Goal: Transaction & Acquisition: Purchase product/service

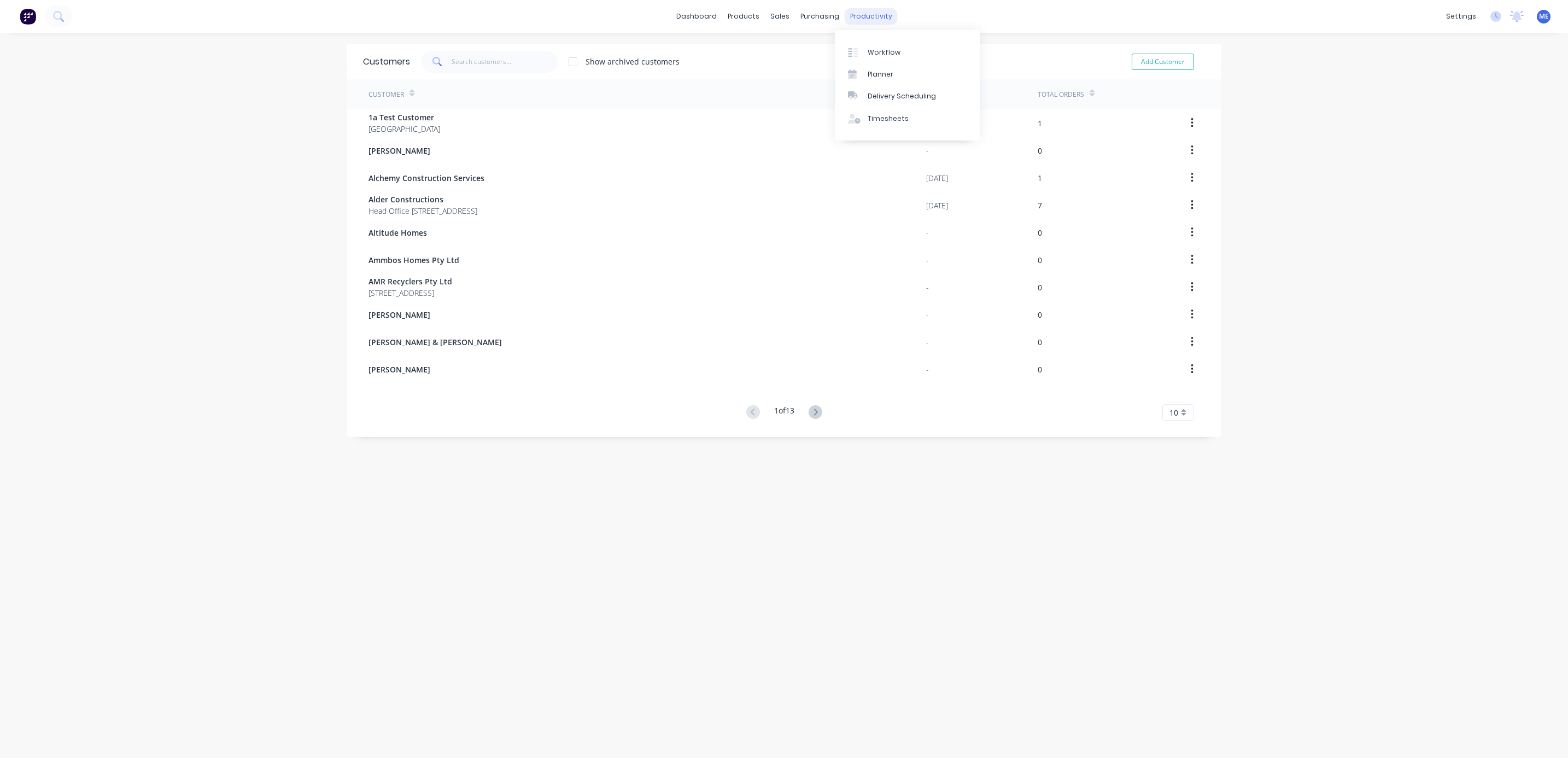
click at [848, 19] on div "productivity" at bounding box center [871, 16] width 53 height 17
click at [875, 74] on div "Planner" at bounding box center [880, 74] width 25 height 10
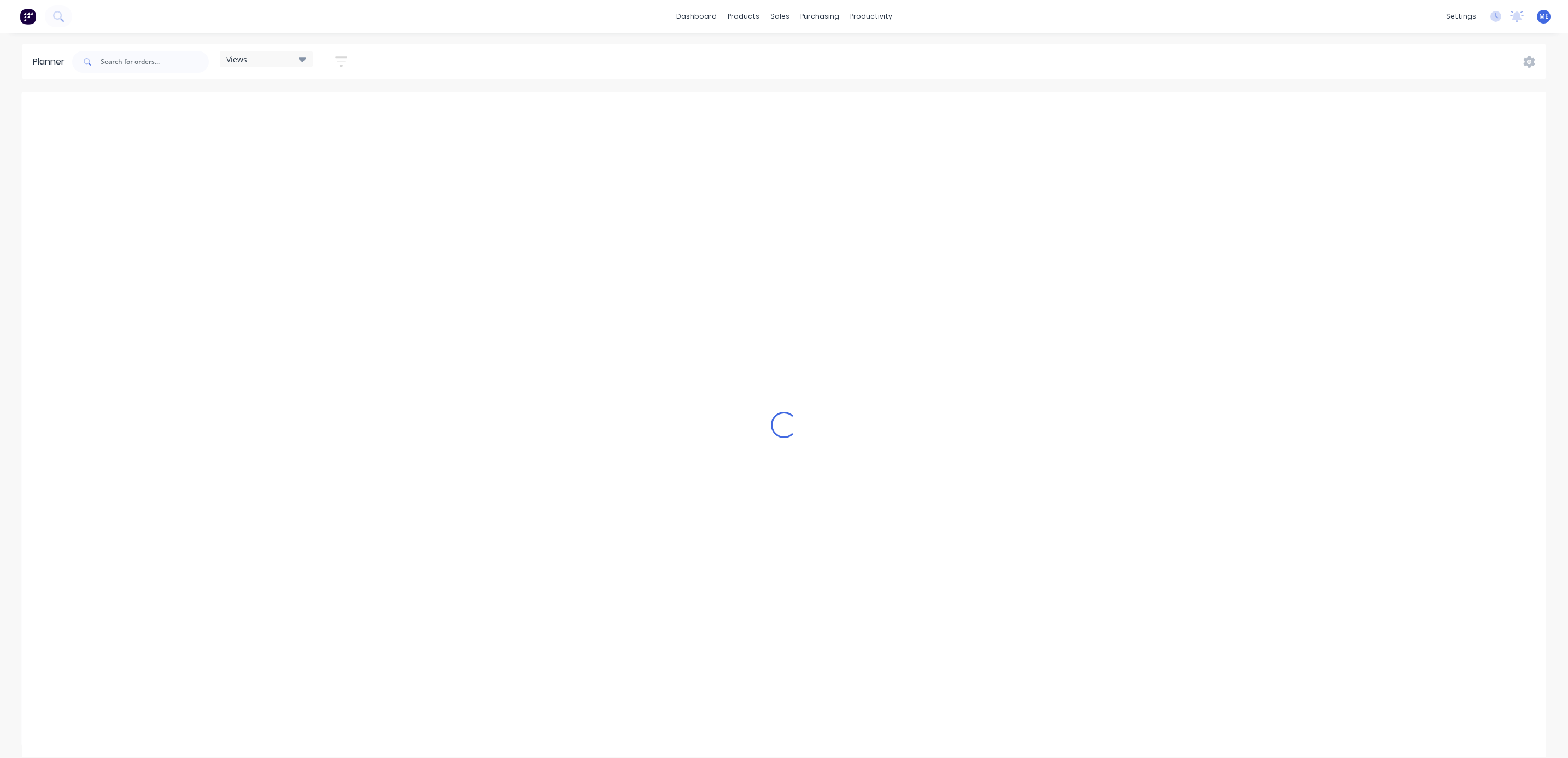
scroll to position [0, 248]
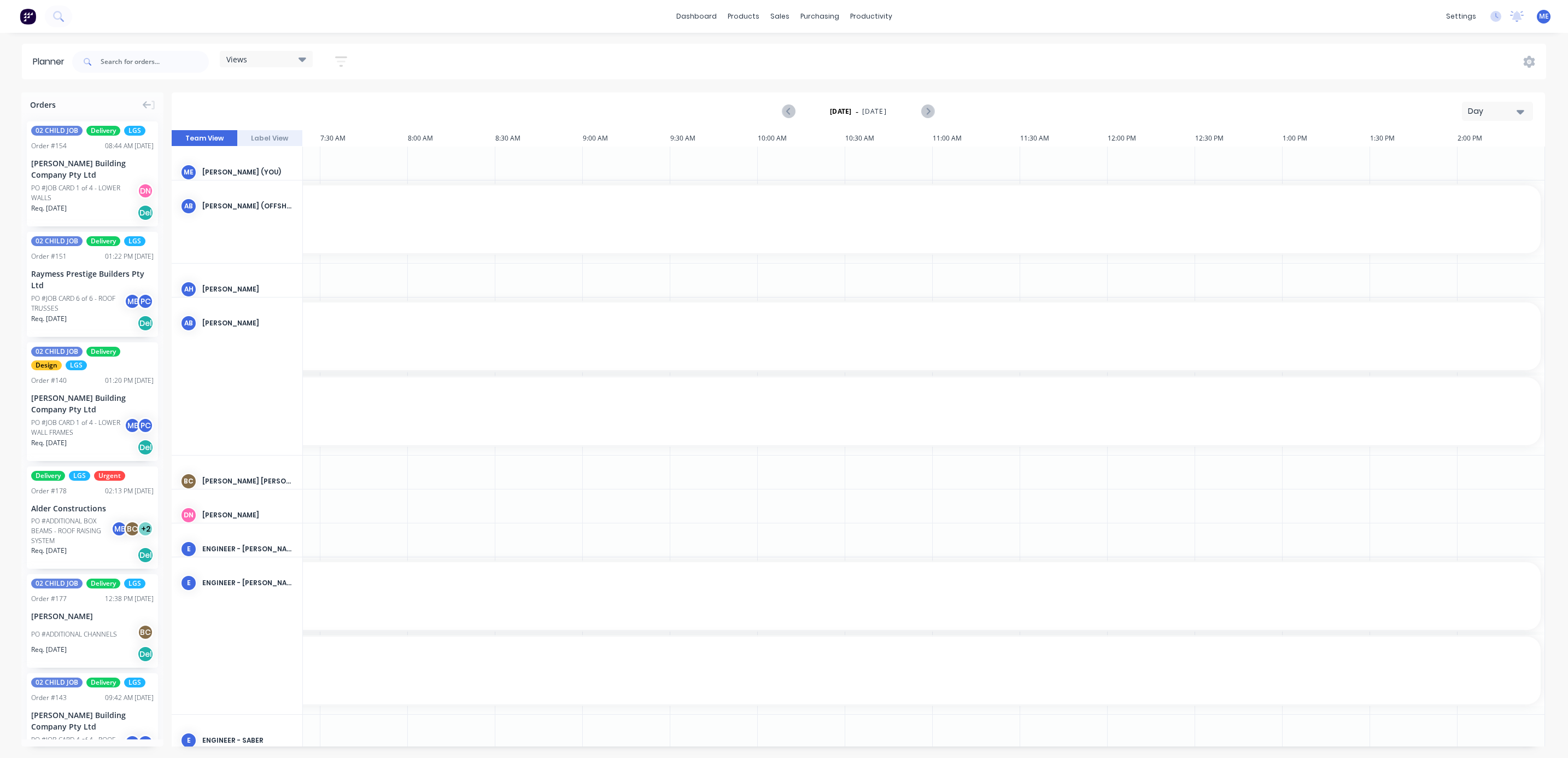
click at [1491, 112] on div "Day" at bounding box center [1493, 111] width 50 height 11
click at [1490, 158] on div "Week" at bounding box center [1478, 162] width 108 height 22
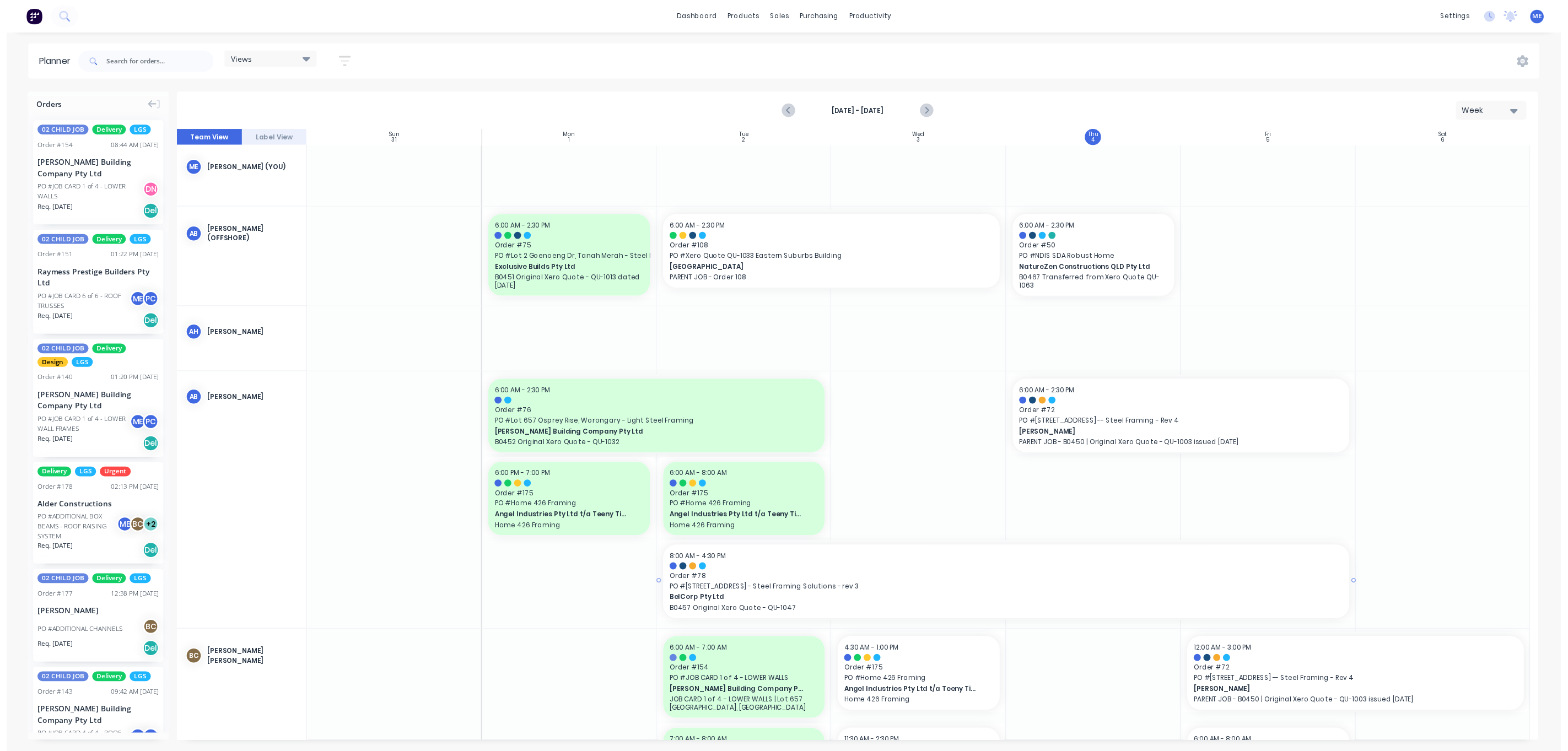
scroll to position [0, 0]
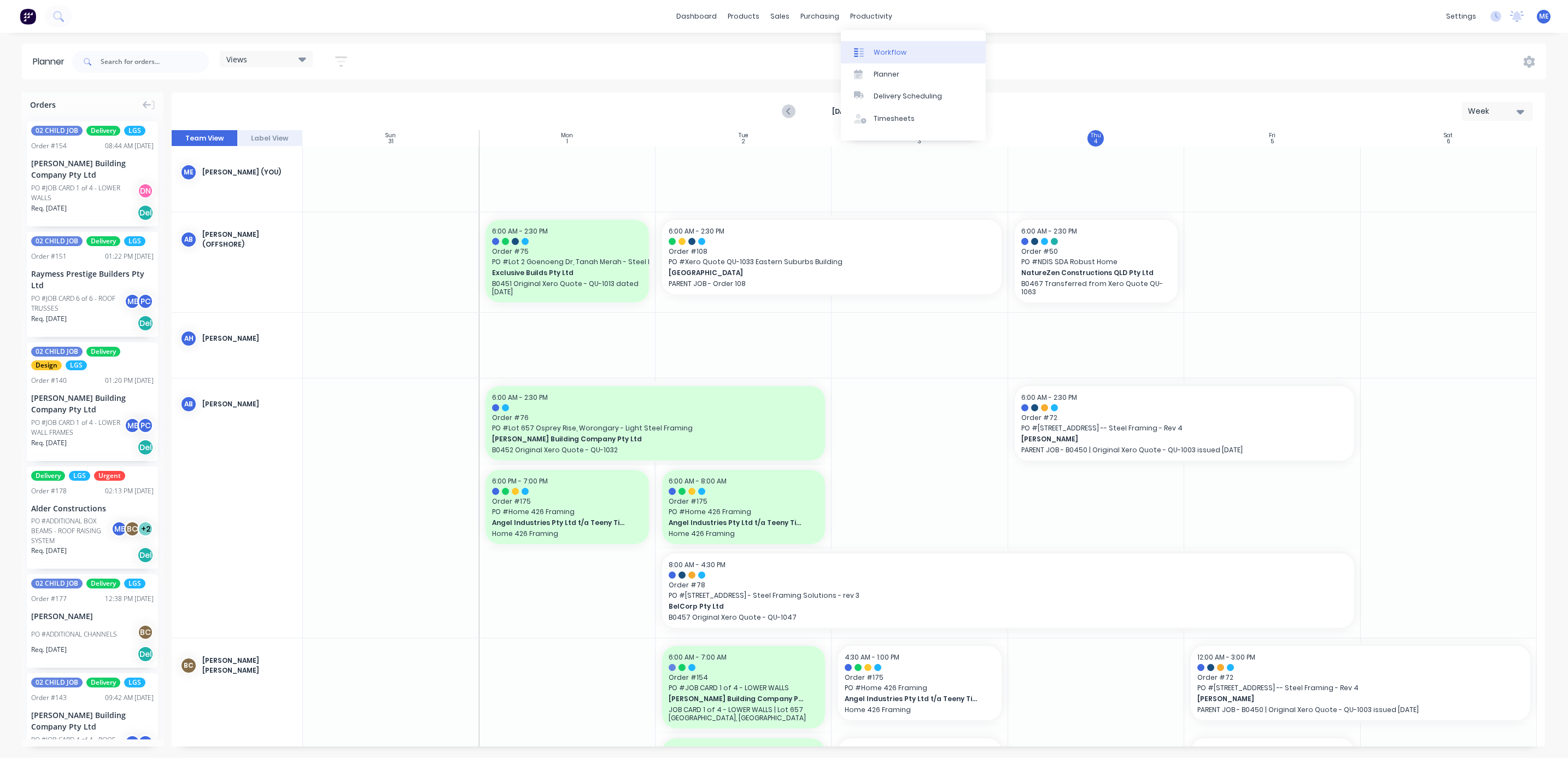
click at [878, 49] on div "Workflow" at bounding box center [890, 52] width 33 height 10
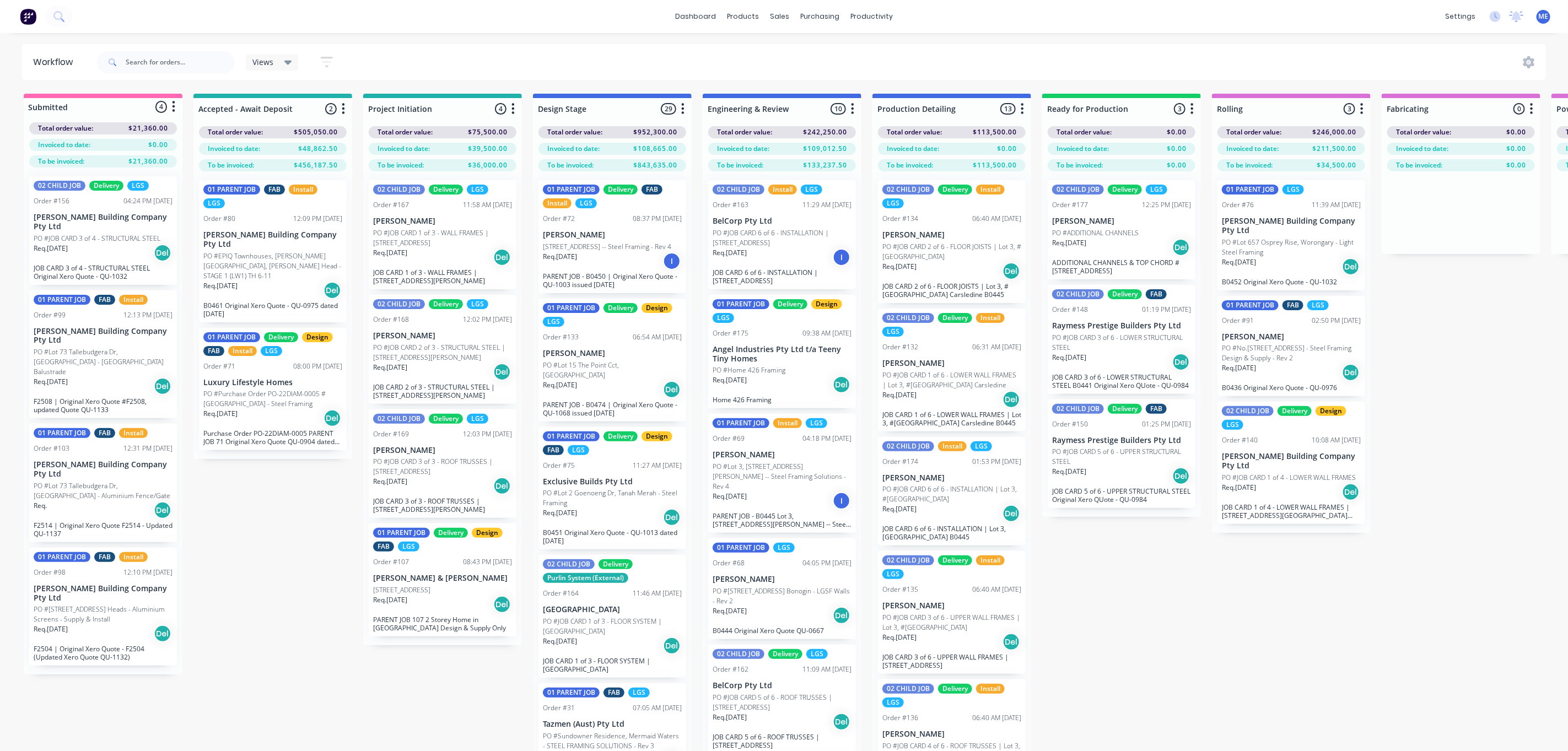
click at [1534, 321] on div "Submitted 4 Status colour #FF69B4 hex #FF69B4 Save Cancel Summaries Total order…" at bounding box center [1390, 441] width 2797 height 696
click at [278, 63] on div "Views" at bounding box center [272, 62] width 40 height 10
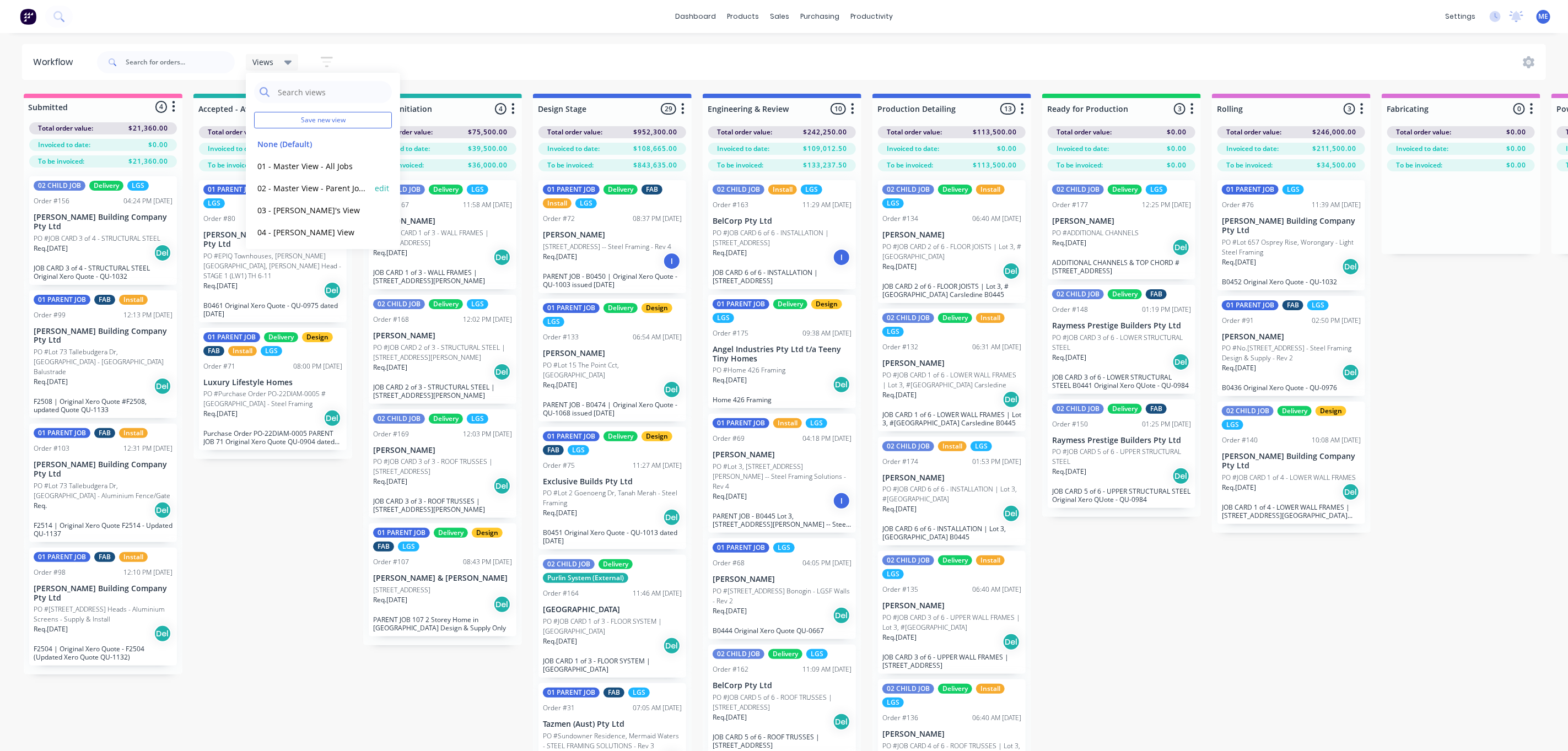
click at [302, 189] on button "02 - Master View - Parent Jobs Only" at bounding box center [312, 188] width 117 height 13
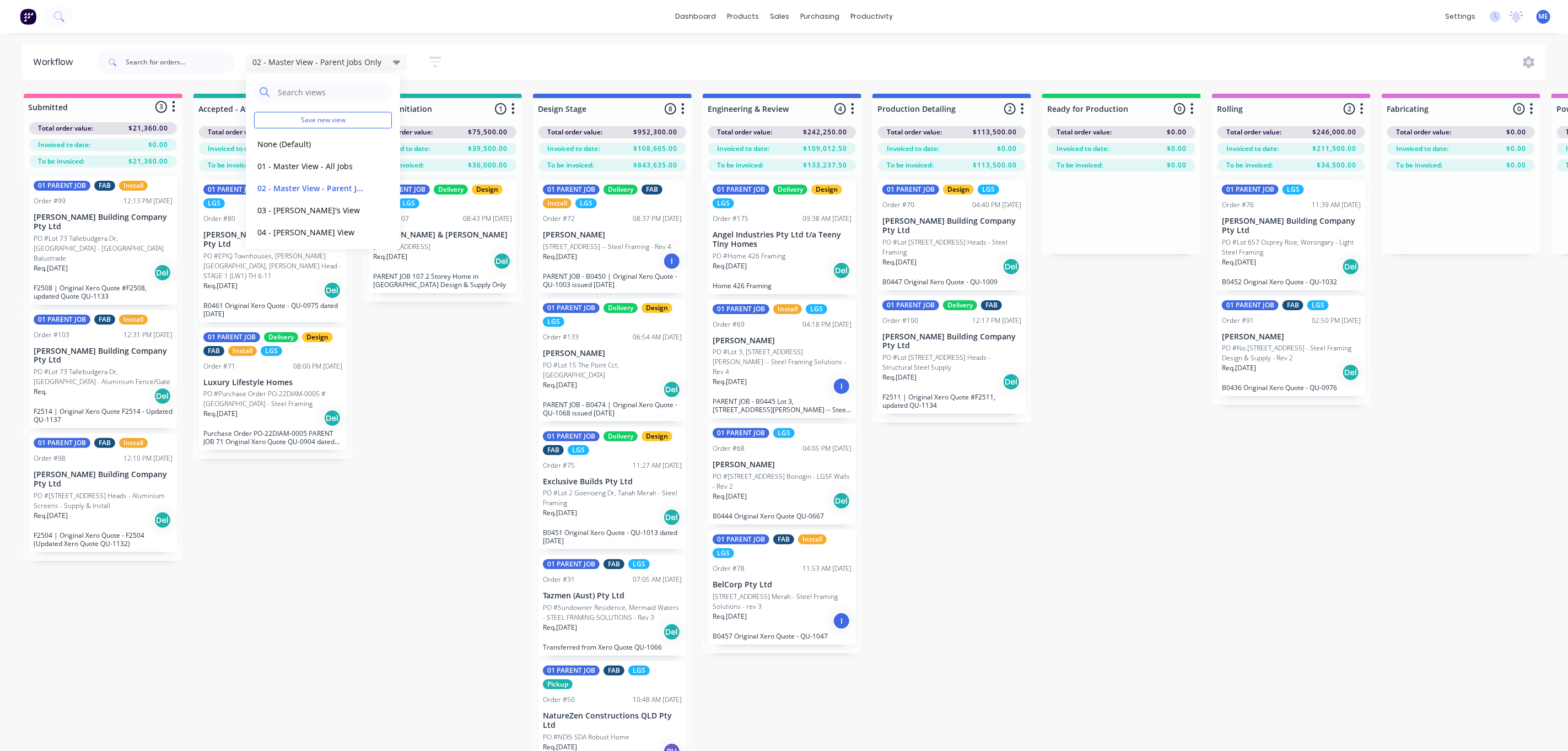
click at [591, 59] on div "02 - Master View - Parent Jobs Only Save new view None (Default) edit 01 - Mast…" at bounding box center [821, 62] width 1452 height 33
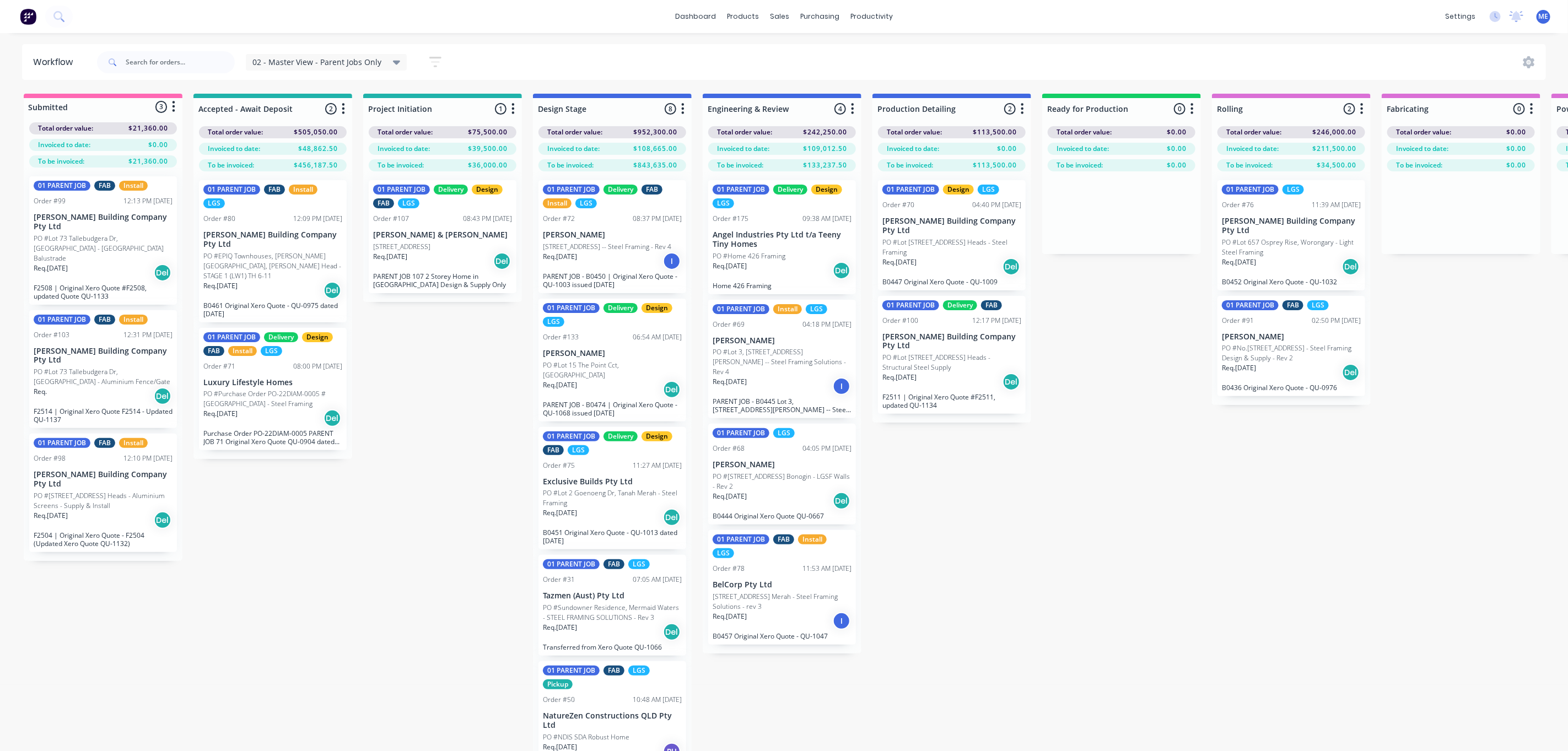
click at [308, 75] on div "02 - Master View - Parent Jobs Only Save new view None (Default) edit 01 - Mast…" at bounding box center [274, 62] width 359 height 33
click at [314, 65] on span "02 - Master View - Parent Jobs Only" at bounding box center [317, 61] width 129 height 11
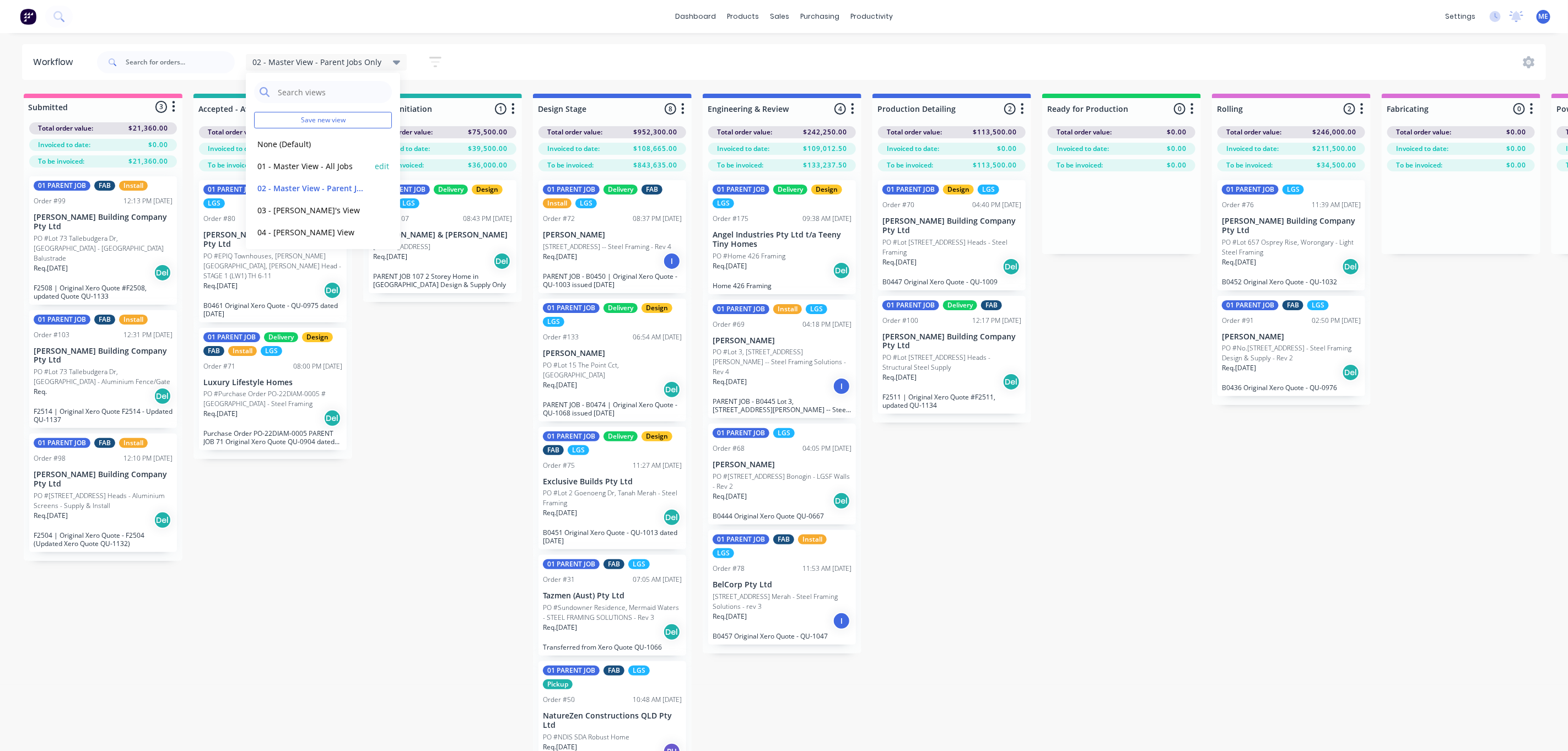
click at [316, 164] on button "01 - Master View - All Jobs" at bounding box center [312, 166] width 117 height 13
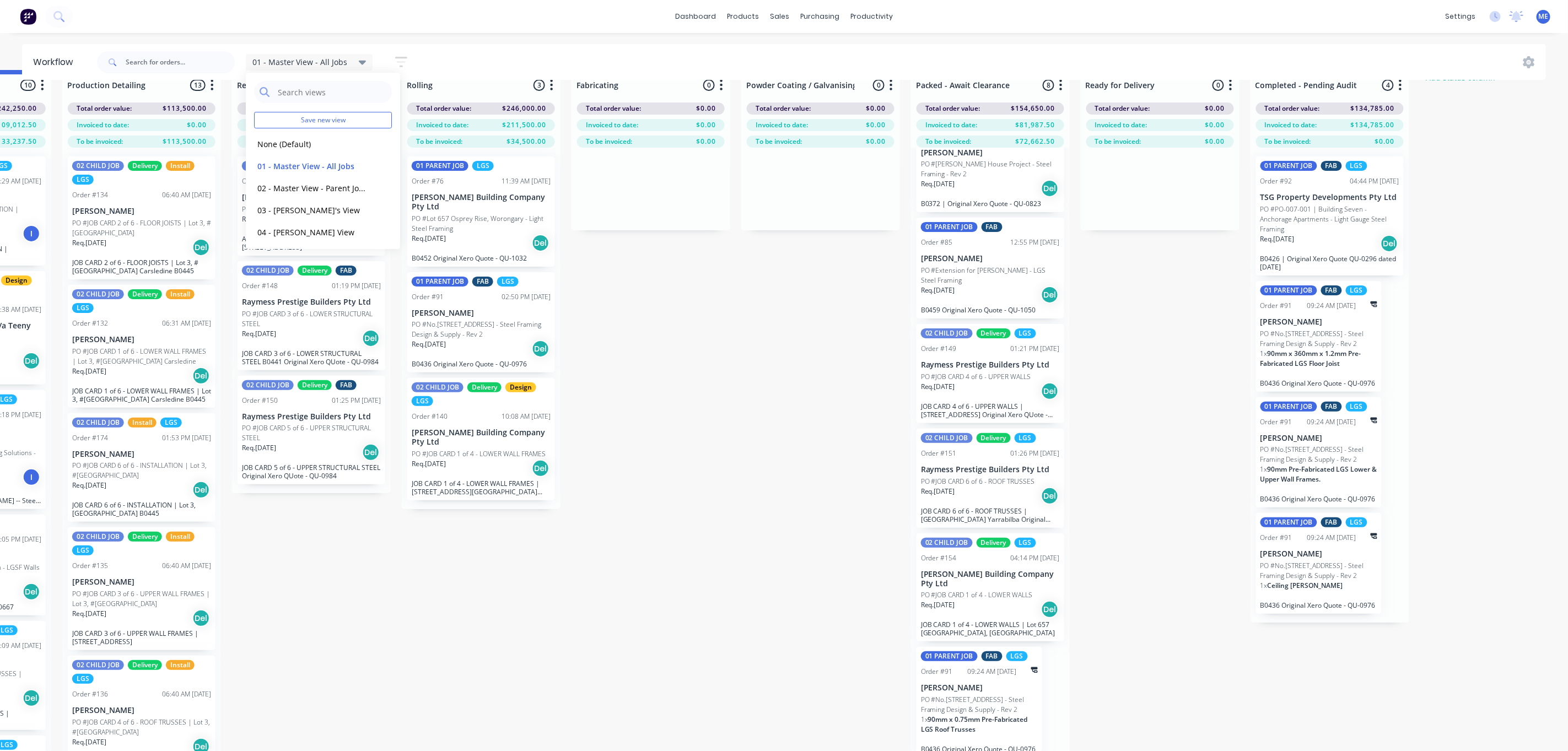
scroll to position [52, 640]
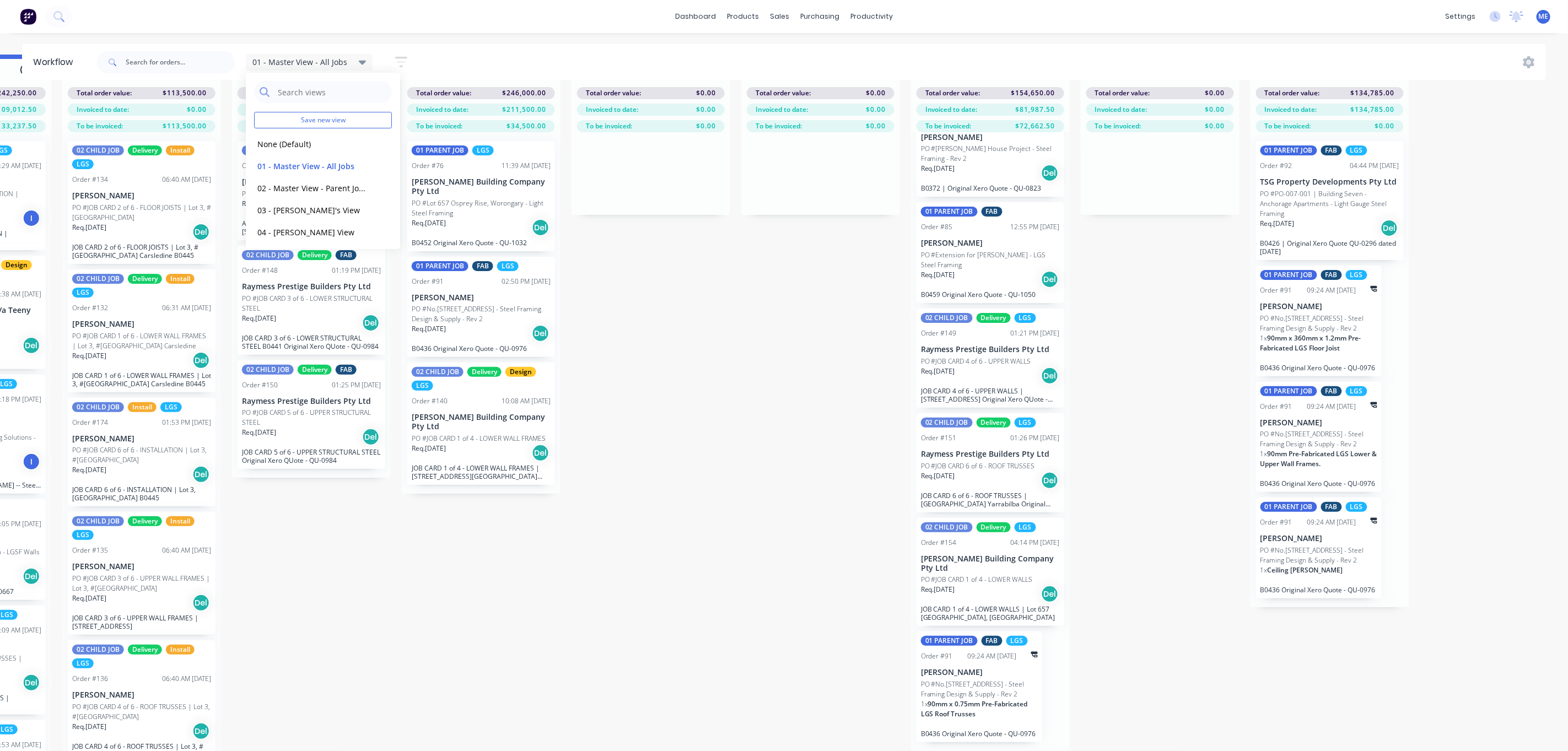
click at [754, 322] on div "Submitted 4 Status colour #FF69B4 hex #FF69B4 Save Cancel Summaries Total order…" at bounding box center [750, 402] width 2797 height 696
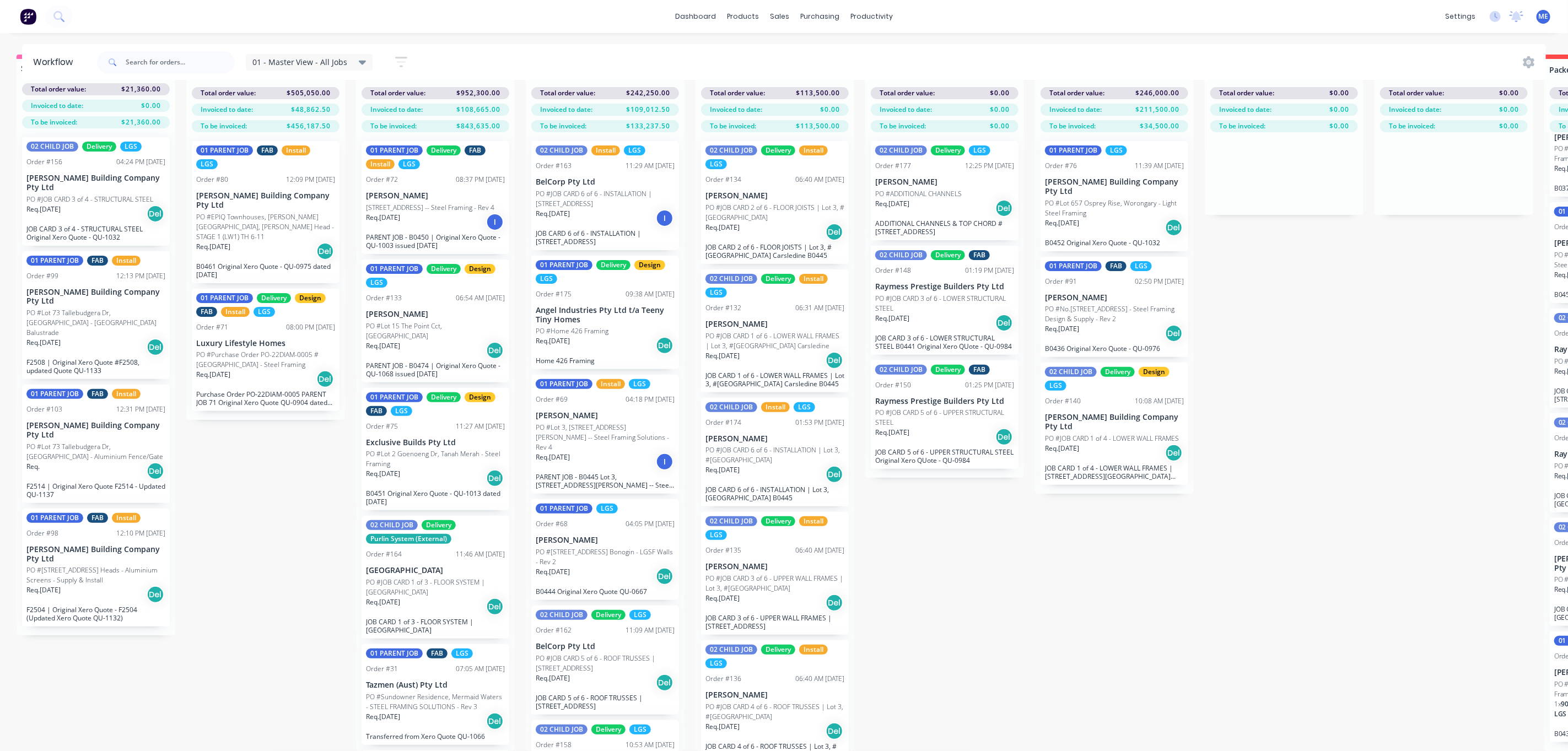
scroll to position [52, 0]
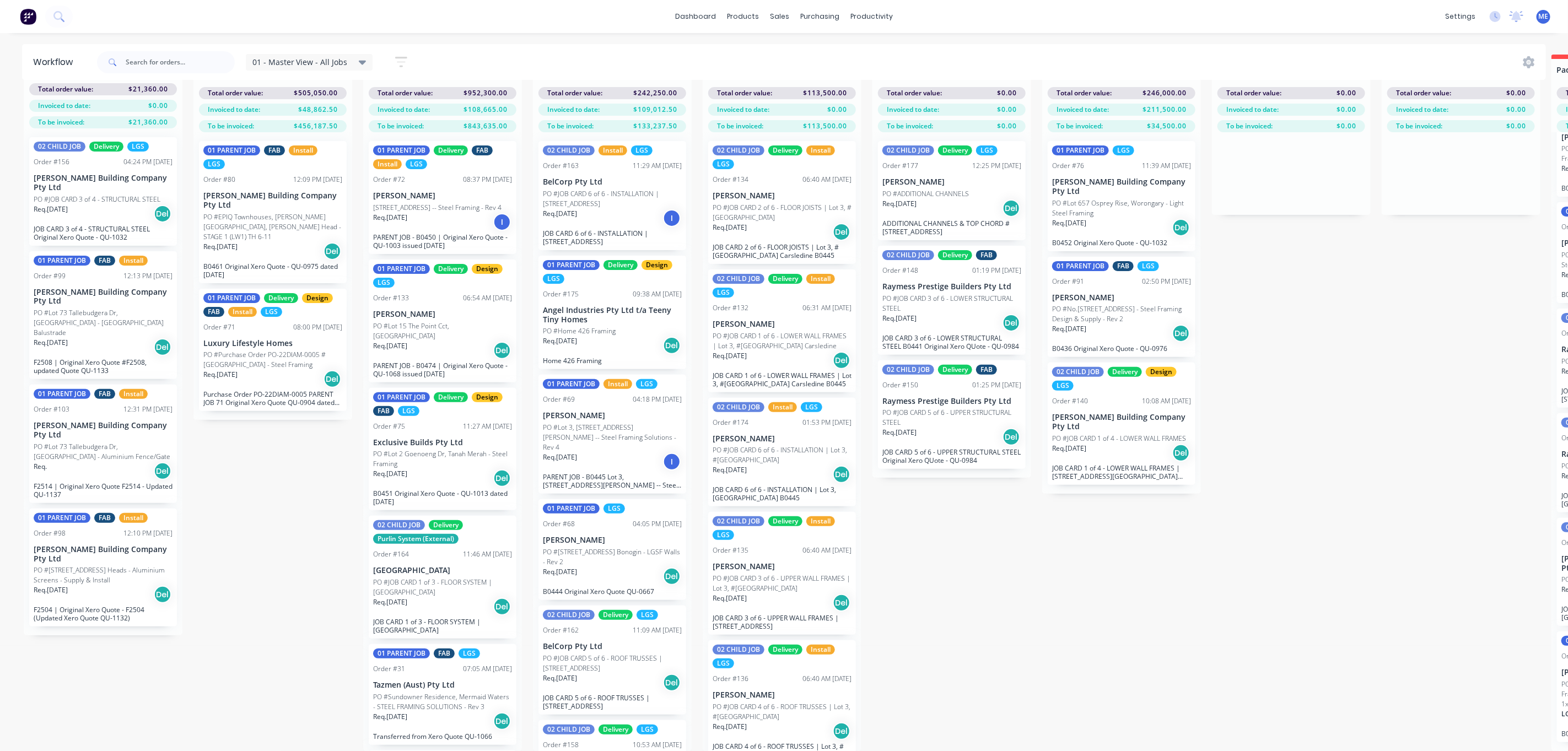
click at [263, 552] on div "Submitted 4 Status colour #FF69B4 hex #FF69B4 Save Cancel Summaries Total order…" at bounding box center [1390, 402] width 2797 height 696
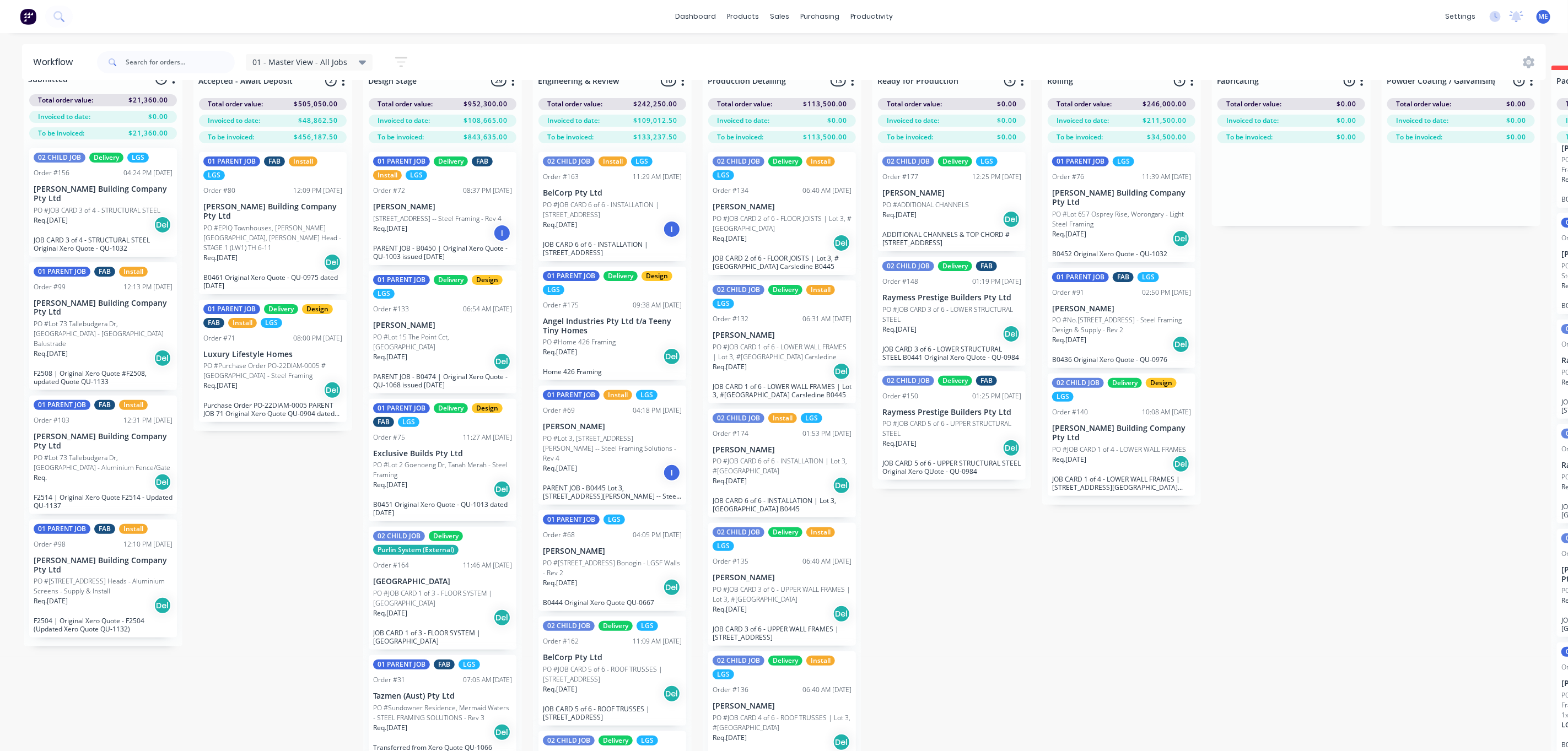
scroll to position [0, 0]
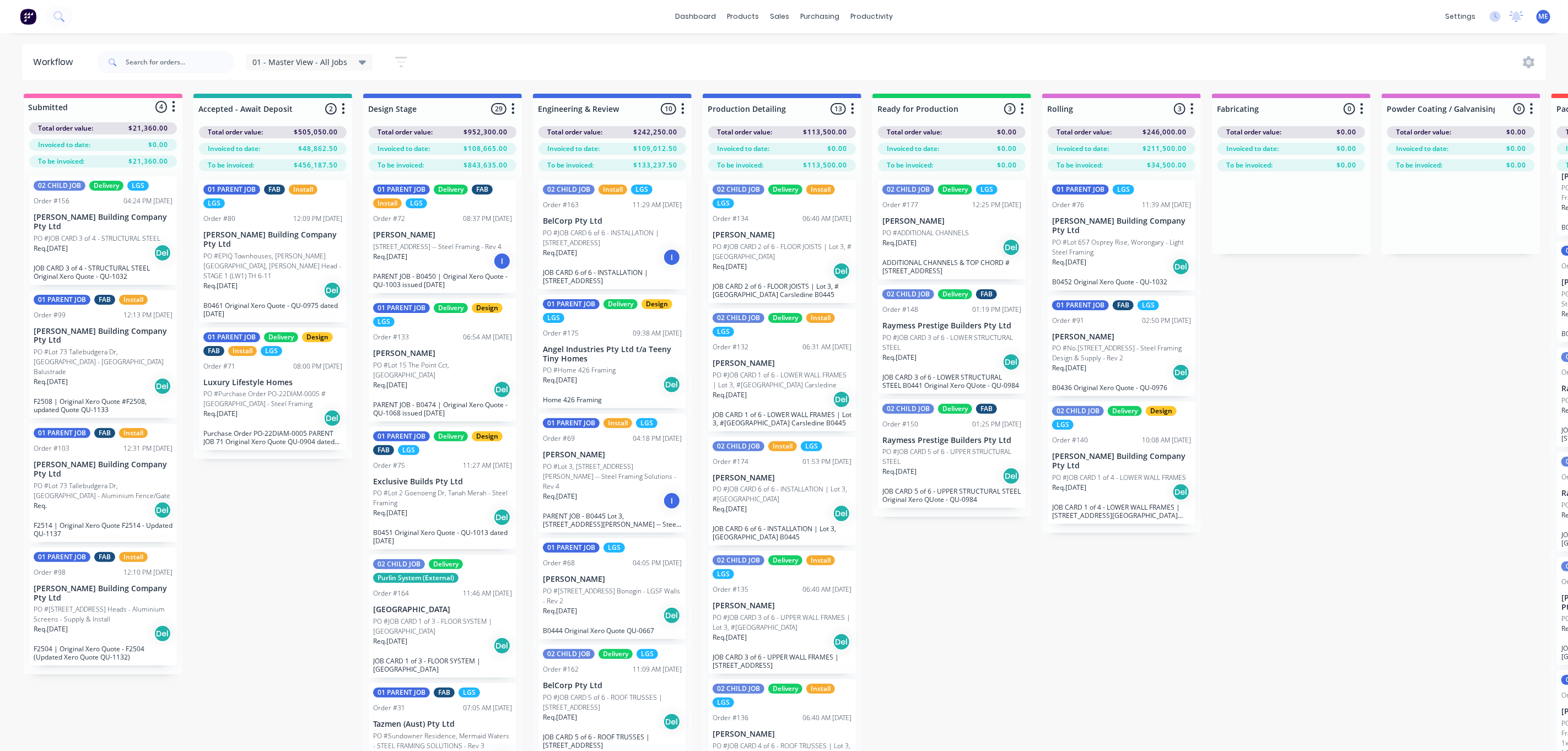
click at [238, 408] on p "Req. 04/08/25" at bounding box center [220, 413] width 34 height 10
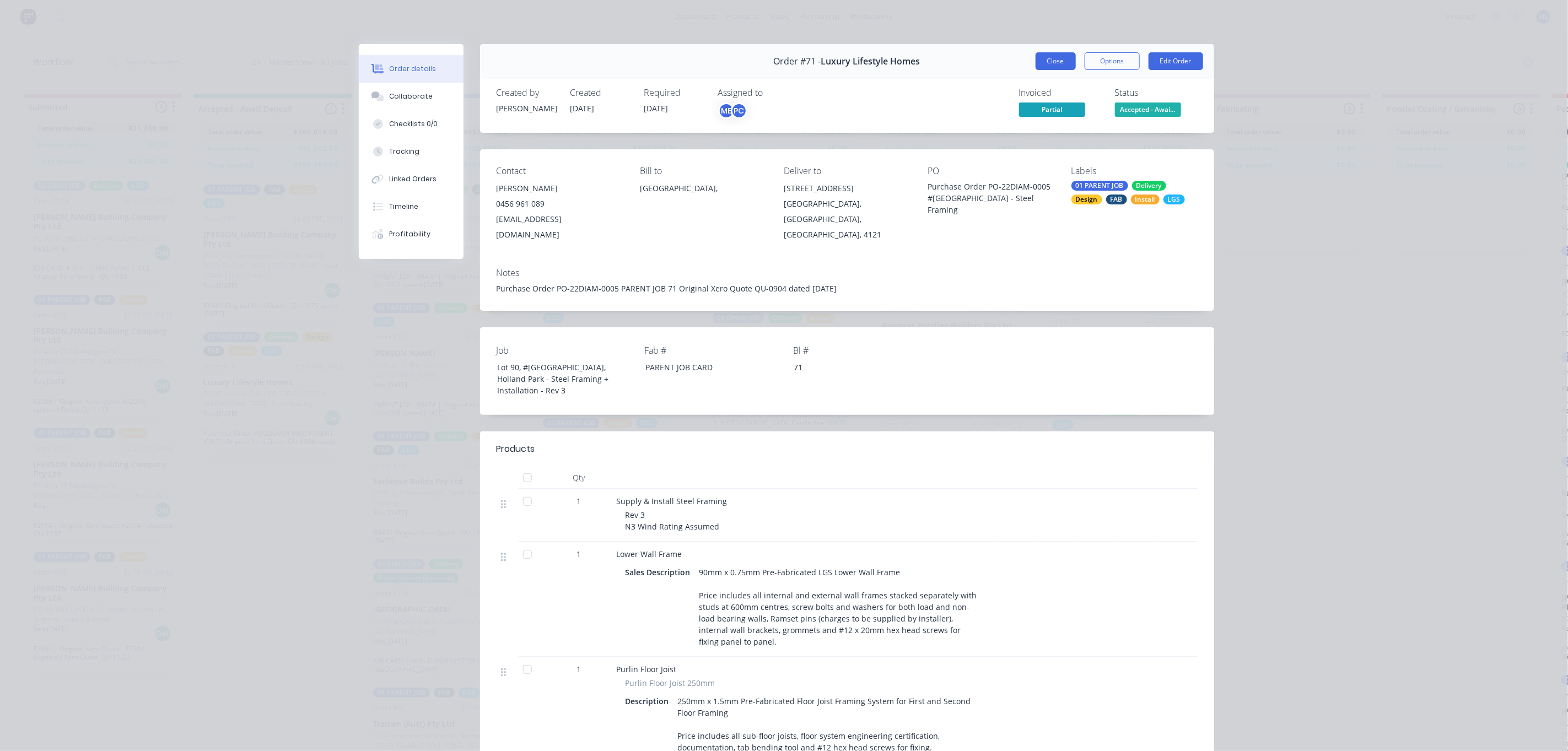
click at [1042, 59] on button "Close" at bounding box center [1056, 61] width 40 height 17
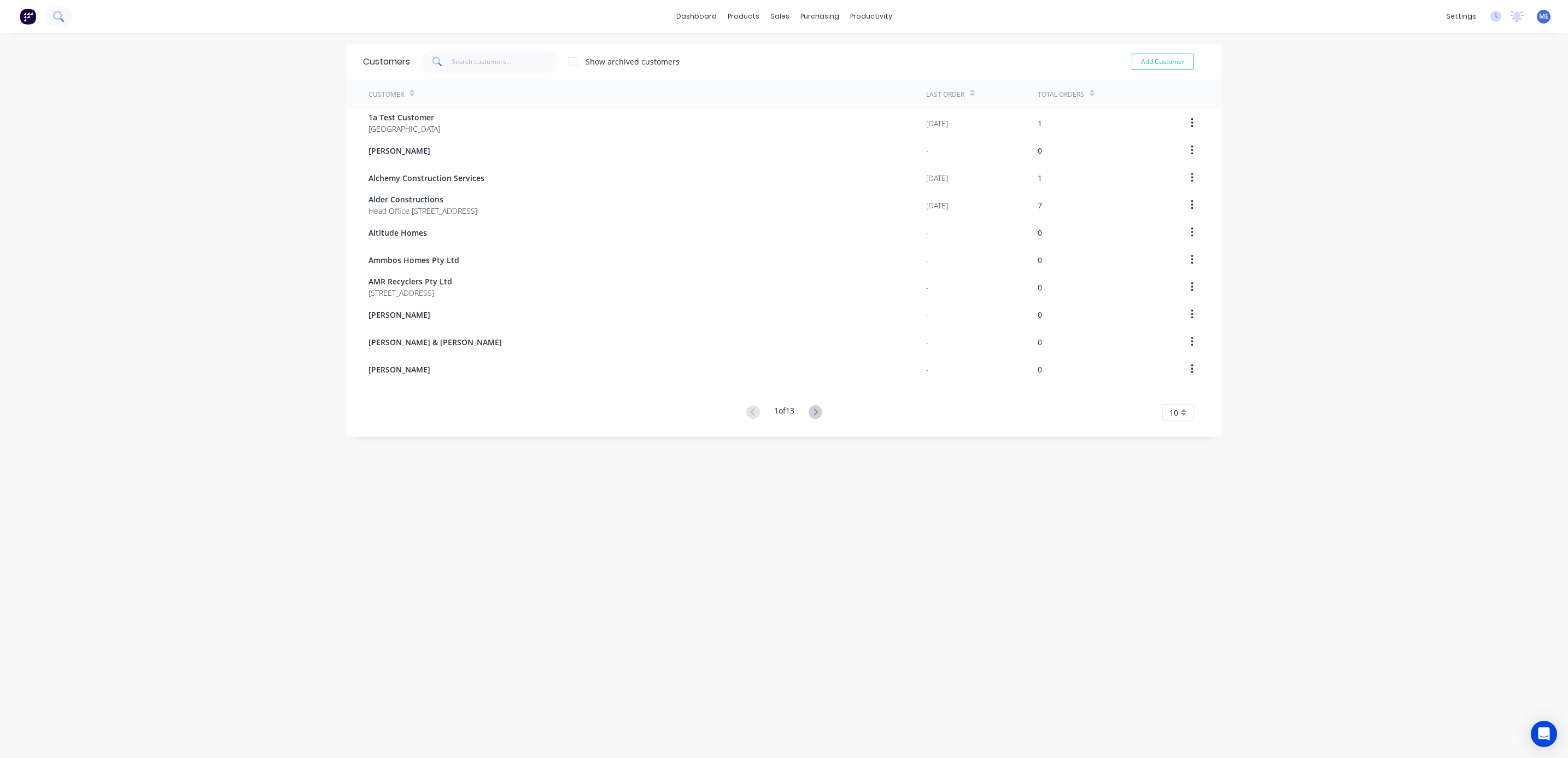
click at [63, 19] on icon at bounding box center [58, 16] width 11 height 11
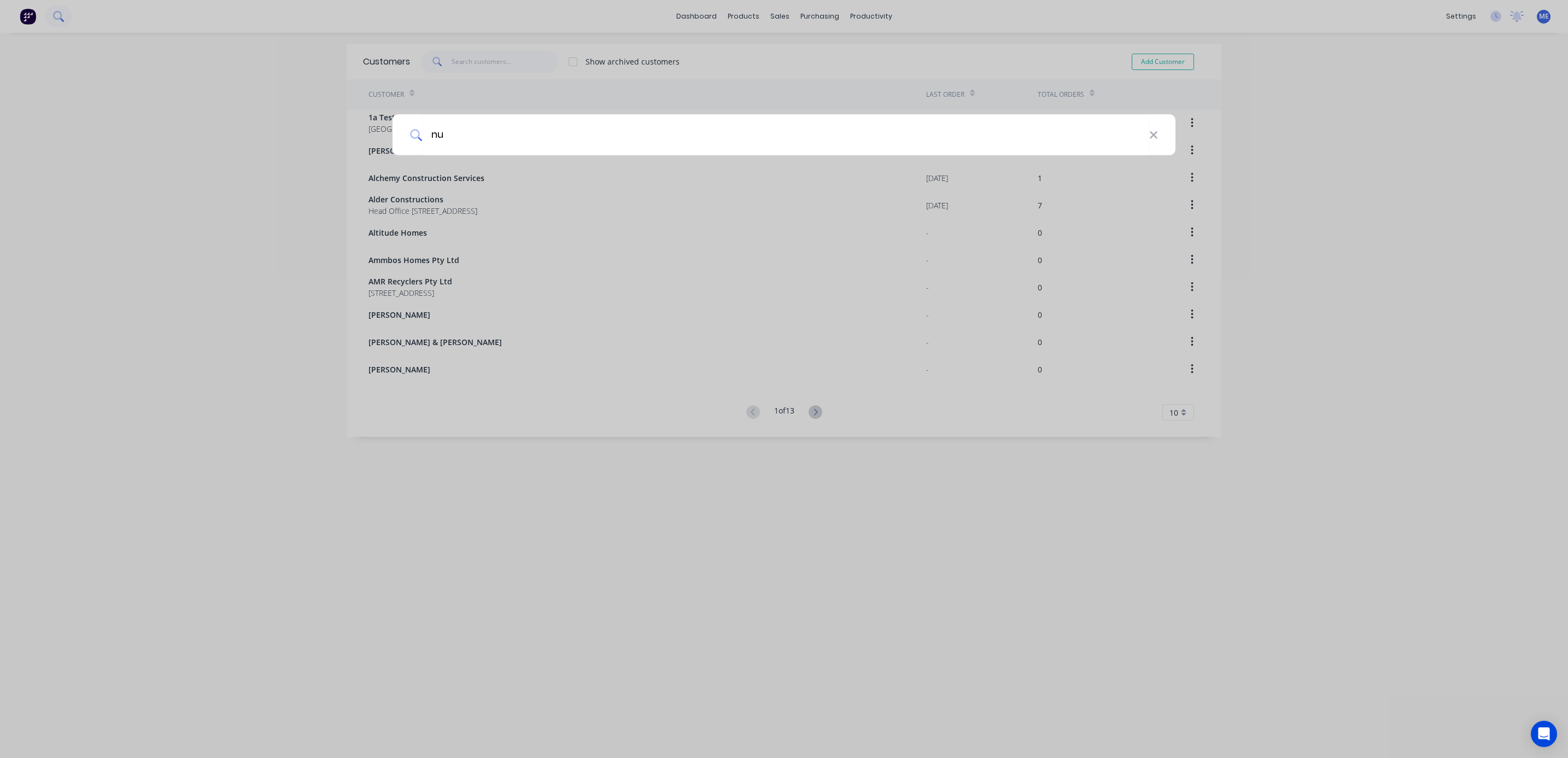
type input "n"
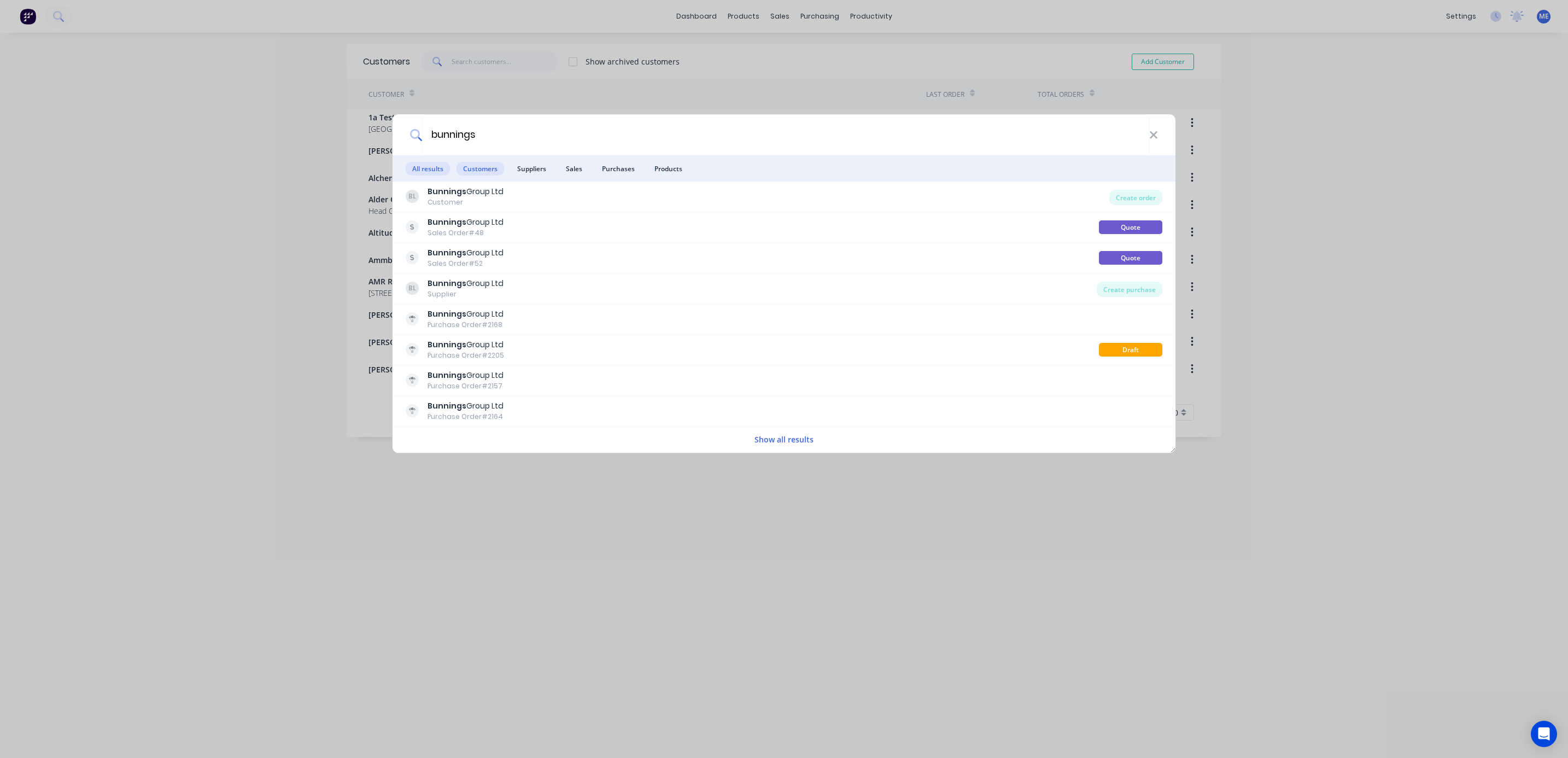
type input "bunnings"
click at [484, 167] on span "Customers" at bounding box center [480, 168] width 47 height 13
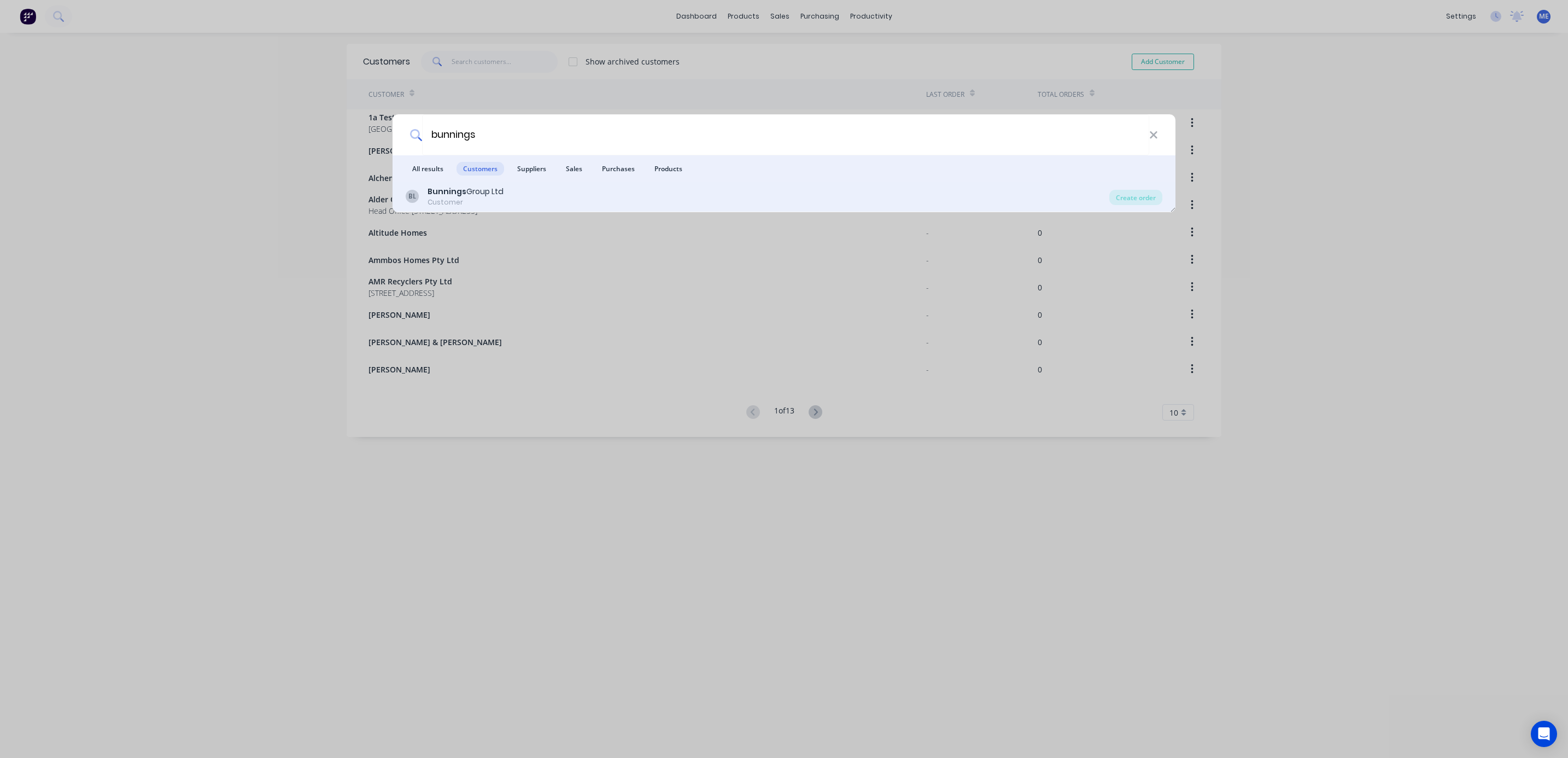
click at [471, 202] on div "Customer" at bounding box center [465, 202] width 76 height 10
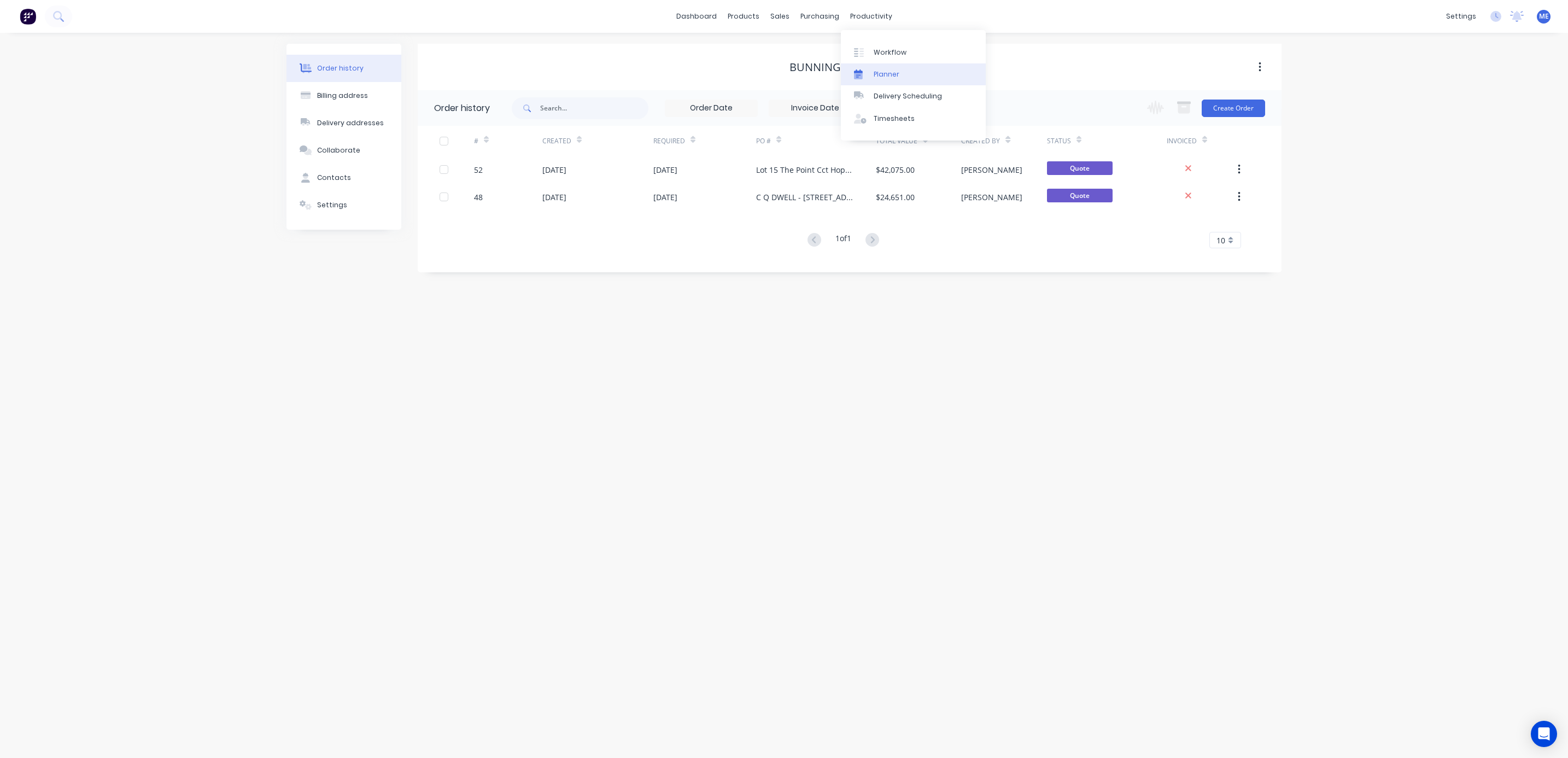
click at [883, 67] on link "Planner" at bounding box center [913, 74] width 145 height 22
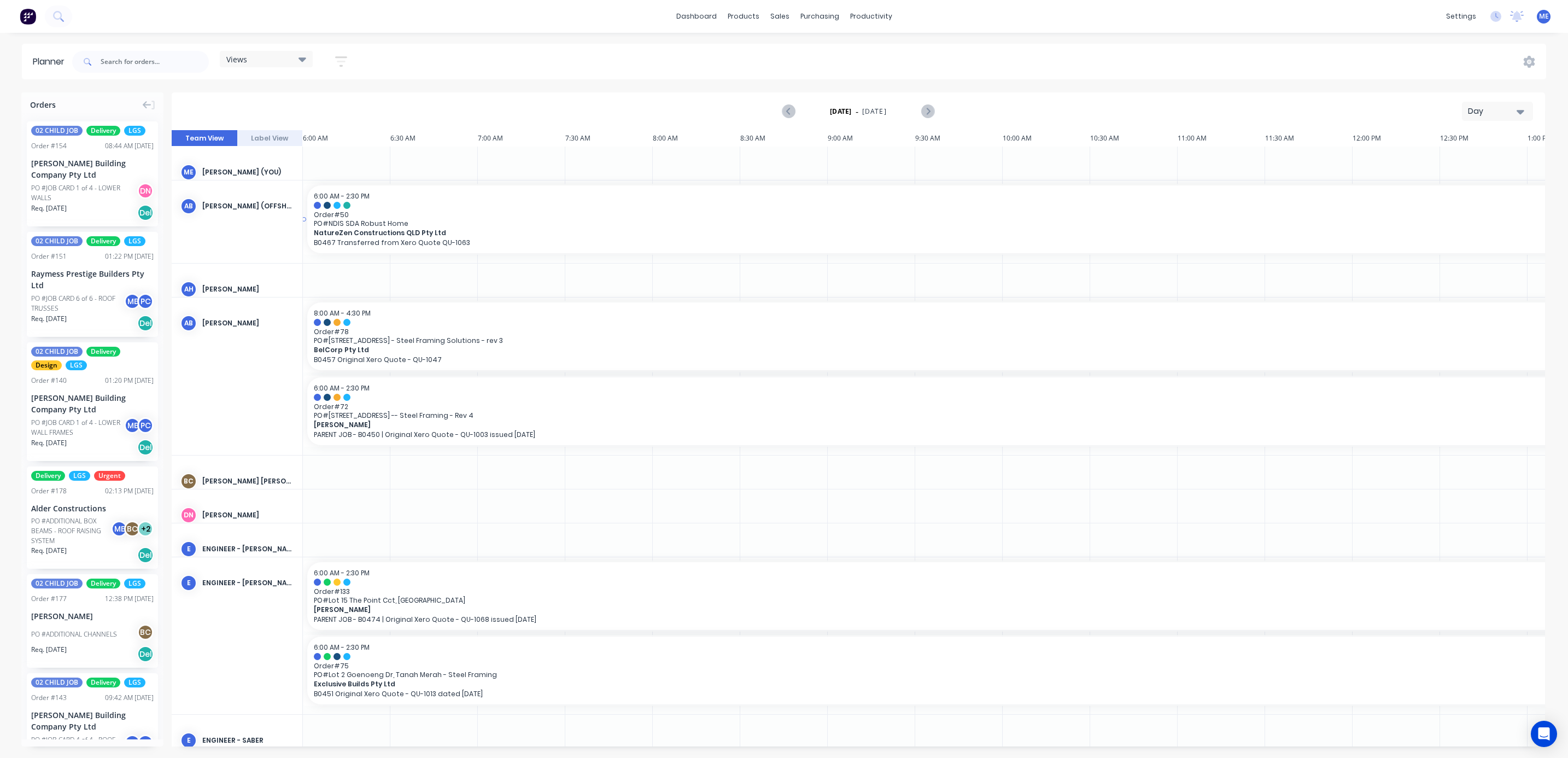
scroll to position [0, 248]
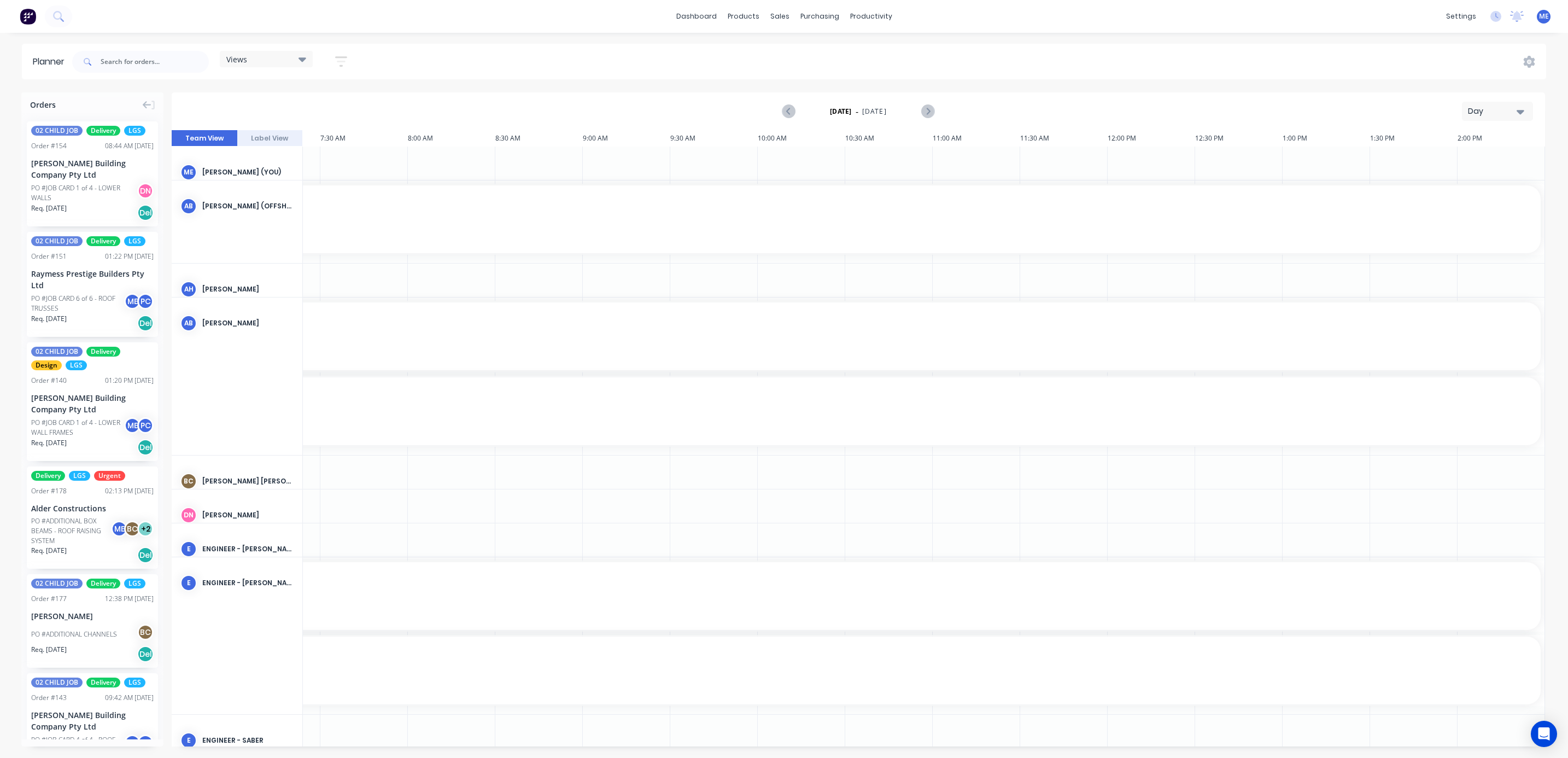
click at [256, 55] on div "Views" at bounding box center [266, 59] width 80 height 10
click at [292, 225] on button "FACTORY PRODUCTION" at bounding box center [286, 228] width 116 height 13
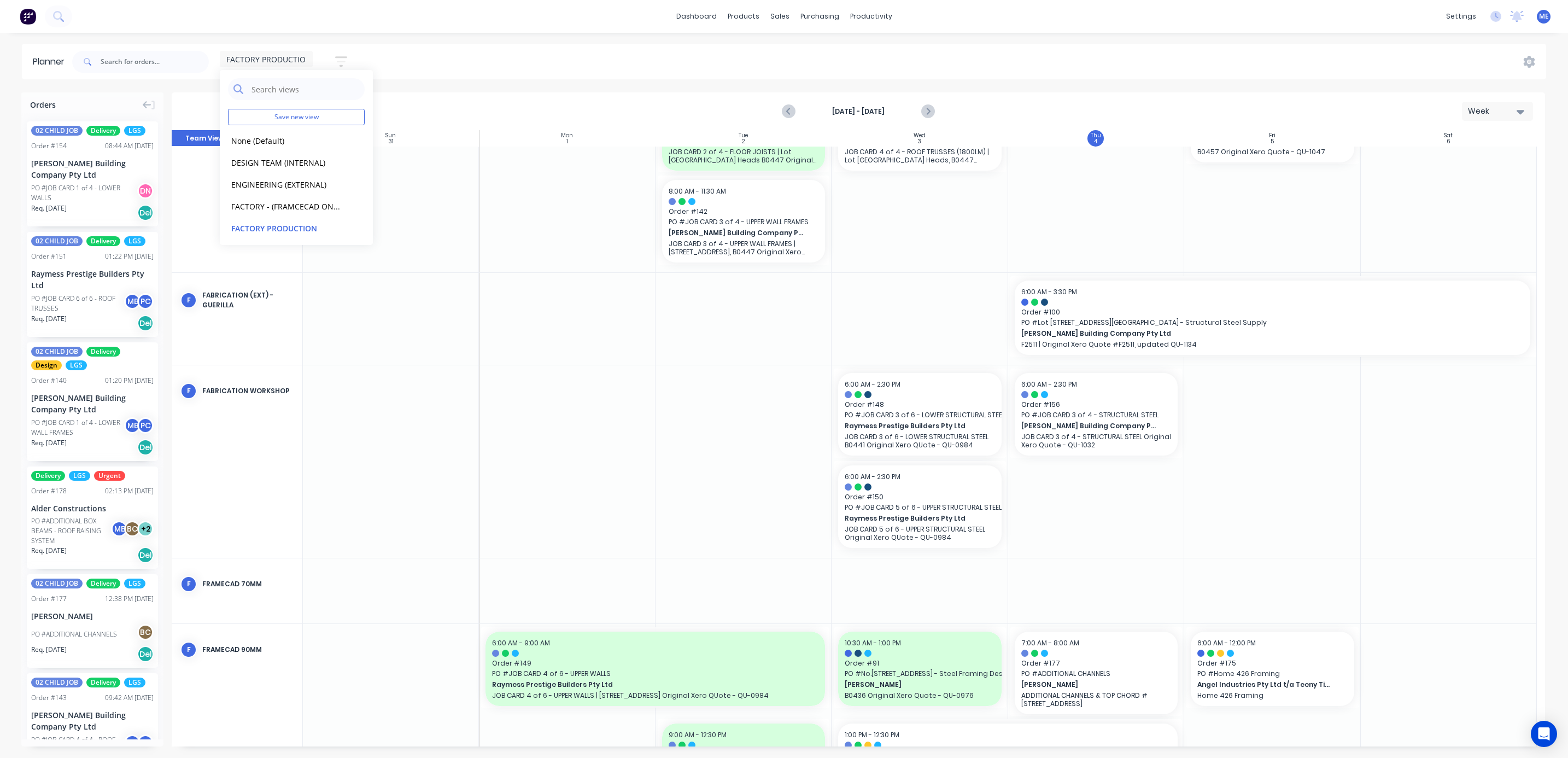
scroll to position [164, 0]
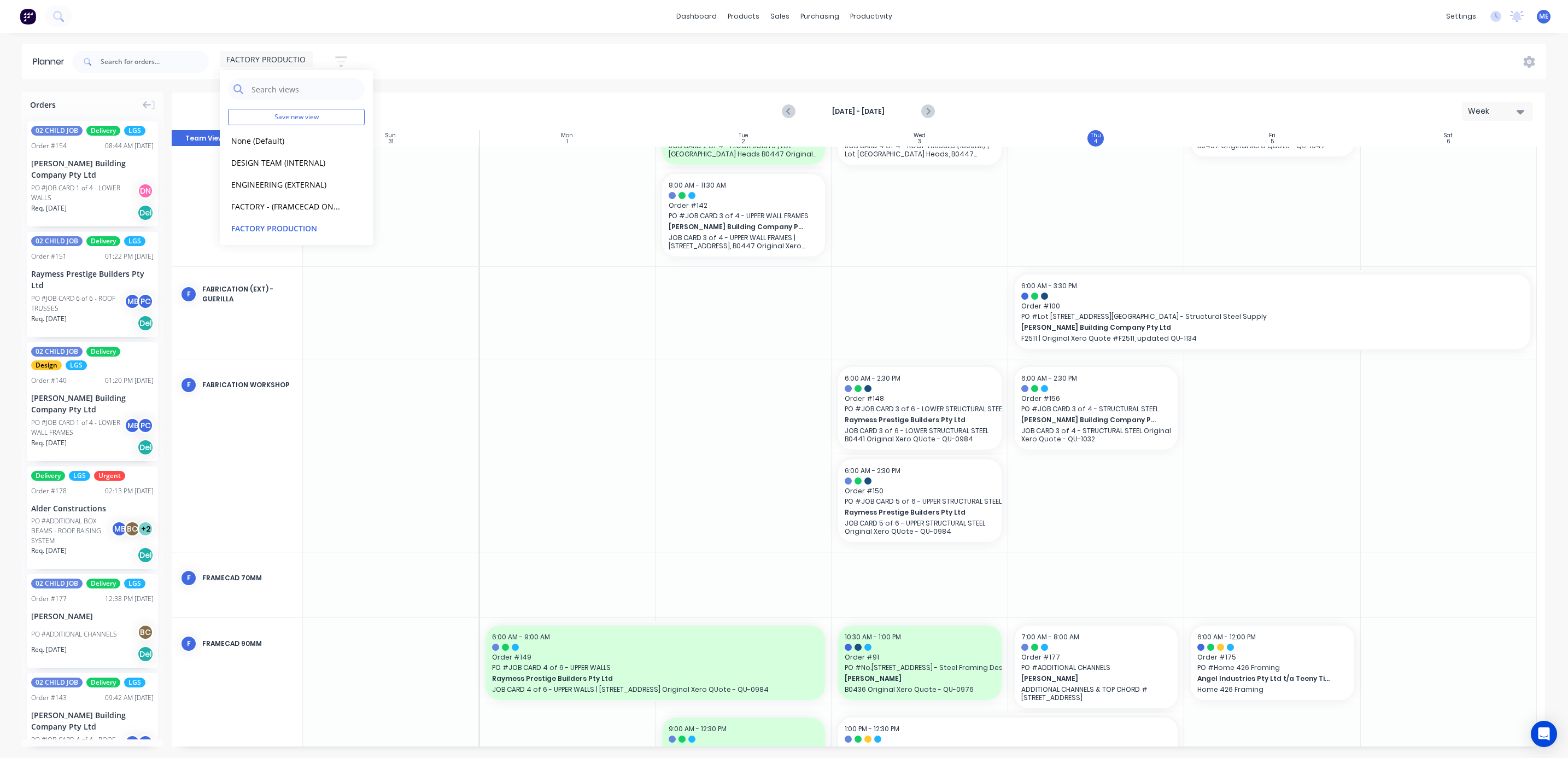
drag, startPoint x: 592, startPoint y: 57, endPoint x: 592, endPoint y: 65, distance: 8.0
click at [591, 59] on div "FACTORY PRODUCTION Save new view None (Default) edit DESIGN TEAM (INTERNAL) edi…" at bounding box center [808, 61] width 1476 height 33
drag, startPoint x: 894, startPoint y: 79, endPoint x: 922, endPoint y: 119, distance: 48.8
click at [894, 79] on link "Planner" at bounding box center [913, 74] width 145 height 22
click at [299, 66] on div "FACTORY PRODUCTION" at bounding box center [266, 59] width 93 height 17
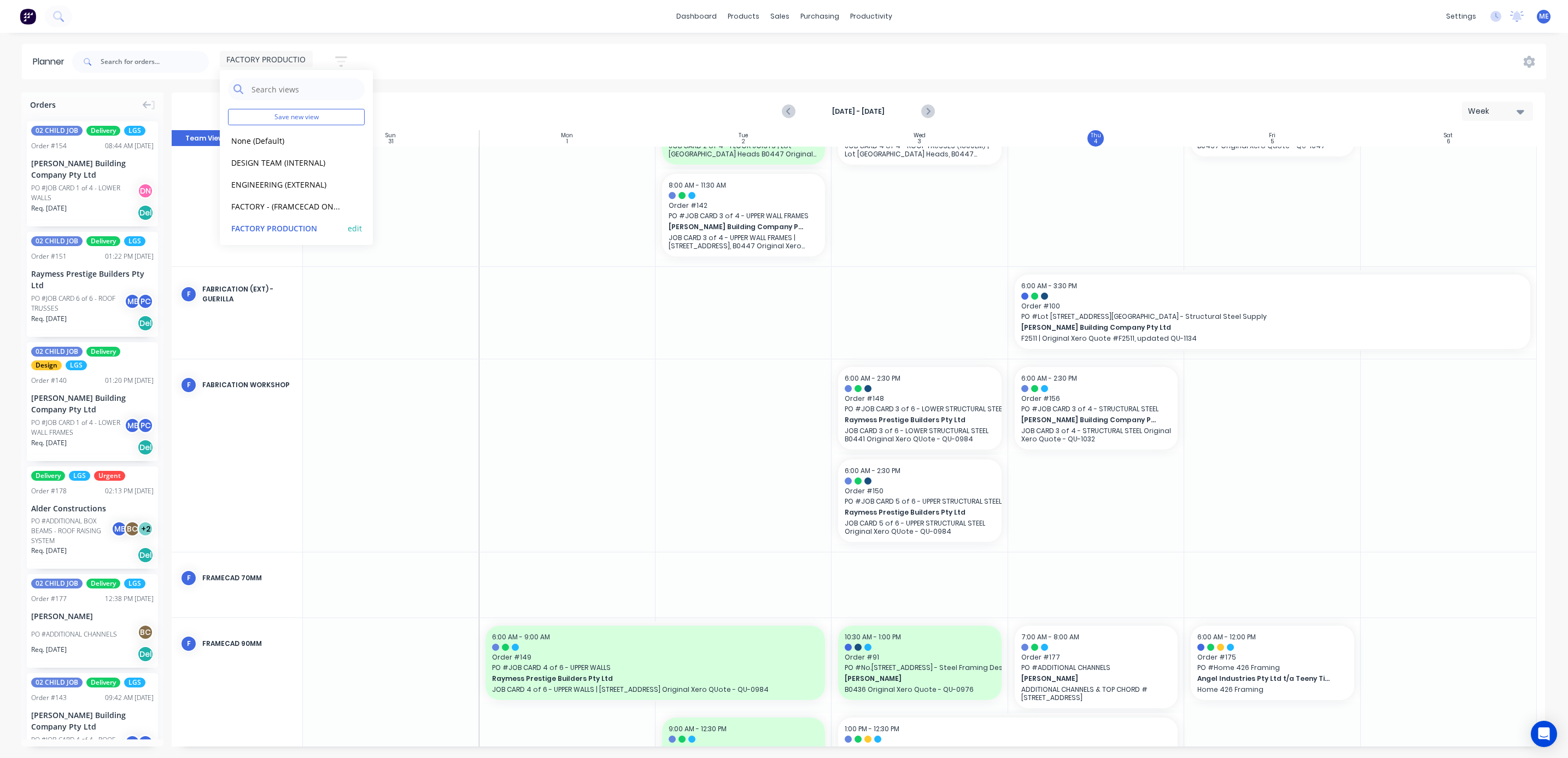
click at [278, 228] on button "FACTORY PRODUCTION" at bounding box center [286, 228] width 116 height 13
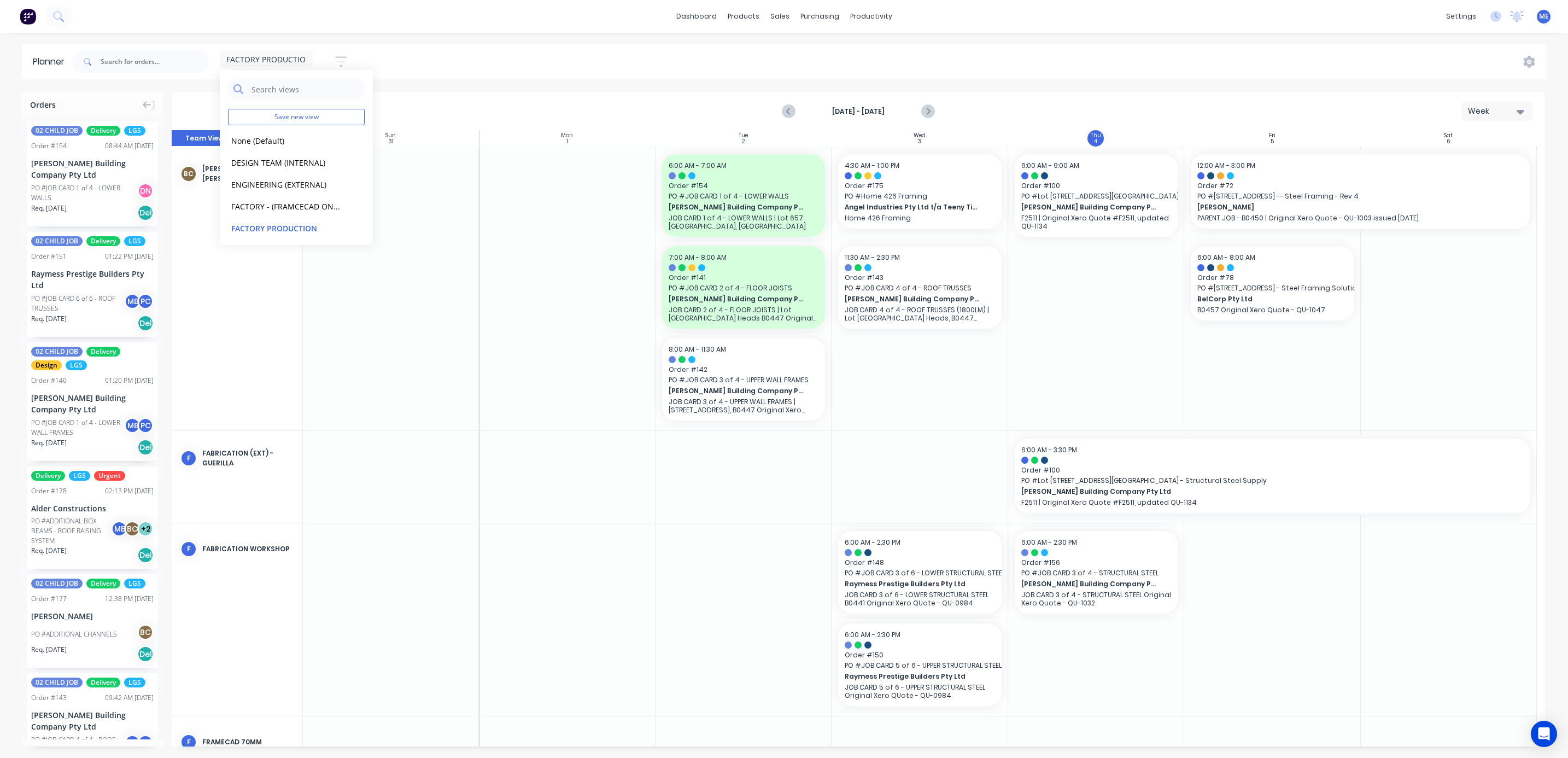
click at [558, 65] on div "FACTORY PRODUCTION Save new view None (Default) edit DESIGN TEAM (INTERNAL) edi…" at bounding box center [808, 61] width 1476 height 33
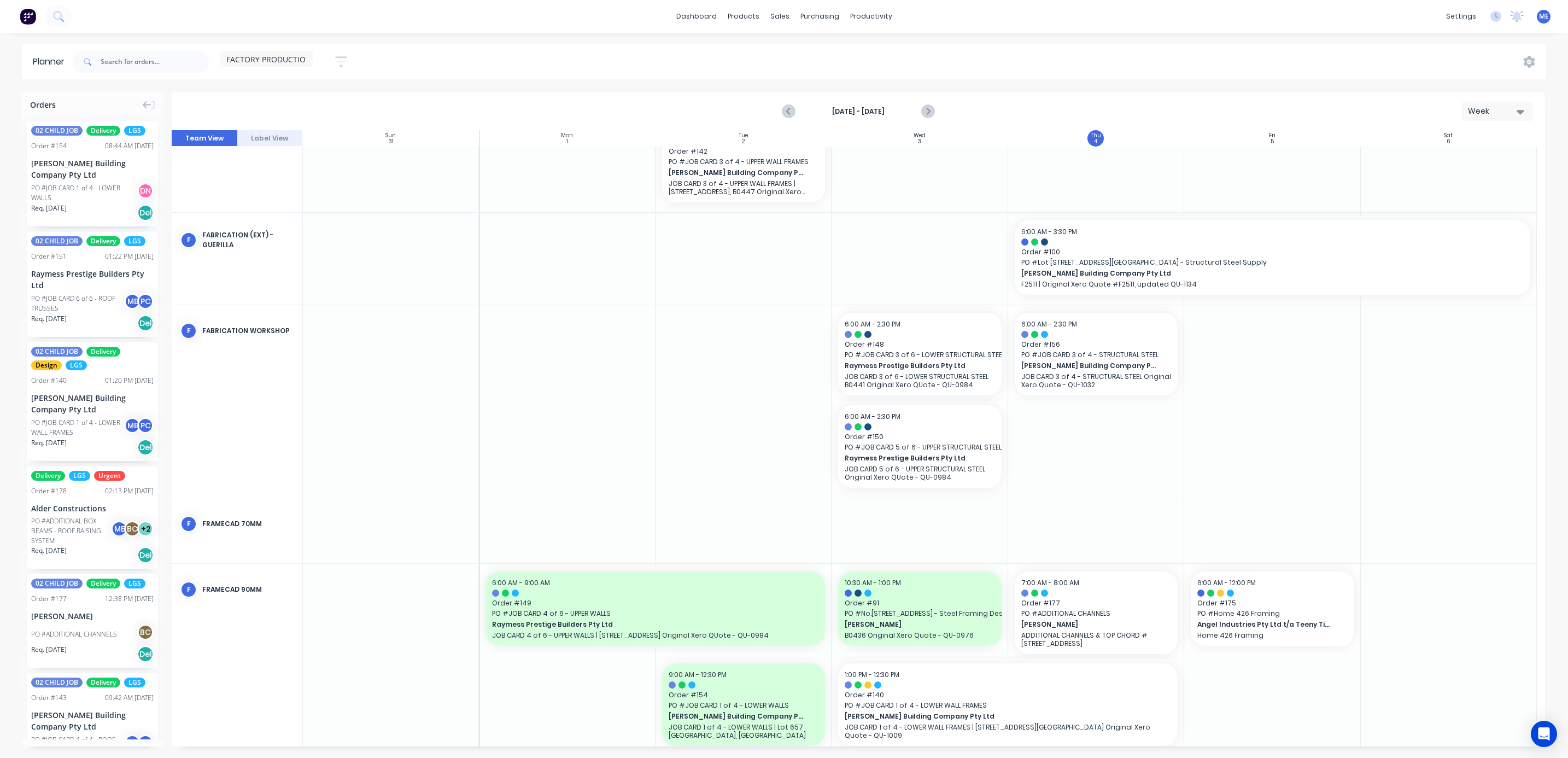
scroll to position [0, 0]
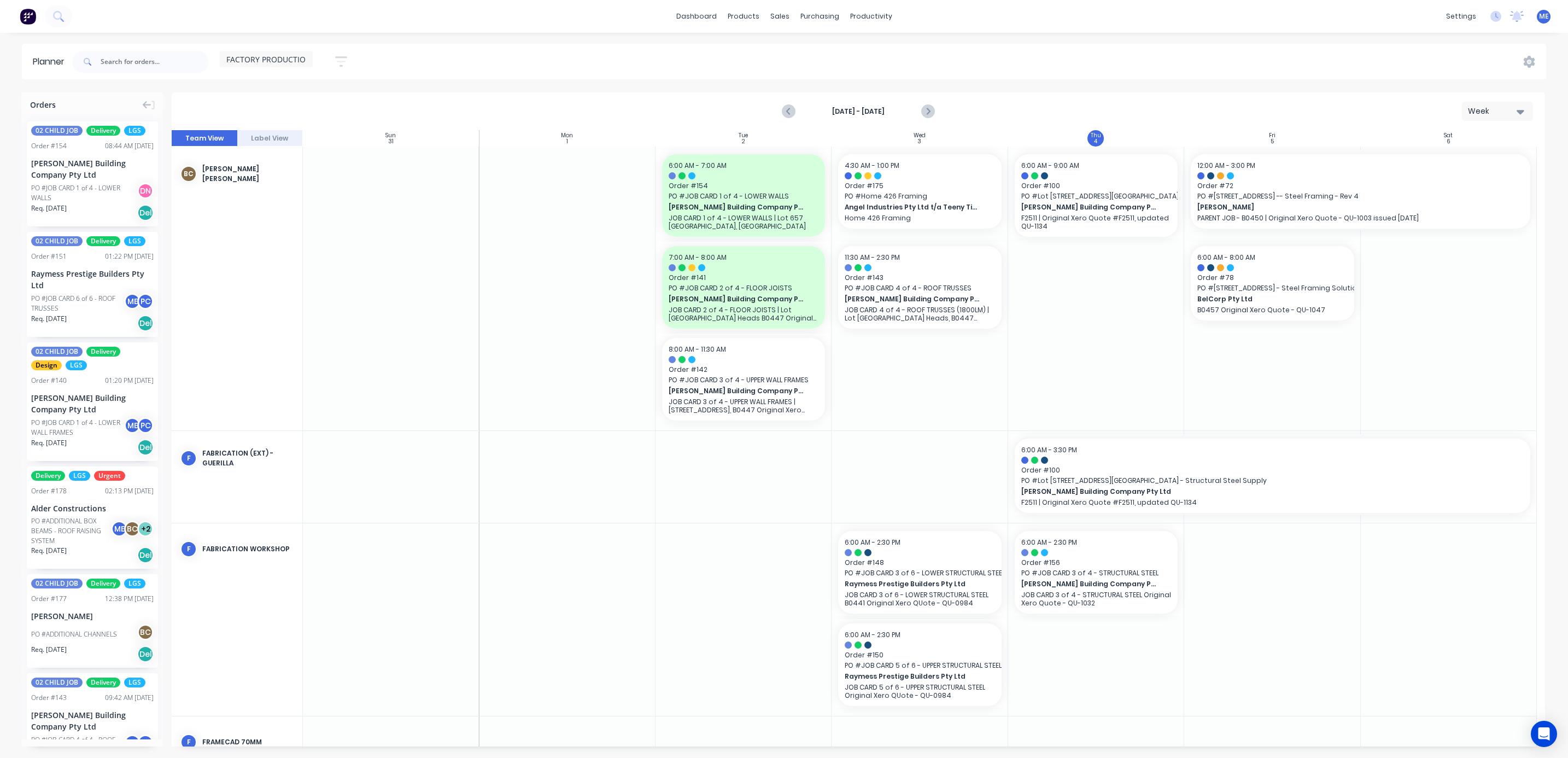
click at [264, 61] on span "FACTORY PRODUCTION" at bounding box center [269, 59] width 85 height 11
click at [251, 222] on button "INSTALLERS" at bounding box center [286, 225] width 116 height 13
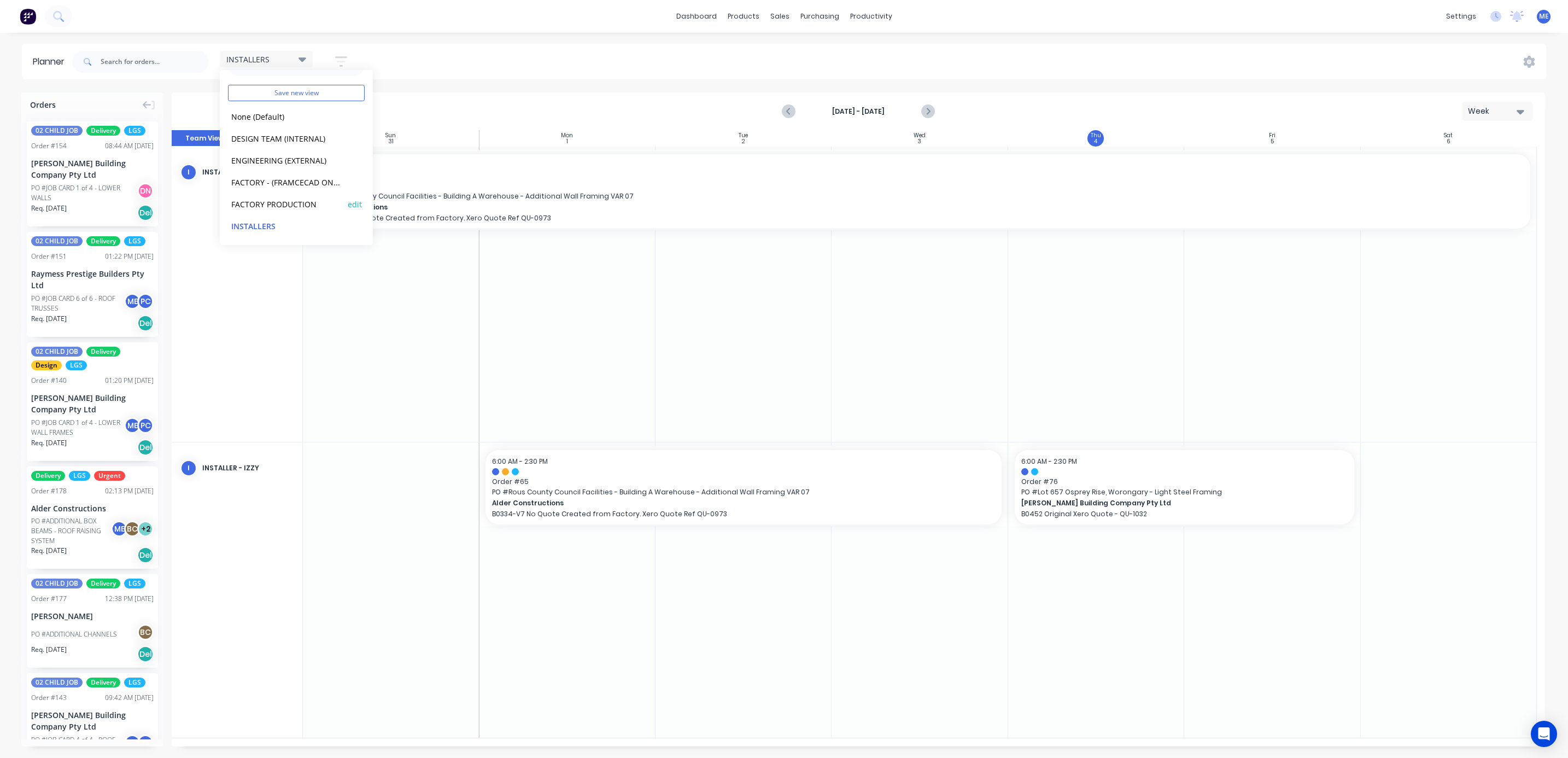
click at [282, 200] on button "FACTORY PRODUCTION" at bounding box center [286, 204] width 116 height 13
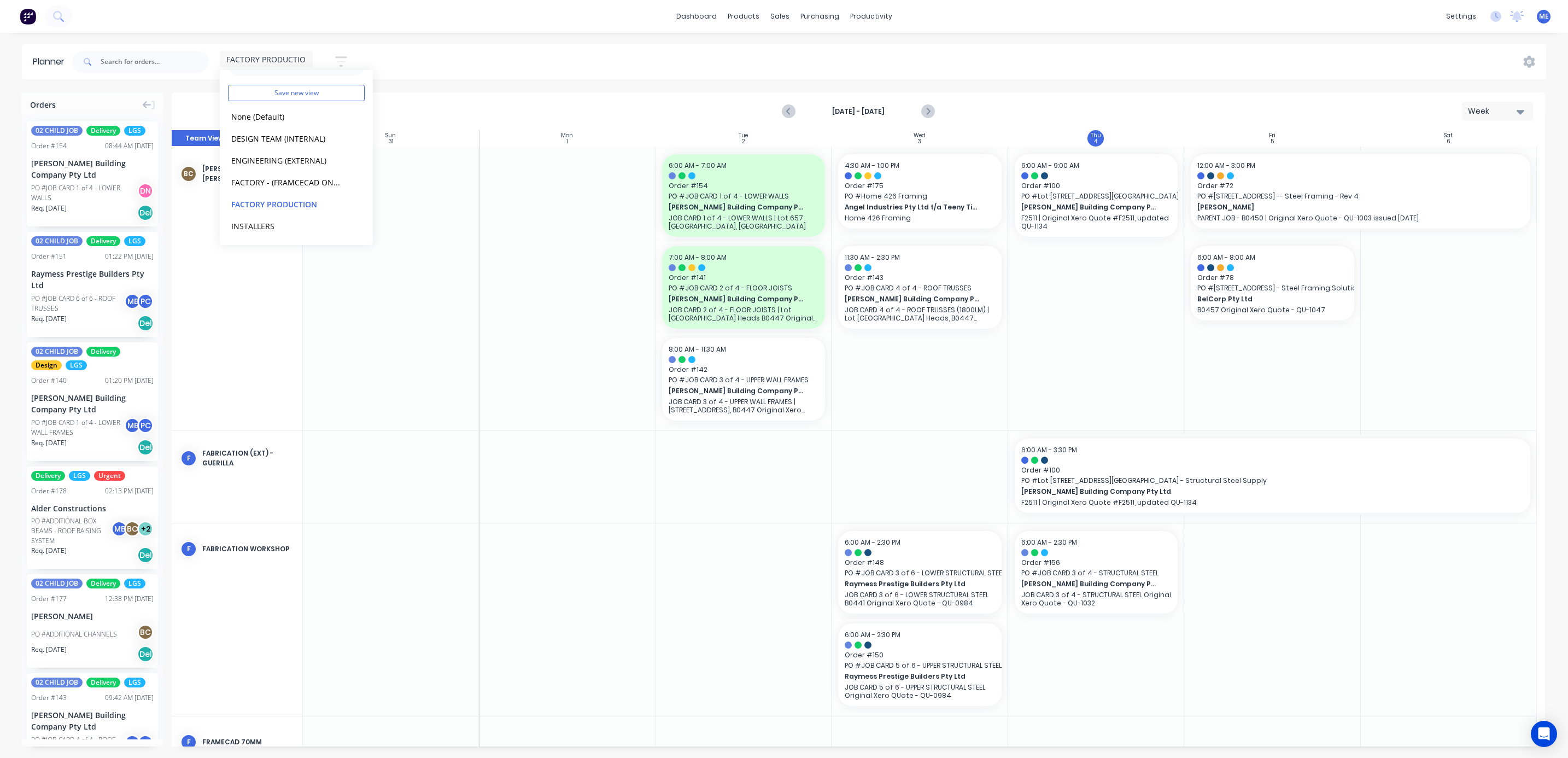
click at [628, 58] on div "FACTORY PRODUCTION Save new view None (Default) edit DESIGN TEAM (INTERNAL) edi…" at bounding box center [808, 61] width 1476 height 33
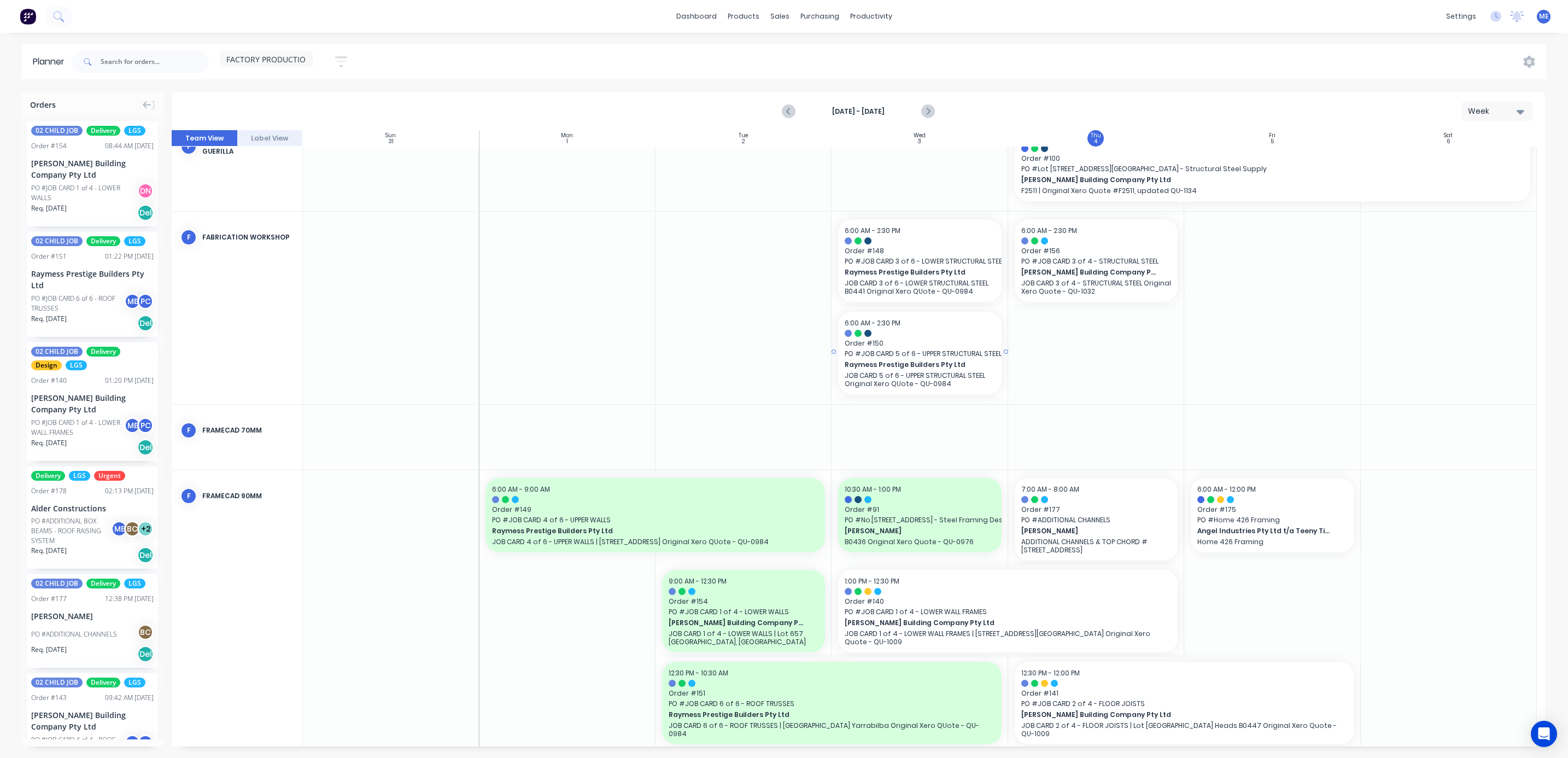
scroll to position [328, 0]
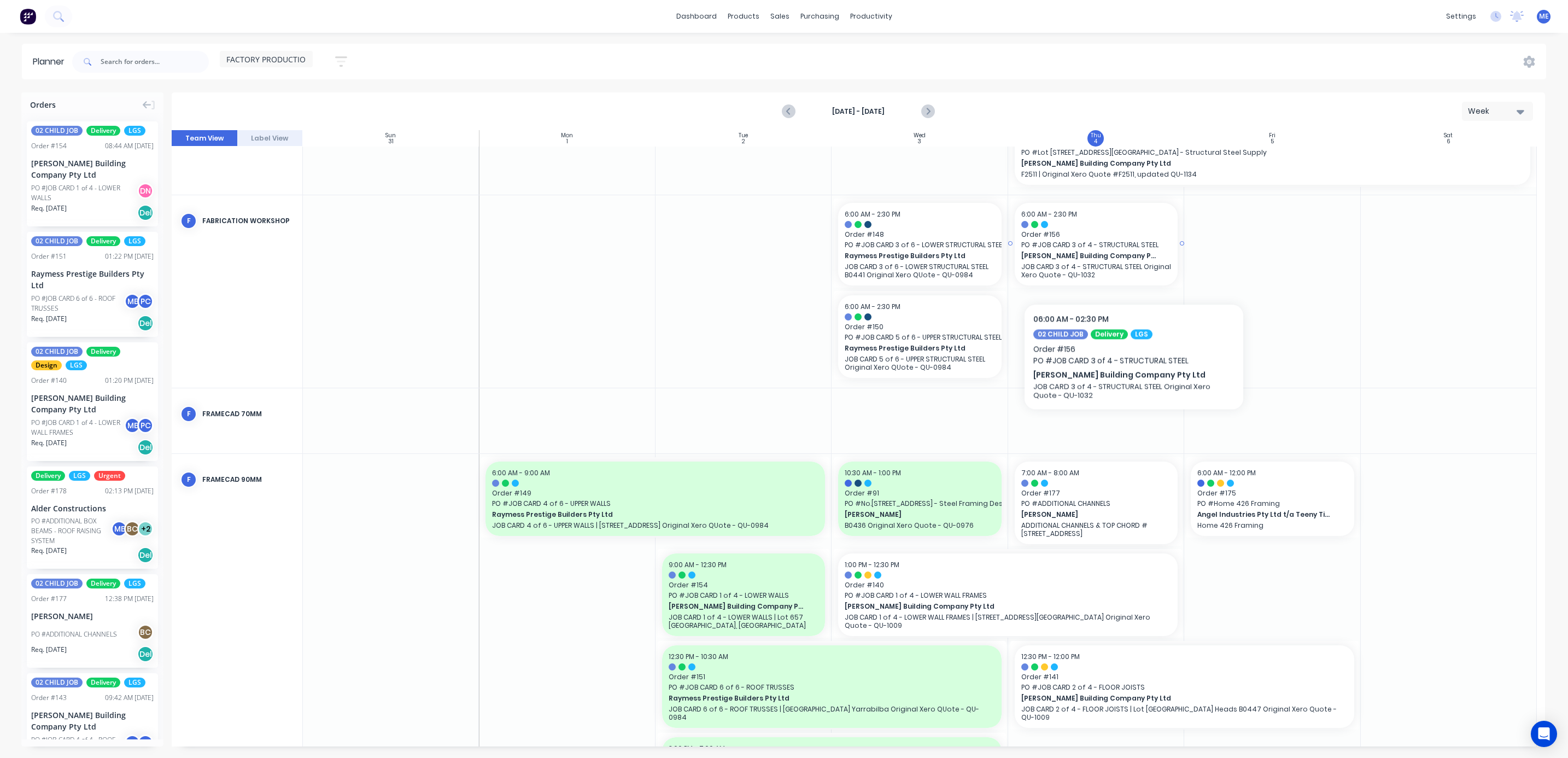
click at [1134, 264] on p "JOB CARD 3 of 4 - STRUCTURAL STEEL Original Xero Quote - QU-1032" at bounding box center [1096, 270] width 150 height 17
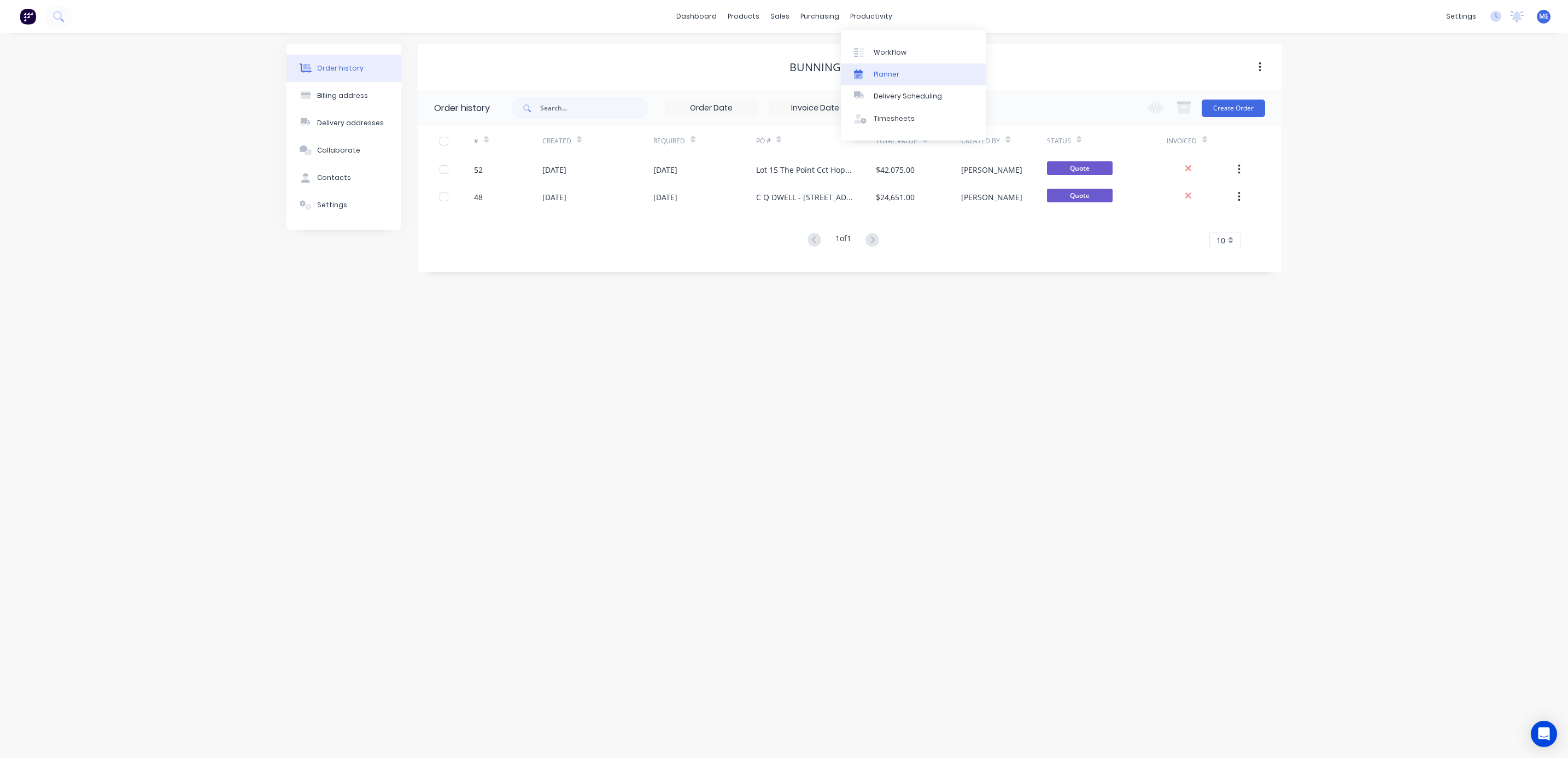
click at [894, 69] on div "Planner" at bounding box center [886, 74] width 25 height 10
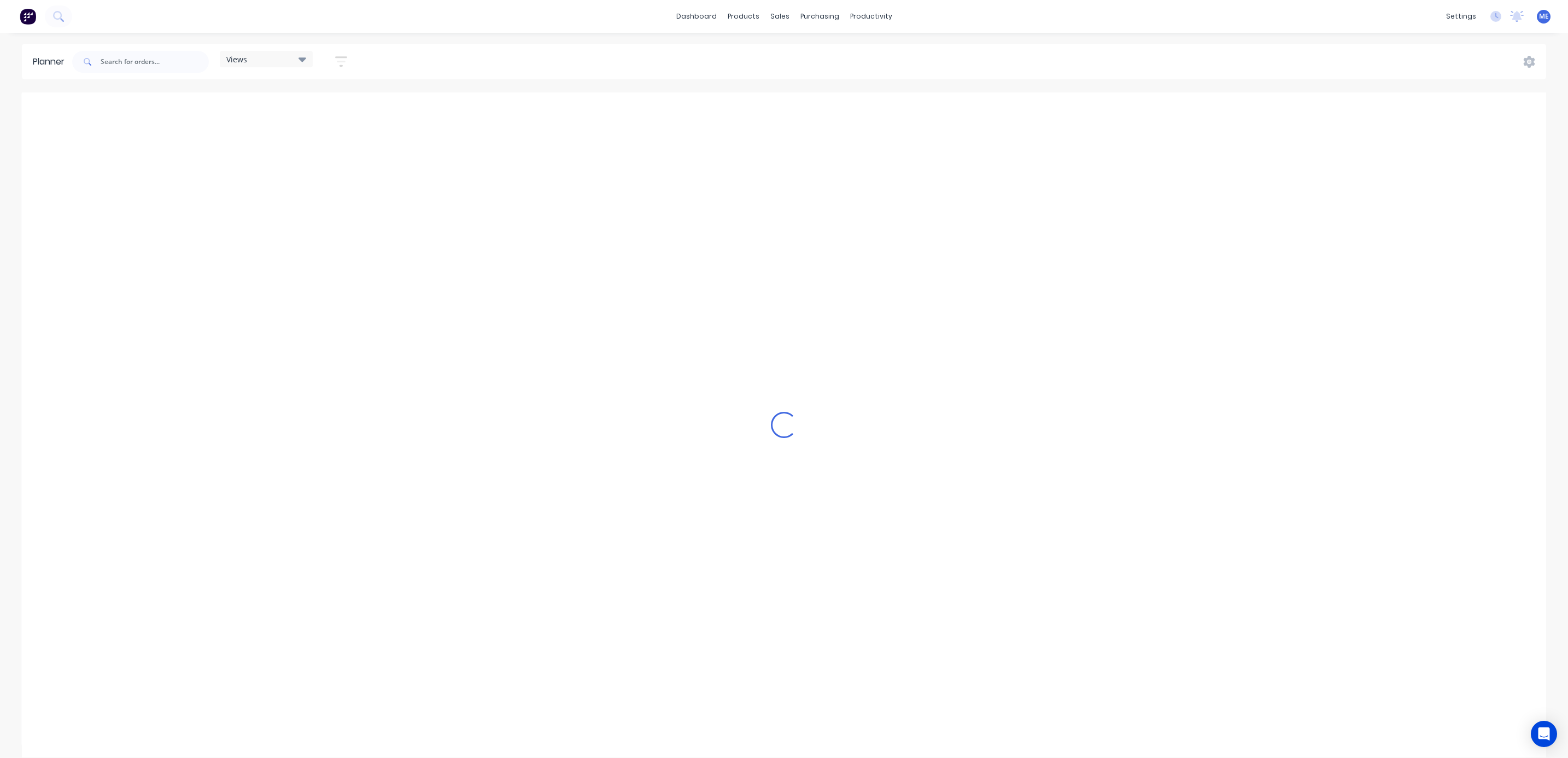
scroll to position [0, 248]
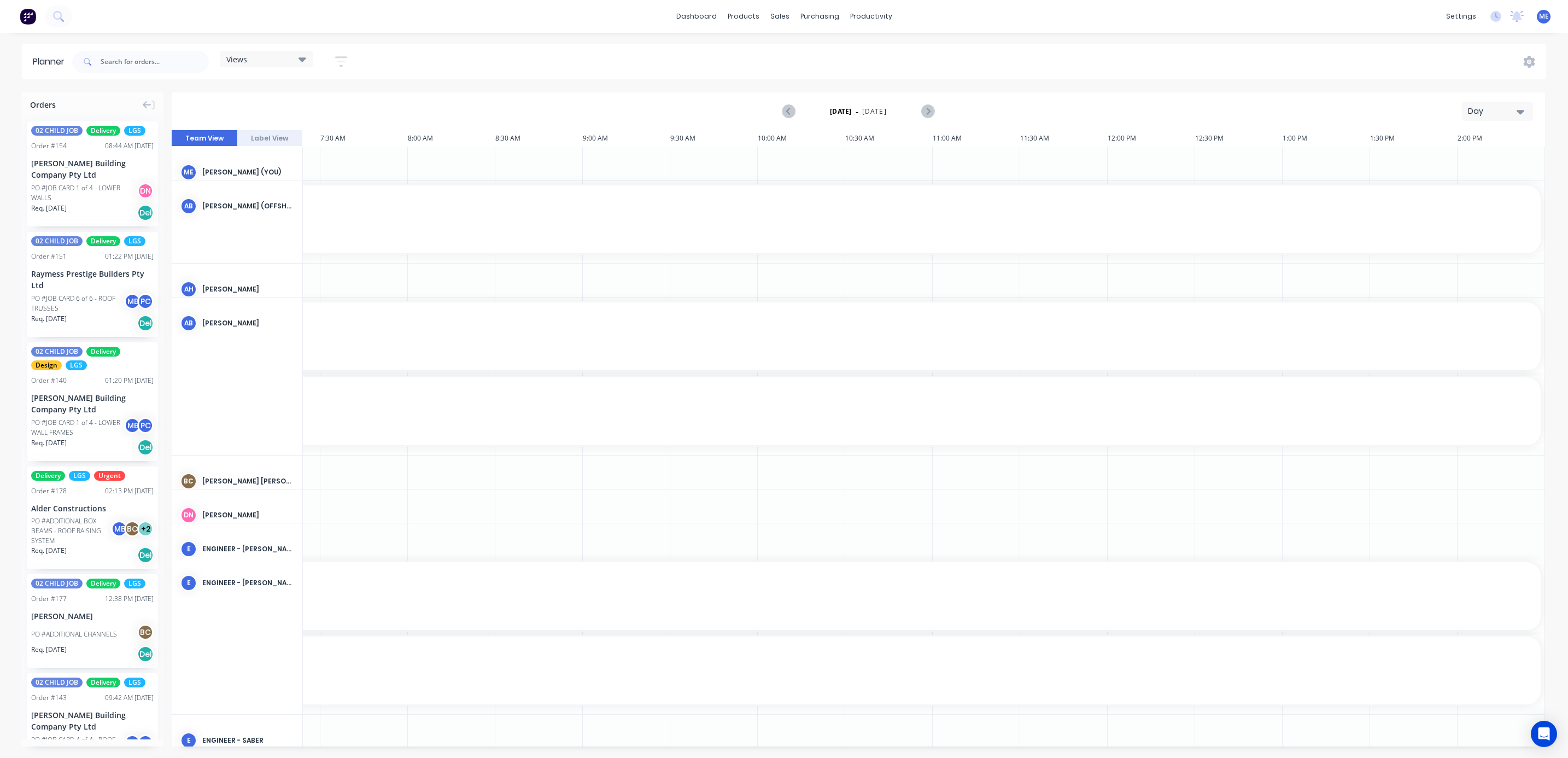
click at [262, 59] on div "Views" at bounding box center [266, 59] width 80 height 10
drag, startPoint x: 276, startPoint y: 228, endPoint x: 305, endPoint y: 238, distance: 30.7
click at [276, 226] on button "FACTORY PRODUCTION" at bounding box center [286, 228] width 116 height 13
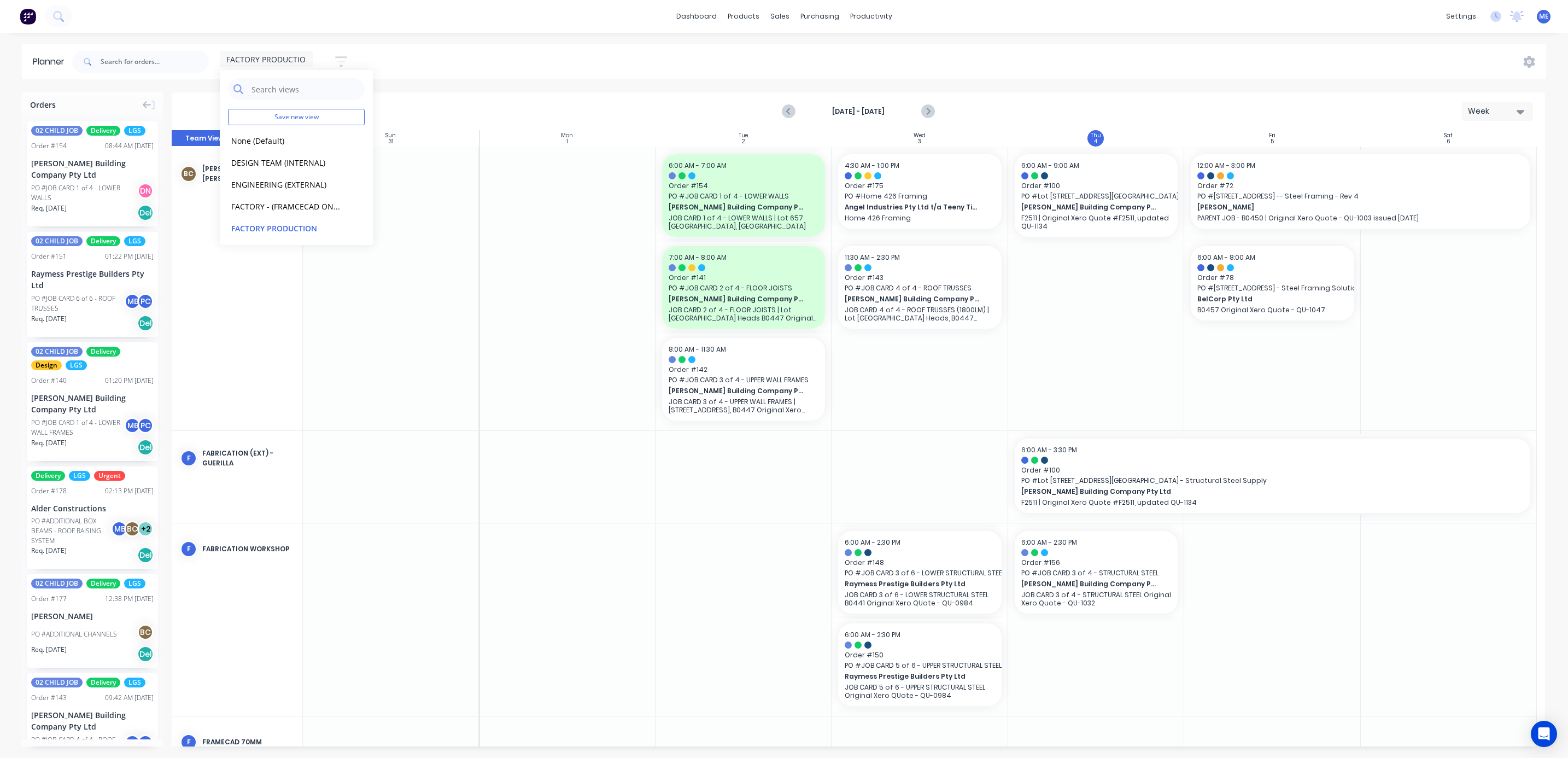
click at [505, 73] on div "FACTORY PRODUCTION Save new view None (Default) edit DESIGN TEAM (INTERNAL) edi…" at bounding box center [808, 61] width 1476 height 33
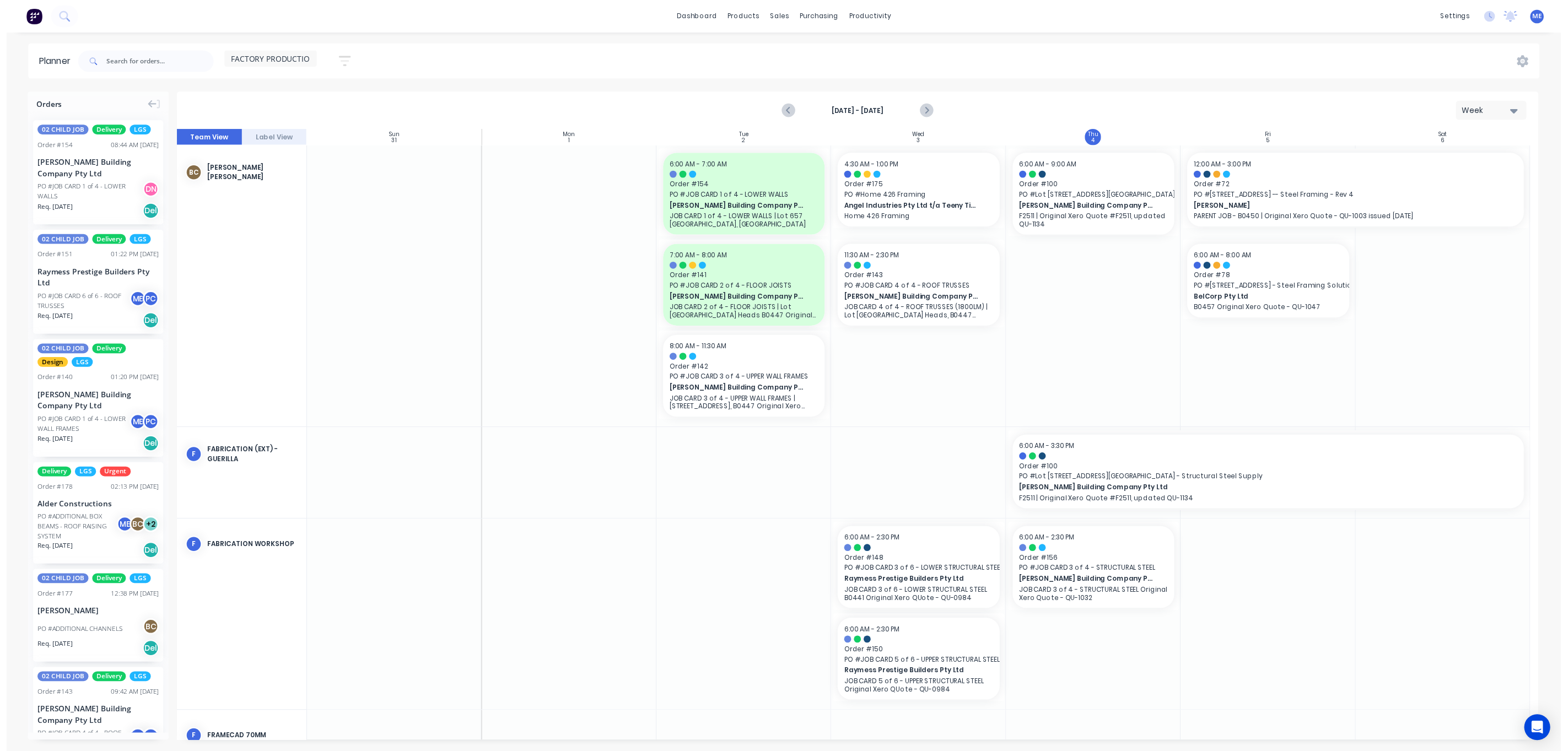
scroll to position [248, 0]
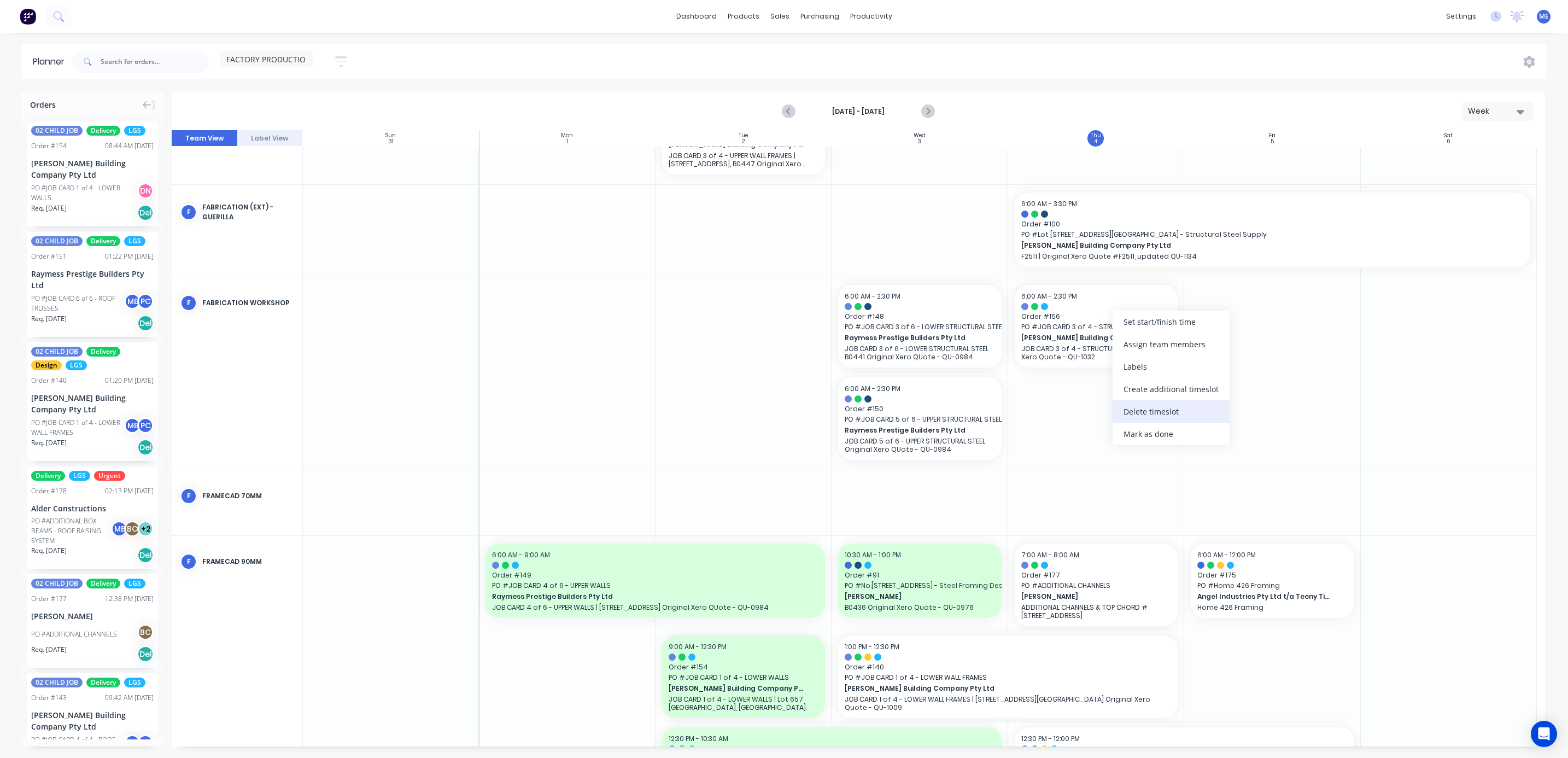
click at [1179, 415] on div "Delete timeslot" at bounding box center [1171, 411] width 117 height 23
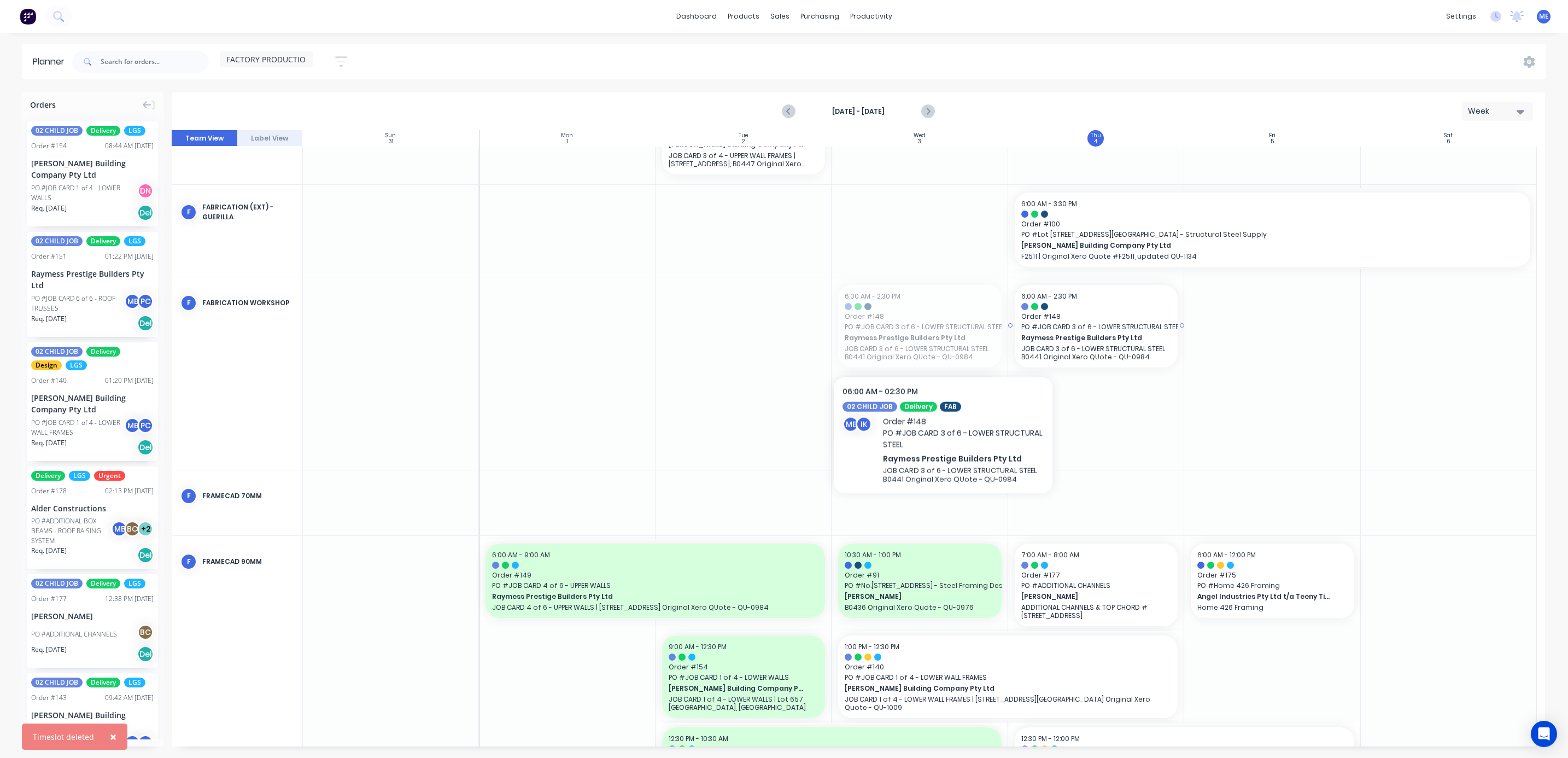
drag, startPoint x: 926, startPoint y: 333, endPoint x: 1111, endPoint y: 333, distance: 185.0
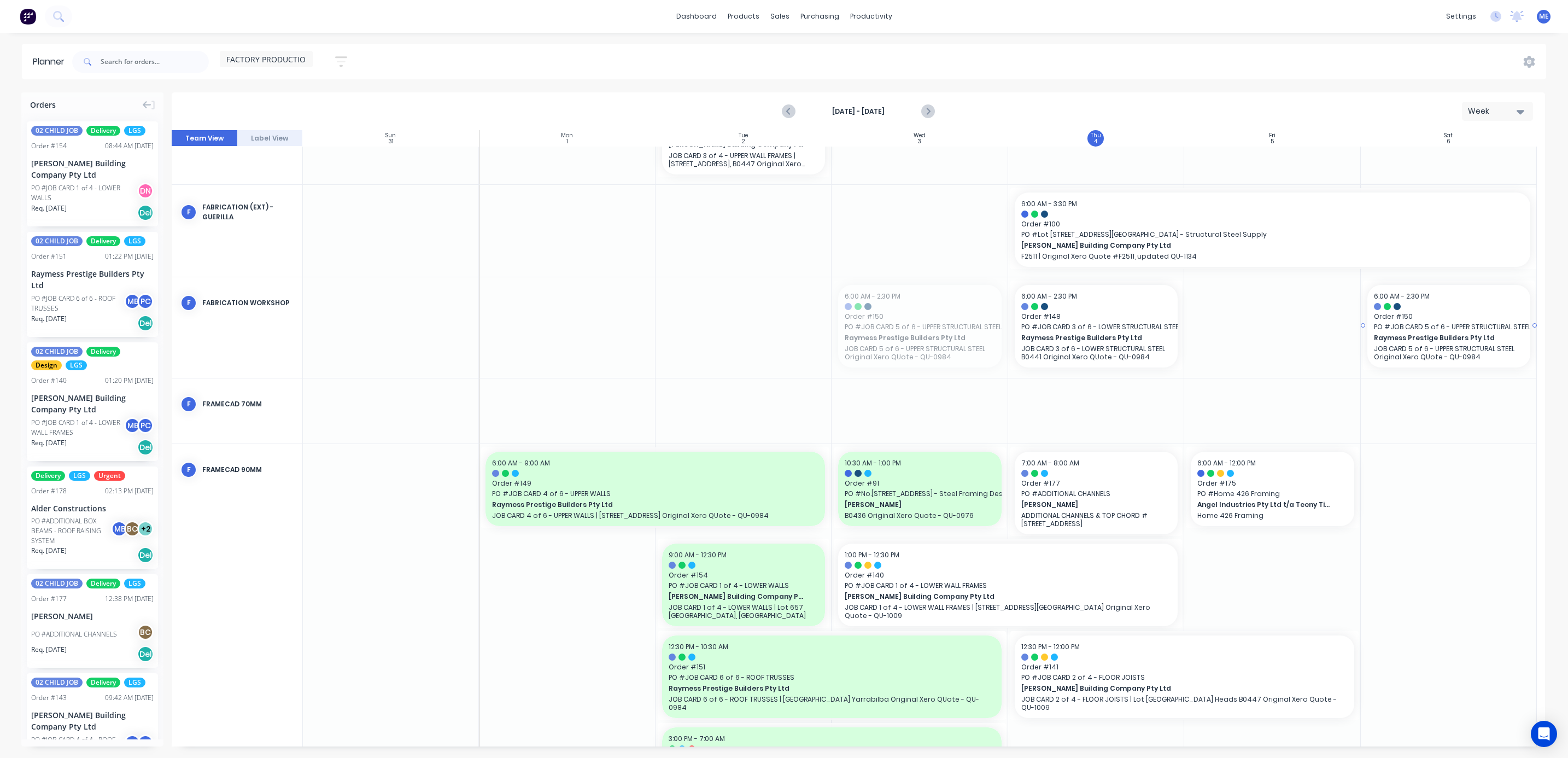
drag, startPoint x: 938, startPoint y: 333, endPoint x: 1471, endPoint y: 333, distance: 533.0
drag, startPoint x: 1179, startPoint y: 327, endPoint x: 1325, endPoint y: 325, distance: 146.0
click at [1497, 317] on div "Set start/finish time" at bounding box center [1512, 315] width 117 height 23
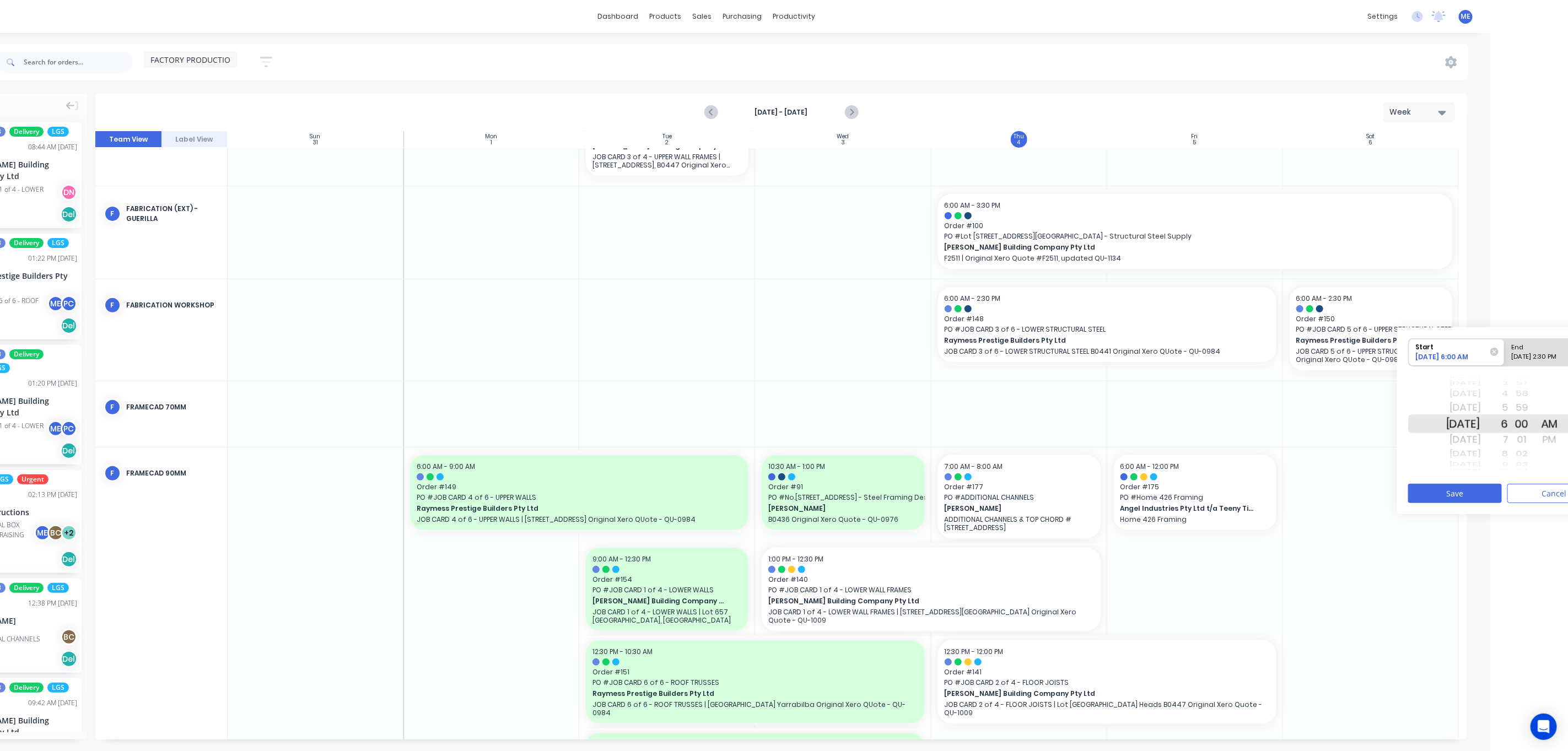
scroll to position [0, 121]
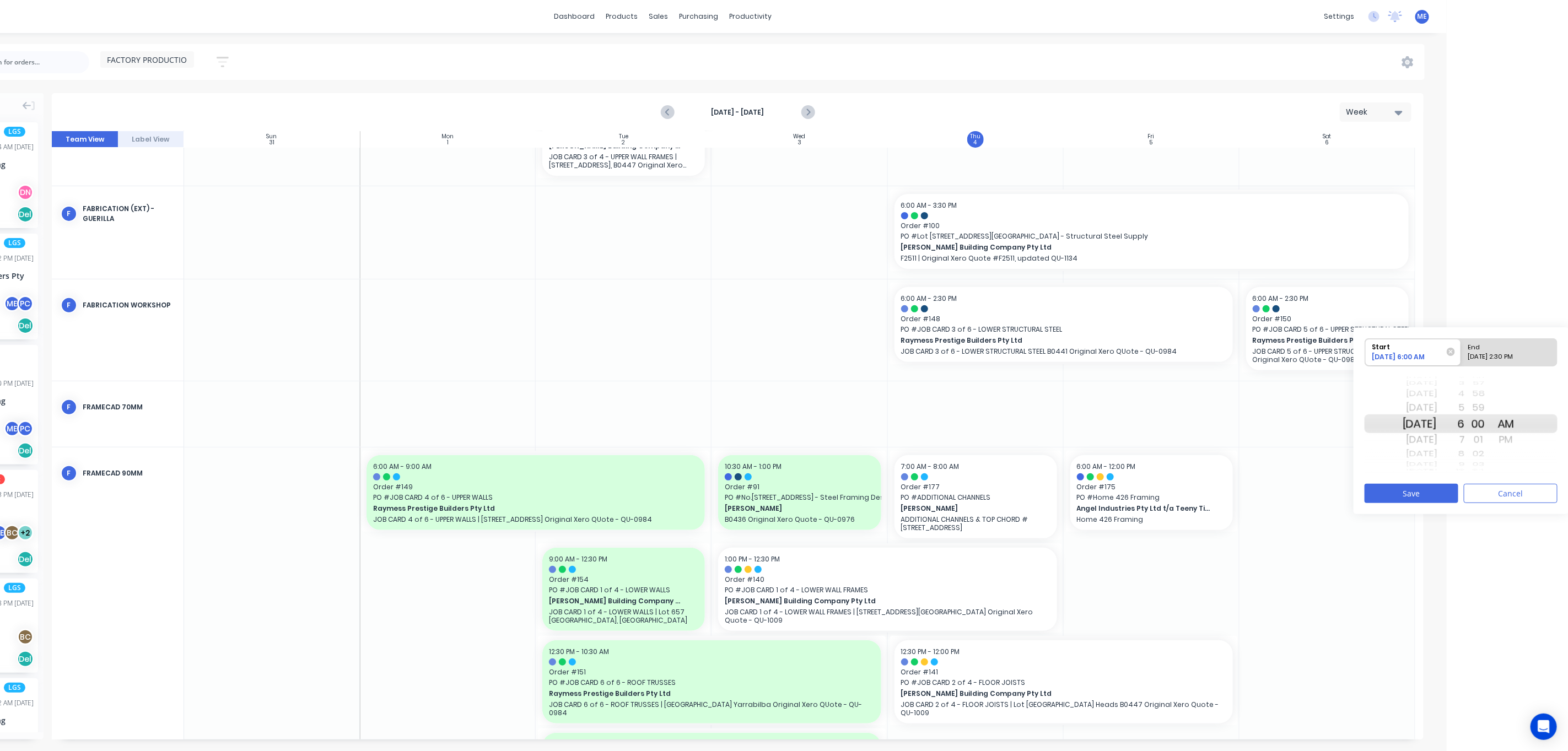
click at [1488, 355] on div "09/06/2025 2:30 PM" at bounding box center [1504, 359] width 80 height 13
click at [1462, 355] on input "End 09/06/2025 2:30 PM" at bounding box center [1461, 352] width 1 height 27
radio input "true"
click at [1427, 448] on div "Sun Sep 7" at bounding box center [1420, 439] width 35 height 17
click at [1432, 439] on div "Mon Sep 8" at bounding box center [1420, 439] width 35 height 17
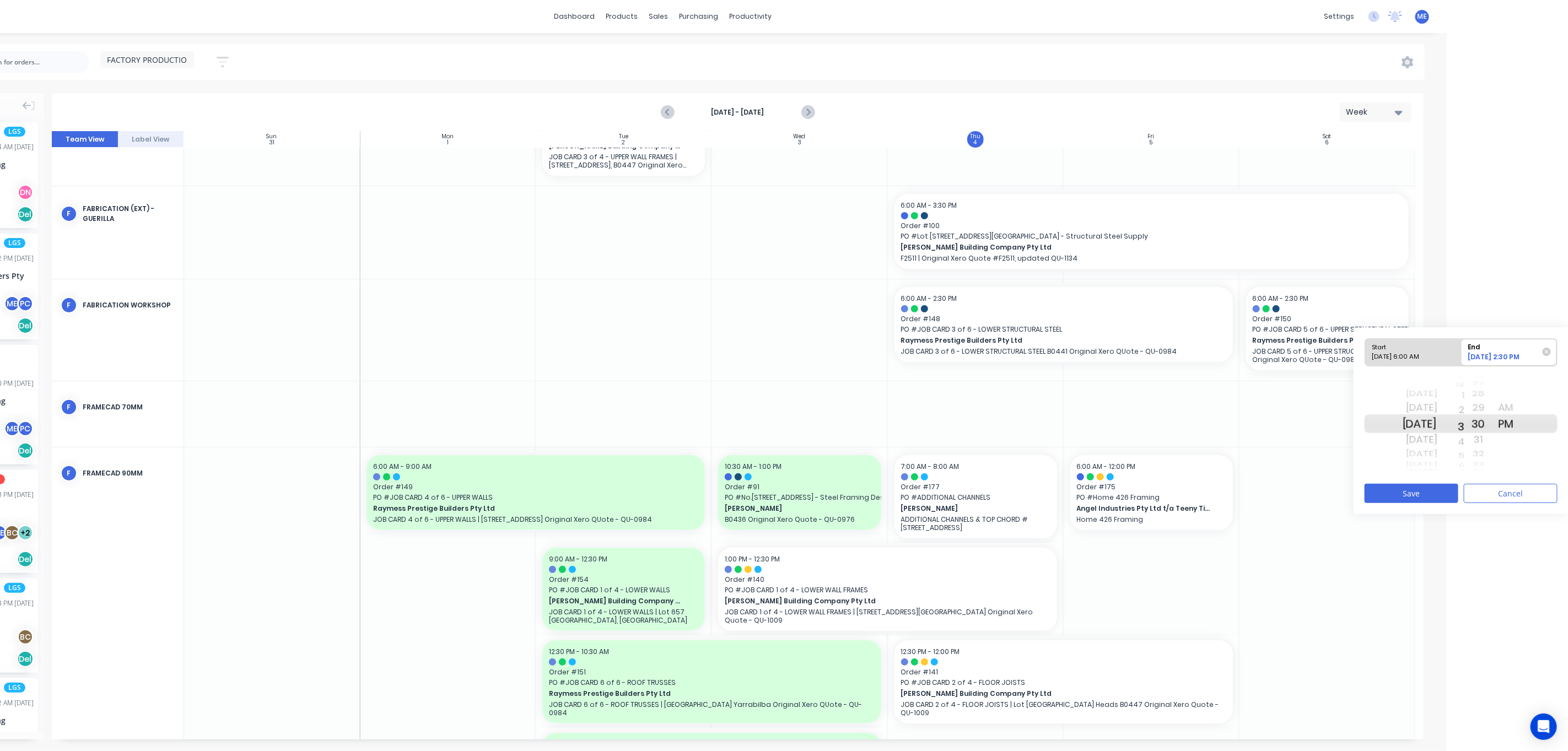
drag, startPoint x: 1478, startPoint y: 410, endPoint x: 1477, endPoint y: 400, distance: 10.0
click at [1465, 400] on div "11 12 1 2 3 4 5 6 7 8 9 10 11 12 1 2 3 4 5 6 7 8 9 10 11 12 1 2 3 4 5 6 7 8 9 1…" at bounding box center [1451, 424] width 28 height 105
drag, startPoint x: 1492, startPoint y: 423, endPoint x: 1506, endPoint y: 473, distance: 51.9
click at [1506, 473] on div "Sat Sep 6 Sun Sep 7 Mon Sep 8 Tue Sep 9 Wed Sep 10 Thu Sep 11 Fri Sep 12 Sat Se…" at bounding box center [1461, 424] width 193 height 104
drag, startPoint x: 1492, startPoint y: 425, endPoint x: 1500, endPoint y: 441, distance: 17.9
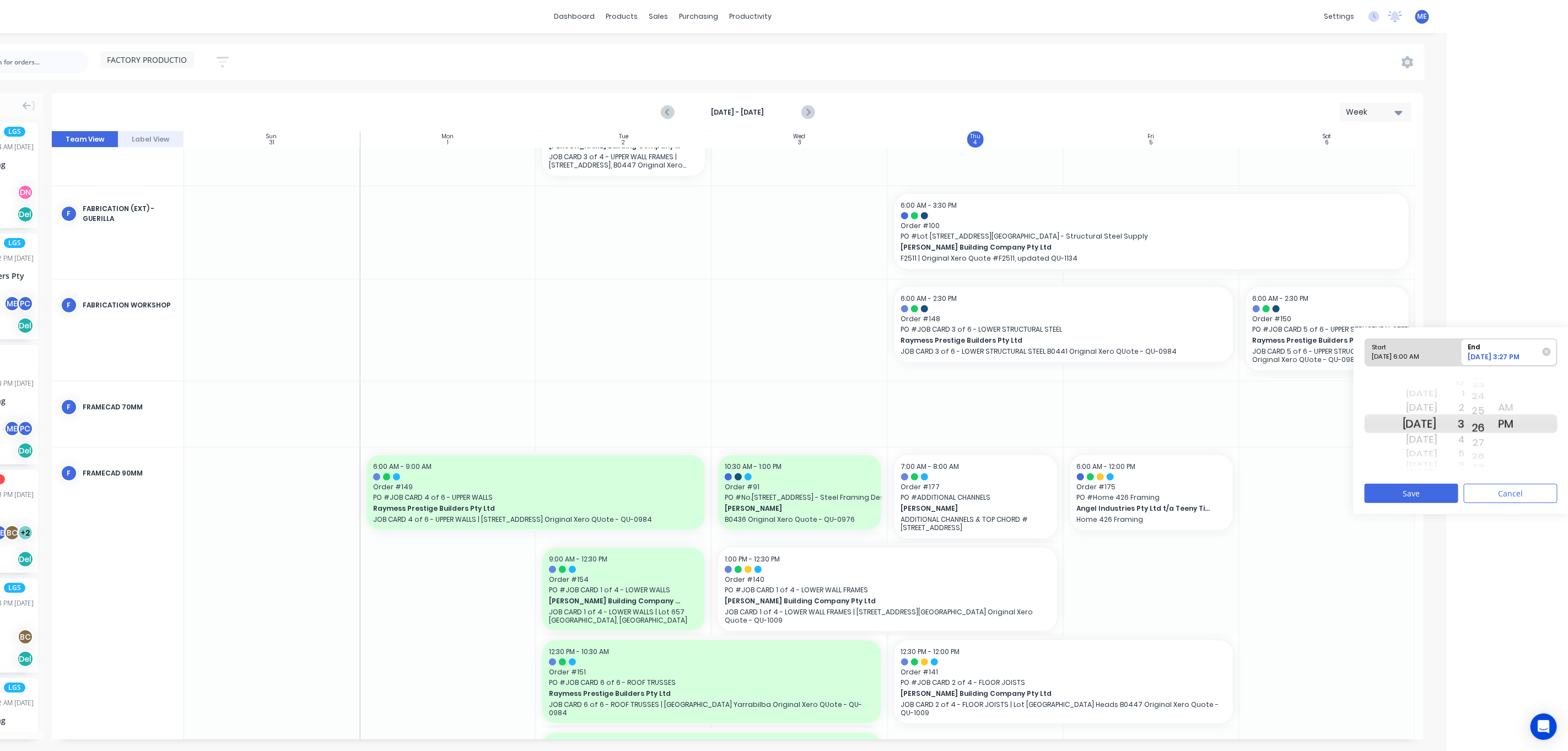
click at [1493, 465] on div "46 47 48 49 50 51 52 53 54 55 56 57 58 59 00 01 02 03 04 05 06 07 08 09 10 11 1…" at bounding box center [1478, 424] width 28 height 105
drag, startPoint x: 1498, startPoint y: 420, endPoint x: 1503, endPoint y: 462, distance: 42.3
click at [1503, 481] on div "Start 09/06/2025 6:00 AM End 09/08/2025 3:25 PM Sat Sep 6 Sun Sep 7 Mon Sep 8 T…" at bounding box center [1460, 420] width 215 height 186
drag, startPoint x: 1492, startPoint y: 421, endPoint x: 1505, endPoint y: 474, distance: 54.6
click at [1493, 474] on div "41 42 43 44 45 46 47 48 49 50 51 52 53 54 55 56 57 58 59 00 01 02 03 04 05 06 0…" at bounding box center [1478, 424] width 28 height 105
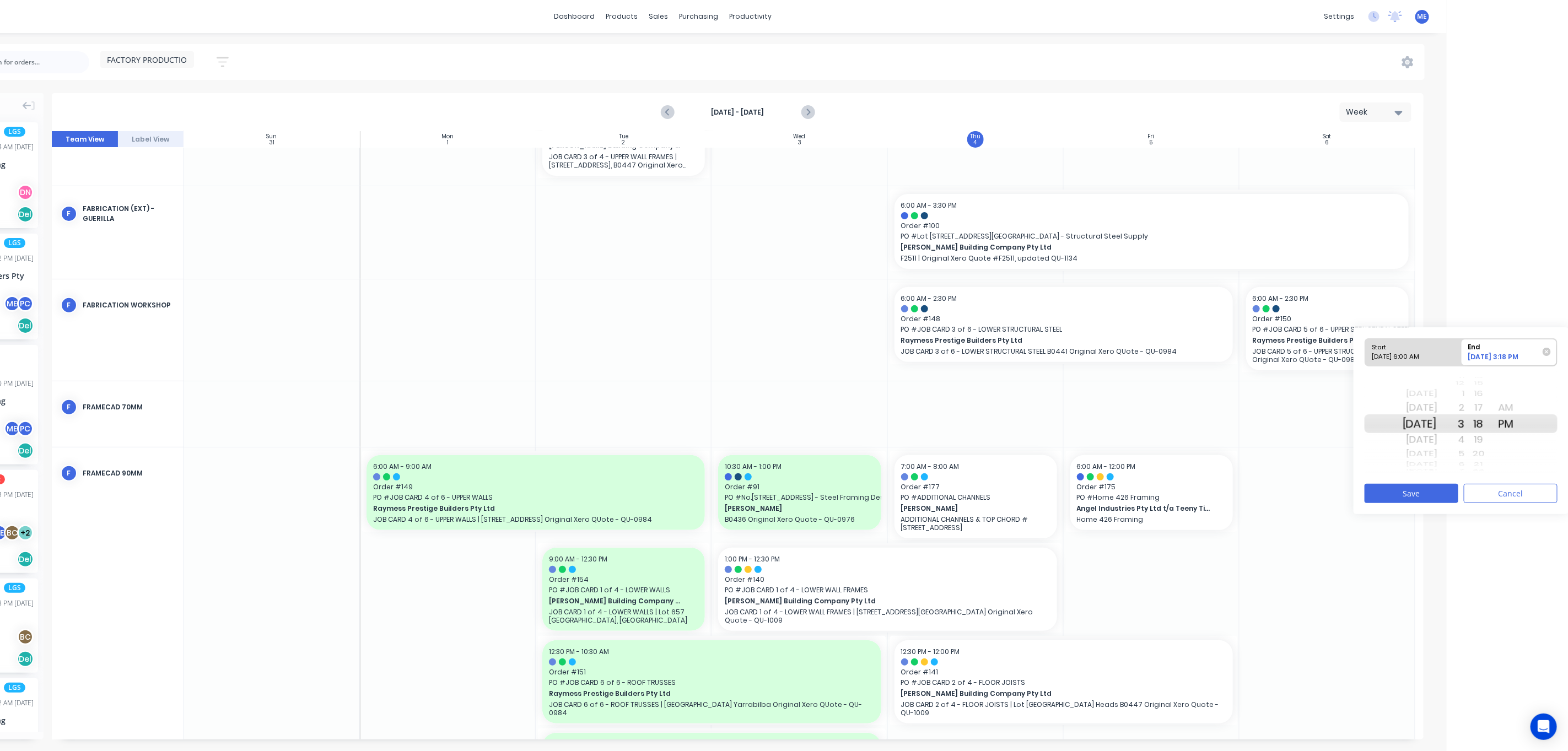
drag, startPoint x: 1496, startPoint y: 427, endPoint x: 1508, endPoint y: 474, distance: 48.5
click at [1508, 474] on div "Sat Sep 6 Sun Sep 7 Mon Sep 8 Tue Sep 9 Wed Sep 10 Thu Sep 11 Fri Sep 12 Sat Se…" at bounding box center [1461, 424] width 193 height 104
drag, startPoint x: 1490, startPoint y: 415, endPoint x: 1501, endPoint y: 465, distance: 51.2
click at [1493, 470] on div "32 33 34 35 36 37 38 39 40 41 42 43 44 45 46 47 48 49 50 51 52 53 54 55 56 57 5…" at bounding box center [1478, 424] width 28 height 105
drag, startPoint x: 1496, startPoint y: 446, endPoint x: 1499, endPoint y: 478, distance: 32.1
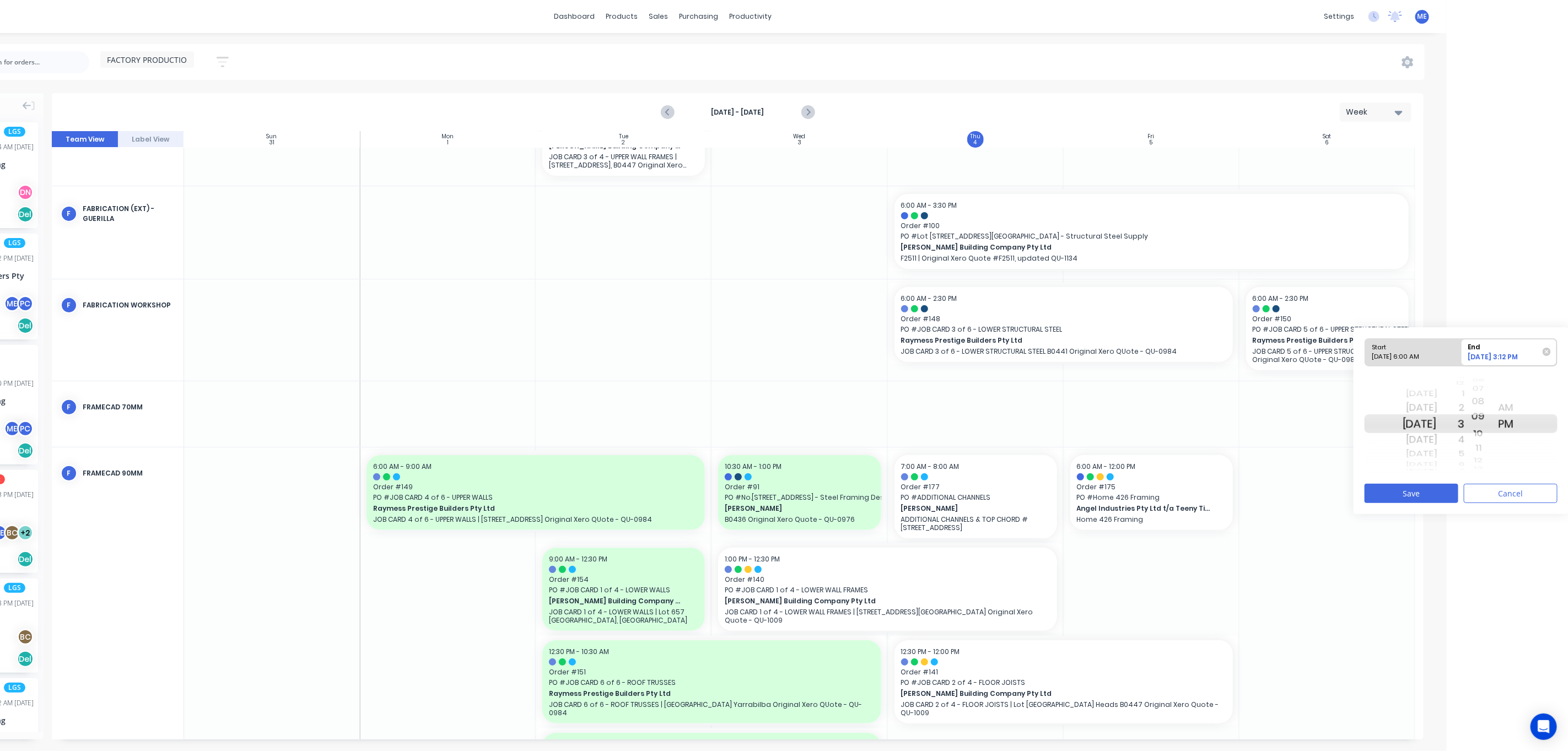
click at [1499, 478] on div "Start 09/06/2025 6:00 AM End 09/08/2025 3:12 PM Sat Sep 6 Sun Sep 7 Mon Sep 8 T…" at bounding box center [1460, 420] width 215 height 186
drag, startPoint x: 1497, startPoint y: 437, endPoint x: 1505, endPoint y: 478, distance: 41.8
click at [1505, 478] on div "Start 09/06/2025 6:00 AM End 09/08/2025 3:09 PM Sat Sep 6 Sun Sep 7 Mon Sep 8 T…" at bounding box center [1460, 420] width 215 height 186
drag, startPoint x: 1498, startPoint y: 425, endPoint x: 1502, endPoint y: 456, distance: 31.3
click at [1493, 456] on div "25 26 27 28 29 30 31 32 33 34 35 36 37 38 39 40 41 42 43 44 45 46 47 48 49 50 5…" at bounding box center [1478, 424] width 28 height 105
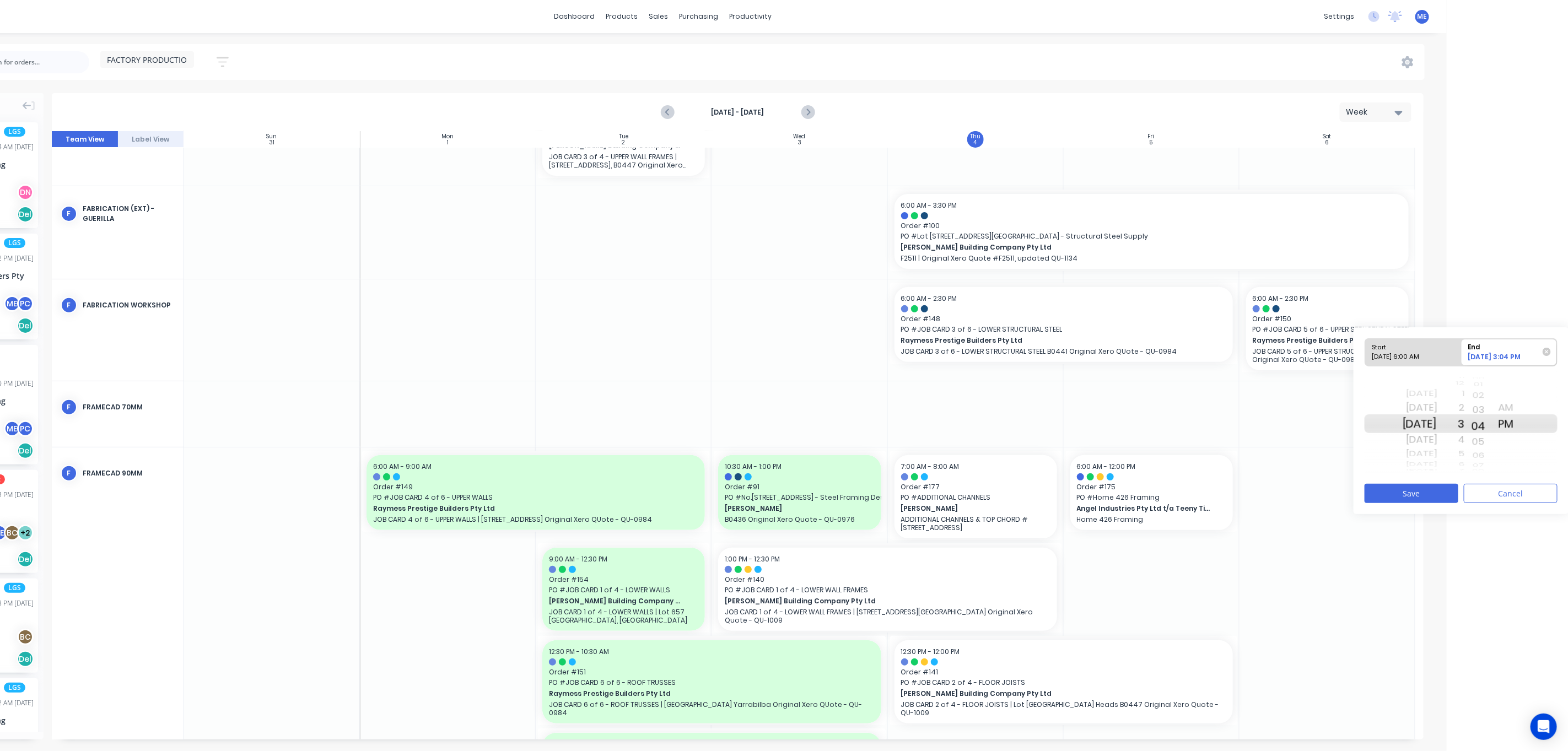
drag, startPoint x: 1499, startPoint y: 432, endPoint x: 1505, endPoint y: 465, distance: 33.5
click at [1493, 465] on div "24 25 26 27 28 29 30 31 32 33 34 35 36 37 38 39 40 41 42 43 44 45 46 47 48 49 5…" at bounding box center [1478, 424] width 28 height 105
drag, startPoint x: 1498, startPoint y: 432, endPoint x: 1501, endPoint y: 461, distance: 29.2
click at [1493, 460] on div "21 22 23 24 25 26 27 28 29 30 31 32 33 34 35 36 37 38 39 40 41 42 43 44 45 46 4…" at bounding box center [1478, 424] width 28 height 105
drag, startPoint x: 1496, startPoint y: 435, endPoint x: 1501, endPoint y: 460, distance: 25.5
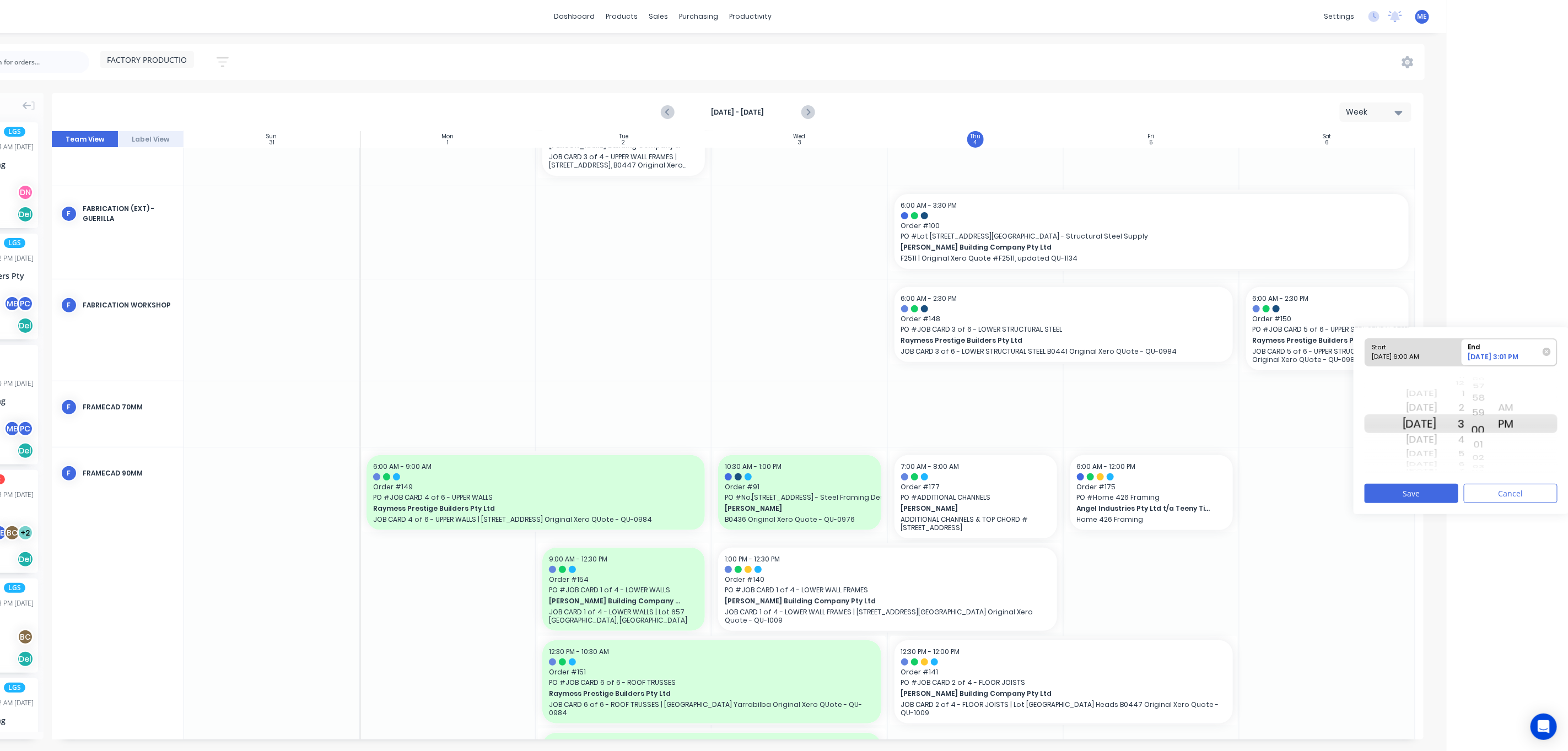
click at [1493, 460] on div "02" at bounding box center [1478, 457] width 28 height 13
click at [1437, 495] on button "Save" at bounding box center [1411, 493] width 94 height 20
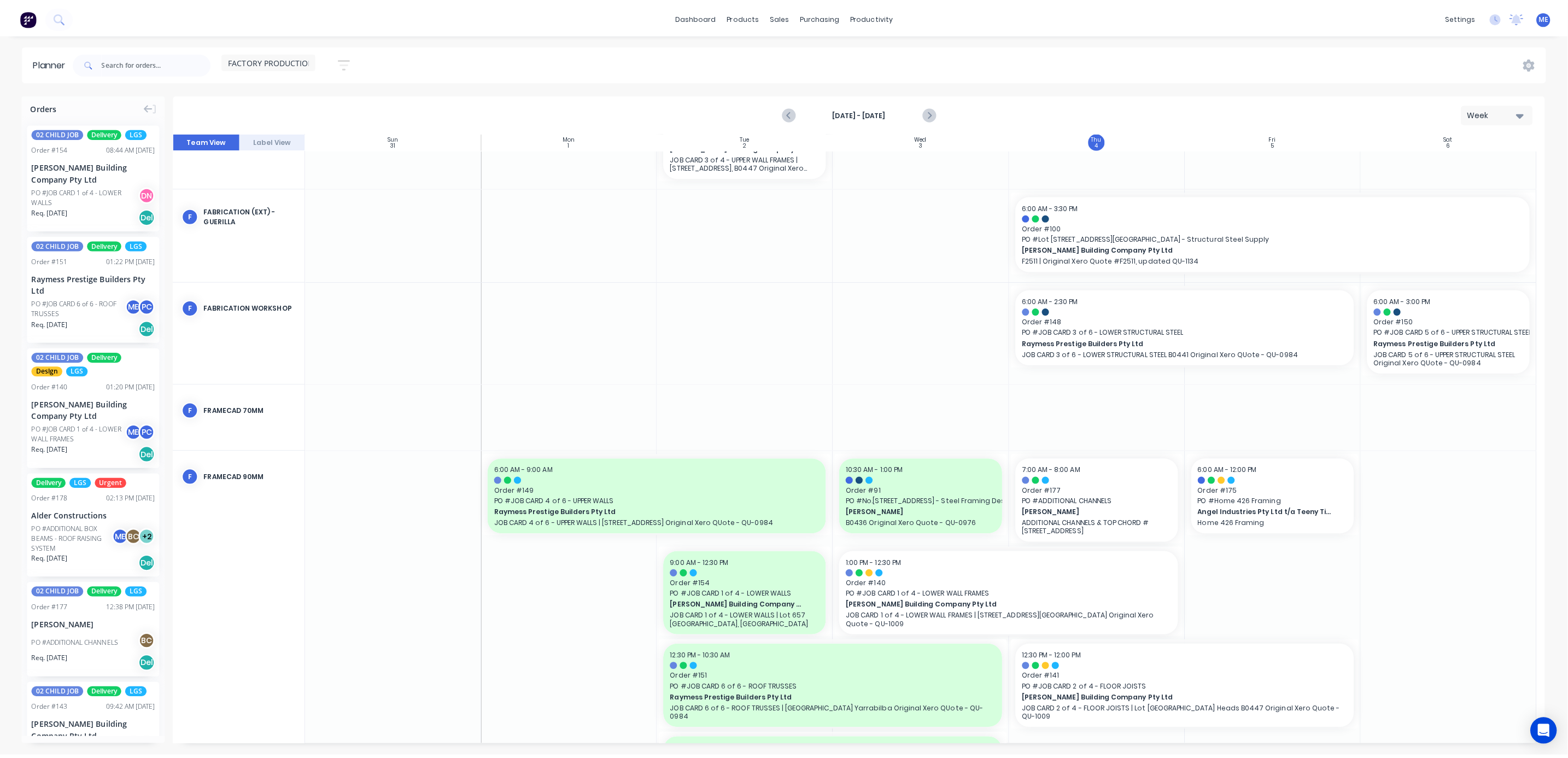
scroll to position [0, 0]
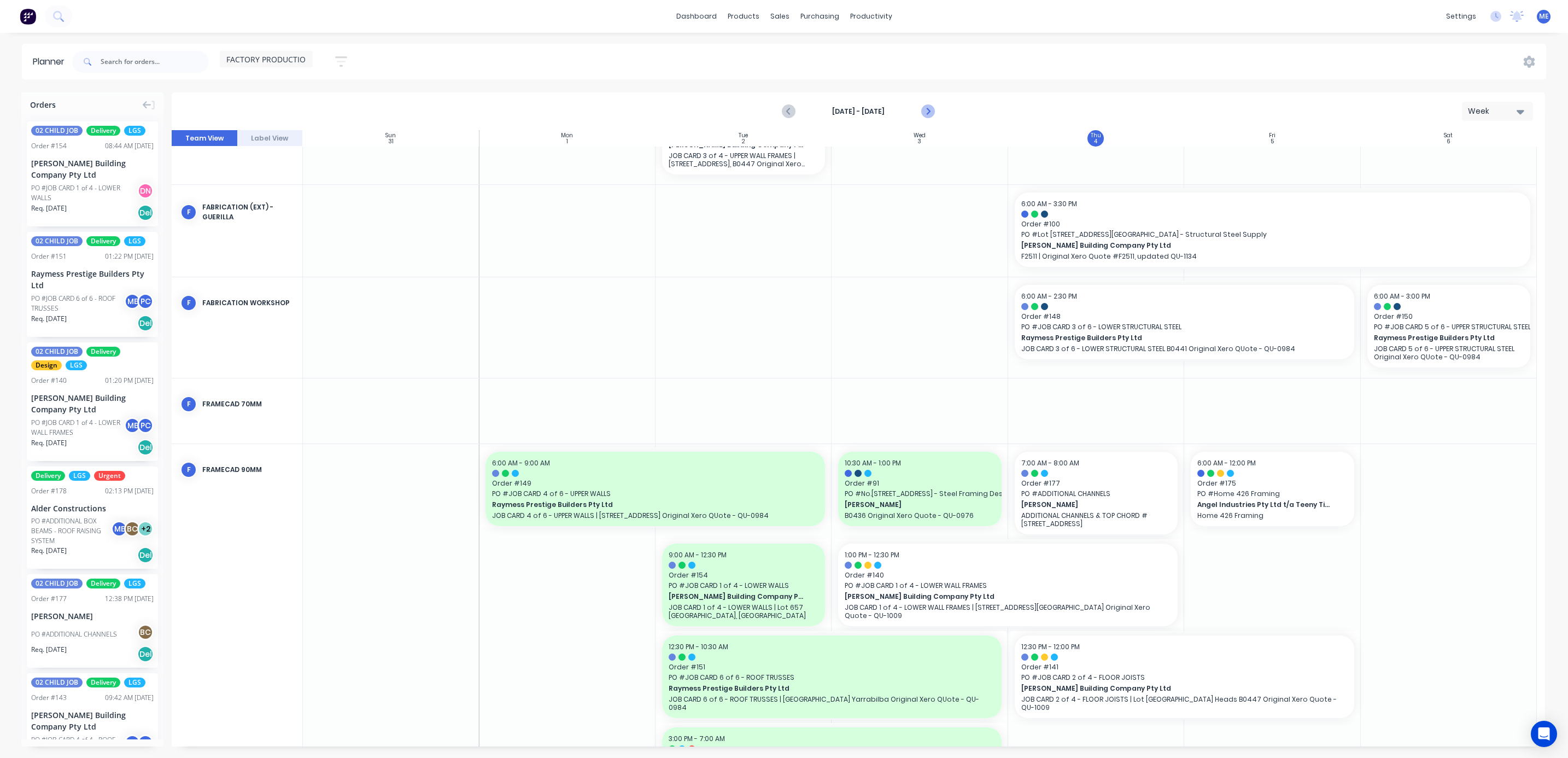
click at [924, 110] on icon "Next page" at bounding box center [927, 112] width 13 height 13
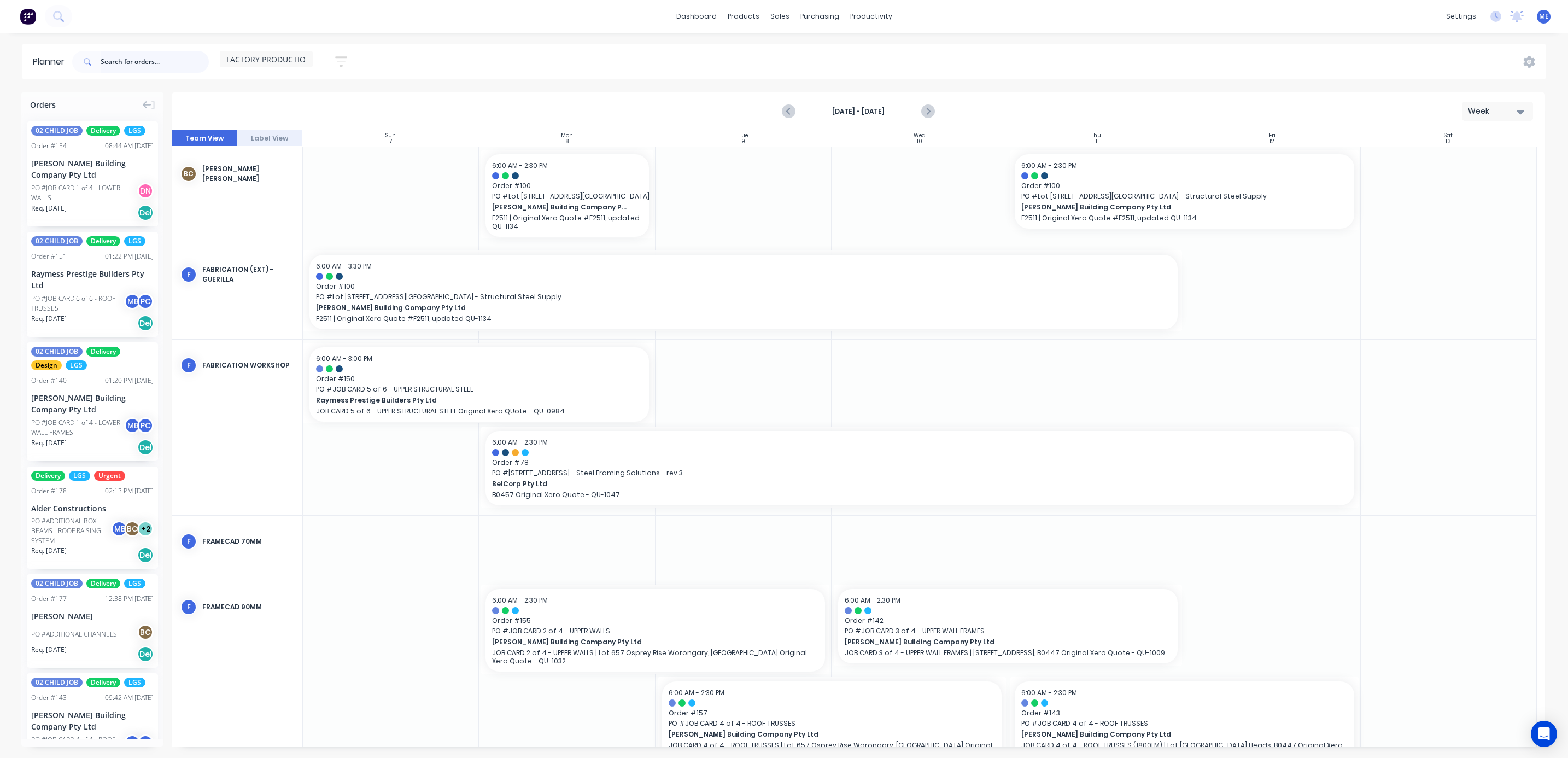
click at [125, 65] on input "text" at bounding box center [155, 61] width 108 height 22
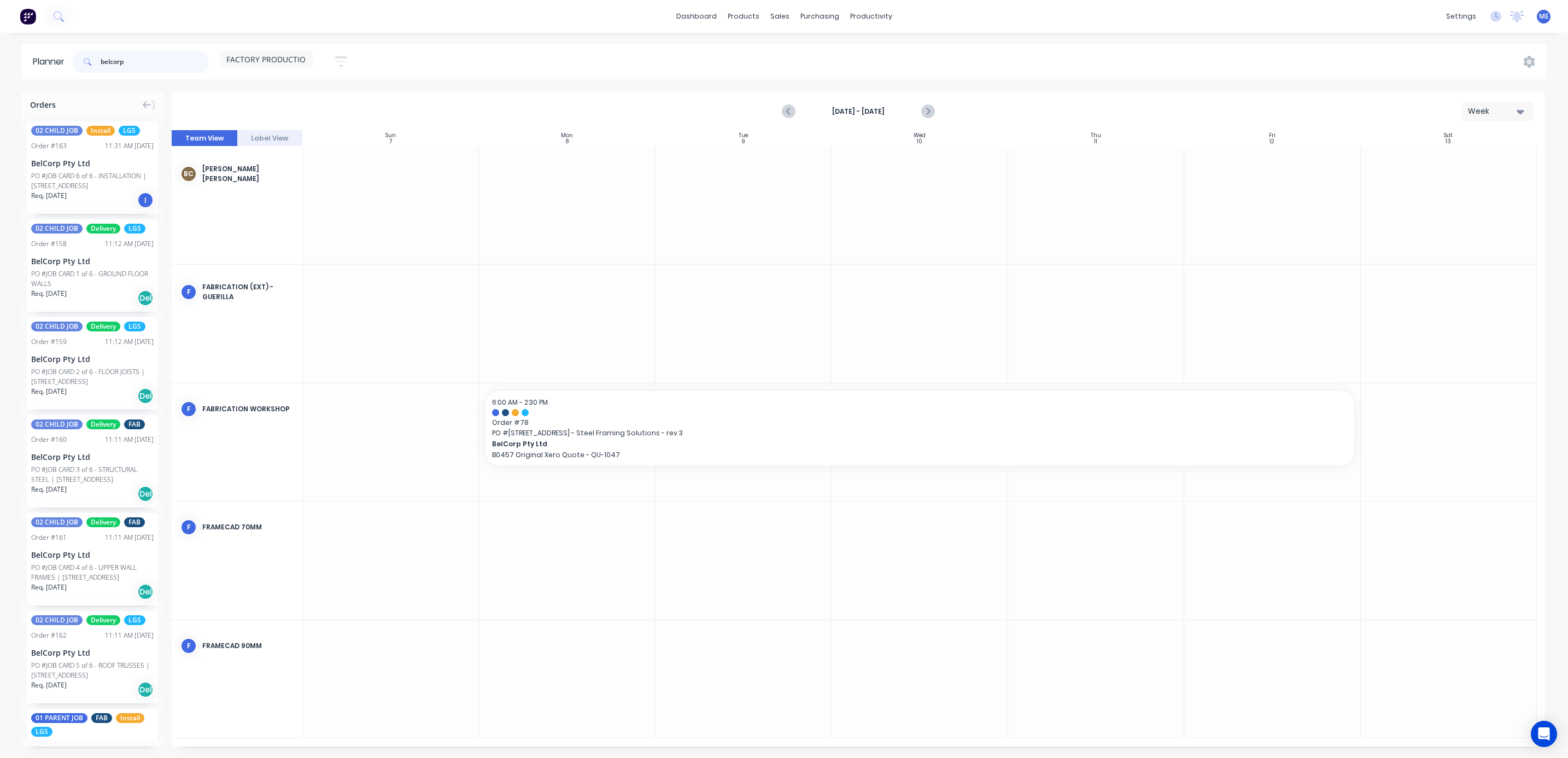
type input "belcorp"
drag, startPoint x: 87, startPoint y: 465, endPoint x: 530, endPoint y: 489, distance: 443.6
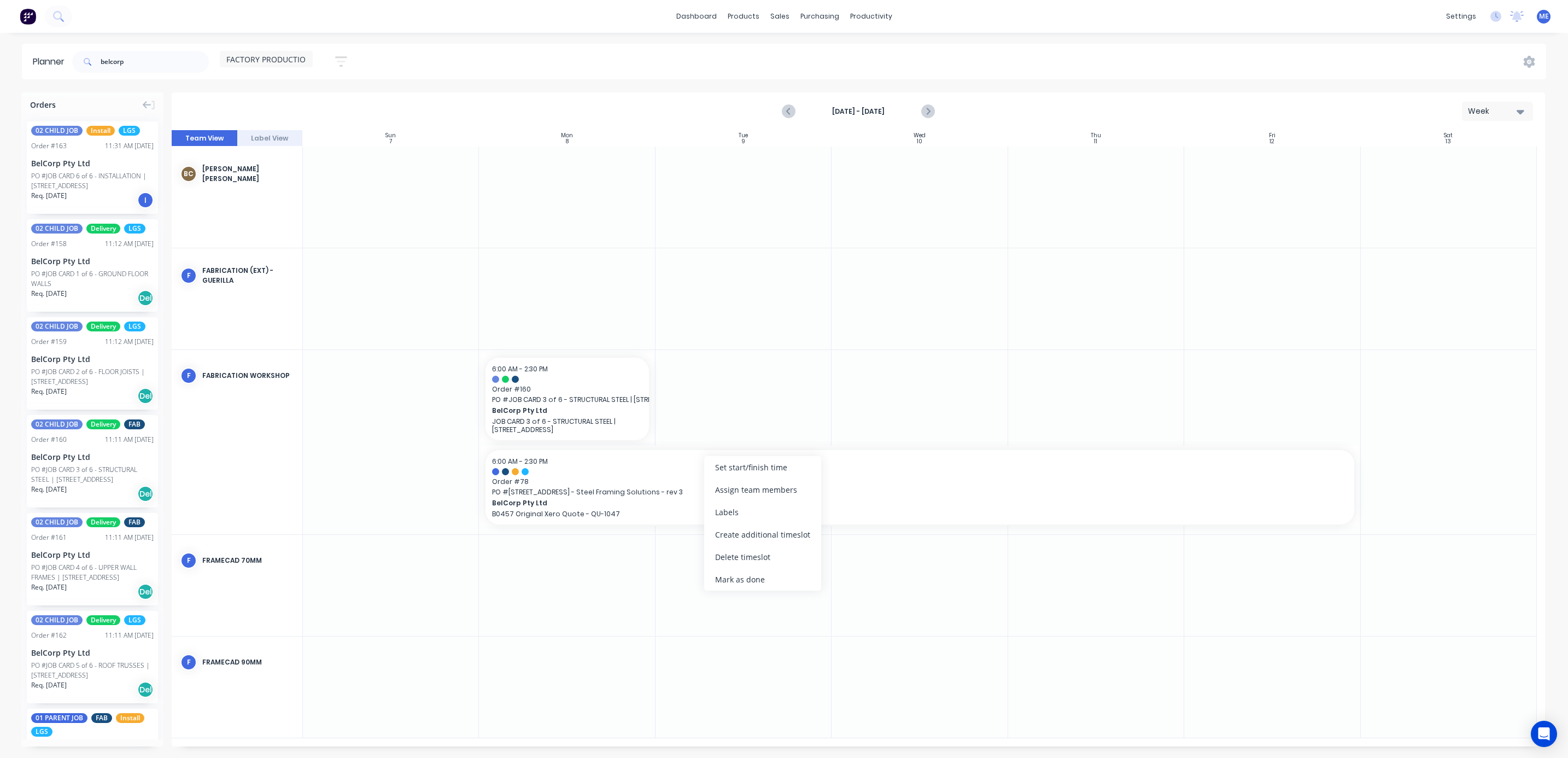
click at [752, 550] on div "Delete timeslot" at bounding box center [762, 557] width 117 height 23
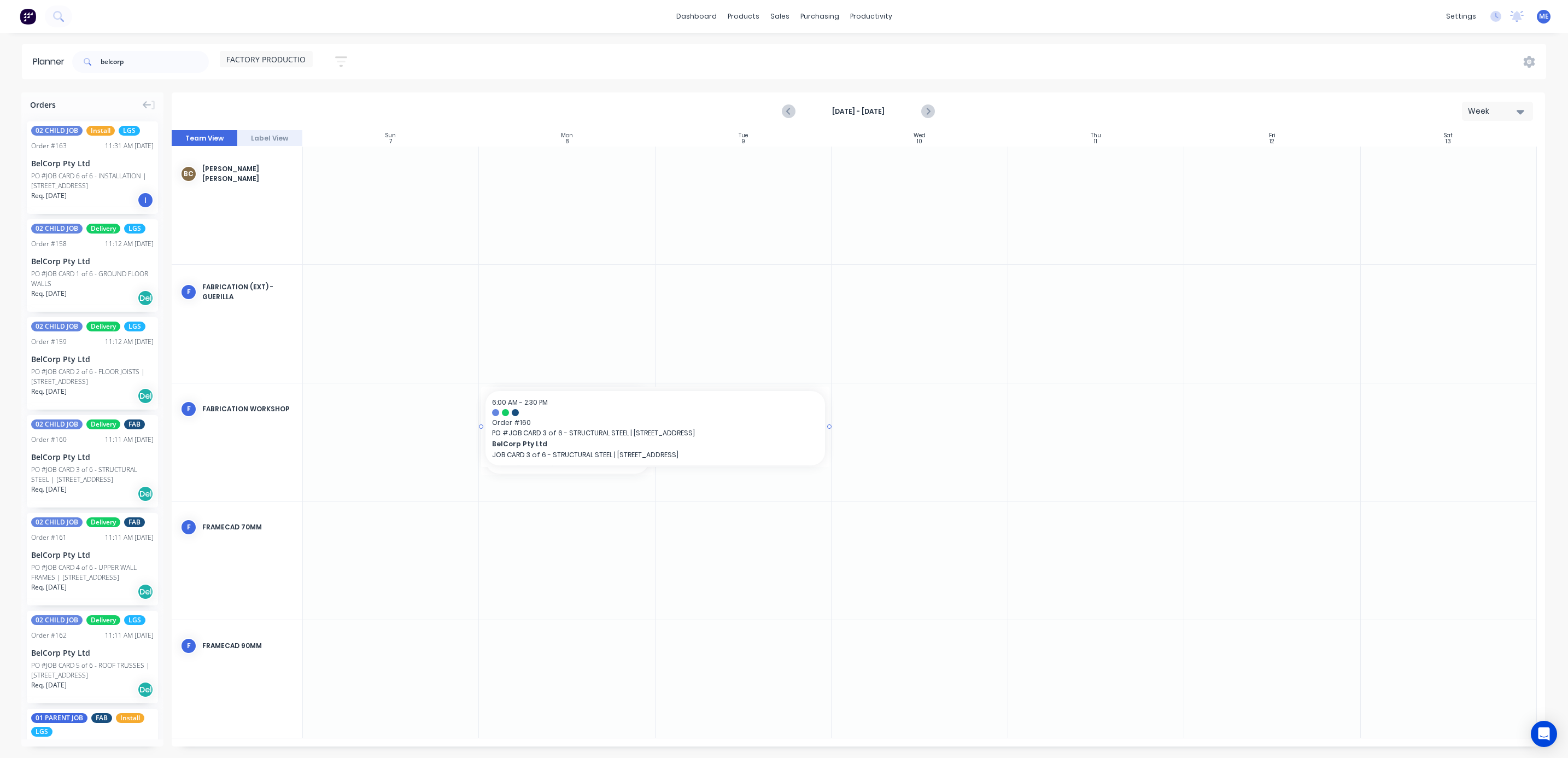
drag, startPoint x: 652, startPoint y: 429, endPoint x: 815, endPoint y: 433, distance: 163.0
drag, startPoint x: 152, startPoint y: 65, endPoint x: 84, endPoint y: 69, distance: 68.1
click at [84, 69] on div "belcorp" at bounding box center [140, 61] width 137 height 22
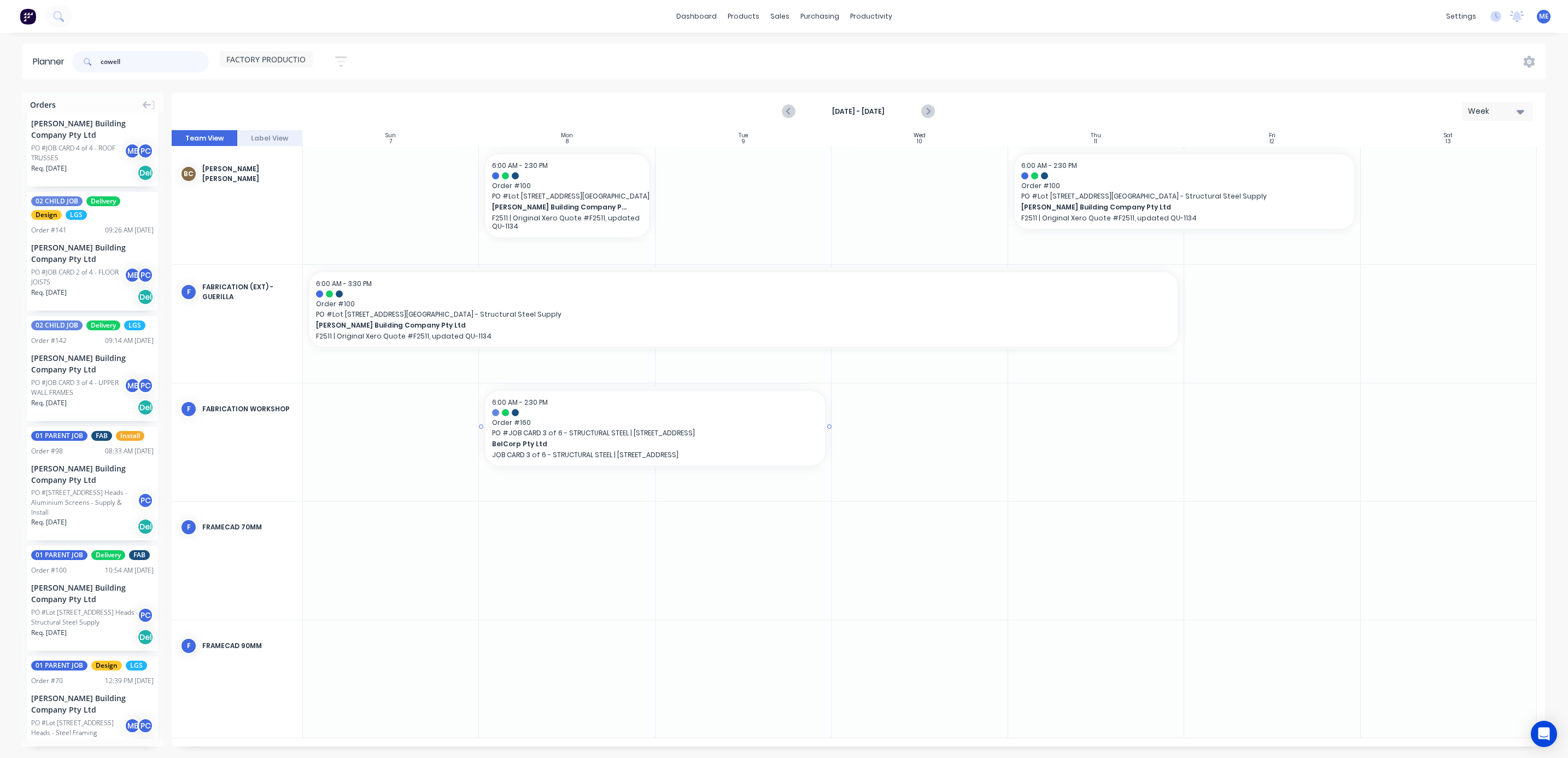
scroll to position [222, 0]
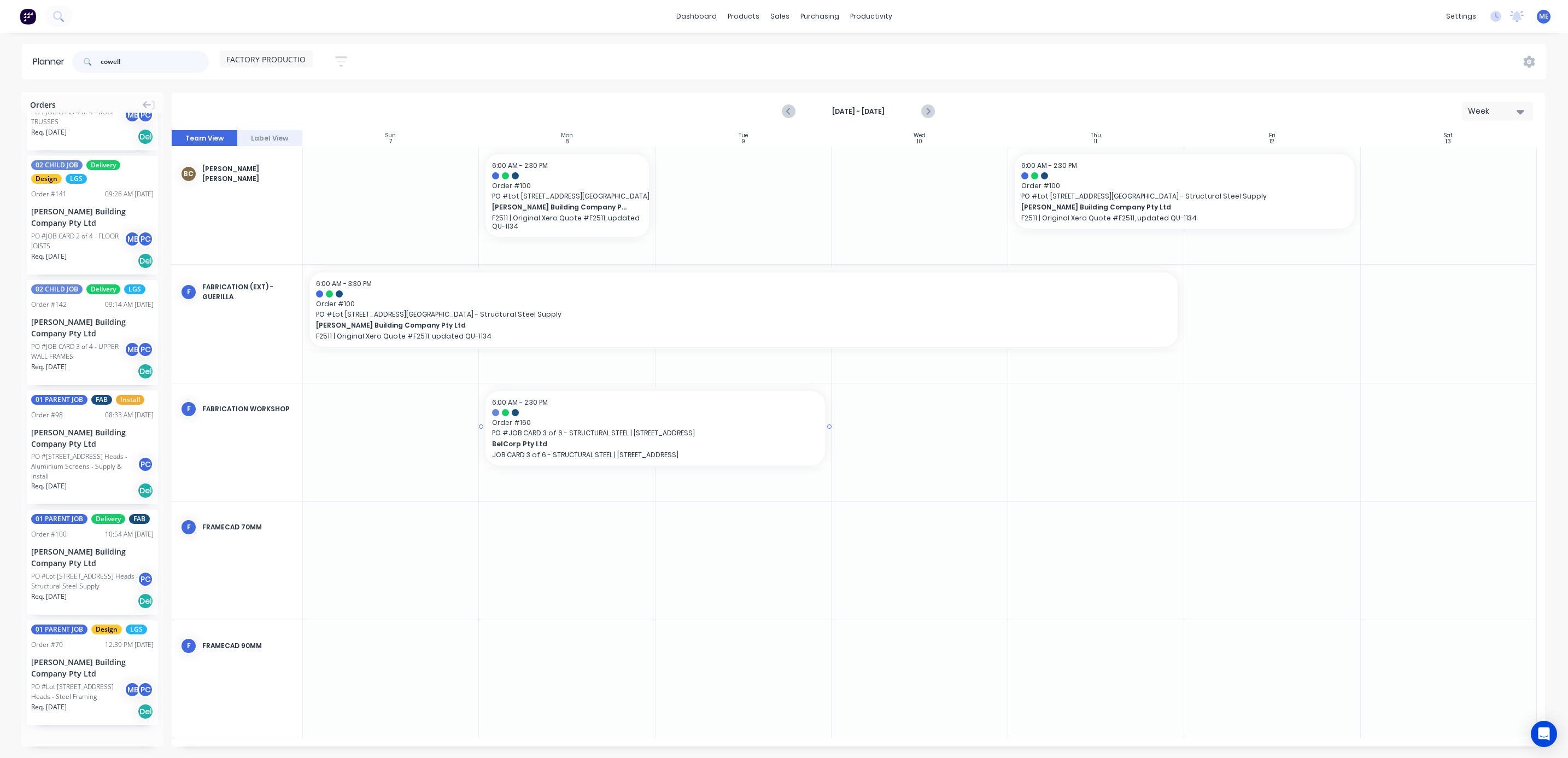
type input "cowell"
drag, startPoint x: 75, startPoint y: 577, endPoint x: 930, endPoint y: 451, distance: 864.2
drag, startPoint x: 1019, startPoint y: 435, endPoint x: 1281, endPoint y: 445, distance: 262.2
drag, startPoint x: 120, startPoint y: 65, endPoint x: 87, endPoint y: 66, distance: 33.0
click at [91, 65] on div "cowell" at bounding box center [140, 61] width 137 height 22
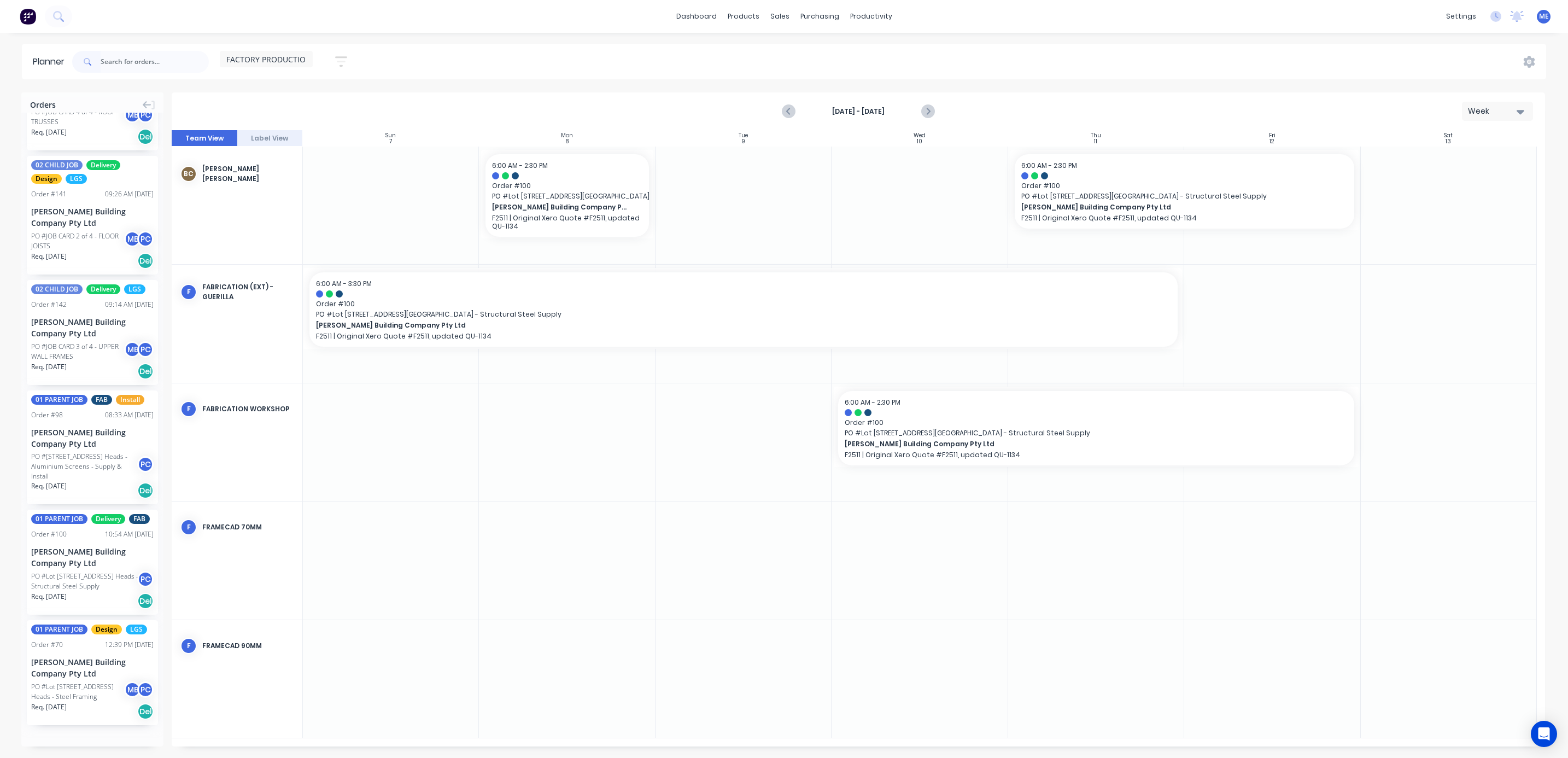
click at [423, 46] on div "FACTORY PRODUCTION Save new view None (Default) edit DESIGN TEAM (INTERNAL) edi…" at bounding box center [808, 61] width 1476 height 33
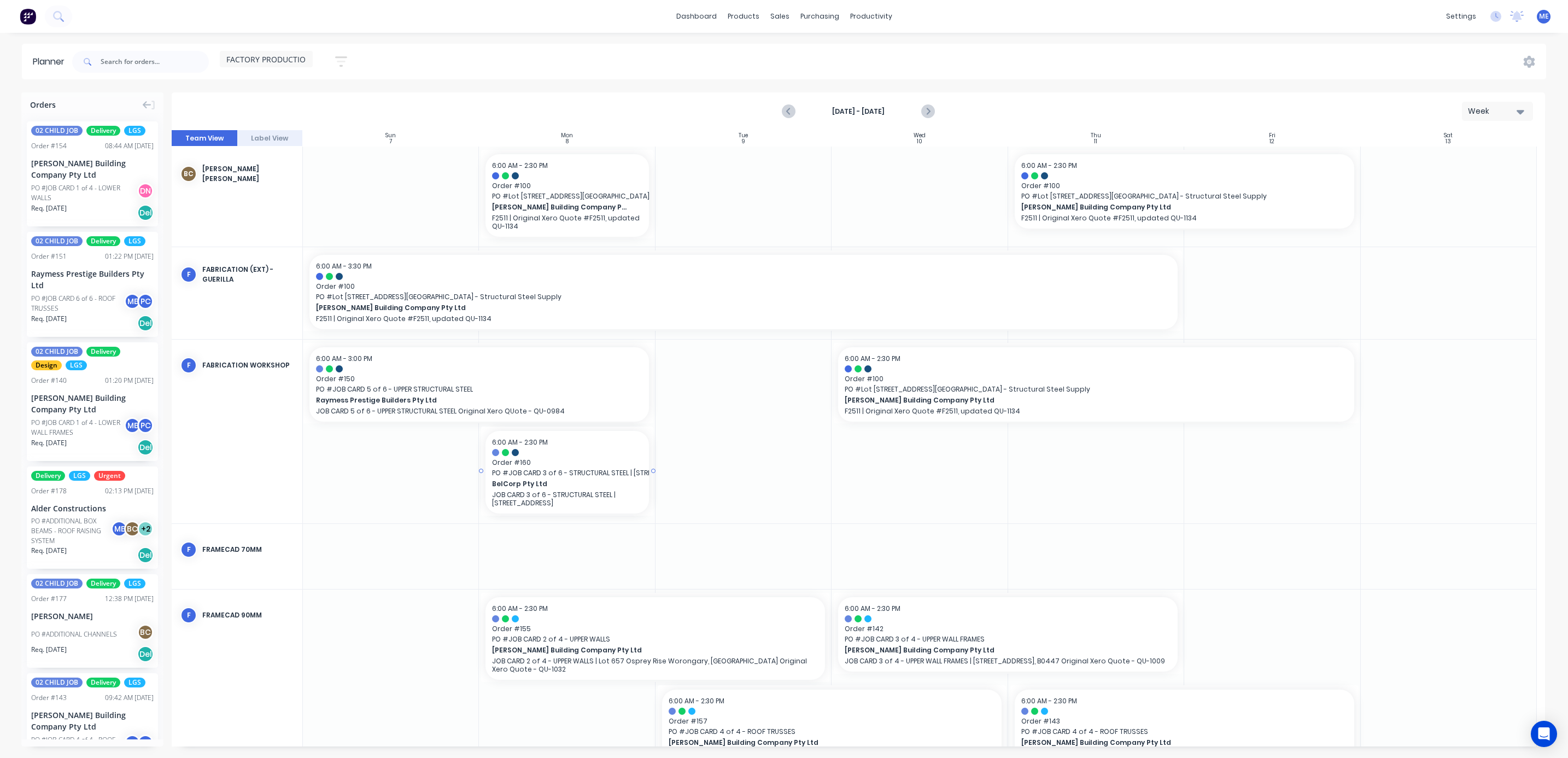
drag, startPoint x: 648, startPoint y: 471, endPoint x: 616, endPoint y: 473, distance: 32.1
drag, startPoint x: 649, startPoint y: 469, endPoint x: 658, endPoint y: 469, distance: 9.0
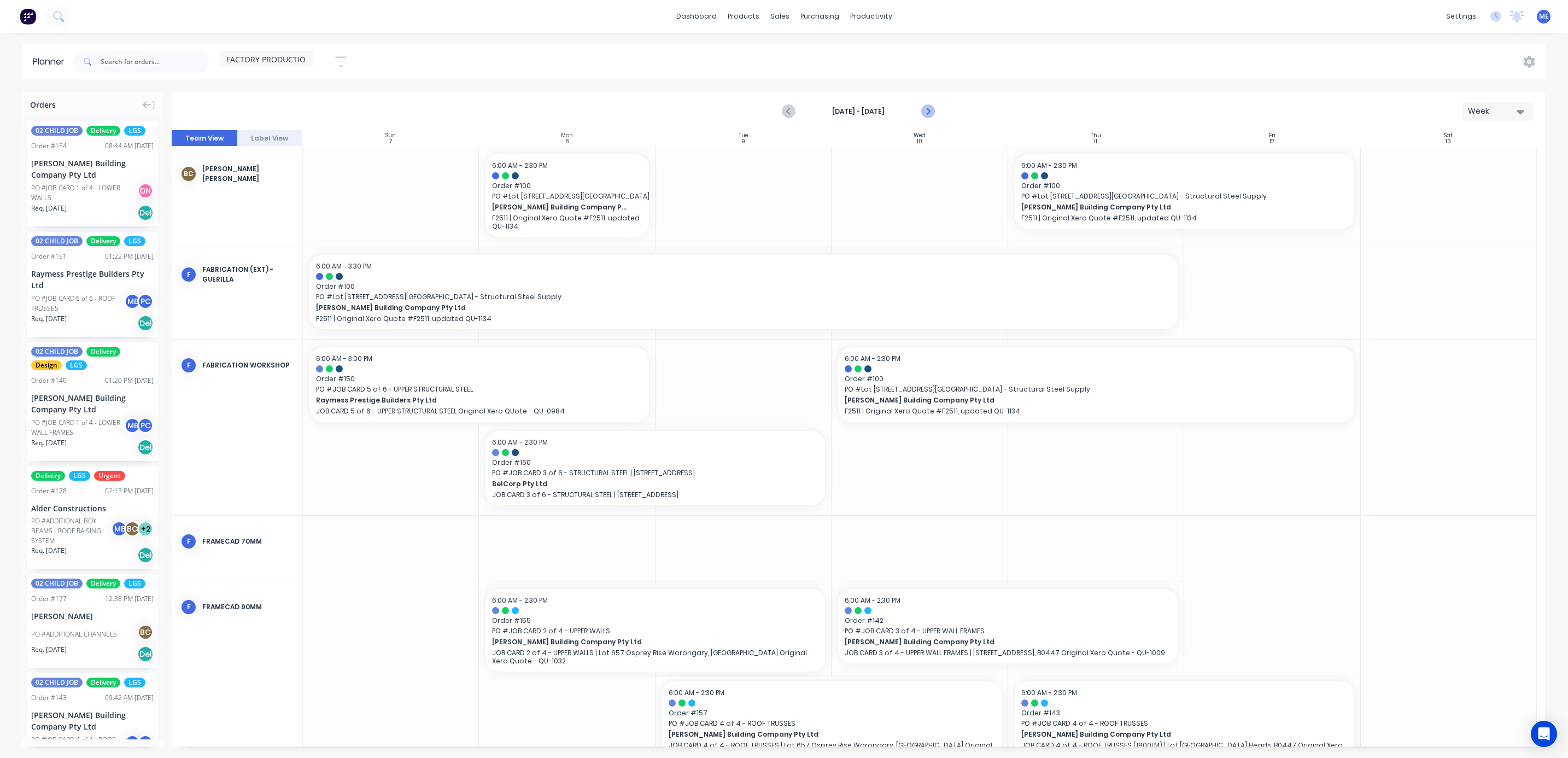
click at [927, 107] on icon "Next page" at bounding box center [927, 112] width 13 height 13
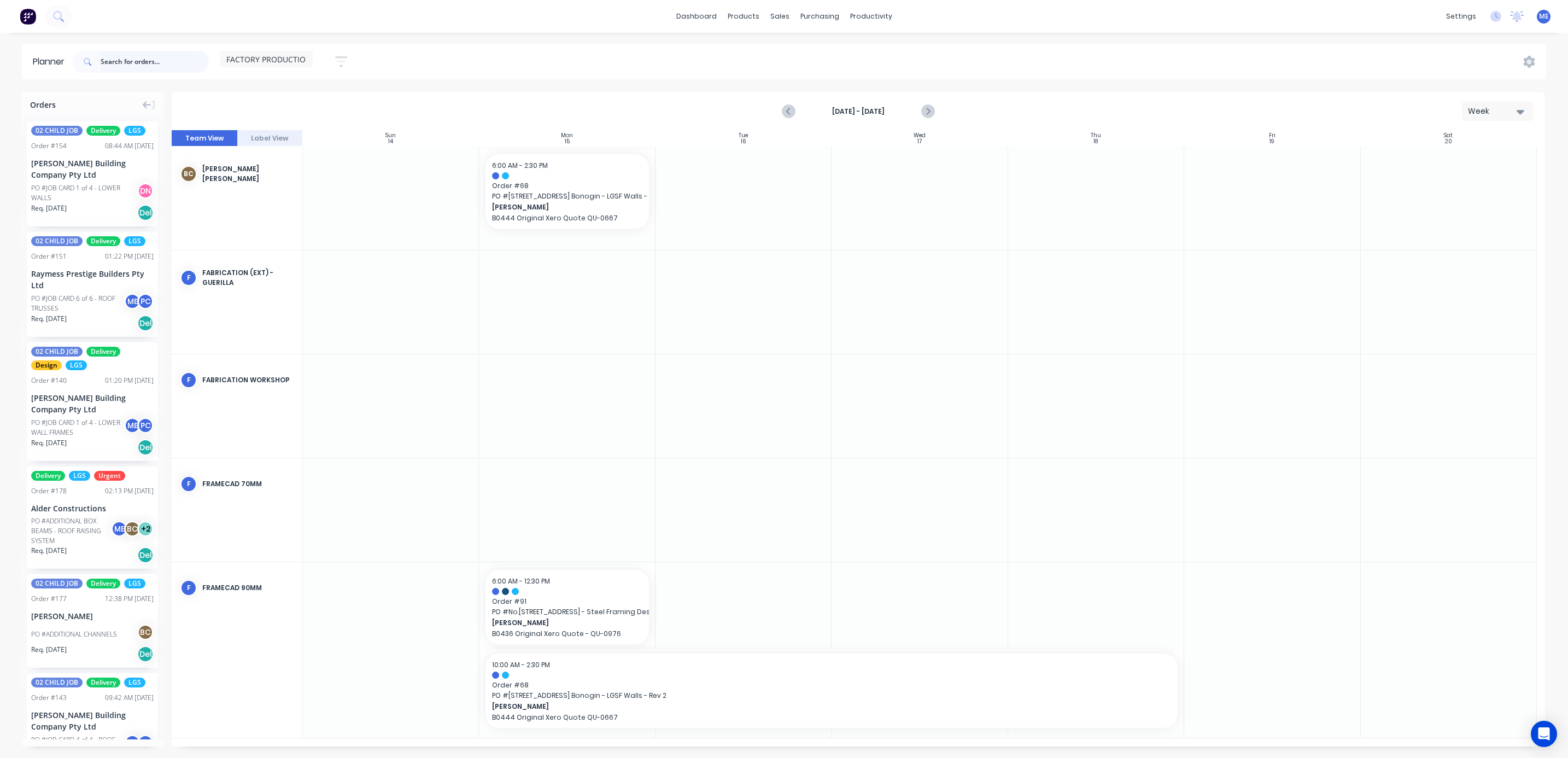
click at [125, 65] on input "text" at bounding box center [155, 61] width 108 height 22
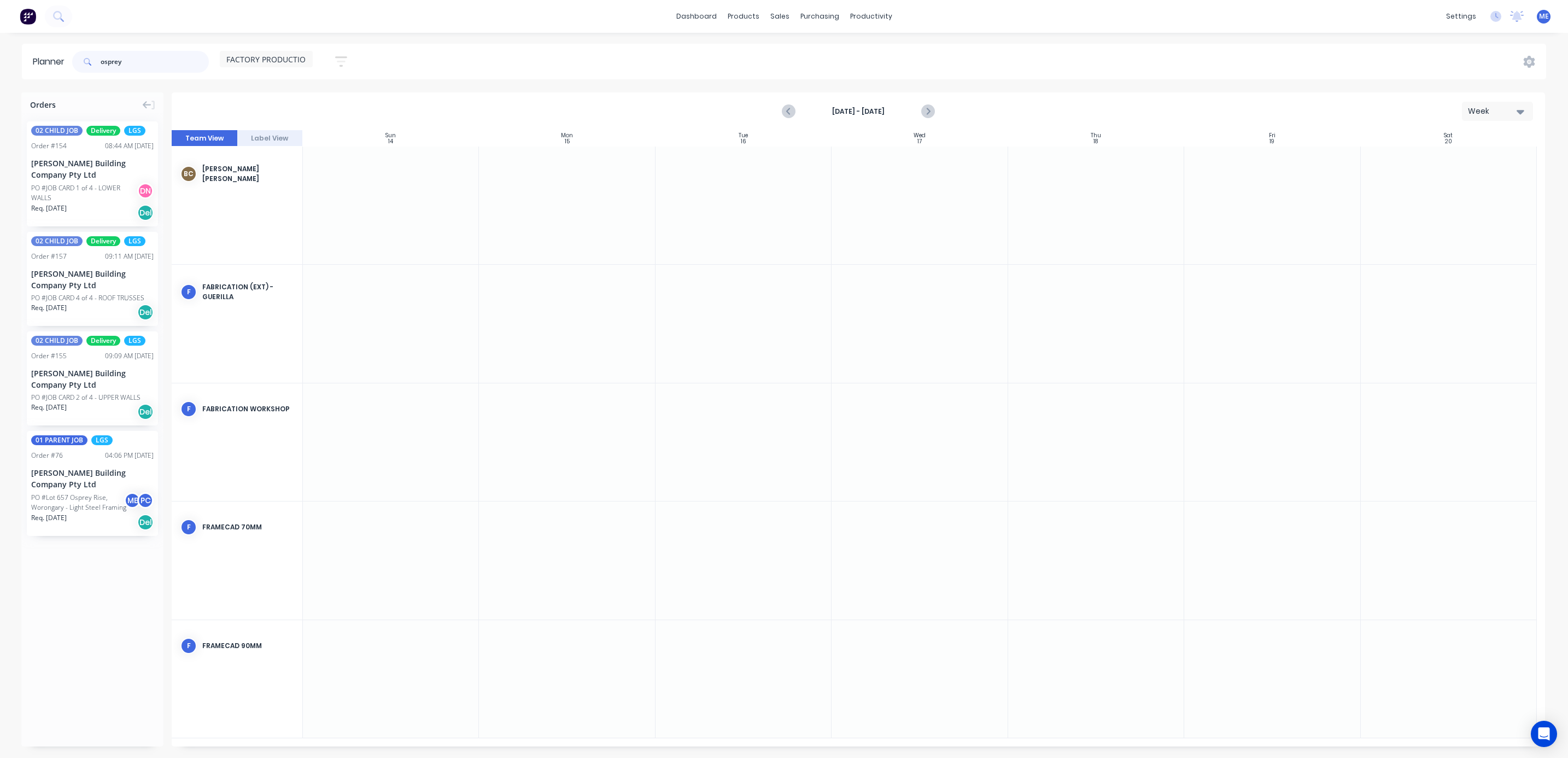
click at [113, 59] on input "osprey" at bounding box center [155, 61] width 108 height 22
type input "osprey"
click at [522, 87] on div "Planner osprey FACTORY PRODUCTION Save new view None (Default) edit DESIGN TEAM…" at bounding box center [784, 400] width 1568 height 713
click at [409, 77] on div "osprey FACTORY PRODUCTION Save new view None (Default) edit DESIGN TEAM (INTERN…" at bounding box center [808, 61] width 1476 height 33
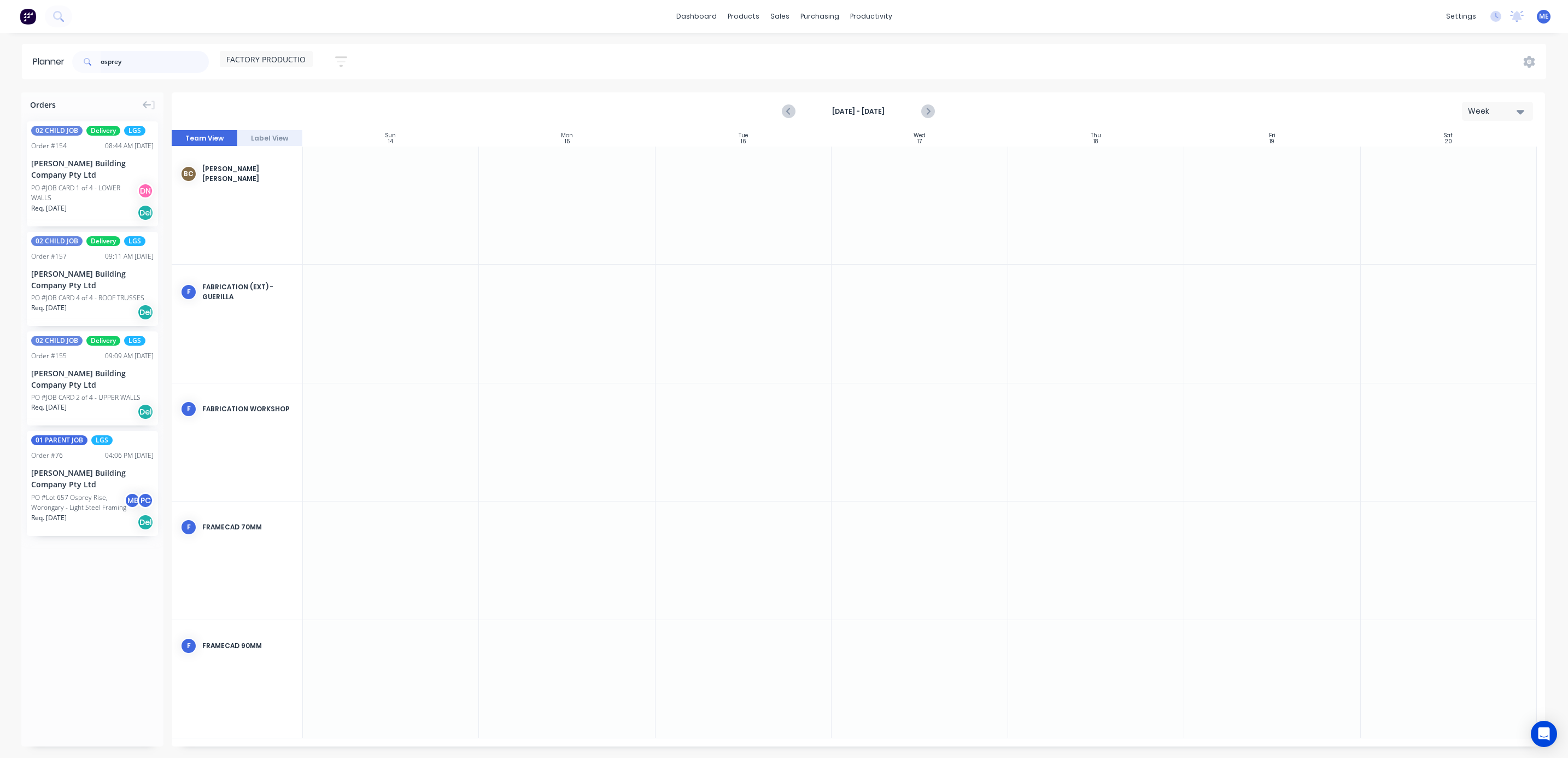
click at [118, 57] on input "osprey" at bounding box center [155, 61] width 108 height 22
drag, startPoint x: 83, startPoint y: 489, endPoint x: 624, endPoint y: 447, distance: 542.6
drag, startPoint x: 652, startPoint y: 427, endPoint x: 689, endPoint y: 429, distance: 37.1
click at [788, 114] on icon "Previous page" at bounding box center [789, 112] width 13 height 13
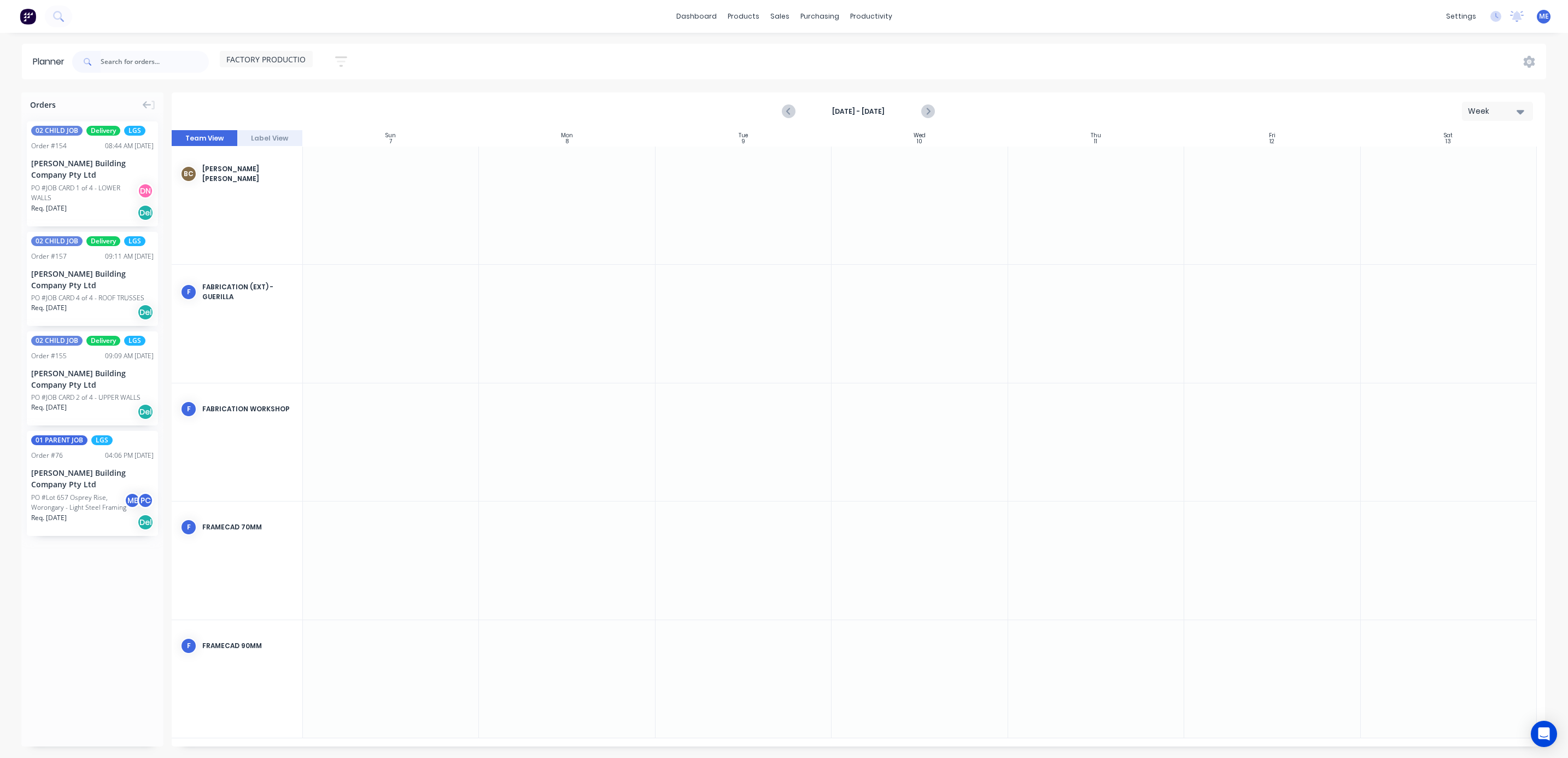
click at [553, 83] on div "Planner FACTORY PRODUCTION Save new view None (Default) edit DESIGN TEAM (INTER…" at bounding box center [784, 400] width 1568 height 713
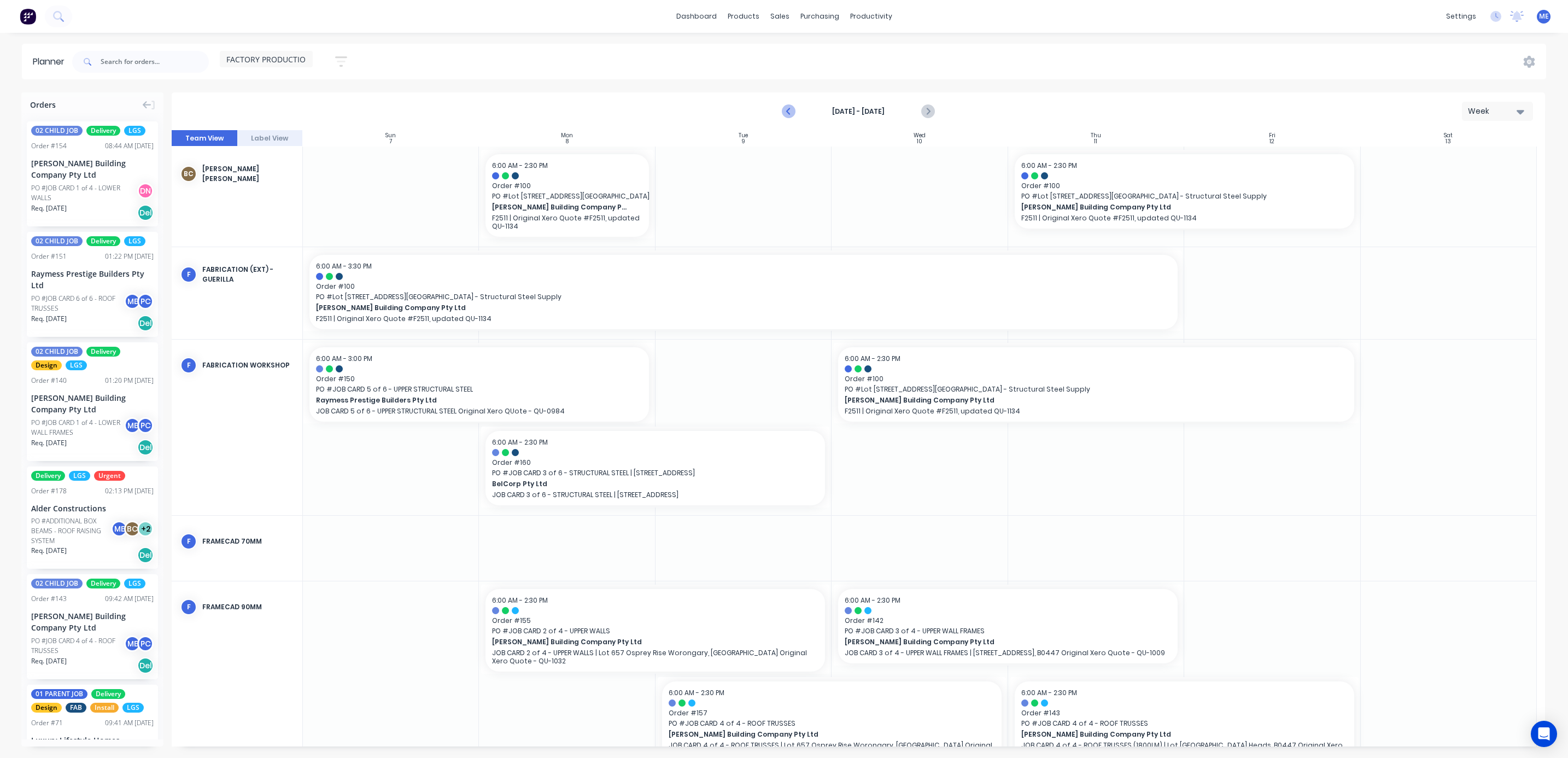
click at [784, 105] on icon "Previous page" at bounding box center [789, 112] width 13 height 13
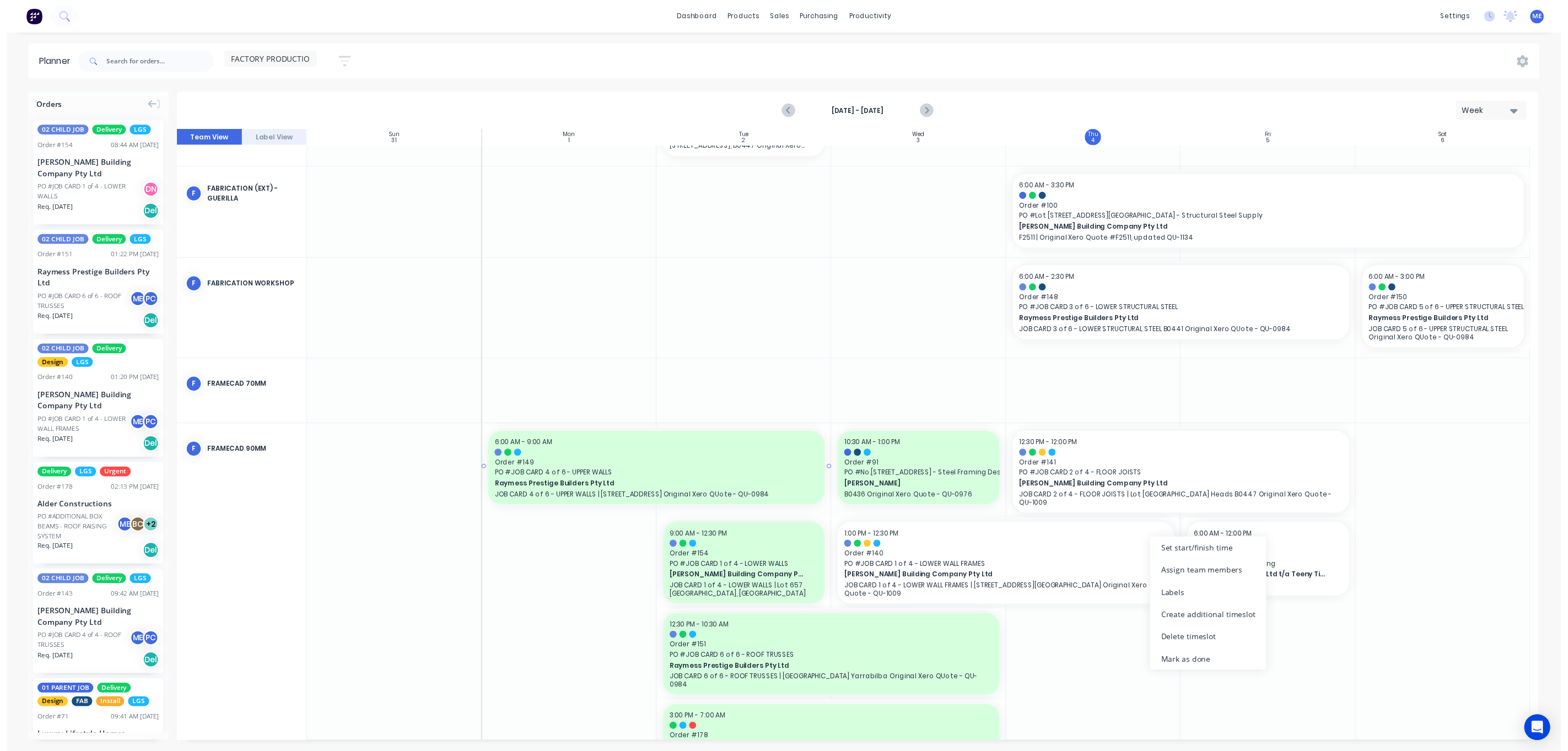
scroll to position [314, 0]
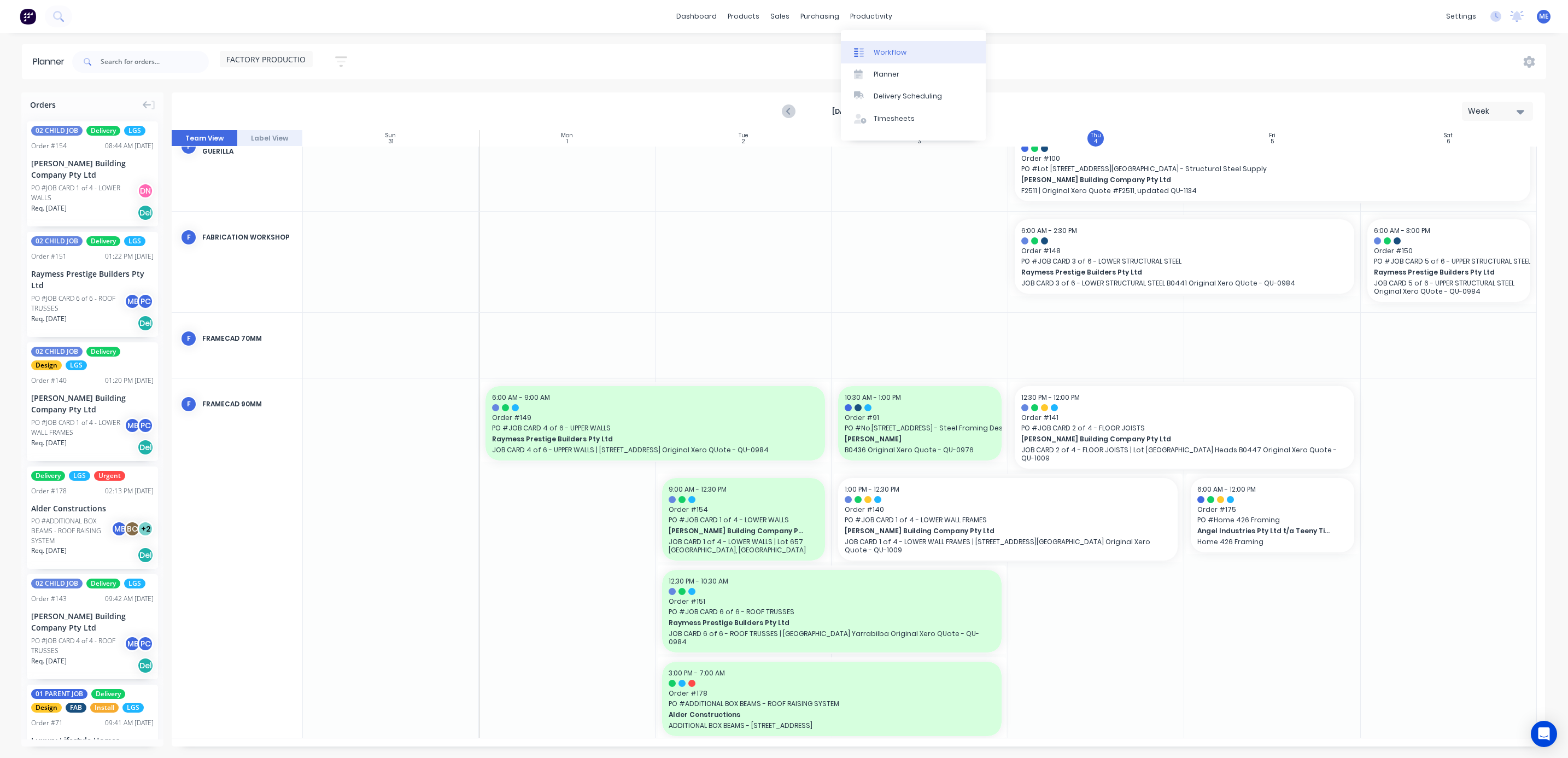
click at [889, 53] on div "Workflow" at bounding box center [890, 52] width 33 height 10
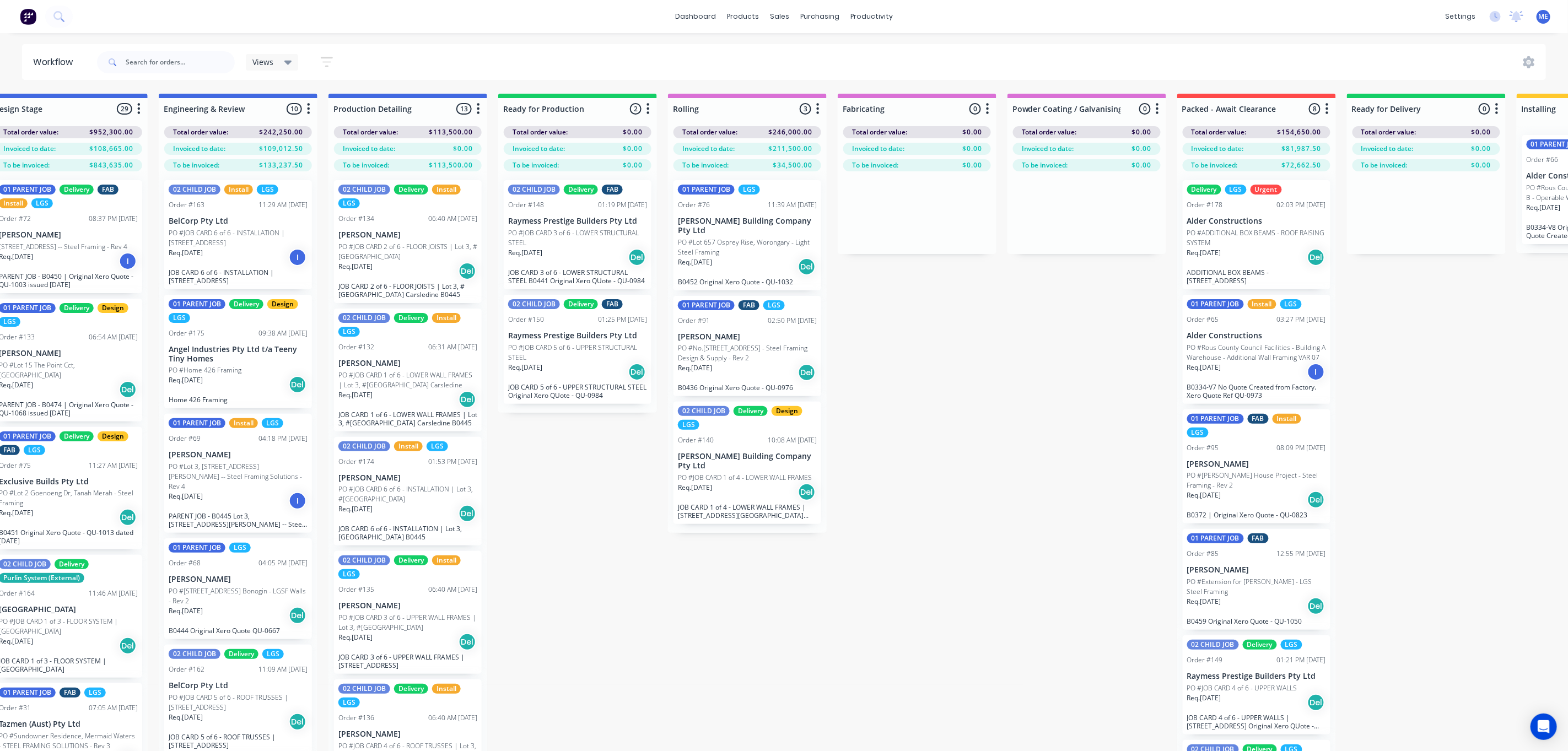
scroll to position [0, 625]
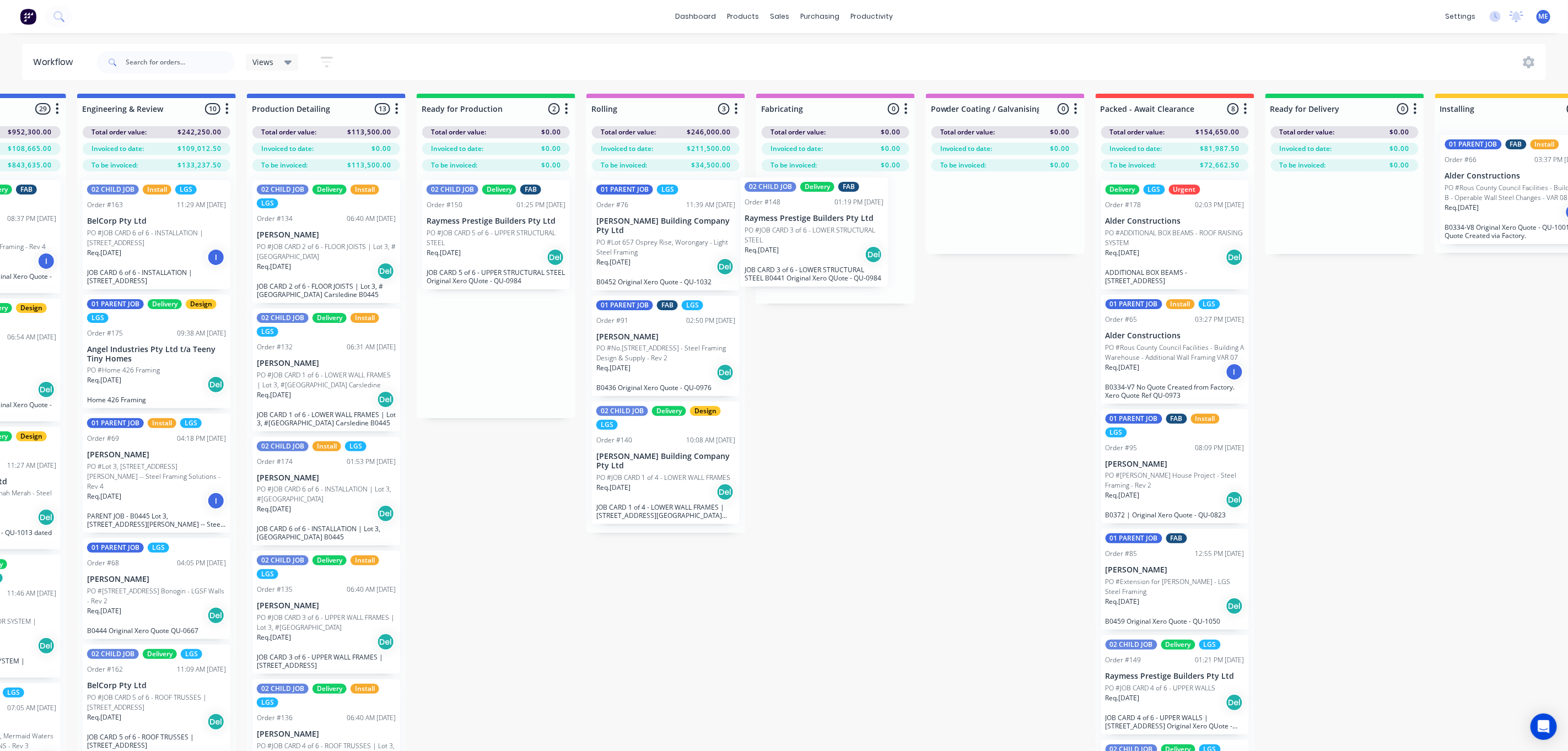
drag, startPoint x: 490, startPoint y: 244, endPoint x: 824, endPoint y: 231, distance: 334.3
click at [824, 231] on div "Submitted 4 Status colour #FF69B4 hex #FF69B4 Save Cancel Summaries Total order…" at bounding box center [765, 441] width 2797 height 696
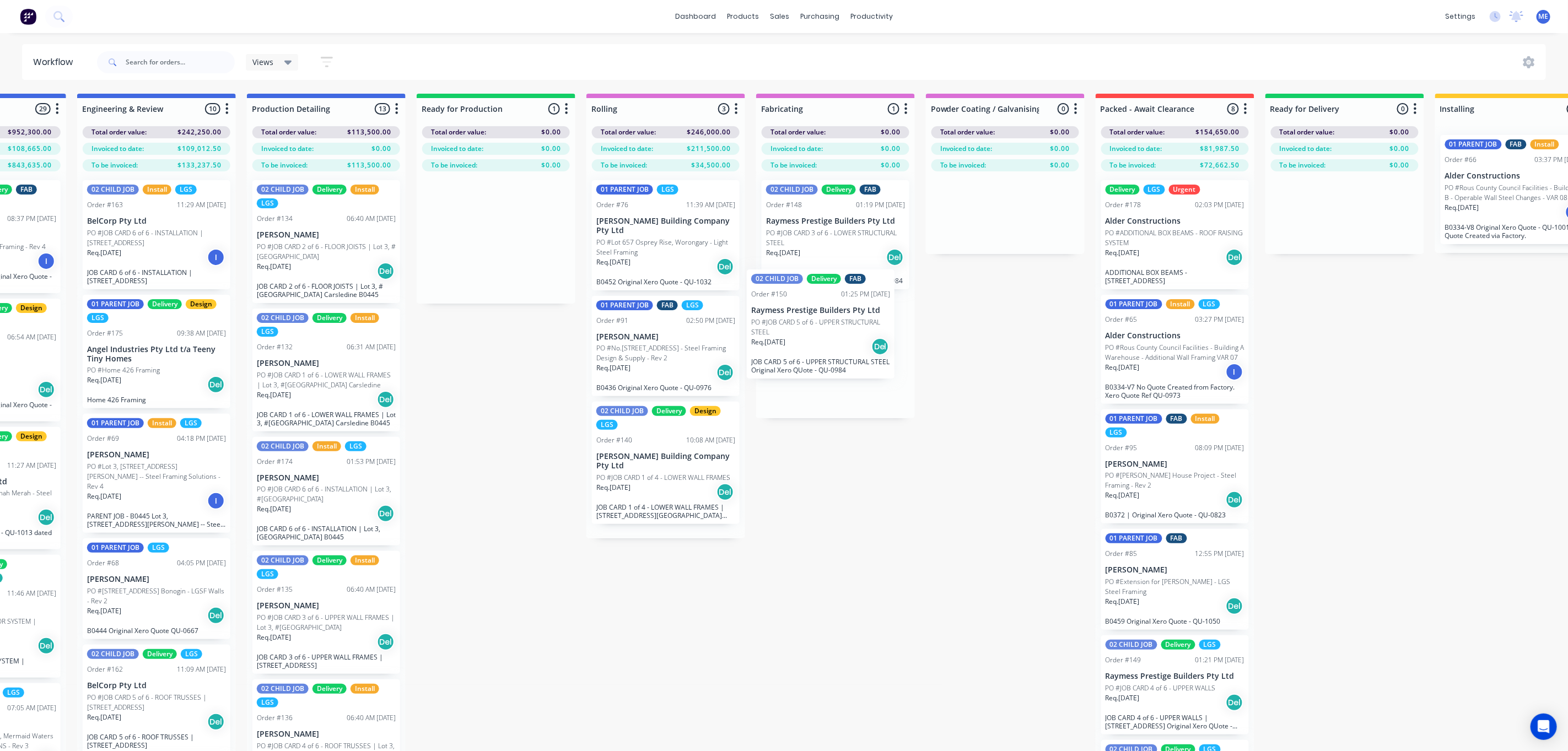
drag, startPoint x: 463, startPoint y: 258, endPoint x: 815, endPoint y: 352, distance: 364.3
click at [815, 352] on div "Submitted 4 Status colour #FF69B4 hex #FF69B4 Save Cancel Summaries Total order…" at bounding box center [765, 441] width 2797 height 696
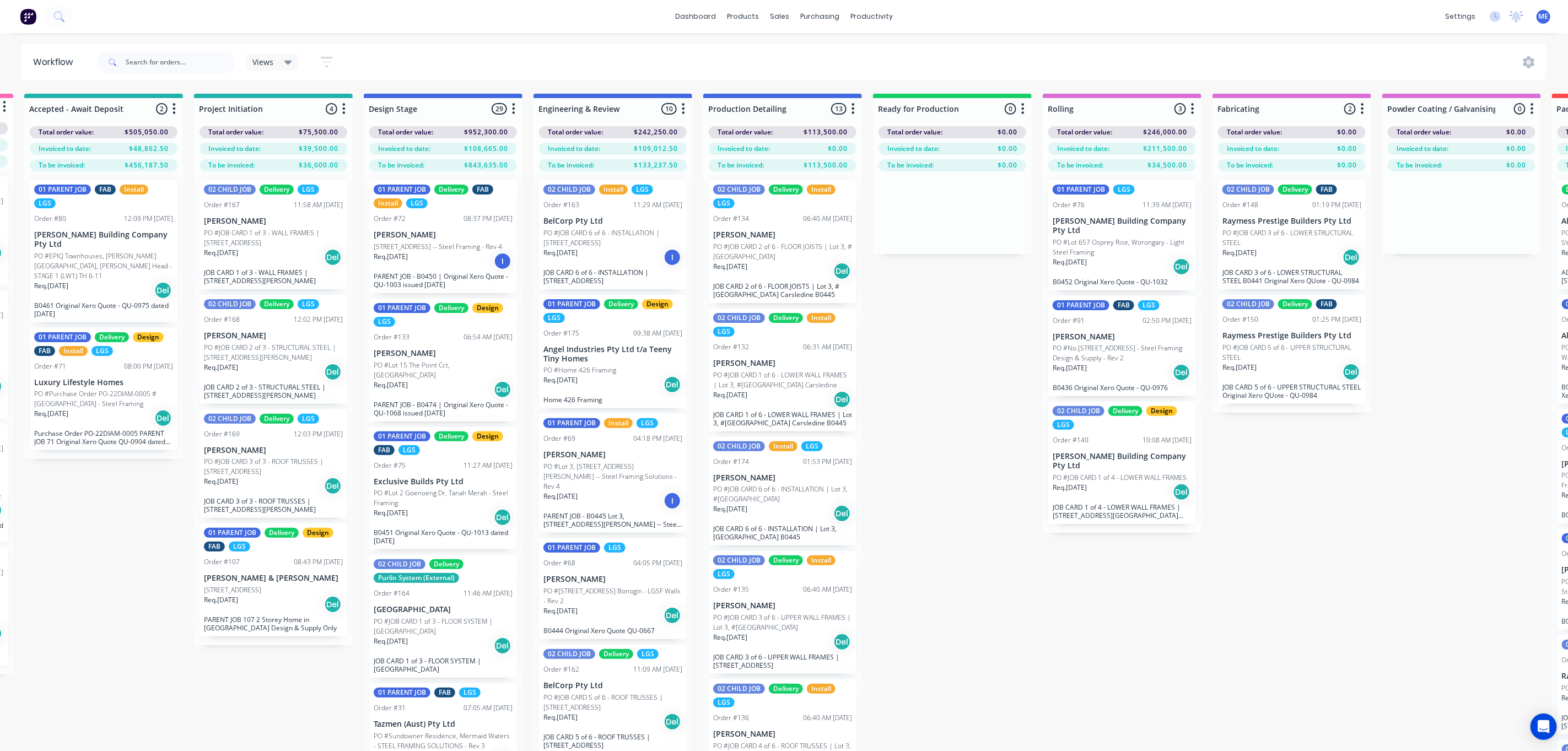
scroll to position [0, 0]
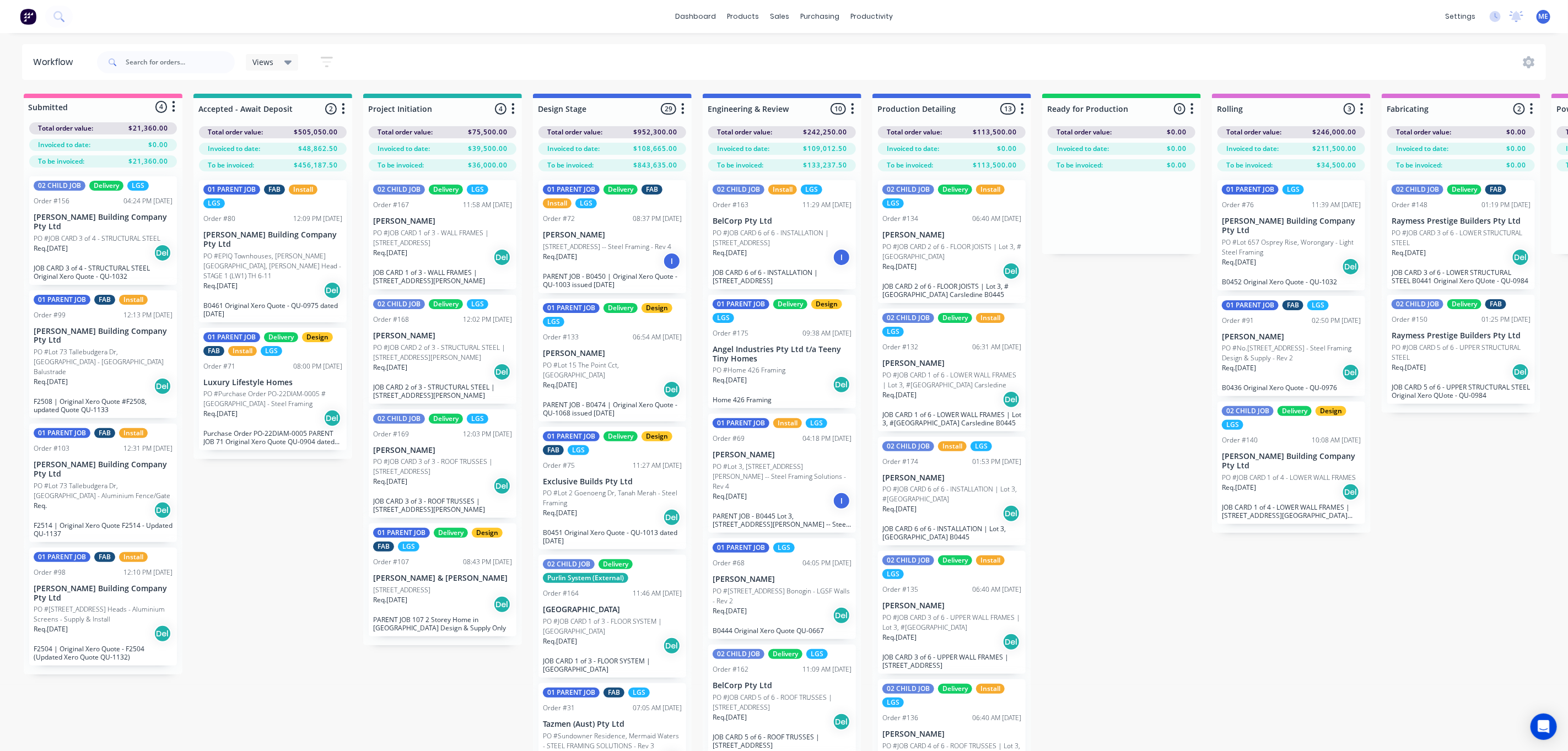
click at [312, 554] on div "Submitted 4 Status colour #FF69B4 hex #FF69B4 Save Cancel Summaries Total order…" at bounding box center [1390, 441] width 2797 height 696
click at [320, 557] on div "Submitted 4 Status colour #FF69B4 hex #FF69B4 Save Cancel Summaries Total order…" at bounding box center [1390, 441] width 2797 height 696
click at [240, 579] on div "Submitted 4 Status colour #FF69B4 hex #FF69B4 Save Cancel Summaries Total order…" at bounding box center [1390, 441] width 2797 height 696
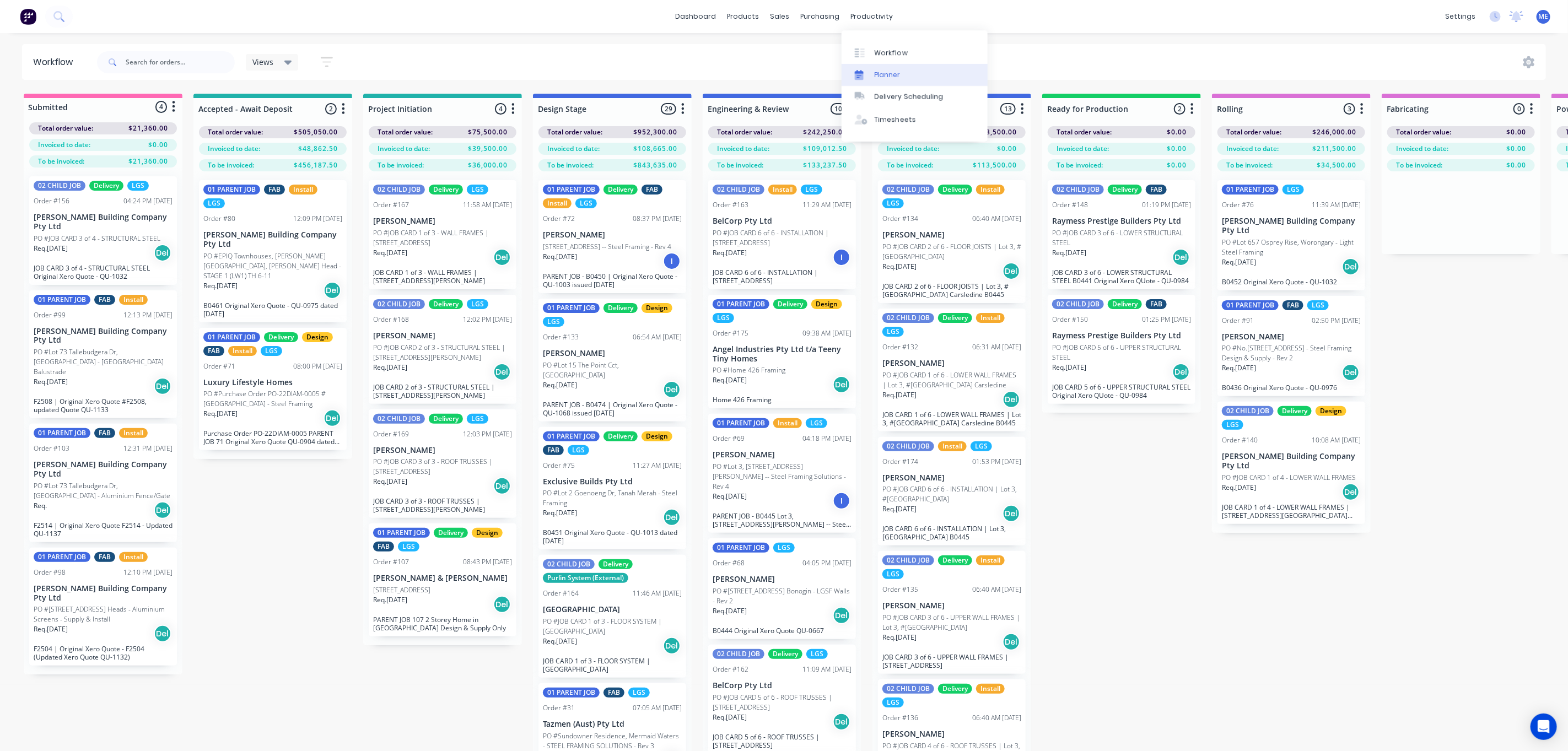
drag, startPoint x: 887, startPoint y: 67, endPoint x: 914, endPoint y: 73, distance: 27.7
click at [887, 67] on link "Planner" at bounding box center [914, 75] width 146 height 22
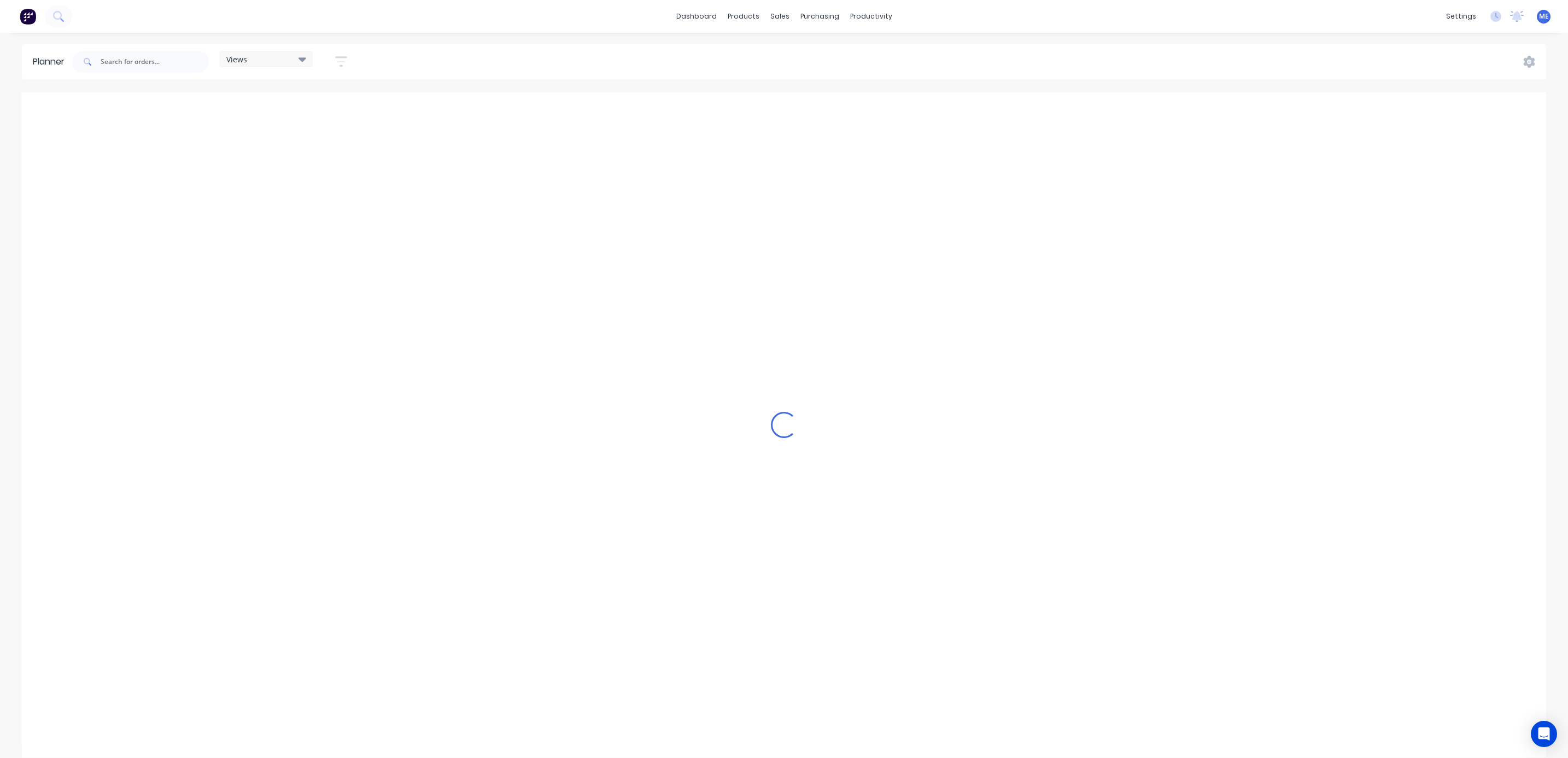
scroll to position [0, 248]
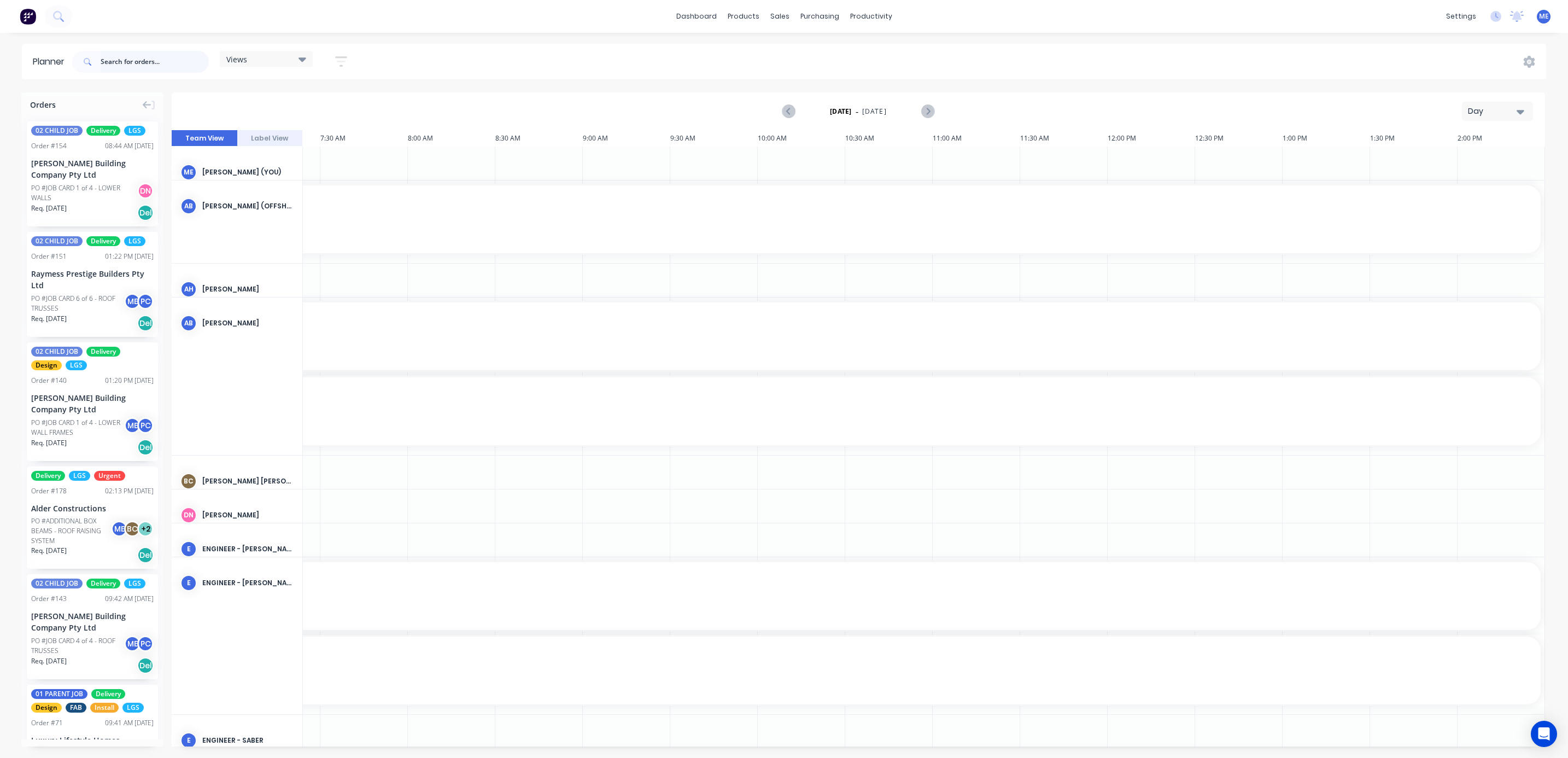
click at [173, 59] on input "text" at bounding box center [155, 61] width 108 height 22
click at [246, 58] on span "Views" at bounding box center [236, 59] width 21 height 11
click at [277, 222] on button "FACTORY PRODUCTION" at bounding box center [286, 228] width 116 height 13
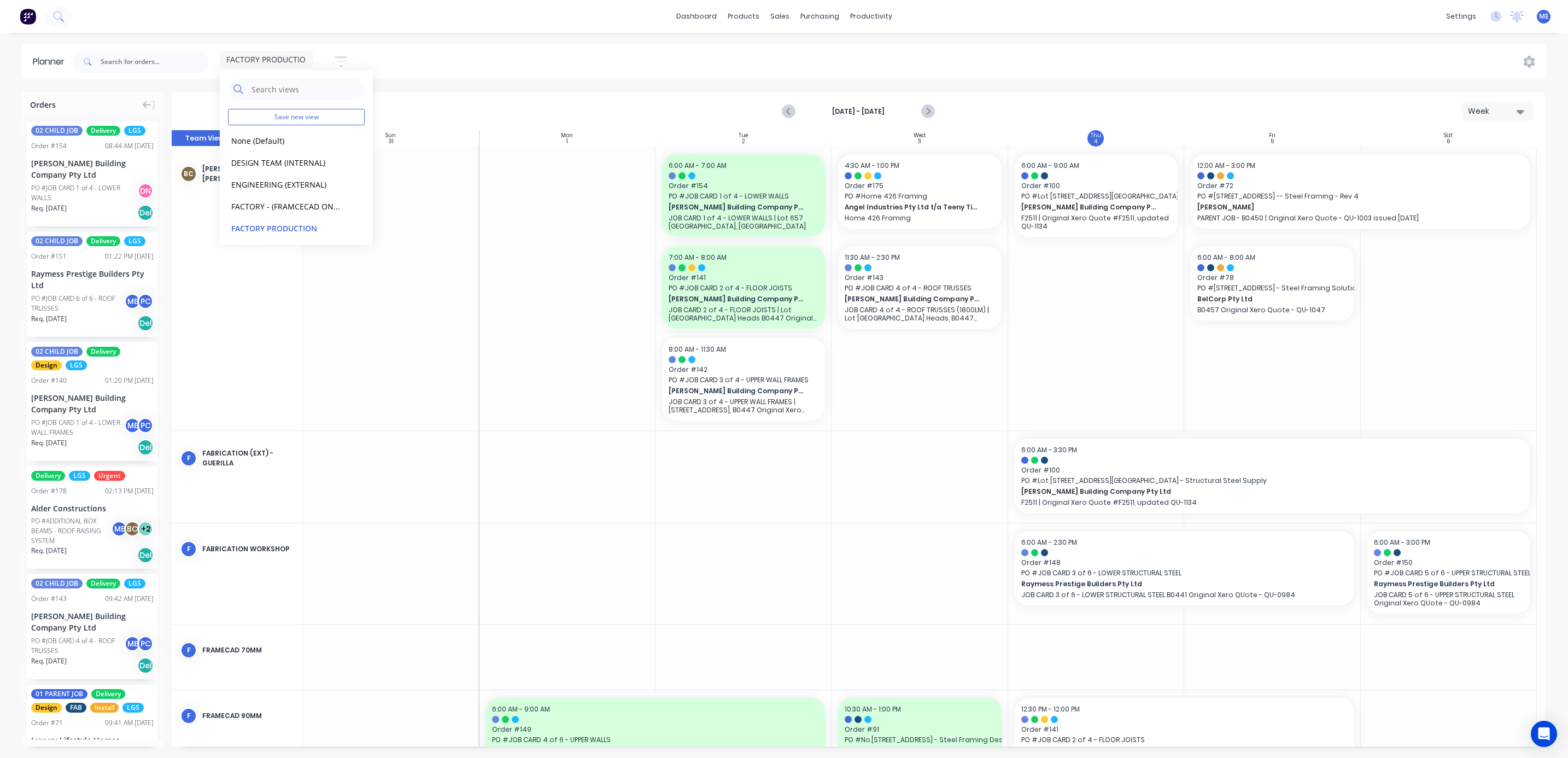
click at [525, 61] on div "FACTORY PRODUCTION Save new view None (Default) edit DESIGN TEAM (INTERNAL) edi…" at bounding box center [808, 61] width 1476 height 33
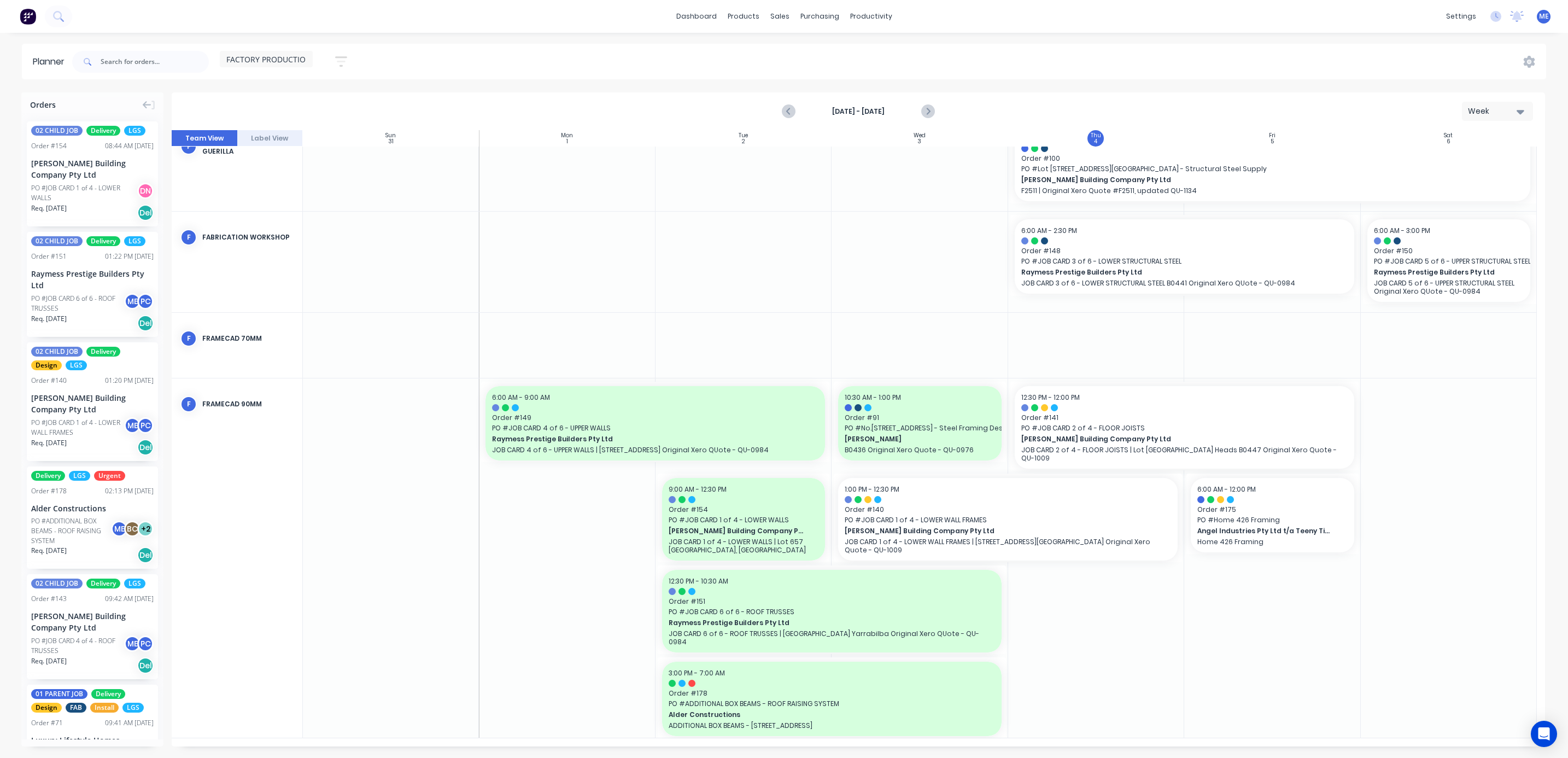
scroll to position [230, 0]
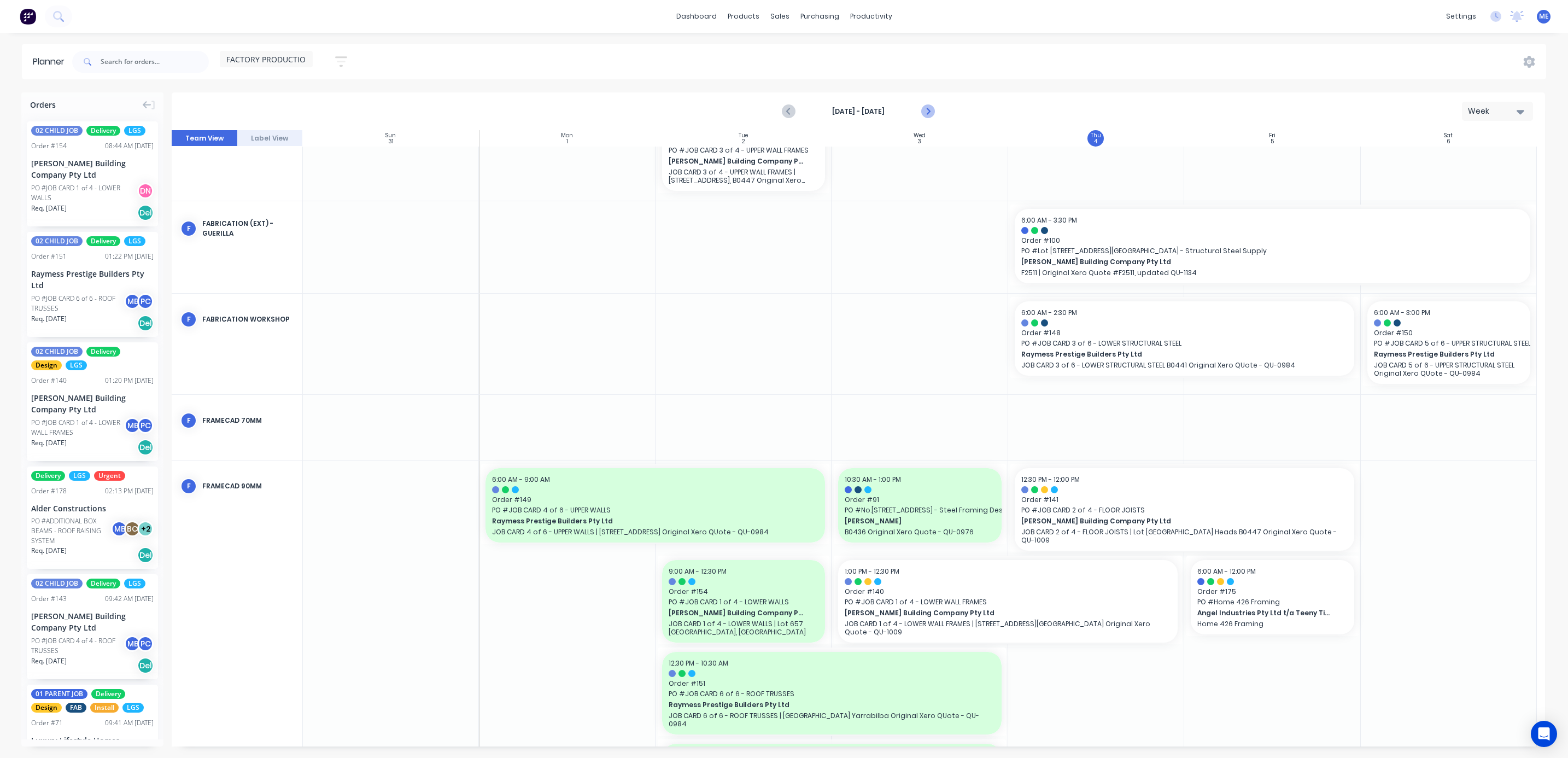
click at [933, 110] on icon "Next page" at bounding box center [927, 112] width 13 height 13
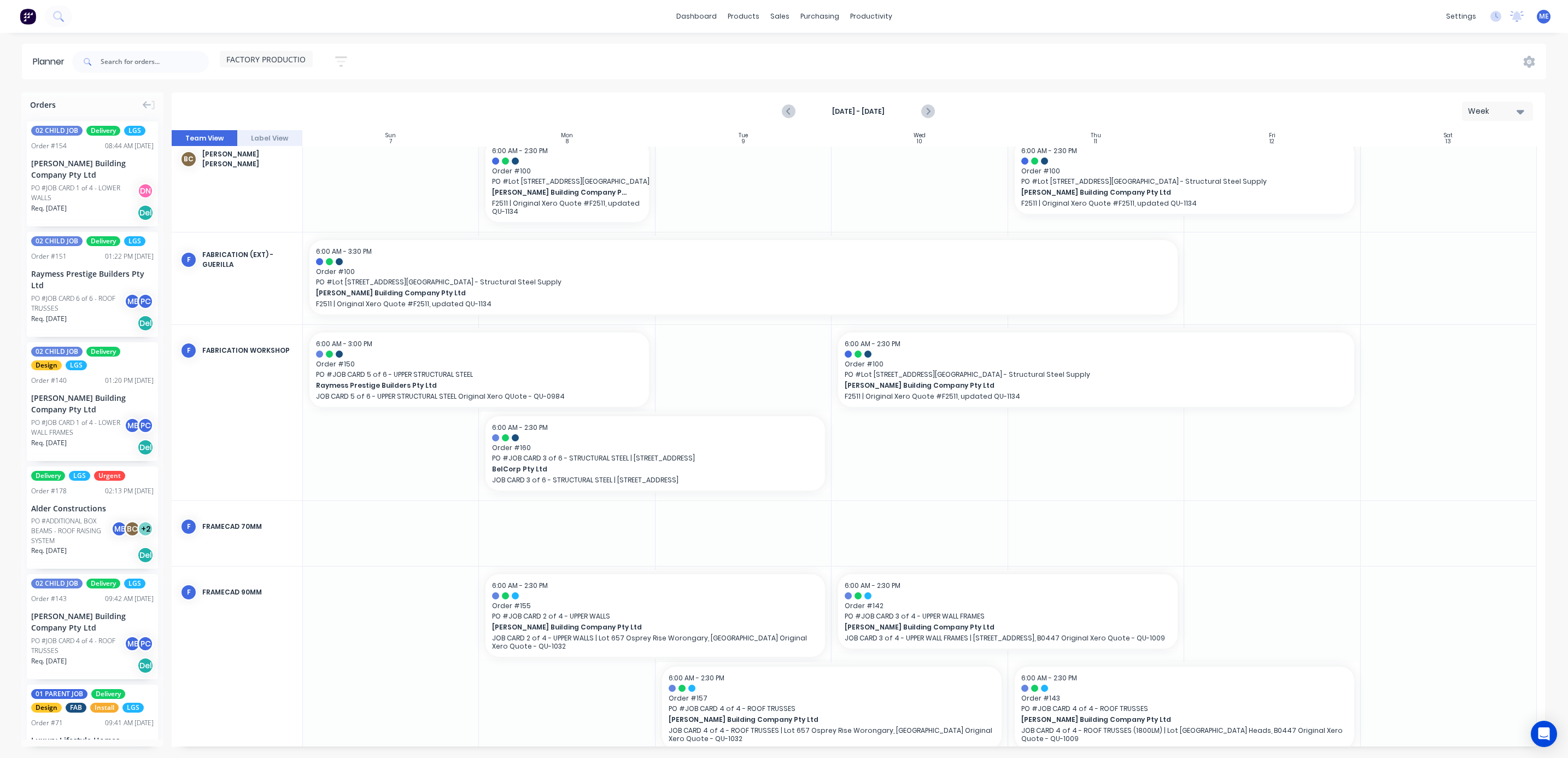
scroll to position [0, 0]
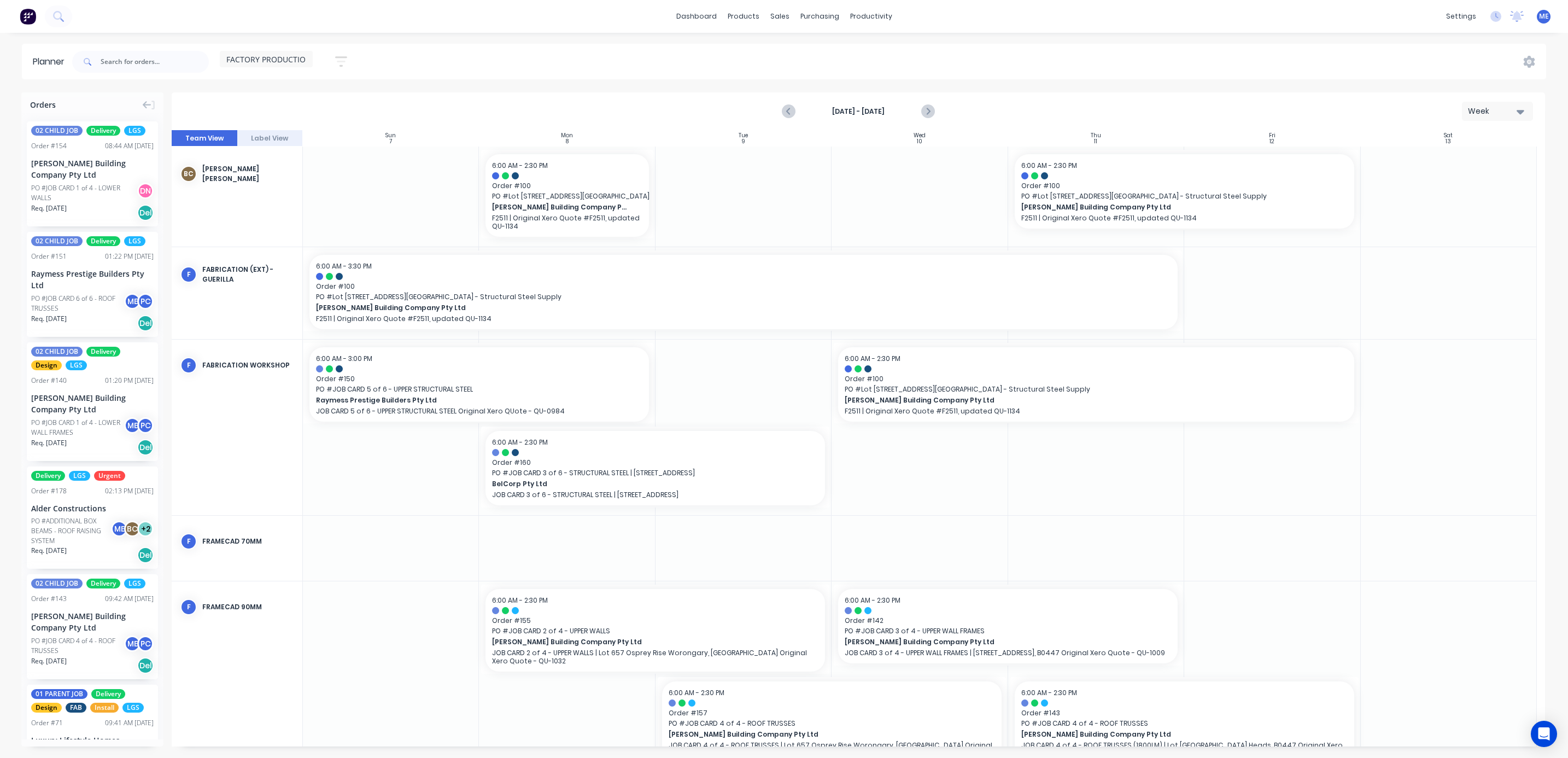
click at [277, 61] on span "FACTORY PRODUCTION" at bounding box center [269, 59] width 85 height 11
click at [268, 228] on button "INSTALLERS" at bounding box center [286, 225] width 116 height 13
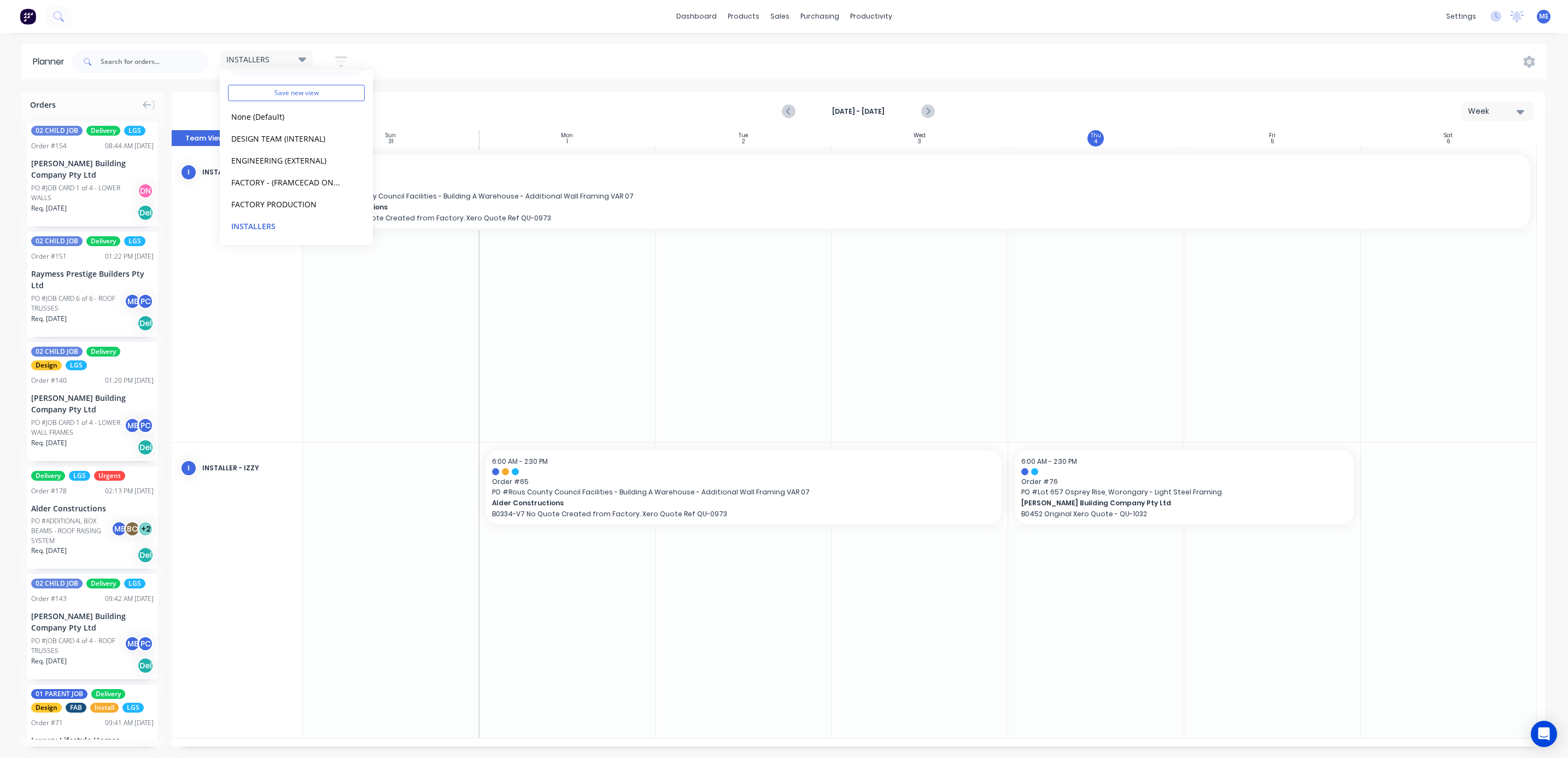
drag, startPoint x: 580, startPoint y: 55, endPoint x: 580, endPoint y: 61, distance: 6.0
click at [580, 63] on div "INSTALLERS Save new view None (Default) edit DESIGN TEAM (INTERNAL) edit ENGINE…" at bounding box center [808, 61] width 1476 height 33
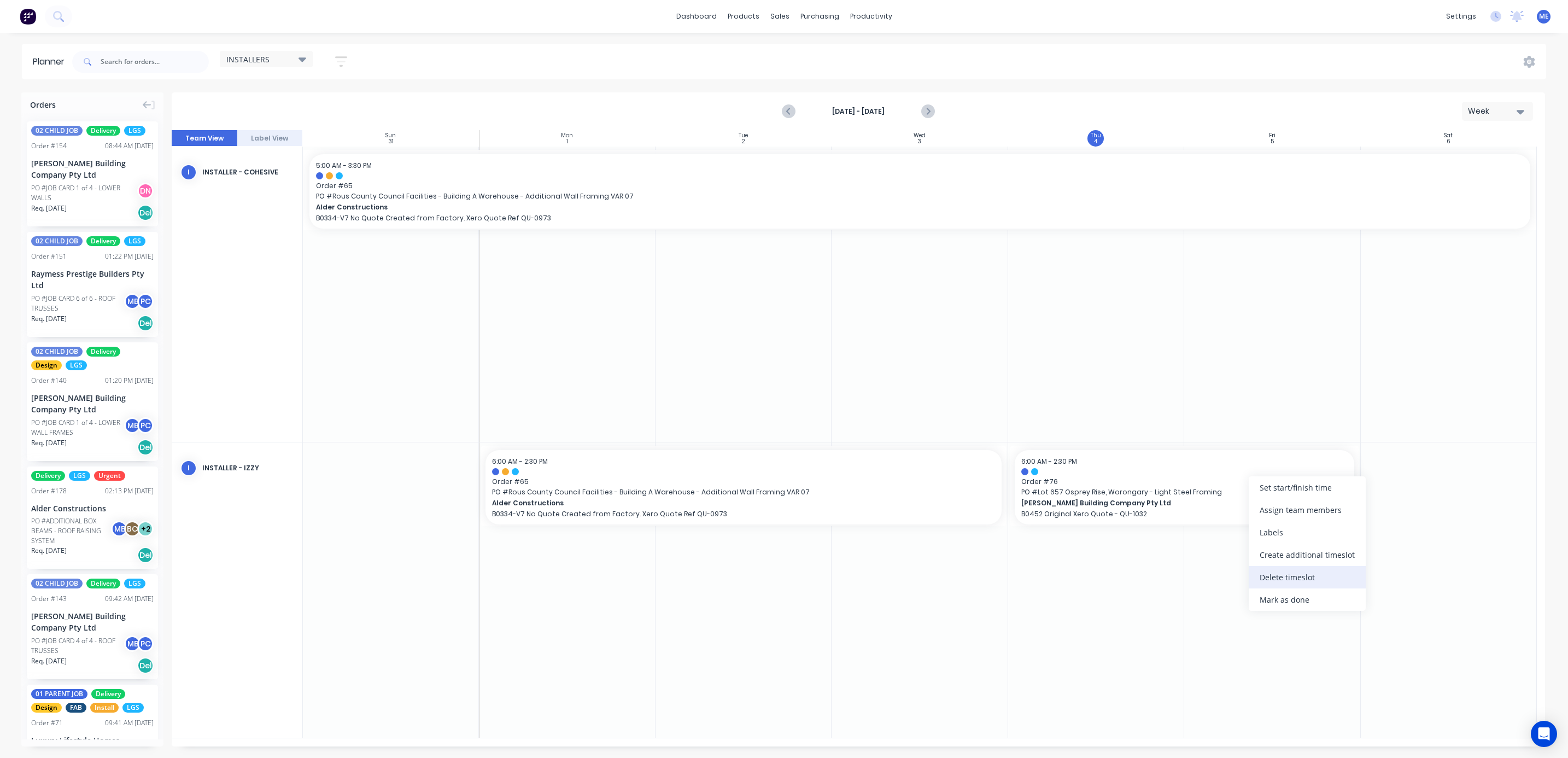
click at [1290, 578] on div "Delete timeslot" at bounding box center [1307, 577] width 117 height 23
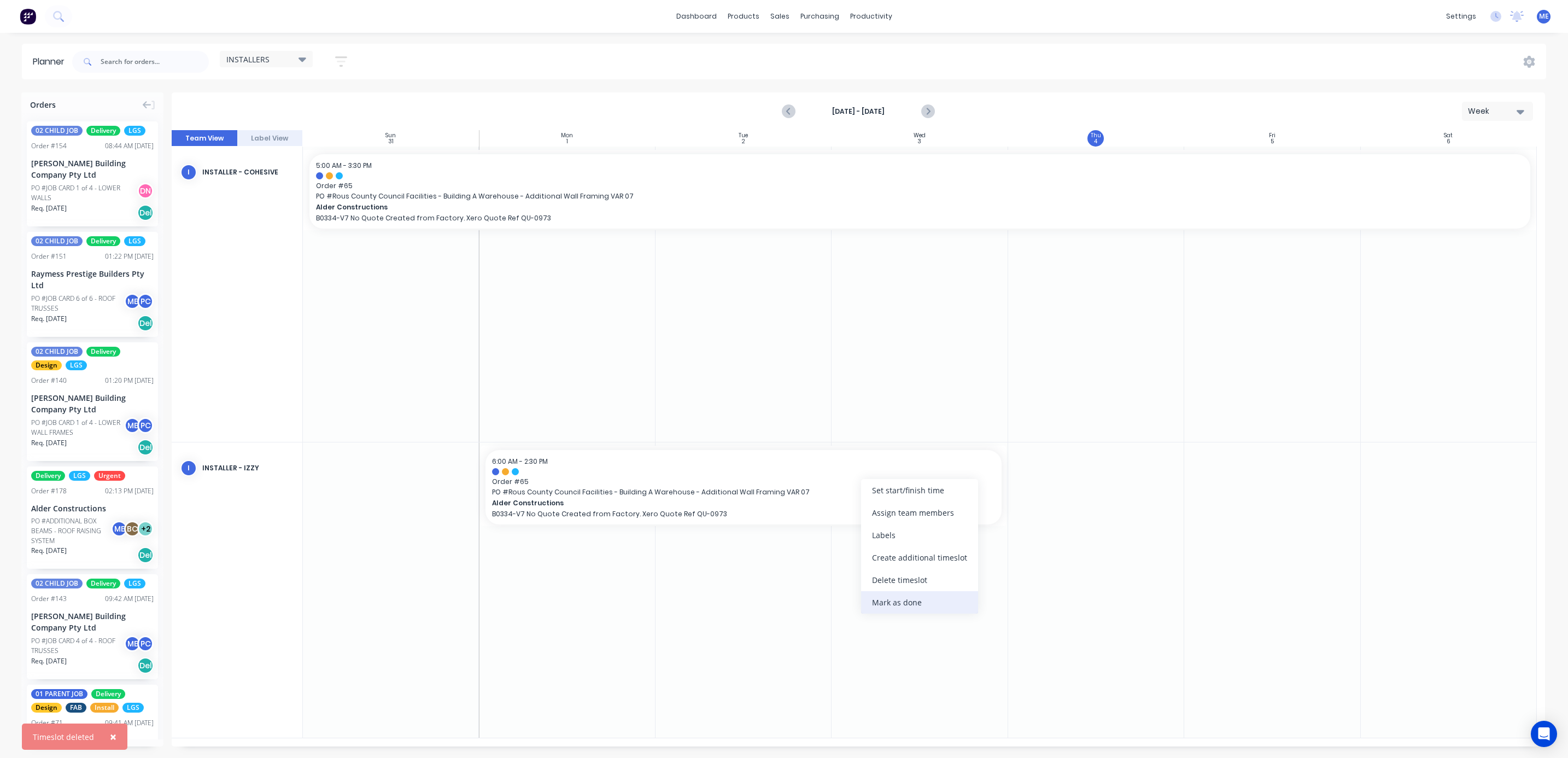
drag, startPoint x: 917, startPoint y: 602, endPoint x: 958, endPoint y: 604, distance: 41.0
click at [918, 602] on div "Mark as done" at bounding box center [919, 602] width 117 height 23
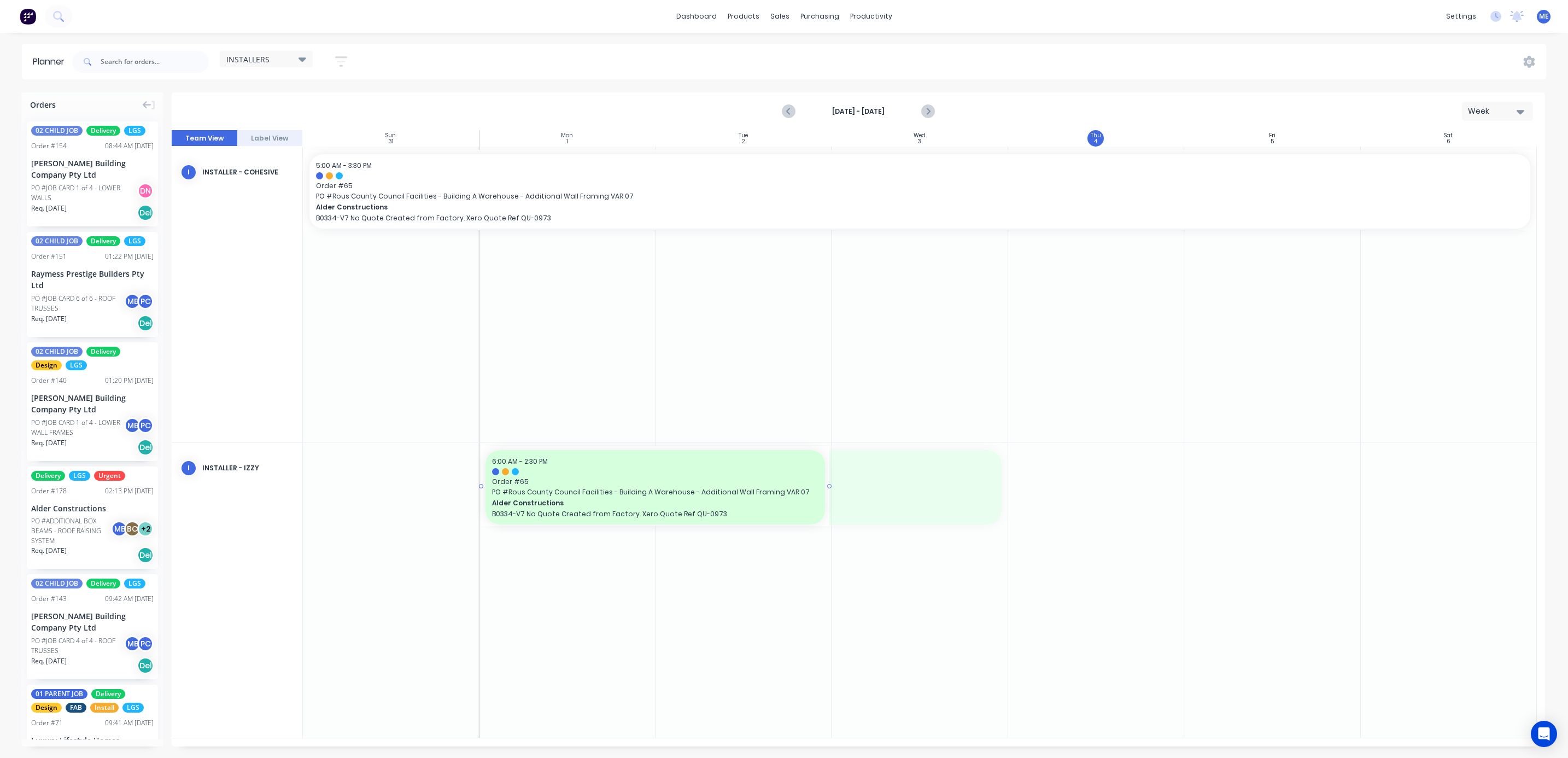
drag, startPoint x: 1004, startPoint y: 486, endPoint x: 828, endPoint y: 490, distance: 176.0
click at [128, 59] on input "text" at bounding box center [155, 61] width 108 height 22
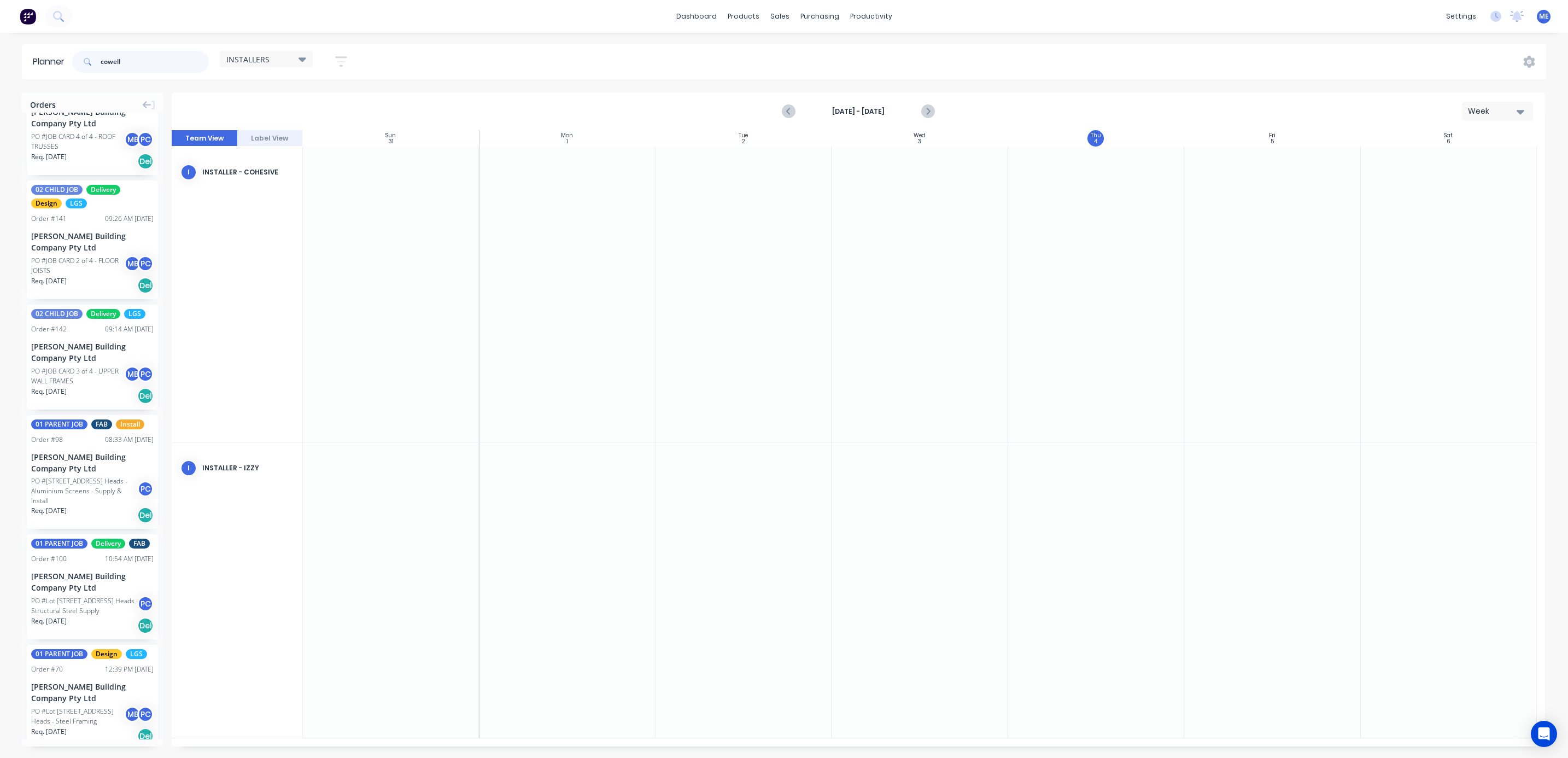
scroll to position [222, 0]
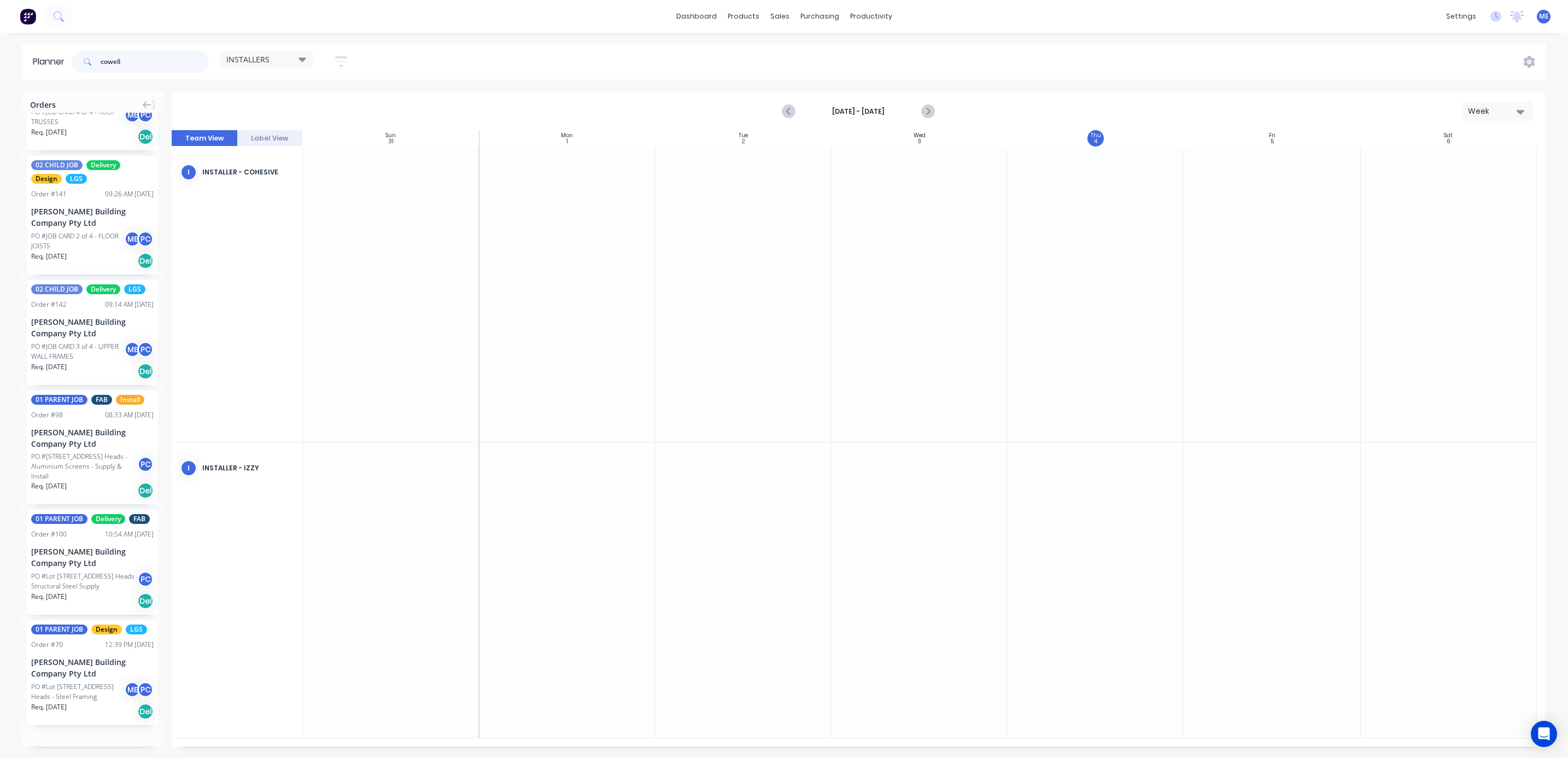
type input "cowell"
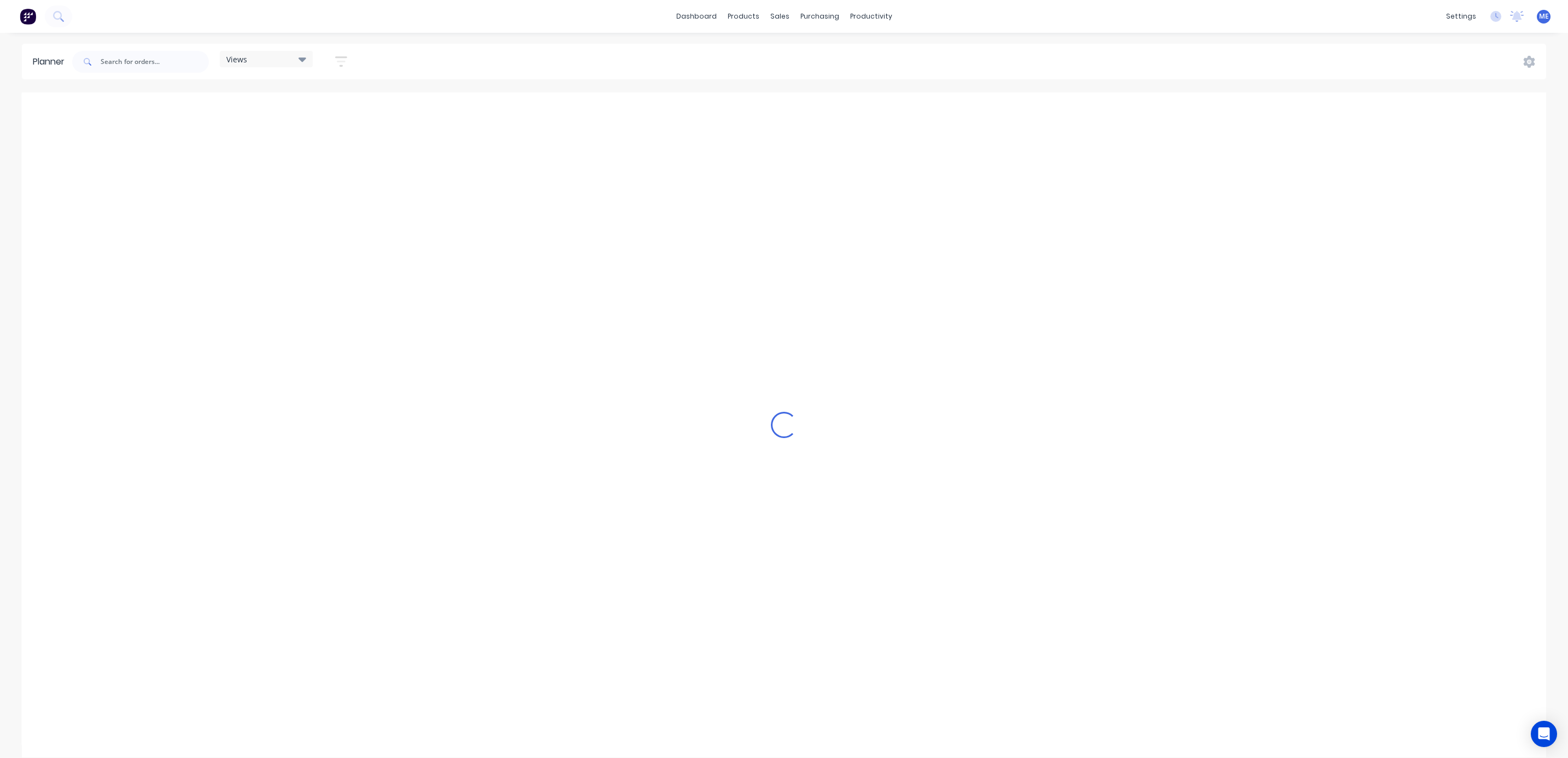
scroll to position [0, 248]
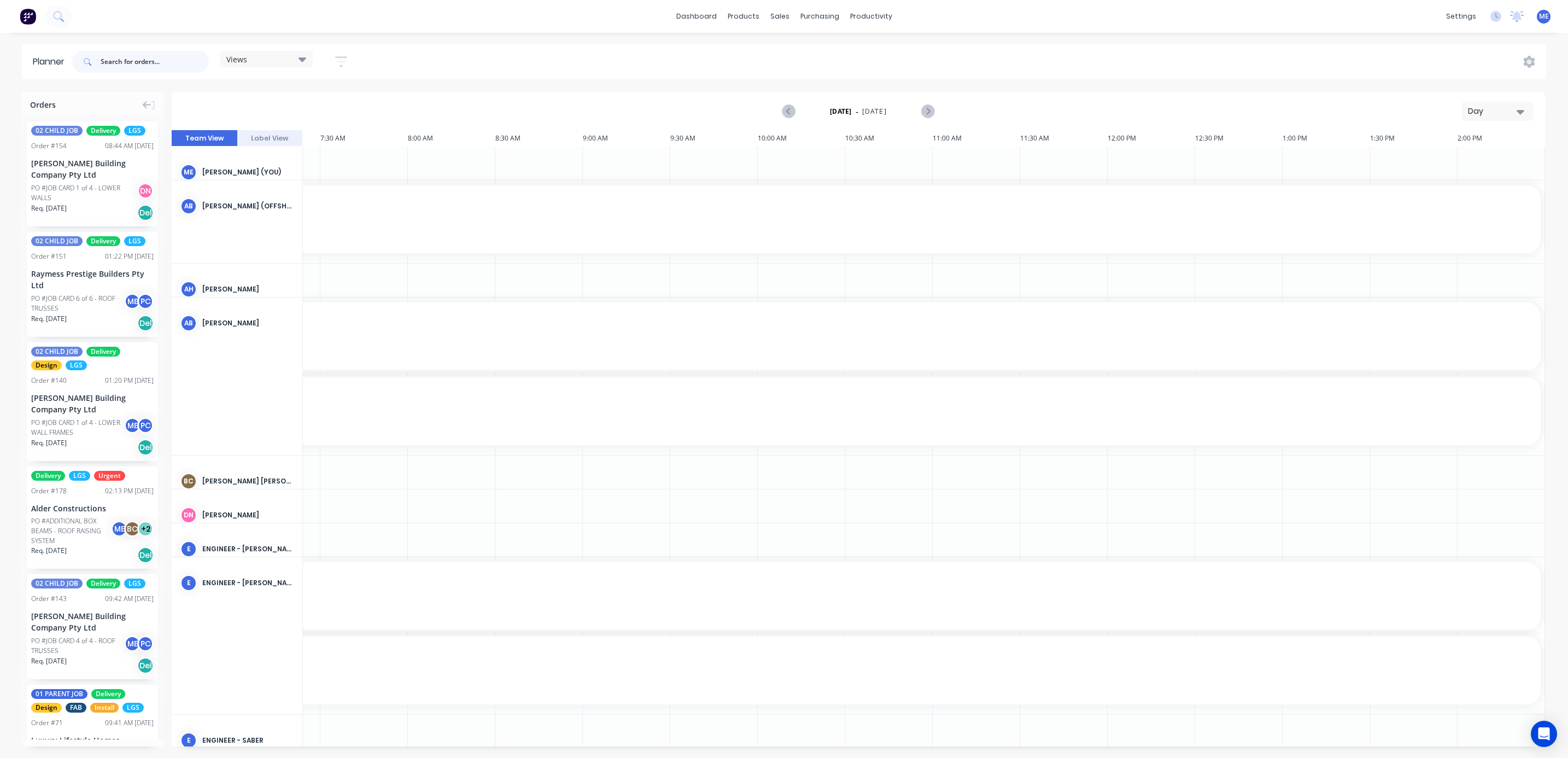
click at [137, 63] on input "text" at bounding box center [155, 61] width 108 height 22
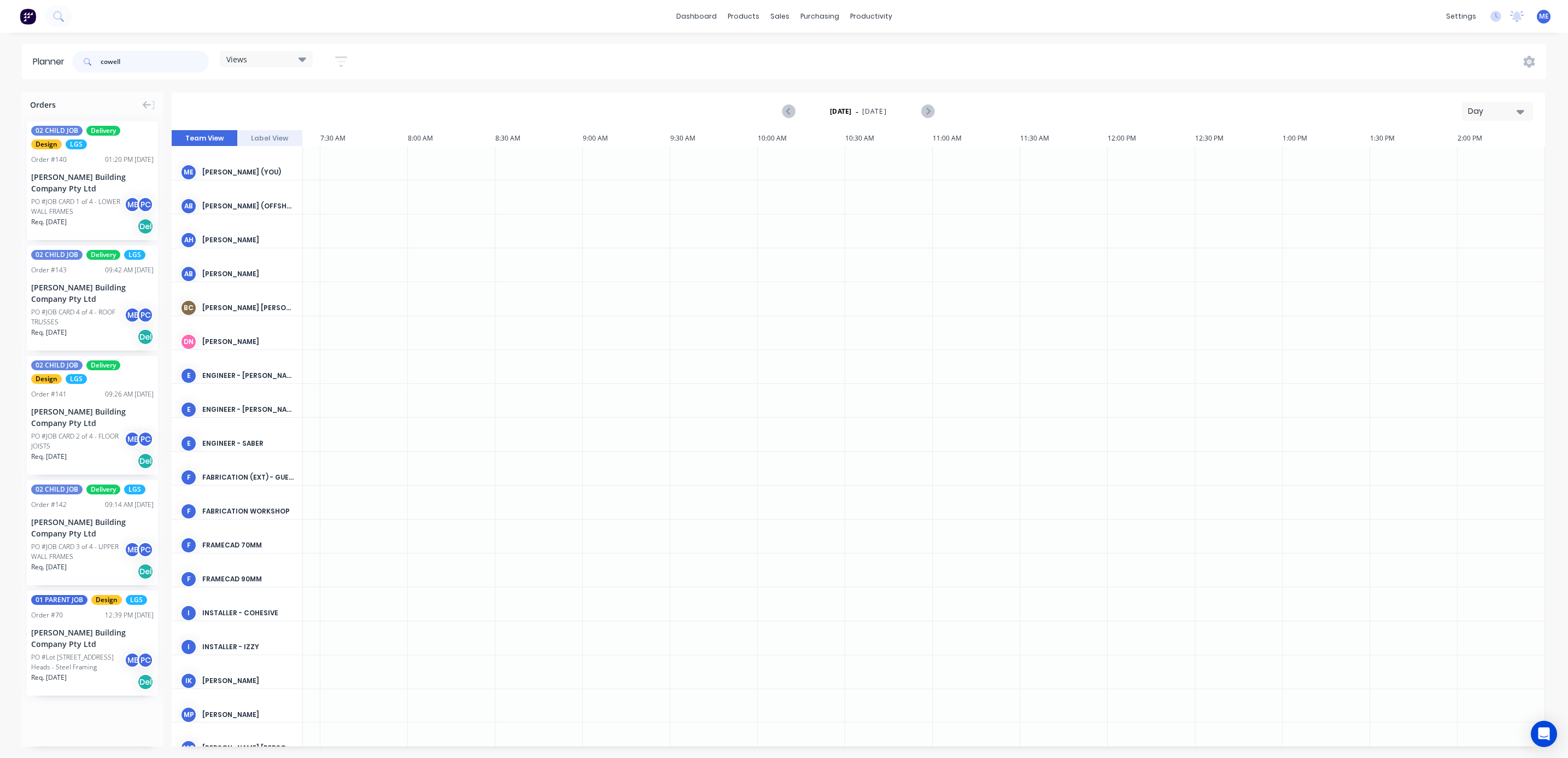
type input "cowell"
click at [266, 55] on div "Views" at bounding box center [266, 59] width 80 height 10
click at [274, 224] on button "INSTALLERS" at bounding box center [286, 225] width 116 height 13
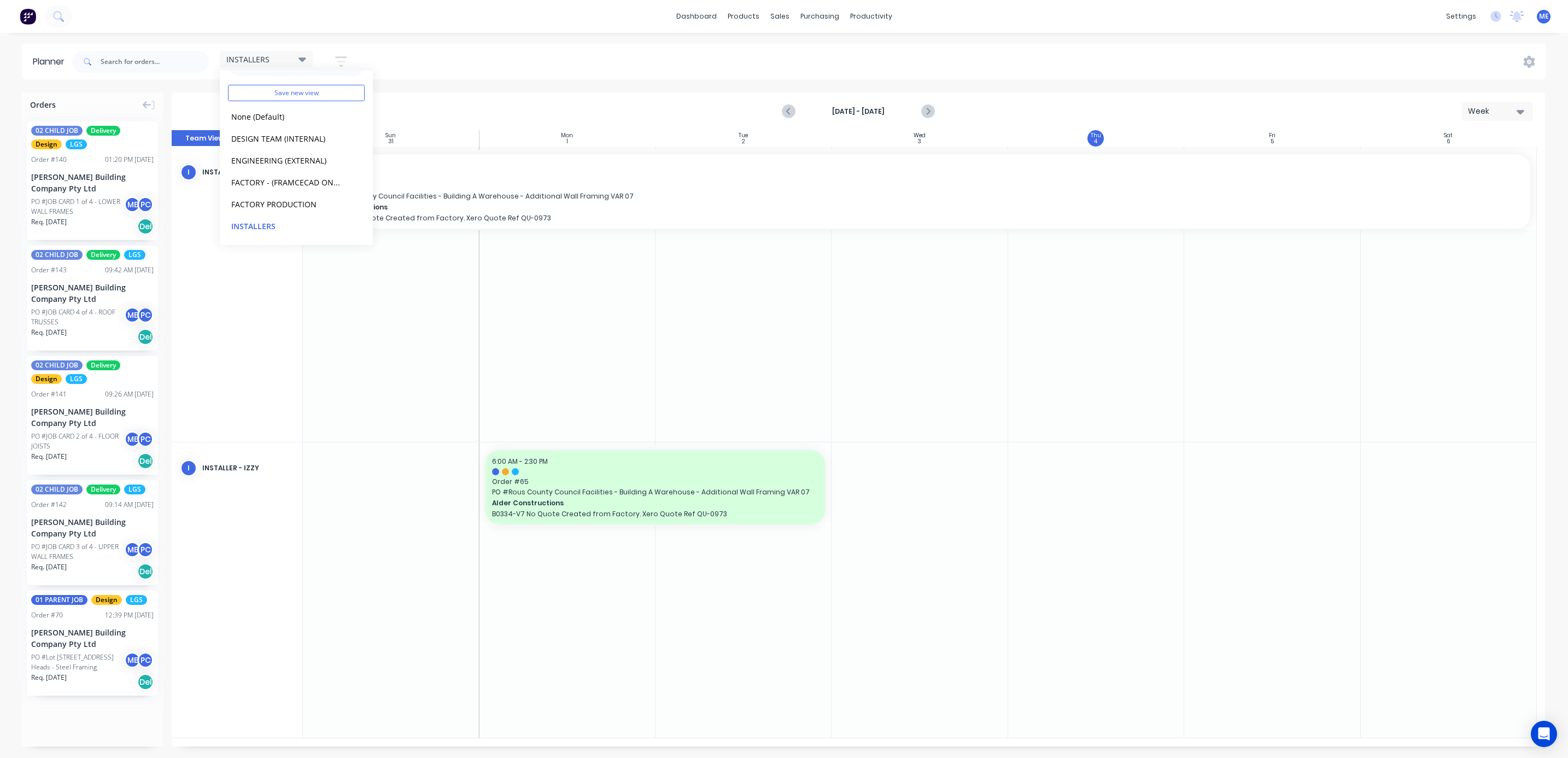
click at [523, 53] on div "INSTALLERS Save new view None (Default) edit DESIGN TEAM (INTERNAL) edit ENGINE…" at bounding box center [808, 61] width 1476 height 33
click at [117, 61] on input "text" at bounding box center [155, 61] width 108 height 22
type input "cowell"
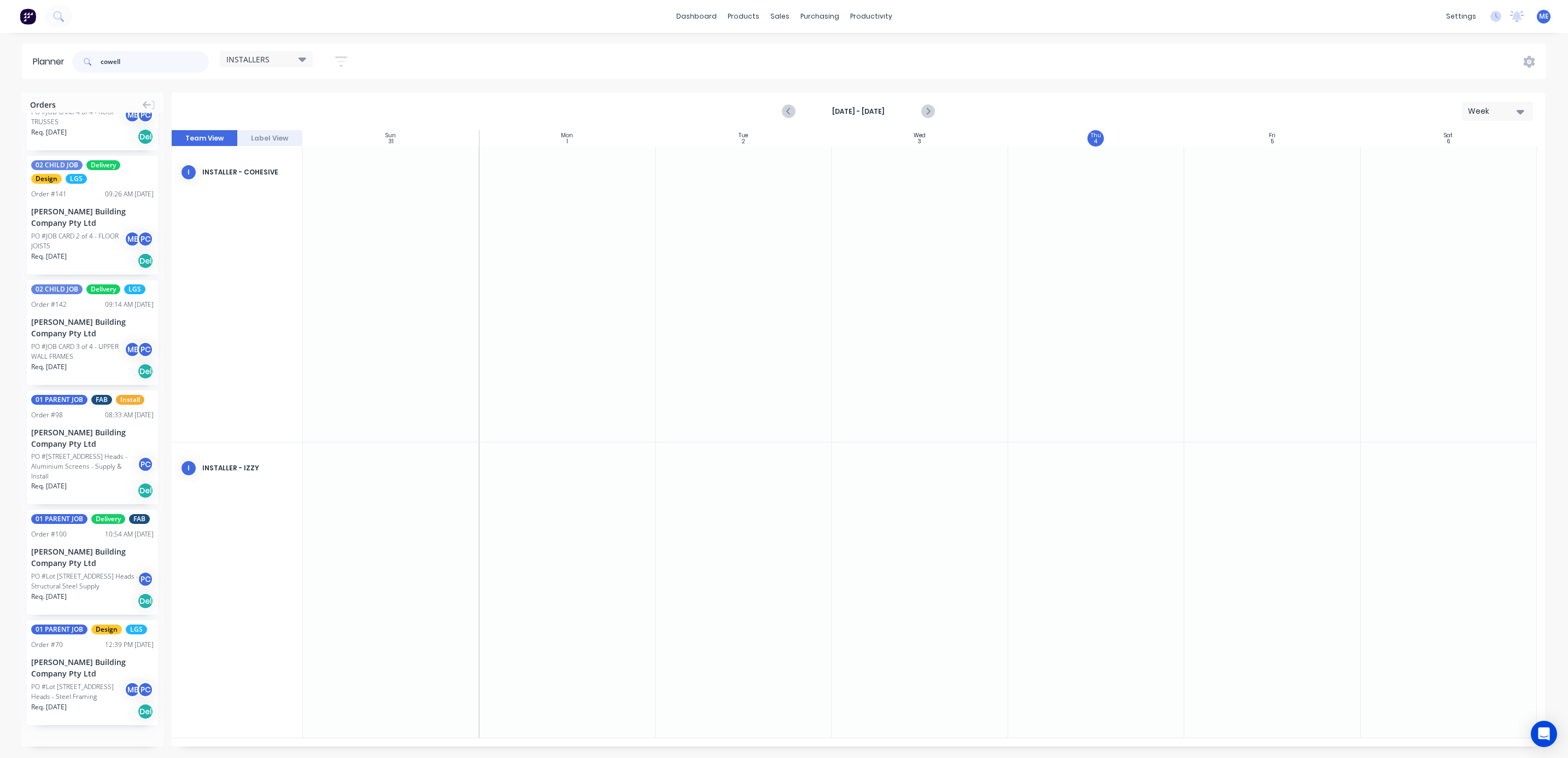
scroll to position [222, 0]
drag, startPoint x: 65, startPoint y: 558, endPoint x: 1225, endPoint y: 496, distance: 1161.7
click at [1382, 471] on div "Set start/finish time" at bounding box center [1373, 474] width 117 height 23
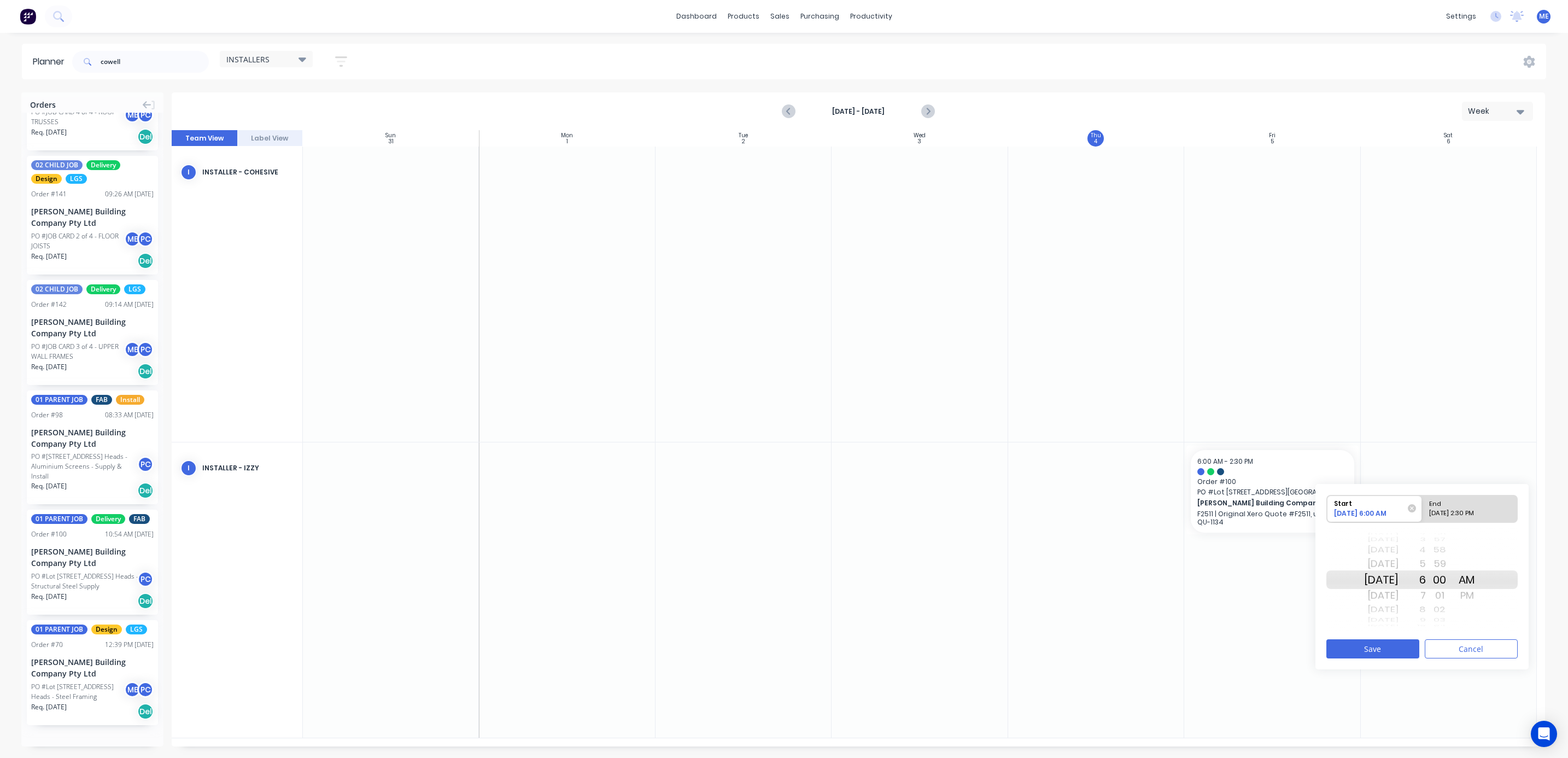
click at [1442, 576] on div "00" at bounding box center [1439, 580] width 27 height 19
click at [1462, 514] on div "[DATE] 2:30 PM" at bounding box center [1464, 515] width 79 height 13
click at [1422, 514] on input "End [DATE] 2:30 PM" at bounding box center [1422, 509] width 1 height 27
radio input "true"
drag, startPoint x: 1438, startPoint y: 566, endPoint x: 1448, endPoint y: 633, distance: 67.7
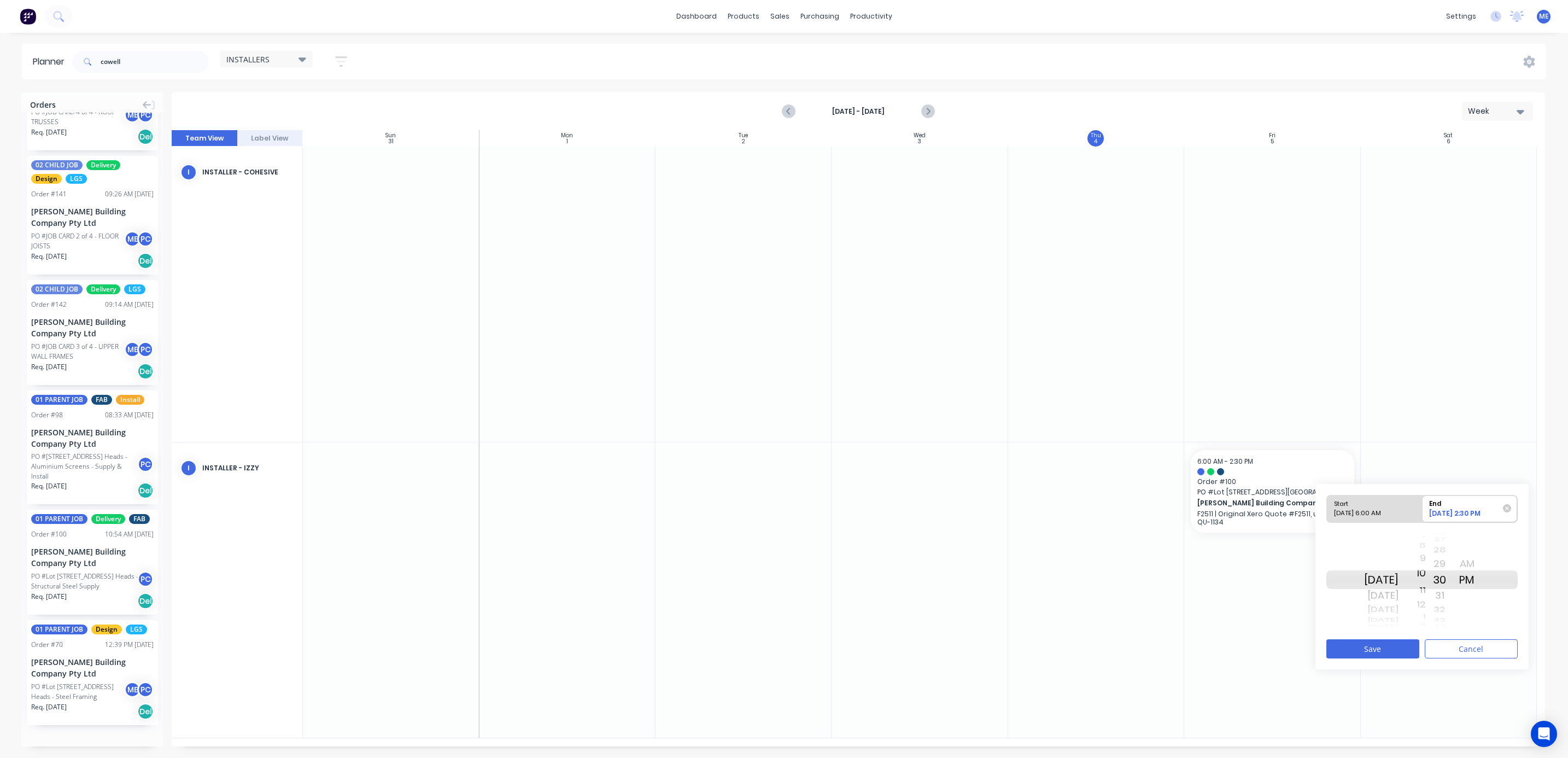
click at [1448, 633] on div "Start [DATE] 6:00 AM End [DATE] 2:30 PM [DATE] [DATE] [DATE] [DATE] [DATE] [DAT…" at bounding box center [1421, 576] width 213 height 185
drag, startPoint x: 1433, startPoint y: 566, endPoint x: 1444, endPoint y: 583, distance: 20.2
click at [1446, 622] on div "[DATE] [DATE] [DATE] [DATE] [DATE] [DATE] [DATE] [DATE] [DATE] [DATE] [DATE] [D…" at bounding box center [1422, 580] width 191 height 103
drag, startPoint x: 1435, startPoint y: 566, endPoint x: 1477, endPoint y: 520, distance: 62.3
click at [1477, 520] on div "Start [DATE] 6:00 AM End [DATE] 7:30 PM [DATE] [DATE] [DATE] [DATE] [DATE] [DAT…" at bounding box center [1422, 562] width 191 height 137
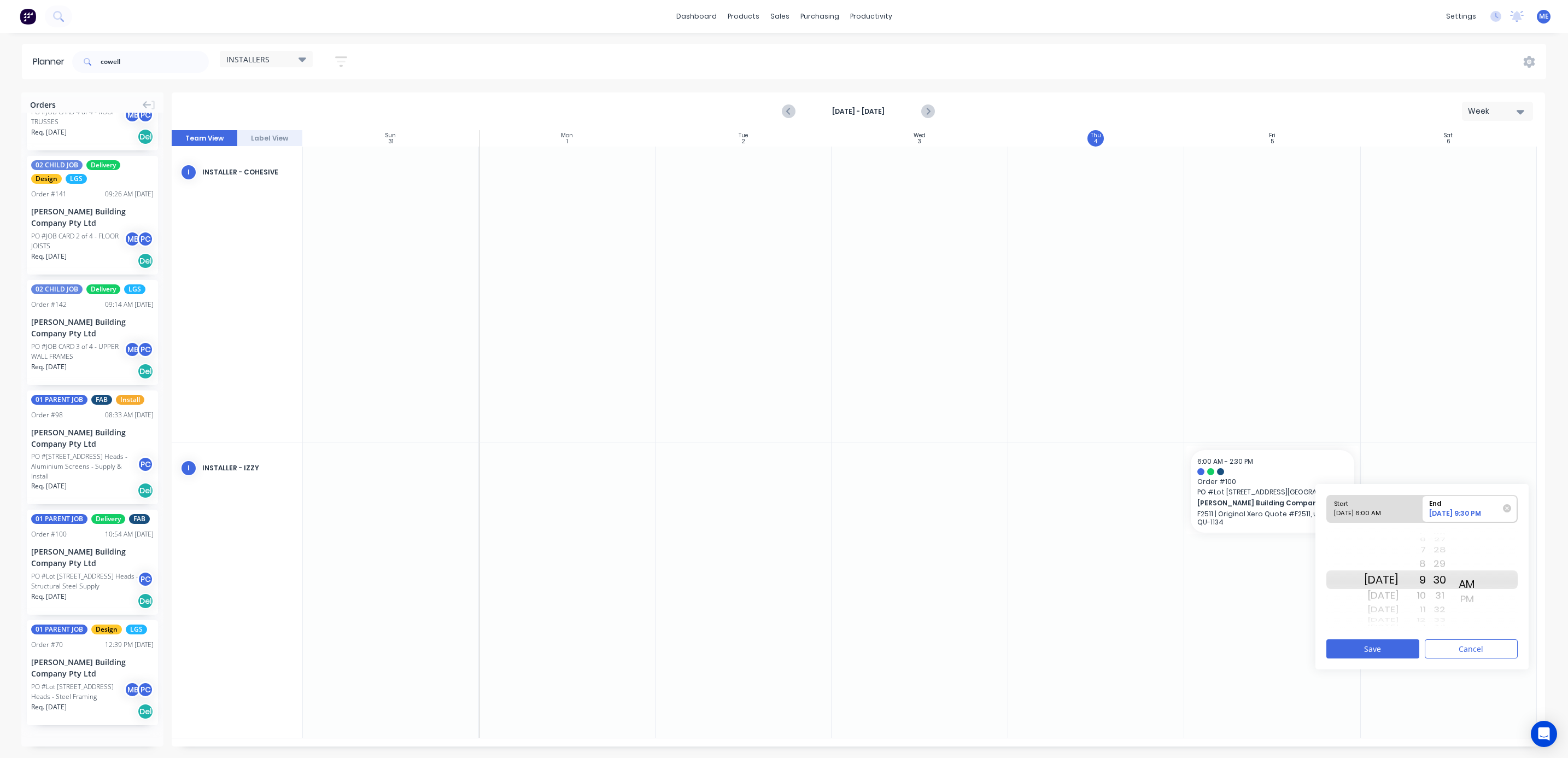
drag, startPoint x: 1493, startPoint y: 583, endPoint x: 1497, endPoint y: 606, distance: 23.3
click at [1497, 606] on div "[DATE] [DATE] [DATE] [DATE] [DATE] [DATE] [DATE] [DATE] [DATE] [DATE] [DATE] [D…" at bounding box center [1422, 580] width 191 height 103
click at [1368, 652] on button "Save" at bounding box center [1372, 648] width 93 height 19
click at [105, 55] on input "cowell" at bounding box center [155, 61] width 108 height 22
click at [106, 56] on input "cowell" at bounding box center [155, 61] width 108 height 22
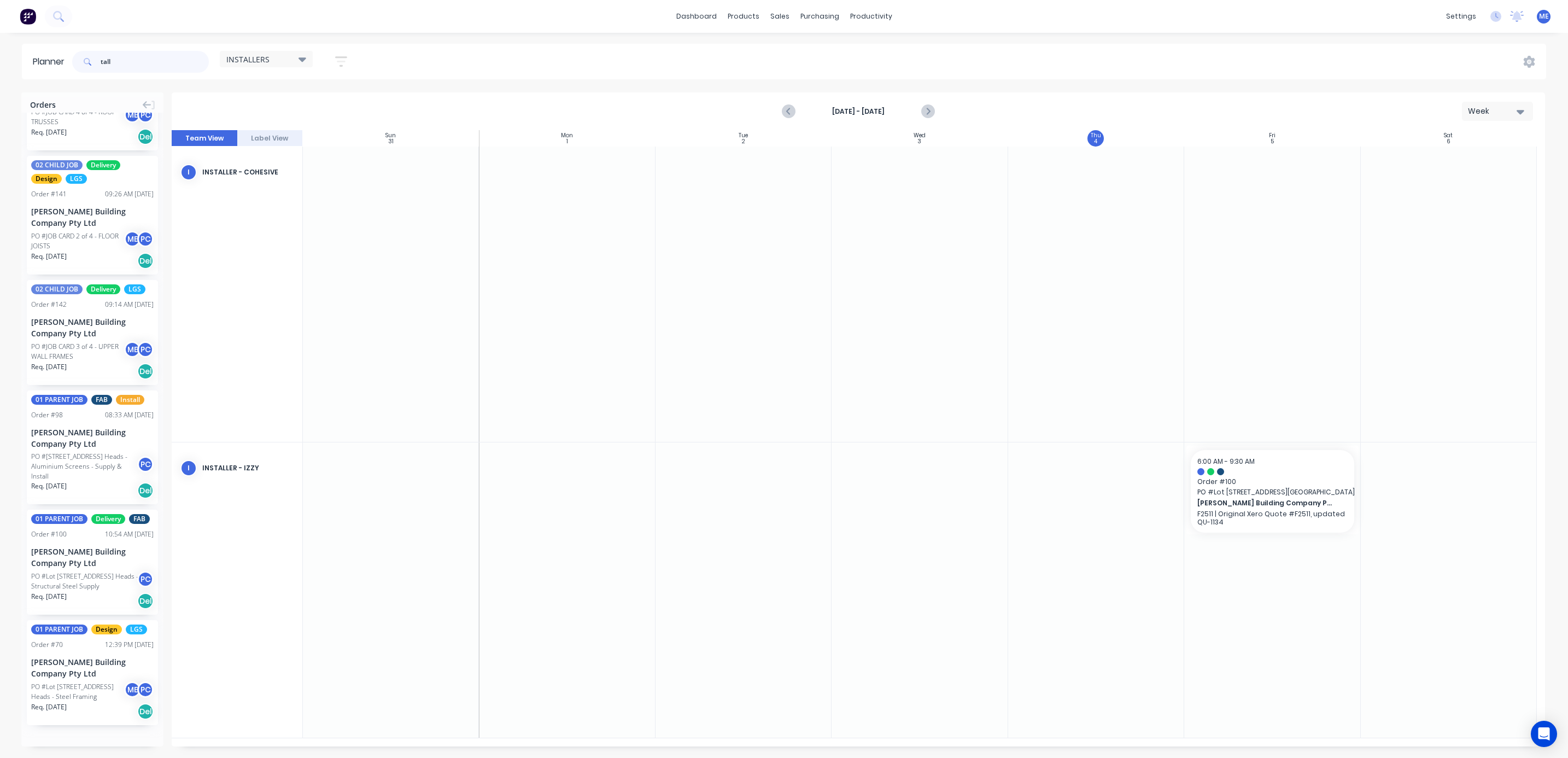
scroll to position [0, 0]
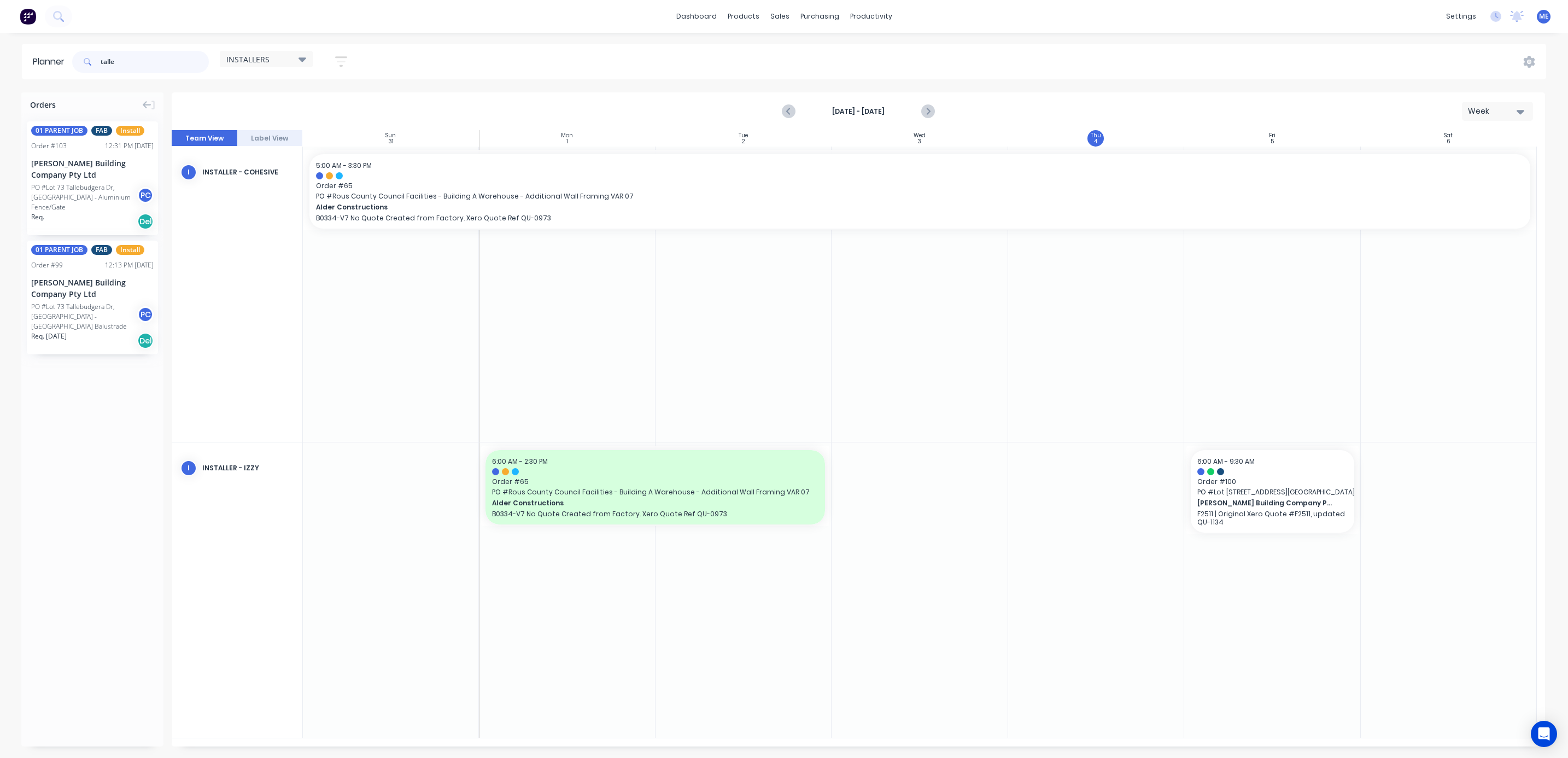
type input "talle"
drag, startPoint x: 69, startPoint y: 306, endPoint x: 1299, endPoint y: 691, distance: 1288.8
click at [1371, 458] on div "Set start/finish time" at bounding box center [1336, 459] width 117 height 23
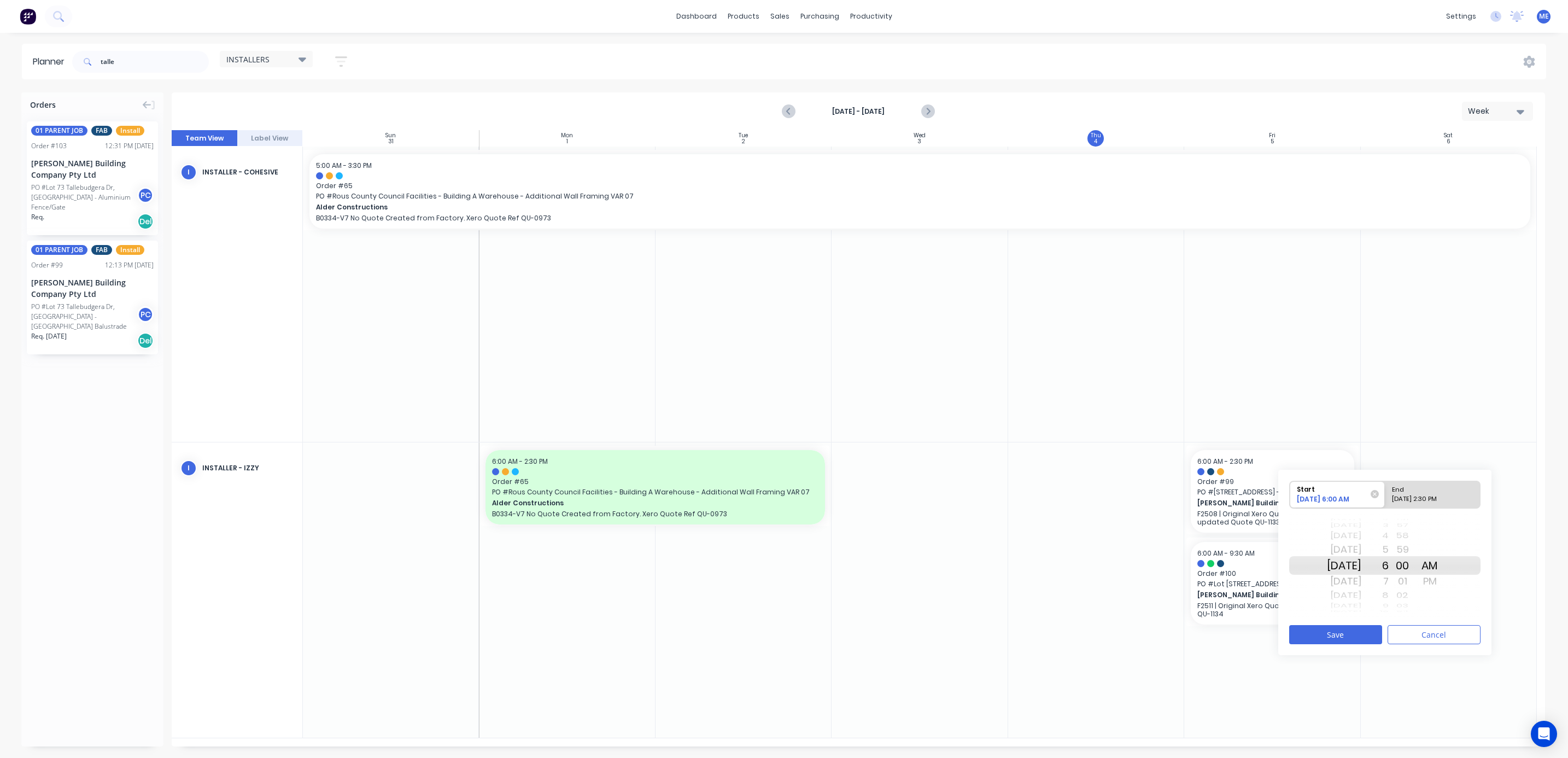
click at [1424, 496] on div "[DATE] 2:30 PM" at bounding box center [1427, 501] width 79 height 13
click at [1385, 496] on input "End [DATE] 2:30 PM" at bounding box center [1384, 494] width 1 height 27
radio input "true"
click at [1402, 566] on div "30" at bounding box center [1402, 565] width 27 height 19
drag, startPoint x: 1402, startPoint y: 568, endPoint x: 1424, endPoint y: 627, distance: 63.0
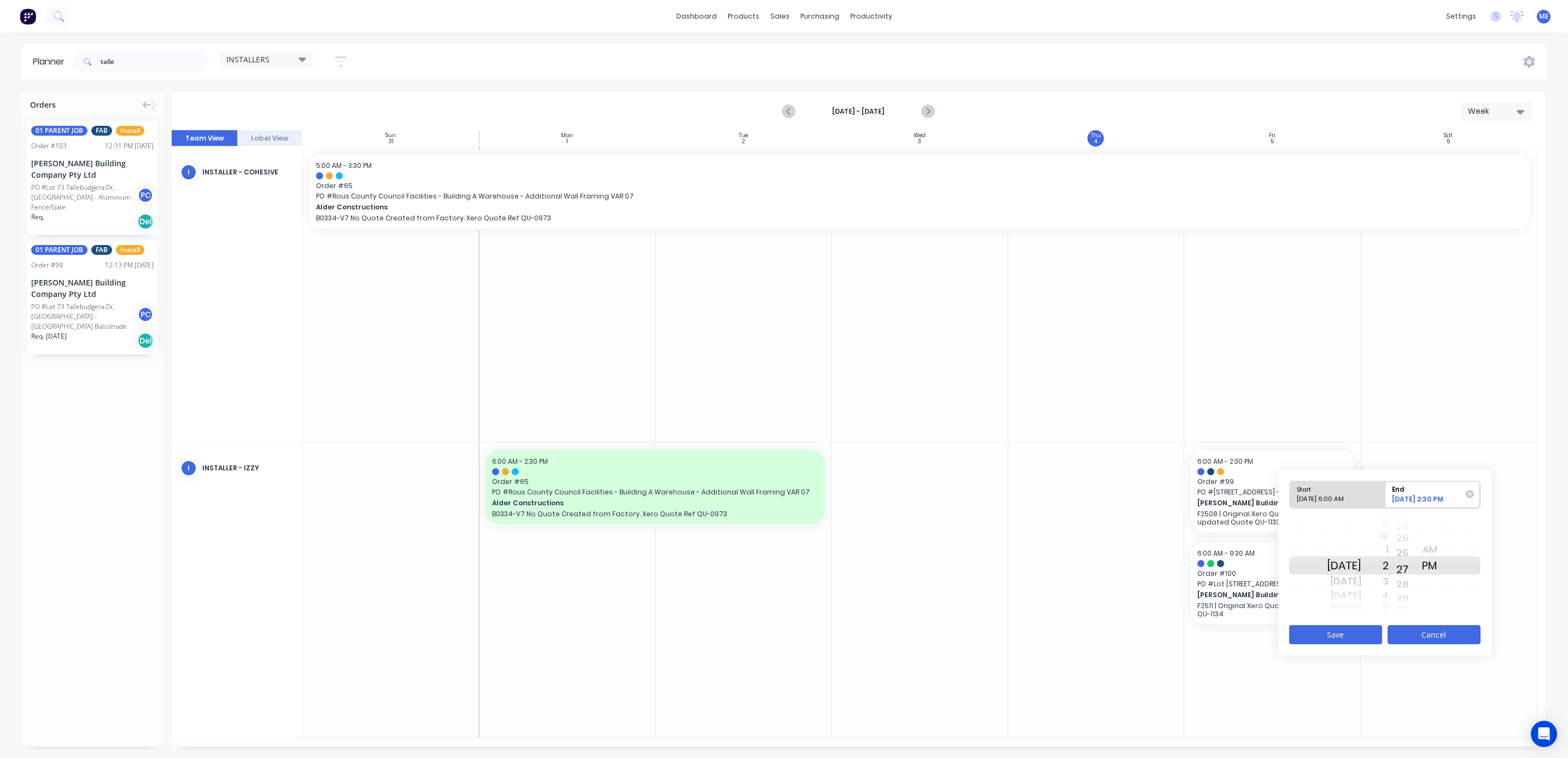
click at [1424, 627] on div "Start 09/05/2025 6:00 AM End 09/05/2025 2:30 PM Fri Sep 5 Sat Sep 6 Sun Sep 7 M…" at bounding box center [1384, 562] width 213 height 185
drag, startPoint x: 1400, startPoint y: 561, endPoint x: 1411, endPoint y: 615, distance: 55.1
click at [1408, 648] on div "Start 09/05/2025 6:00 AM End 09/05/2025 2:26 PM Fri Sep 5 Sat Sep 6 Sun Sep 7 M…" at bounding box center [1384, 562] width 213 height 185
drag, startPoint x: 1418, startPoint y: 568, endPoint x: 1444, endPoint y: 494, distance: 78.4
click at [1444, 494] on div "Start 09/05/2025 6:00 AM End 09/05/2025 9:26 PM Fri Sep 5 Sat Sep 6 Sun Sep 7 M…" at bounding box center [1384, 548] width 191 height 137
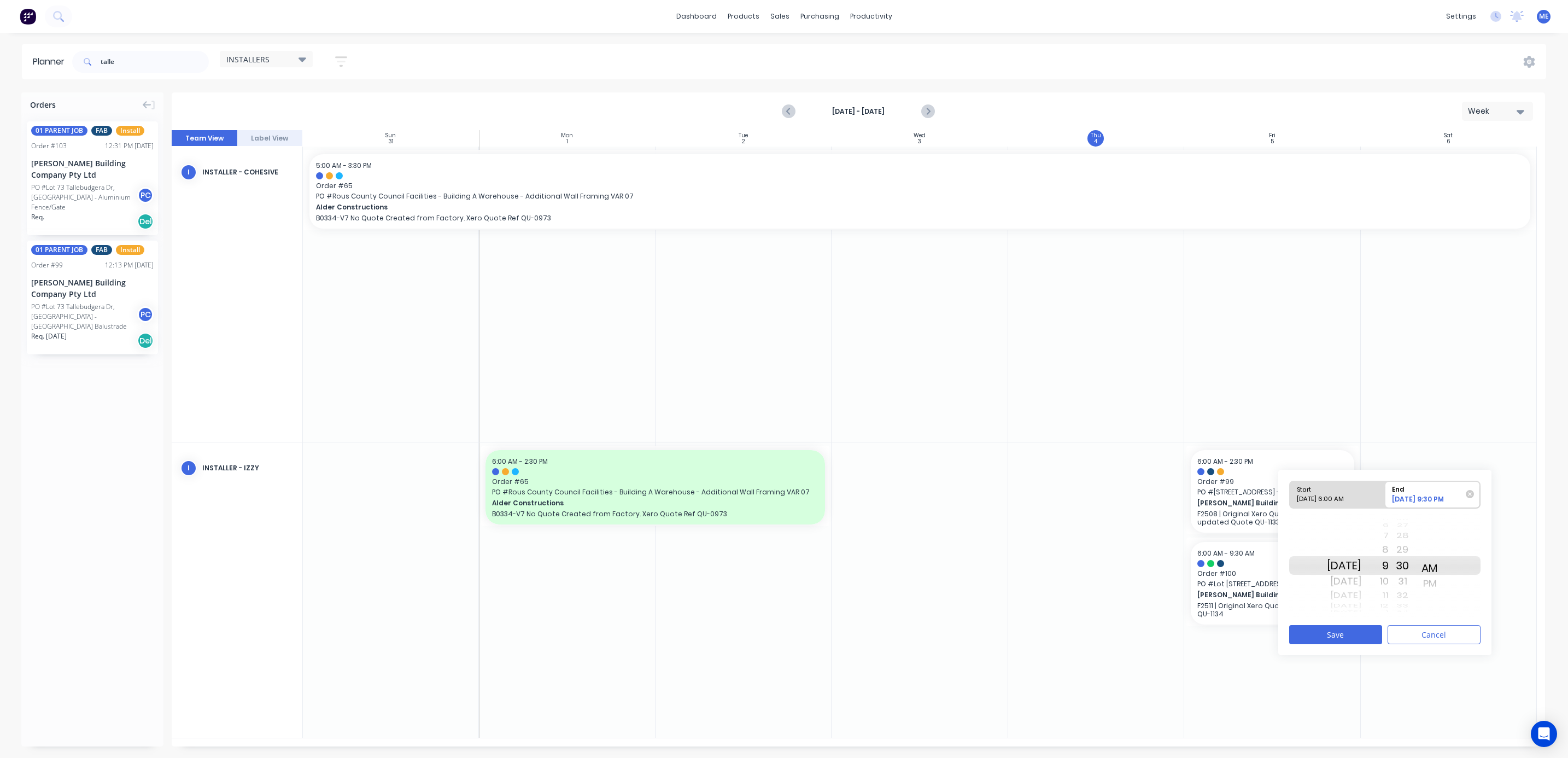
drag, startPoint x: 1448, startPoint y: 569, endPoint x: 1451, endPoint y: 586, distance: 17.3
click at [1443, 586] on div "AM PM AM PM" at bounding box center [1429, 566] width 27 height 104
click at [1330, 637] on button "Save" at bounding box center [1335, 634] width 93 height 19
drag, startPoint x: 152, startPoint y: 61, endPoint x: 210, endPoint y: 63, distance: 58.0
click at [114, 61] on input "talle" at bounding box center [155, 61] width 108 height 22
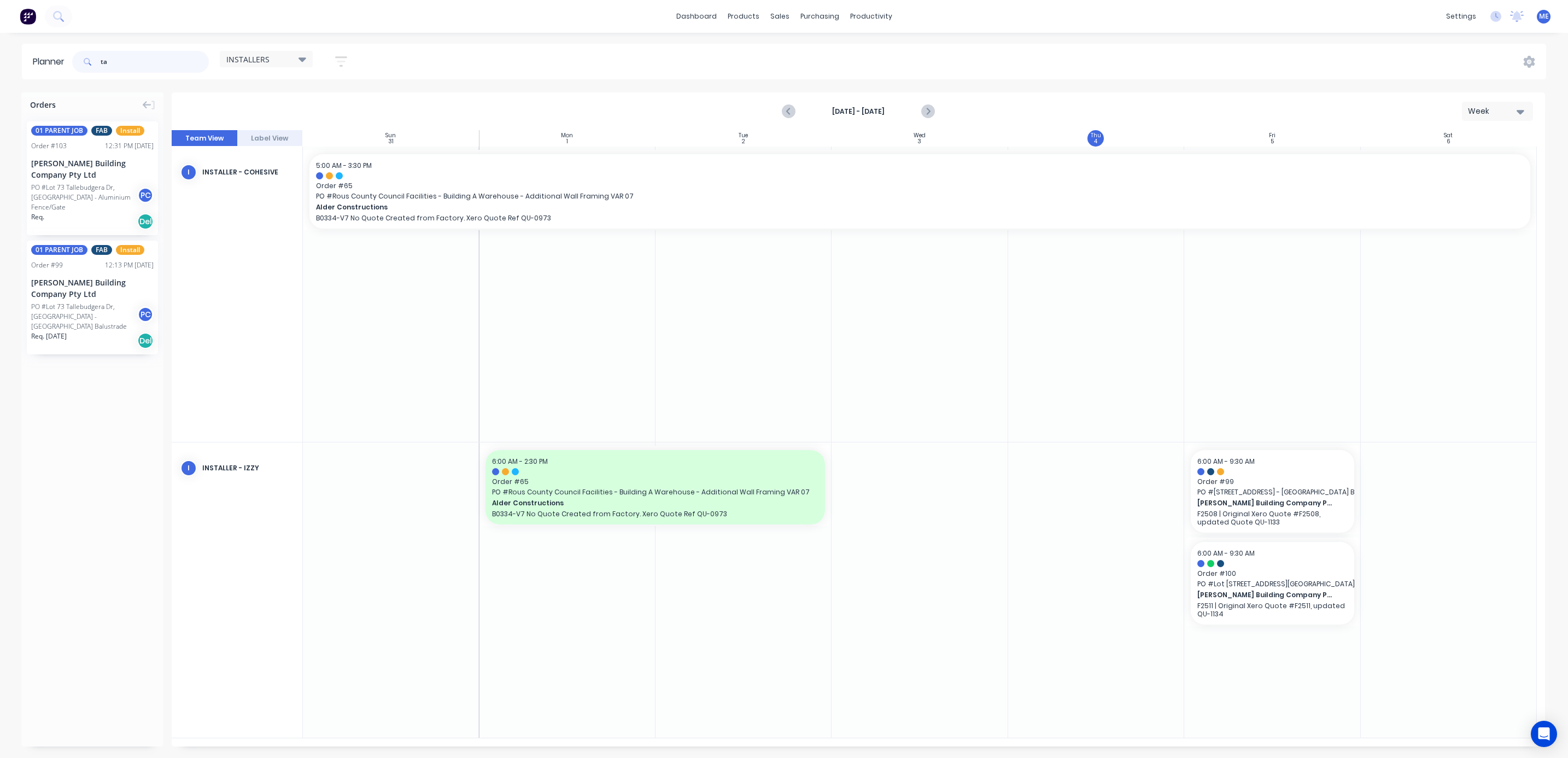
type input "t"
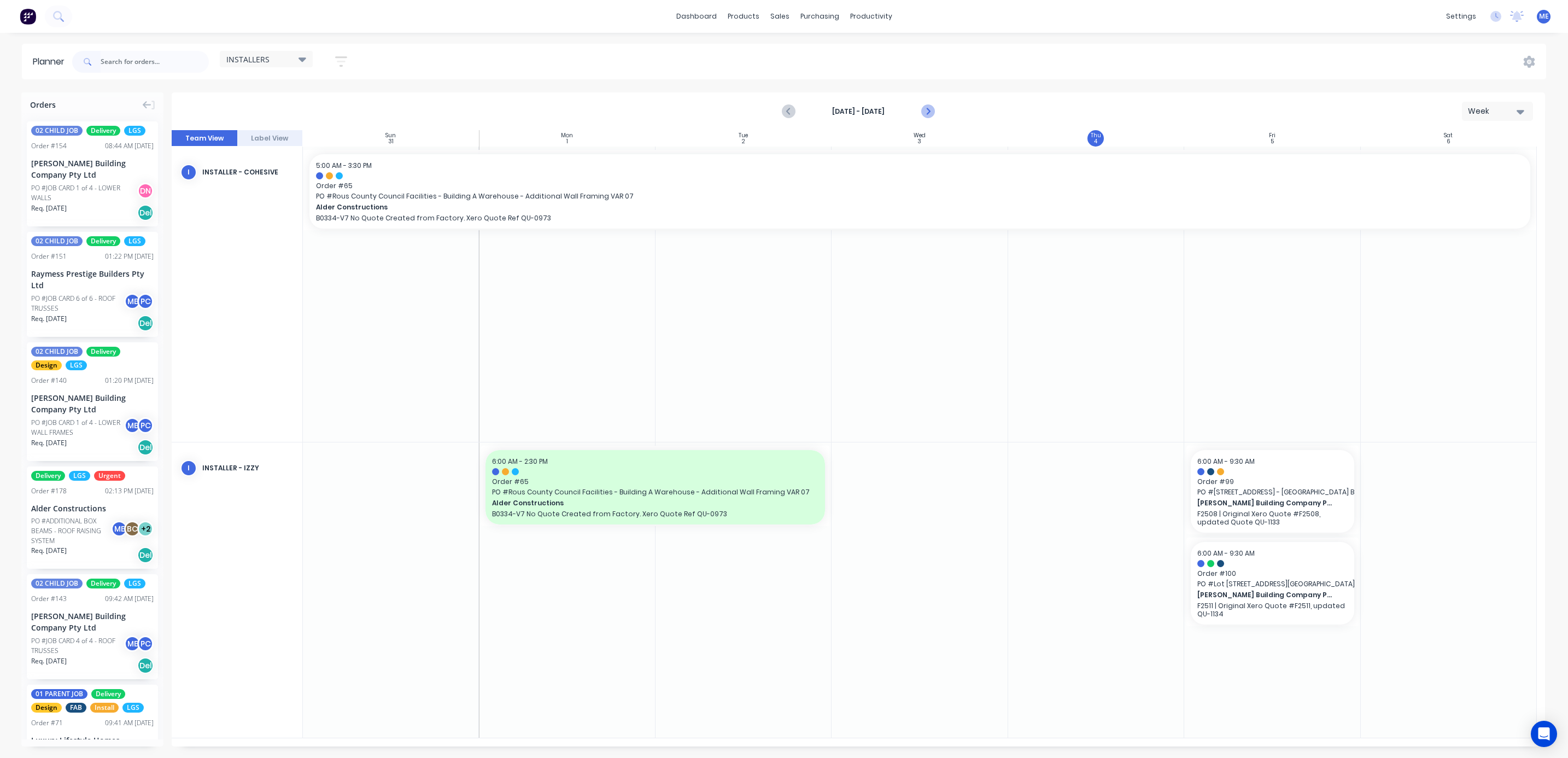
click at [930, 108] on icon "Next page" at bounding box center [927, 112] width 13 height 13
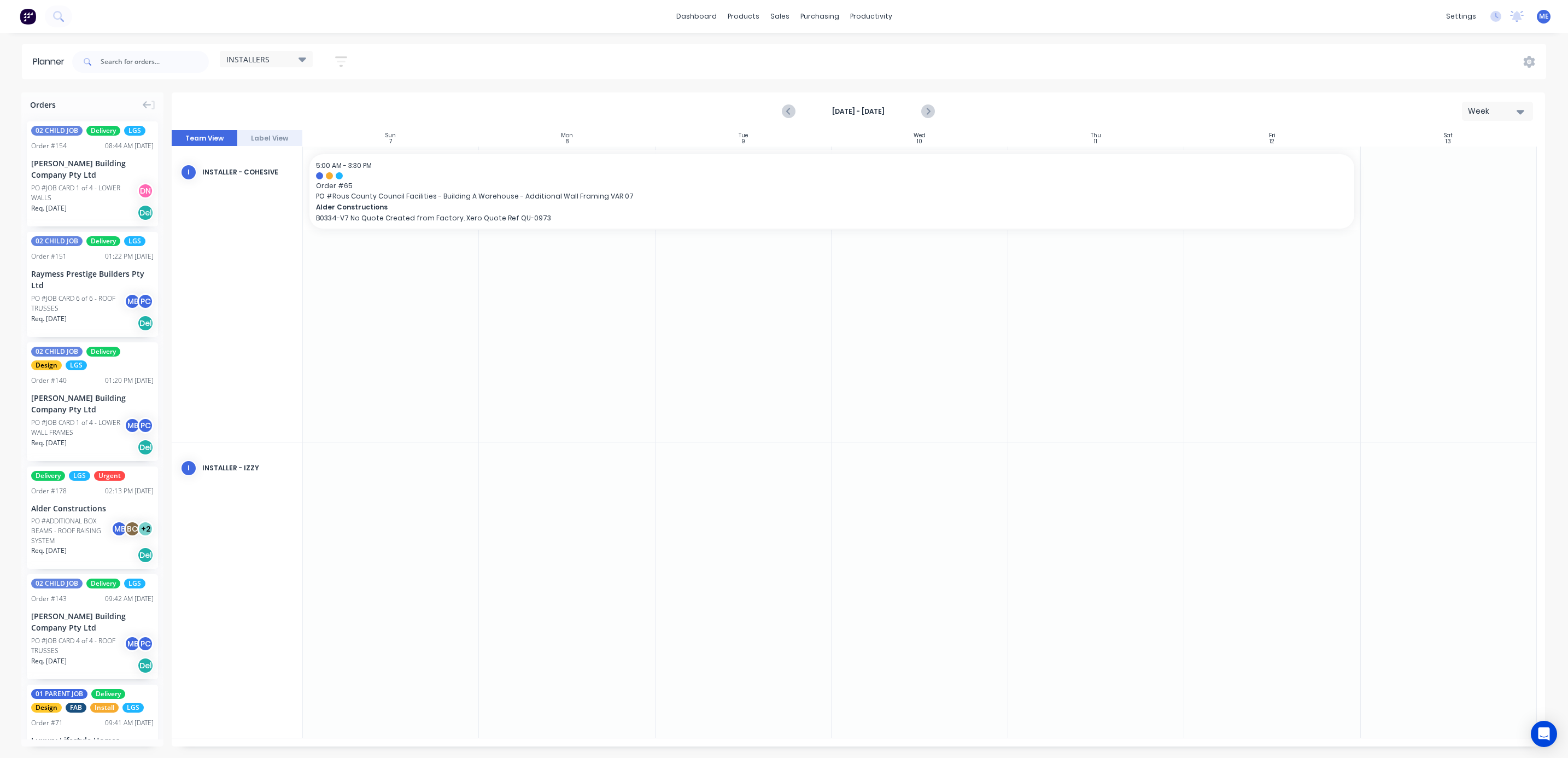
click at [260, 61] on span "INSTALLERS" at bounding box center [248, 59] width 43 height 11
click at [485, 59] on div "INSTALLERS Save new view None (Default) edit DESIGN TEAM (INTERNAL) edit ENGINE…" at bounding box center [808, 61] width 1476 height 33
click at [251, 38] on div "dashboard products sales purchasing productivity dashboard products Product Cat…" at bounding box center [784, 379] width 1568 height 758
click at [258, 48] on div "INSTALLERS Save new view None (Default) edit DESIGN TEAM (INTERNAL) edit ENGINE…" at bounding box center [214, 61] width 288 height 33
click at [260, 54] on span "INSTALLERS" at bounding box center [248, 59] width 43 height 11
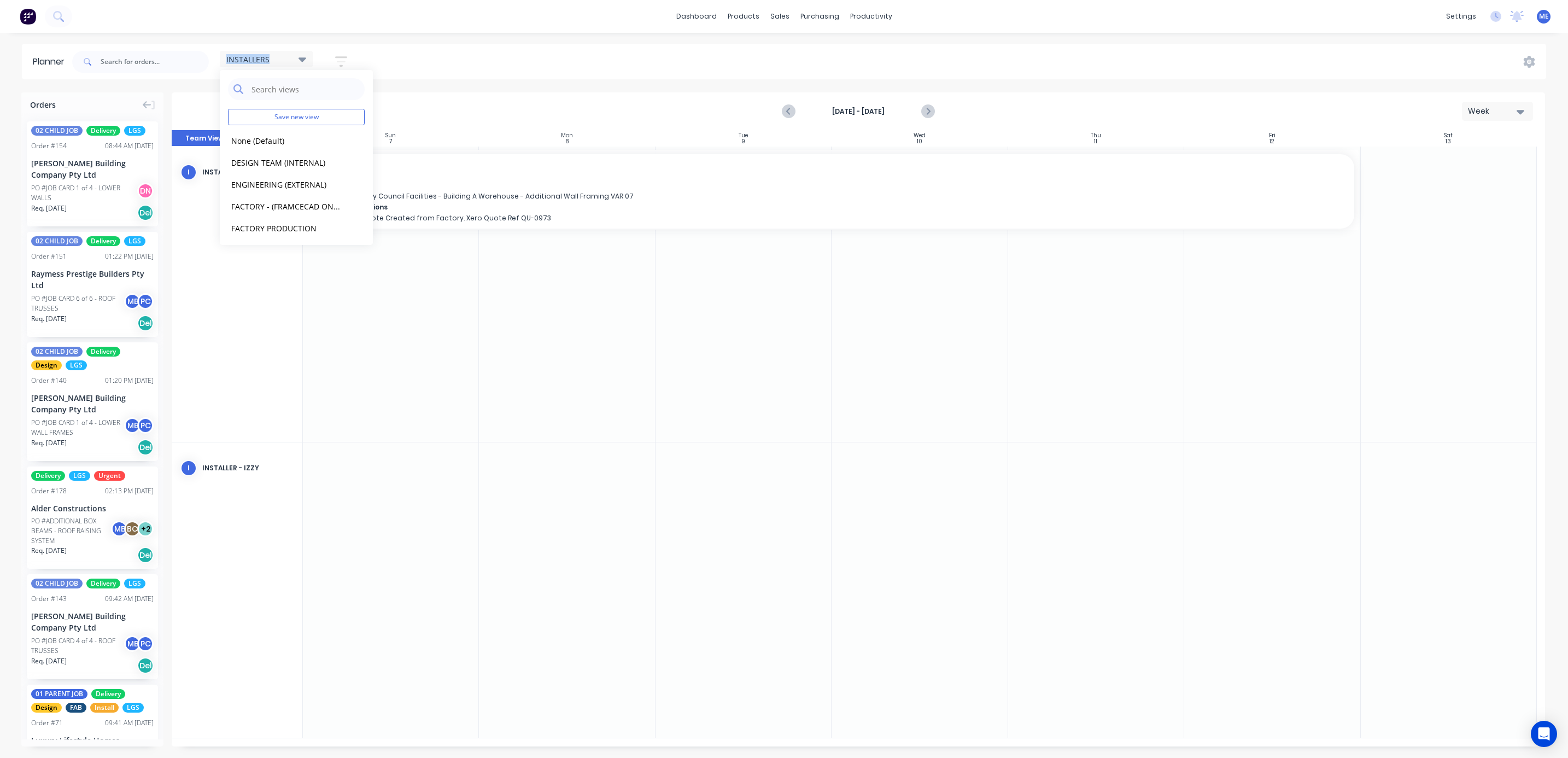
click at [262, 55] on span "INSTALLERS" at bounding box center [248, 59] width 43 height 11
click at [262, 58] on span "INSTALLERS" at bounding box center [248, 59] width 43 height 11
drag, startPoint x: 260, startPoint y: 140, endPoint x: 357, endPoint y: 138, distance: 97.0
click at [260, 140] on button "None (Default)" at bounding box center [286, 140] width 116 height 13
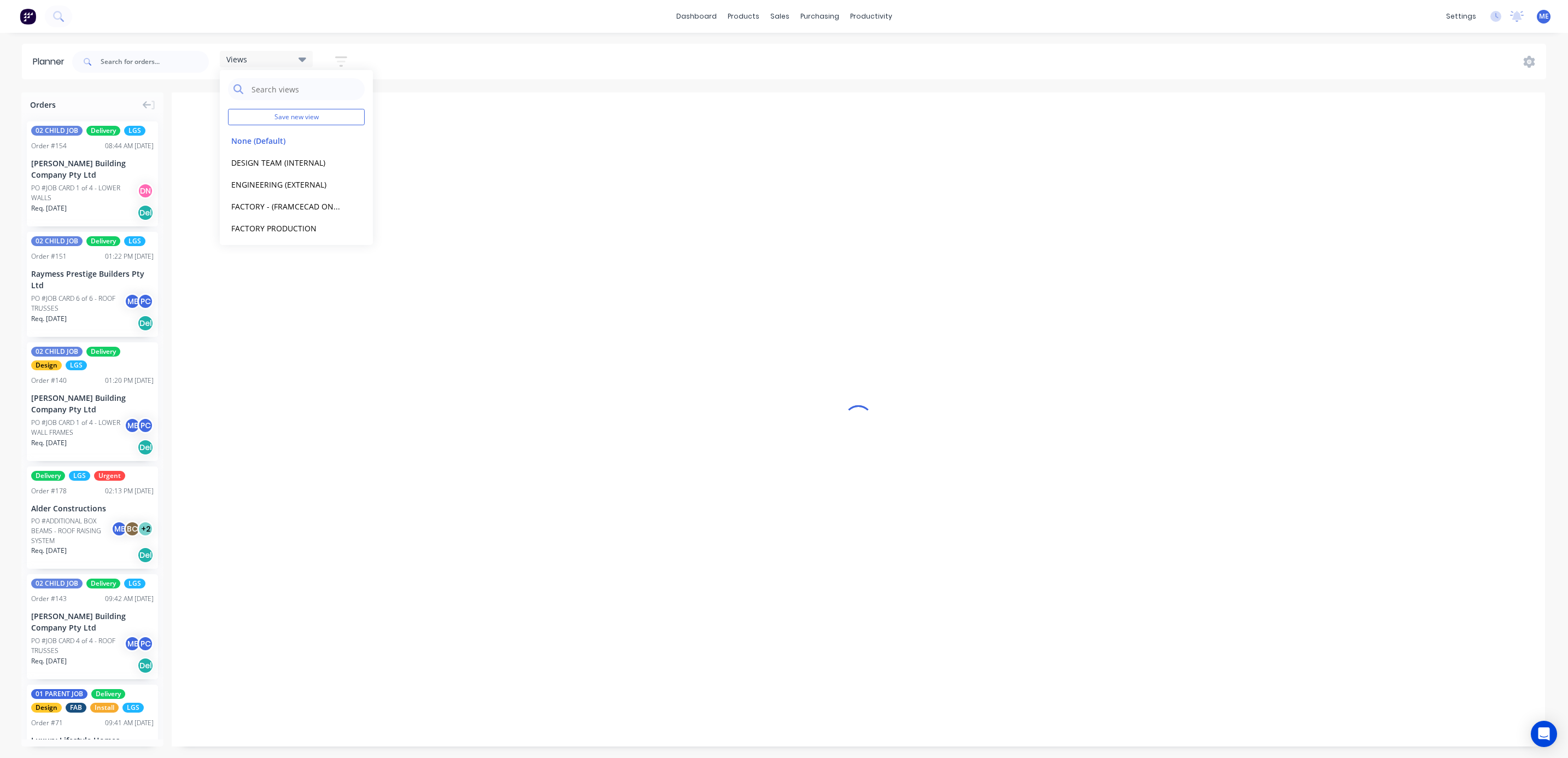
scroll to position [0, 248]
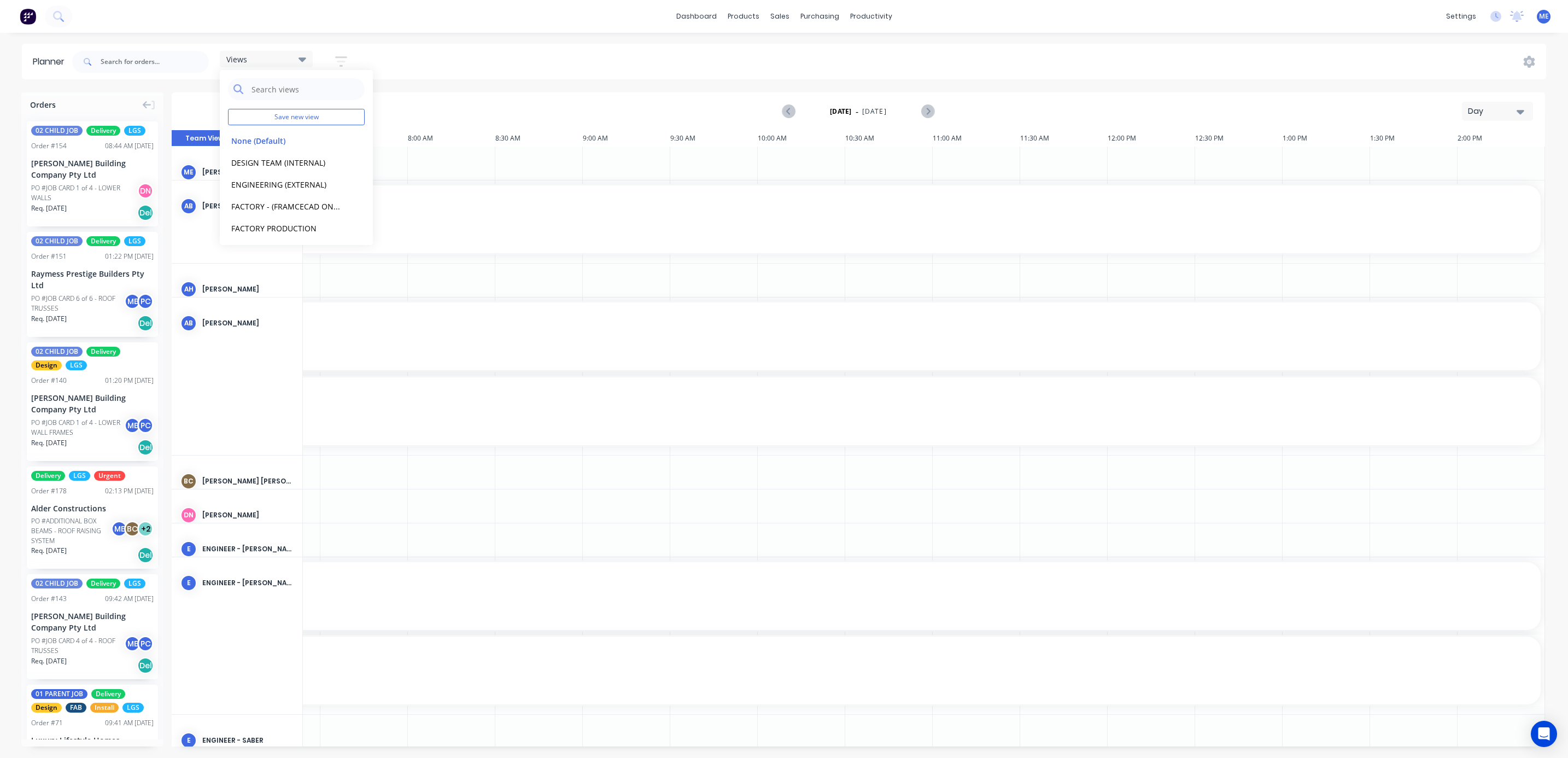
click at [1516, 113] on button "Day" at bounding box center [1497, 111] width 71 height 19
click at [1494, 164] on div "Week" at bounding box center [1478, 162] width 108 height 22
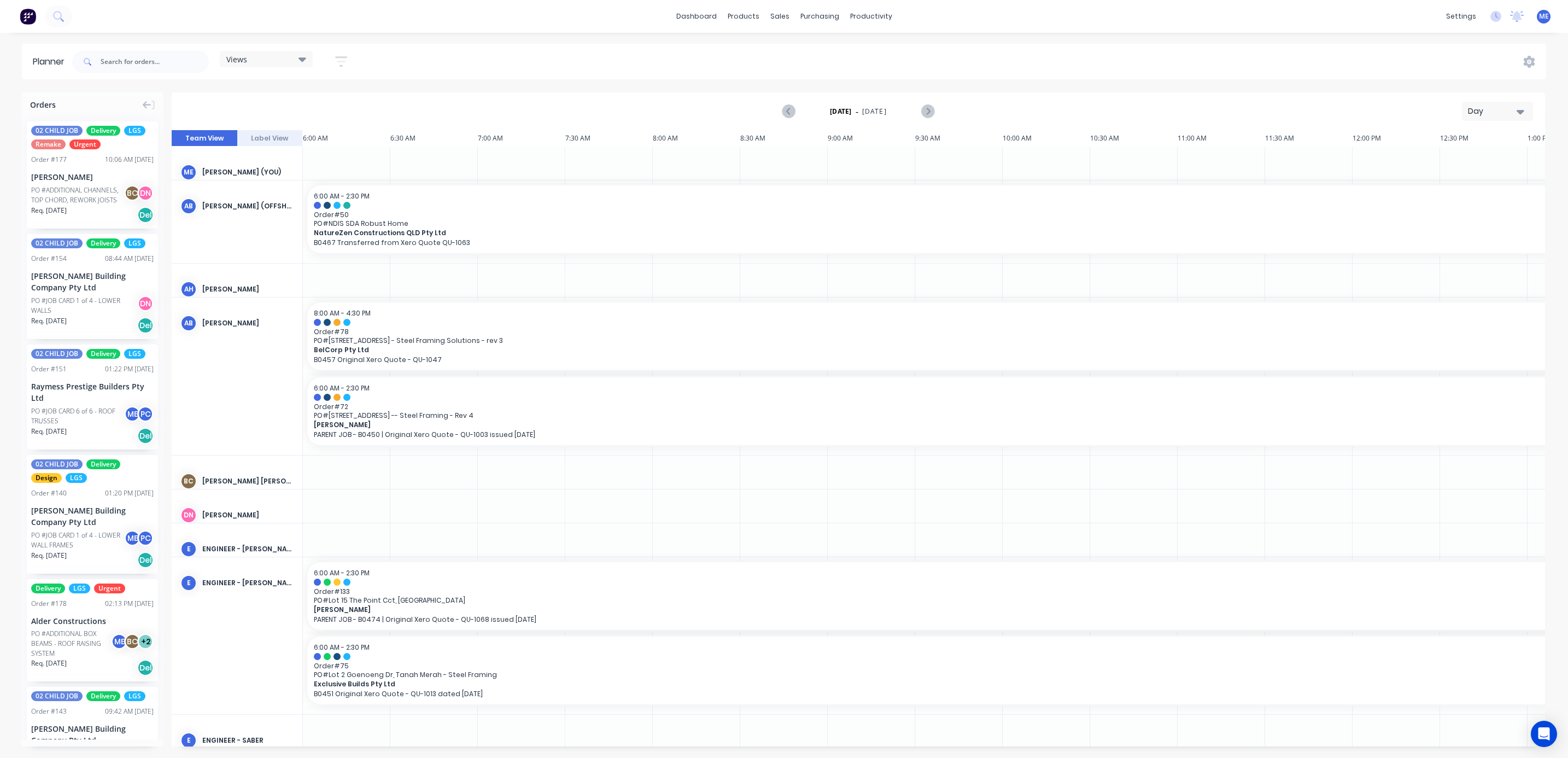
scroll to position [0, 248]
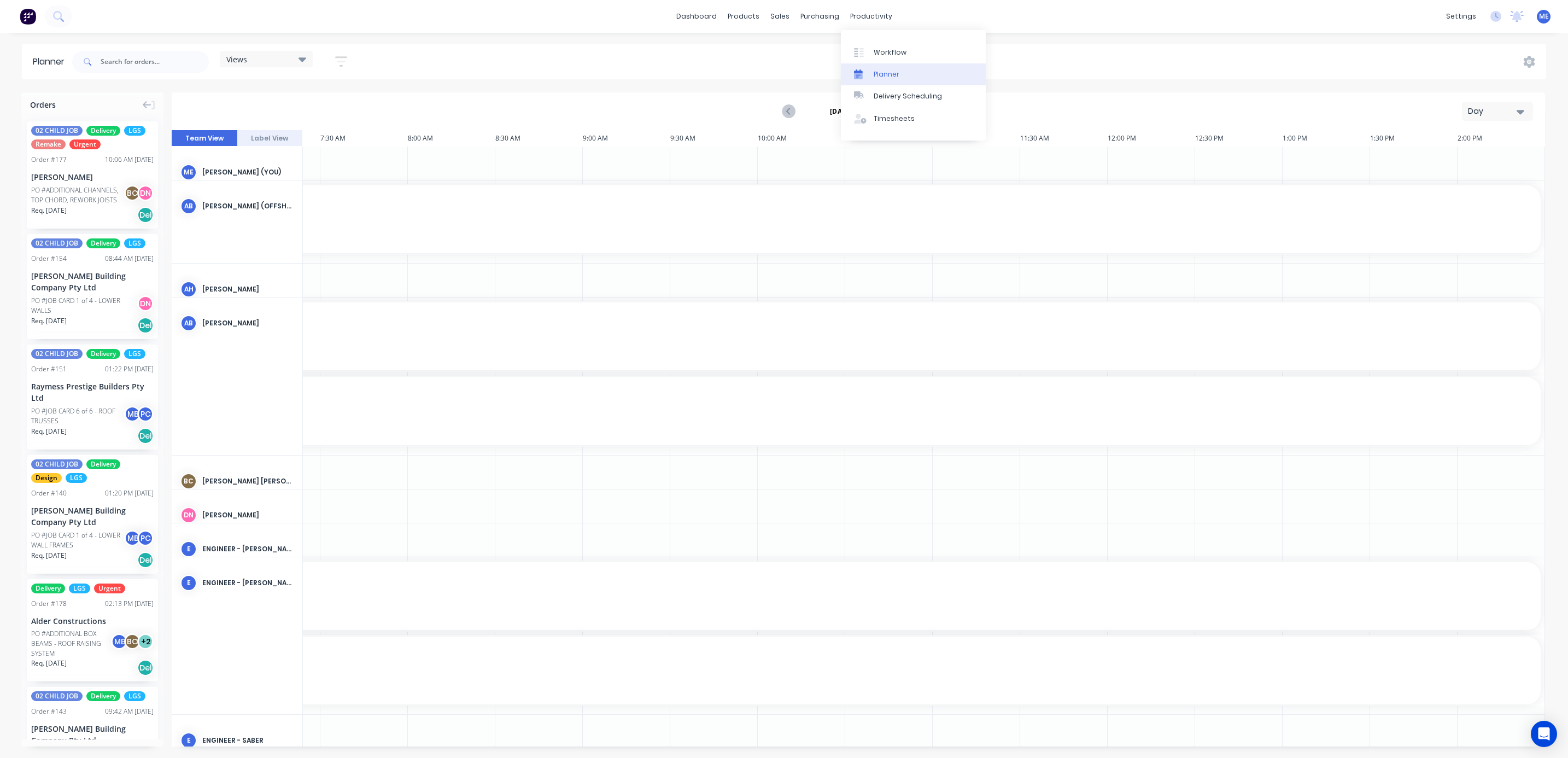
click at [881, 72] on div "Planner" at bounding box center [886, 74] width 25 height 10
click at [260, 57] on div "Views" at bounding box center [266, 59] width 80 height 10
click at [272, 198] on div "FACTORY - (FRAMCECAD ONLY) edit" at bounding box center [296, 206] width 137 height 22
click at [284, 198] on div "FACTORY - (FRAMCECAD ONLY) edit" at bounding box center [296, 206] width 137 height 22
click at [285, 209] on button "FACTORY - (FRAMCECAD ONLY)" at bounding box center [286, 206] width 116 height 13
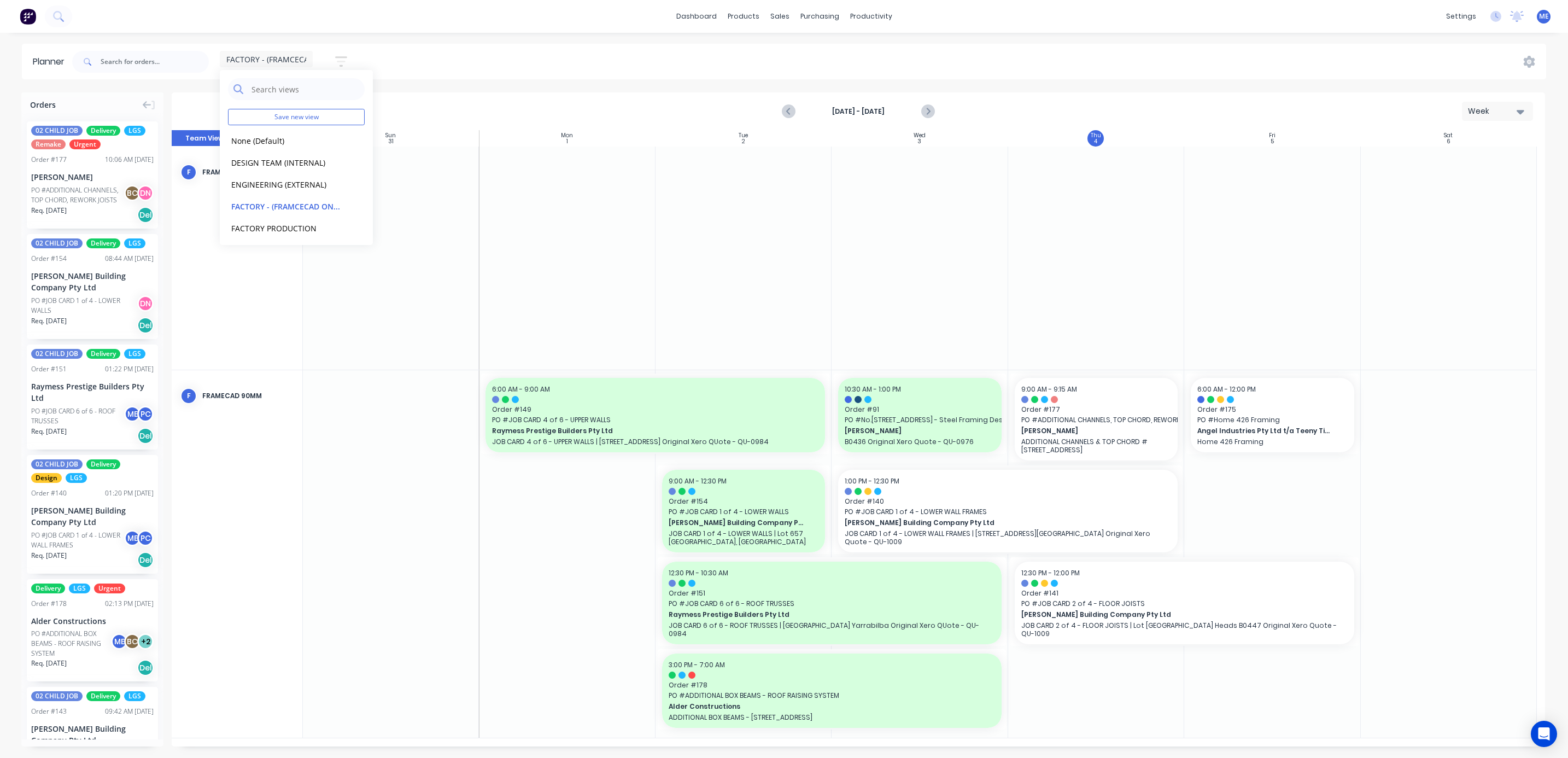
click at [599, 58] on div "FACTORY - (FRAMCECAD ONLY) Save new view None (Default) edit DESIGN TEAM (INTER…" at bounding box center [808, 61] width 1476 height 33
click at [926, 110] on icon "Next page" at bounding box center [927, 112] width 13 height 13
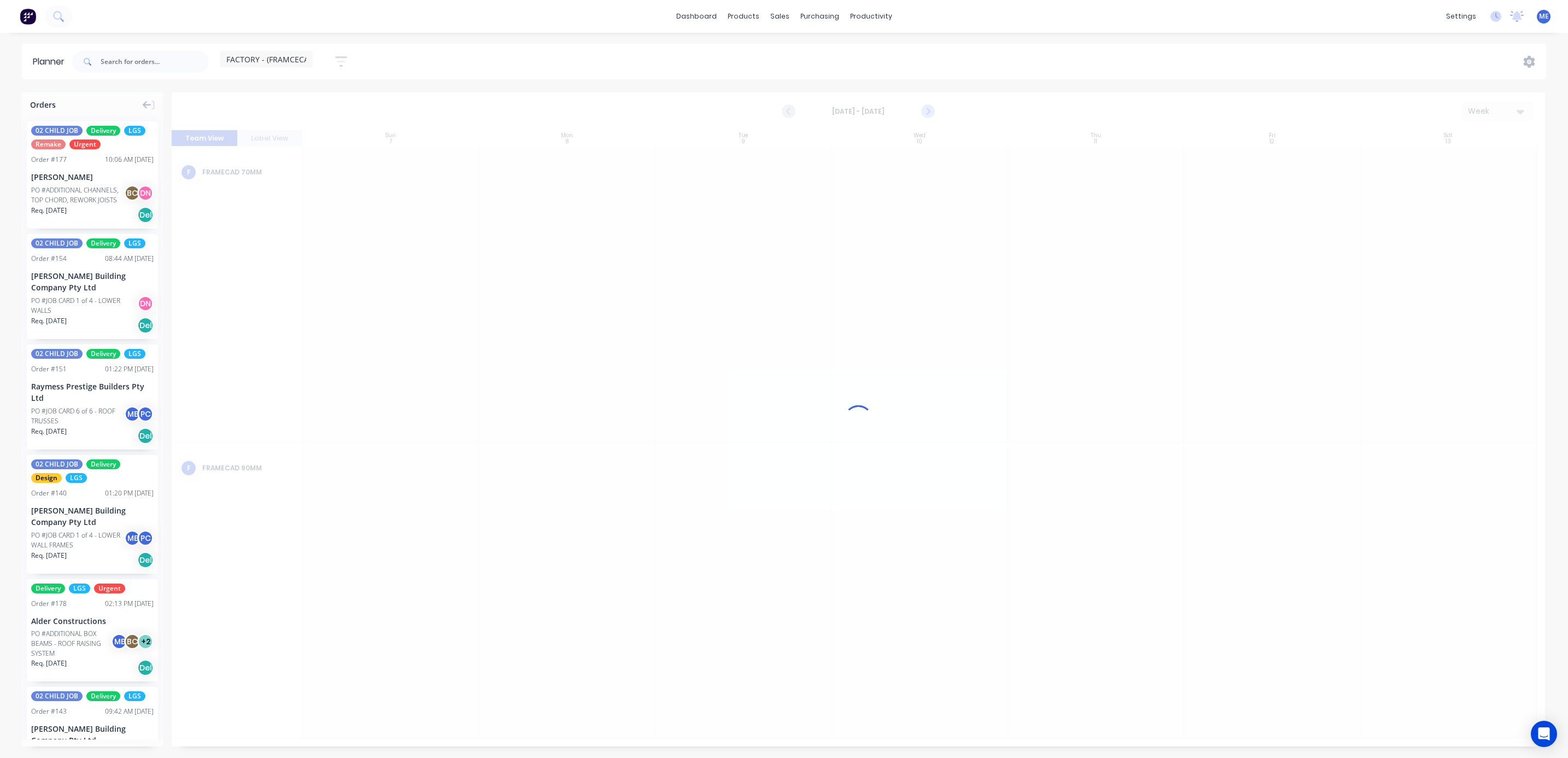
click at [926, 110] on icon "Next page" at bounding box center [927, 112] width 13 height 13
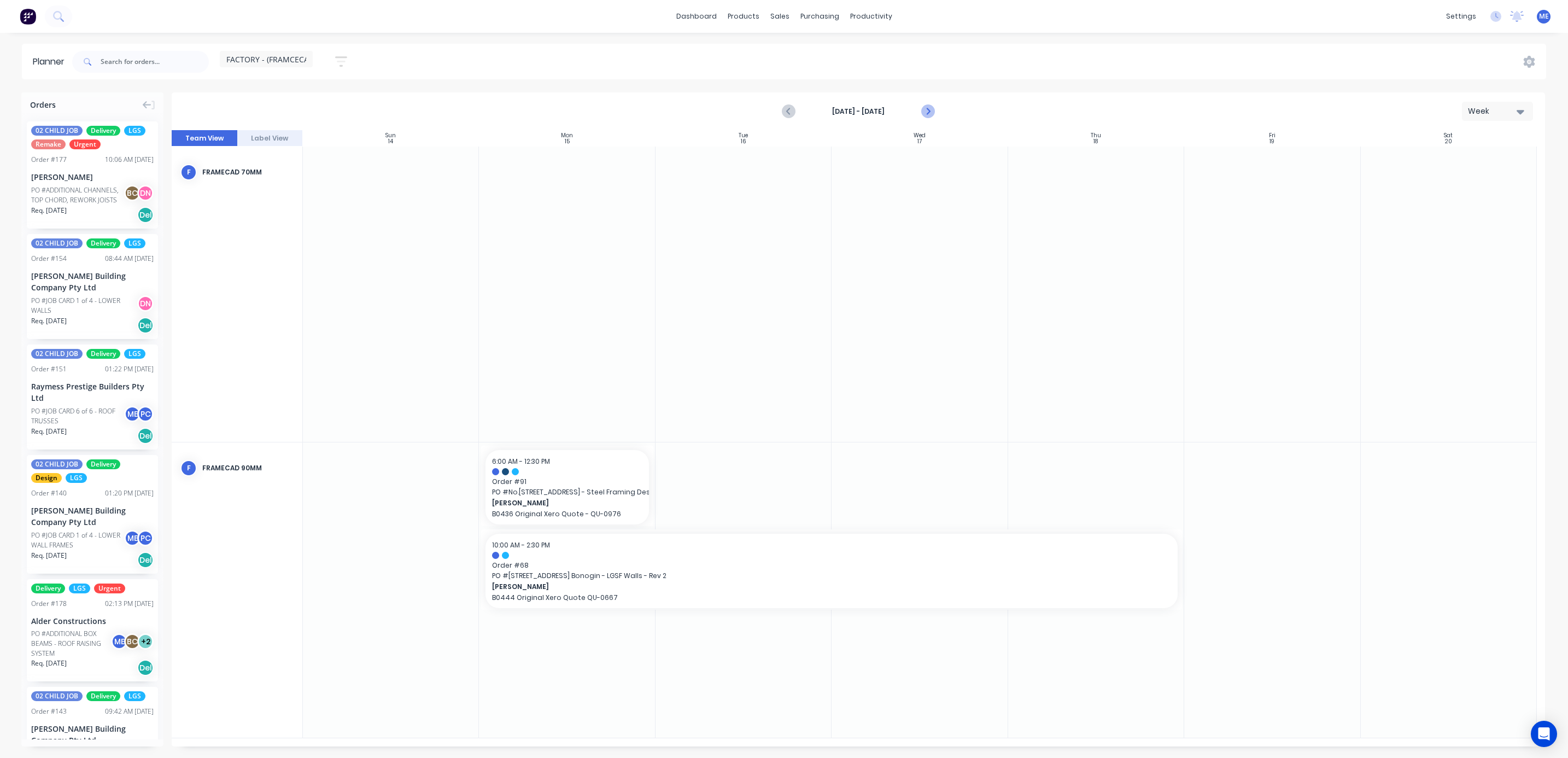
click at [926, 110] on icon "Next page" at bounding box center [927, 112] width 13 height 13
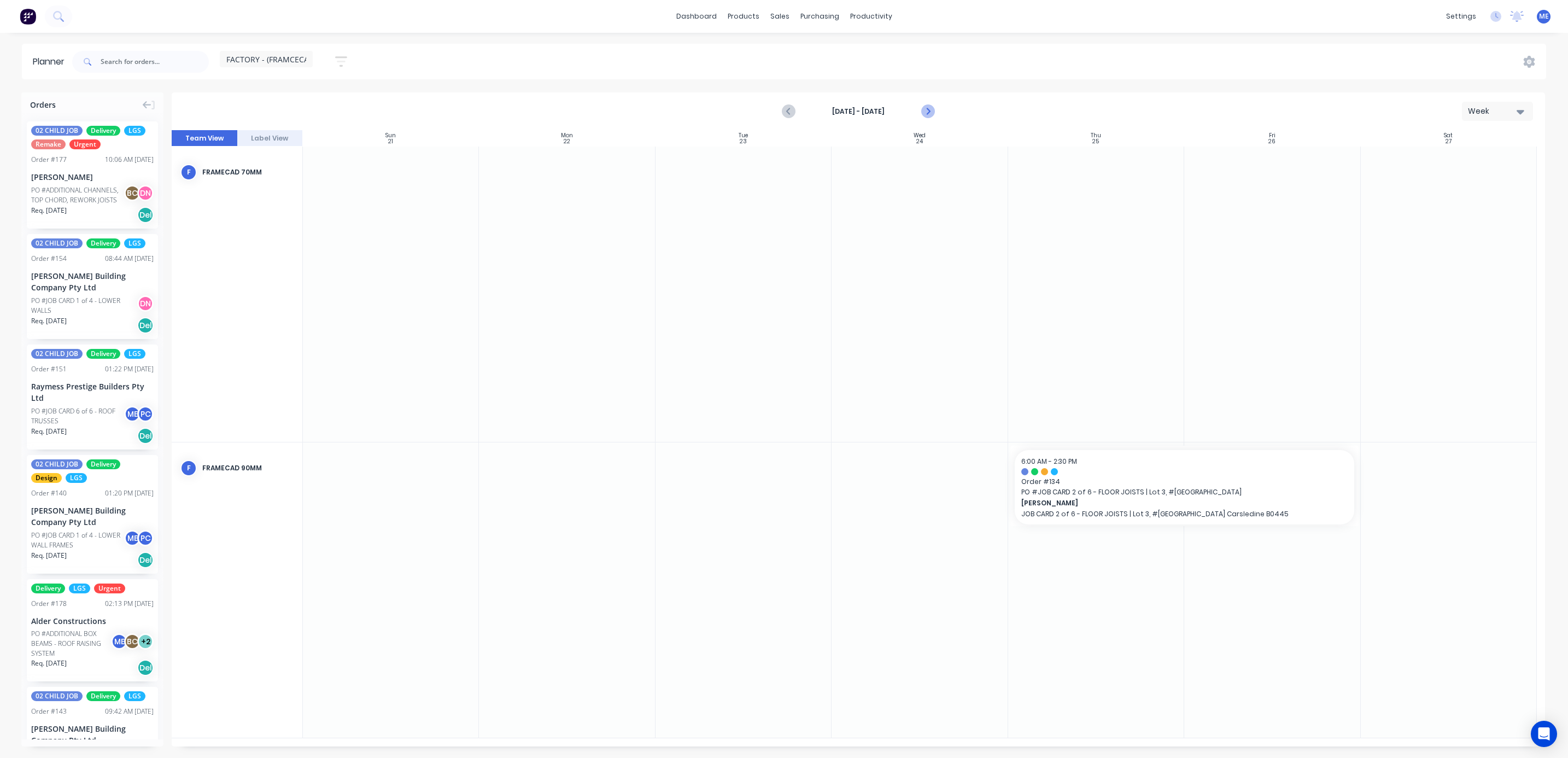
click at [926, 110] on icon "Next page" at bounding box center [927, 112] width 13 height 13
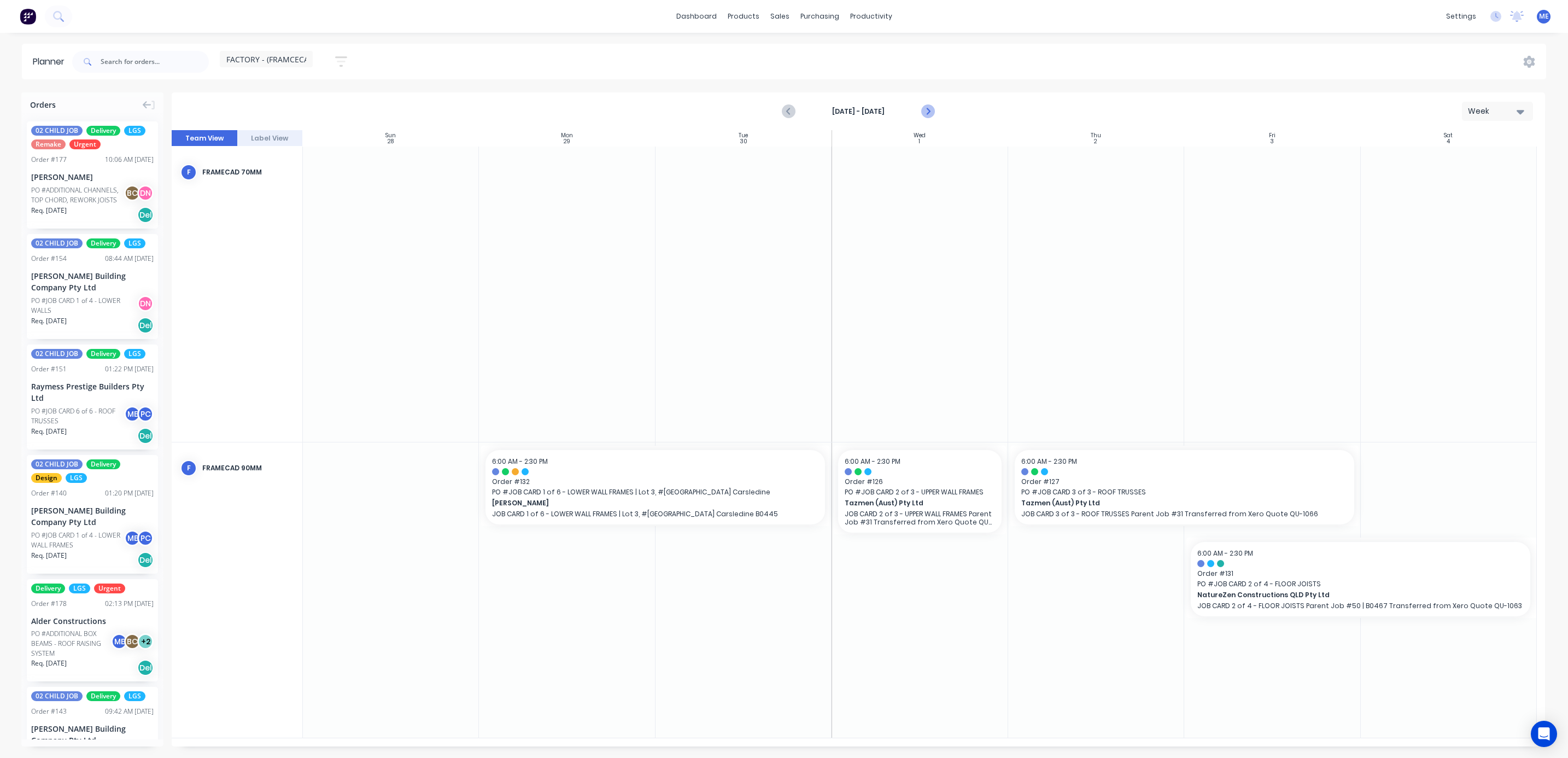
click at [926, 110] on icon "Next page" at bounding box center [927, 112] width 13 height 13
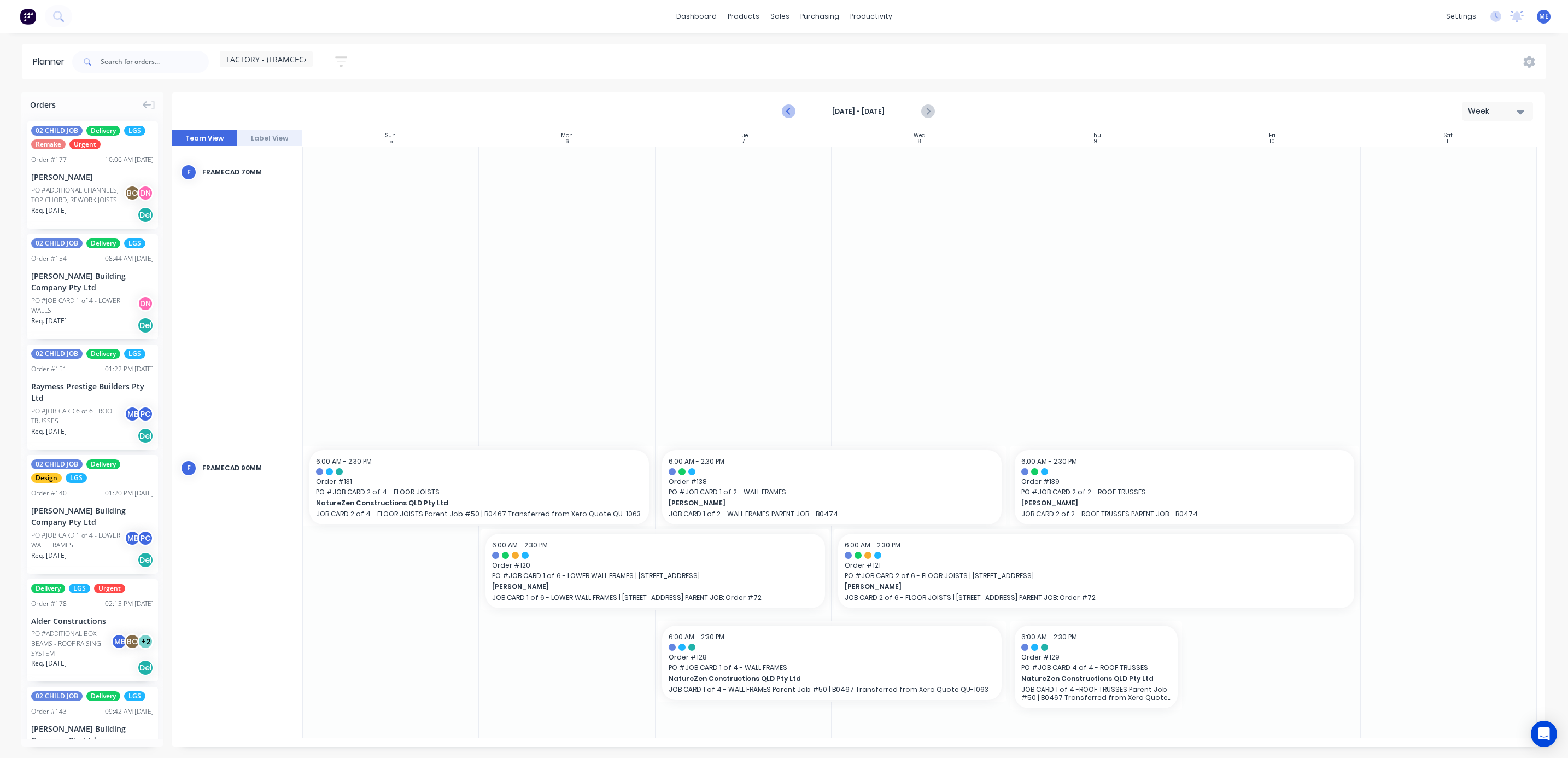
click at [788, 110] on icon "Previous page" at bounding box center [789, 111] width 5 height 9
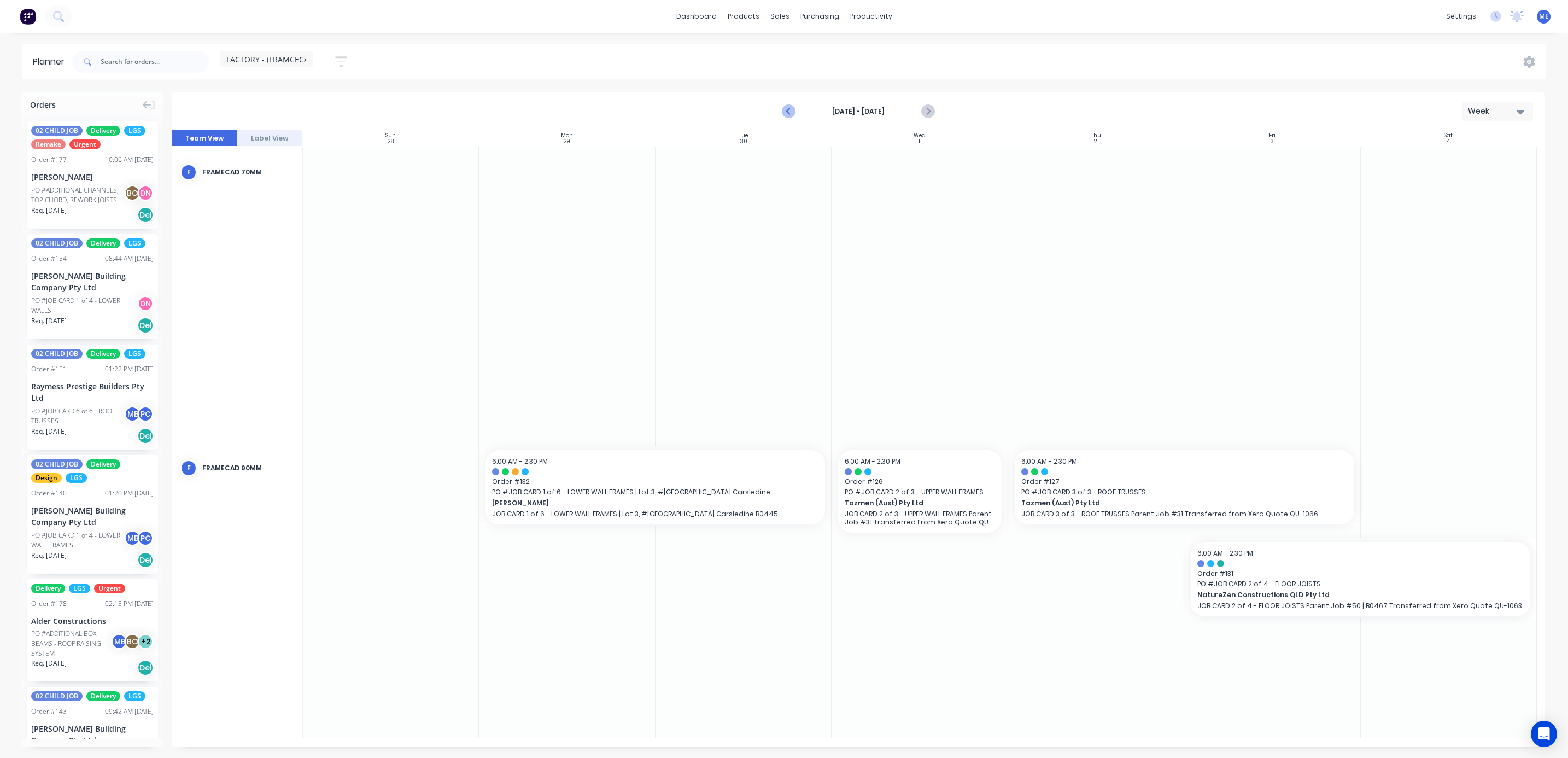
click at [788, 110] on icon "Previous page" at bounding box center [789, 111] width 5 height 9
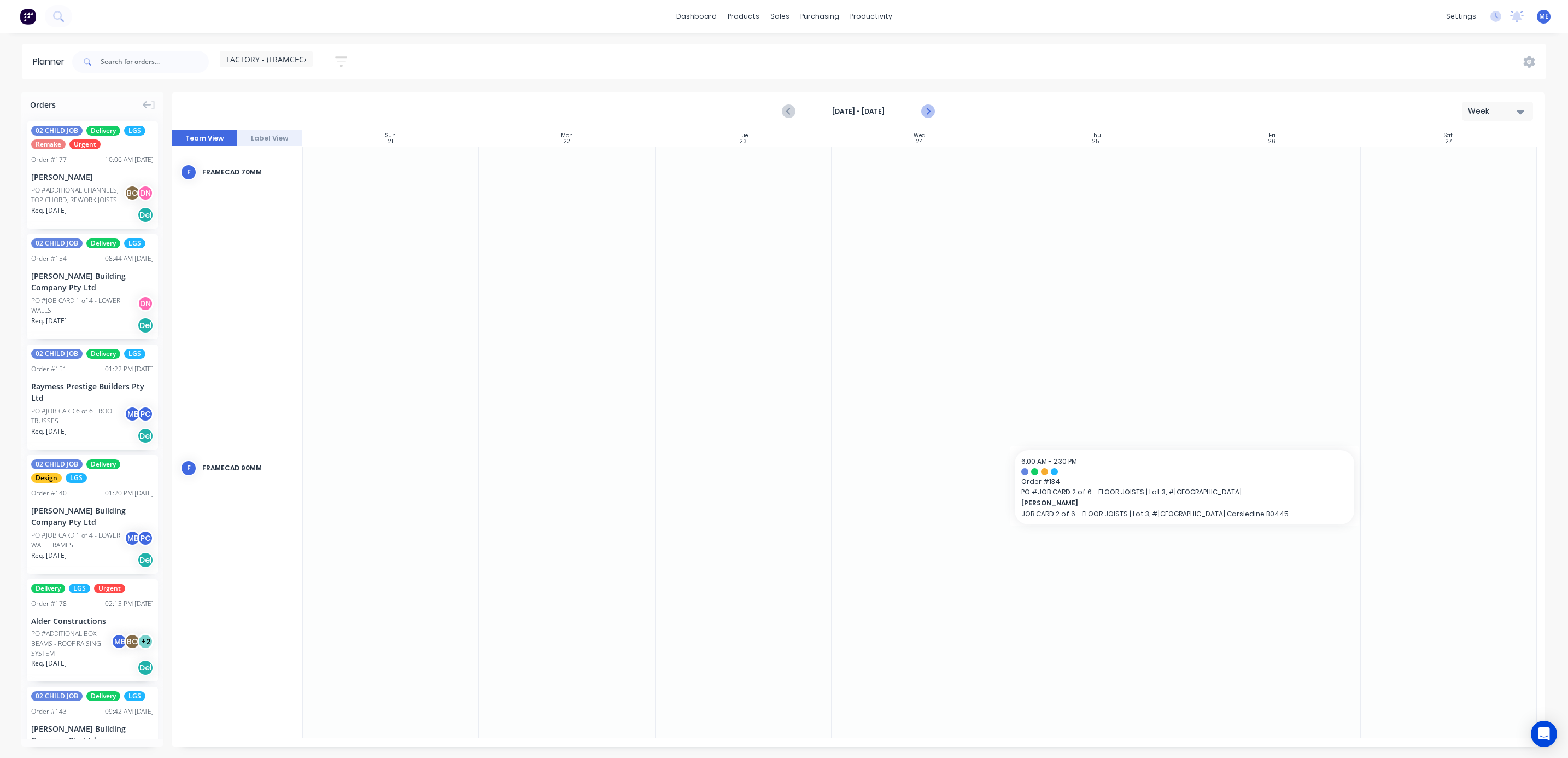
click at [932, 108] on icon "Next page" at bounding box center [927, 112] width 13 height 13
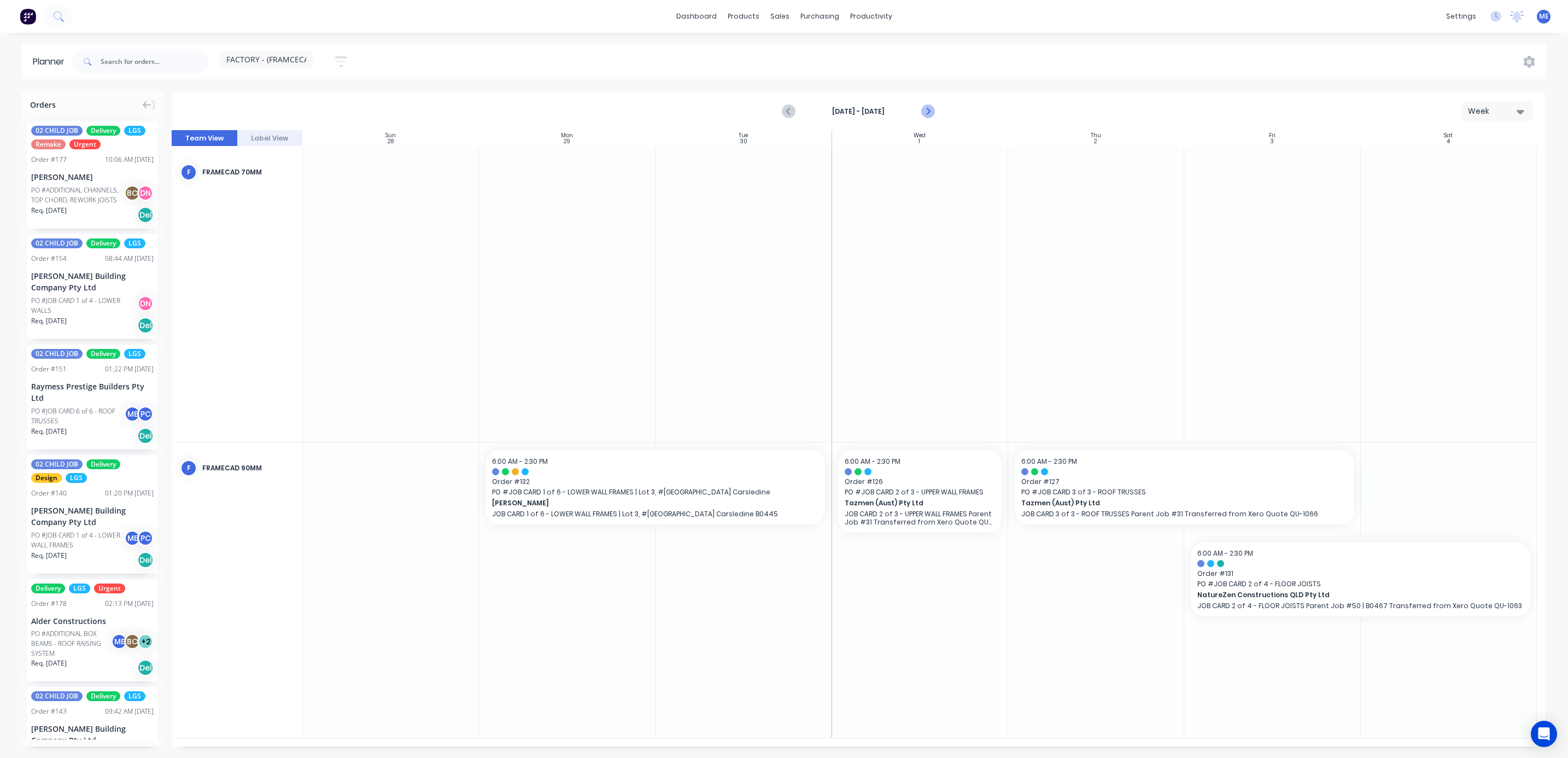
click at [932, 108] on icon "Next page" at bounding box center [927, 112] width 13 height 13
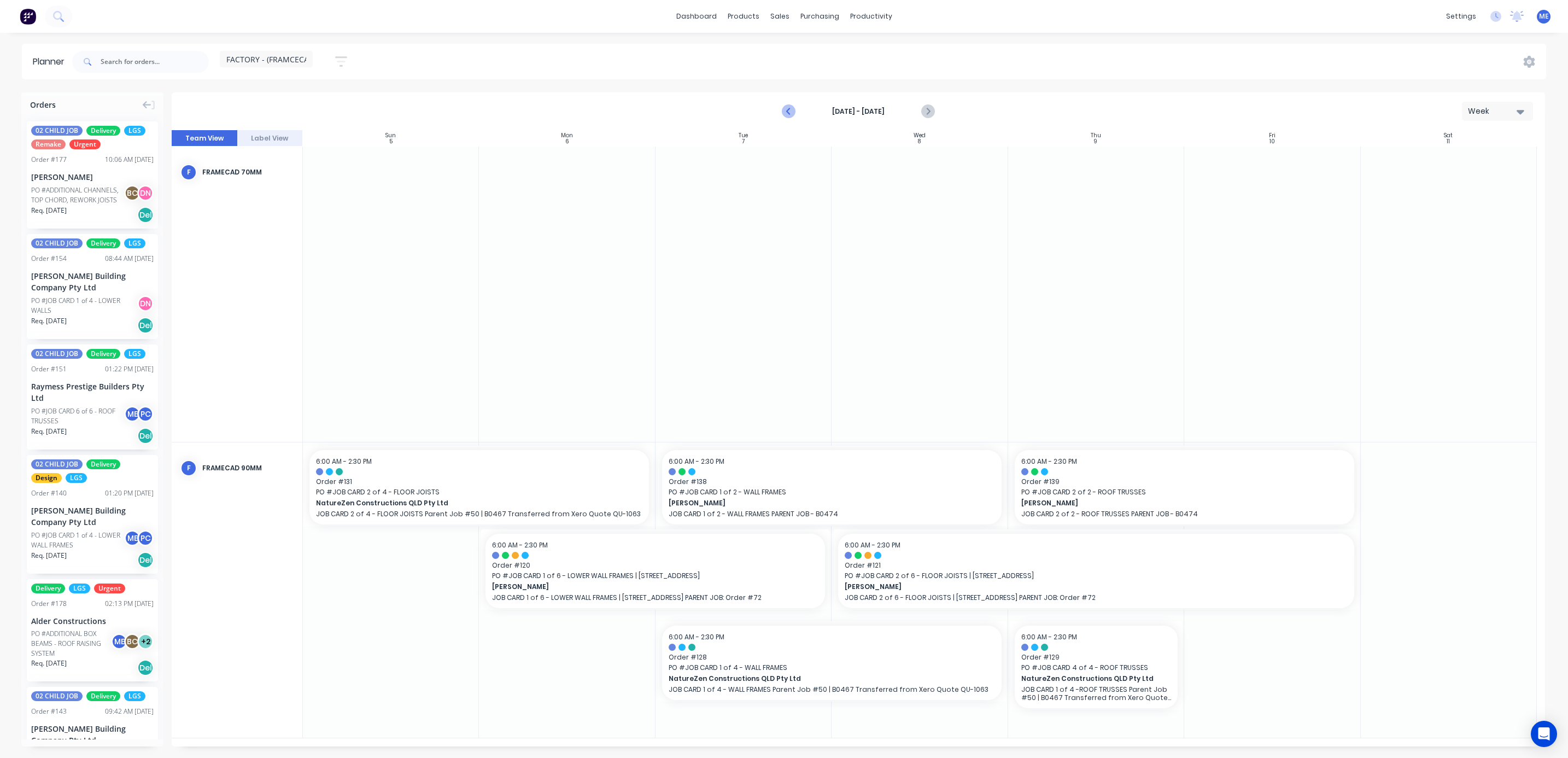
click at [788, 110] on icon "Previous page" at bounding box center [789, 111] width 5 height 9
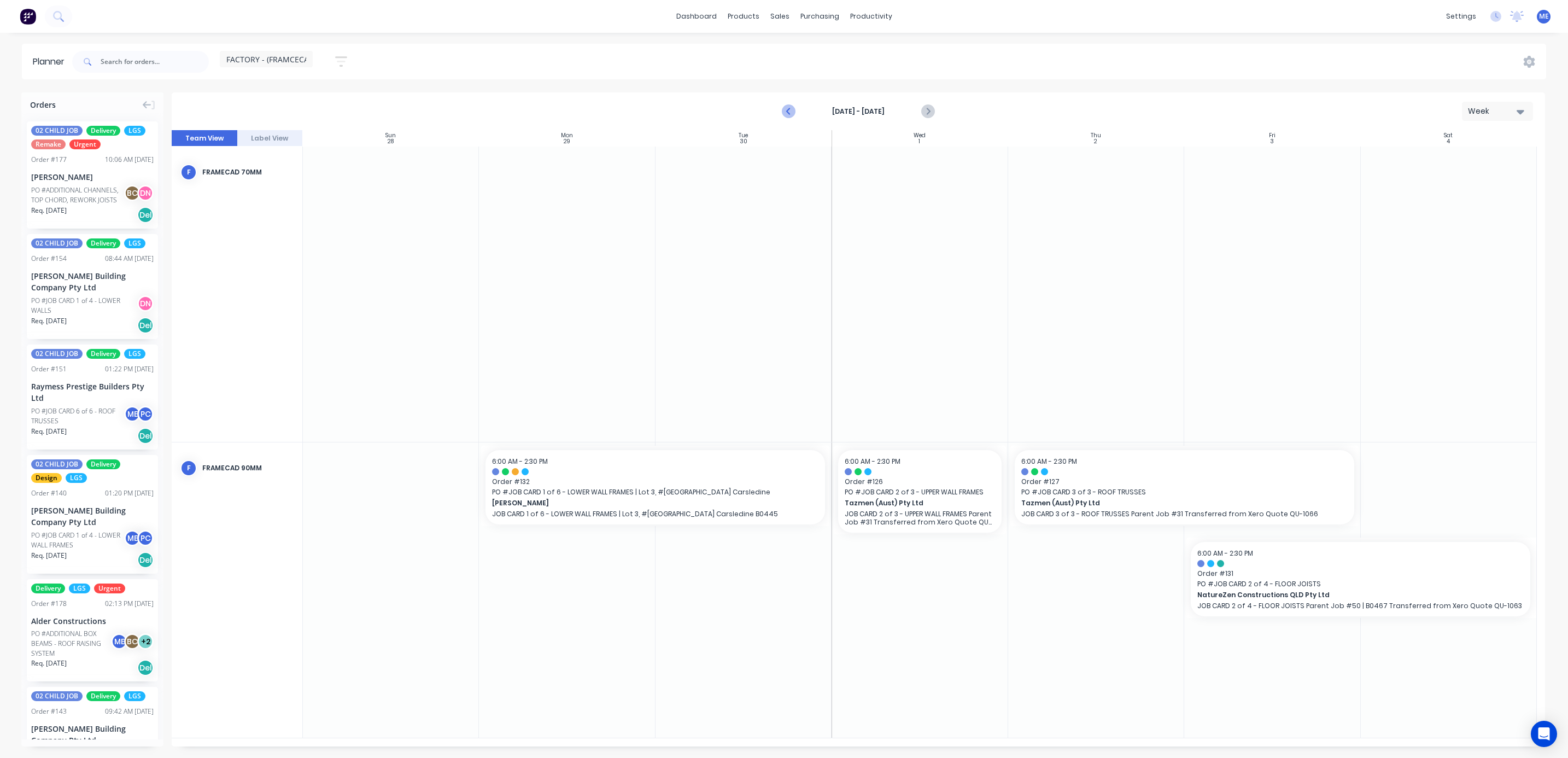
click at [788, 110] on icon "Previous page" at bounding box center [789, 111] width 5 height 9
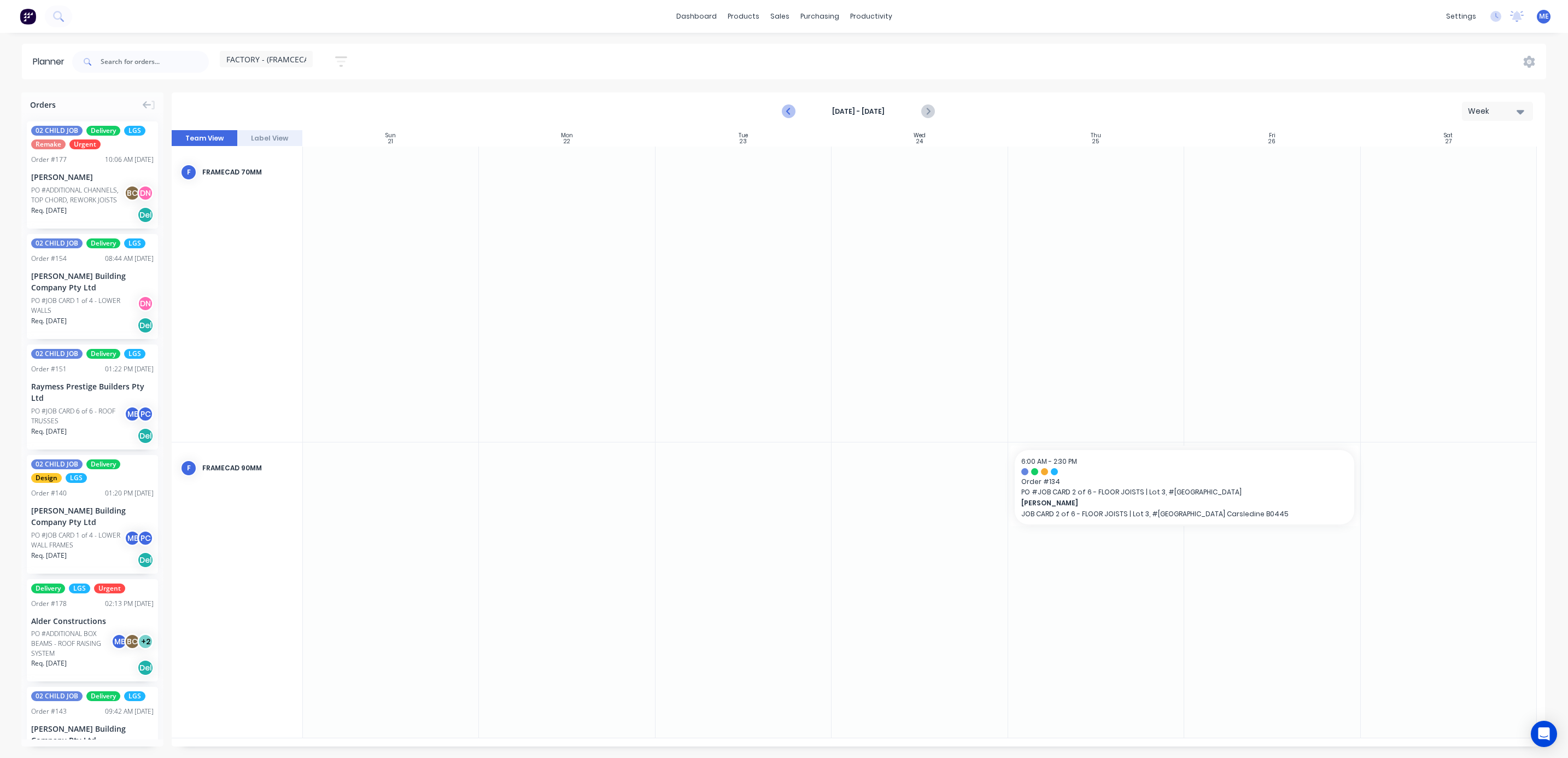
click at [788, 110] on icon "Previous page" at bounding box center [789, 111] width 5 height 9
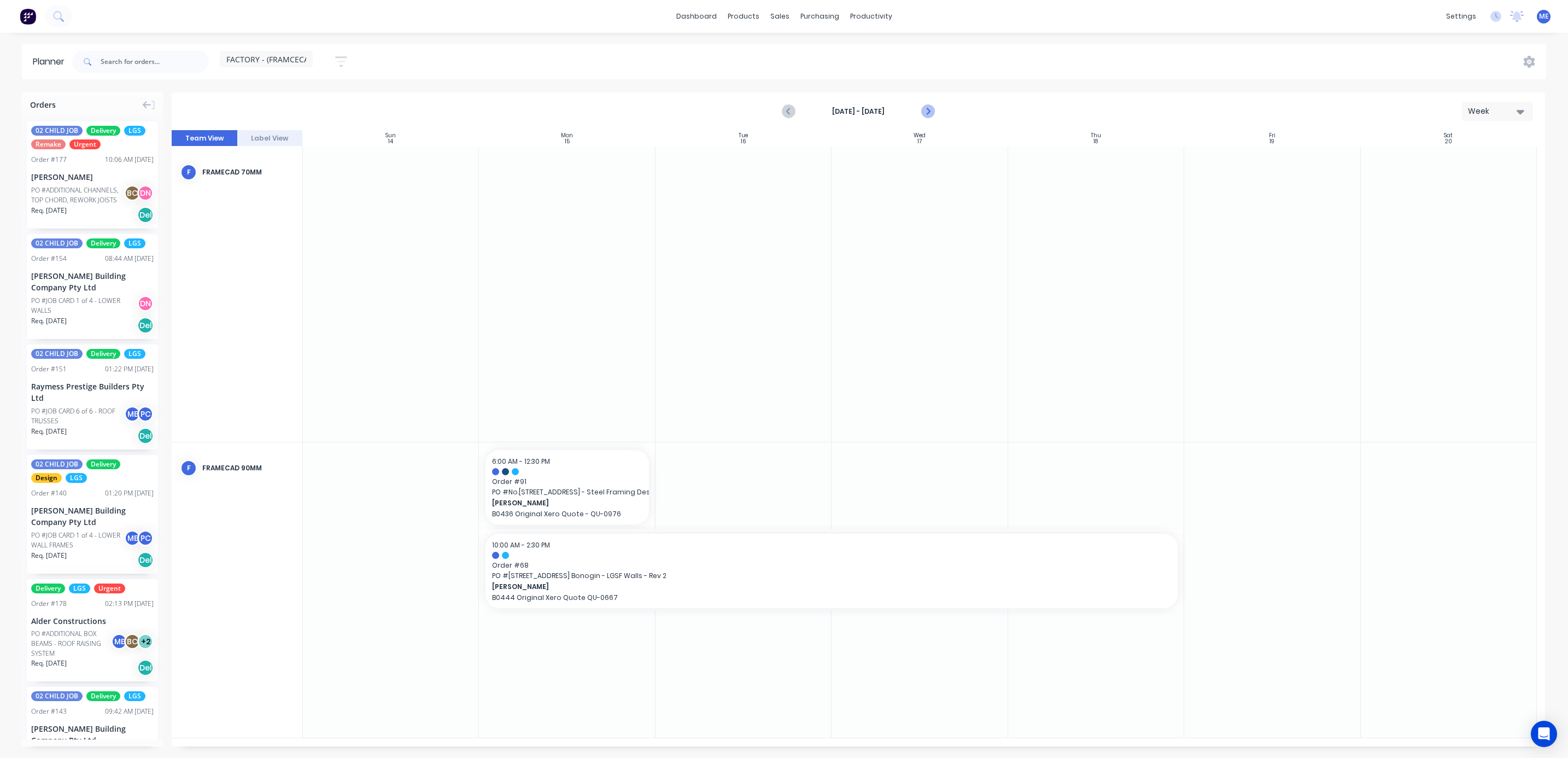
click at [930, 112] on icon "Next page" at bounding box center [927, 112] width 13 height 13
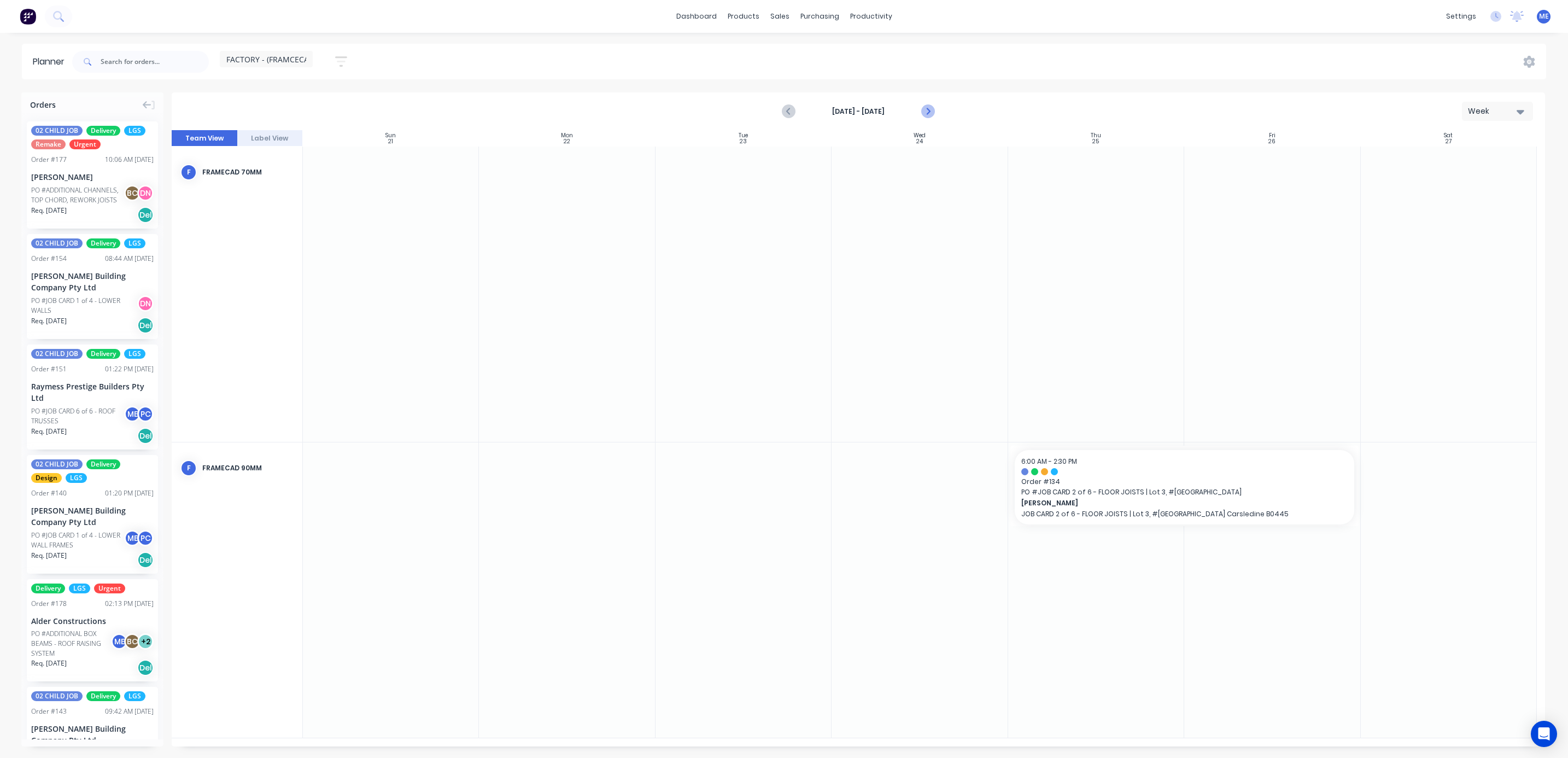
click at [930, 112] on icon "Next page" at bounding box center [927, 112] width 13 height 13
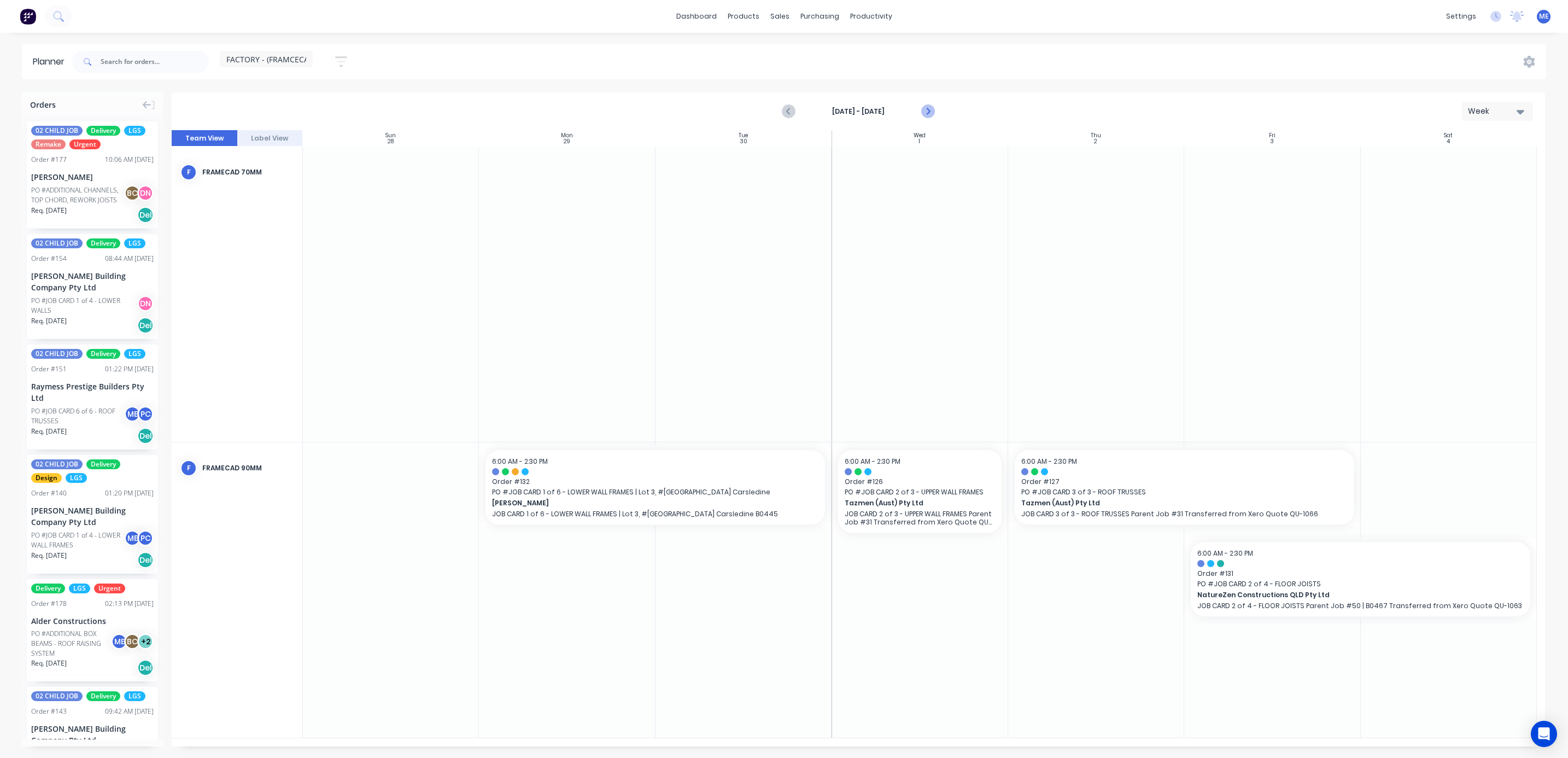
click at [930, 112] on icon "Next page" at bounding box center [927, 112] width 13 height 13
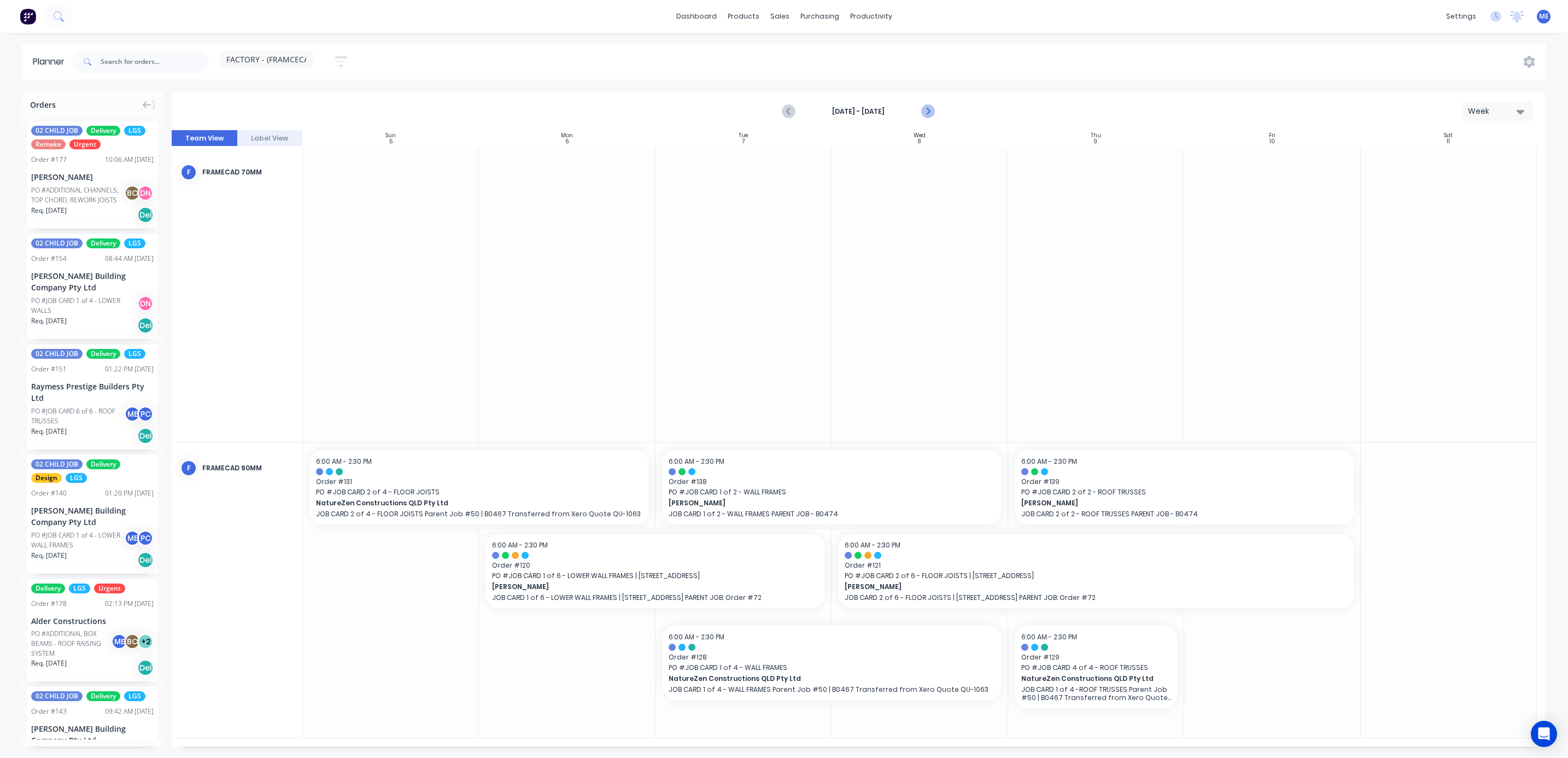
click at [930, 113] on icon "Next page" at bounding box center [927, 112] width 13 height 13
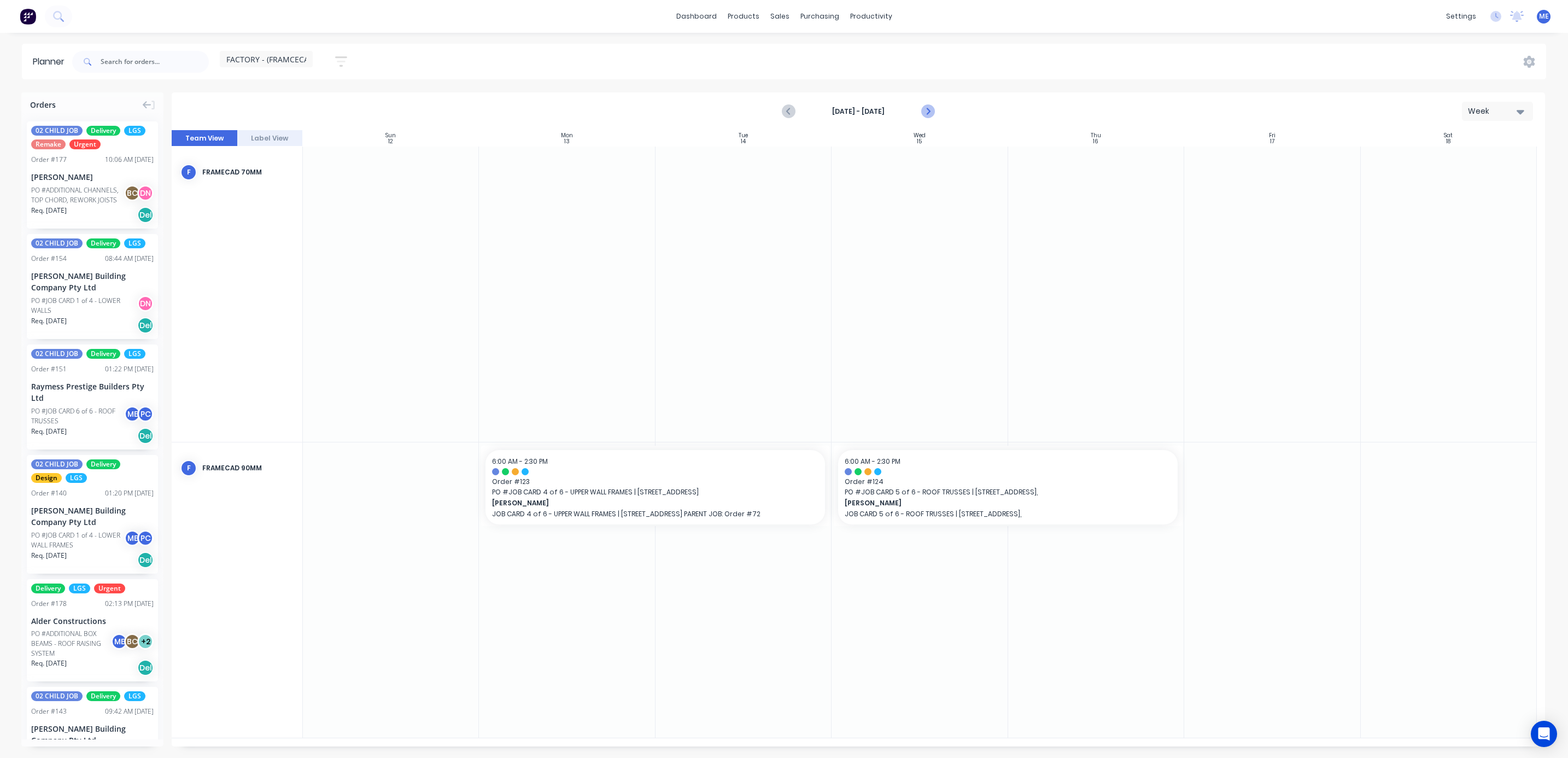
click at [930, 113] on icon "Next page" at bounding box center [927, 112] width 13 height 13
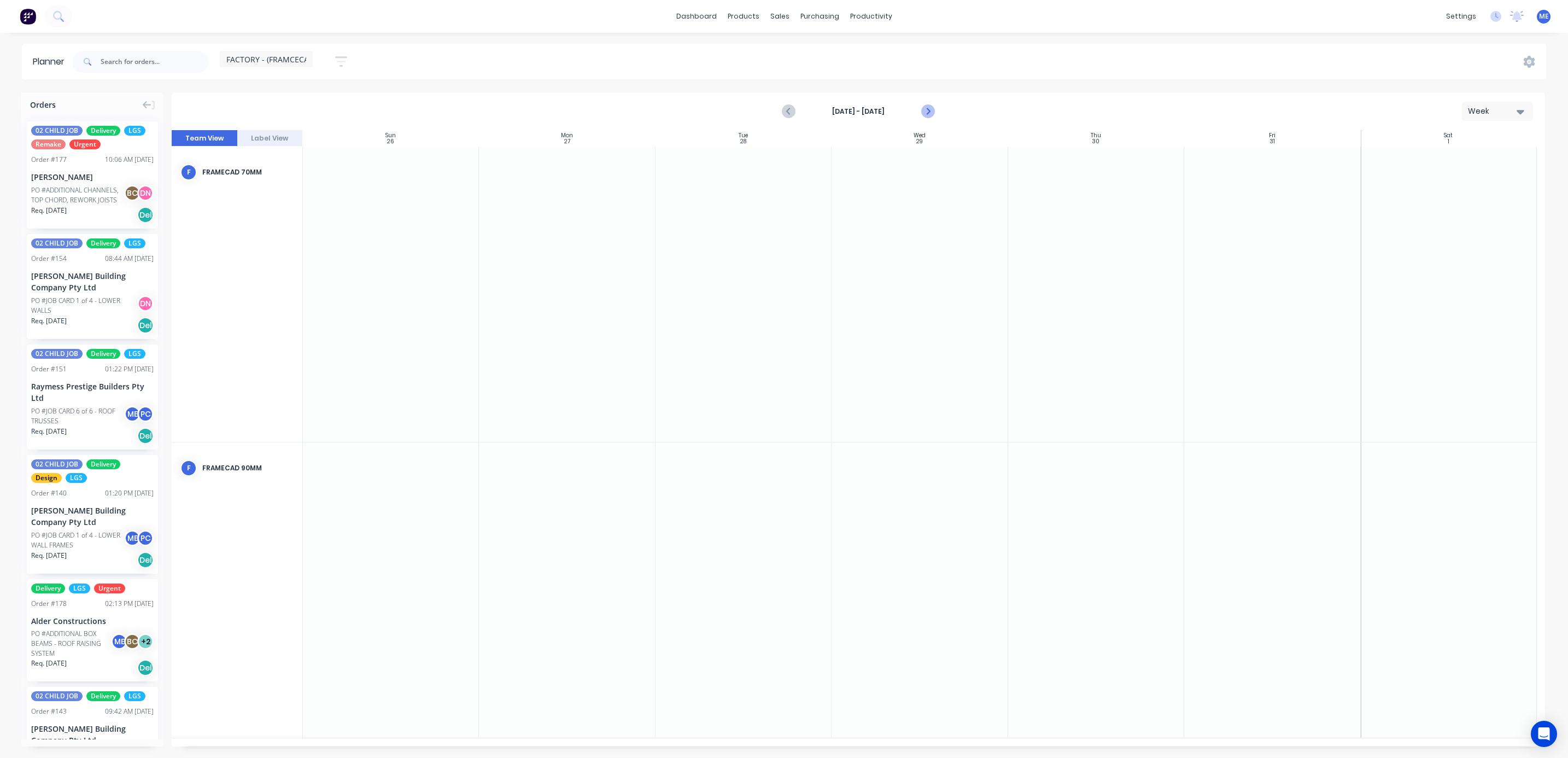
click at [925, 109] on icon "Next page" at bounding box center [927, 112] width 13 height 13
click at [926, 109] on icon "Next page" at bounding box center [927, 112] width 13 height 13
click at [785, 109] on icon "Previous page" at bounding box center [789, 112] width 13 height 13
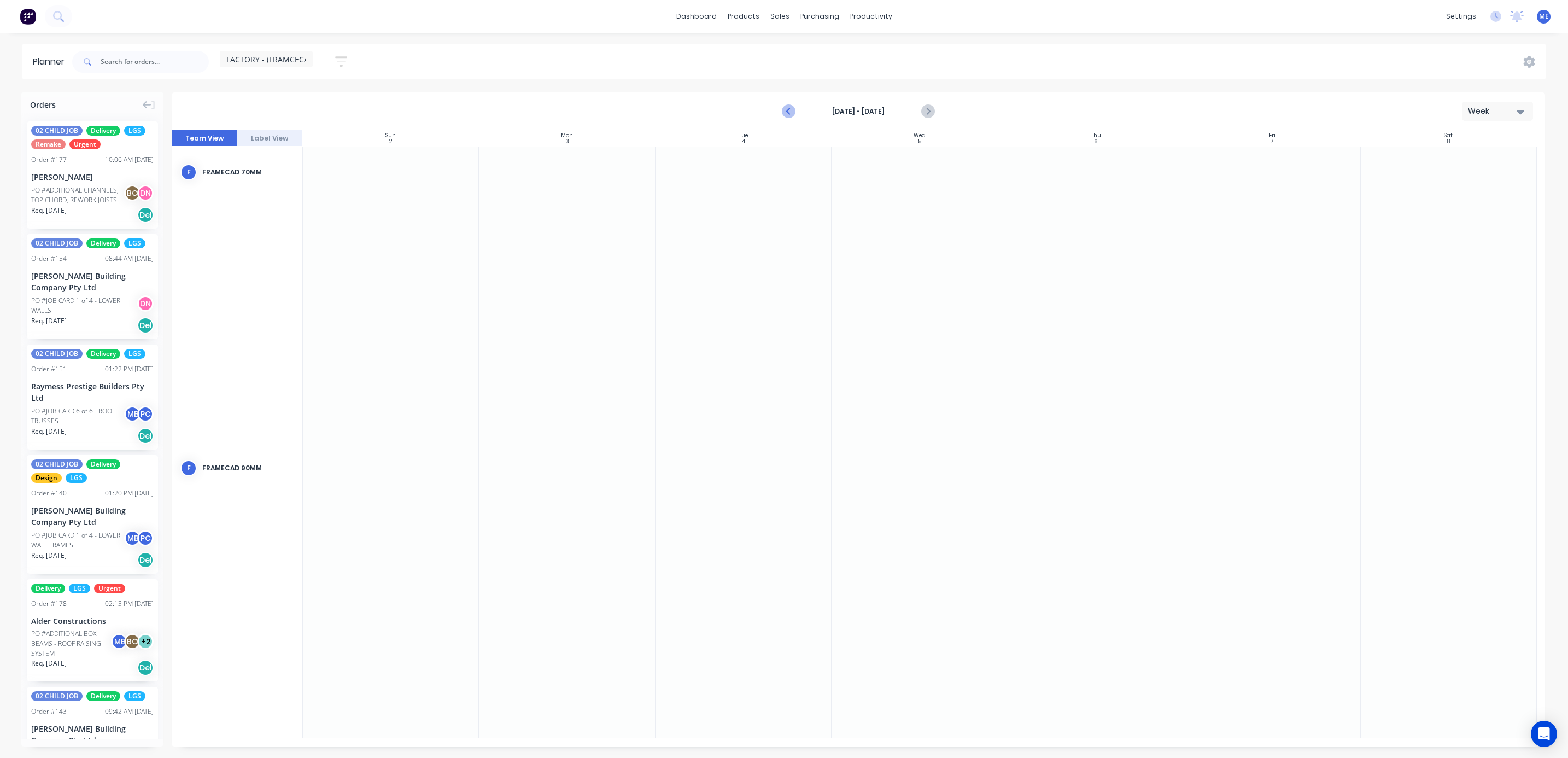
click at [785, 109] on icon "Previous page" at bounding box center [789, 112] width 13 height 13
click at [927, 114] on icon "Next page" at bounding box center [927, 112] width 13 height 13
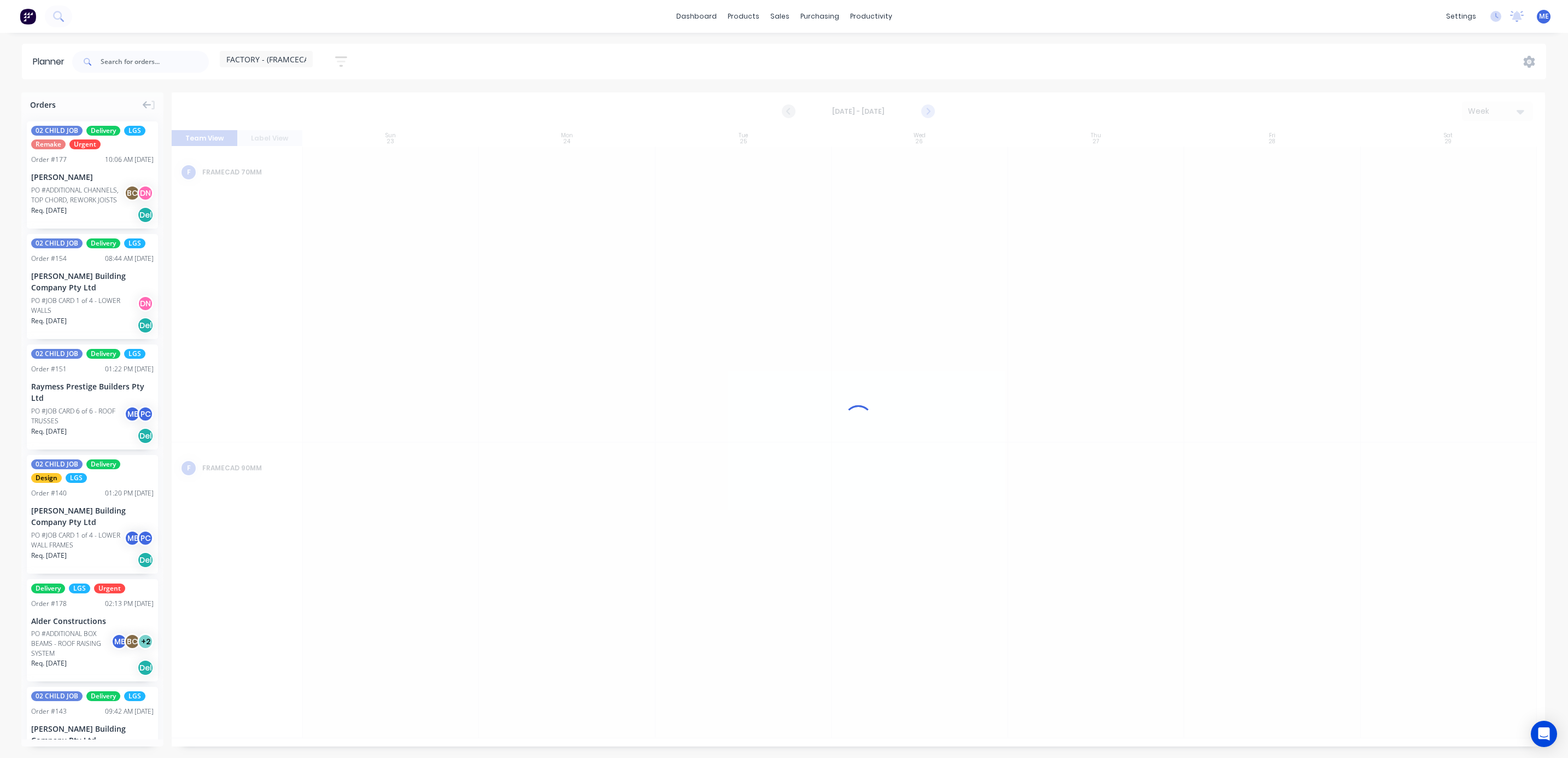
click at [927, 114] on icon "Next page" at bounding box center [927, 112] width 13 height 13
click at [789, 112] on icon "Previous page" at bounding box center [789, 111] width 5 height 9
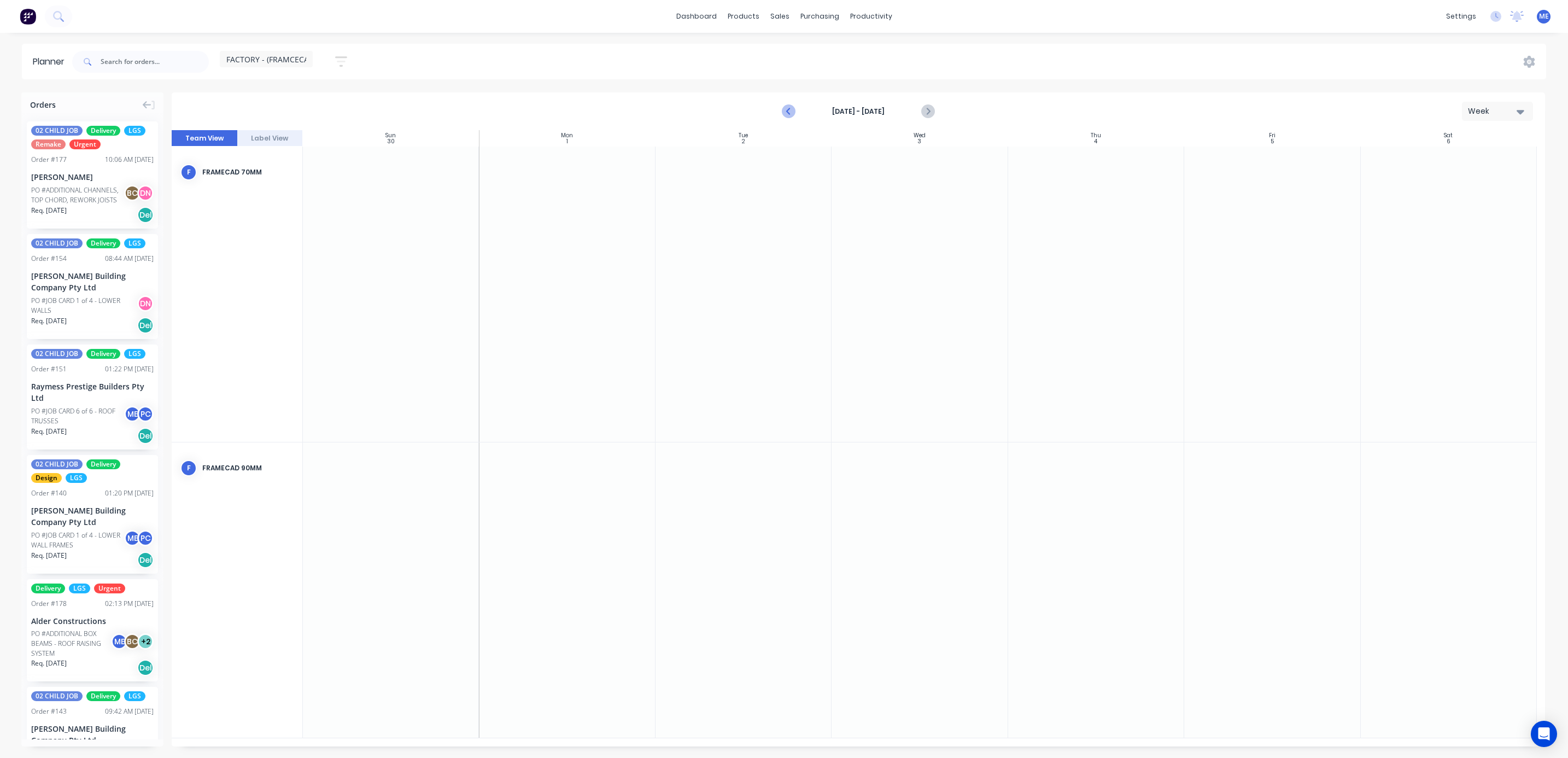
click at [789, 112] on icon "Previous page" at bounding box center [789, 111] width 5 height 9
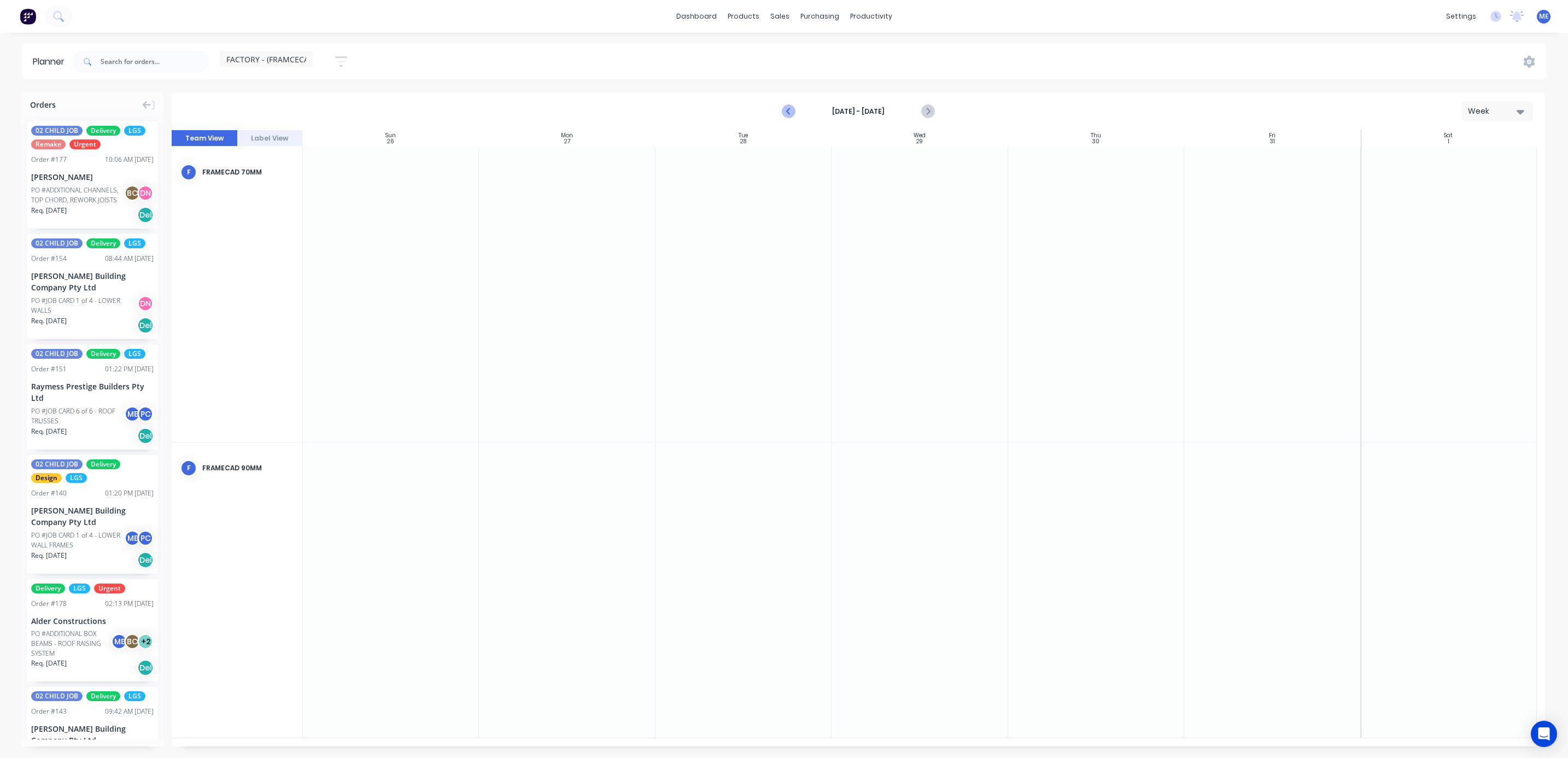
click at [789, 112] on icon "Previous page" at bounding box center [789, 111] width 5 height 9
click at [932, 110] on icon "Next page" at bounding box center [927, 112] width 13 height 13
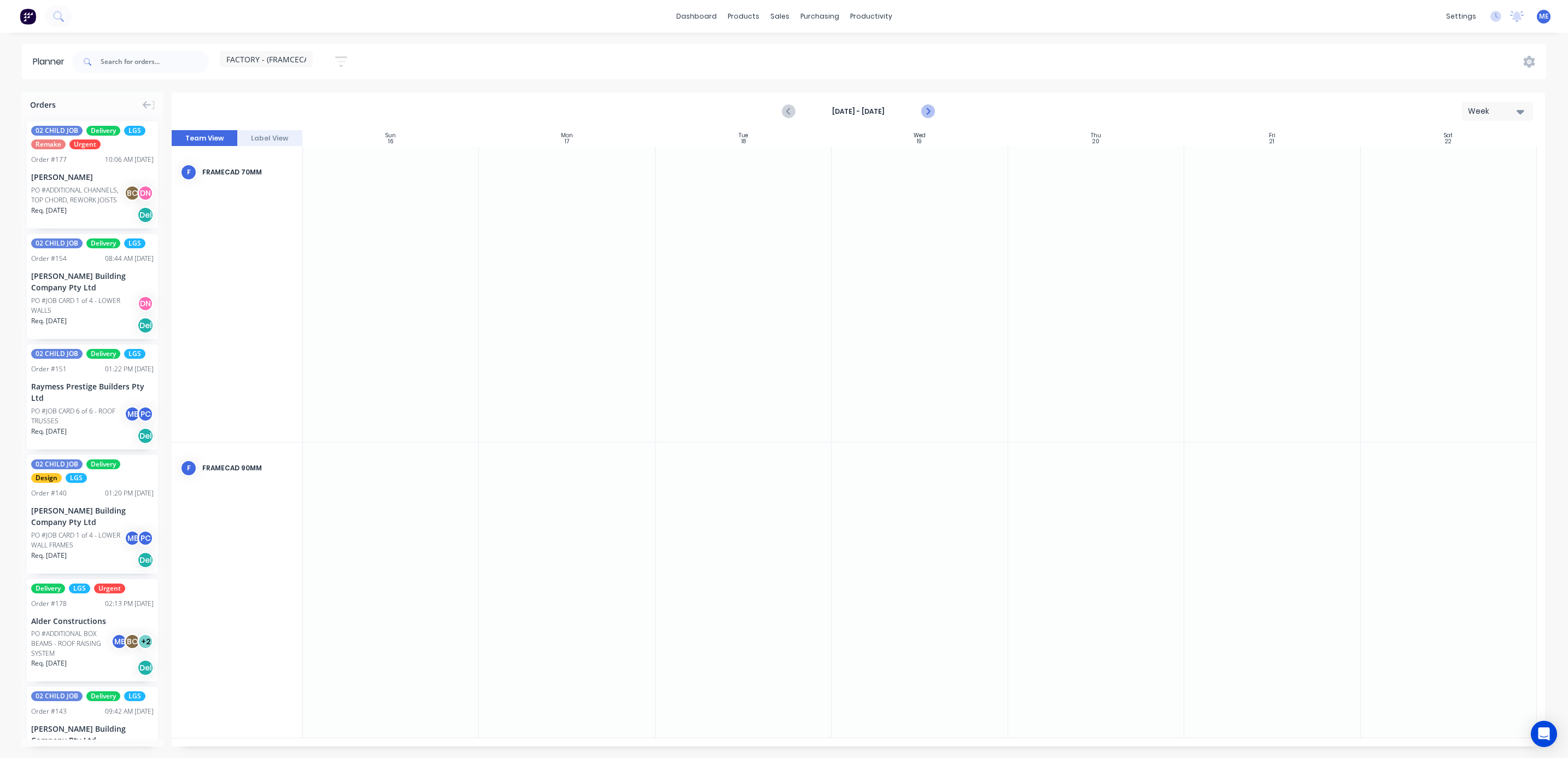
click at [932, 110] on icon "Next page" at bounding box center [927, 112] width 13 height 13
click at [791, 109] on icon "Previous page" at bounding box center [789, 112] width 13 height 13
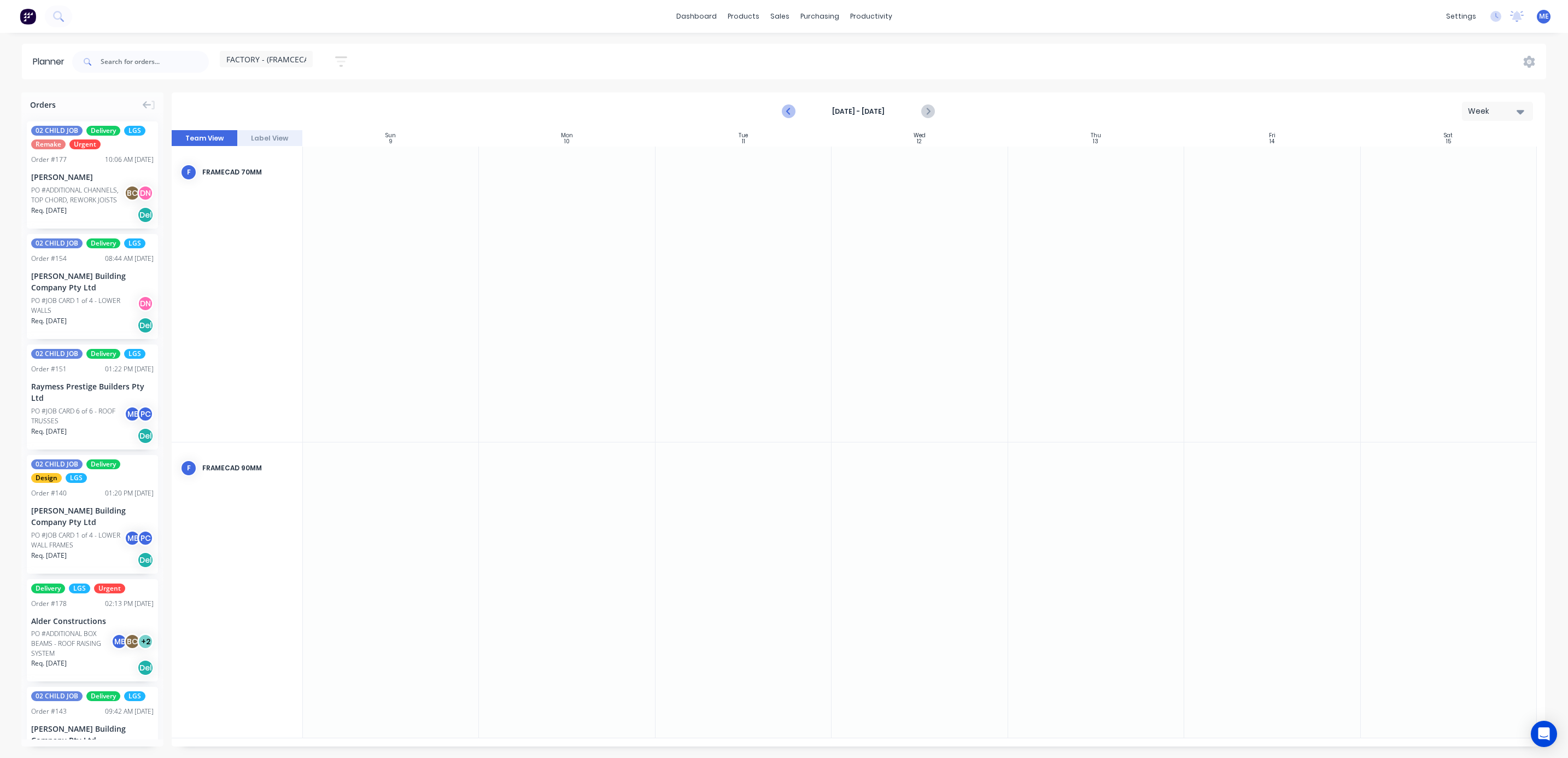
click at [792, 110] on icon "Previous page" at bounding box center [789, 112] width 13 height 13
click at [792, 109] on icon "Previous page" at bounding box center [789, 112] width 13 height 13
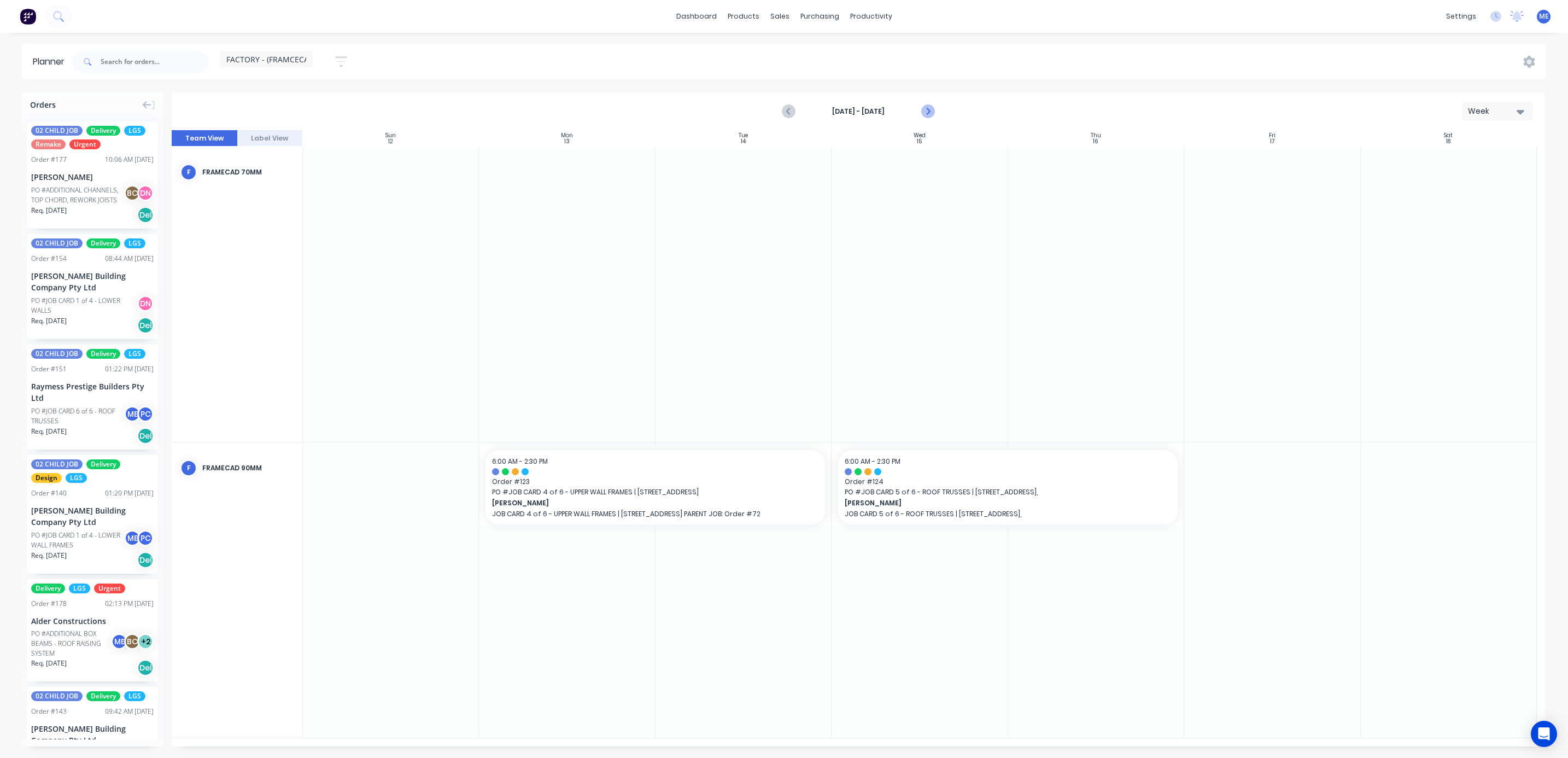
drag, startPoint x: 922, startPoint y: 104, endPoint x: 922, endPoint y: 110, distance: 6.0
click at [922, 110] on icon "Next page" at bounding box center [927, 112] width 13 height 13
click at [924, 114] on icon "Next page" at bounding box center [927, 112] width 13 height 13
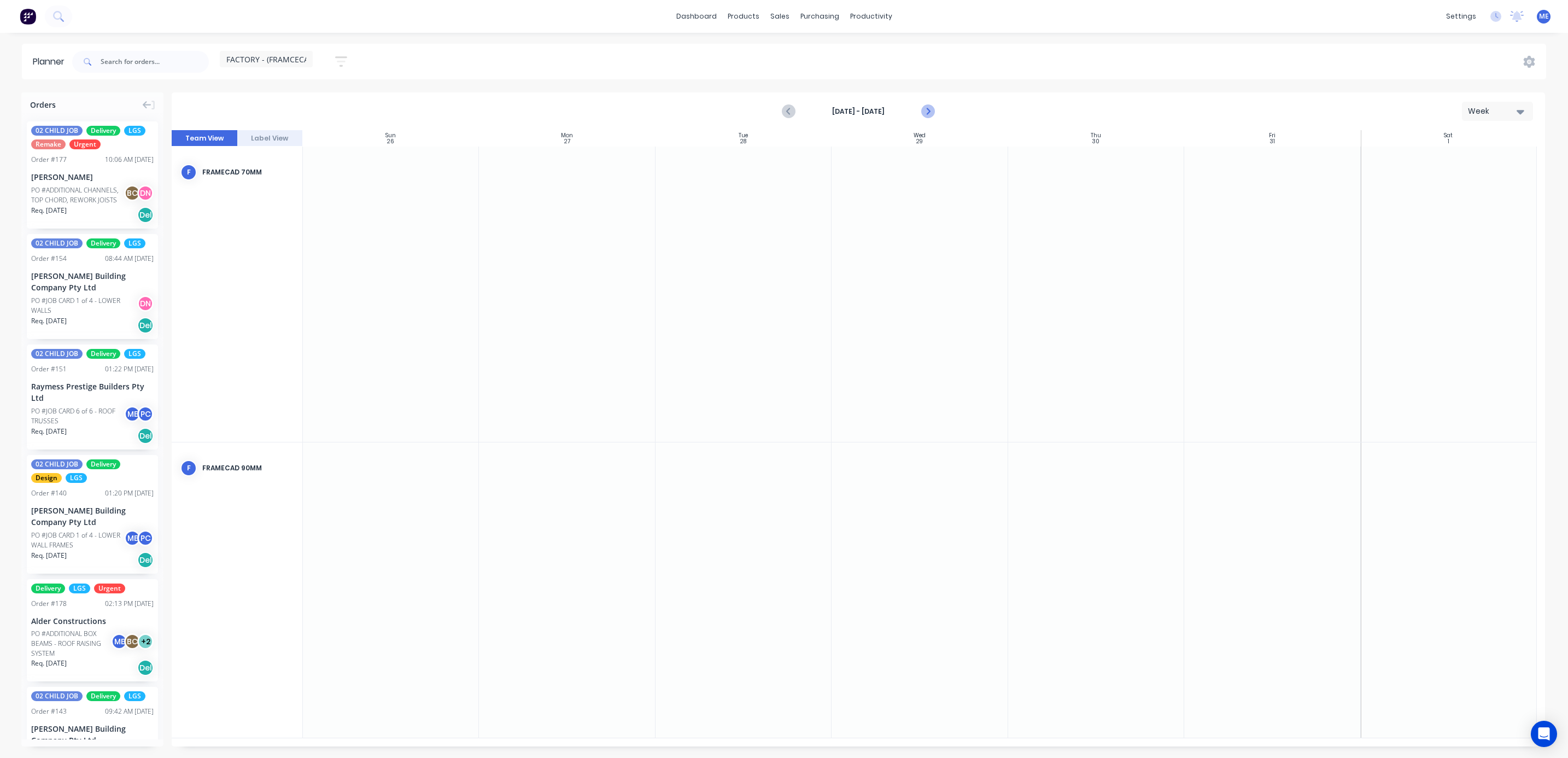
click at [925, 112] on icon "Next page" at bounding box center [927, 112] width 13 height 13
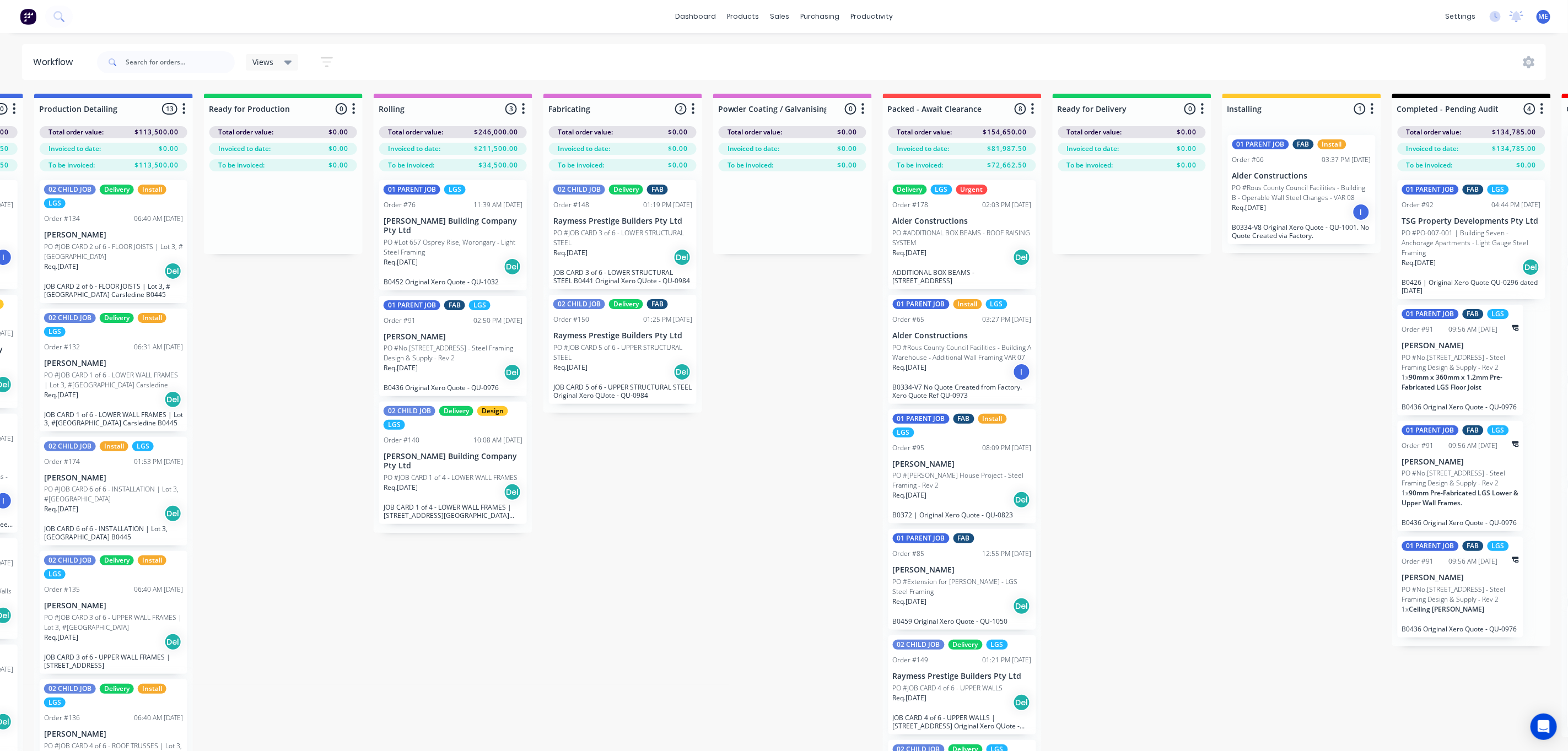
scroll to position [0, 831]
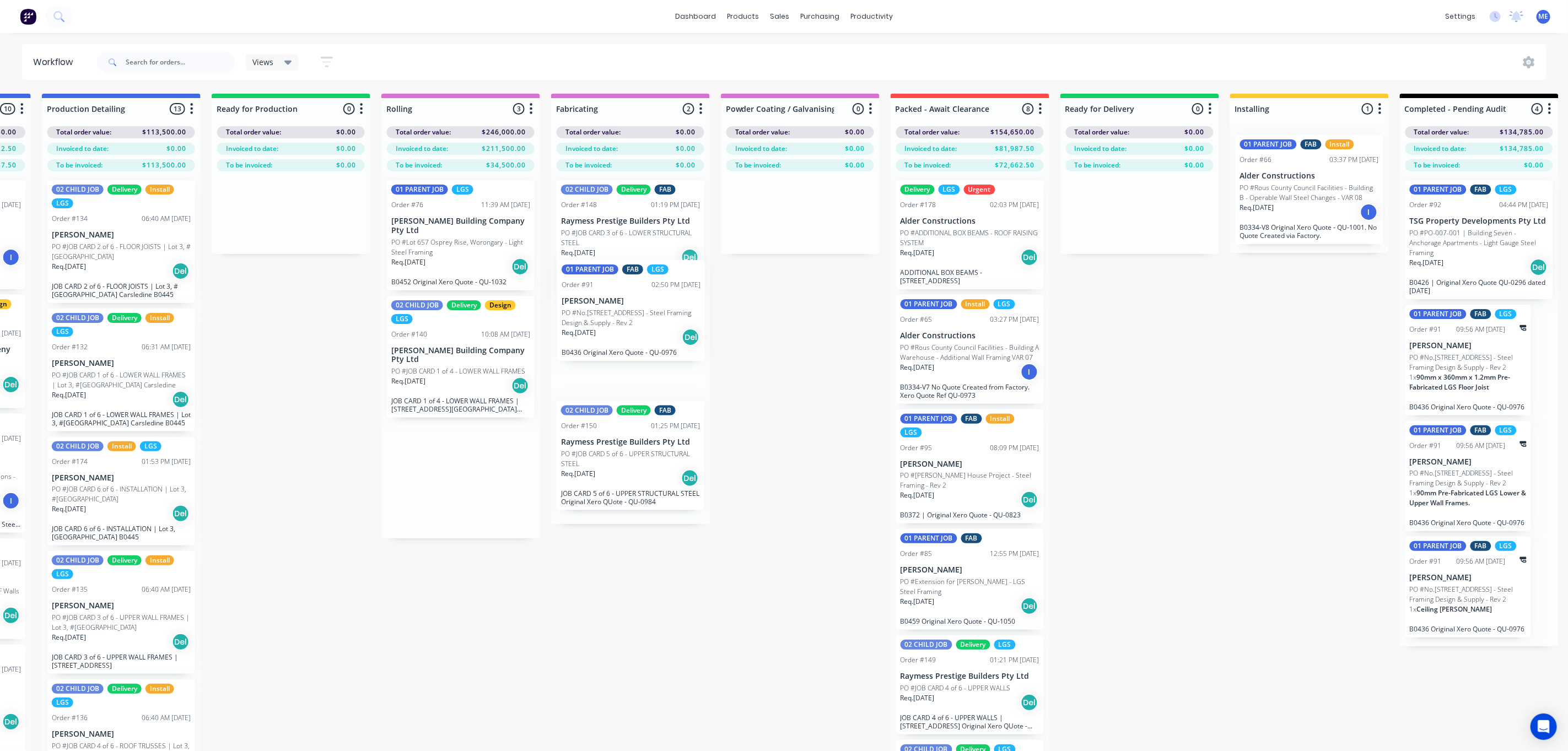
drag, startPoint x: 468, startPoint y: 343, endPoint x: 657, endPoint y: 310, distance: 191.9
click at [657, 310] on div "Submitted 4 Status colour #FF69B4 hex #FF69B4 Save Cancel Summaries Total order…" at bounding box center [559, 441] width 2797 height 696
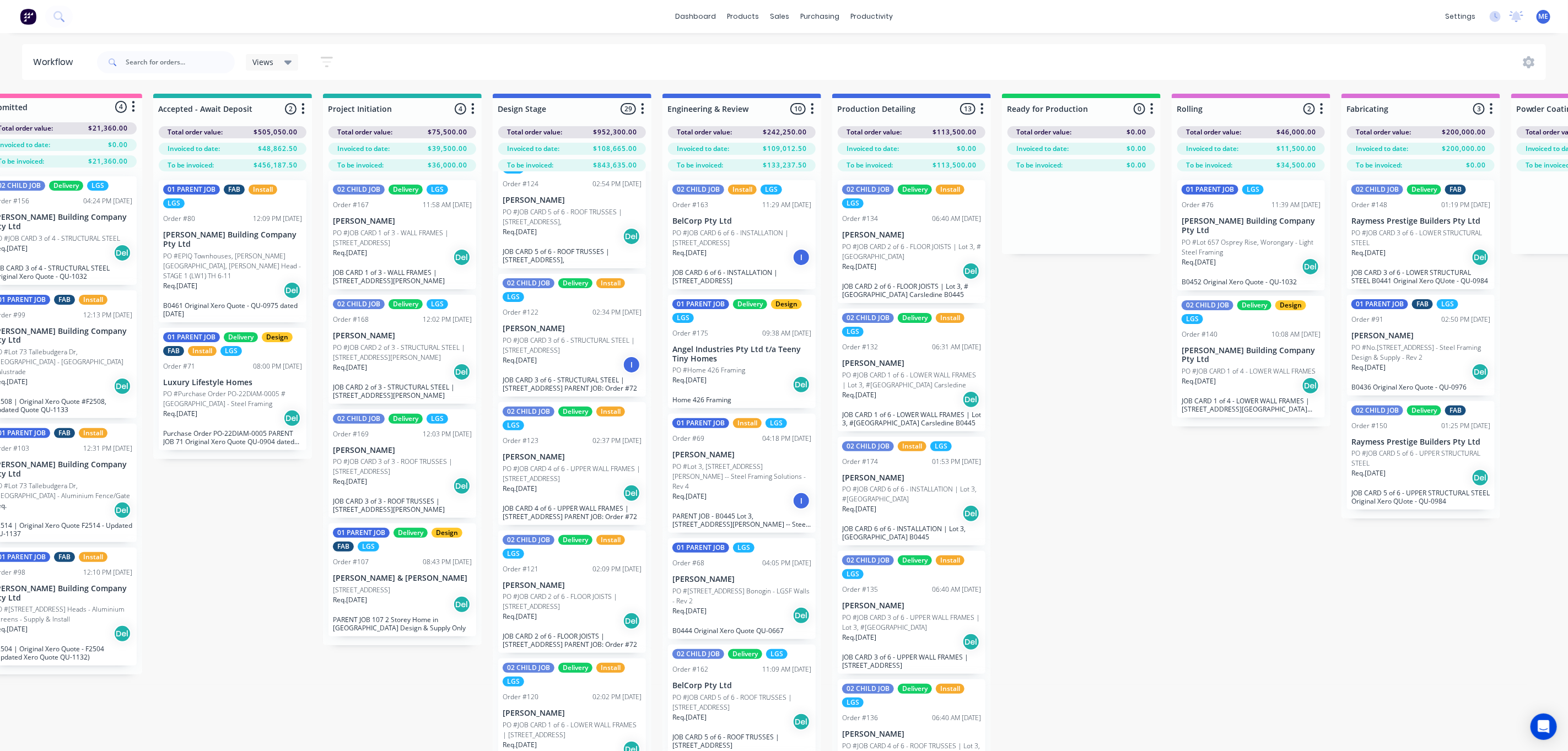
scroll to position [0, 0]
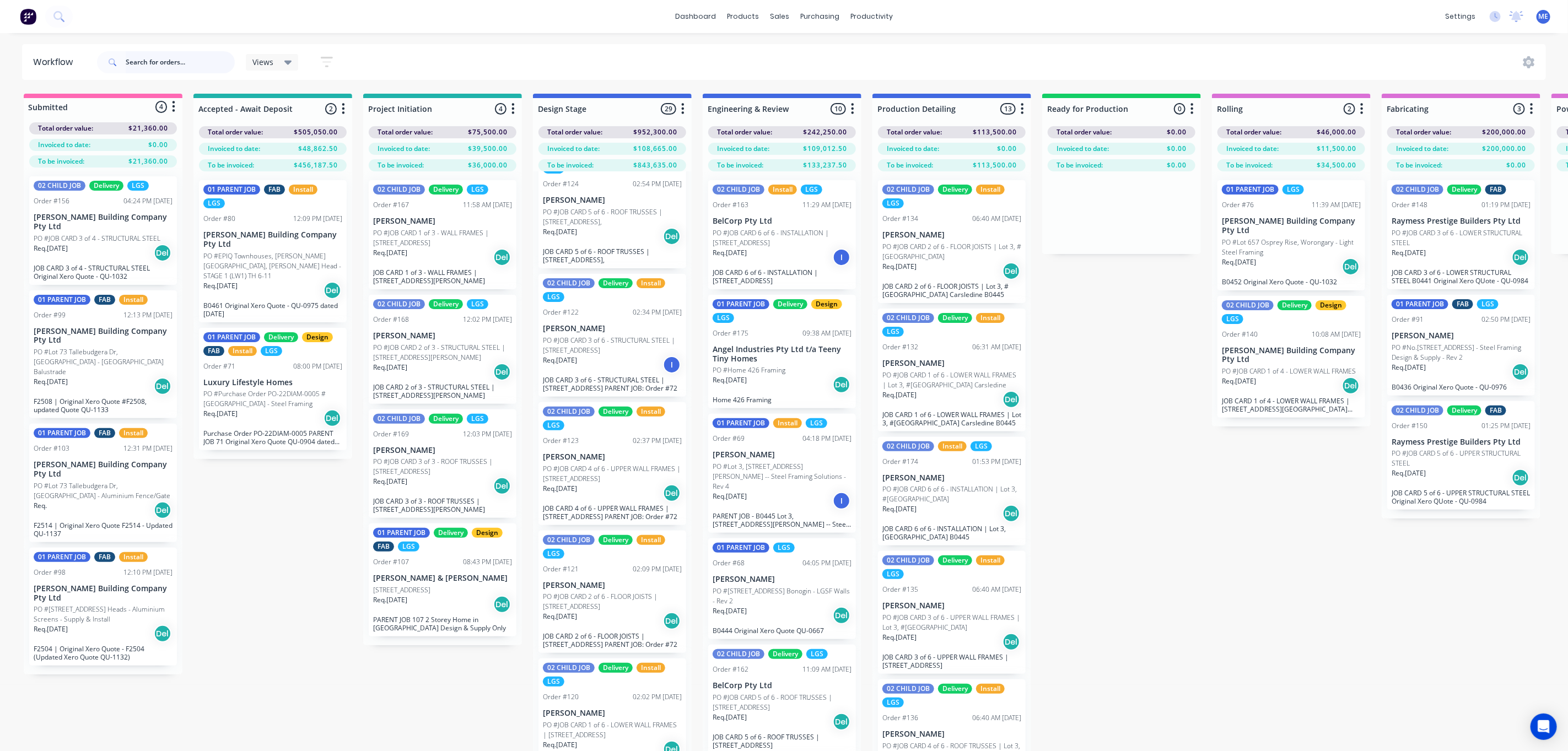
click at [147, 65] on input "text" at bounding box center [180, 62] width 109 height 22
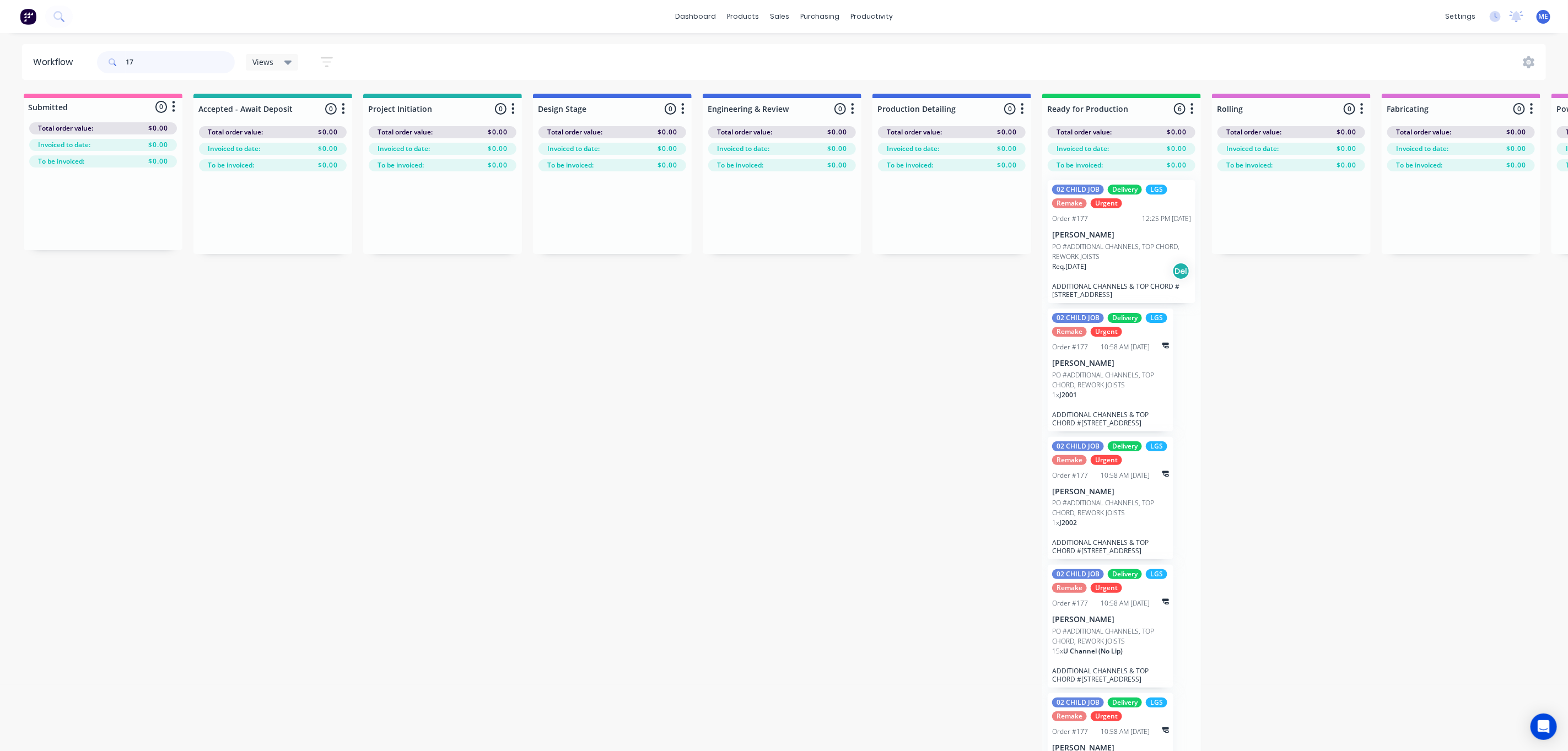
type input "1"
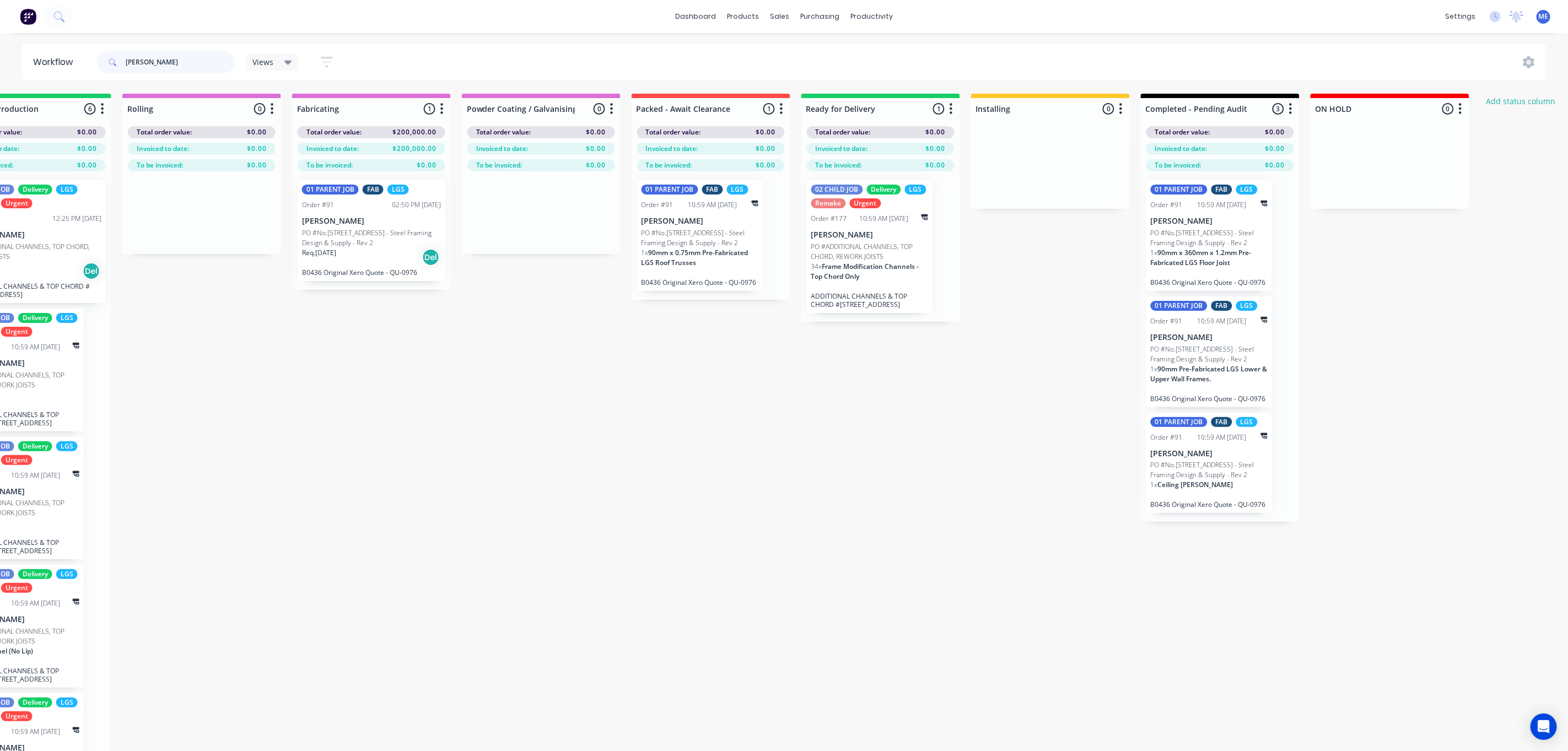
scroll to position [0, 1091]
click at [720, 236] on p "PO #No.446 Mundoolun Connection Rd - Steel Framing Design & Supply - Rev 2" at bounding box center [698, 238] width 117 height 20
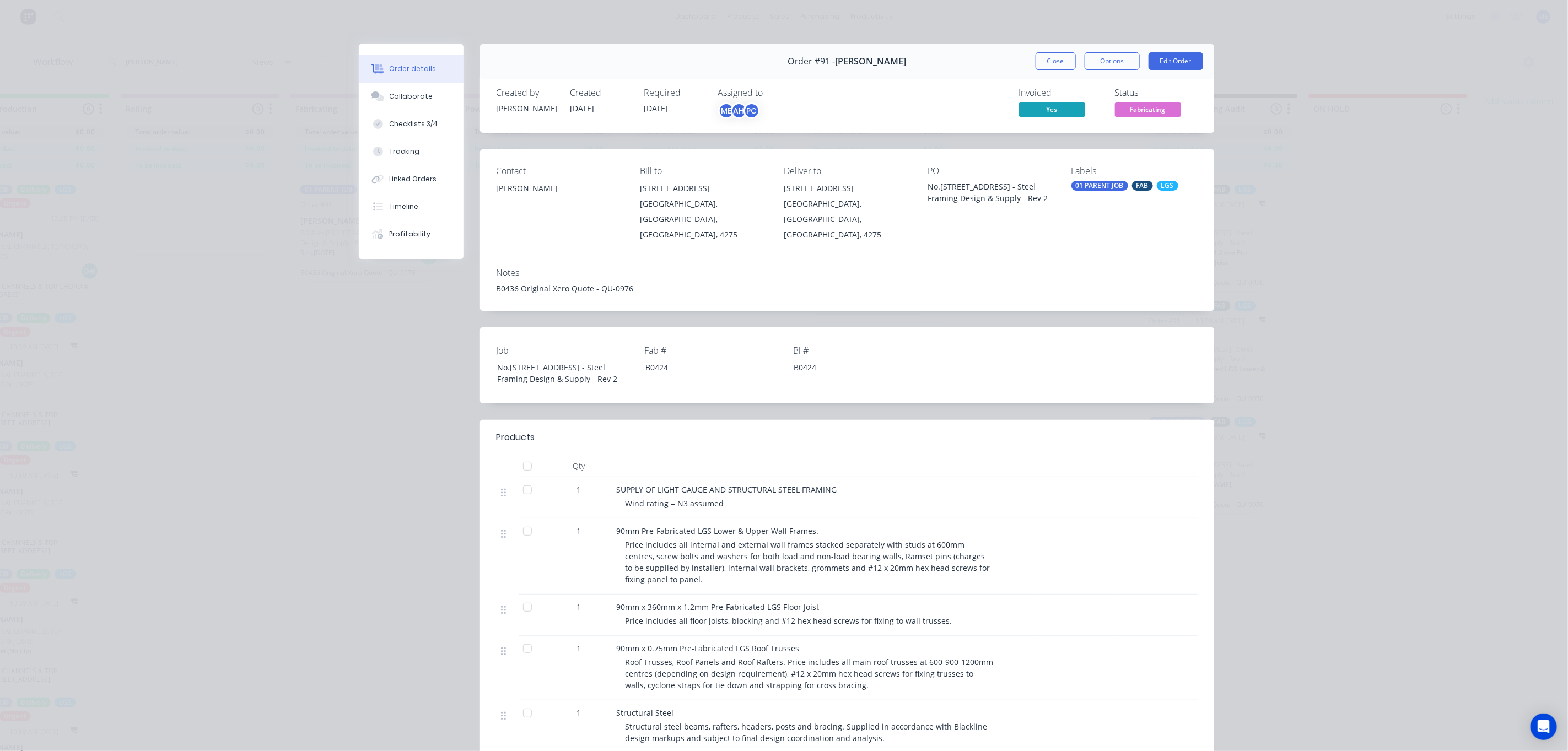
click at [1136, 192] on div "Labels 01 PARENT JOB FAB LGS" at bounding box center [1134, 204] width 126 height 77
click at [1138, 187] on div "FAB" at bounding box center [1142, 185] width 21 height 10
click at [1082, 306] on div at bounding box center [1085, 304] width 22 height 22
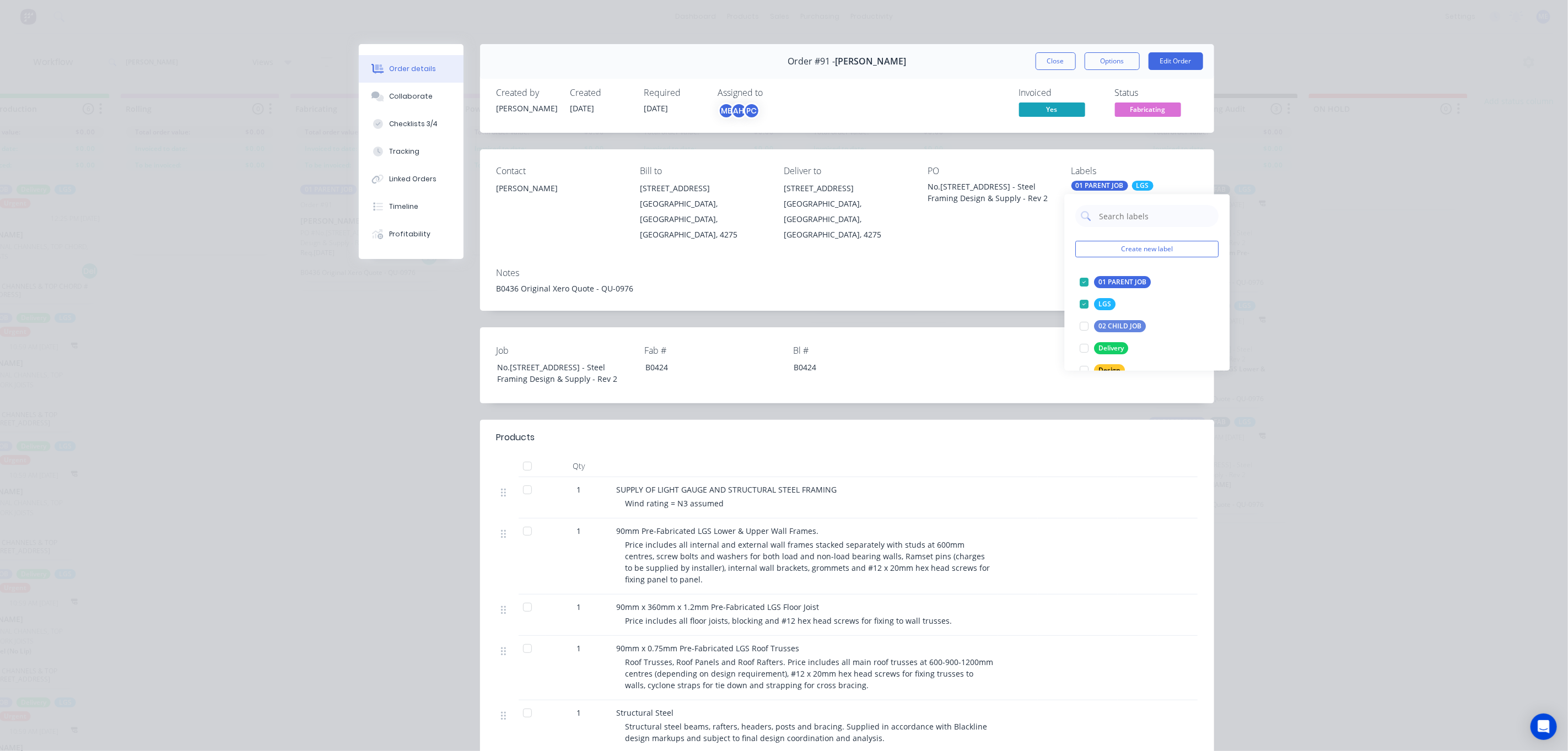
scroll to position [83, 0]
click at [1085, 268] on div at bounding box center [1085, 266] width 22 height 22
click at [1085, 288] on div at bounding box center [1085, 288] width 22 height 22
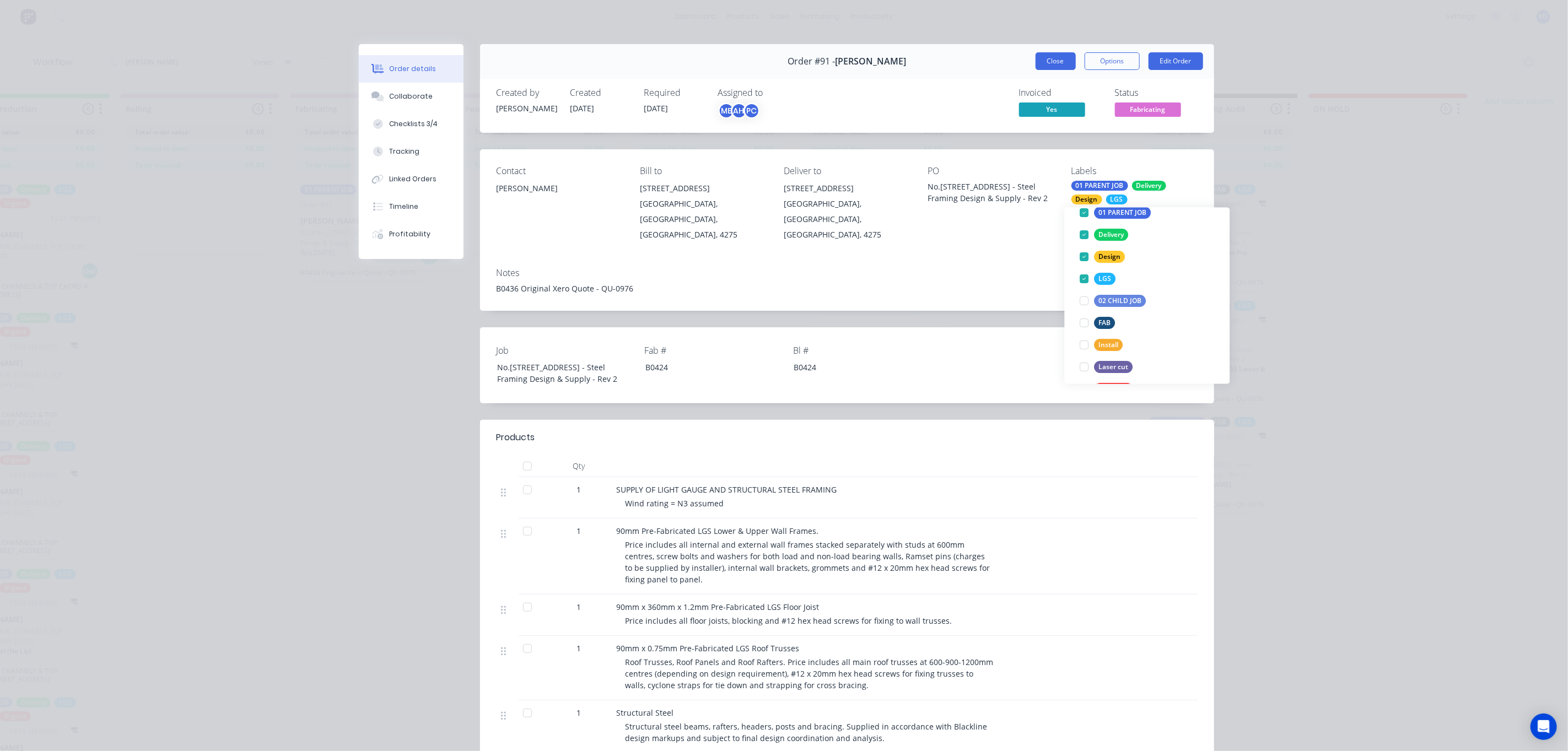
click at [1046, 68] on button "Close" at bounding box center [1056, 61] width 40 height 17
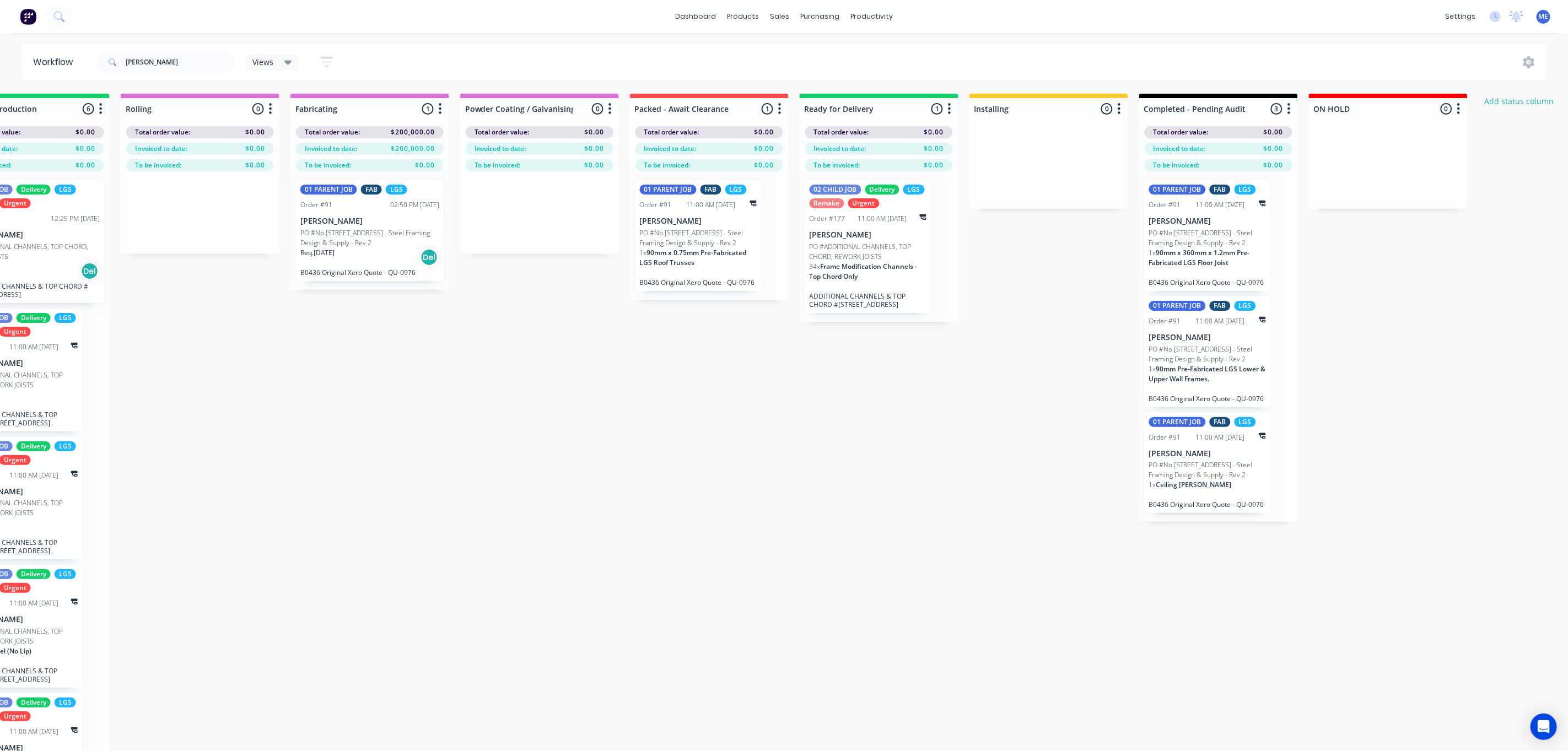
click at [817, 521] on div "Submitted 0 Status colour #FF69B4 hex #FF69B4 Save Cancel Summaries Total order…" at bounding box center [299, 441] width 2797 height 696
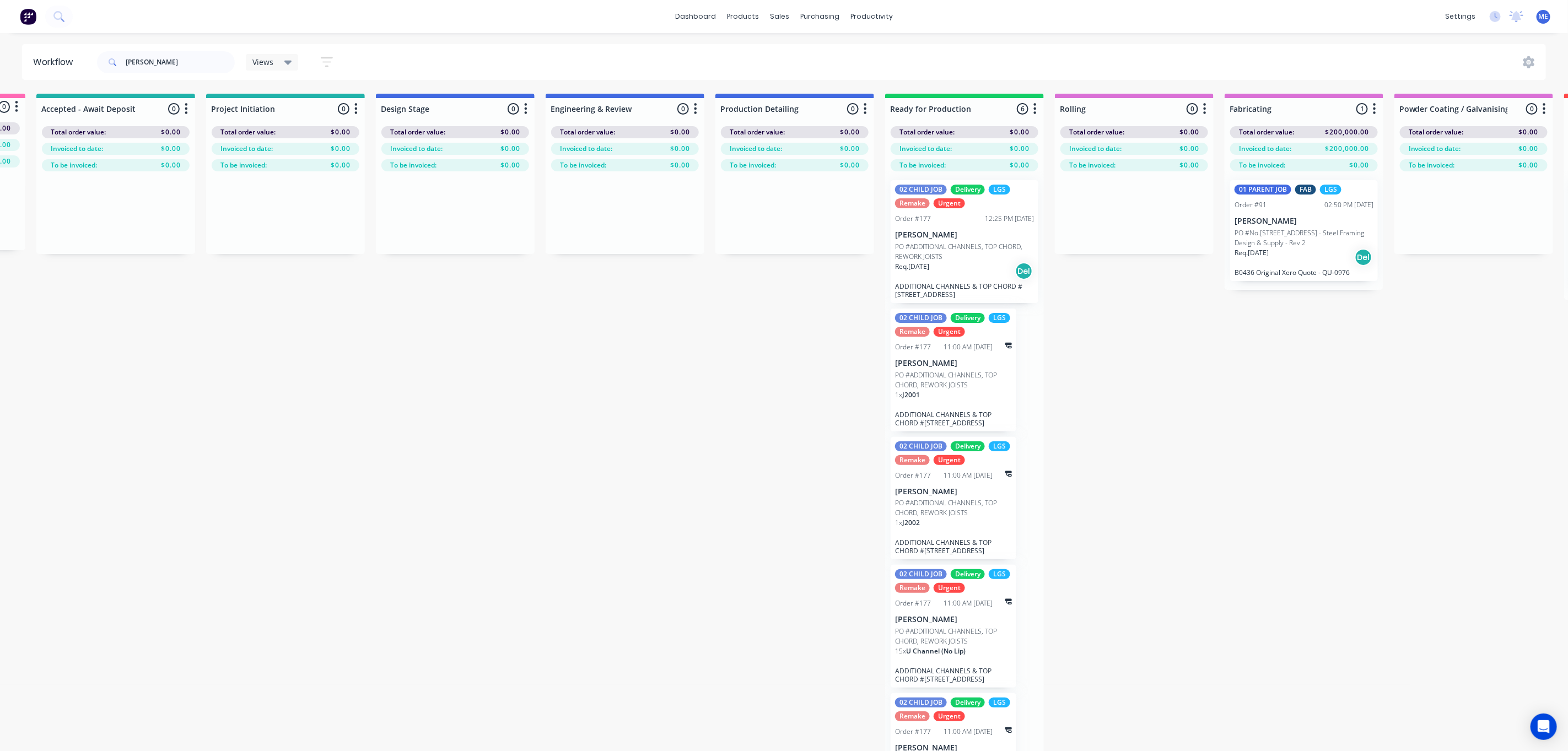
scroll to position [0, 0]
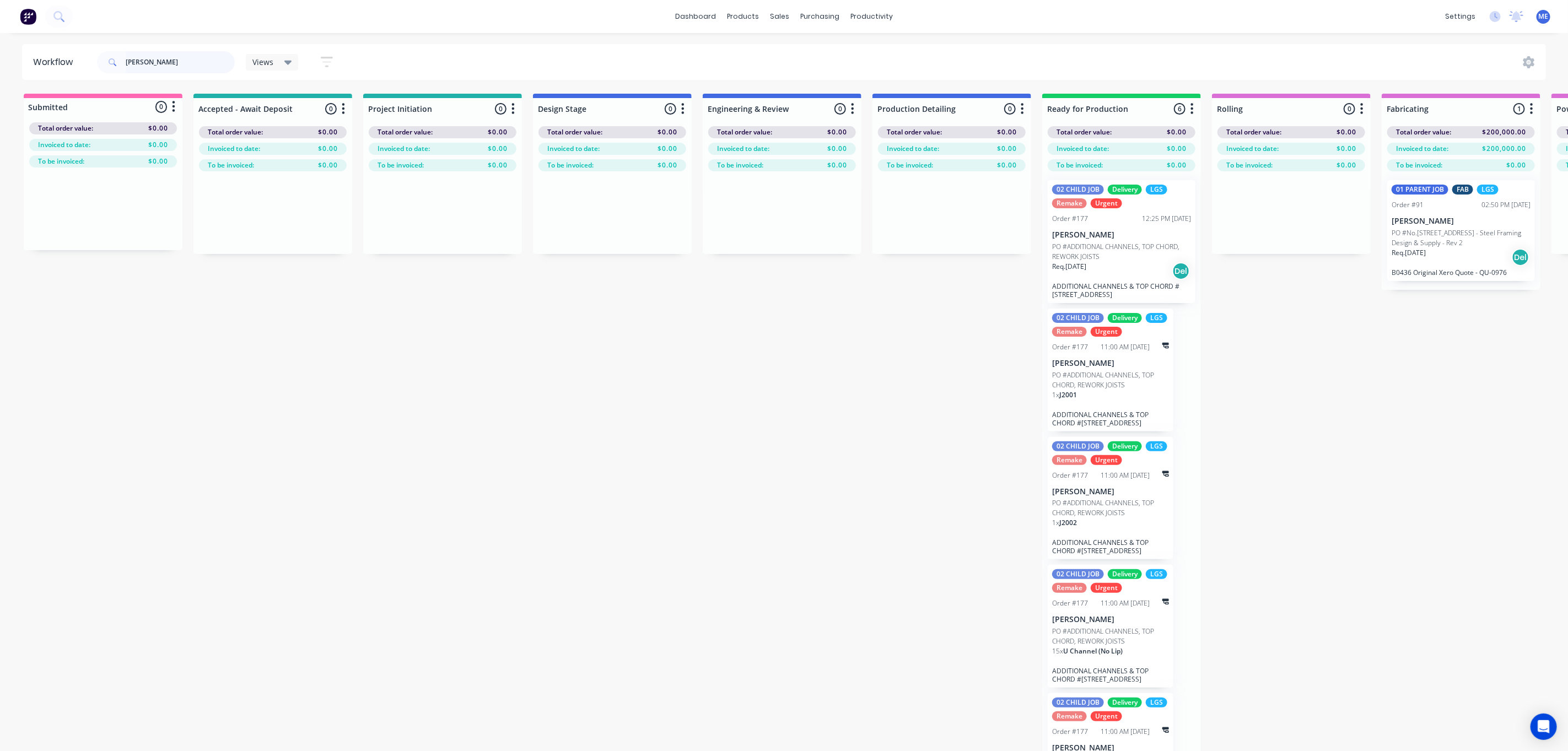
click at [156, 70] on input "[PERSON_NAME]" at bounding box center [180, 62] width 109 height 22
type input "[PERSON_NAME]"
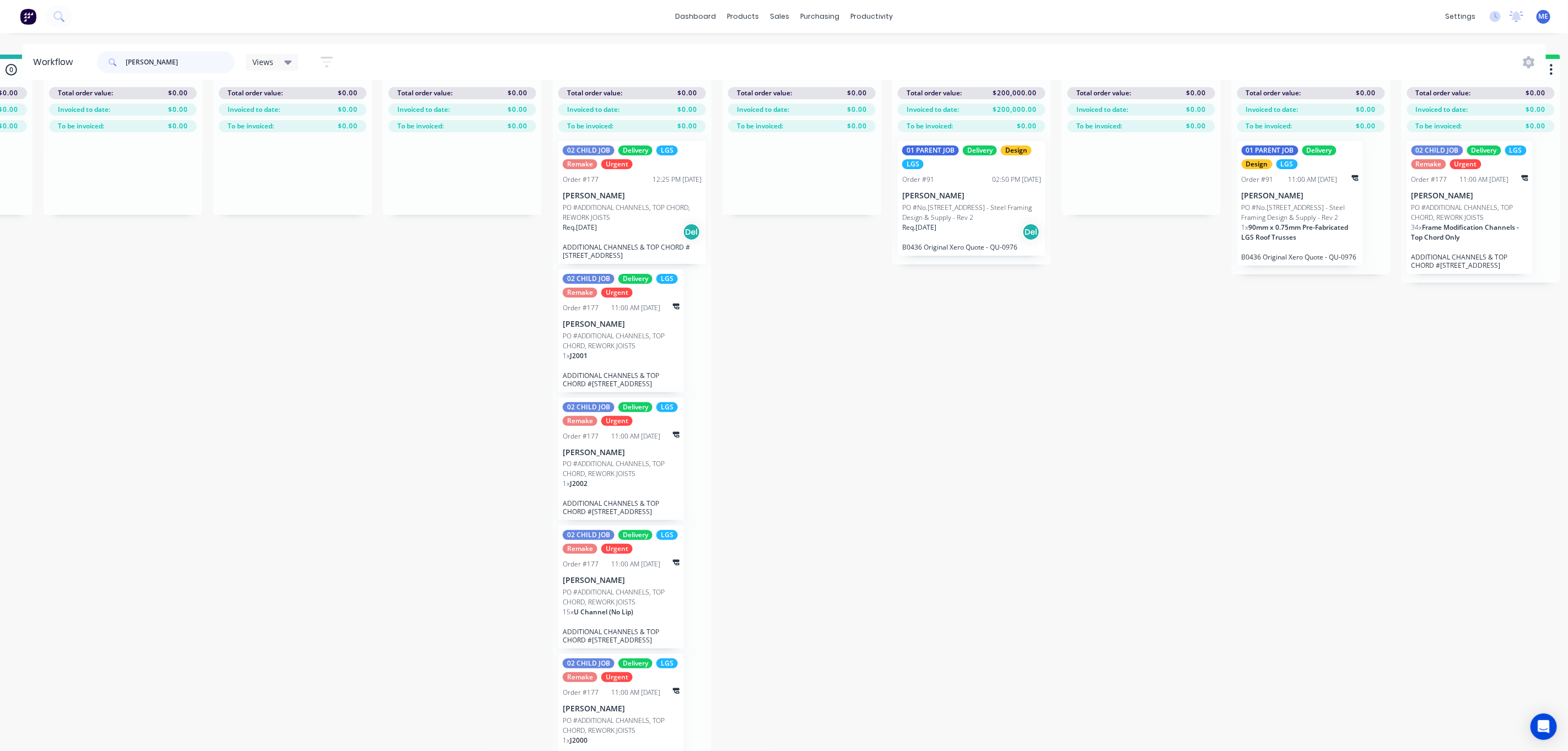
scroll to position [52, 1055]
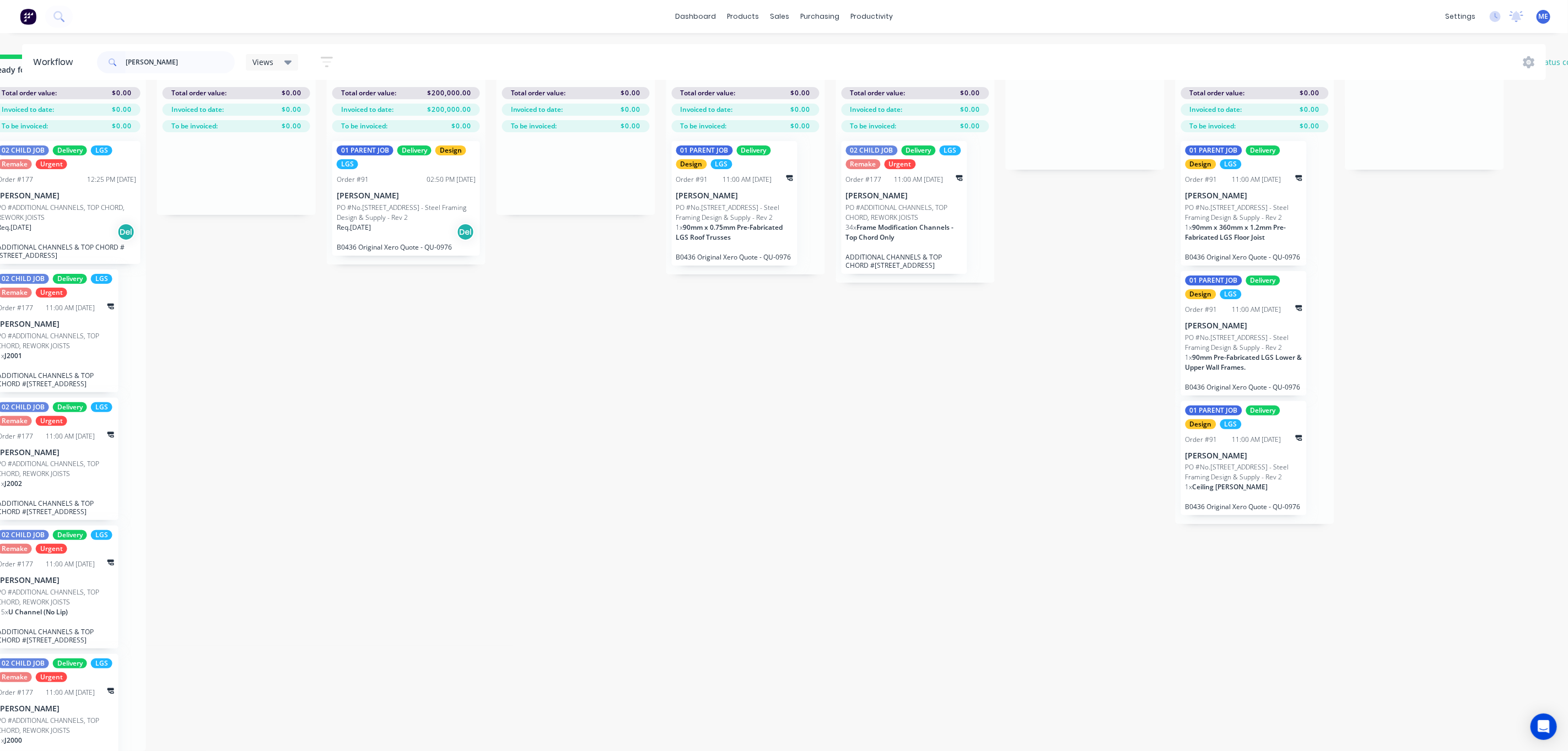
click at [395, 203] on p "PO #No.446 Mundoolun Connection Rd - Steel Framing Design & Supply - Rev 2" at bounding box center [406, 212] width 139 height 20
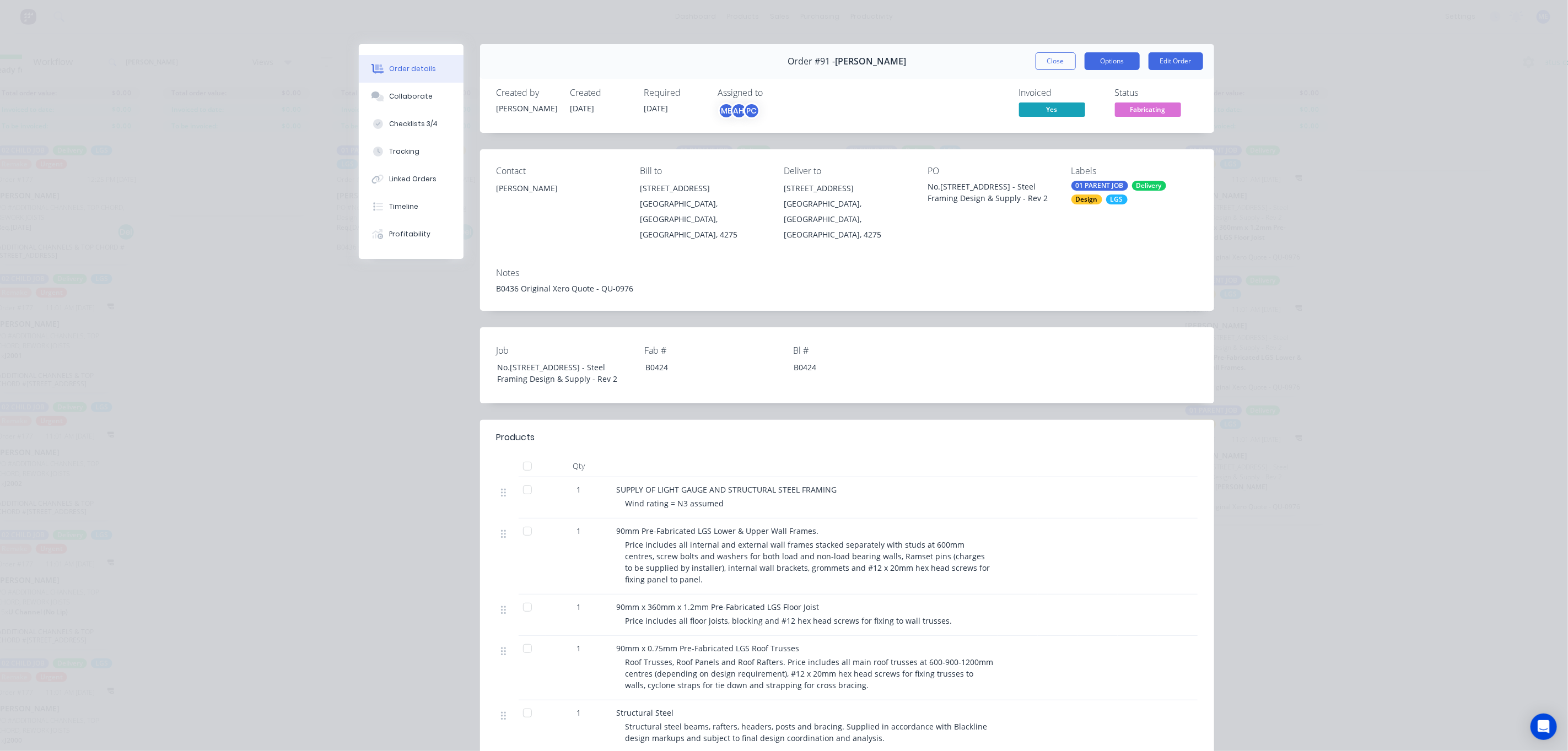
click at [1110, 60] on button "Options" at bounding box center [1112, 61] width 55 height 17
click at [1056, 61] on button "Close" at bounding box center [1056, 61] width 40 height 17
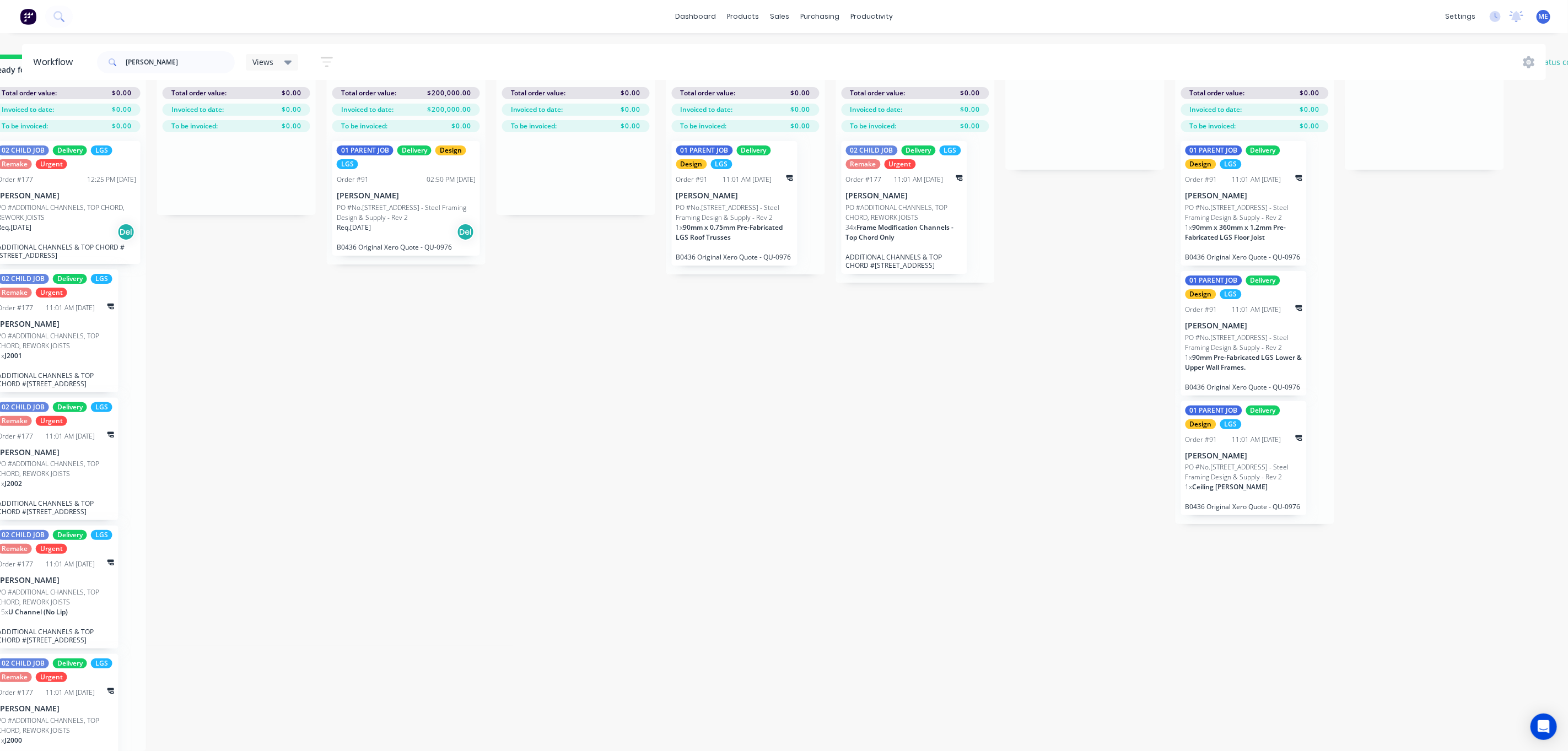
click at [432, 203] on p "PO #No.446 Mundoolun Connection Rd - Steel Framing Design & Supply - Rev 2" at bounding box center [406, 212] width 139 height 20
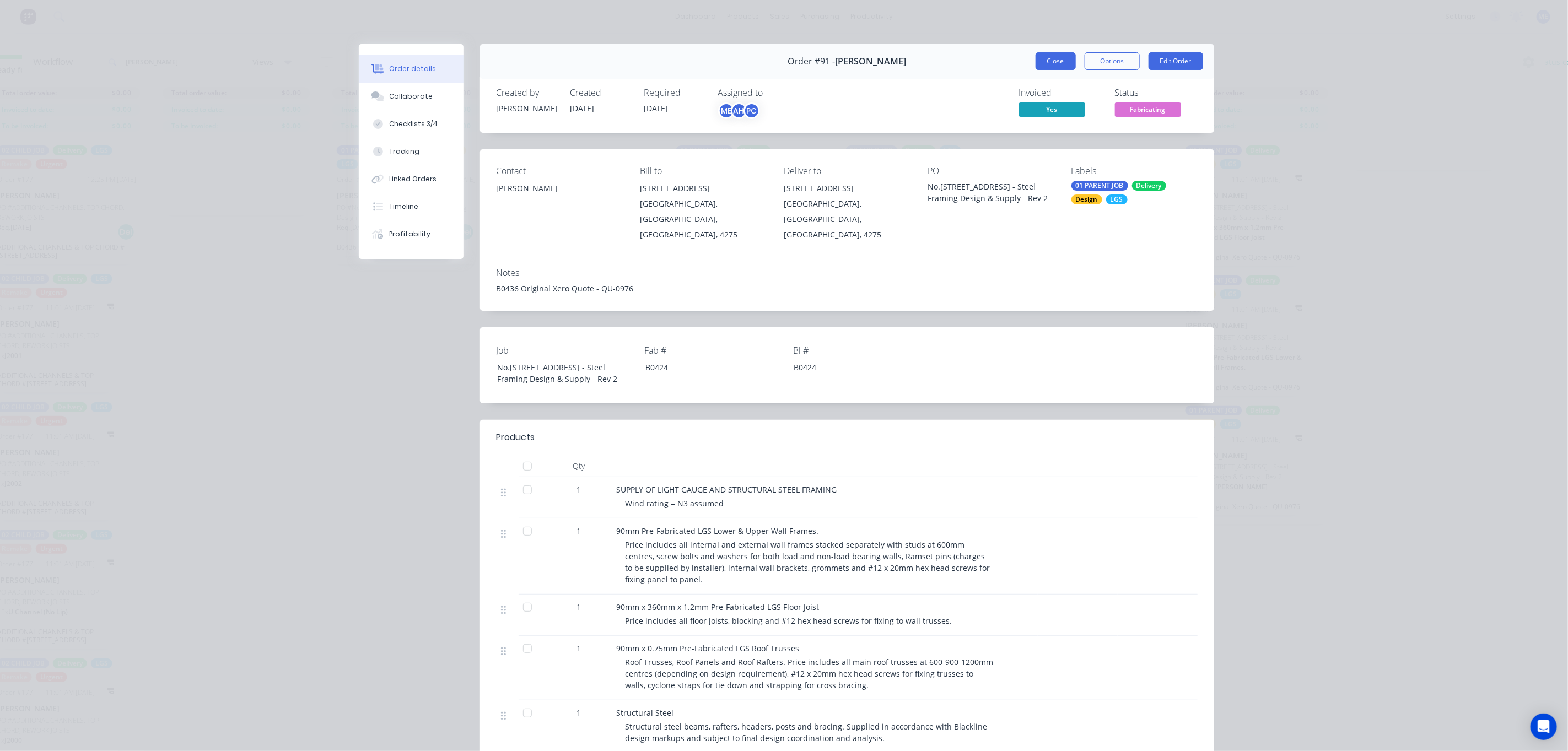
click at [1058, 61] on button "Close" at bounding box center [1056, 61] width 40 height 17
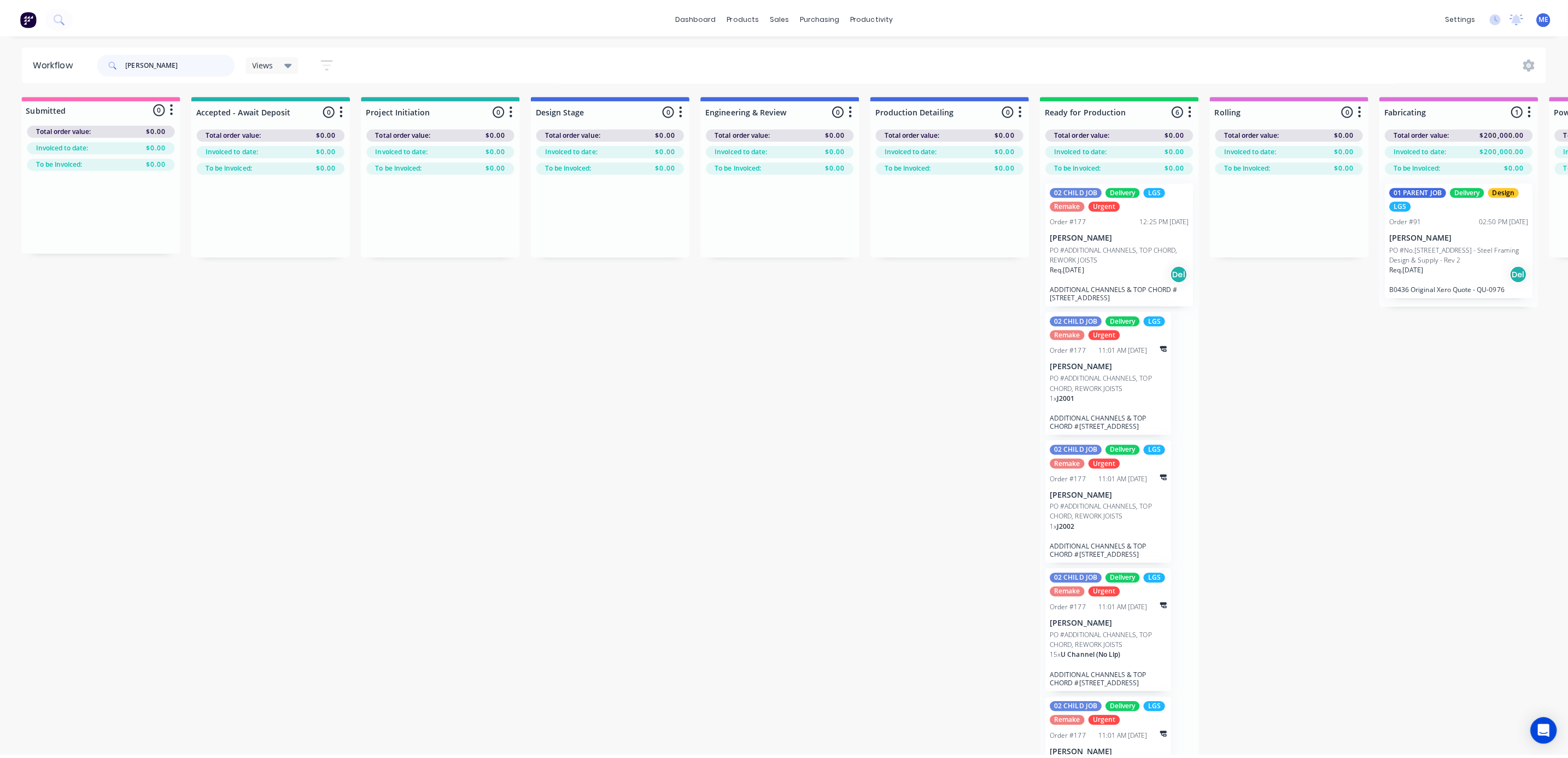
scroll to position [0, 0]
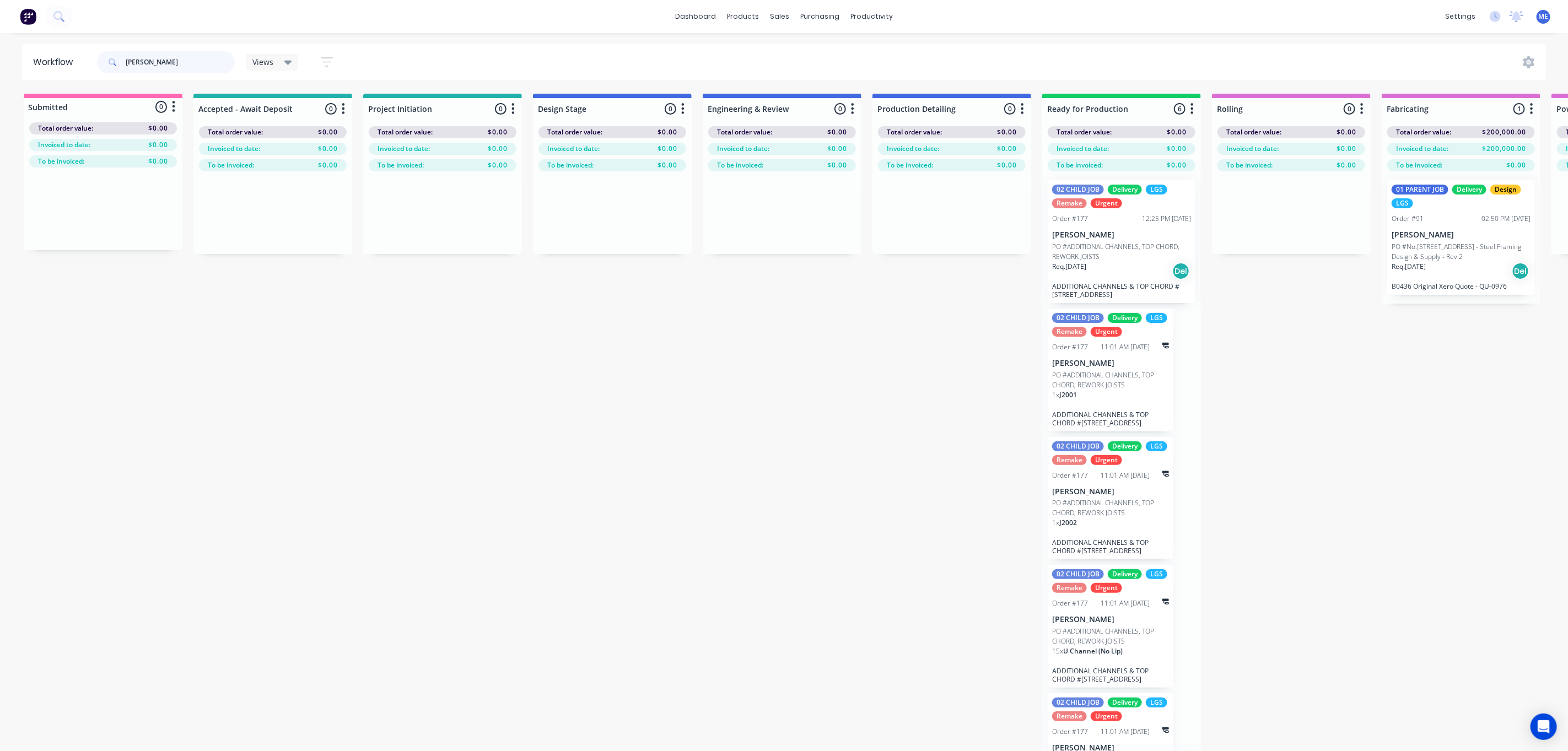
drag, startPoint x: 179, startPoint y: 61, endPoint x: -28, endPoint y: 78, distance: 207.7
click at [0, 78] on html "dashboard products sales purchasing productivity dashboard products Product Cat…" at bounding box center [784, 342] width 1568 height 684
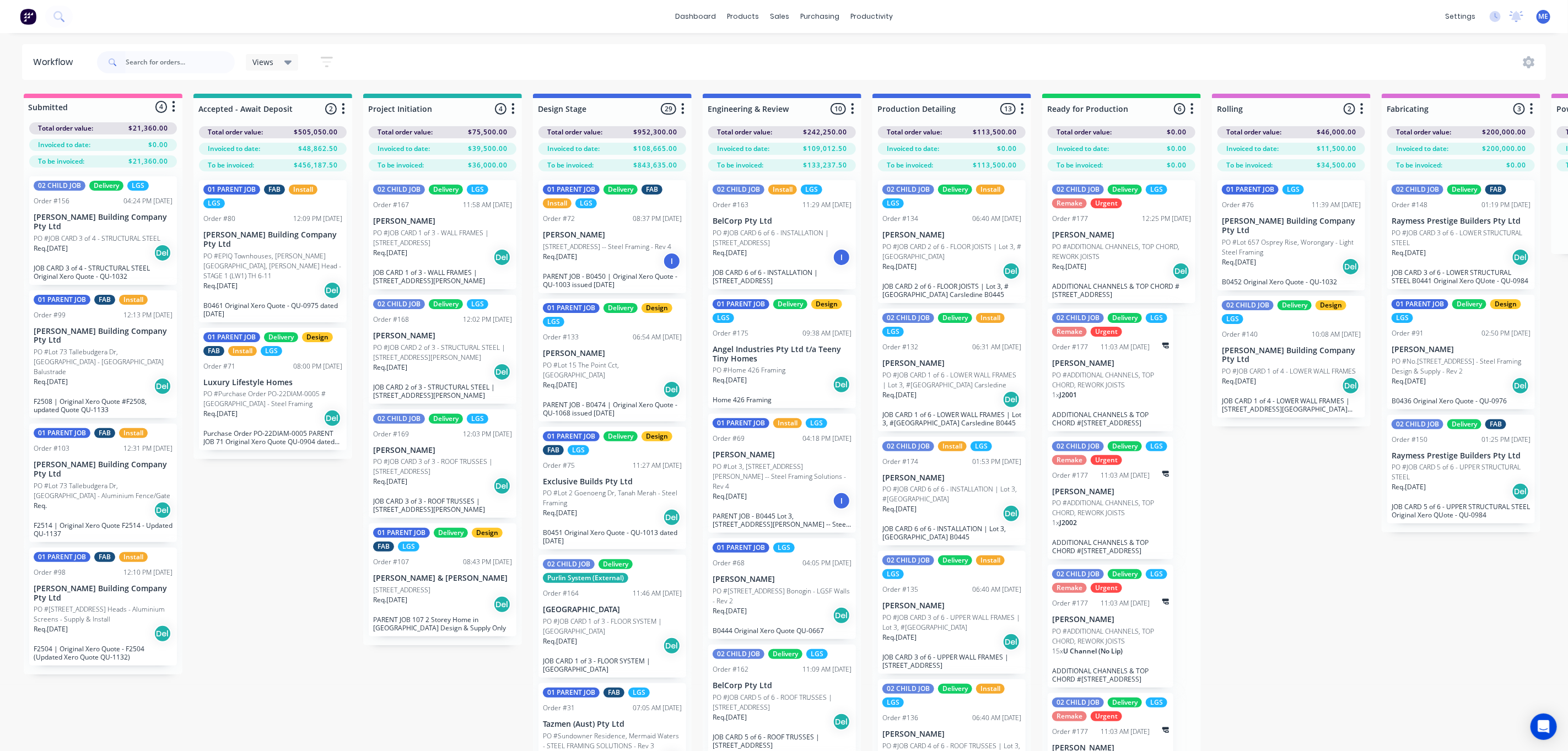
click at [929, 260] on p "PO #JOB CARD 2 of 6 - FLOOR JOISTS | Lot 3, #6 Cowie Road Carsledine" at bounding box center [952, 251] width 139 height 20
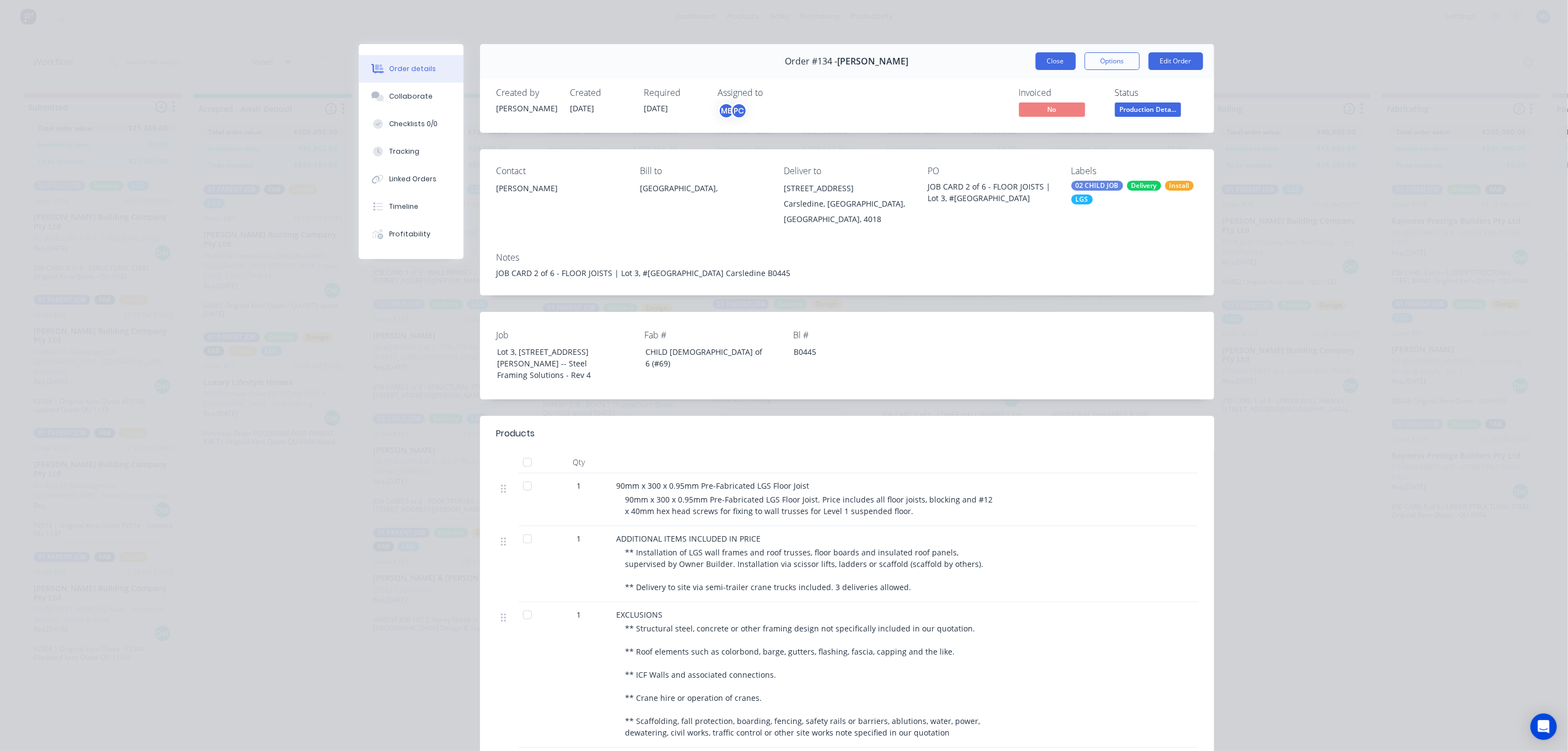
click at [1037, 59] on button "Close" at bounding box center [1056, 61] width 40 height 17
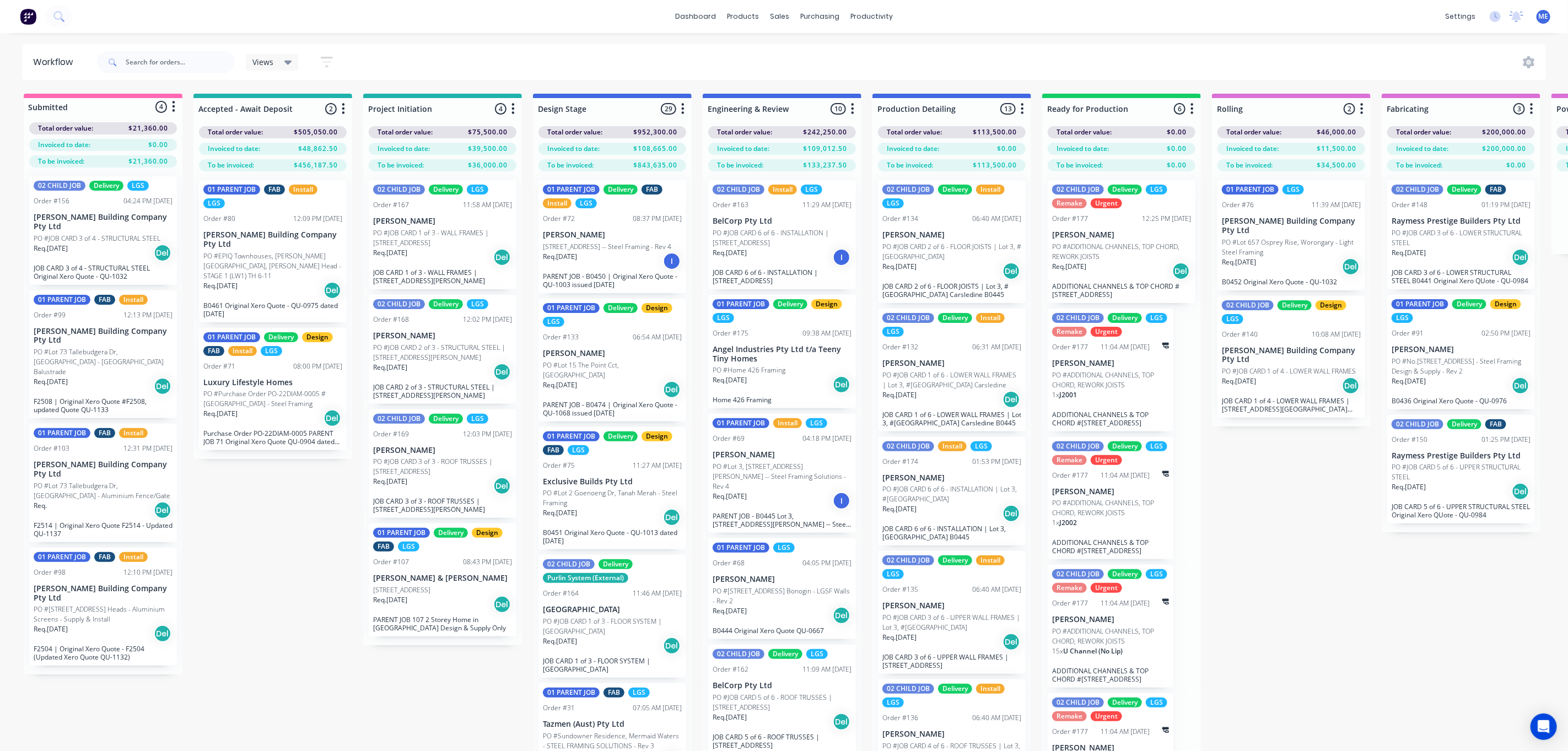
click at [1130, 372] on p "PO #ADDITIONAL CHANNELS, TOP CHORD, REWORK JOISTS" at bounding box center [1111, 380] width 117 height 20
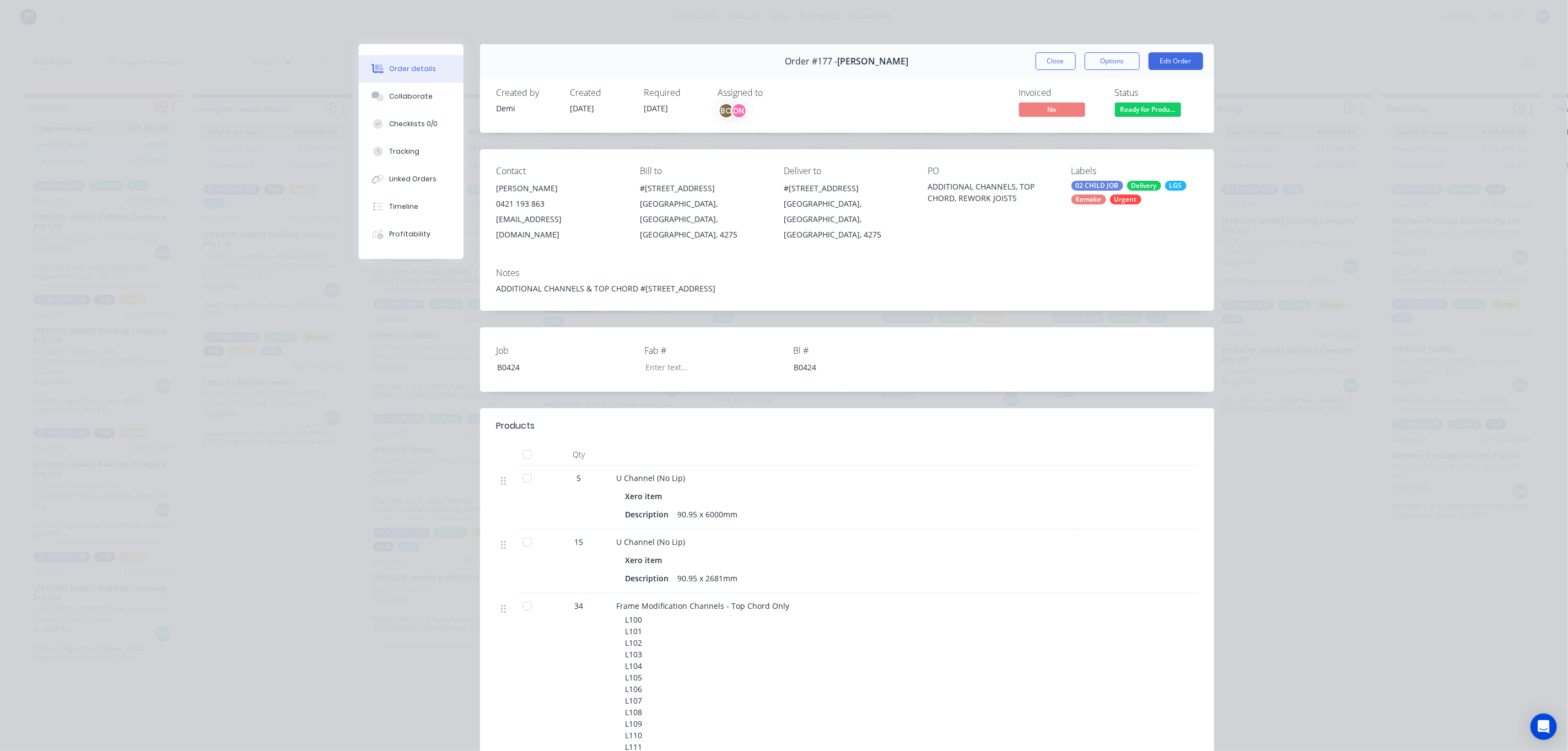
click at [1039, 63] on button "Close" at bounding box center [1056, 61] width 40 height 17
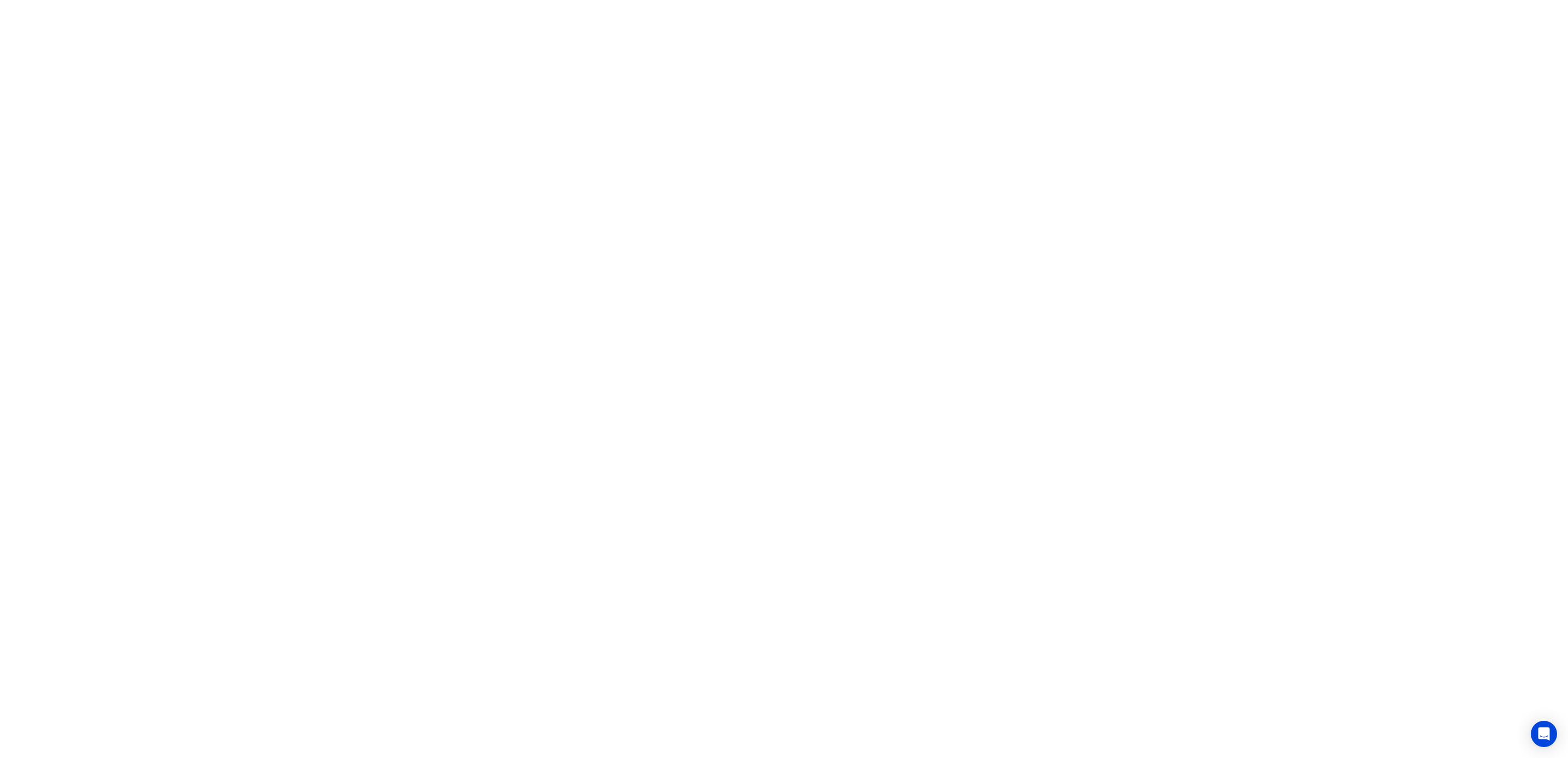
click at [530, 0] on html at bounding box center [784, 0] width 1568 height 0
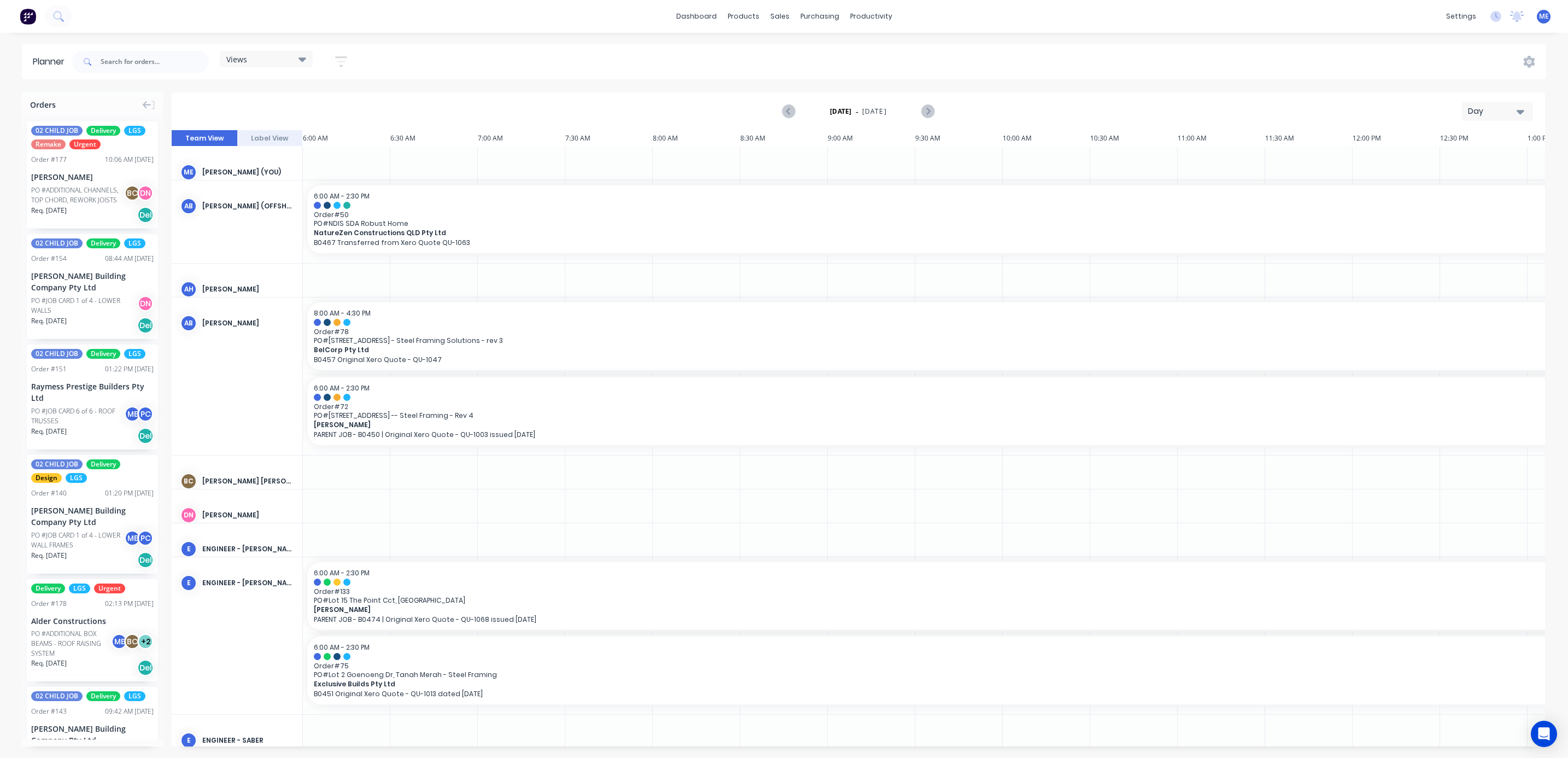
scroll to position [0, 248]
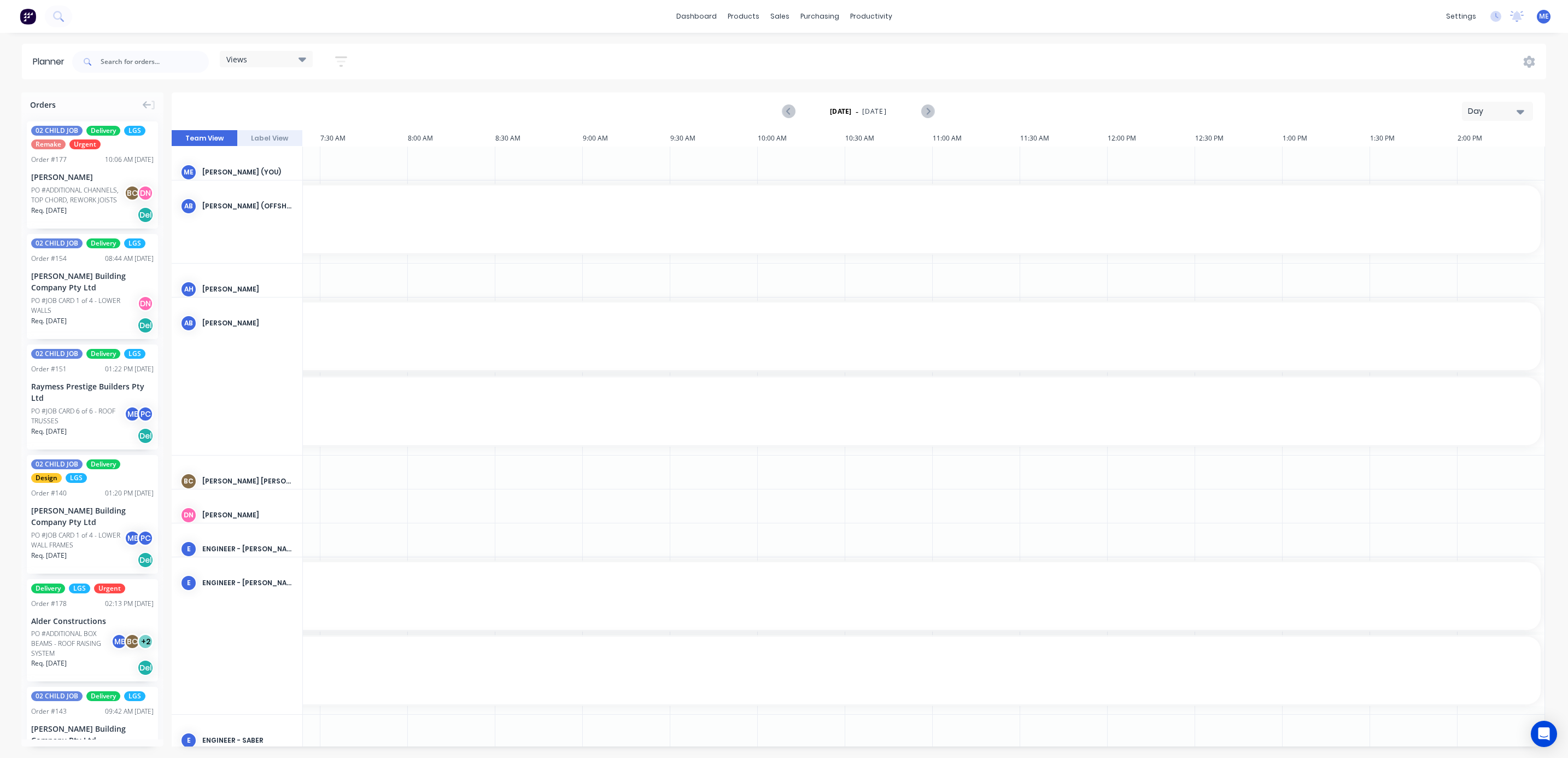
click at [1493, 110] on div "Day" at bounding box center [1493, 111] width 50 height 11
click at [252, 57] on div "Views" at bounding box center [266, 59] width 80 height 10
click at [290, 223] on button "FACTORY PRODUCTION" at bounding box center [286, 228] width 116 height 13
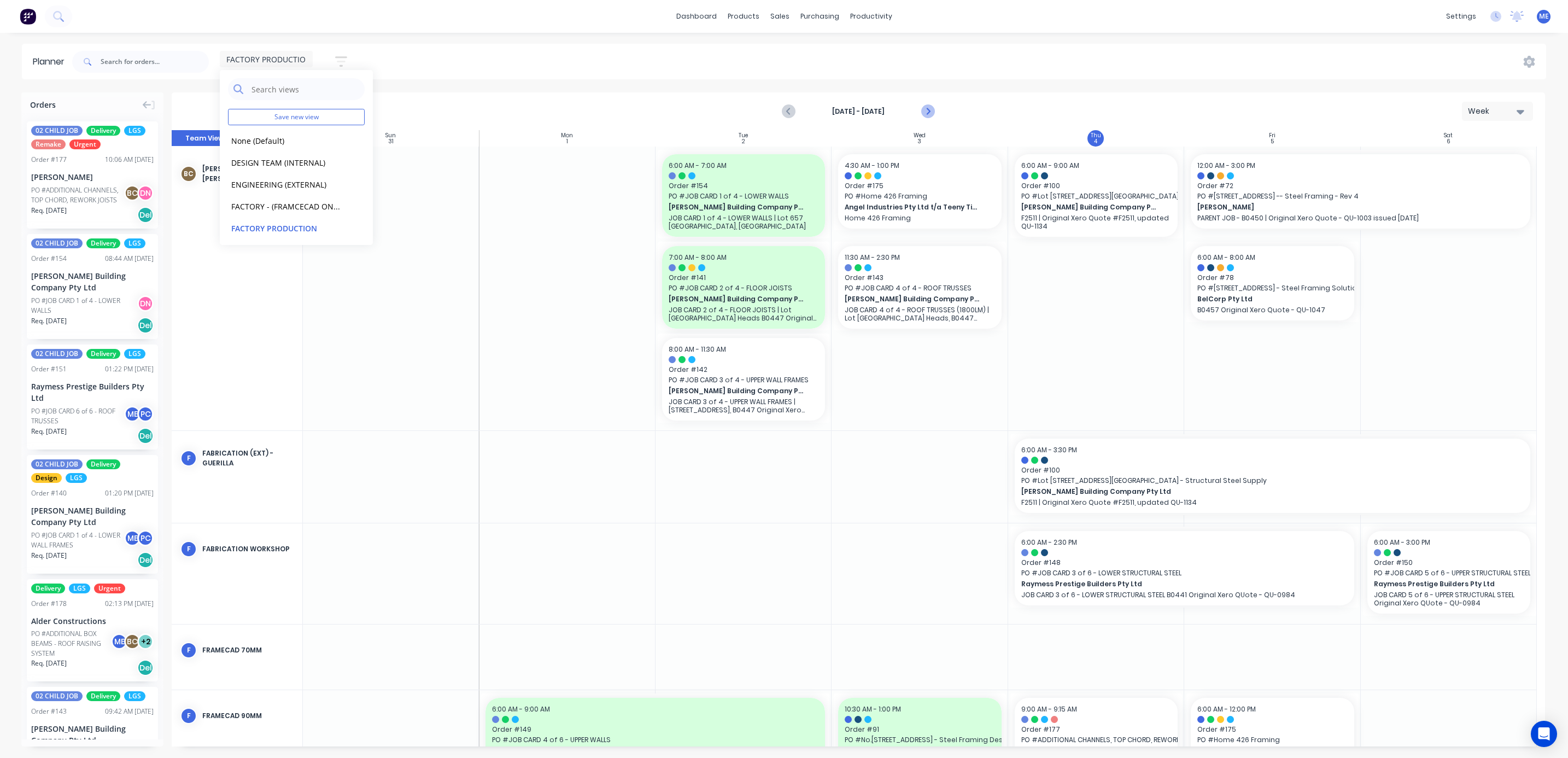
click at [926, 109] on icon "Next page" at bounding box center [927, 112] width 13 height 13
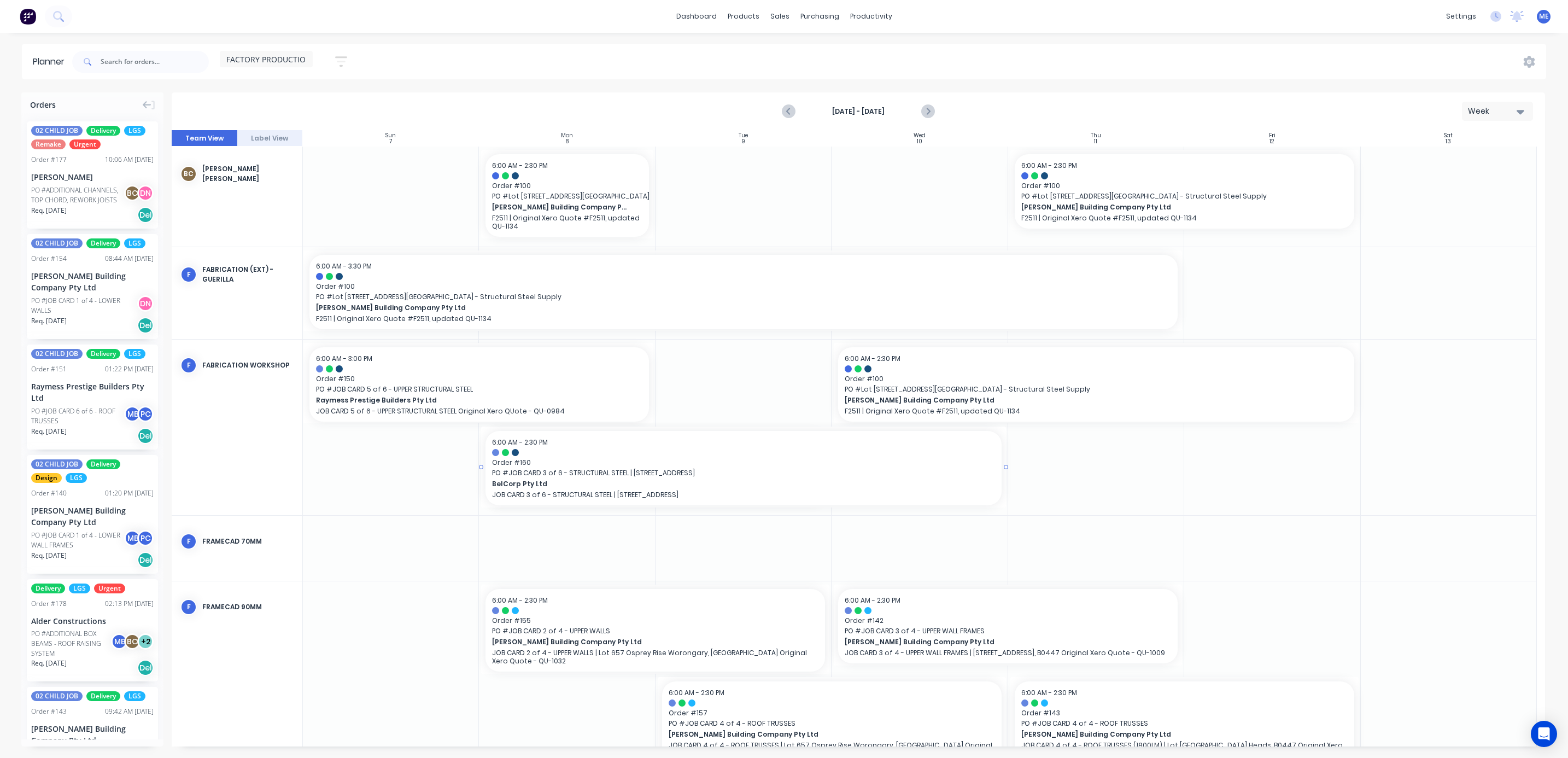
drag, startPoint x: 827, startPoint y: 466, endPoint x: 890, endPoint y: 469, distance: 63.1
drag, startPoint x: 831, startPoint y: 381, endPoint x: 857, endPoint y: 384, distance: 26.2
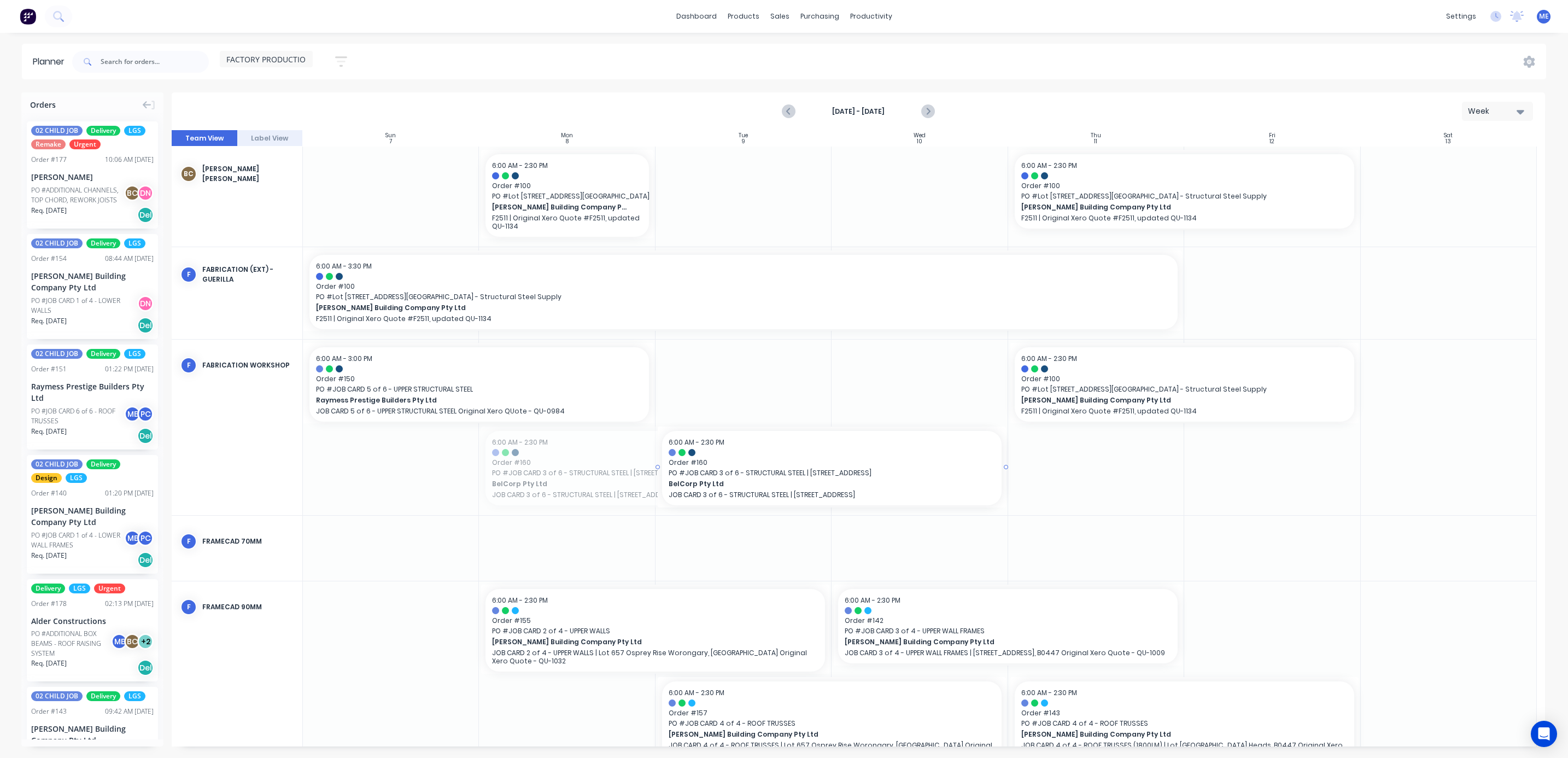
drag, startPoint x: 481, startPoint y: 468, endPoint x: 666, endPoint y: 463, distance: 185.1
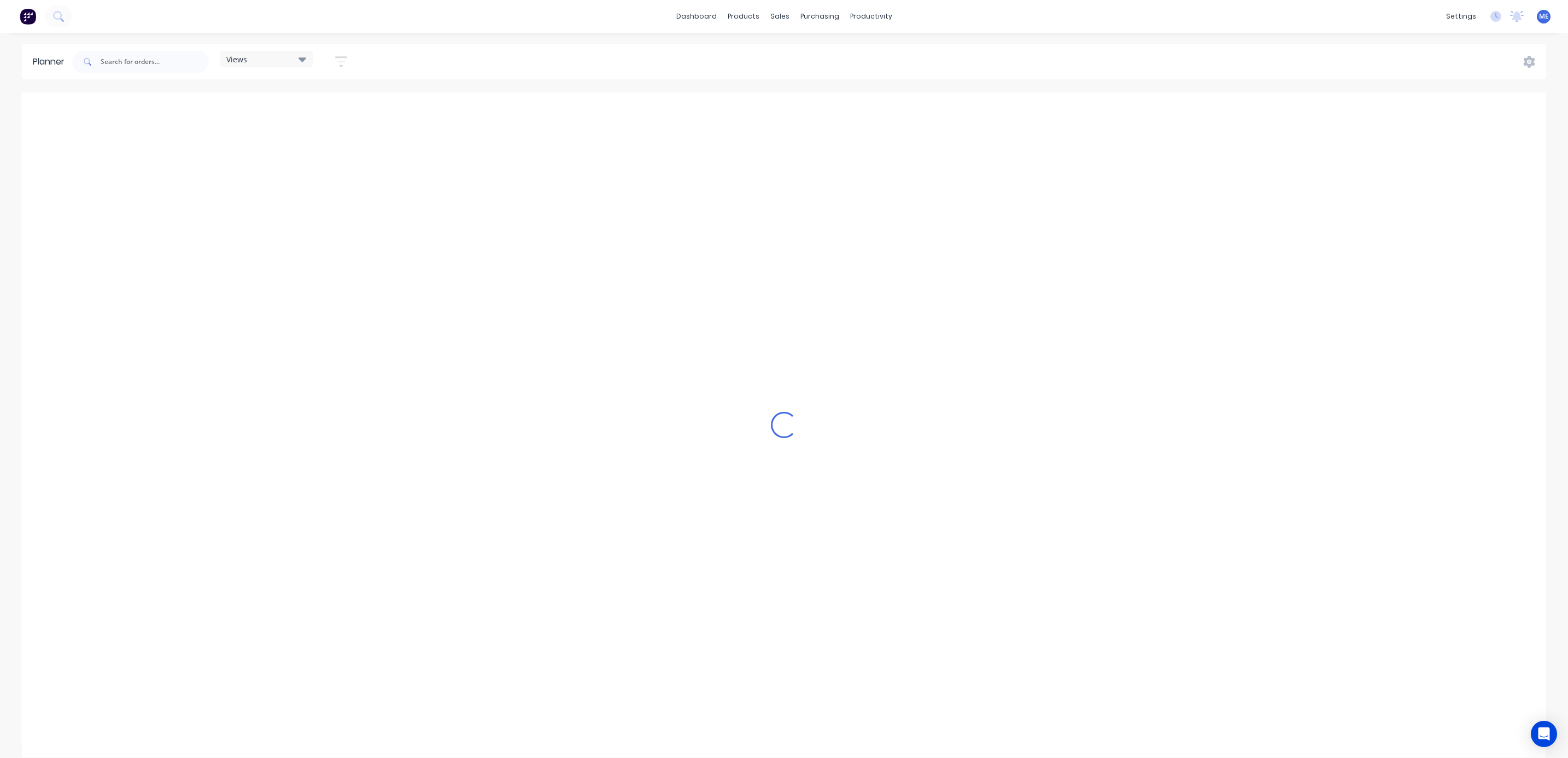
scroll to position [0, 248]
click at [282, 63] on div "Views" at bounding box center [266, 59] width 80 height 10
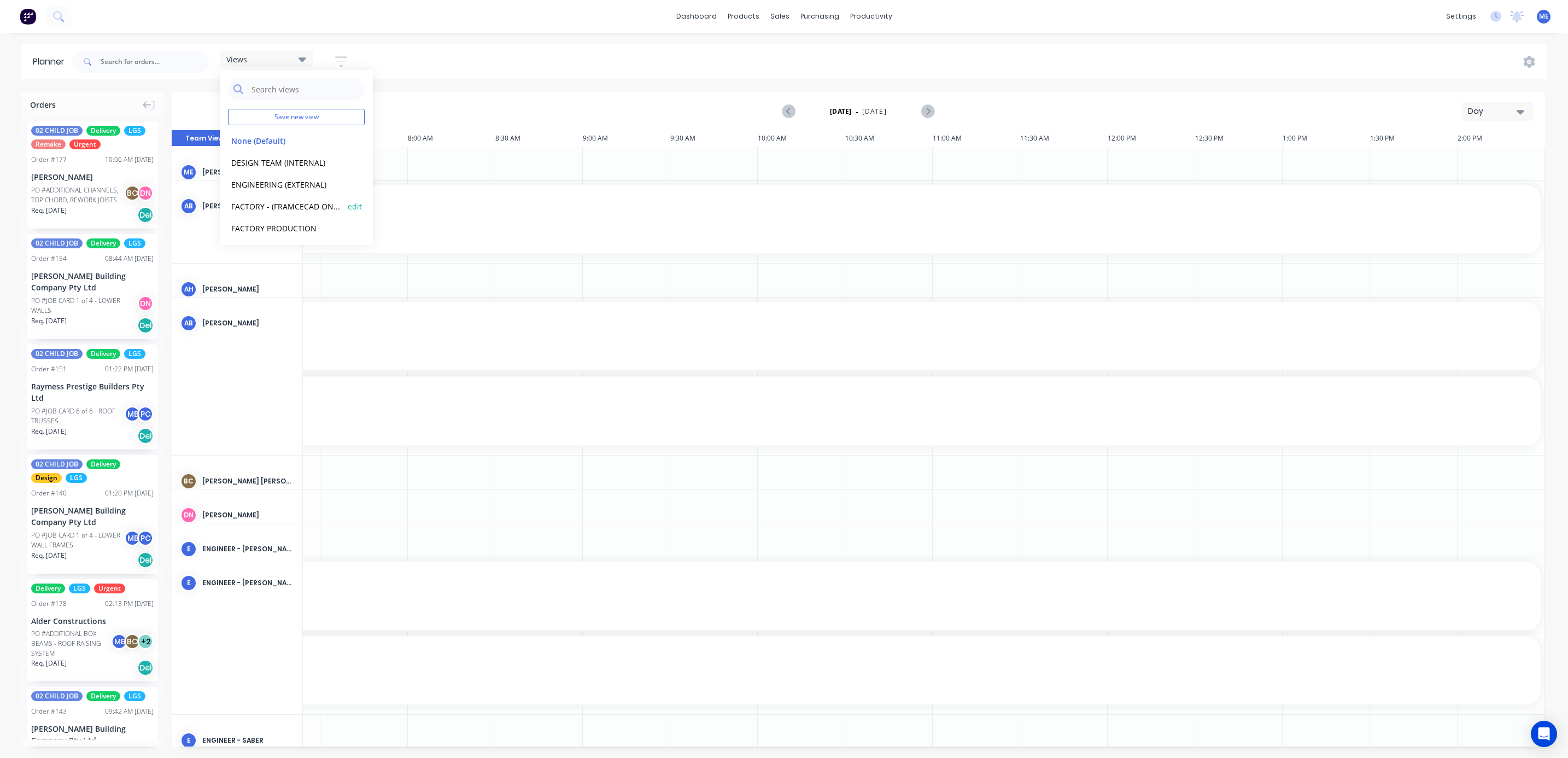
scroll to position [25, 0]
click at [287, 198] on button "FACTORY PRODUCTION" at bounding box center [286, 204] width 116 height 13
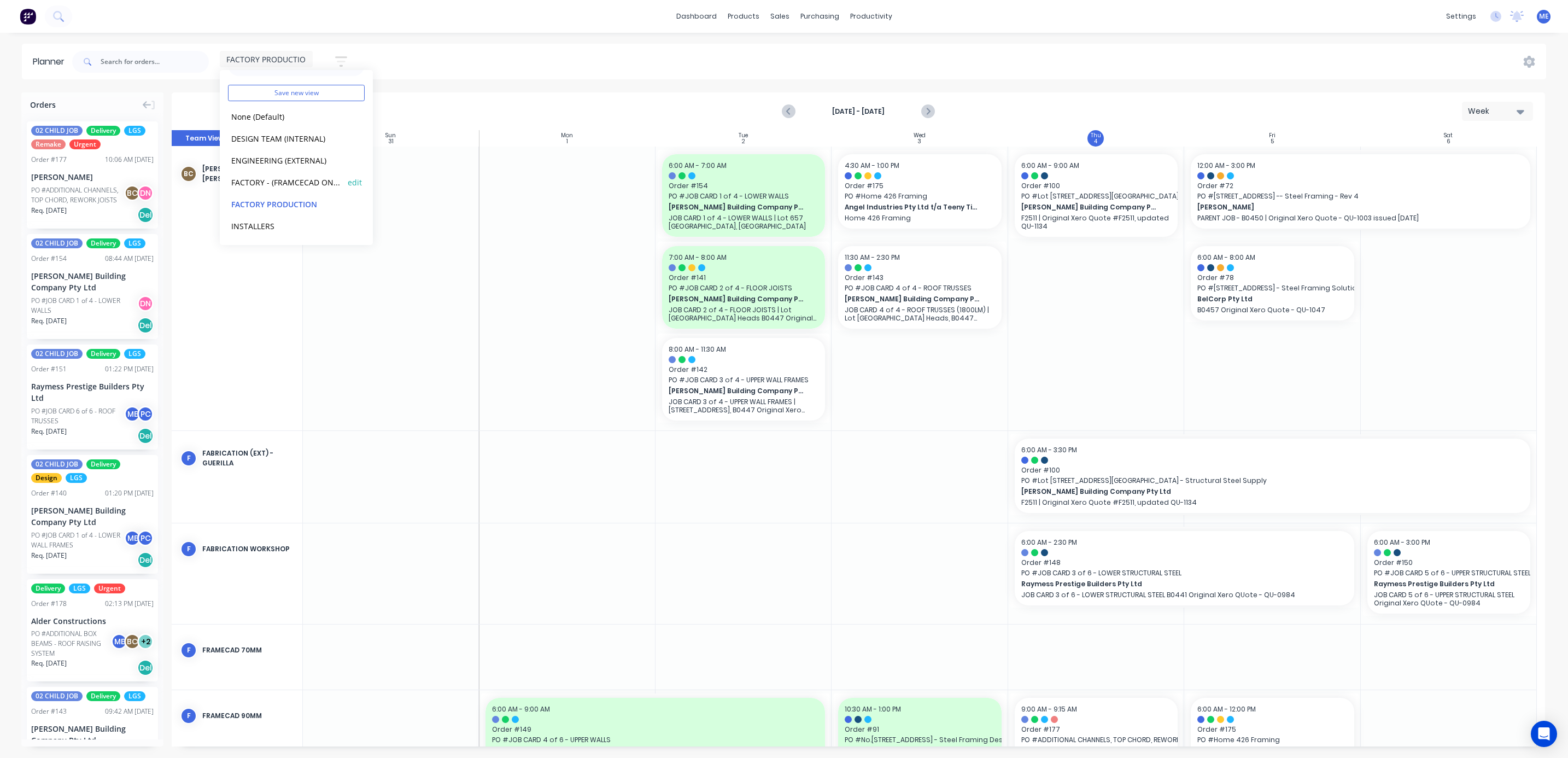
click at [279, 182] on button "FACTORY - (FRAMCECAD ONLY)" at bounding box center [286, 182] width 116 height 13
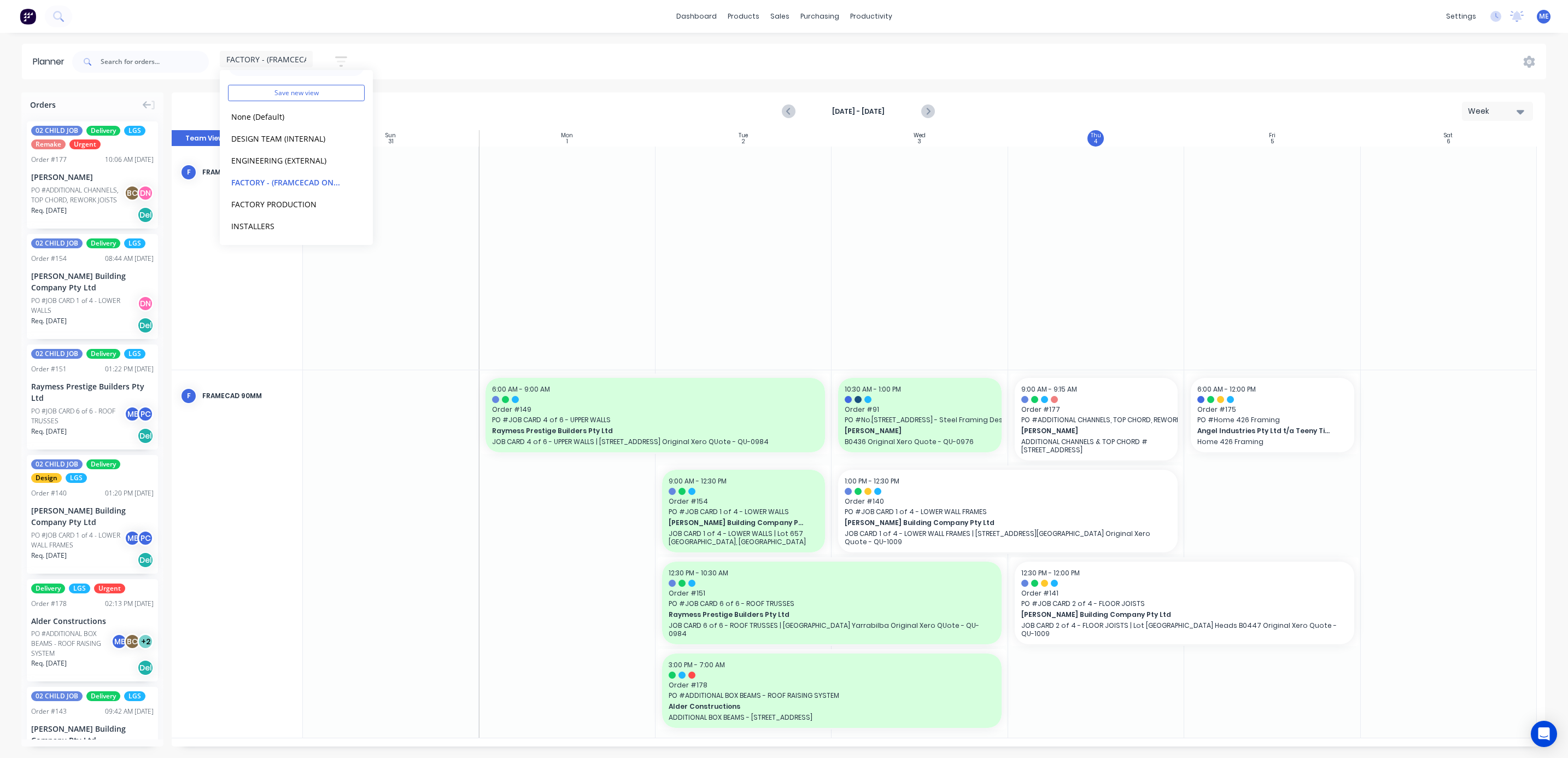
click at [1012, 33] on div "dashboard products sales purchasing productivity dashboard products Product Cat…" at bounding box center [784, 379] width 1568 height 758
click at [930, 108] on icon "Next page" at bounding box center [927, 112] width 13 height 13
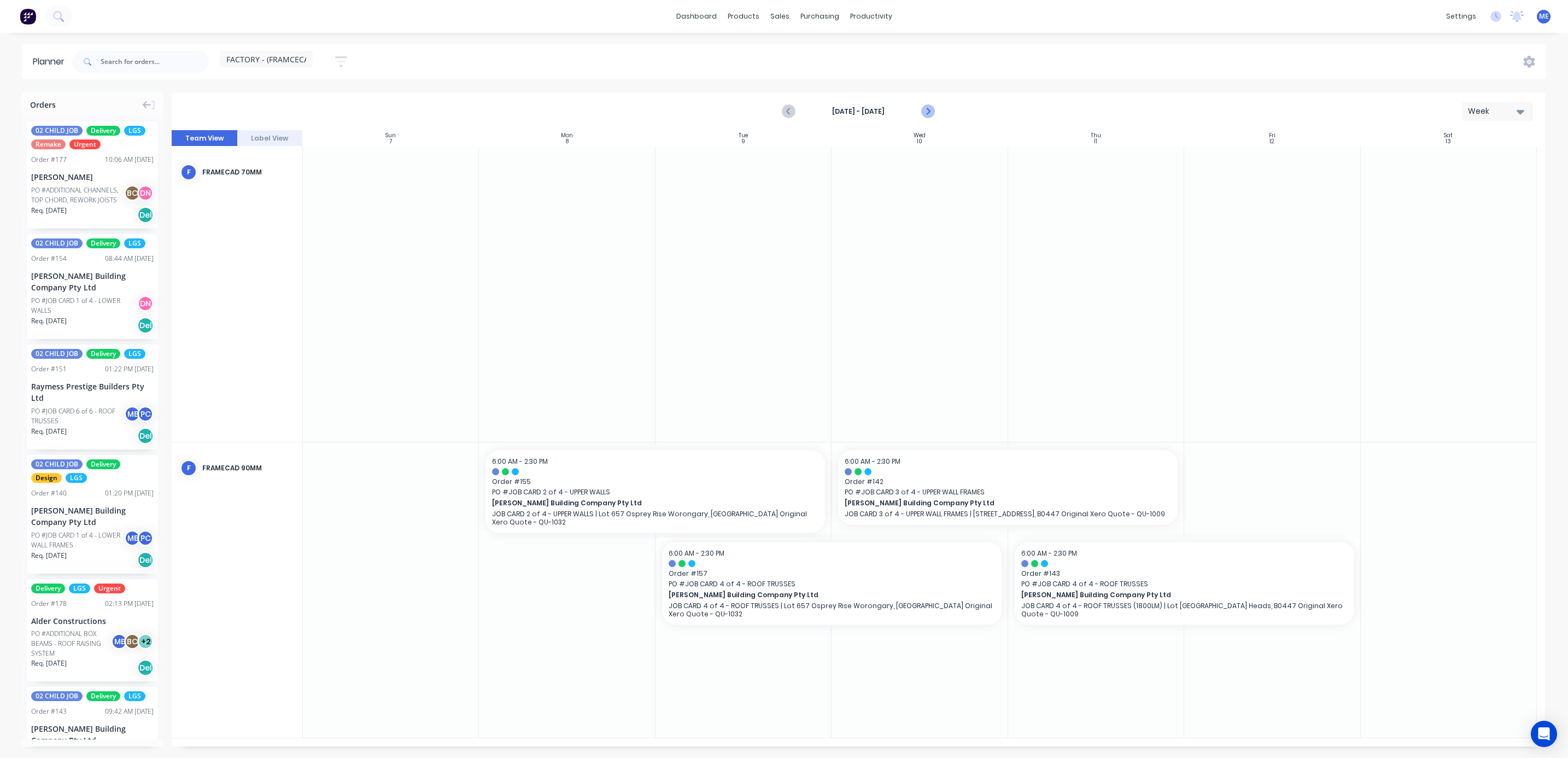
click at [930, 108] on icon "Next page" at bounding box center [927, 112] width 13 height 13
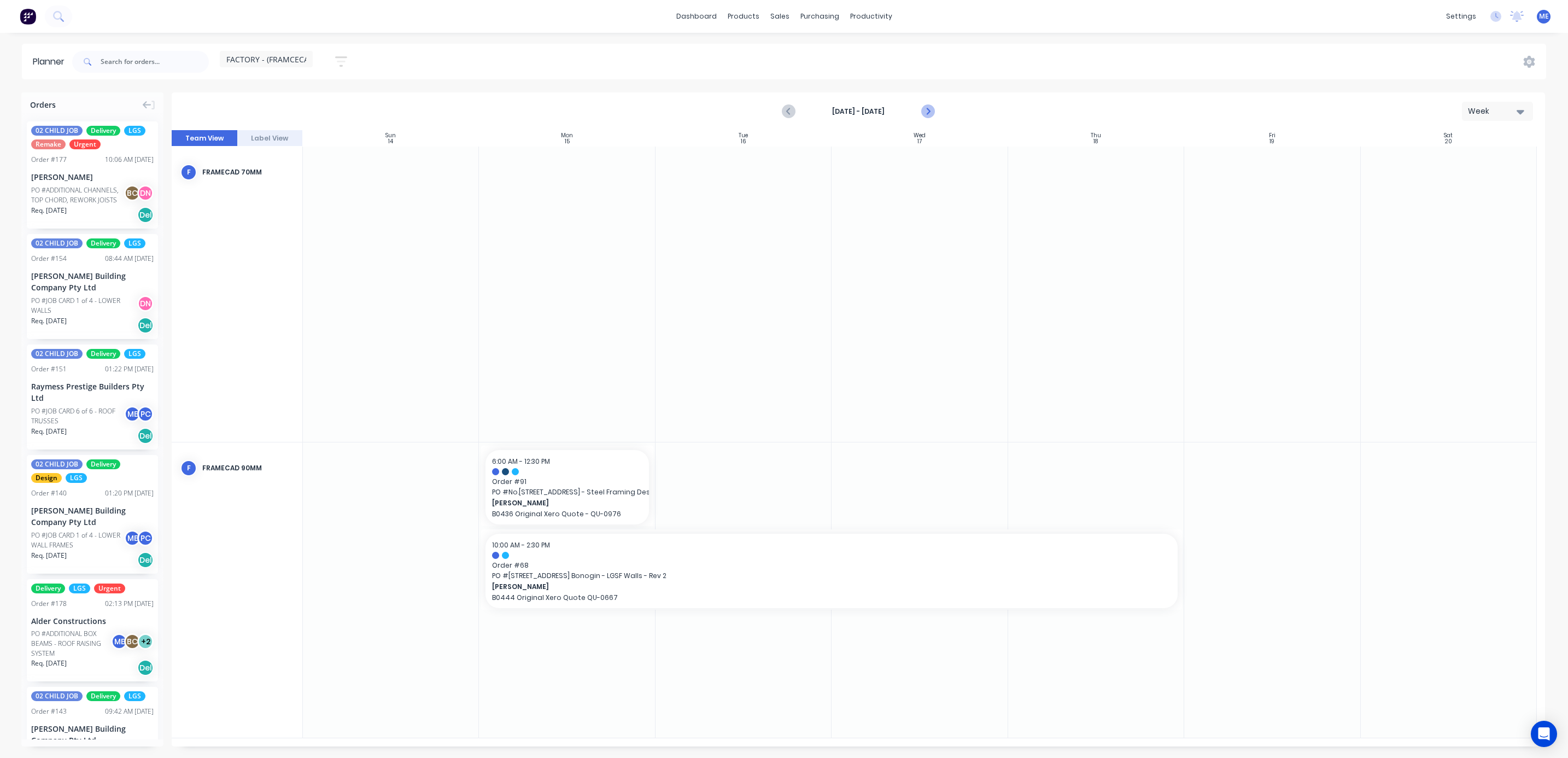
click at [930, 108] on icon "Next page" at bounding box center [927, 112] width 13 height 13
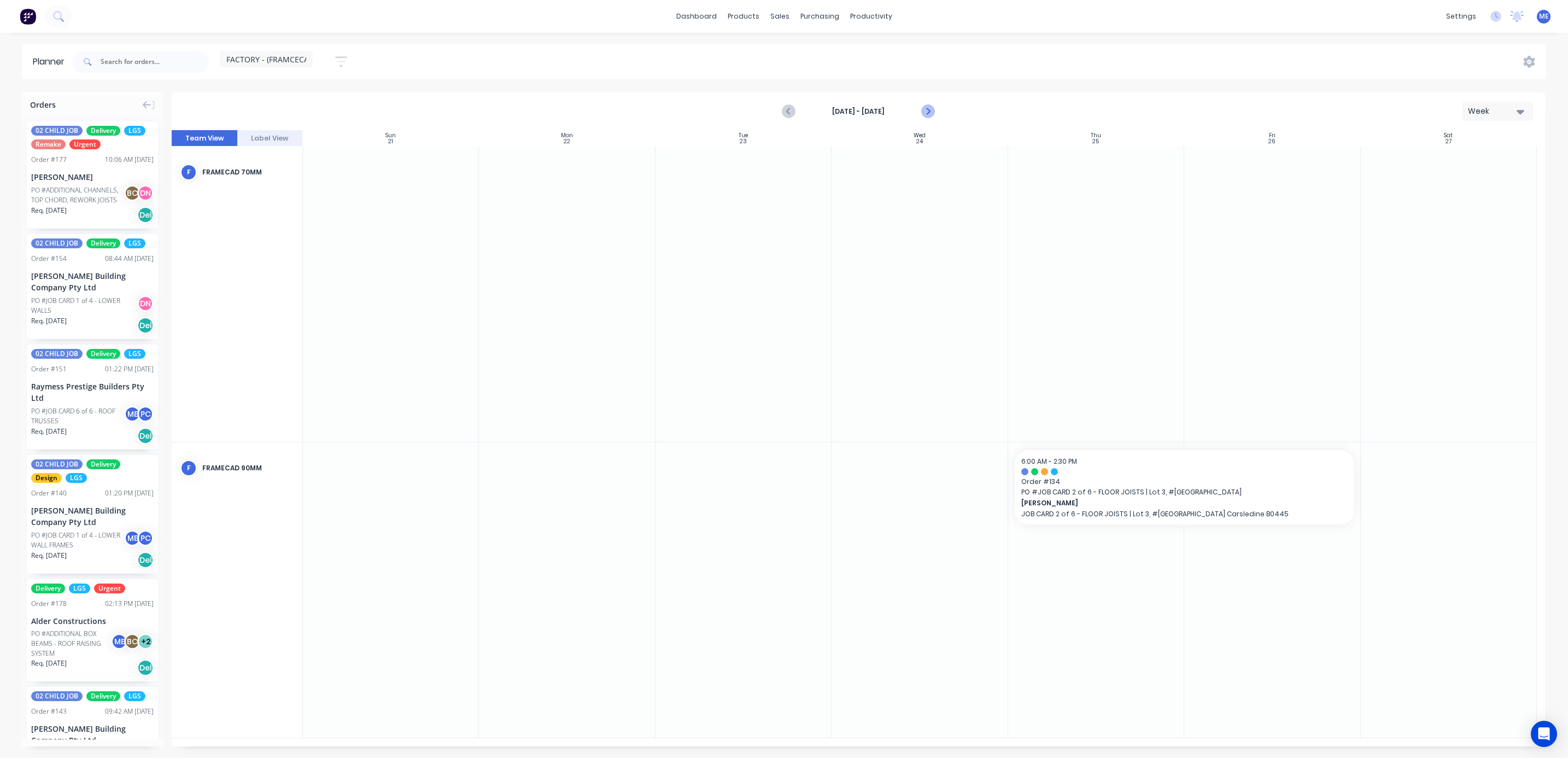
click at [930, 108] on icon "Next page" at bounding box center [927, 112] width 13 height 13
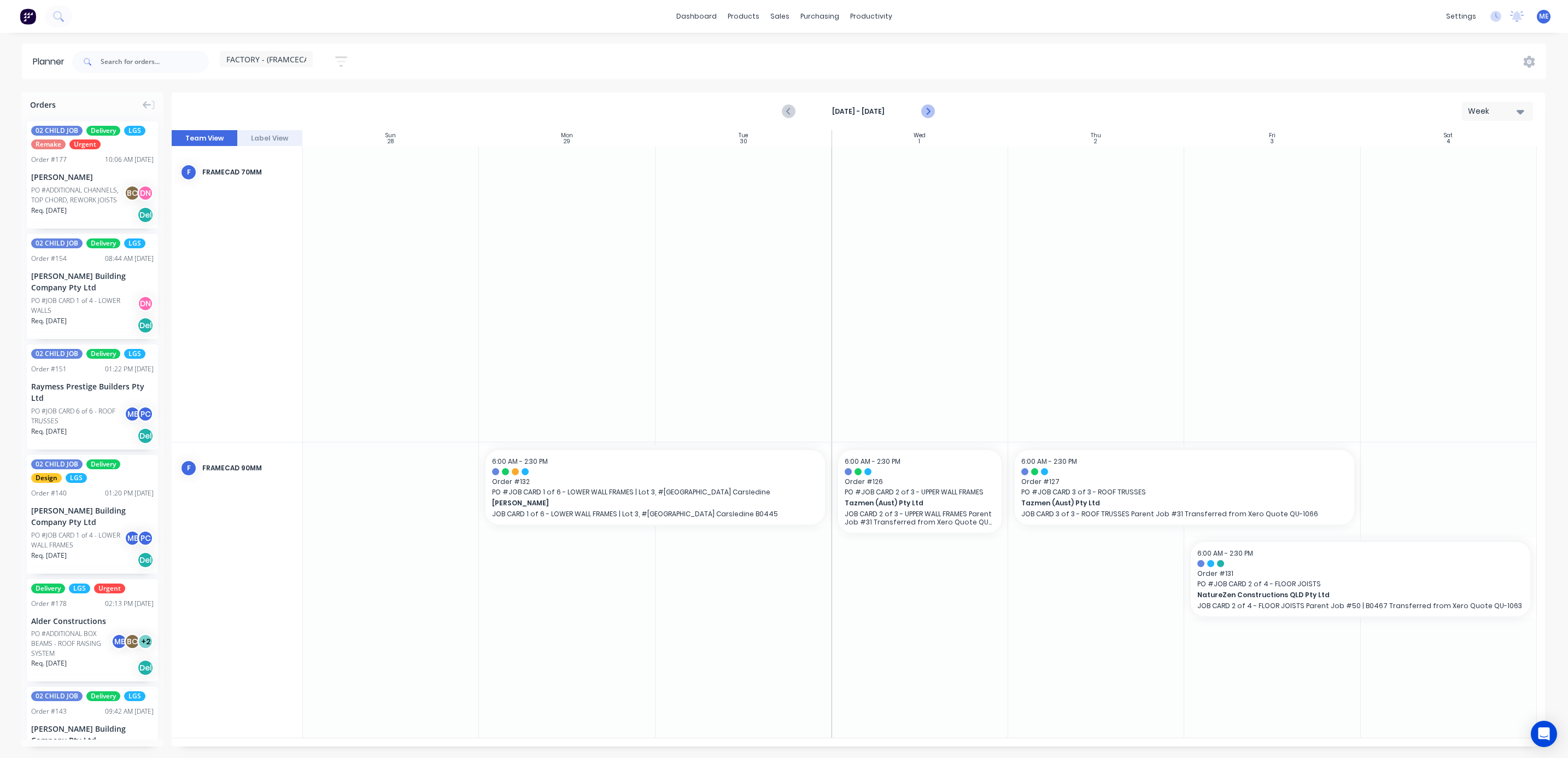
click at [930, 108] on icon "Next page" at bounding box center [927, 112] width 13 height 13
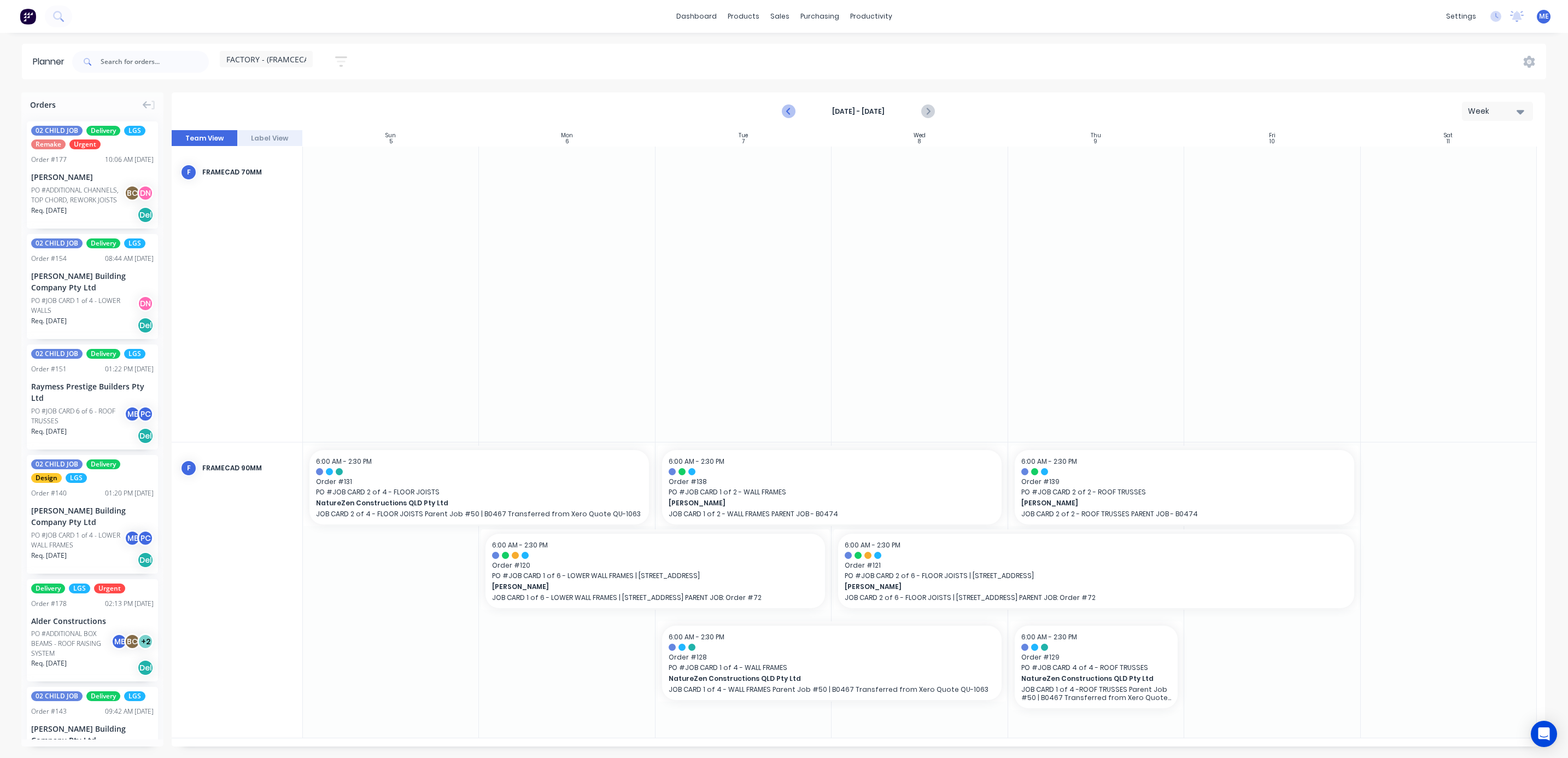
click at [791, 112] on icon "Previous page" at bounding box center [789, 112] width 13 height 13
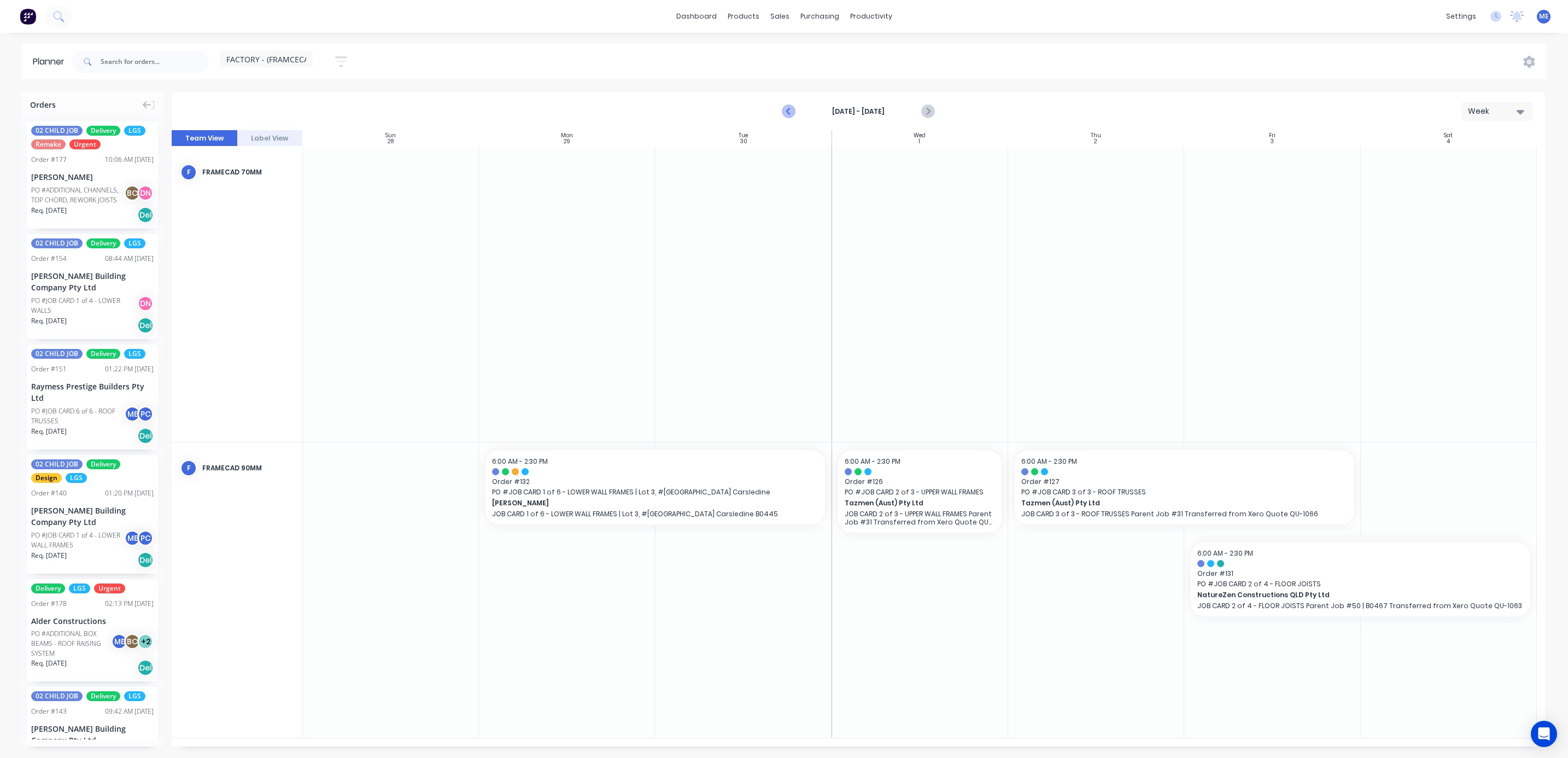
click at [791, 112] on icon "Previous page" at bounding box center [789, 112] width 13 height 13
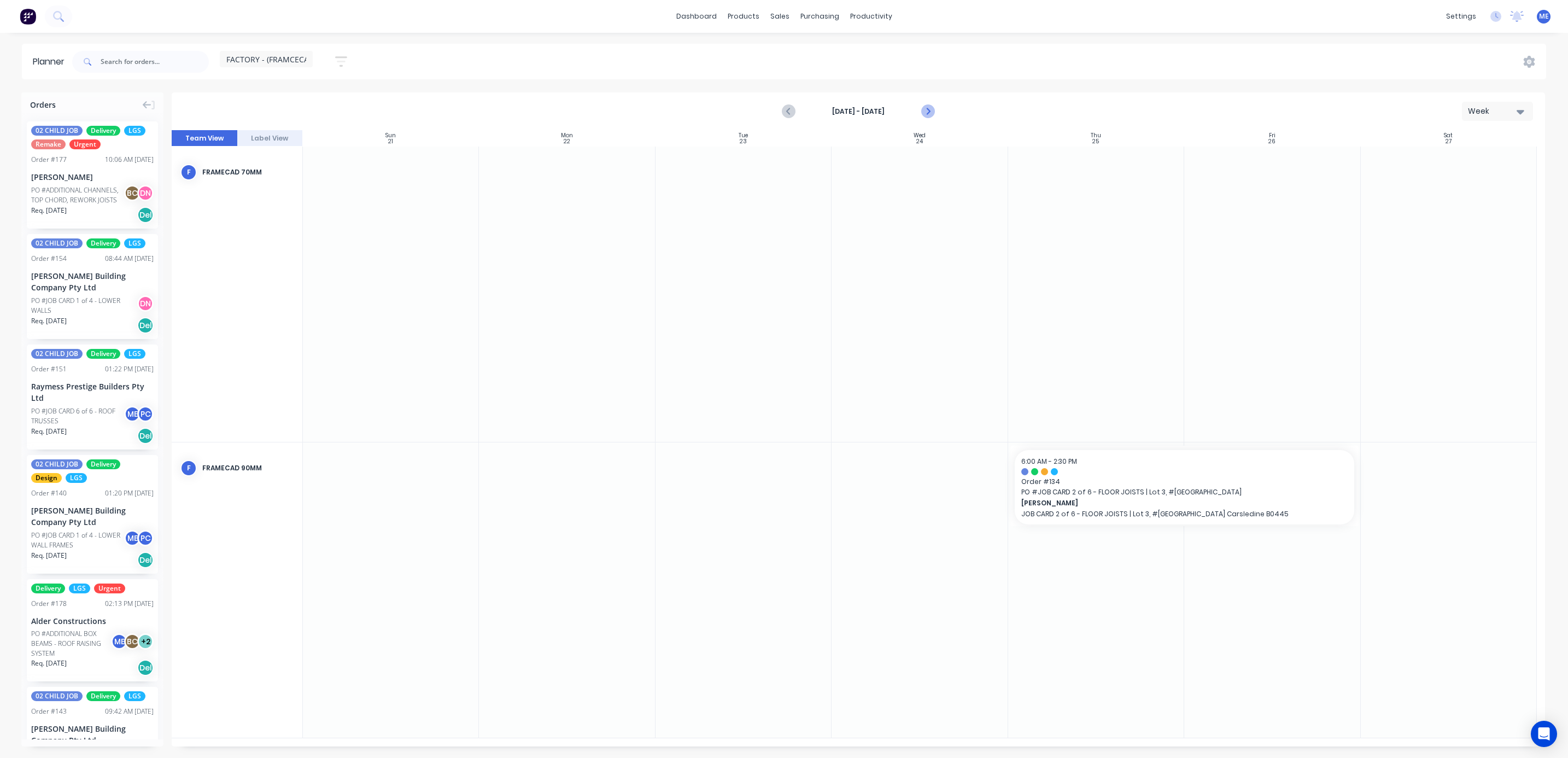
click at [932, 115] on icon "Next page" at bounding box center [927, 112] width 13 height 13
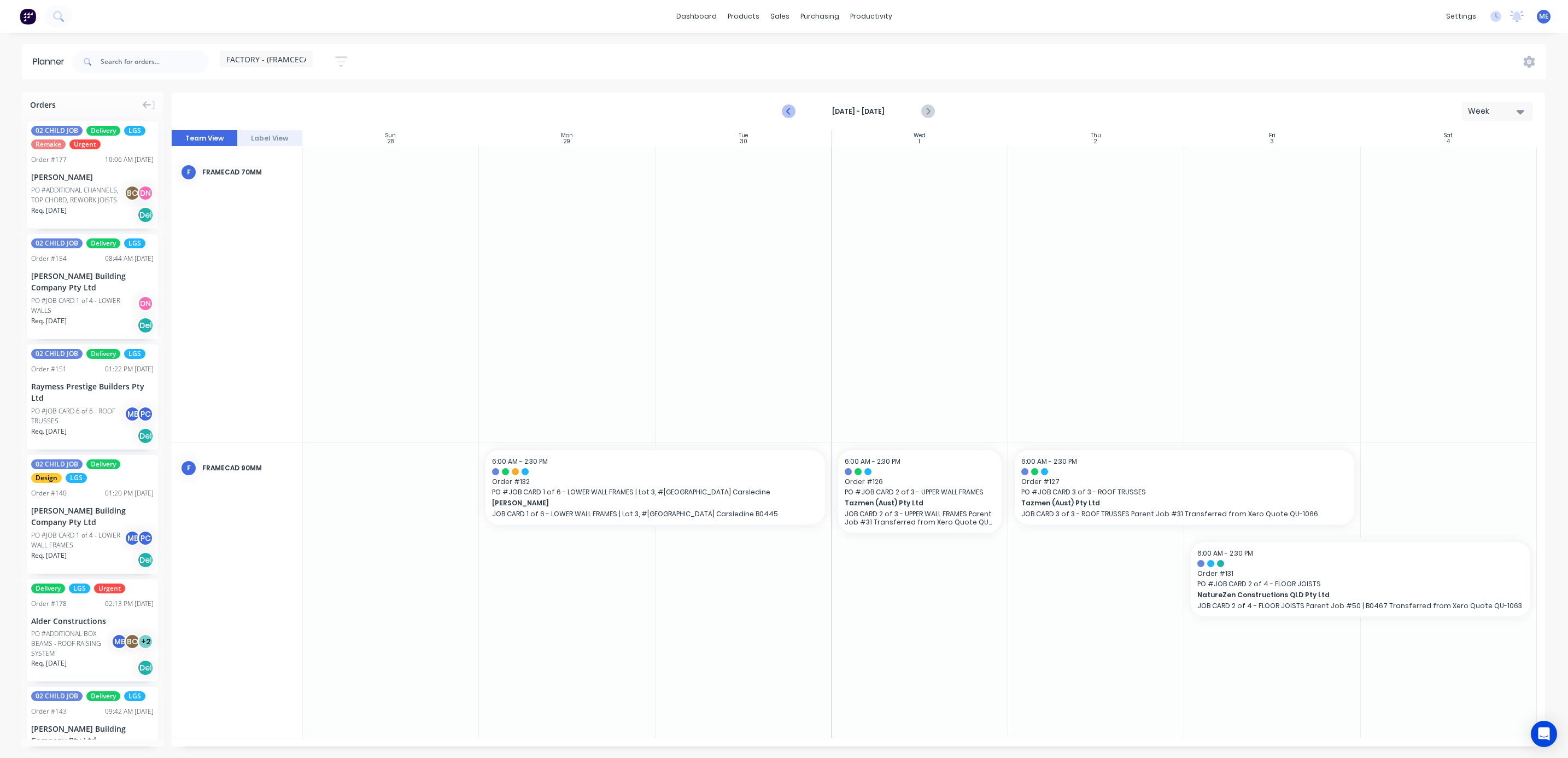
click at [794, 112] on icon "Previous page" at bounding box center [789, 112] width 13 height 13
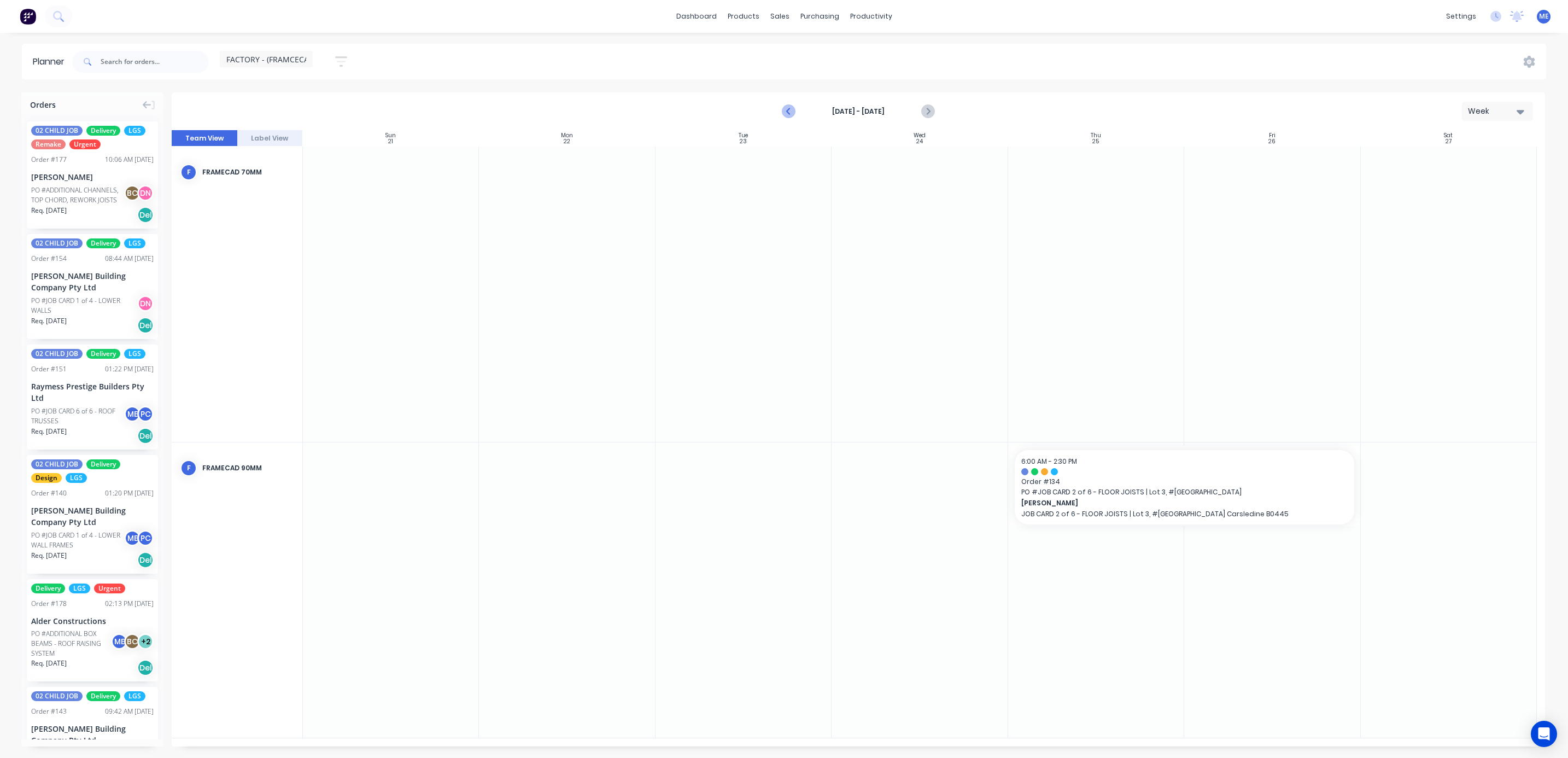
click at [794, 112] on icon "Previous page" at bounding box center [789, 112] width 13 height 13
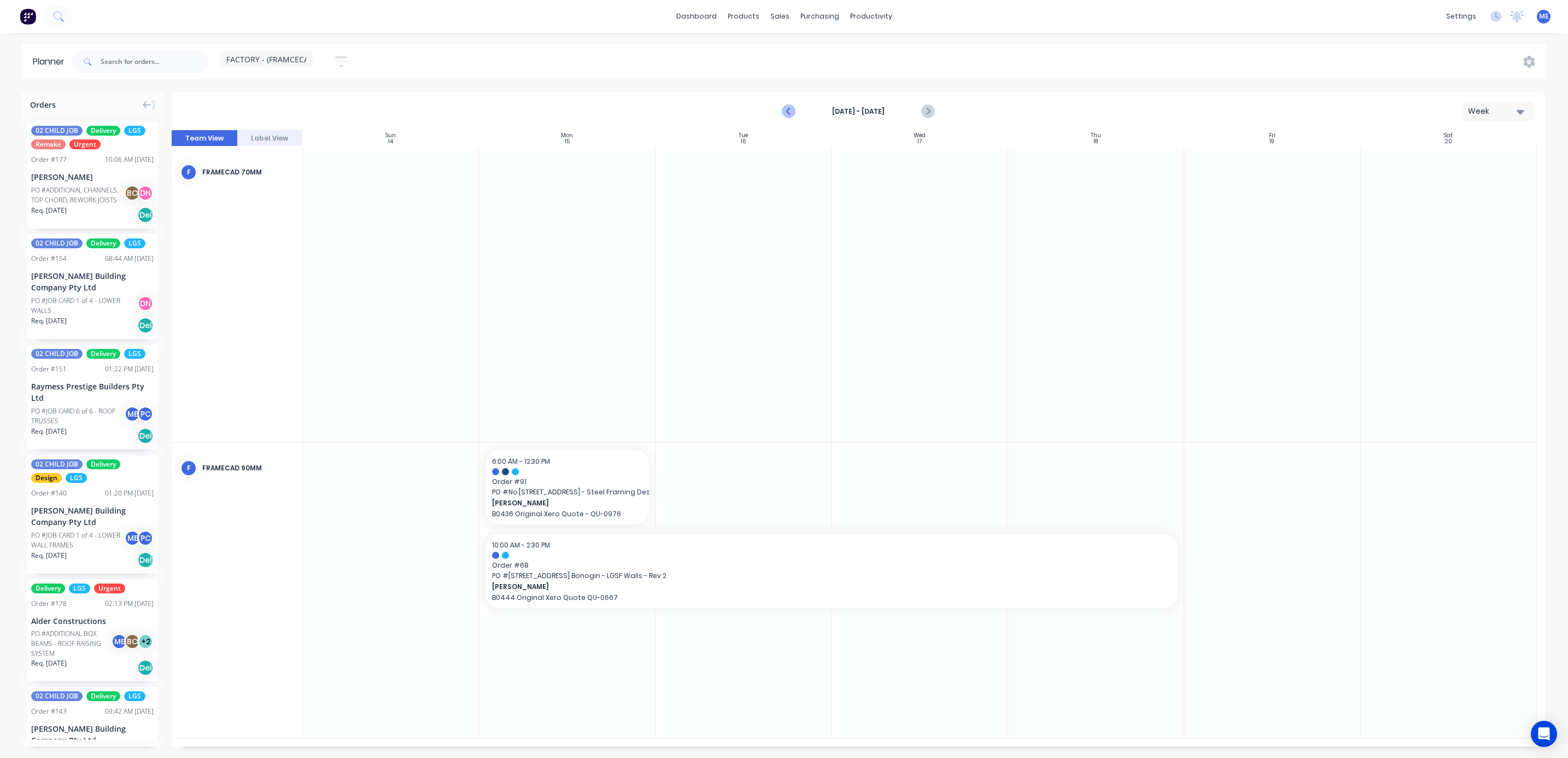
click at [794, 112] on icon "Previous page" at bounding box center [789, 112] width 13 height 13
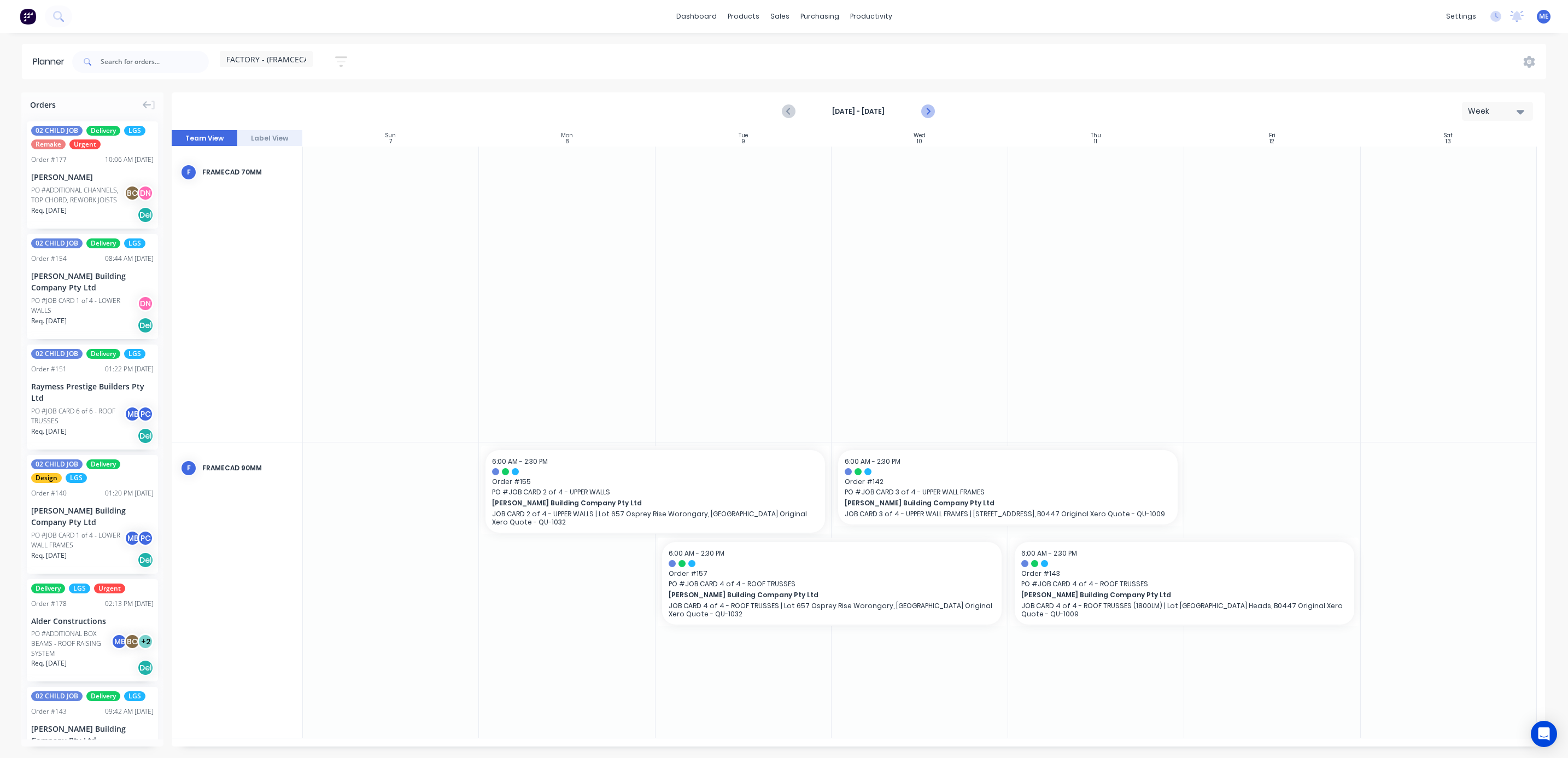
click at [920, 110] on icon "Next page" at bounding box center [927, 112] width 13 height 13
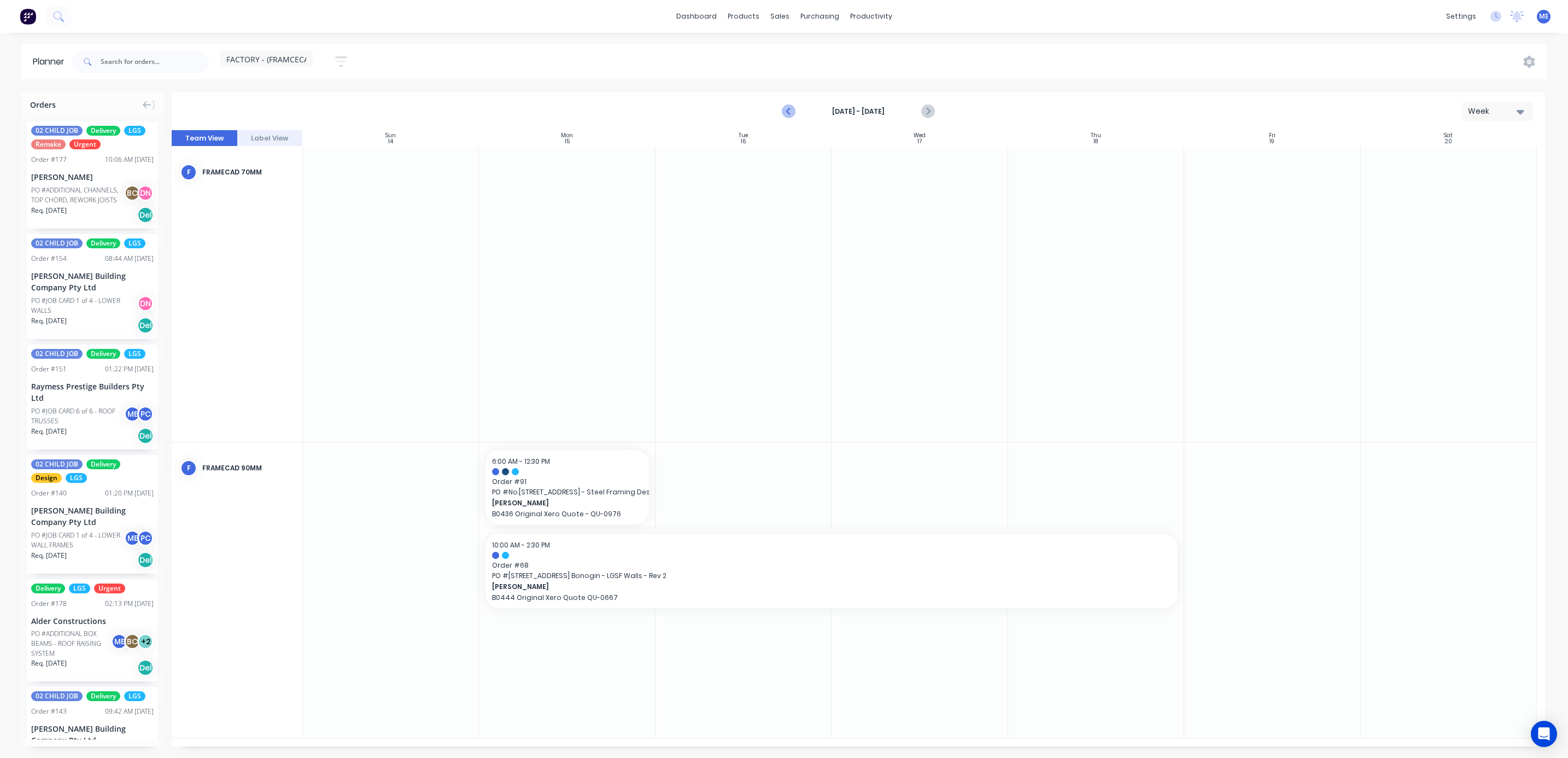
click at [785, 109] on icon "Previous page" at bounding box center [789, 112] width 13 height 13
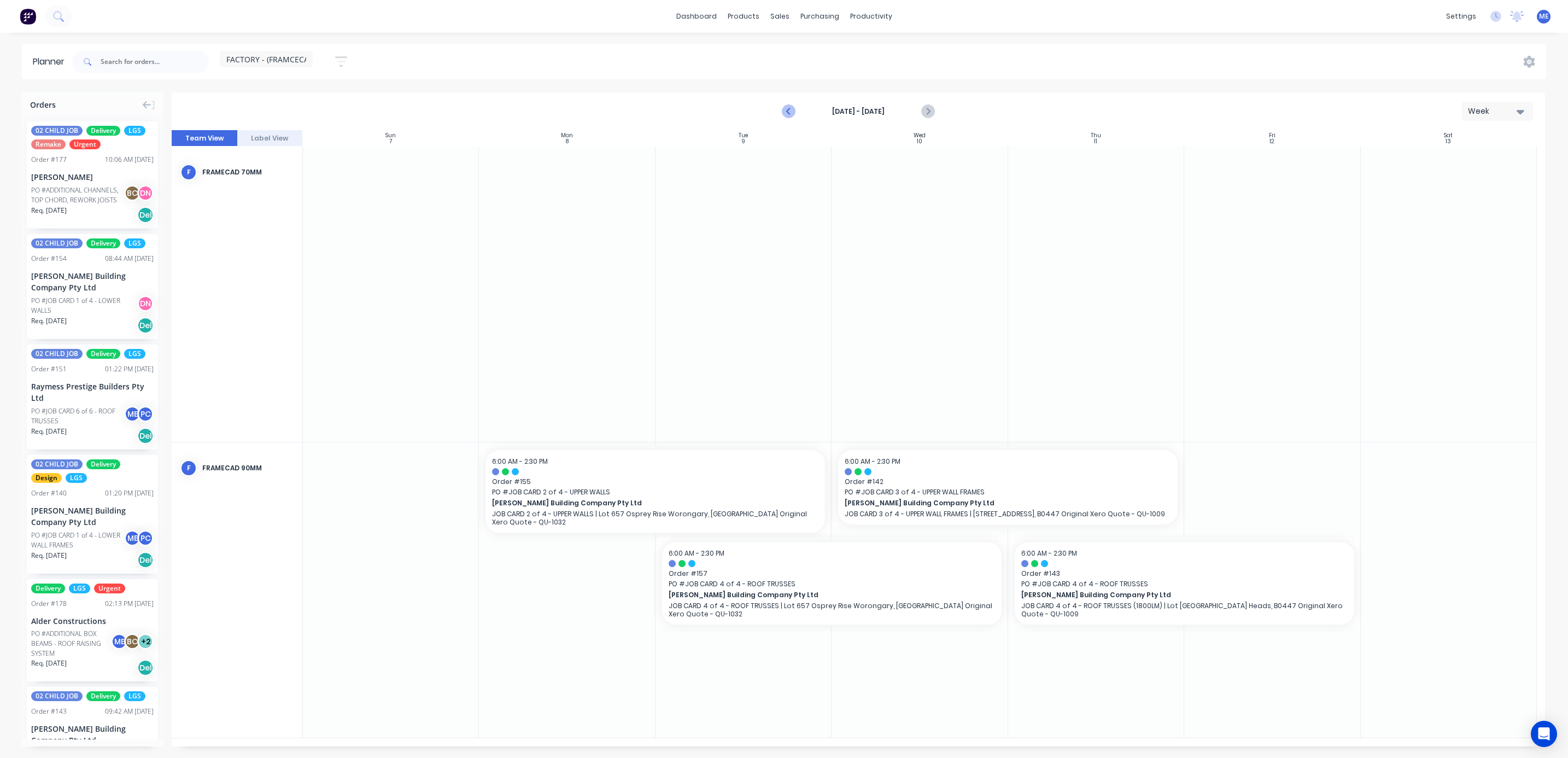
click at [785, 109] on icon "Previous page" at bounding box center [789, 112] width 13 height 13
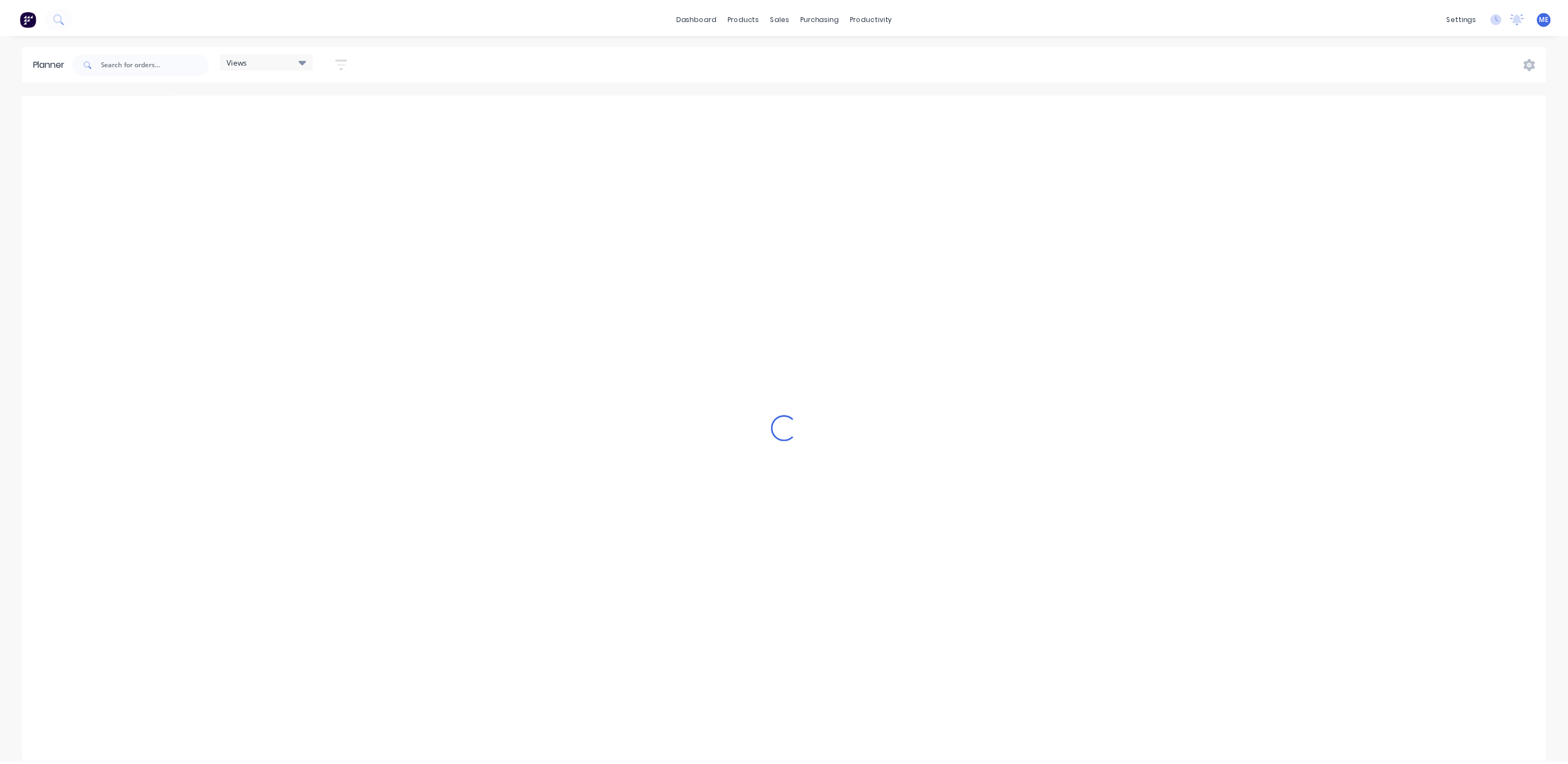
scroll to position [0, 250]
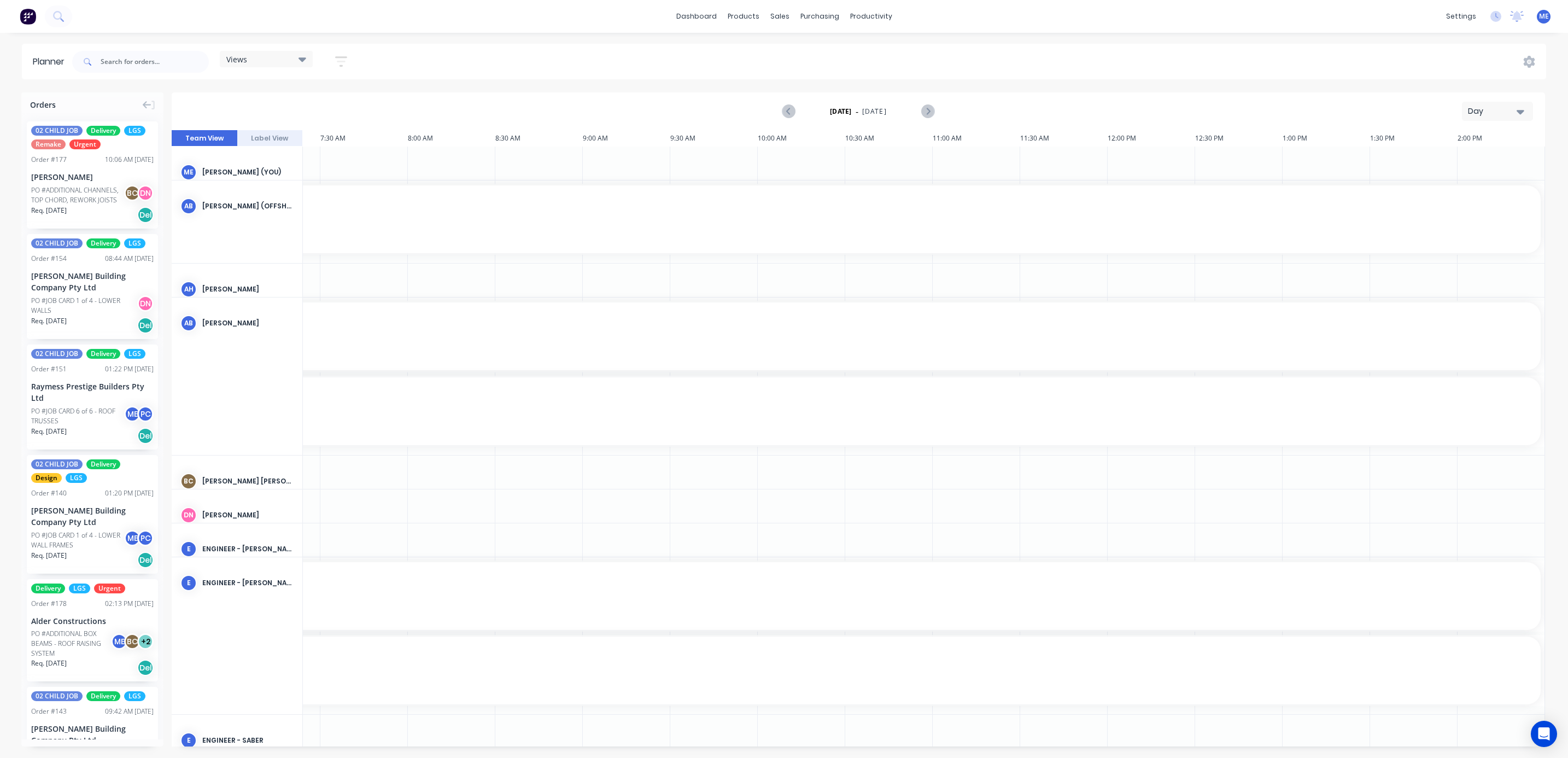
click at [277, 63] on div "Views" at bounding box center [266, 59] width 80 height 10
click at [294, 202] on button "FACTORY - (FRAMCECAD ONLY)" at bounding box center [286, 206] width 116 height 13
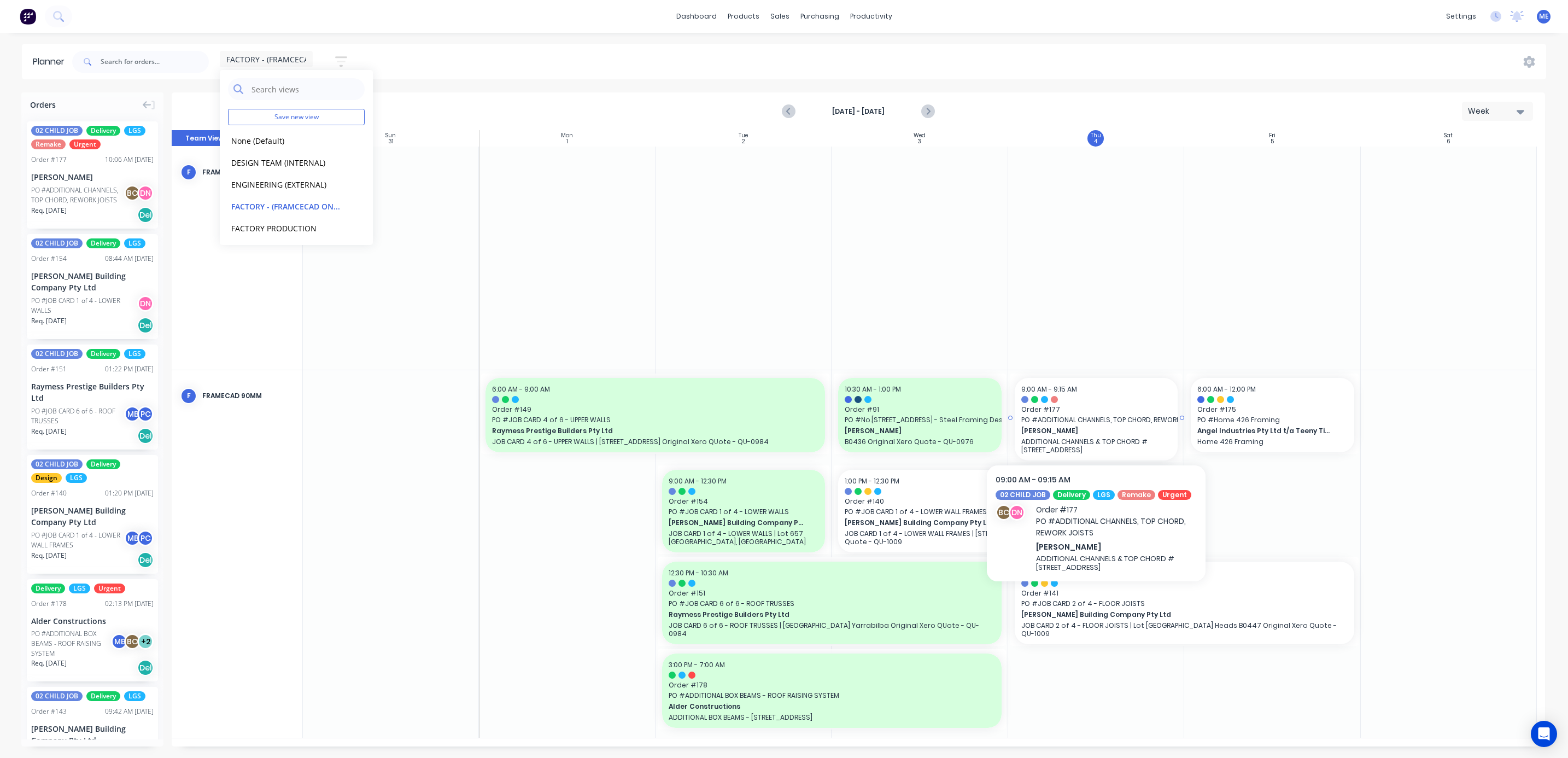
click at [1059, 412] on span "Order # 177" at bounding box center [1096, 409] width 150 height 10
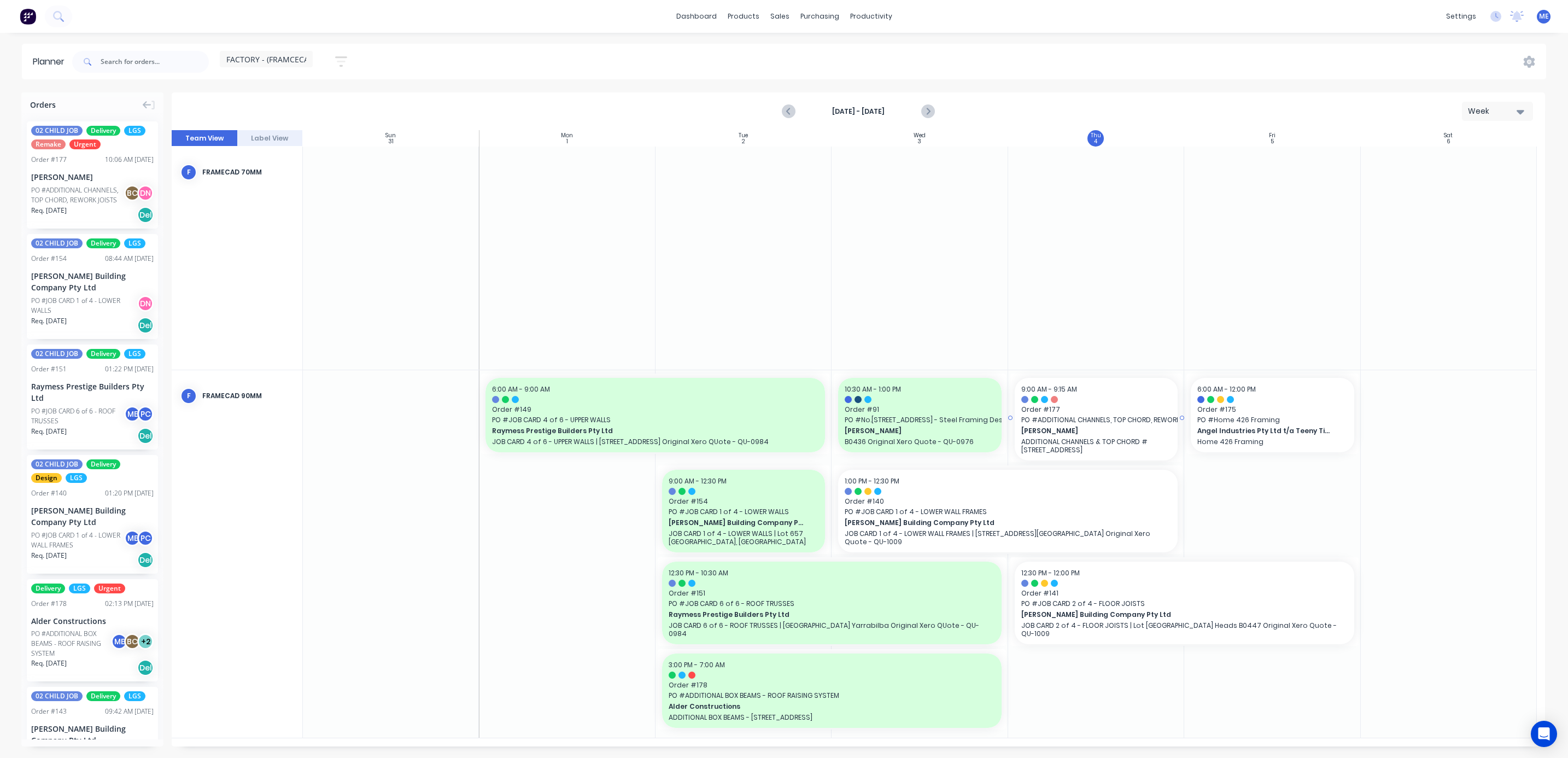
click at [1072, 419] on span "PO # ADDITIONAL CHANNELS, TOP CHORD, REWORK JOISTS" at bounding box center [1096, 419] width 150 height 10
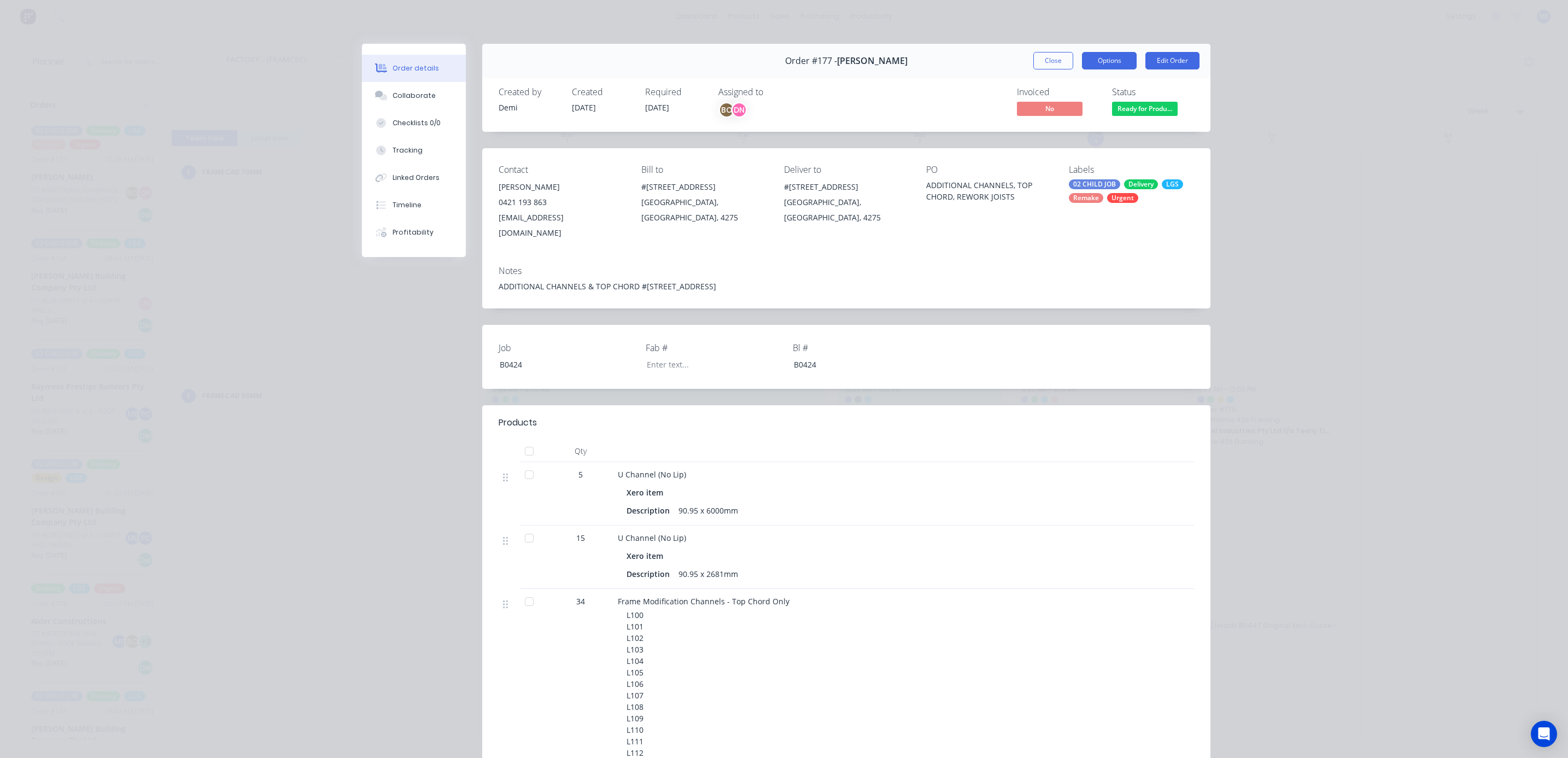
click at [1109, 54] on button "Options" at bounding box center [1109, 61] width 55 height 17
click at [1033, 57] on button "Close" at bounding box center [1053, 61] width 40 height 17
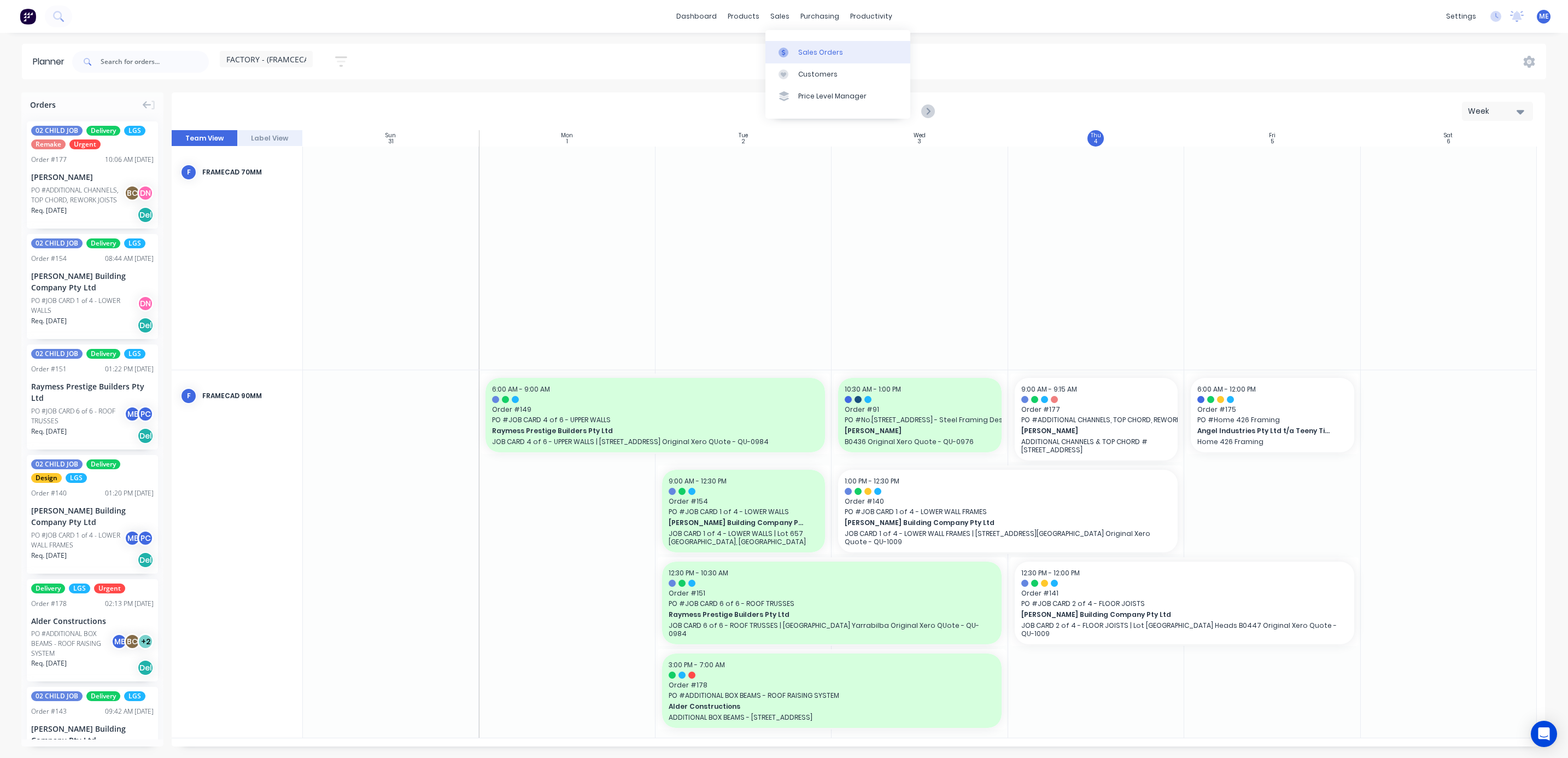
click at [793, 47] on div at bounding box center [787, 52] width 17 height 10
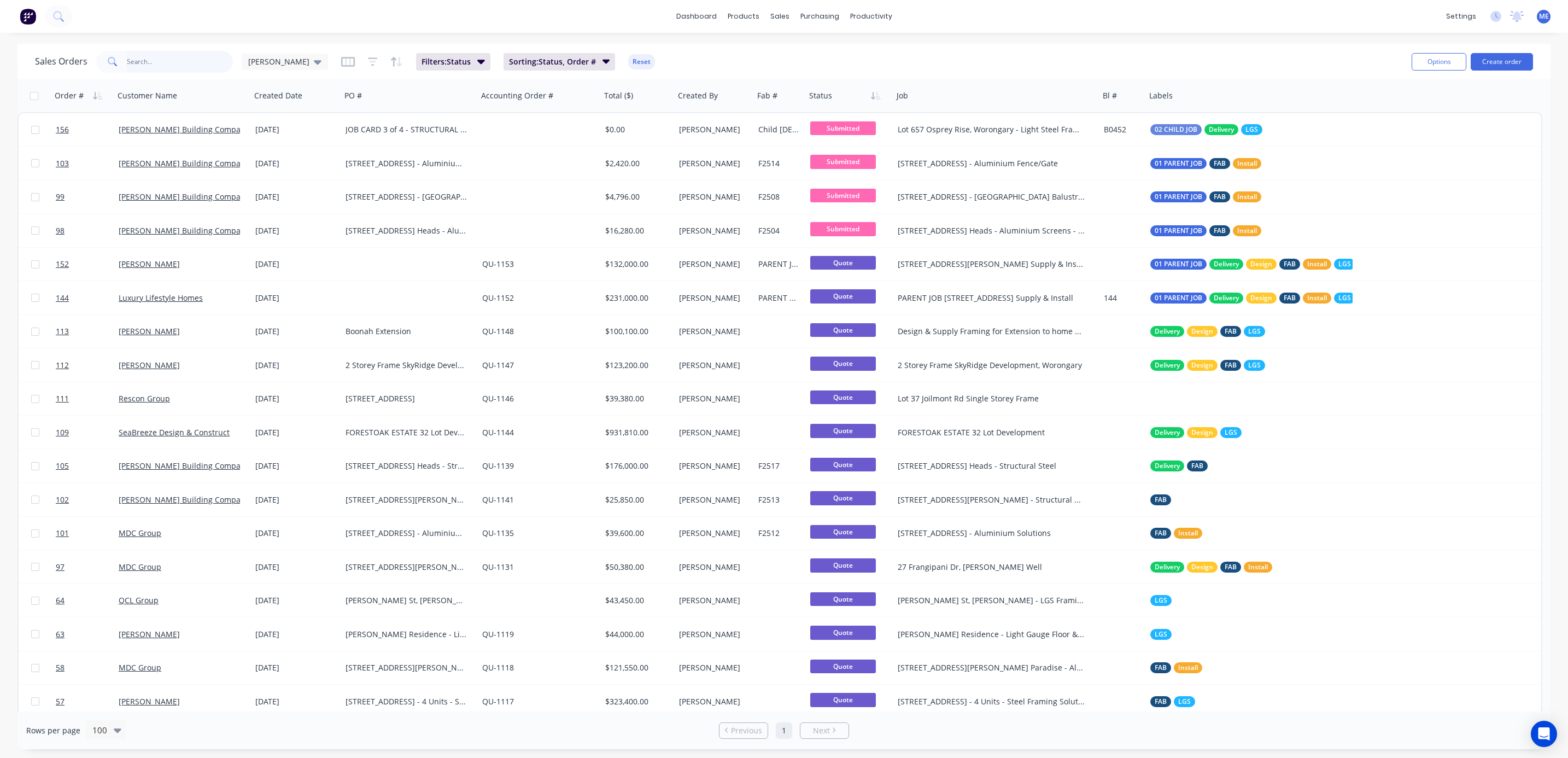
click at [180, 69] on input "text" at bounding box center [180, 61] width 107 height 22
type input "g"
click at [252, 57] on span "[PERSON_NAME]" at bounding box center [279, 61] width 61 height 11
click at [256, 154] on button "None" at bounding box center [307, 155] width 125 height 13
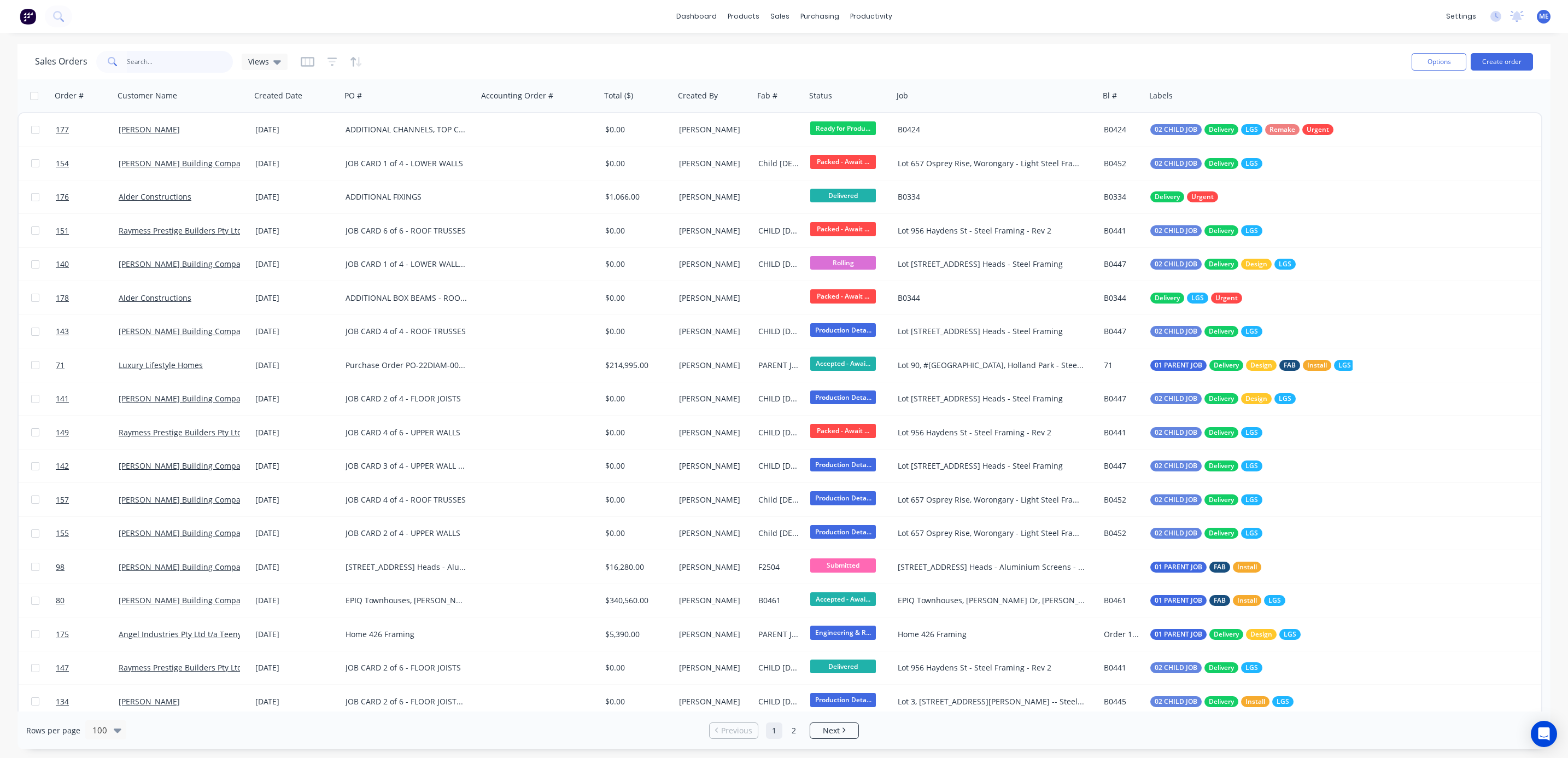
click at [181, 67] on input "text" at bounding box center [180, 61] width 107 height 22
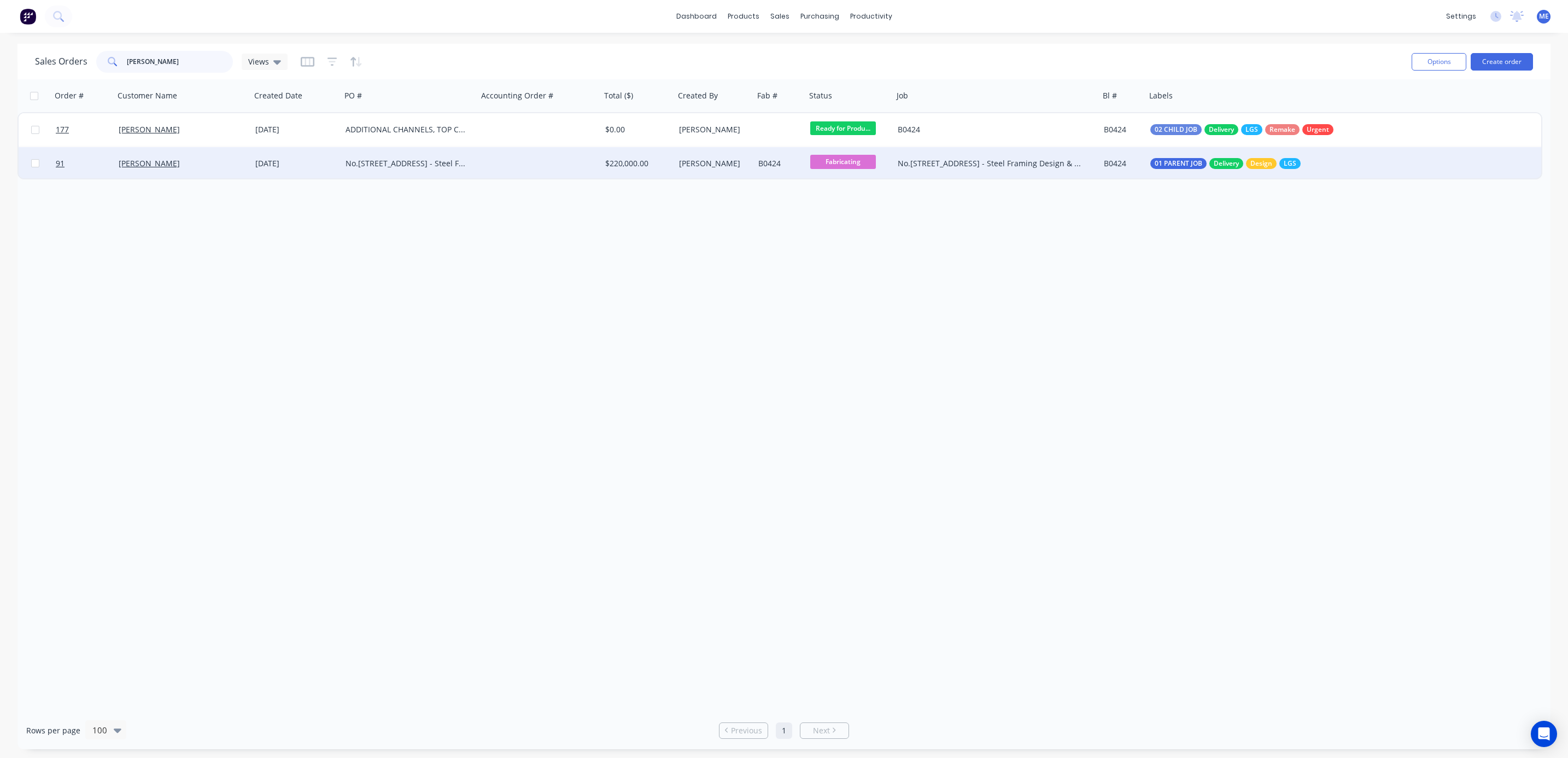
type input "flack"
click at [428, 158] on div "No.[STREET_ADDRESS] - Steel Framing Design & Supply - Rev 2" at bounding box center [406, 164] width 122 height 11
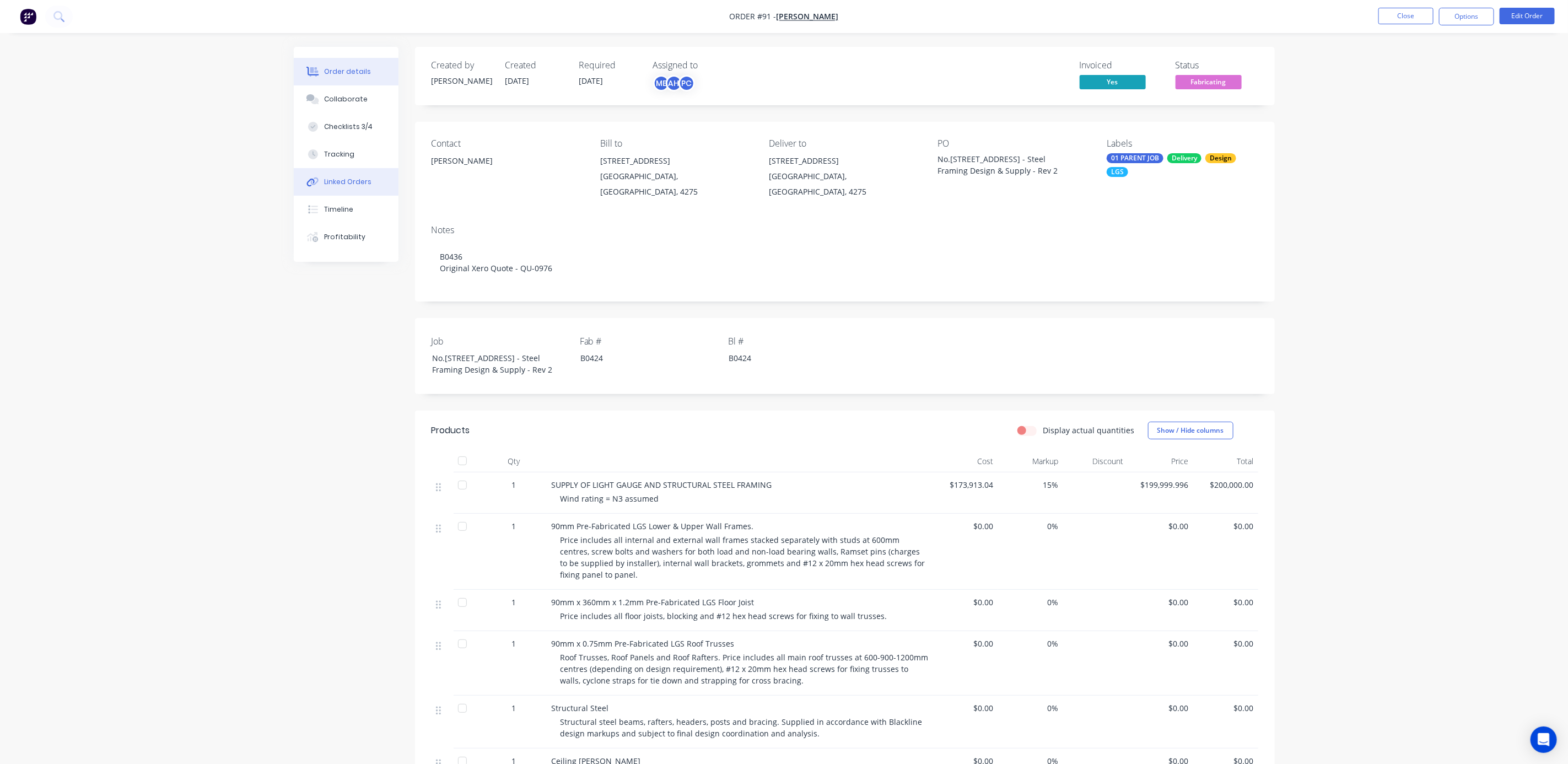
click at [338, 178] on div "Linked Orders" at bounding box center [347, 182] width 47 height 10
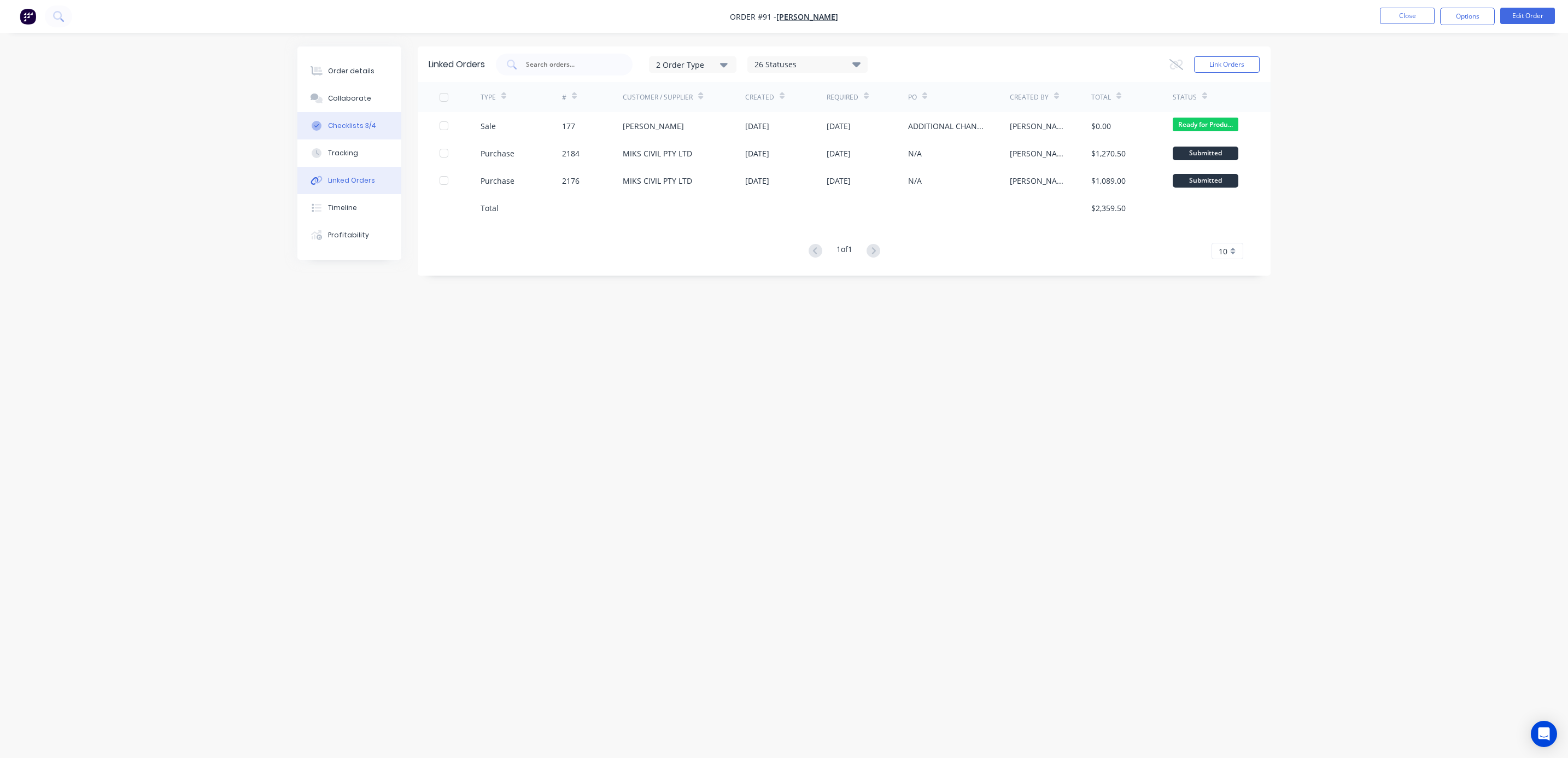
click at [355, 122] on div "Checklists 3/4" at bounding box center [352, 126] width 48 height 10
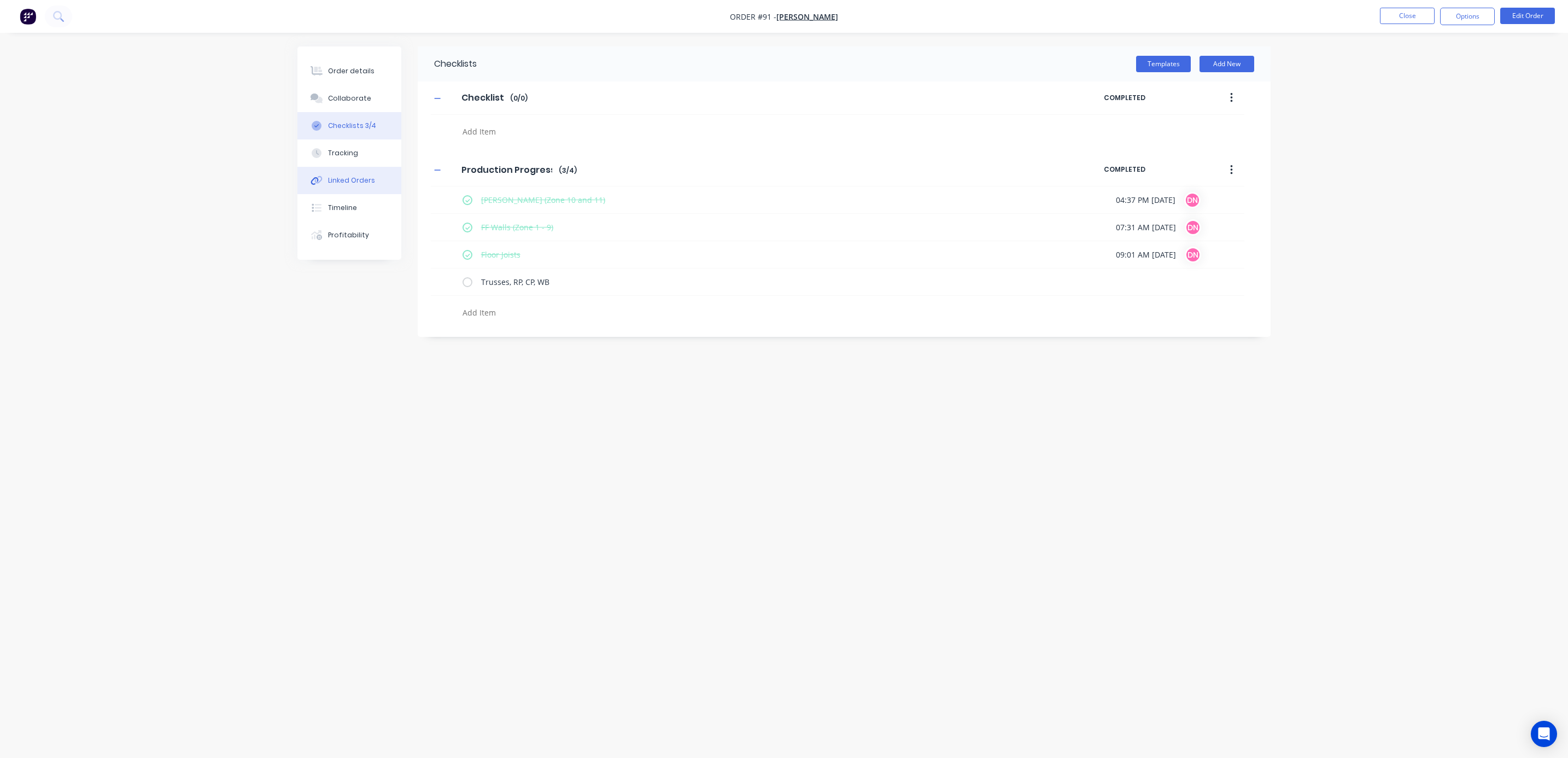
click at [339, 173] on button "Linked Orders" at bounding box center [349, 180] width 104 height 27
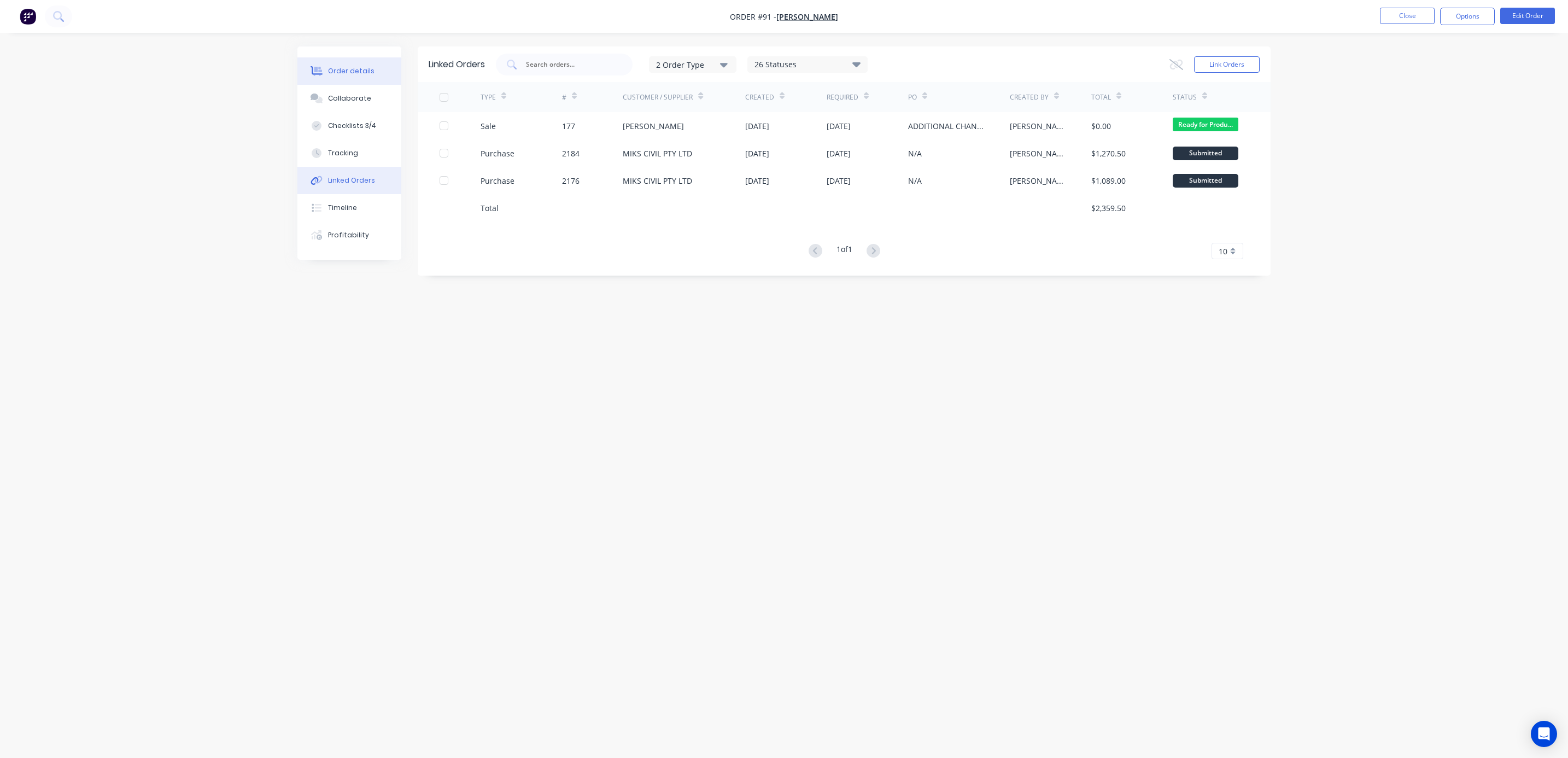
click at [346, 79] on button "Order details" at bounding box center [349, 71] width 104 height 27
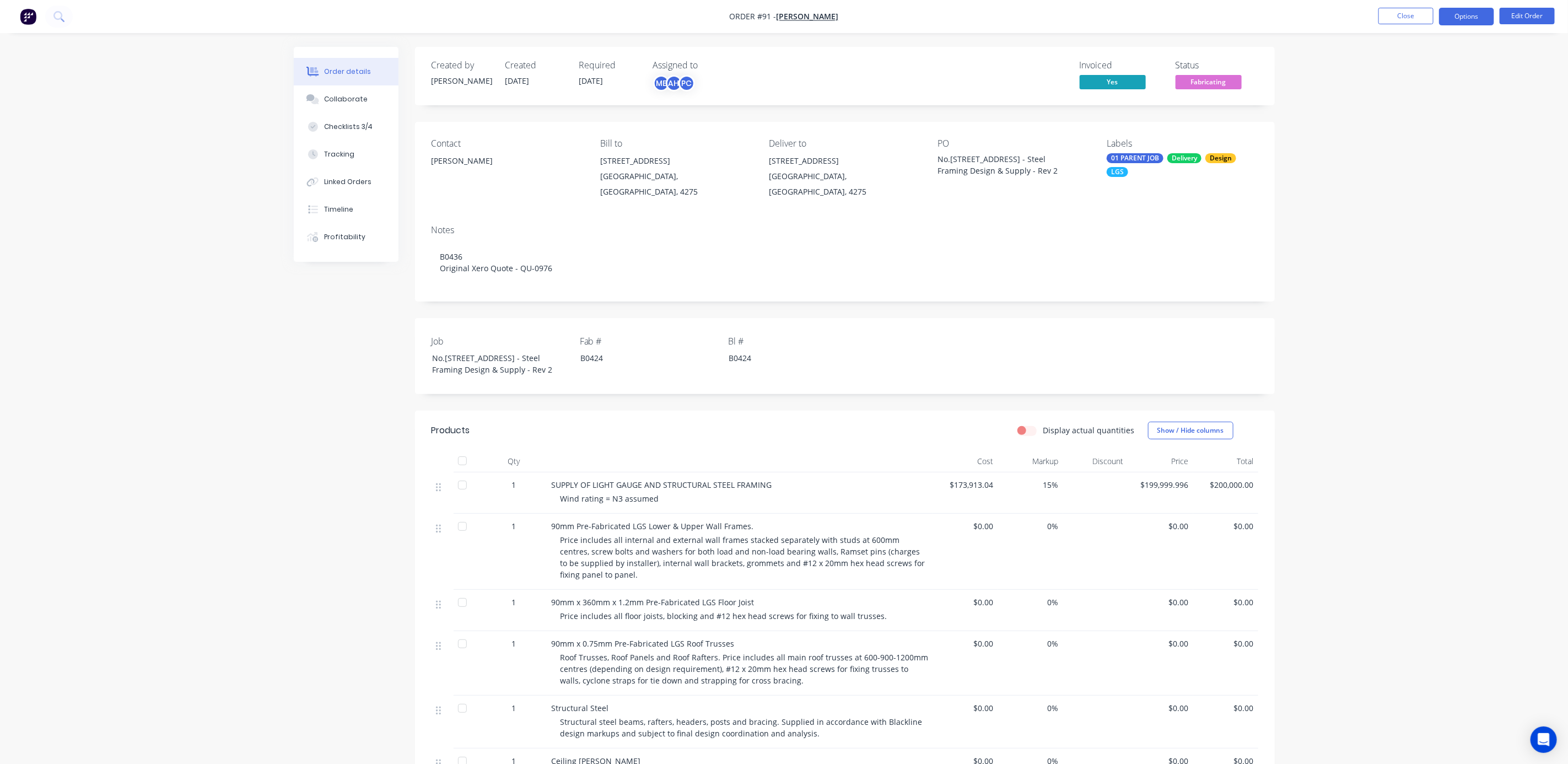
click at [1478, 15] on button "Options" at bounding box center [1466, 16] width 55 height 18
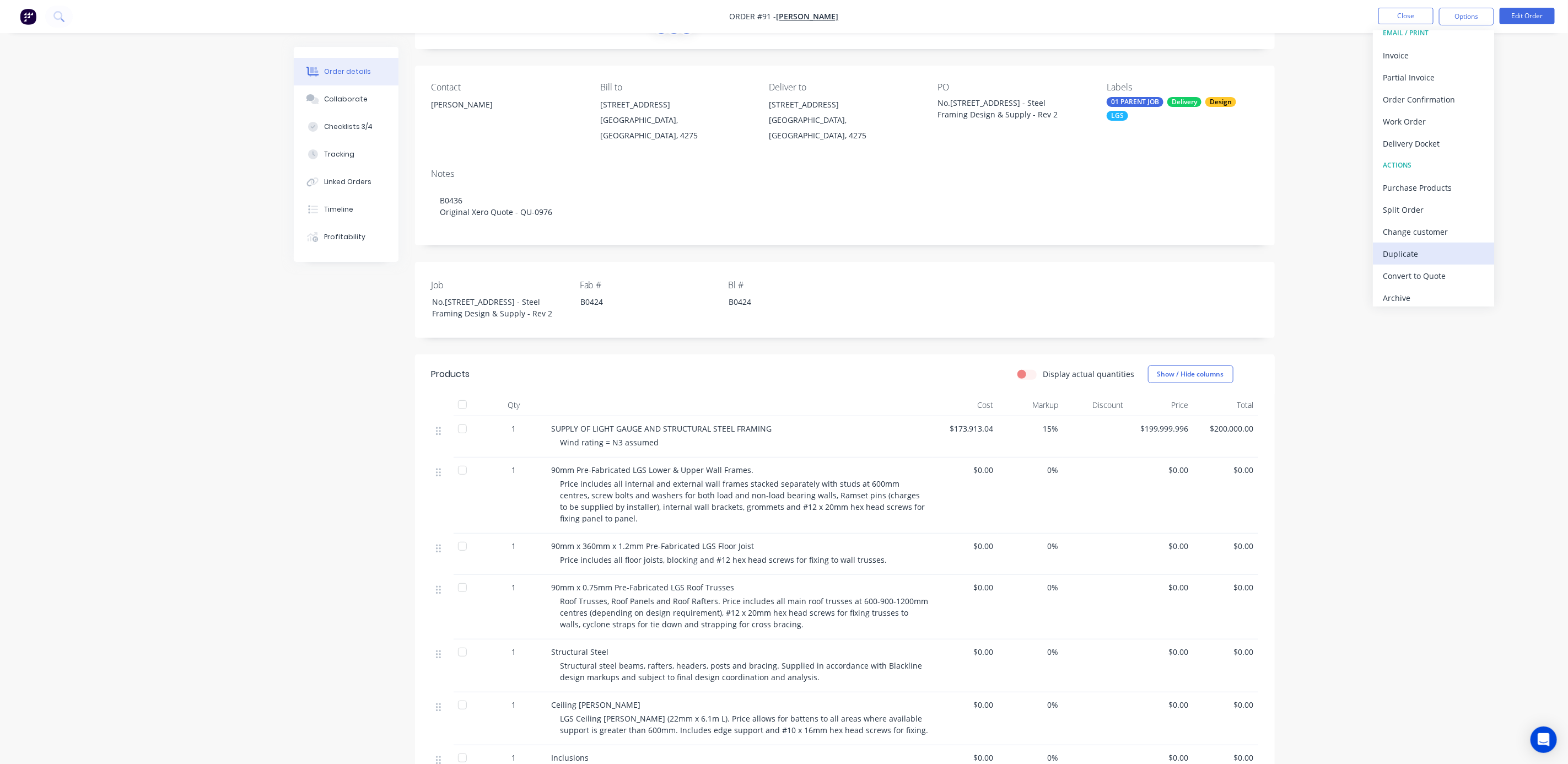
scroll to position [17, 0]
click at [1407, 241] on div "Duplicate" at bounding box center [1433, 249] width 102 height 16
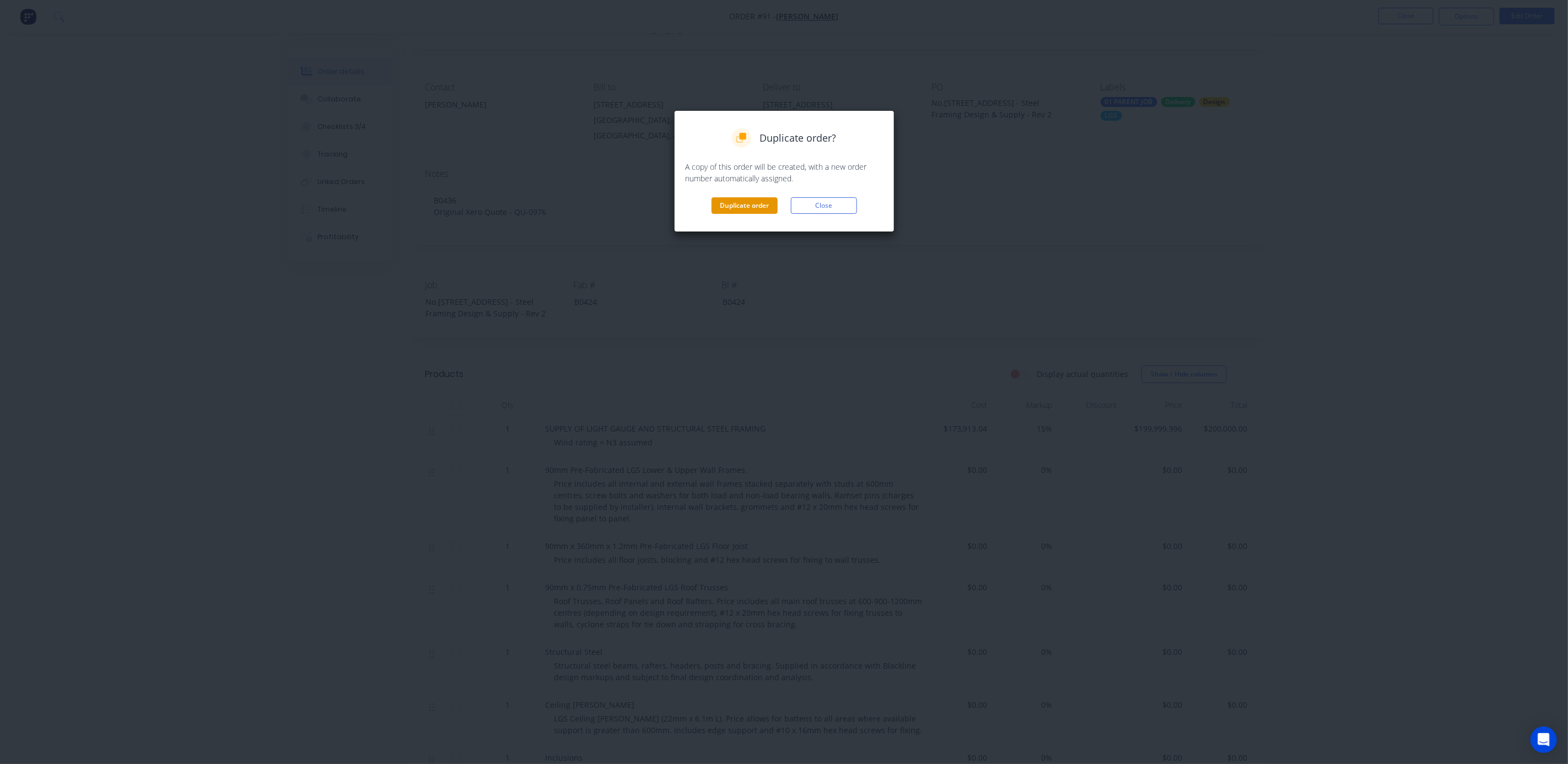
click at [758, 205] on button "Duplicate order" at bounding box center [745, 205] width 66 height 17
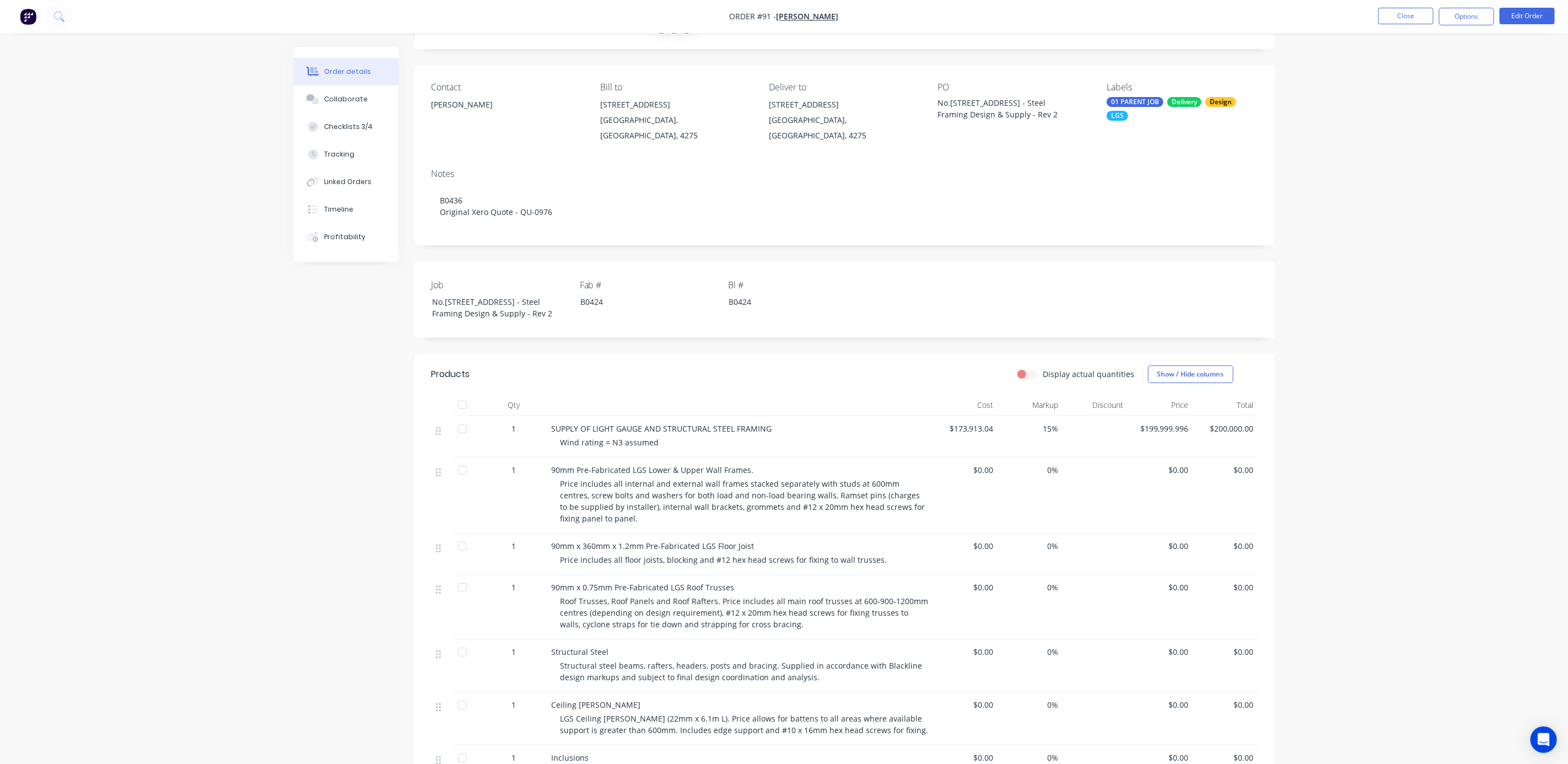
scroll to position [0, 0]
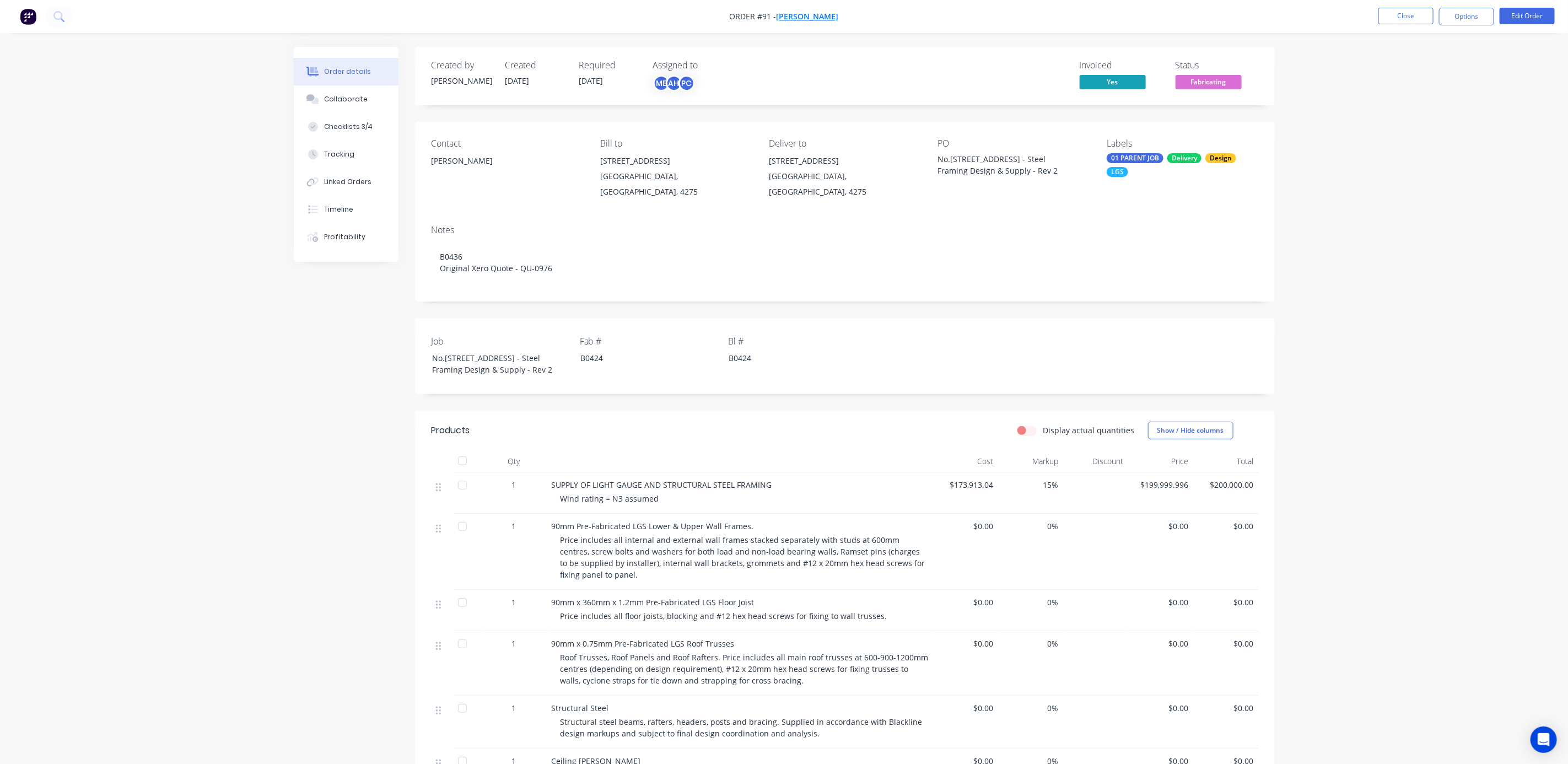
click at [837, 11] on span "[PERSON_NAME]" at bounding box center [807, 17] width 62 height 11
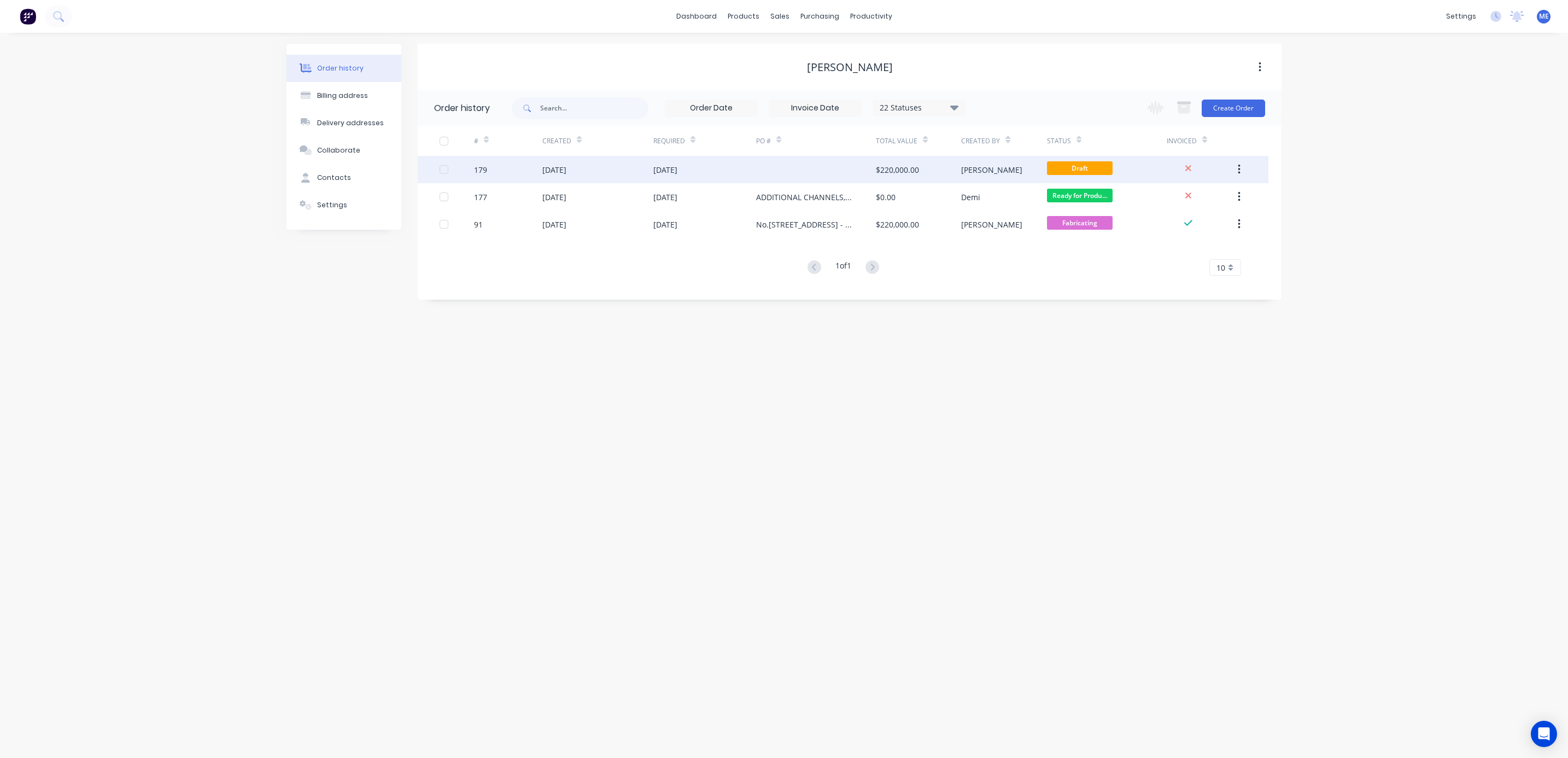
click at [624, 174] on div "[DATE]" at bounding box center [598, 169] width 111 height 27
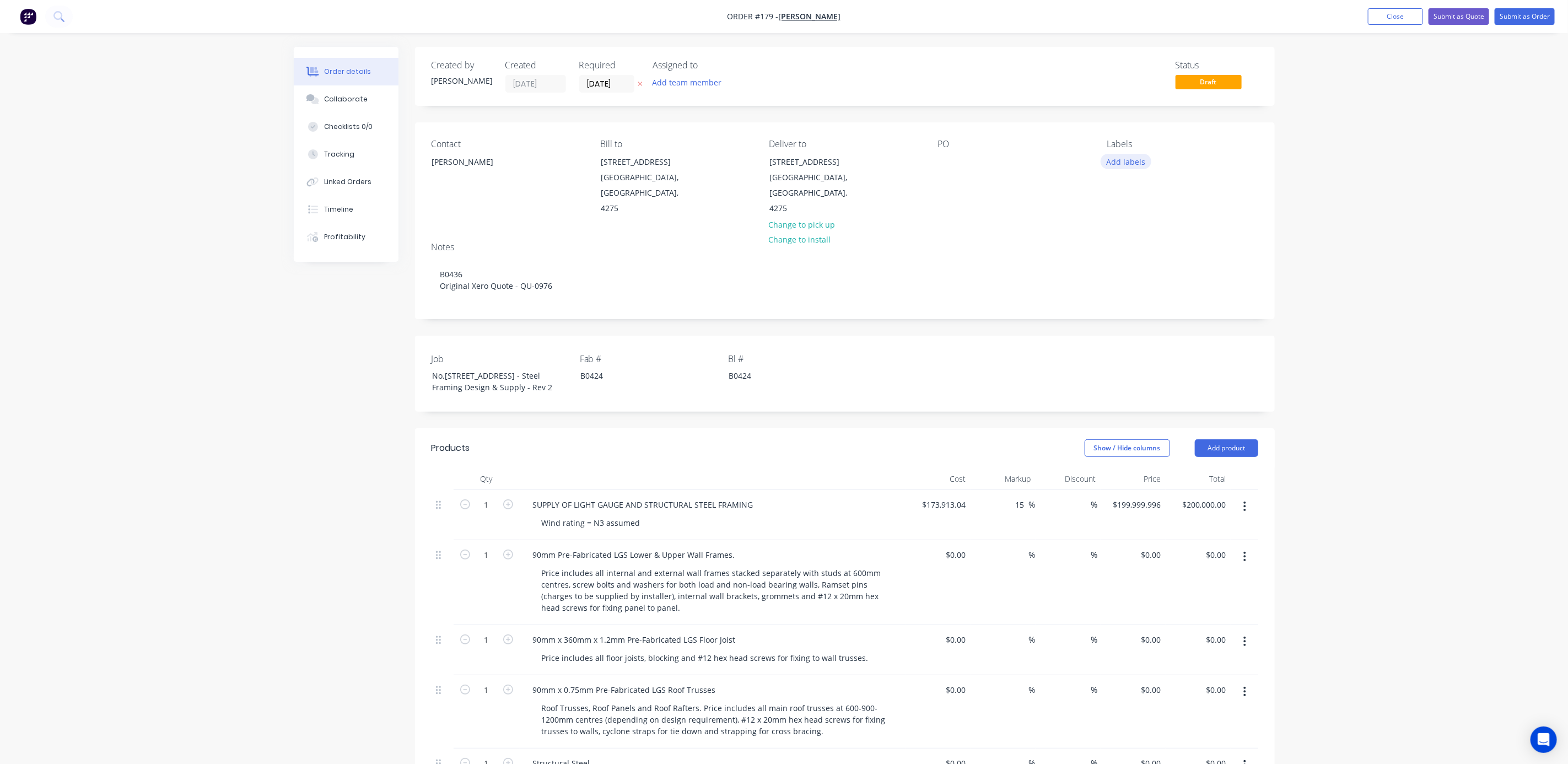
click at [1124, 161] on button "Add labels" at bounding box center [1126, 161] width 50 height 15
click at [1126, 281] on div at bounding box center [1127, 282] width 22 height 22
click at [1126, 301] on div at bounding box center [1127, 299] width 22 height 22
click at [1126, 322] on div at bounding box center [1127, 321] width 22 height 22
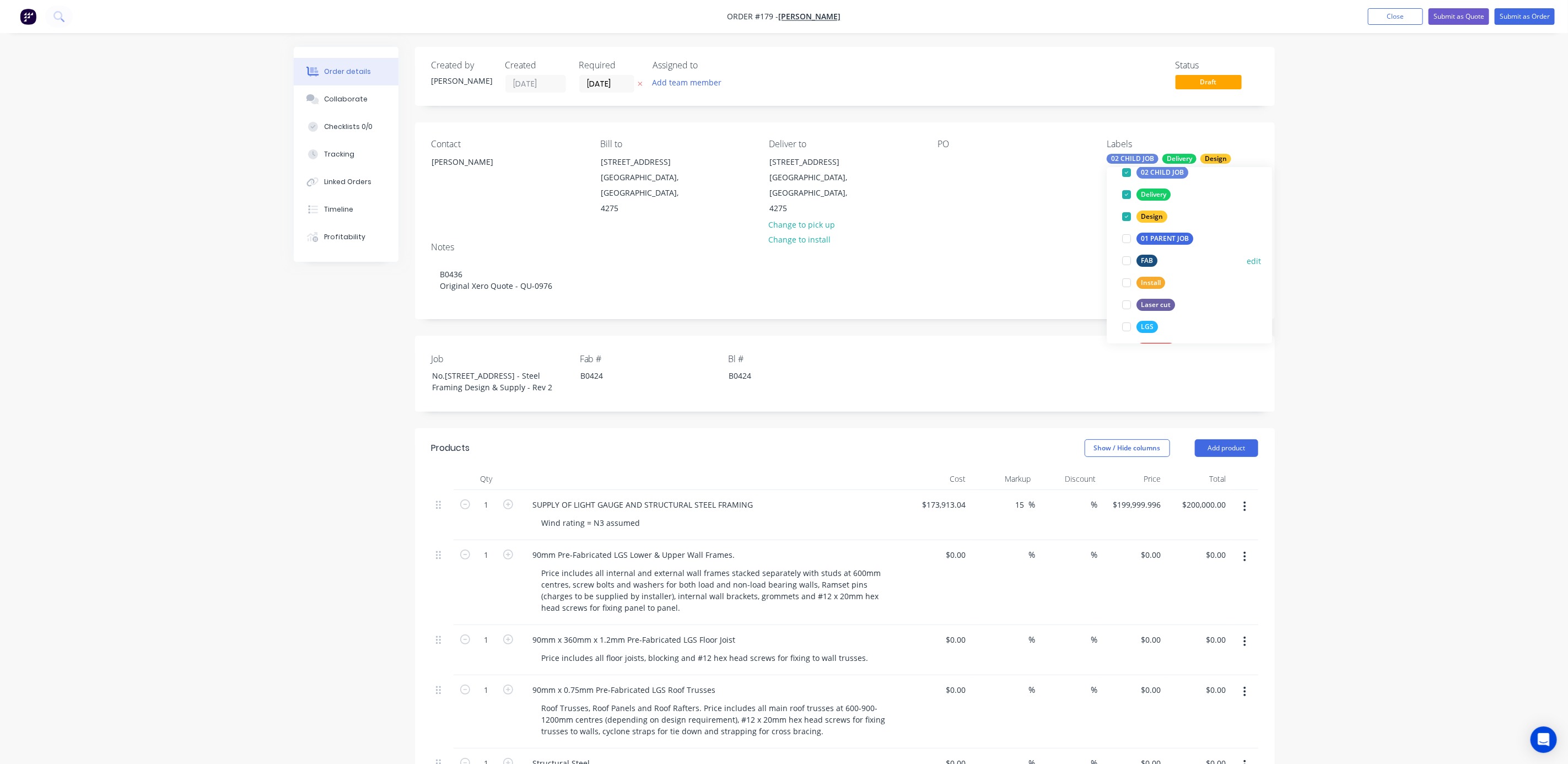
click at [1126, 261] on div at bounding box center [1127, 261] width 22 height 22
click at [1406, 205] on div "Order details Collaborate Checklists 0/0 Tracking Linked Orders Timeline Profit…" at bounding box center [784, 766] width 1568 height 1532
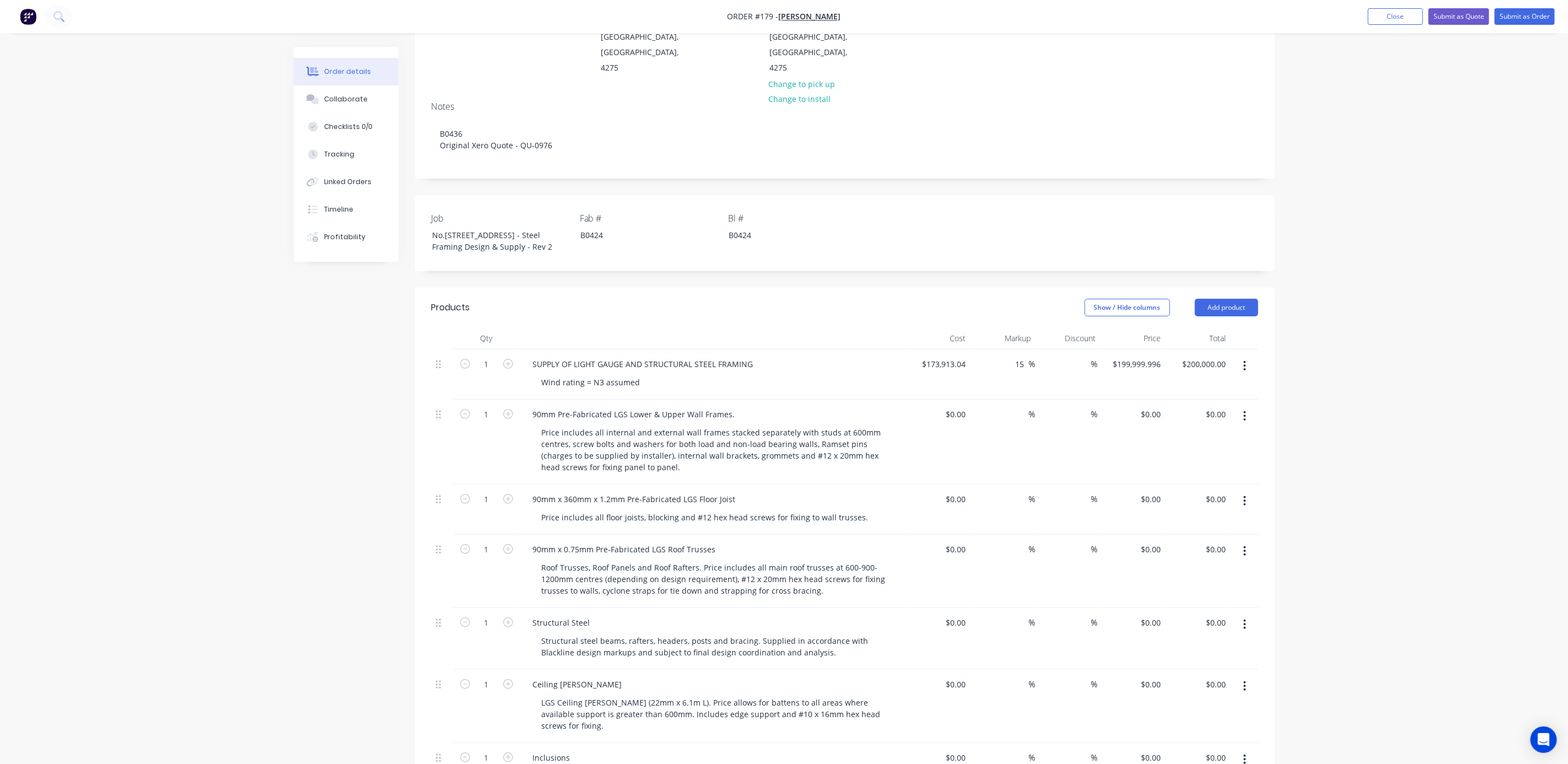
scroll to position [166, 0]
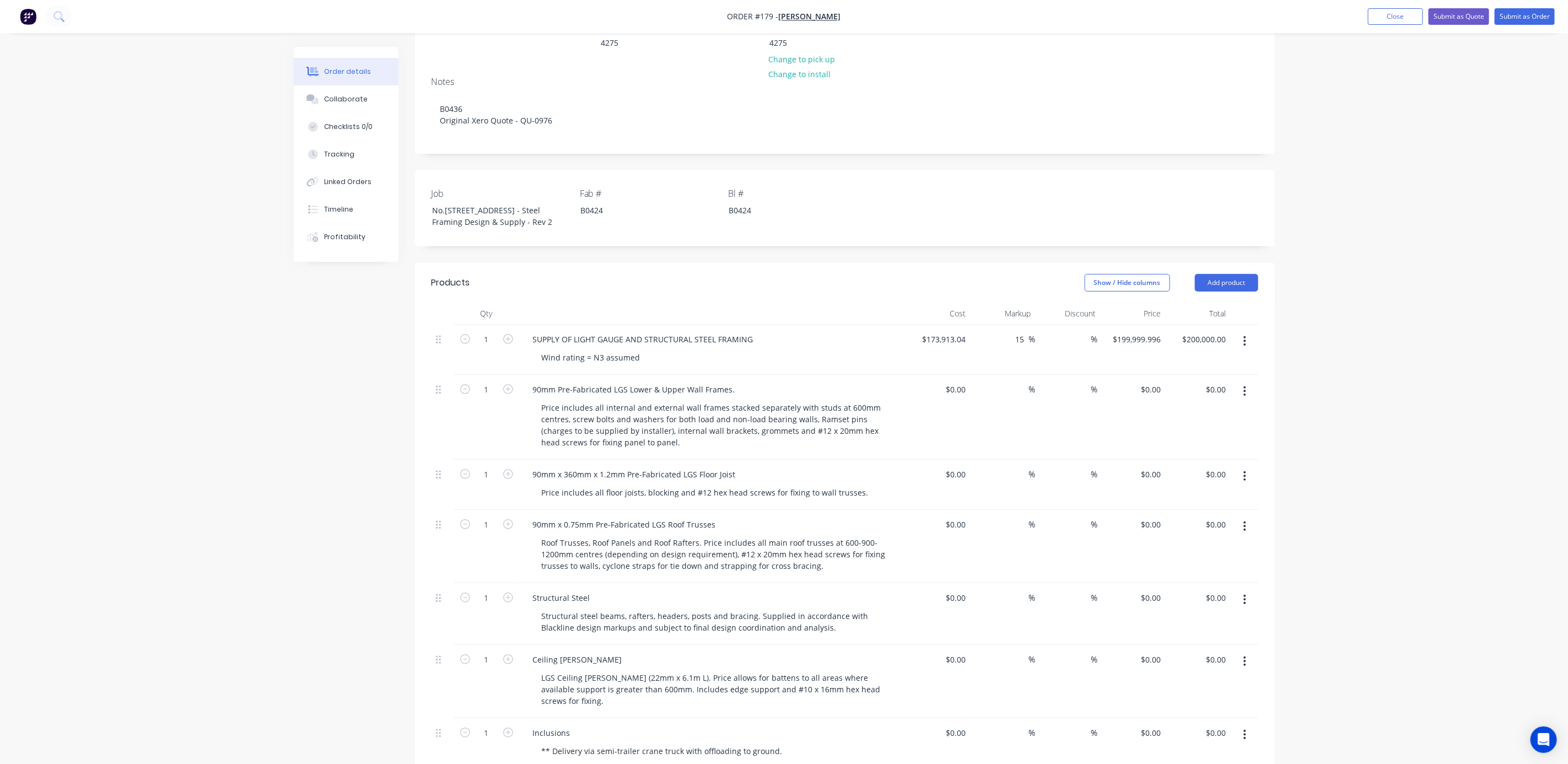
click at [1243, 347] on icon "button" at bounding box center [1245, 341] width 3 height 12
click at [1192, 444] on div "Delete" at bounding box center [1206, 436] width 85 height 16
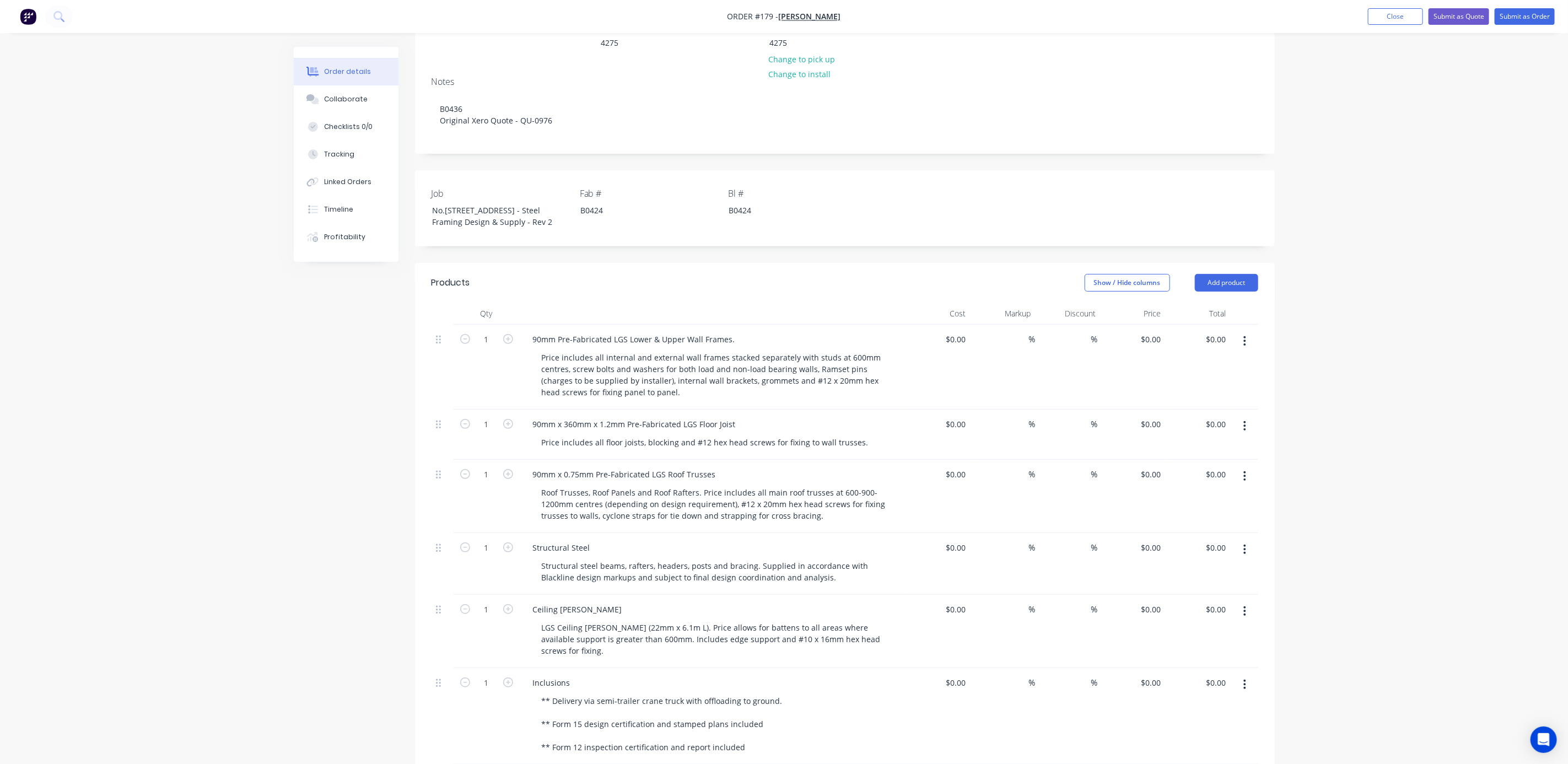
click at [1247, 351] on button "button" at bounding box center [1244, 341] width 26 height 20
click at [1199, 444] on div "Delete" at bounding box center [1206, 436] width 85 height 16
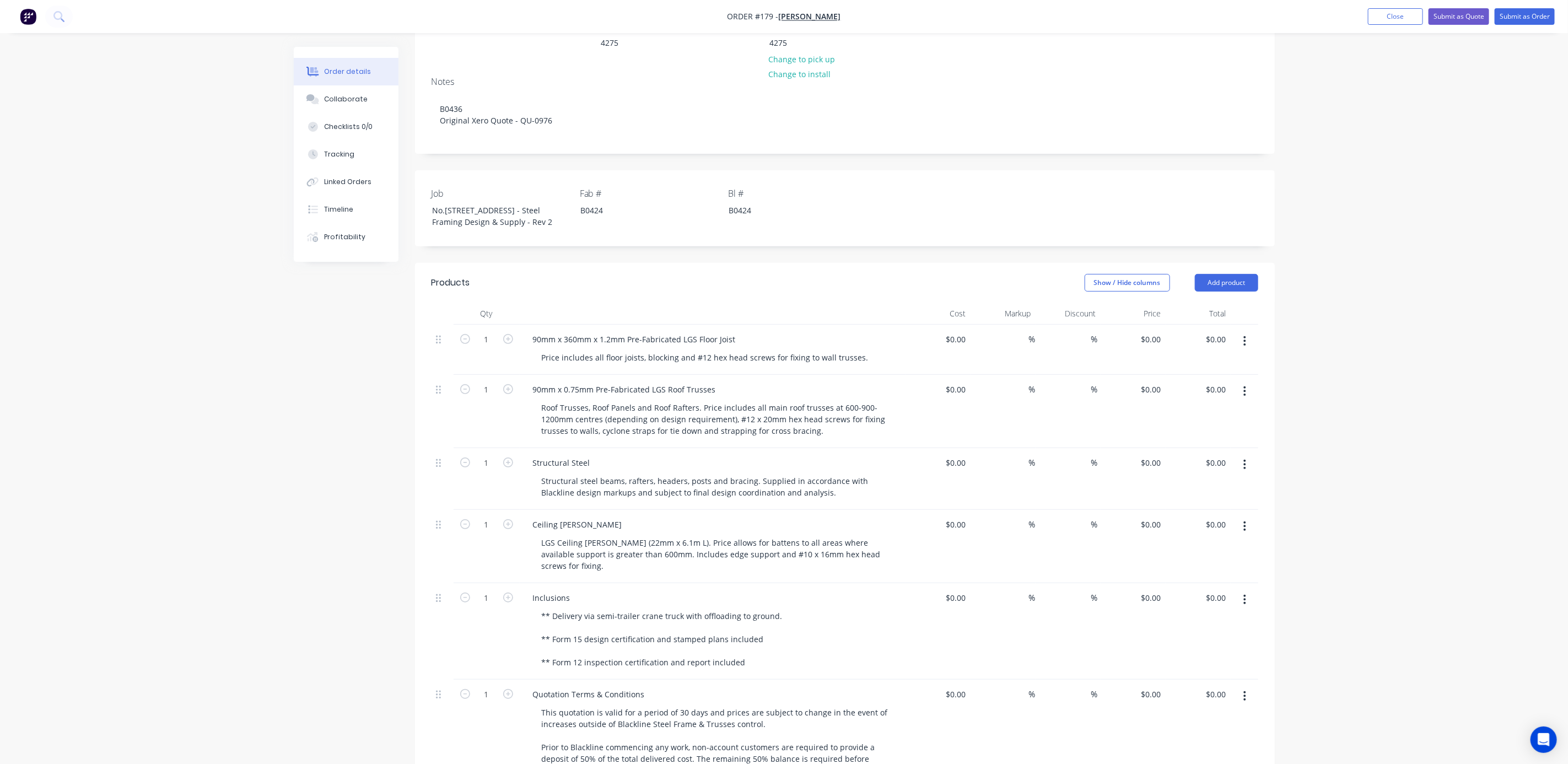
click at [1248, 351] on button "button" at bounding box center [1244, 341] width 26 height 20
click at [1207, 444] on div "Delete" at bounding box center [1206, 436] width 85 height 16
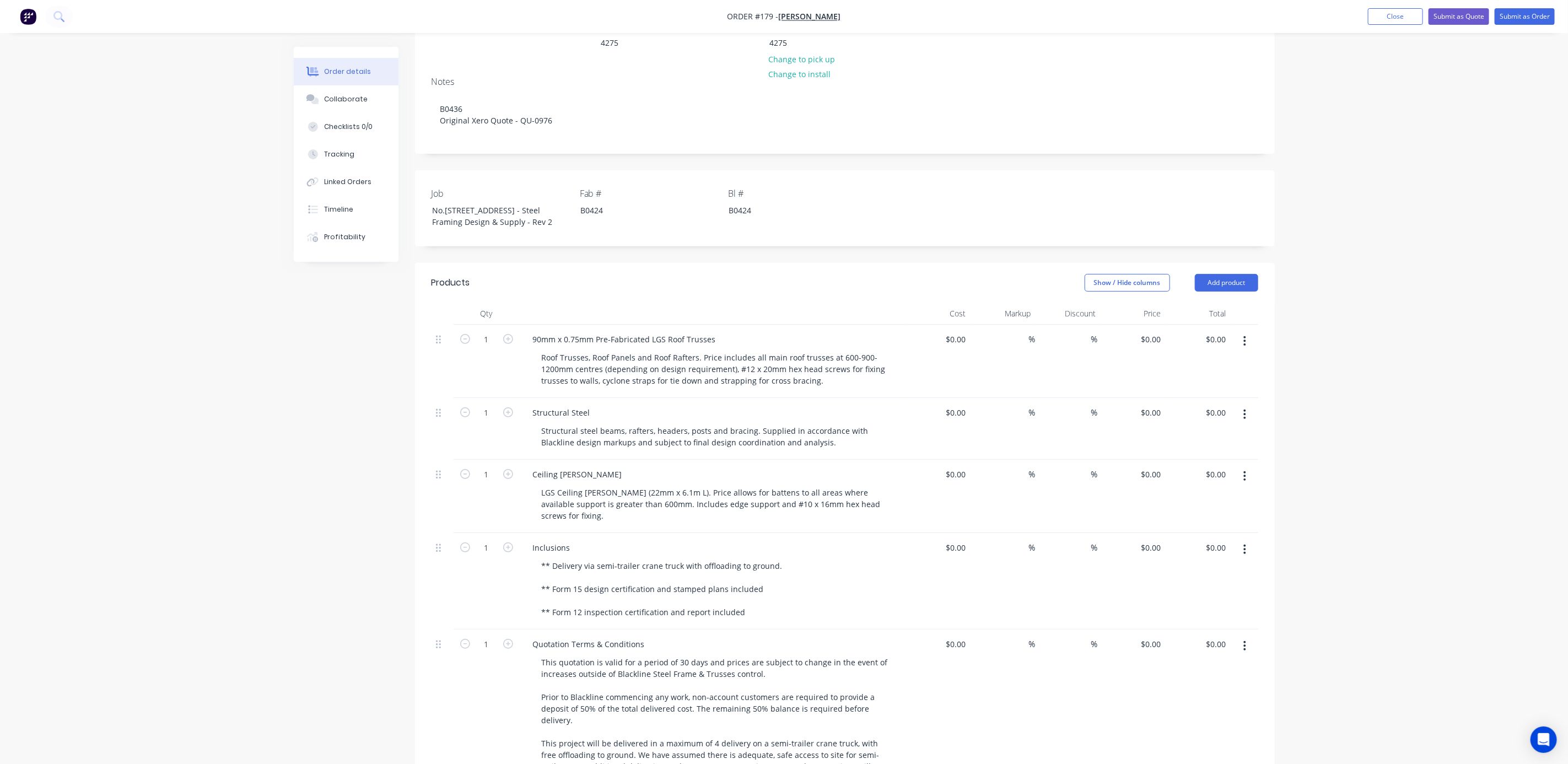
click at [1243, 347] on icon "button" at bounding box center [1245, 341] width 3 height 12
click at [1177, 444] on div "Delete" at bounding box center [1206, 436] width 85 height 16
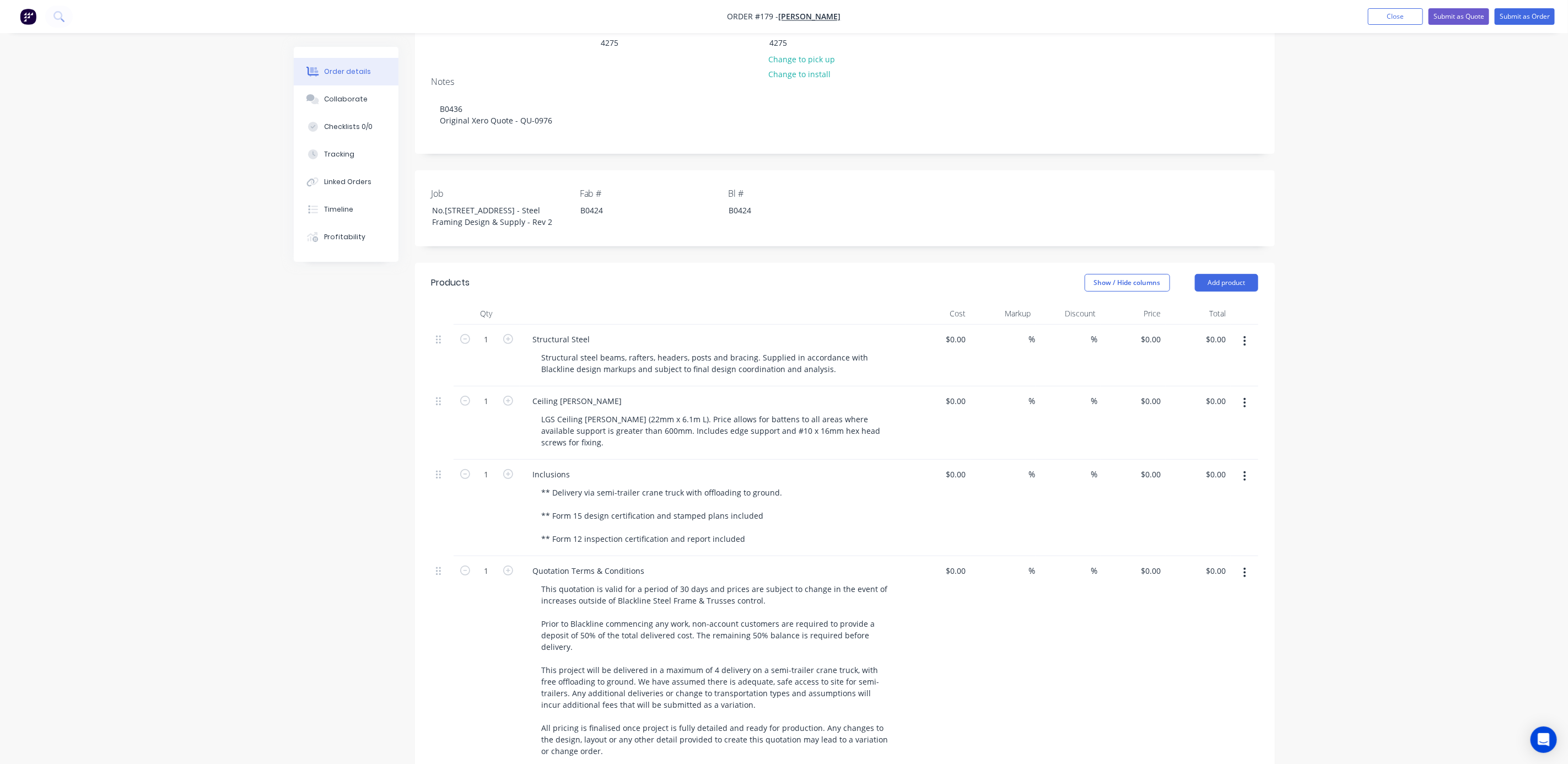
click at [1243, 409] on icon "button" at bounding box center [1245, 403] width 3 height 12
click at [1189, 506] on div "Delete" at bounding box center [1206, 498] width 85 height 16
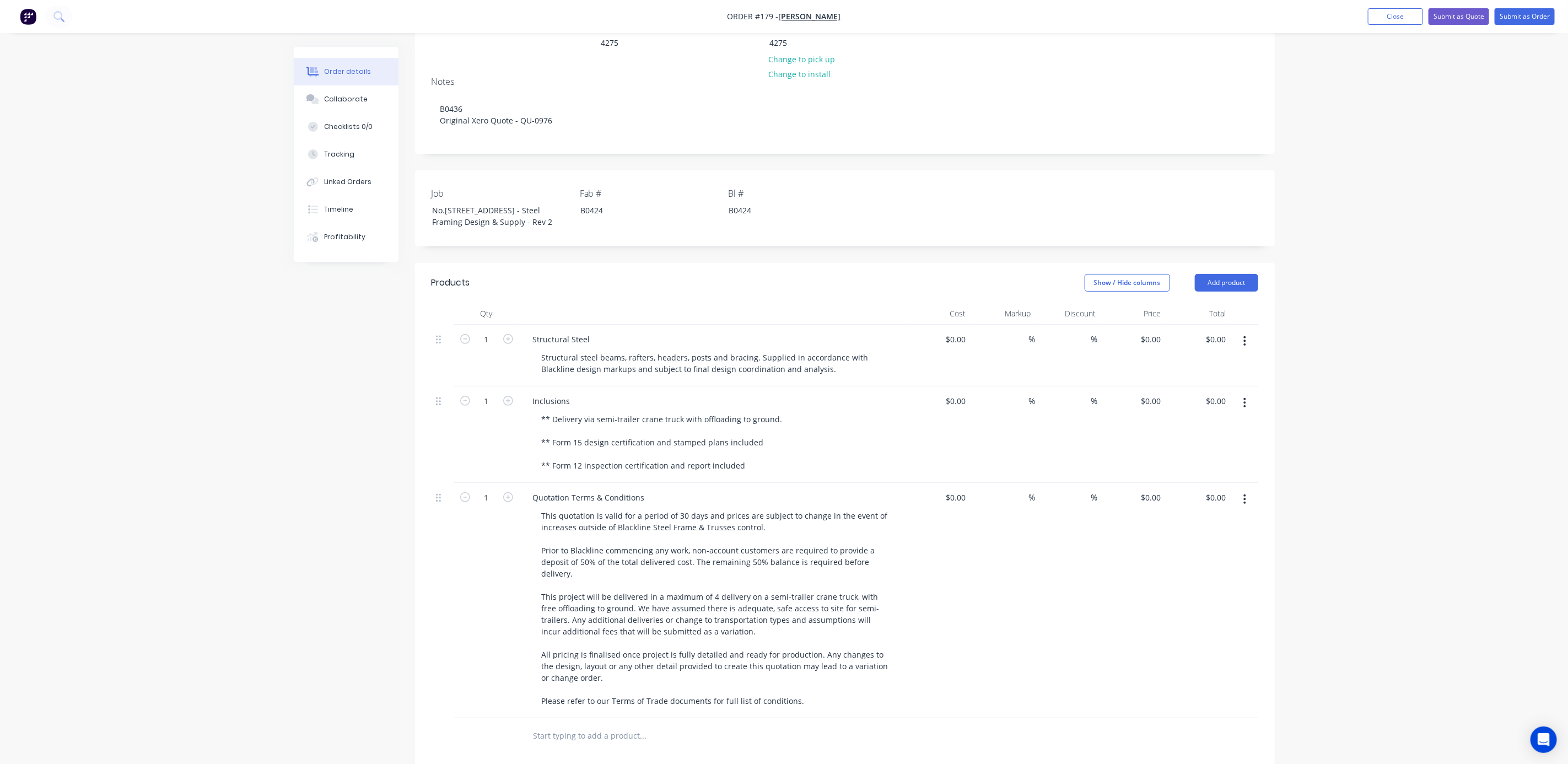
scroll to position [248, 0]
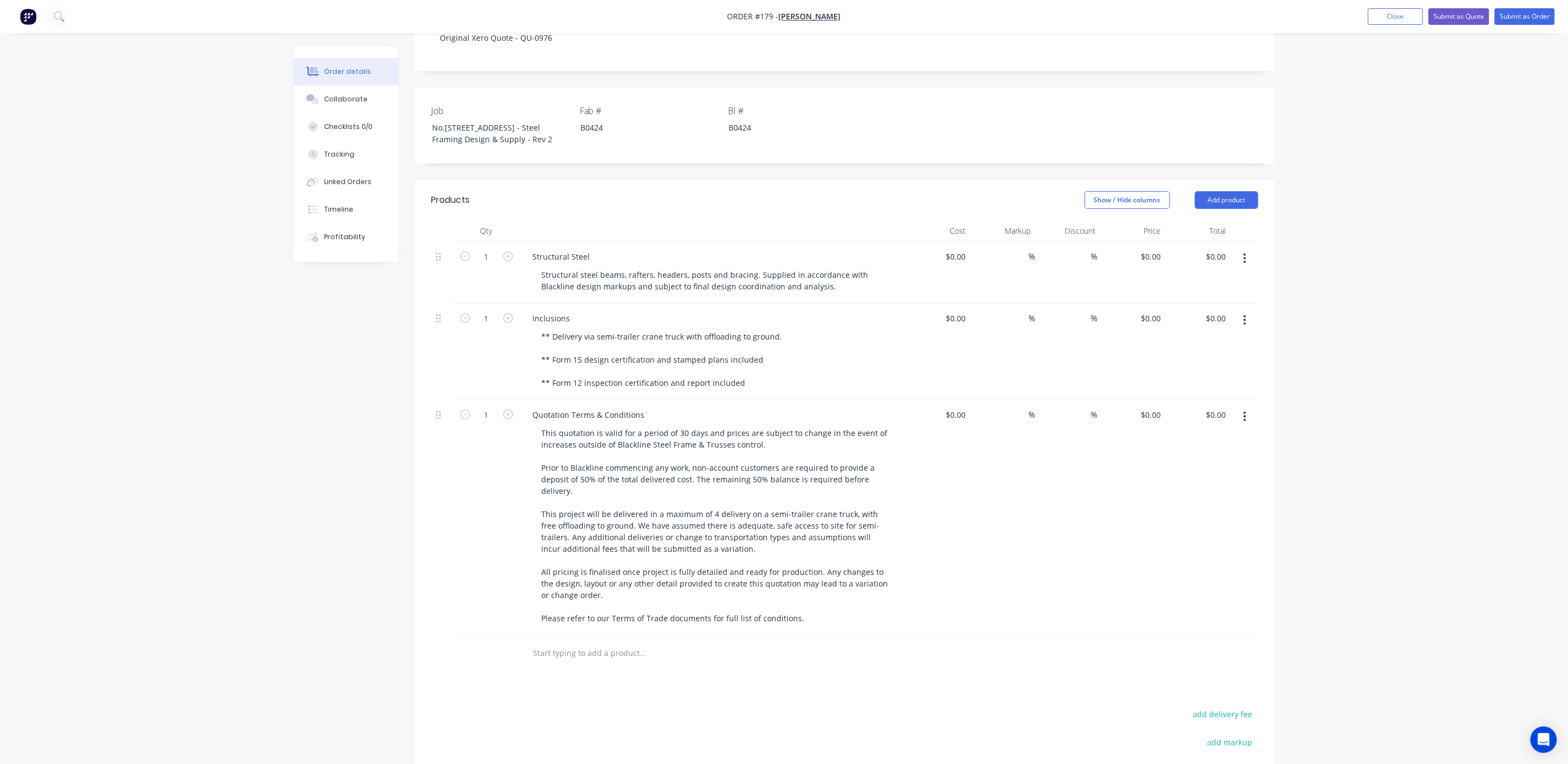
click at [1243, 423] on icon "button" at bounding box center [1245, 417] width 3 height 12
click at [1195, 520] on div "Delete" at bounding box center [1206, 512] width 85 height 16
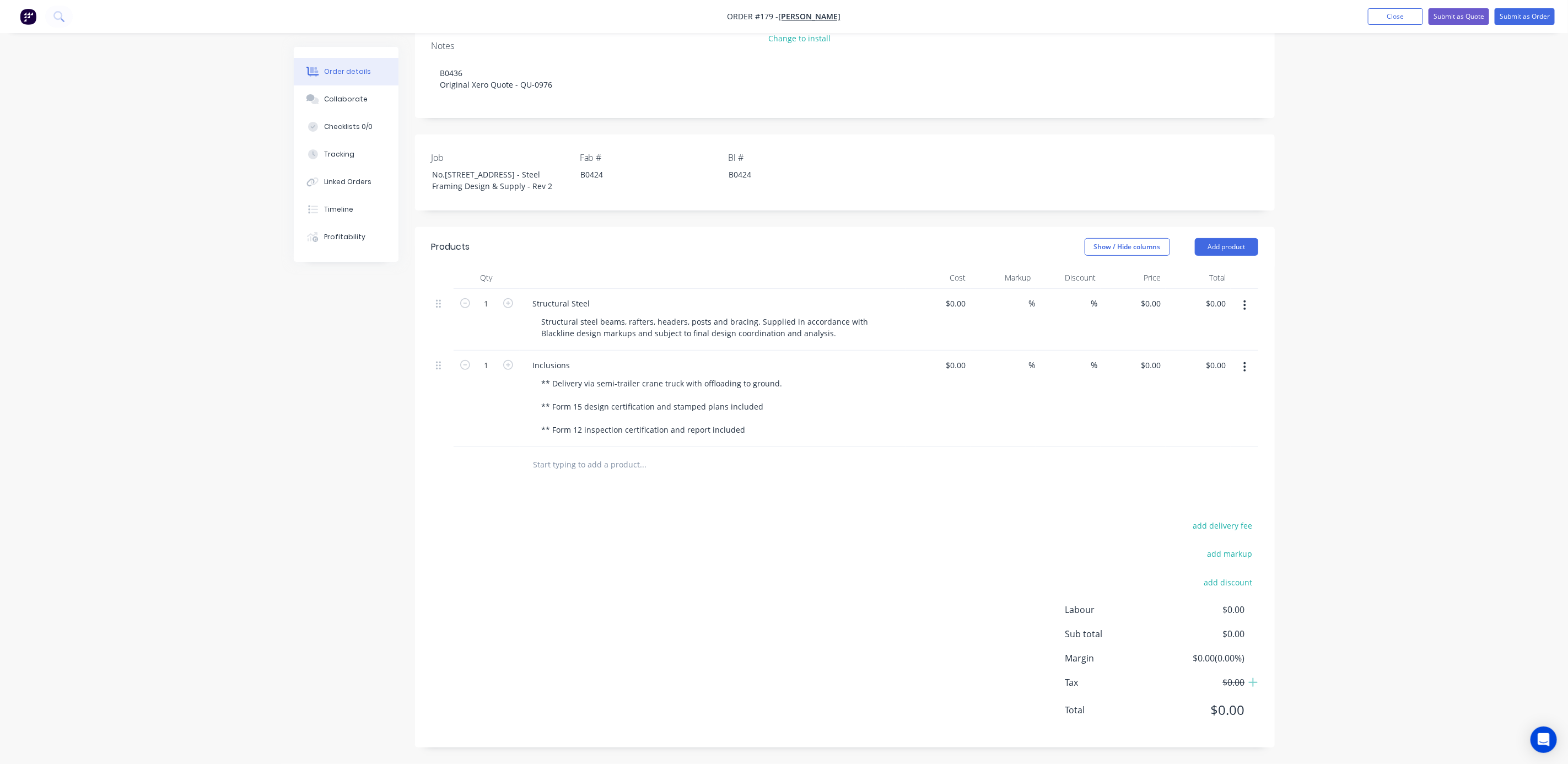
click at [1356, 485] on div "Order details Collaborate Checklists 0/0 Tracking Linked Orders Timeline Profit…" at bounding box center [784, 281] width 1568 height 965
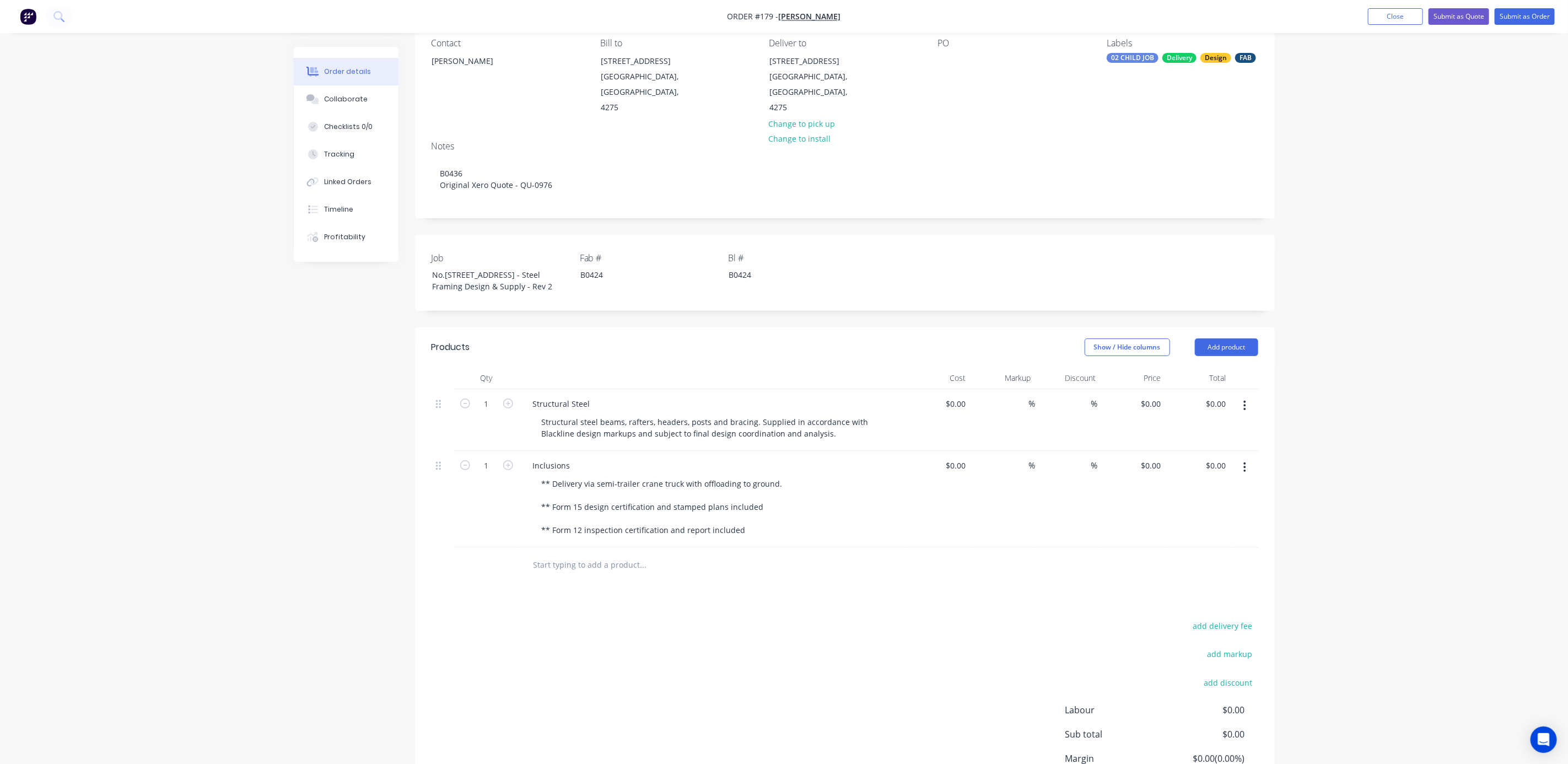
scroll to position [0, 0]
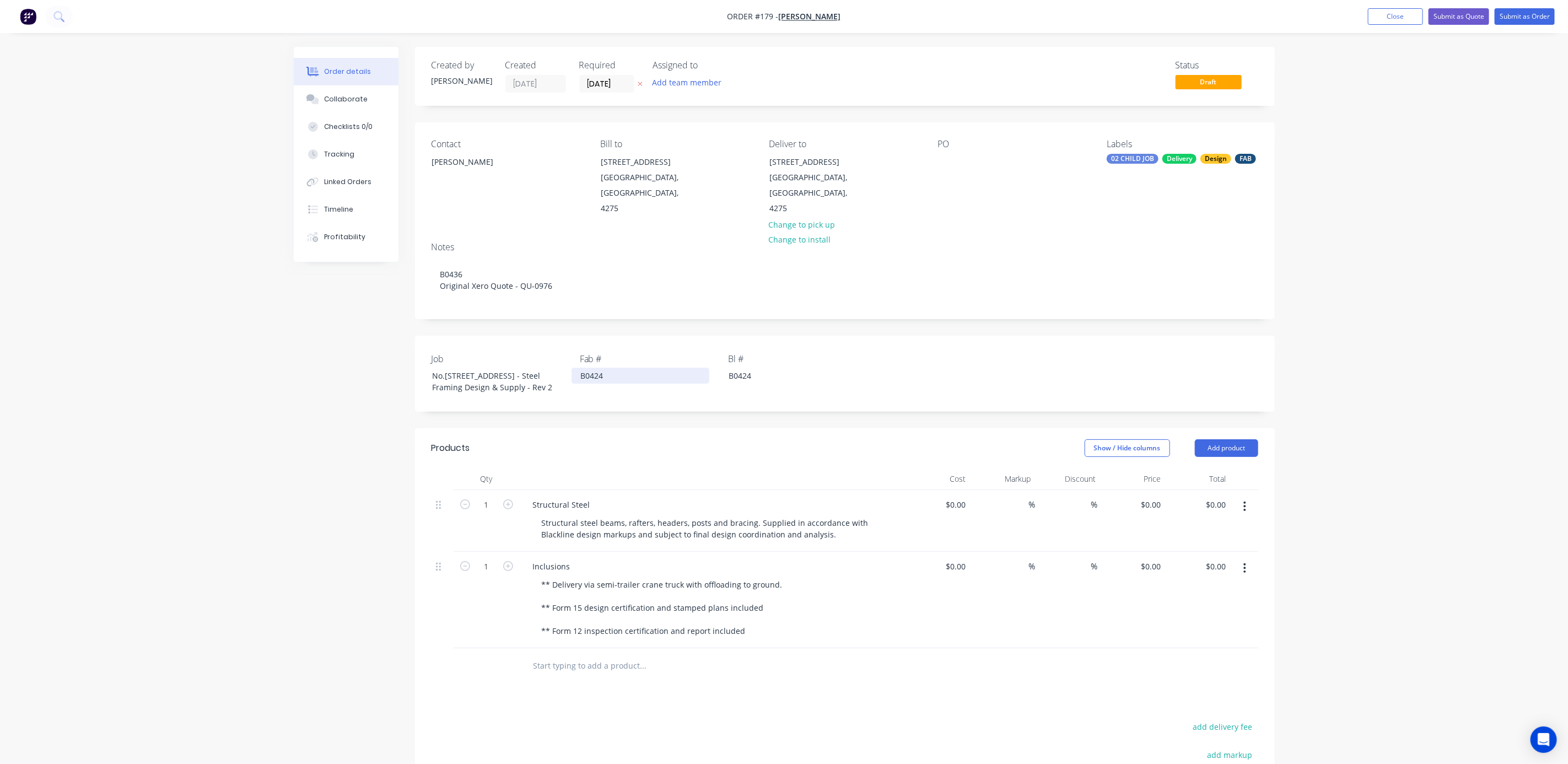
click at [581, 372] on div "B0424" at bounding box center [640, 376] width 138 height 16
click at [744, 374] on div "B0424" at bounding box center [788, 376] width 138 height 16
drag, startPoint x: 768, startPoint y: 374, endPoint x: 726, endPoint y: 375, distance: 42.0
click at [726, 375] on div "B0424" at bounding box center [788, 376] width 138 height 16
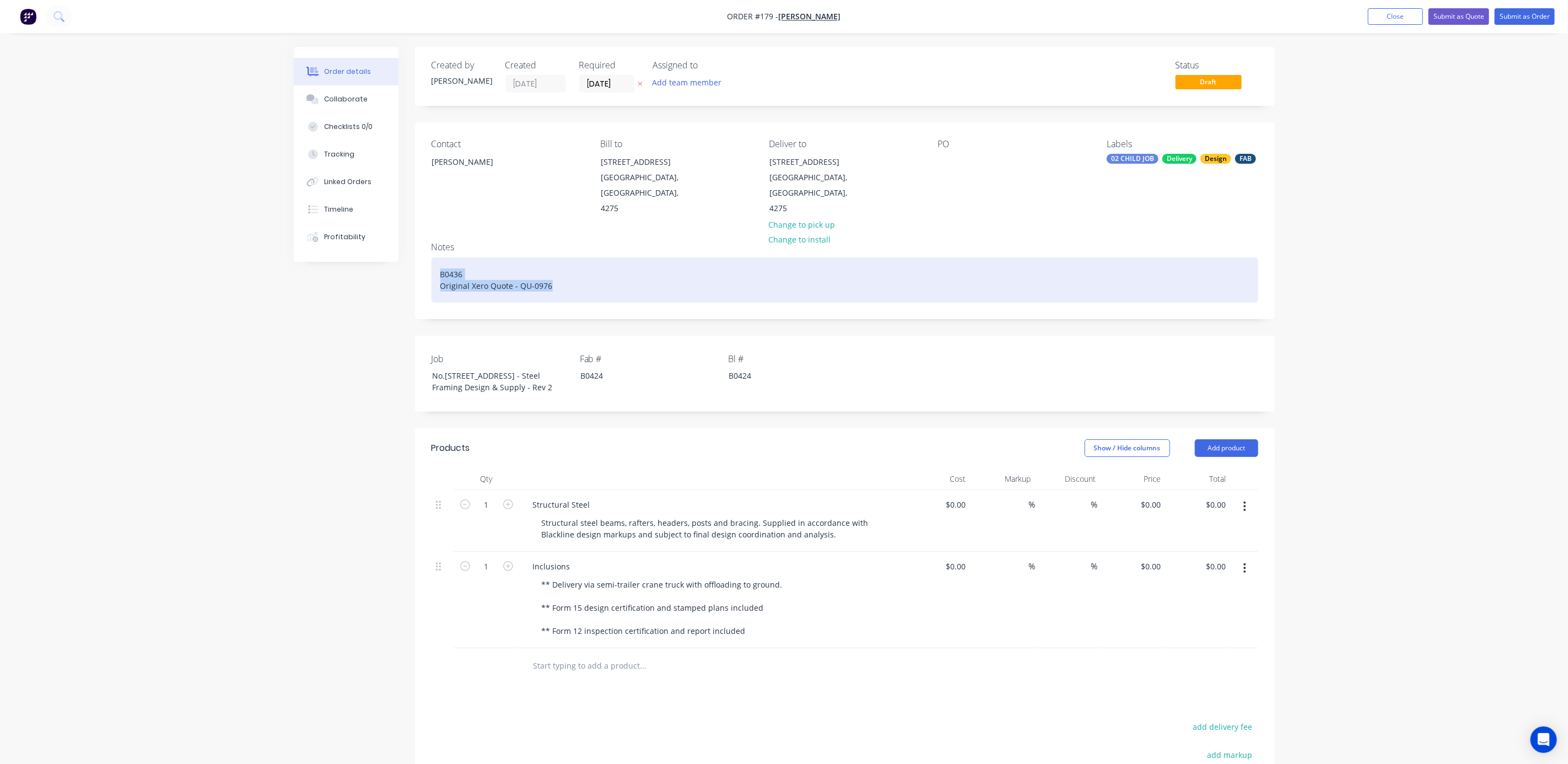
drag, startPoint x: 577, startPoint y: 284, endPoint x: 378, endPoint y: 266, distance: 199.8
click at [378, 266] on div "Created by [PERSON_NAME] Created [DATE] Required [DATE] Assigned to Add team me…" at bounding box center [784, 506] width 981 height 918
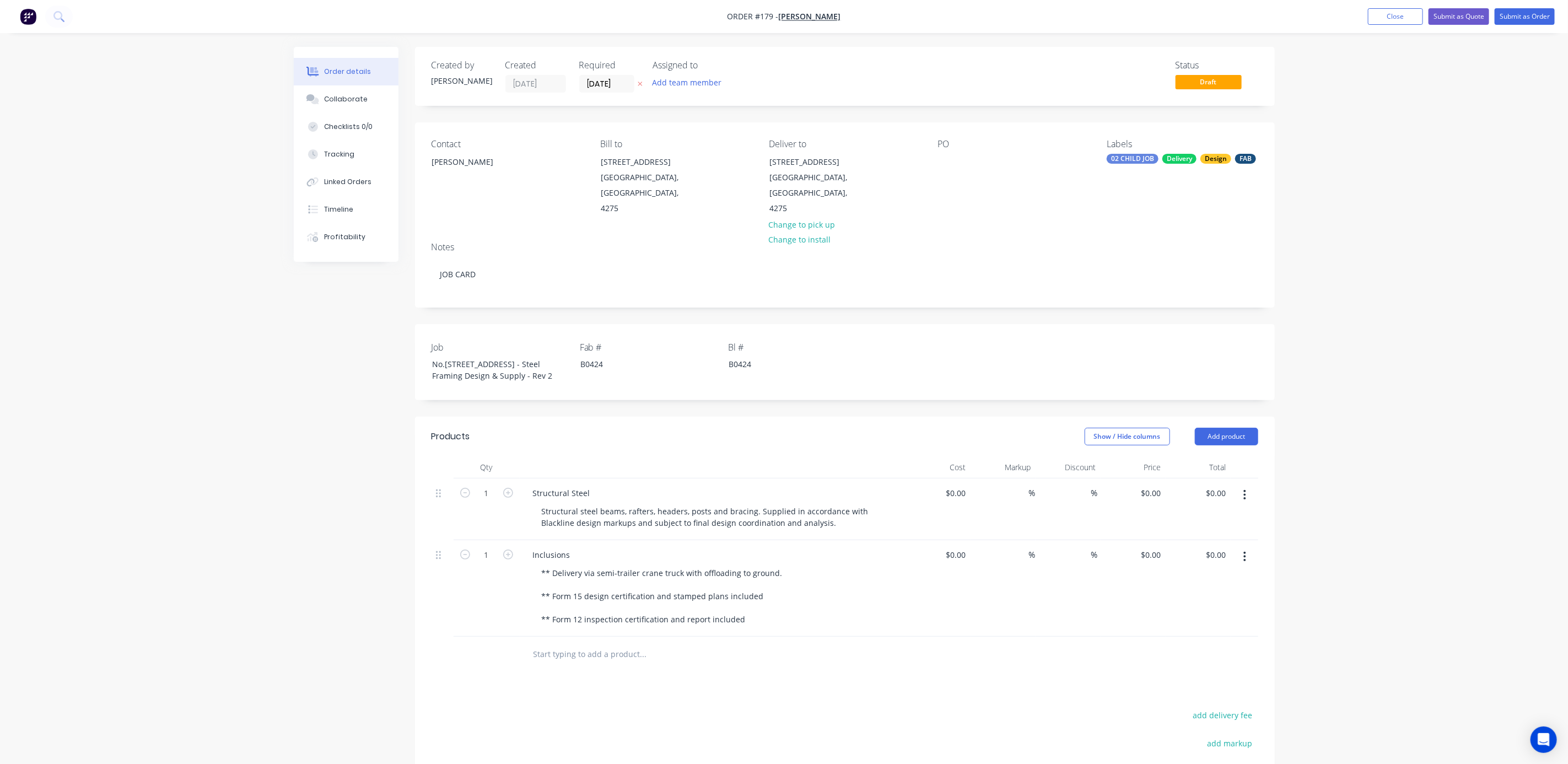
click at [930, 150] on div "Contact [PERSON_NAME] Bill to [STREET_ADDRESS][PERSON_NAME] Deliver to [STREET_…" at bounding box center [844, 178] width 860 height 111
click at [954, 162] on div at bounding box center [947, 162] width 18 height 16
click at [1012, 157] on div "PO JOB CARD" at bounding box center [1013, 177] width 151 height 77
click at [989, 162] on div "JOB CARD" at bounding box center [964, 162] width 53 height 16
click at [951, 169] on div "JOB CARD 5 of 5 - Structural Steel" at bounding box center [1007, 167] width 138 height 28
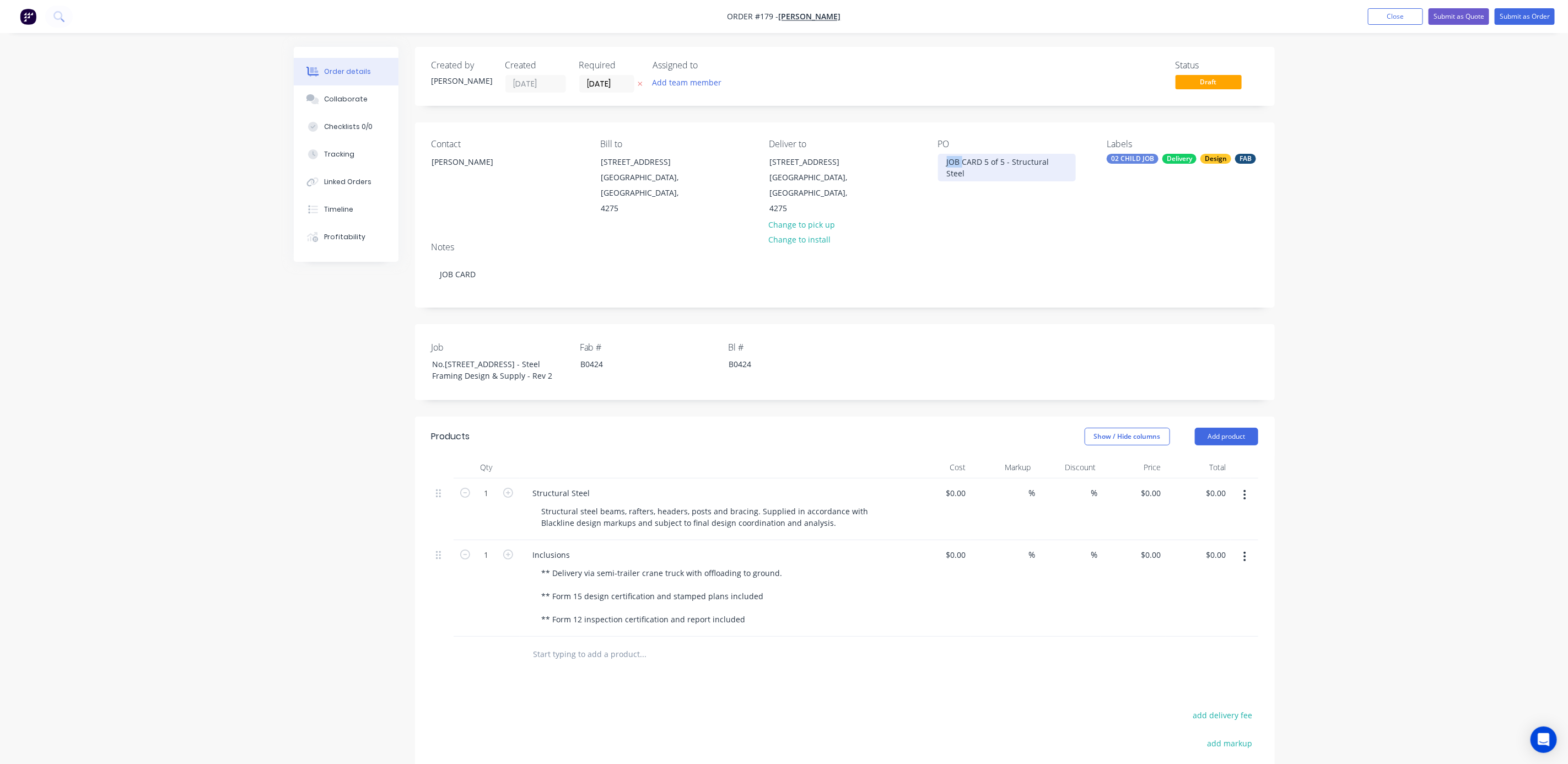
click at [951, 169] on div "JOB CARD 5 of 5 - Structural Steel" at bounding box center [1007, 167] width 138 height 28
copy div "JOB CARD 5 of 5 - Structural Steel"
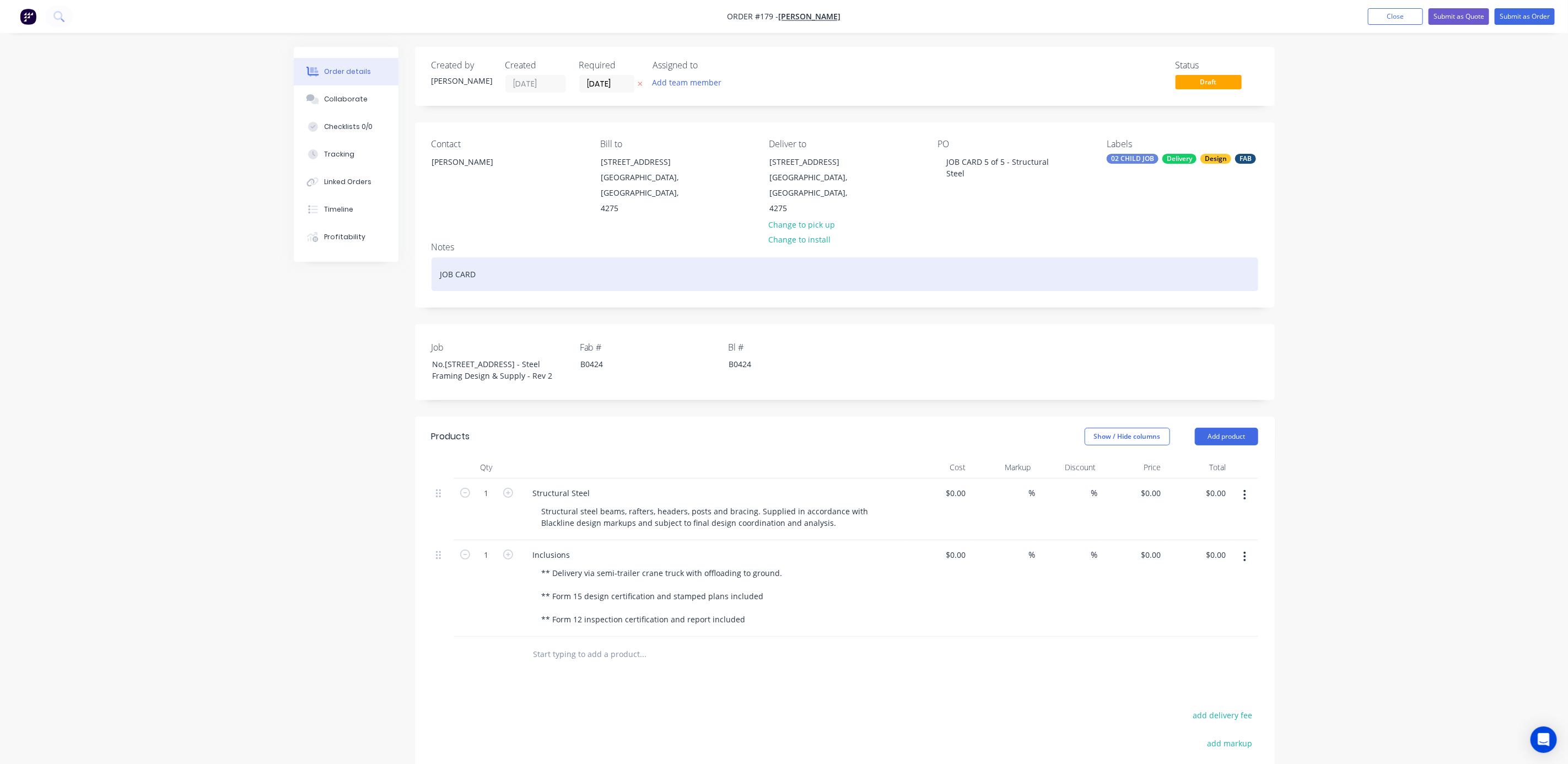
click at [463, 273] on div "JOB CARD" at bounding box center [845, 274] width 827 height 34
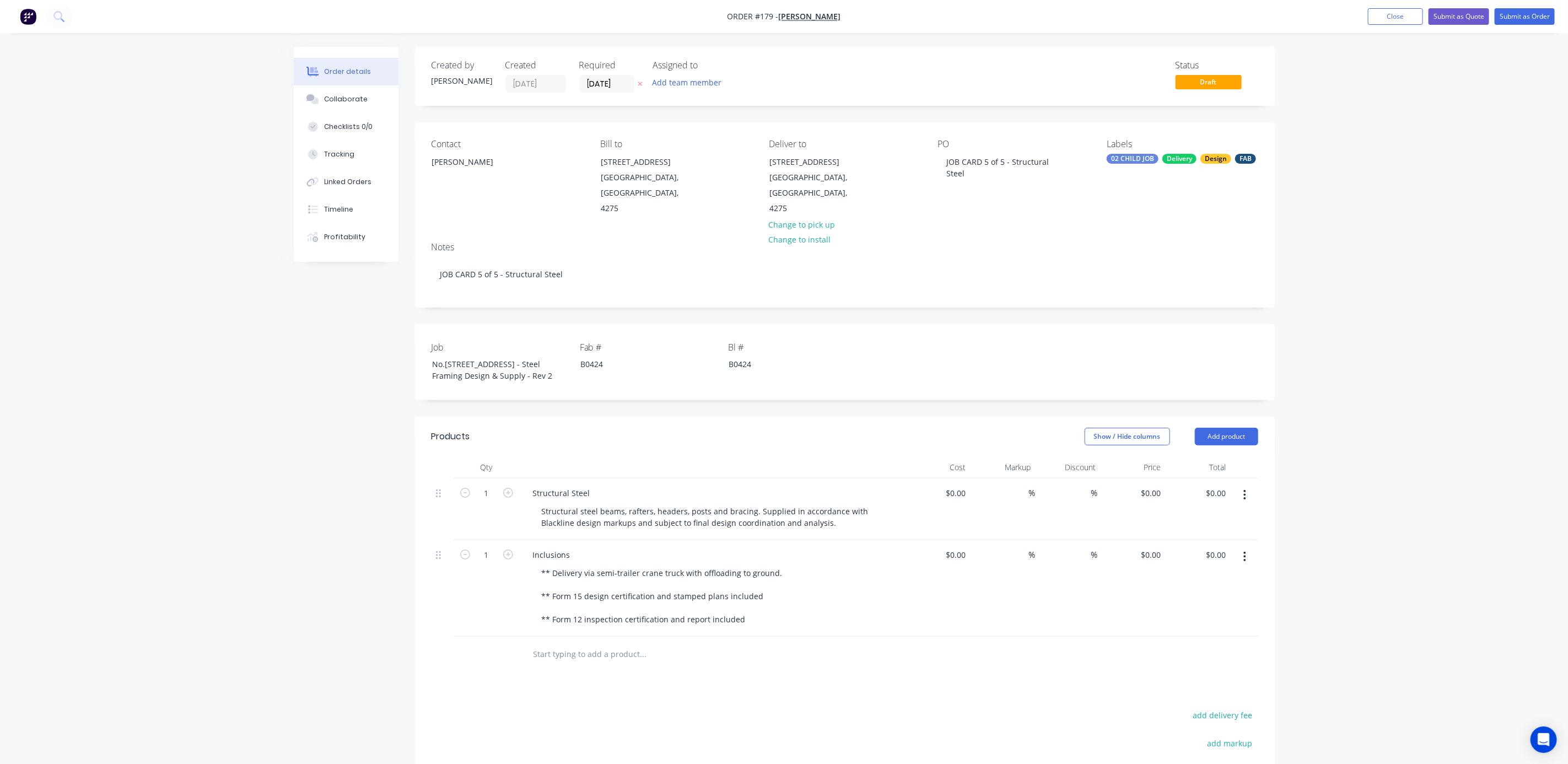
click at [971, 175] on div "PO JOB CARD 5 of 5 - Structural Steel" at bounding box center [1013, 177] width 151 height 77
click at [967, 168] on div "JOB CARD 5 of 5 - Structural Steel" at bounding box center [1007, 167] width 138 height 28
click at [475, 366] on div "No.[STREET_ADDRESS] - Steel Framing Design & Supply - Rev 2" at bounding box center [492, 370] width 138 height 28
click at [529, 374] on div "No.[STREET_ADDRESS] - Steel Framing Design & Supply - Rev 2" at bounding box center [492, 370] width 138 height 28
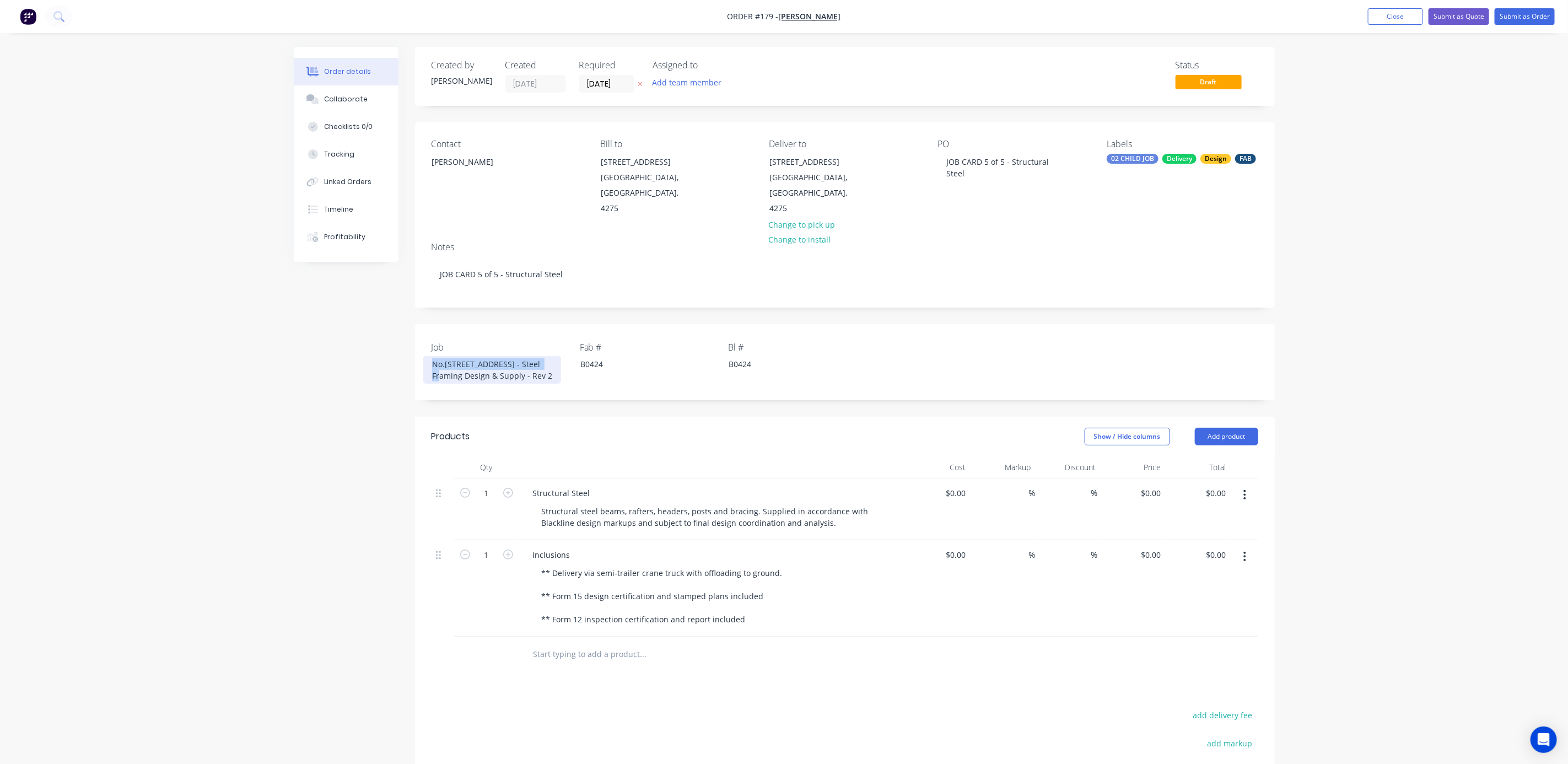
drag, startPoint x: 442, startPoint y: 376, endPoint x: 415, endPoint y: 368, distance: 28.2
click at [415, 368] on div "Job No.446 Mundoolun Connection Rd - Steel Framing Design & Supply - Rev 2 Fab …" at bounding box center [844, 361] width 860 height 76
copy div "No.[STREET_ADDRESS]"
click at [1011, 162] on div "JOB CARD 5 of 5 - Structural Steel" at bounding box center [1007, 167] width 138 height 28
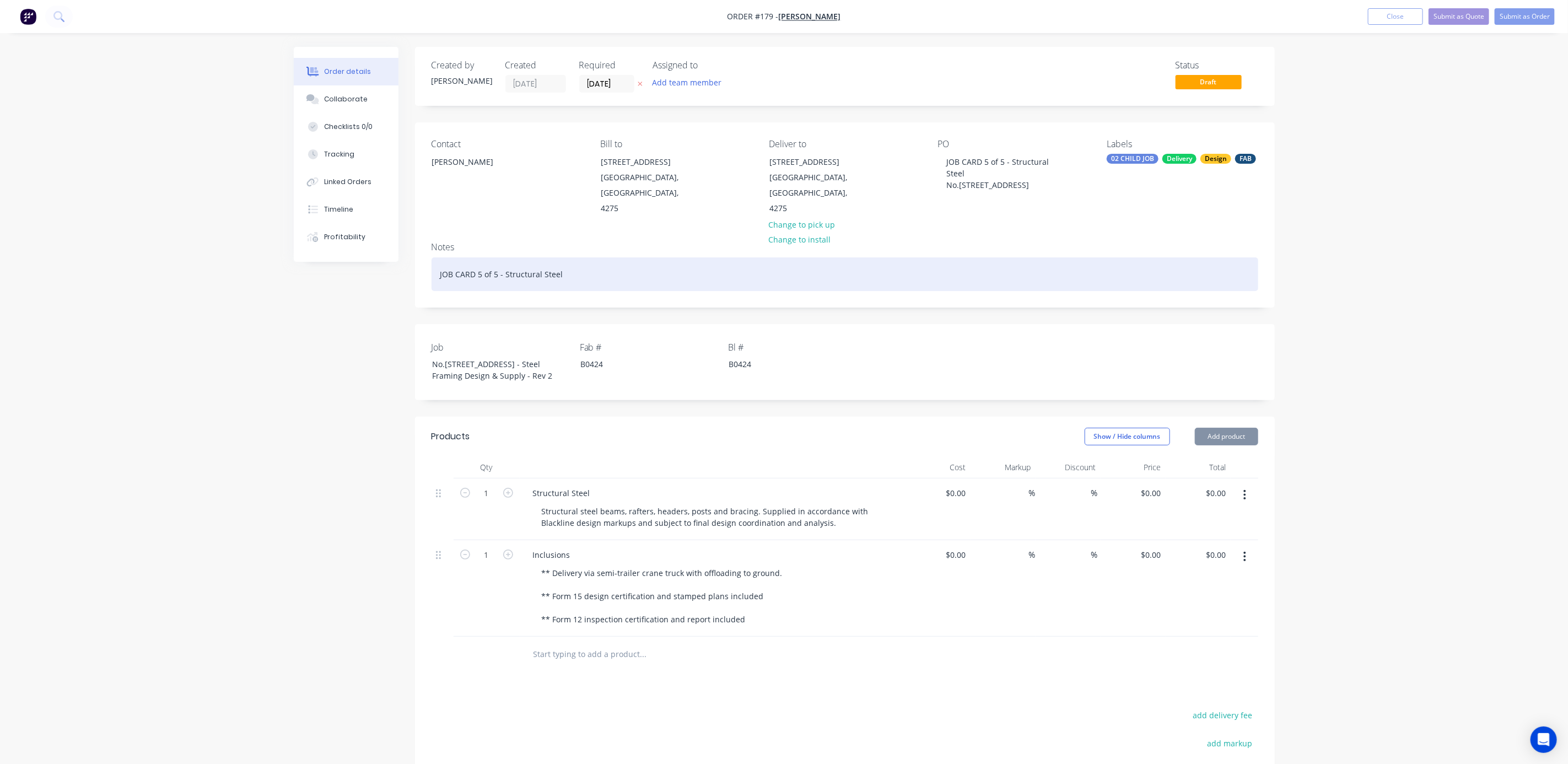
drag, startPoint x: 567, startPoint y: 281, endPoint x: 584, endPoint y: 275, distance: 18.0
click at [567, 281] on div "JOB CARD 5 of 5 - Structural Steel" at bounding box center [845, 274] width 827 height 34
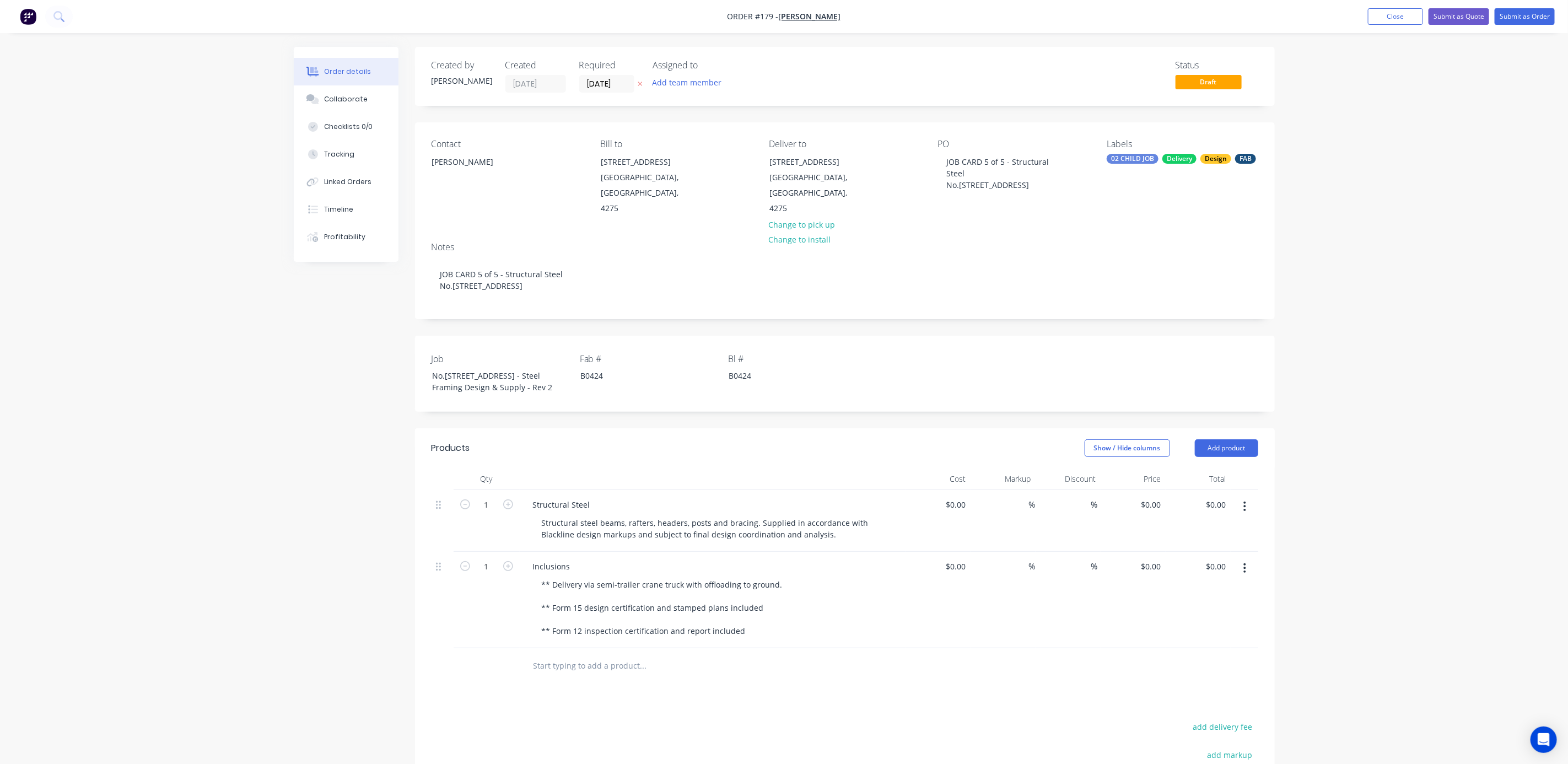
click at [1387, 240] on div "Order details Collaborate Checklists 0/0 Tracking Linked Orders Timeline Profit…" at bounding box center [784, 482] width 1568 height 965
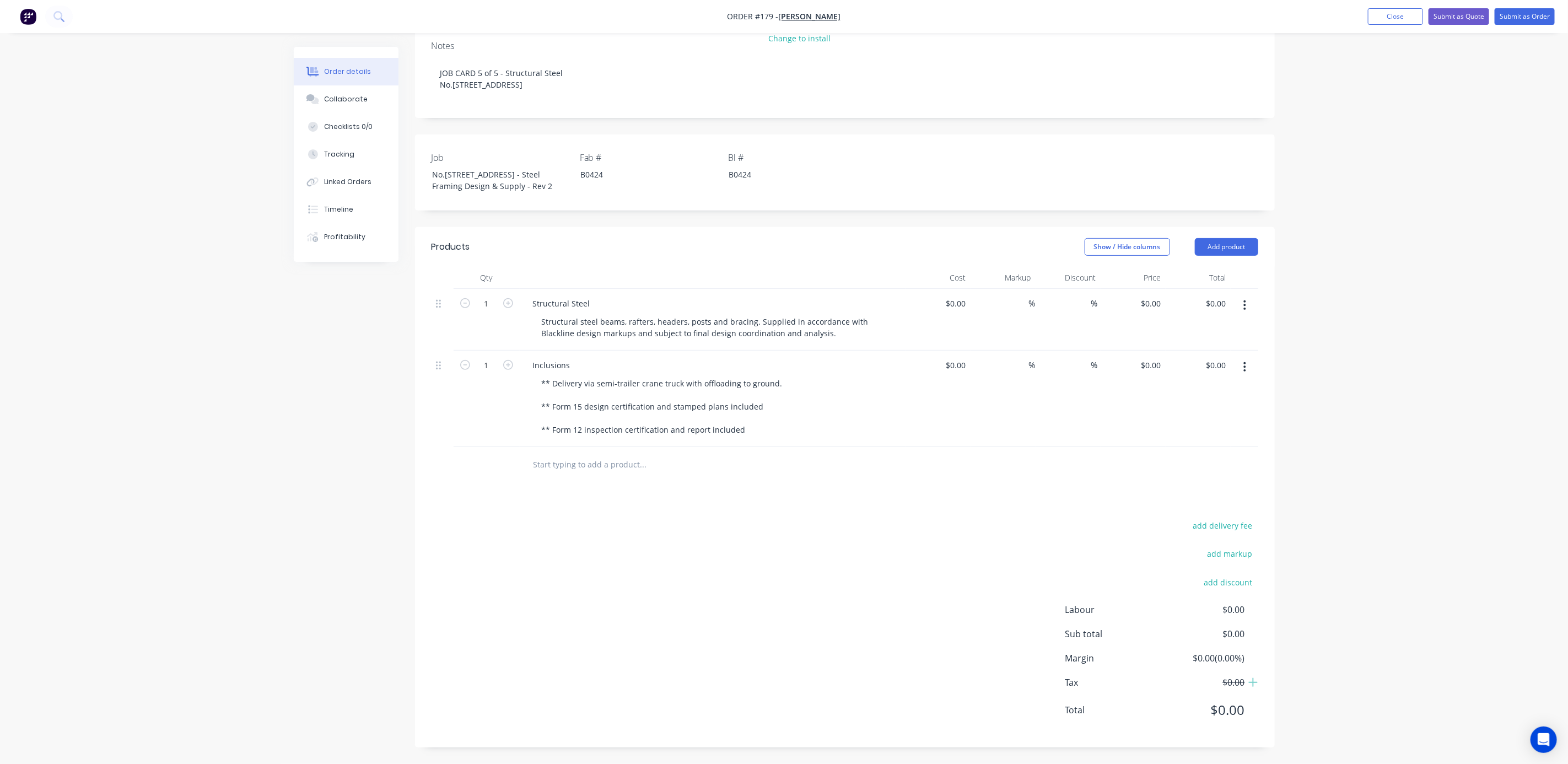
scroll to position [215, 0]
click at [600, 166] on div "B0424" at bounding box center [640, 174] width 138 height 16
click at [597, 166] on div "B0424" at bounding box center [640, 174] width 138 height 16
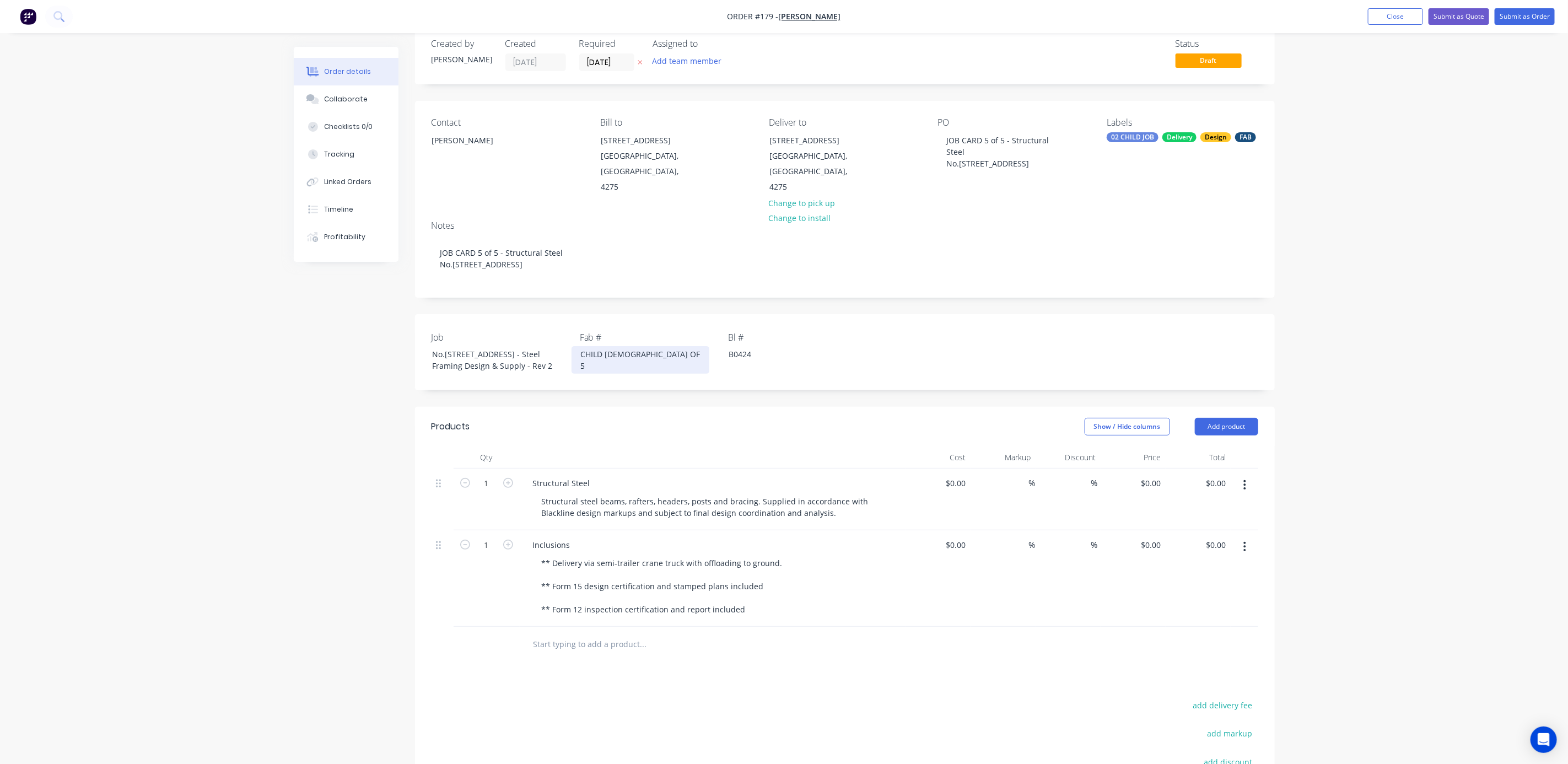
scroll to position [0, 0]
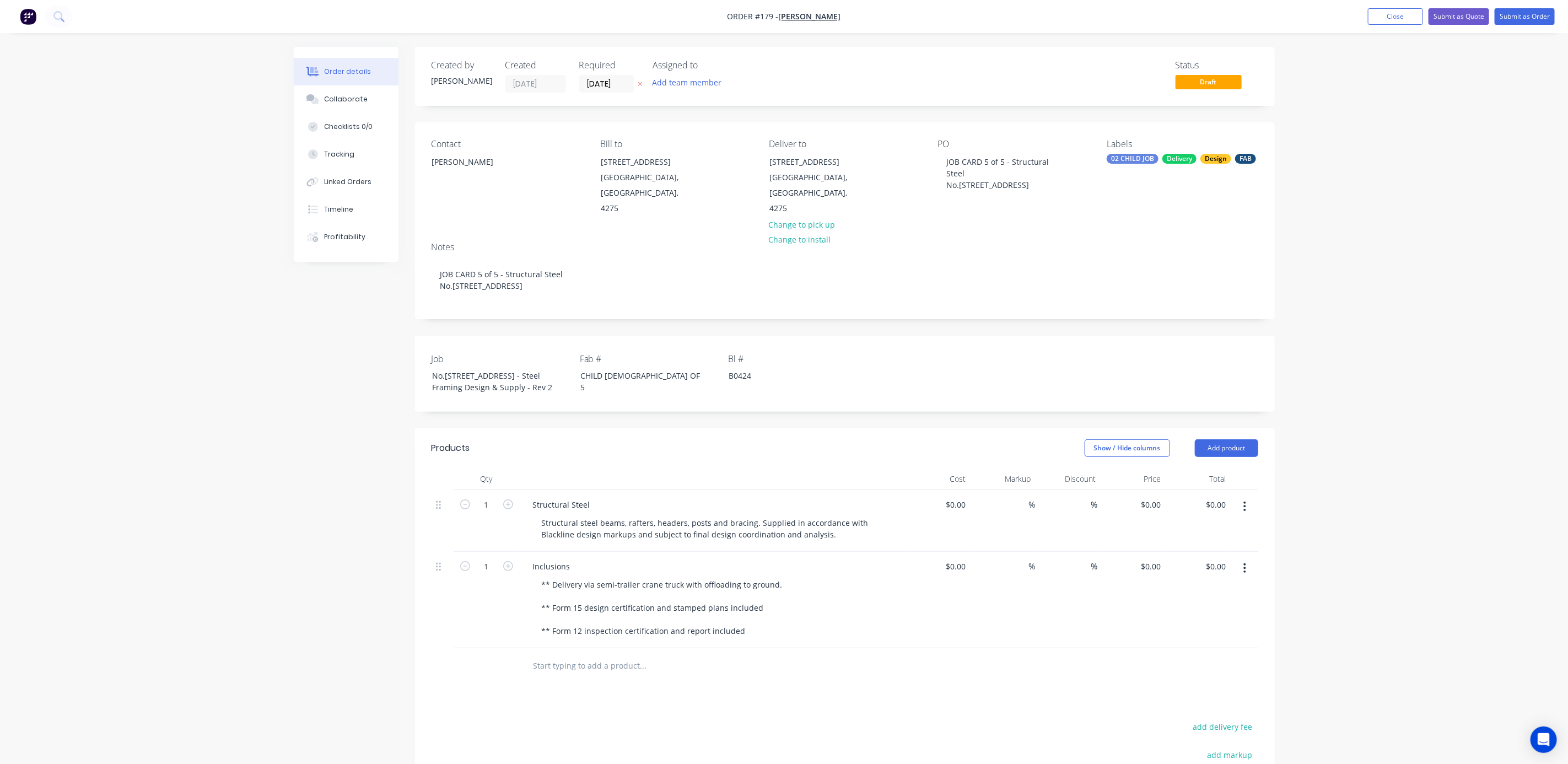
click at [1397, 273] on div "Order details Collaborate Checklists 0/0 Tracking Linked Orders Timeline Profit…" at bounding box center [784, 482] width 1568 height 965
click at [688, 83] on button "Add team member" at bounding box center [687, 82] width 81 height 15
click at [668, 143] on div at bounding box center [671, 143] width 22 height 22
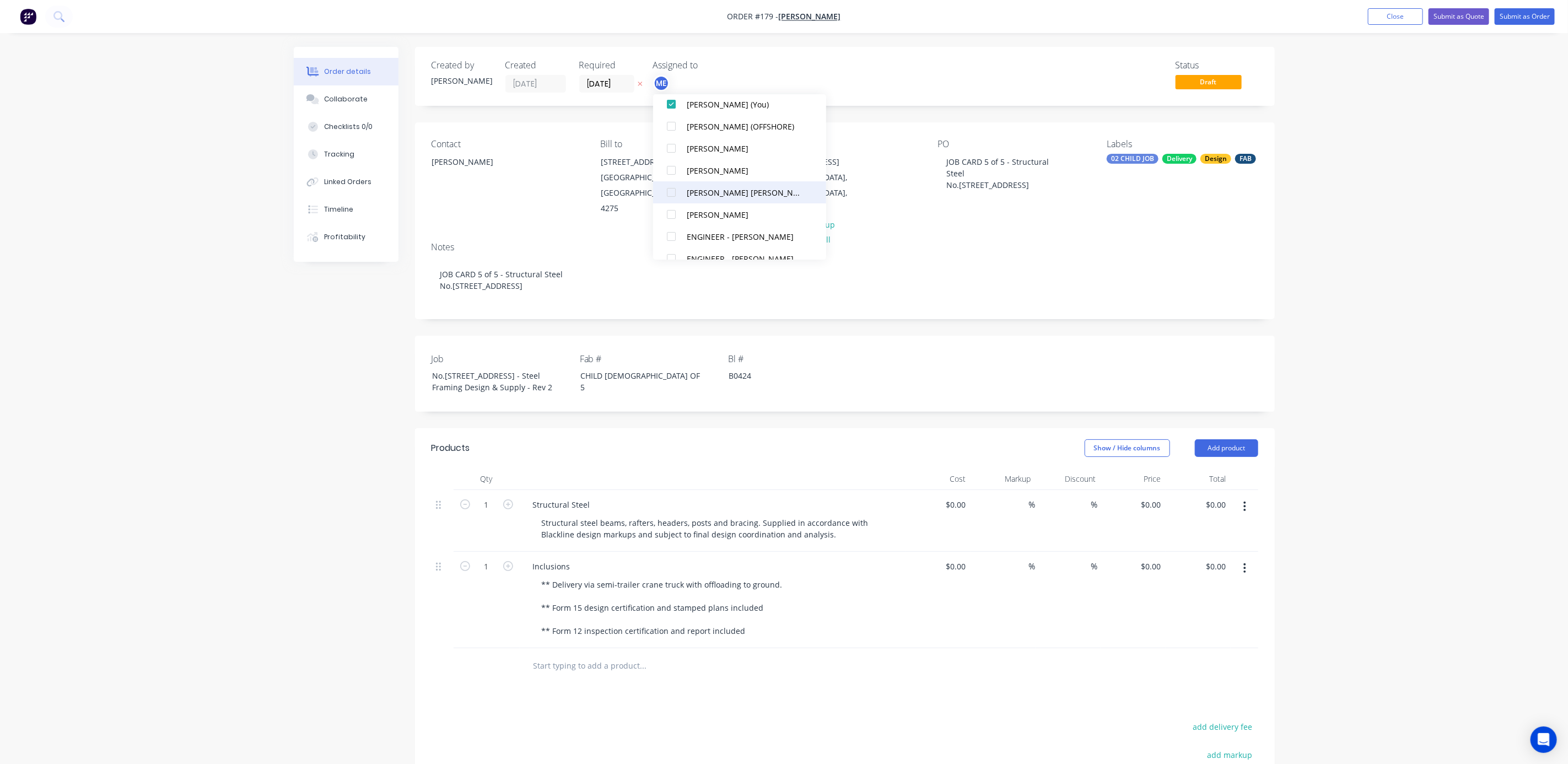
scroll to position [83, 0]
click at [669, 170] on div at bounding box center [671, 171] width 22 height 22
click at [672, 129] on div at bounding box center [671, 133] width 22 height 22
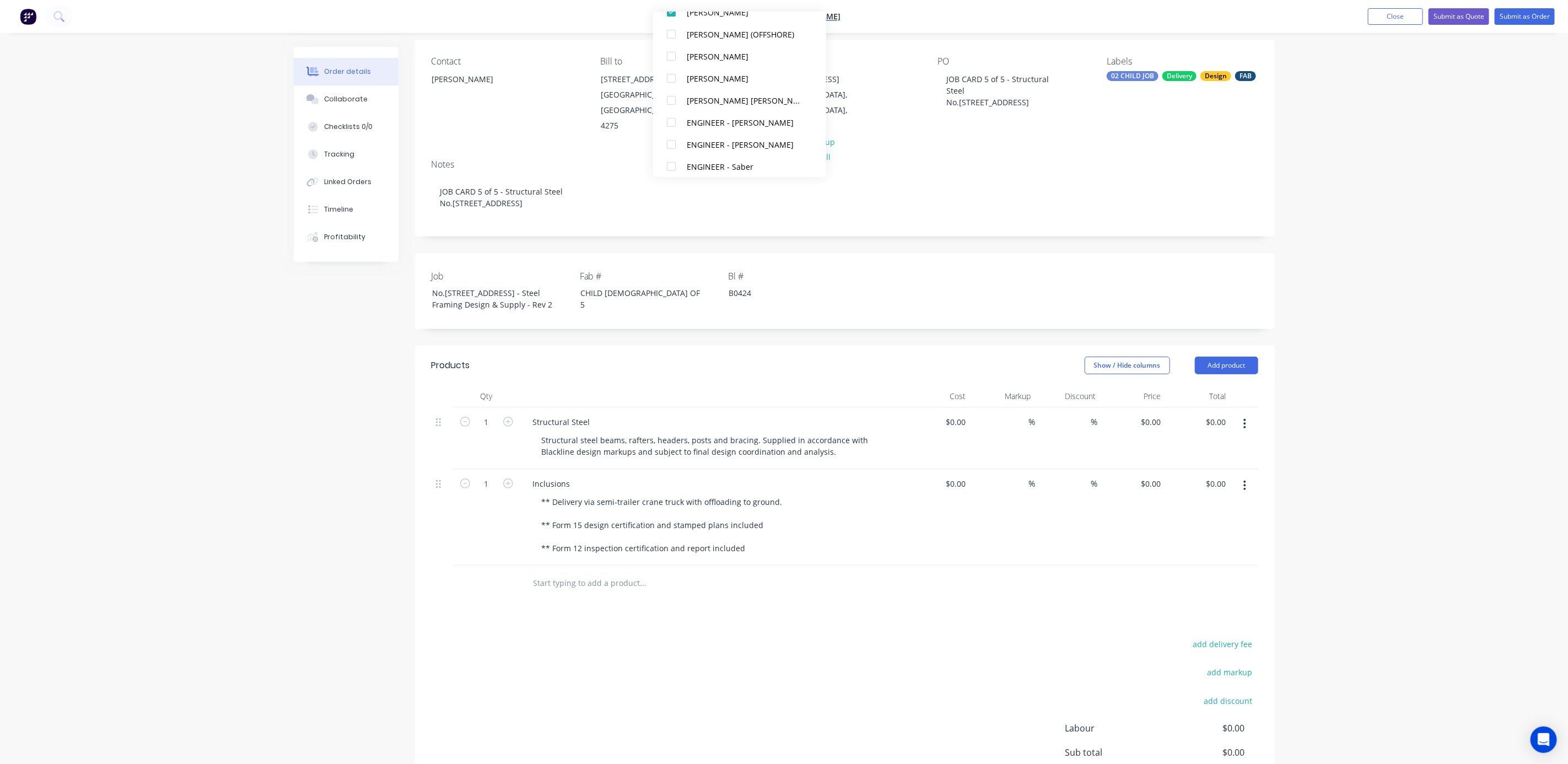
scroll to position [11, 0]
click at [671, 93] on div at bounding box center [671, 94] width 22 height 22
click at [671, 71] on div at bounding box center [671, 73] width 22 height 22
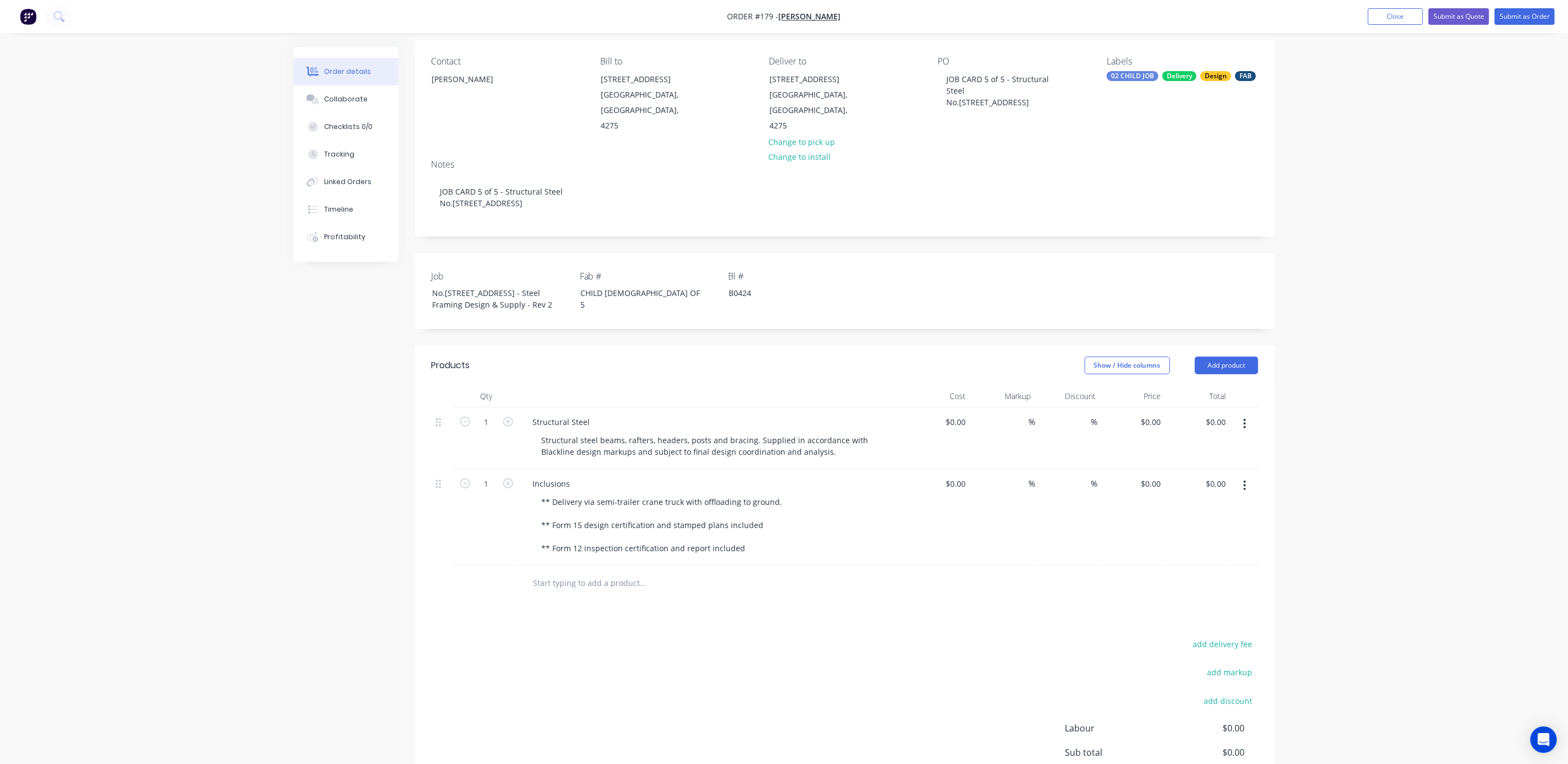
click at [1371, 152] on div "Order details Collaborate Checklists 0/0 Tracking Linked Orders Timeline Profit…" at bounding box center [784, 399] width 1568 height 965
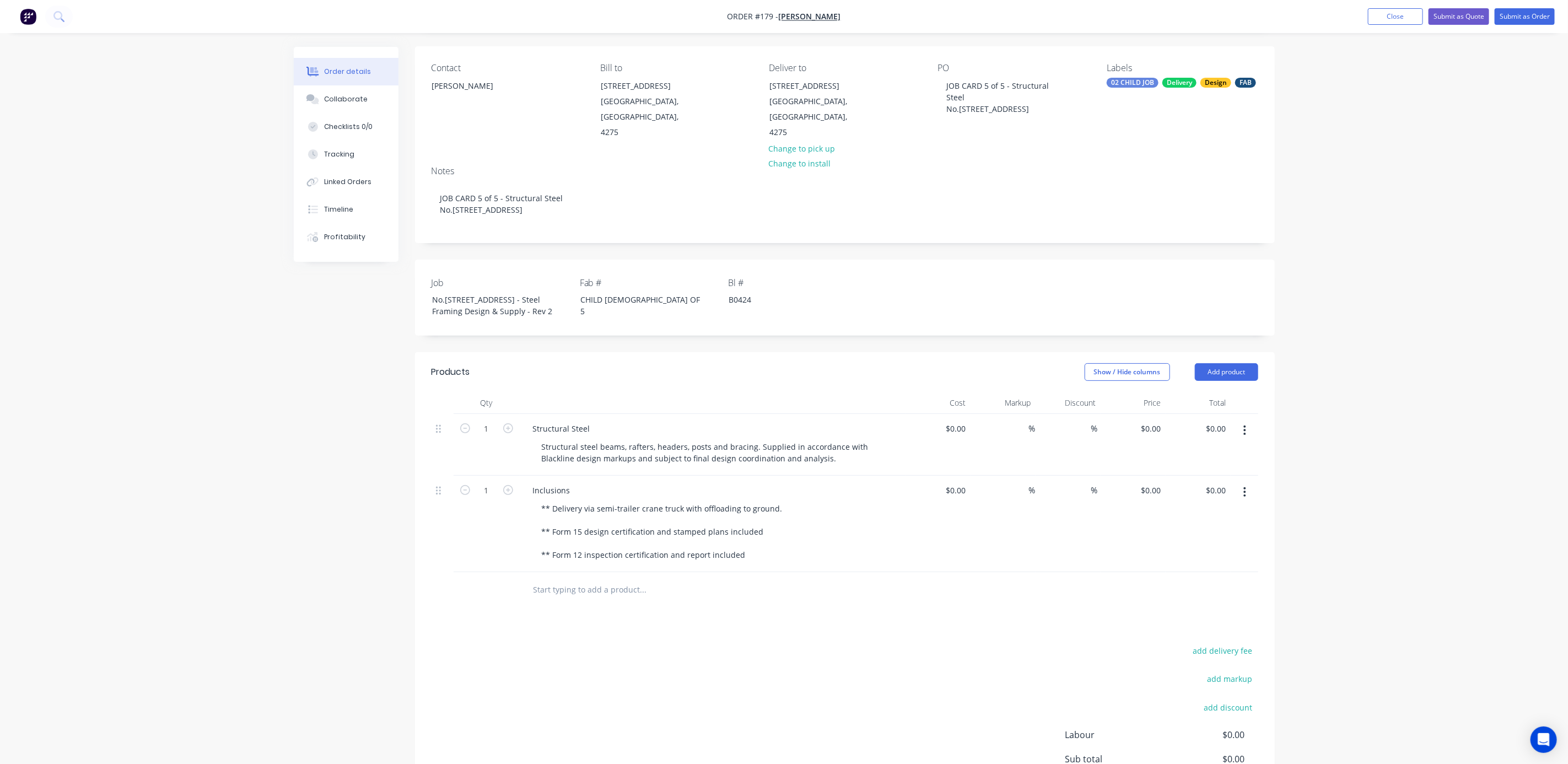
scroll to position [0, 0]
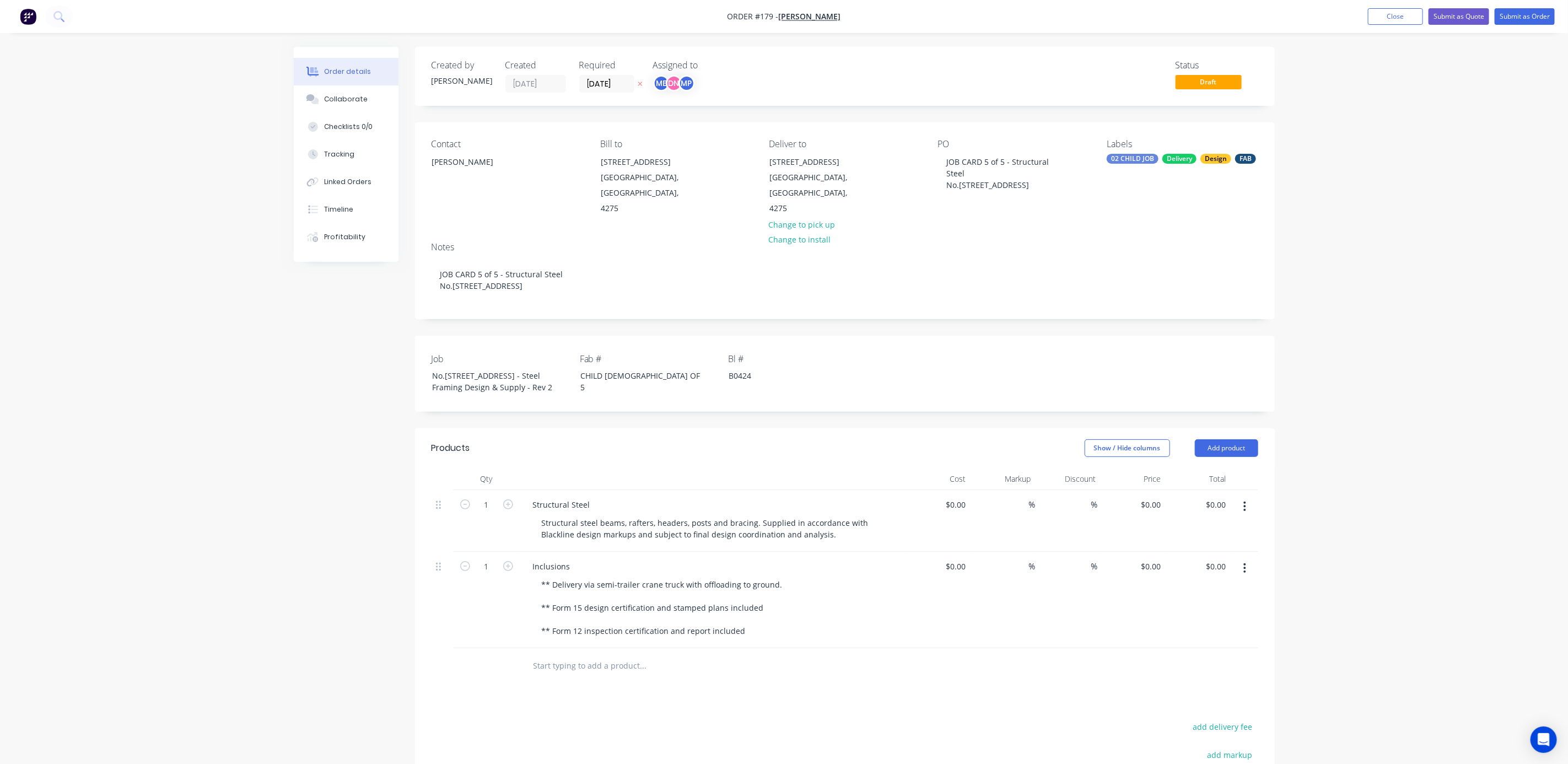
click at [1400, 244] on div "Order details Collaborate Checklists 0/0 Tracking Linked Orders Timeline Profit…" at bounding box center [784, 482] width 1568 height 965
click at [605, 83] on input "[DATE]" at bounding box center [607, 83] width 54 height 17
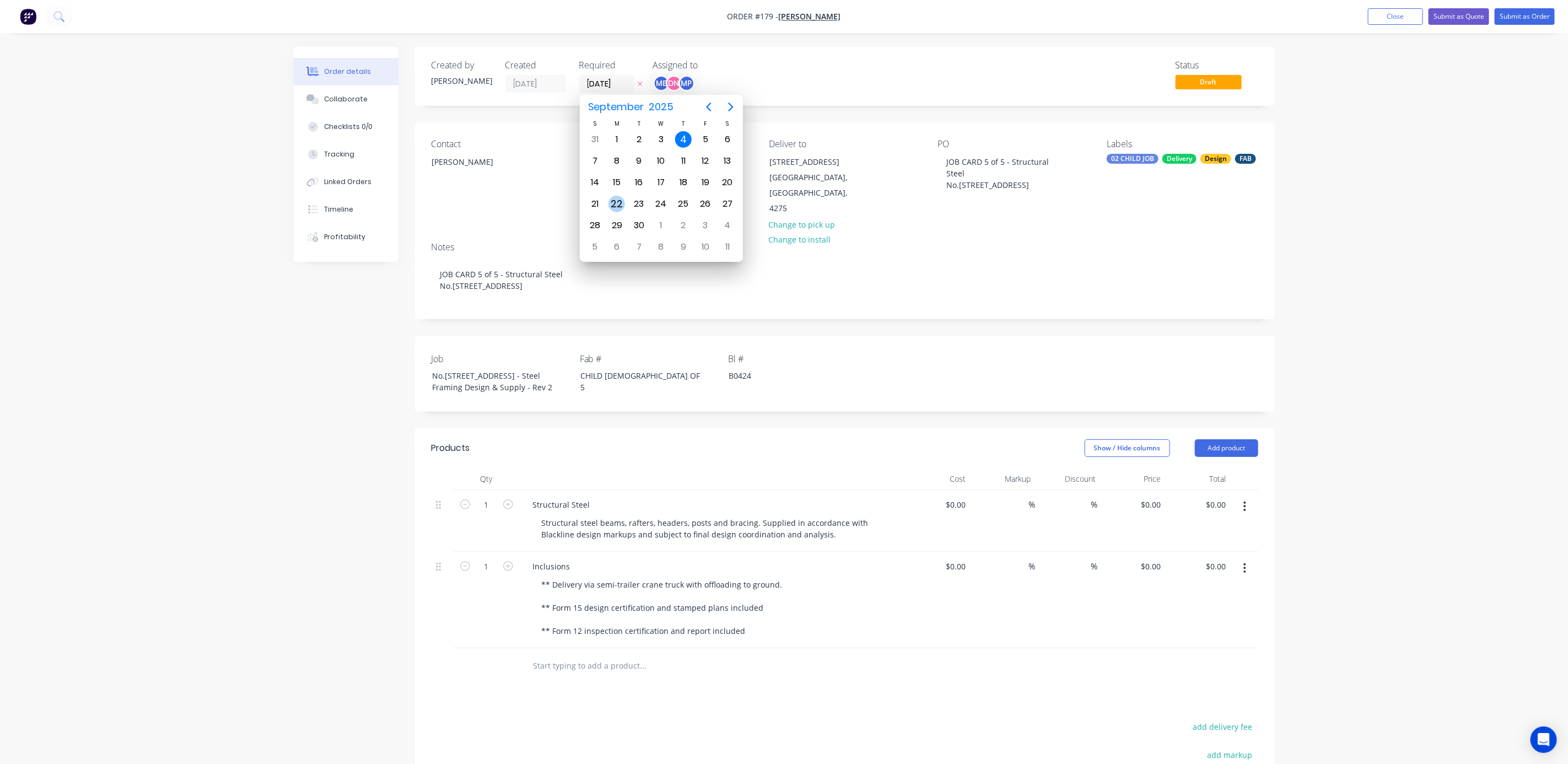
click at [620, 203] on div "22" at bounding box center [617, 204] width 17 height 17
type input "[DATE]"
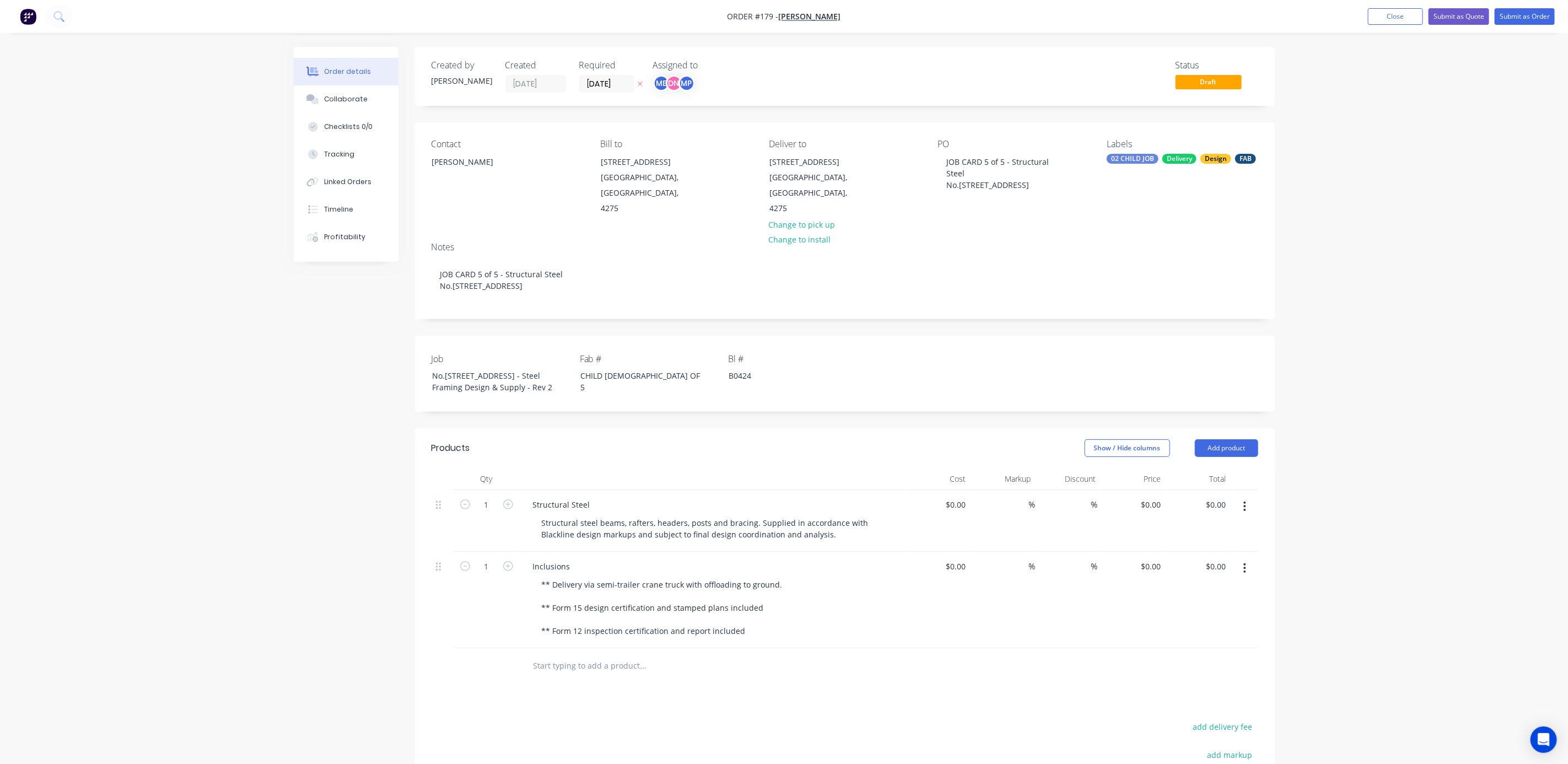
click at [150, 367] on div "Order details Collaborate Checklists 0/0 Tracking Linked Orders Timeline Profit…" at bounding box center [784, 482] width 1568 height 965
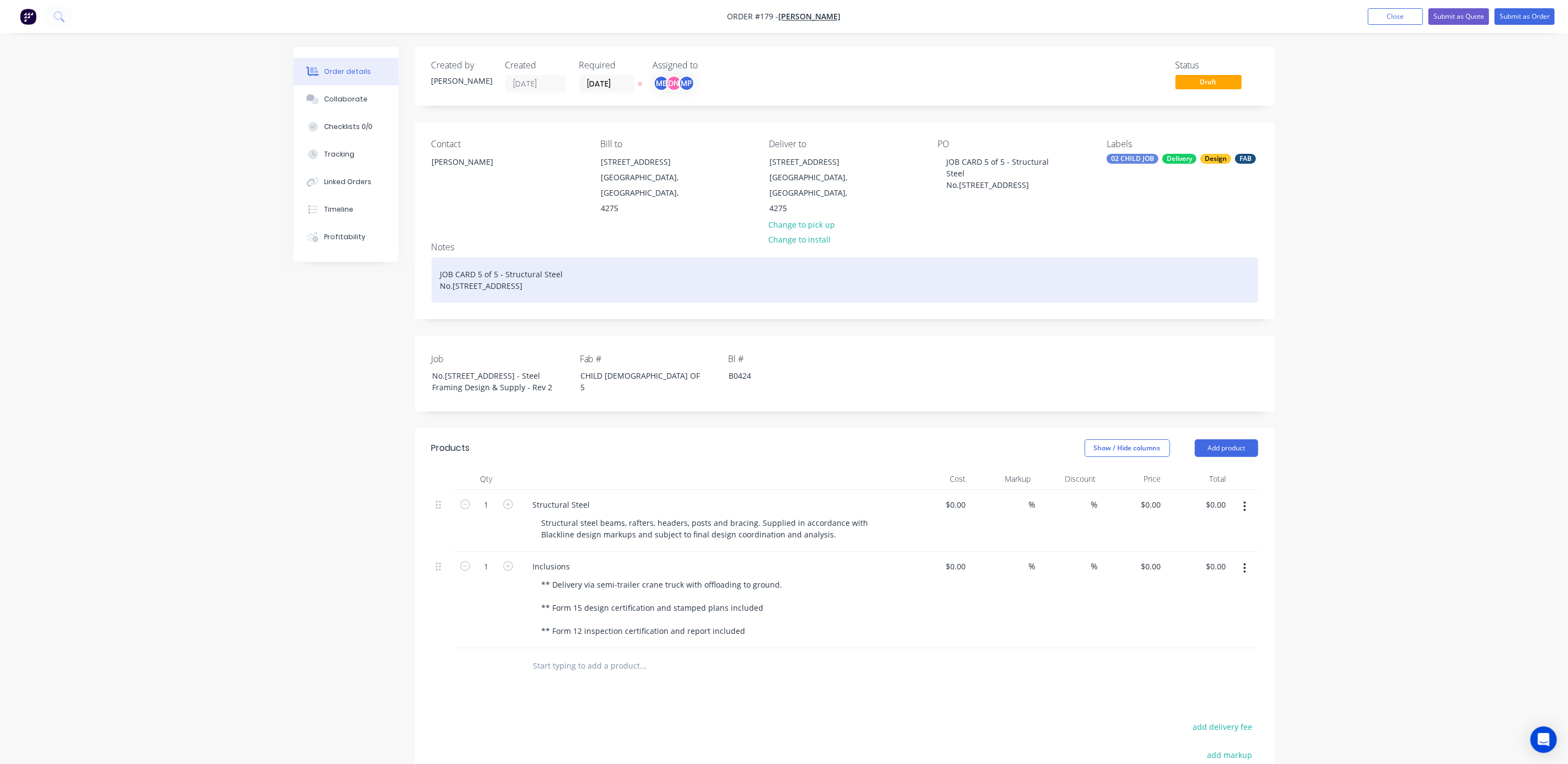
click at [510, 268] on div "JOB CARD 5 of 5 - Structural Steel No.[STREET_ADDRESS]" at bounding box center [845, 279] width 827 height 45
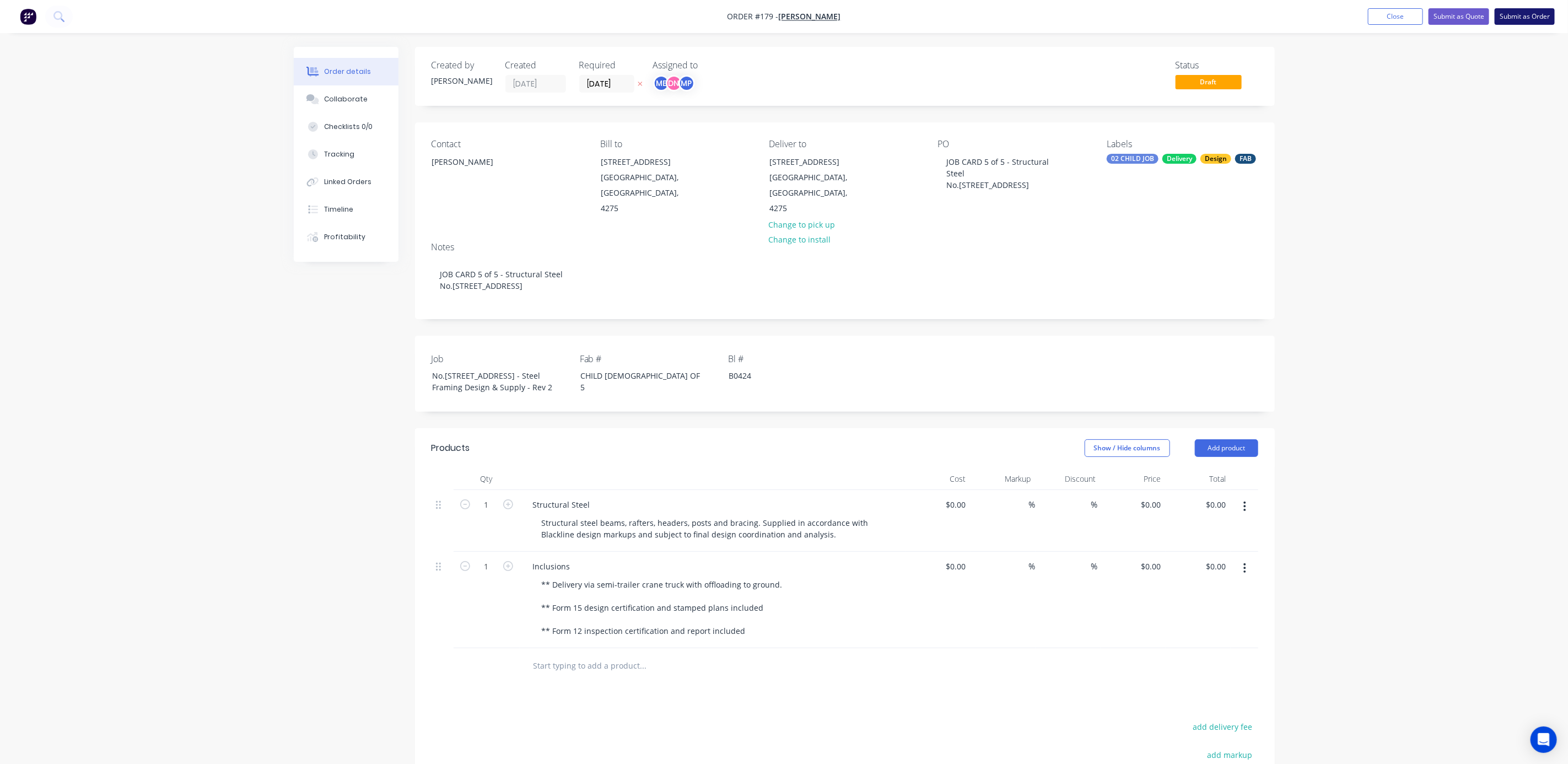
click at [1523, 17] on button "Submit as Order" at bounding box center [1524, 16] width 60 height 17
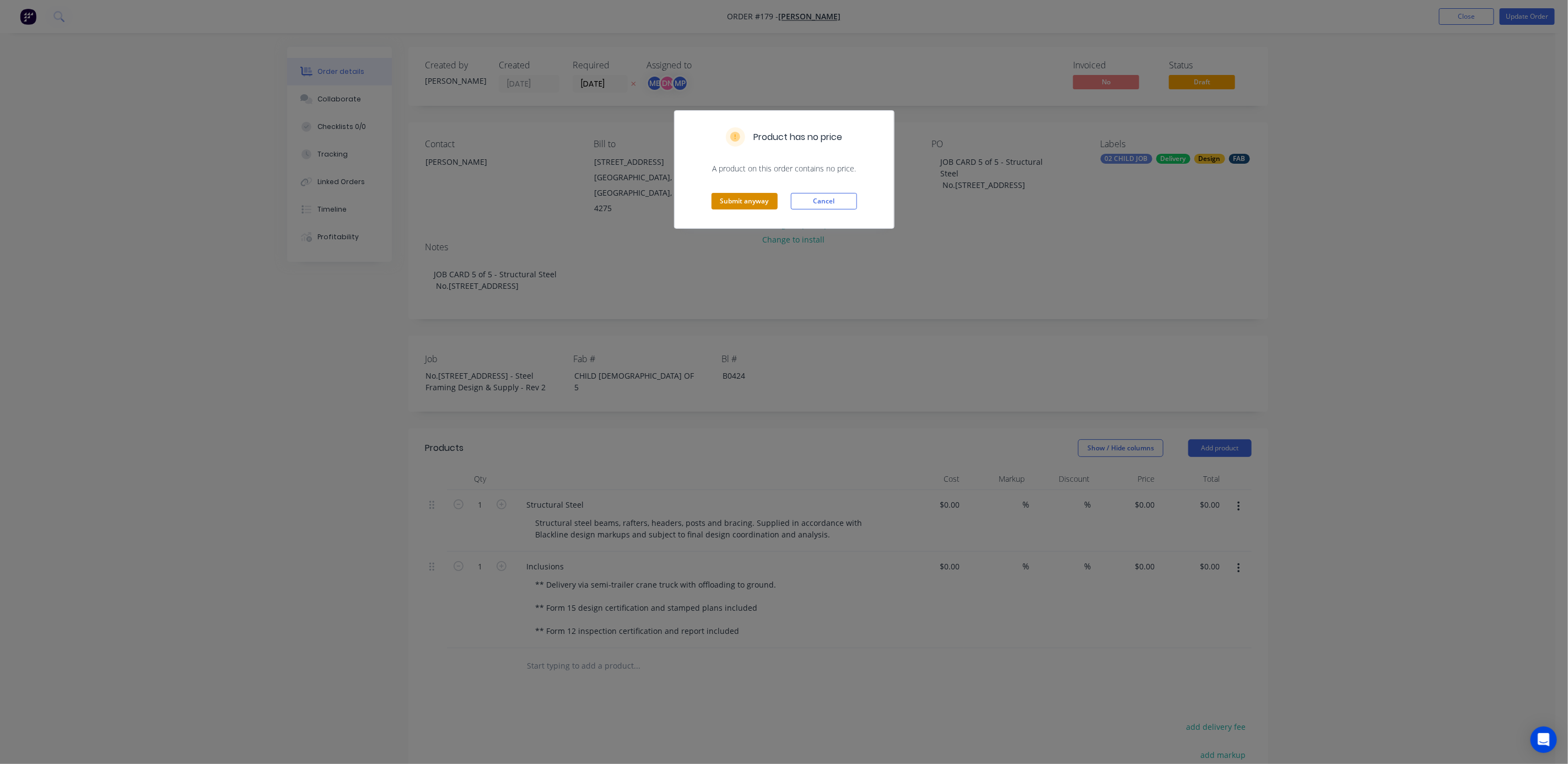
click at [747, 197] on button "Submit anyway" at bounding box center [745, 201] width 66 height 17
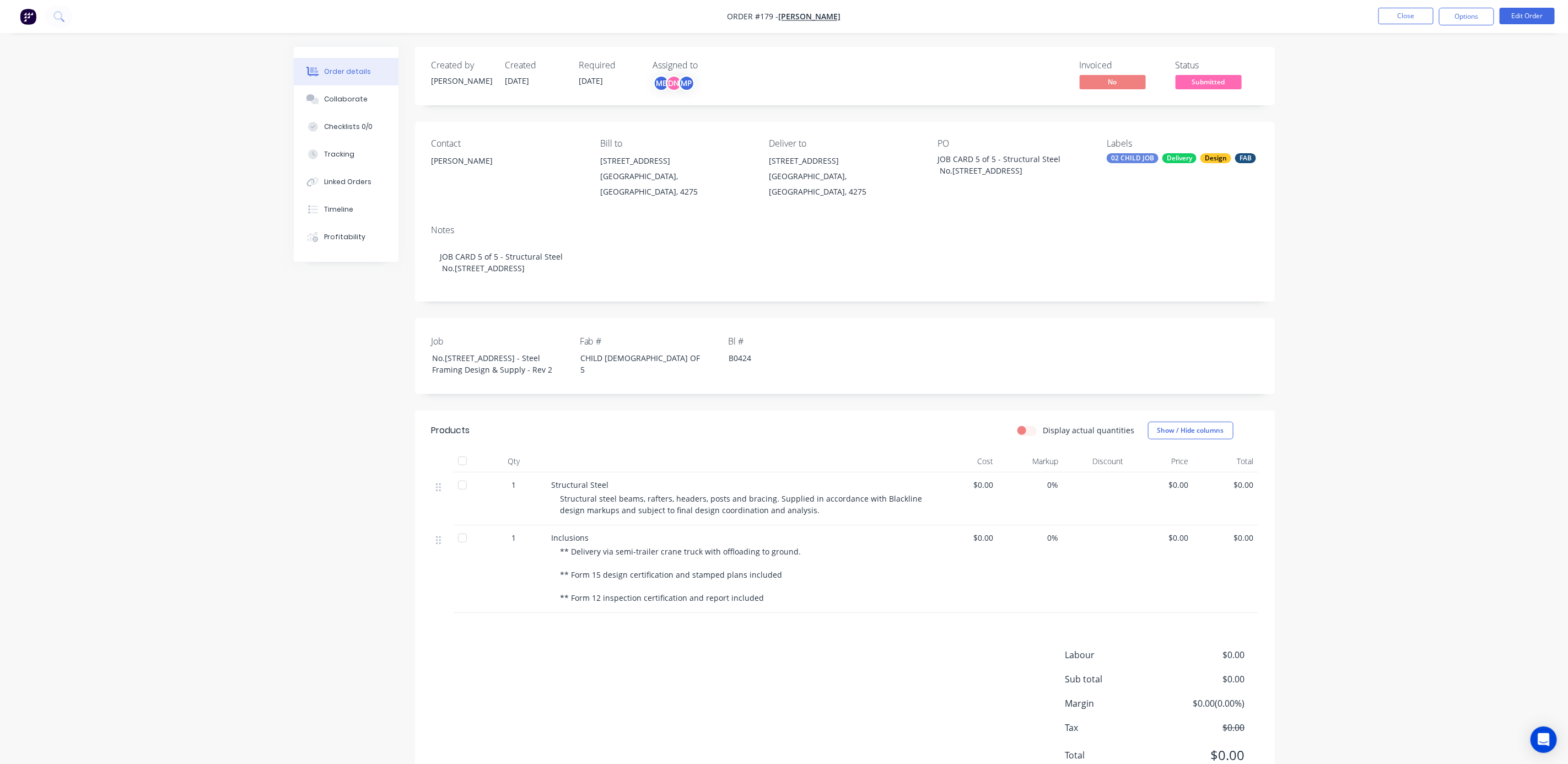
click at [1214, 83] on span "Submitted" at bounding box center [1208, 81] width 66 height 13
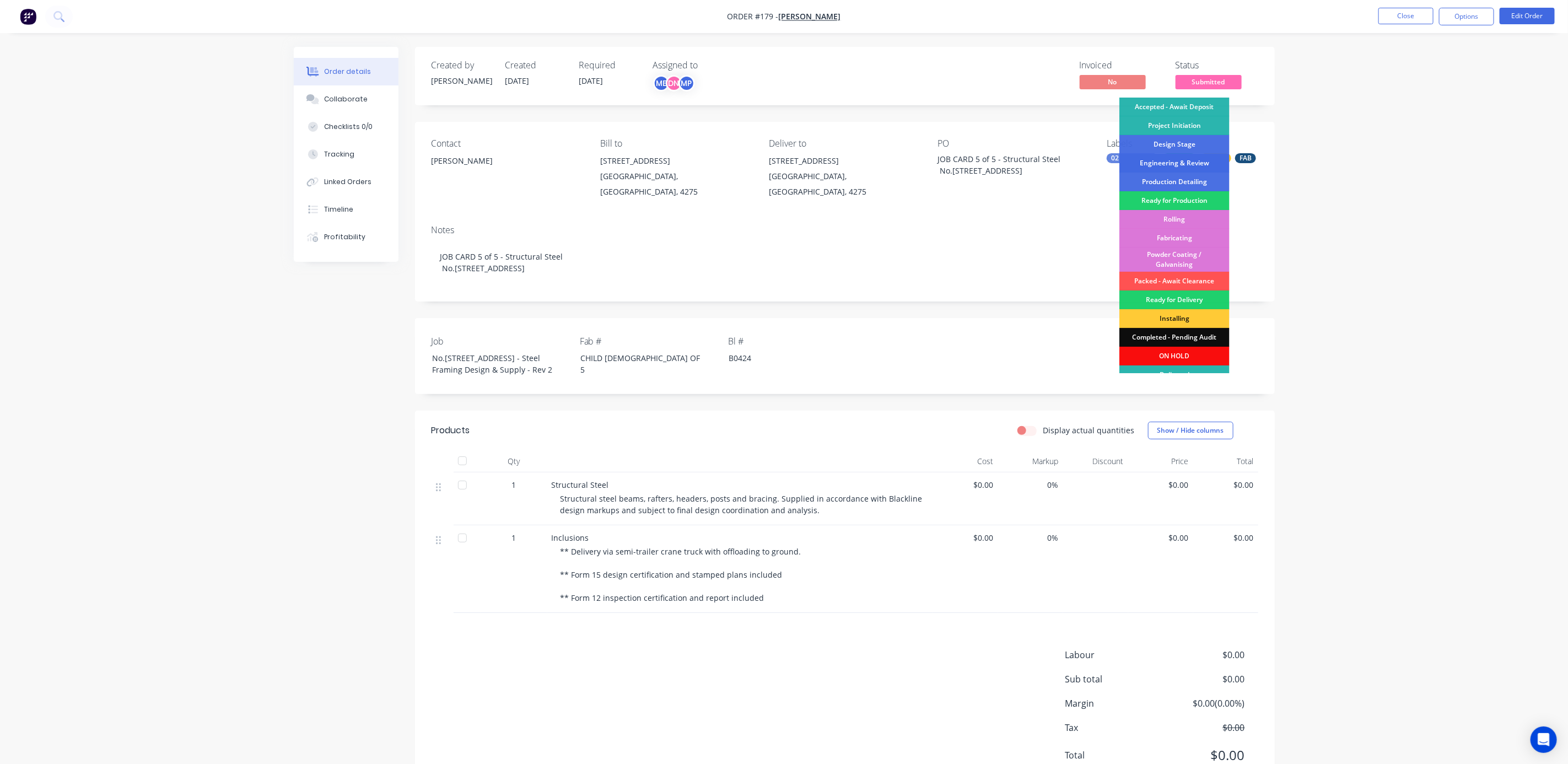
click at [1198, 160] on div "Engineering & Review" at bounding box center [1175, 163] width 110 height 19
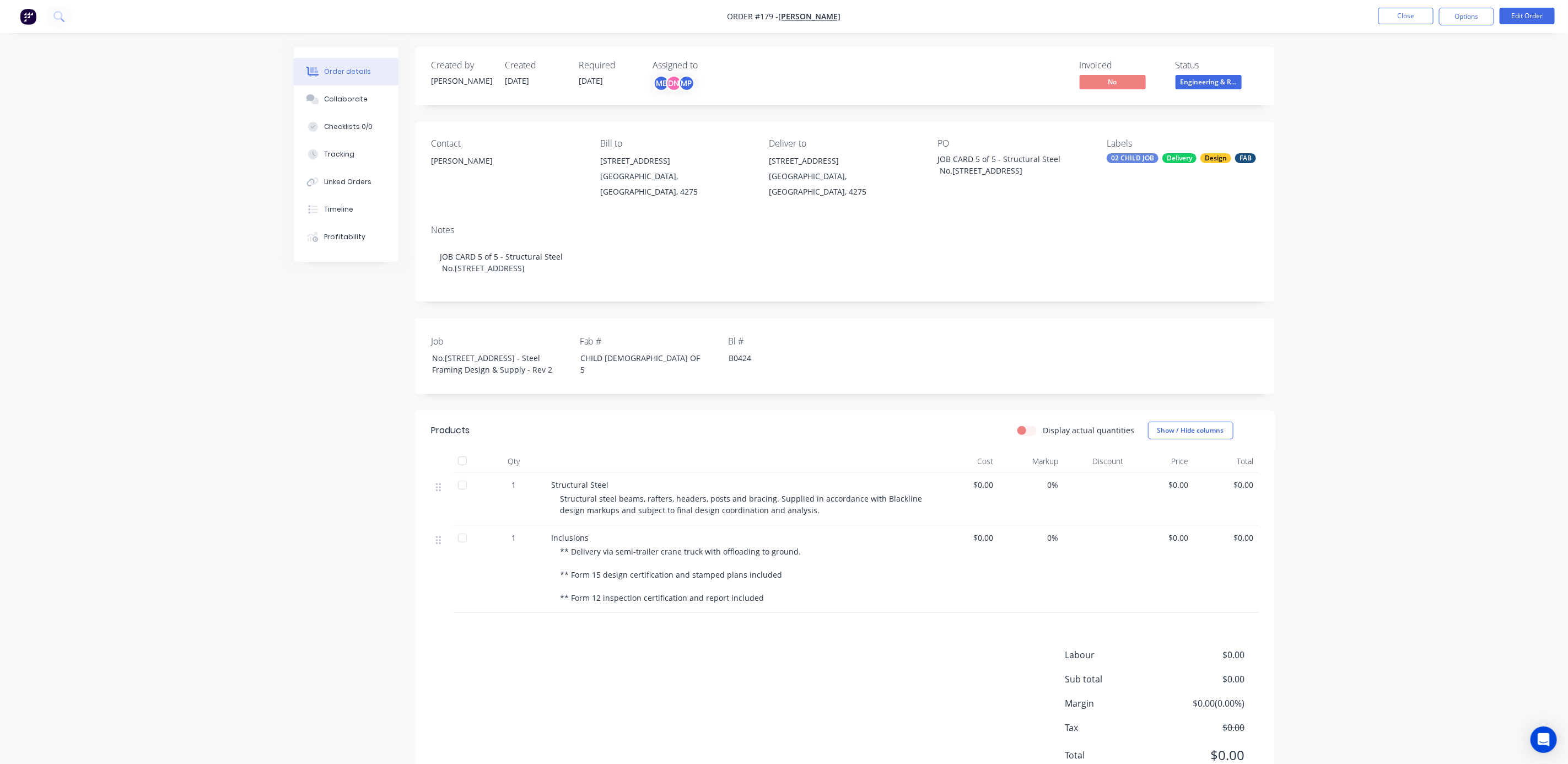
drag, startPoint x: 1357, startPoint y: 153, endPoint x: 1364, endPoint y: 146, distance: 9.9
click at [1364, 146] on div "Order details Collaborate Checklists 0/0 Tracking Linked Orders Timeline Profit…" at bounding box center [784, 405] width 1568 height 809
drag, startPoint x: 1364, startPoint y: 146, endPoint x: 1424, endPoint y: 182, distance: 70.0
click at [1424, 184] on div "Order details Collaborate Checklists 0/0 Tracking Linked Orders Timeline Profit…" at bounding box center [784, 405] width 1568 height 809
click at [1402, 18] on button "Close" at bounding box center [1406, 15] width 55 height 17
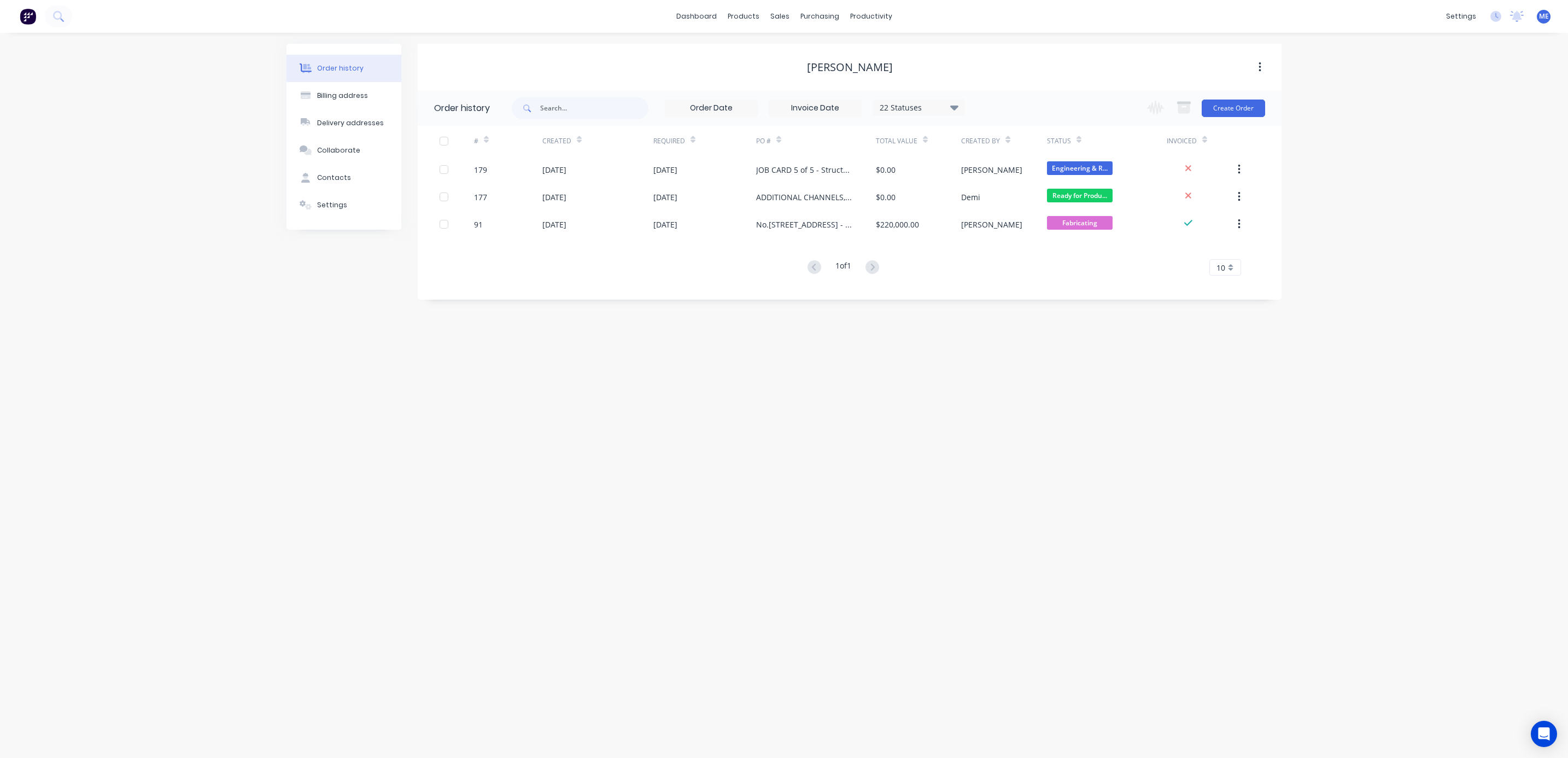
click at [1203, 433] on div "Order history Billing address Delivery addresses Collaborate Contacts Settings …" at bounding box center [784, 395] width 1568 height 725
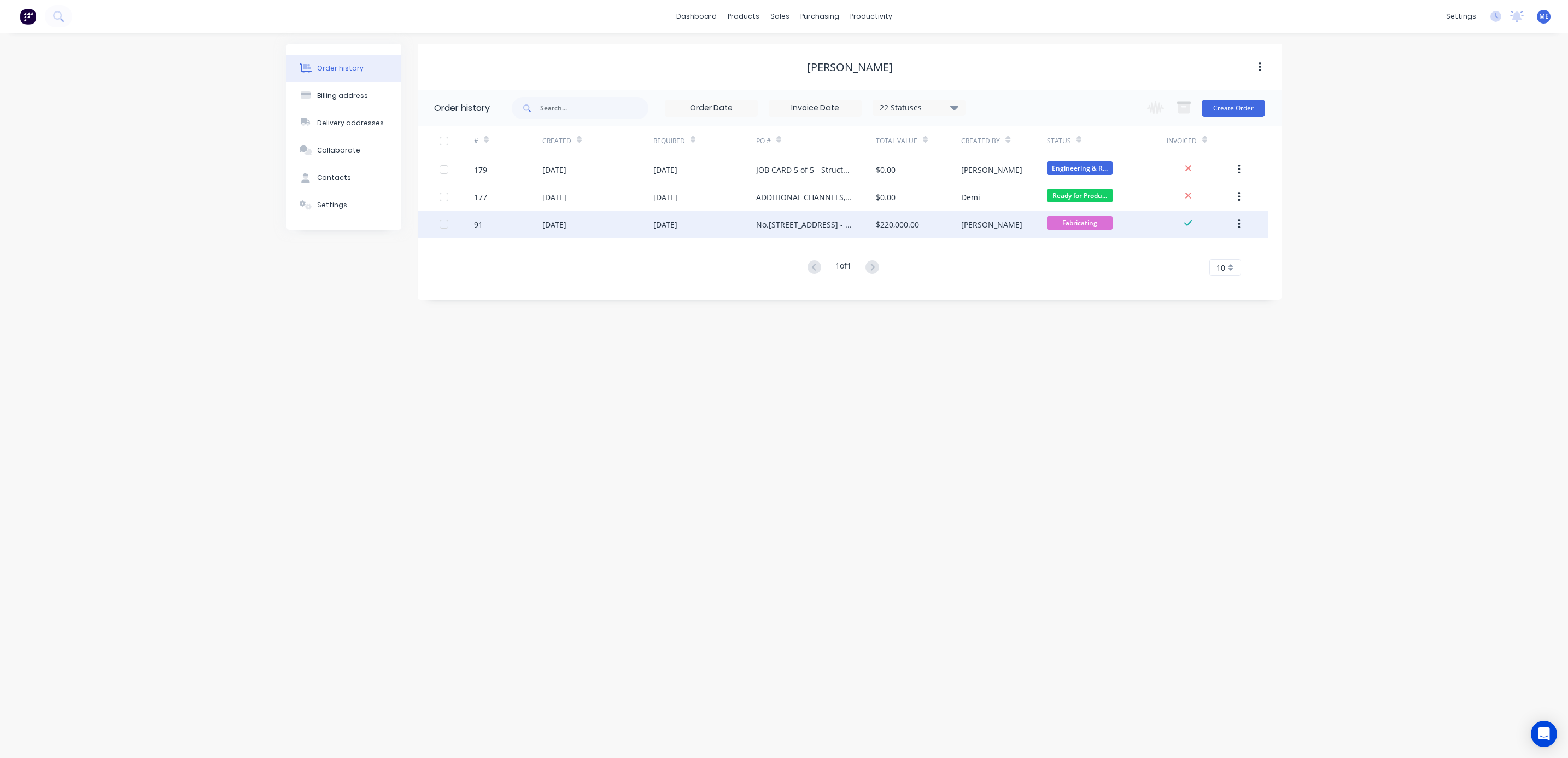
click at [562, 220] on div "[DATE]" at bounding box center [554, 224] width 24 height 11
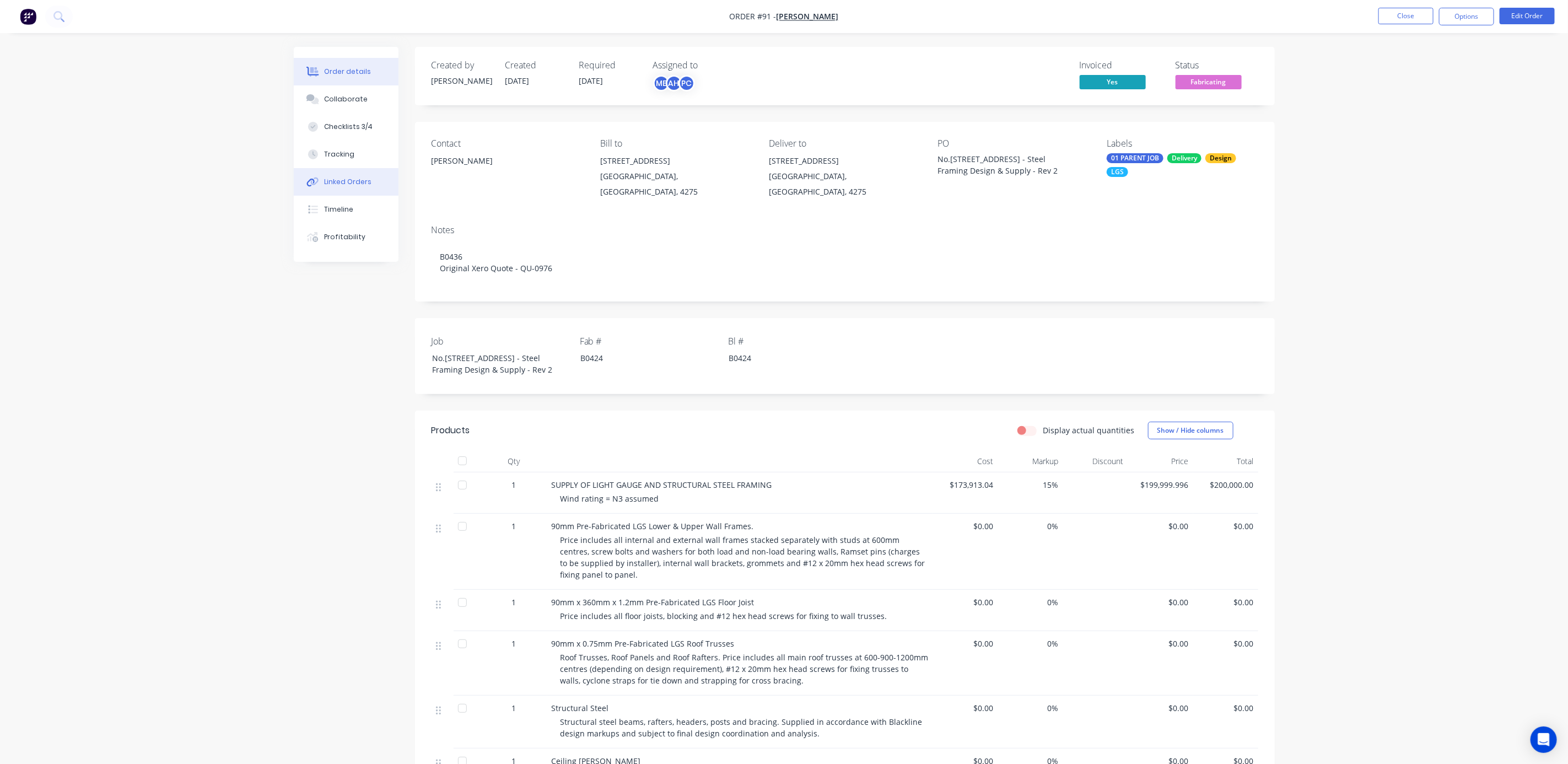
click at [336, 172] on button "Linked Orders" at bounding box center [346, 182] width 105 height 28
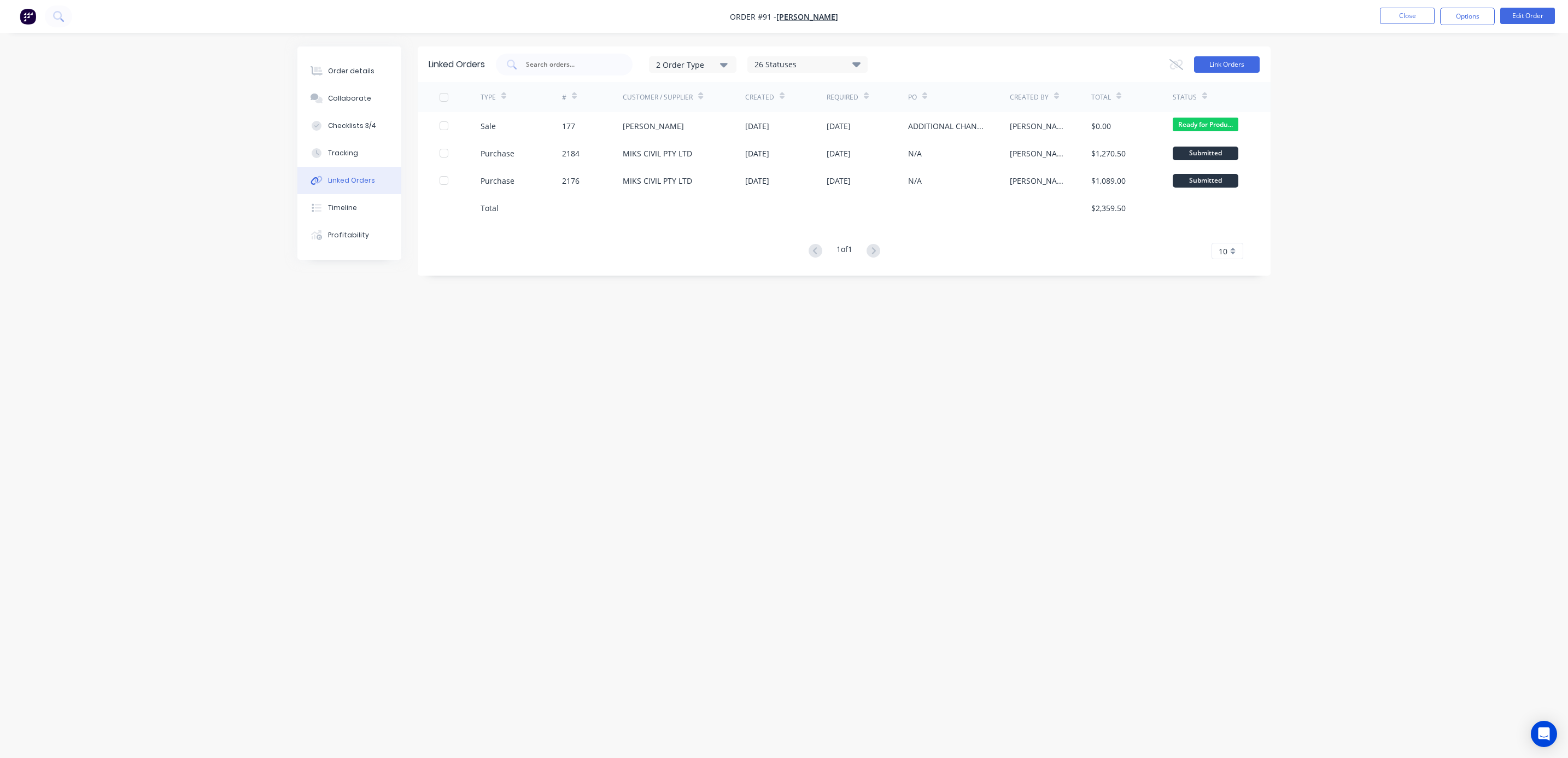
click at [1209, 69] on button "Link Orders" at bounding box center [1227, 64] width 65 height 17
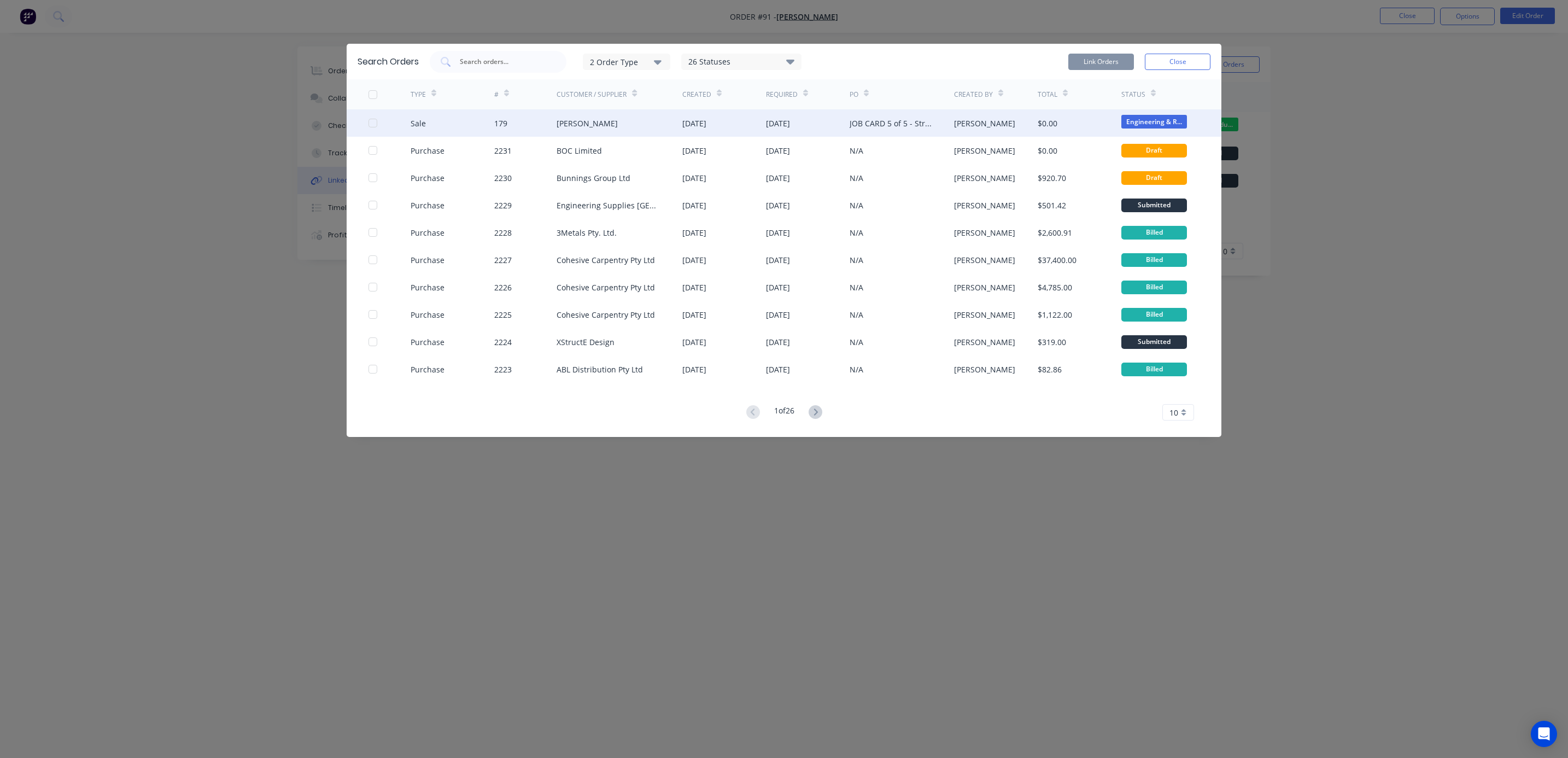
click at [375, 122] on div at bounding box center [373, 123] width 22 height 22
click at [1117, 61] on button "Link Orders" at bounding box center [1101, 61] width 65 height 17
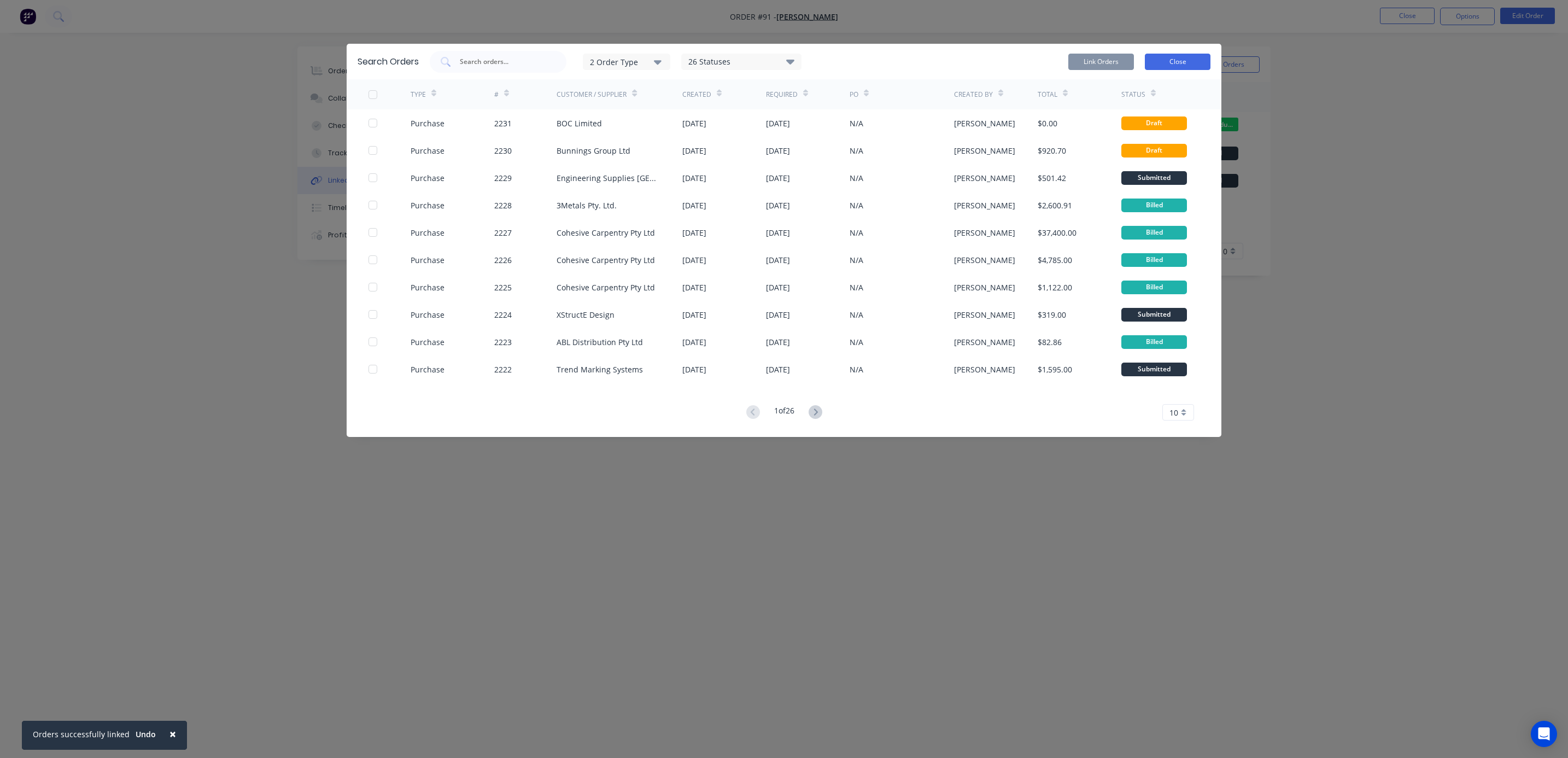
click at [1163, 59] on button "Close" at bounding box center [1177, 61] width 65 height 17
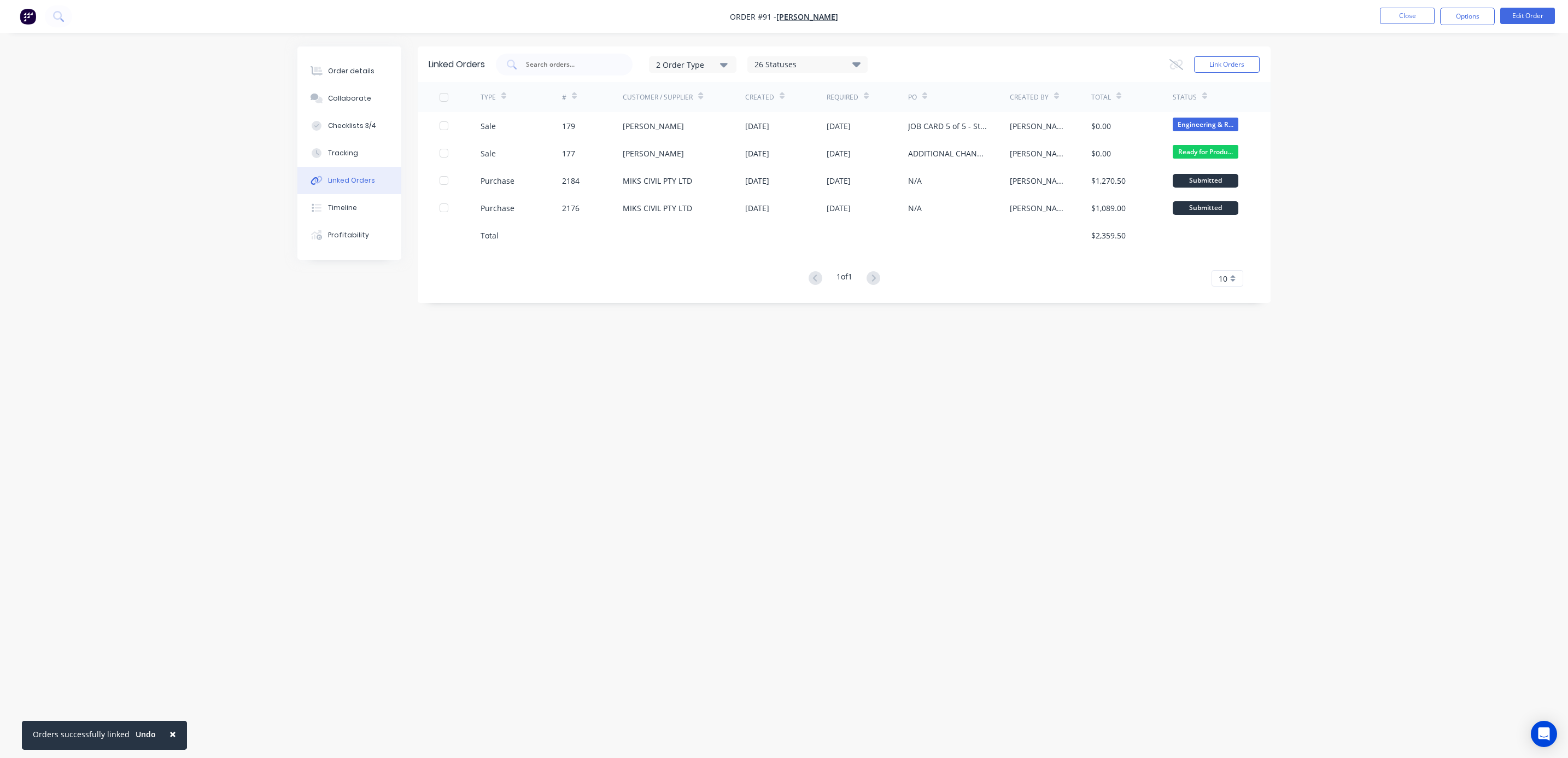
click at [1436, 140] on div "Order details Collaborate Checklists 3/4 Tracking Linked Orders Timeline Profit…" at bounding box center [784, 379] width 1568 height 758
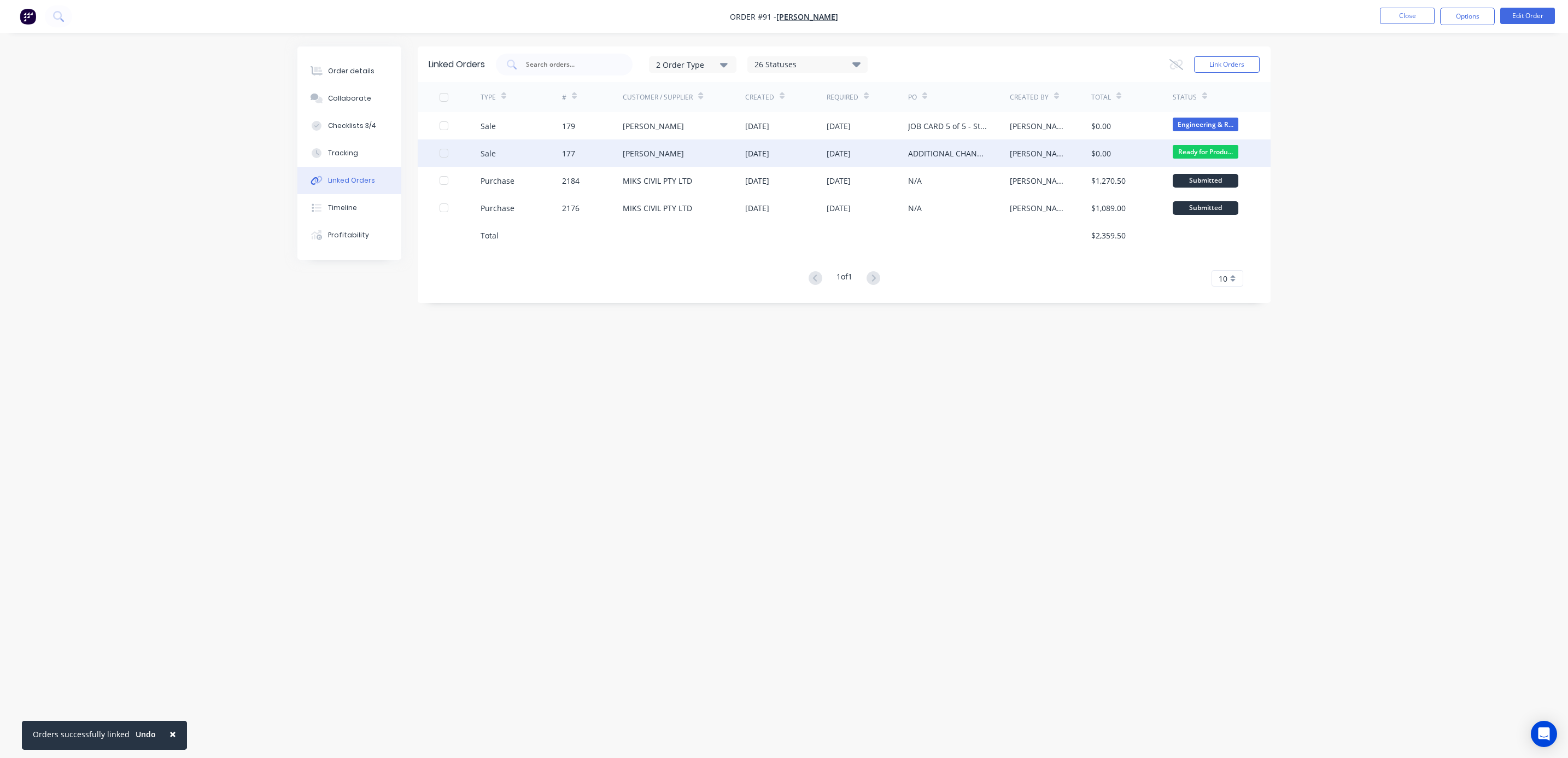
click at [654, 154] on div "[PERSON_NAME]" at bounding box center [653, 153] width 61 height 11
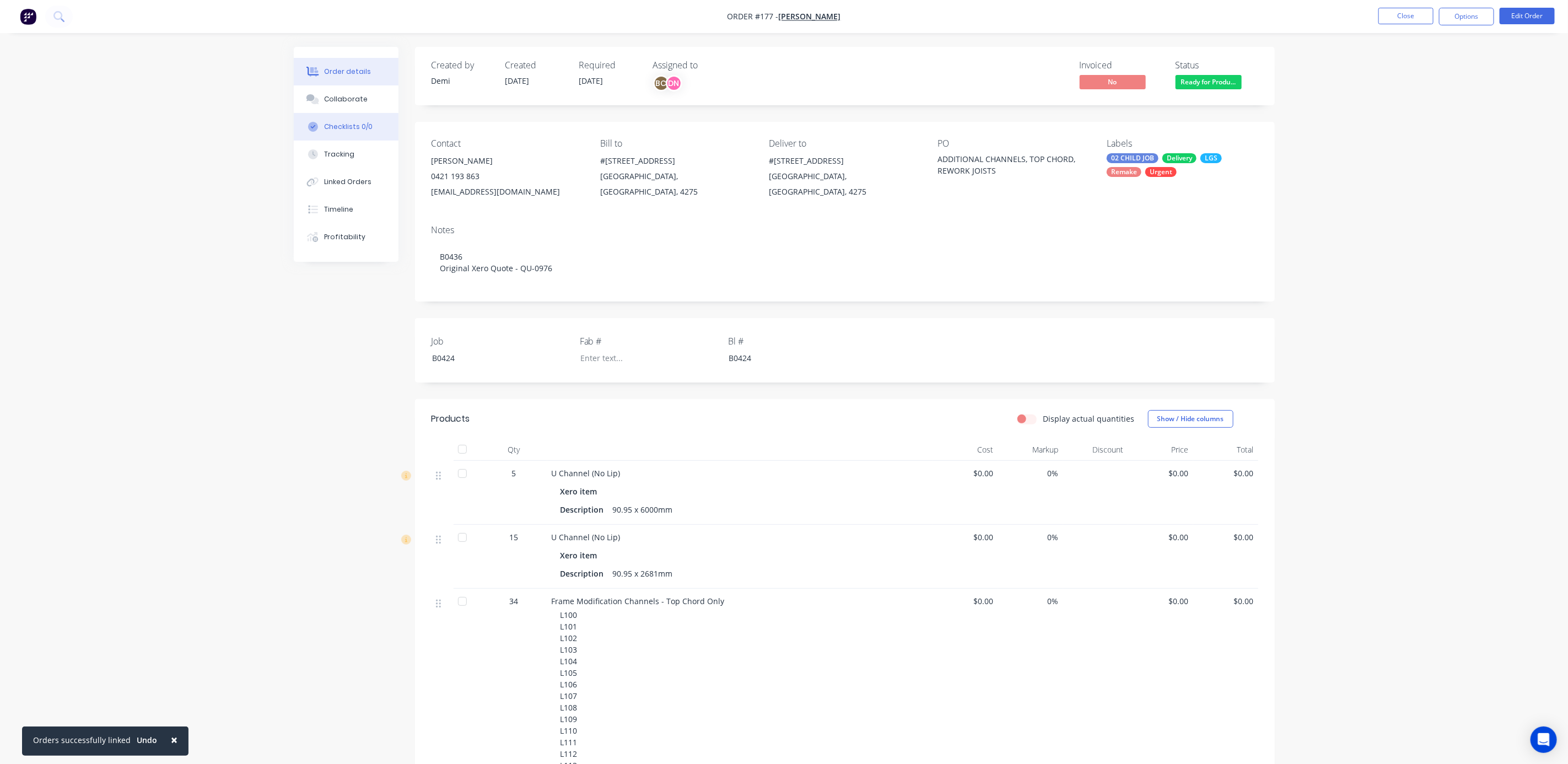
click at [357, 125] on div "Checklists 0/0" at bounding box center [348, 127] width 48 height 10
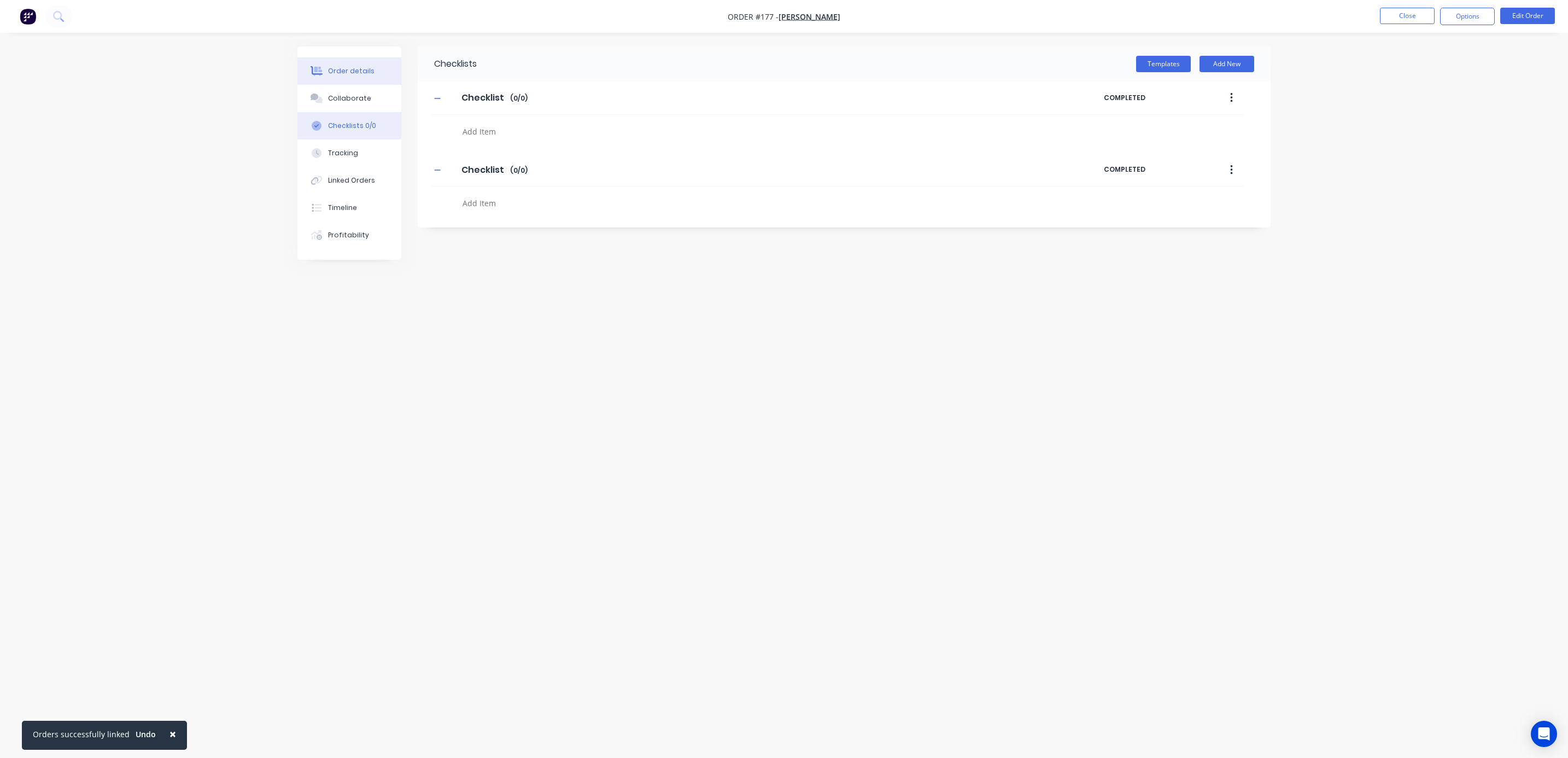
click at [342, 83] on button "Order details" at bounding box center [349, 71] width 104 height 27
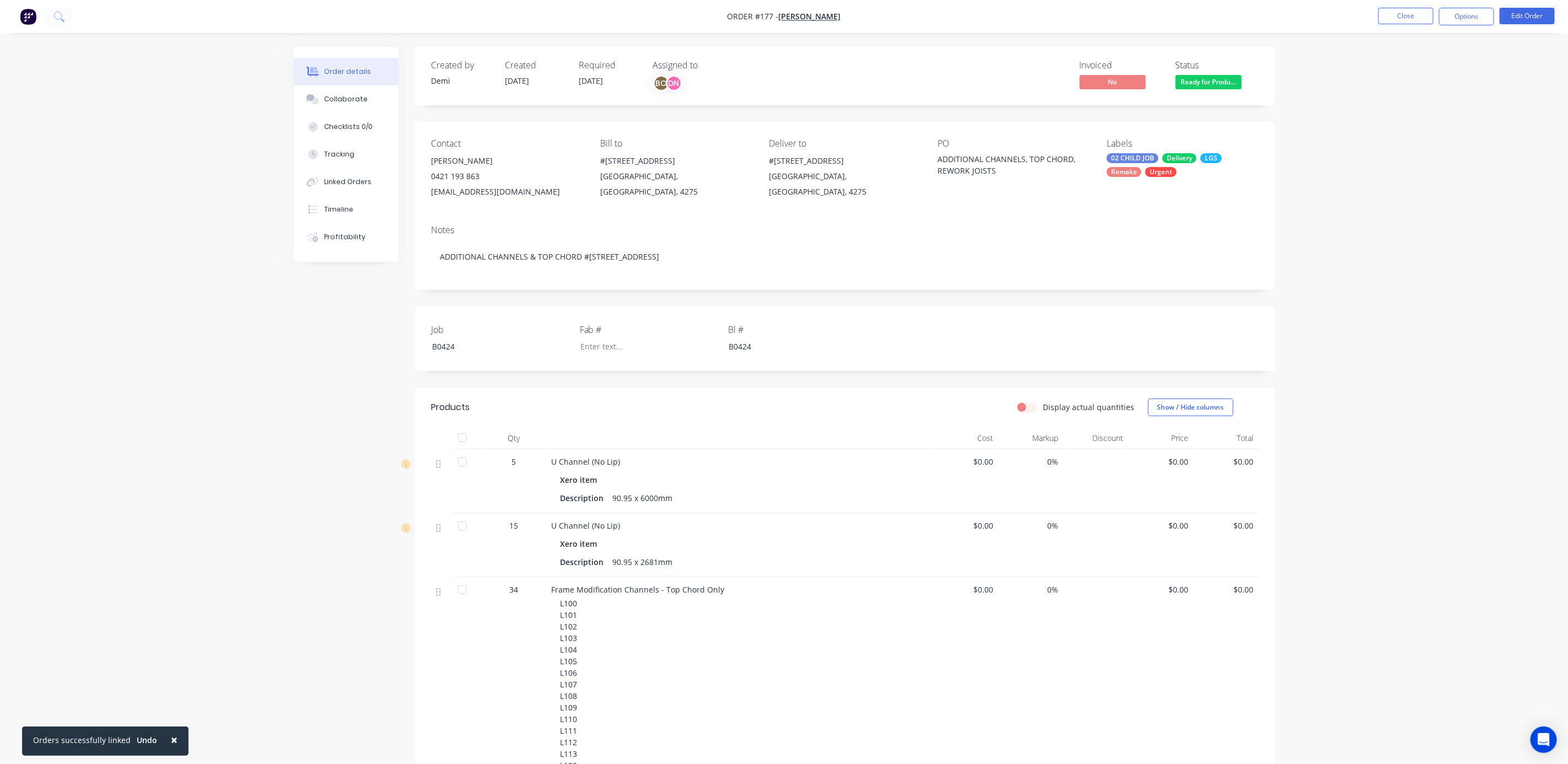
click at [1376, 230] on div "Order details Collaborate Checklists 0/0 Tracking Linked Orders Timeline Profit…" at bounding box center [784, 614] width 1568 height 1228
click at [1401, 13] on button "Close" at bounding box center [1406, 15] width 55 height 17
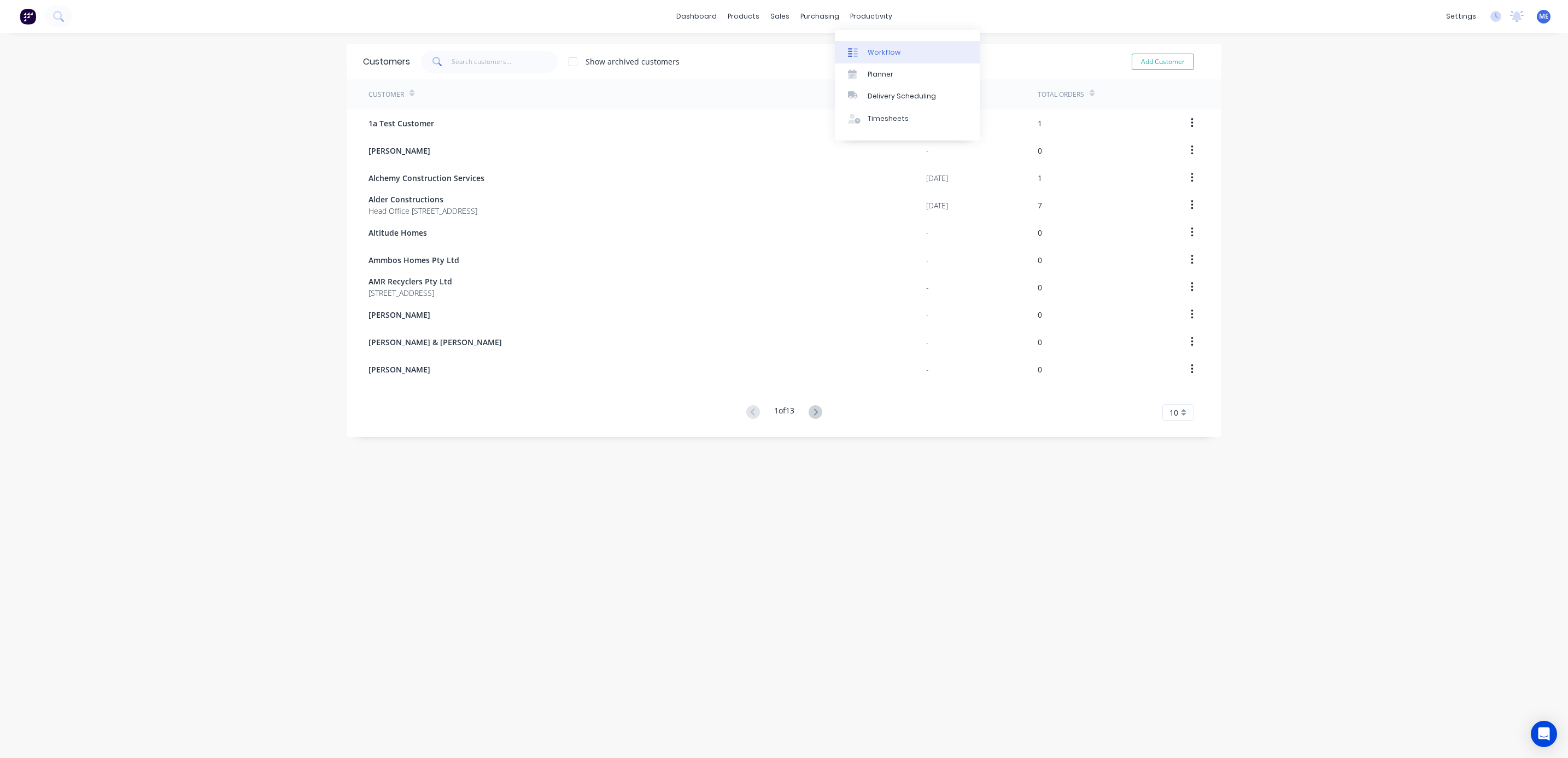
click at [879, 55] on div "Workflow" at bounding box center [884, 52] width 33 height 10
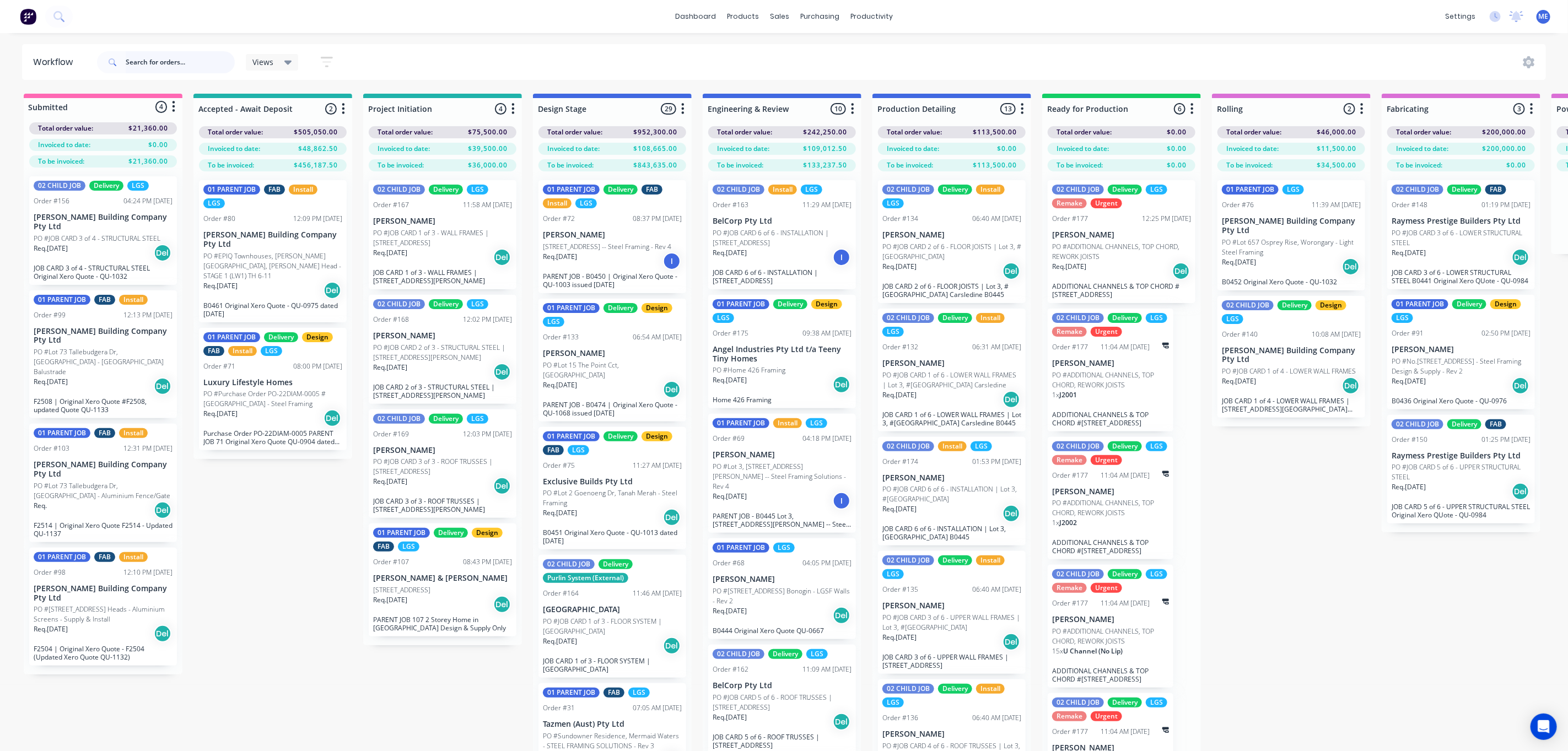
click at [146, 59] on input "text" at bounding box center [180, 62] width 109 height 22
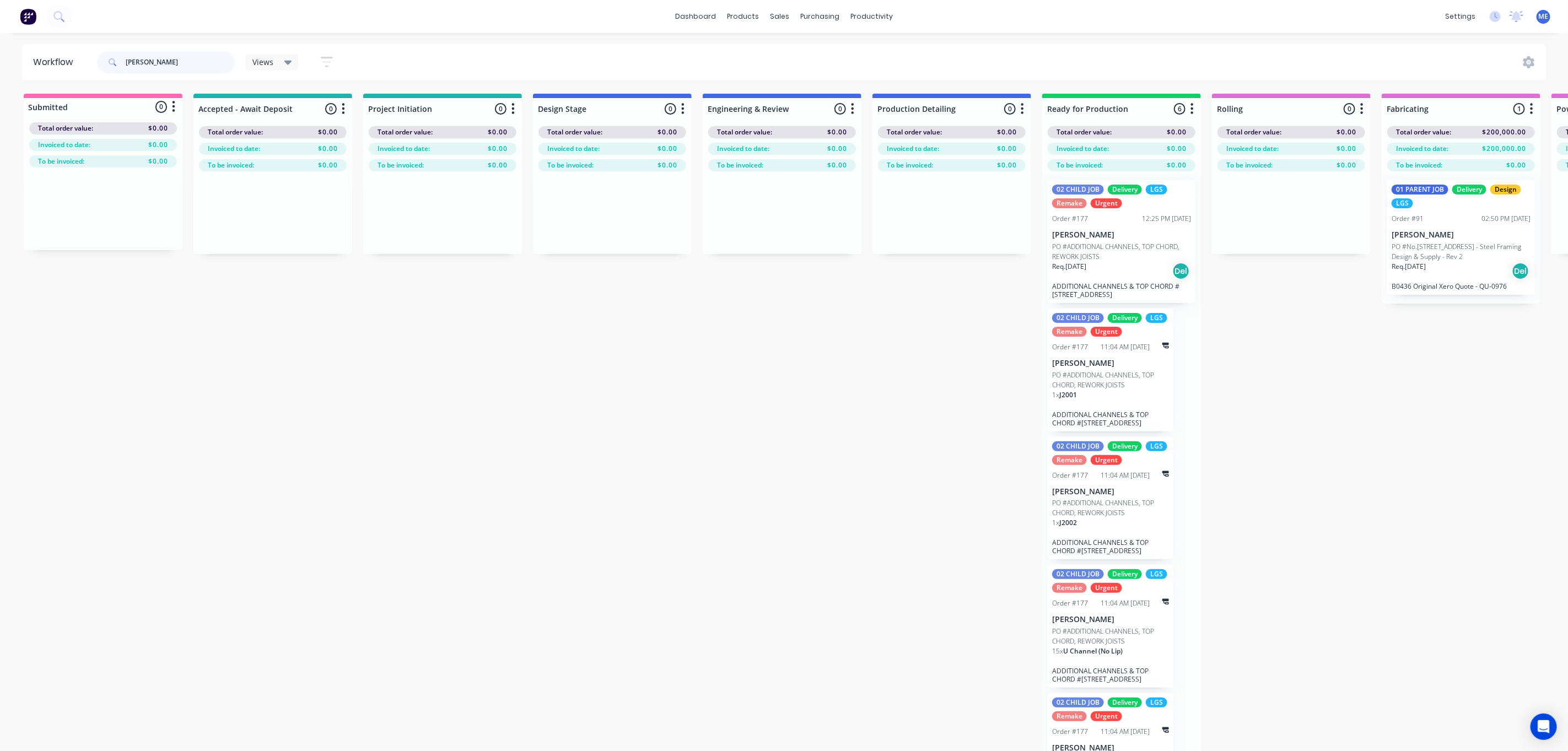
type input "flack"
drag, startPoint x: 162, startPoint y: 65, endPoint x: 81, endPoint y: 68, distance: 81.1
click at [96, 63] on div "flack Views Save new view None (Default) edit 01 - Master View - All Jobs edit …" at bounding box center [220, 62] width 250 height 33
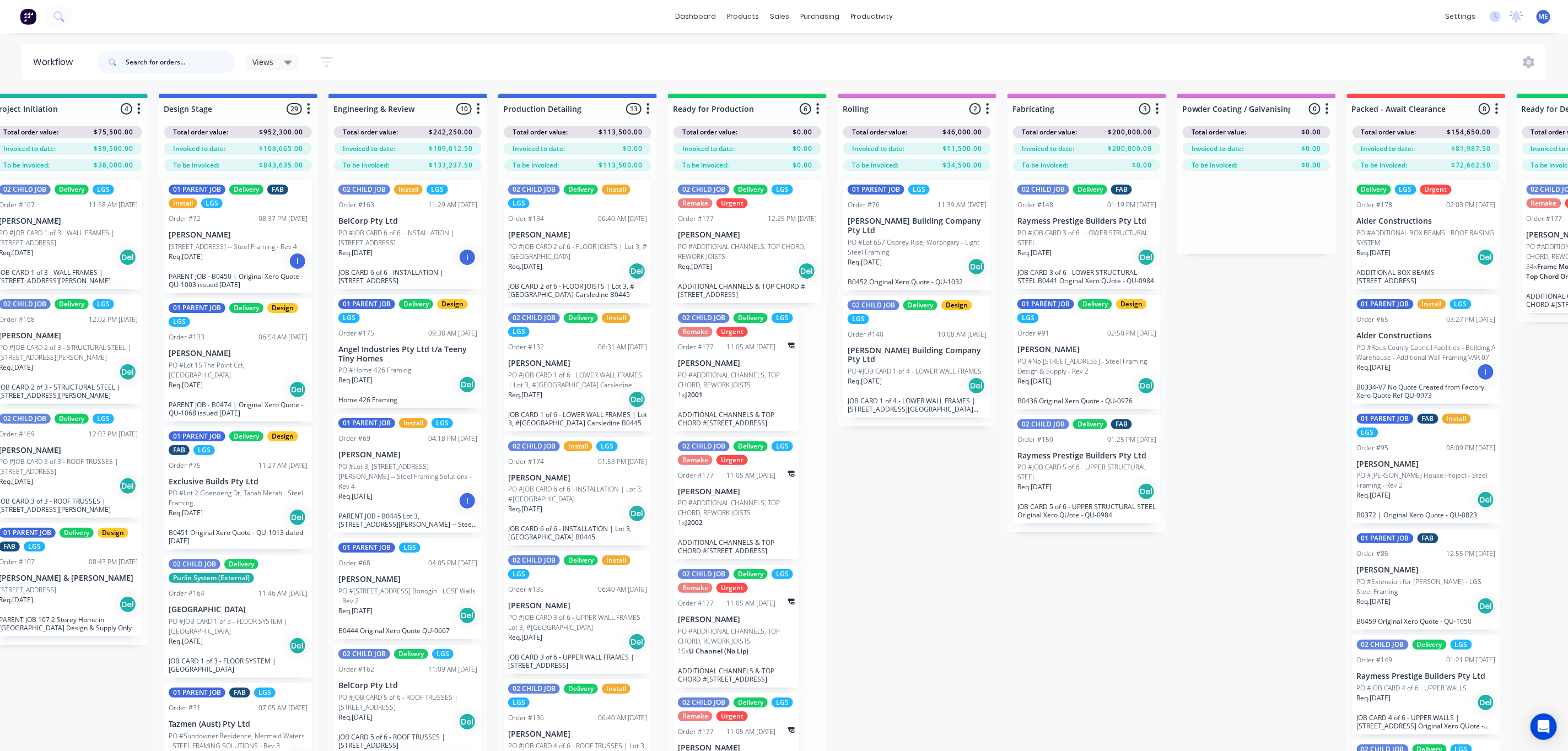
scroll to position [0, 346]
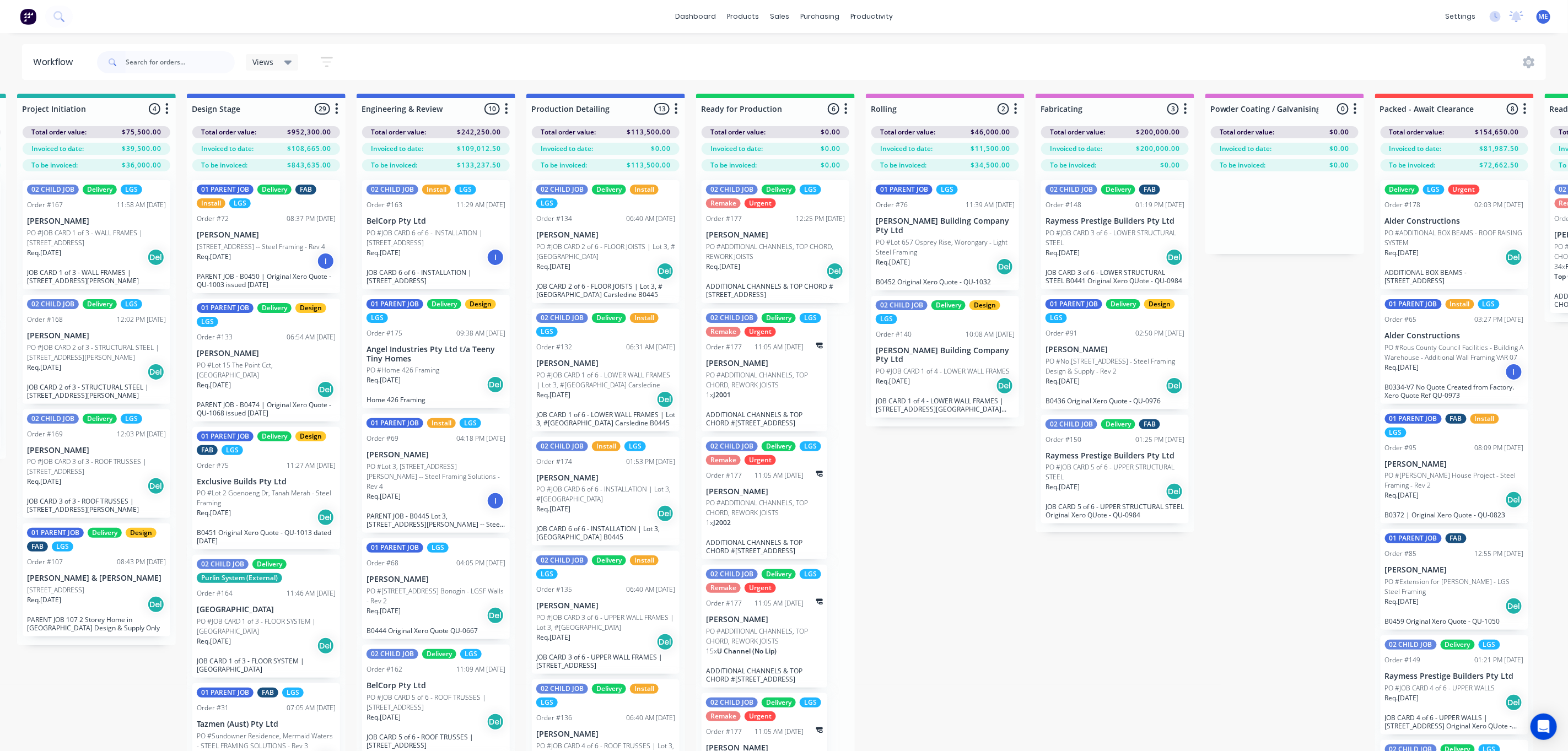
click at [596, 369] on div "02 CHILD JOB Delivery Install LGS Order #132 06:31 AM 27/08/25 Ramil Azate PO #…" at bounding box center [605, 369] width 147 height 123
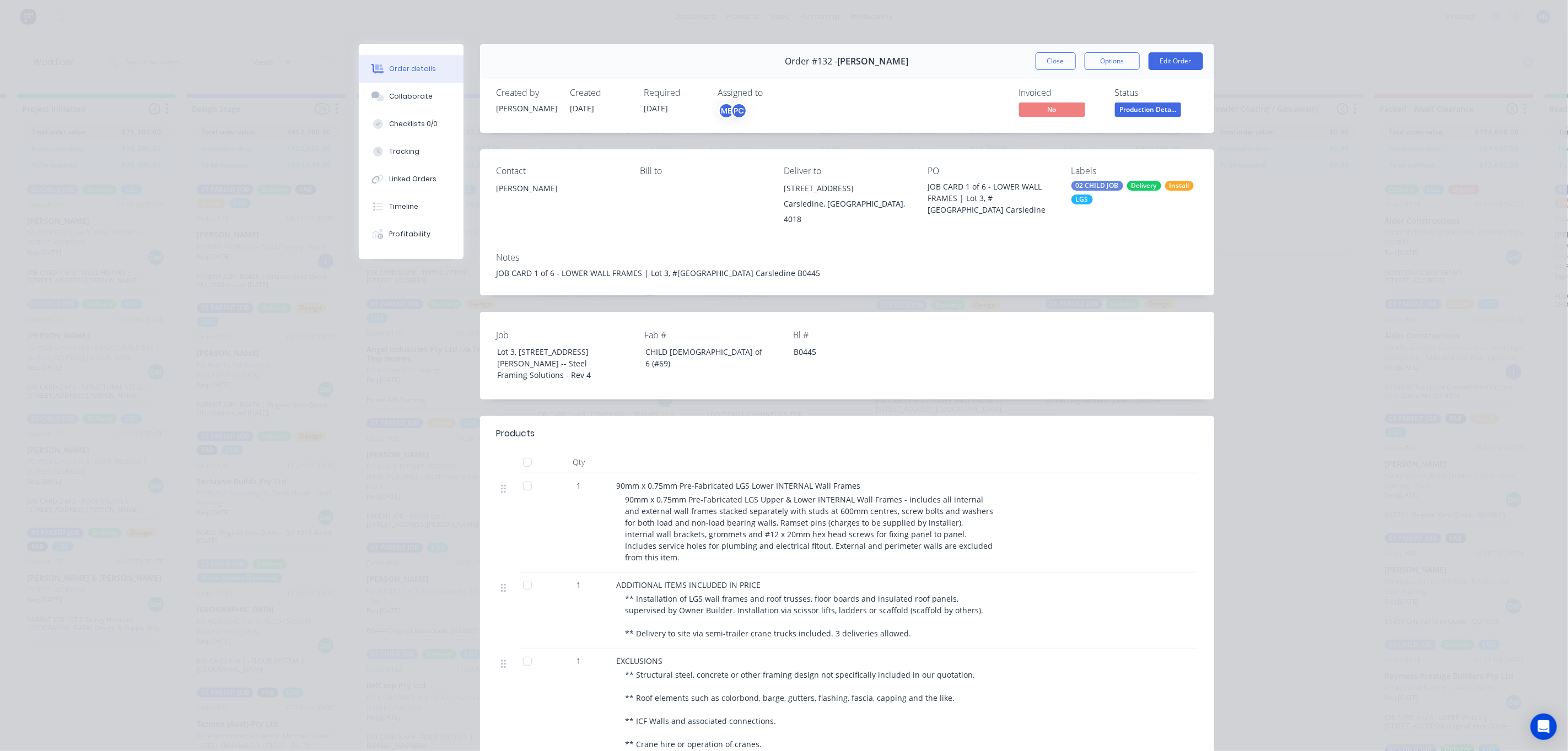
click at [1042, 66] on button "Close" at bounding box center [1056, 61] width 40 height 17
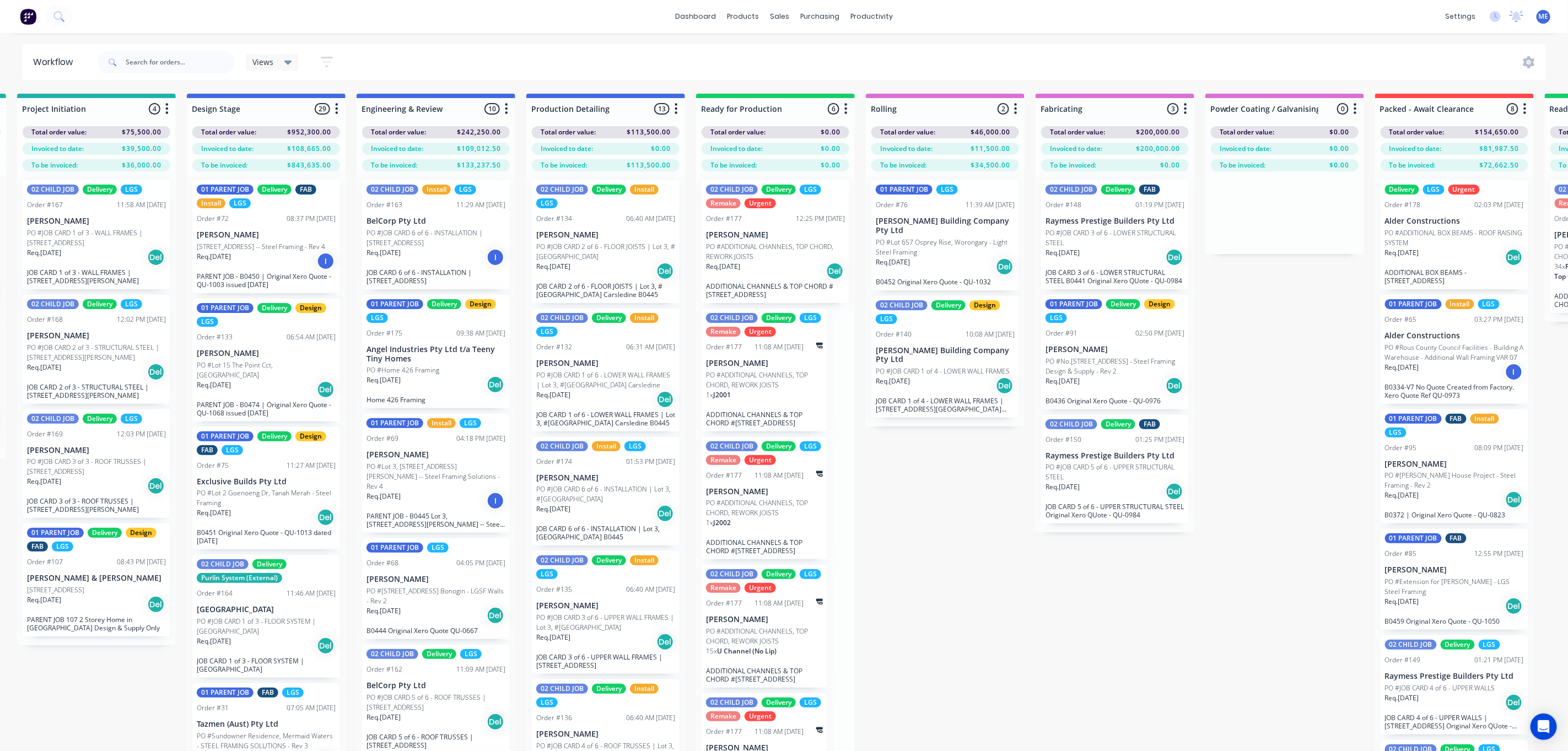
click at [983, 577] on div "Submitted 4 Status colour #FF69B4 hex #FF69B4 Save Cancel Summaries Total order…" at bounding box center [1044, 441] width 2797 height 696
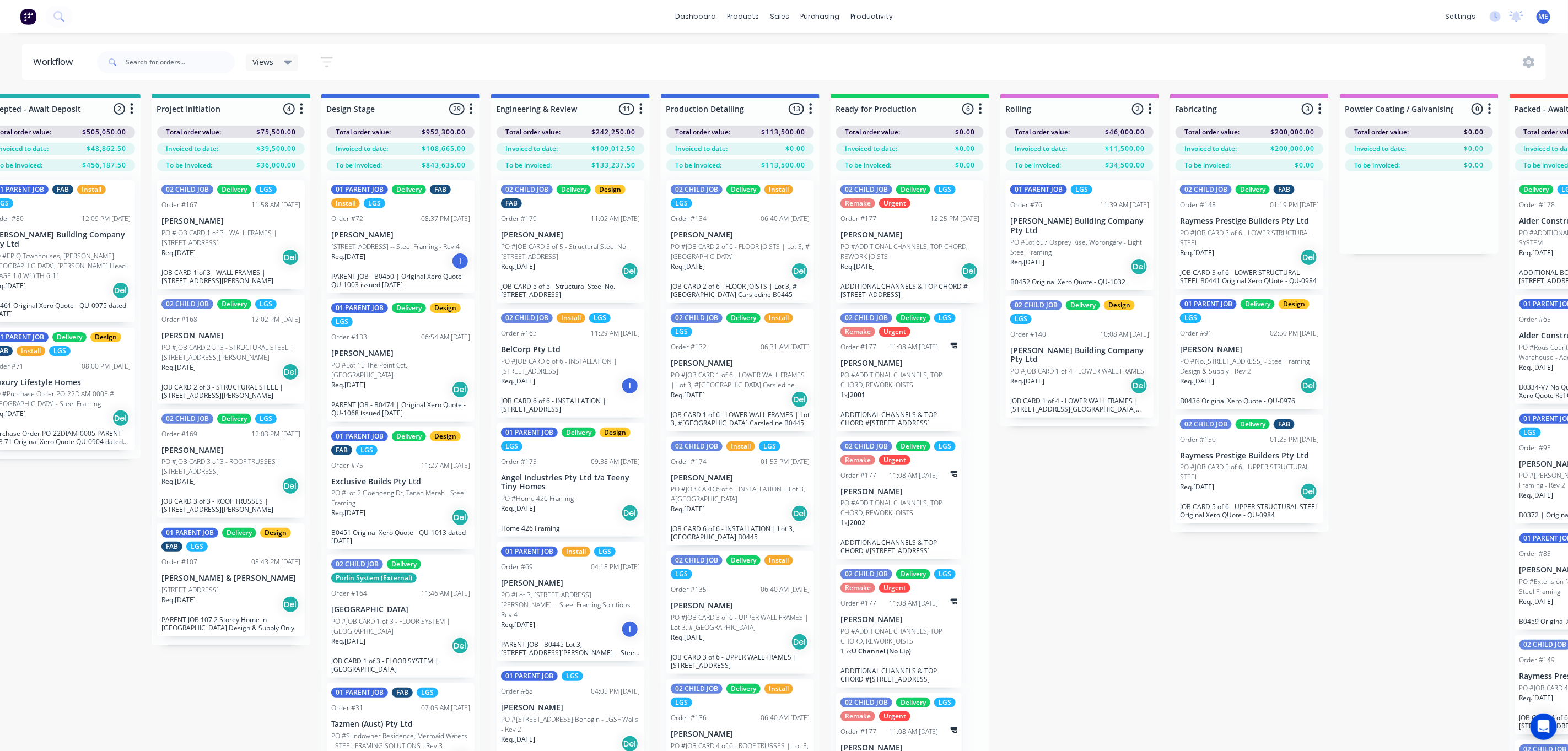
scroll to position [0, 201]
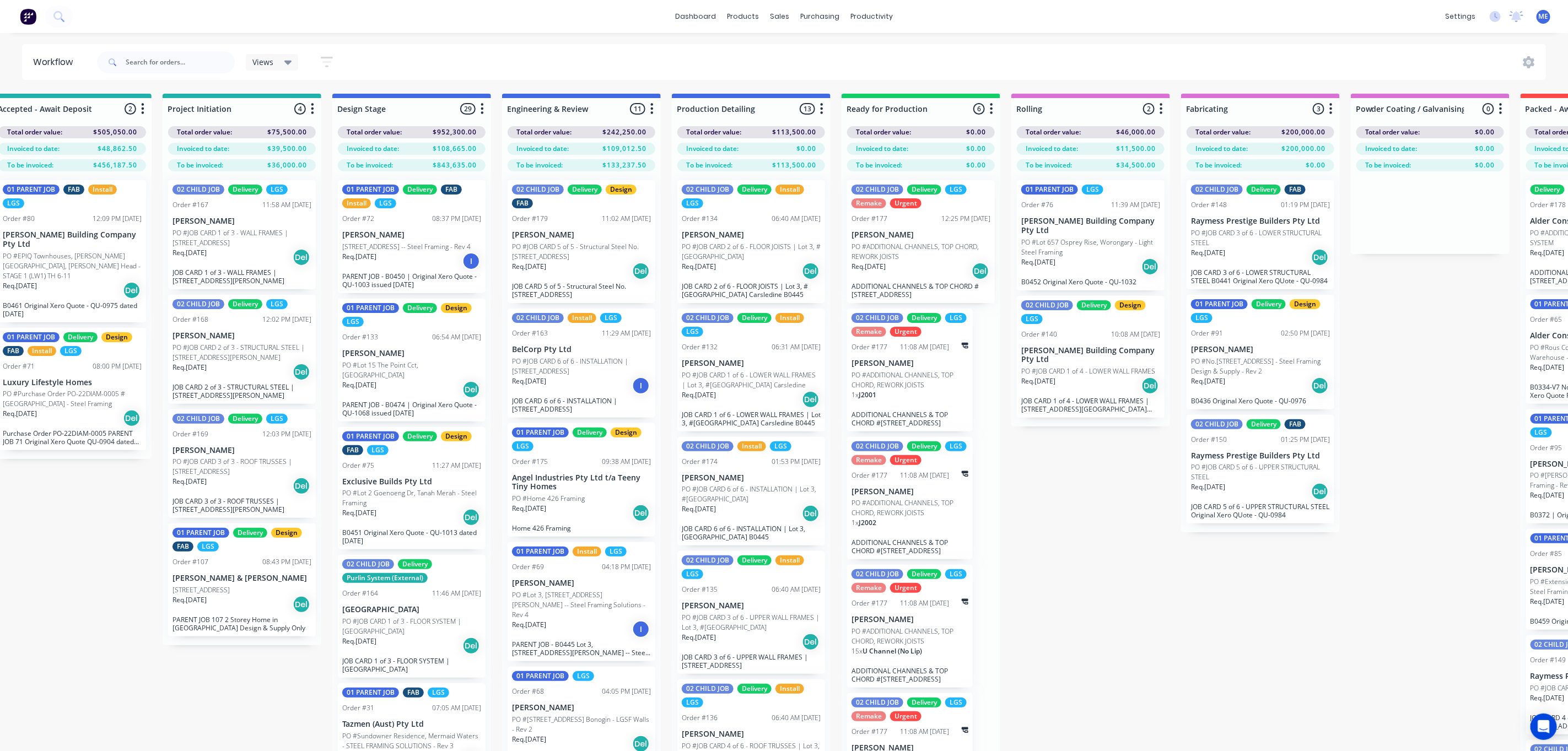
click at [570, 260] on p "PO #JOB CARD 5 of 5 - Structural Steel No.[STREET_ADDRESS]" at bounding box center [581, 251] width 139 height 20
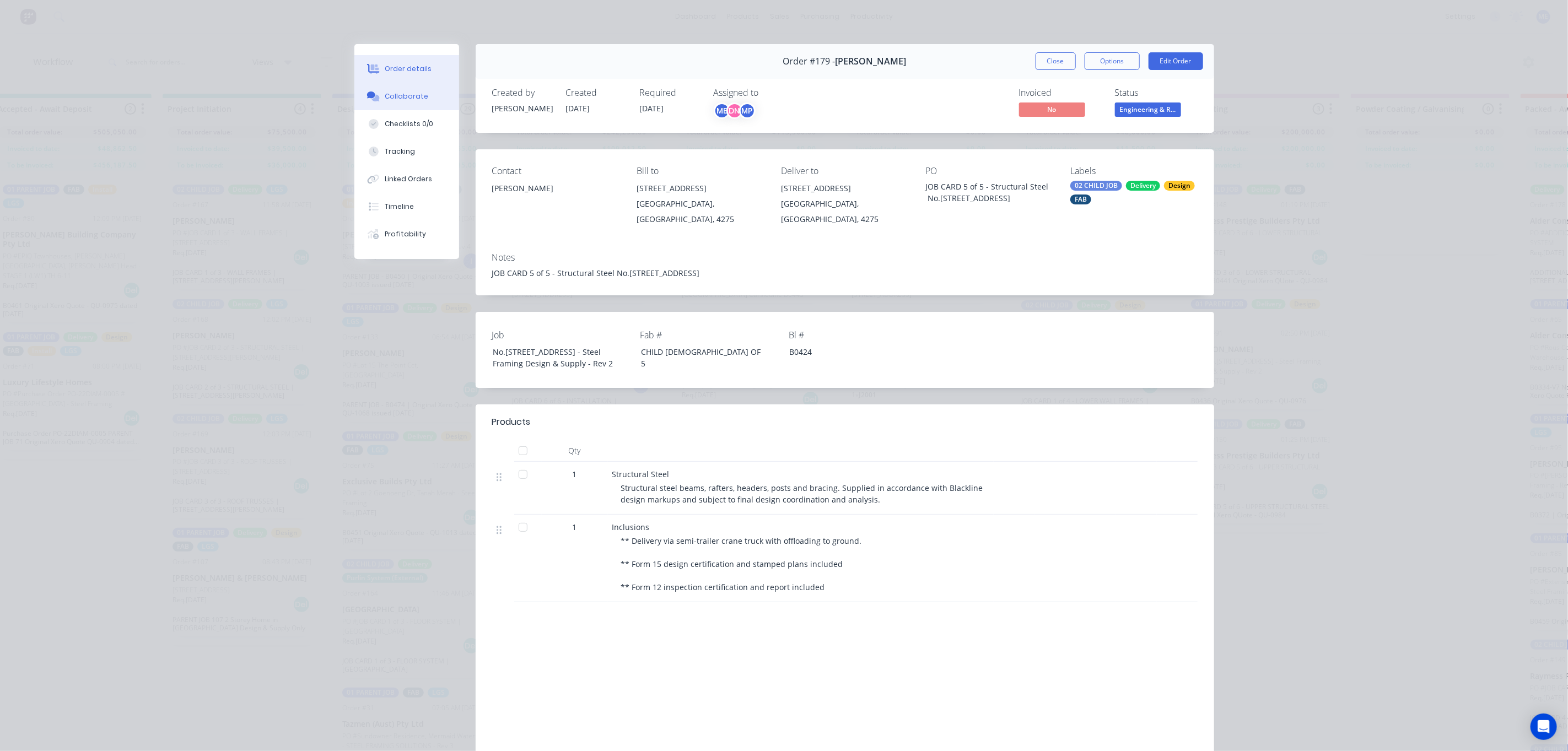
click at [387, 93] on div "Collaborate" at bounding box center [406, 96] width 44 height 10
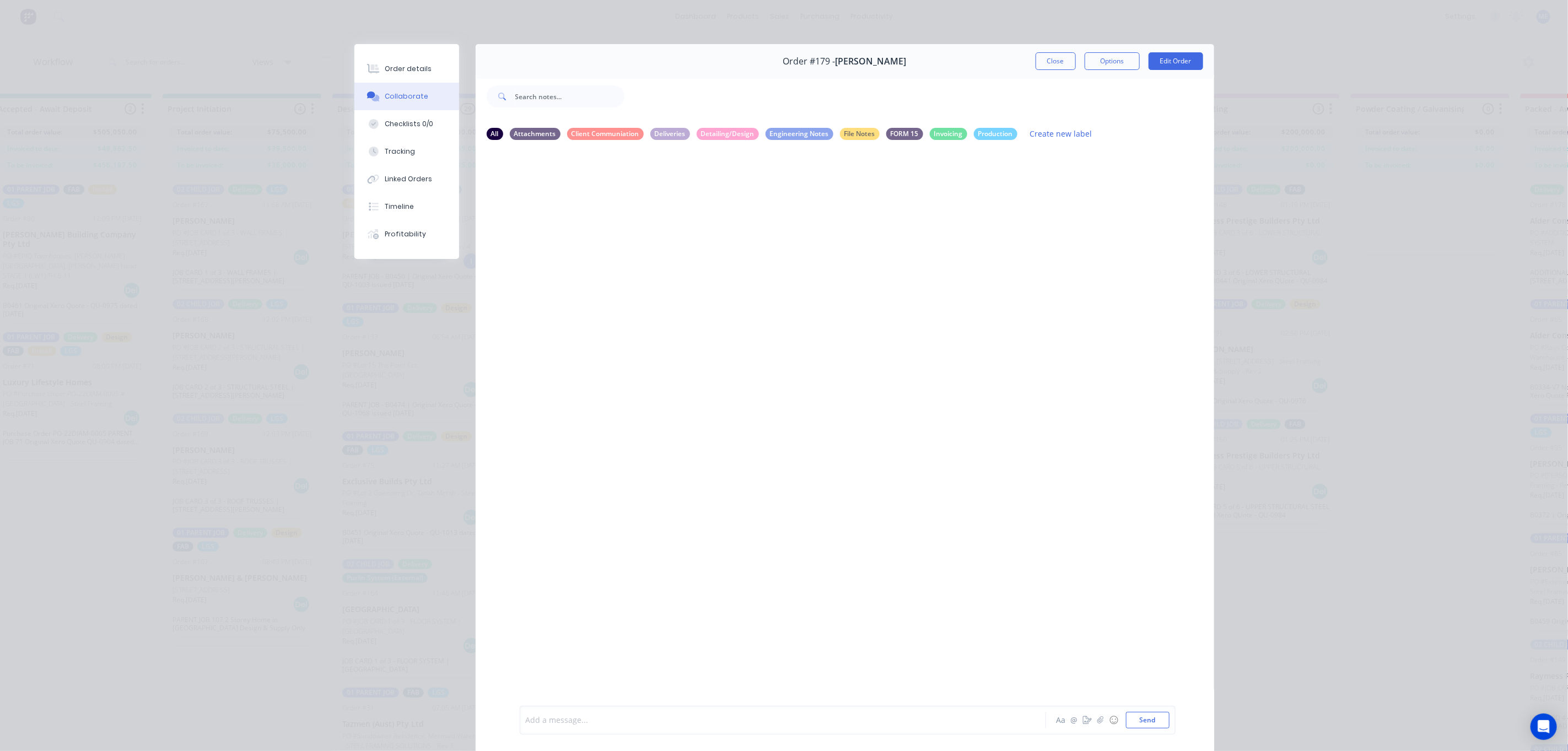
click at [625, 723] on div at bounding box center [768, 720] width 482 height 11
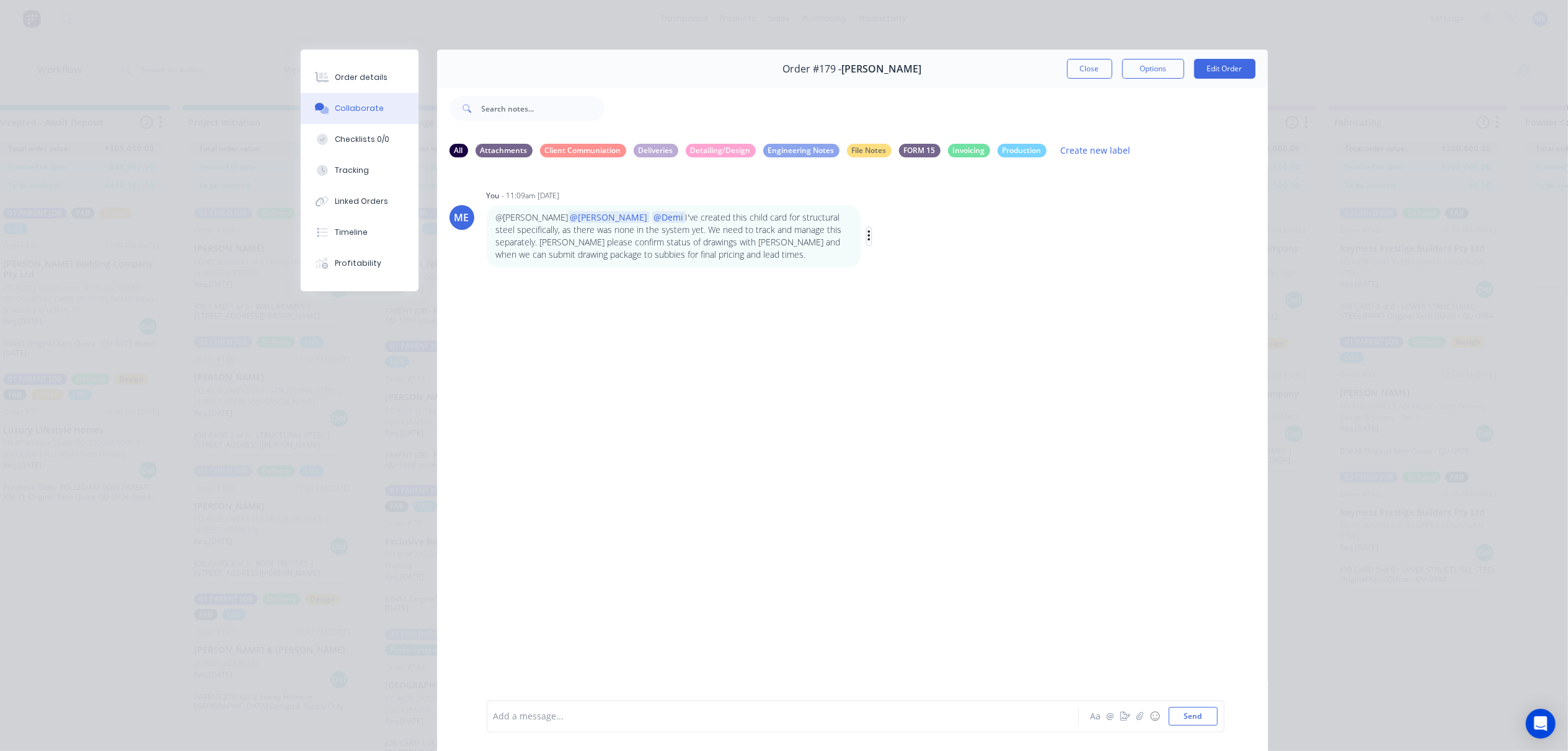
click at [867, 234] on icon "button" at bounding box center [869, 236] width 4 height 14
click at [884, 259] on button "Edit" at bounding box center [914, 258] width 78 height 20
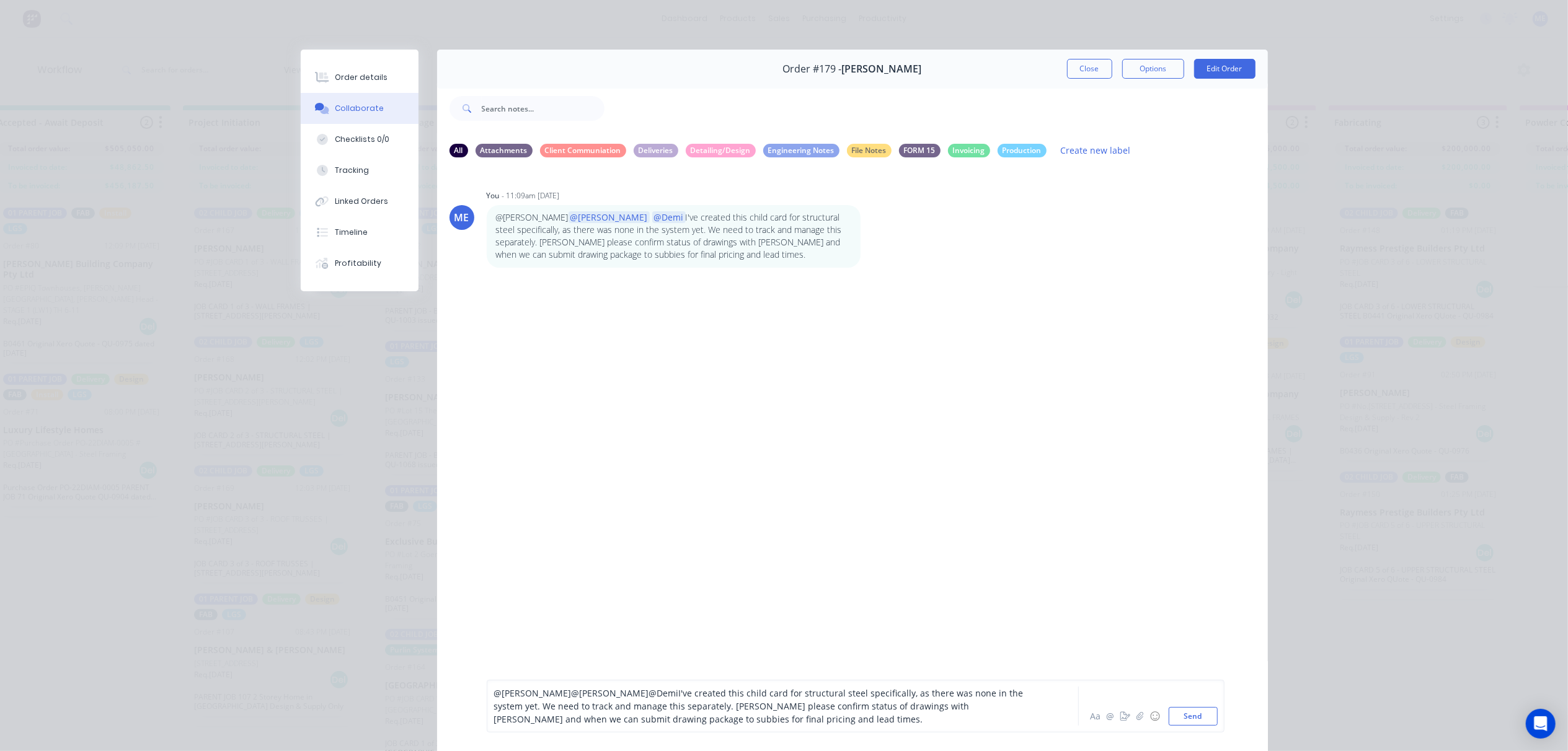
click at [572, 692] on span "@Marlon" at bounding box center [611, 693] width 77 height 12
click at [695, 722] on div "@Andrew @Marlon @Demi I've created this child card for structural steel specifi…" at bounding box center [765, 706] width 542 height 39
click at [576, 690] on span "@Marlon" at bounding box center [615, 693] width 77 height 12
click at [659, 693] on span "@Demi" at bounding box center [673, 693] width 30 height 12
click at [747, 712] on div "@Andrew @Marlon @Demi i I've created this child card for structural steel speci…" at bounding box center [765, 706] width 542 height 39
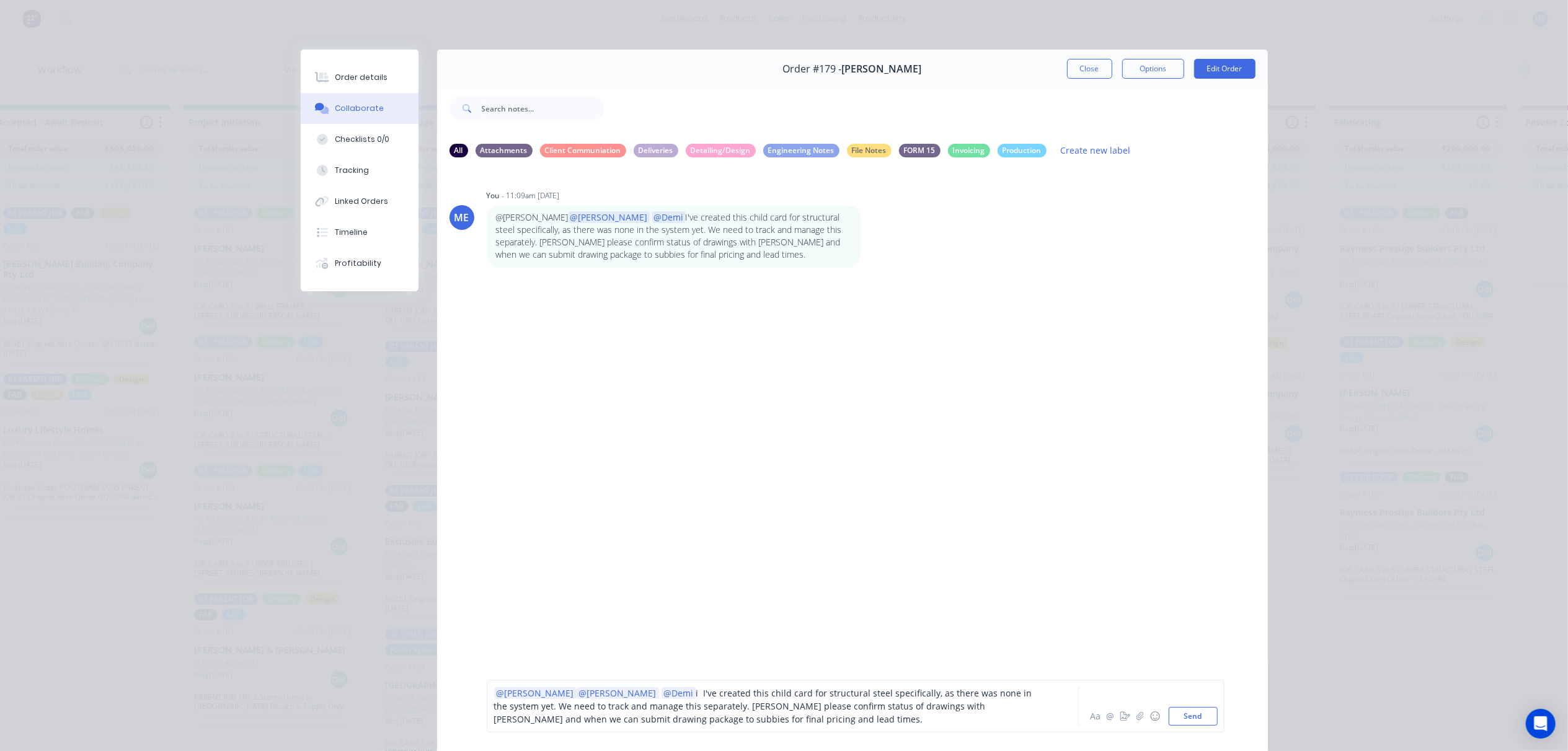
click at [615, 690] on span "i I've created this child card for structural steel specifically, as there was …" at bounding box center [764, 706] width 541 height 38
click at [1179, 722] on button "Send" at bounding box center [1193, 716] width 49 height 19
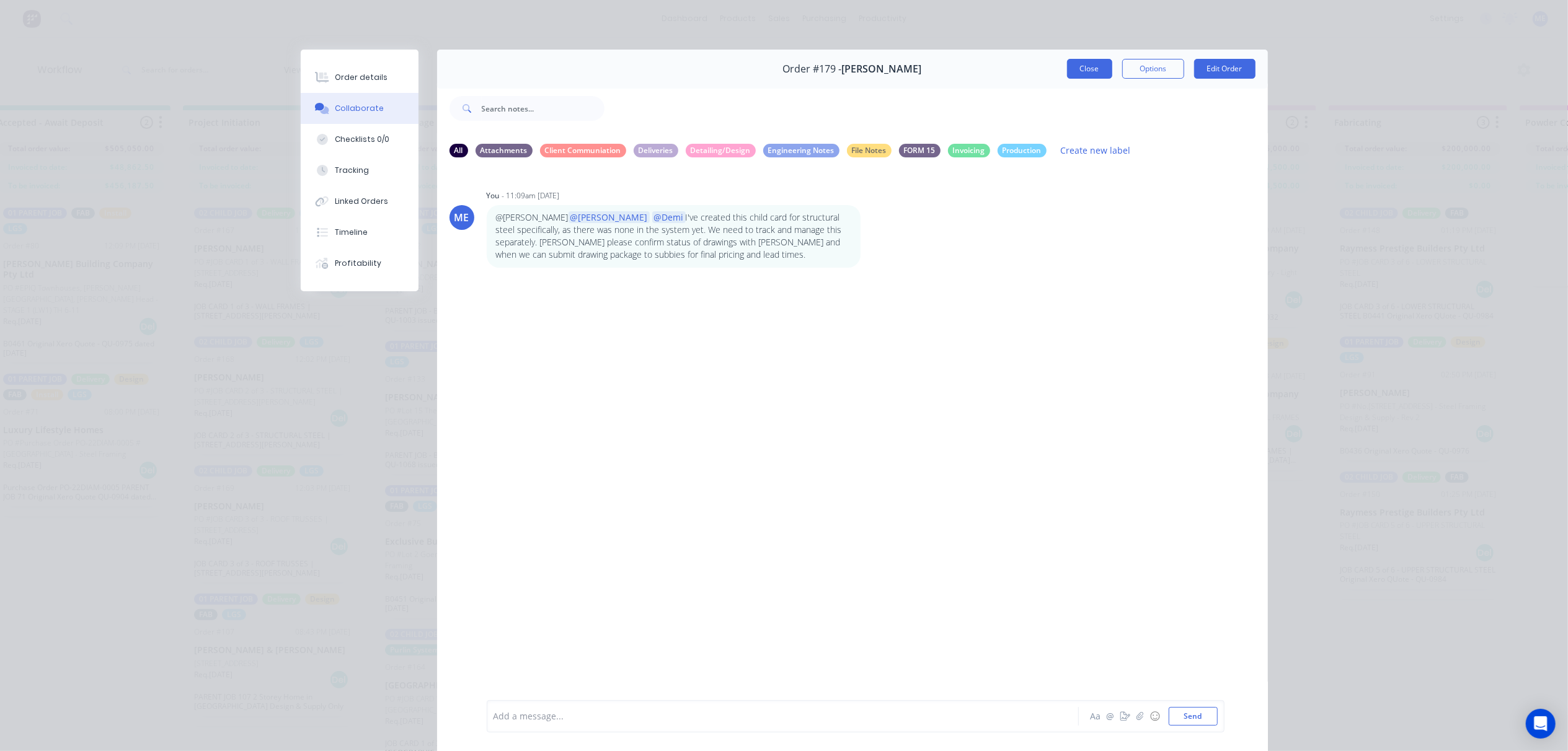
click at [1089, 67] on button "Close" at bounding box center [1090, 69] width 45 height 20
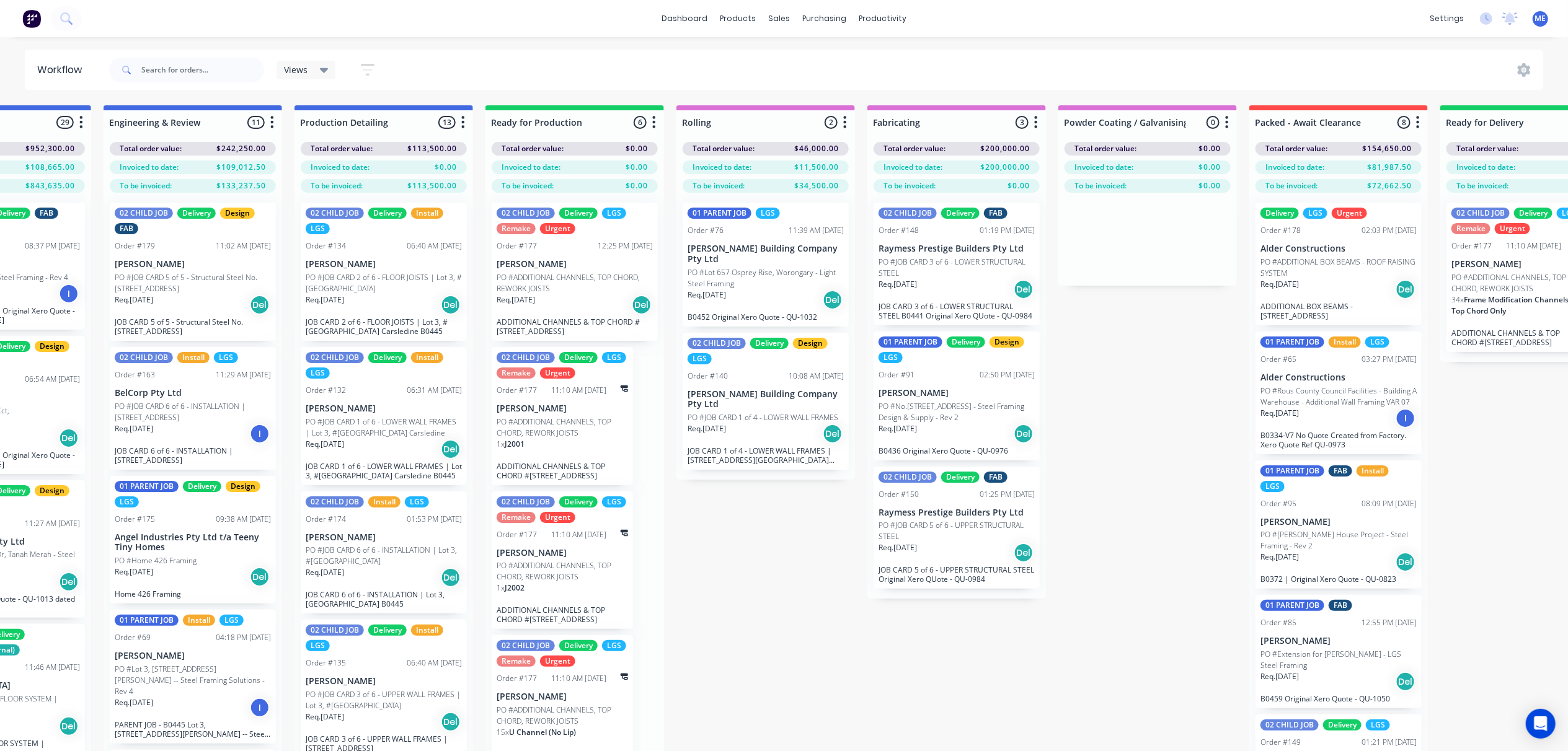
scroll to position [0, 671]
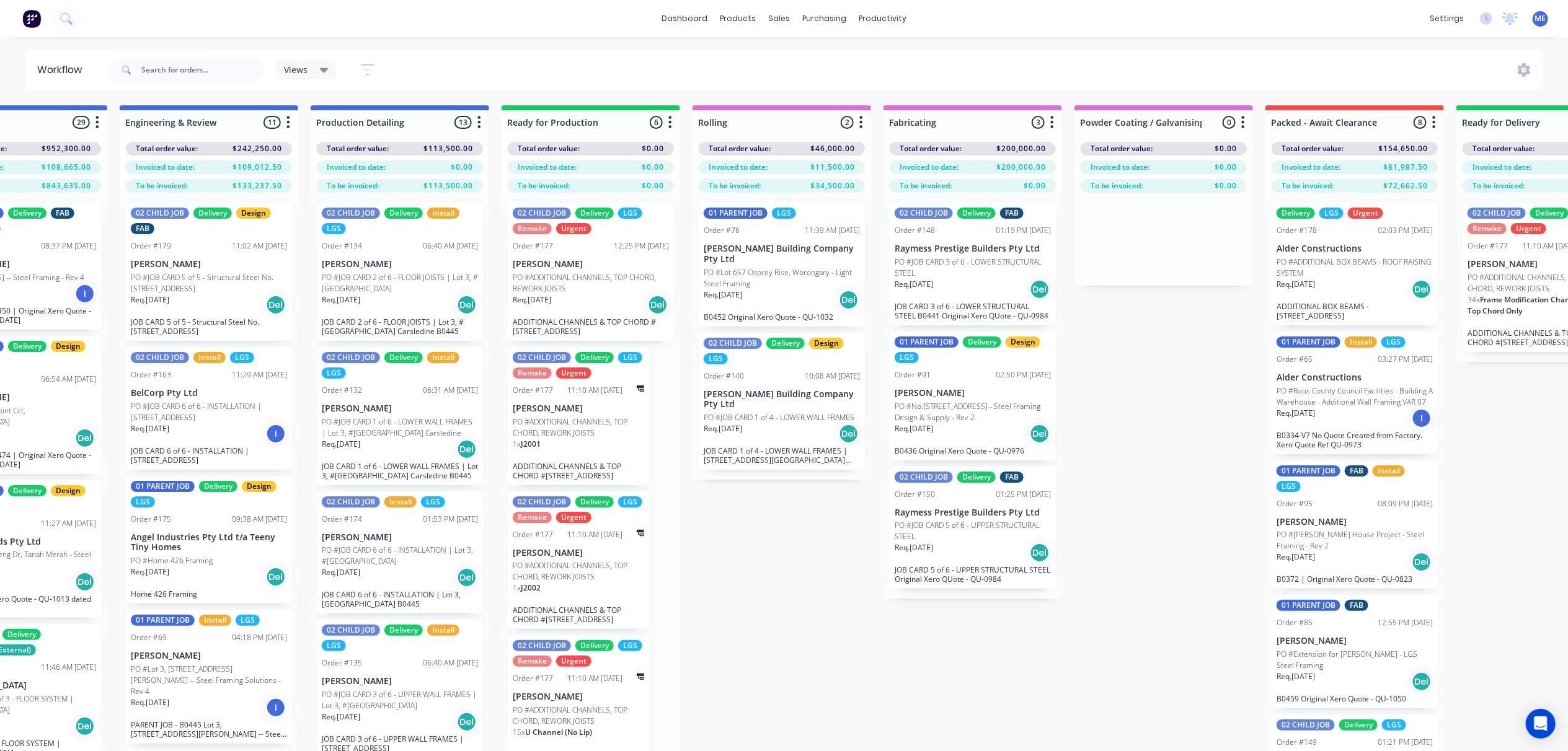
click at [730, 412] on p "PO #JOB CARD 1 of 4 - LOWER WALL FRAMES" at bounding box center [779, 417] width 151 height 11
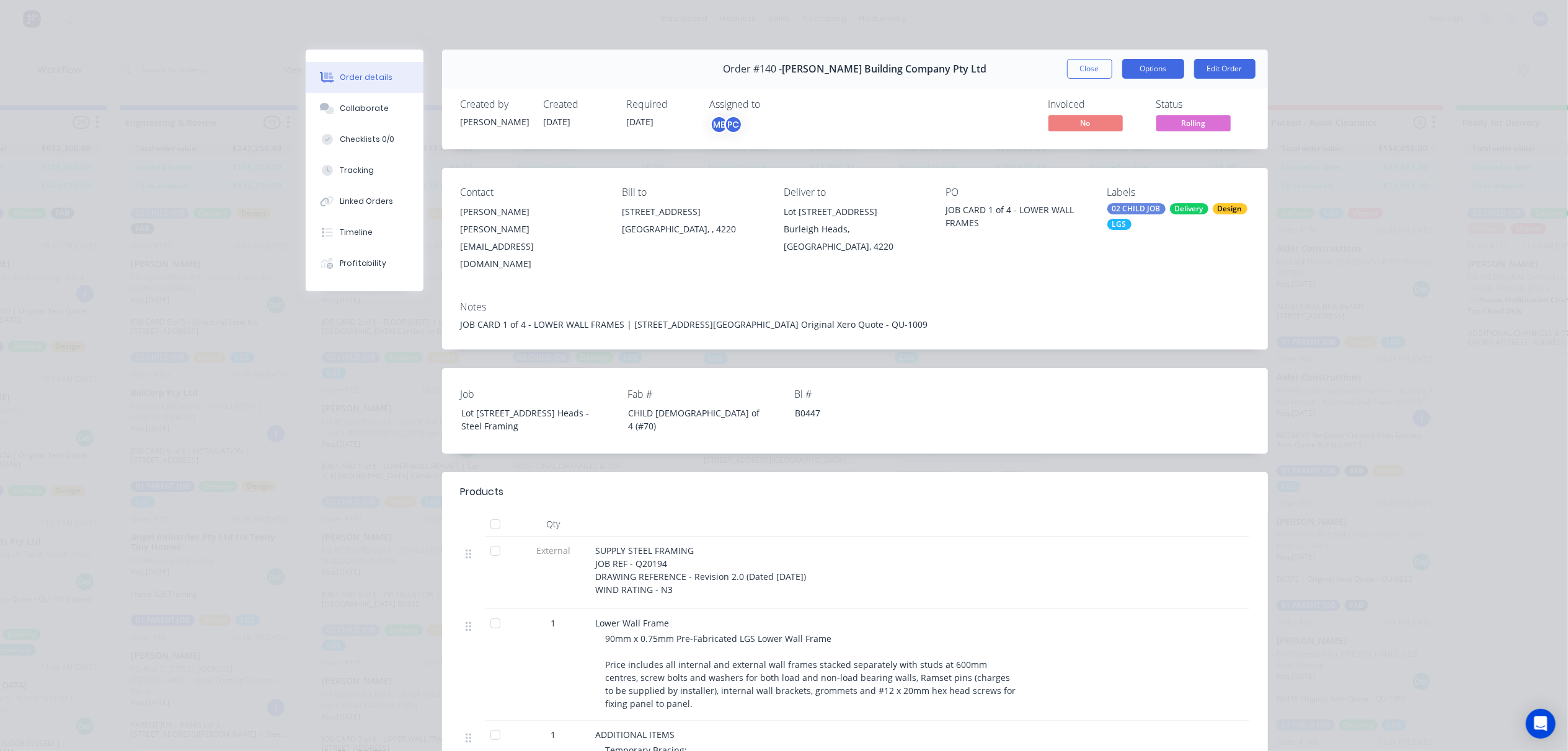
click at [1154, 73] on button "Options" at bounding box center [1154, 69] width 62 height 20
click at [1075, 67] on button "Close" at bounding box center [1090, 69] width 45 height 20
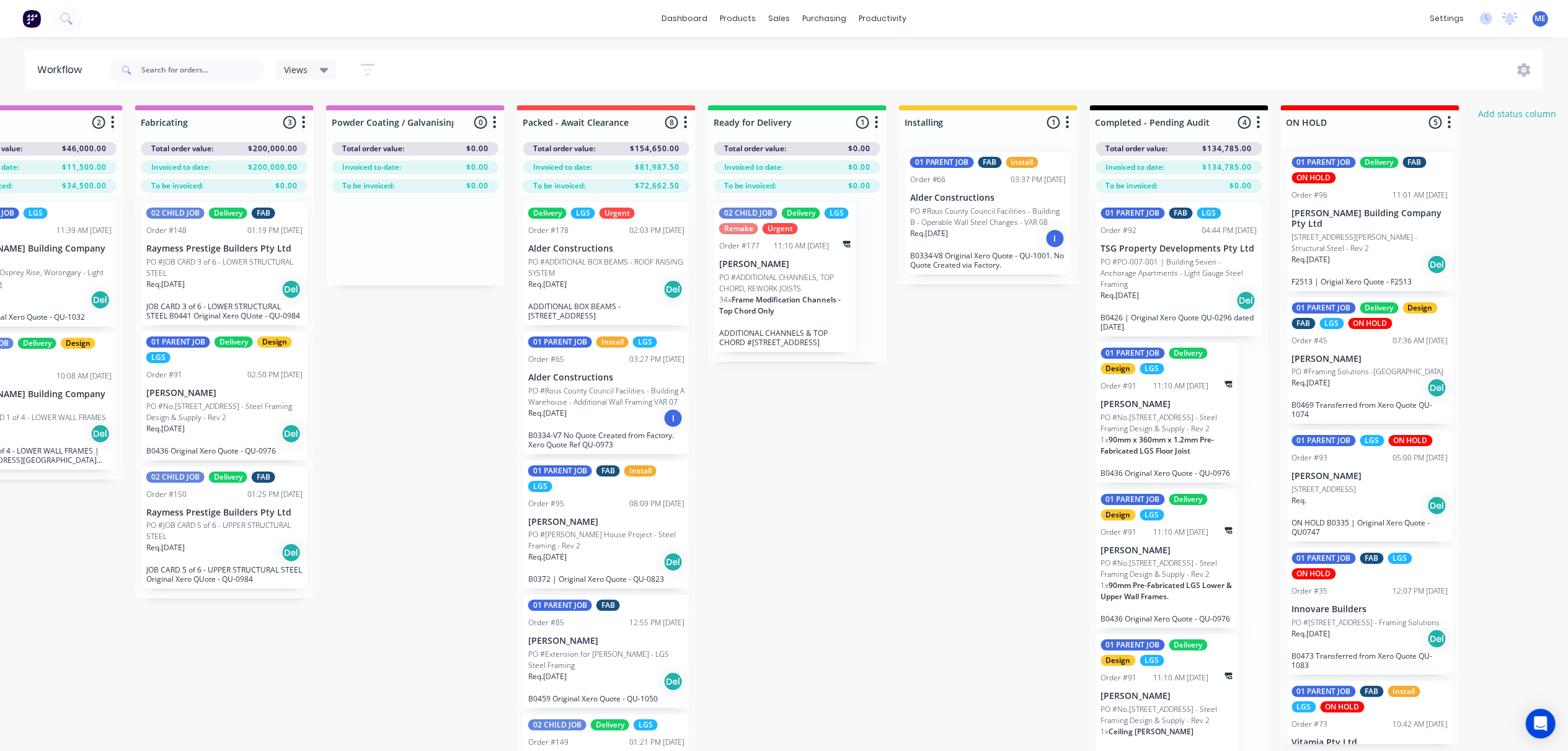
scroll to position [0, 1578]
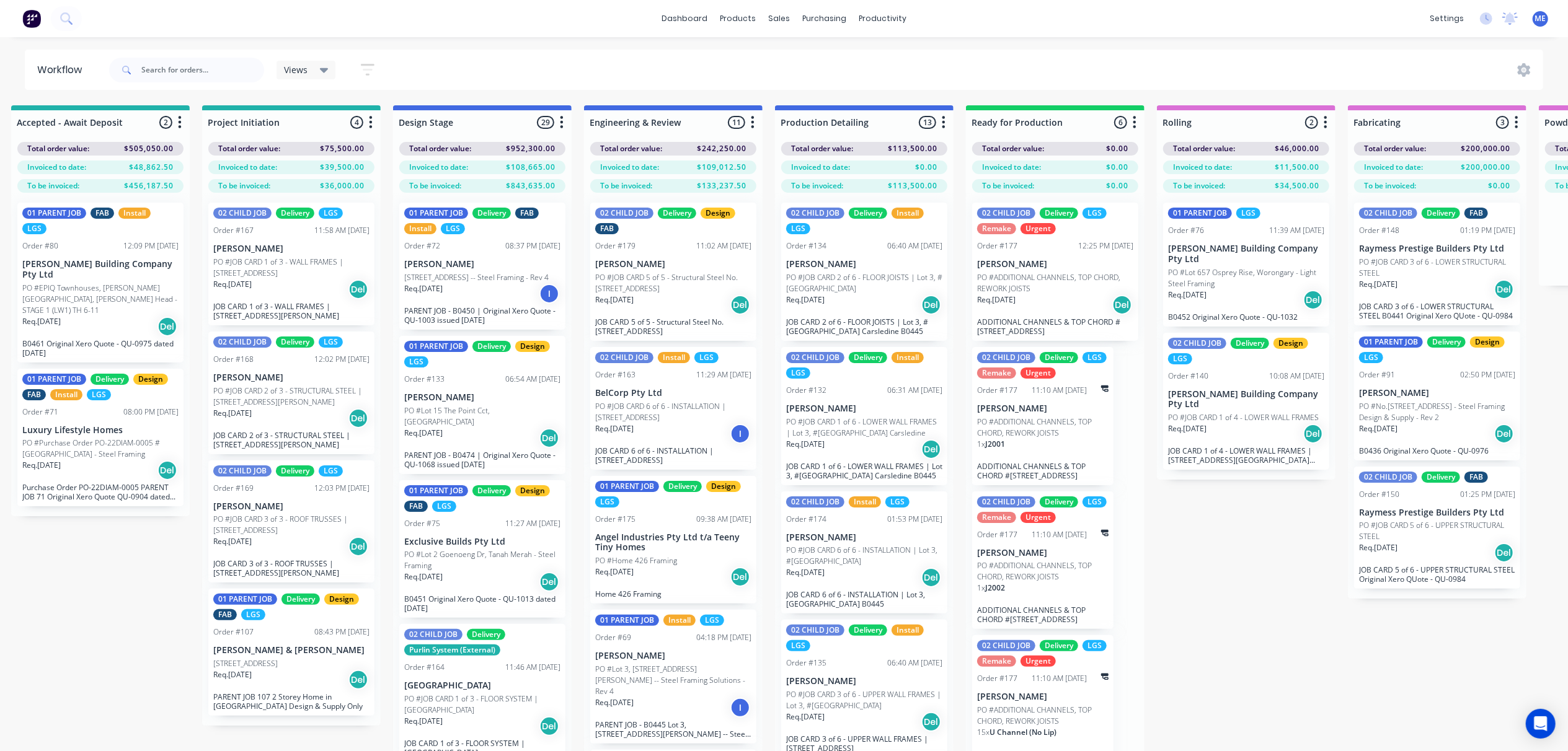
click at [963, 47] on div "dashboard products sales purchasing productivity dashboard products Product Cat…" at bounding box center [577, 338] width 1568 height 677
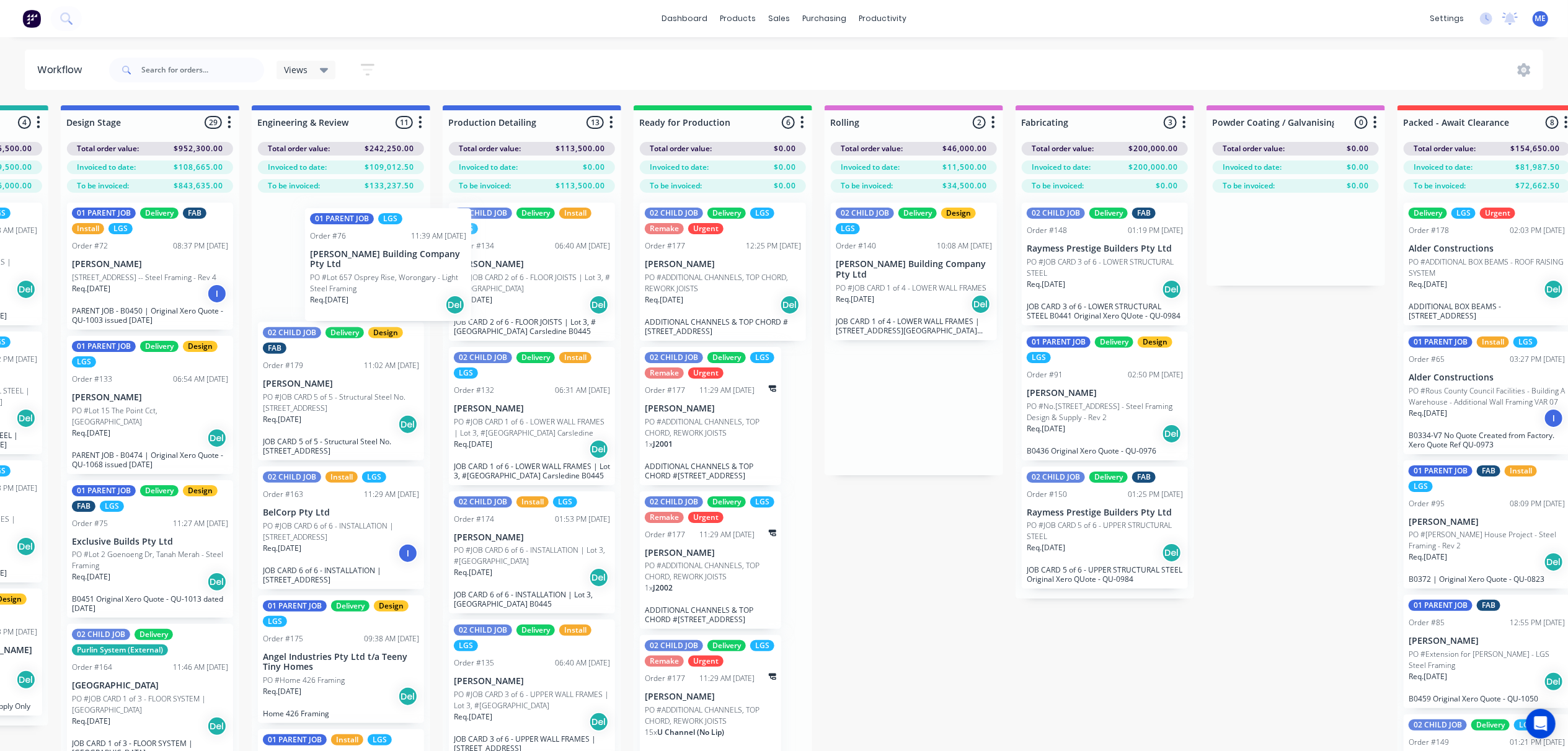
scroll to position [0, 532]
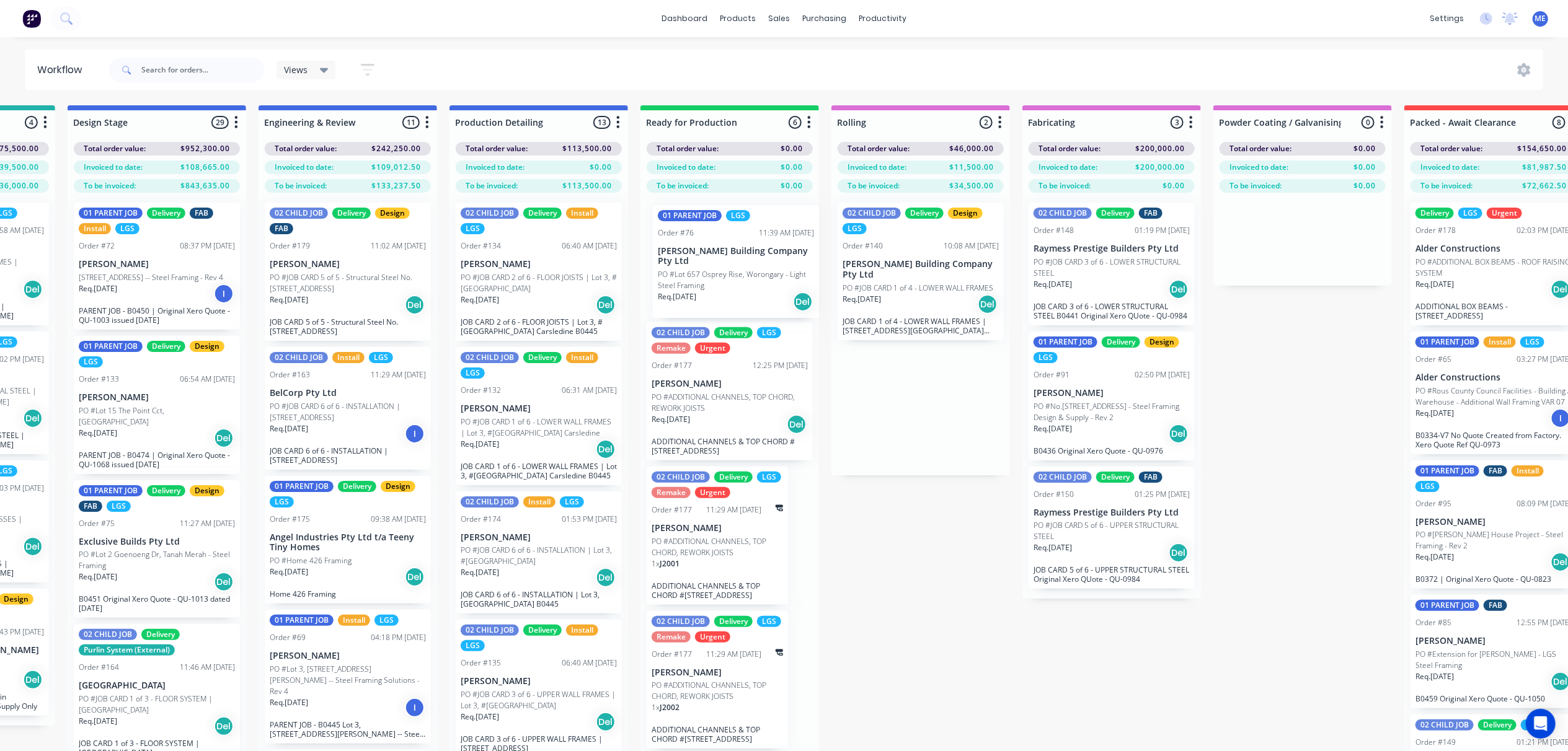
drag, startPoint x: 873, startPoint y: 248, endPoint x: 722, endPoint y: 254, distance: 151.1
click at [722, 254] on div "Submitted 4 Status colour #FF69B4 hex #FF69B4 Save Cancel Summaries Total order…" at bounding box center [1032, 450] width 3147 height 690
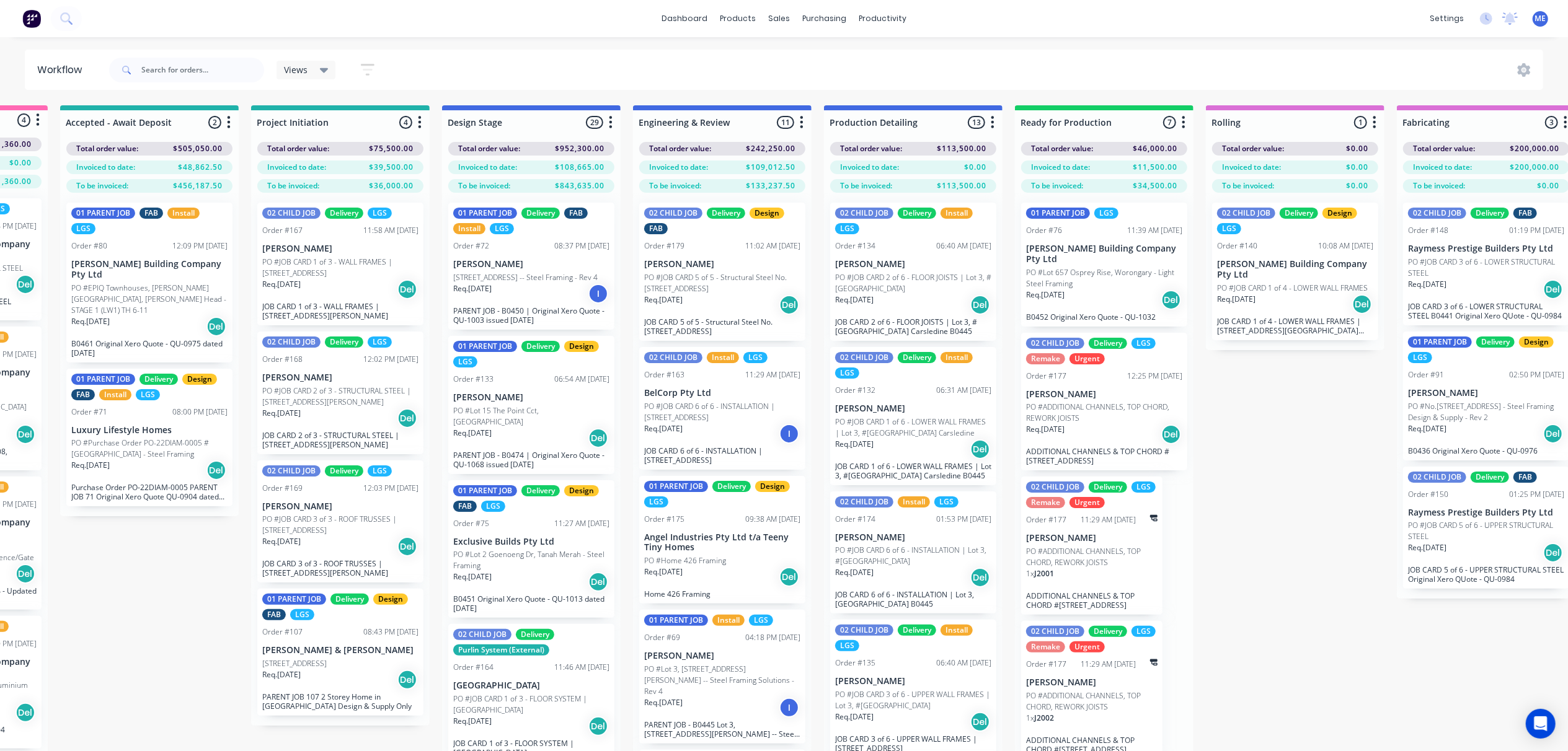
scroll to position [0, 129]
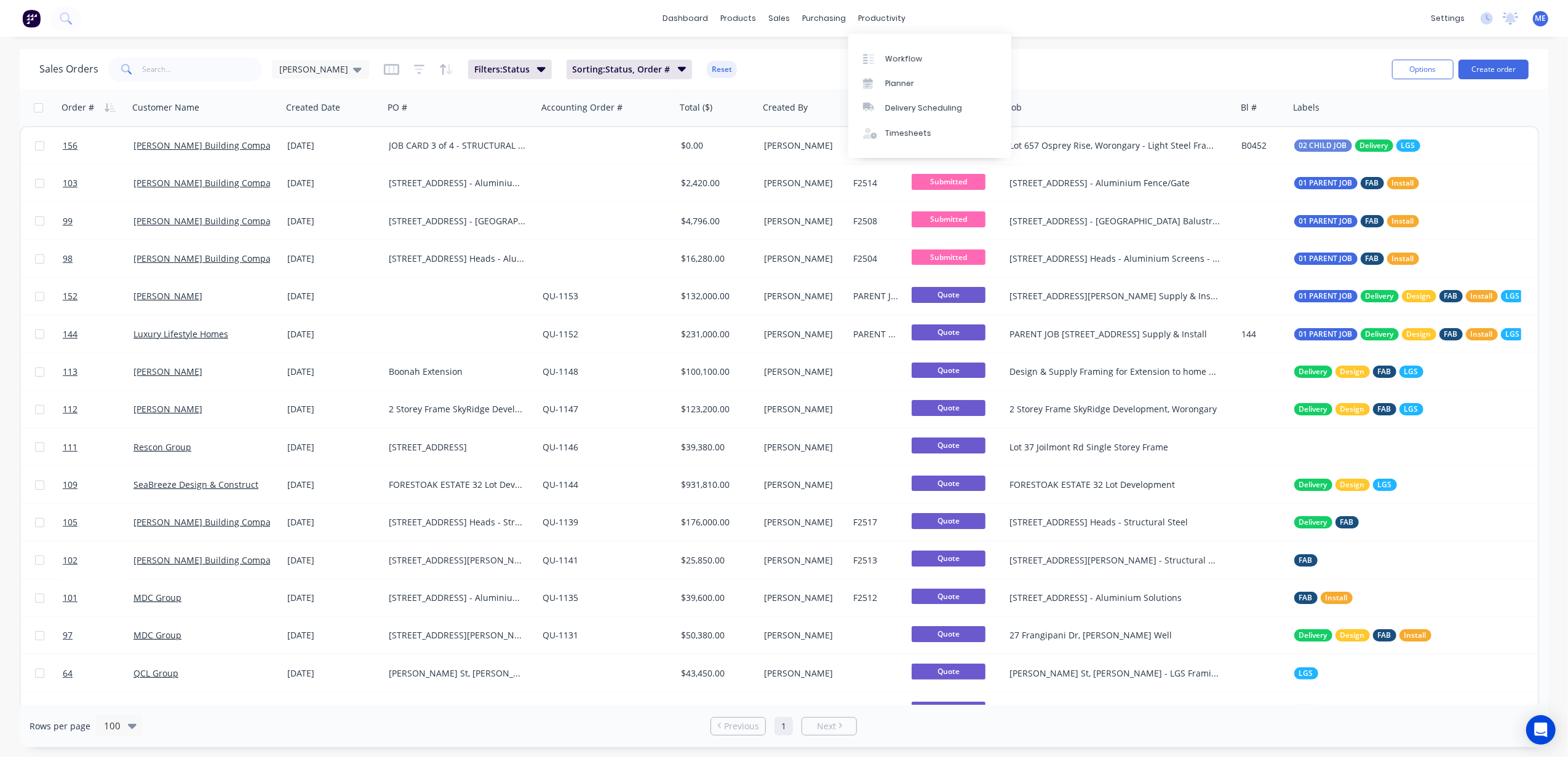
click at [884, 6] on div "dashboard products sales purchasing productivity dashboard products Product Cat…" at bounding box center [784, 18] width 1568 height 37
click at [896, 77] on link "Planner" at bounding box center [929, 83] width 163 height 25
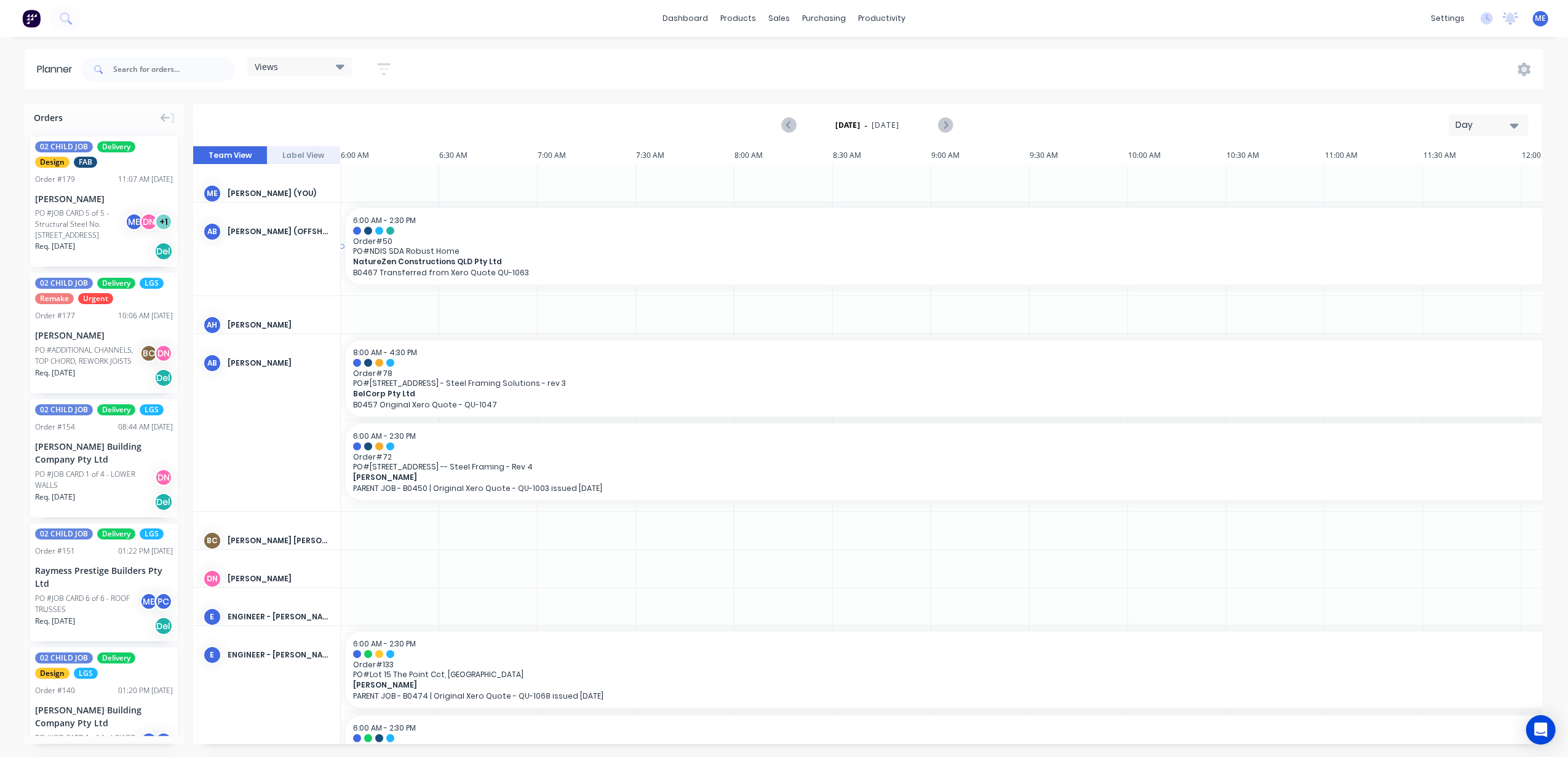
scroll to position [0, 476]
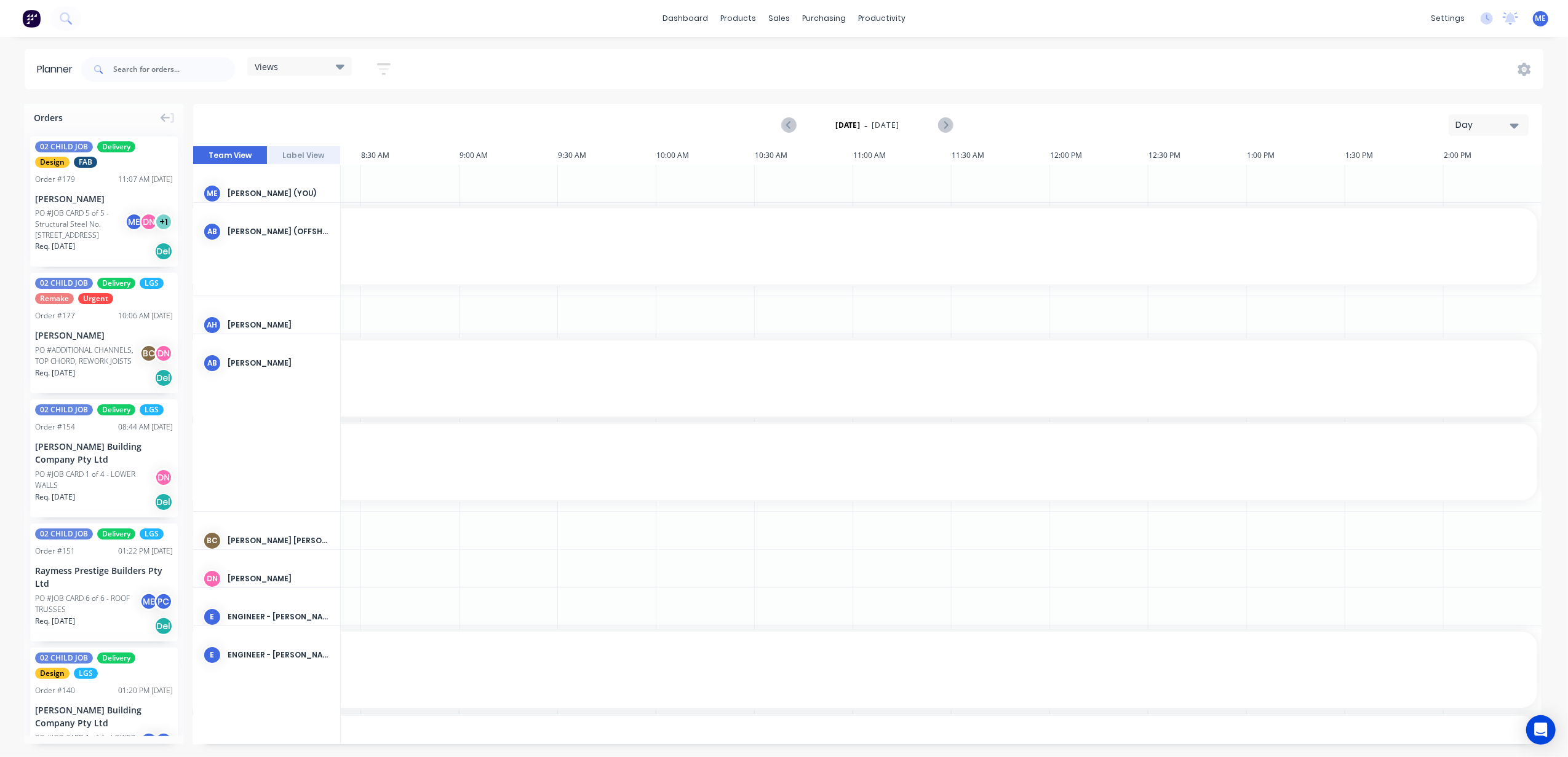
click at [1477, 124] on div "Day" at bounding box center [1483, 125] width 56 height 13
click at [1474, 182] on div "Week" at bounding box center [1466, 182] width 122 height 25
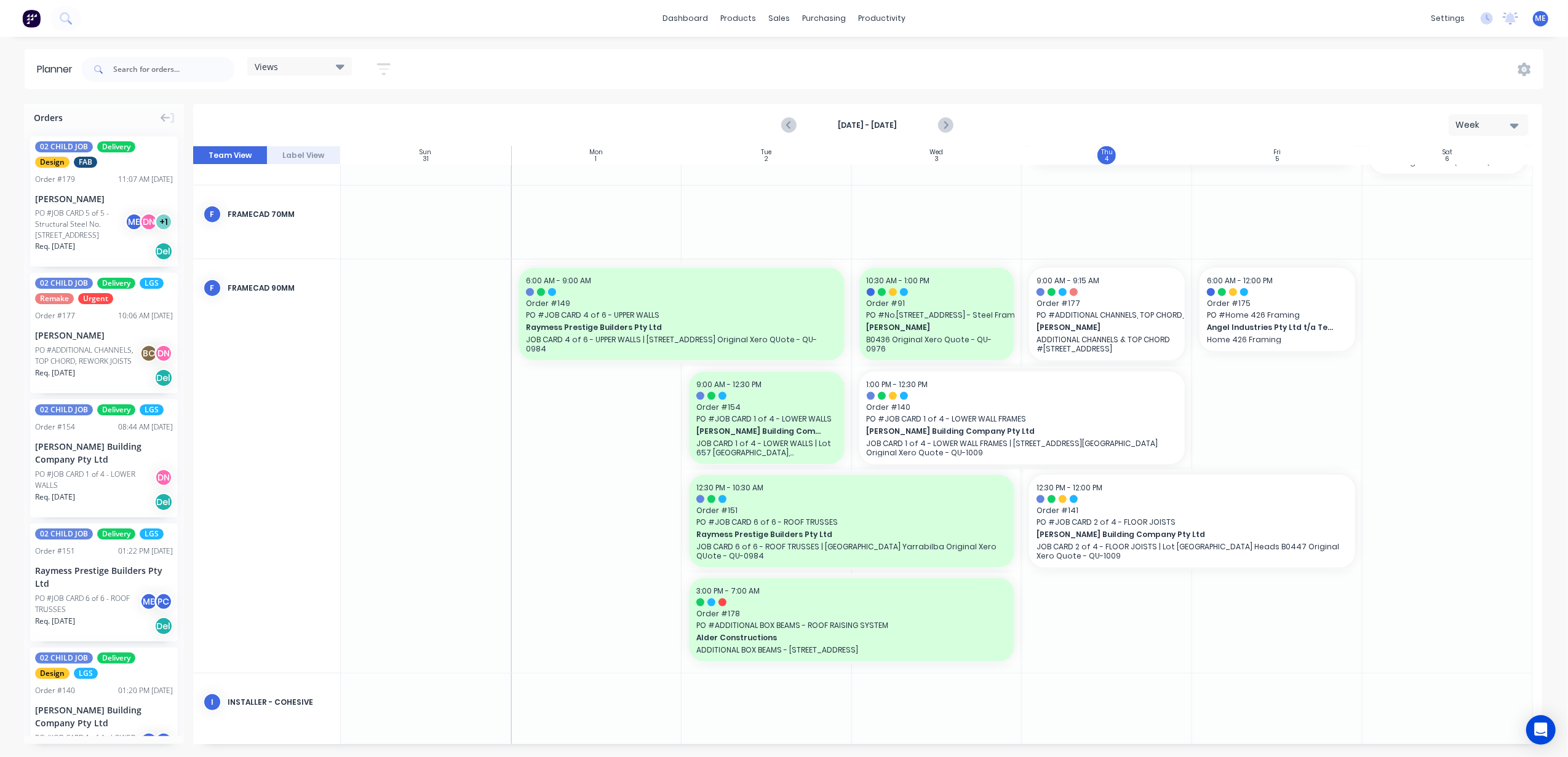
scroll to position [1639, 0]
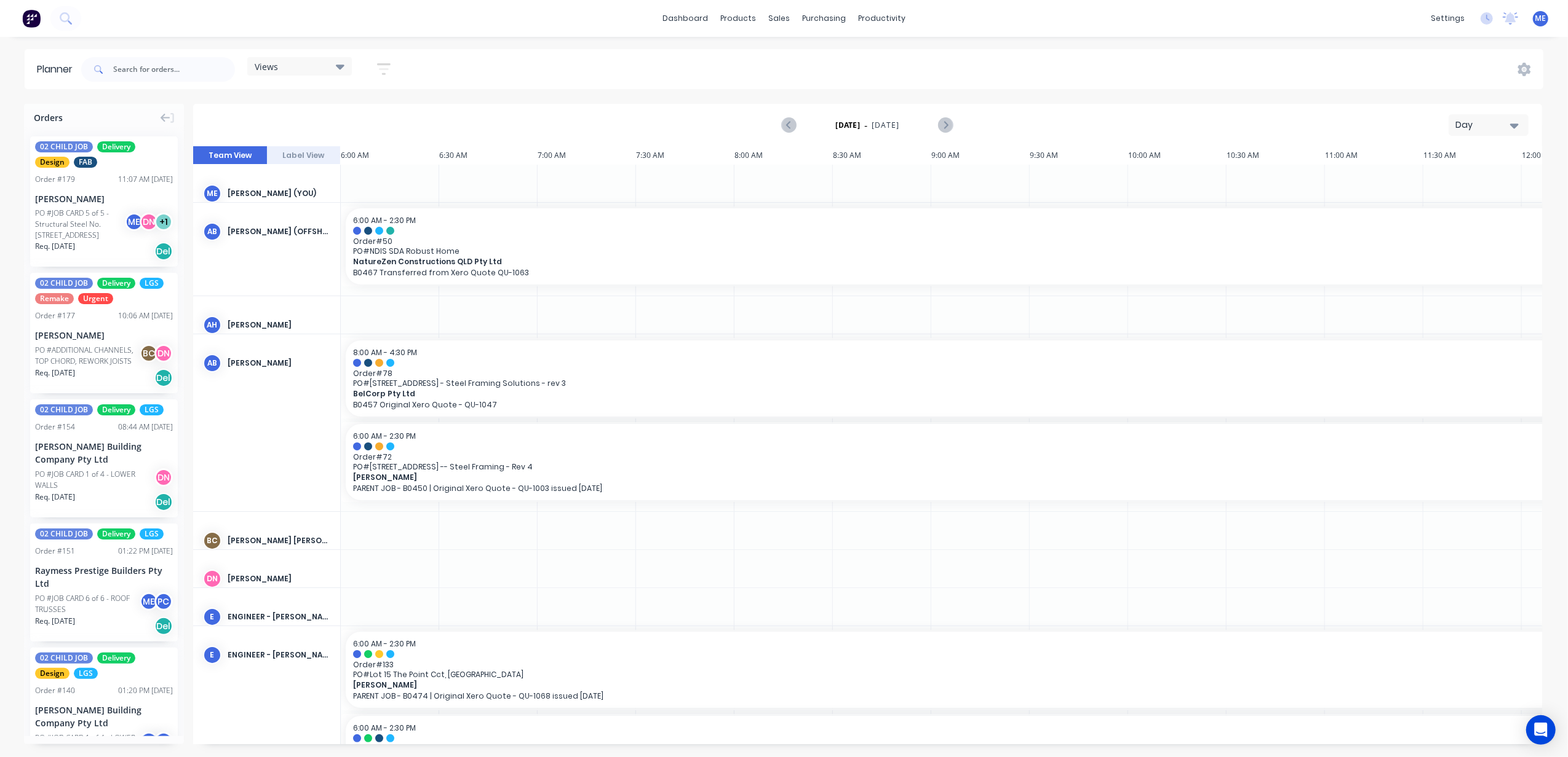
scroll to position [0, 476]
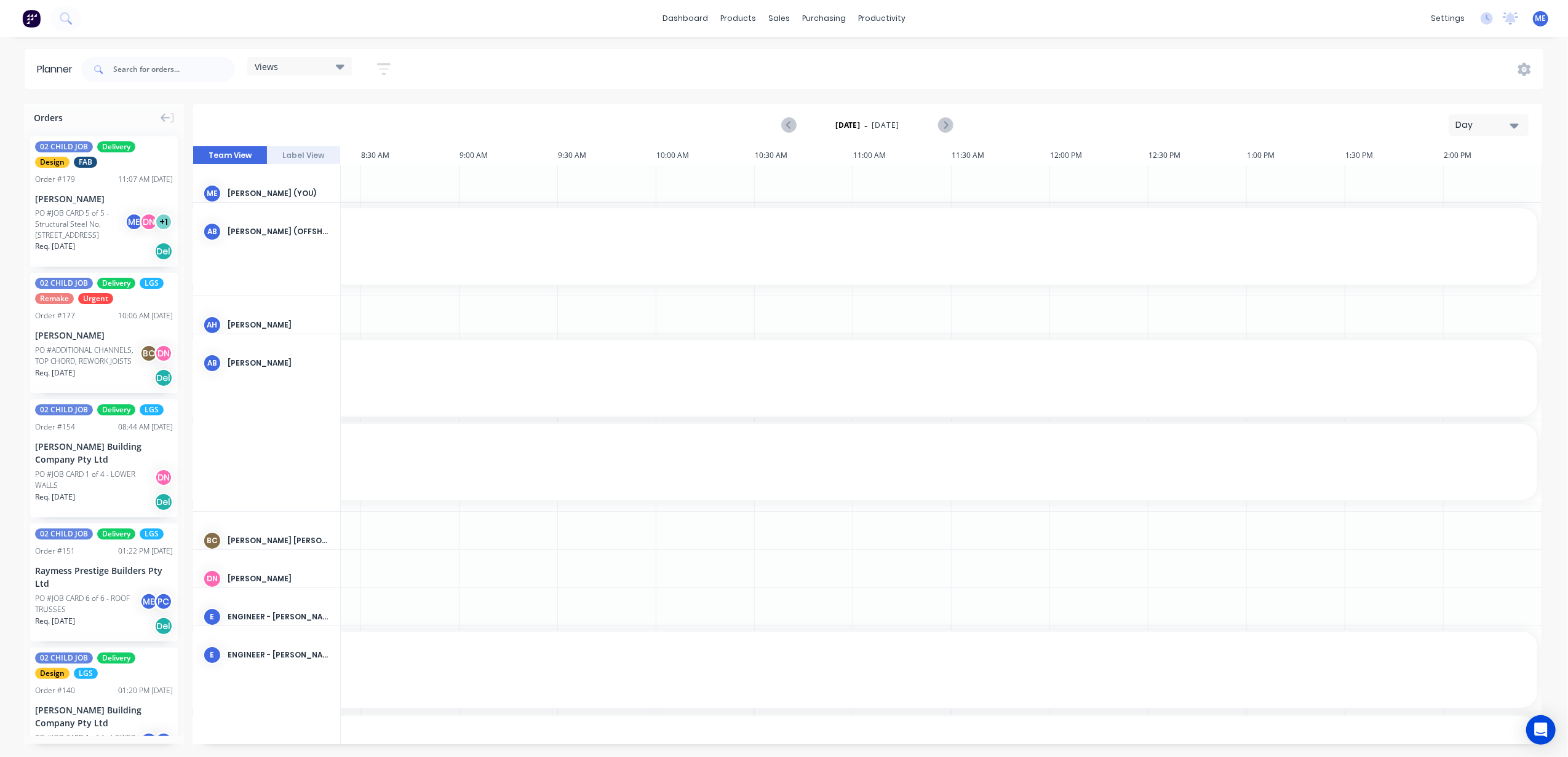
click at [297, 70] on div "Views" at bounding box center [300, 66] width 90 height 11
click at [310, 228] on button "FACTORY - (FRAMCECAD ONLY)" at bounding box center [322, 231] width 131 height 14
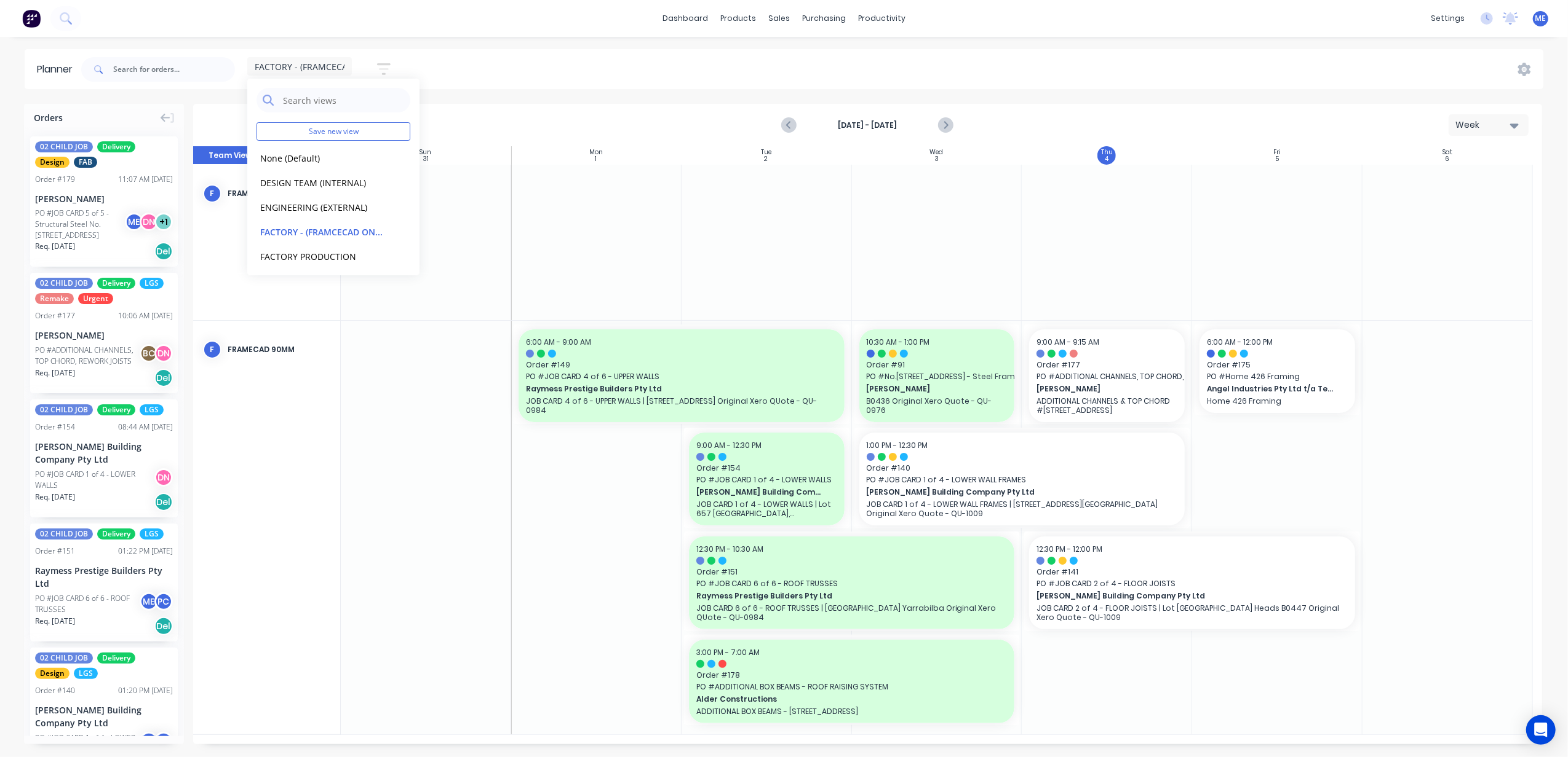
click at [781, 82] on div "FACTORY - (FRAMCECAD ONLY) Save new view None (Default) edit DESIGN TEAM (INTER…" at bounding box center [811, 69] width 1464 height 37
click at [947, 125] on icon "Next page" at bounding box center [944, 125] width 5 height 10
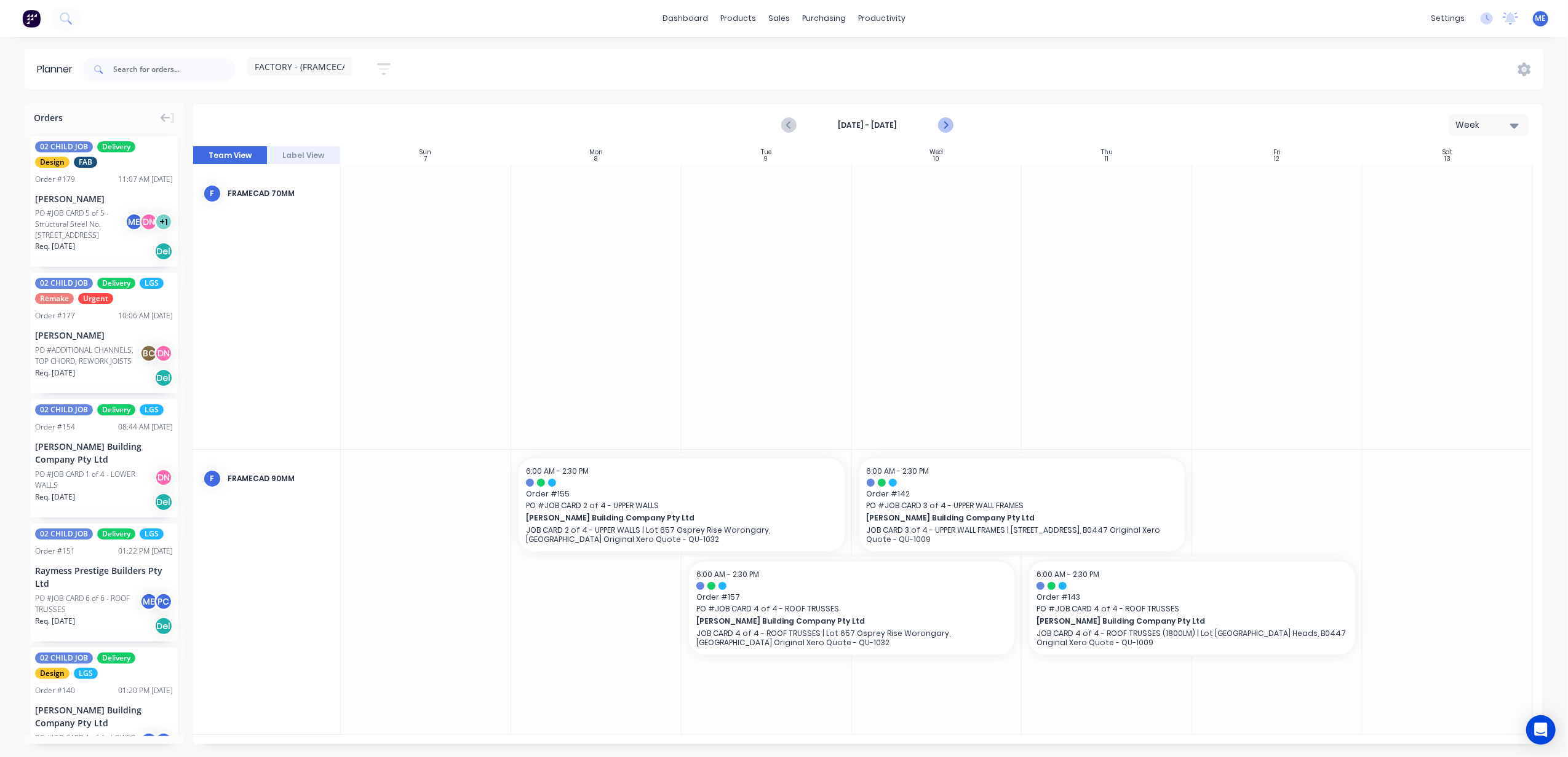
click at [947, 125] on icon "Next page" at bounding box center [944, 125] width 5 height 10
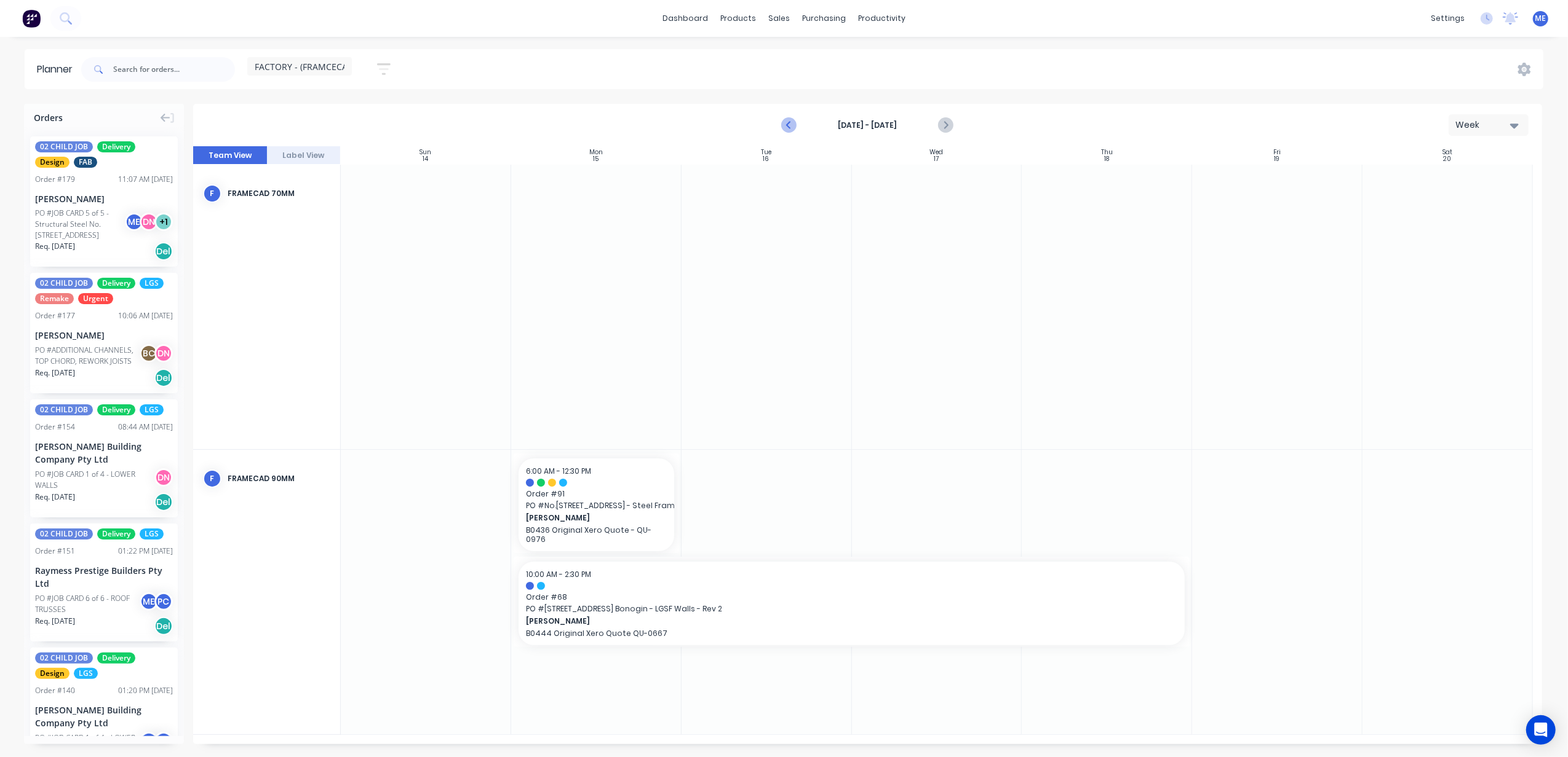
click at [784, 124] on icon "Previous page" at bounding box center [790, 125] width 15 height 15
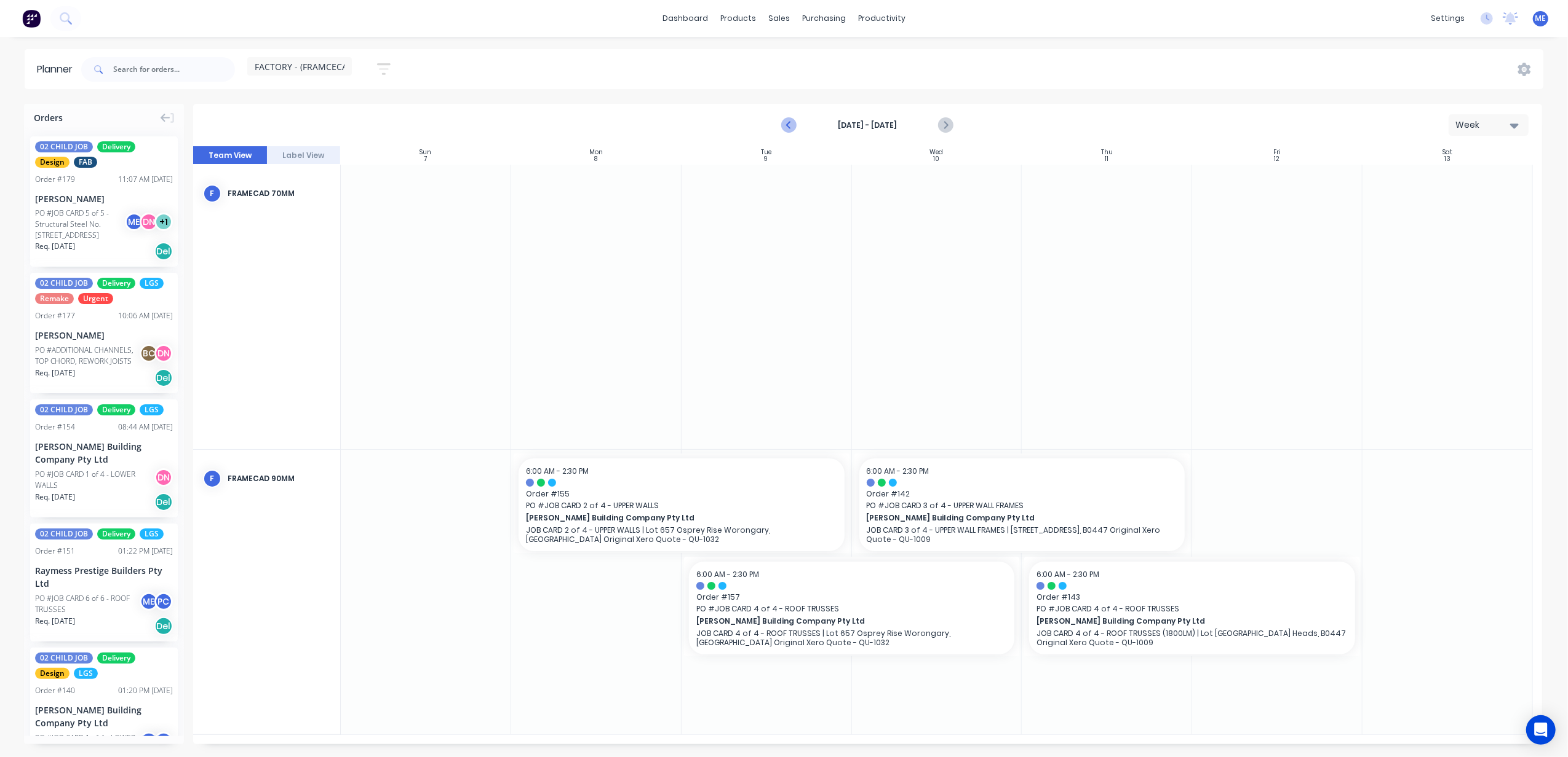
click at [793, 125] on icon "Previous page" at bounding box center [790, 125] width 15 height 15
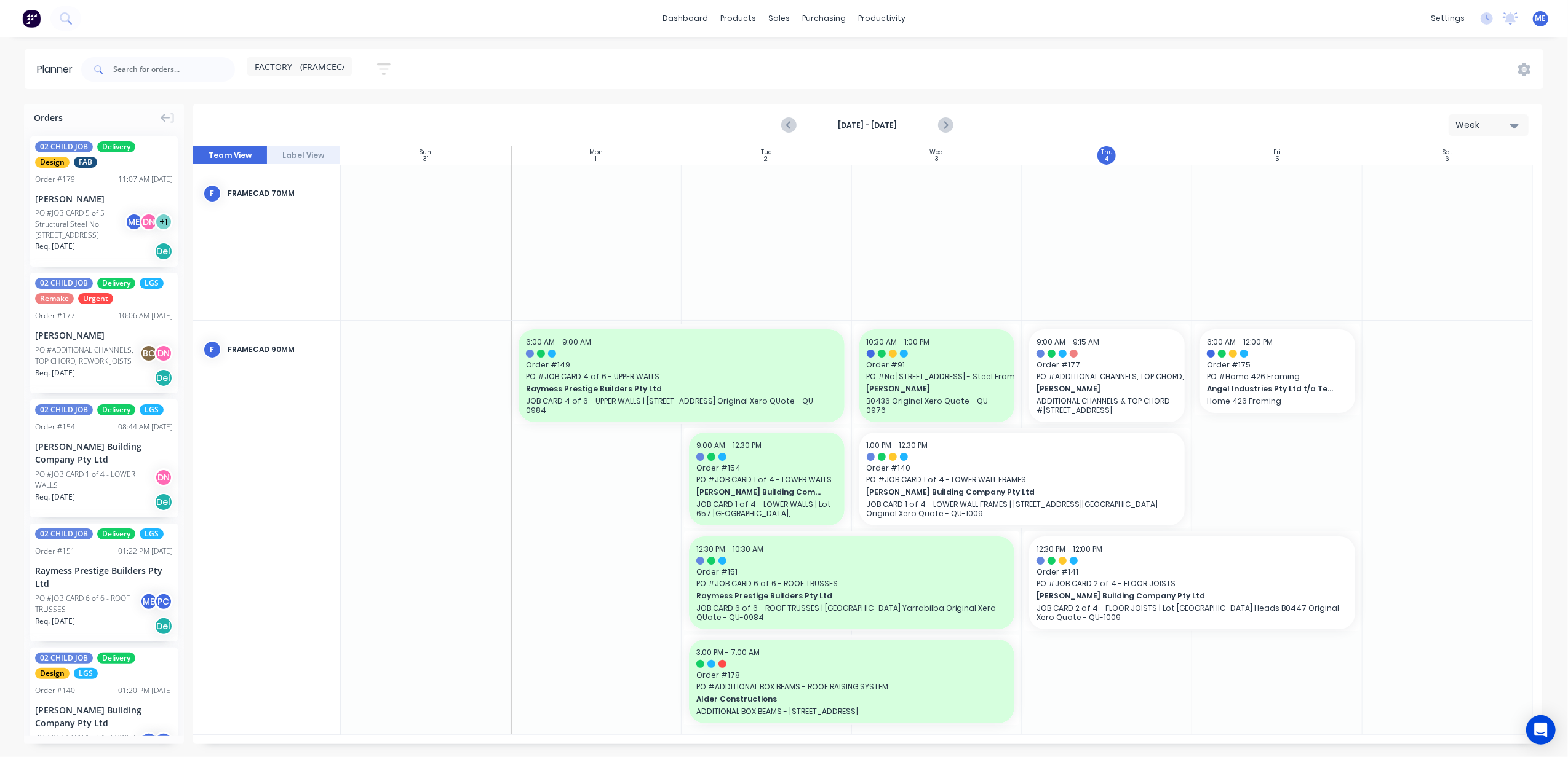
click at [946, 124] on icon "Next page" at bounding box center [944, 125] width 5 height 10
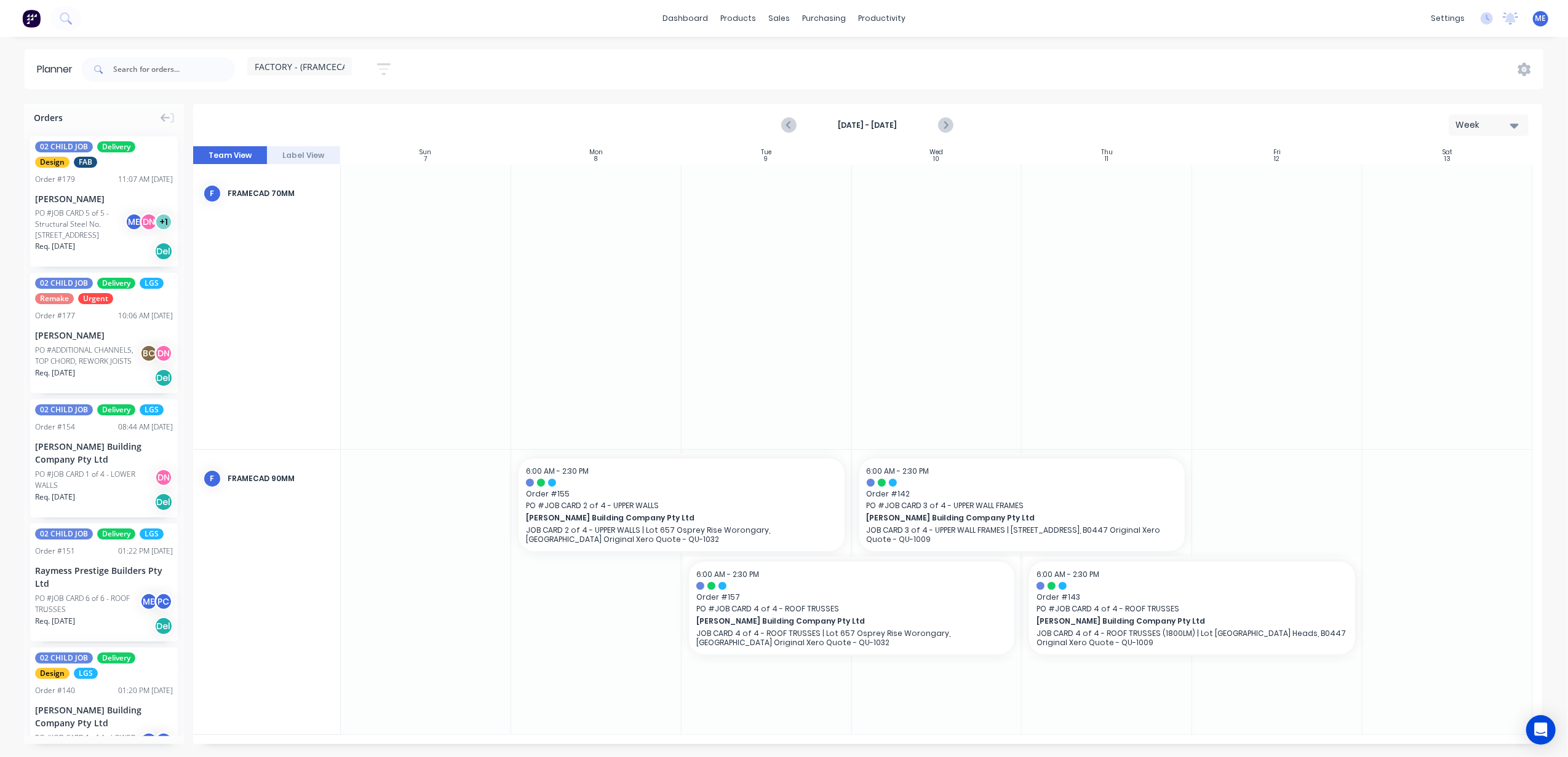
click at [950, 126] on icon "Next page" at bounding box center [945, 125] width 15 height 15
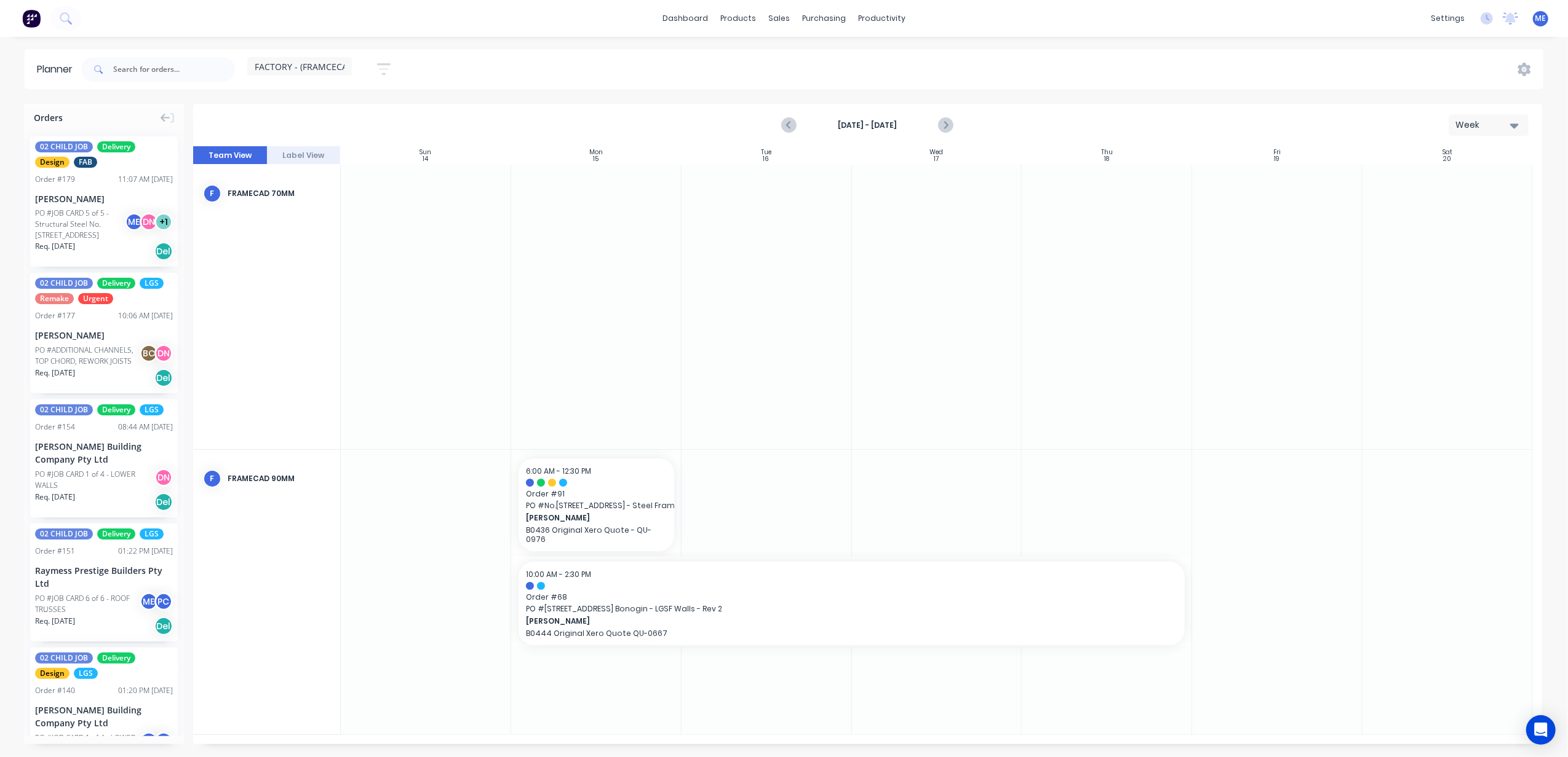
click at [950, 126] on icon "Next page" at bounding box center [945, 125] width 15 height 15
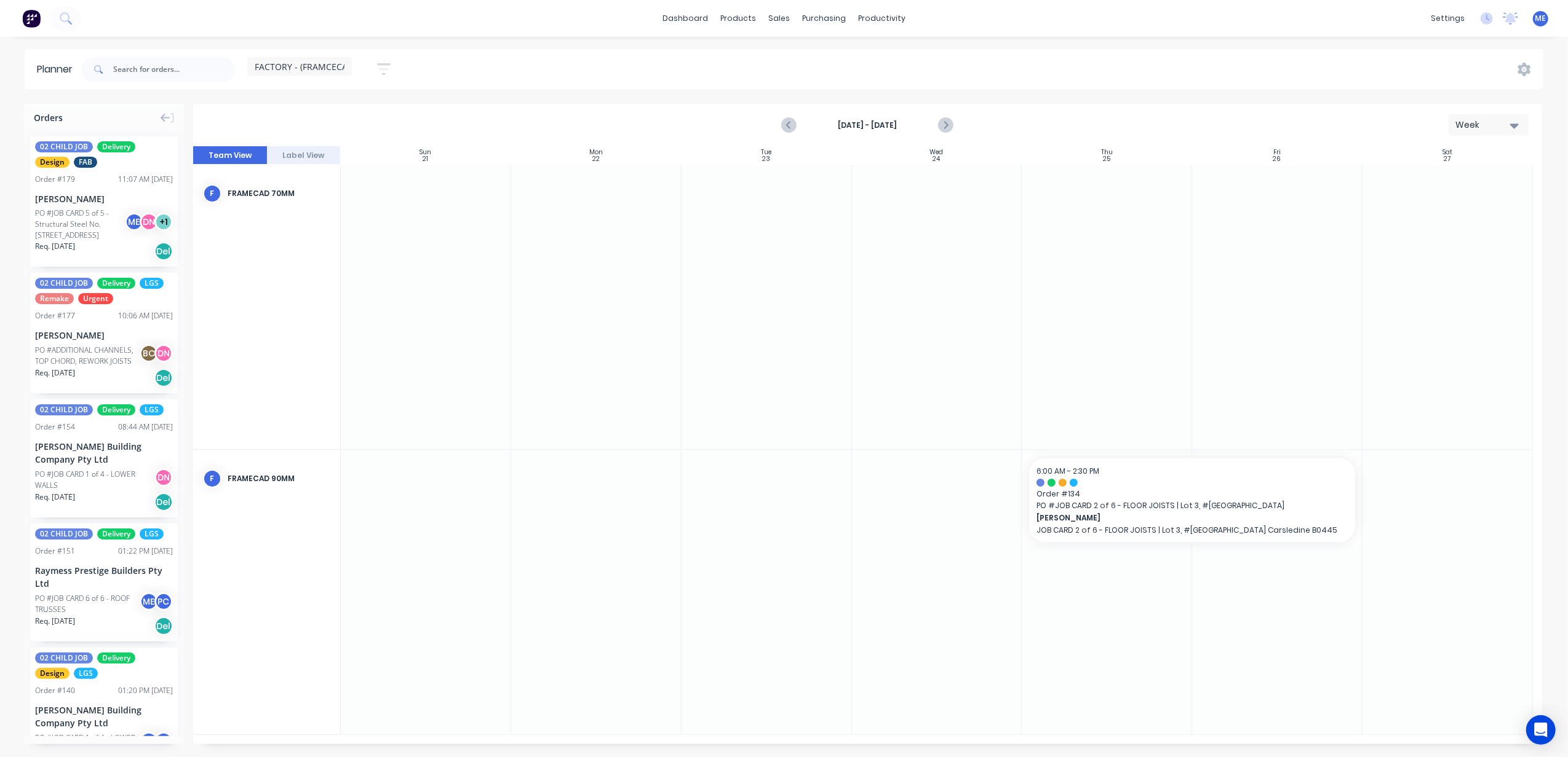
click at [950, 126] on icon "Next page" at bounding box center [945, 125] width 15 height 15
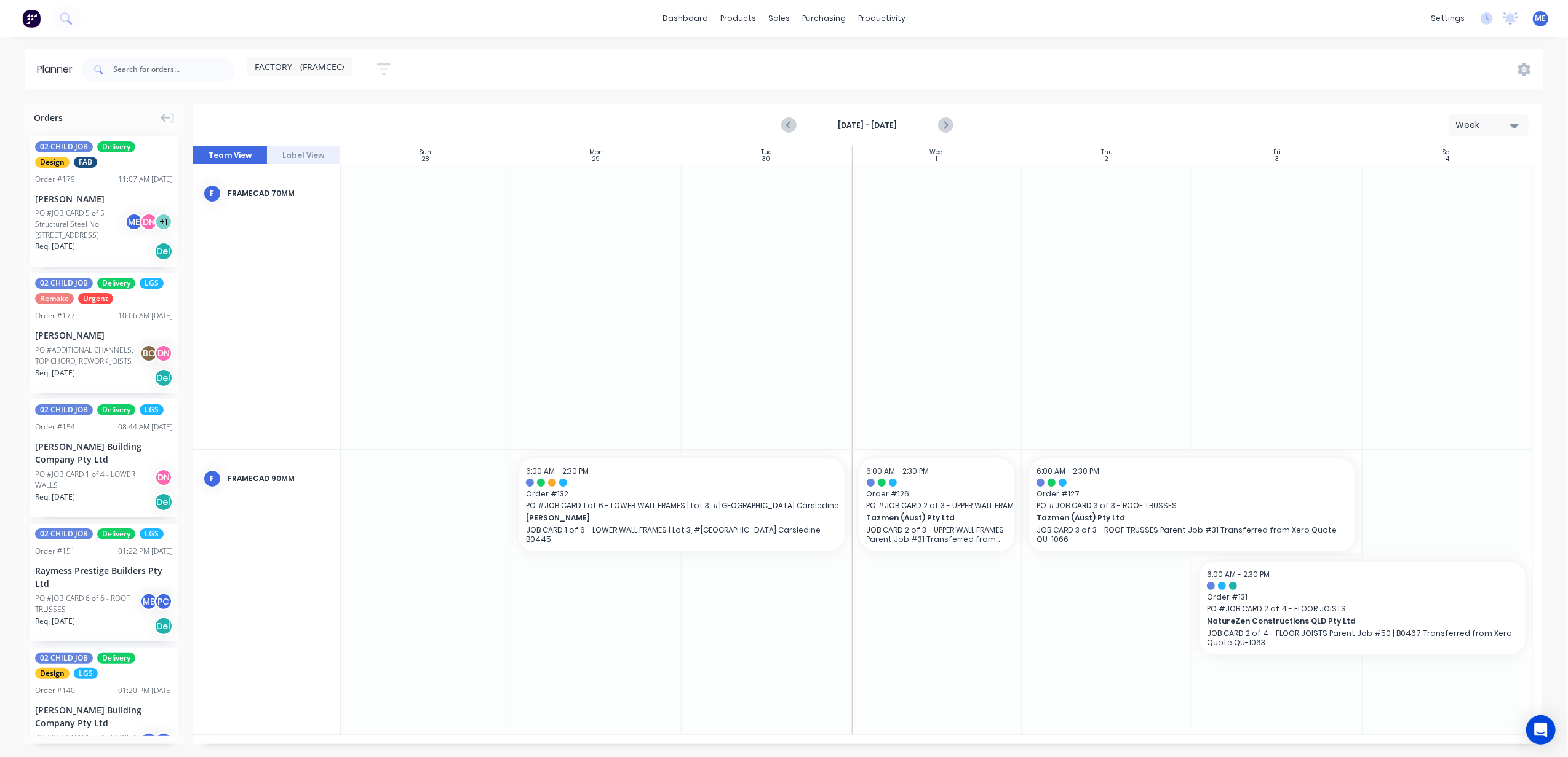
click at [950, 126] on icon "Next page" at bounding box center [945, 125] width 15 height 15
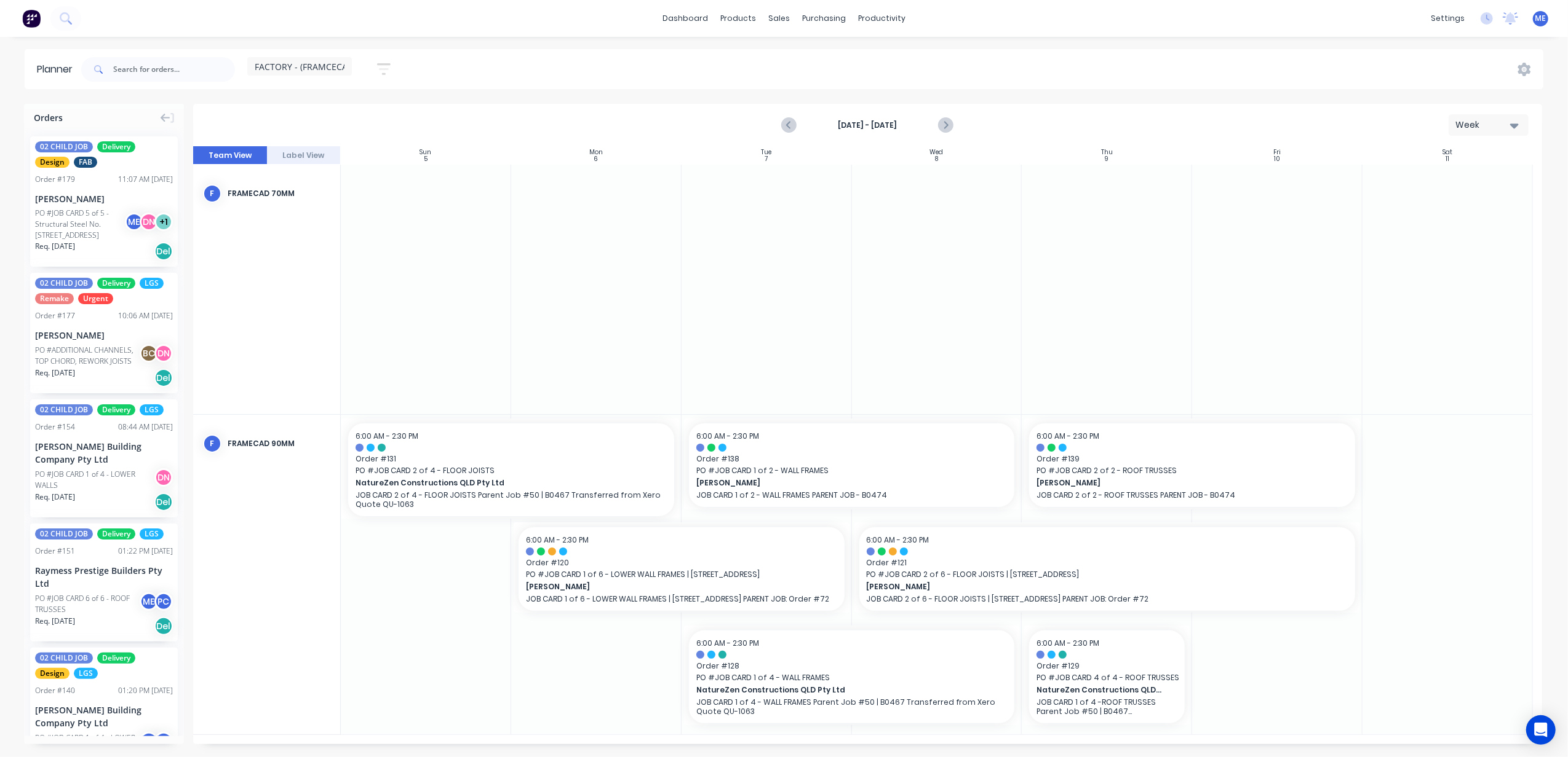
click at [950, 126] on icon "Next page" at bounding box center [945, 125] width 15 height 15
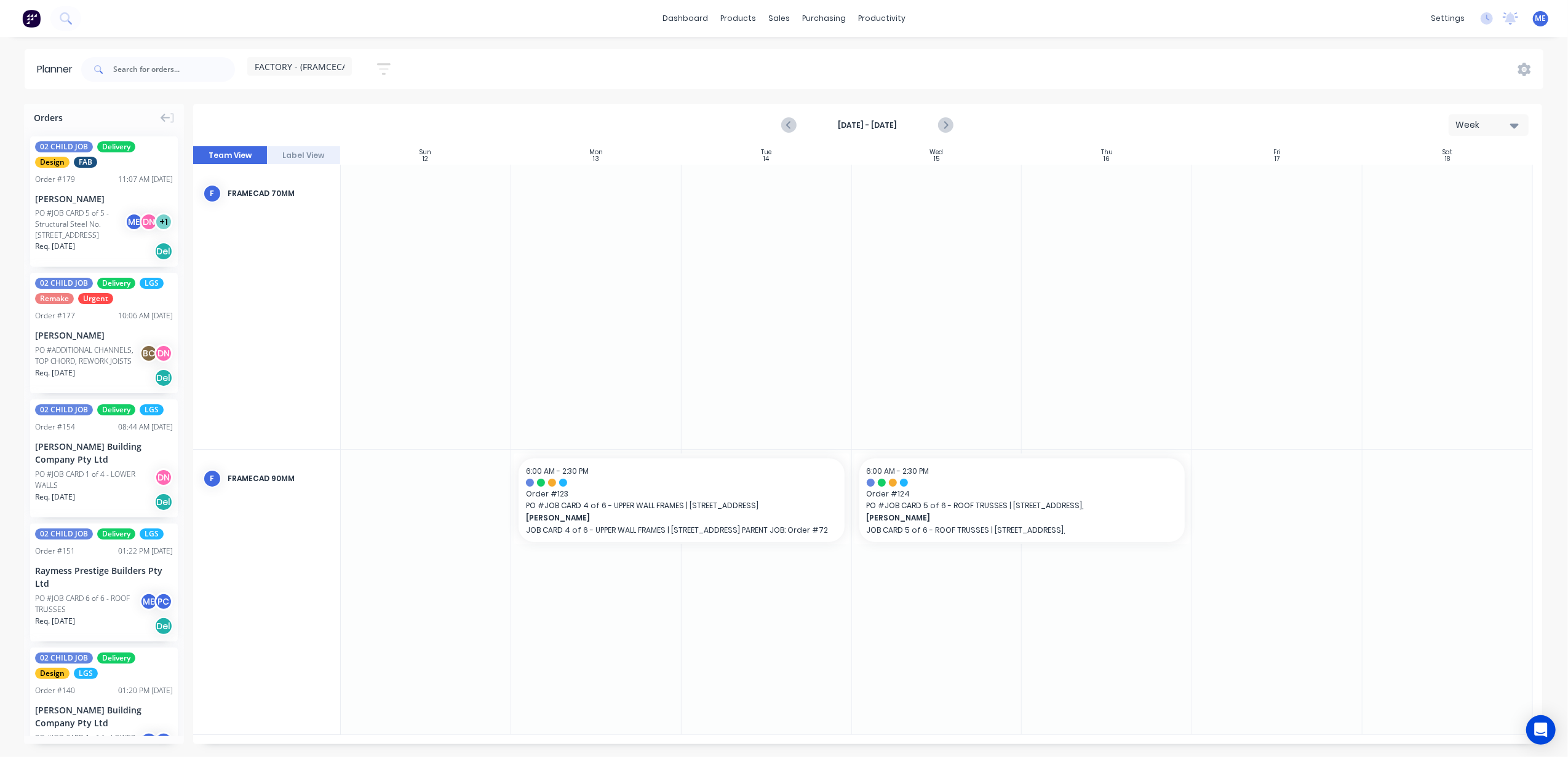
click at [950, 126] on icon "Next page" at bounding box center [945, 125] width 15 height 15
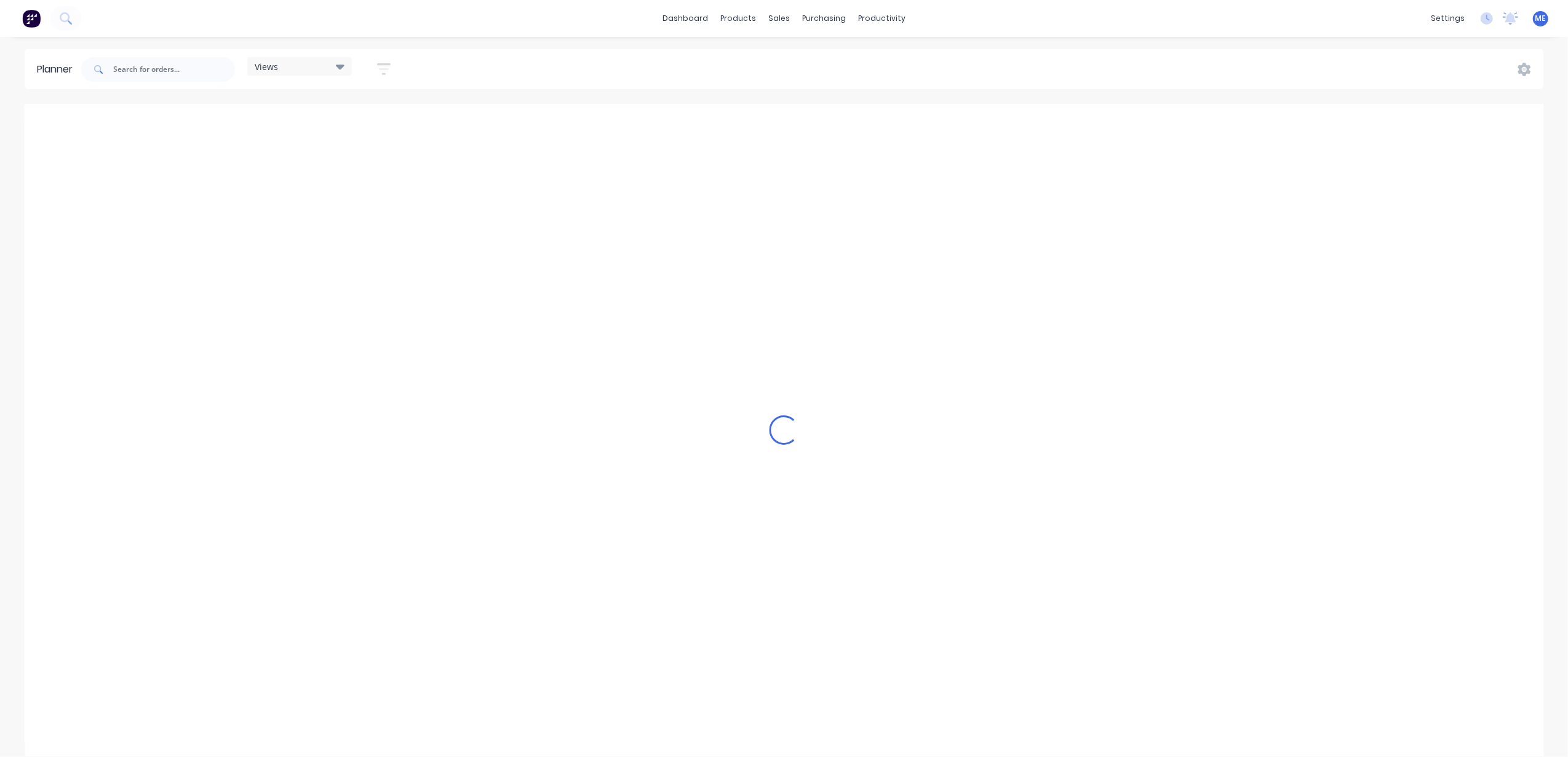
scroll to position [0, 476]
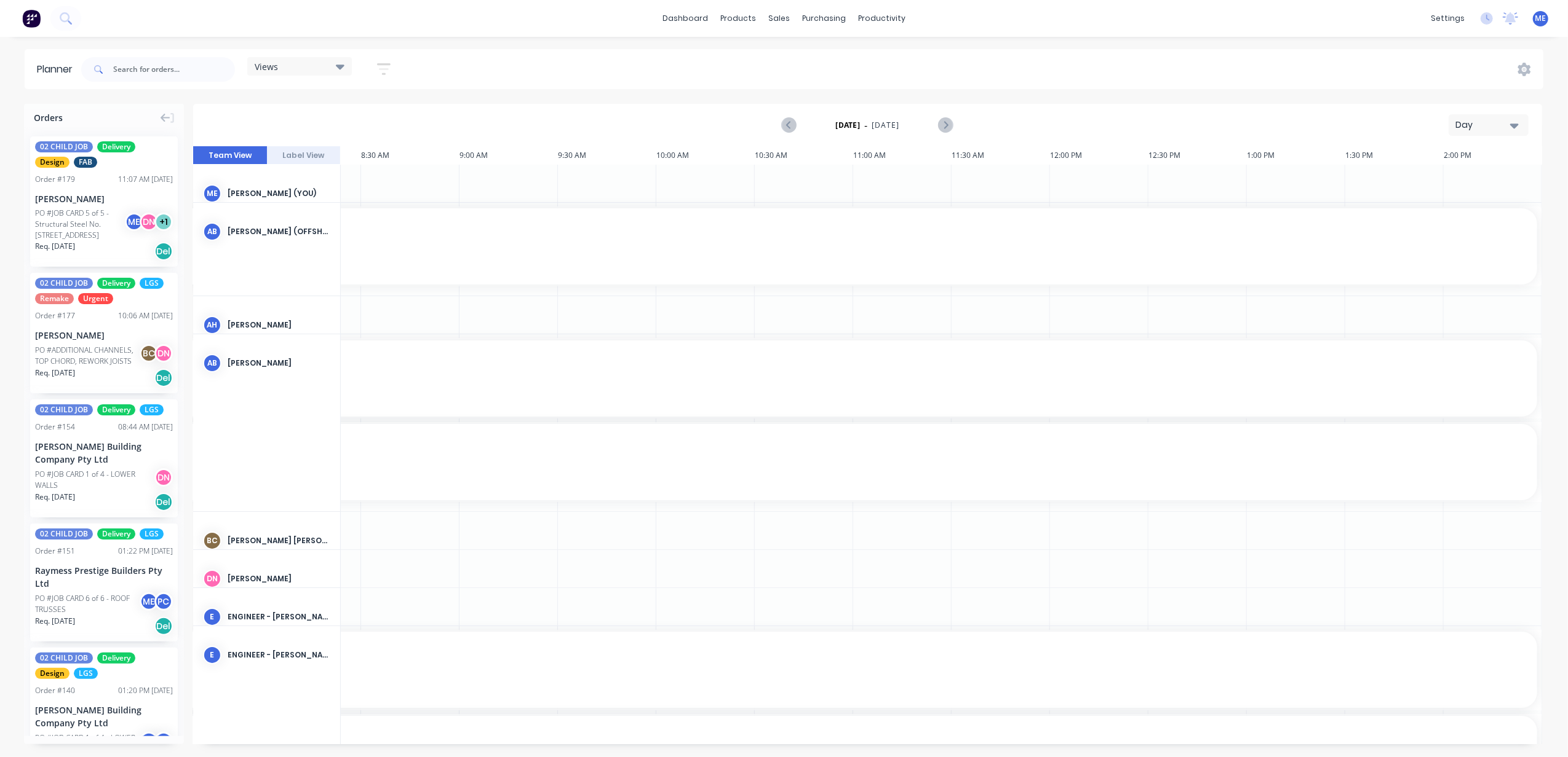
click at [1476, 127] on div "Day" at bounding box center [1483, 125] width 56 height 13
click at [1459, 188] on div "Week" at bounding box center [1466, 182] width 122 height 25
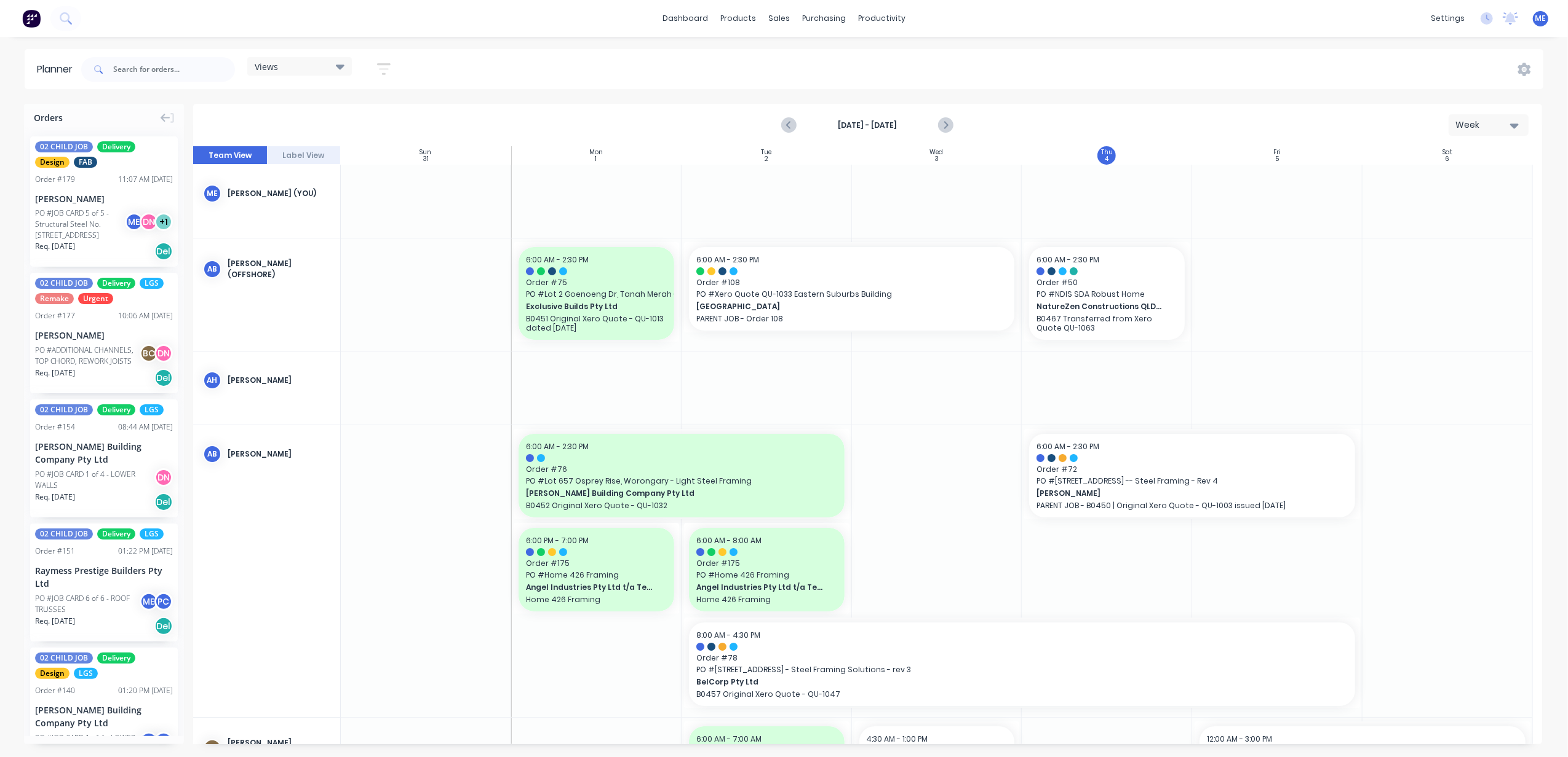
click at [286, 69] on div "Views" at bounding box center [300, 66] width 90 height 11
click at [307, 255] on button "FACTORY PRODUCTION" at bounding box center [322, 256] width 131 height 14
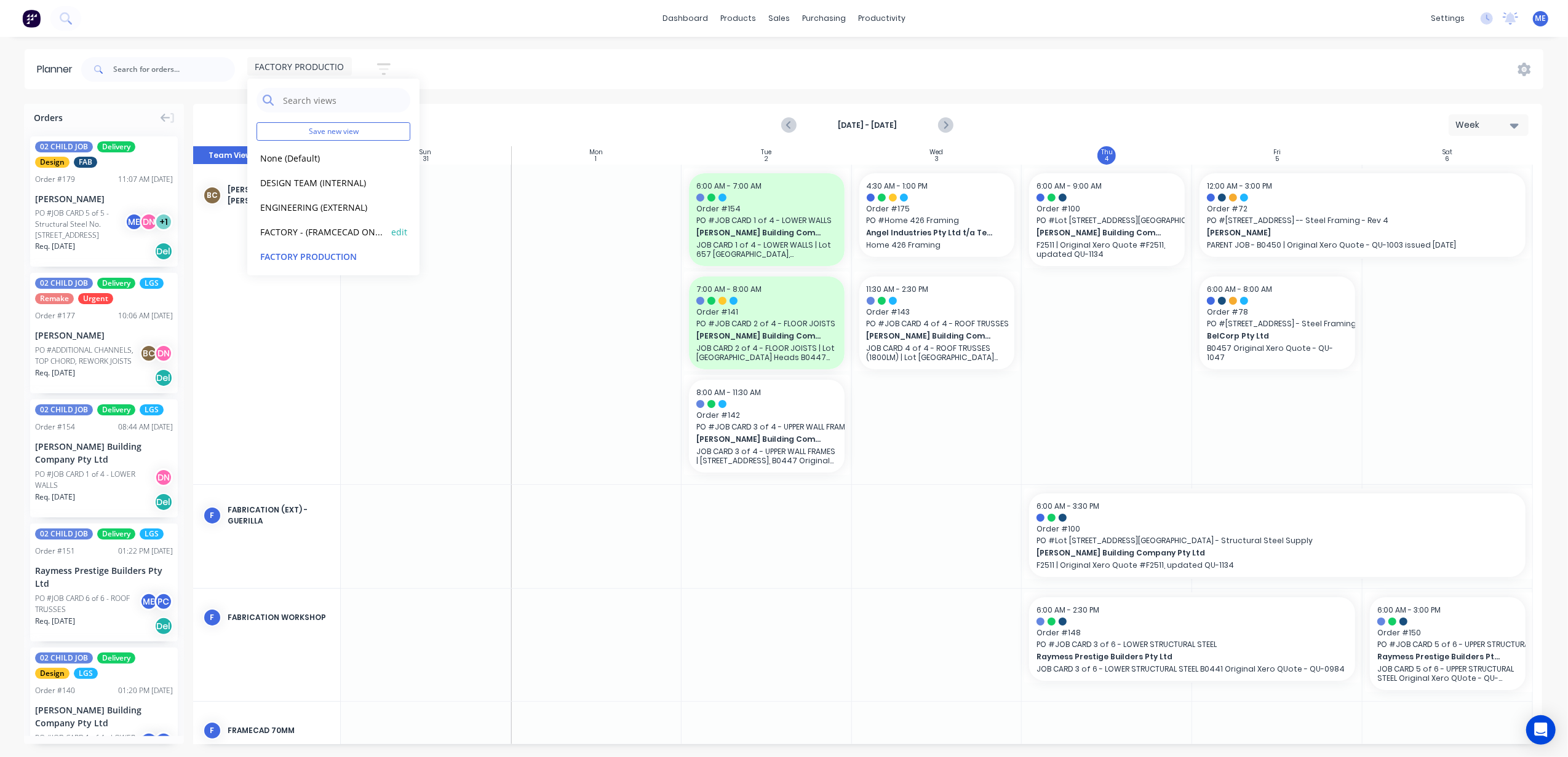
click at [327, 232] on button "FACTORY - (FRAMCECAD ONLY)" at bounding box center [322, 231] width 131 height 14
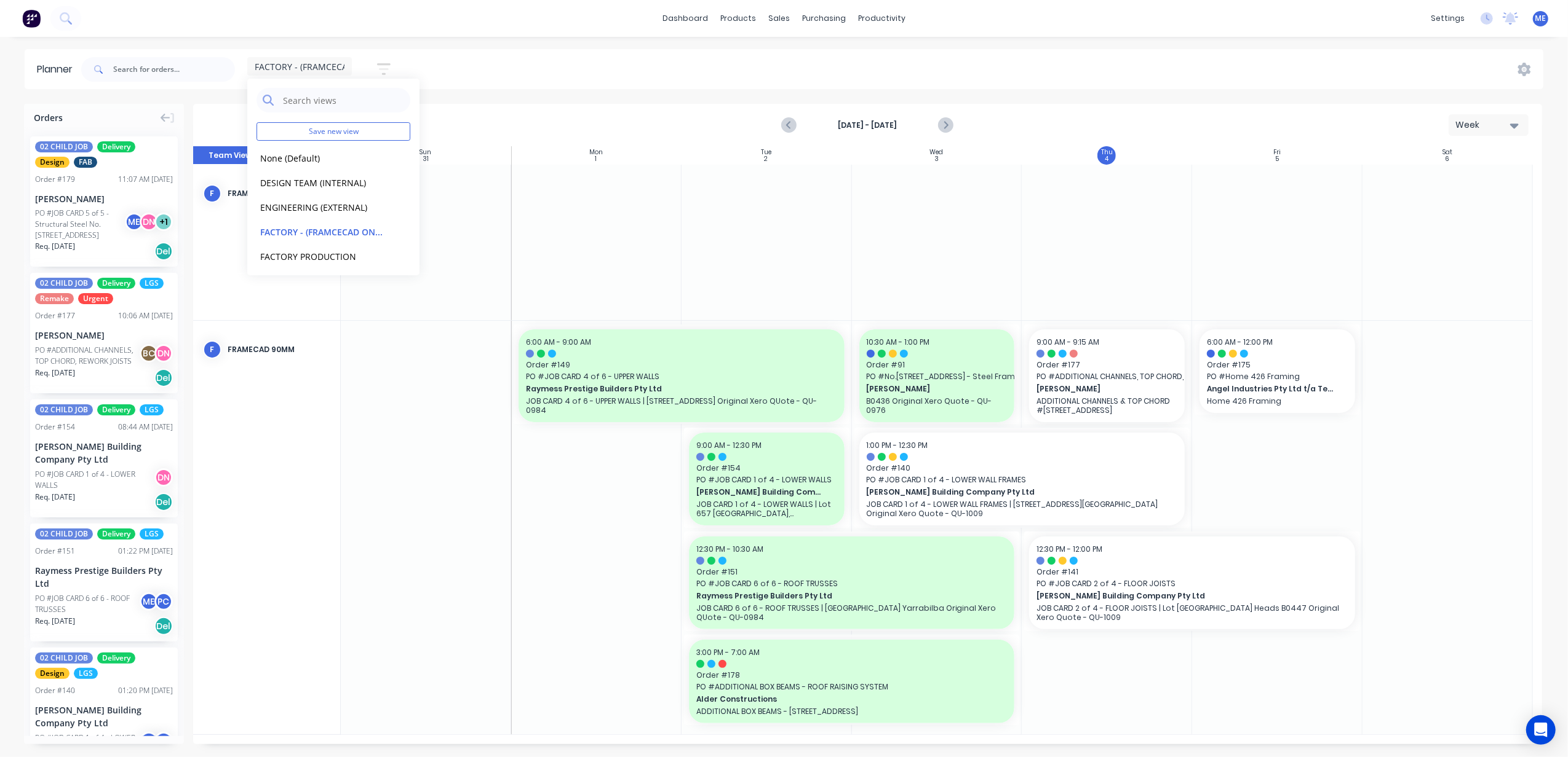
click at [1110, 73] on div "FACTORY - (FRAMCECAD ONLY) Save new view None (Default) edit DESIGN TEAM (INTER…" at bounding box center [811, 69] width 1464 height 37
click at [947, 125] on icon "Next page" at bounding box center [944, 125] width 5 height 10
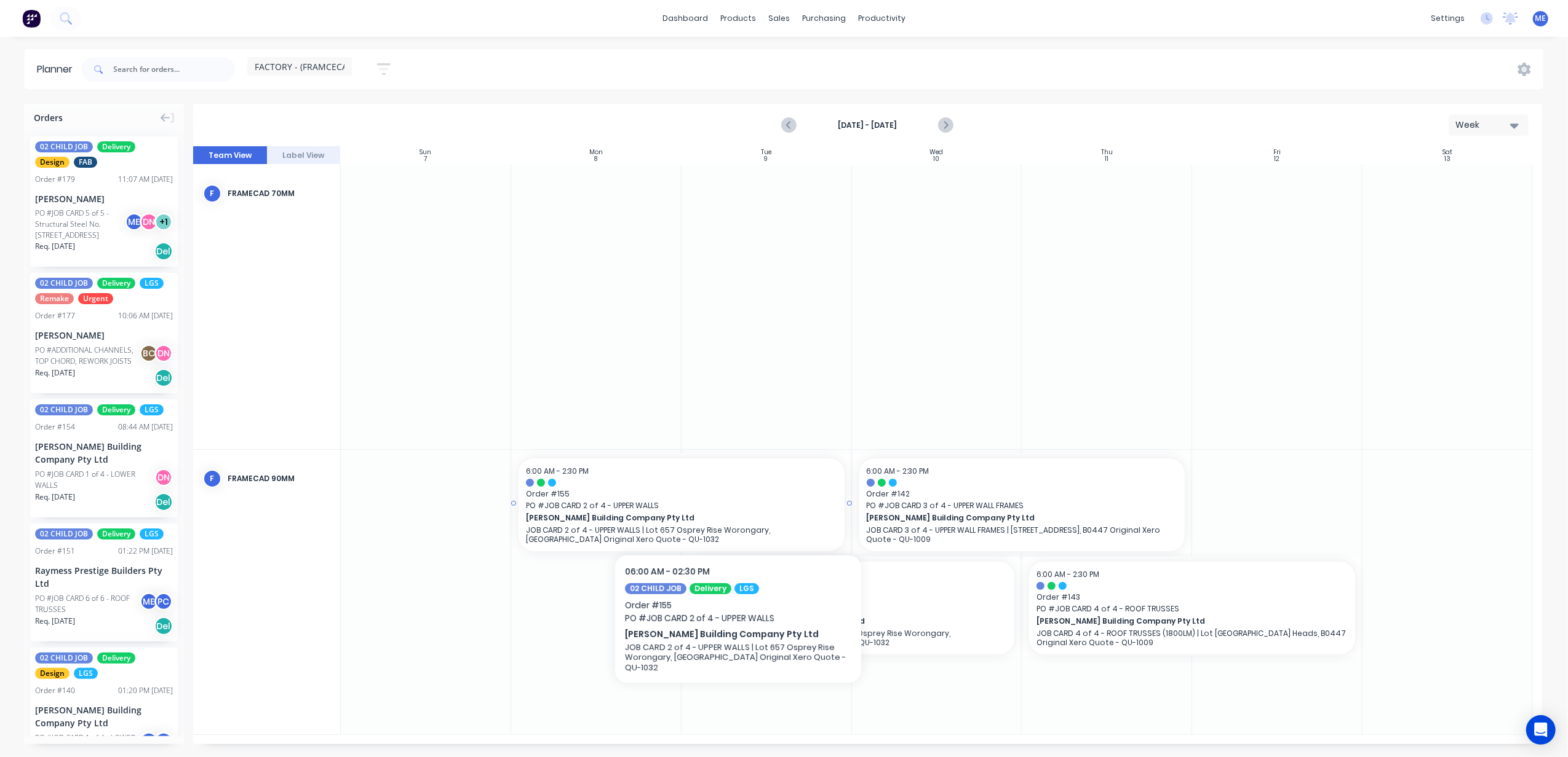
drag, startPoint x: 738, startPoint y: 510, endPoint x: 731, endPoint y: 517, distance: 9.9
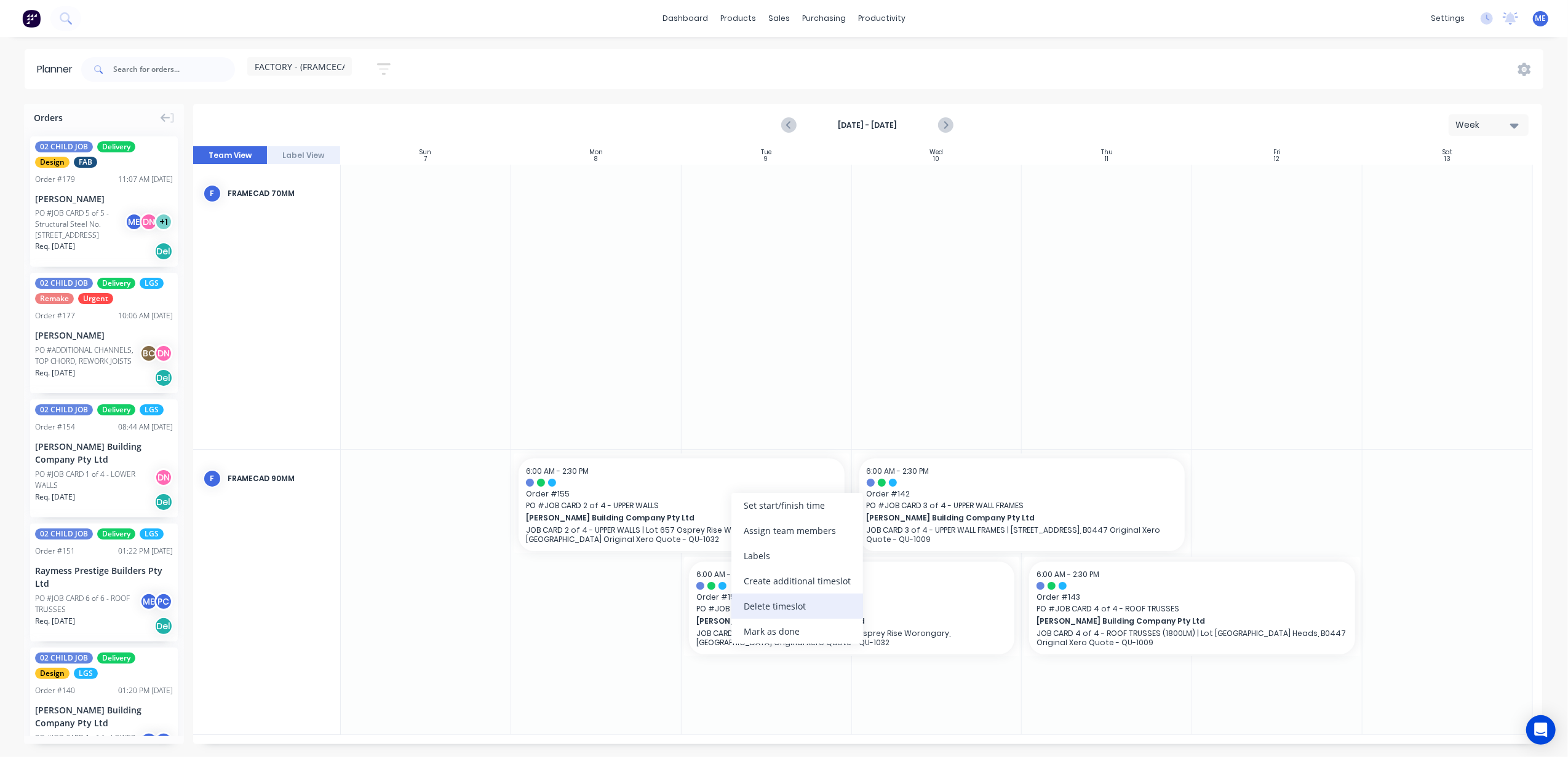
click at [778, 608] on div "Delete timeslot" at bounding box center [796, 607] width 131 height 26
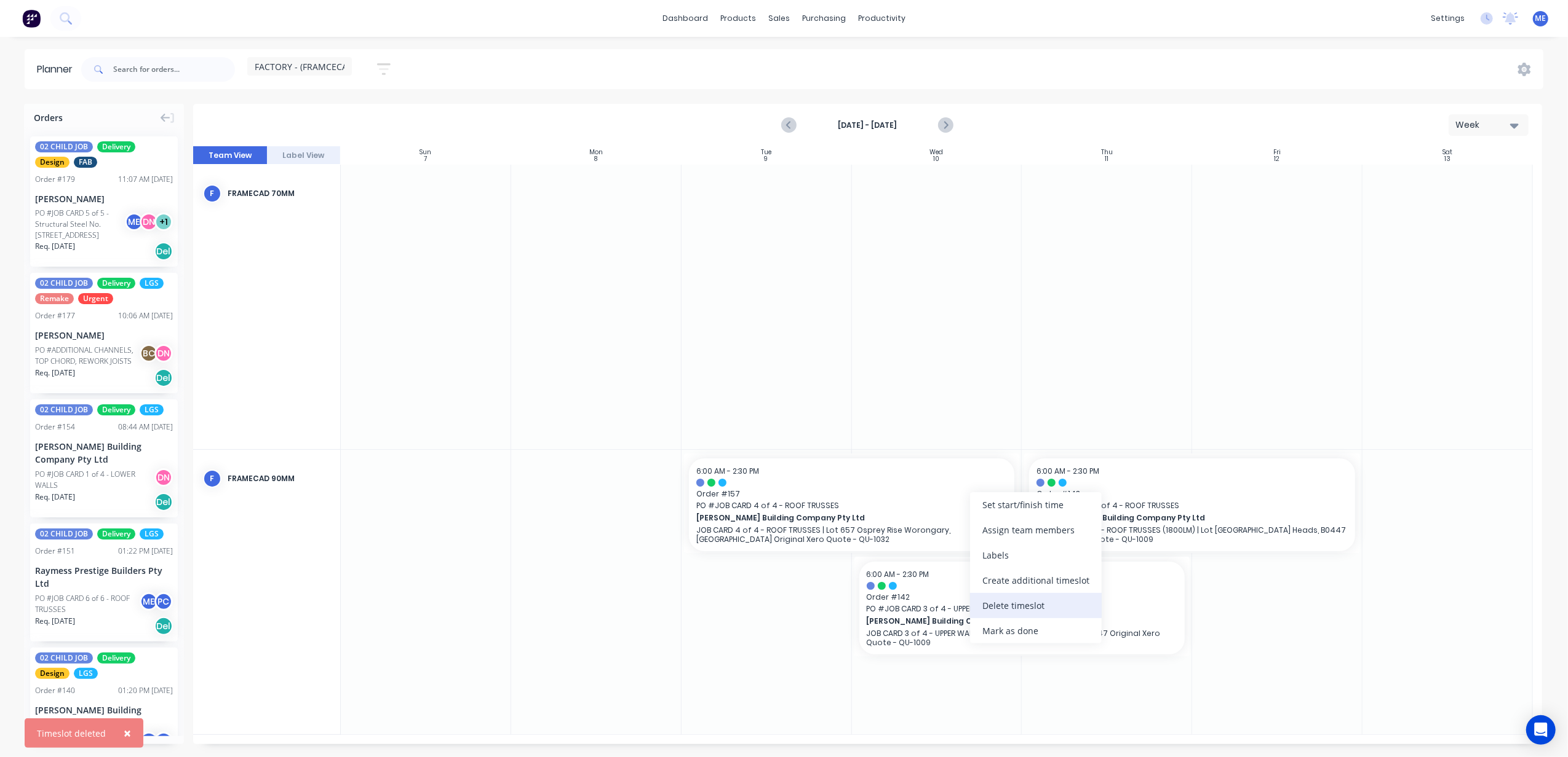
click at [1044, 608] on div "Delete timeslot" at bounding box center [1035, 606] width 131 height 26
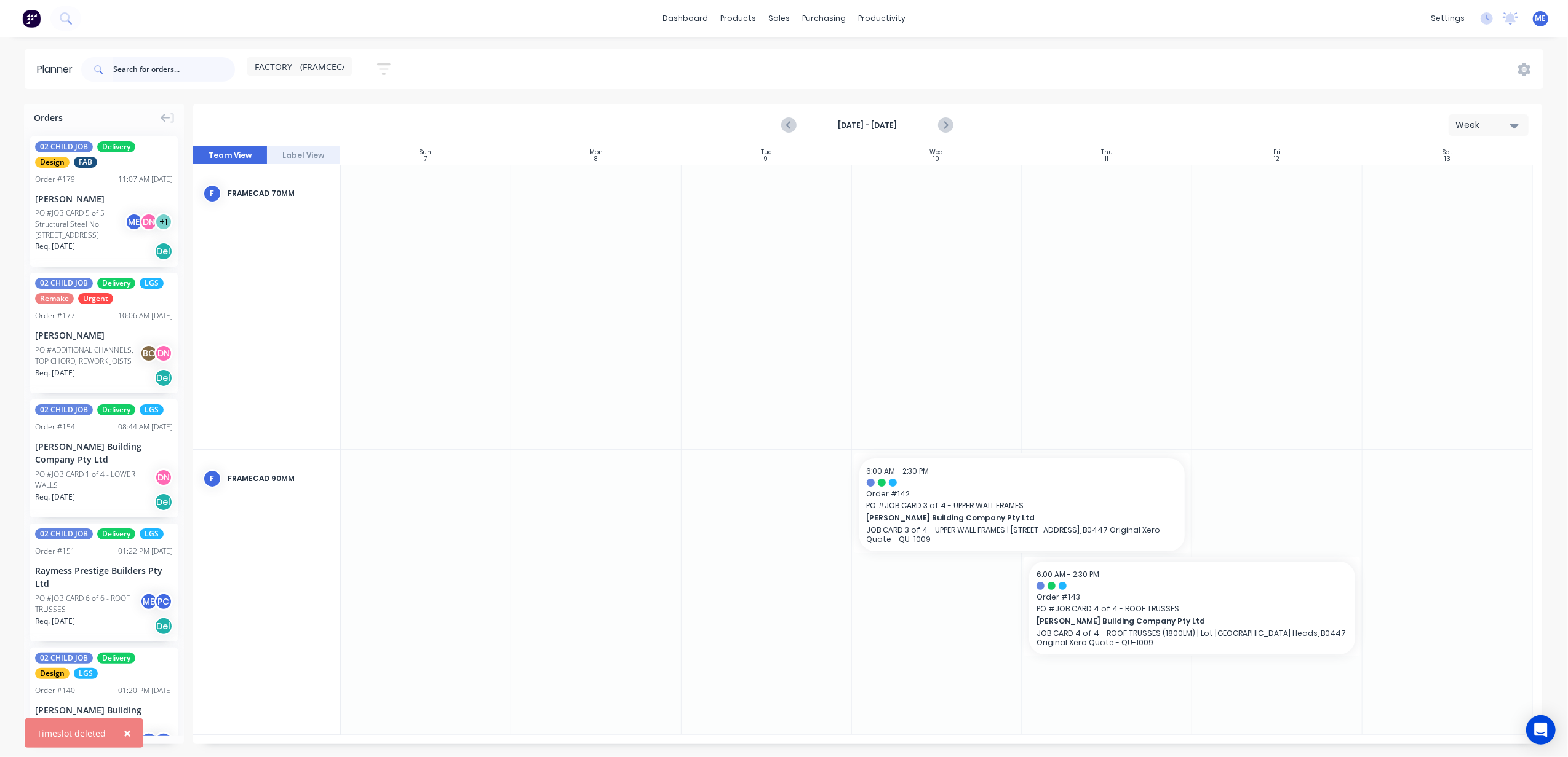
click at [124, 72] on input "text" at bounding box center [174, 69] width 122 height 25
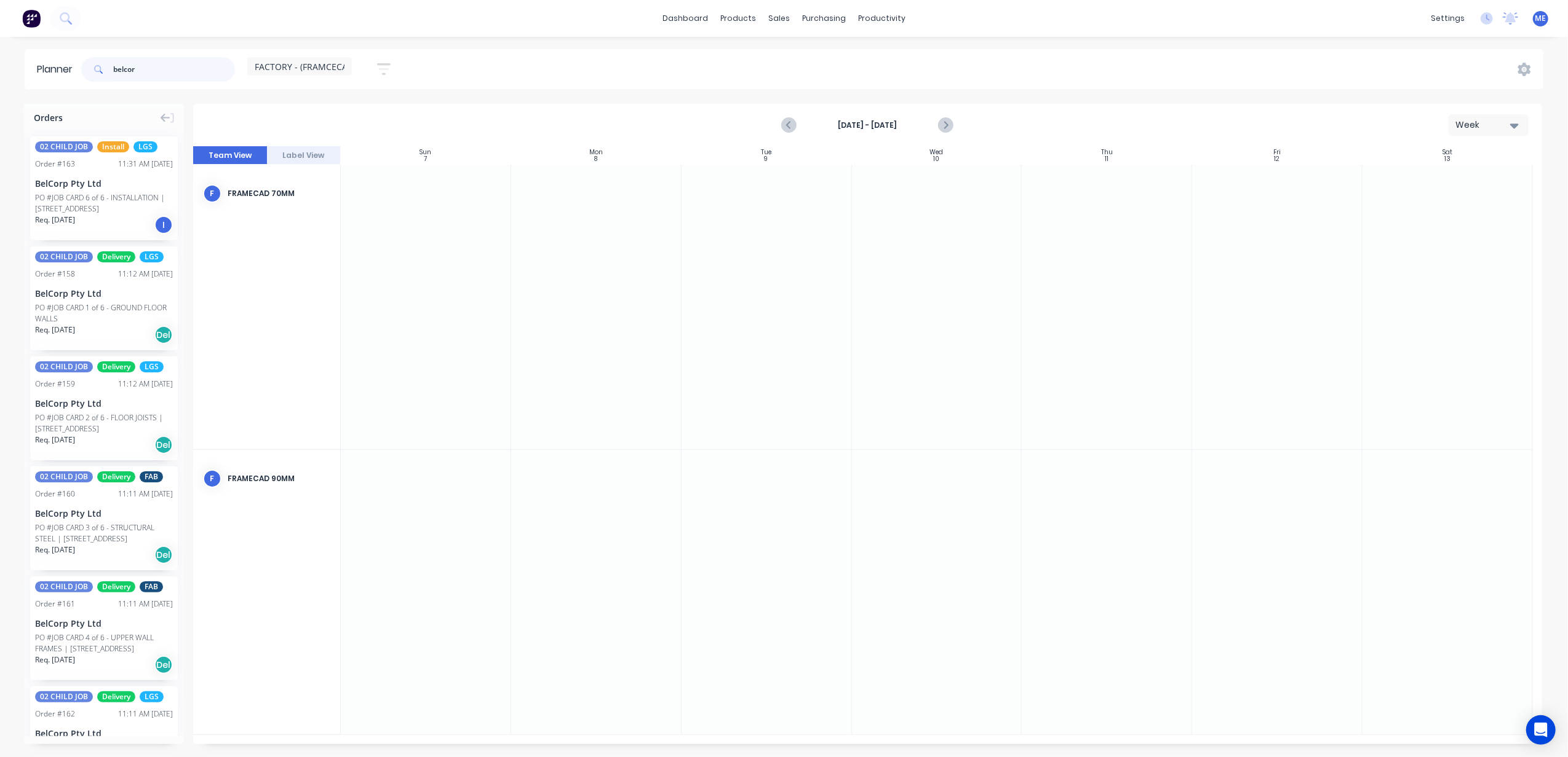
type input "belcor"
drag, startPoint x: 85, startPoint y: 313, endPoint x: 576, endPoint y: 527, distance: 535.6
drag, startPoint x: 112, startPoint y: 406, endPoint x: 727, endPoint y: 670, distance: 669.3
drag, startPoint x: 682, startPoint y: 500, endPoint x: 864, endPoint y: 502, distance: 182.0
drag, startPoint x: 864, startPoint y: 505, endPoint x: 947, endPoint y: 506, distance: 83.0
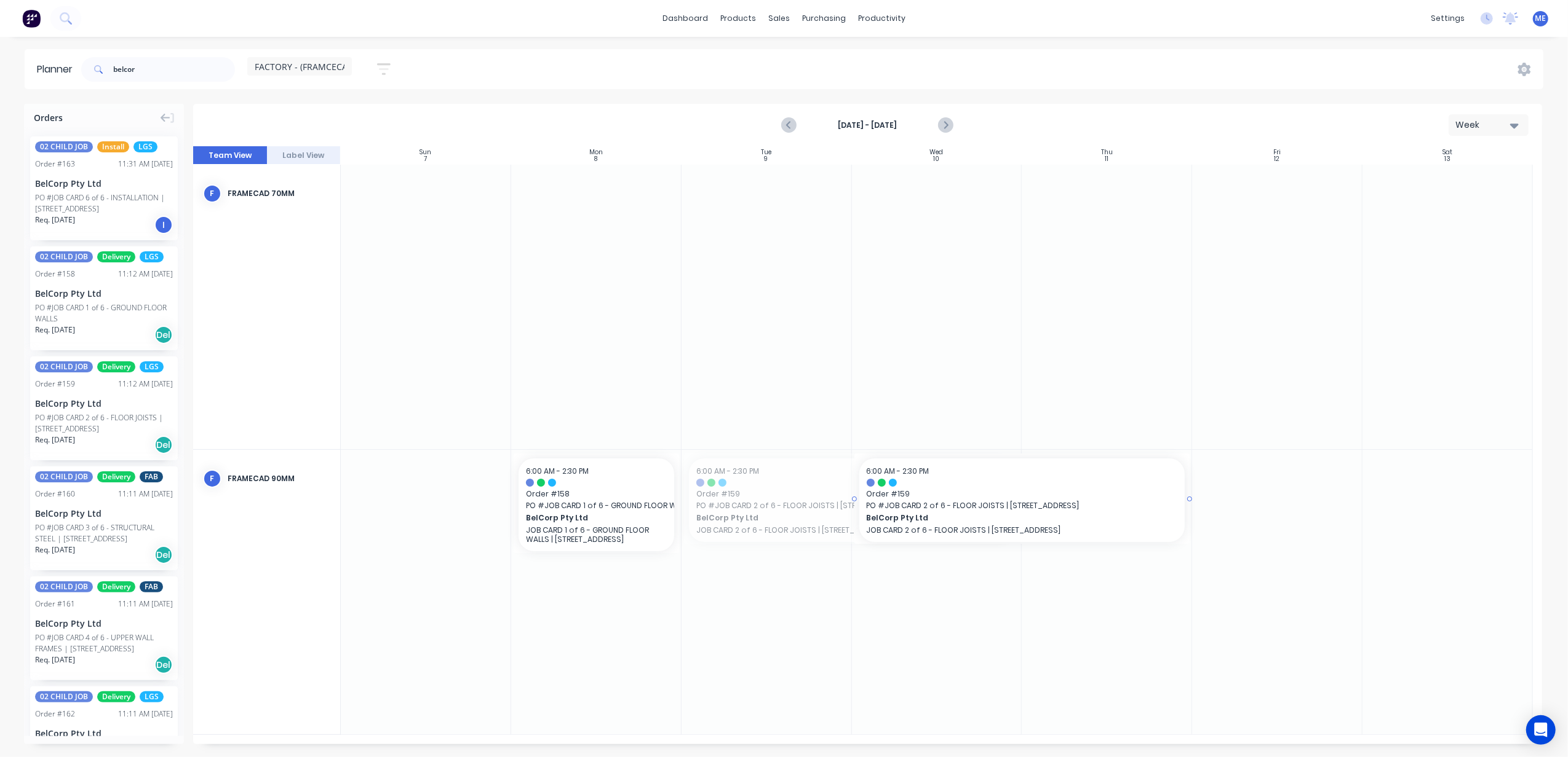
drag, startPoint x: 797, startPoint y: 509, endPoint x: 893, endPoint y: 552, distance: 105.2
drag, startPoint x: 677, startPoint y: 502, endPoint x: 802, endPoint y: 507, distance: 125.1
drag, startPoint x: 931, startPoint y: 496, endPoint x: 829, endPoint y: 698, distance: 226.3
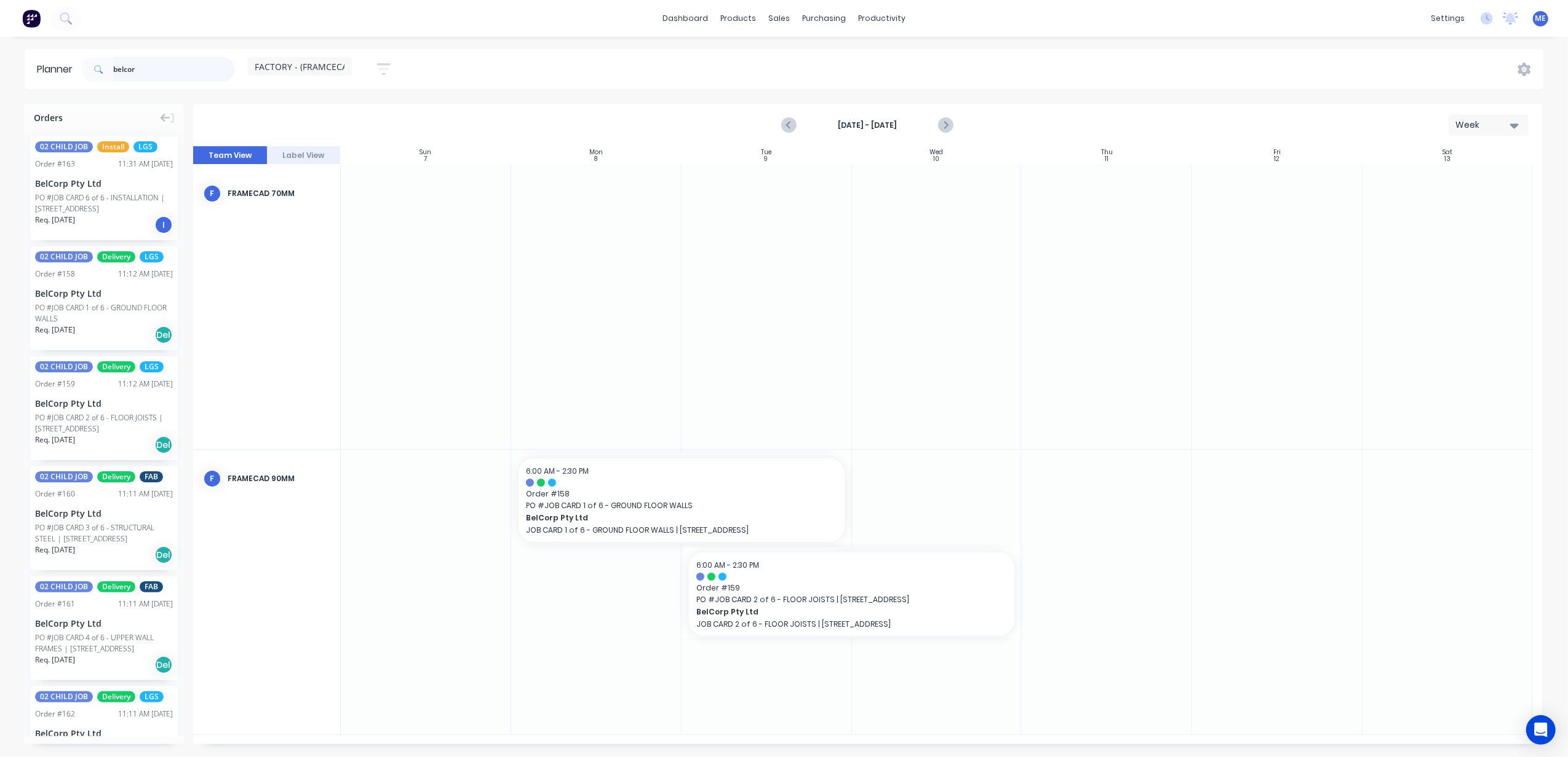
drag, startPoint x: 123, startPoint y: 75, endPoint x: 95, endPoint y: 75, distance: 28.0
click at [101, 75] on div "belcor" at bounding box center [158, 69] width 154 height 25
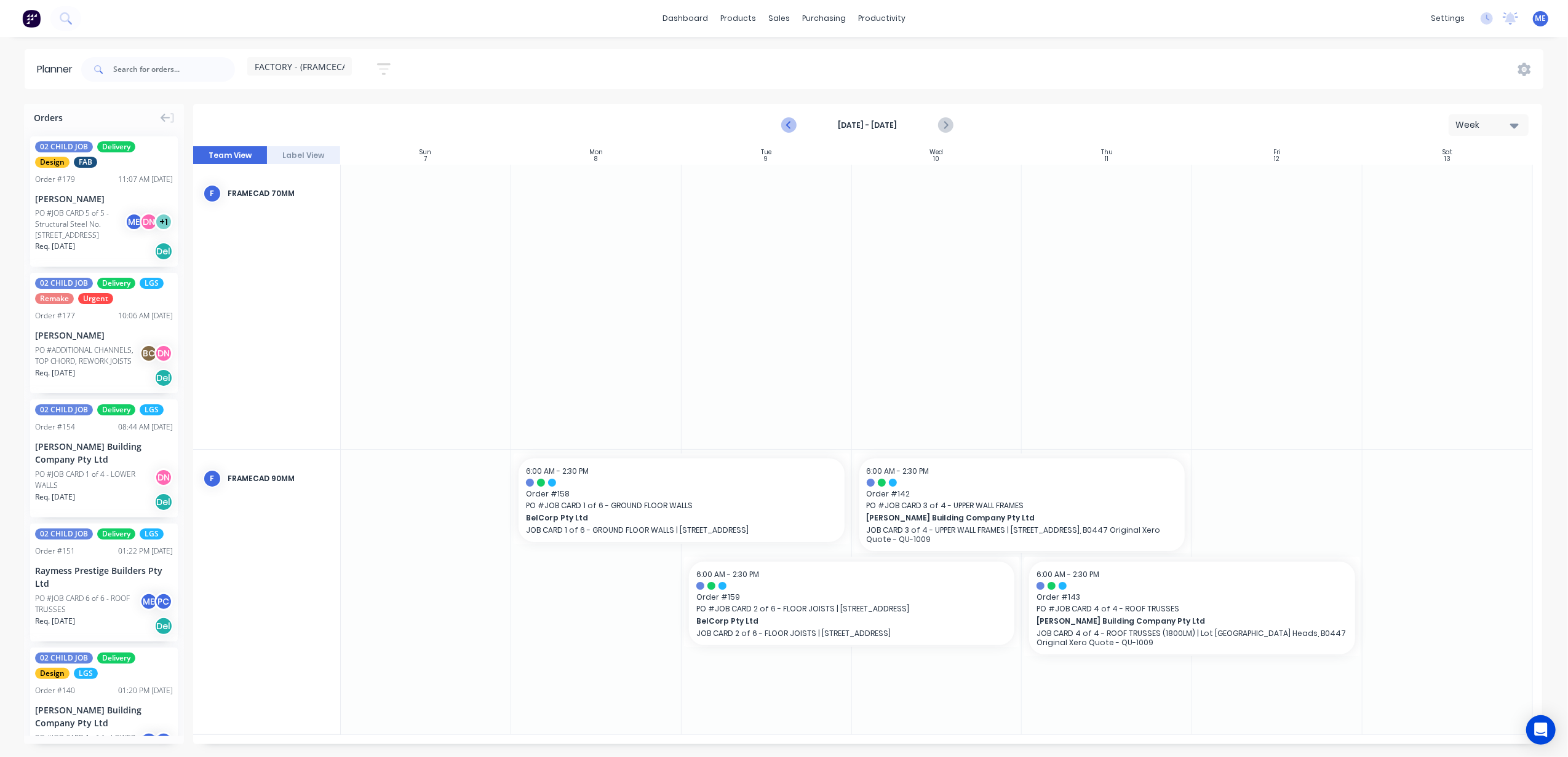
click at [783, 125] on icon "Previous page" at bounding box center [790, 125] width 15 height 15
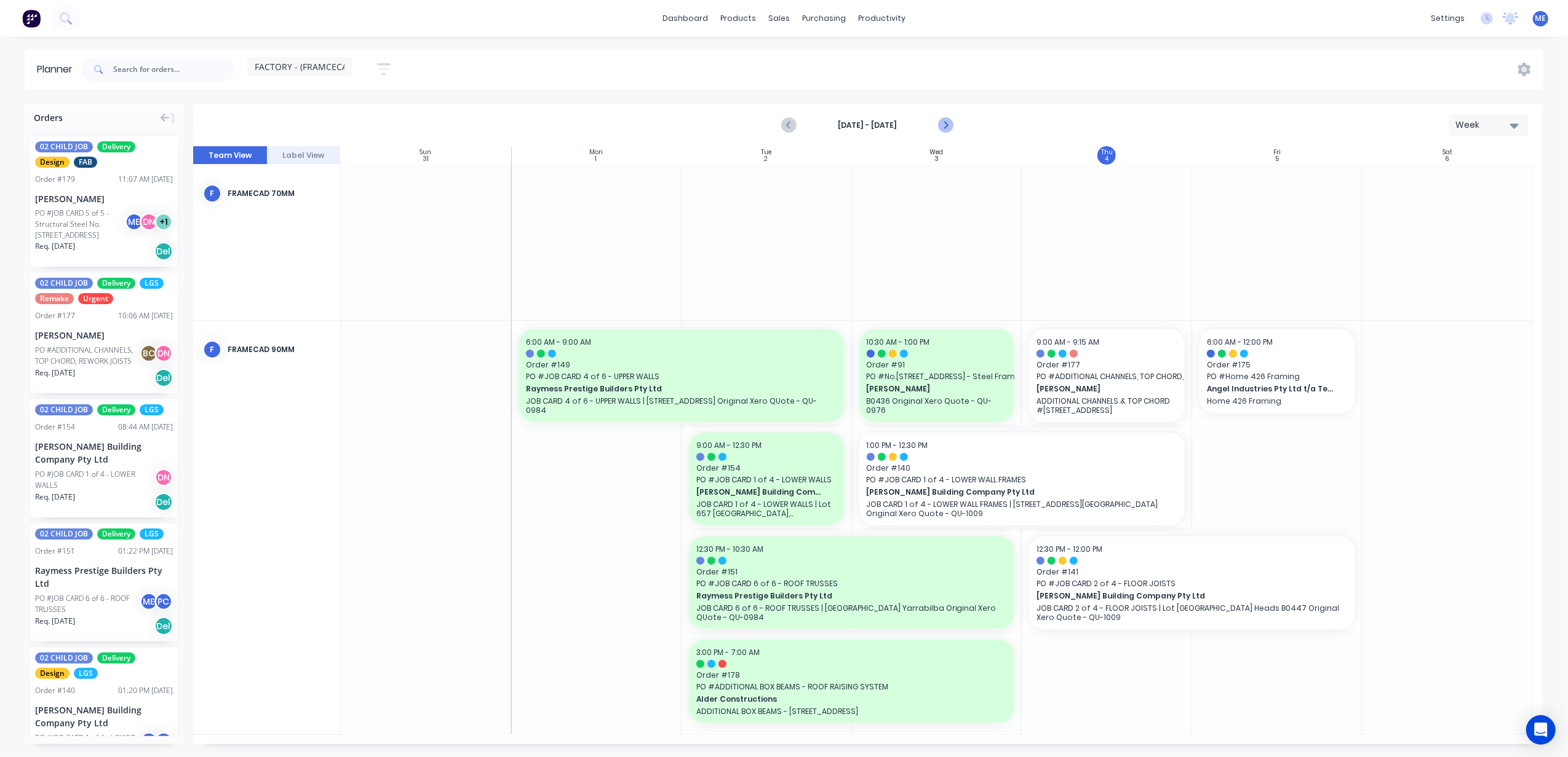
click at [946, 127] on icon "Next page" at bounding box center [944, 125] width 5 height 10
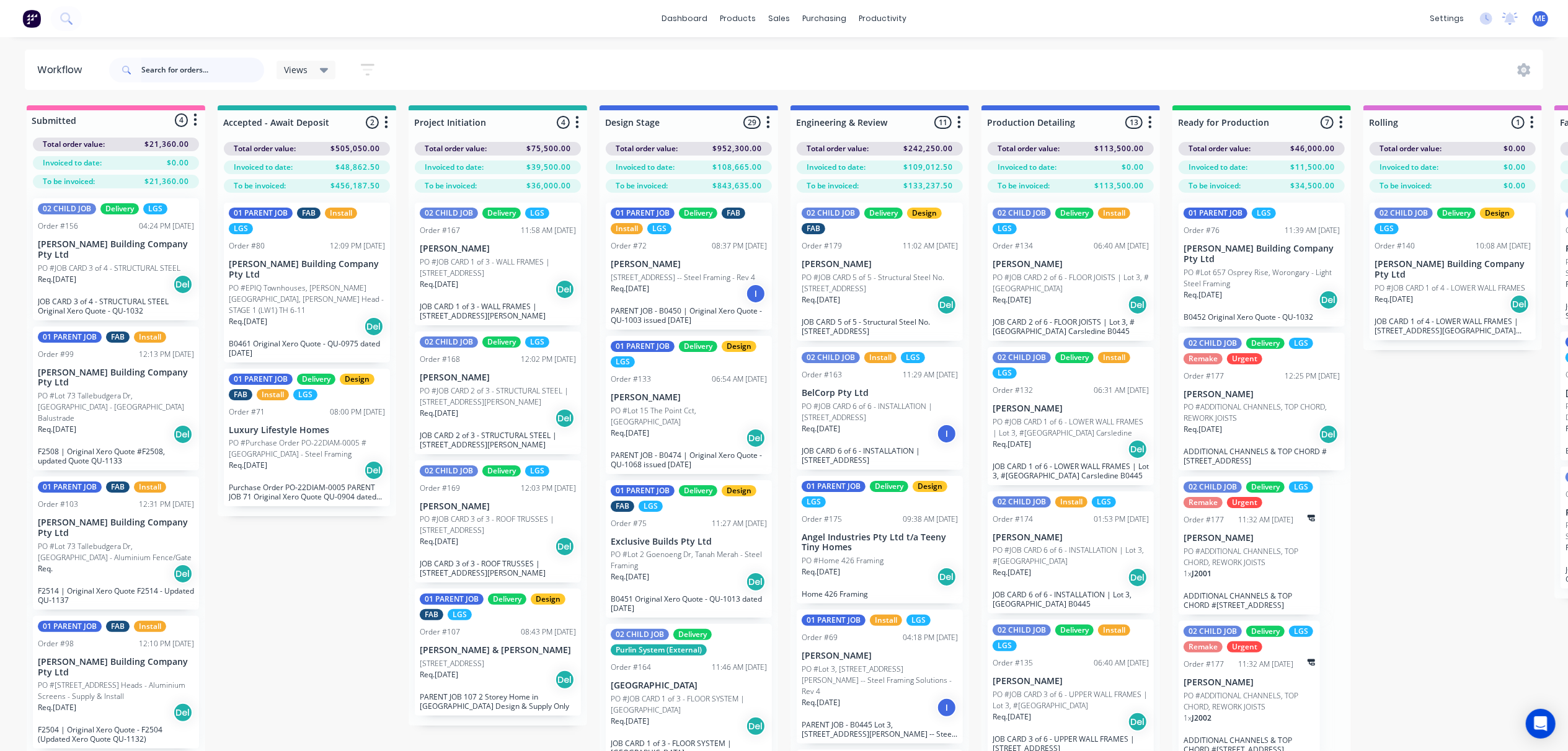
click at [154, 72] on input "text" at bounding box center [203, 70] width 123 height 25
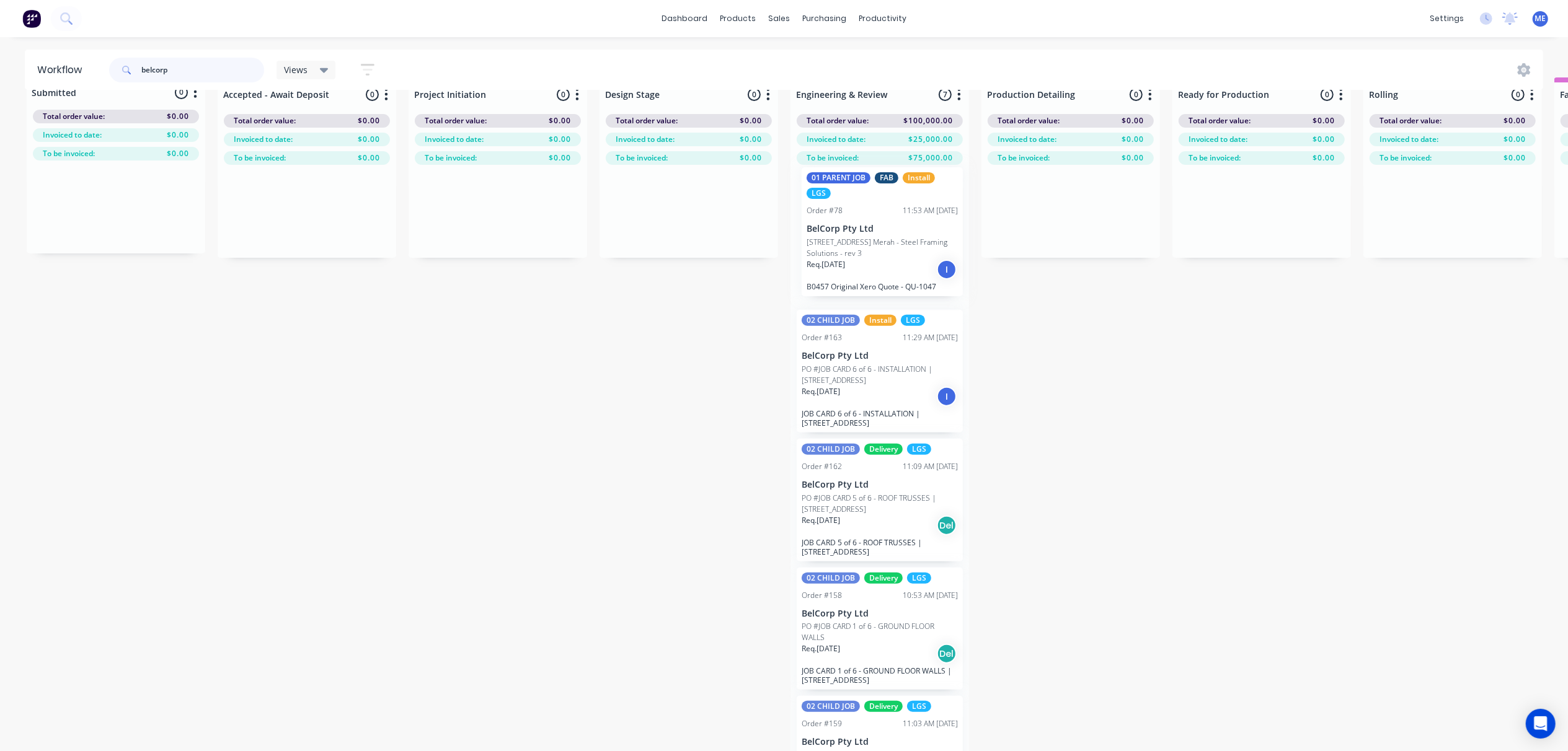
drag, startPoint x: 882, startPoint y: 539, endPoint x: 883, endPoint y: 220, distance: 319.0
click at [883, 220] on div "02 CHILD JOB Install LGS Order #163 11:29 AM 29/08/25 BelCorp Pty Ltd PO #JOB C…" at bounding box center [880, 466] width 179 height 603
type input "belcorp"
click at [1232, 510] on div "Submitted 0 Status colour #FF69B4 hex #FF69B4 Save Cancel Summaries Total order…" at bounding box center [1564, 422] width 3147 height 690
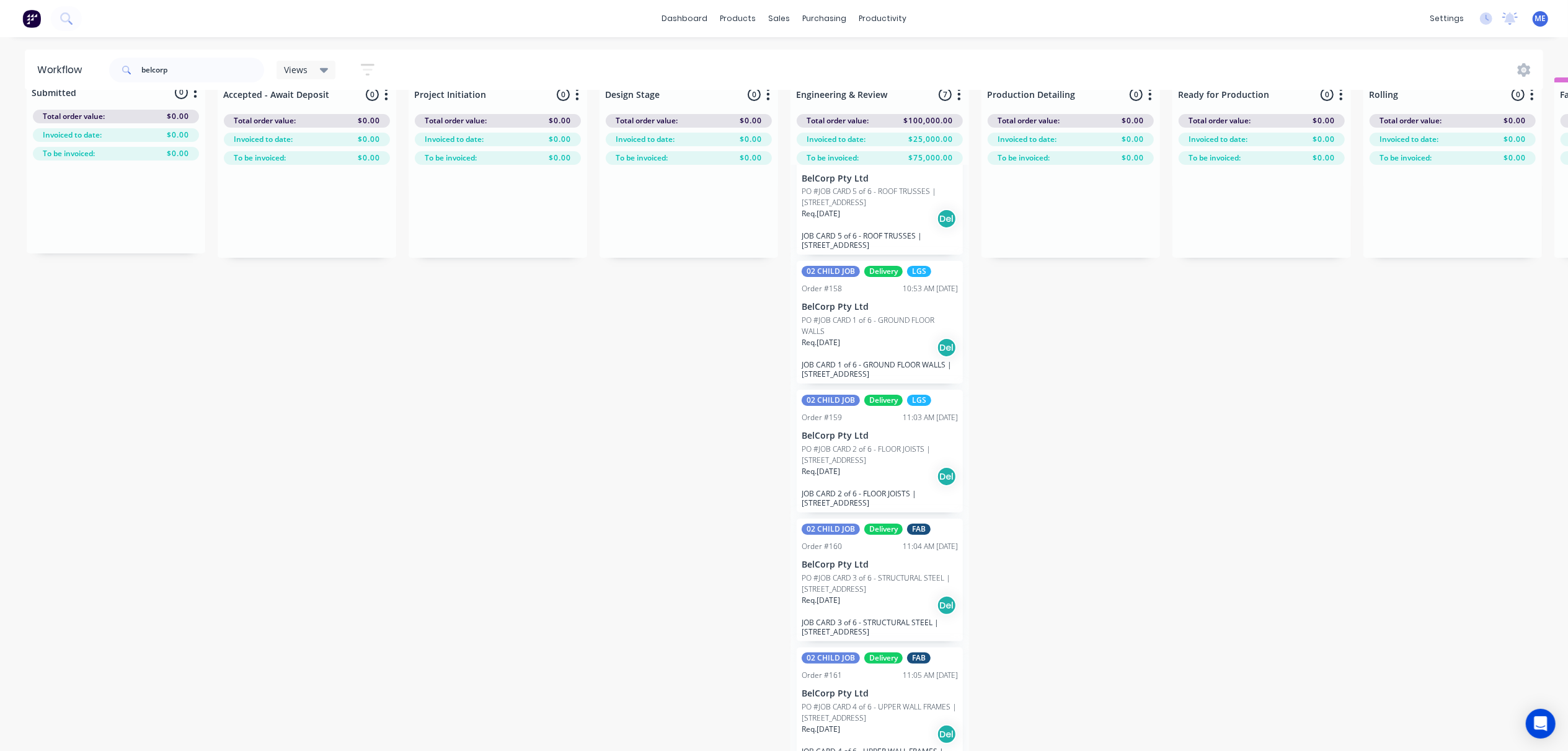
scroll to position [30, 0]
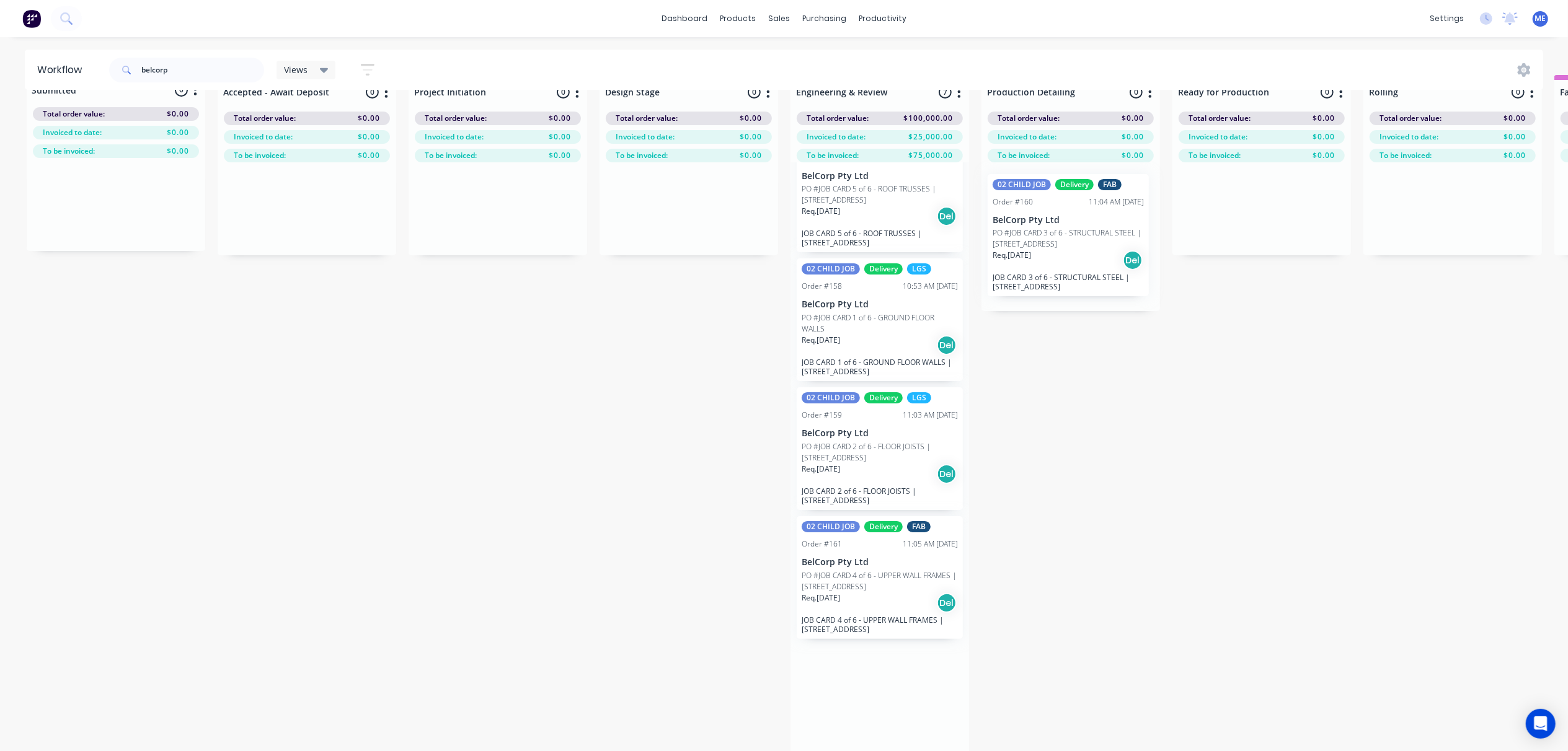
drag, startPoint x: 894, startPoint y: 578, endPoint x: 1088, endPoint y: 227, distance: 401.0
click at [1088, 227] on div "Submitted 0 Status colour #FF69B4 hex #FF69B4 Save Cancel Summaries Total order…" at bounding box center [1564, 419] width 3147 height 690
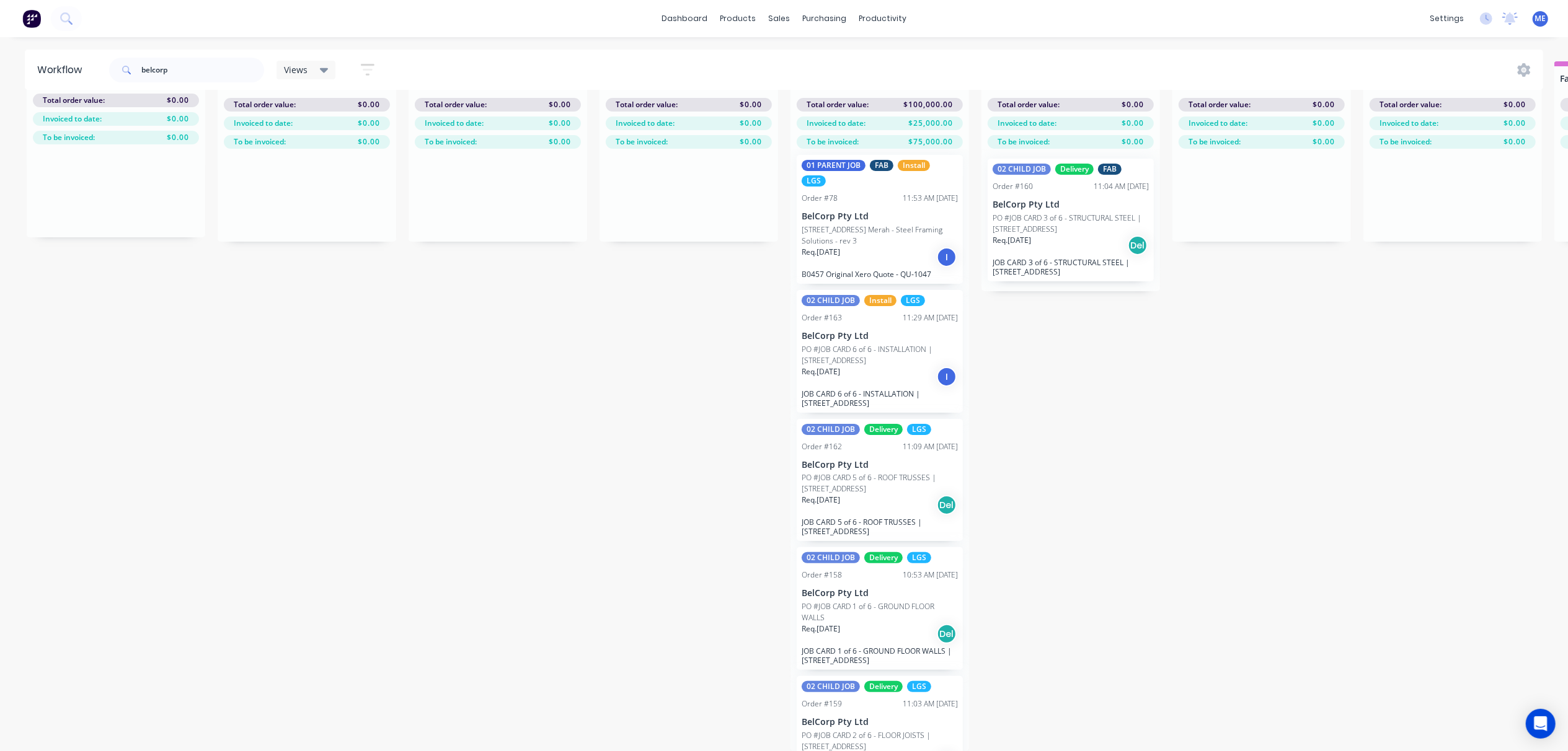
scroll to position [0, 0]
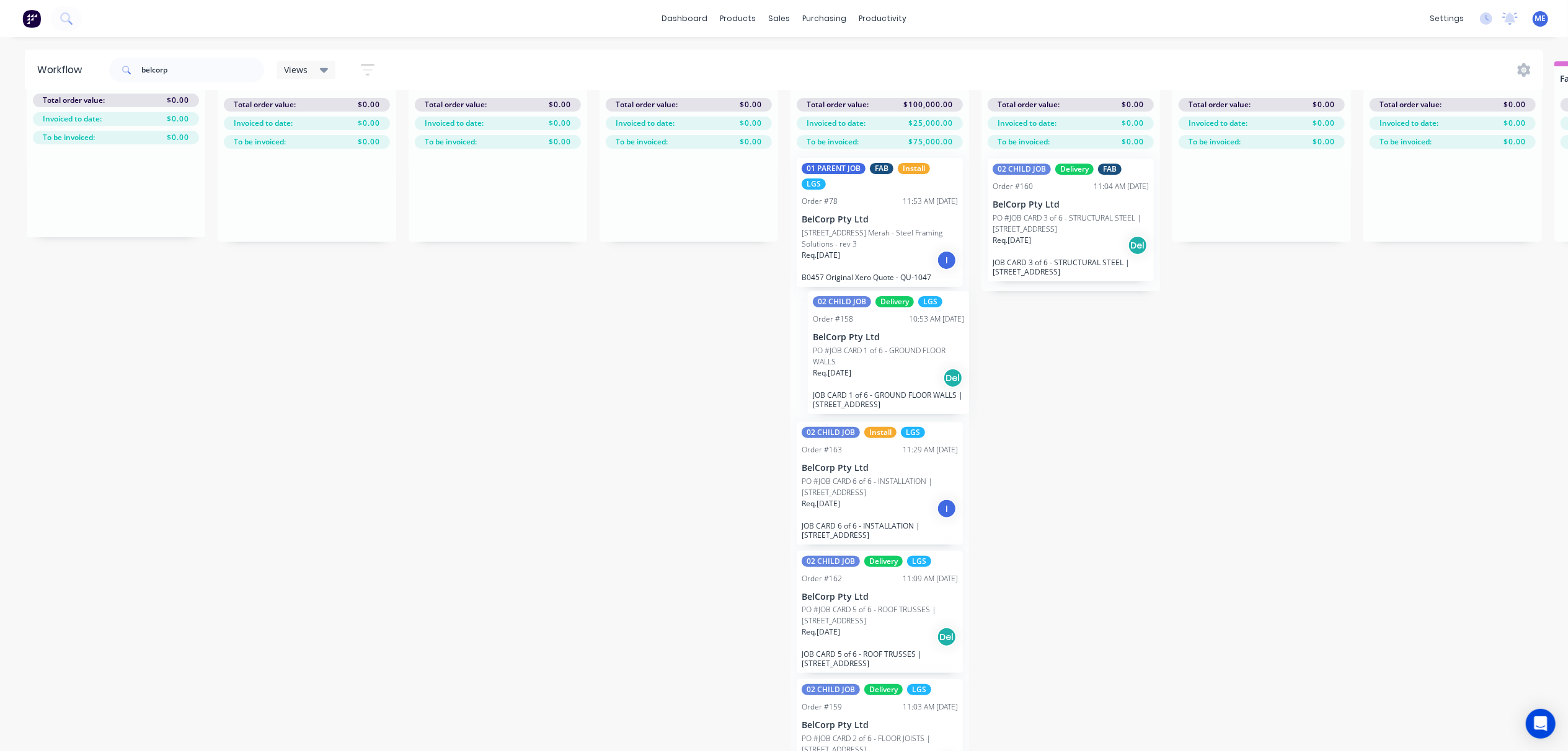
drag, startPoint x: 894, startPoint y: 508, endPoint x: 897, endPoint y: 356, distance: 152.0
click at [897, 356] on div "01 PARENT JOB FAB Install LGS Order #78 11:53 AM 05/08/25 BelCorp Pty Ltd PO #1…" at bounding box center [880, 450] width 179 height 603
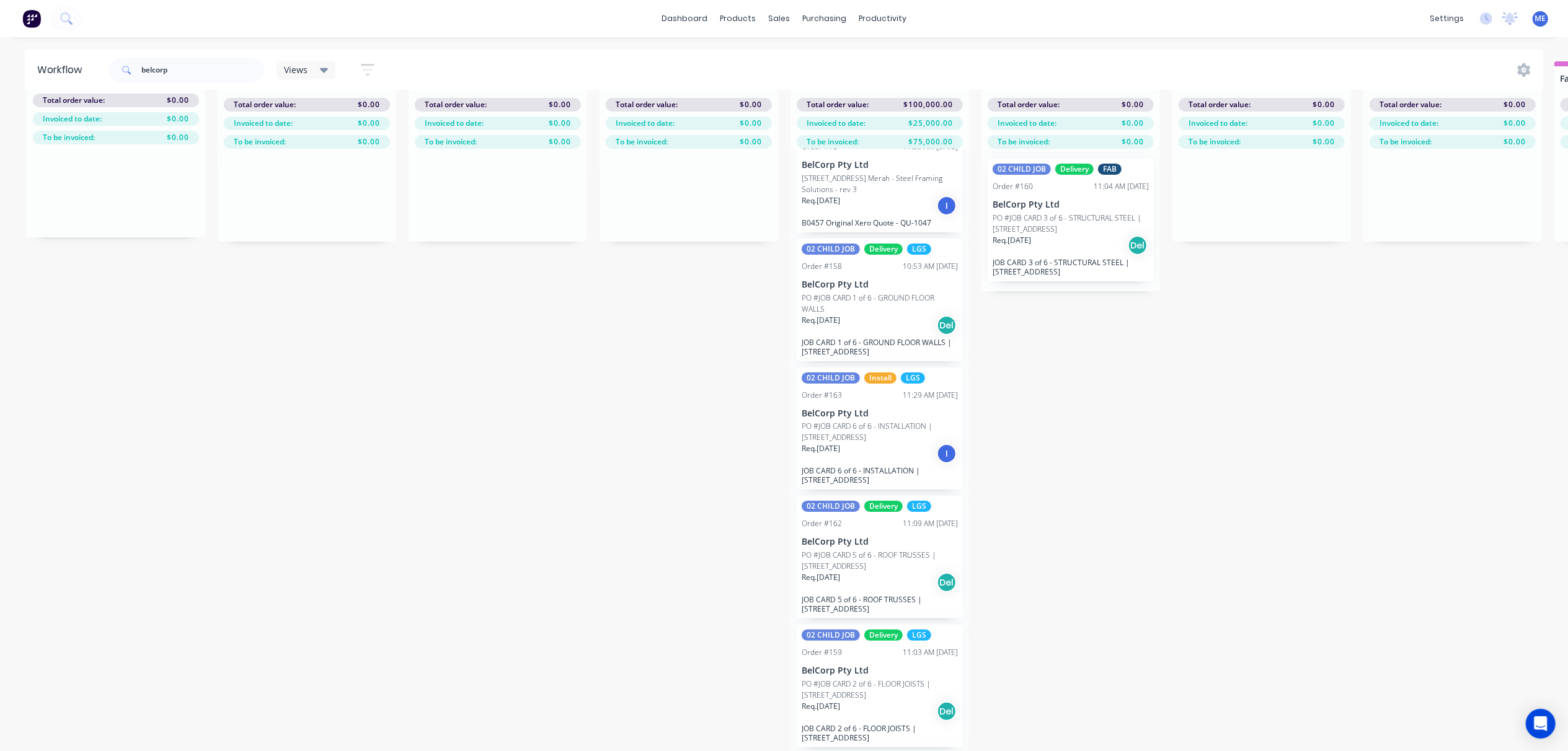
scroll to position [177, 0]
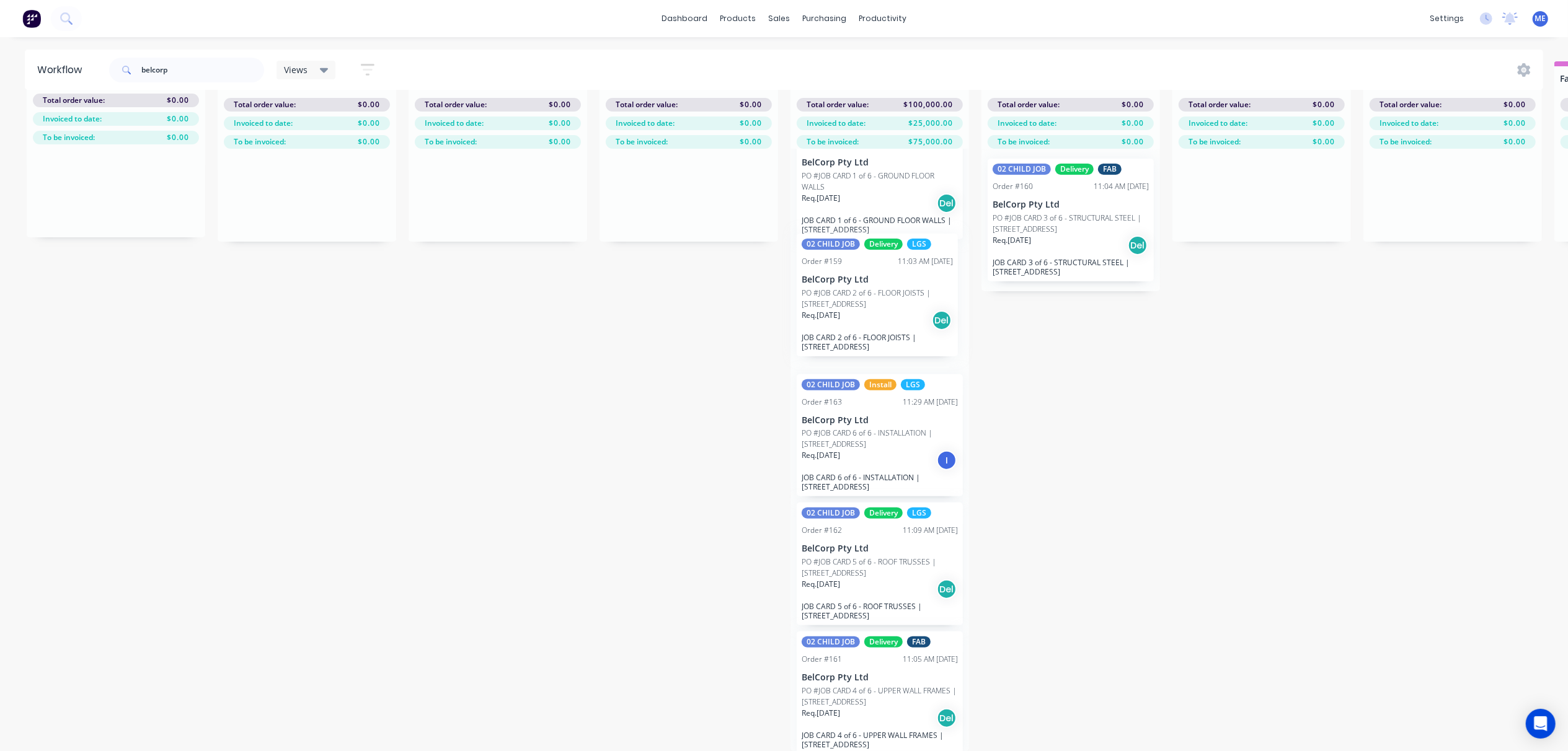
drag, startPoint x: 899, startPoint y: 440, endPoint x: 901, endPoint y: 298, distance: 142.0
click at [901, 298] on div "01 PARENT JOB FAB Install LGS Order #78 11:53 AM 05/08/25 BelCorp Pty Ltd PO #1…" at bounding box center [880, 450] width 179 height 603
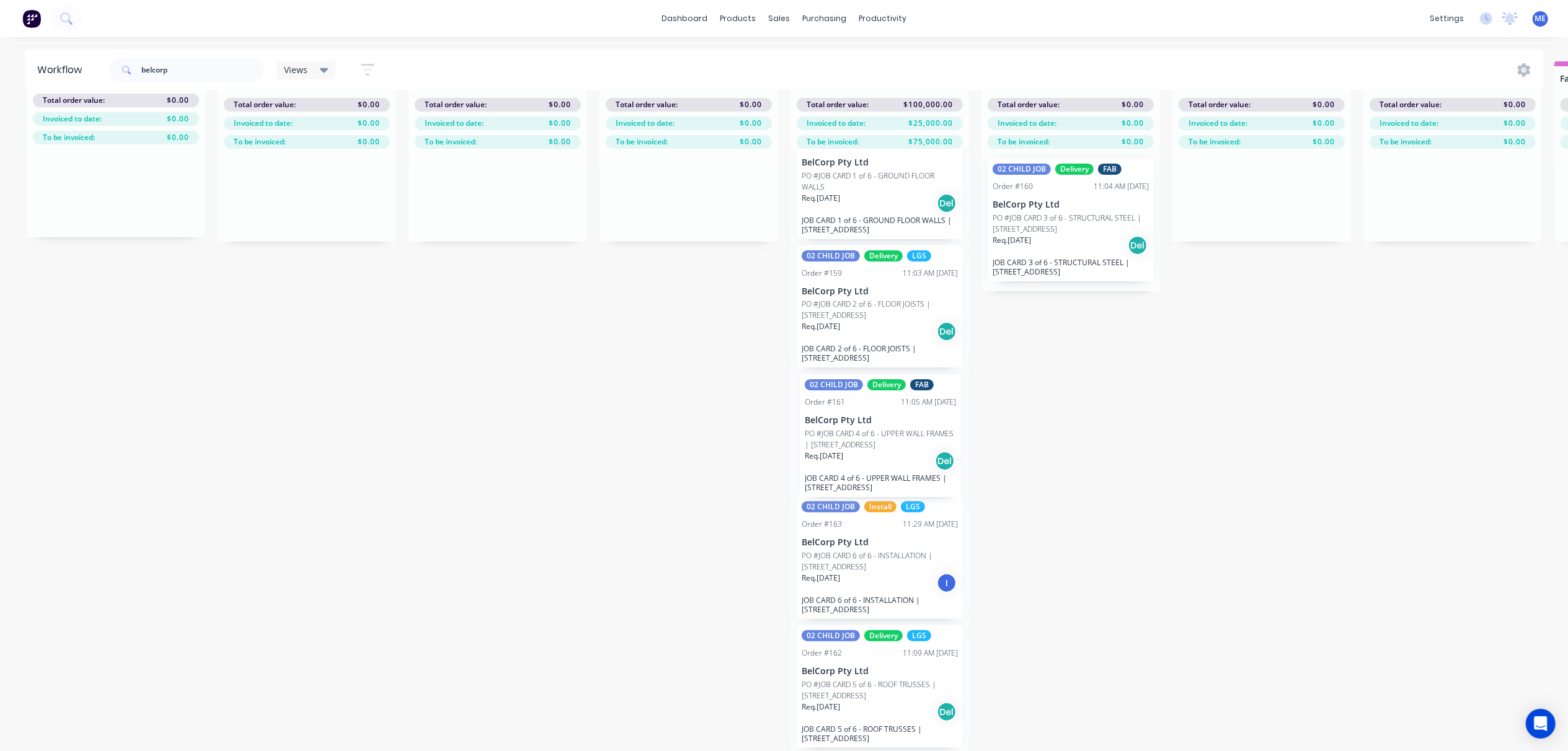
drag, startPoint x: 891, startPoint y: 572, endPoint x: 889, endPoint y: 422, distance: 150.0
click at [884, 413] on div "01 PARENT JOB FAB Install LGS Order #78 11:53 AM 05/08/25 BelCorp Pty Ltd PO #1…" at bounding box center [880, 450] width 179 height 603
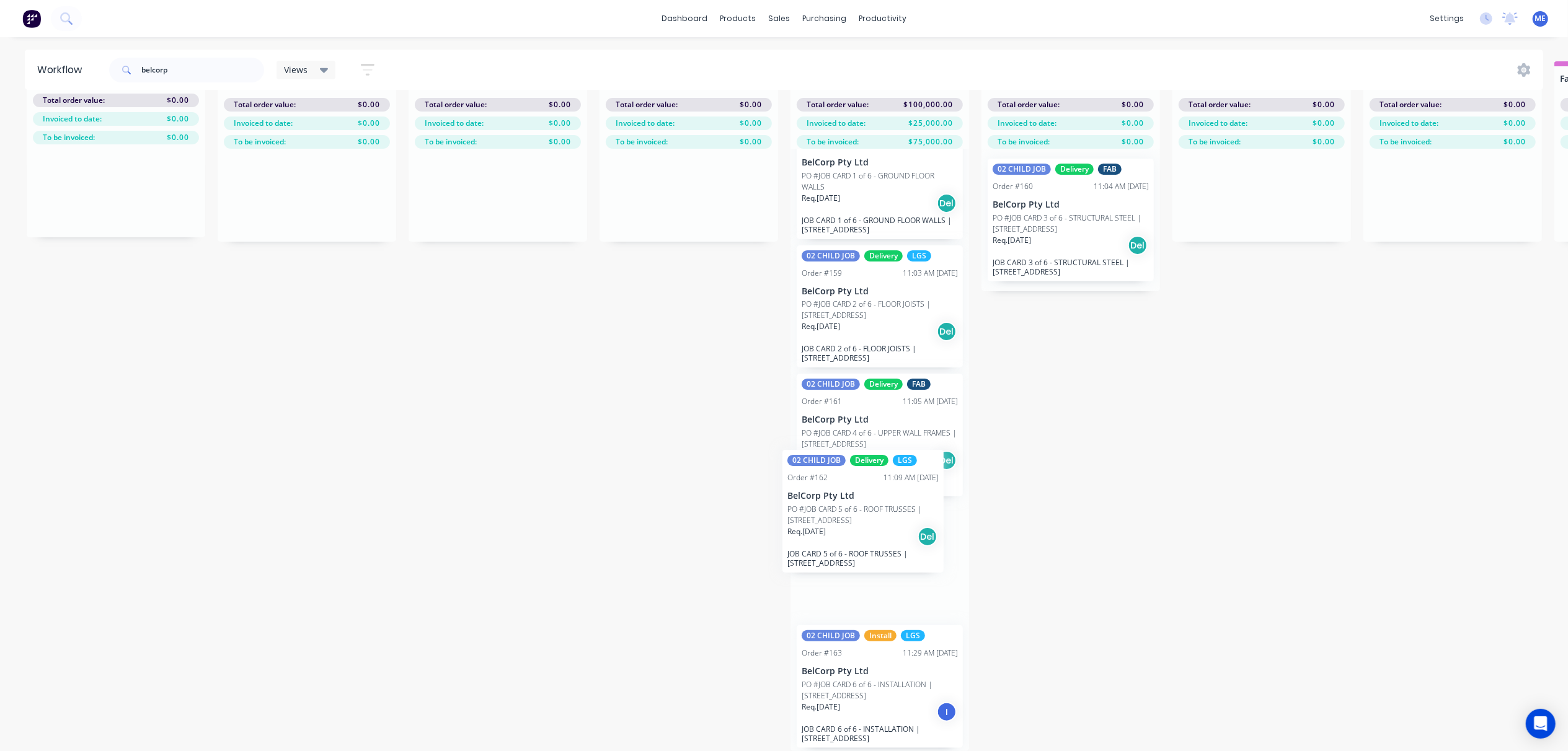
drag, startPoint x: 886, startPoint y: 552, endPoint x: 896, endPoint y: 543, distance: 13.5
click at [896, 543] on div "01 PARENT JOB FAB Install LGS Order #78 11:53 AM 05/08/25 BelCorp Pty Ltd PO #1…" at bounding box center [880, 450] width 179 height 603
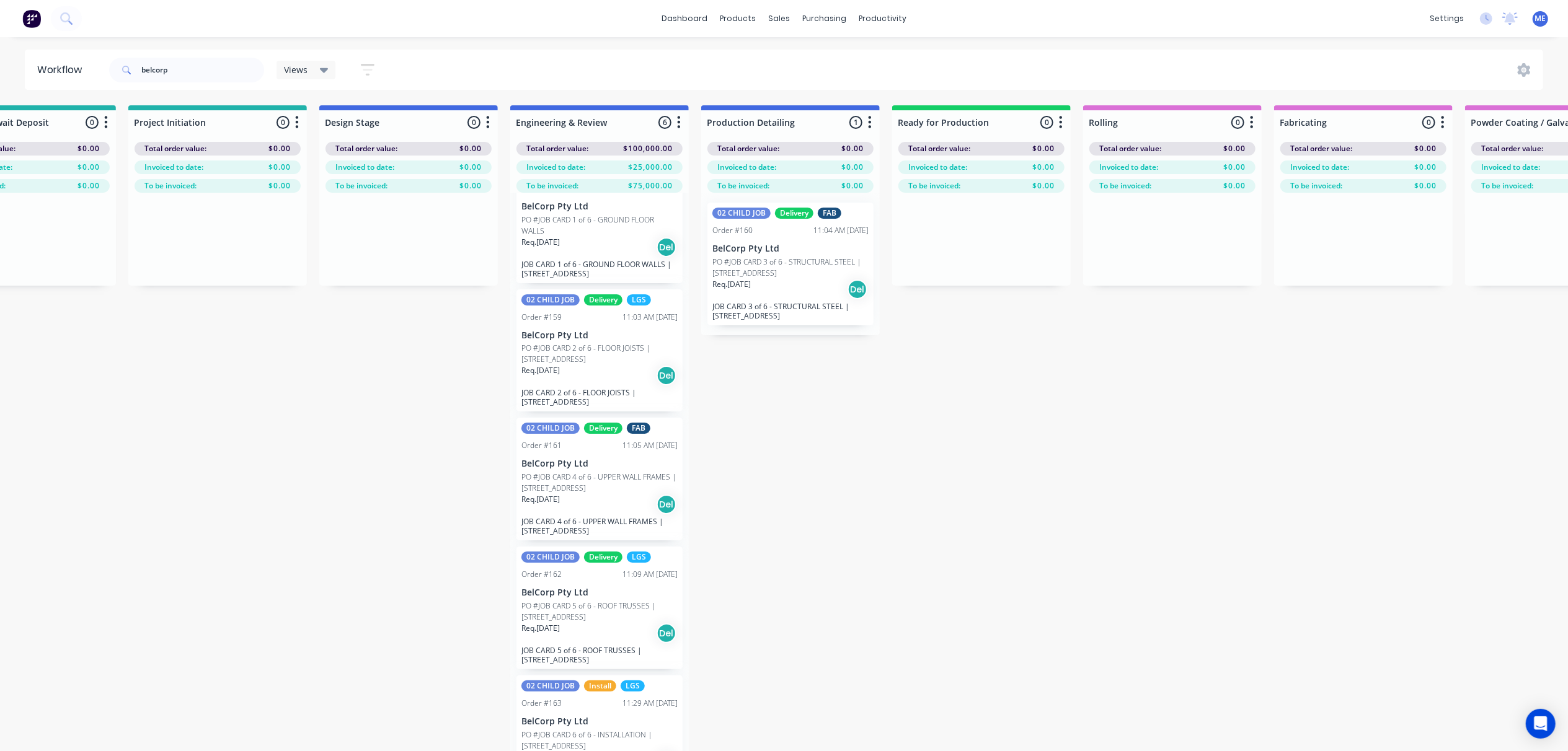
click at [618, 497] on div "Req. 29/08/25 Del" at bounding box center [599, 504] width 156 height 21
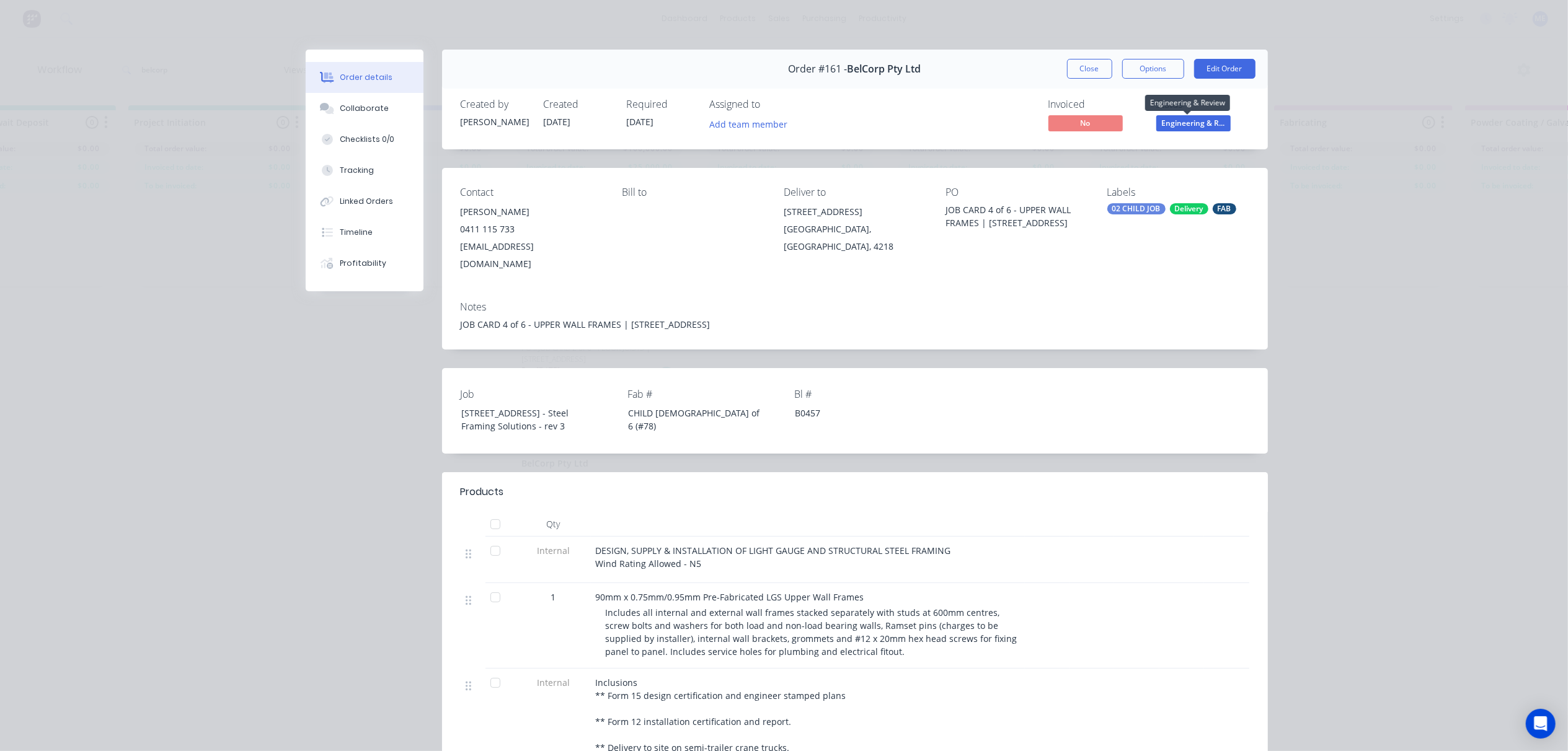
click at [1167, 126] on span "Engineering & R..." at bounding box center [1194, 123] width 74 height 15
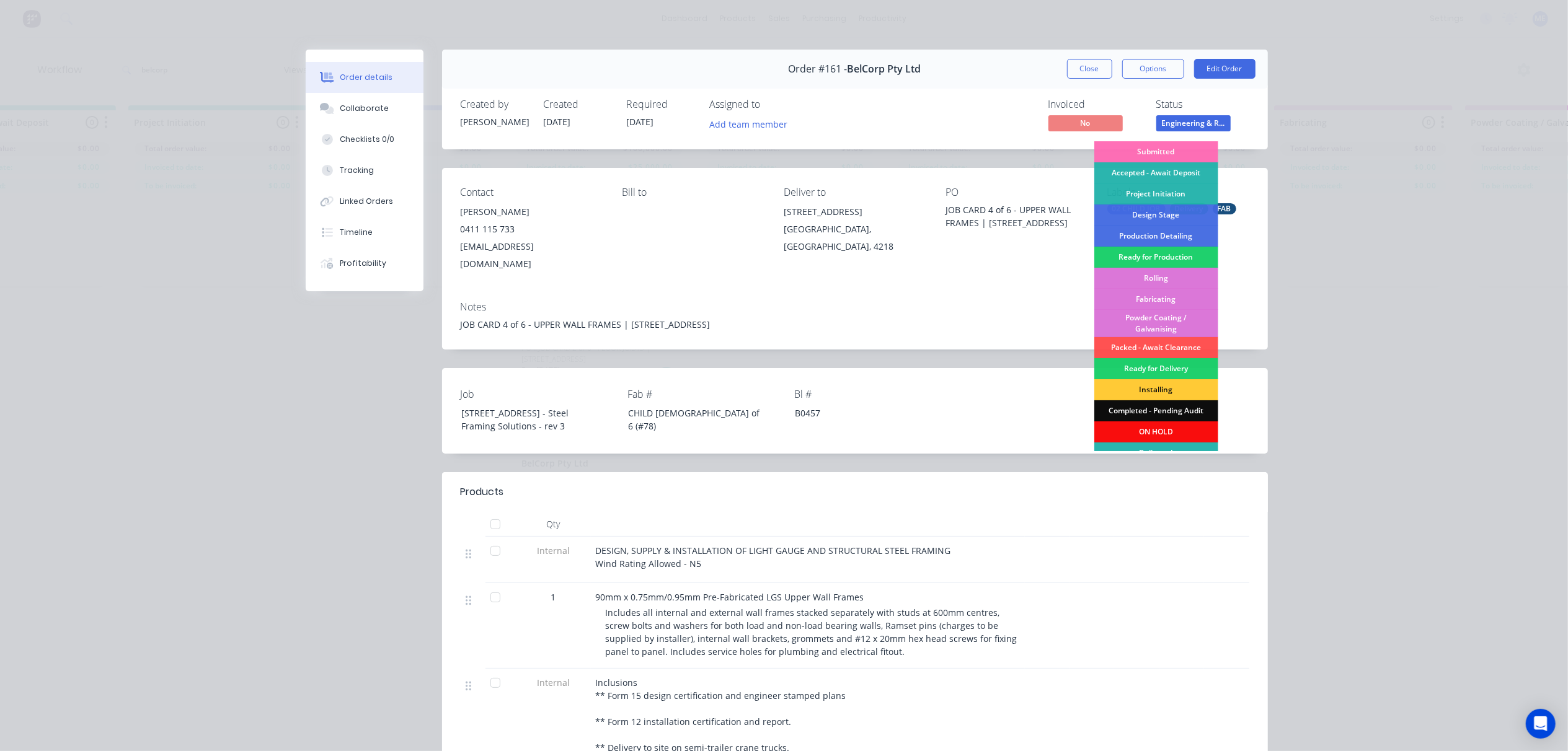
drag, startPoint x: 1007, startPoint y: 354, endPoint x: 1027, endPoint y: 341, distance: 23.9
click at [1006, 368] on div "Job 13 Ridge Rd, Tanah Merah - Steel Framing Solutions - rev 3 Fab # CHILD 4 of…" at bounding box center [855, 410] width 826 height 86
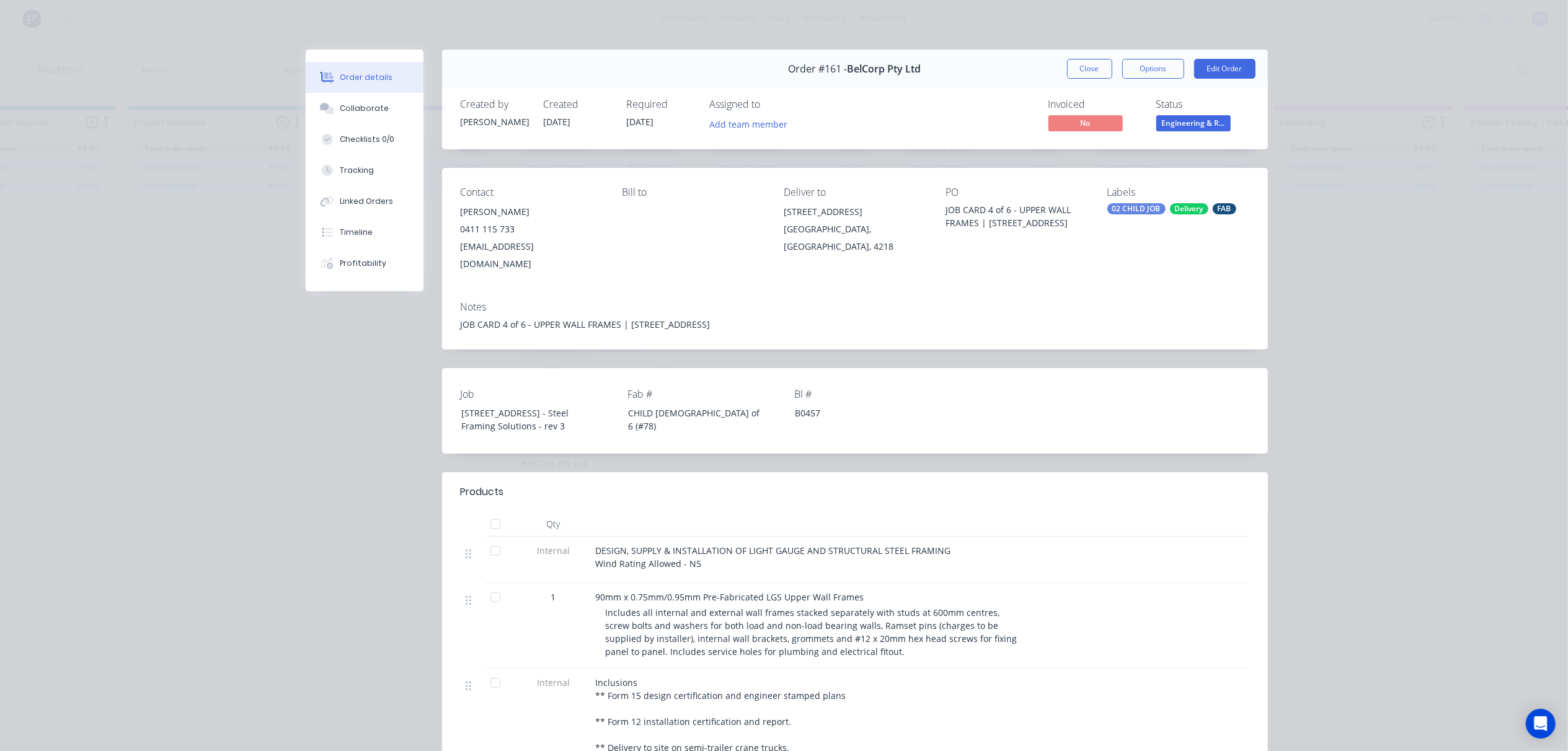
click at [1220, 207] on div "FAB" at bounding box center [1224, 208] width 23 height 11
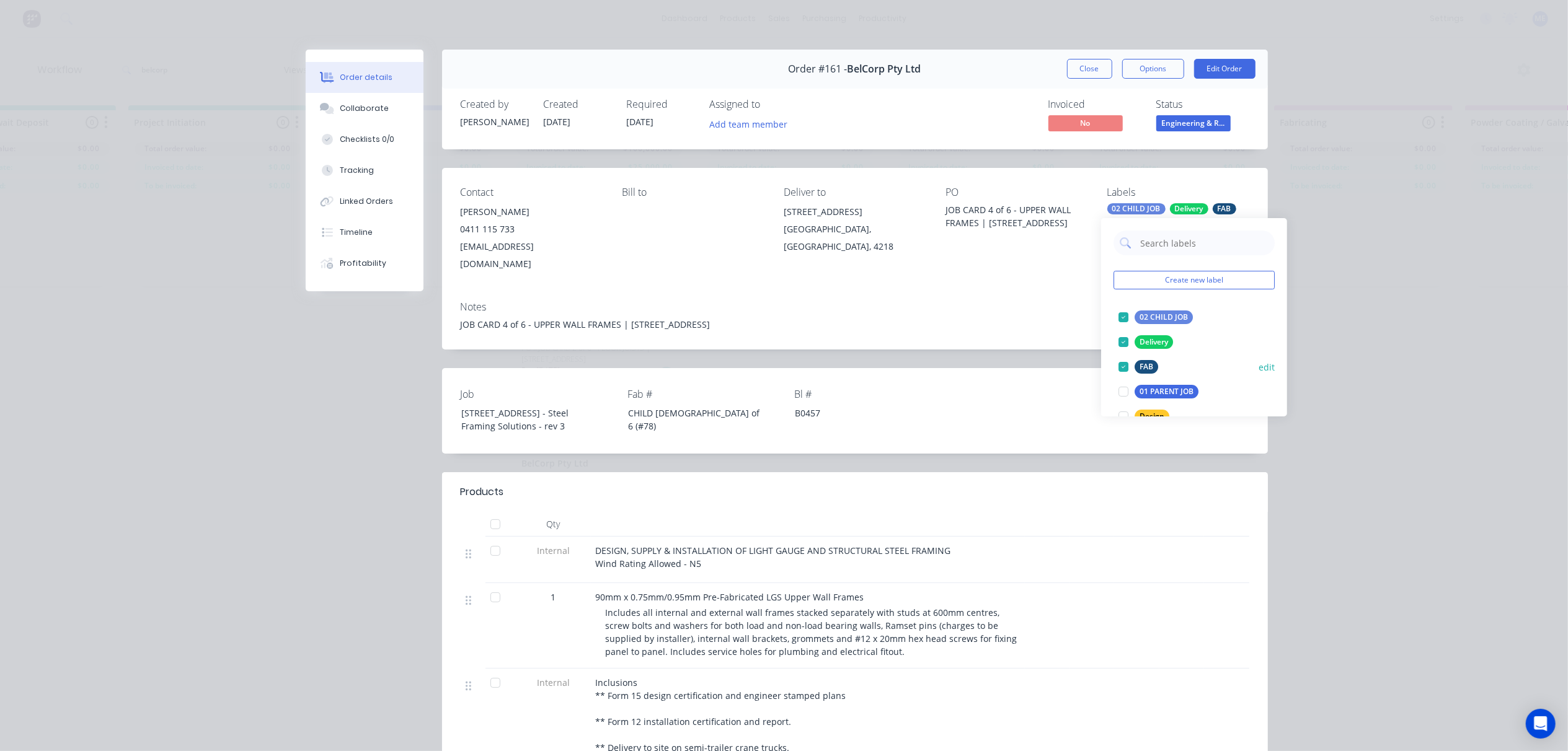
click at [1123, 363] on div at bounding box center [1123, 366] width 25 height 25
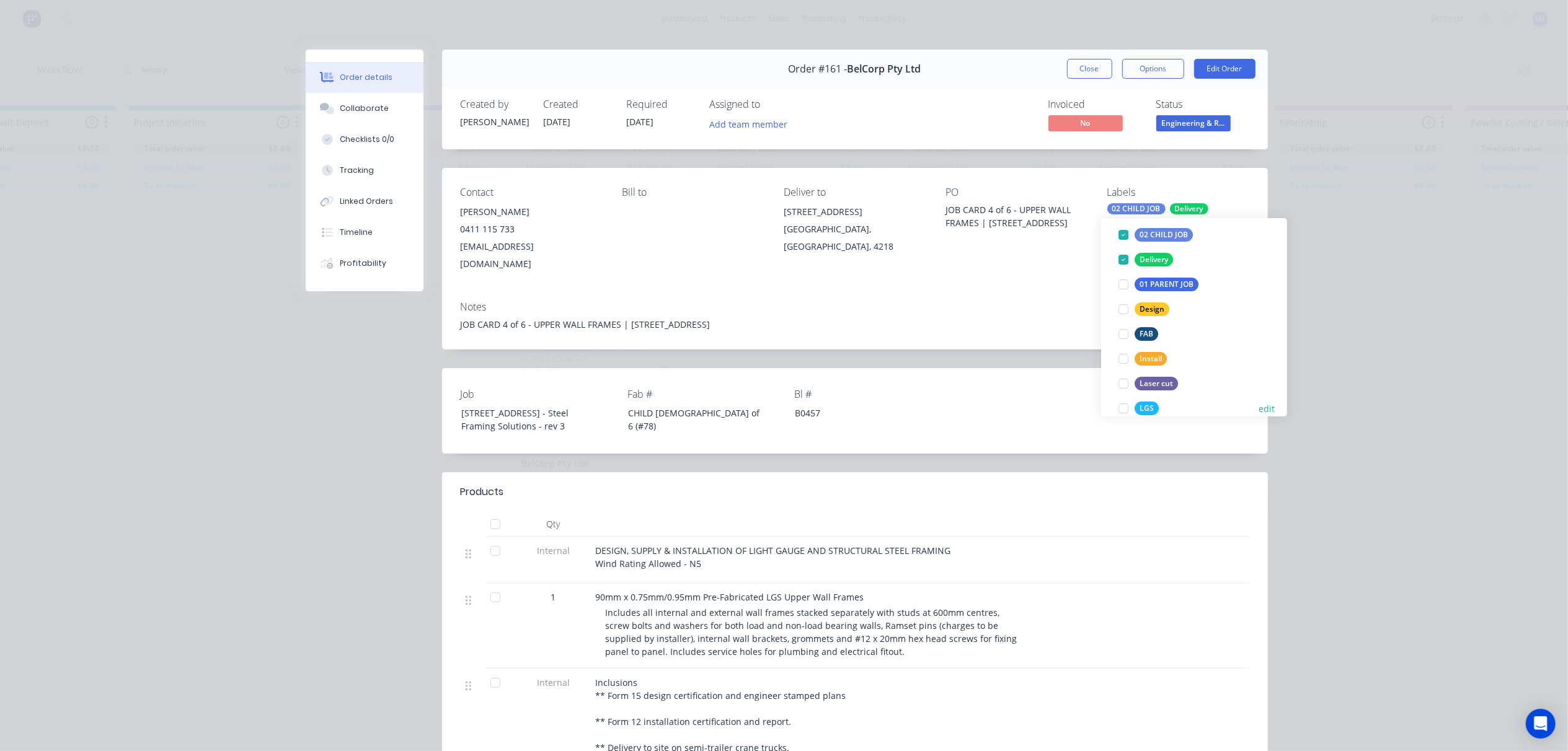
click at [1126, 405] on div at bounding box center [1123, 408] width 25 height 25
click at [1062, 388] on div "Job 13 Ridge Rd, Tanah Merah - Steel Framing Solutions - rev 3 Fab # CHILD 4 of…" at bounding box center [855, 410] width 826 height 86
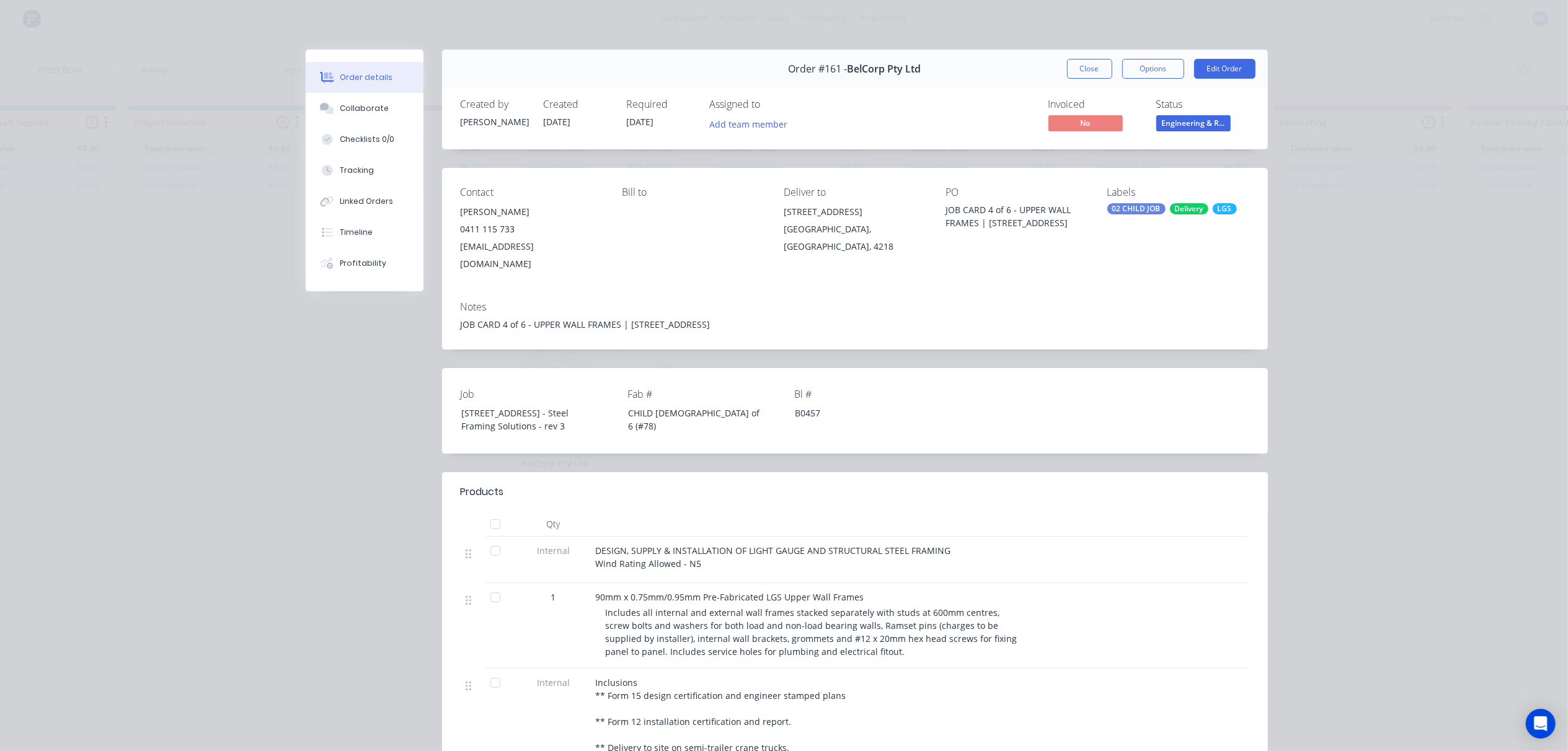
click at [1084, 74] on button "Close" at bounding box center [1090, 69] width 45 height 20
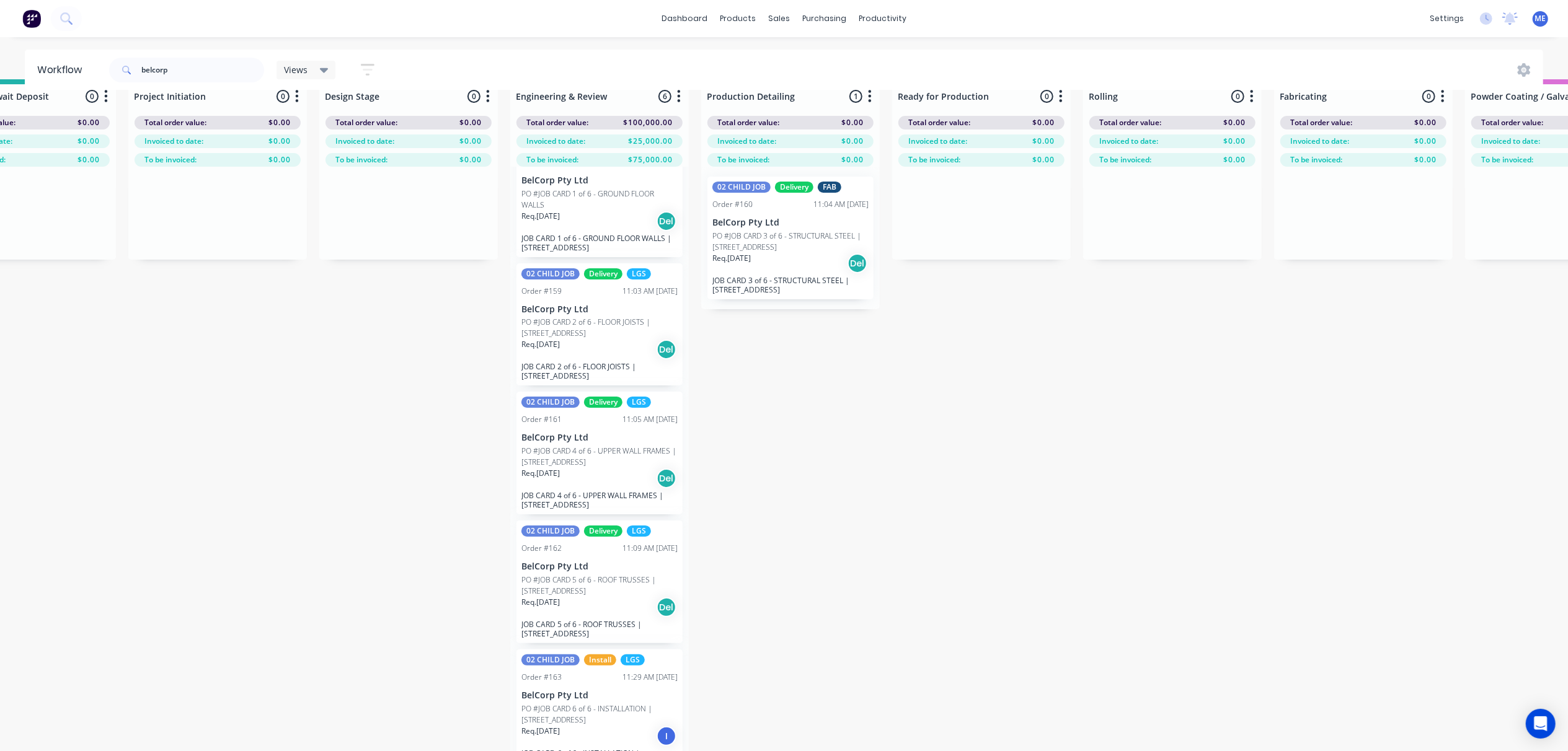
scroll to position [57, 280]
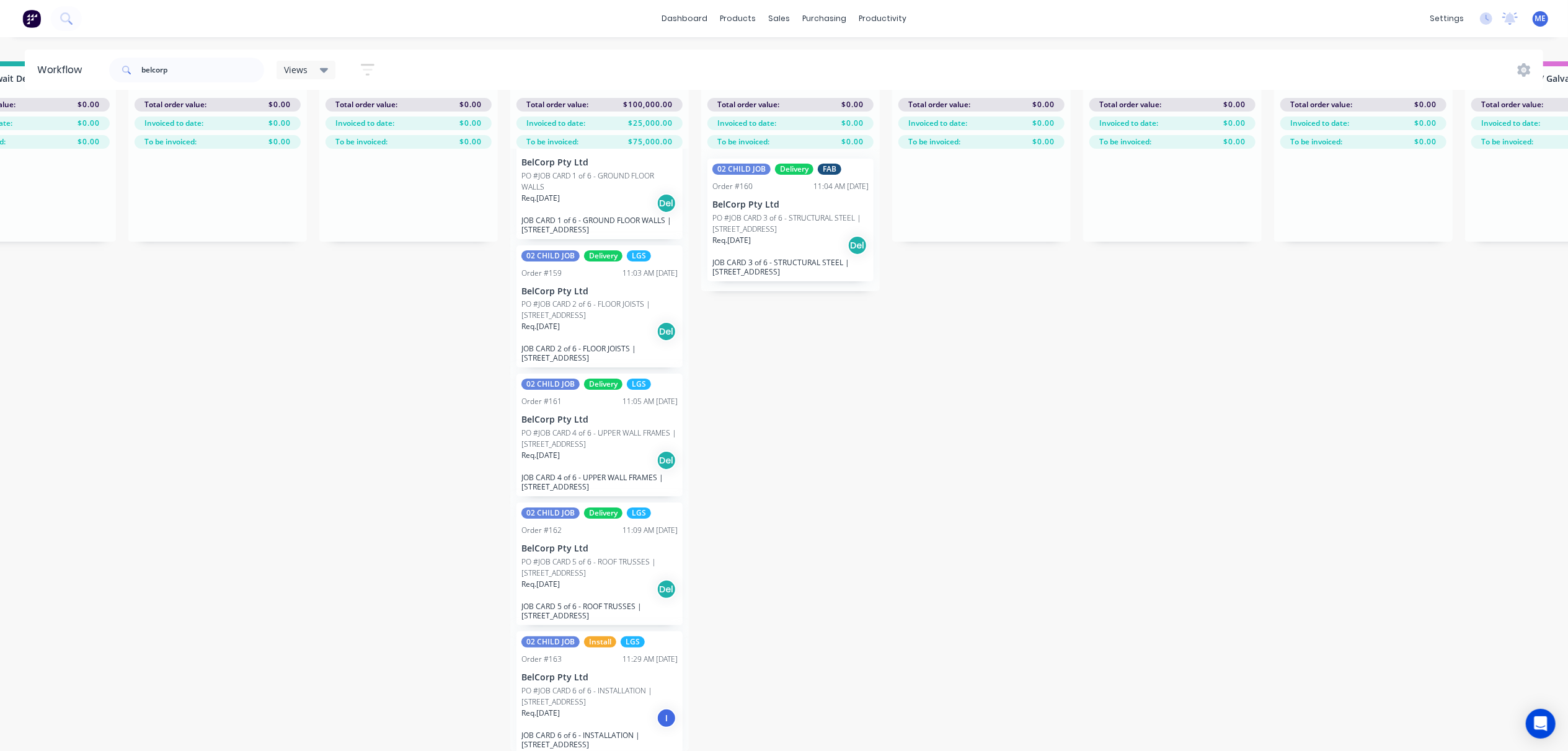
click at [586, 525] on div "Order #162 11:09 AM 29/08/25" at bounding box center [599, 530] width 156 height 11
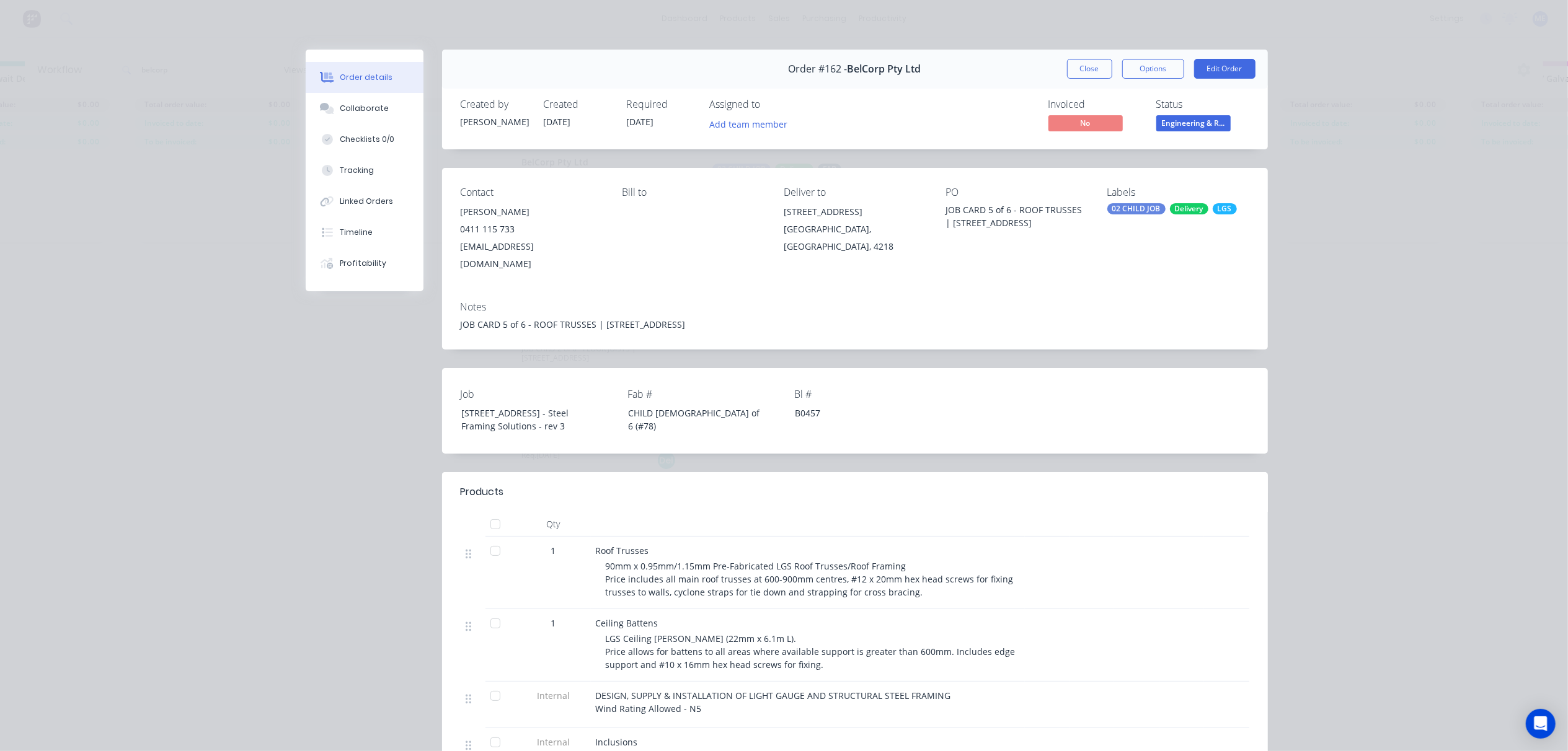
click at [1170, 206] on div "Delivery" at bounding box center [1189, 208] width 39 height 11
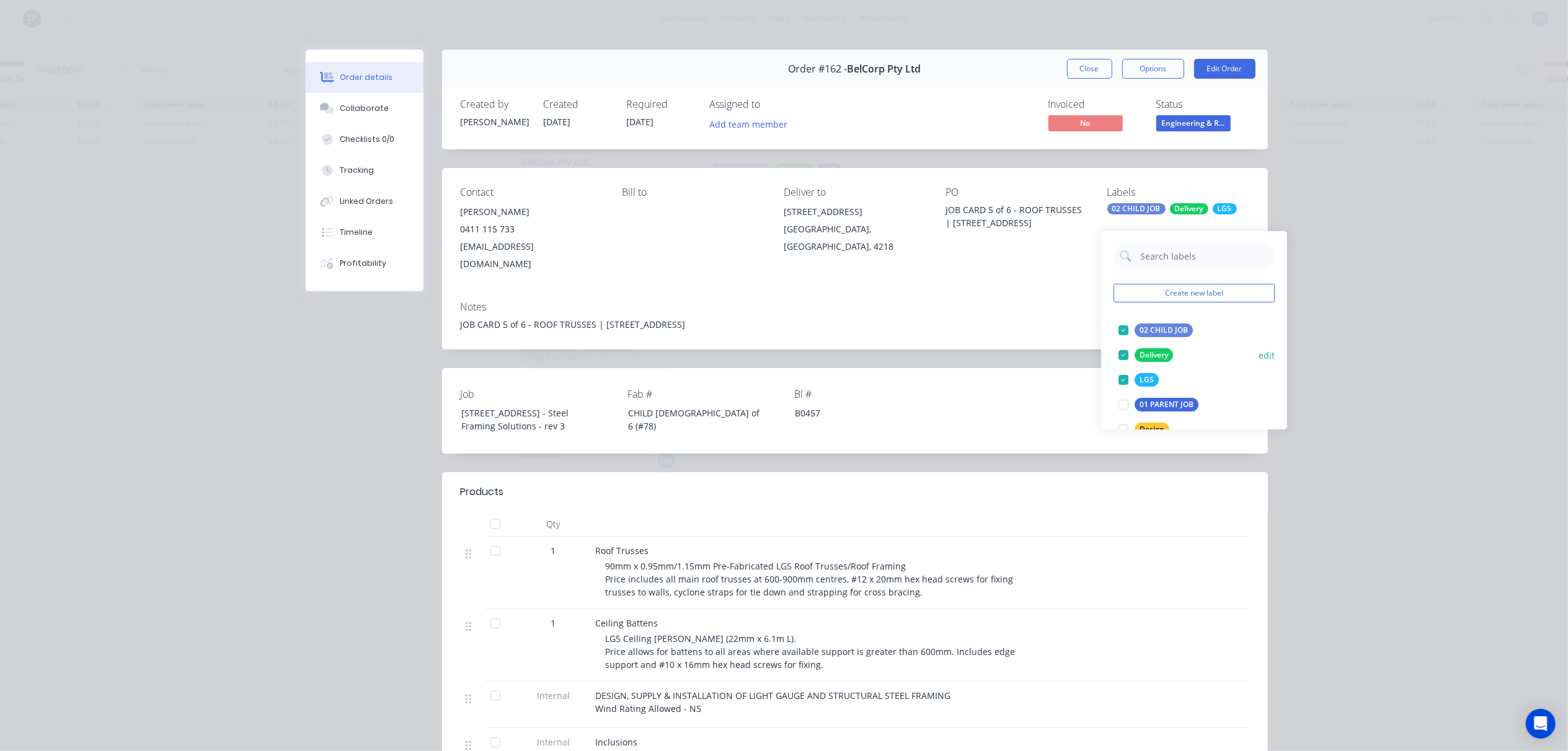
click at [1126, 343] on div at bounding box center [1123, 355] width 25 height 25
click at [1078, 291] on div "Notes JOB CARD 5 of 6 - ROOF TRUSSES | 13 Ridge Rd Tanah Merah QLD 4128" at bounding box center [855, 320] width 826 height 58
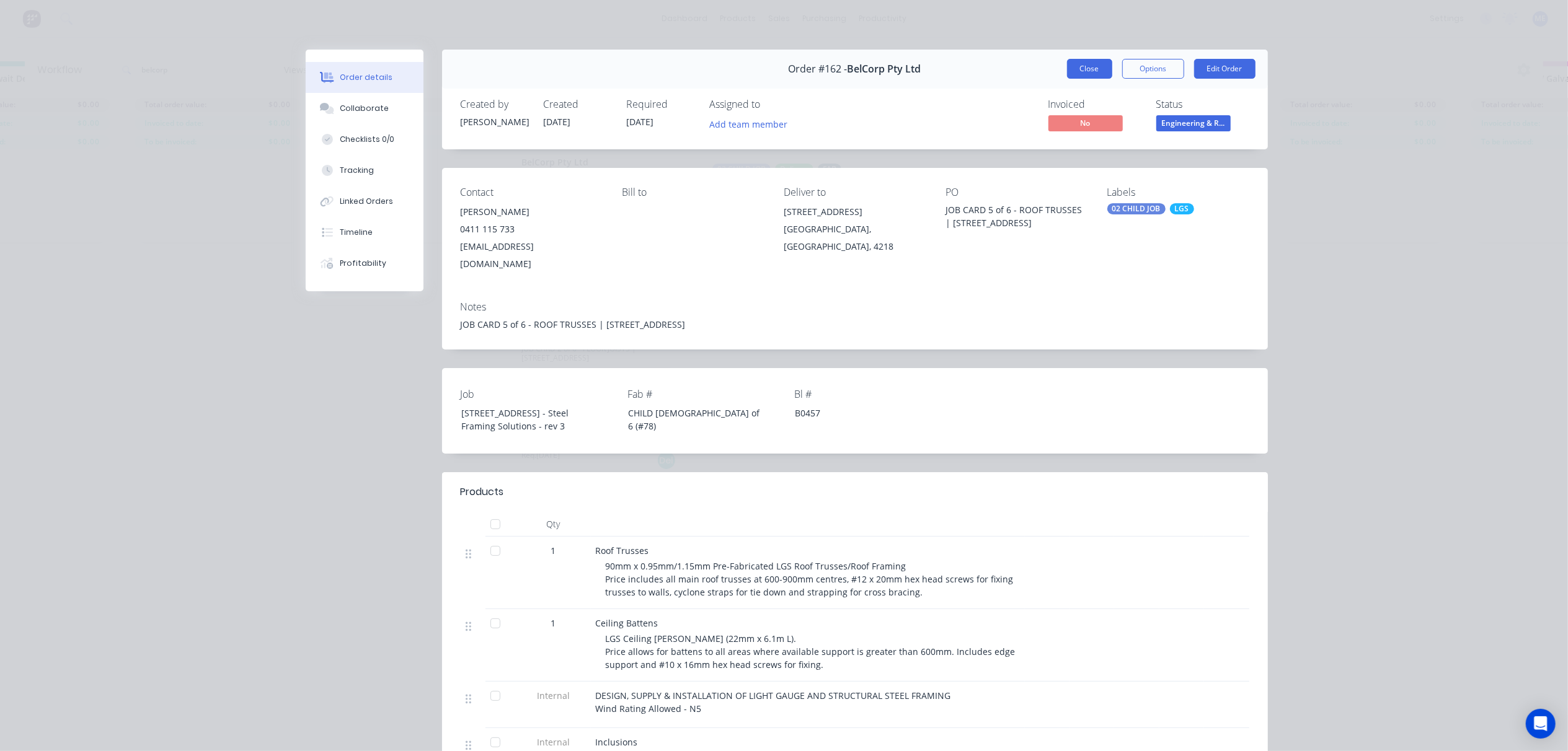
click at [1079, 72] on button "Close" at bounding box center [1090, 69] width 45 height 20
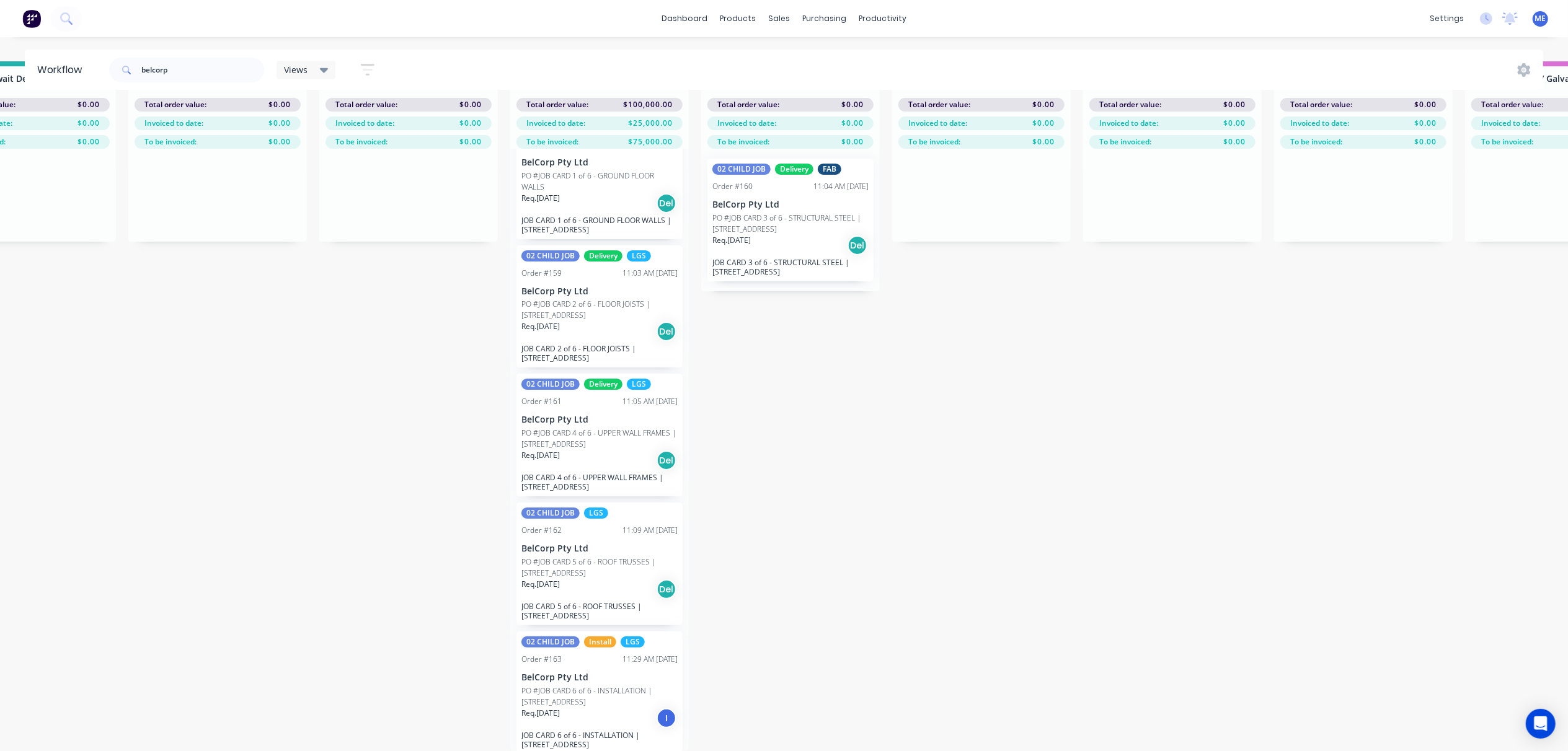
click at [594, 450] on div "Req. 29/08/25 Del" at bounding box center [599, 460] width 156 height 21
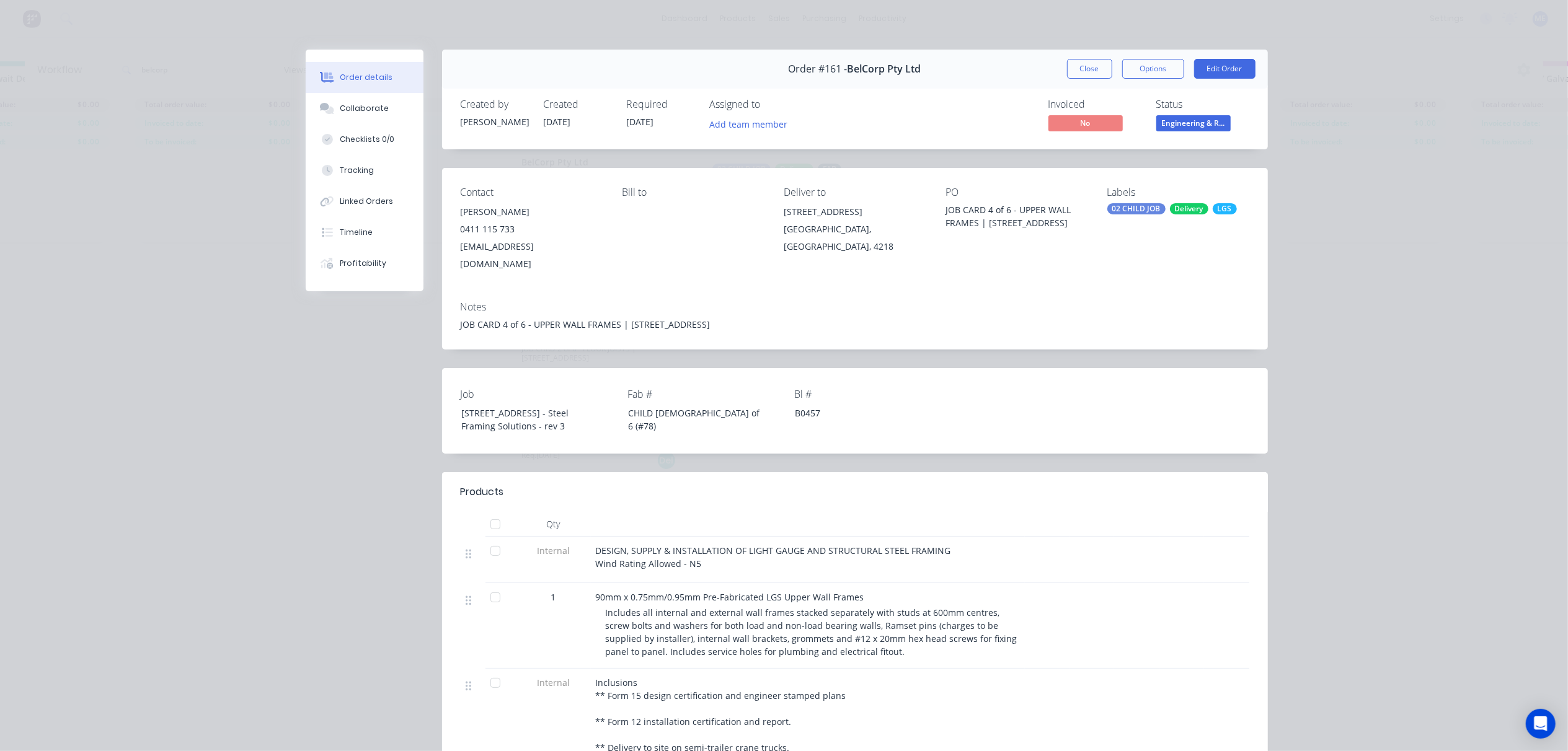
click at [1182, 210] on div "Delivery" at bounding box center [1189, 208] width 39 height 11
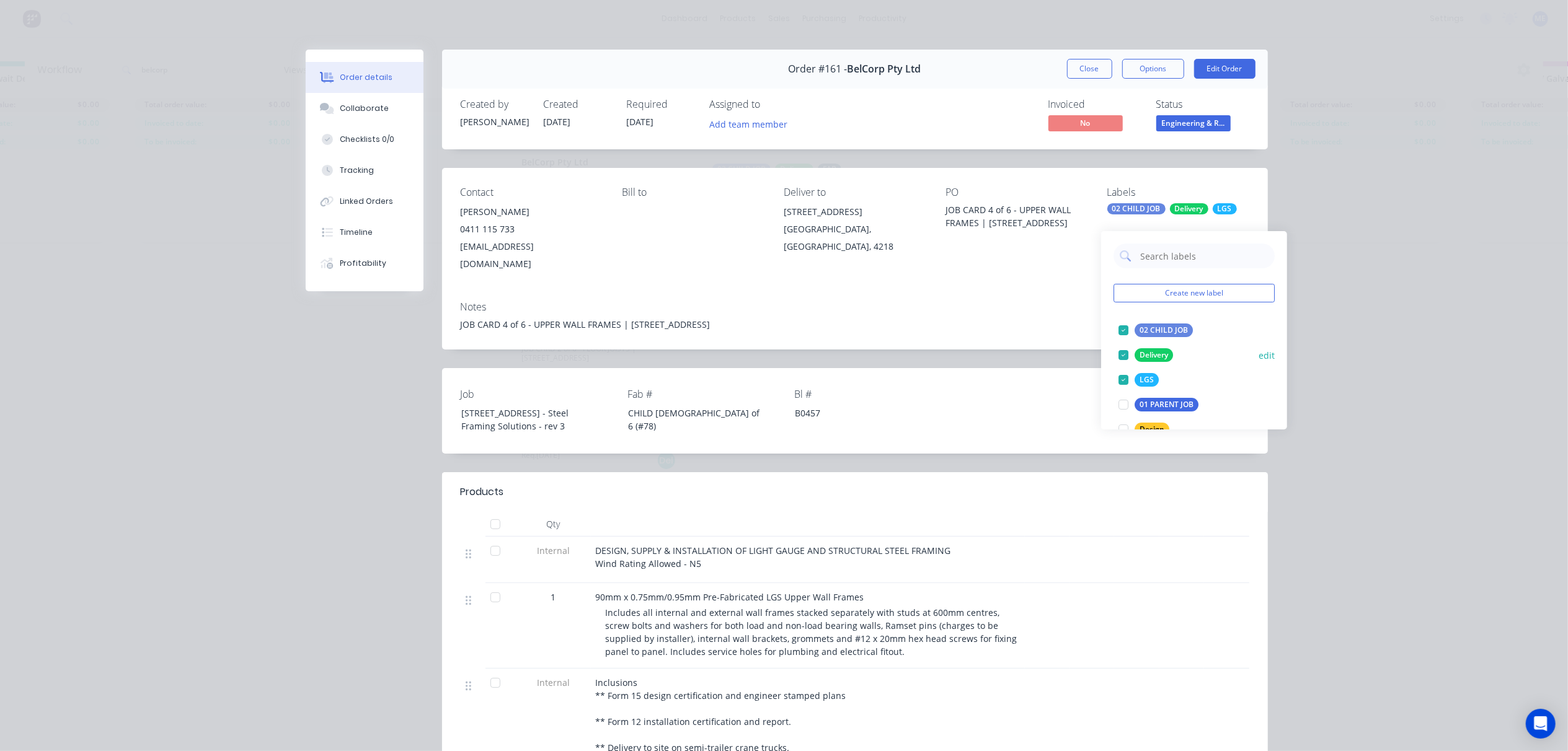
click at [1124, 343] on div at bounding box center [1123, 355] width 25 height 25
click at [1082, 70] on button "Close" at bounding box center [1090, 69] width 45 height 20
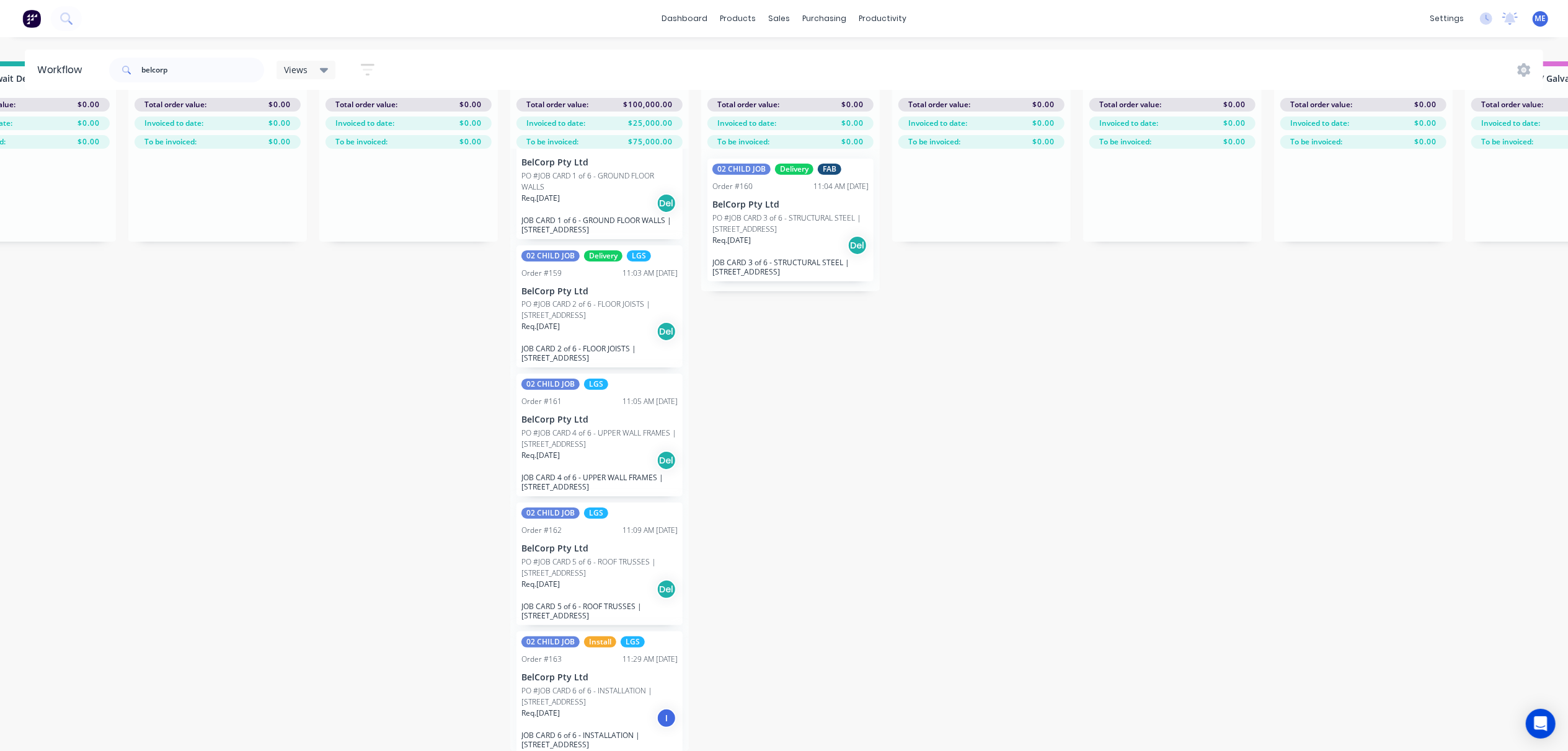
click at [594, 299] on p "PO #JOB CARD 2 of 6 - FLOOR JOISTS | [STREET_ADDRESS]" at bounding box center [599, 310] width 156 height 22
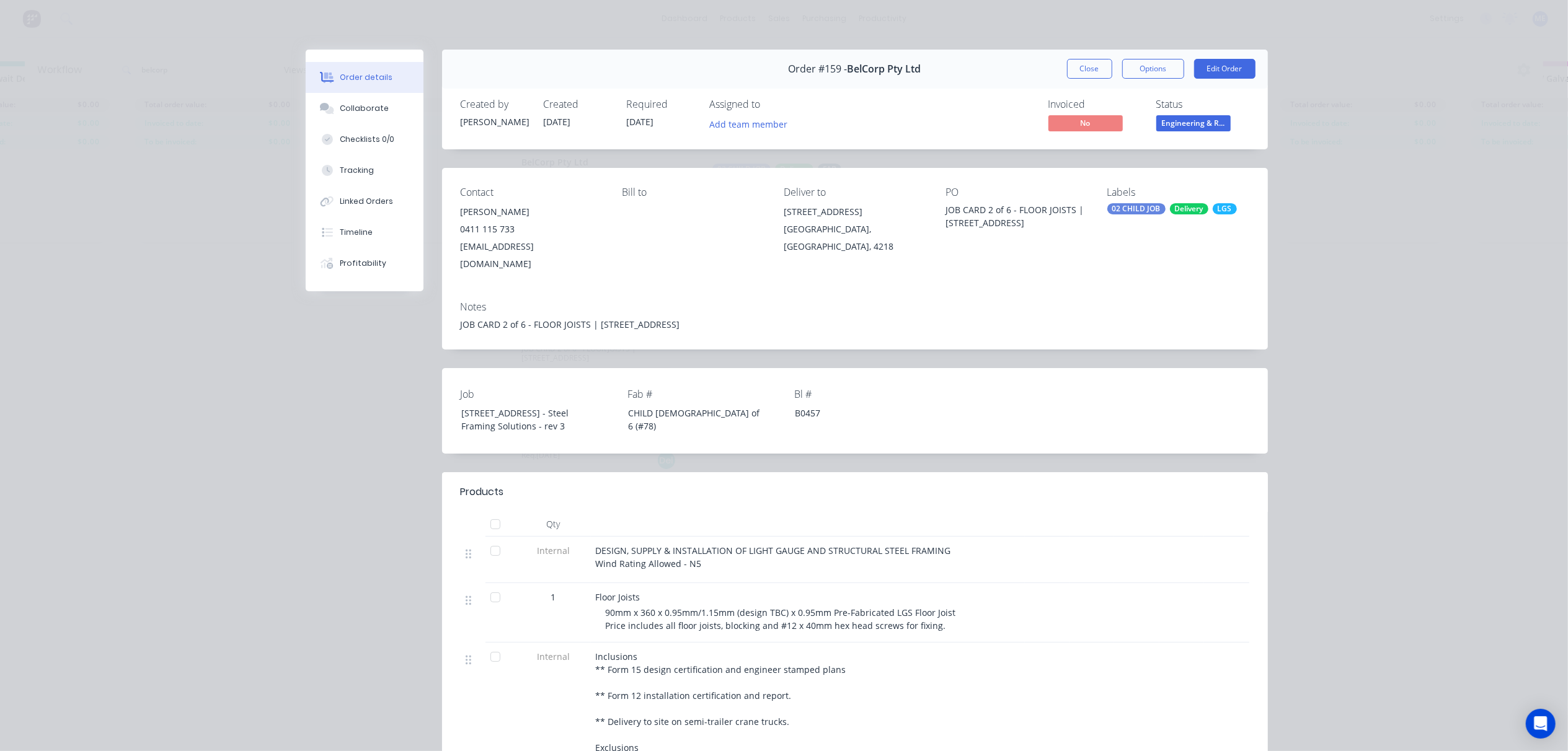
click at [1174, 203] on div "Labels 02 CHILD JOB Delivery LGS" at bounding box center [1178, 229] width 142 height 86
click at [1174, 212] on div "Delivery" at bounding box center [1189, 208] width 39 height 11
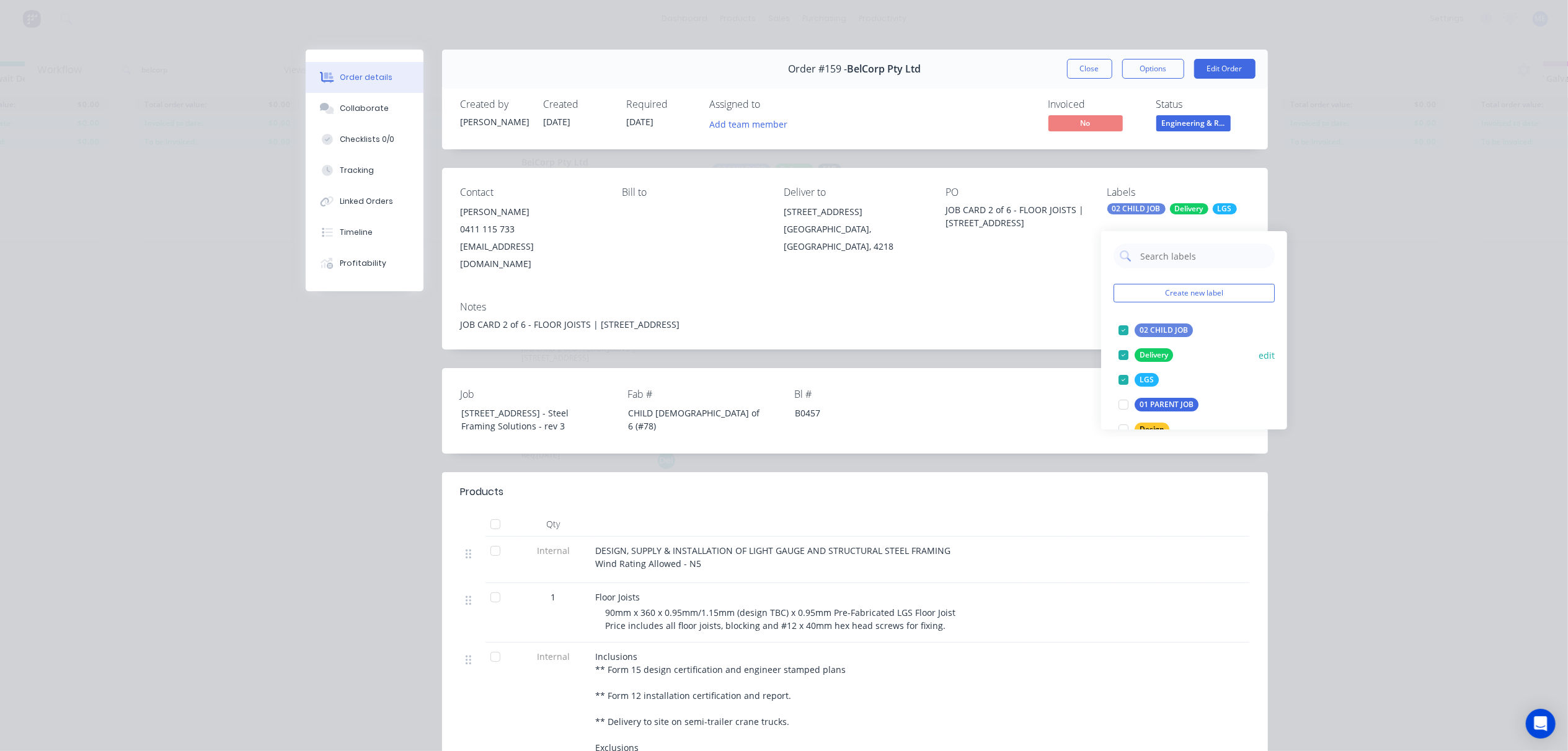
click at [1119, 343] on div at bounding box center [1123, 355] width 25 height 25
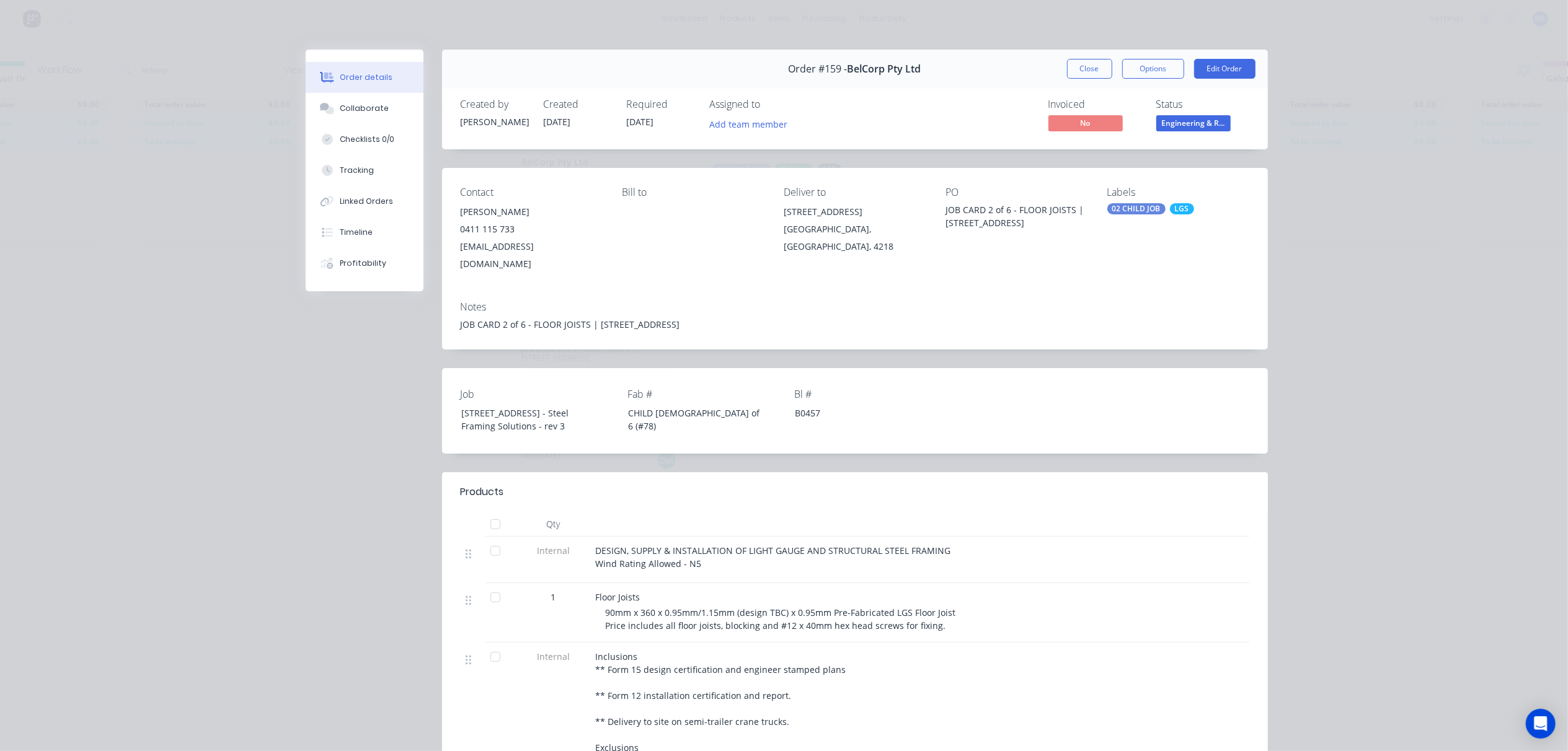
click at [1079, 333] on div "Order #159 - BelCorp Pty Ltd Close Options Edit Order Created by Andrew Created…" at bounding box center [787, 531] width 962 height 964
drag, startPoint x: 1079, startPoint y: 333, endPoint x: 1075, endPoint y: 70, distance: 263.0
click at [1075, 67] on button "Close" at bounding box center [1090, 69] width 45 height 20
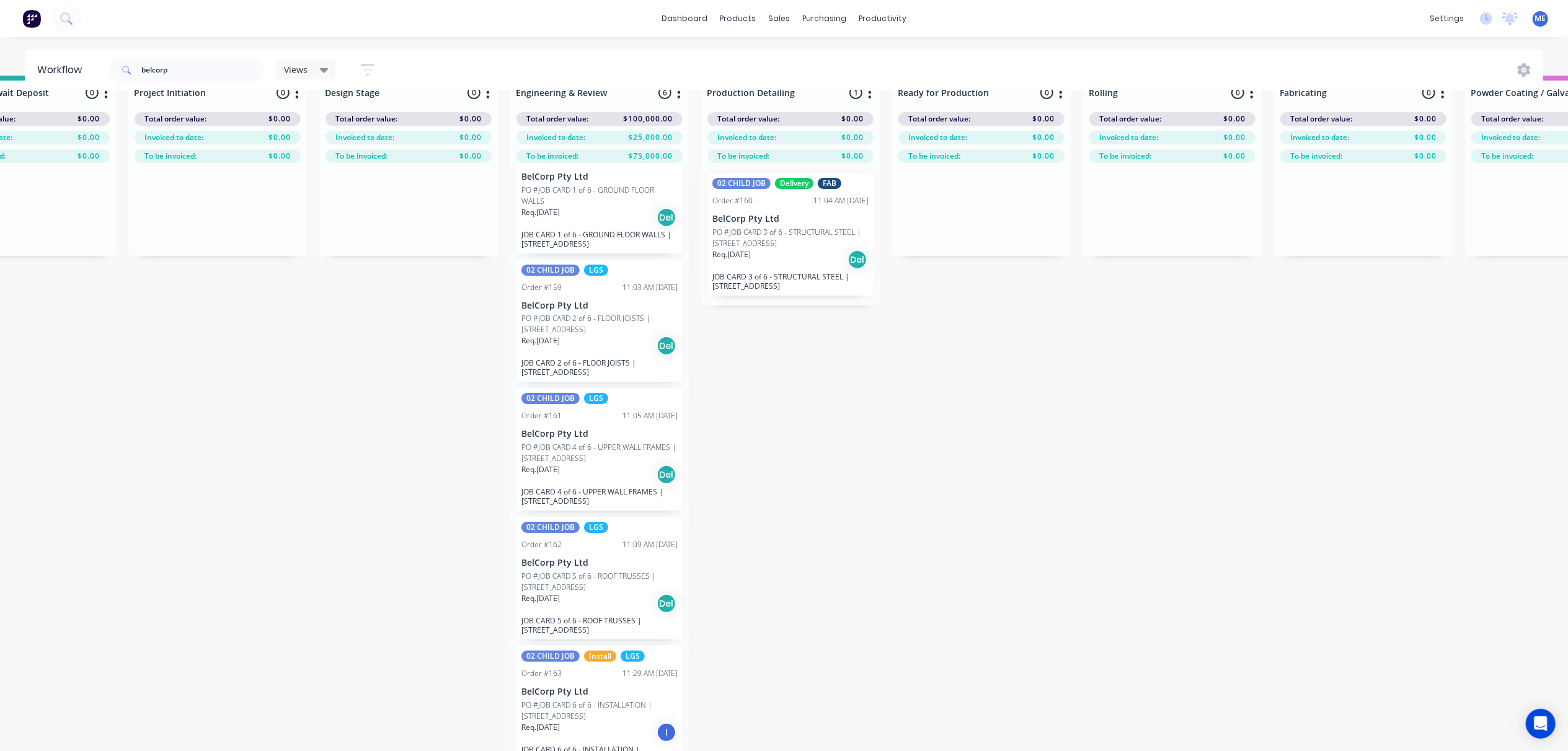
scroll to position [0, 280]
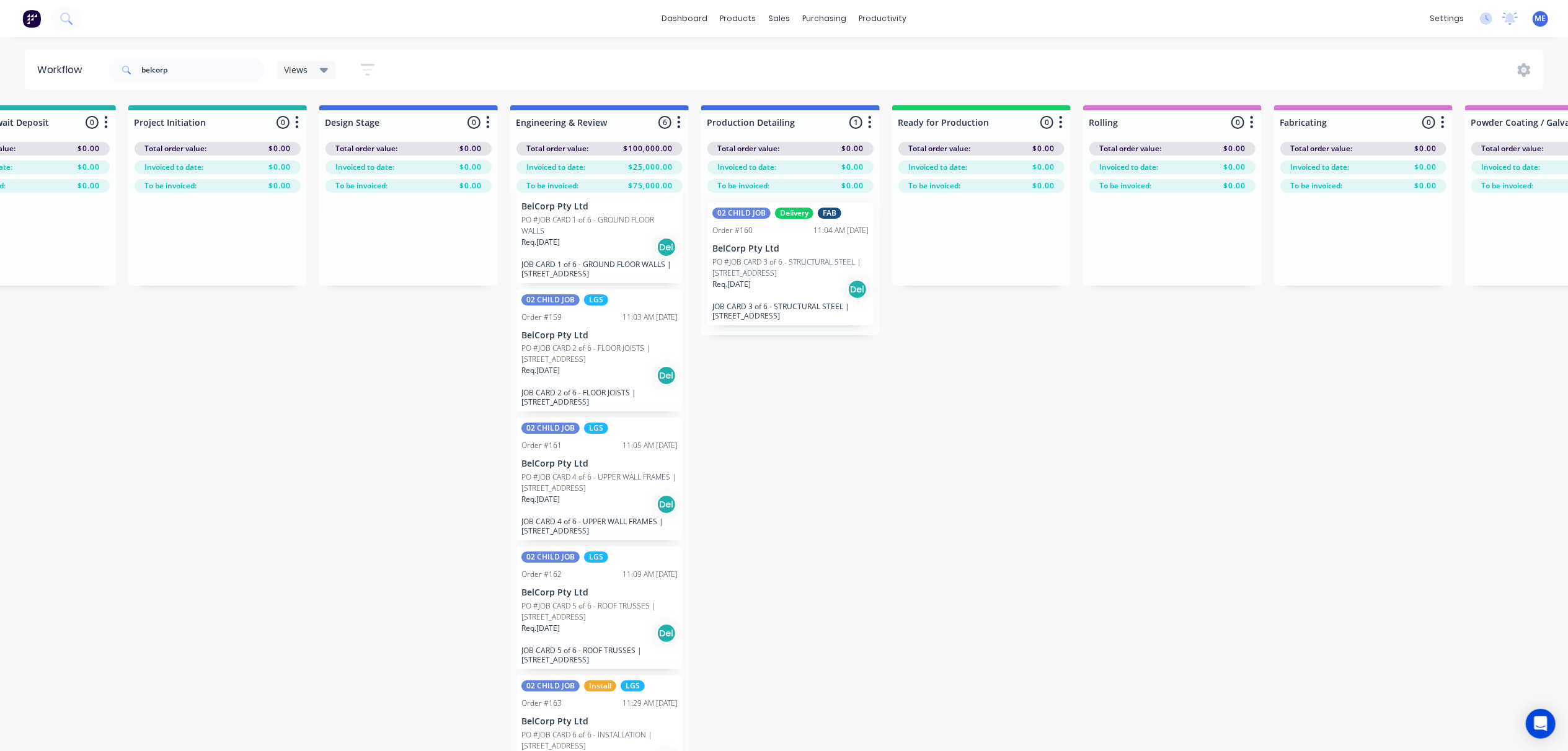
click at [786, 296] on div "Req. 17/09/25 Del" at bounding box center [791, 289] width 156 height 21
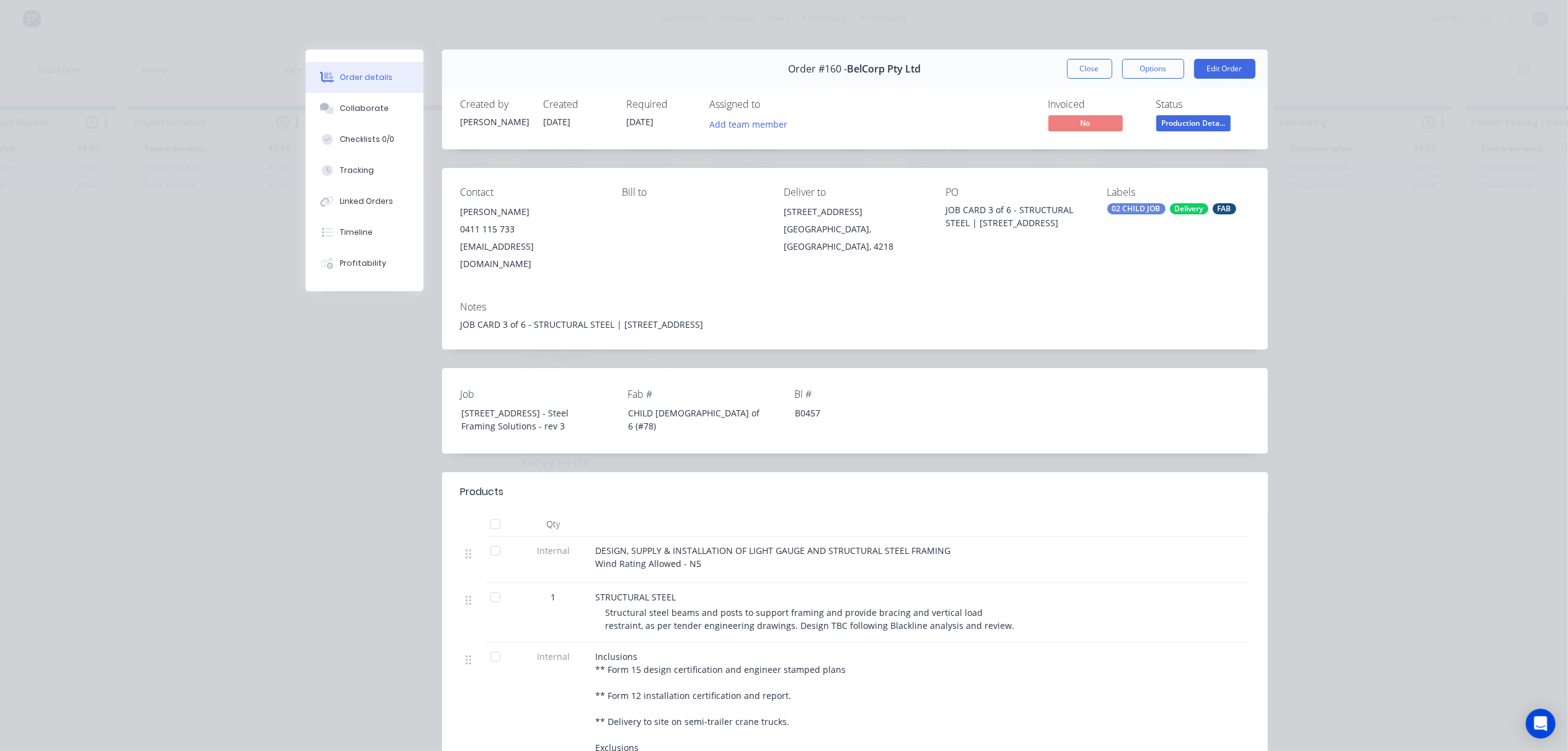
click at [1184, 204] on div "Delivery" at bounding box center [1189, 208] width 39 height 11
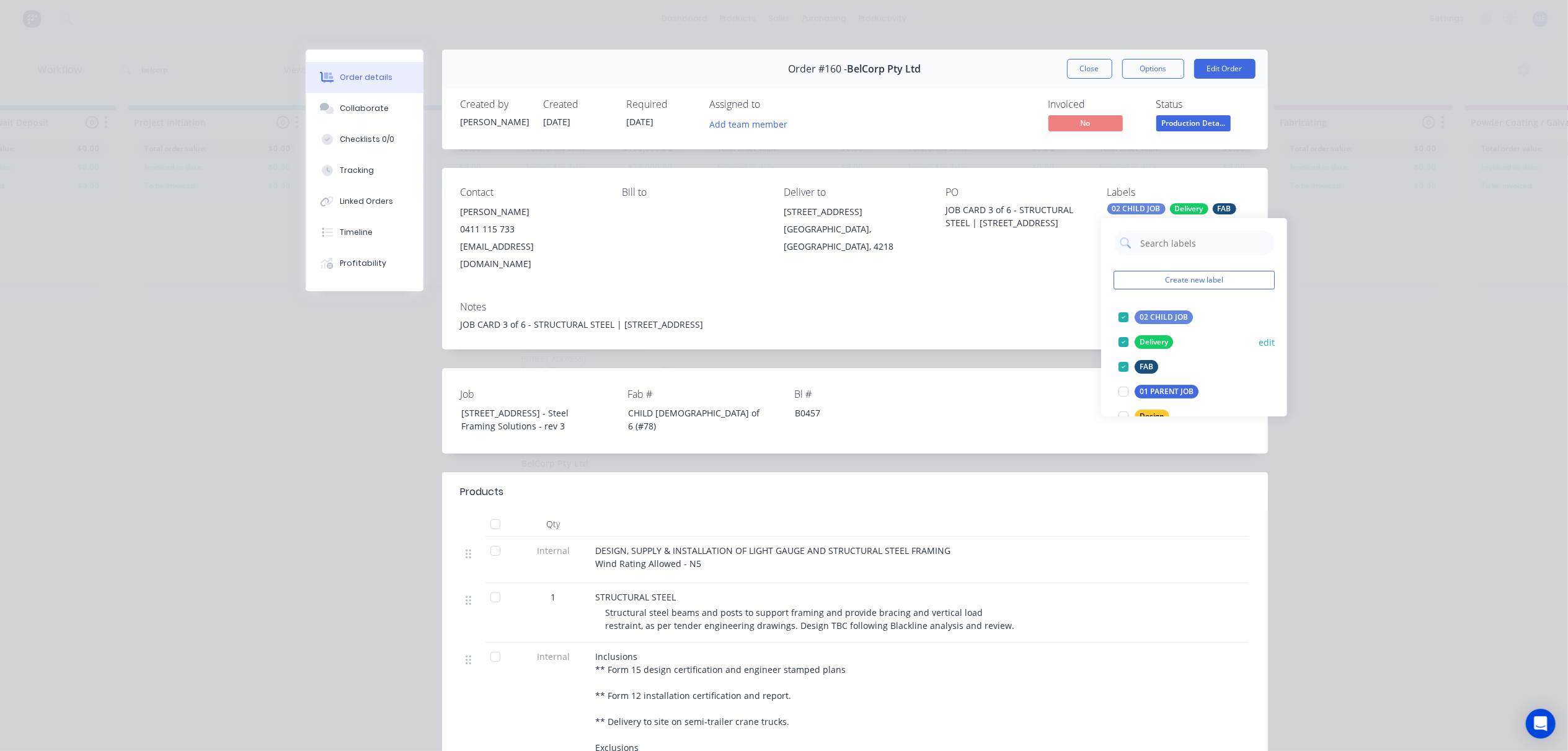
click at [1123, 343] on div at bounding box center [1123, 341] width 25 height 25
click at [1062, 326] on div "Notes JOB CARD 3 of 6 - STRUCTURAL STEEL | 13 Ridge Rd Tanah Merah QLD 4128" at bounding box center [855, 320] width 826 height 58
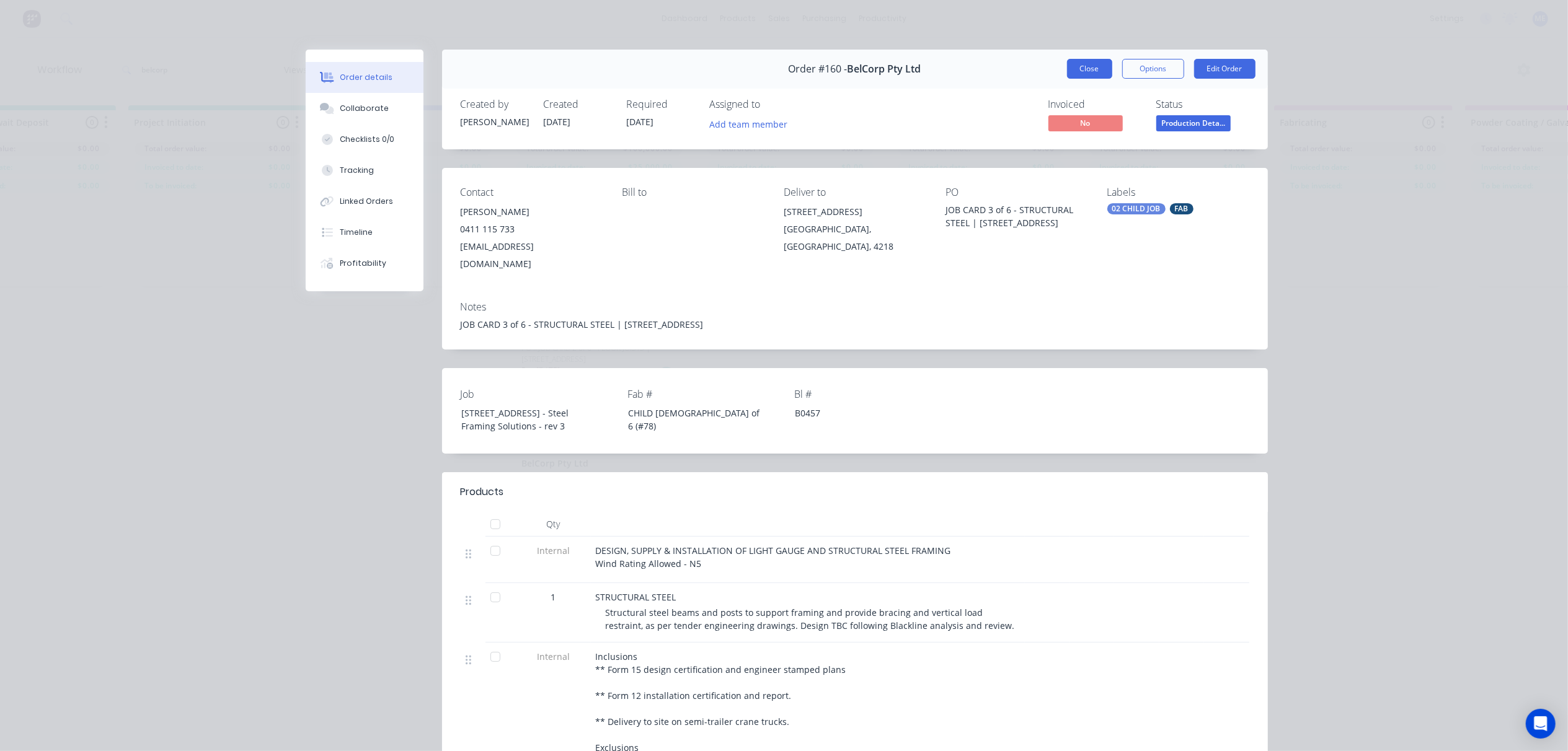
click at [1073, 67] on button "Close" at bounding box center [1090, 69] width 45 height 20
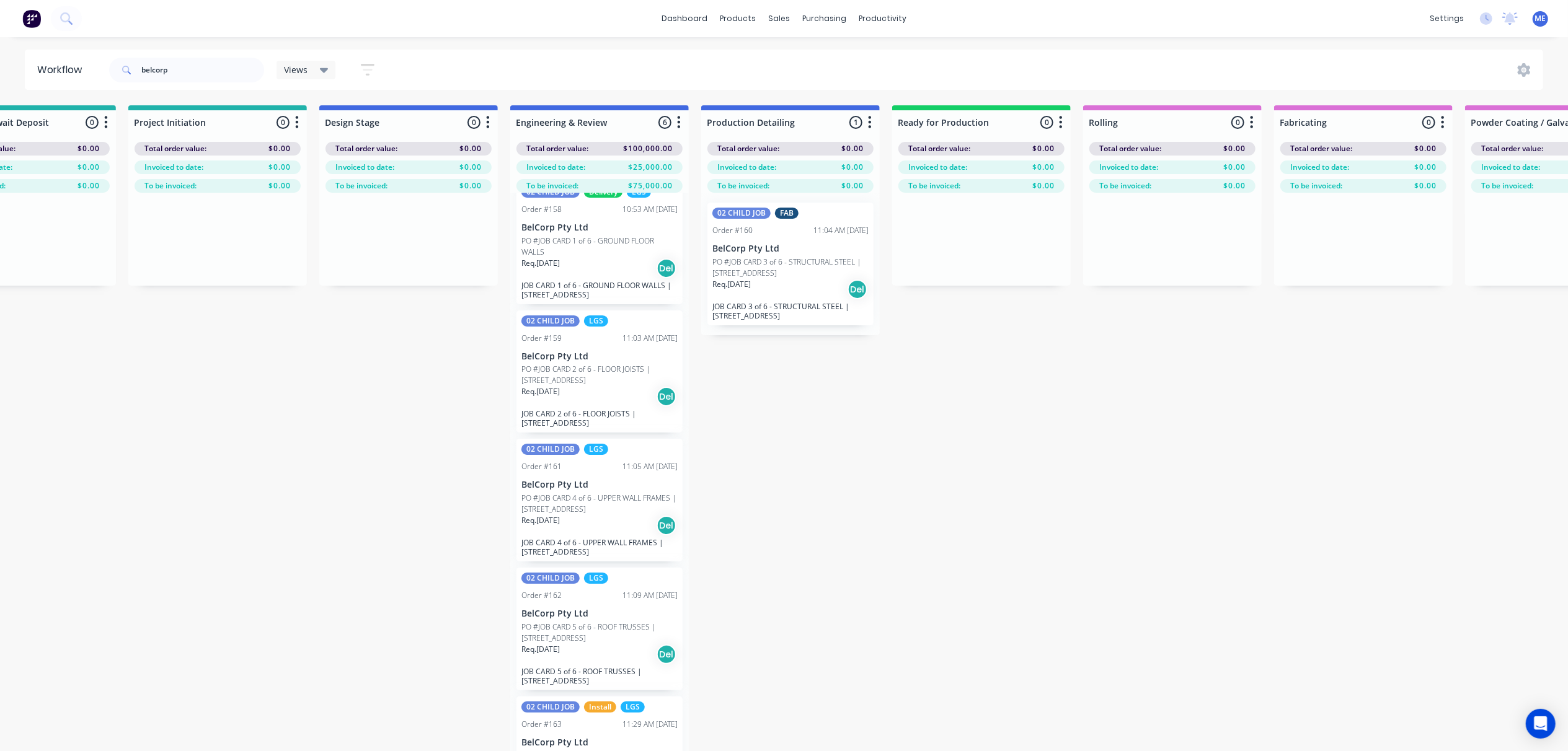
scroll to position [0, 0]
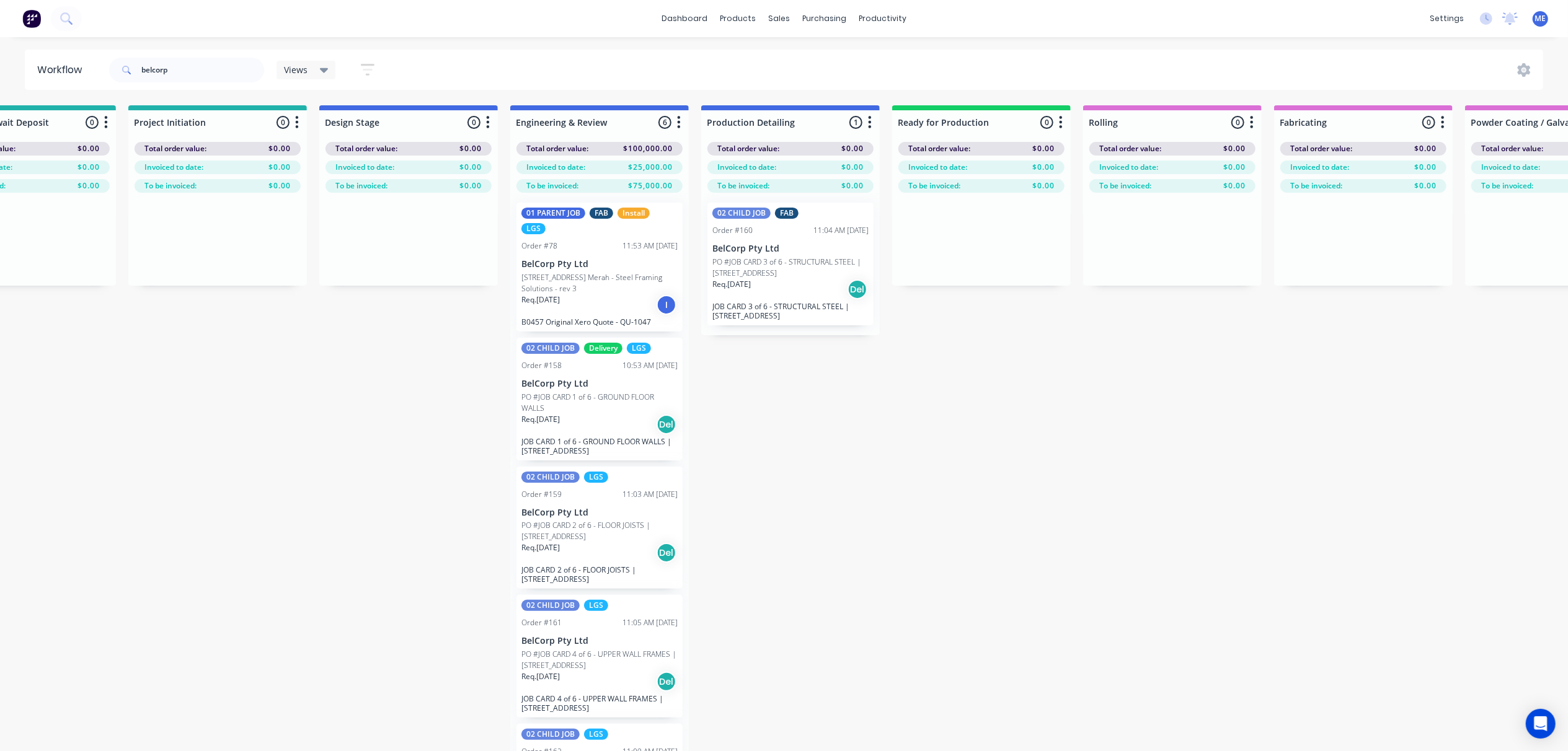
click at [623, 407] on p "PO #JOB CARD 1 of 6 - GROUND FLOOR WALLS" at bounding box center [599, 402] width 156 height 22
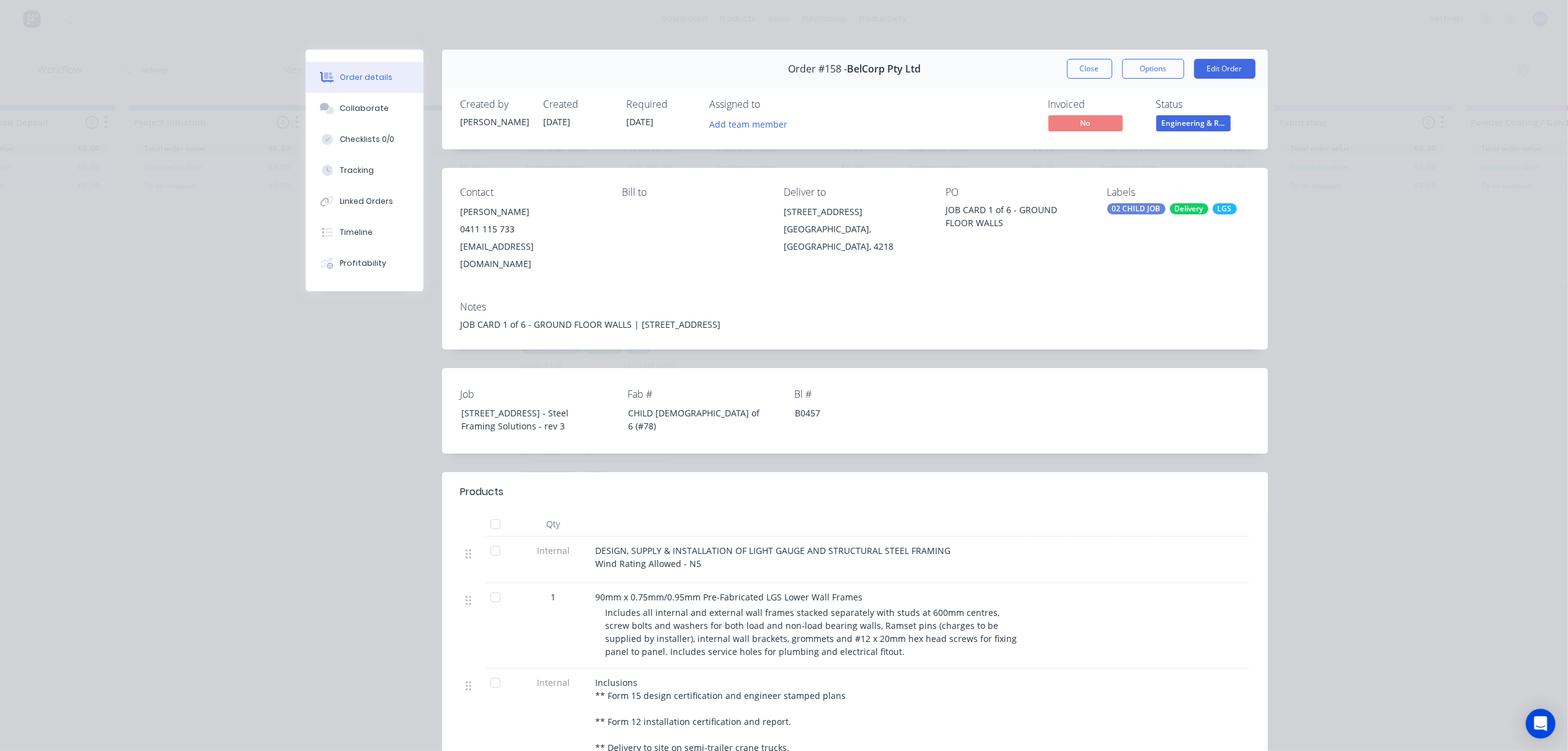
click at [1170, 207] on div "Delivery" at bounding box center [1189, 208] width 39 height 11
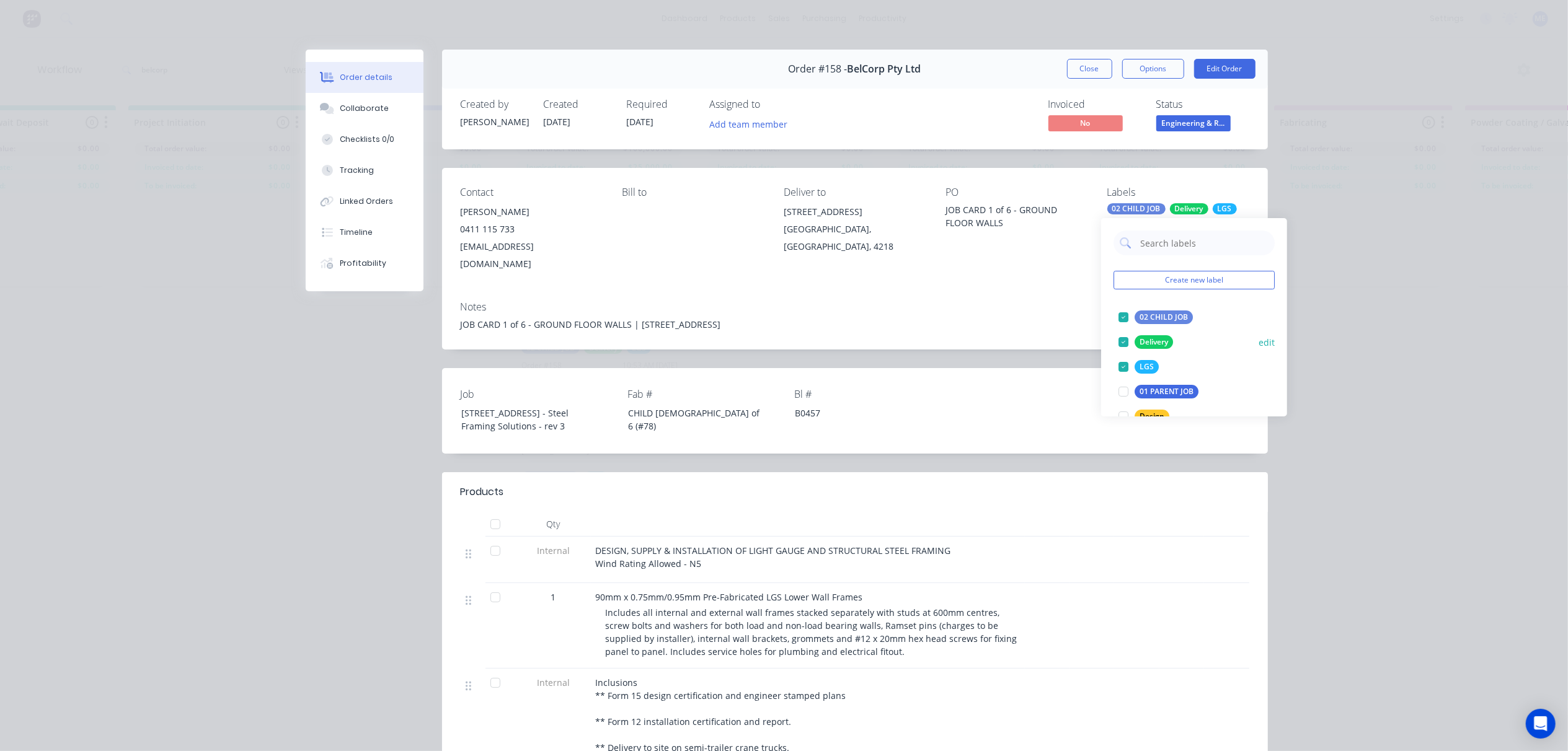
click at [1121, 340] on div at bounding box center [1123, 341] width 25 height 25
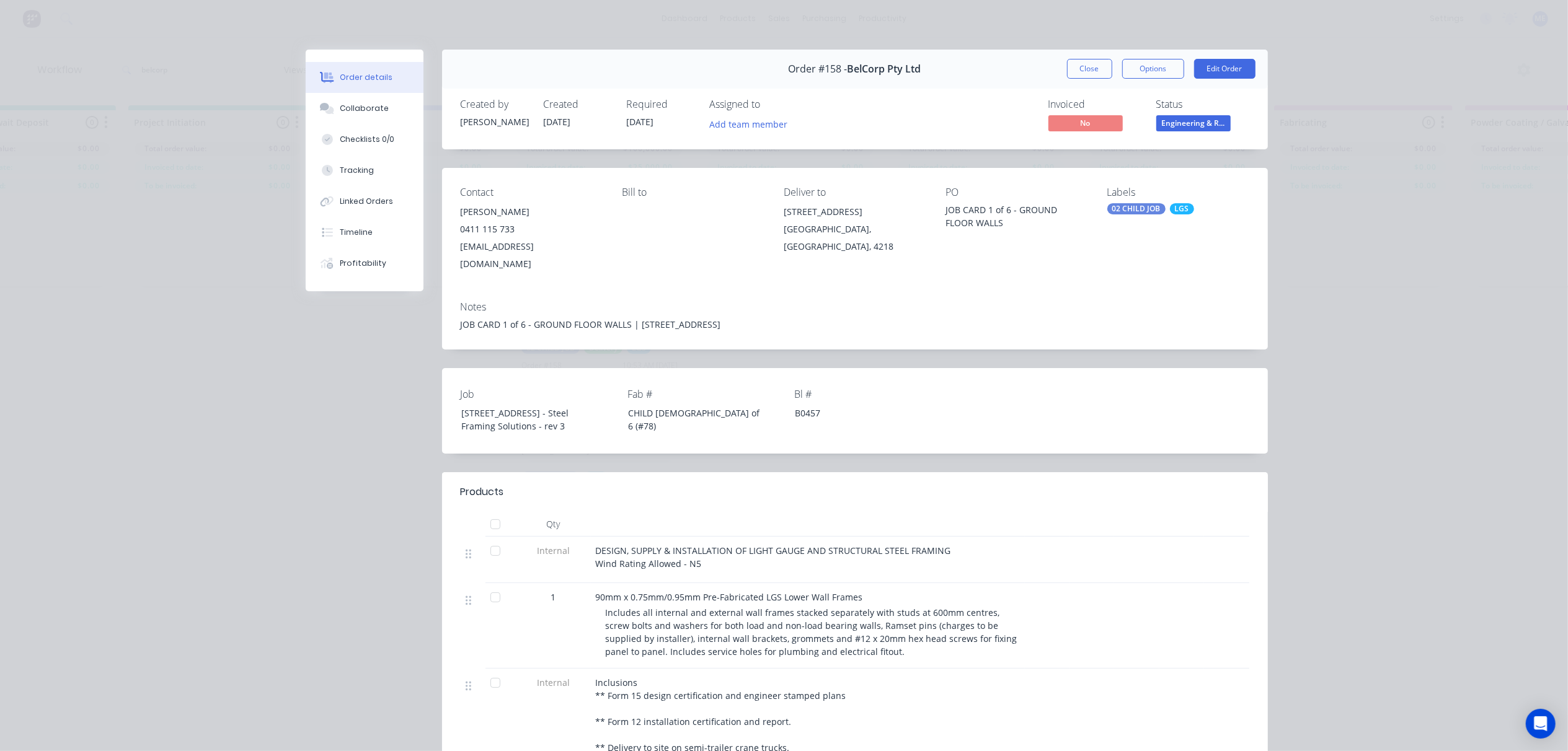
click at [1025, 318] on div "JOB CARD 1 of 6 - GROUND FLOOR WALLS | [STREET_ADDRESS]" at bounding box center [854, 324] width 789 height 13
click at [1090, 74] on button "Close" at bounding box center [1090, 69] width 45 height 20
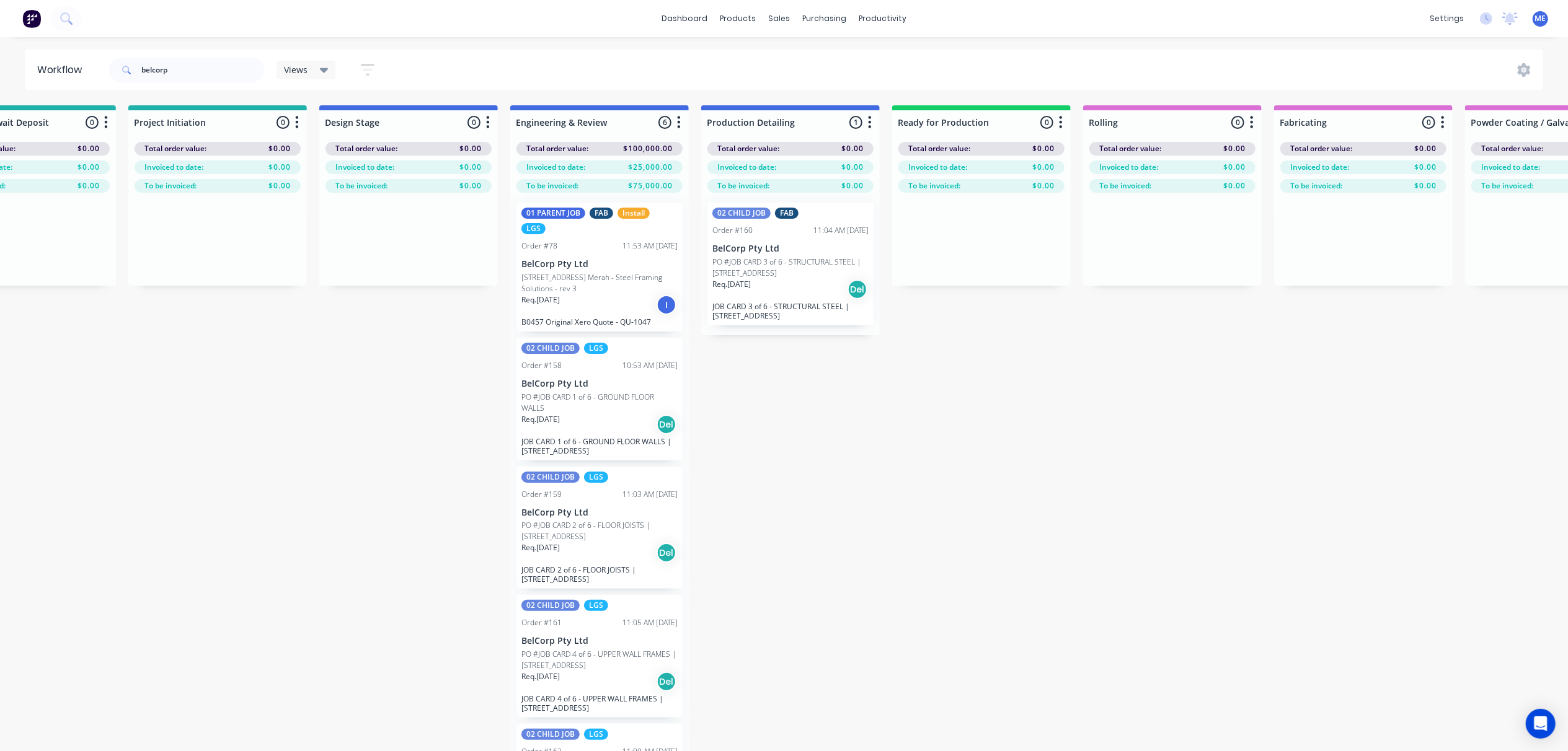
click at [567, 248] on div "Order #78 11:53 AM 05/08/25" at bounding box center [599, 246] width 156 height 11
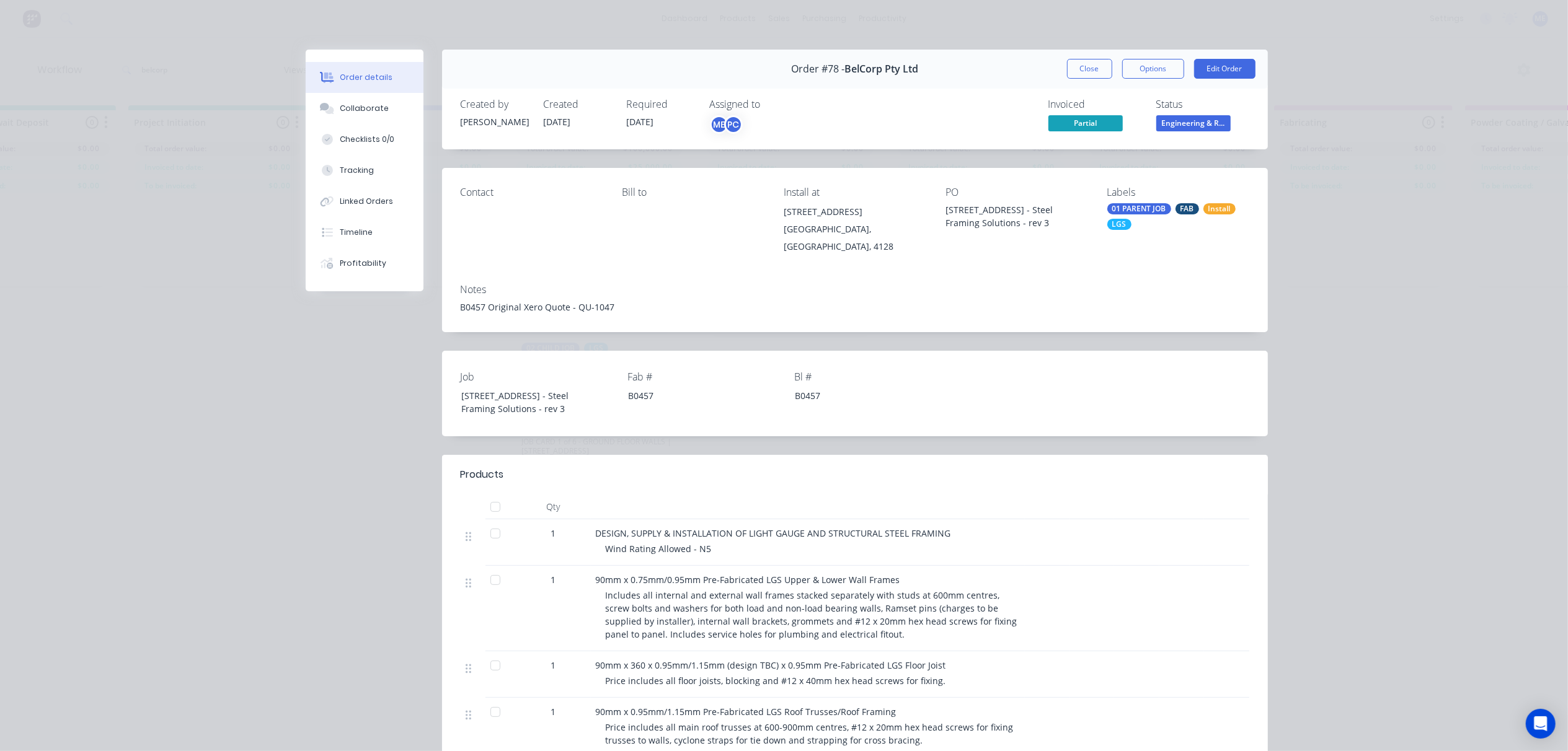
click at [1167, 210] on div "01 PARENT JOB FAB Install LGS" at bounding box center [1178, 216] width 142 height 26
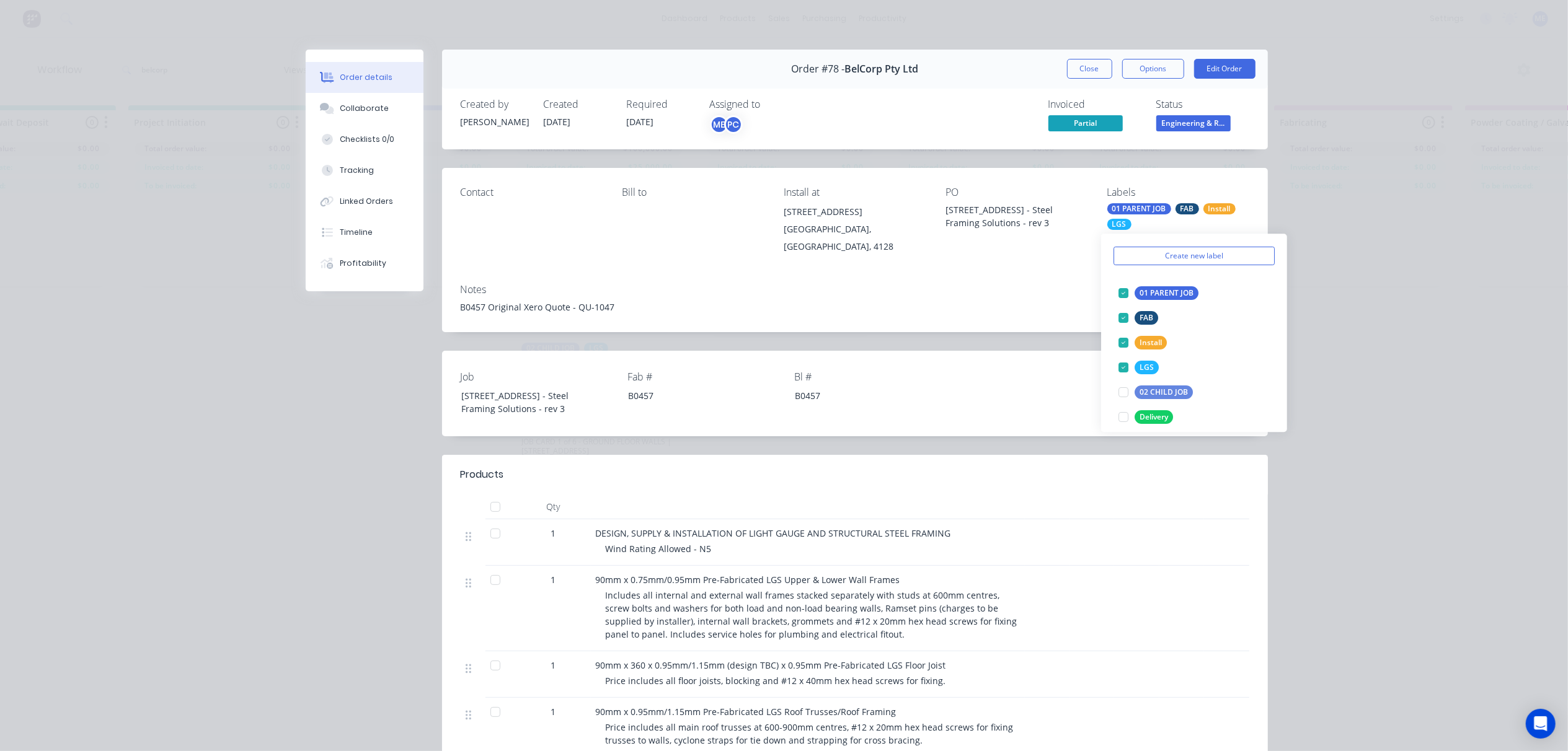
scroll to position [83, 0]
click at [1123, 375] on div at bounding box center [1123, 374] width 25 height 25
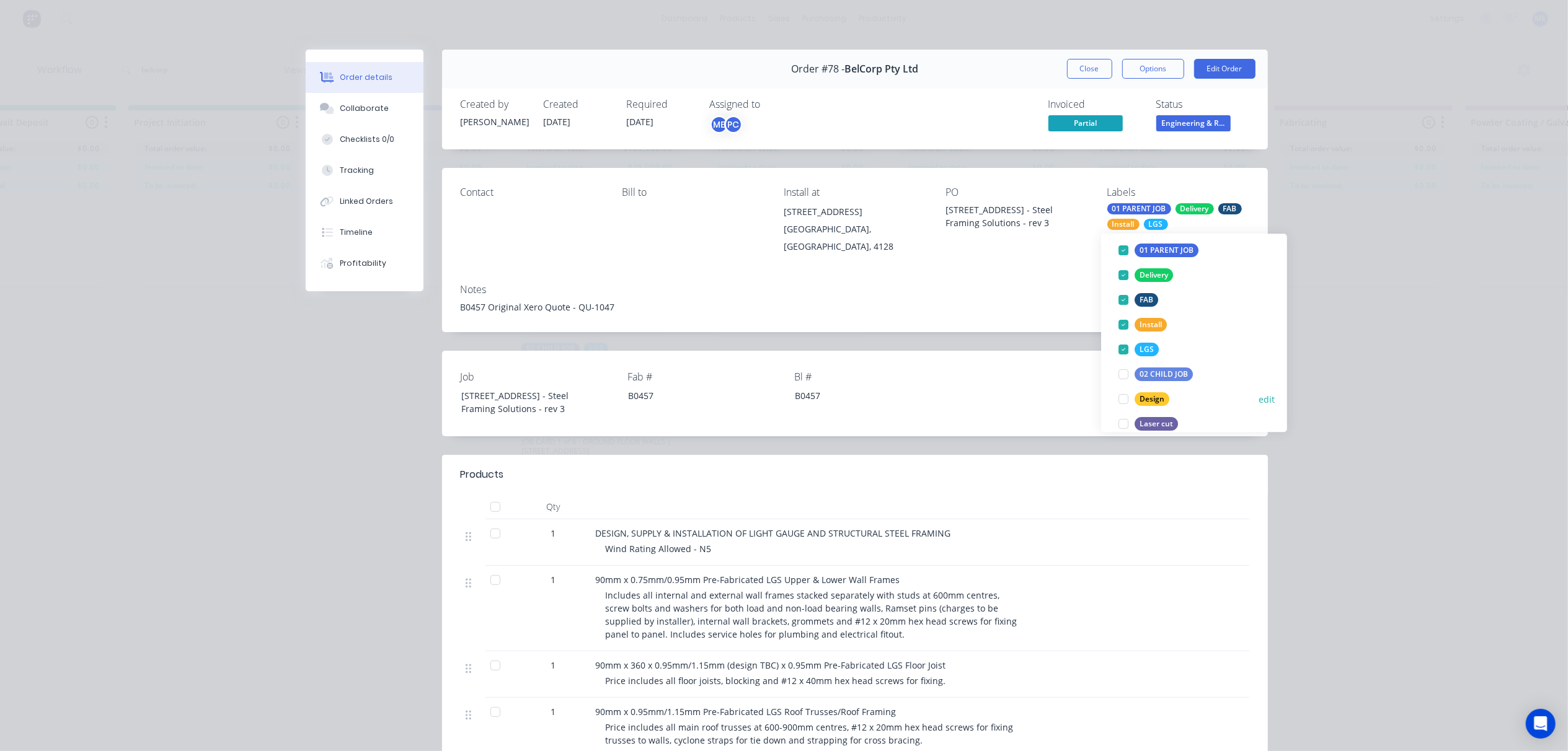
click at [1123, 397] on div at bounding box center [1123, 399] width 25 height 25
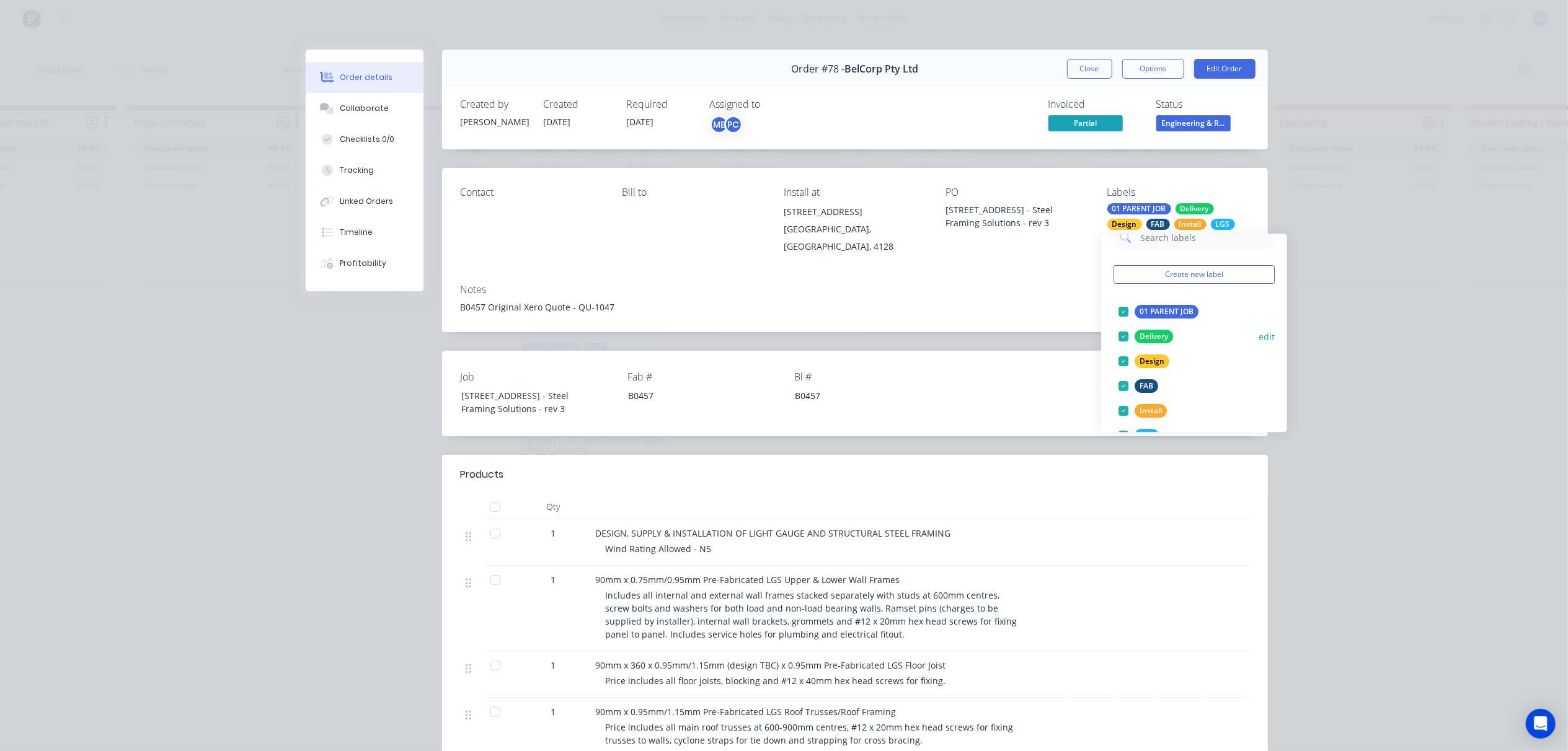
scroll to position [0, 0]
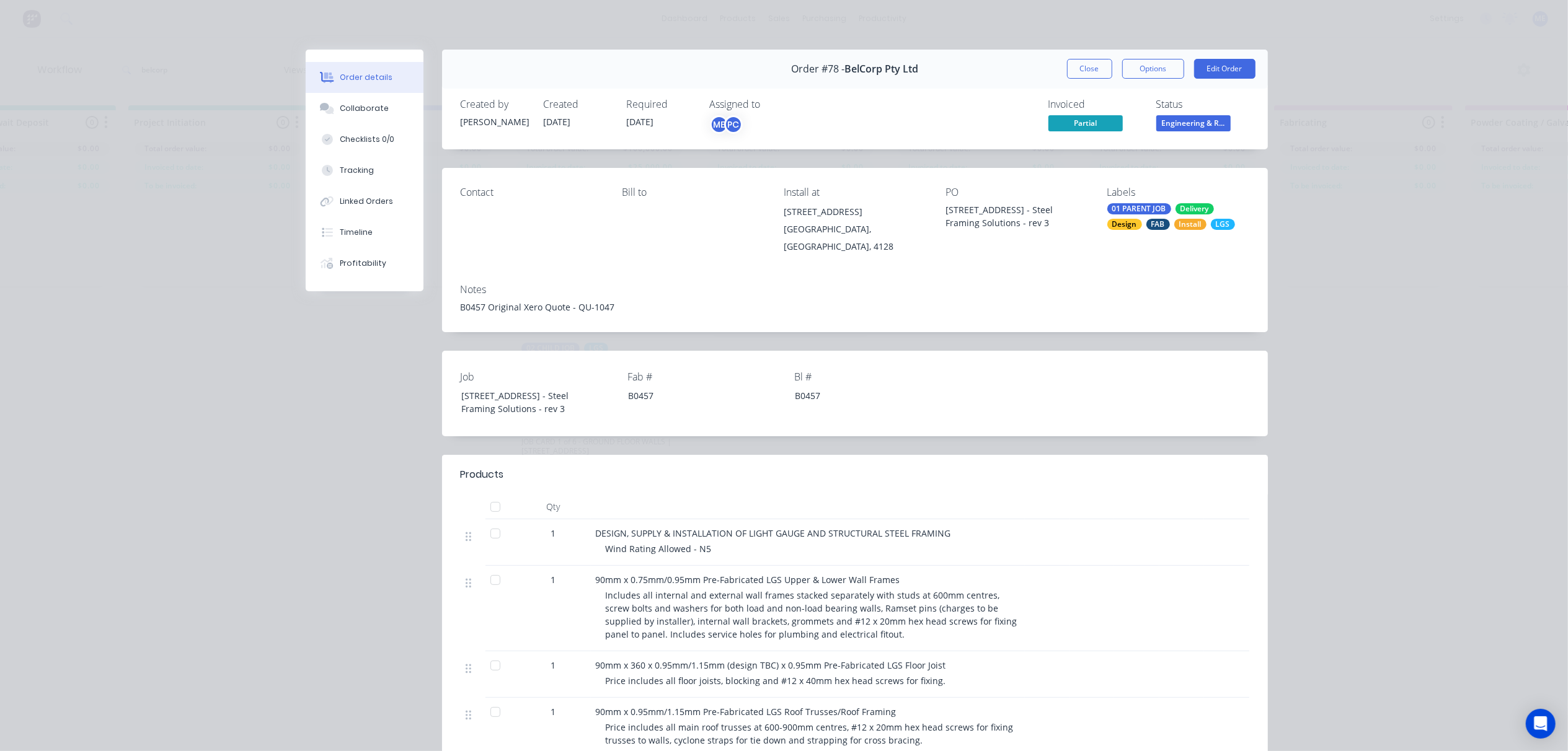
click at [1050, 316] on div "Notes B0457 Original Xero Quote - QU-1047" at bounding box center [855, 303] width 826 height 58
click at [1082, 73] on button "Close" at bounding box center [1090, 69] width 45 height 20
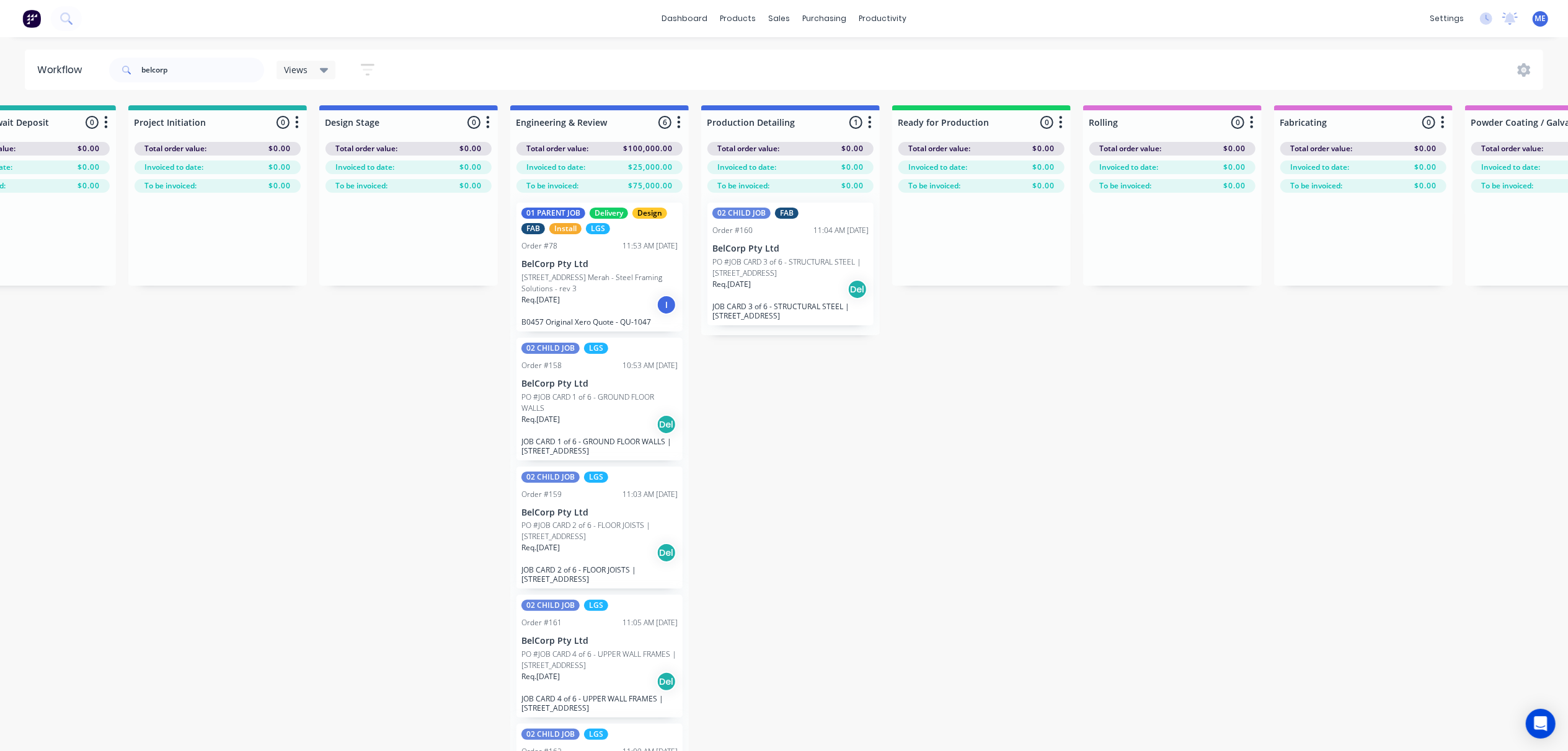
click at [744, 214] on div "02 CHILD JOB" at bounding box center [742, 213] width 58 height 11
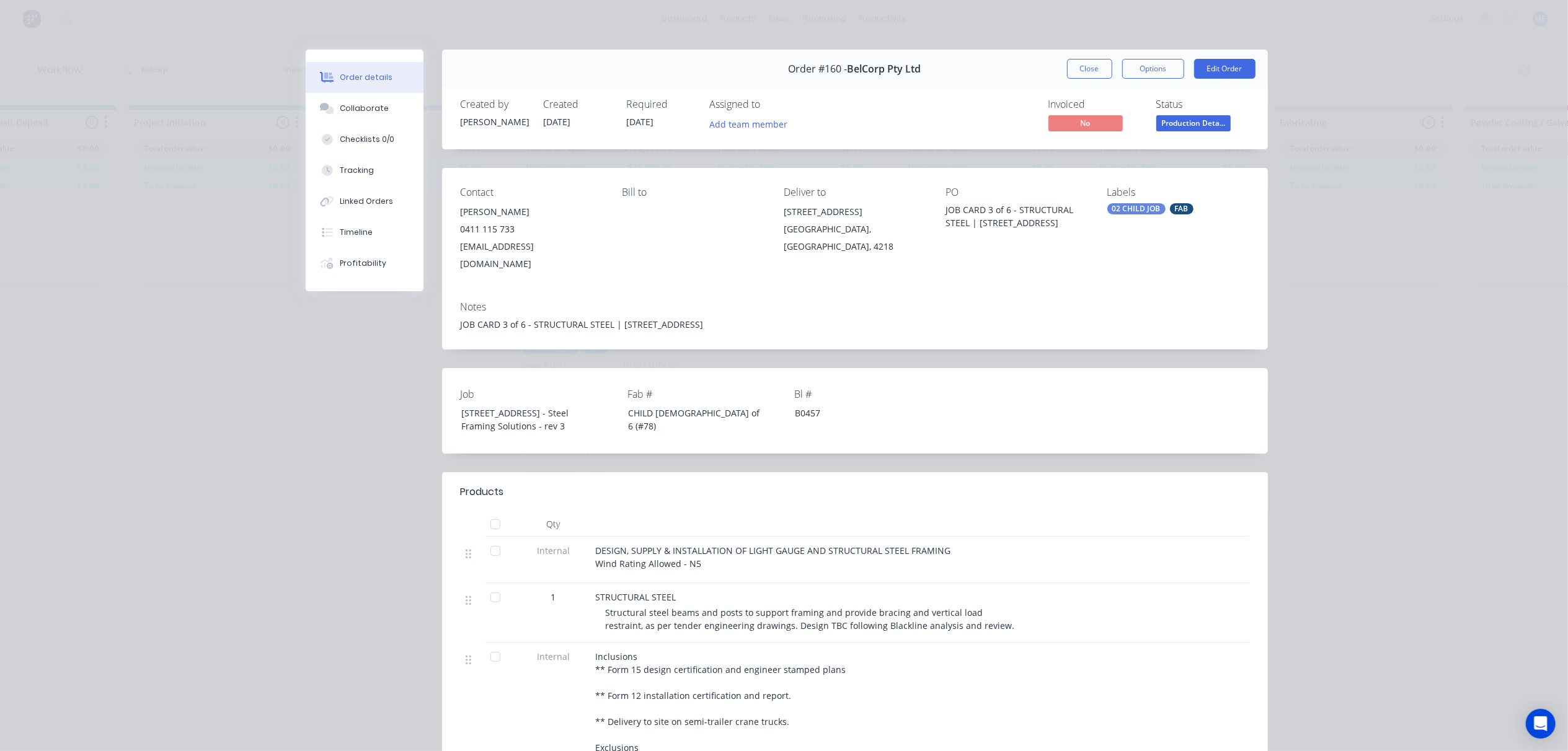
click at [1121, 202] on div "Labels 02 CHILD JOB FAB" at bounding box center [1178, 229] width 142 height 86
click at [1120, 207] on div "02 CHILD JOB" at bounding box center [1136, 208] width 58 height 11
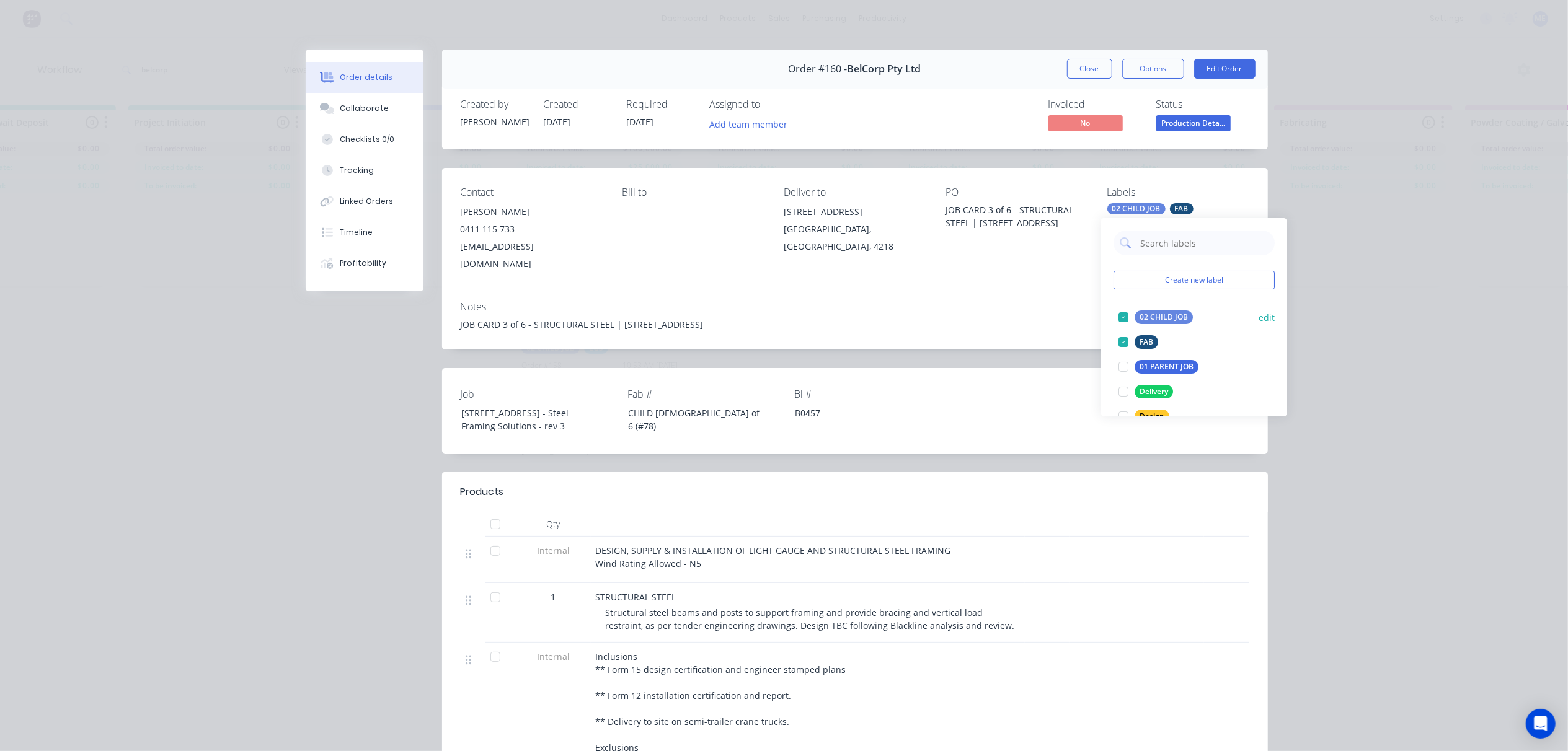
click at [1259, 317] on button "edit" at bounding box center [1267, 317] width 16 height 13
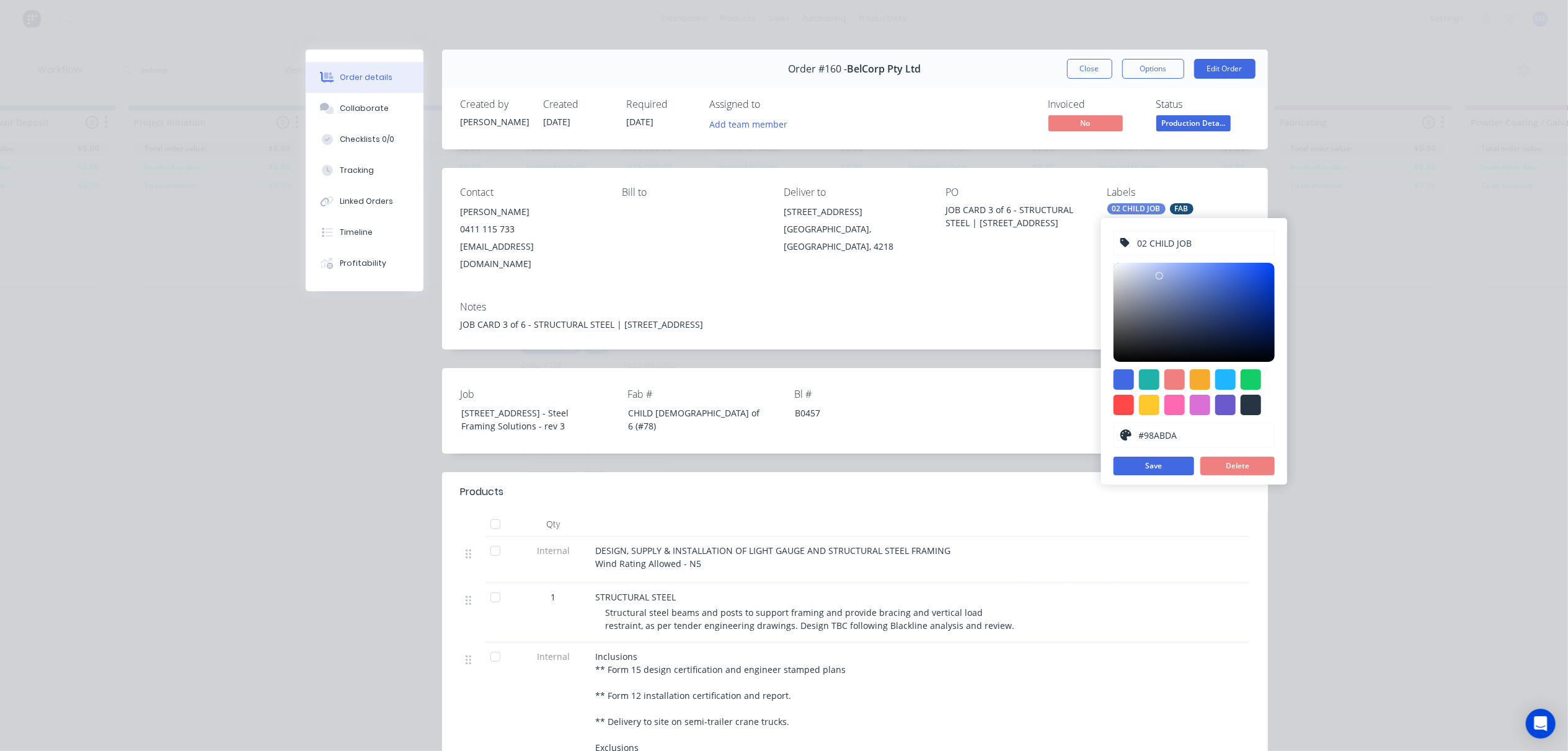
drag, startPoint x: 1204, startPoint y: 273, endPoint x: 1166, endPoint y: 276, distance: 38.1
click at [1164, 278] on div at bounding box center [1160, 276] width 8 height 8
click at [1167, 276] on div at bounding box center [1166, 276] width 8 height 8
drag, startPoint x: 1167, startPoint y: 275, endPoint x: 1171, endPoint y: 271, distance: 5.7
click at [1171, 271] on div at bounding box center [1171, 273] width 8 height 8
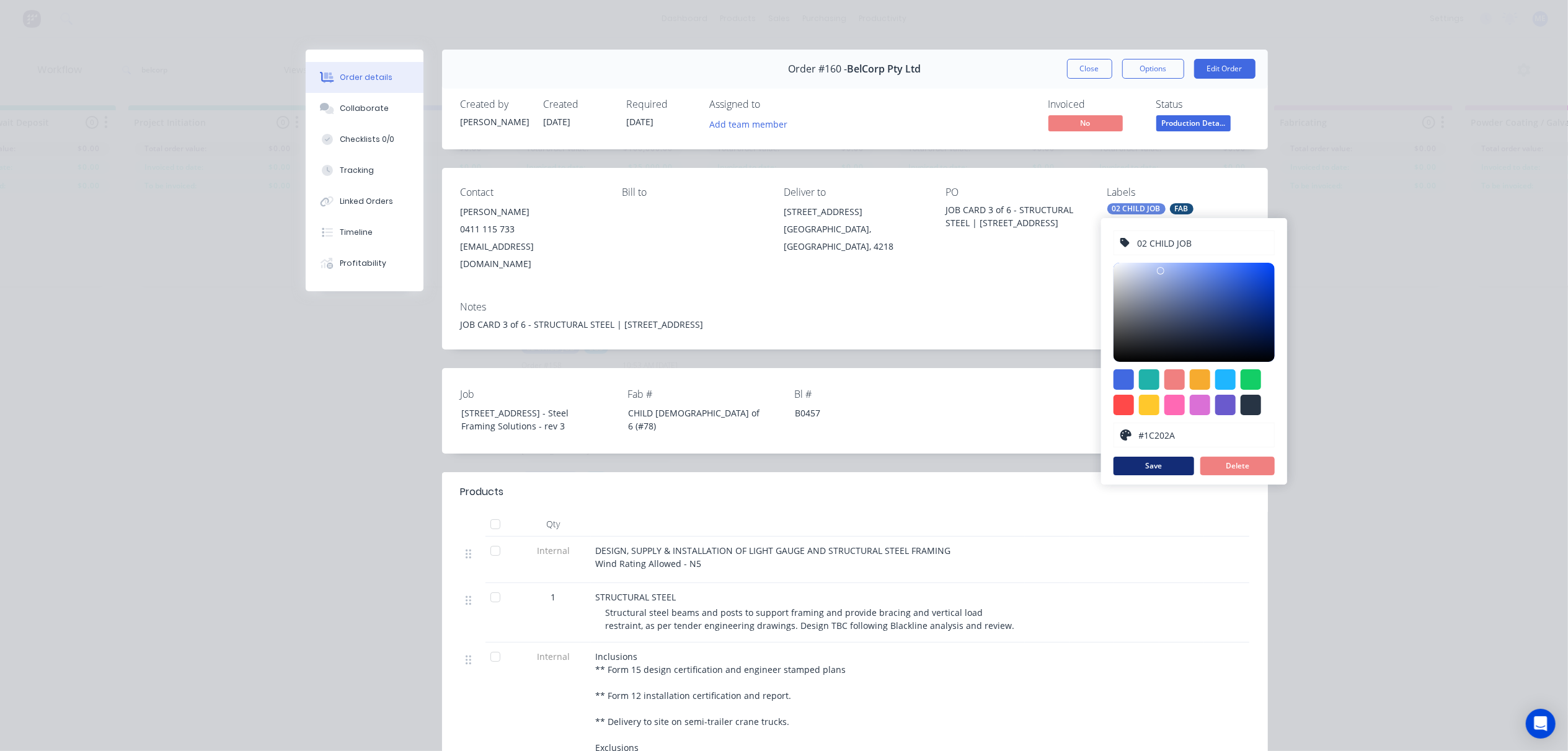
type input "#000000"
click at [1171, 465] on button "Save" at bounding box center [1154, 466] width 80 height 19
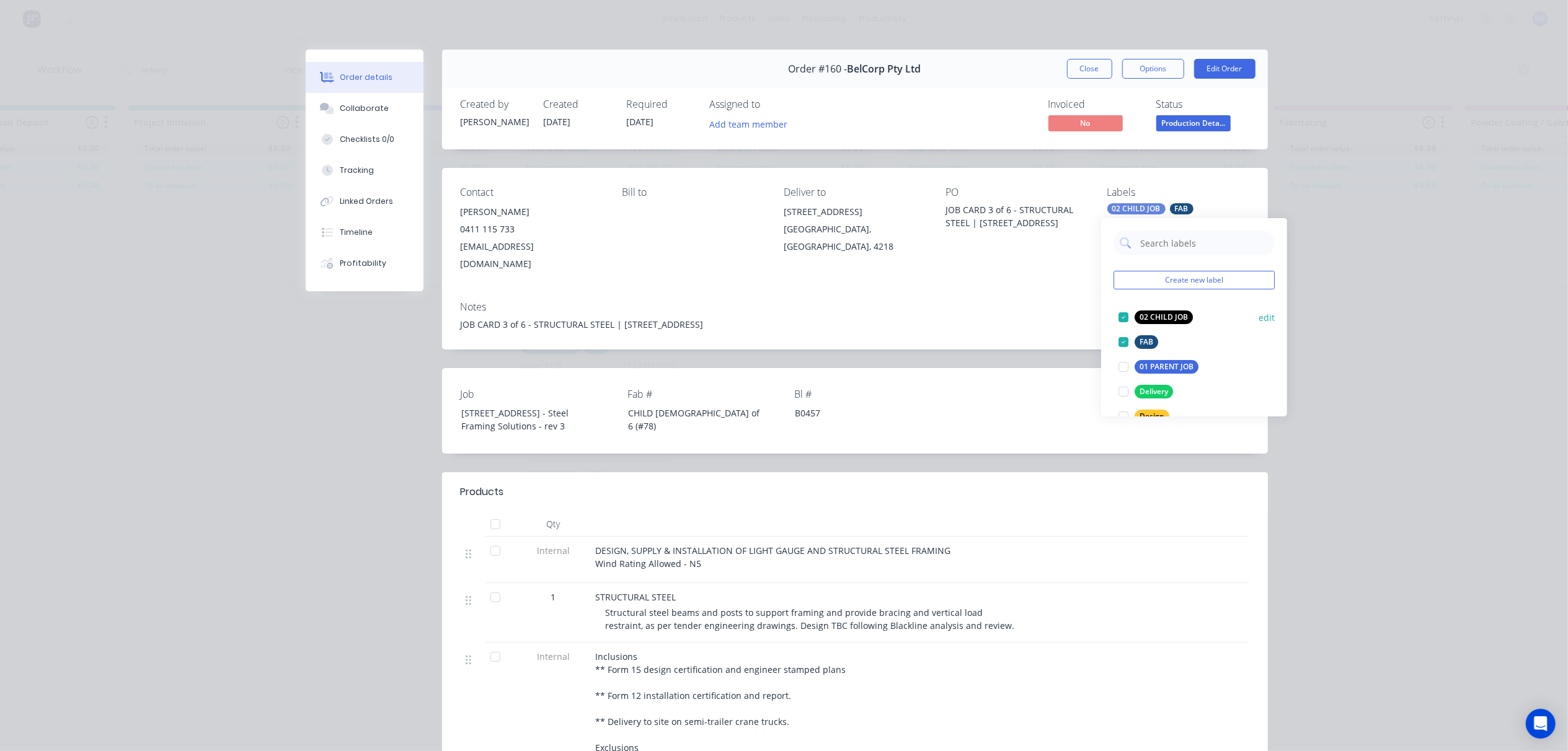
click at [1169, 316] on div "02 CHILD JOB" at bounding box center [1164, 317] width 58 height 14
click at [1123, 365] on div at bounding box center [1123, 366] width 25 height 25
click at [1259, 313] on button "edit" at bounding box center [1267, 317] width 16 height 13
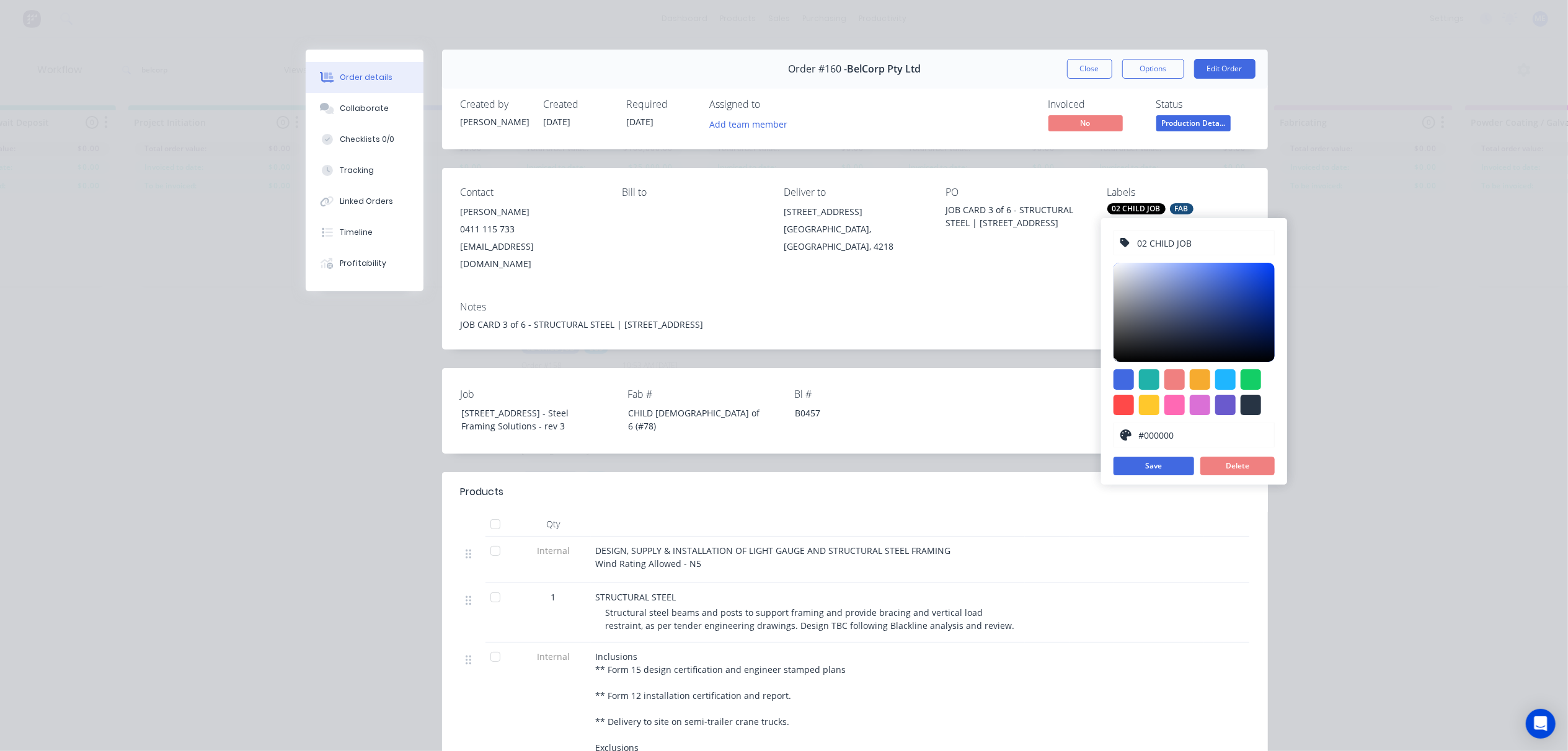
type input "#6C8BE7"
click at [1199, 273] on div at bounding box center [1194, 312] width 161 height 99
click at [1164, 463] on button "Save" at bounding box center [1154, 466] width 80 height 19
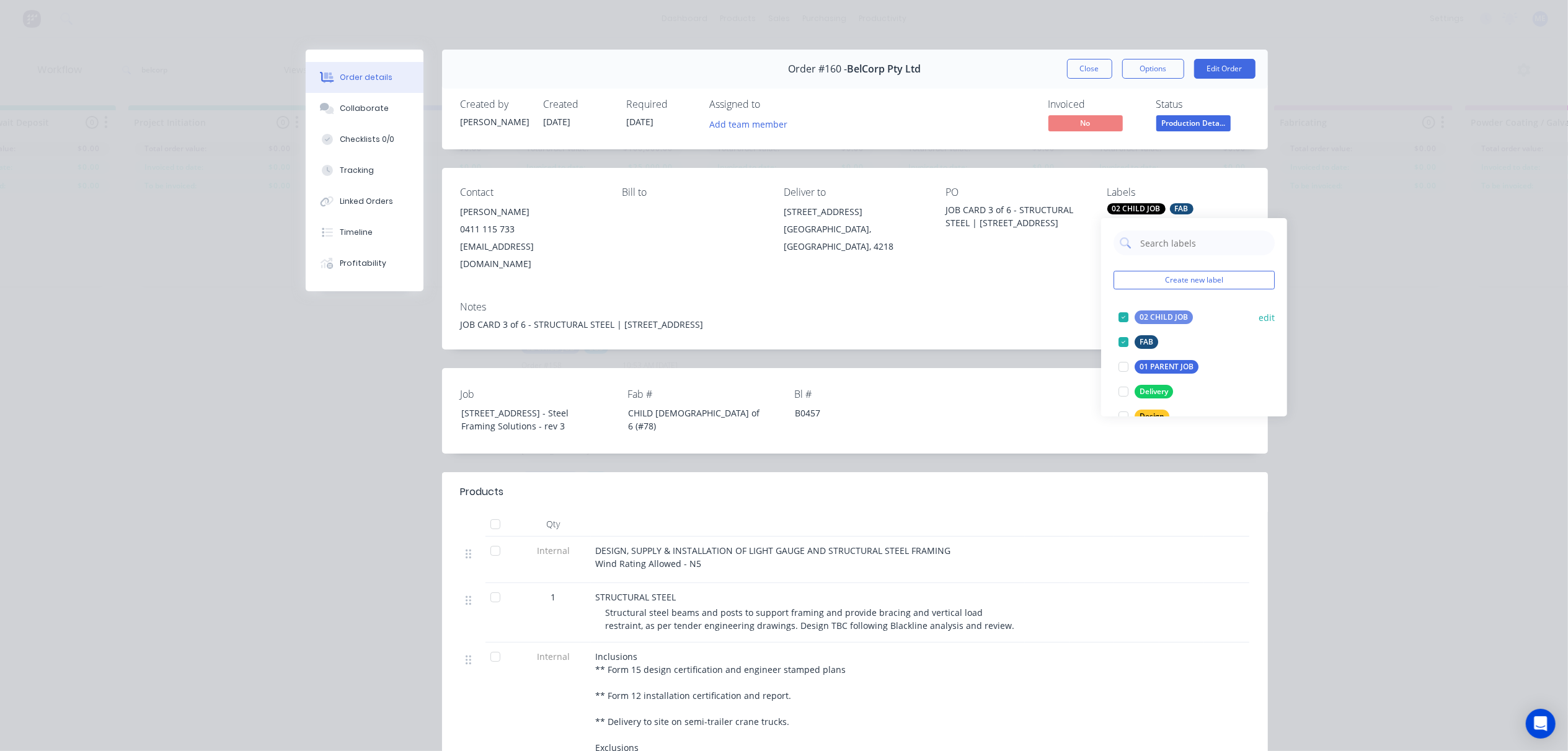
click at [1259, 316] on button "edit" at bounding box center [1267, 317] width 16 height 13
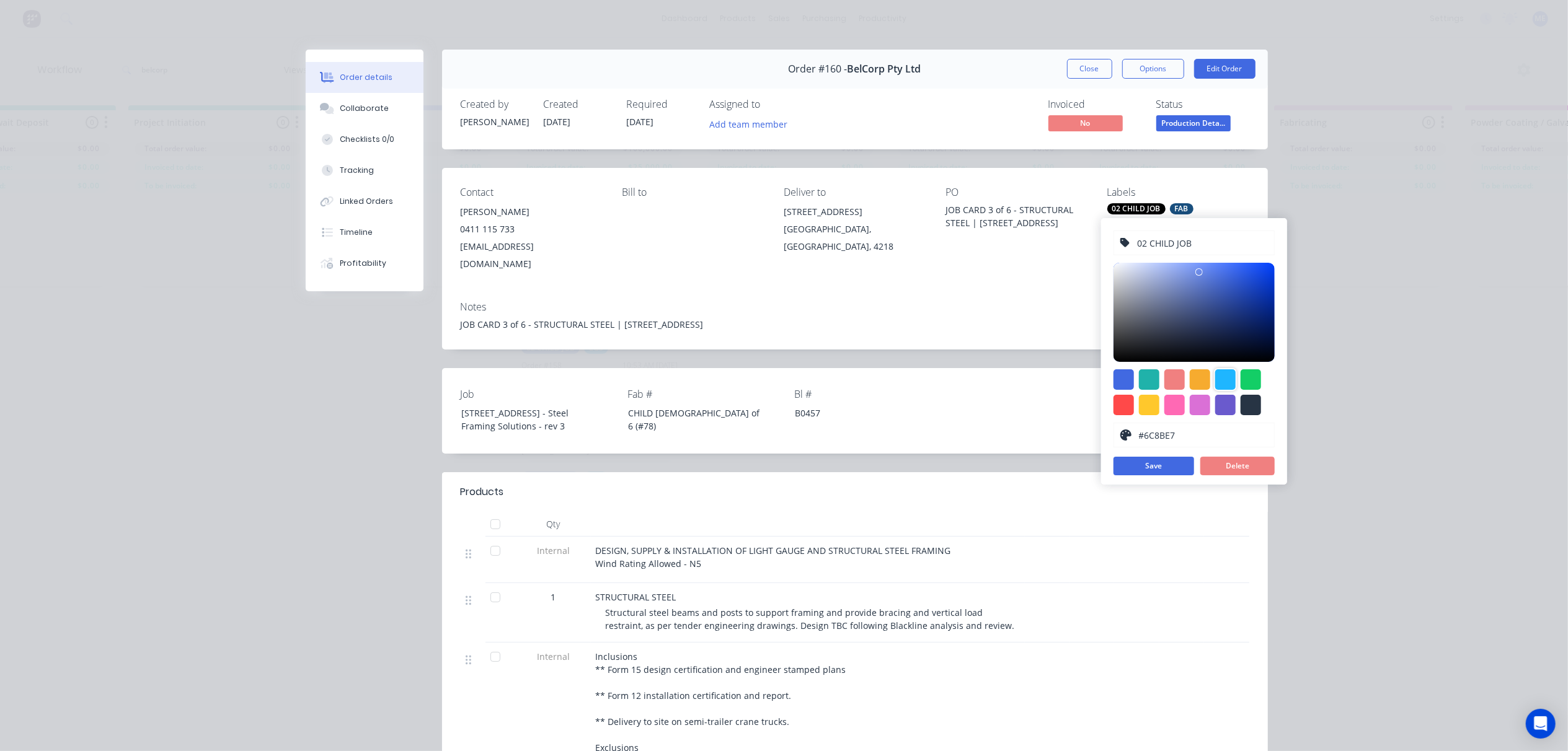
click at [1225, 375] on div at bounding box center [1225, 379] width 20 height 20
type input "#7AC8ED"
click at [1192, 270] on div at bounding box center [1194, 312] width 161 height 99
click at [1173, 465] on button "Save" at bounding box center [1154, 466] width 80 height 19
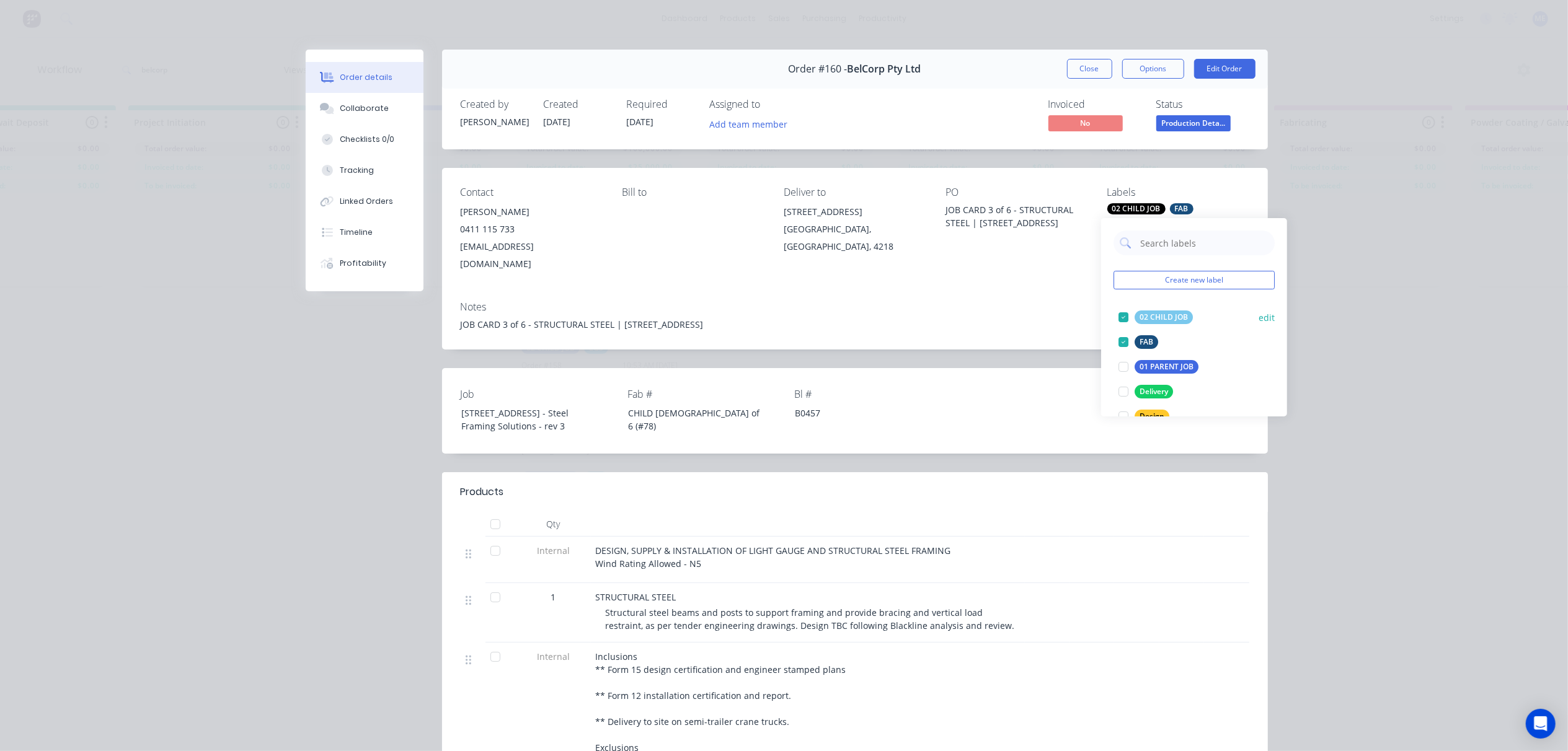
click at [1259, 317] on button "edit" at bounding box center [1267, 317] width 16 height 13
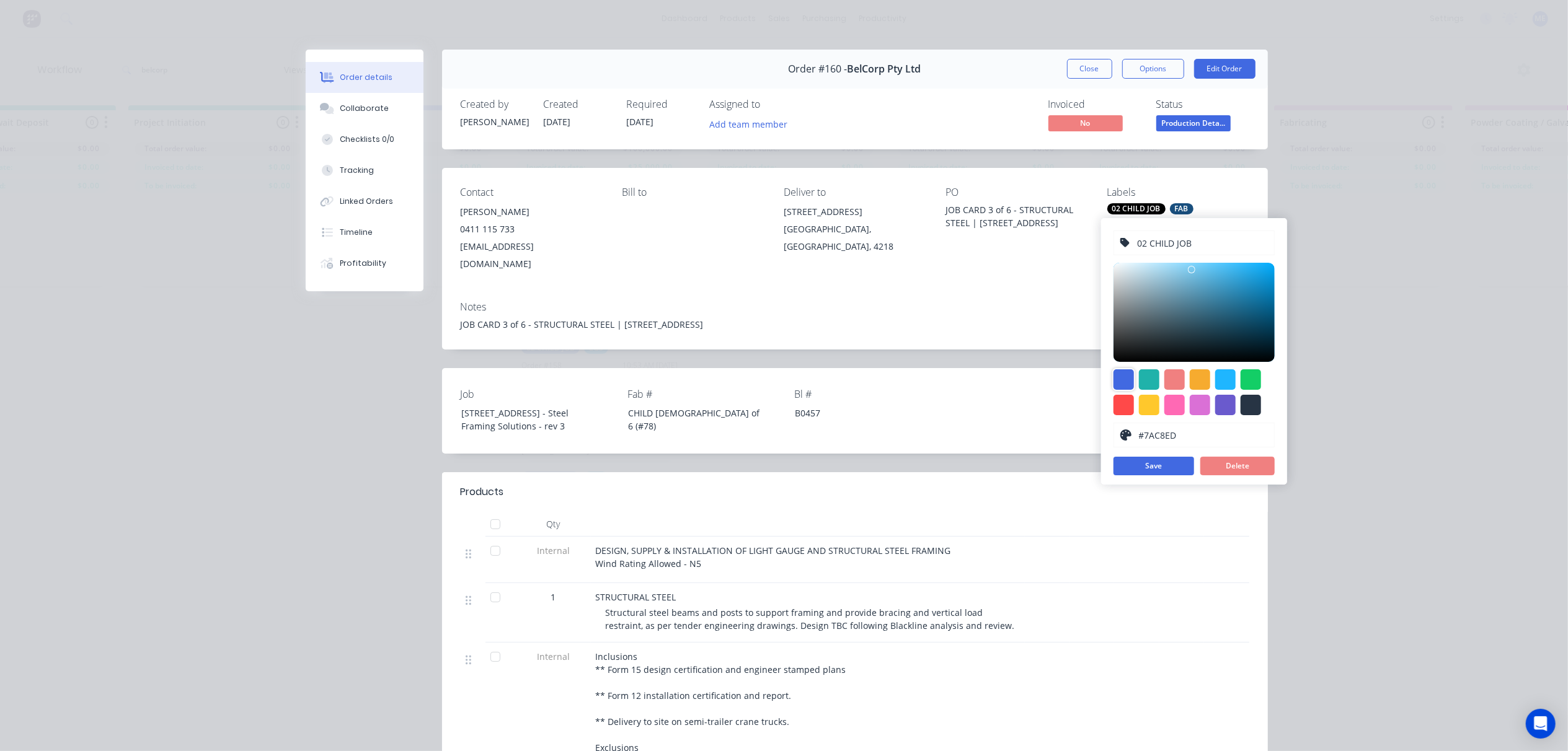
click at [1124, 380] on div at bounding box center [1123, 379] width 20 height 20
type input "#96ABEA"
click at [1171, 272] on div at bounding box center [1194, 312] width 161 height 99
click at [1161, 466] on button "Save" at bounding box center [1154, 466] width 80 height 19
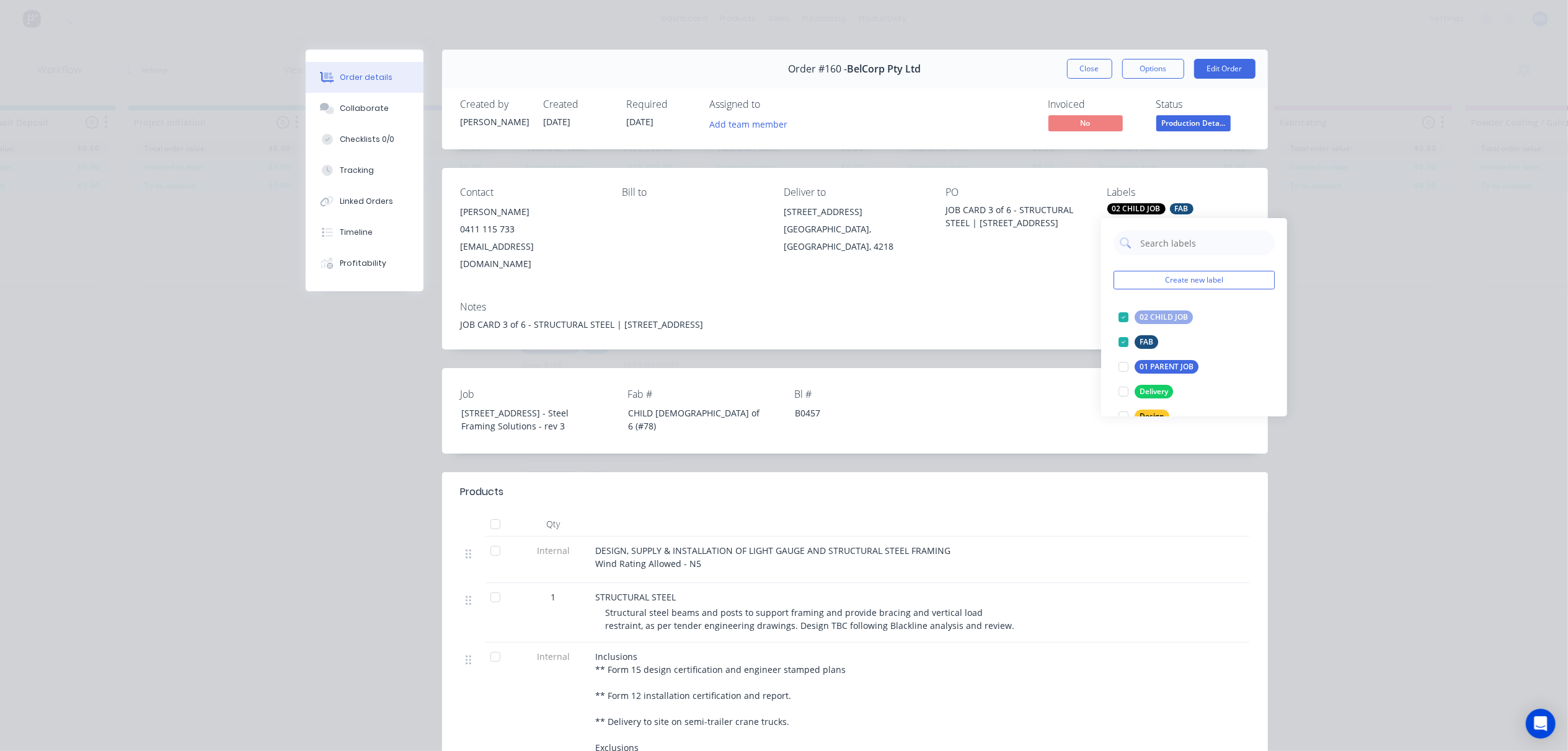
click at [1053, 368] on div "Job 13 Ridge Rd, Tanah Merah - Steel Framing Solutions - rev 3 Fab # CHILD 3 of…" at bounding box center [855, 410] width 826 height 86
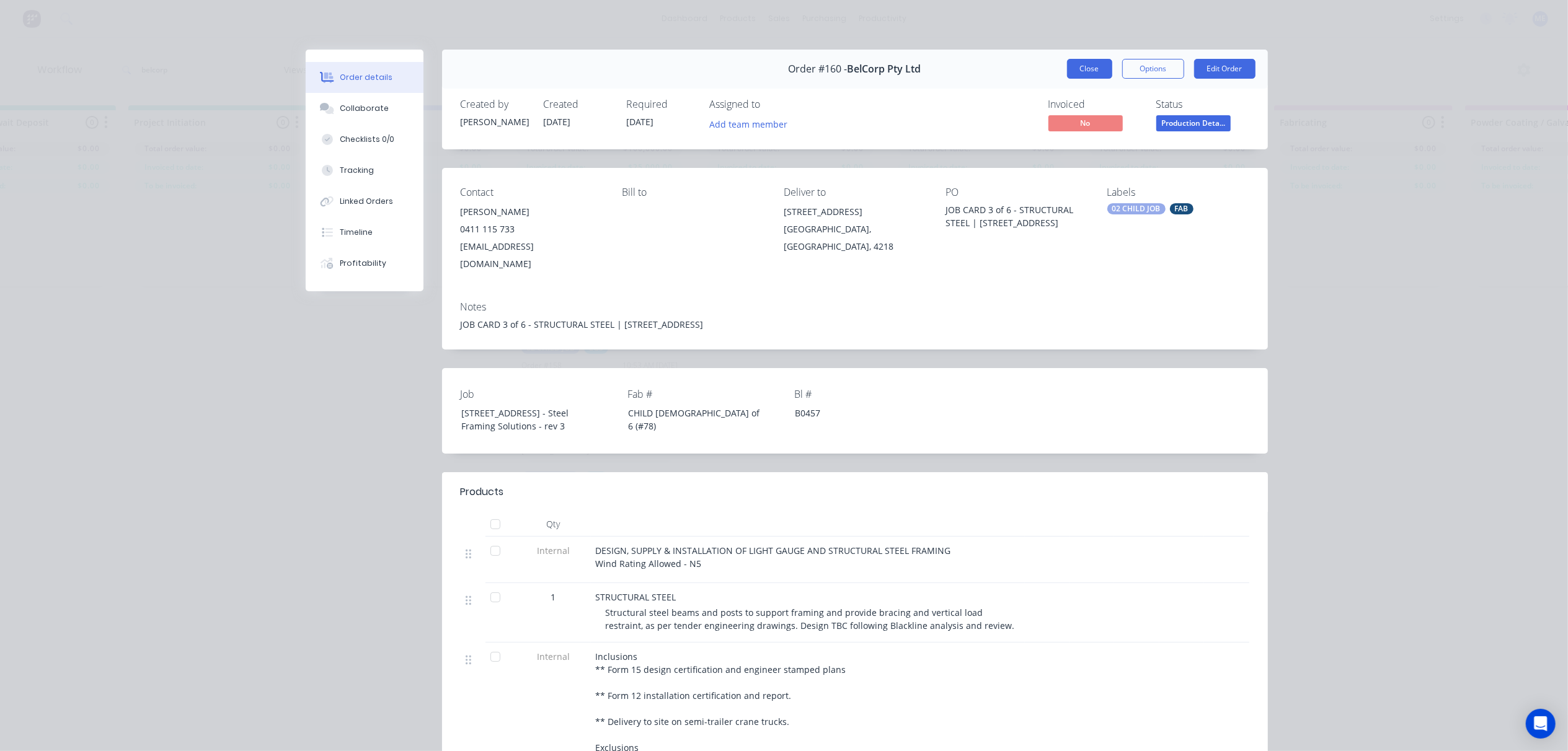
click at [1092, 73] on button "Close" at bounding box center [1090, 69] width 45 height 20
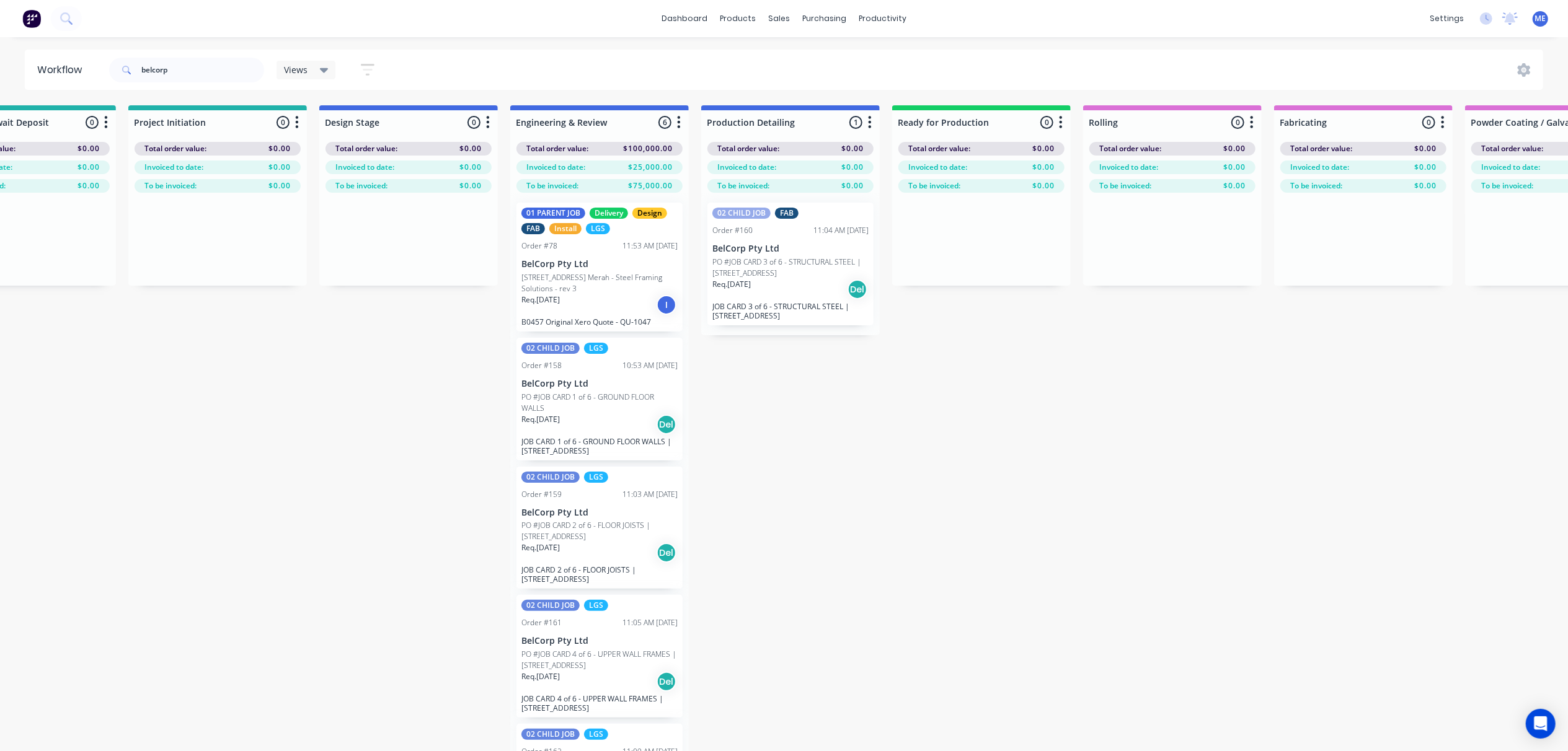
click at [1126, 449] on div "Submitted 0 Status colour #FF69B4 hex #FF69B4 Save Cancel Summaries Total order…" at bounding box center [1284, 450] width 3147 height 690
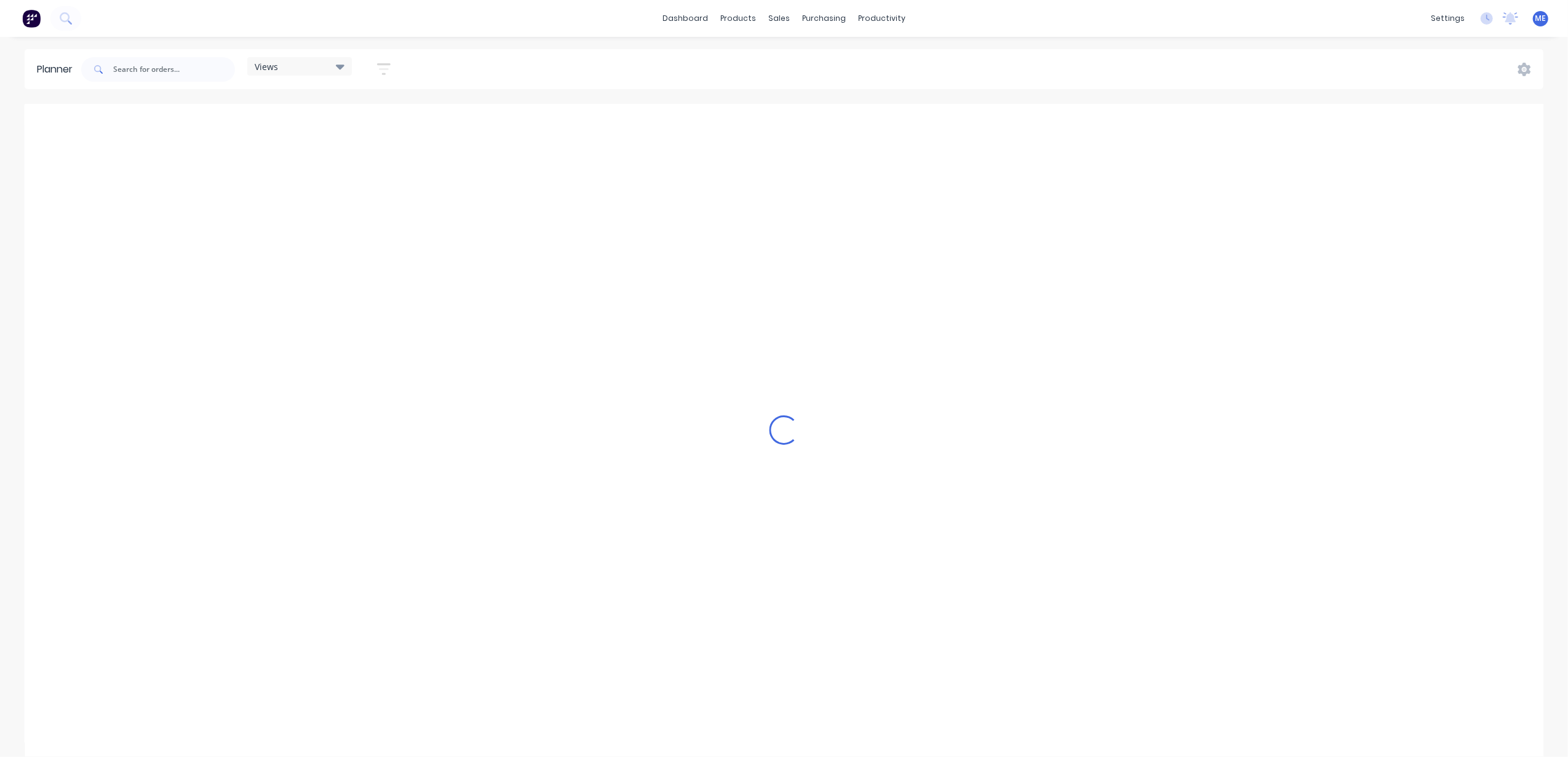
scroll to position [0, 476]
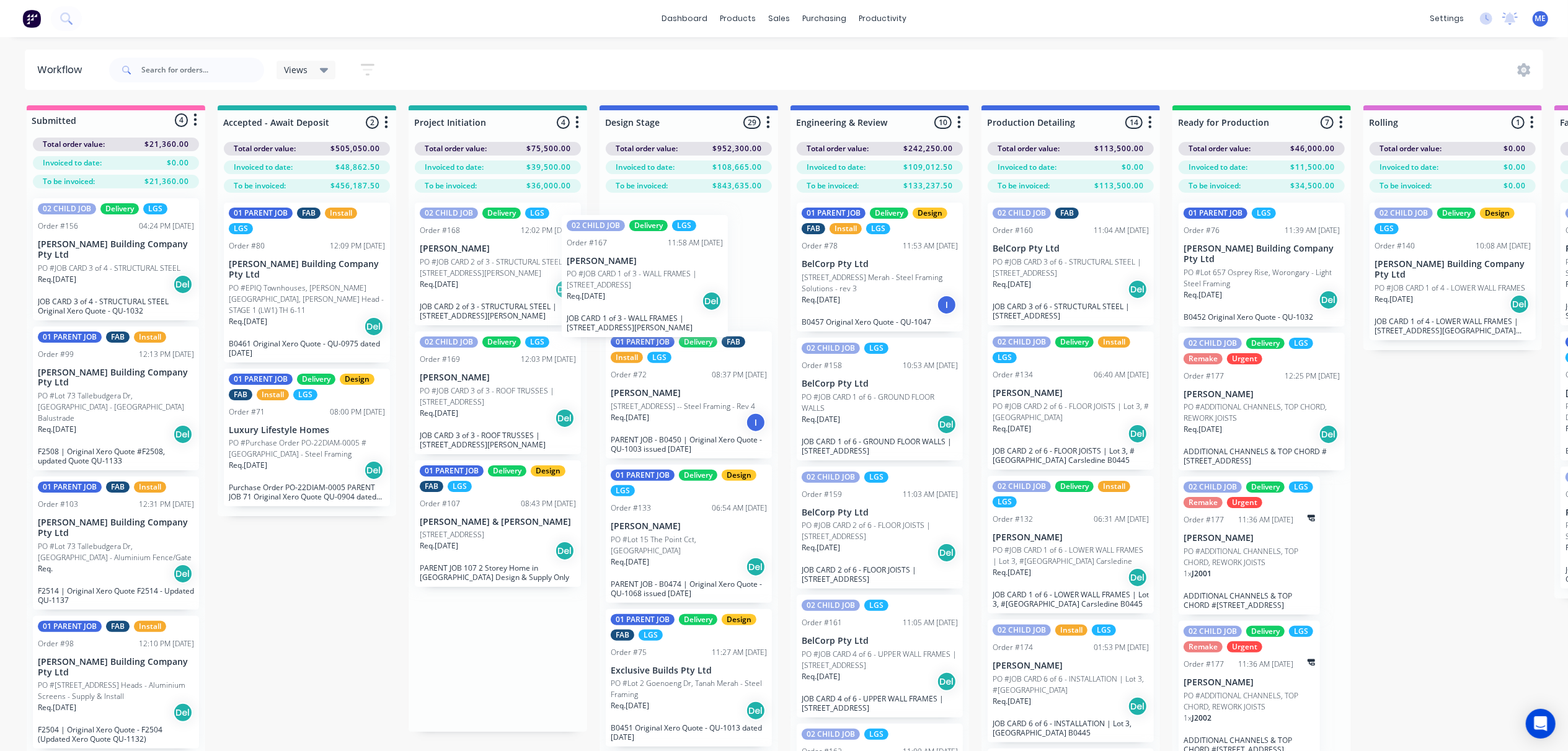
drag, startPoint x: 526, startPoint y: 303, endPoint x: 626, endPoint y: 302, distance: 100.0
click at [626, 301] on div "Submitted 4 Status colour #FF69B4 hex #FF69B4 Save Cancel Summaries Total order…" at bounding box center [1564, 450] width 3147 height 690
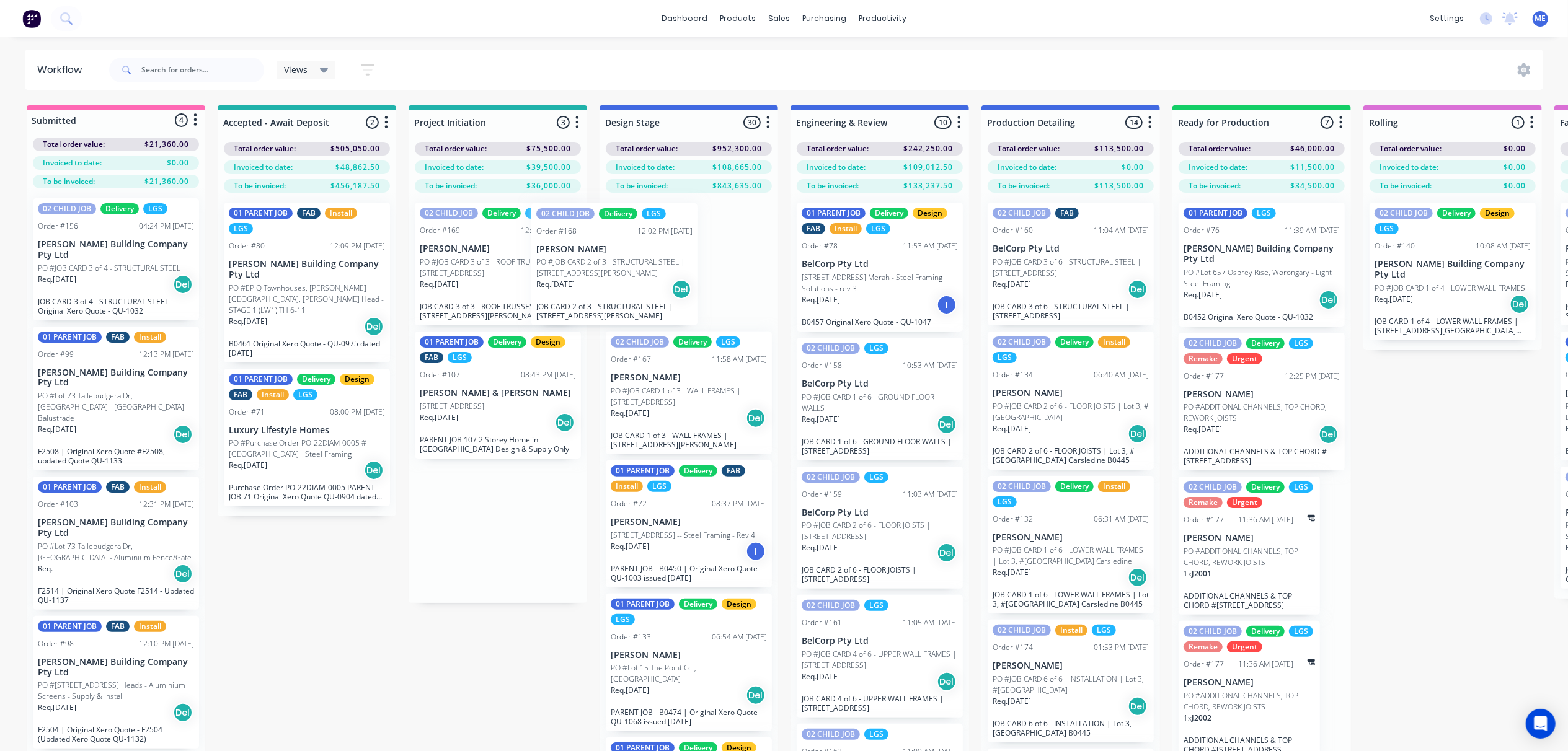
drag, startPoint x: 480, startPoint y: 269, endPoint x: 600, endPoint y: 272, distance: 120.0
click at [600, 272] on div "Submitted 4 Status colour #FF69B4 hex #FF69B4 Save Cancel Summaries Total order…" at bounding box center [1564, 450] width 3147 height 690
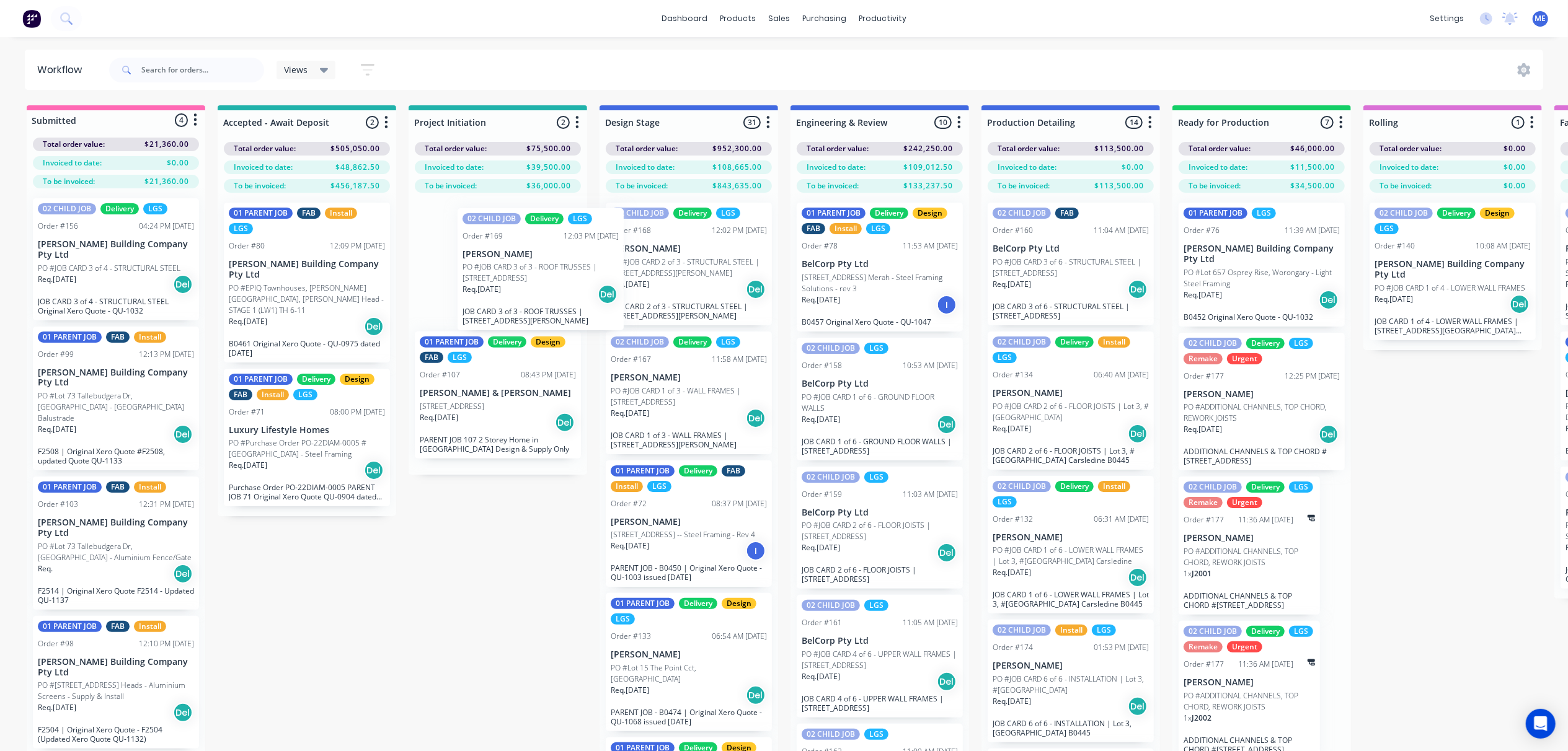
drag, startPoint x: 551, startPoint y: 298, endPoint x: 645, endPoint y: 284, distance: 95.0
click at [645, 284] on div "Submitted 4 Status colour #FF69B4 hex #FF69B4 Save Cancel Summaries Total order…" at bounding box center [1564, 450] width 3147 height 690
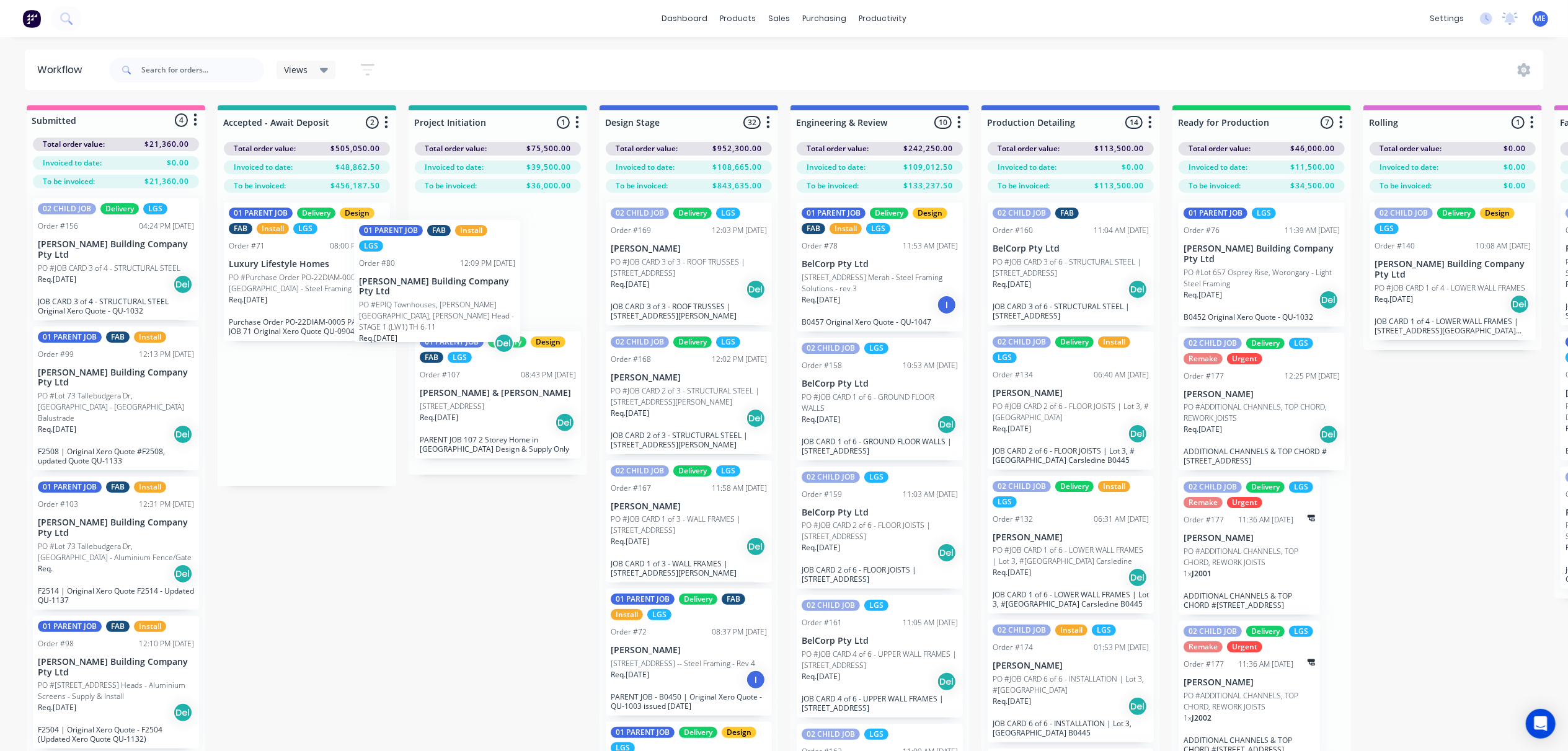
drag, startPoint x: 343, startPoint y: 265, endPoint x: 490, endPoint y: 288, distance: 148.8
click at [479, 279] on div "Submitted 4 Status colour #FF69B4 hex #FF69B4 Save Cancel Summaries Total order…" at bounding box center [1564, 450] width 3147 height 690
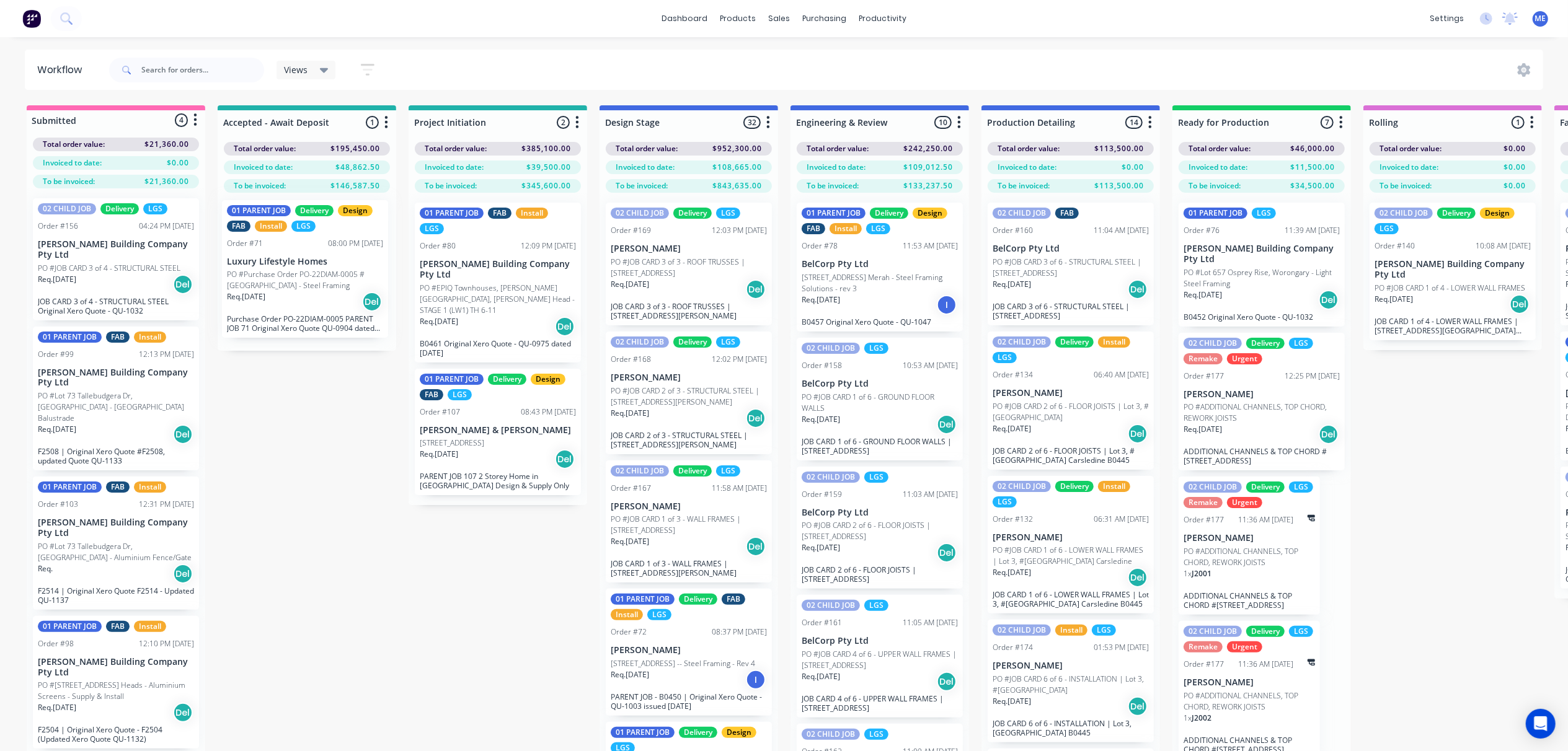
drag, startPoint x: 479, startPoint y: 281, endPoint x: 318, endPoint y: 292, distance: 161.4
click at [318, 292] on div "01 PARENT JOB Delivery Design FAB Install LGS Order #71 08:00 PM [DATE] Luxury …" at bounding box center [307, 272] width 179 height 158
click at [508, 316] on div "Req. [DATE] Del" at bounding box center [498, 326] width 156 height 21
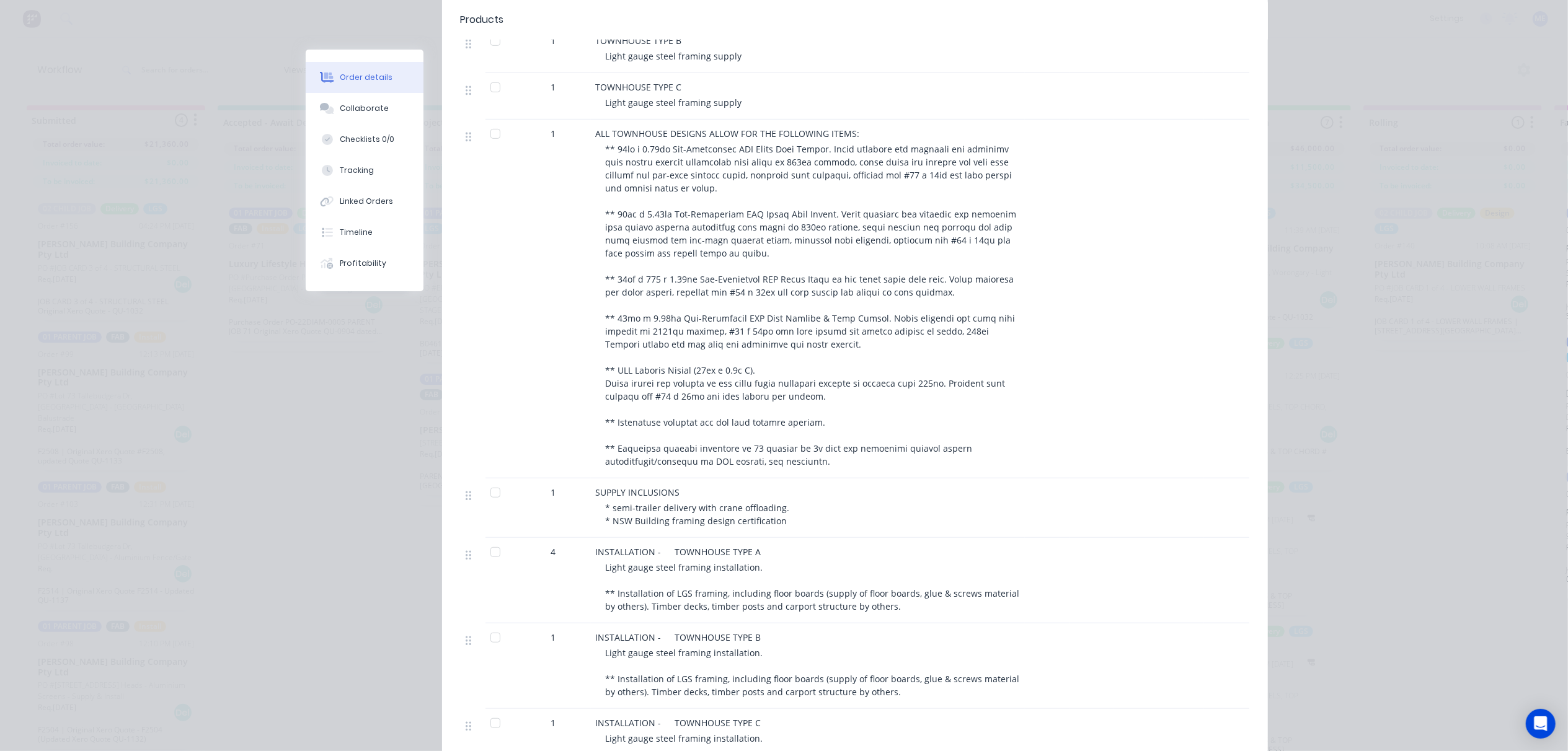
scroll to position [661, 0]
click at [361, 390] on div "Order #80 - [PERSON_NAME] Building Company Pty Ltd Close Options Edit Order Cre…" at bounding box center [787, 229] width 962 height 1680
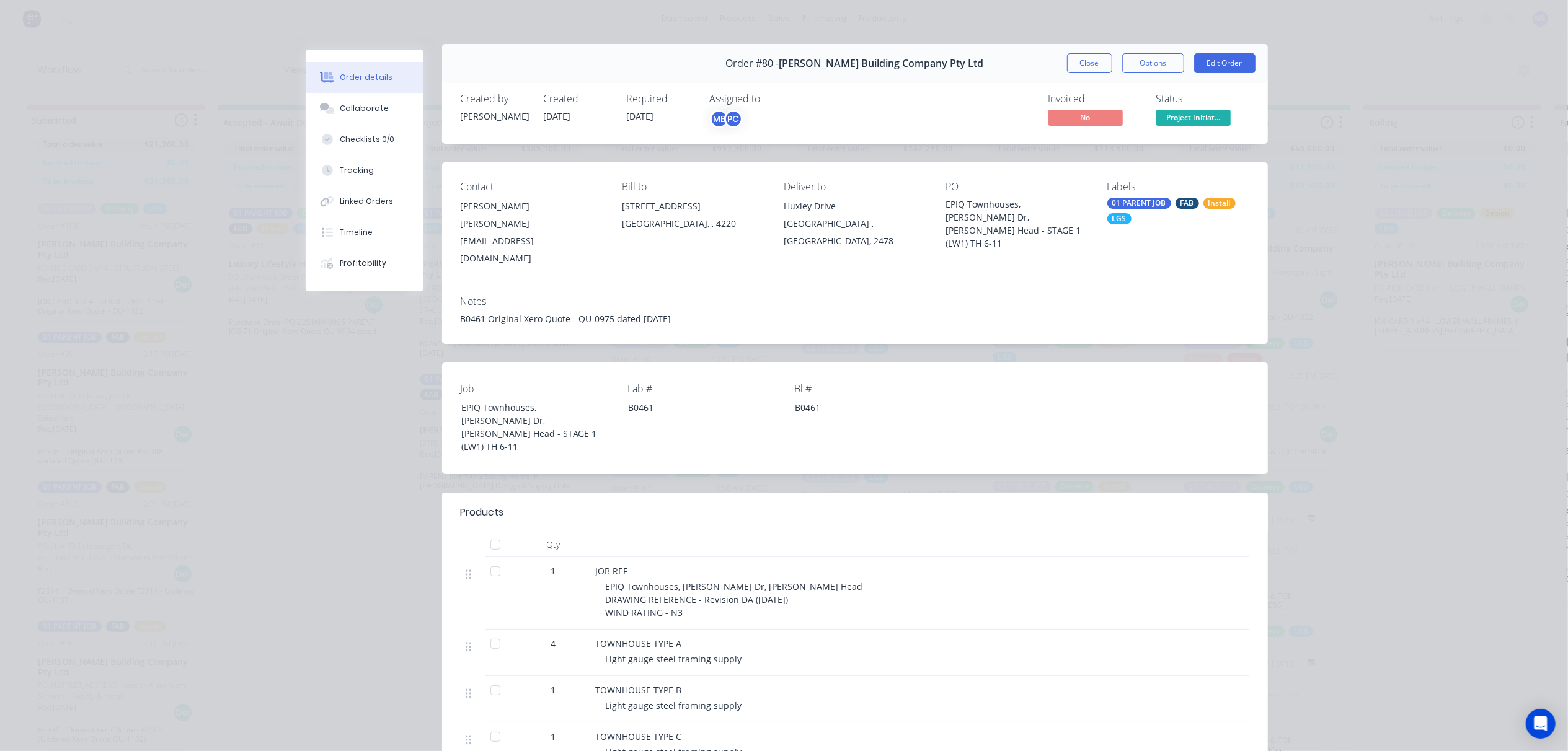
scroll to position [0, 0]
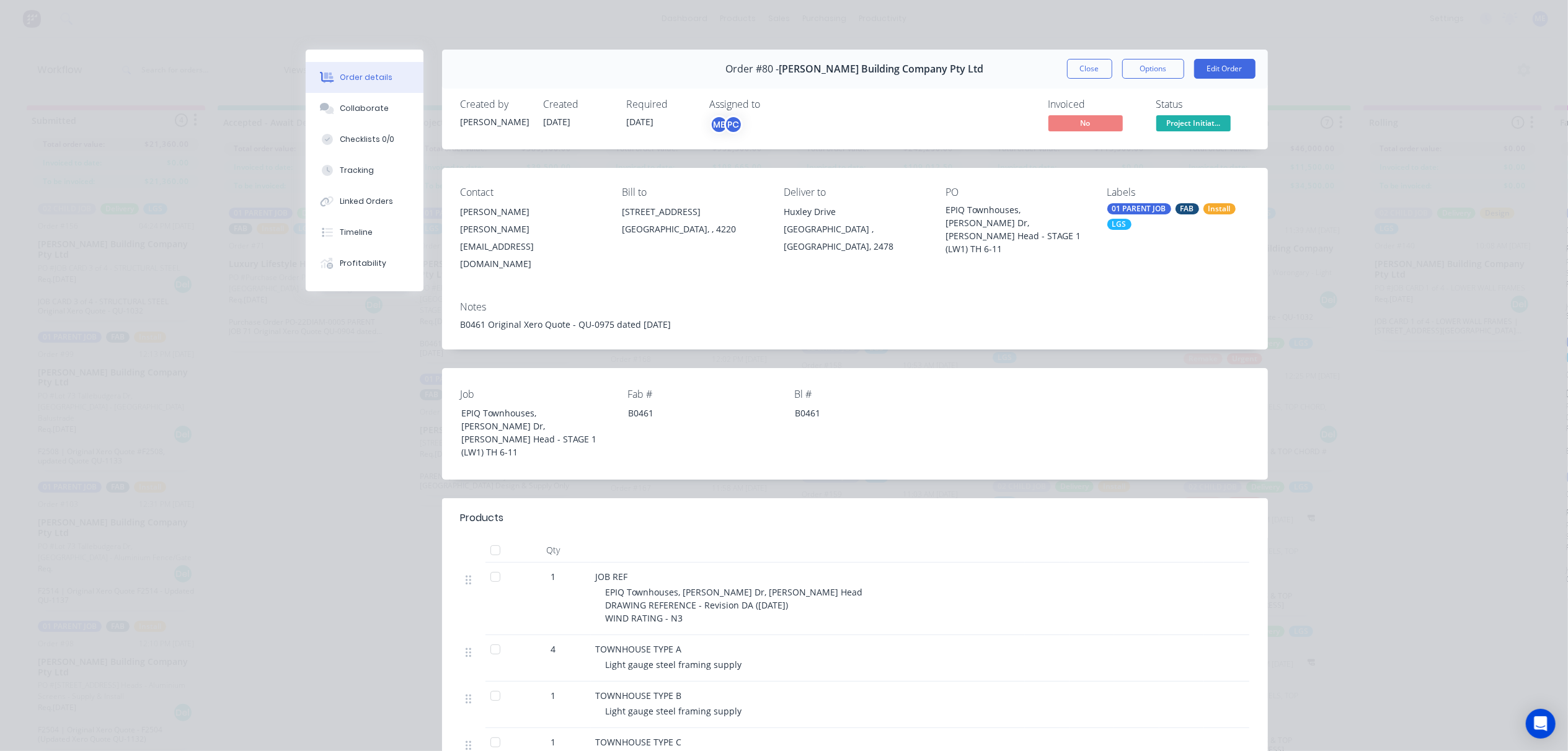
click at [1137, 227] on div "01 PARENT JOB FAB Install LGS" at bounding box center [1178, 216] width 142 height 26
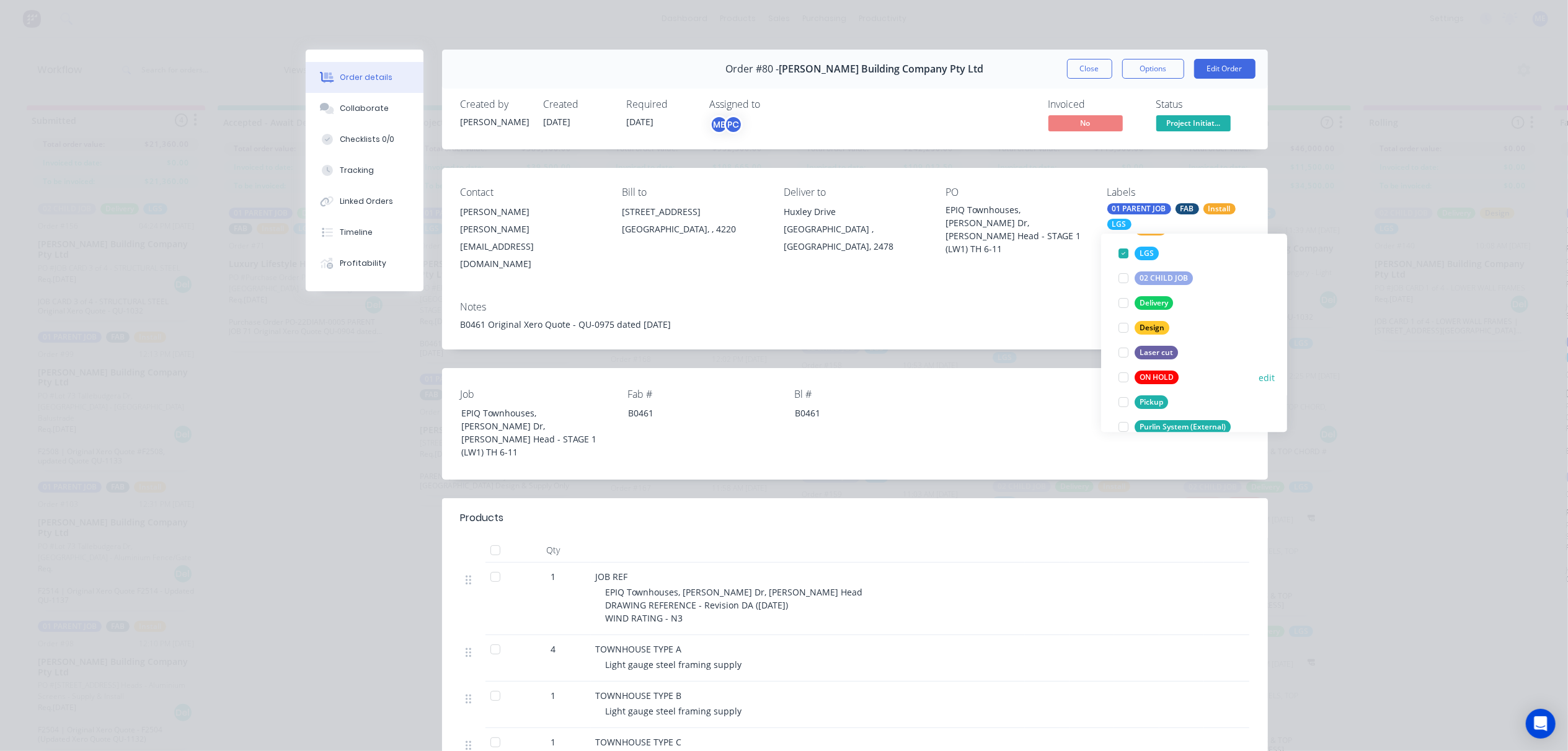
scroll to position [165, 0]
click at [1123, 316] on div at bounding box center [1123, 316] width 25 height 25
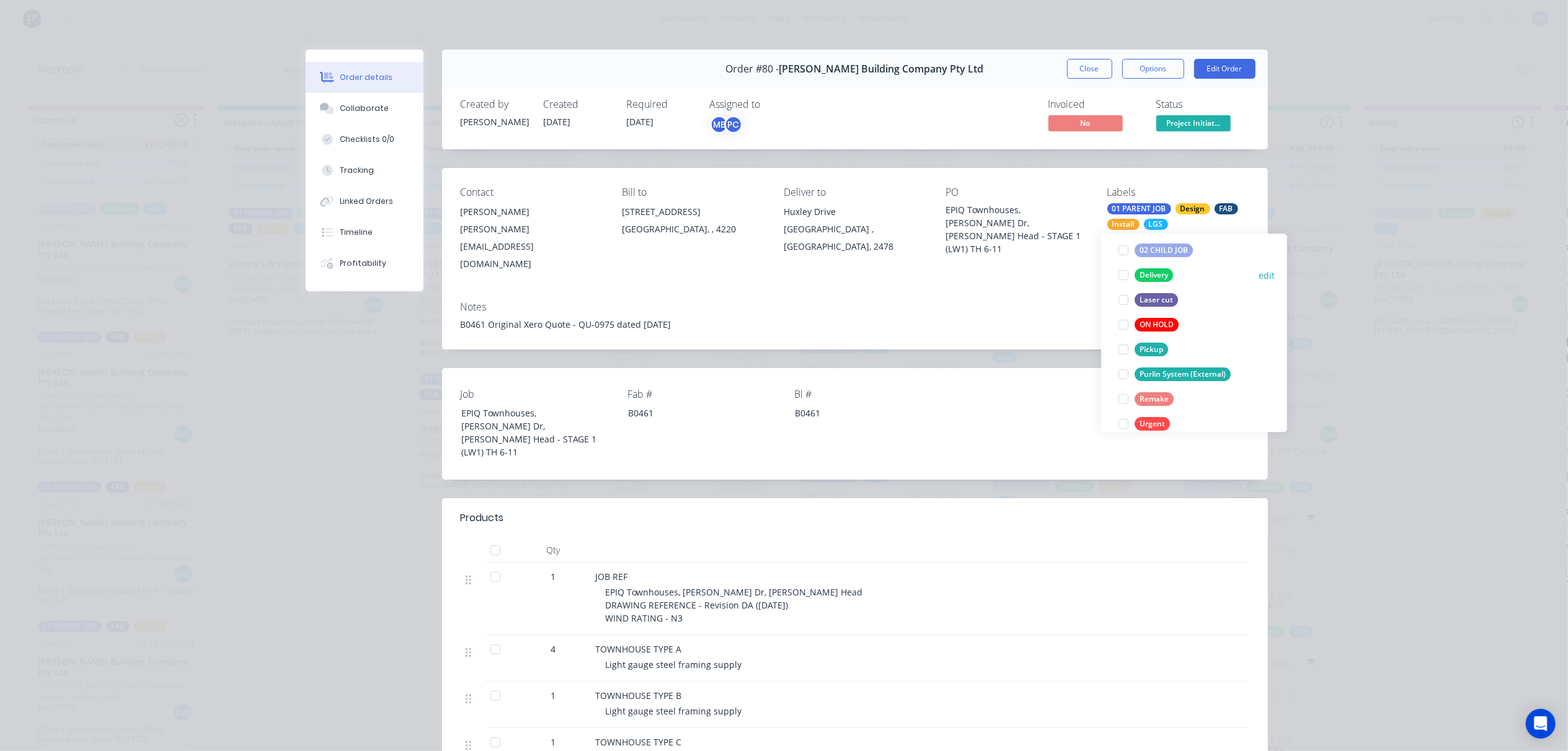
click at [1123, 274] on div at bounding box center [1123, 275] width 25 height 25
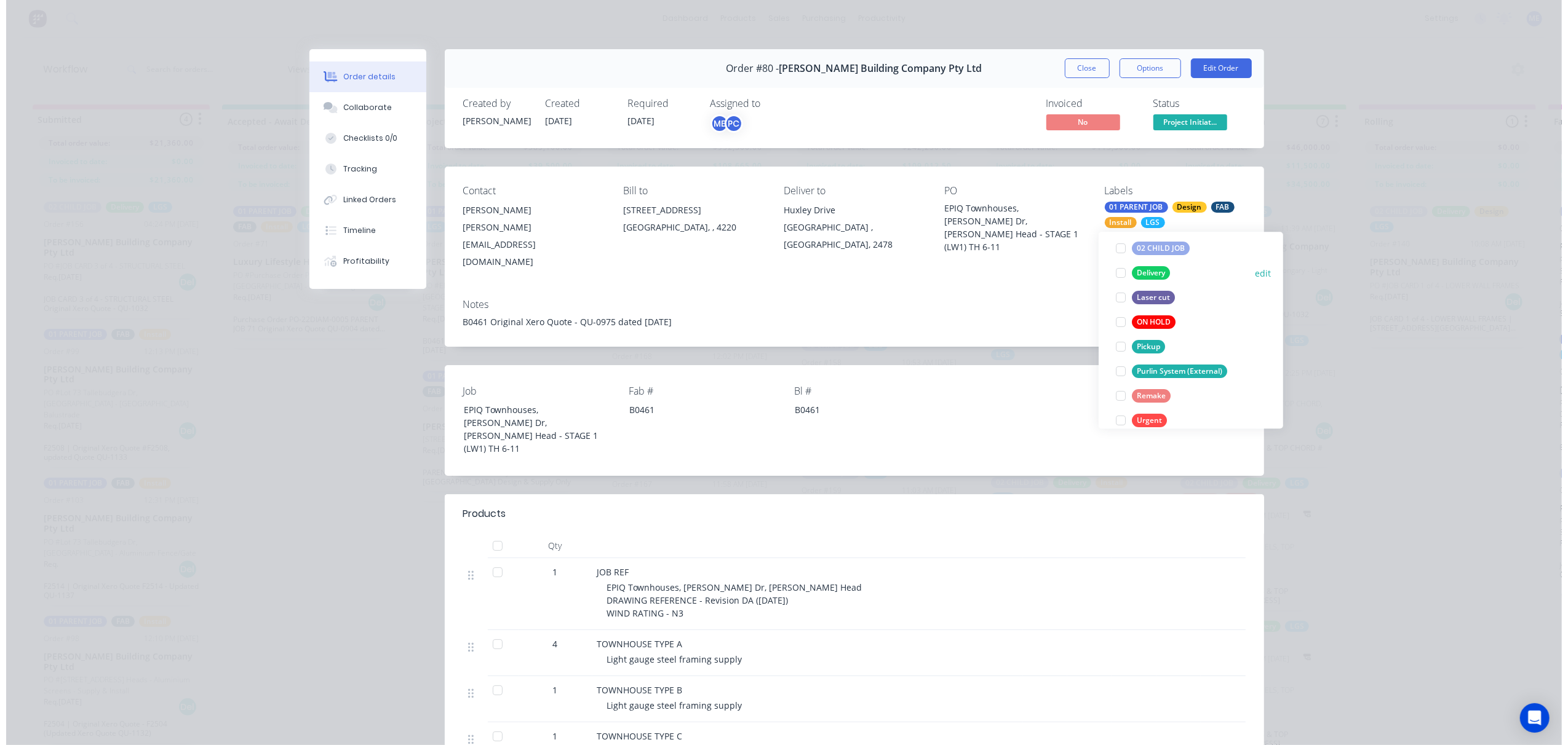
scroll to position [82, 0]
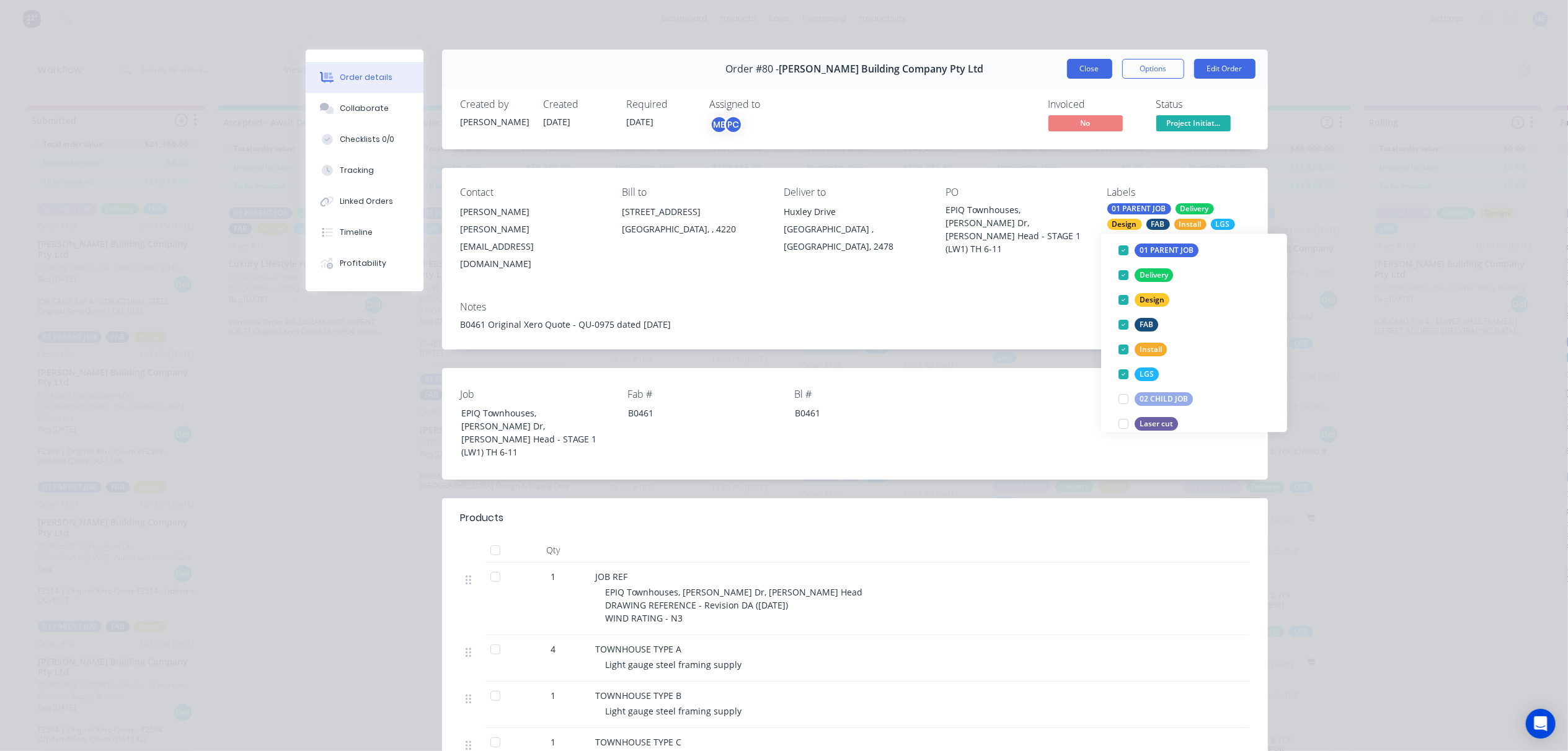
click at [1077, 74] on button "Close" at bounding box center [1090, 69] width 45 height 20
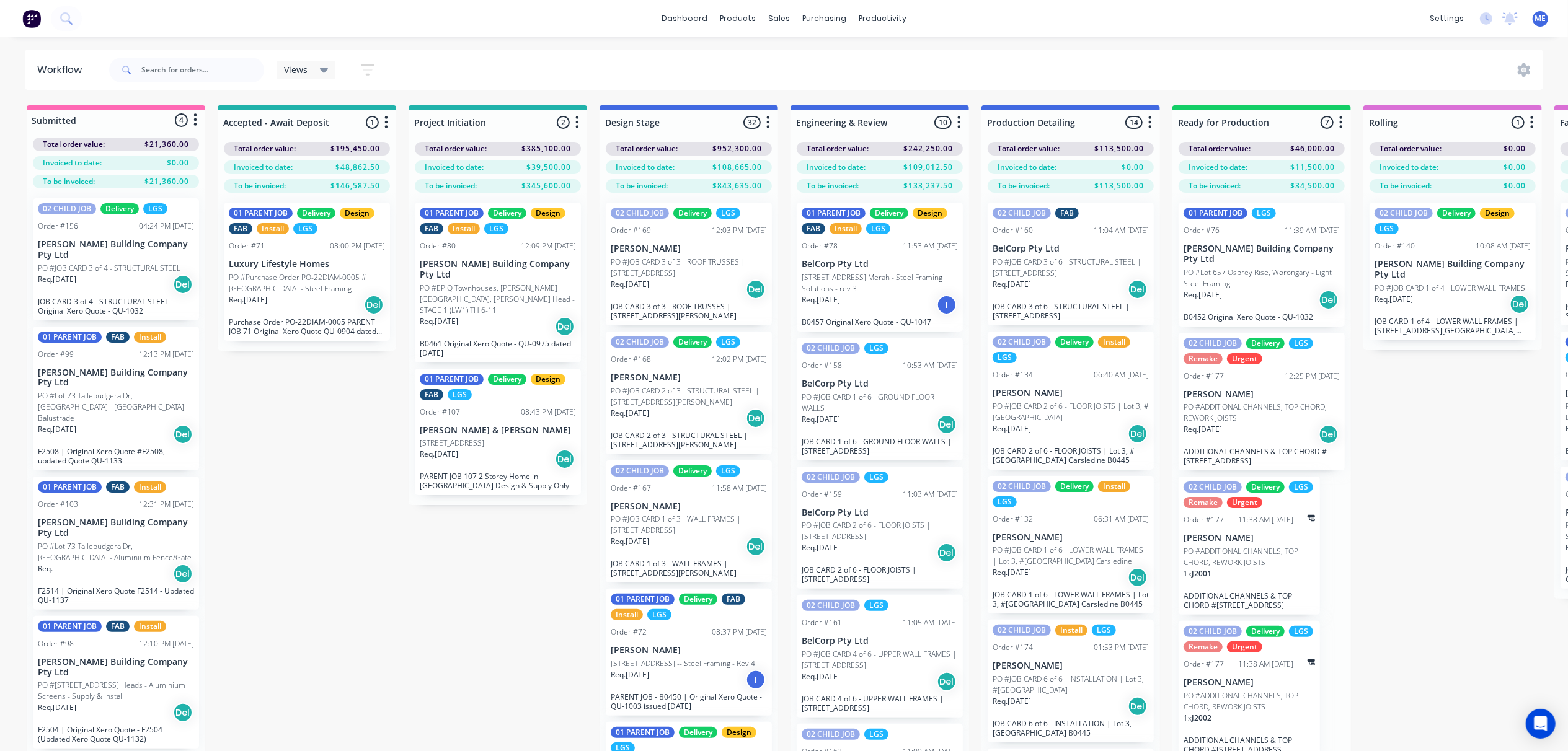
click at [97, 263] on p "PO #JOB CARD 3 of 4 - STRUCTURAL STEEL" at bounding box center [109, 268] width 142 height 11
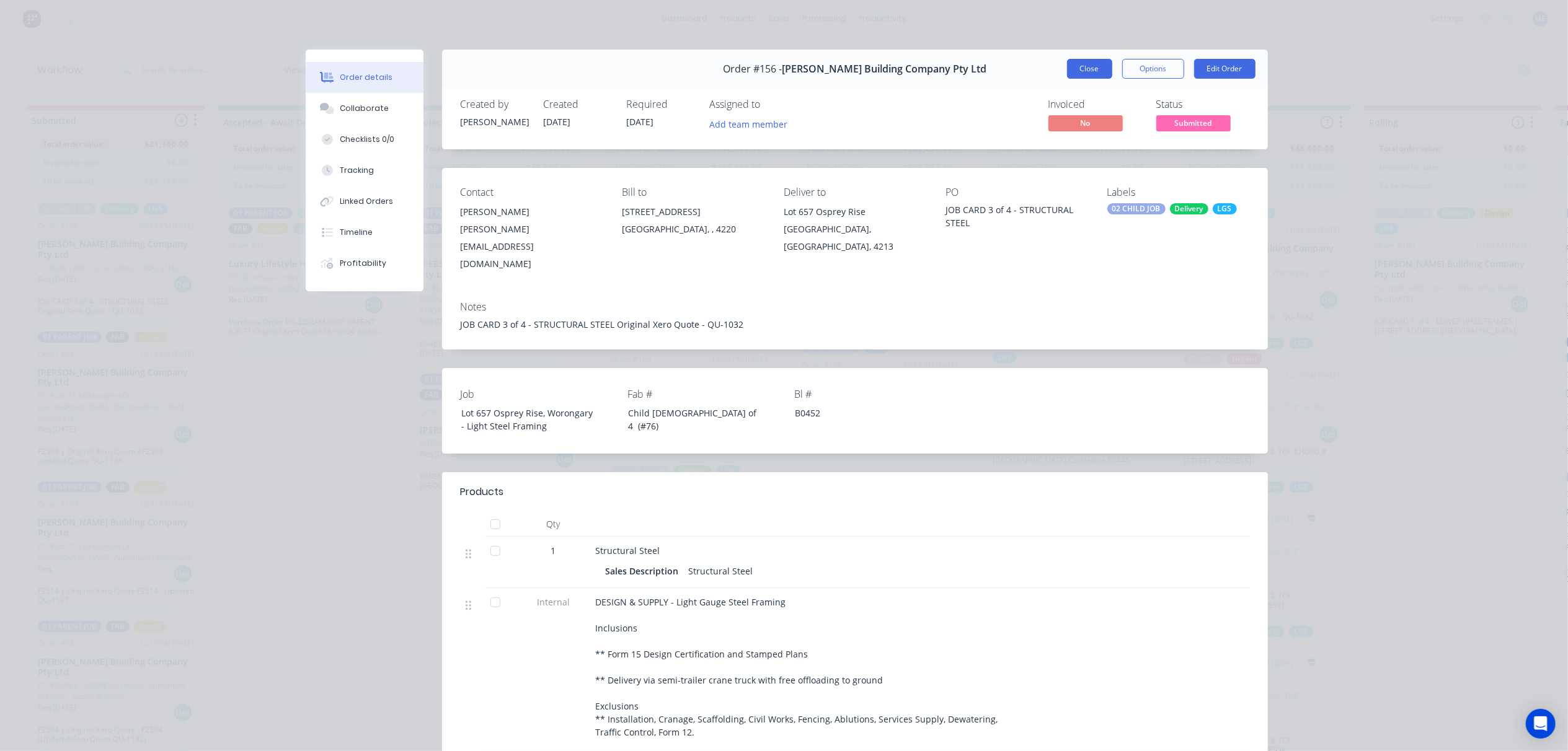
click at [1084, 66] on button "Close" at bounding box center [1090, 69] width 45 height 20
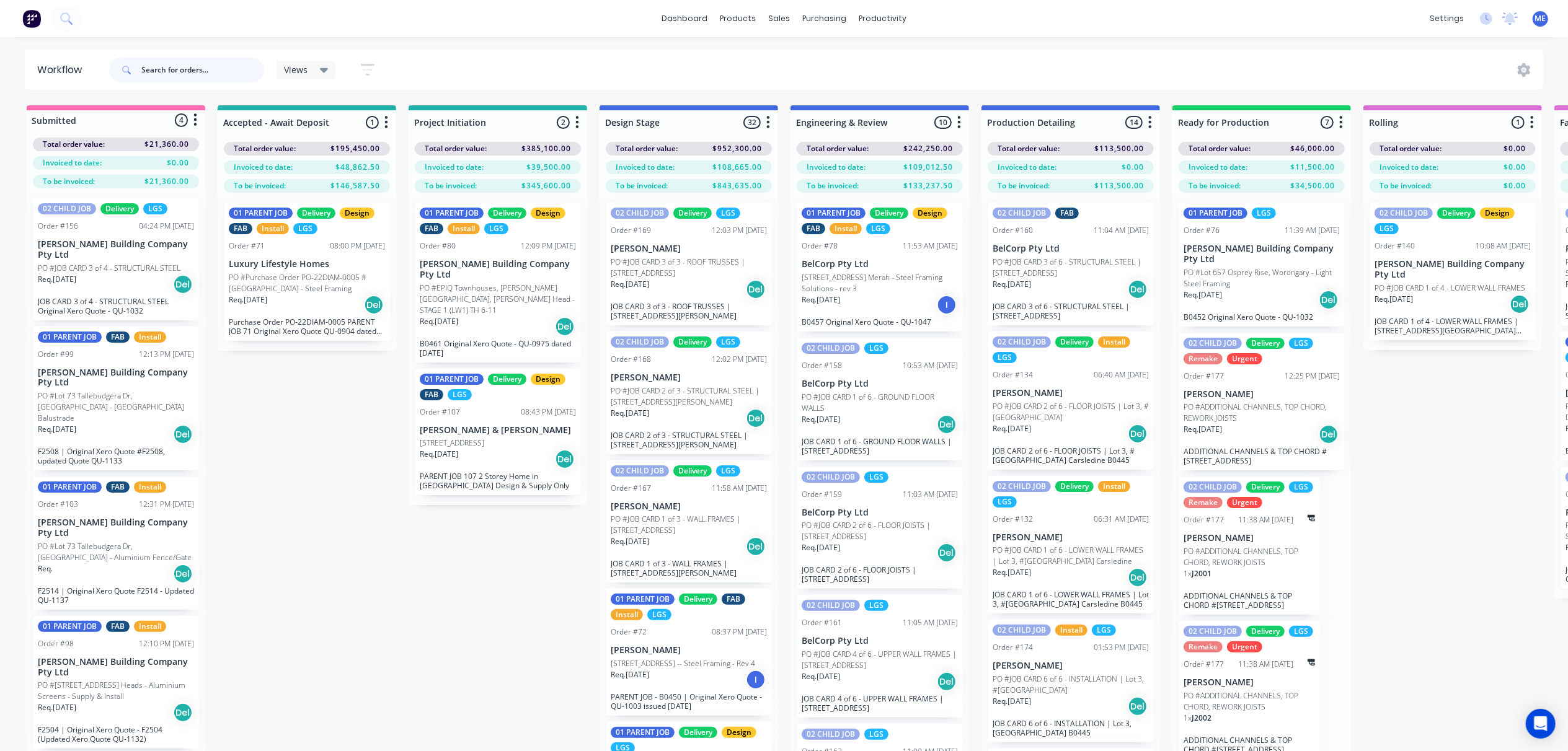
click at [172, 70] on input "text" at bounding box center [203, 70] width 123 height 25
type input "osprey"
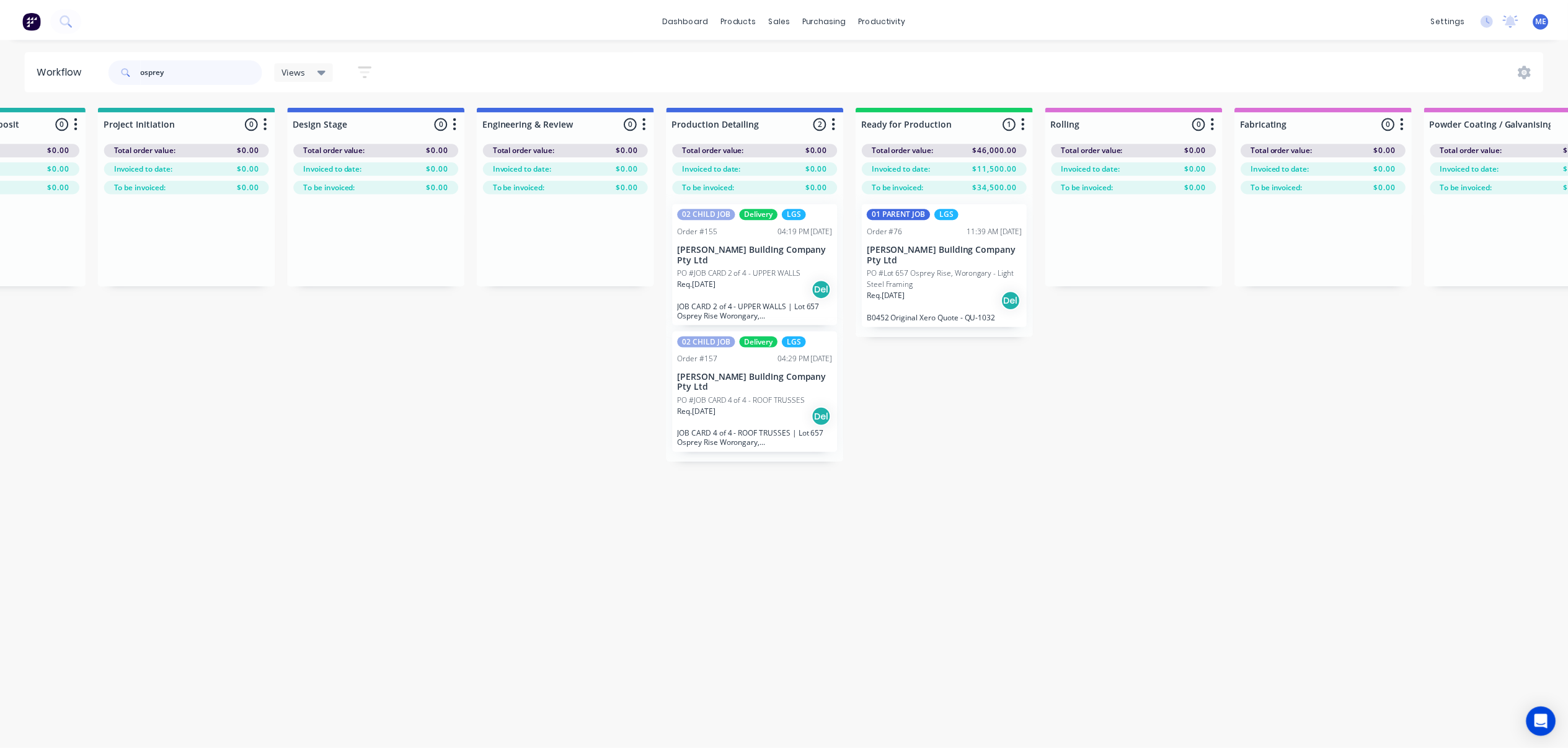
scroll to position [0, 0]
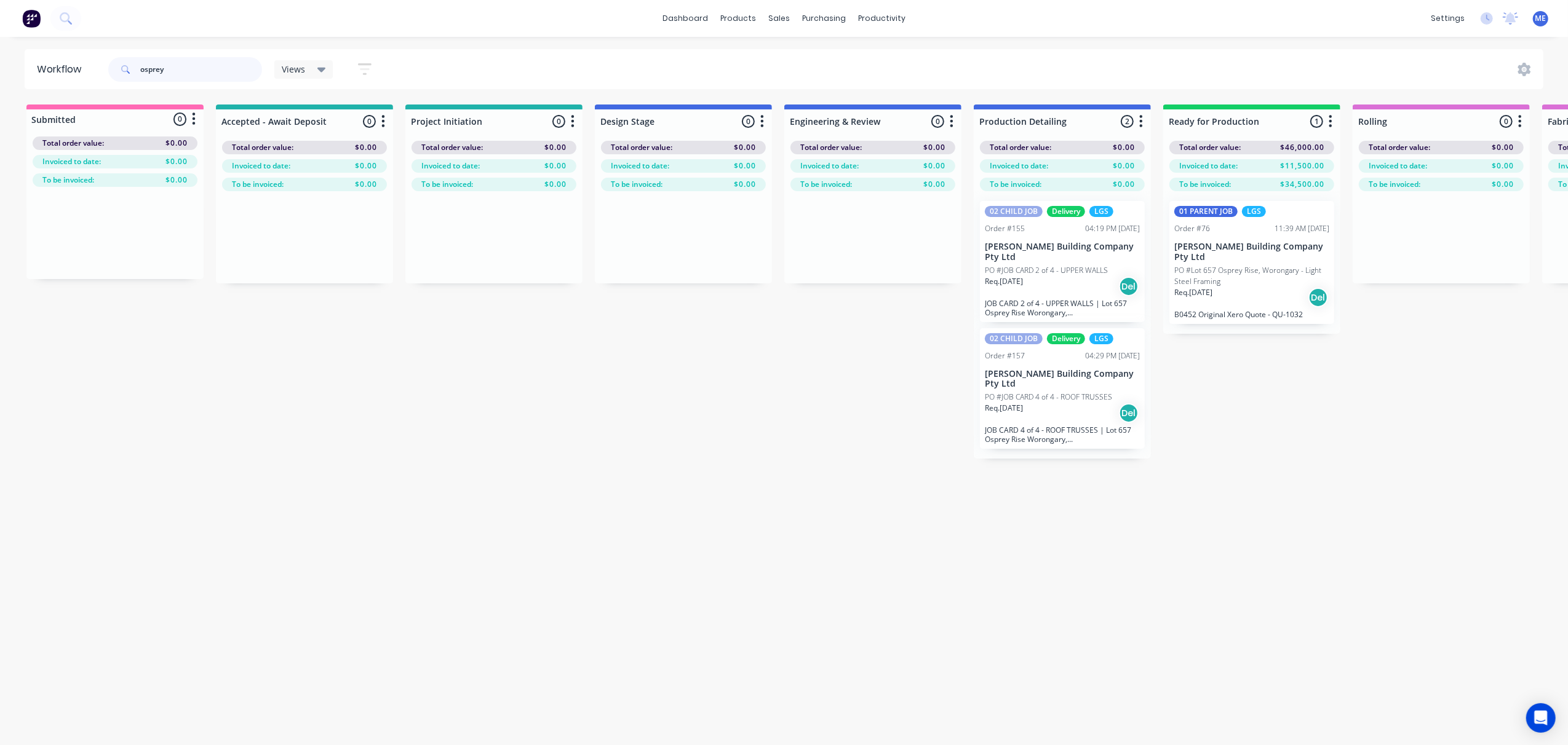
click at [82, 73] on header "Workflow osprey Views Save new view None (Default) edit 01 - Master View - All …" at bounding box center [784, 68] width 1519 height 40
click at [367, 398] on div "Submitted 0 Status colour #FF69B4 hex #FF69B4 Save Cancel Summaries Total order…" at bounding box center [1551, 281] width 3121 height 354
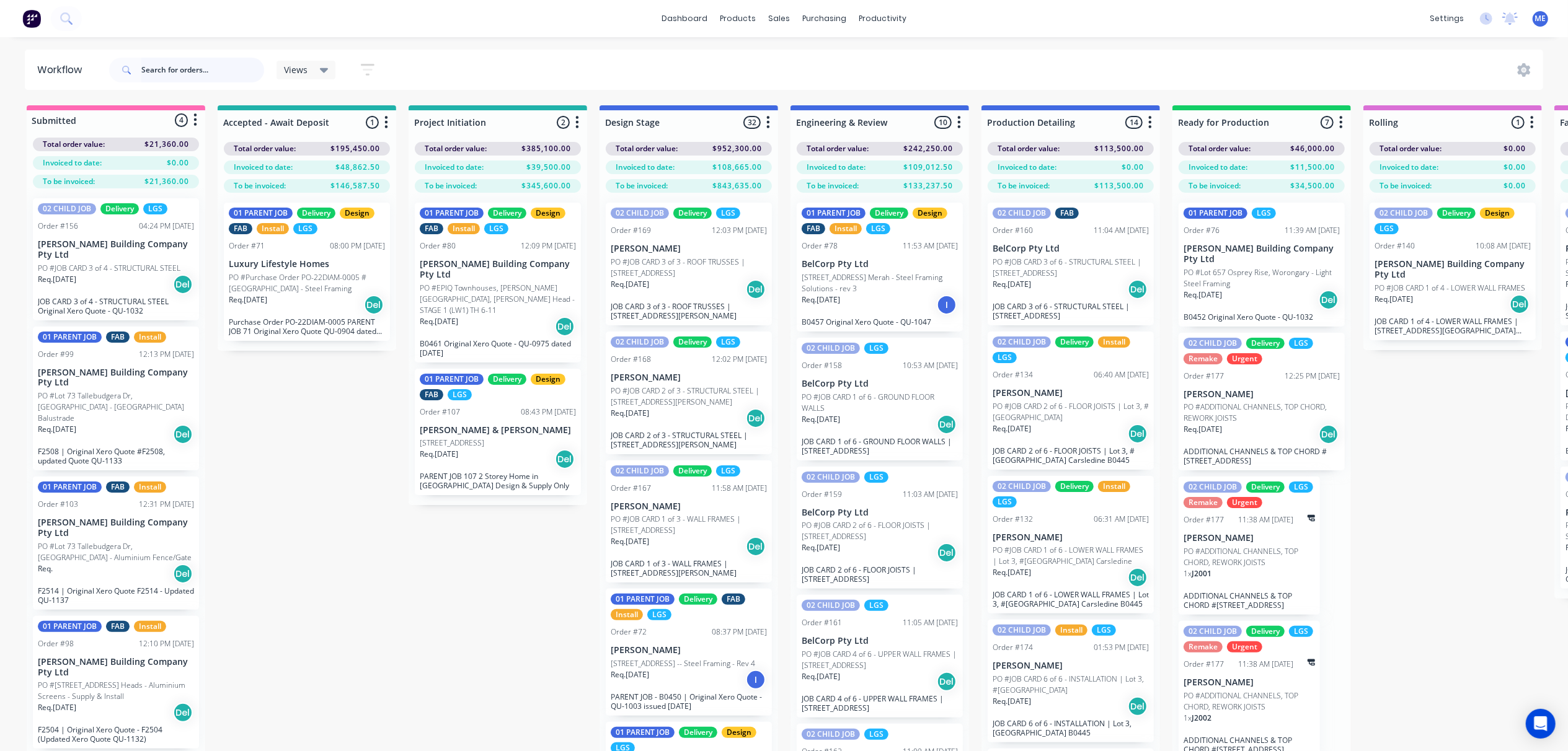
click at [164, 70] on input "text" at bounding box center [203, 70] width 123 height 25
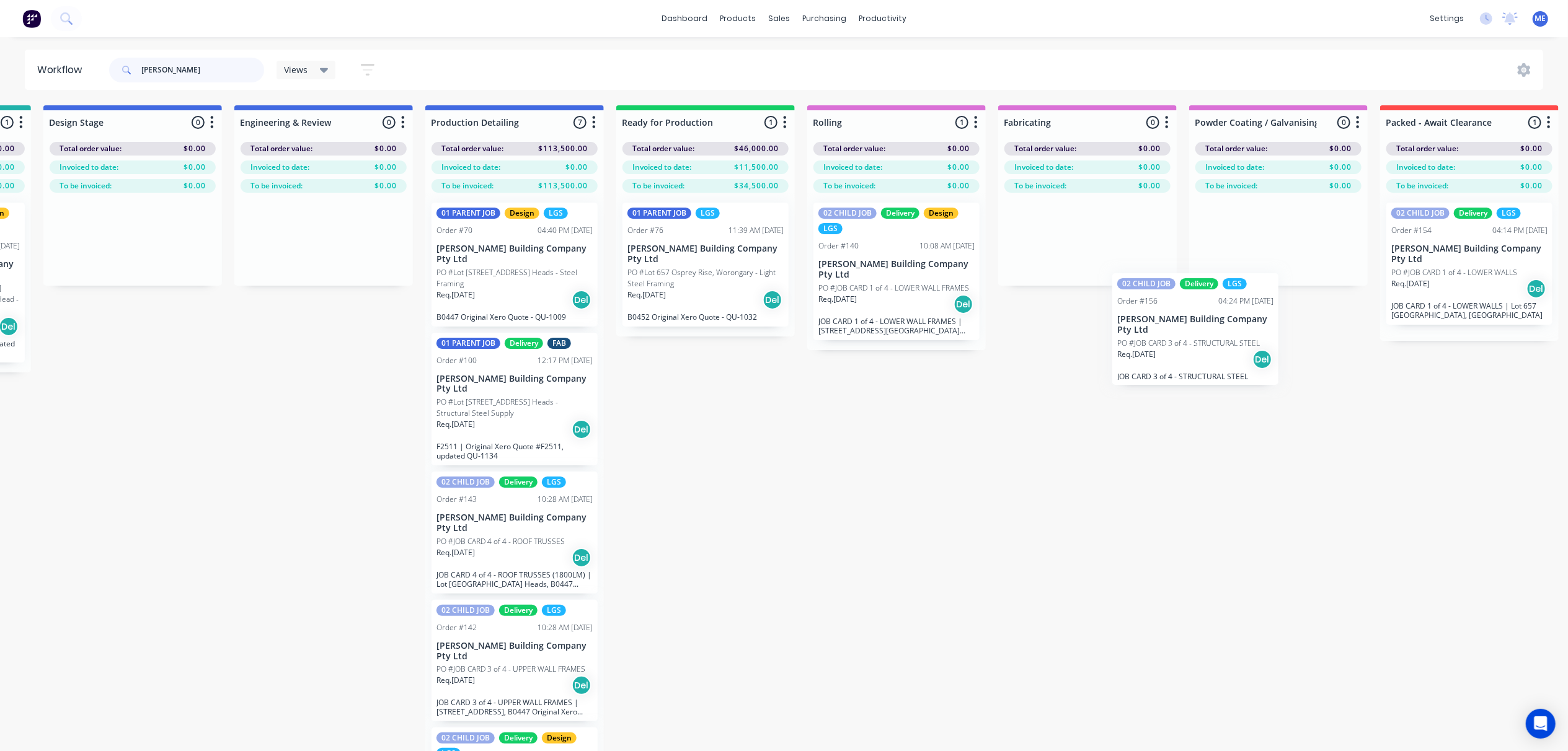
scroll to position [0, 561]
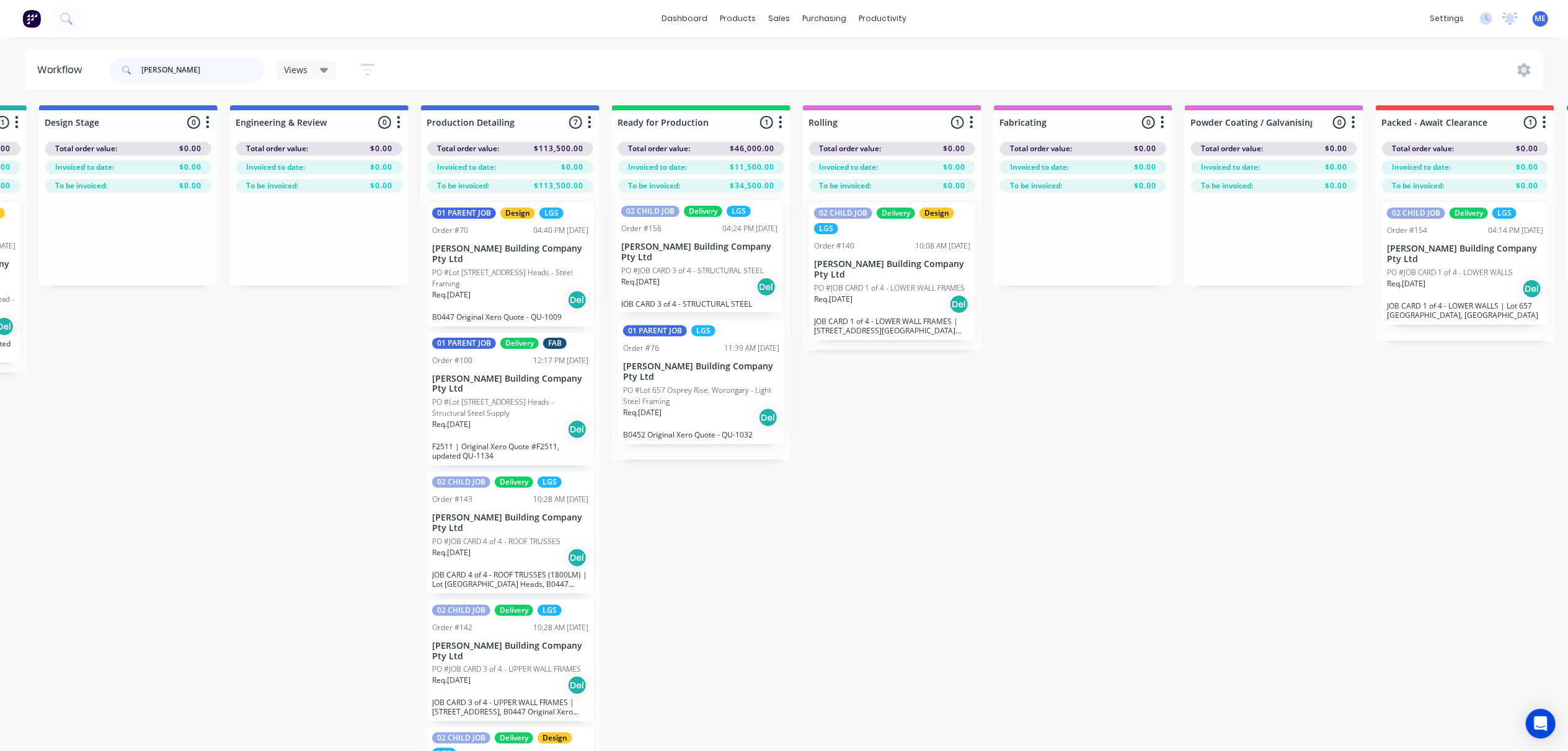
drag, startPoint x: 138, startPoint y: 278, endPoint x: 726, endPoint y: 285, distance: 588.0
click at [726, 285] on div "Submitted 4 Status colour #FF69B4 hex #FF69B4 Save Cancel Summaries Total order…" at bounding box center [1004, 450] width 3147 height 690
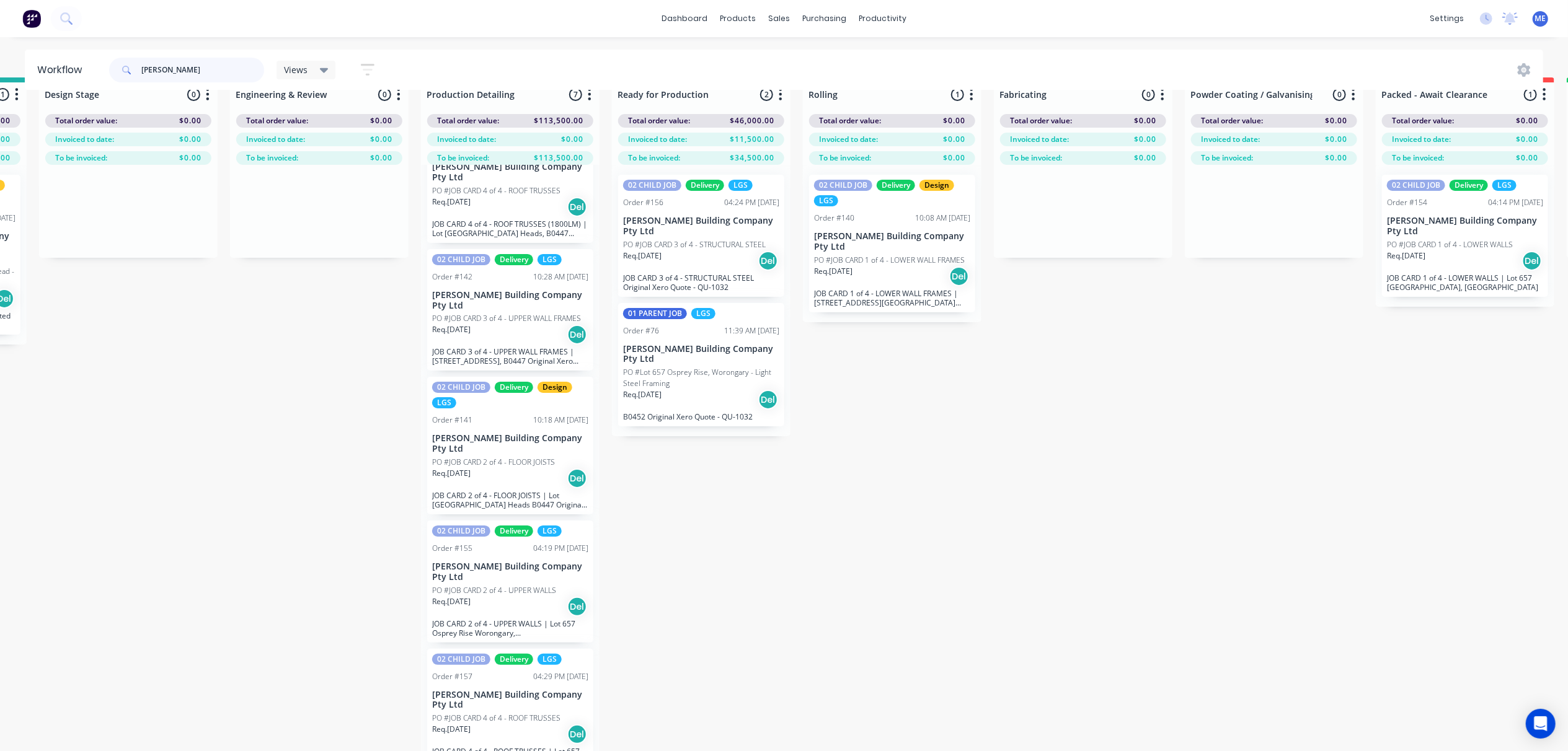
scroll to position [57, 561]
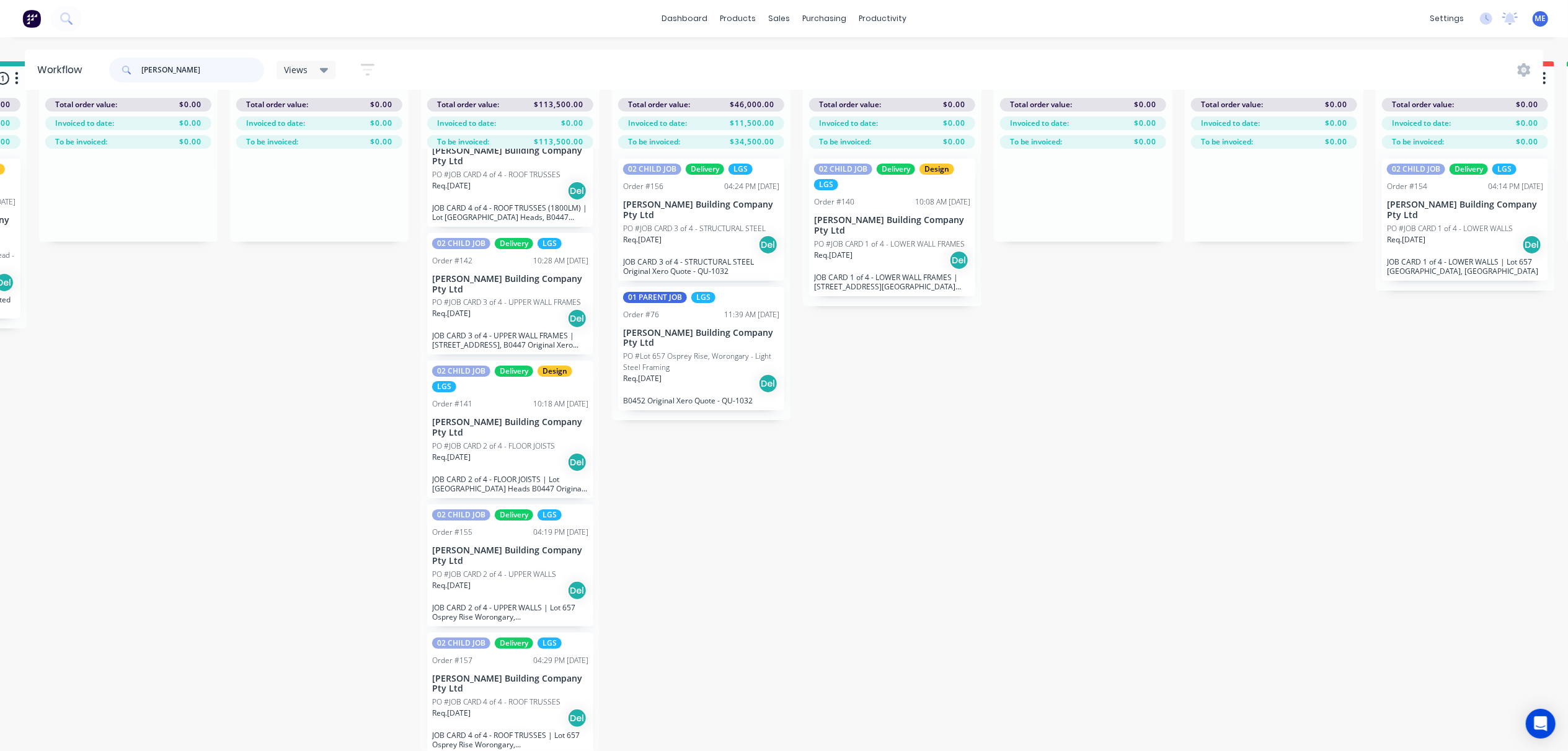
type input "blackwood"
click at [698, 257] on p "JOB CARD 3 of 4 - STRUCTURAL STEEL Original Xero Quote - QU-1032" at bounding box center [701, 266] width 156 height 19
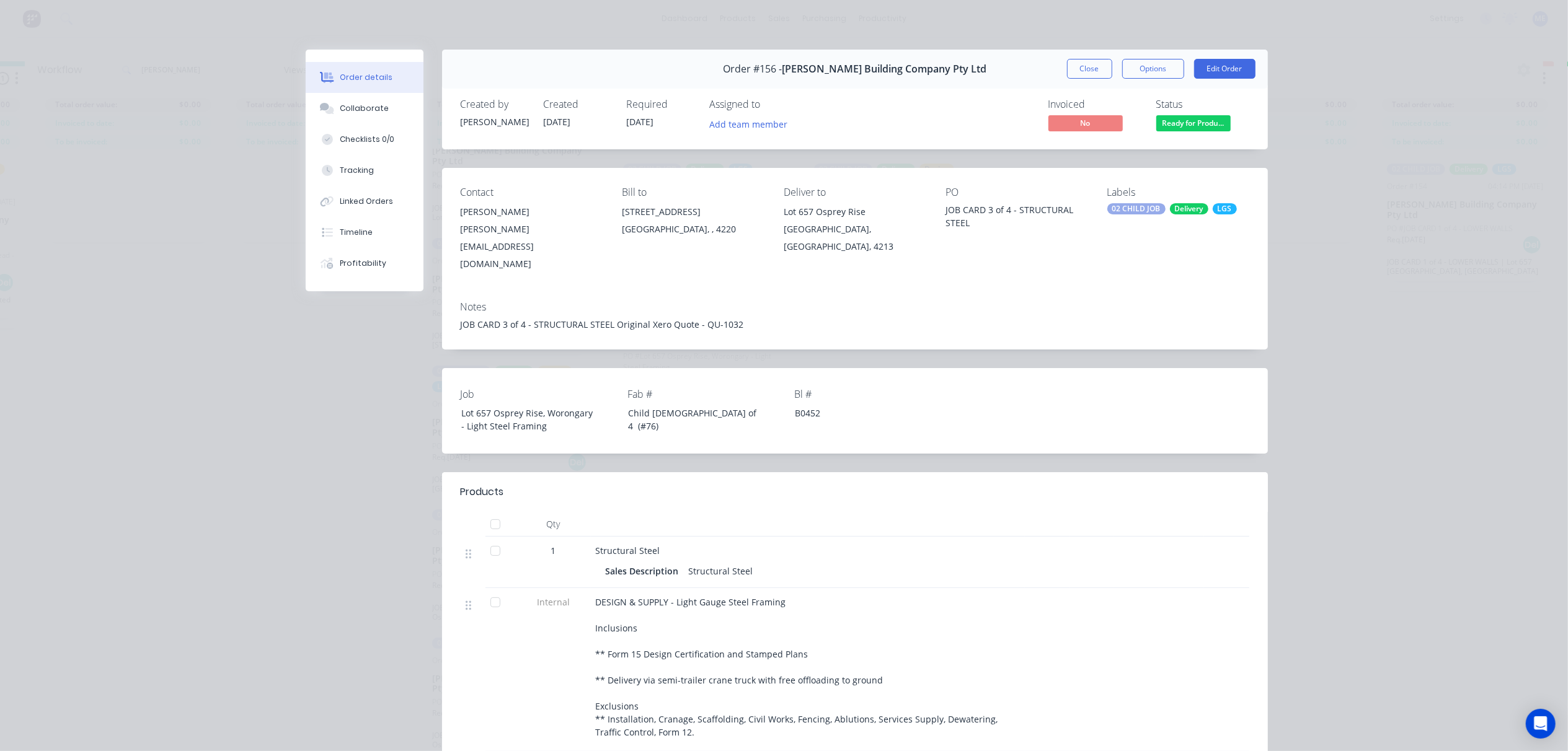
click at [564, 318] on div "JOB CARD 3 of 4 - STRUCTURAL STEEL Original Xero Quote - QU-1032" at bounding box center [854, 324] width 789 height 13
click at [1160, 66] on button "Options" at bounding box center [1154, 69] width 62 height 20
click at [1214, 65] on button "Edit Order" at bounding box center [1225, 69] width 61 height 20
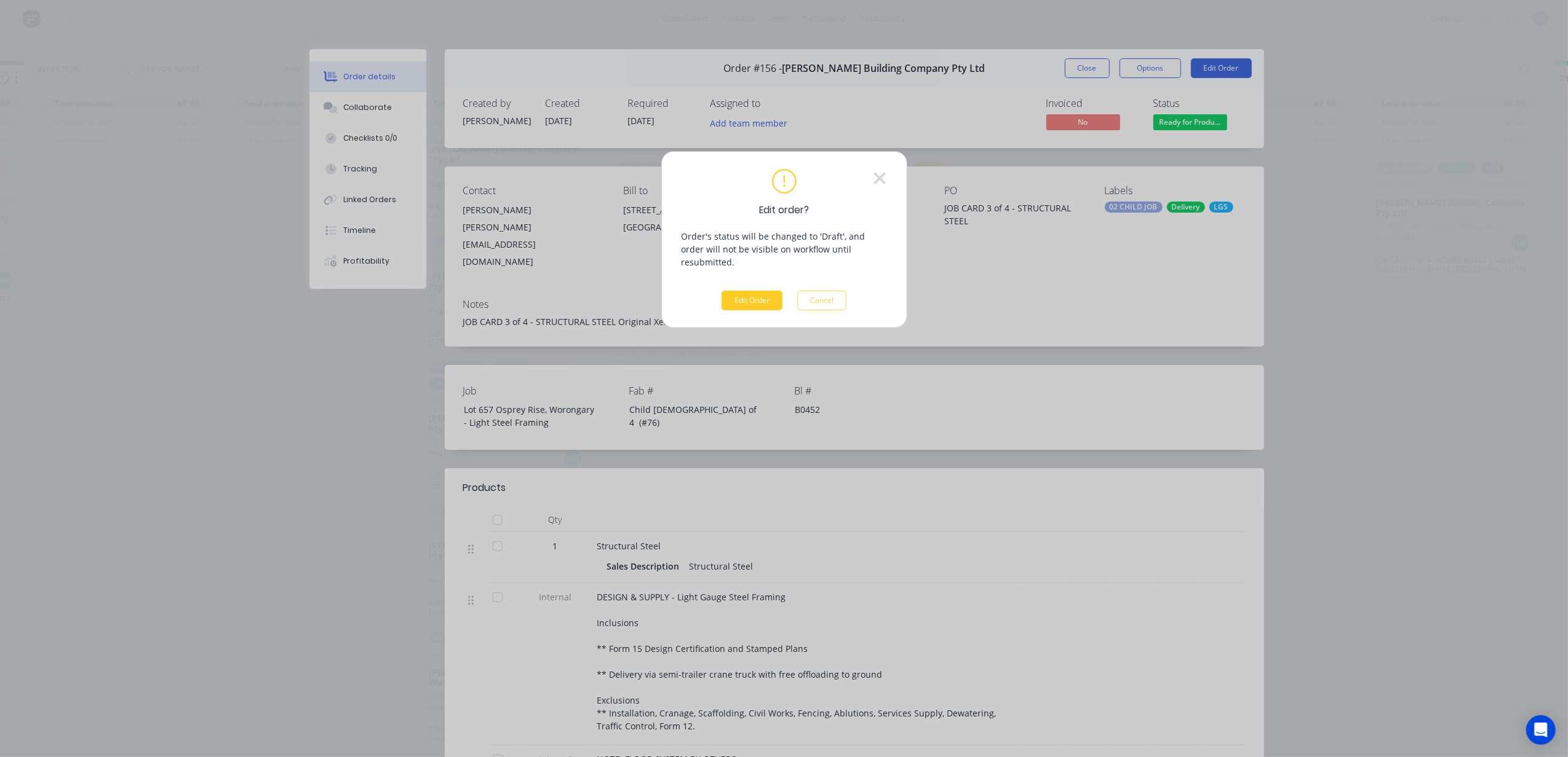
click at [742, 291] on button "Edit Order" at bounding box center [751, 300] width 61 height 20
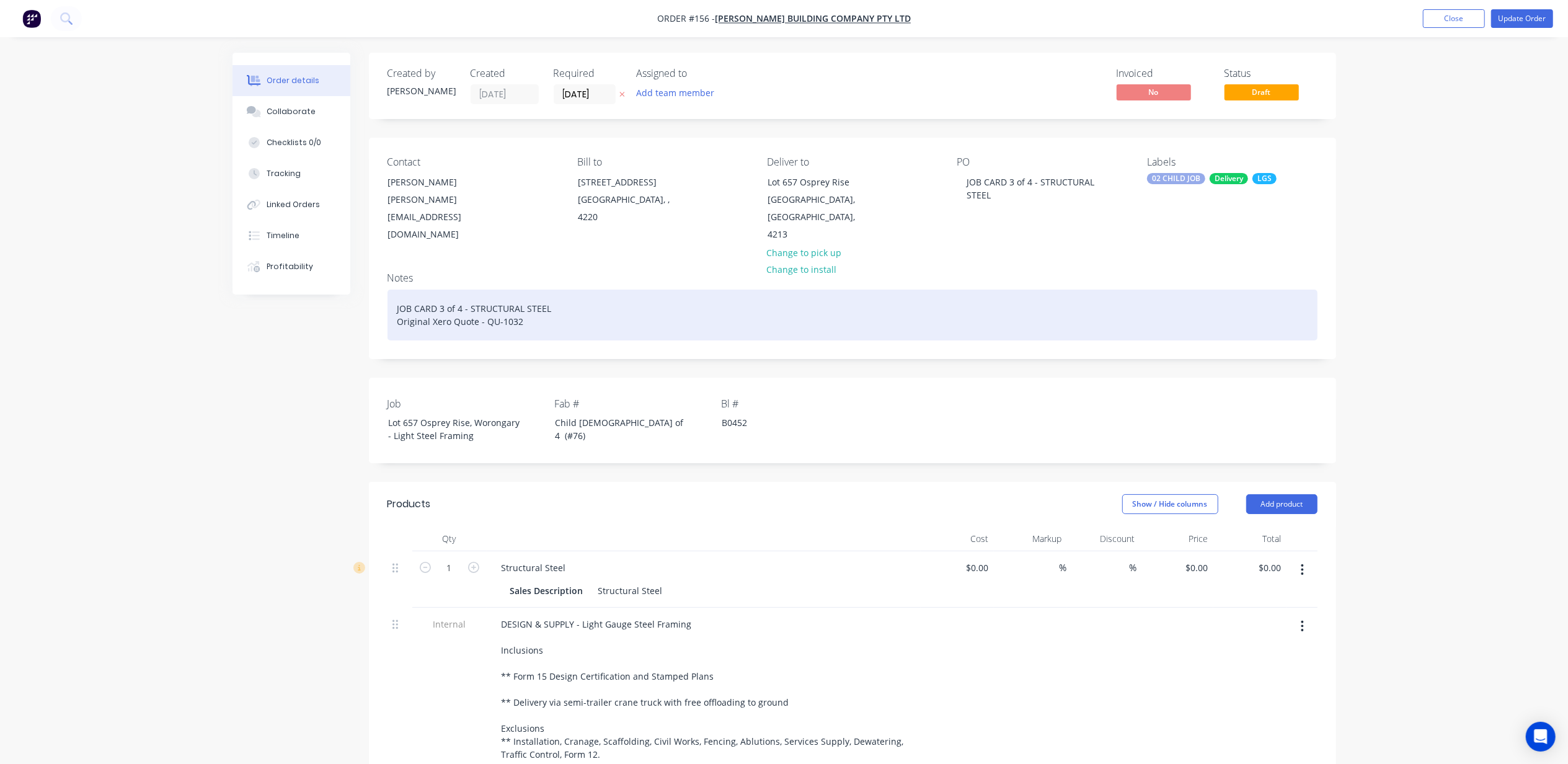
click at [546, 304] on div "JOB CARD 3 of 4 - STRUCTURAL STEEL Original Xero Quote - QU-1032" at bounding box center [853, 315] width 930 height 51
drag, startPoint x: 533, startPoint y: 306, endPoint x: 392, endPoint y: 308, distance: 141.0
click at [392, 308] on div "JOB CARD 3 of 4 - STRUCTURAL STEEL Original Xero Quote - QU-1032" at bounding box center [853, 315] width 930 height 51
paste div
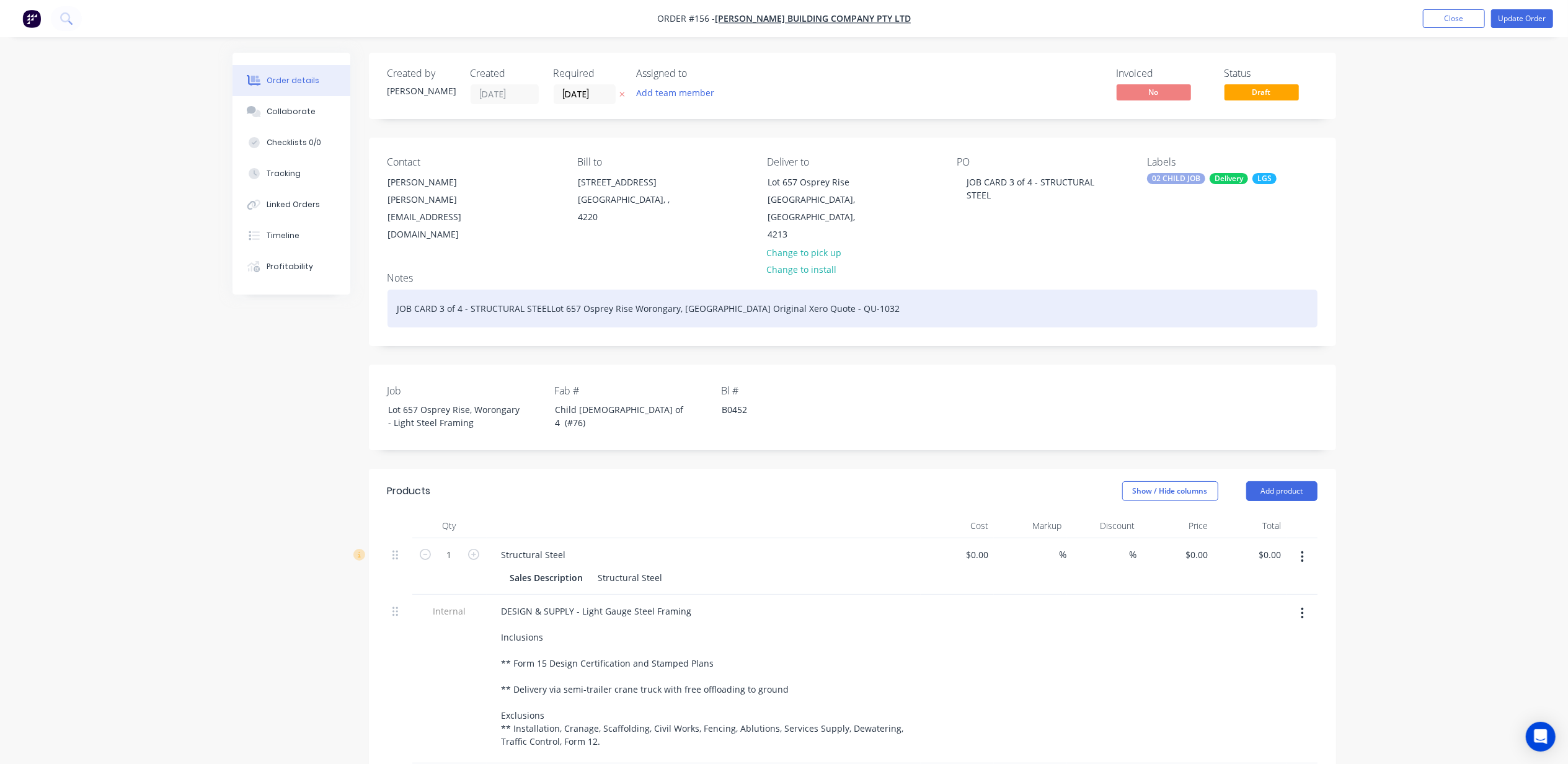
click at [561, 291] on div "JOB CARD 3 of 4 - STRUCTURAL STEEL Lot 657 Osprey Rise Worongary, Queensland Or…" at bounding box center [853, 308] width 930 height 38
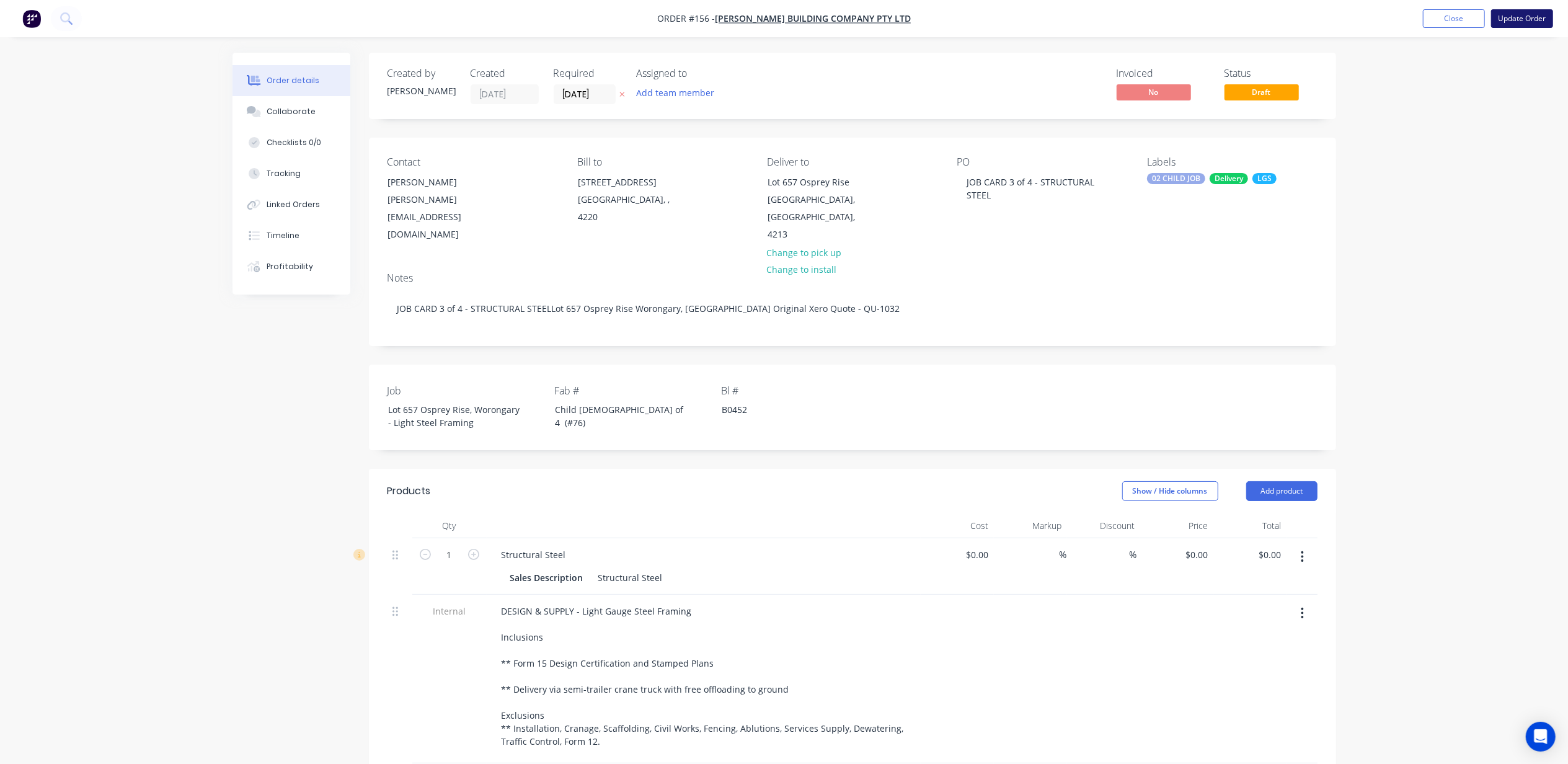
click at [1526, 21] on button "Update Order" at bounding box center [1523, 18] width 62 height 19
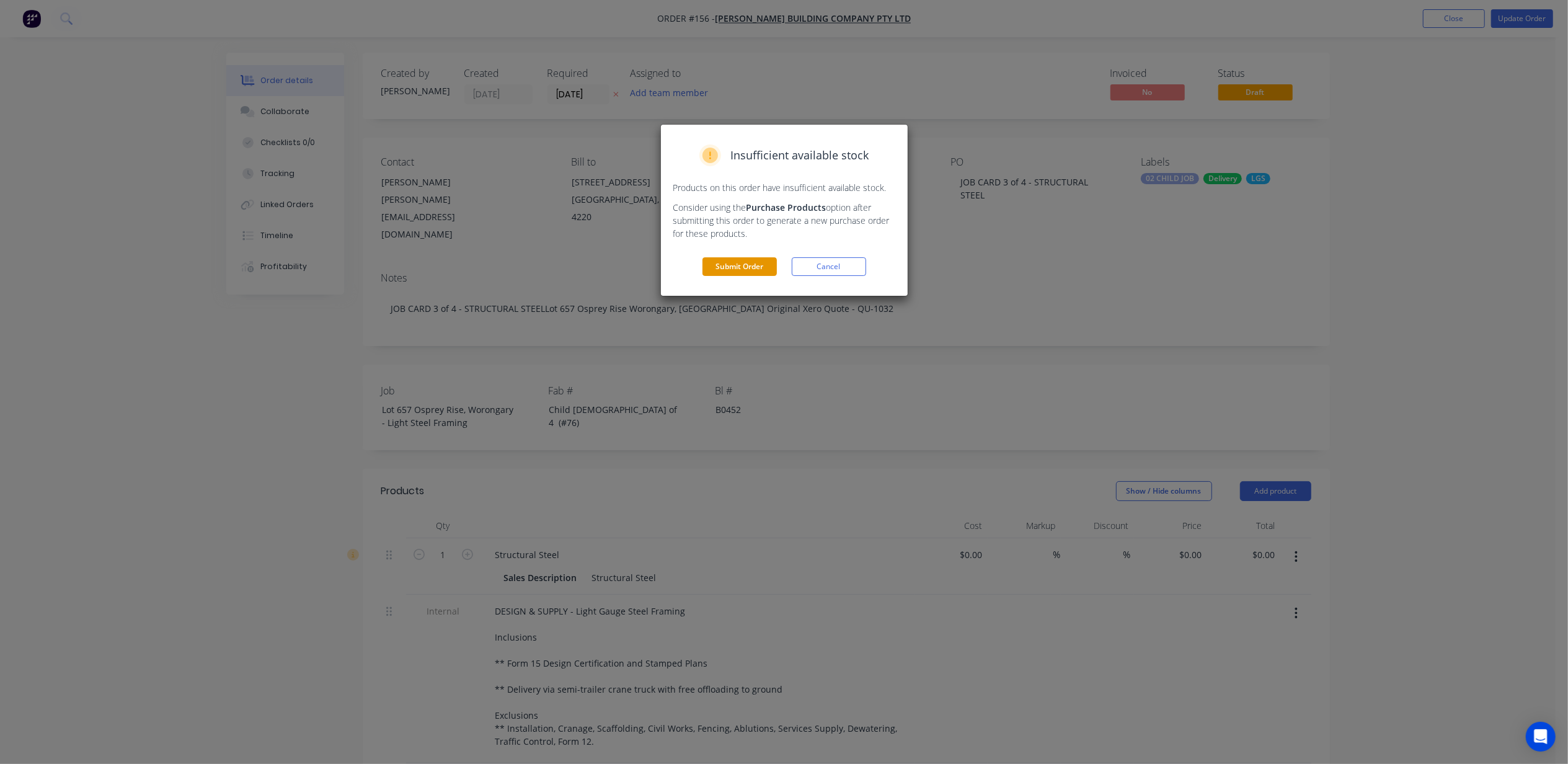
click at [739, 267] on button "Submit Order" at bounding box center [739, 267] width 74 height 19
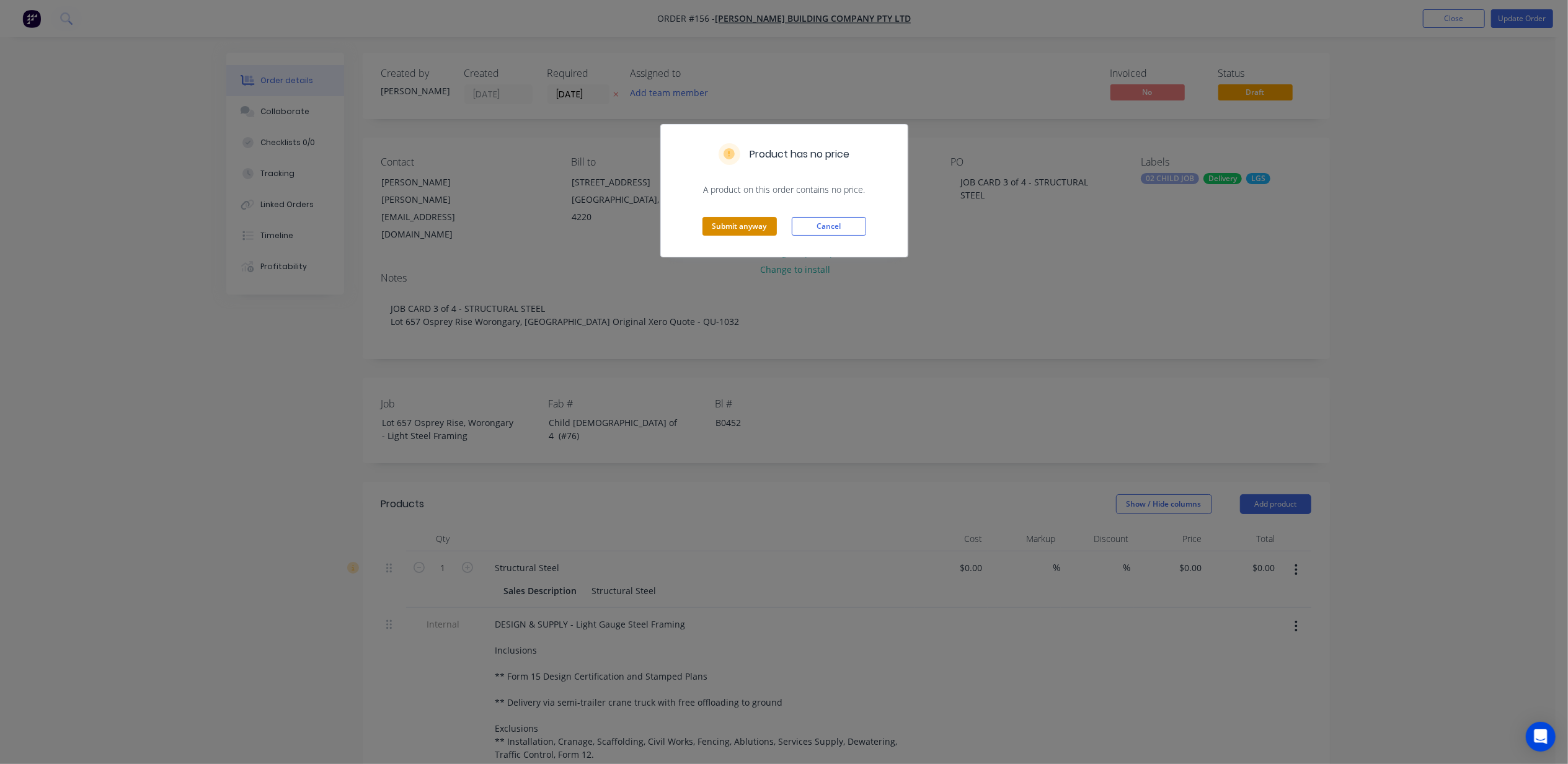
click at [757, 217] on button "Submit anyway" at bounding box center [739, 226] width 74 height 19
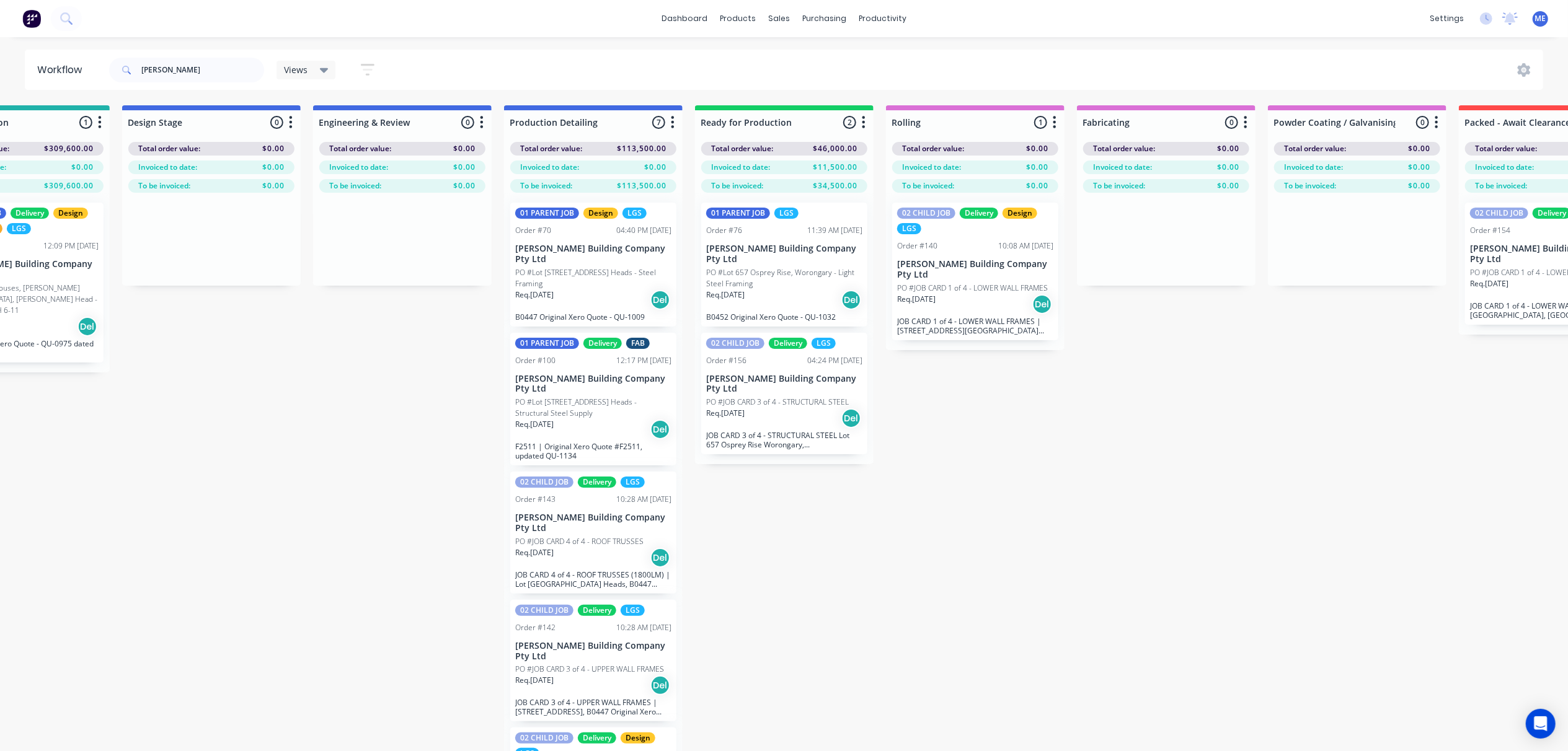
click at [554, 295] on p "Req. 15/08/25" at bounding box center [534, 294] width 39 height 11
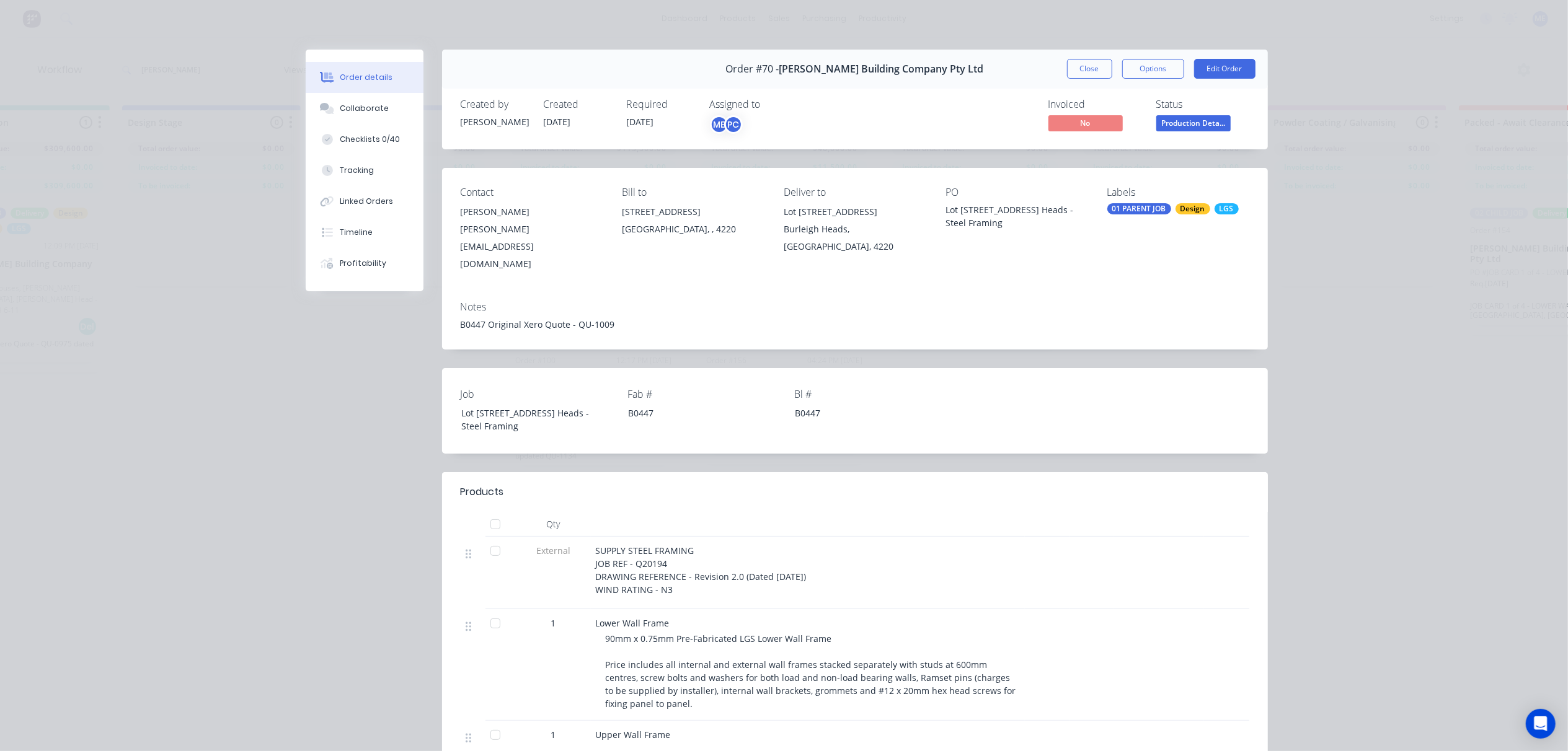
click at [1157, 208] on div "01 PARENT JOB" at bounding box center [1139, 208] width 64 height 11
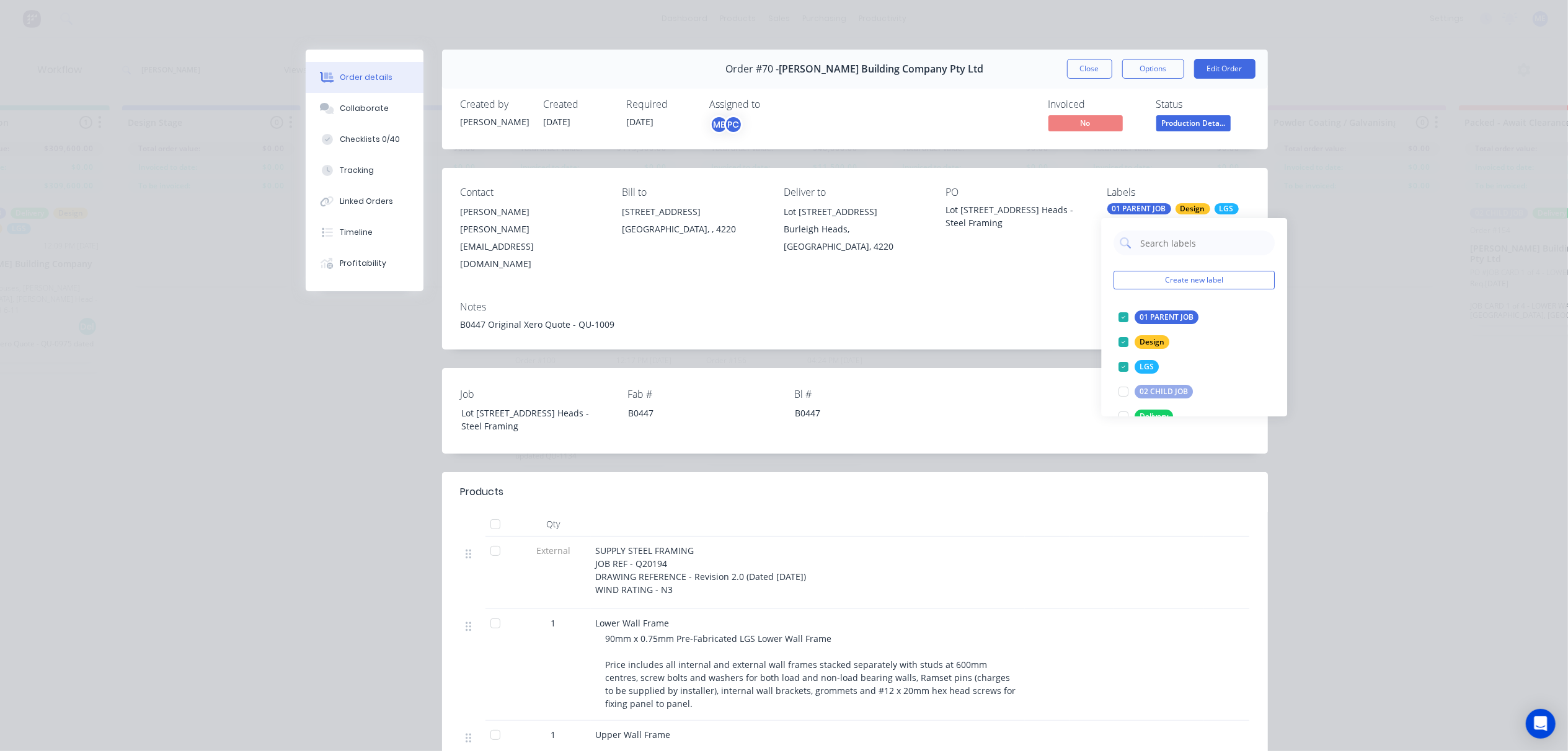
scroll to position [83, 0]
click at [1123, 335] on div at bounding box center [1124, 334] width 25 height 25
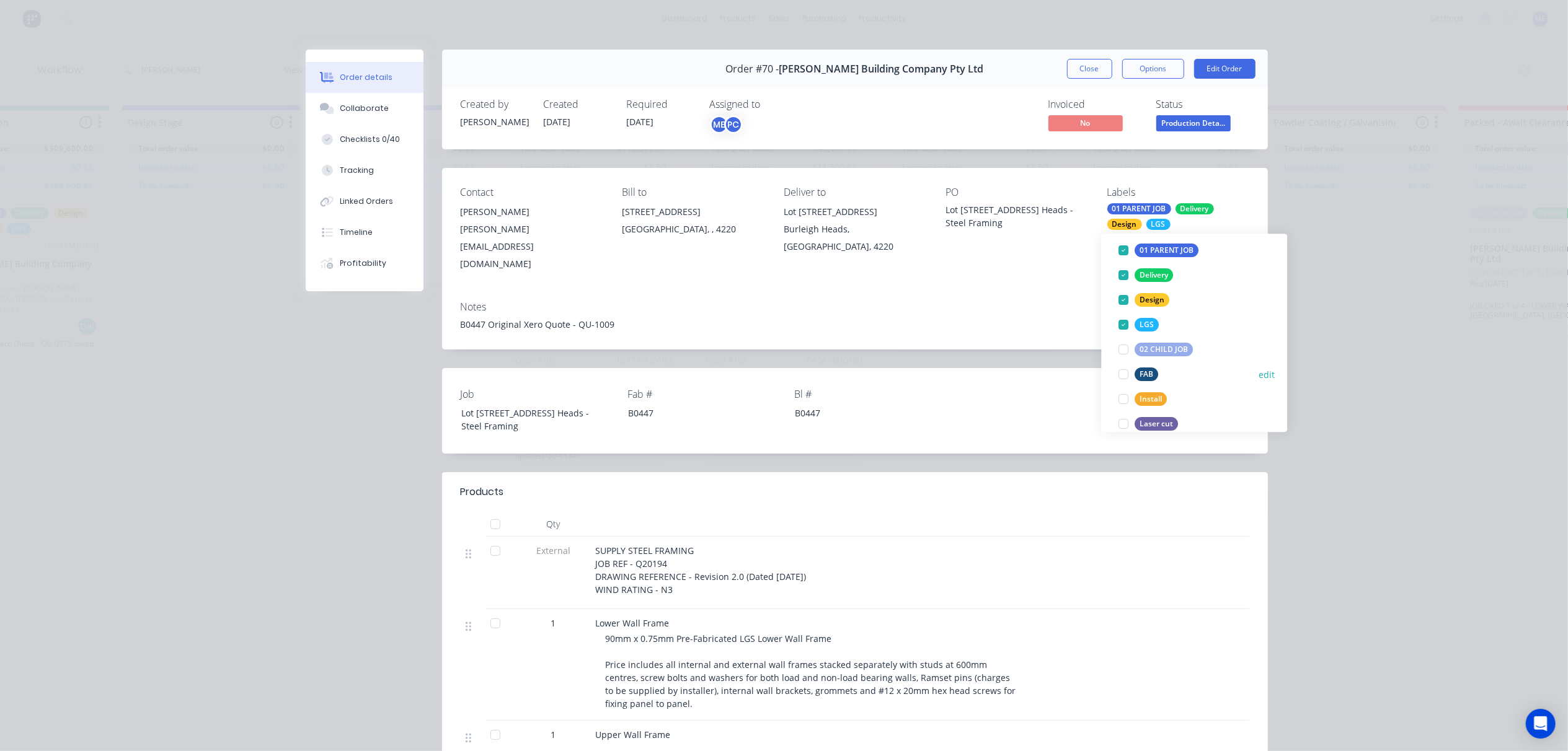
click at [1123, 374] on div at bounding box center [1124, 374] width 25 height 25
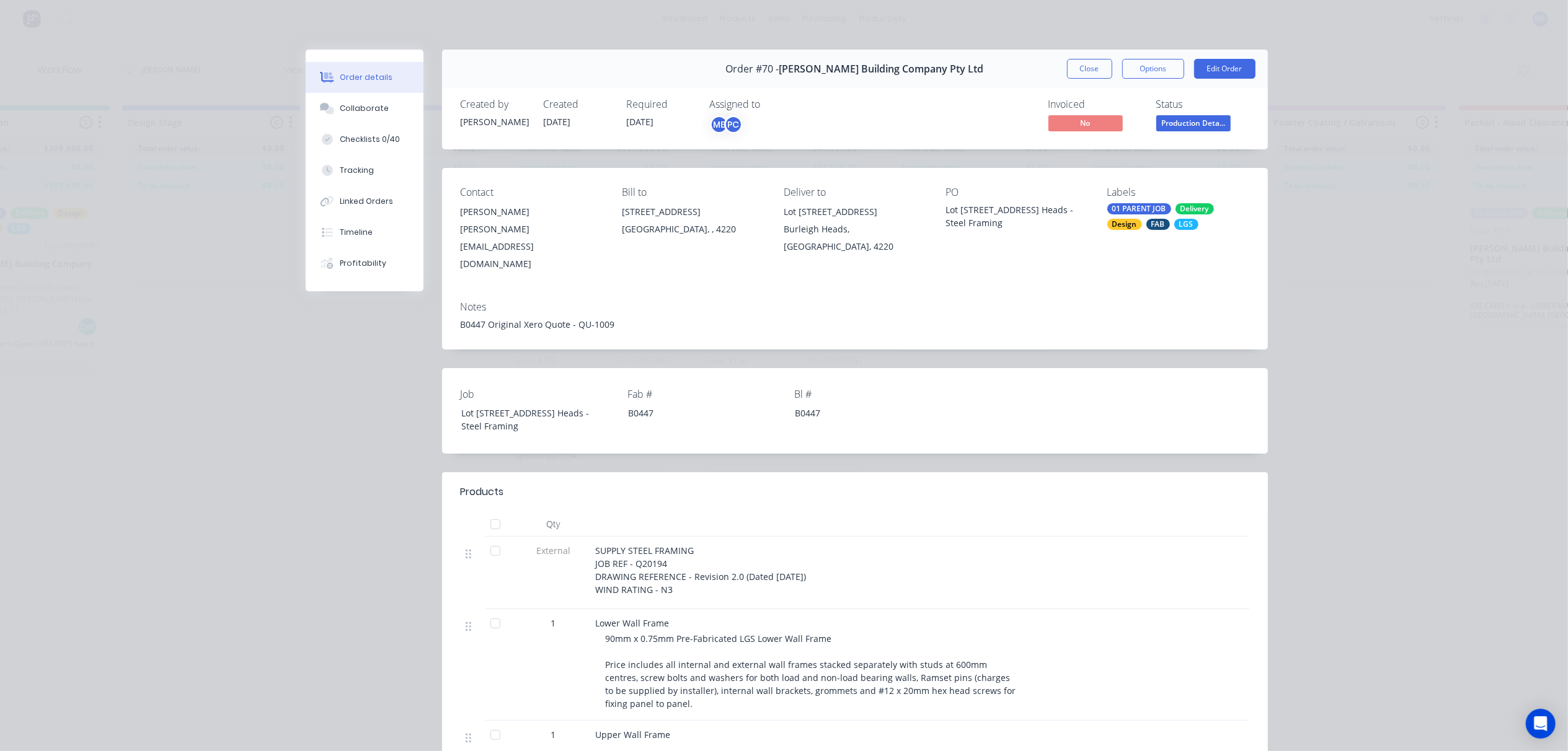
click at [1090, 63] on button "Close" at bounding box center [1090, 69] width 45 height 20
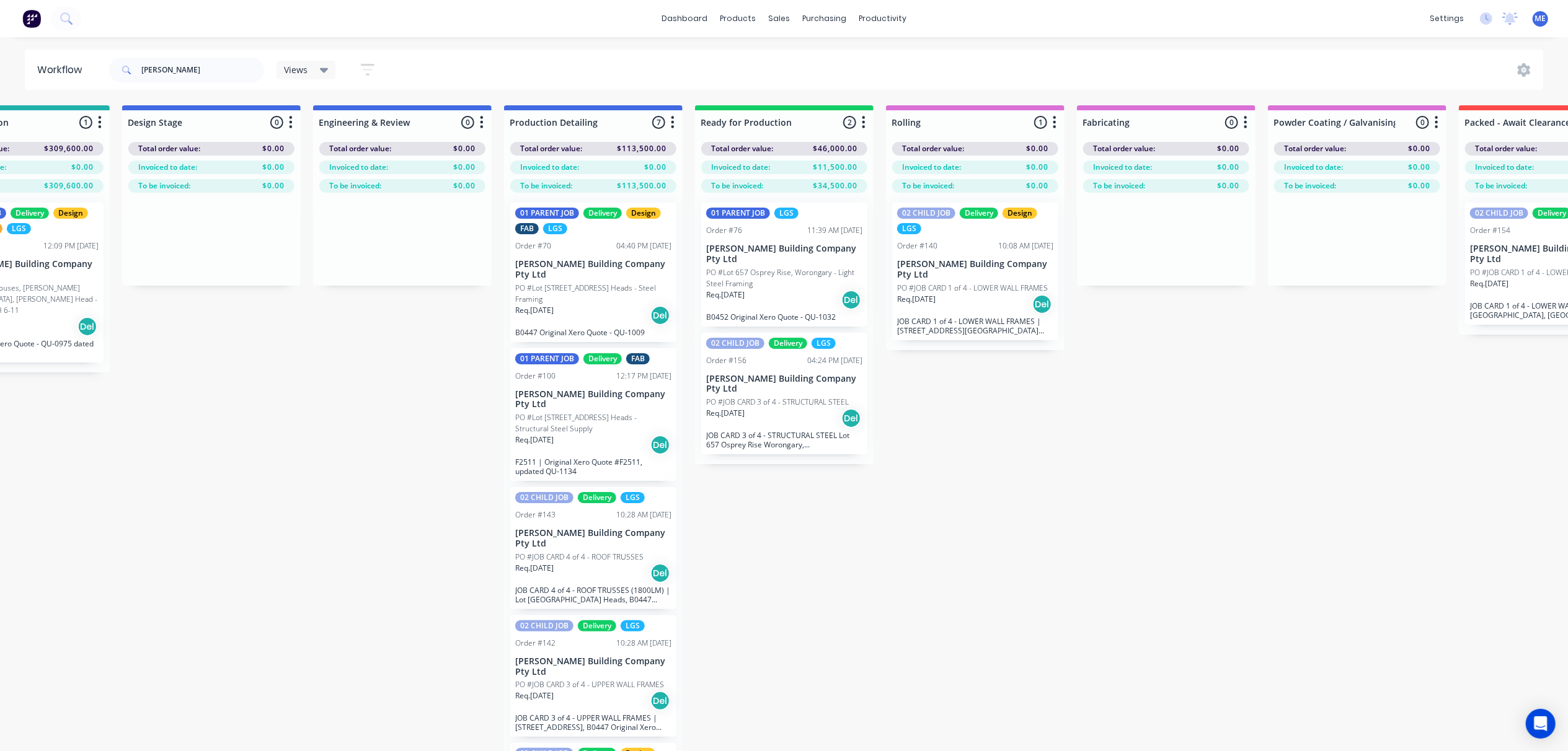
click at [1098, 476] on div "Submitted 3 Status colour #FF69B4 hex #FF69B4 Save Cancel Summaries Total order…" at bounding box center [1086, 450] width 3147 height 690
click at [986, 568] on div "Submitted 3 Status colour #FF69B4 hex #FF69B4 Save Cancel Summaries Total order…" at bounding box center [1086, 450] width 3147 height 690
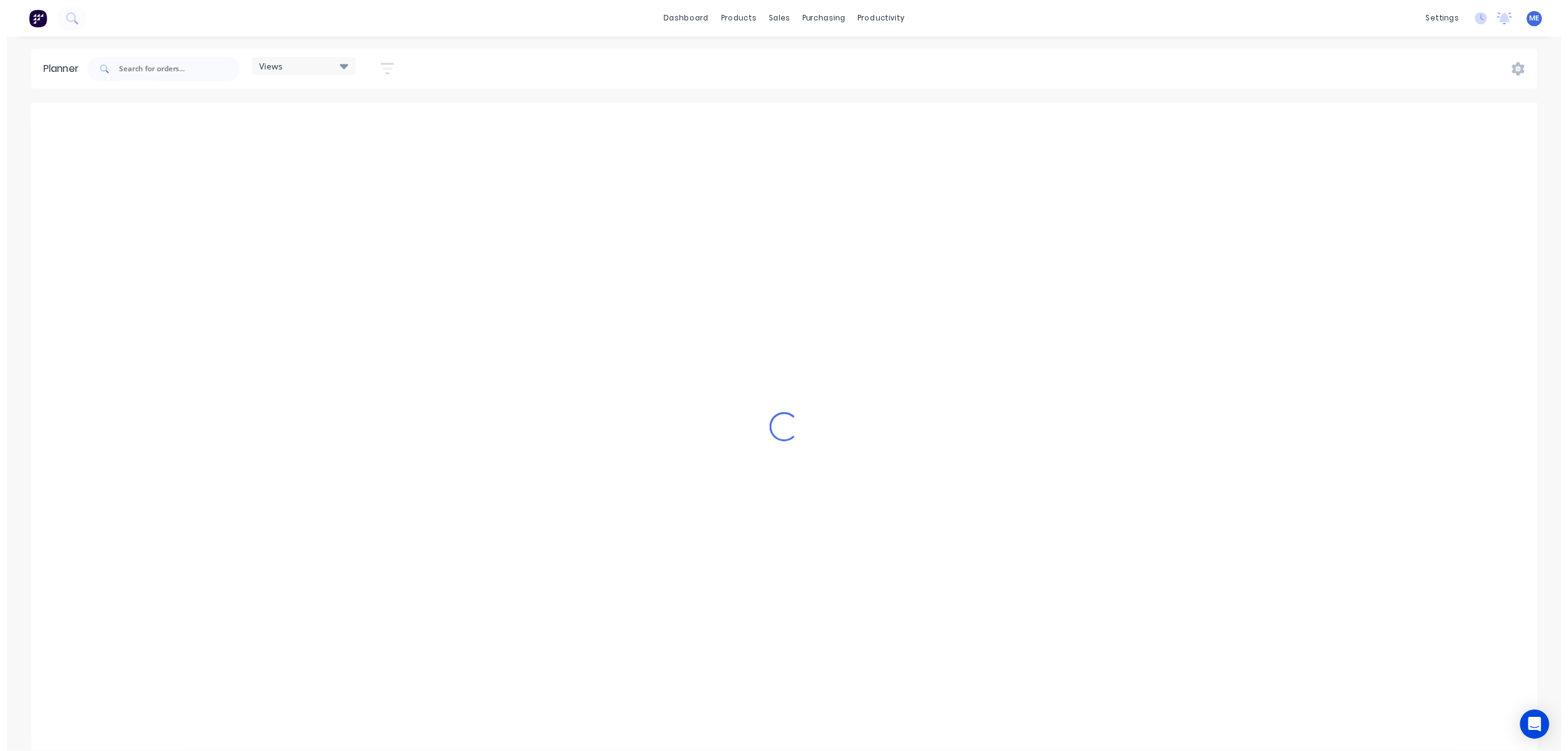
scroll to position [0, 480]
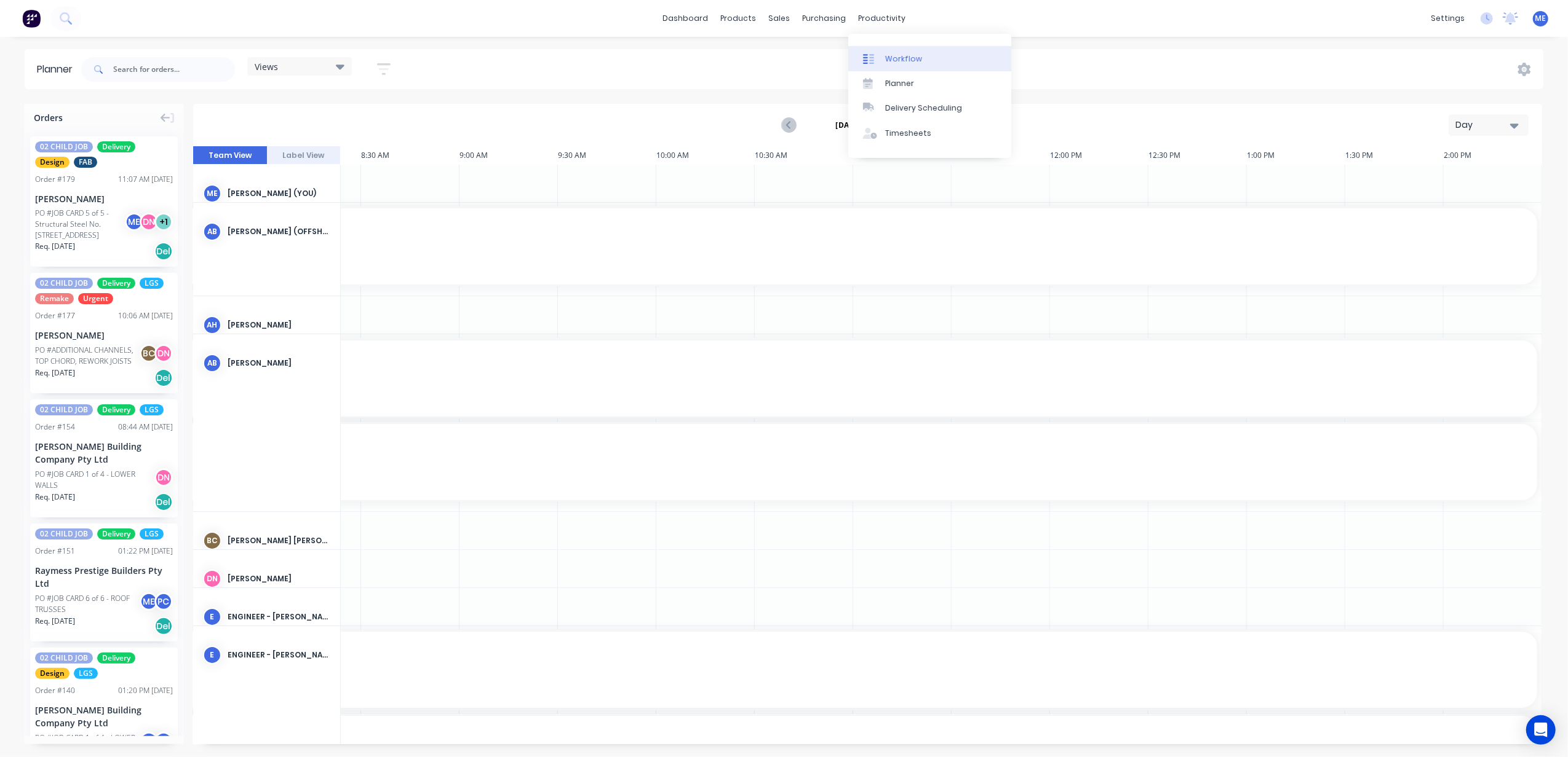
click at [890, 55] on div "Workflow" at bounding box center [903, 59] width 37 height 11
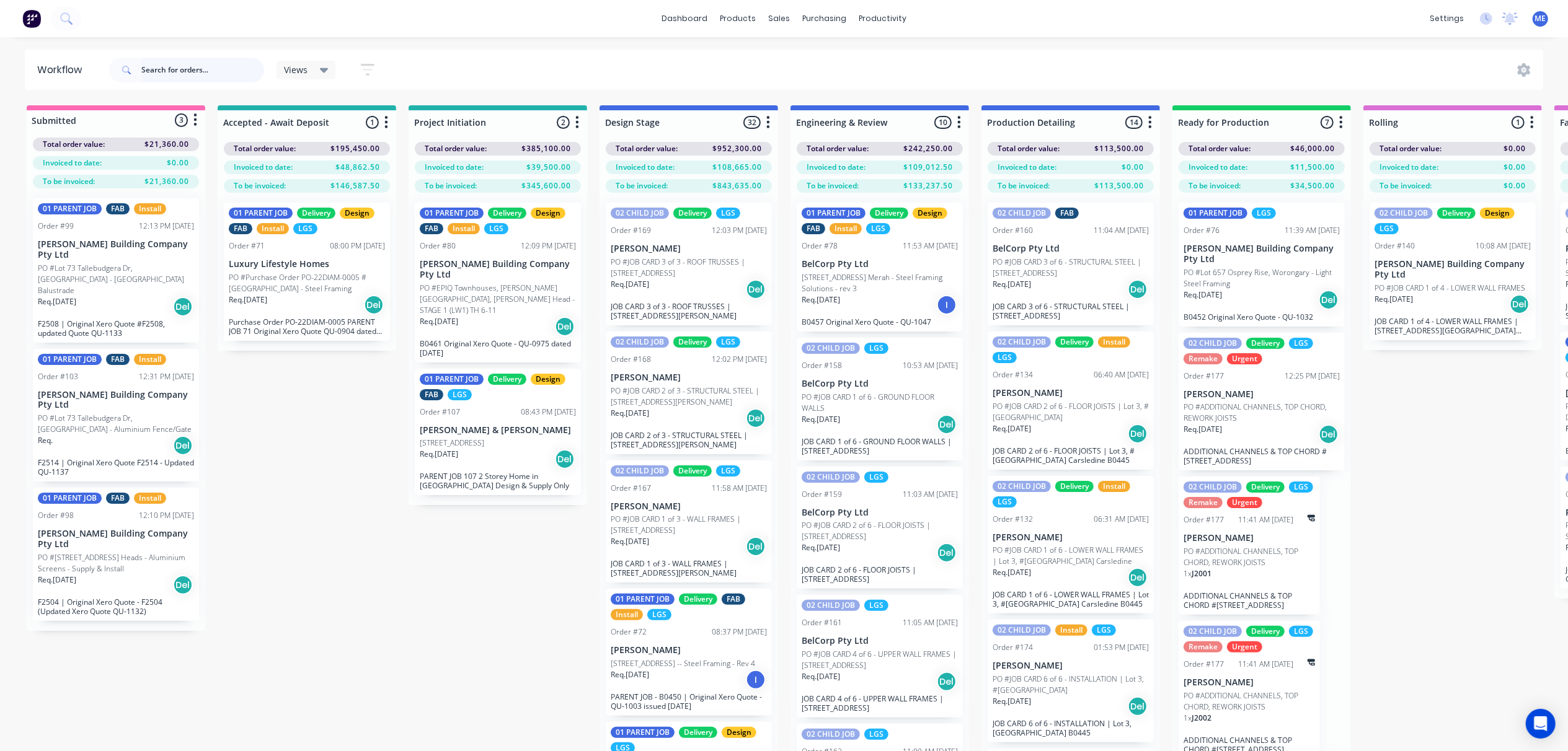
click at [200, 74] on input "text" at bounding box center [203, 70] width 123 height 25
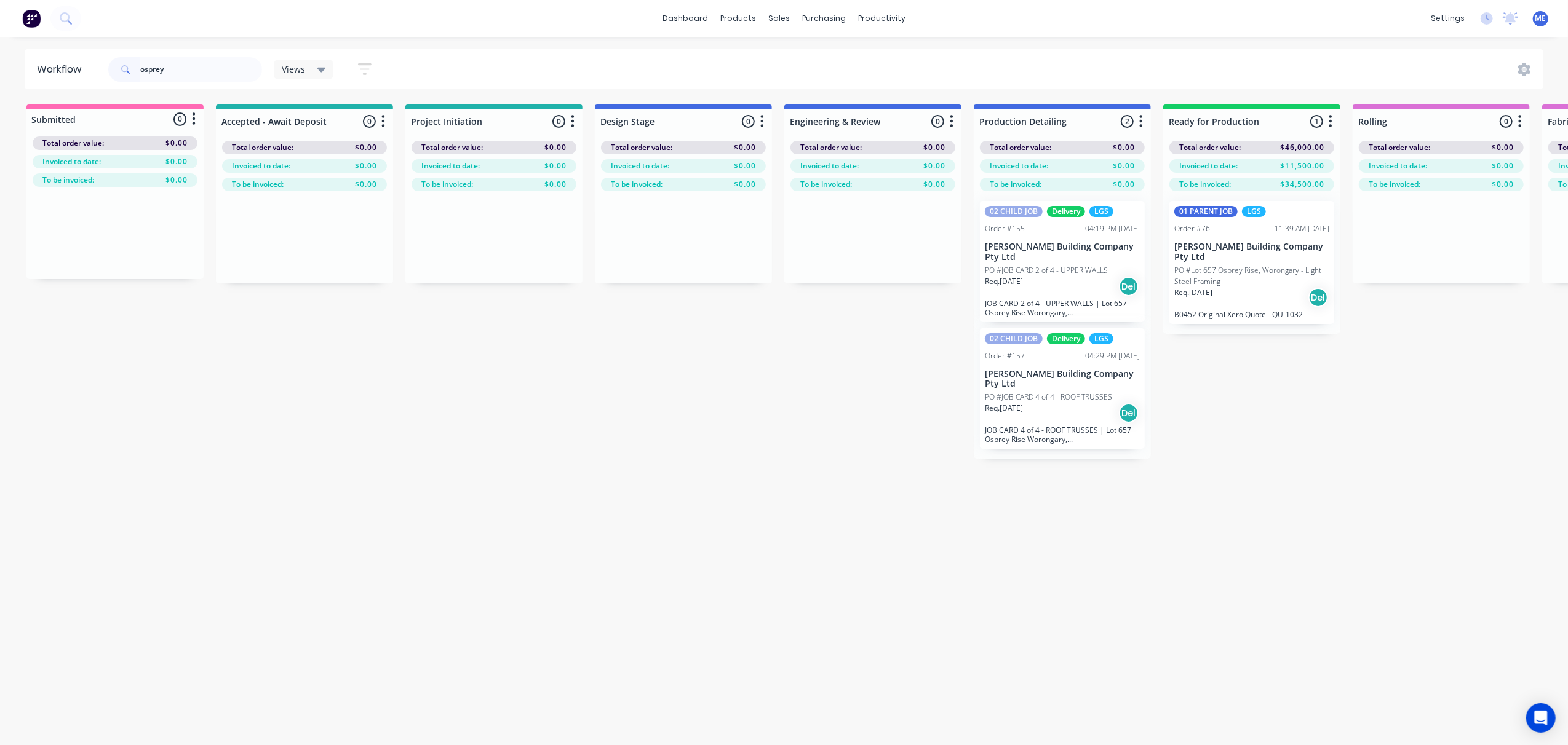
click at [1053, 265] on p "PO #JOB CARD 2 of 4 - UPPER WALLS" at bounding box center [1047, 270] width 123 height 11
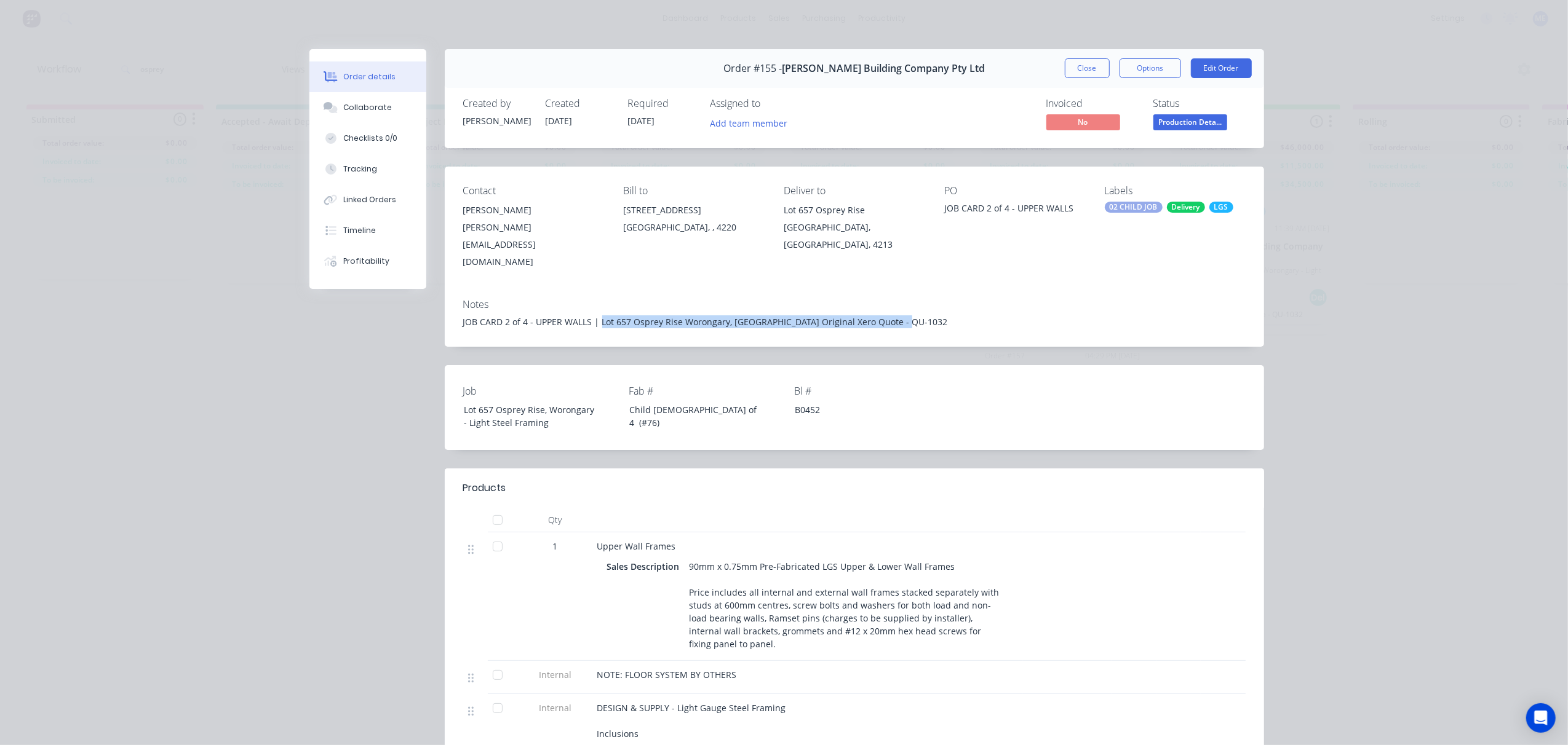
drag, startPoint x: 591, startPoint y: 291, endPoint x: 915, endPoint y: 298, distance: 324.1
click at [915, 315] on div "JOB CARD 2 of 4 - UPPER WALLS | Lot 657 Osprey Rise Worongary, [GEOGRAPHIC_DATA…" at bounding box center [853, 321] width 782 height 13
copy div "Lot 657 Osprey Rise Worongary, [GEOGRAPHIC_DATA] Original Xero Quote - QU-1032"
click at [1076, 65] on button "Close" at bounding box center [1087, 68] width 45 height 20
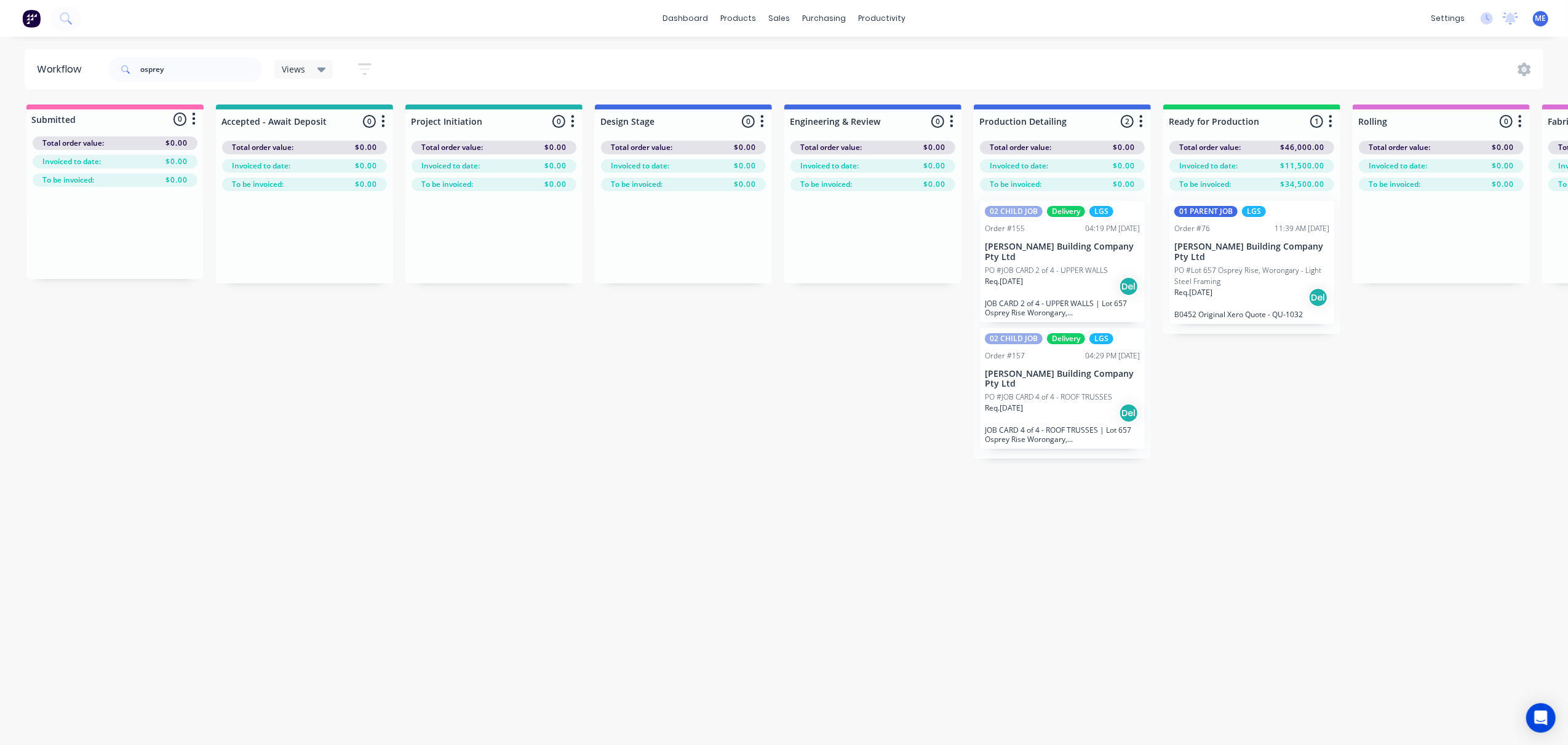
click at [604, 486] on div "Workflow osprey Views Save new view None (Default) edit 01 - Master View - All …" at bounding box center [784, 385] width 1568 height 671
drag, startPoint x: 146, startPoint y: 69, endPoint x: 153, endPoint y: 70, distance: 7.1
click at [111, 74] on div "osprey" at bounding box center [185, 69] width 154 height 25
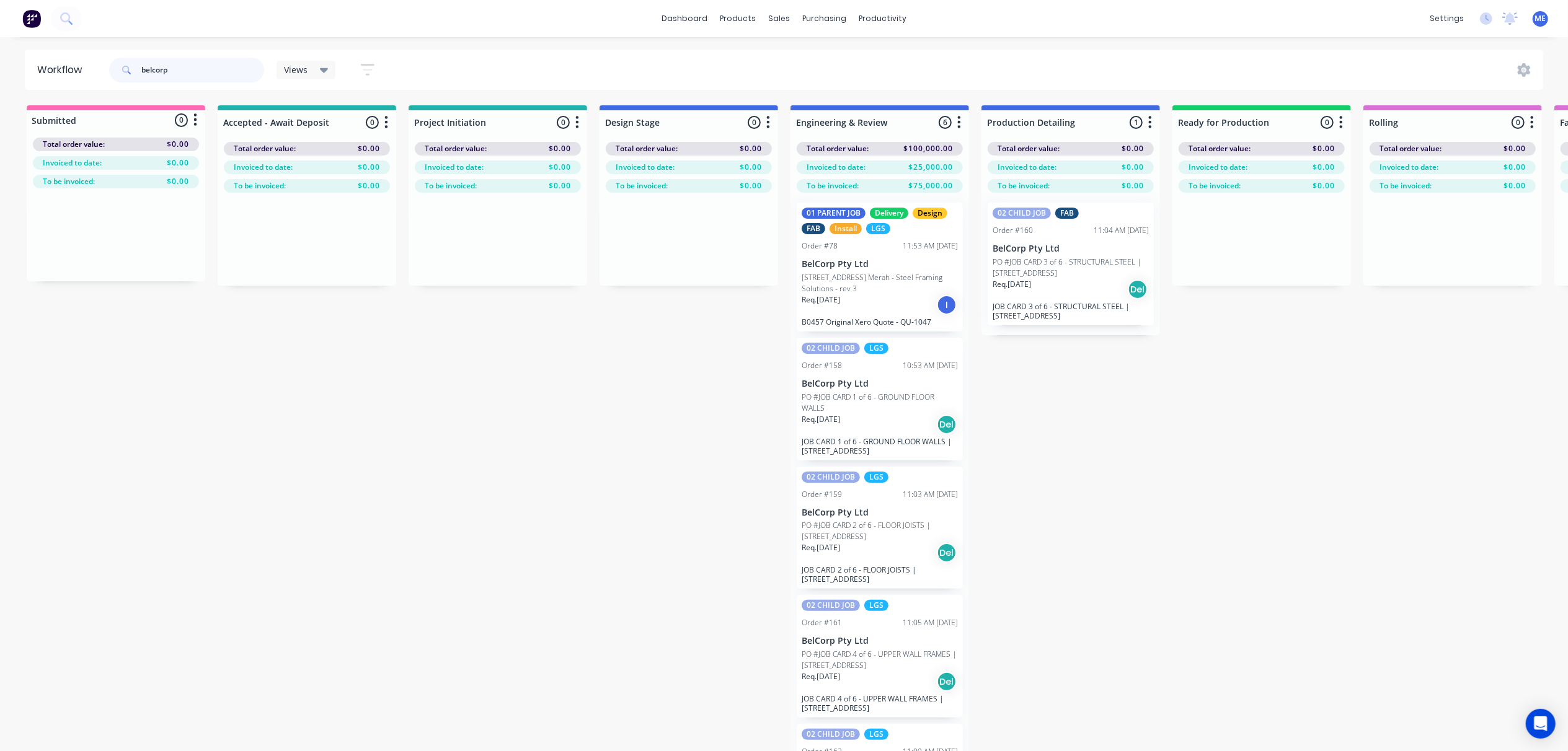
type input "belcorp"
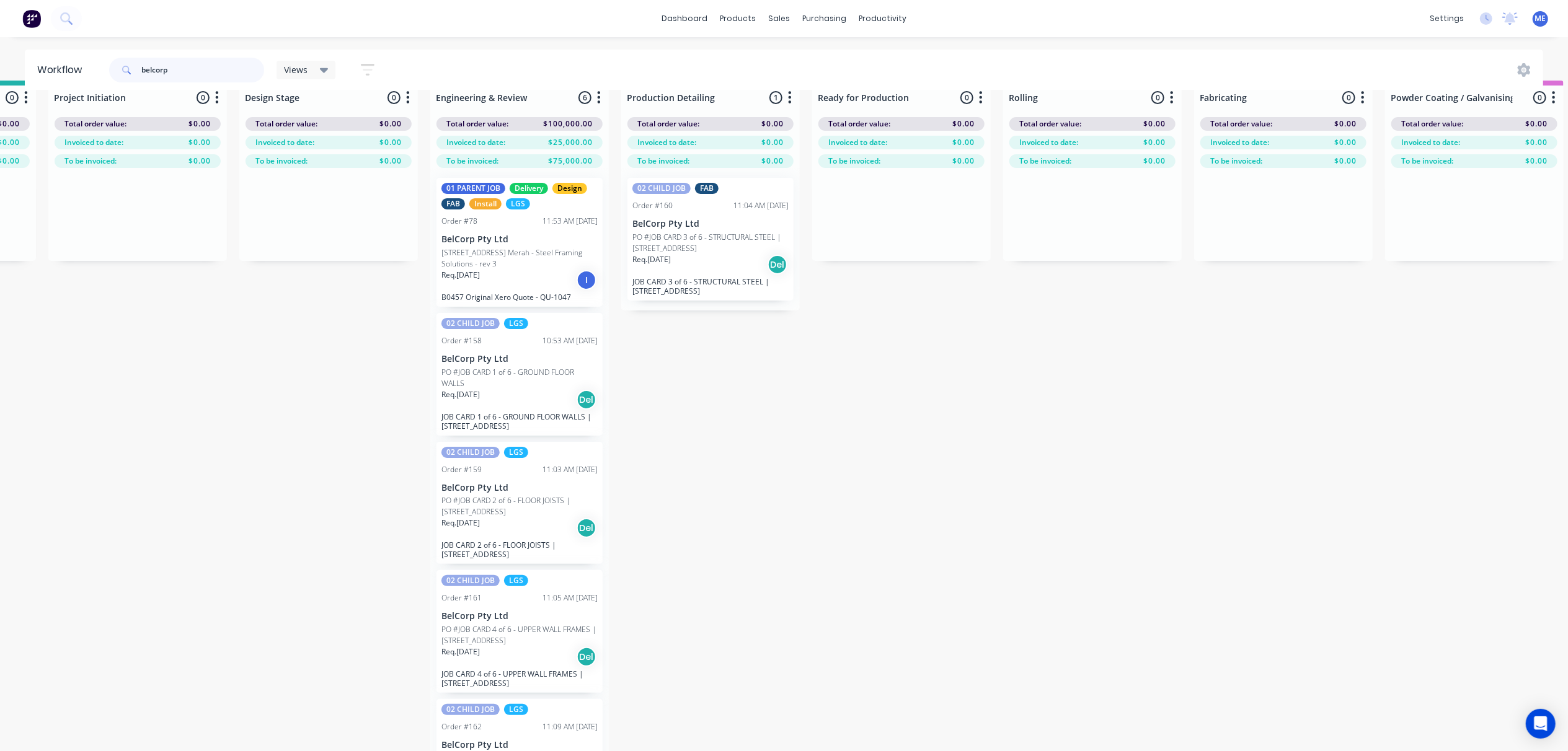
scroll to position [0, 361]
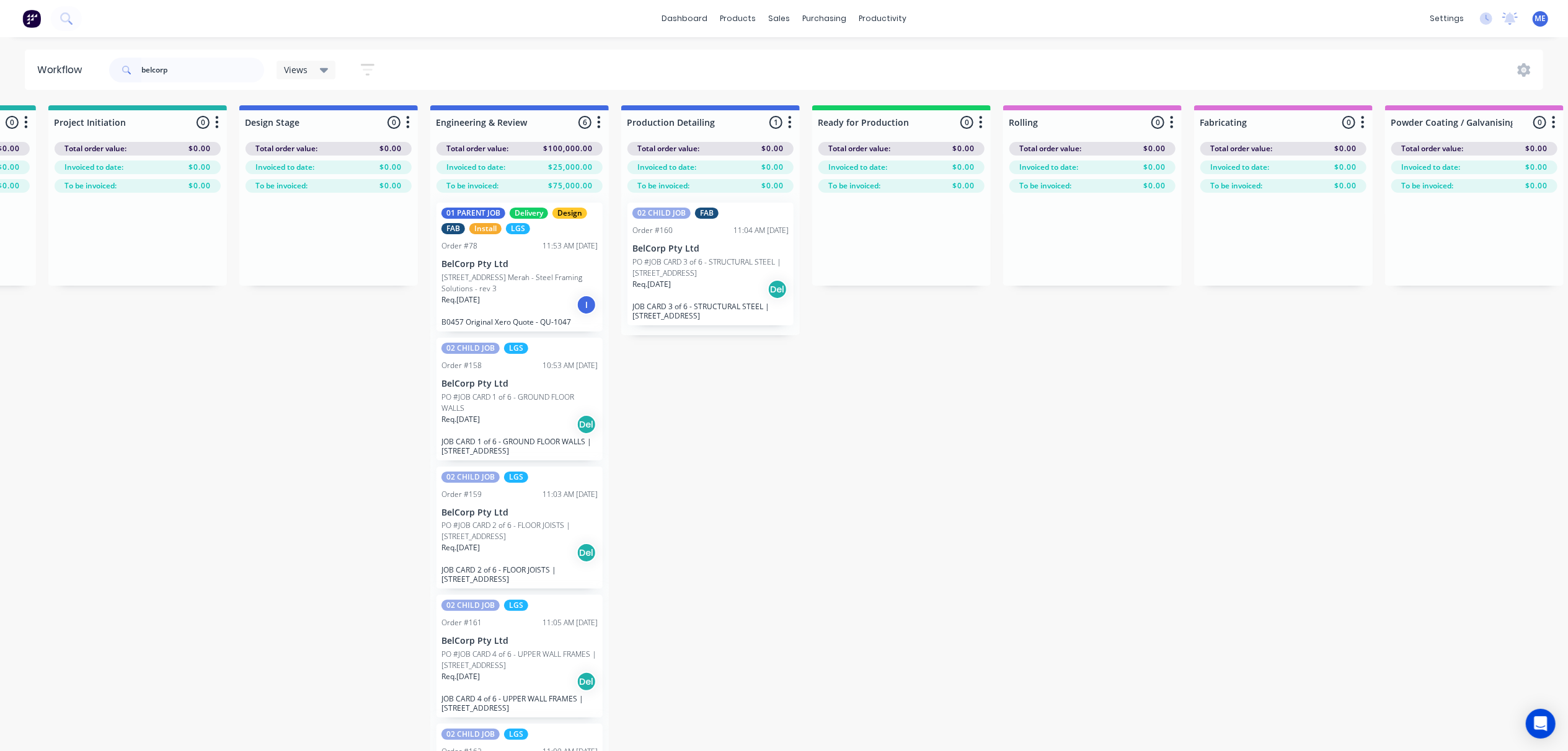
click at [788, 122] on icon "button" at bounding box center [789, 122] width 4 height 15
click at [688, 120] on div at bounding box center [711, 123] width 179 height 24
click at [673, 121] on input "Production Detailing" at bounding box center [688, 122] width 122 height 13
drag, startPoint x: 723, startPoint y: 120, endPoint x: 780, endPoint y: 123, distance: 57.1
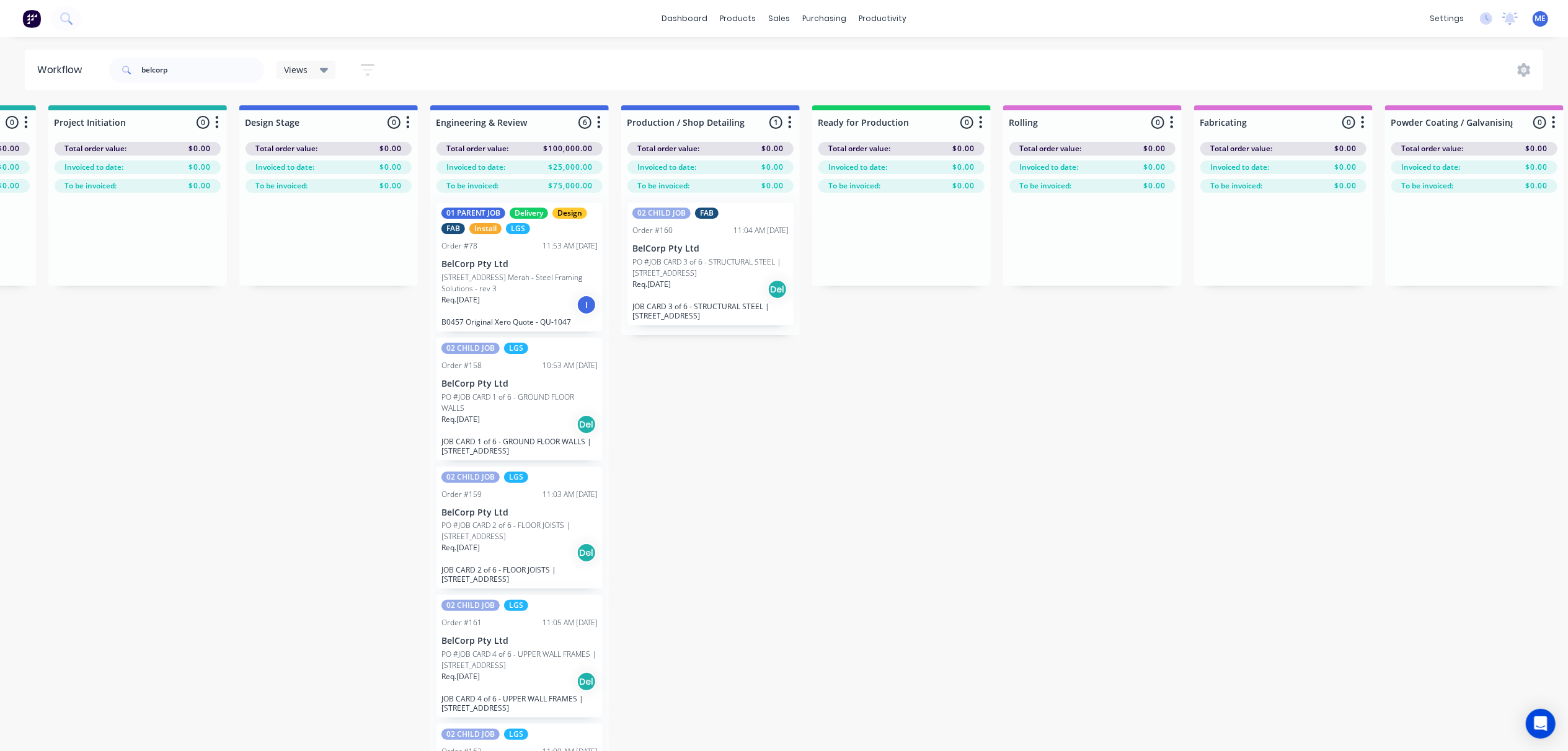
click at [780, 123] on div "Production / Shop Detailing 1 Status colour #4169E1 hex #4169E1 Save Cancel Not…" at bounding box center [711, 120] width 179 height 29
type input "Production / Shop Detailing"
drag, startPoint x: 941, startPoint y: 388, endPoint x: 954, endPoint y: 394, distance: 14.3
click at [943, 388] on div "Submitted 0 Status colour #FF69B4 hex #FF69B4 Save Cancel Summaries Total order…" at bounding box center [1204, 450] width 3147 height 690
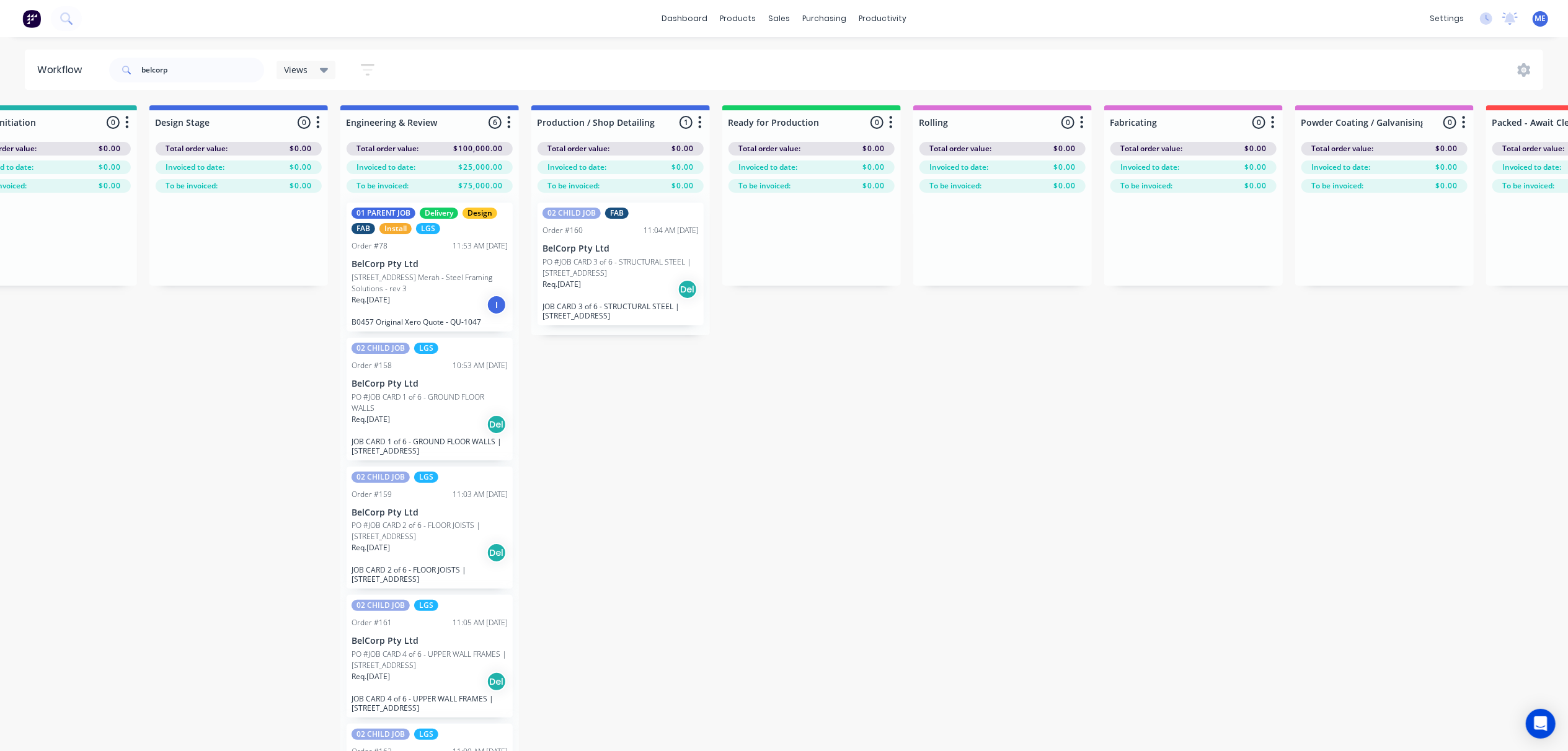
scroll to position [0, 0]
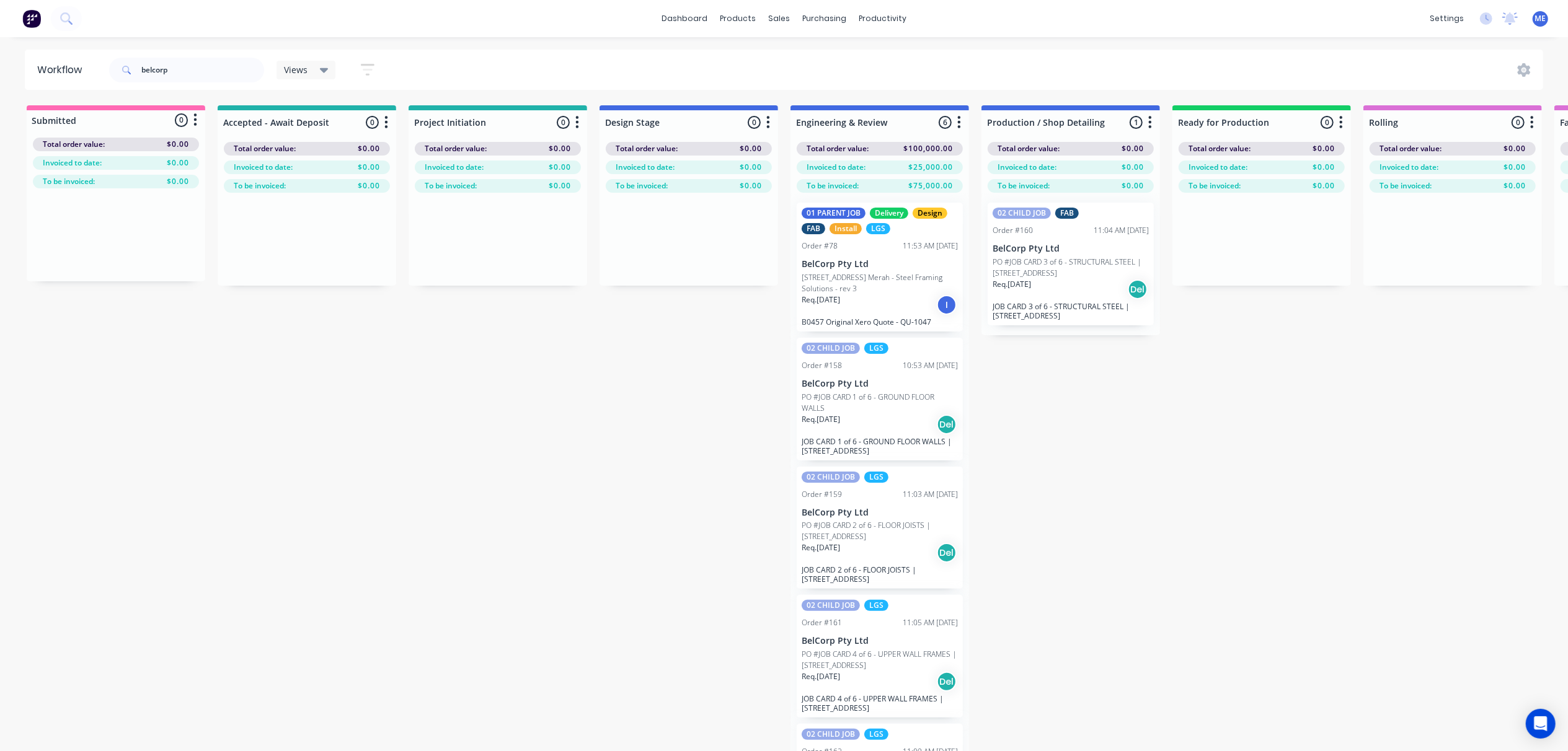
click at [356, 572] on div "Submitted 0 Status colour #FF69B4 hex #FF69B4 Save Cancel Summaries Total order…" at bounding box center [1564, 450] width 3147 height 690
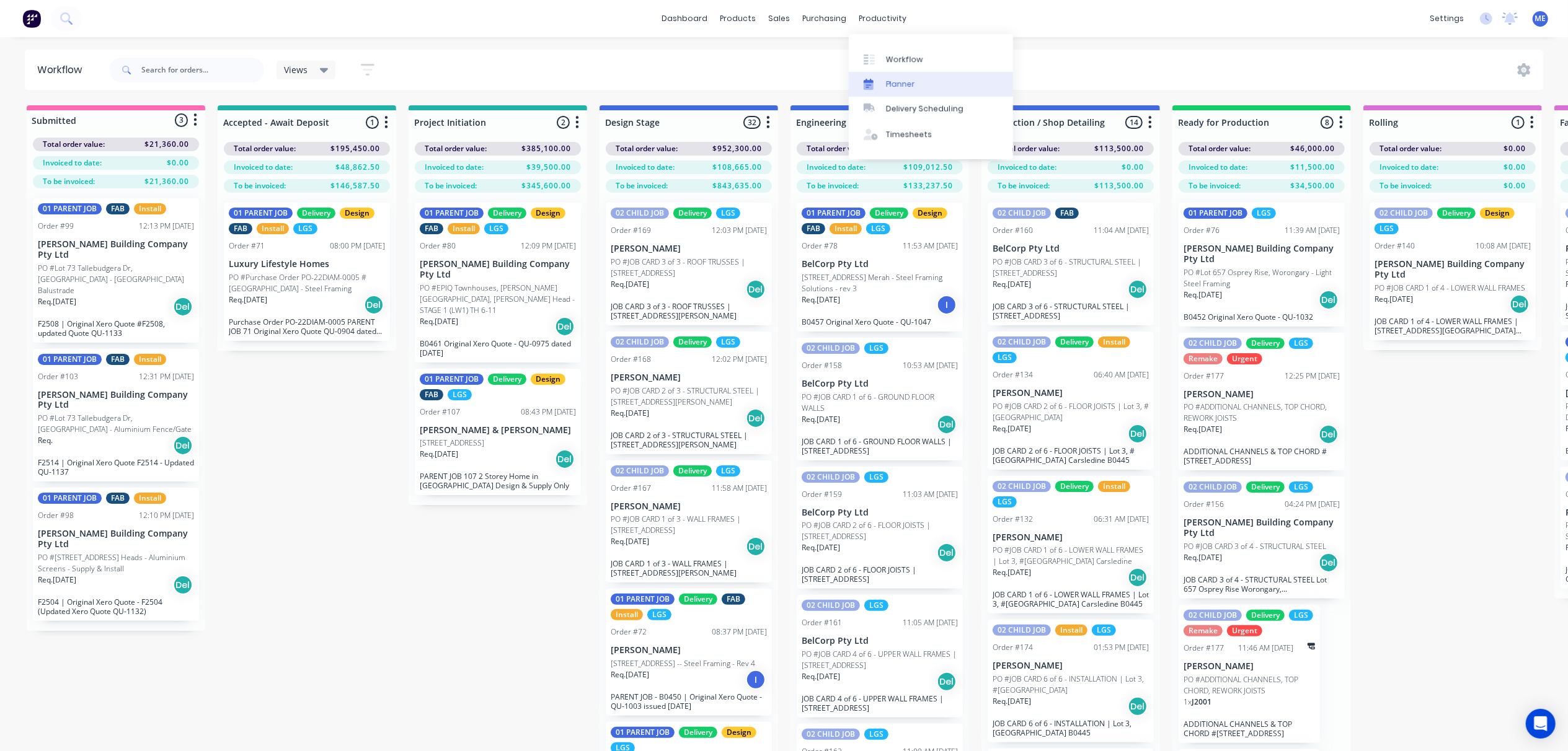
click at [923, 87] on link "Planner" at bounding box center [931, 84] width 164 height 25
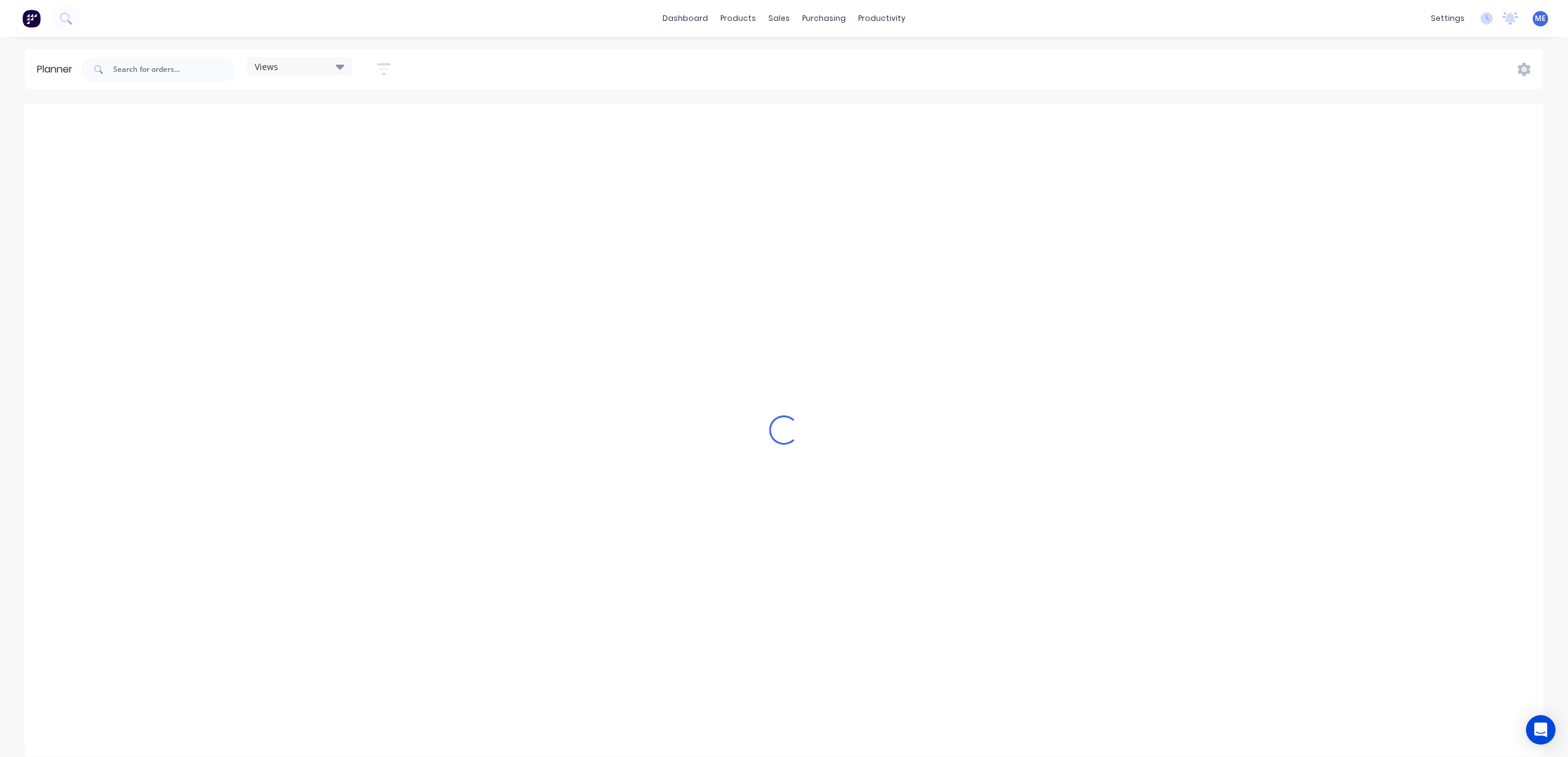
scroll to position [0, 476]
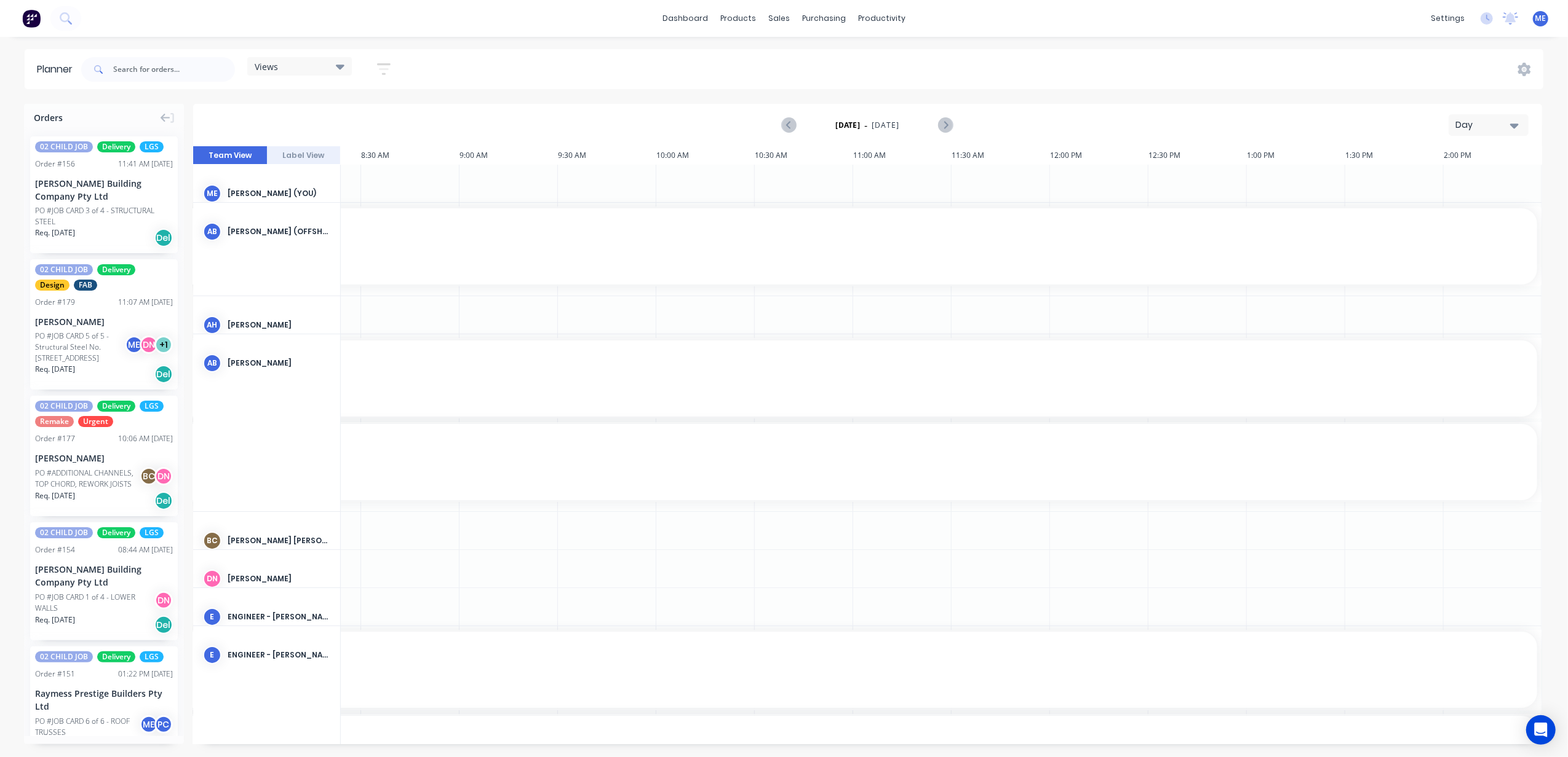
click at [938, 45] on div "dashboard products sales purchasing productivity dashboard products Product Cat…" at bounding box center [784, 378] width 1568 height 757
click at [902, 82] on div "Planner" at bounding box center [899, 83] width 29 height 11
click at [293, 68] on div "Views" at bounding box center [300, 66] width 90 height 11
click at [318, 226] on button "FACTORY - (FRAMCECAD ONLY)" at bounding box center [322, 231] width 131 height 14
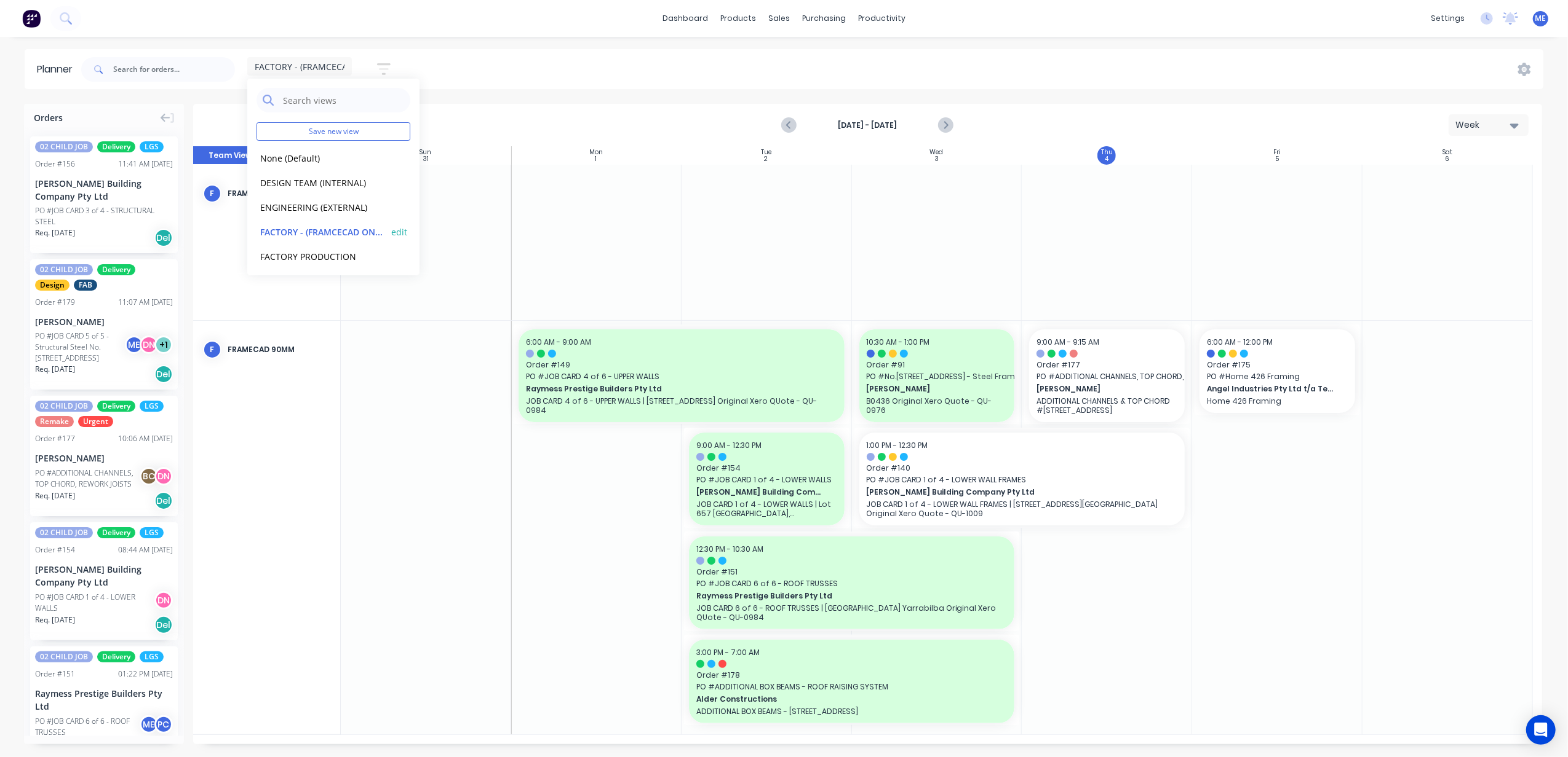
click at [391, 229] on button "edit" at bounding box center [399, 231] width 16 height 13
click at [498, 104] on input "FACTORY - (FRAMCECAD ONLY)" at bounding box center [512, 101] width 134 height 23
click at [490, 100] on input "FACTORY - (FRAMCECAD ONLY)" at bounding box center [512, 101] width 134 height 23
click at [492, 102] on input "FACTORY - (FRAMCECAD ONLY)" at bounding box center [512, 101] width 134 height 23
type input "FACTORY - FRAMECAD ONLY"
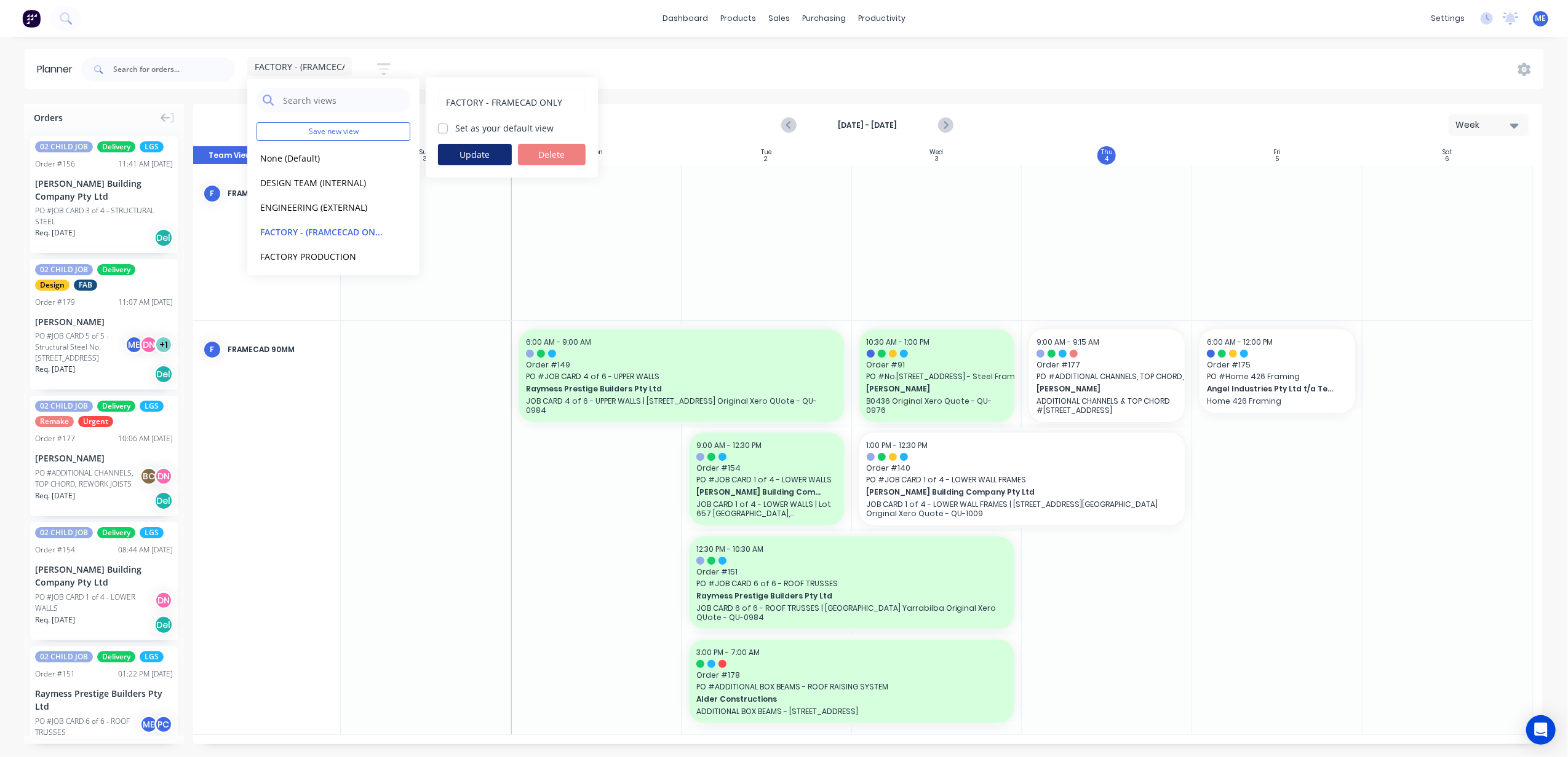
click at [466, 158] on button "Update" at bounding box center [475, 155] width 74 height 22
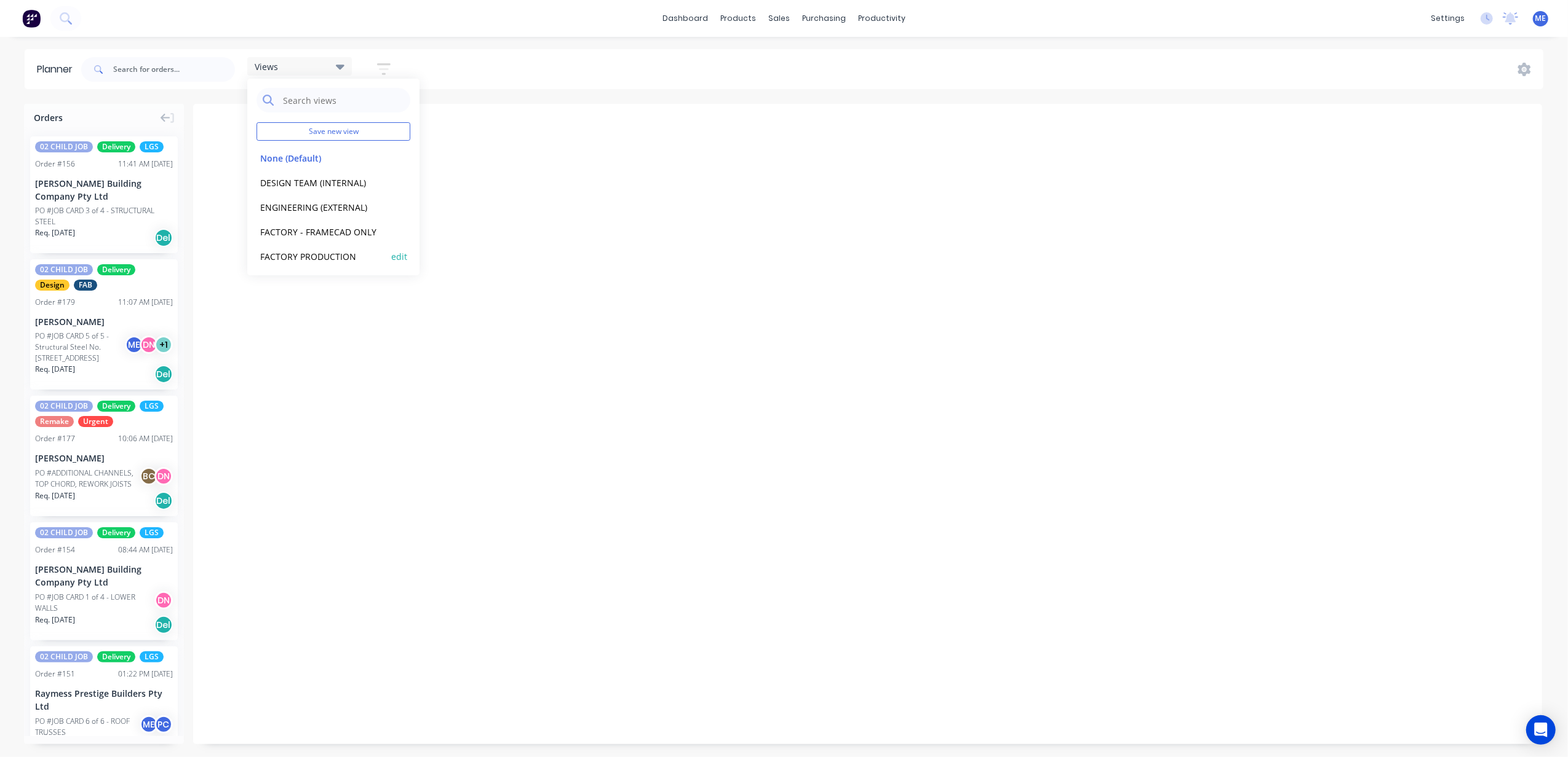
click at [391, 256] on button "edit" at bounding box center [399, 255] width 16 height 13
click at [483, 104] on input "FACTORY PRODUCTION" at bounding box center [512, 101] width 134 height 23
type input "FACTORY - FABRICATION"
click at [485, 161] on button "Update" at bounding box center [475, 155] width 74 height 22
click at [554, 52] on div "Views Save new view None (Default) edit DESIGN TEAM (INTERNAL) edit ENGINEERING…" at bounding box center [811, 69] width 1464 height 37
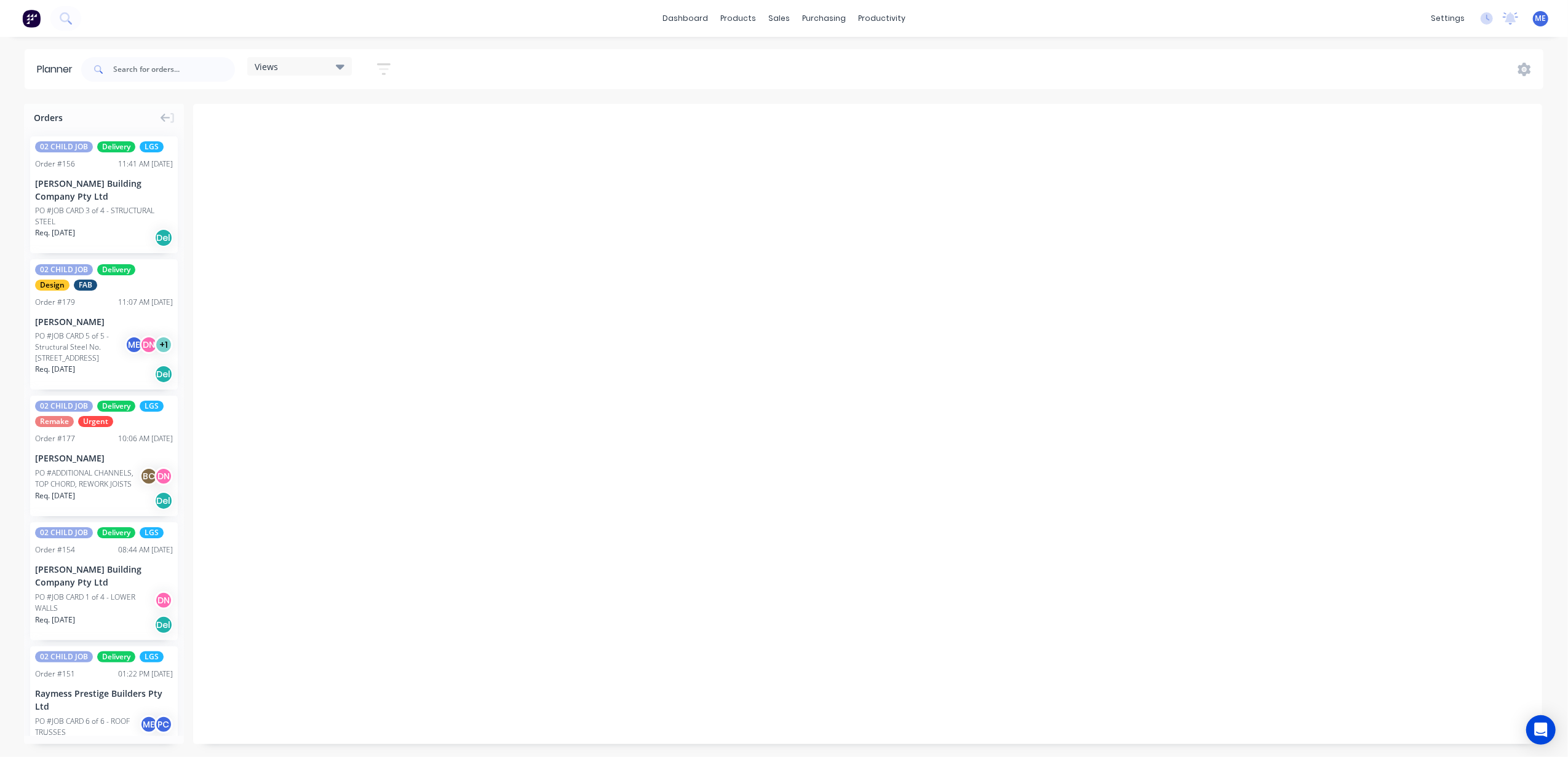
click at [282, 58] on div "Views" at bounding box center [299, 66] width 104 height 19
click at [301, 252] on button "FACTORY - FABRICATION" at bounding box center [322, 256] width 131 height 14
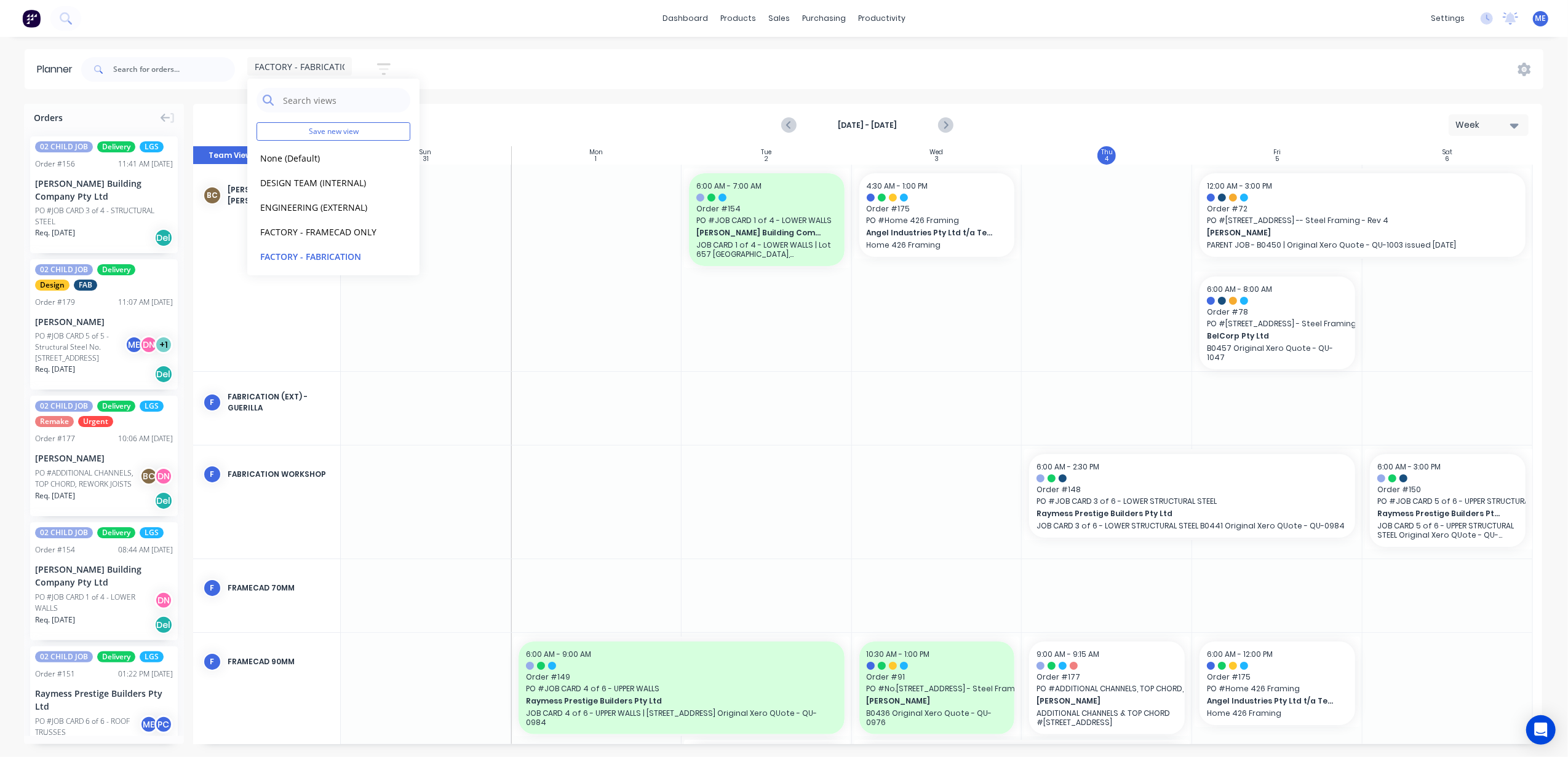
click at [506, 51] on div "FACTORY - FABRICATION Save new view None (Default) edit DESIGN TEAM (INTERNAL) …" at bounding box center [811, 69] width 1464 height 37
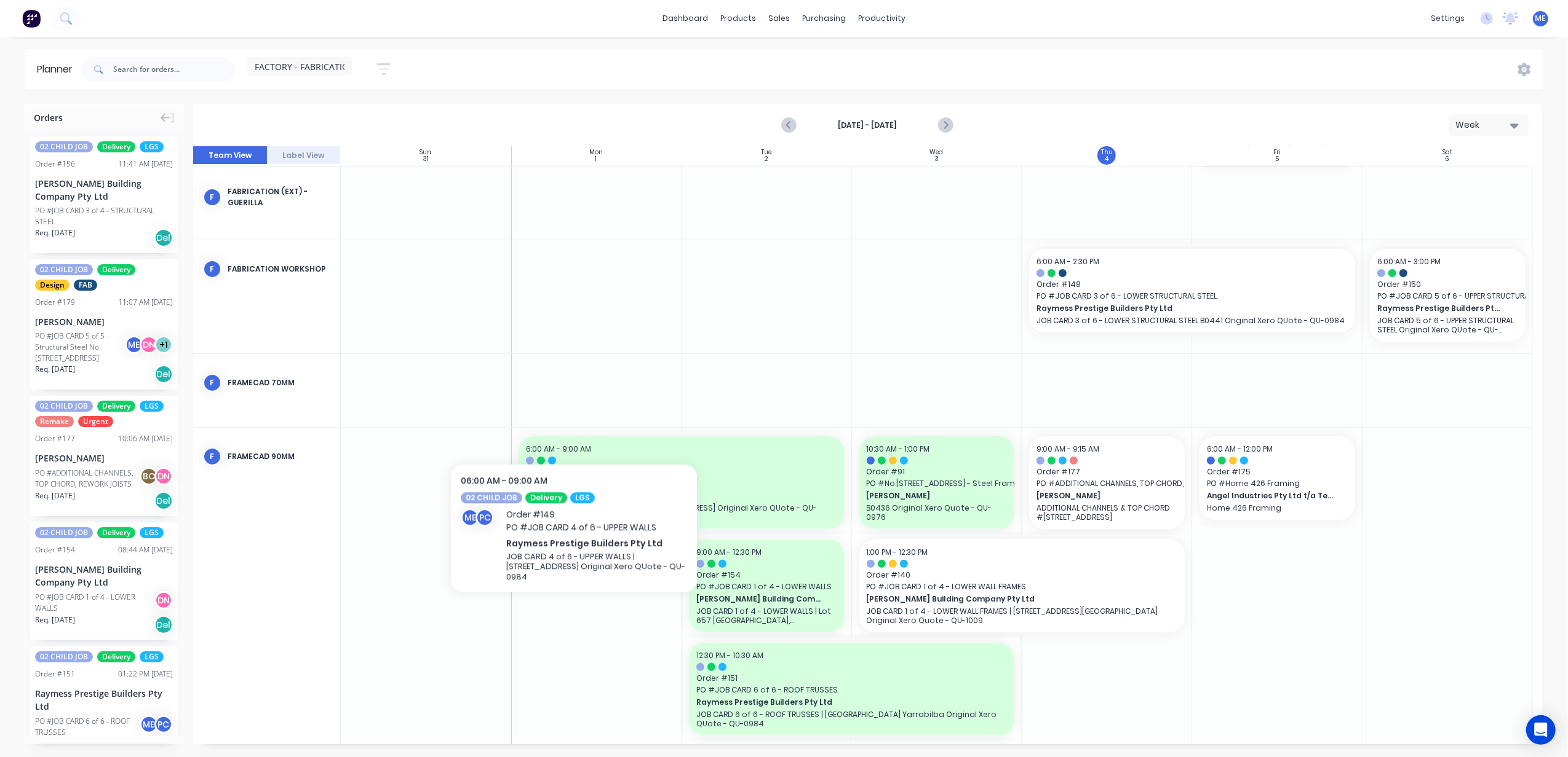
scroll to position [0, 0]
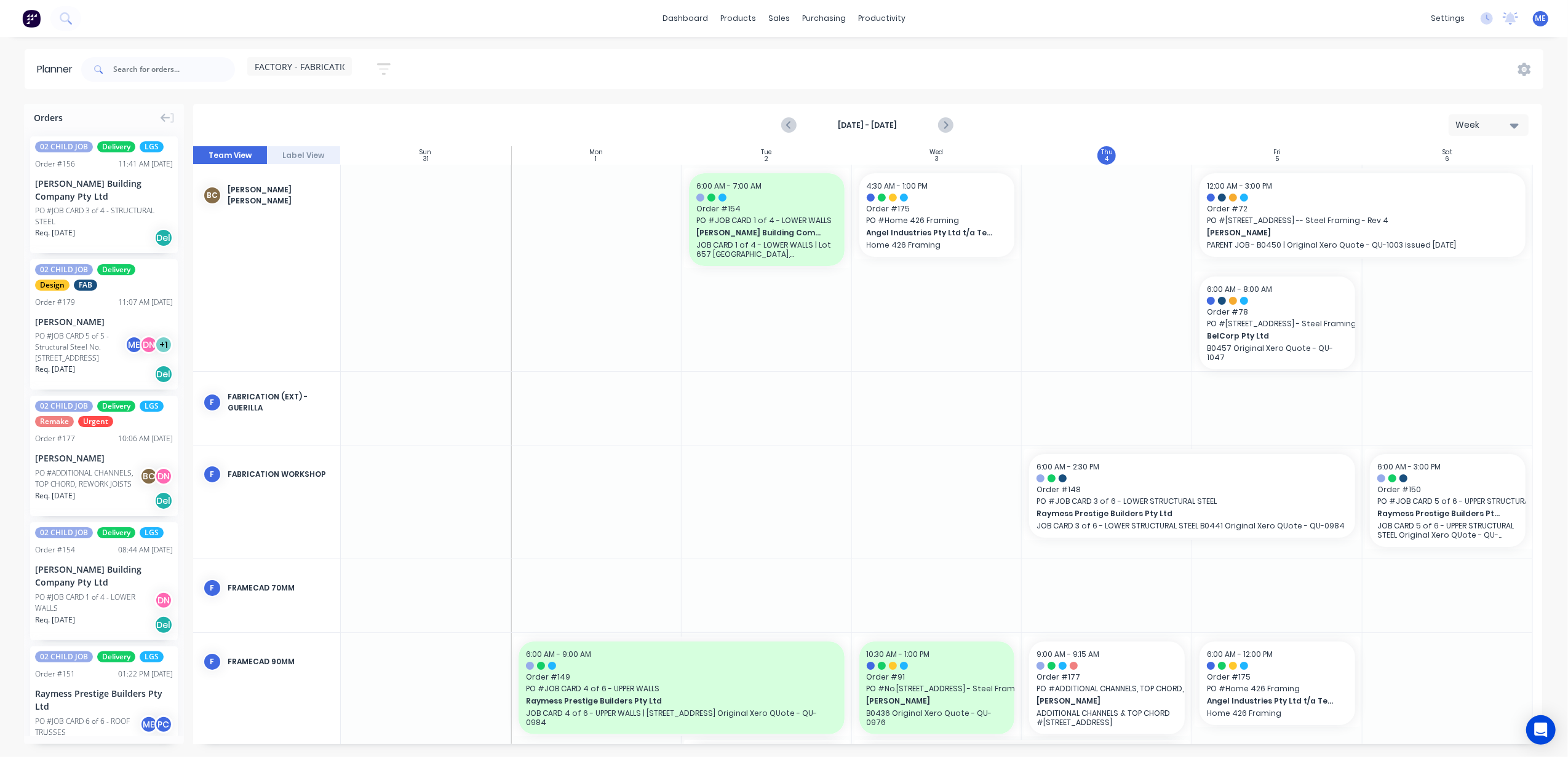
click at [295, 60] on span "FACTORY - FABRICATION" at bounding box center [305, 66] width 101 height 13
click at [327, 229] on button "FACTORY - FRAMECAD ONLY" at bounding box center [322, 231] width 131 height 14
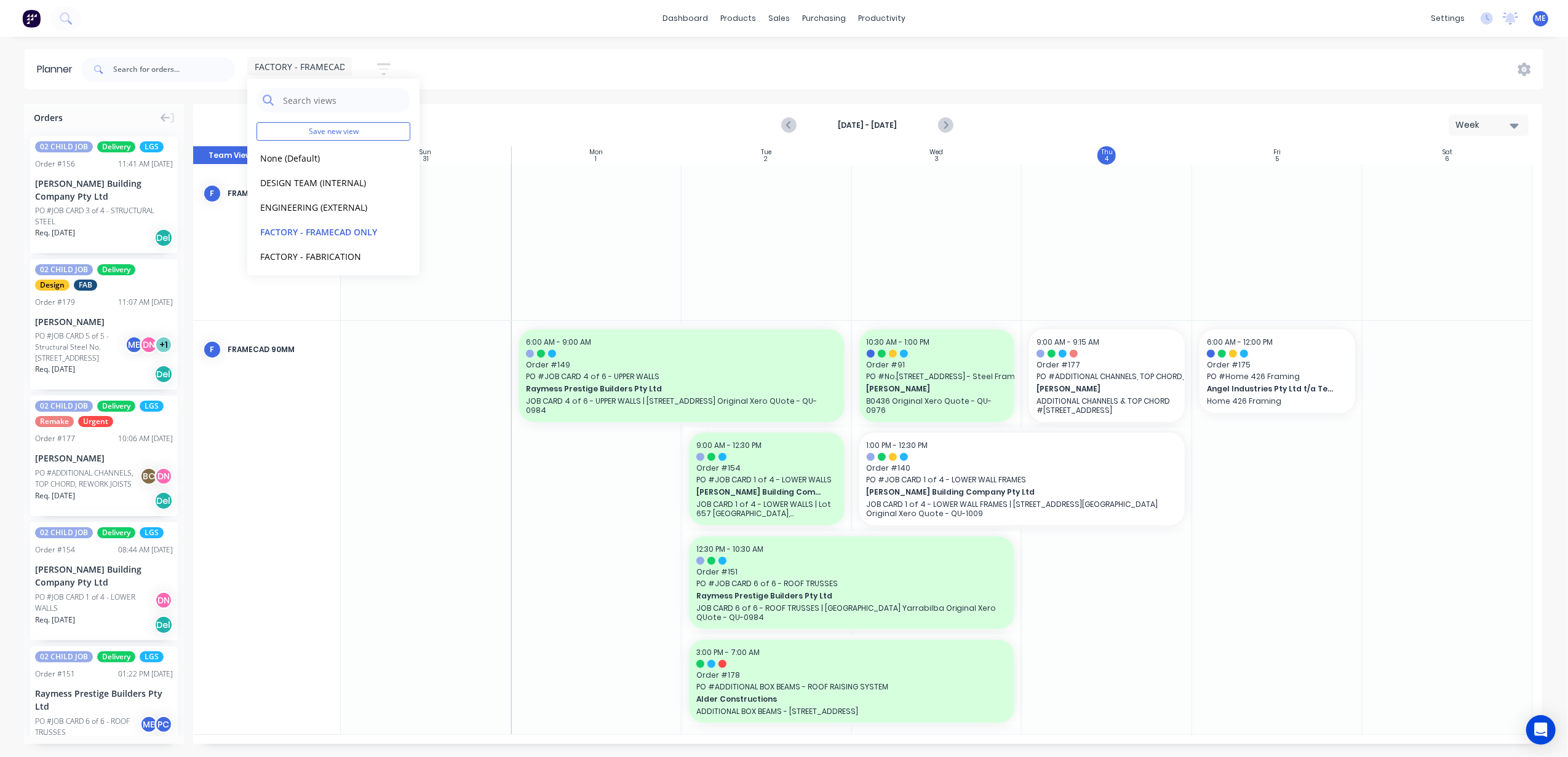
click at [527, 64] on div "FACTORY - FRAMECAD ONLY Save new view None (Default) edit DESIGN TEAM (INTERNAL…" at bounding box center [811, 69] width 1464 height 37
click at [322, 59] on div "FACTORY - FRAMECAD ONLY" at bounding box center [299, 66] width 104 height 19
click at [337, 227] on button "FACTORY - FABRICATION" at bounding box center [322, 229] width 131 height 14
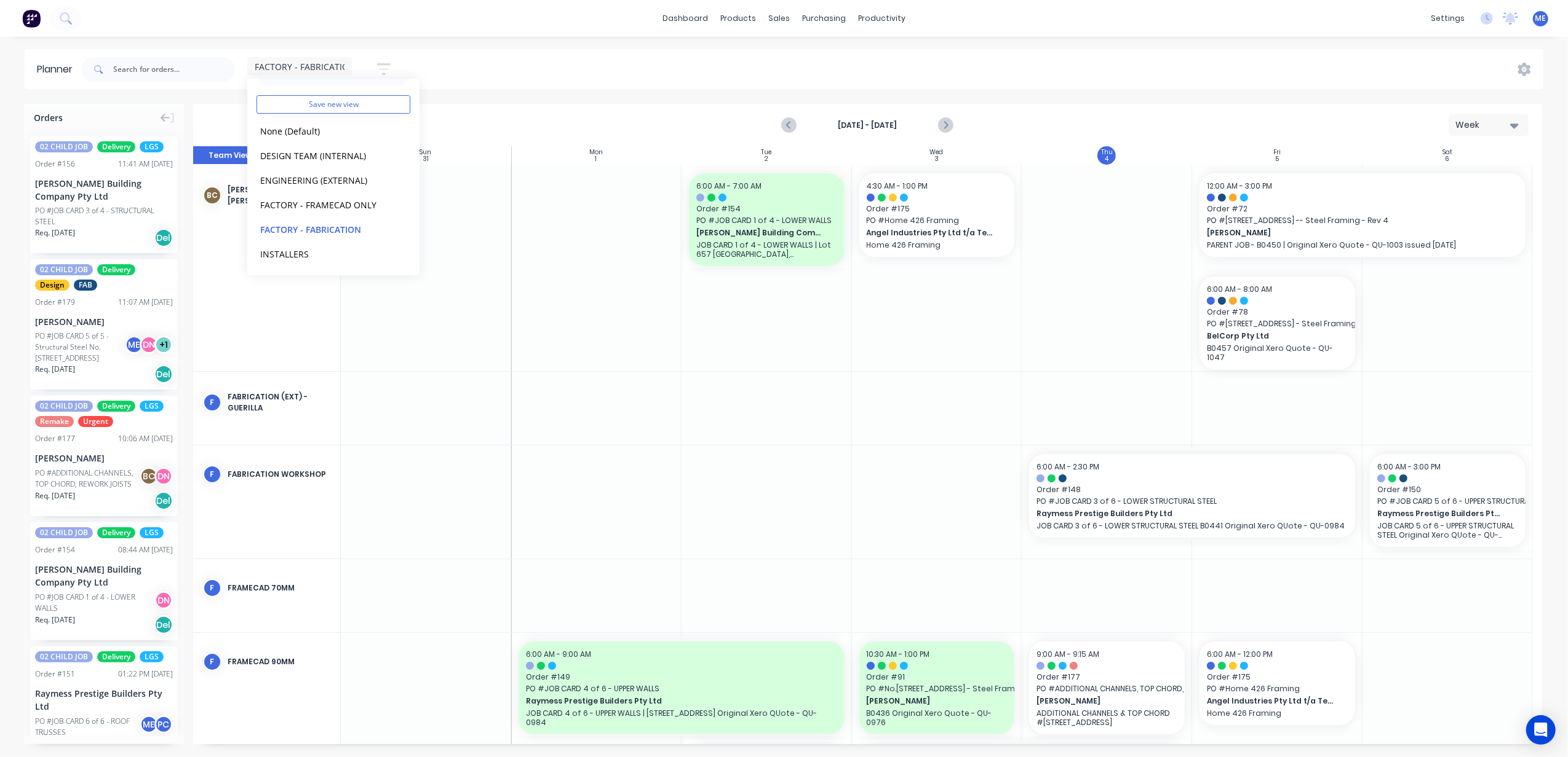
click at [544, 69] on div "FACTORY - FABRICATION Save new view None (Default) edit DESIGN TEAM (INTERNAL) …" at bounding box center [811, 69] width 1464 height 37
click at [317, 67] on span "FACTORY - FABRICATION" at bounding box center [305, 66] width 101 height 13
click at [324, 201] on button "FACTORY - FRAMECAD ONLY" at bounding box center [322, 204] width 131 height 14
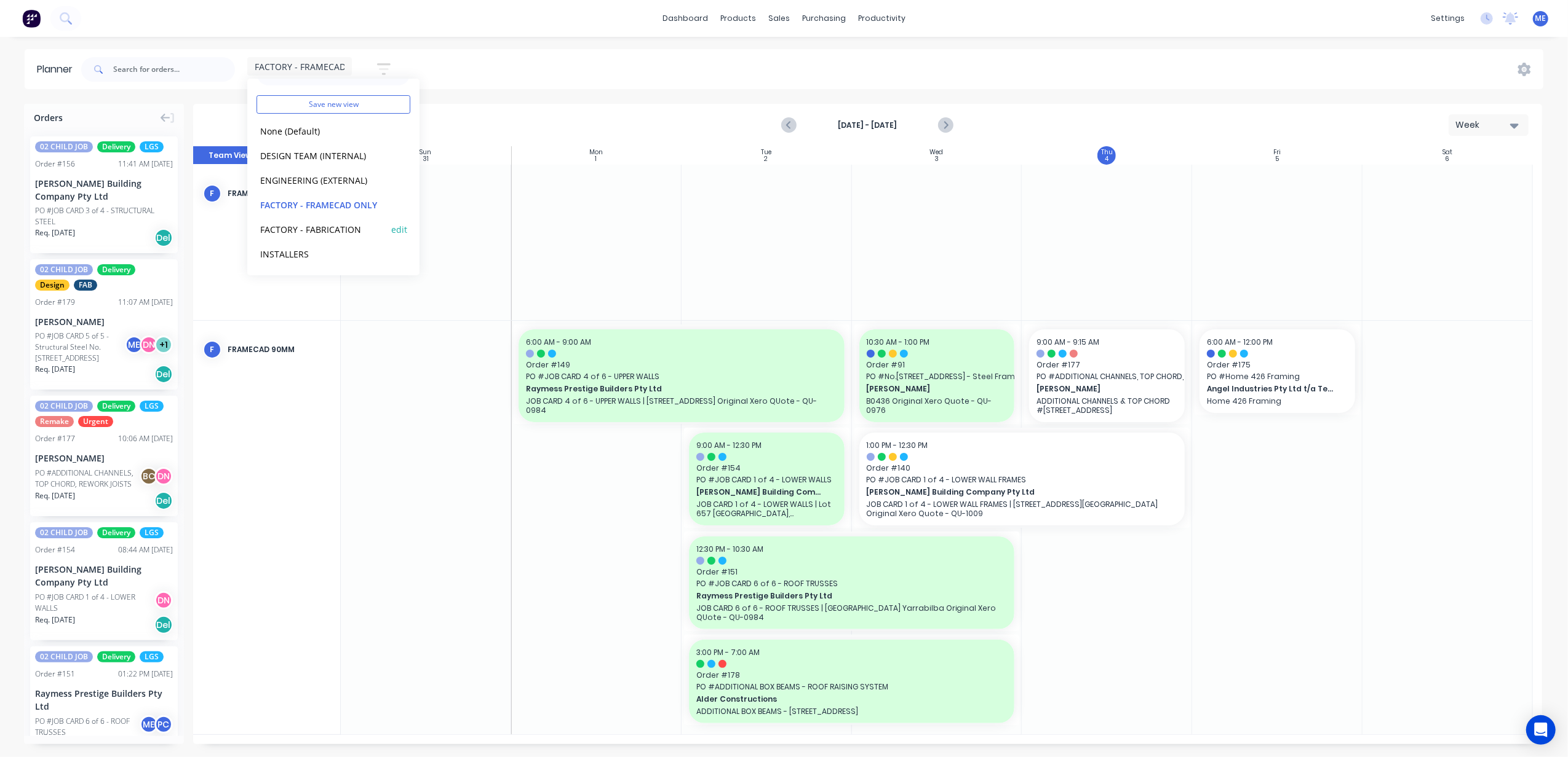
click at [346, 220] on div "FACTORY - FABRICATION edit" at bounding box center [333, 229] width 154 height 25
click at [335, 226] on button "FACTORY - FABRICATION" at bounding box center [322, 229] width 131 height 14
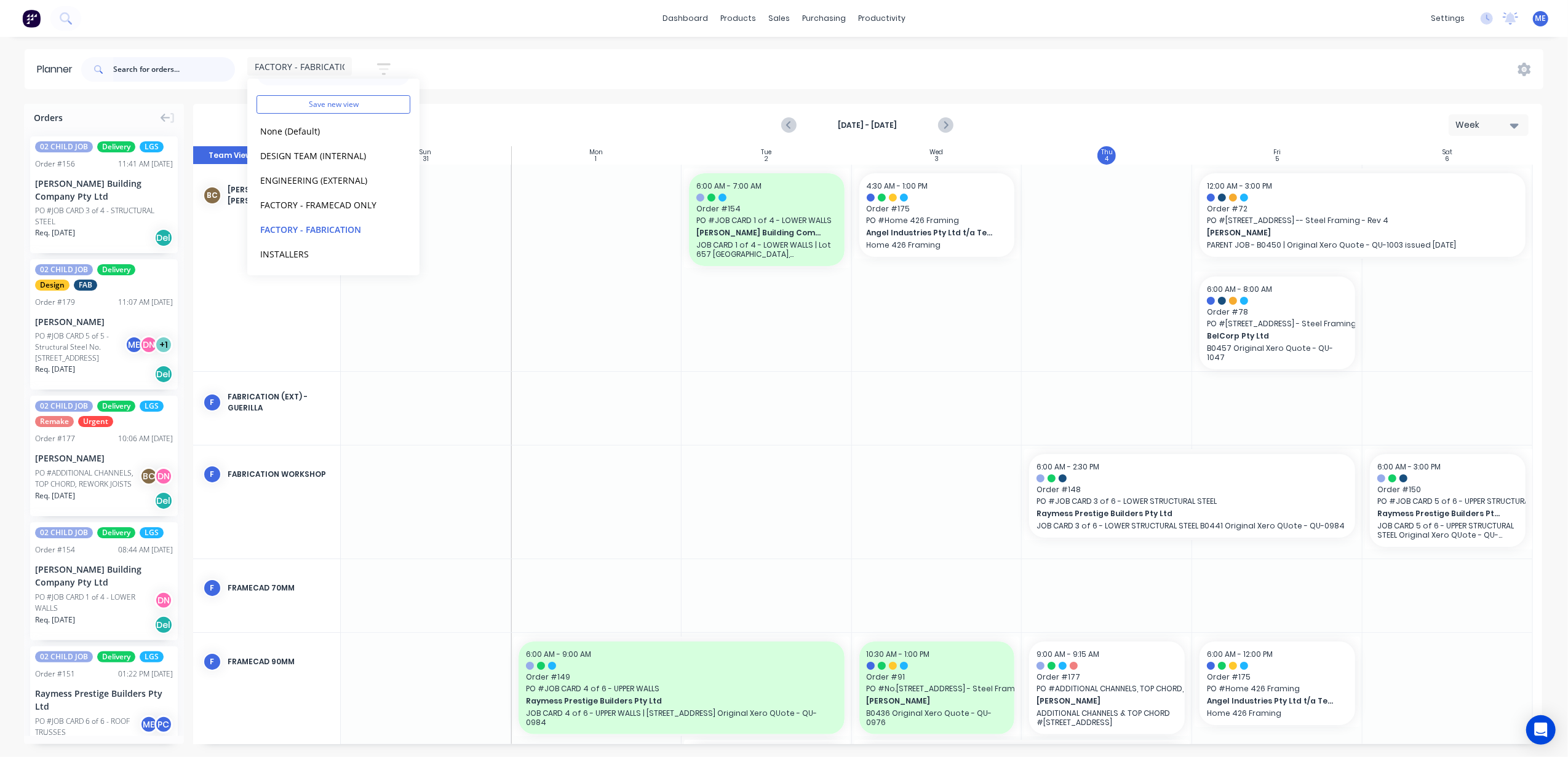
click at [153, 71] on input "text" at bounding box center [174, 69] width 122 height 25
click at [479, 58] on div "FACTORY - FABRICATION Save new view None (Default) edit DESIGN TEAM (INTERNAL) …" at bounding box center [811, 69] width 1464 height 37
click at [136, 68] on input "text" at bounding box center [174, 69] width 122 height 25
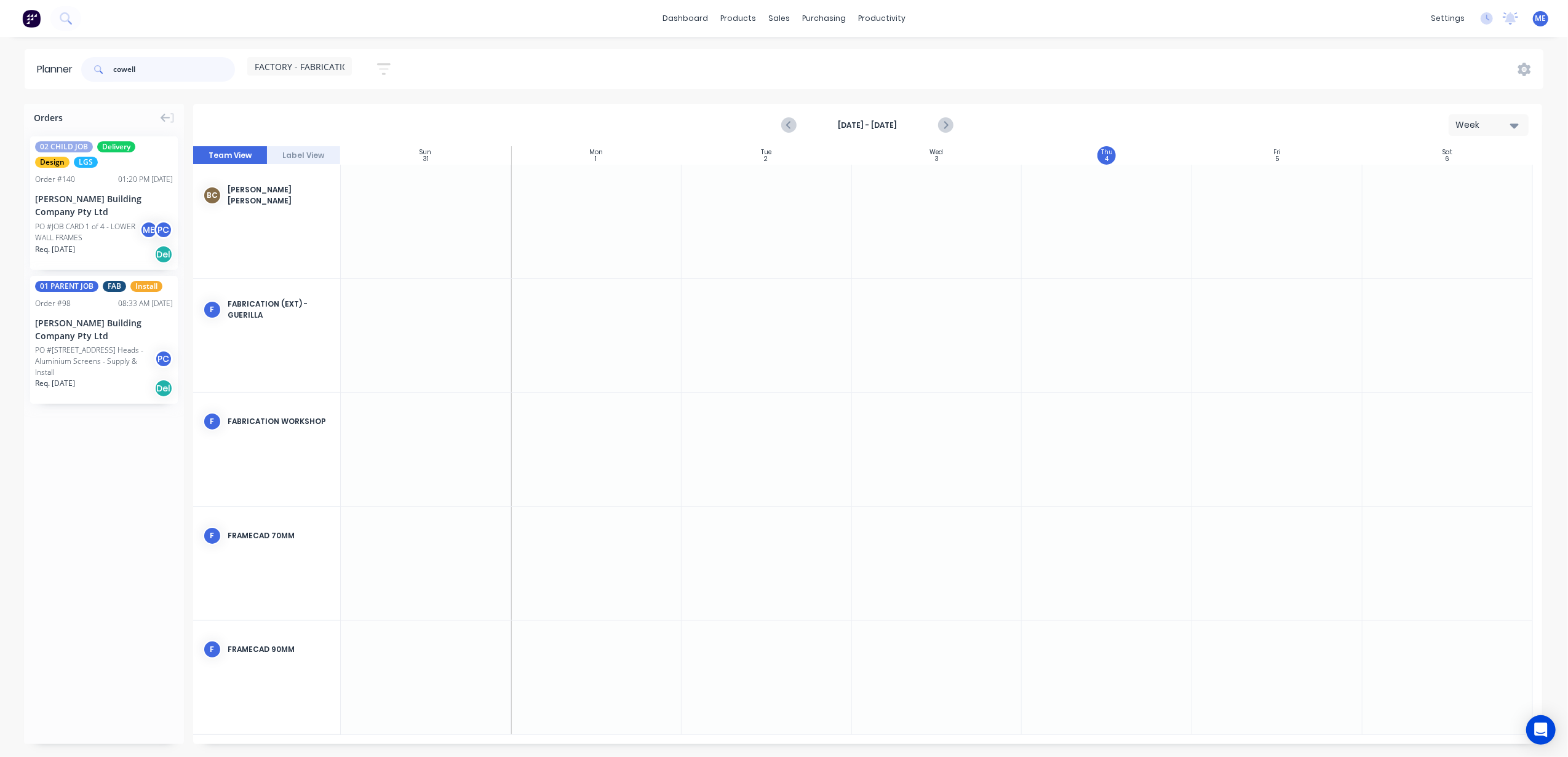
type input "cowell"
click at [307, 62] on span "FACTORY - FABRICATION" at bounding box center [305, 66] width 101 height 13
click at [313, 147] on div "None (Default) edit" at bounding box center [333, 158] width 154 height 25
drag, startPoint x: 313, startPoint y: 147, endPoint x: 306, endPoint y: 155, distance: 10.6
click at [306, 152] on button "None (Default)" at bounding box center [322, 158] width 131 height 14
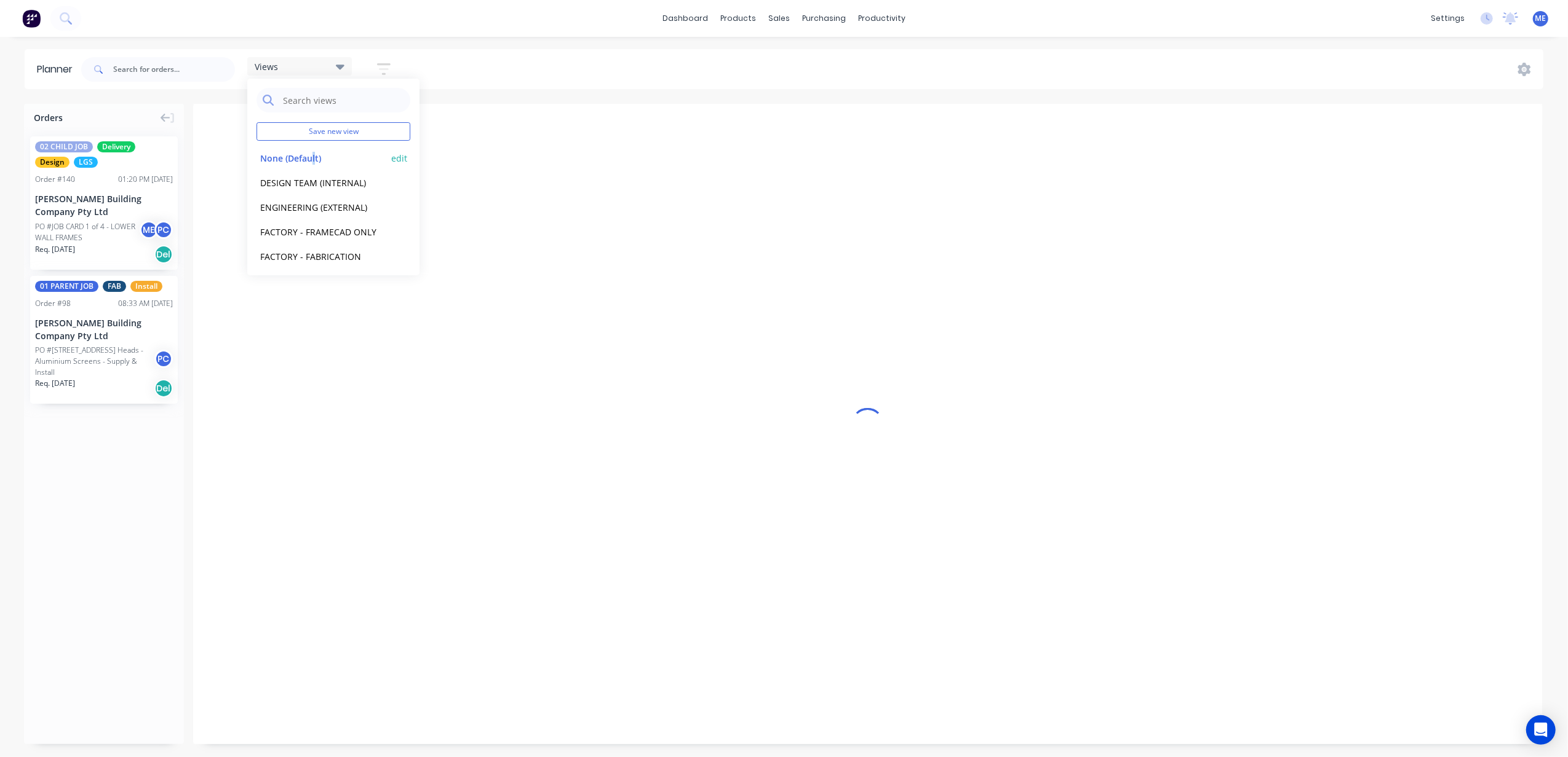
scroll to position [0, 476]
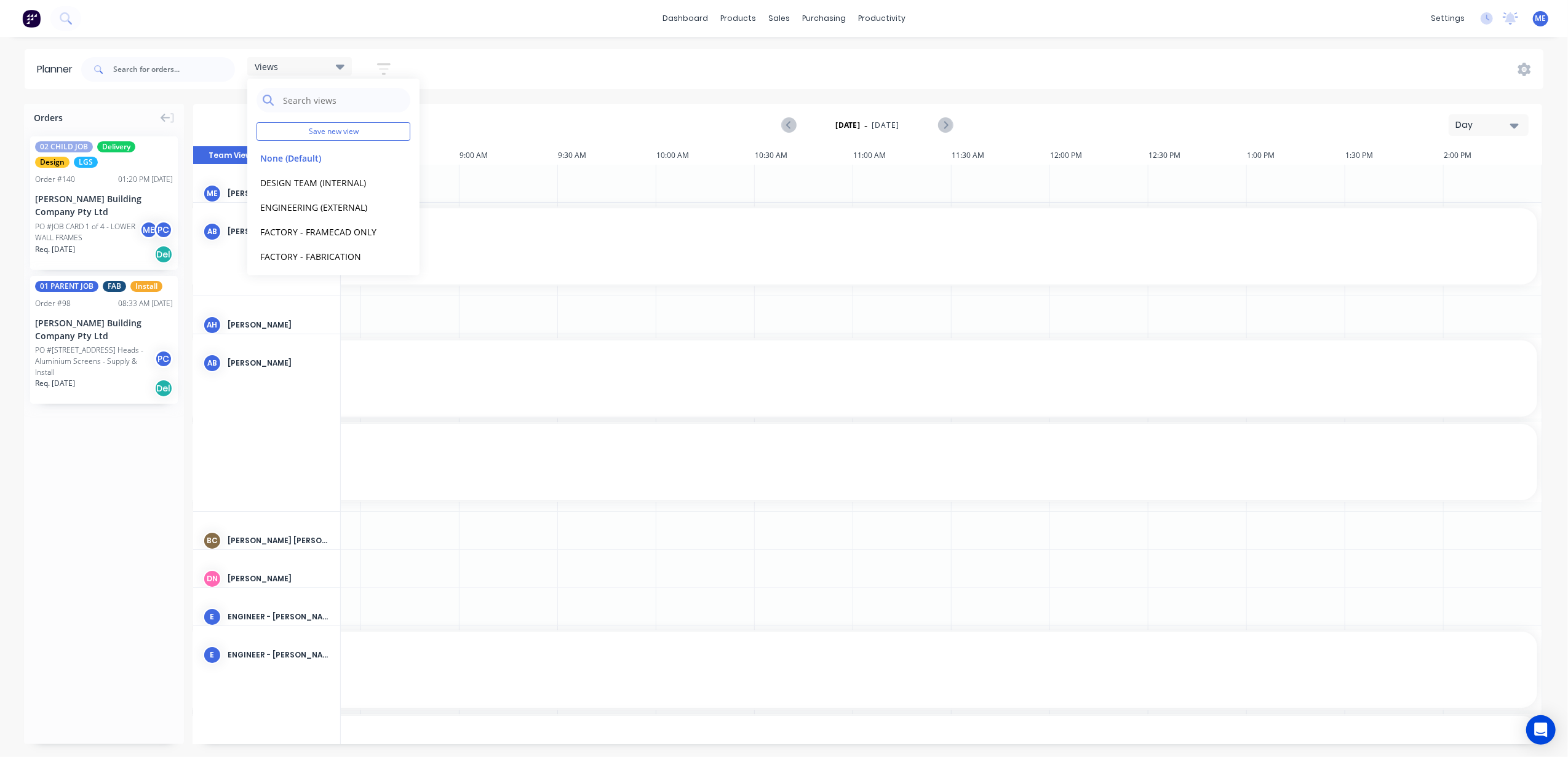
click at [506, 55] on div "Views Save new view None (Default) edit DESIGN TEAM (INTERNAL) edit ENGINEERING…" at bounding box center [811, 69] width 1464 height 37
click at [1479, 124] on div "Day" at bounding box center [1483, 125] width 56 height 13
click at [1443, 183] on div "Week" at bounding box center [1466, 182] width 122 height 25
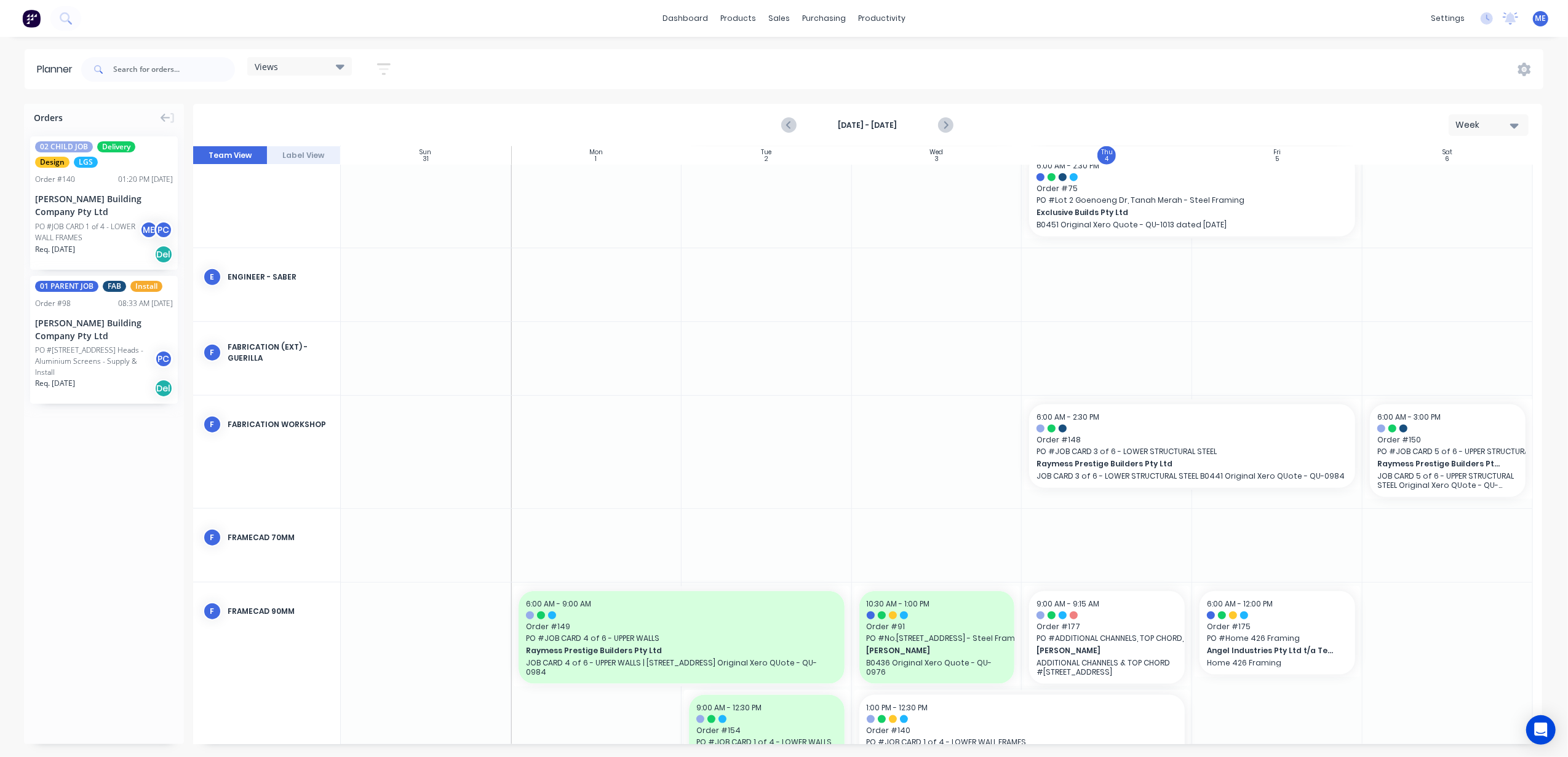
scroll to position [1311, 0]
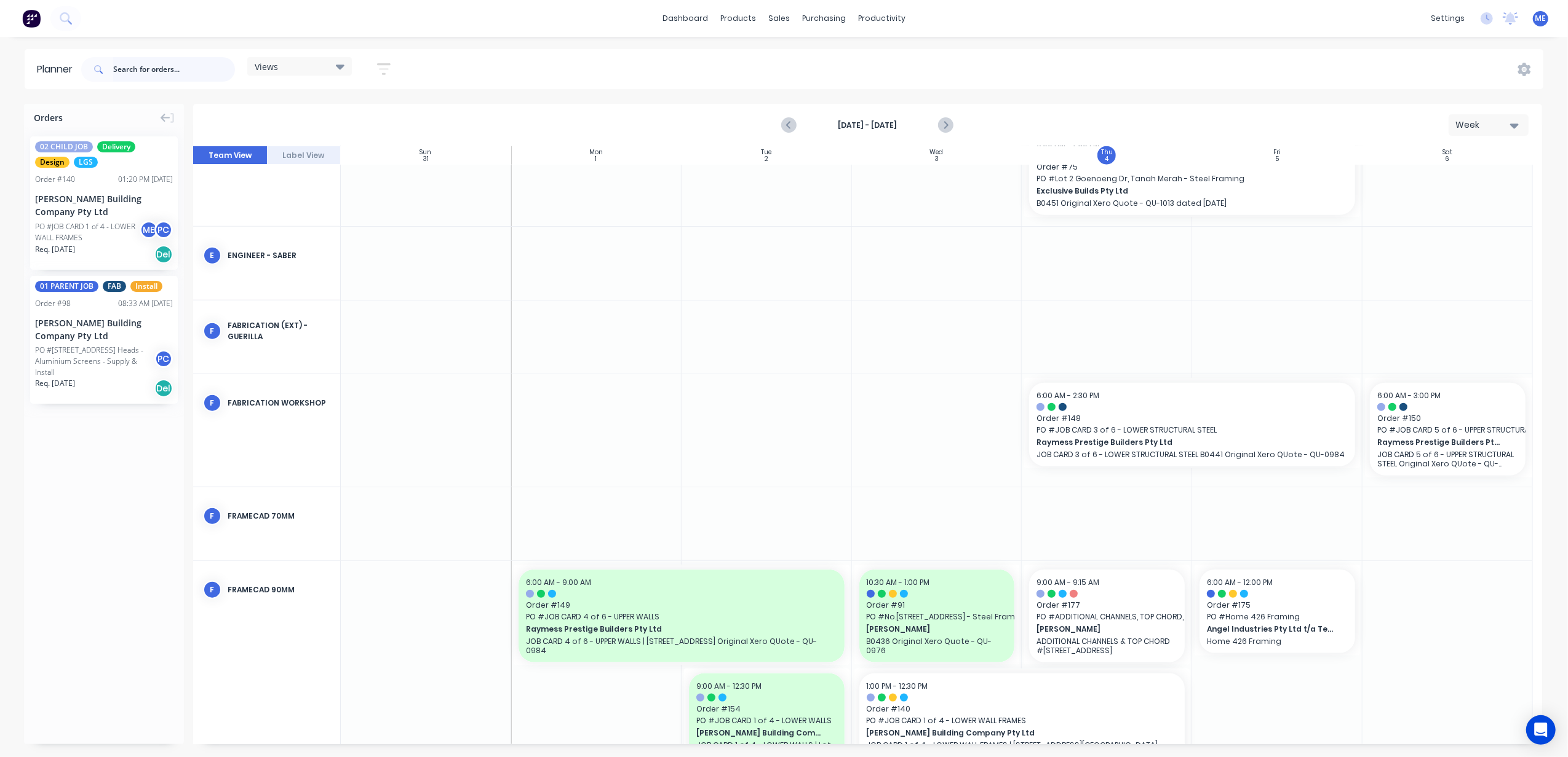
click at [151, 81] on input "text" at bounding box center [174, 69] width 122 height 25
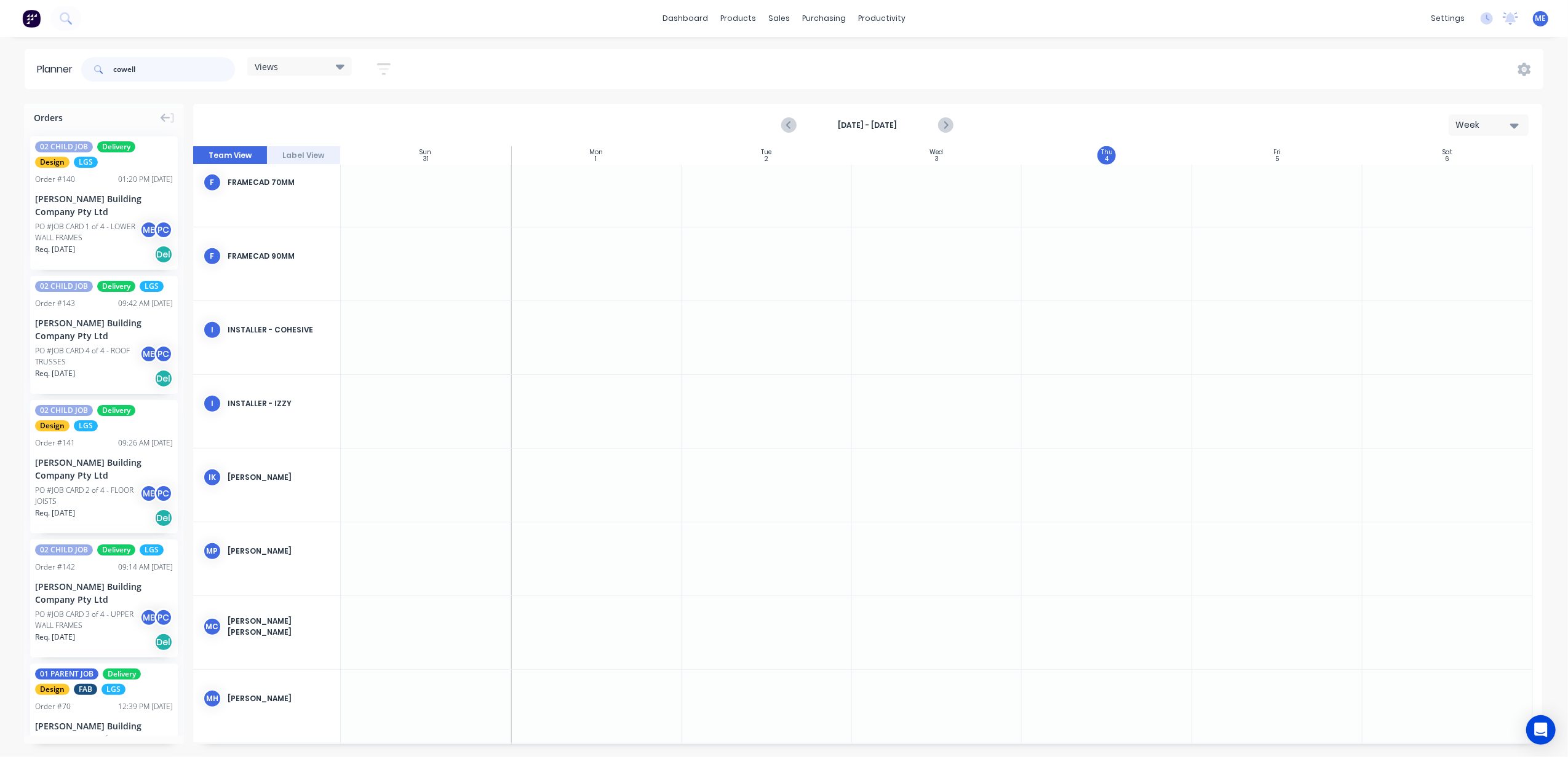
scroll to position [979, 0]
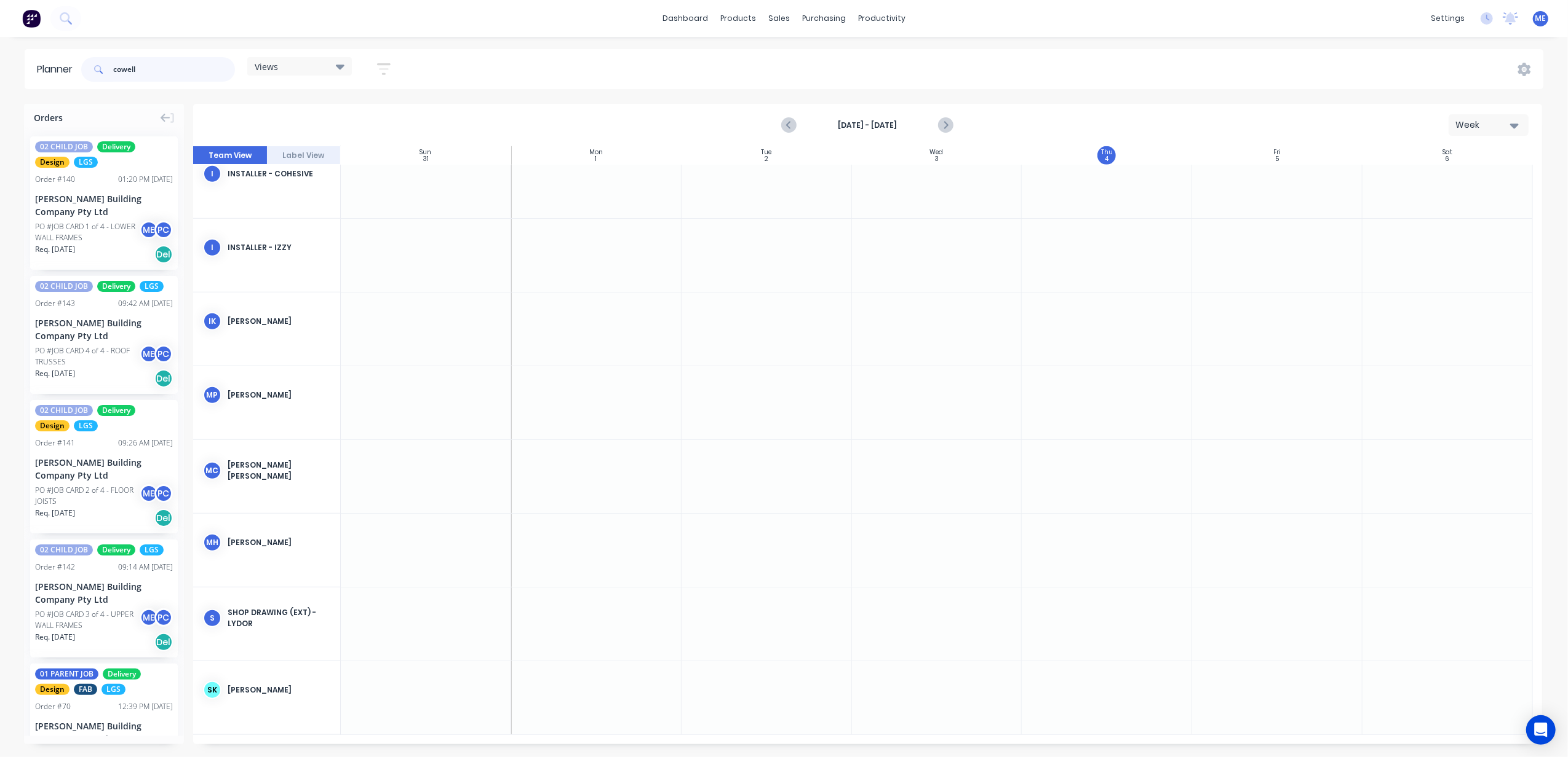
type input "cowell"
click at [305, 70] on div "Views" at bounding box center [300, 66] width 90 height 11
click at [478, 67] on div "cowell Views Save new view None (Default) edit DESIGN TEAM (INTERNAL) edit ENGI…" at bounding box center [811, 69] width 1464 height 37
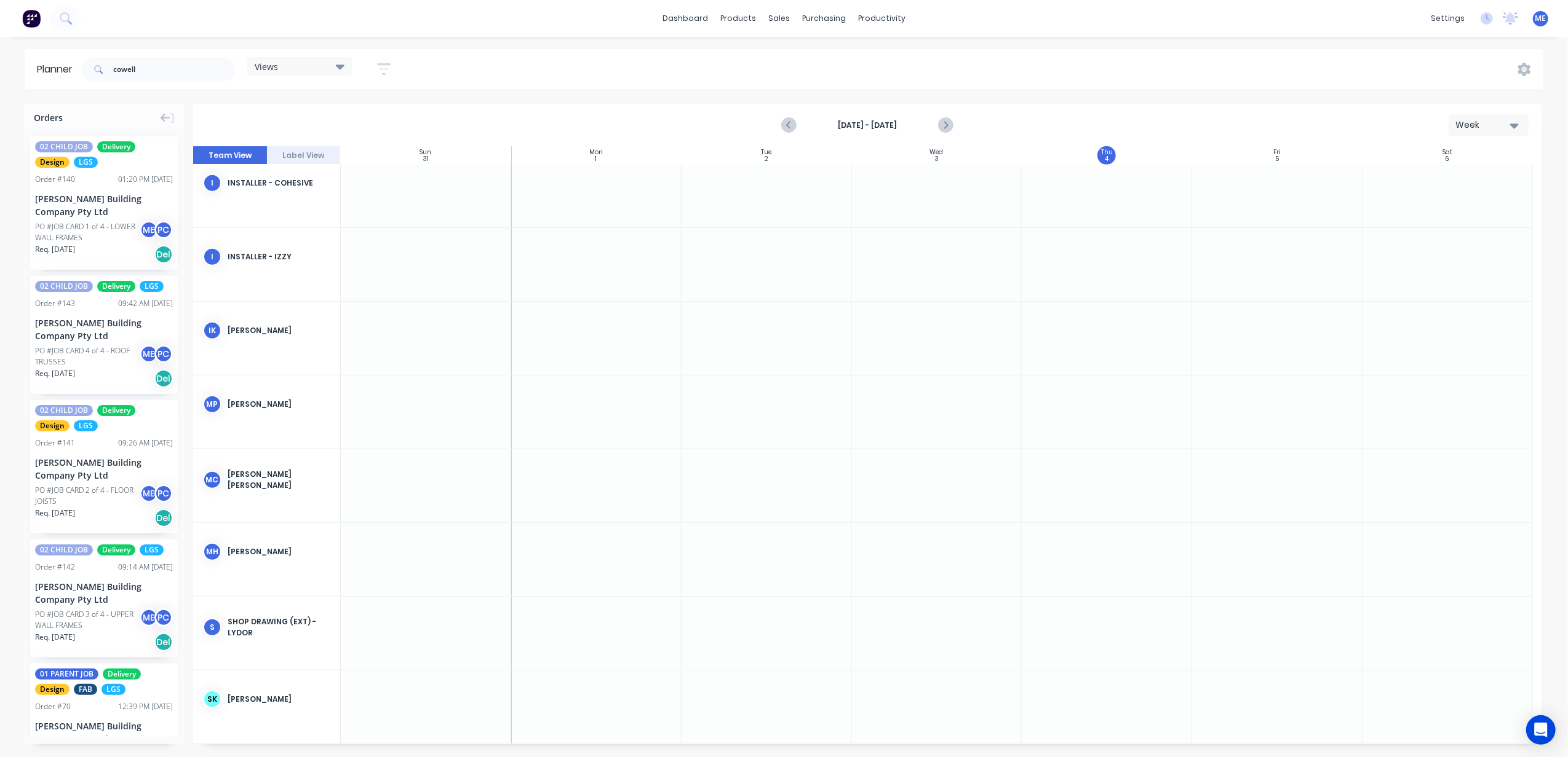
scroll to position [77, 0]
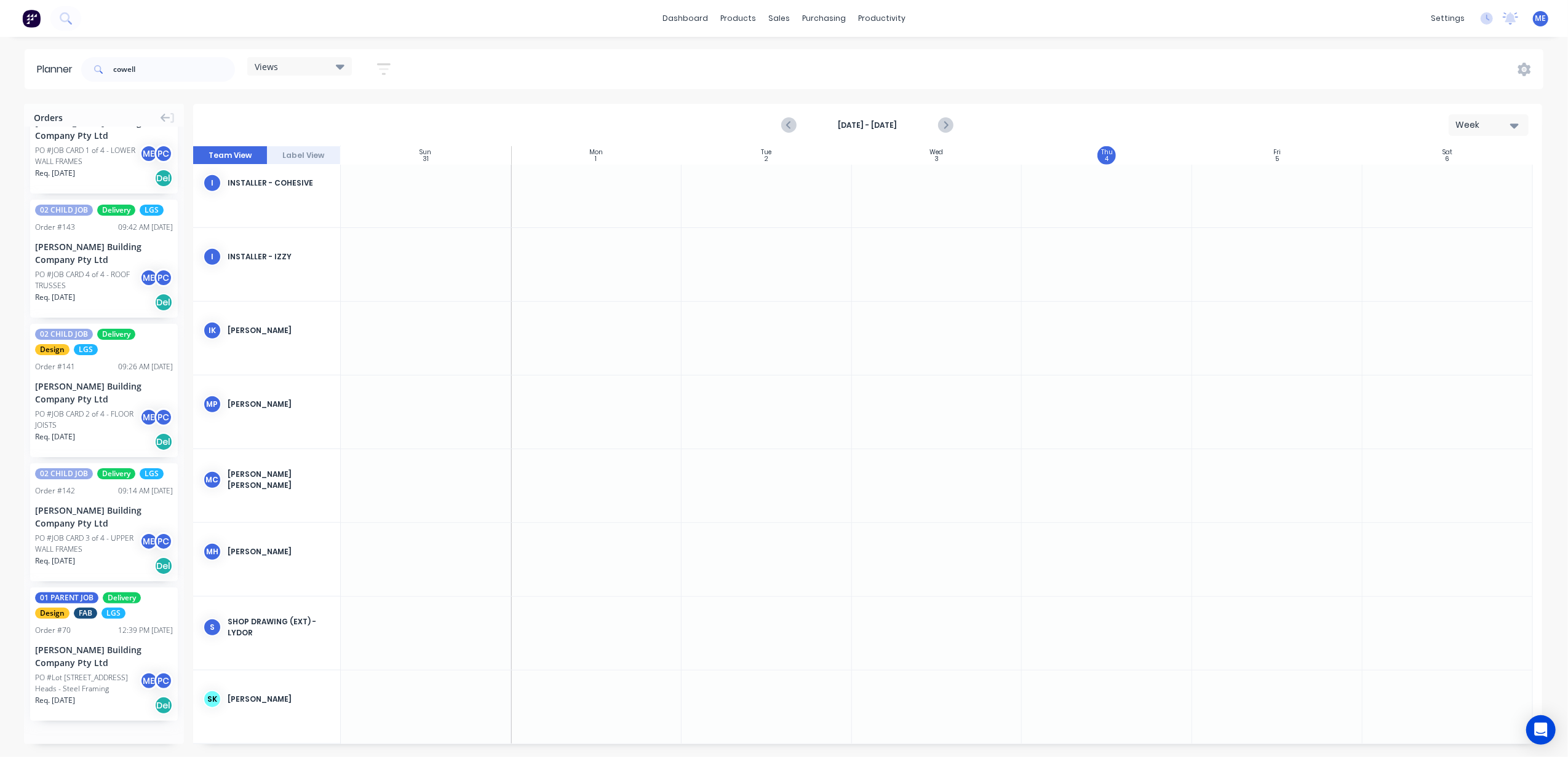
click at [94, 689] on div "PO #Lot 1002 Cowell Drive, Burleigh Heads - Steel Framing" at bounding box center [89, 683] width 108 height 22
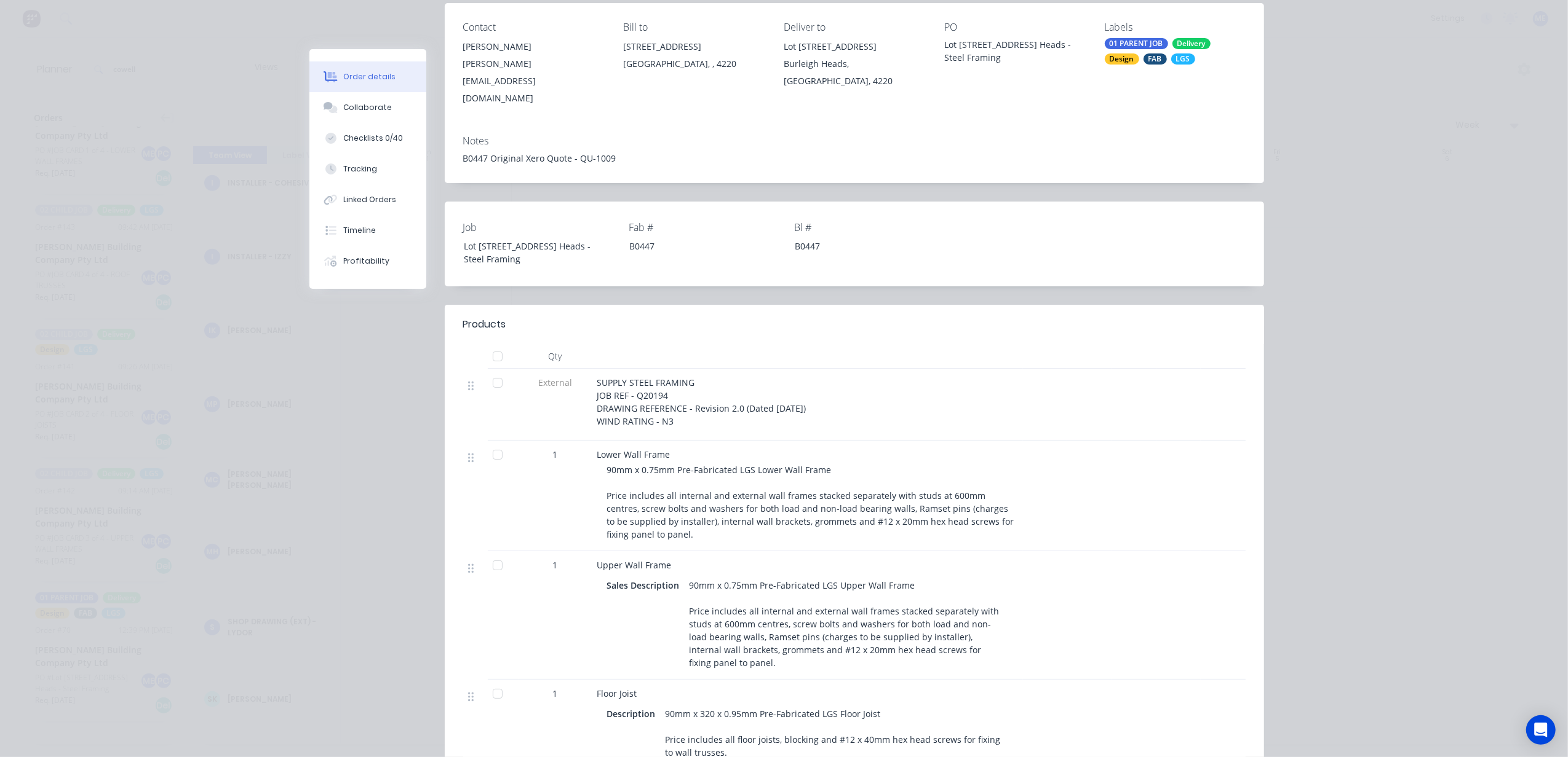
scroll to position [0, 0]
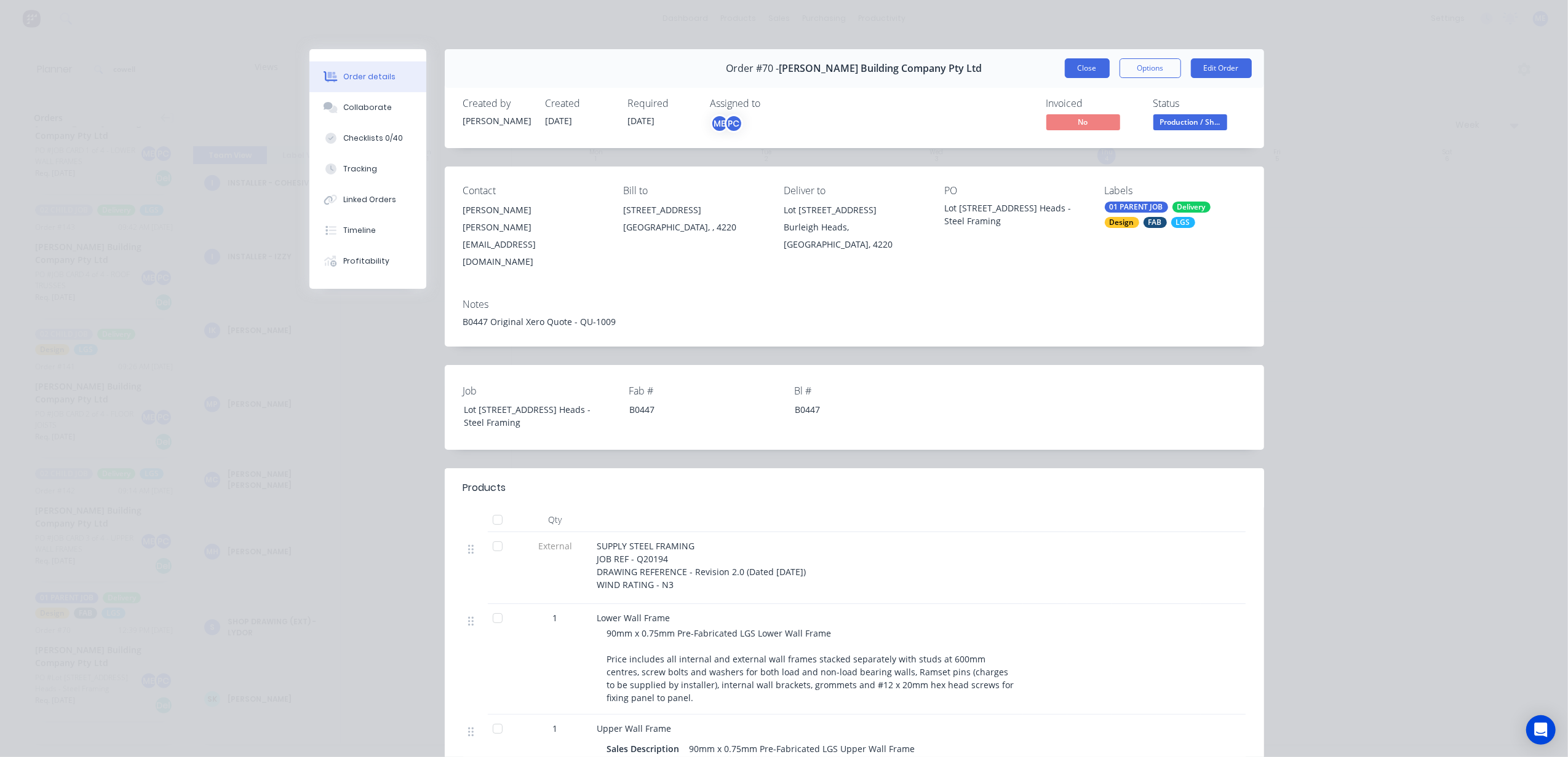
click at [1090, 71] on button "Close" at bounding box center [1087, 68] width 45 height 20
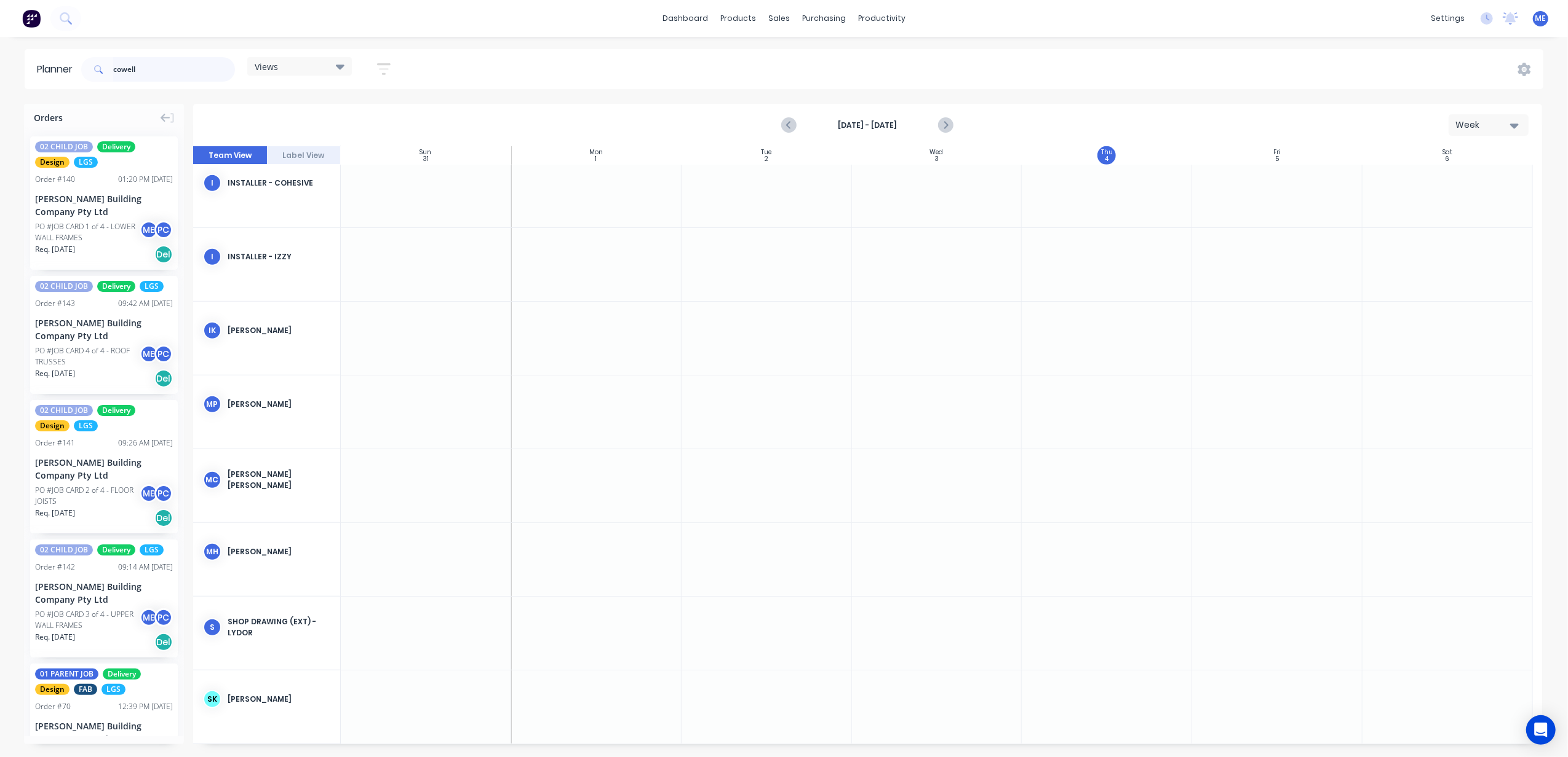
click at [113, 71] on div "cowell" at bounding box center [158, 69] width 154 height 25
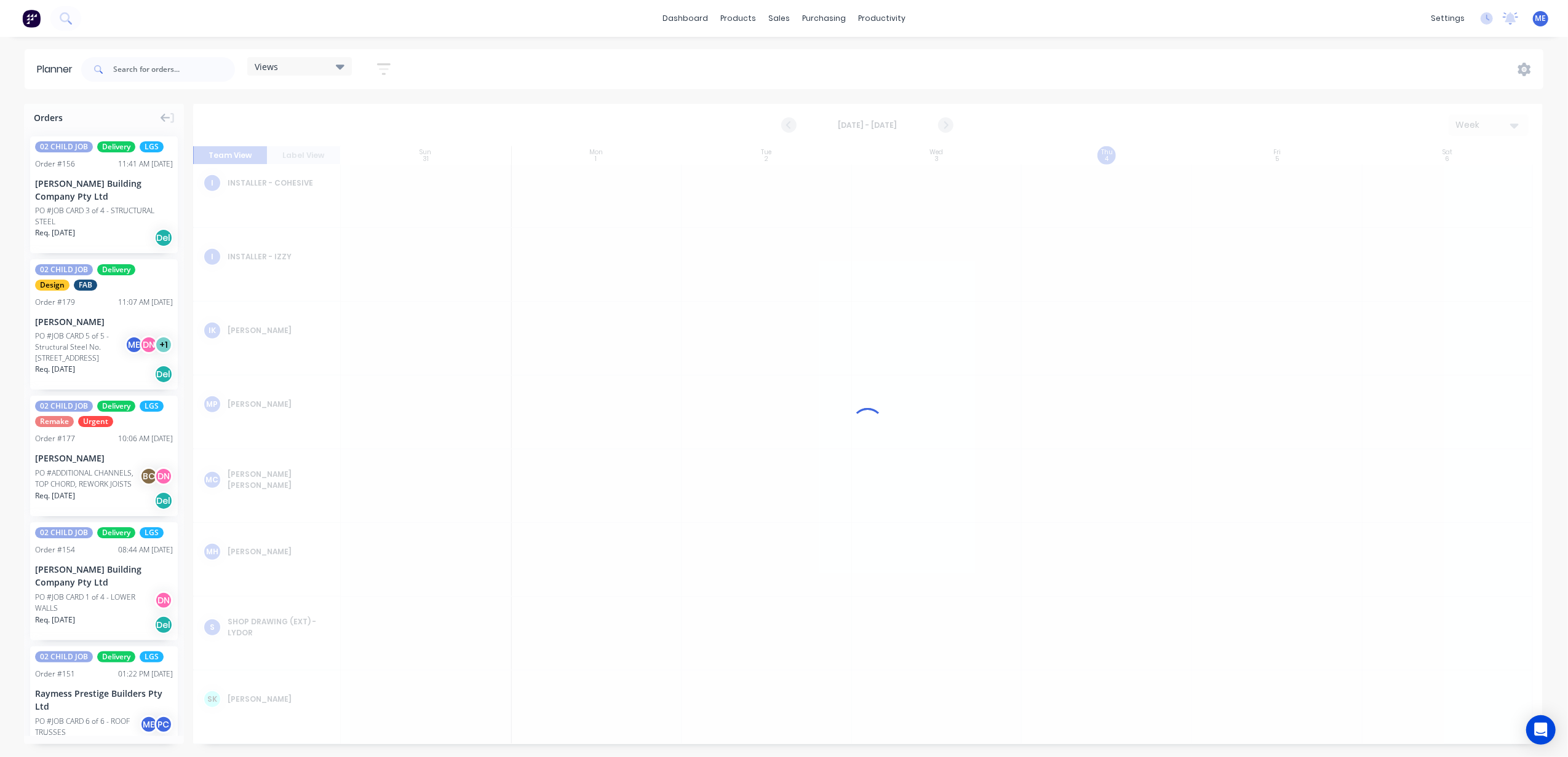
scroll to position [979, 0]
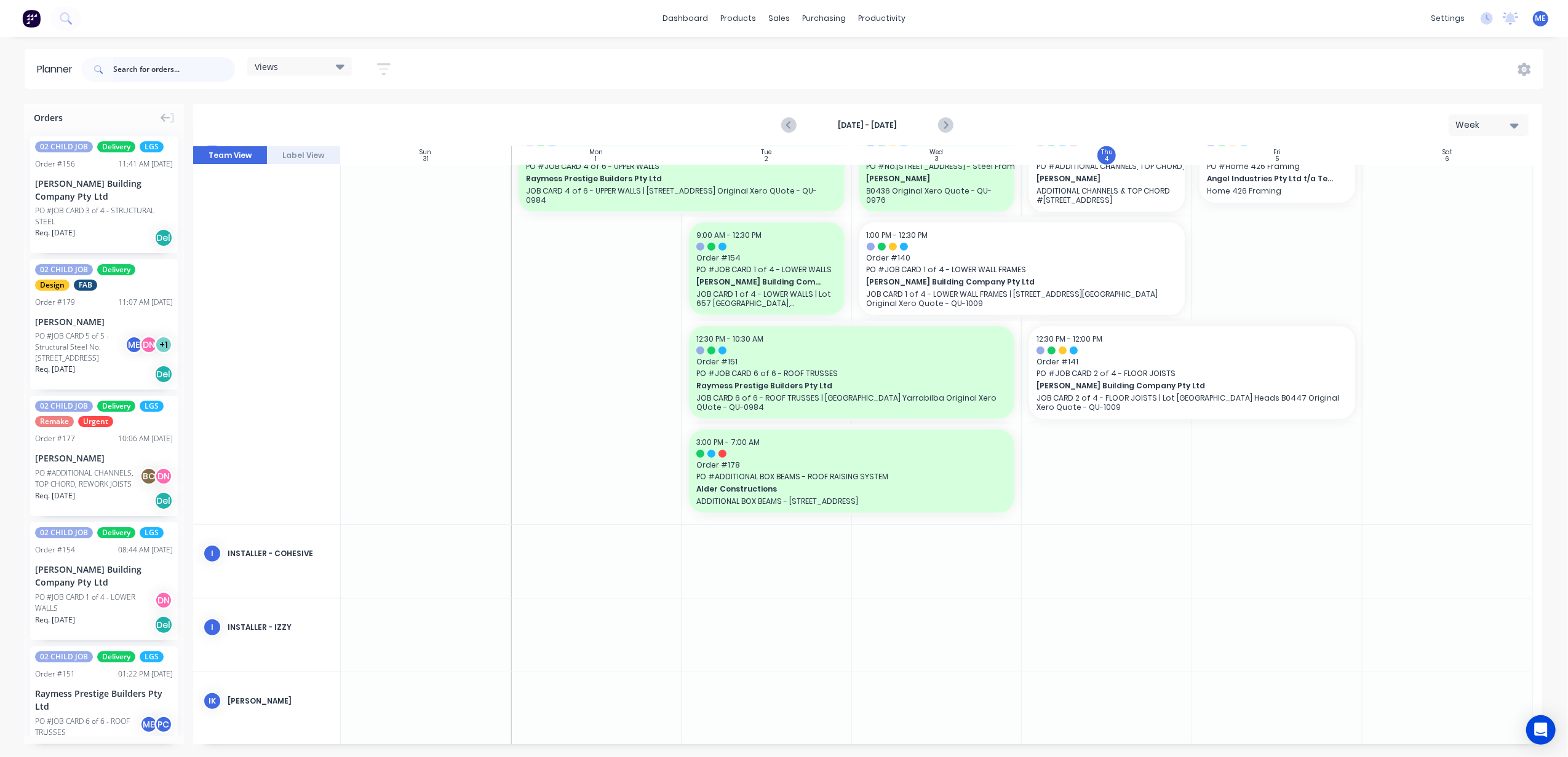
click at [147, 69] on input "text" at bounding box center [174, 69] width 122 height 25
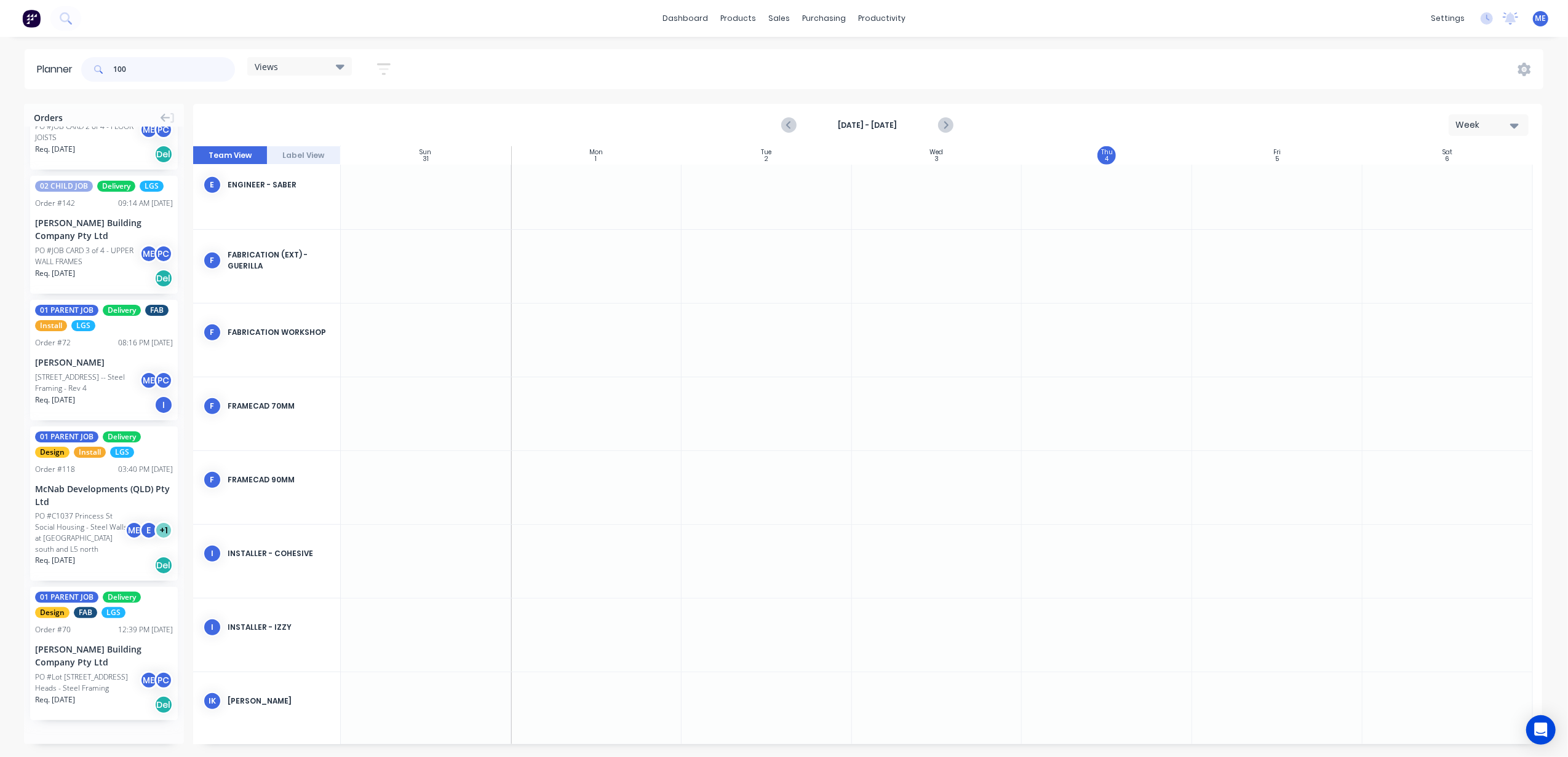
scroll to position [0, 0]
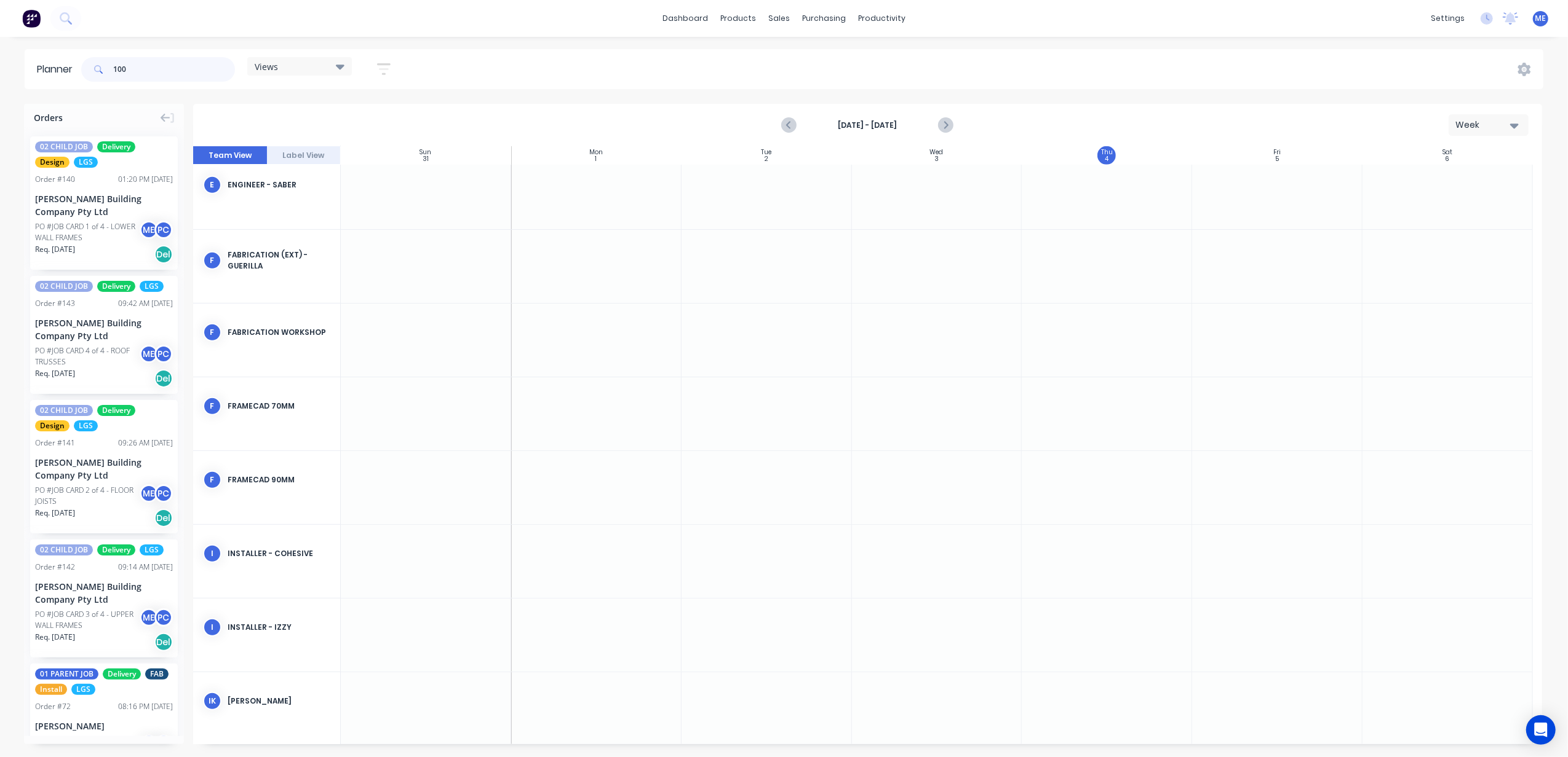
type input "100"
click at [313, 69] on div "Views" at bounding box center [300, 66] width 90 height 11
click at [479, 64] on div "100 Views Save new view None (Default) edit DESIGN TEAM (INTERNAL) edit ENGINEE…" at bounding box center [811, 69] width 1464 height 37
click at [161, 114] on icon at bounding box center [165, 118] width 10 height 11
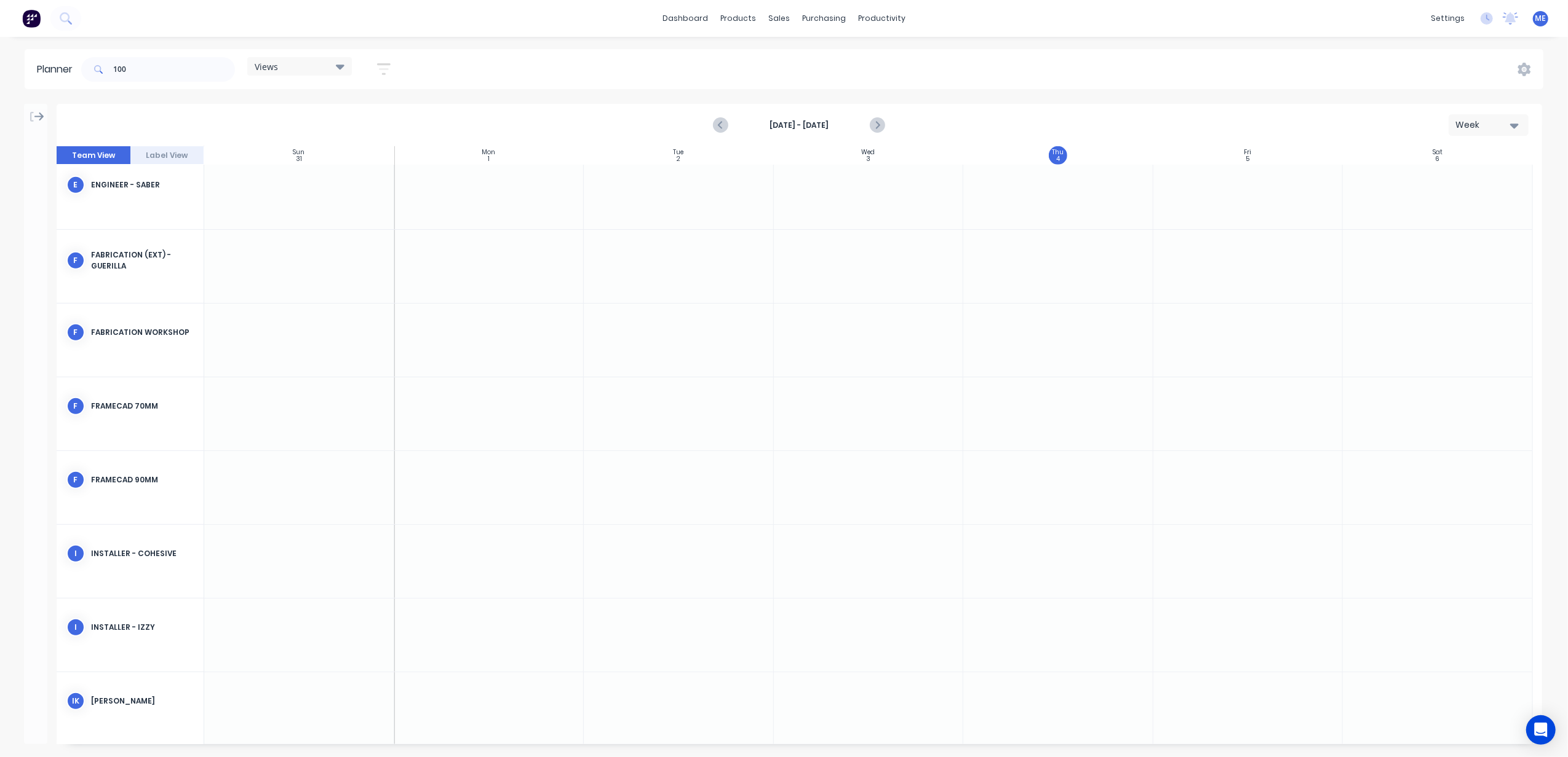
click at [30, 118] on icon at bounding box center [32, 116] width 4 height 10
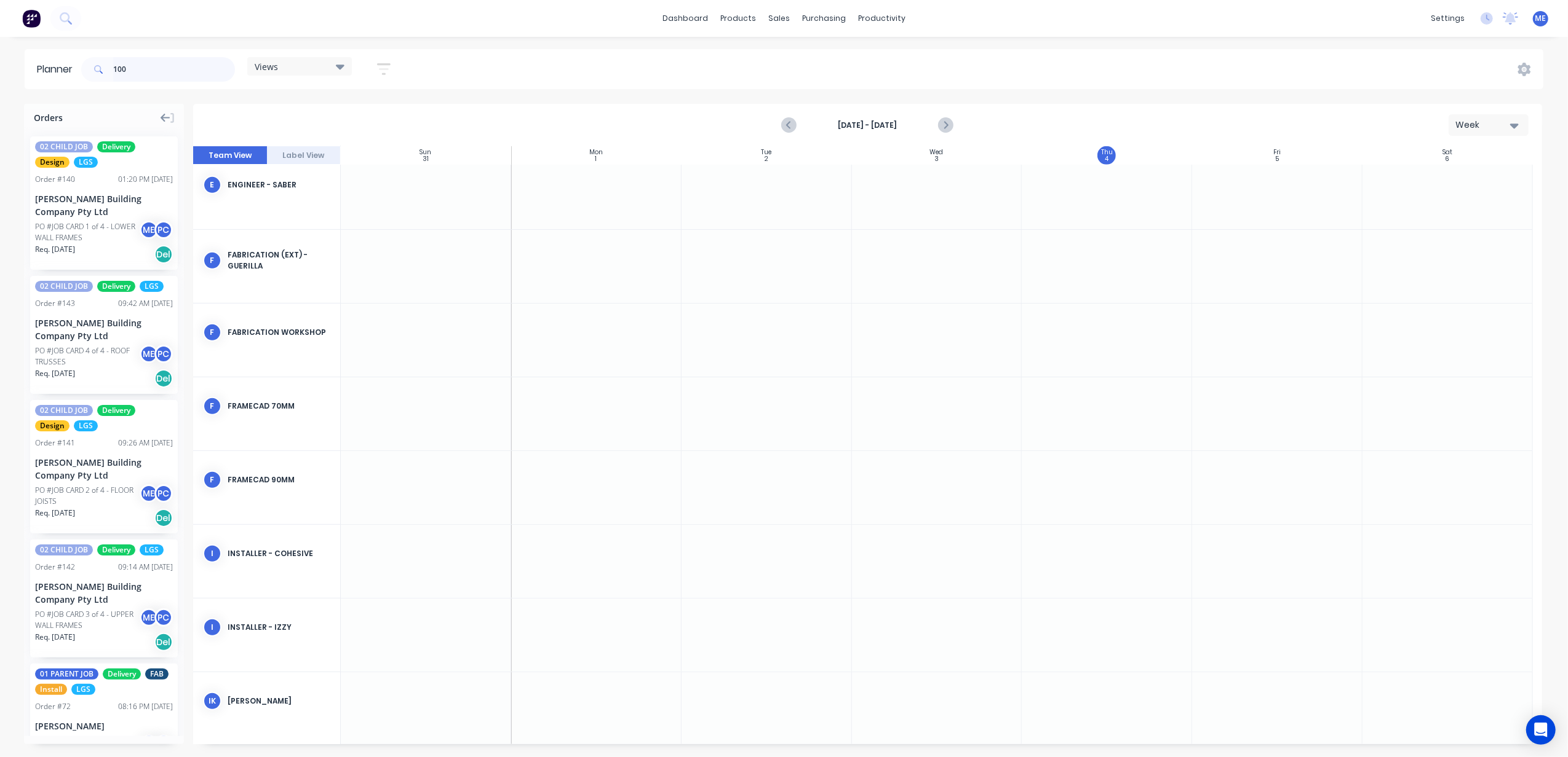
drag, startPoint x: 144, startPoint y: 71, endPoint x: 65, endPoint y: 73, distance: 79.0
click at [77, 73] on header "Planner 100 Views Save new view None (Default) edit DESIGN TEAM (INTERNAL) edit…" at bounding box center [784, 68] width 1518 height 40
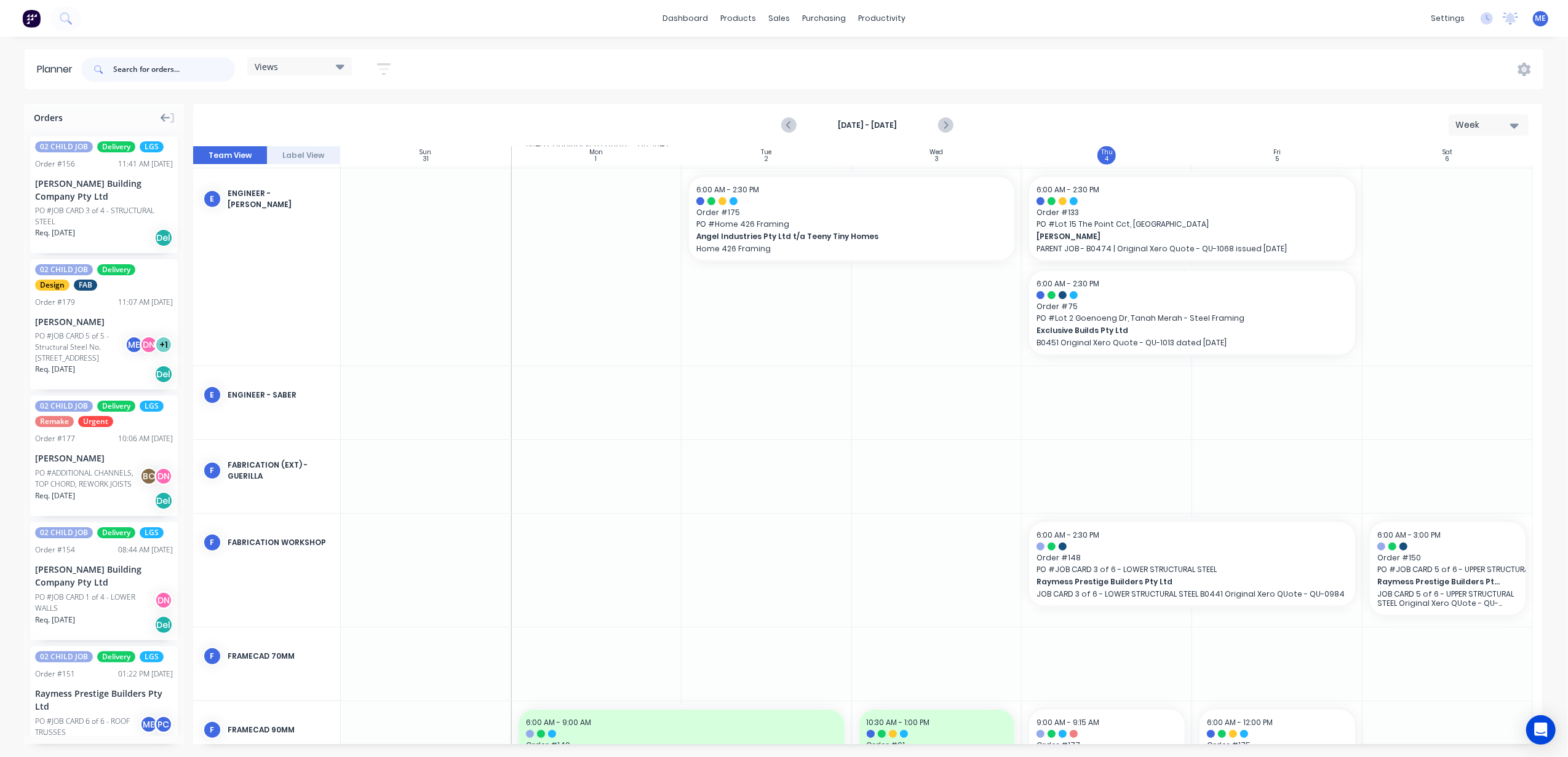
scroll to position [815, 0]
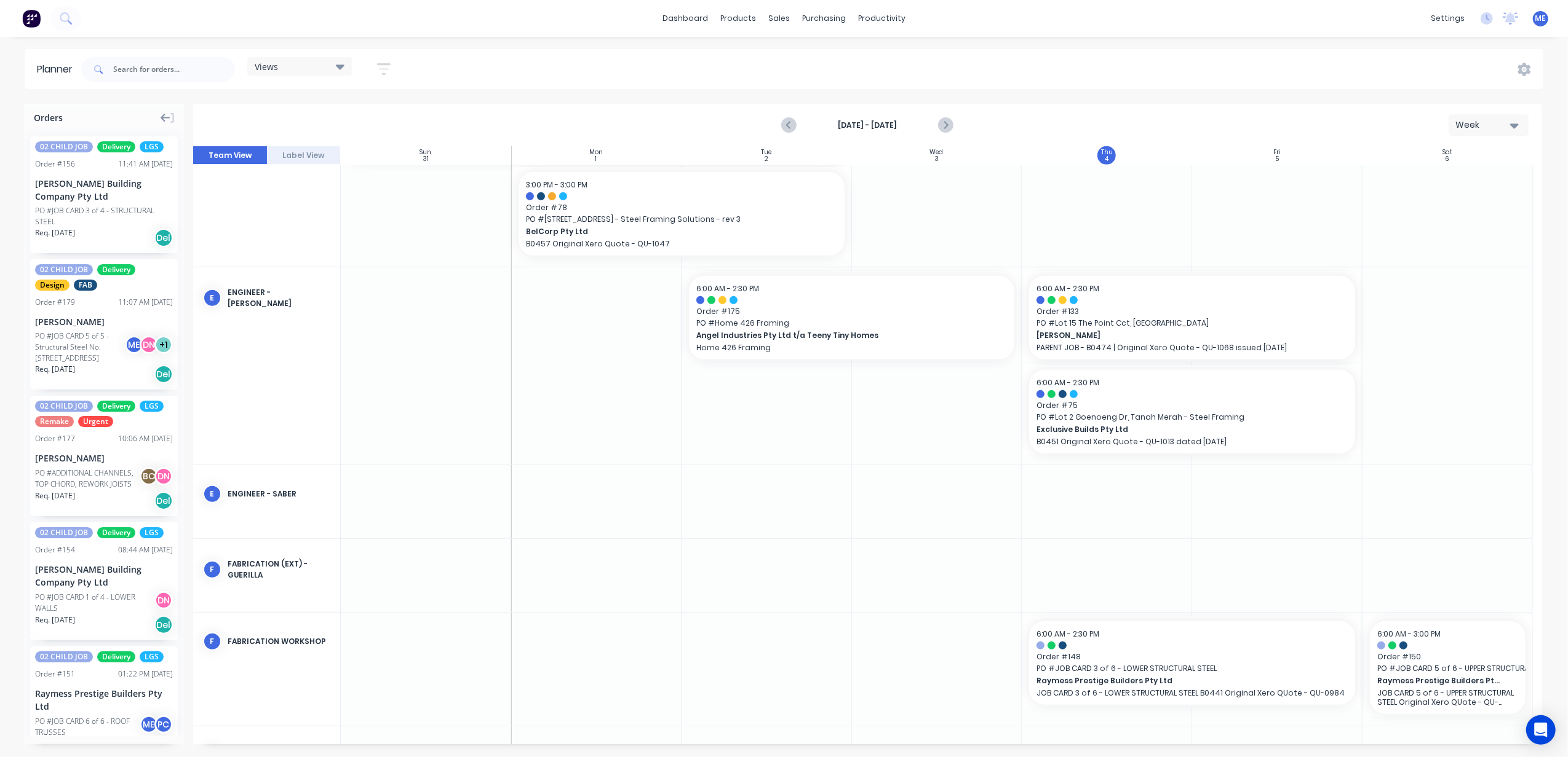
drag, startPoint x: 1119, startPoint y: 514, endPoint x: 1080, endPoint y: 502, distance: 40.8
click at [1080, 502] on div at bounding box center [1107, 502] width 171 height 73
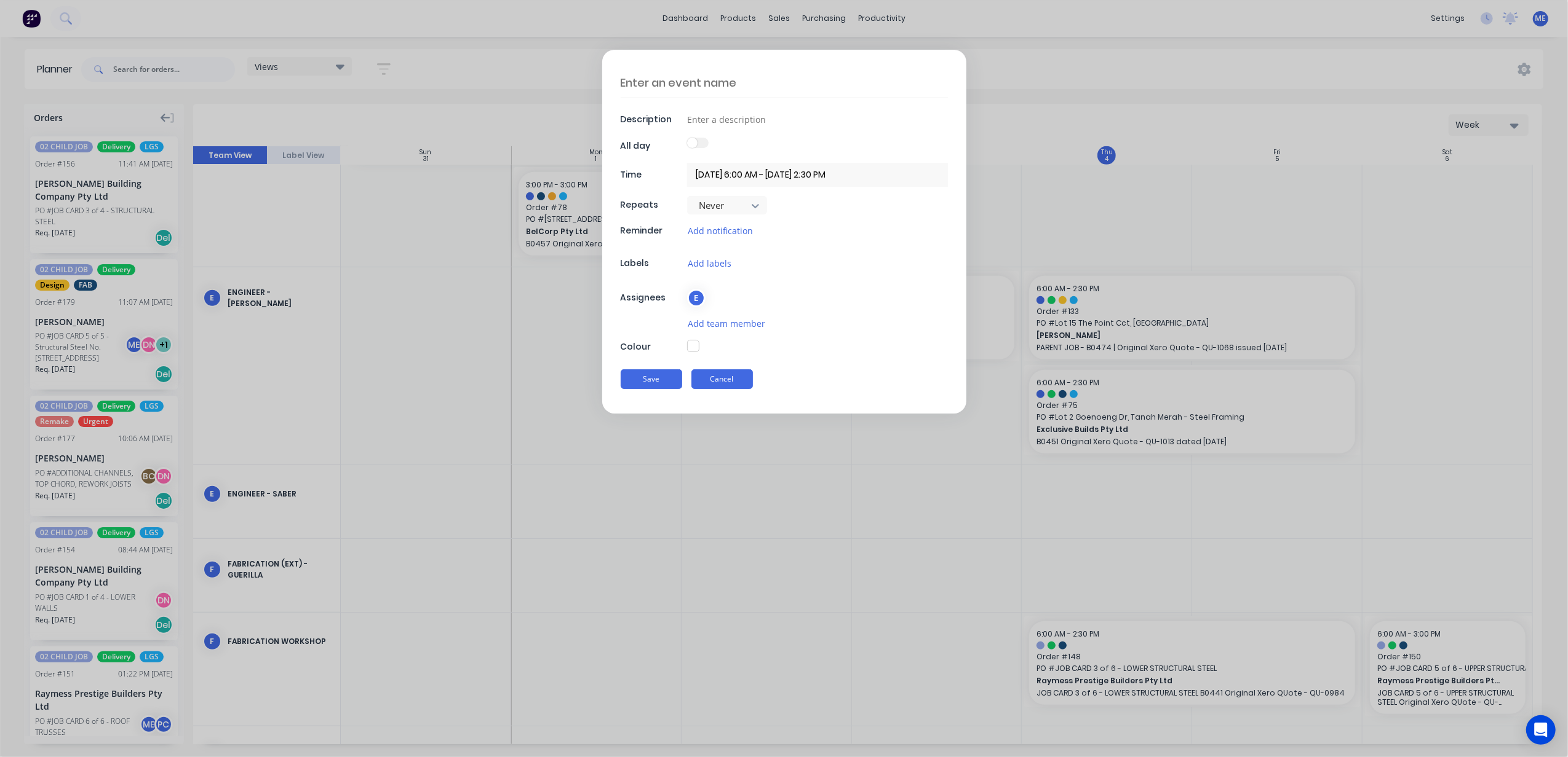
click at [724, 376] on button "Cancel" at bounding box center [722, 379] width 62 height 20
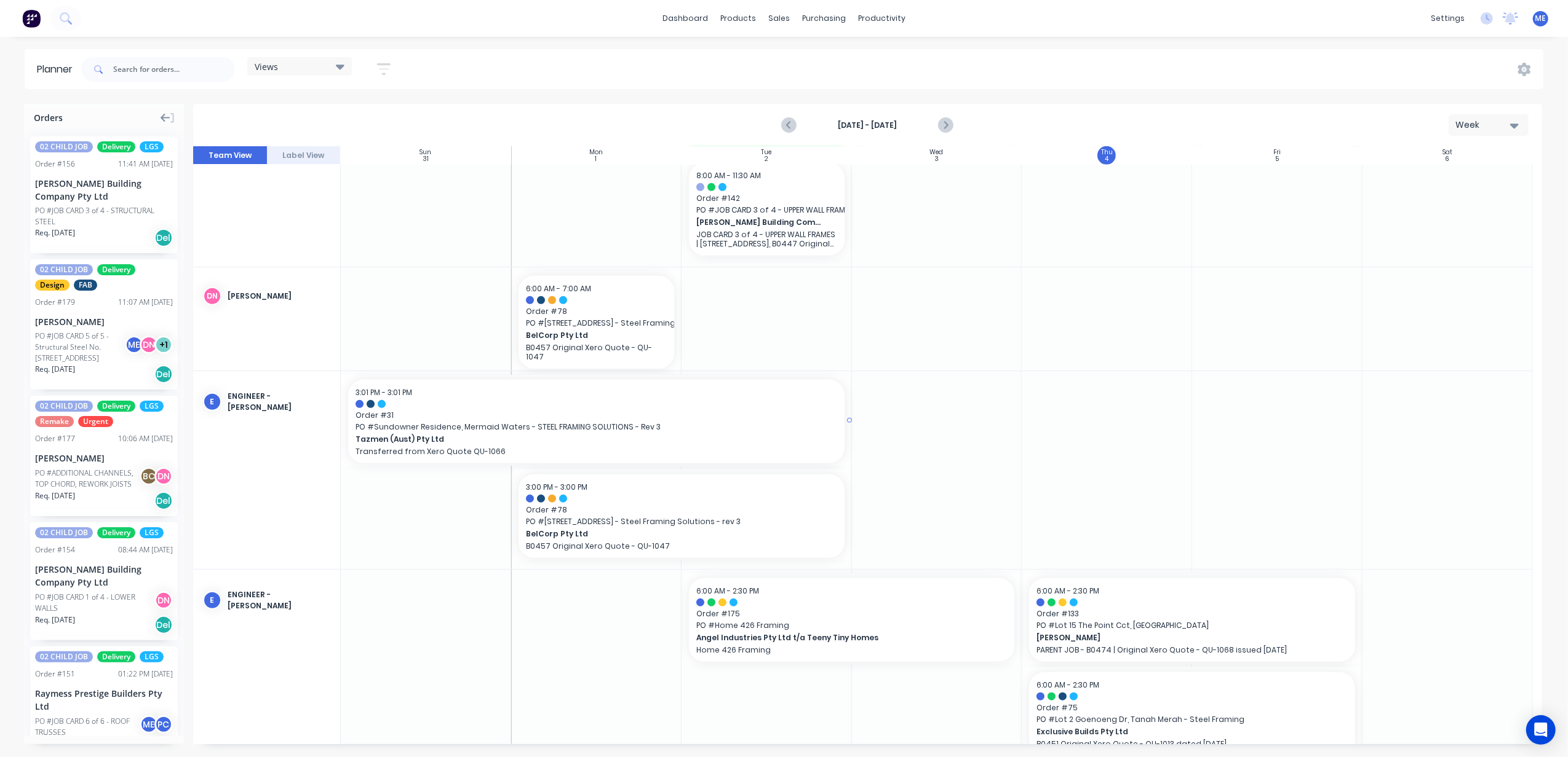
scroll to position [692, 0]
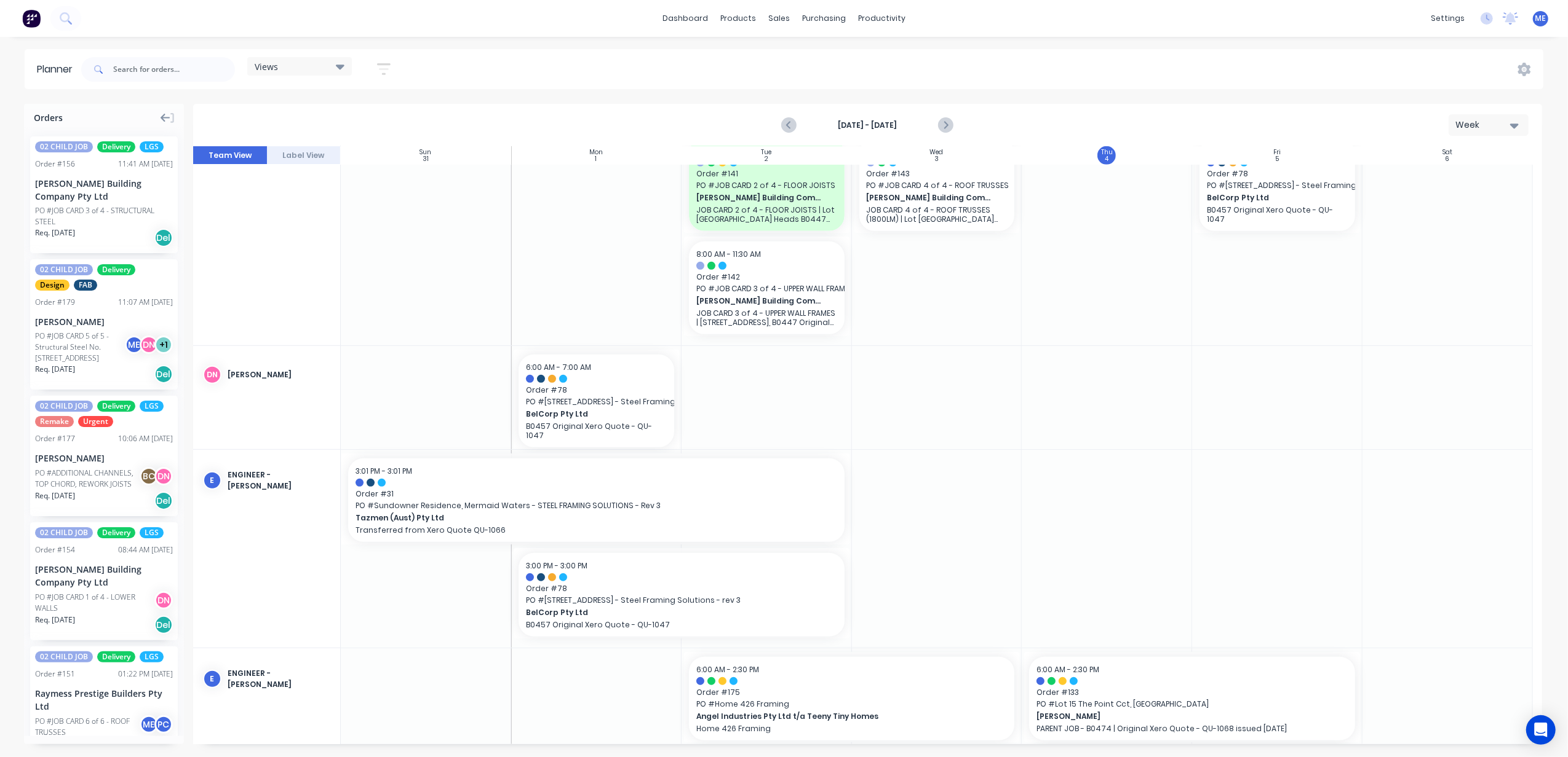
click at [1090, 483] on div at bounding box center [1107, 548] width 171 height 198
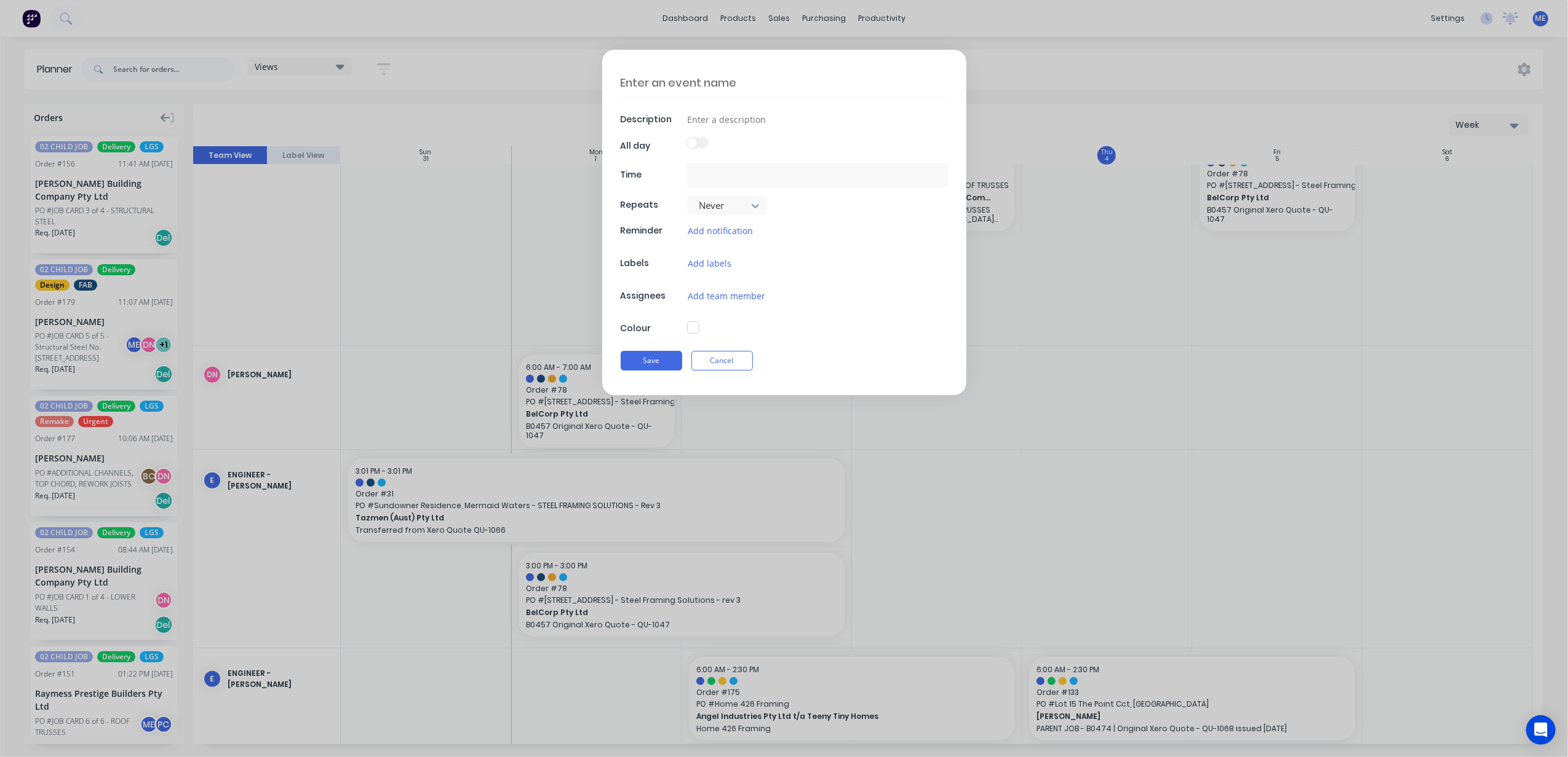
type textarea "x"
type input "04/09/2025 6:00 AM - 04/09/2025 2:30 PM"
click at [756, 119] on input at bounding box center [817, 119] width 261 height 19
type textarea "x"
type input "B"
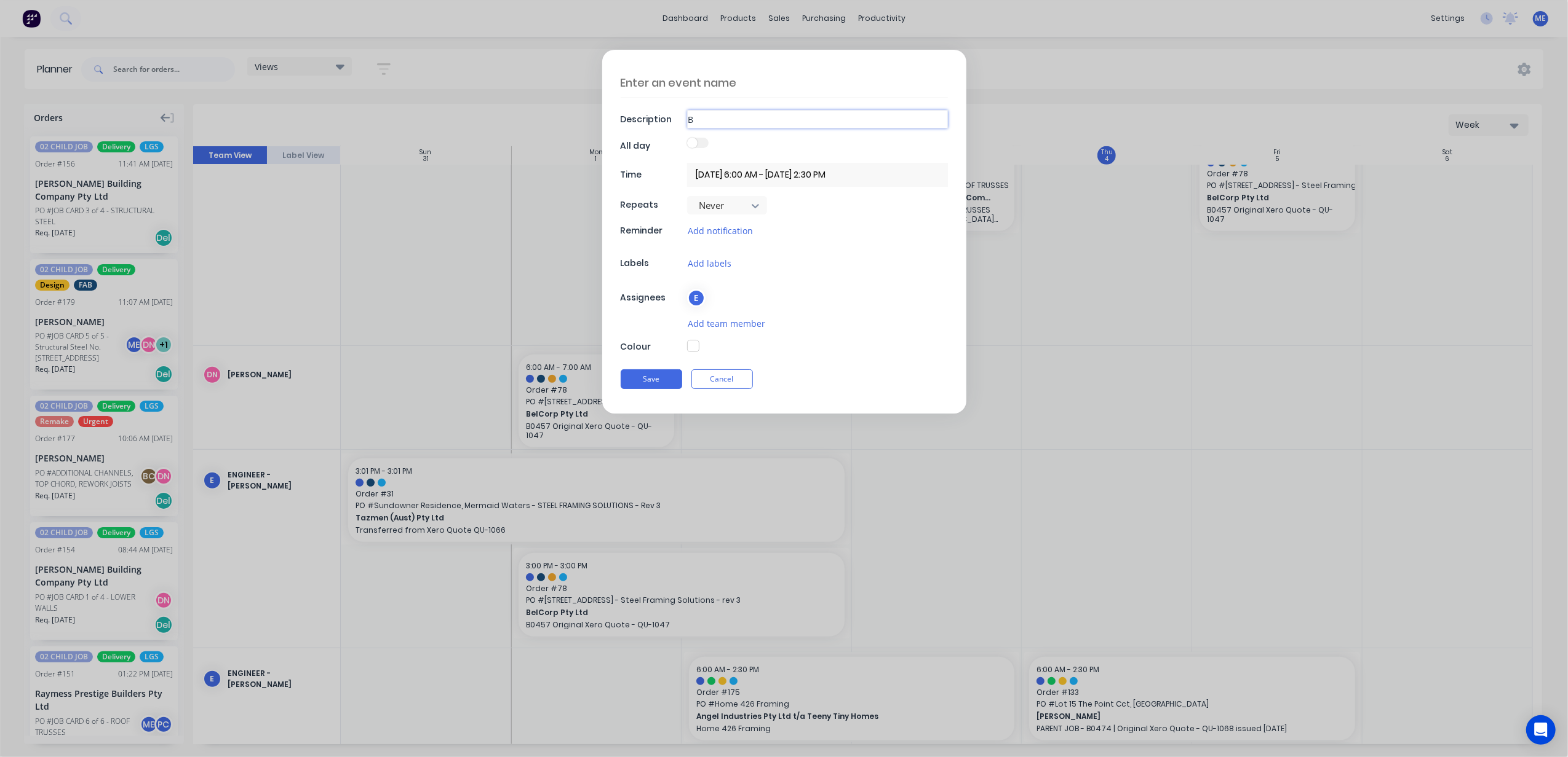
type textarea "x"
type input "BE"
type textarea "x"
type input "BEN"
type textarea "x"
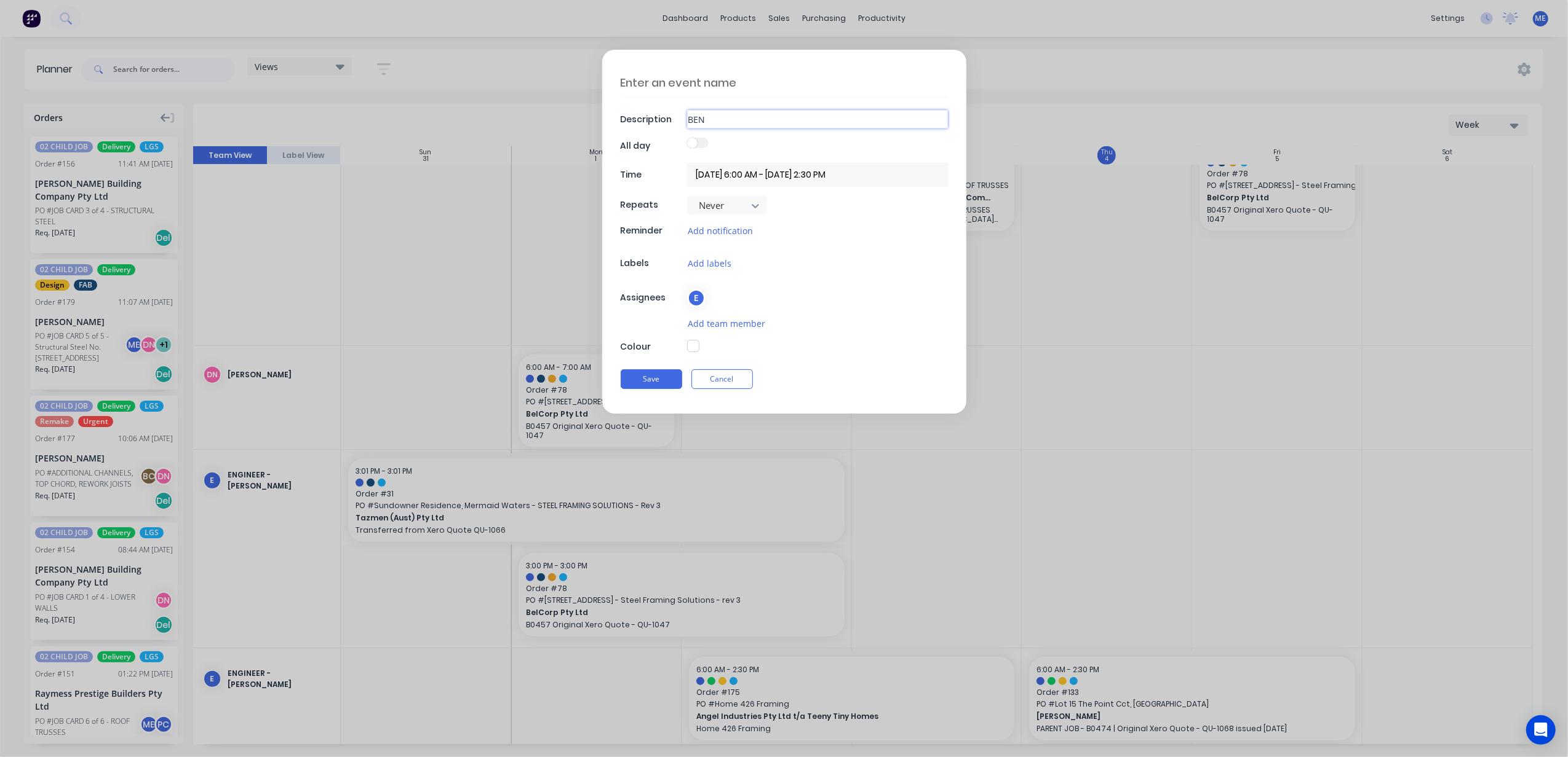
type input "BEN"
type textarea "x"
type input "BEN A"
type textarea "x"
type input "BEN AB"
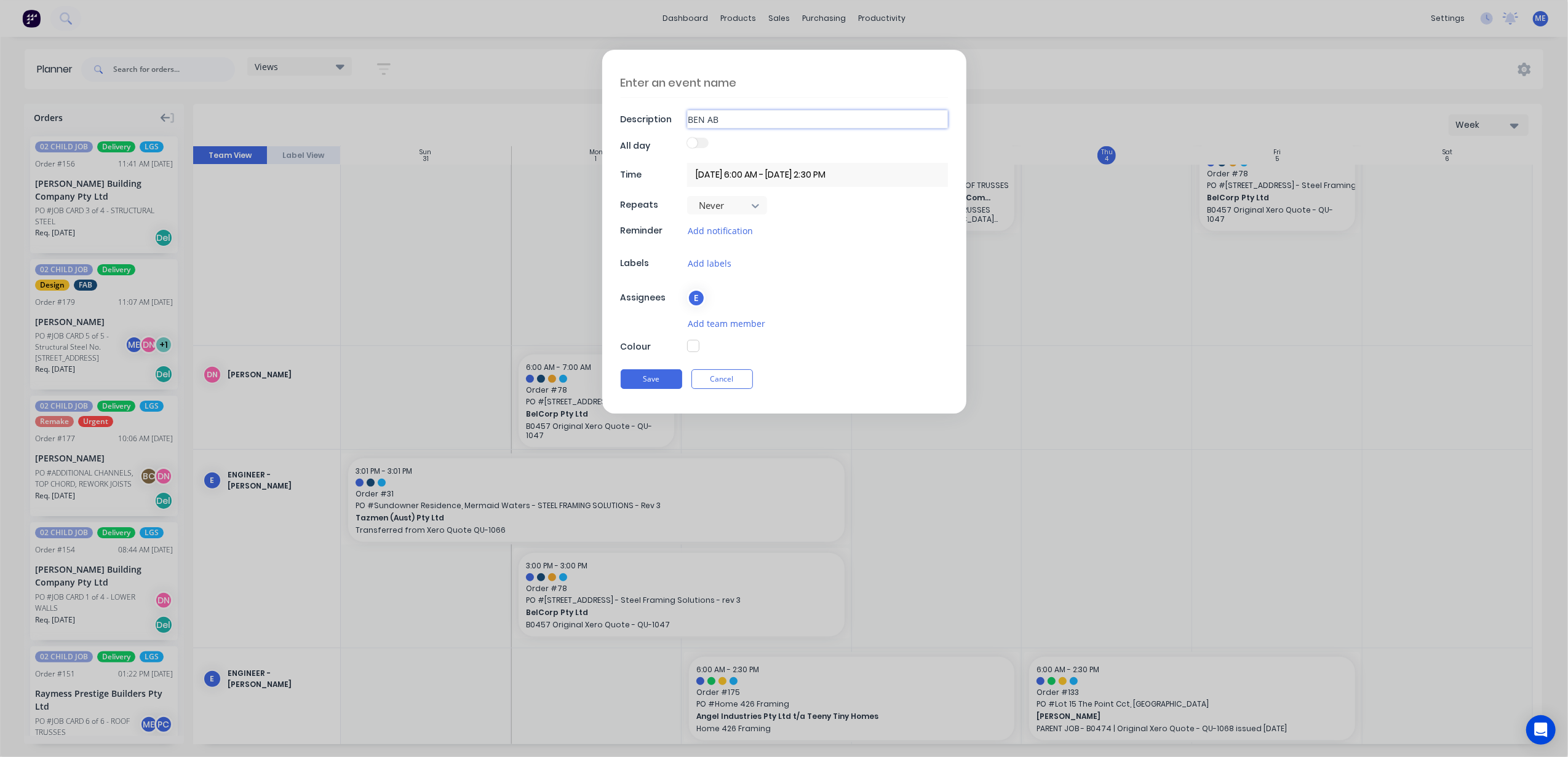
type textarea "x"
type input "BEN ABS"
type textarea "x"
type input "BEN ABSO"
type textarea "x"
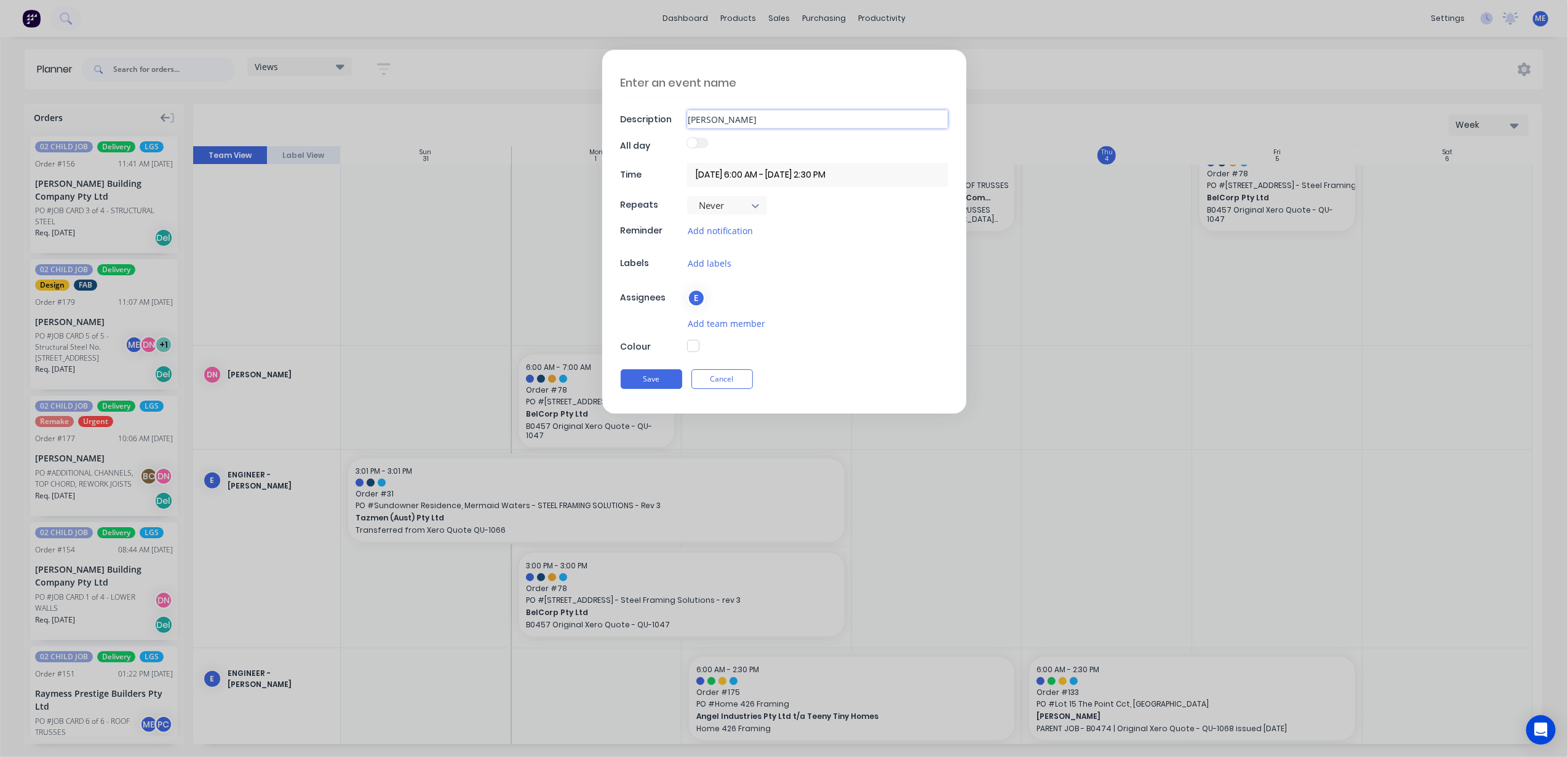
type input "BEN ABSOL"
type textarea "x"
type input "BEN ABSOLO"
type textarea "x"
type input "BEN ABSOLOM"
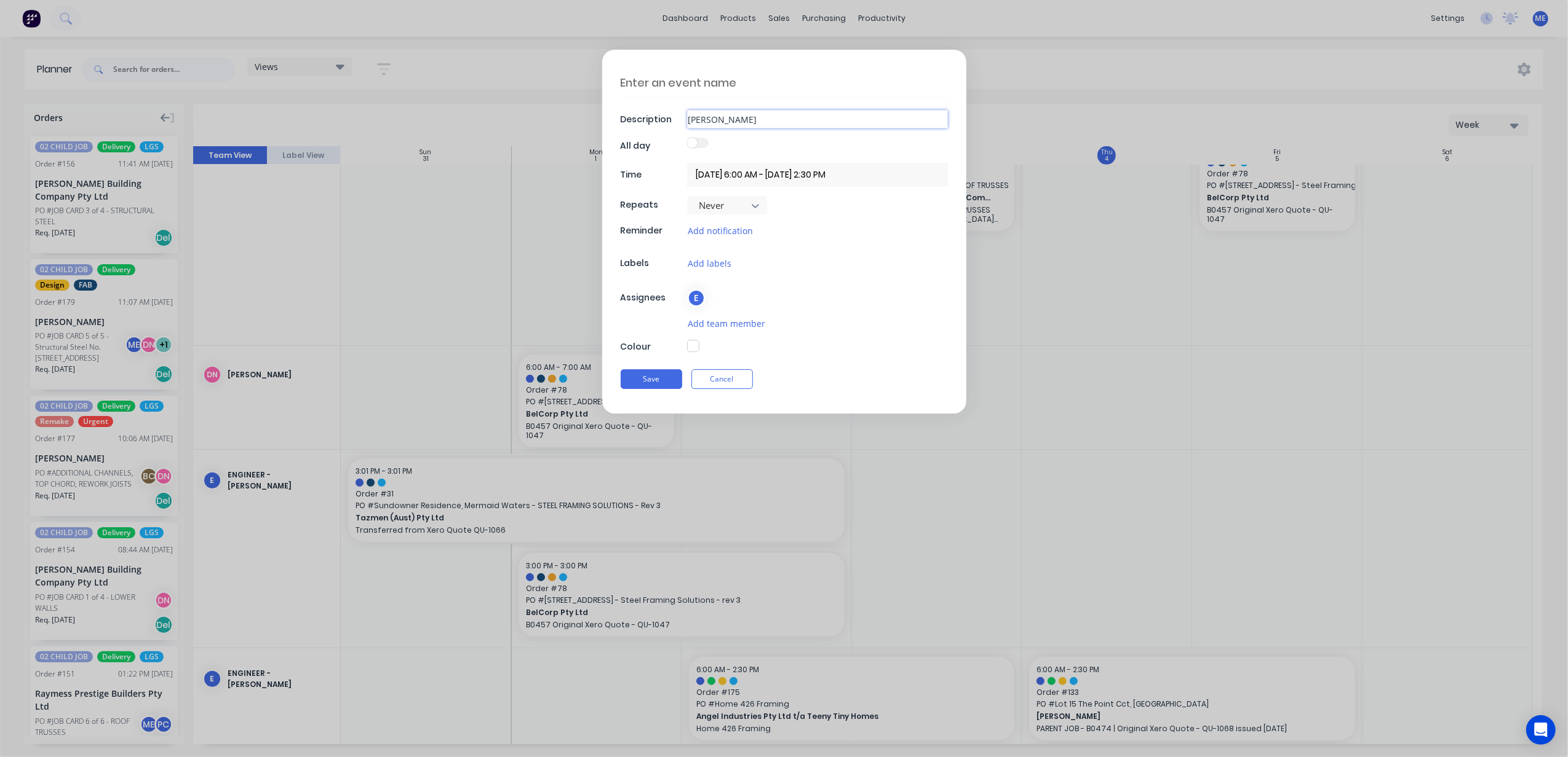
type textarea "x"
type input "BEN ABSOLO"
type textarea "x"
type input "BEN ABSOL"
type textarea "x"
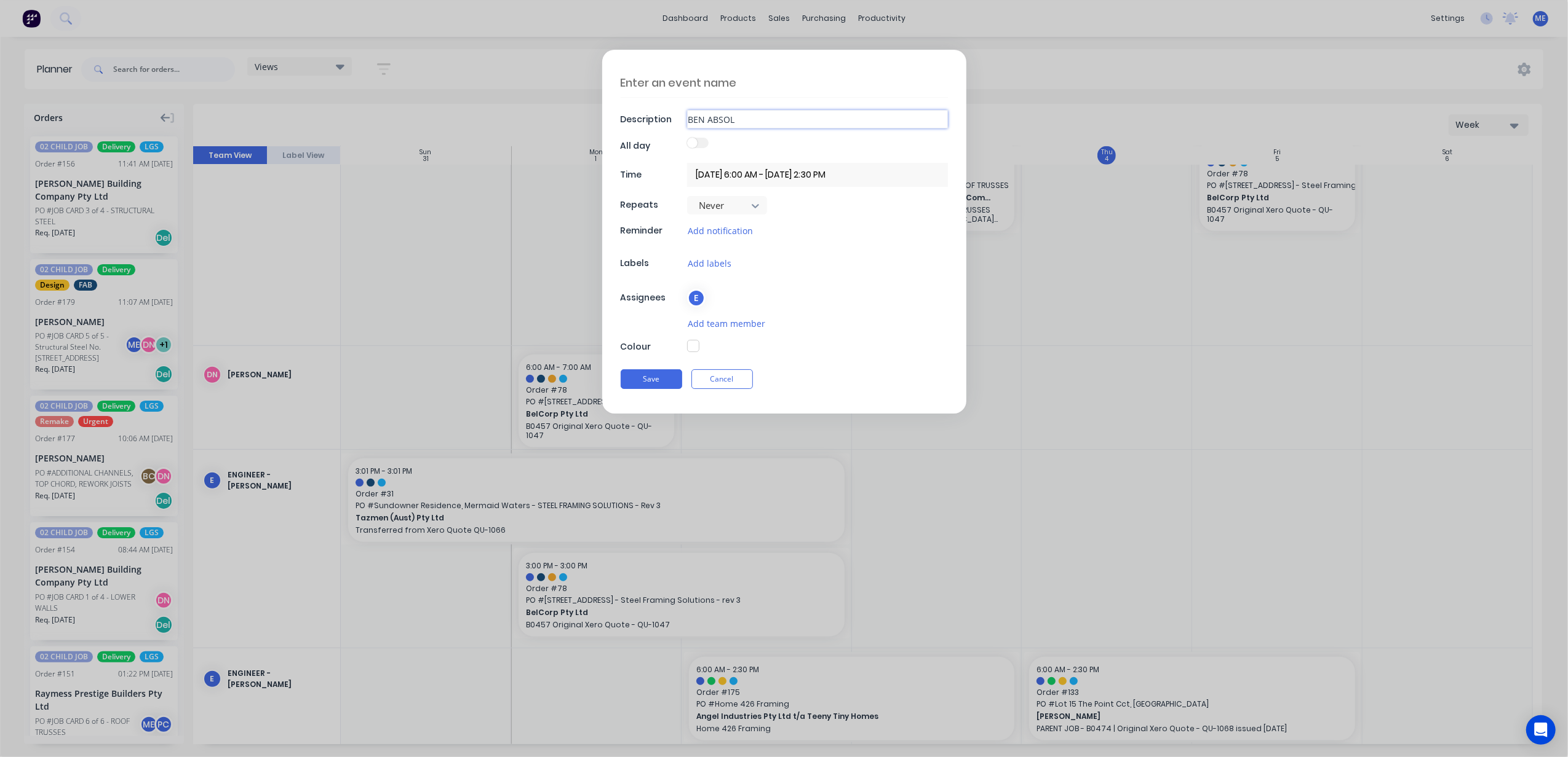
type input "BEN ABSO"
type textarea "x"
type input "BEN ABS"
type textarea "x"
type input "BEN ABSA"
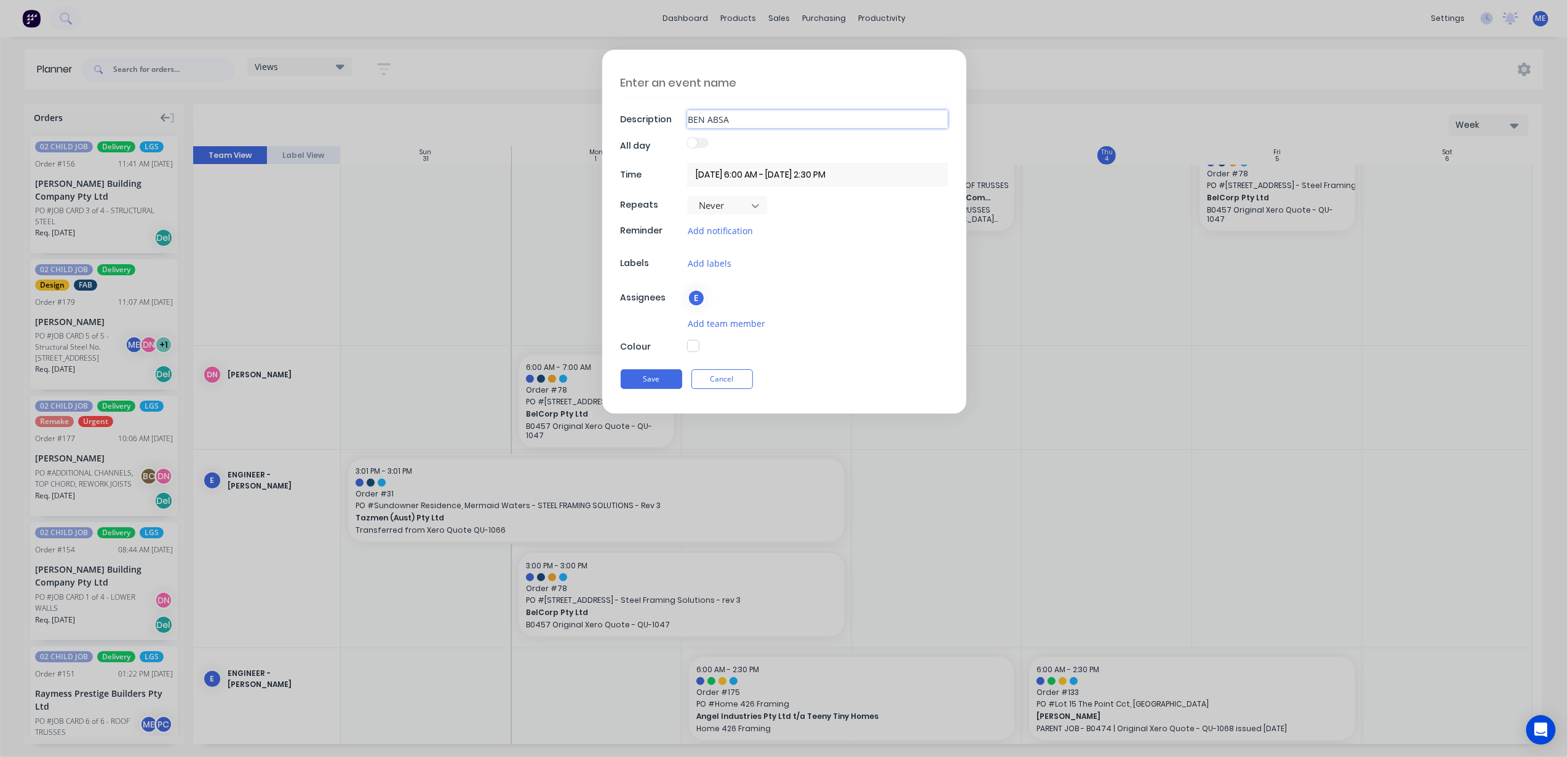
type textarea "x"
type input "BEN ABSAL"
type textarea "x"
type input "BEN ABSALO"
type textarea "x"
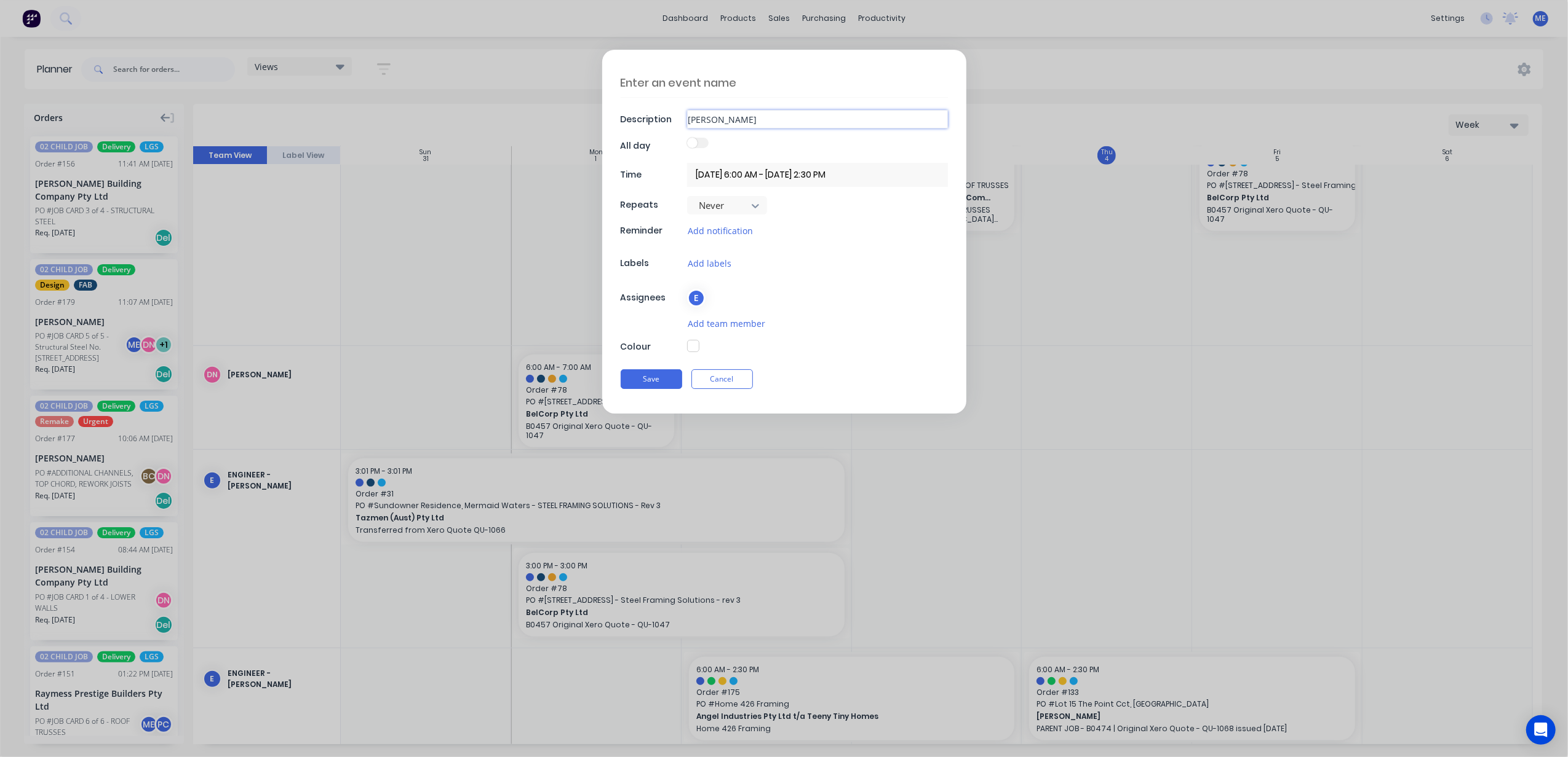
type input "BEN ABSALOM"
type textarea "x"
type input "BEN ABSALOM"
type textarea "x"
type input "BEN ABSALOM L"
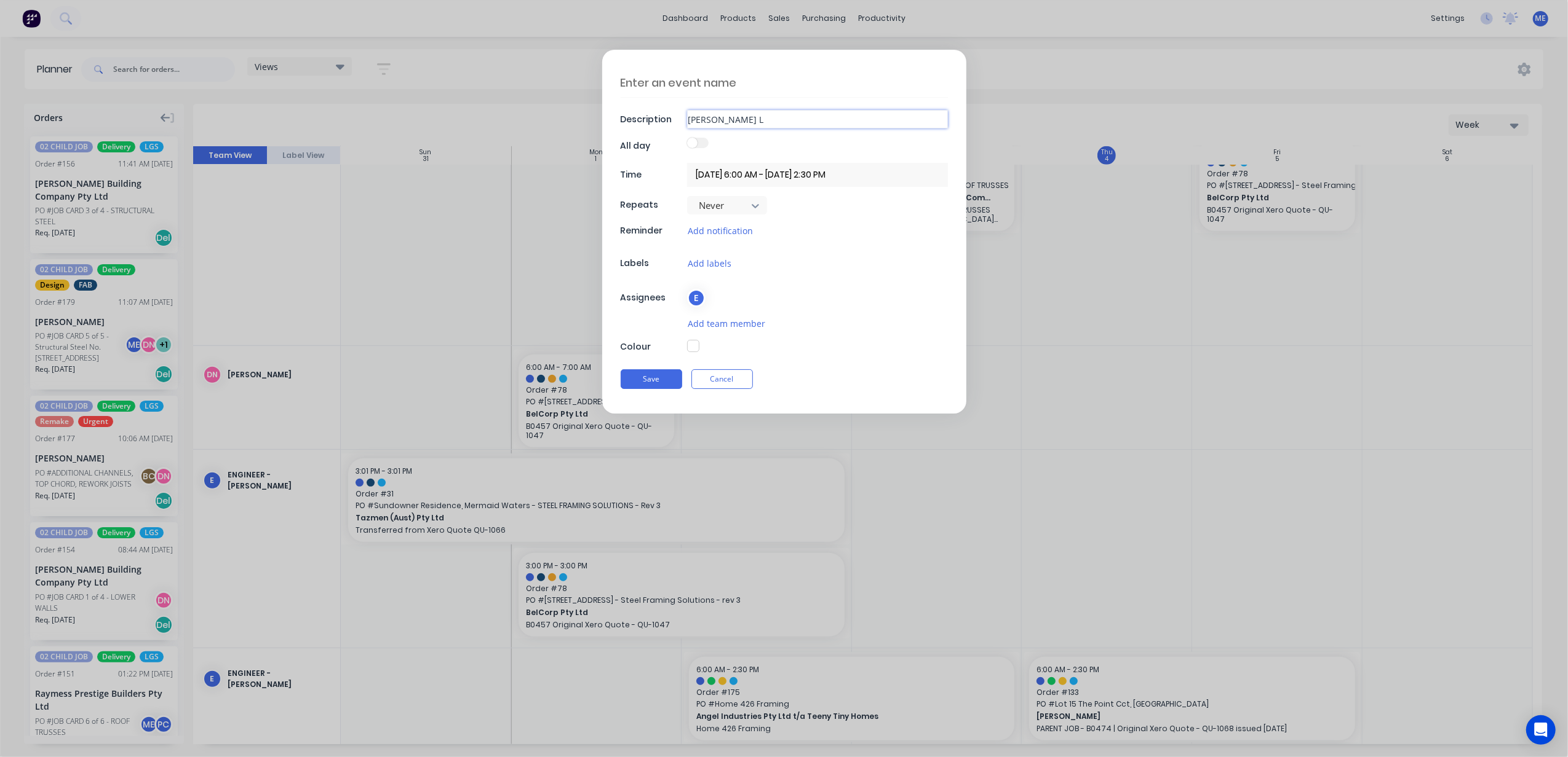
type textarea "x"
type input "BEN ABSALOM LE"
type textarea "x"
type input "BEN ABSALOM LEA"
type textarea "x"
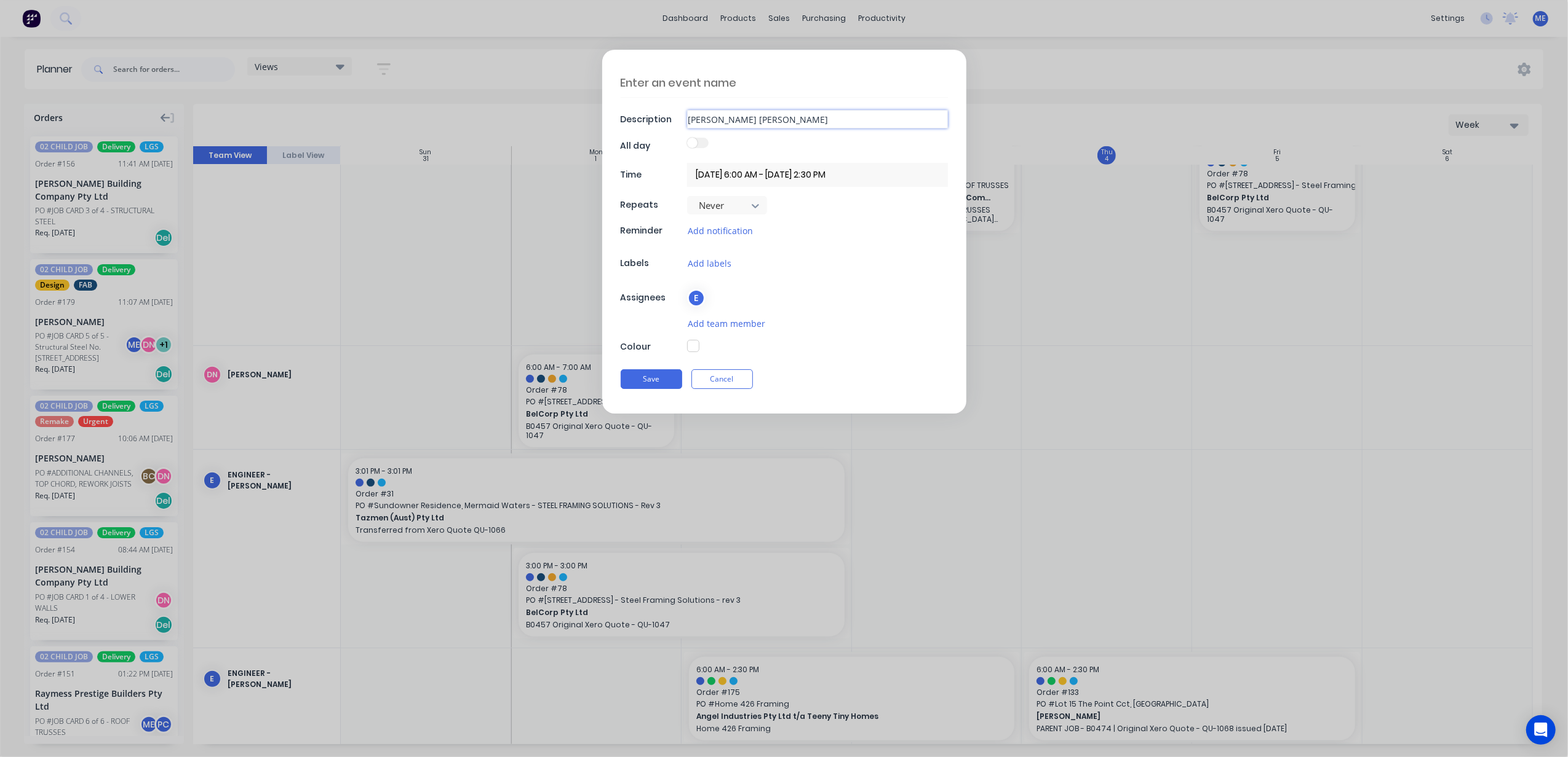
type input "BEN ABSALOM LEAV"
type textarea "x"
type input "BEN ABSALOM LEAVE"
type textarea "x"
click at [697, 143] on label at bounding box center [697, 143] width 22 height 11
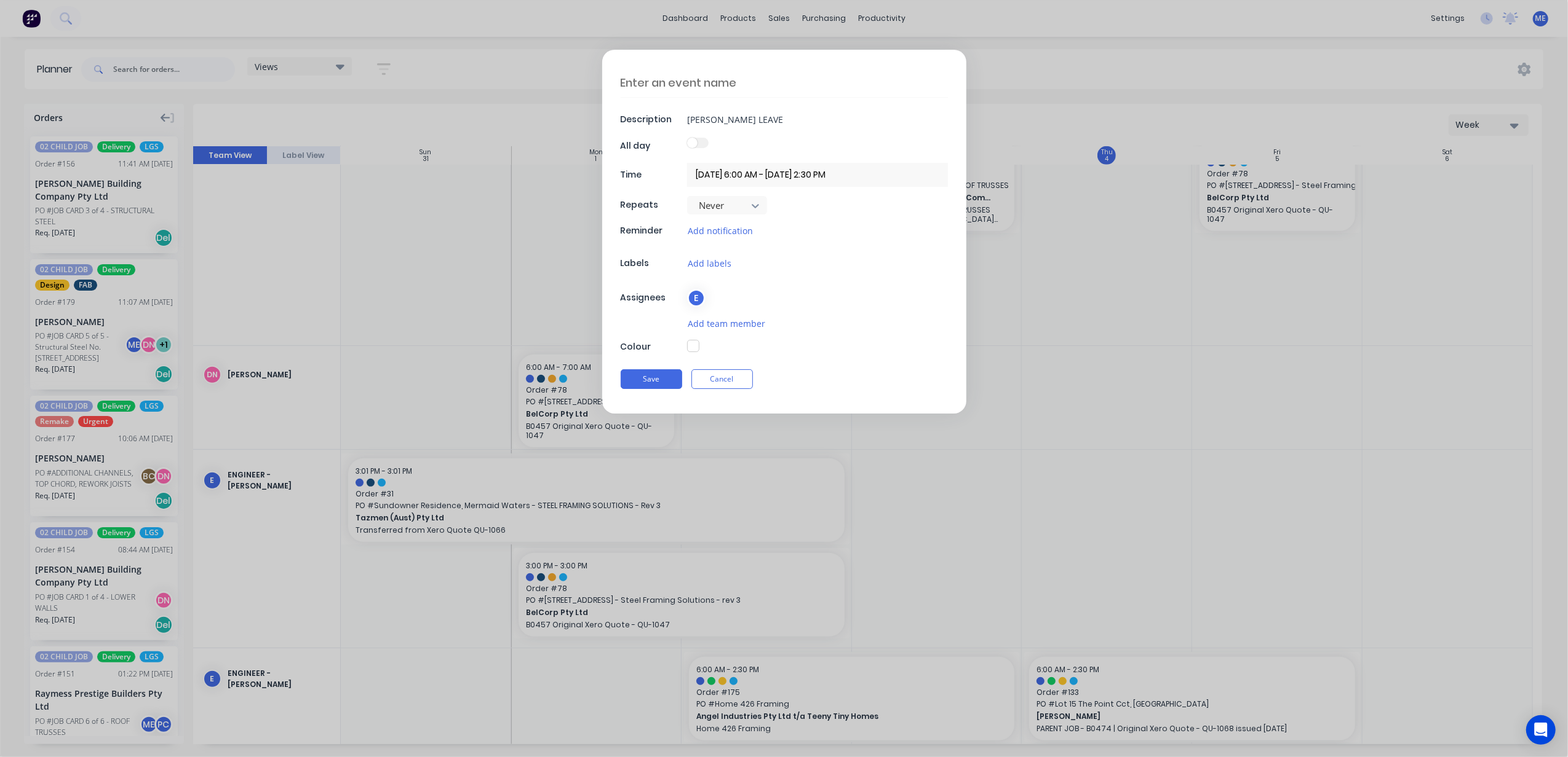
click at [706, 148] on div at bounding box center [817, 146] width 261 height 17
click at [699, 138] on label at bounding box center [697, 143] width 22 height 11
click at [697, 145] on label at bounding box center [697, 143] width 22 height 11
click at [721, 173] on input "04/09/2025 6:00 AM - 04/09/2025 2:30 PM" at bounding box center [817, 175] width 261 height 24
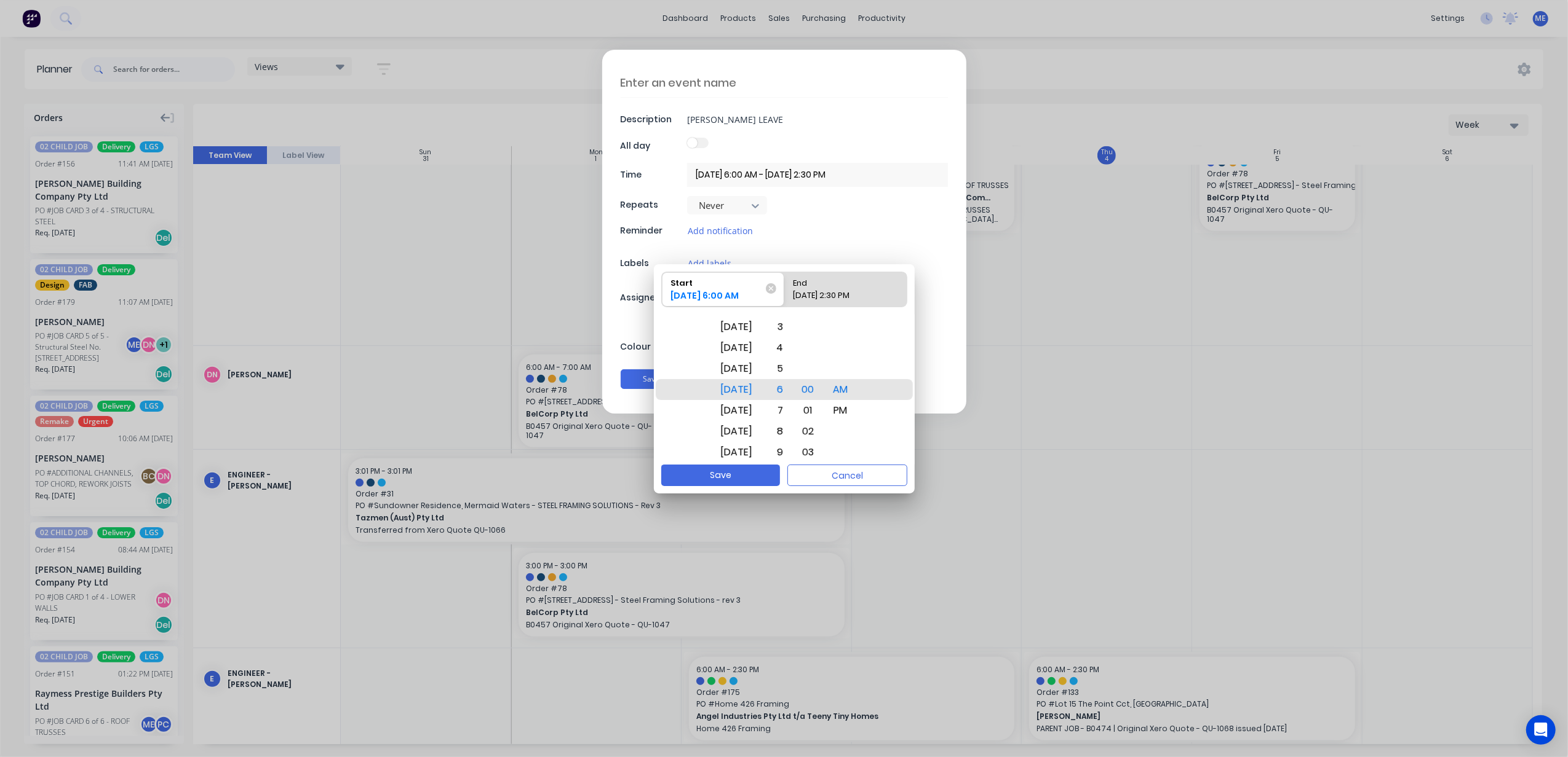
click at [827, 291] on div "04/09/2025 2:30 PM" at bounding box center [839, 298] width 102 height 17
click at [784, 291] on input "End 04/09/2025 2:30 PM" at bounding box center [784, 290] width 1 height 35
radio input "true"
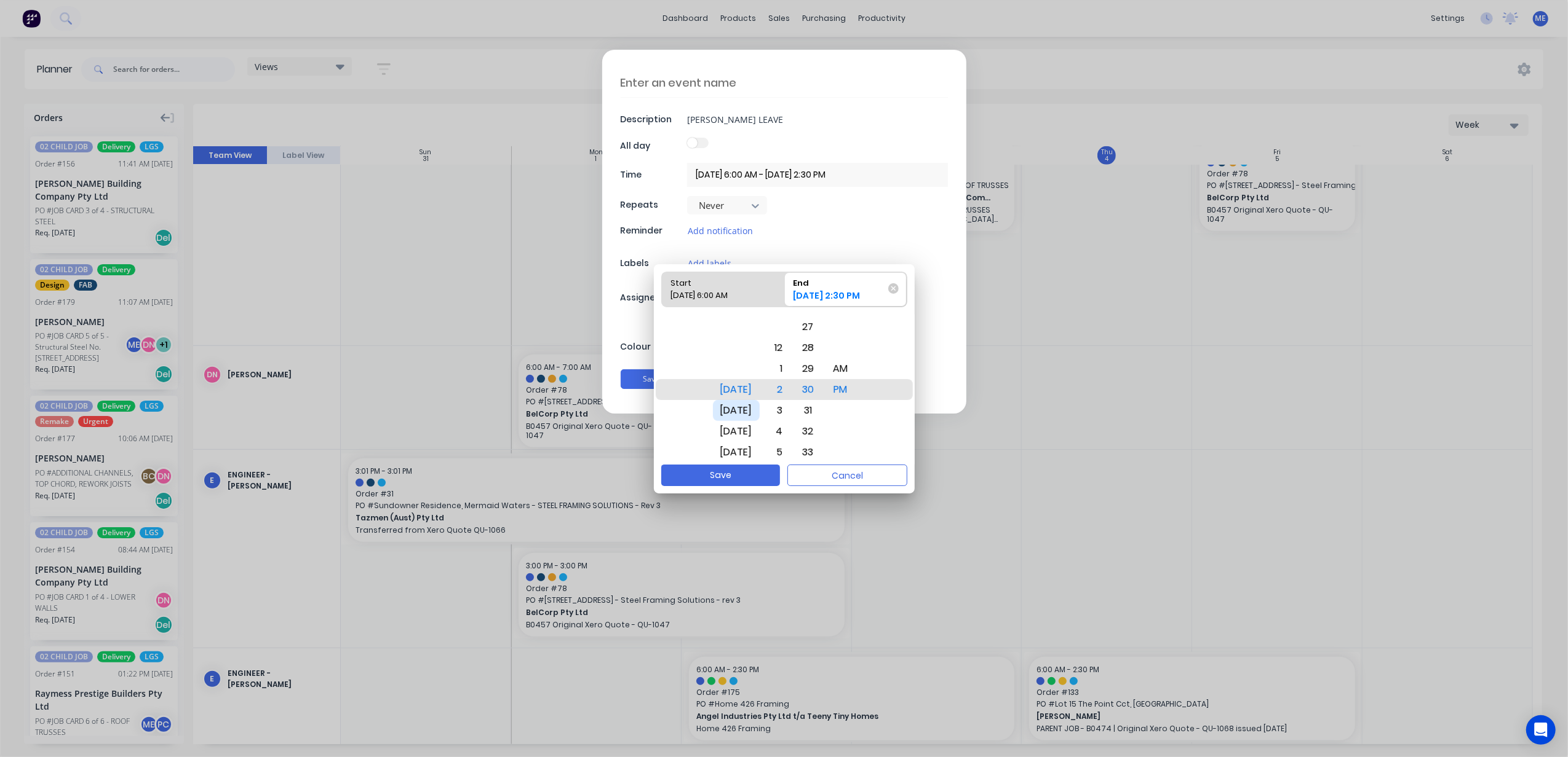
click at [746, 411] on div "Fri Sep 5" at bounding box center [736, 411] width 47 height 21
drag, startPoint x: 795, startPoint y: 382, endPoint x: 797, endPoint y: 360, distance: 22.1
click at [790, 360] on div "2" at bounding box center [777, 363] width 27 height 21
drag, startPoint x: 818, startPoint y: 366, endPoint x: 847, endPoint y: 576, distance: 212.0
click at [840, 556] on body "dashboard products sales purchasing productivity dashboard products Product Cat…" at bounding box center [784, 378] width 1568 height 757
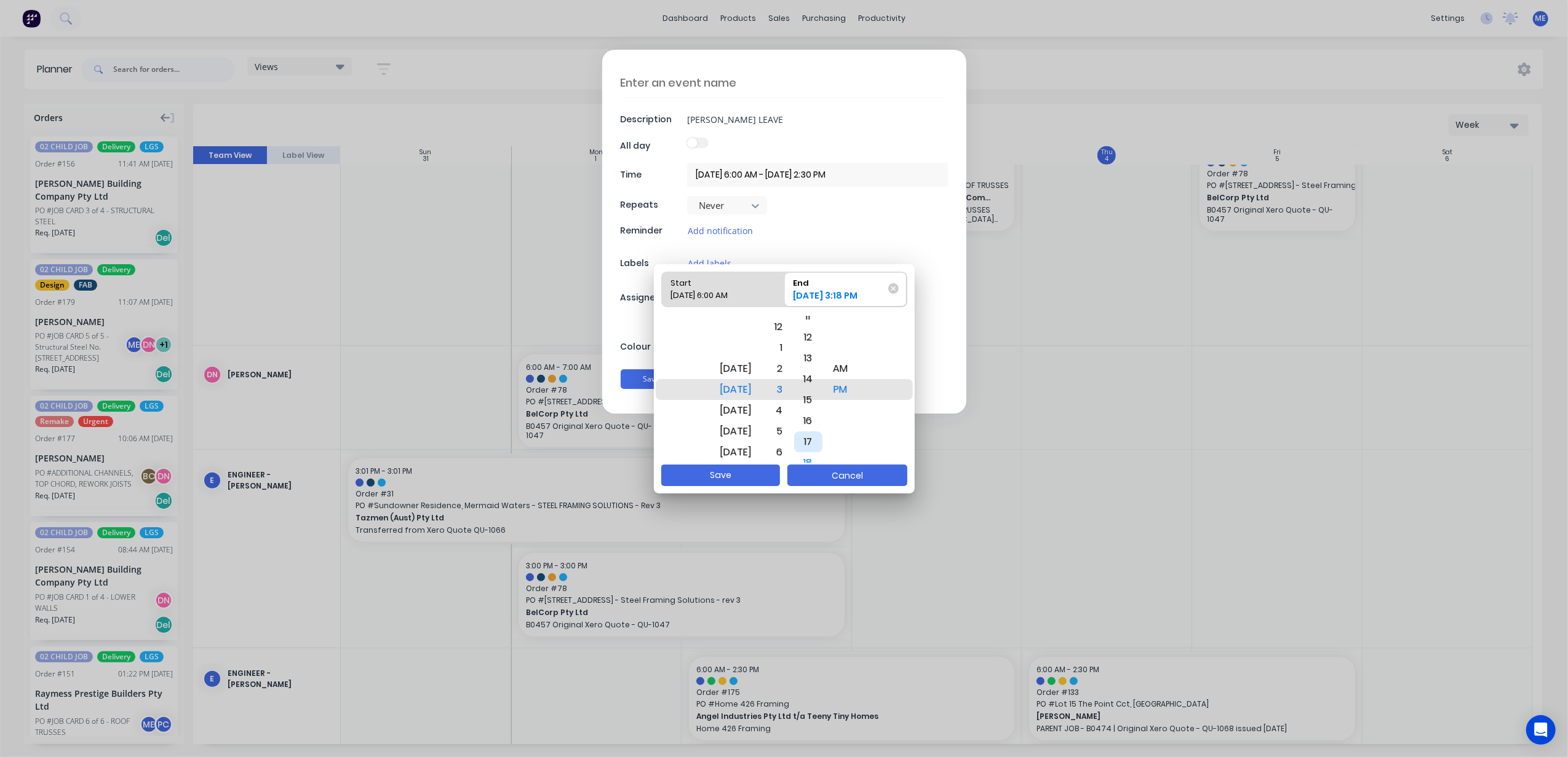
drag, startPoint x: 826, startPoint y: 366, endPoint x: 823, endPoint y: 478, distance: 112.0
click at [823, 477] on div "Start 04/09/2025 6:00 AM End 05/09/2025 3:18 PM Today Fri Sep 5 Sat Sep 6 Sun S…" at bounding box center [784, 378] width 261 height 229
drag, startPoint x: 824, startPoint y: 364, endPoint x: 830, endPoint y: 610, distance: 246.1
click at [830, 610] on body "dashboard products sales purchasing productivity dashboard products Product Cat…" at bounding box center [784, 378] width 1568 height 757
click at [730, 477] on button "Save" at bounding box center [721, 475] width 119 height 22
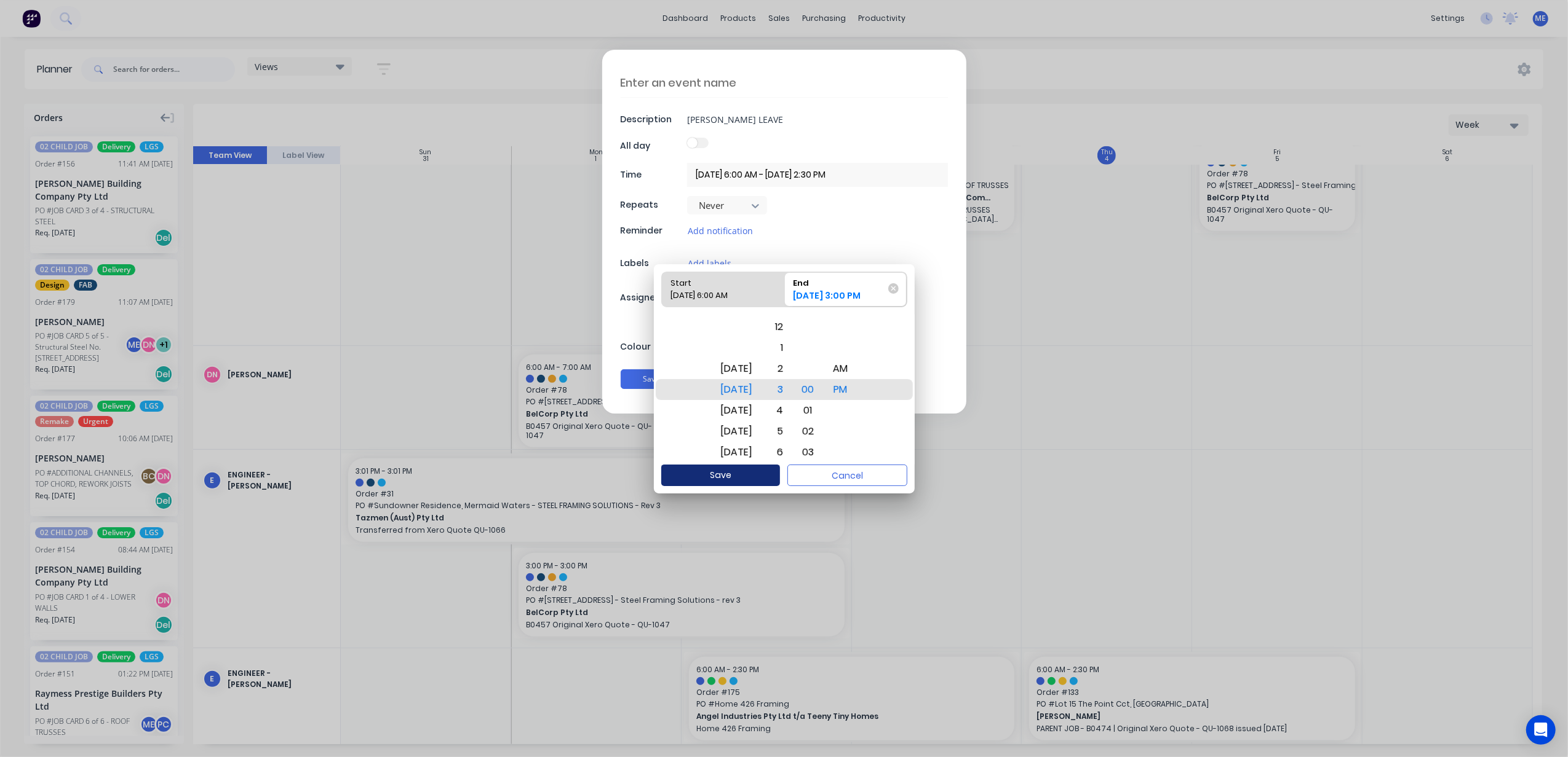
type textarea "x"
type input "04/09/2025 6:00 AM - 05/09/2025 3:00 PM"
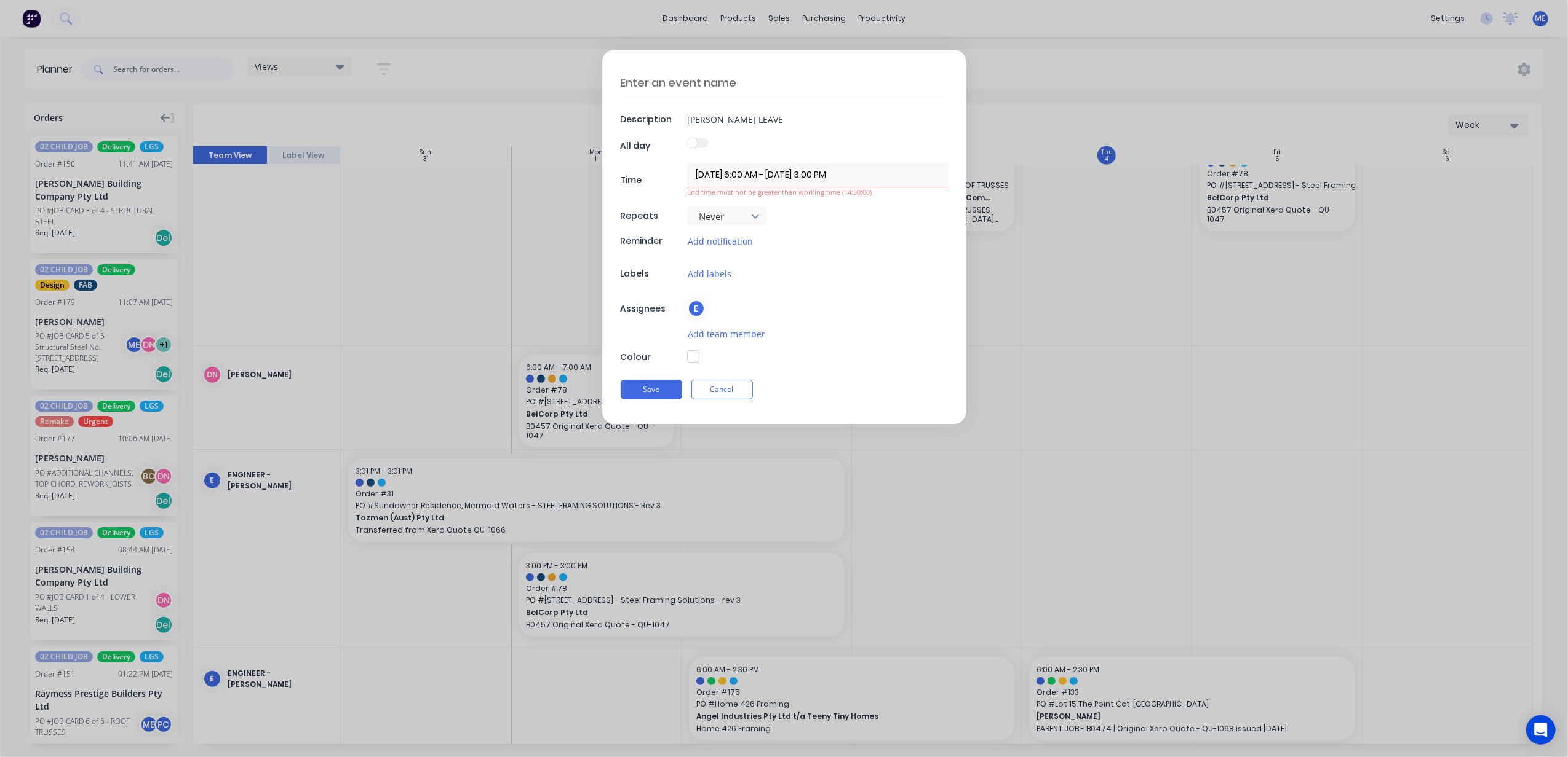
click at [700, 146] on label at bounding box center [697, 143] width 22 height 11
click at [700, 146] on label at bounding box center [697, 143] width 22 height 11
click at [658, 394] on button "Save" at bounding box center [651, 390] width 62 height 20
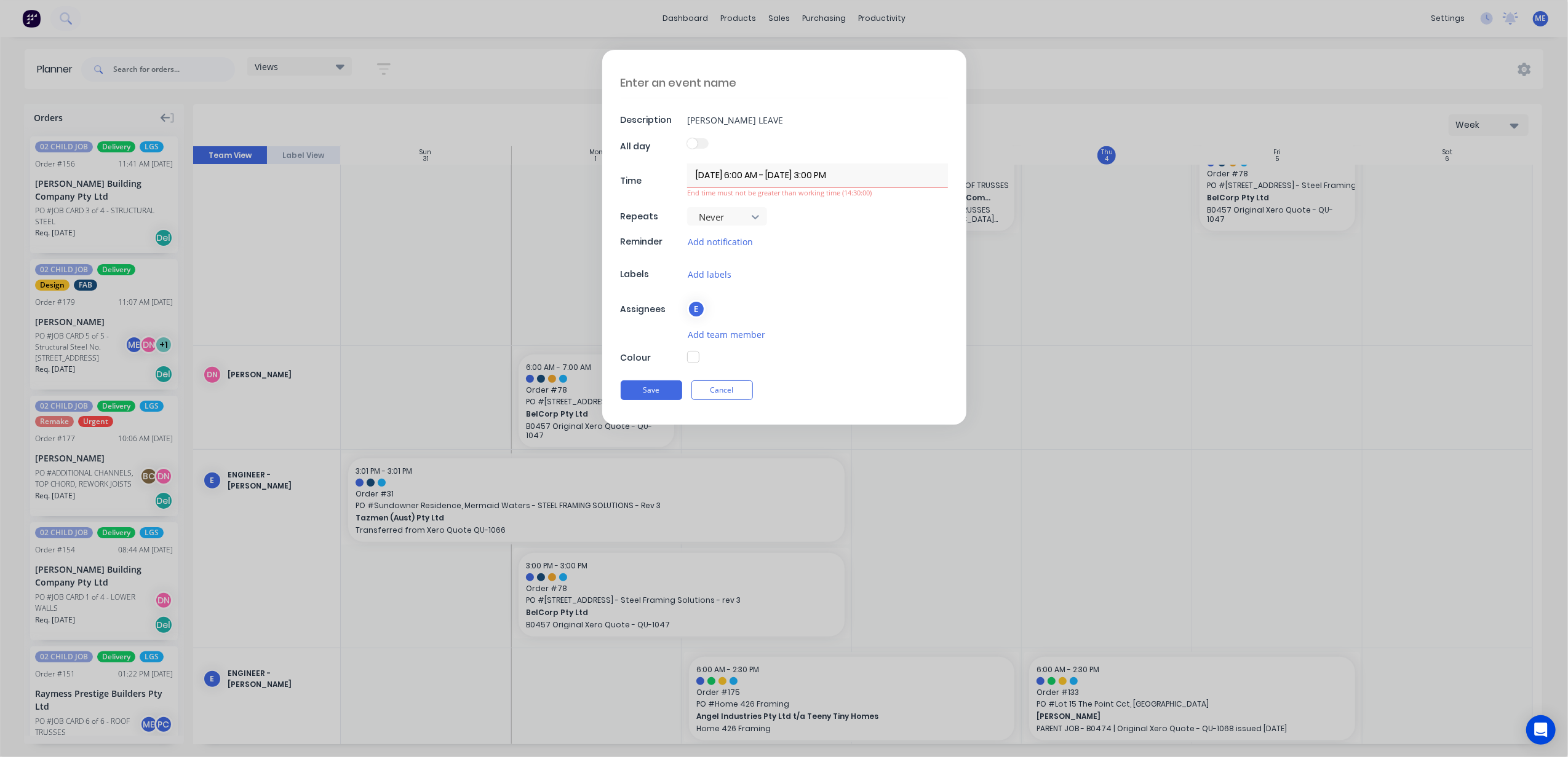
click at [680, 86] on textarea at bounding box center [784, 83] width 327 height 29
click at [732, 116] on input "BEN ABSALOM LEAVE" at bounding box center [817, 119] width 261 height 19
click at [690, 77] on textarea at bounding box center [784, 83] width 327 height 29
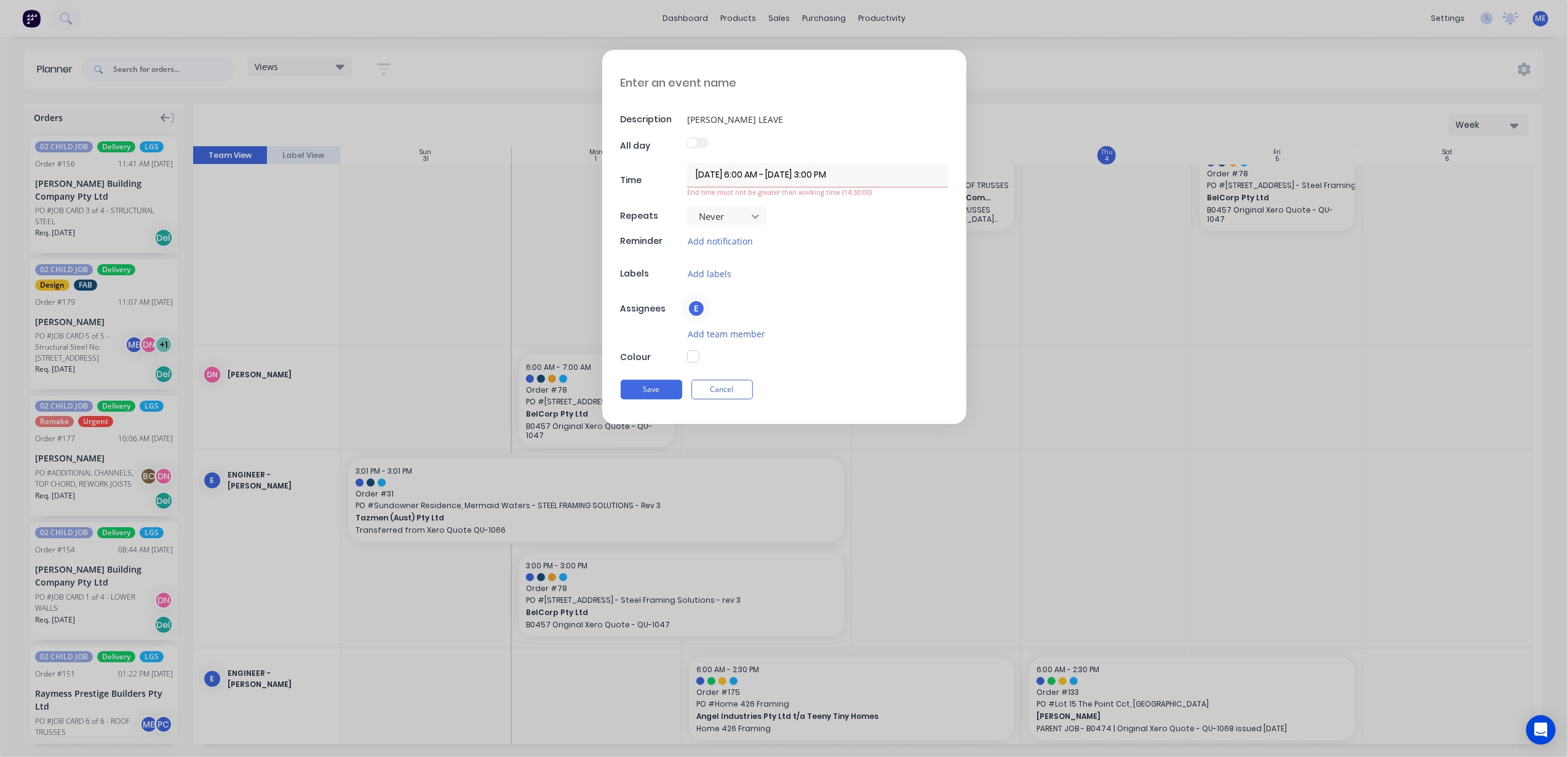
paste textarea "BEN ABSALOM LEAVE"
type textarea "x"
type textarea "BEN ABSALOM LEAVE"
click at [660, 391] on button "Save" at bounding box center [651, 390] width 62 height 20
click at [666, 382] on button "Save" at bounding box center [651, 390] width 62 height 20
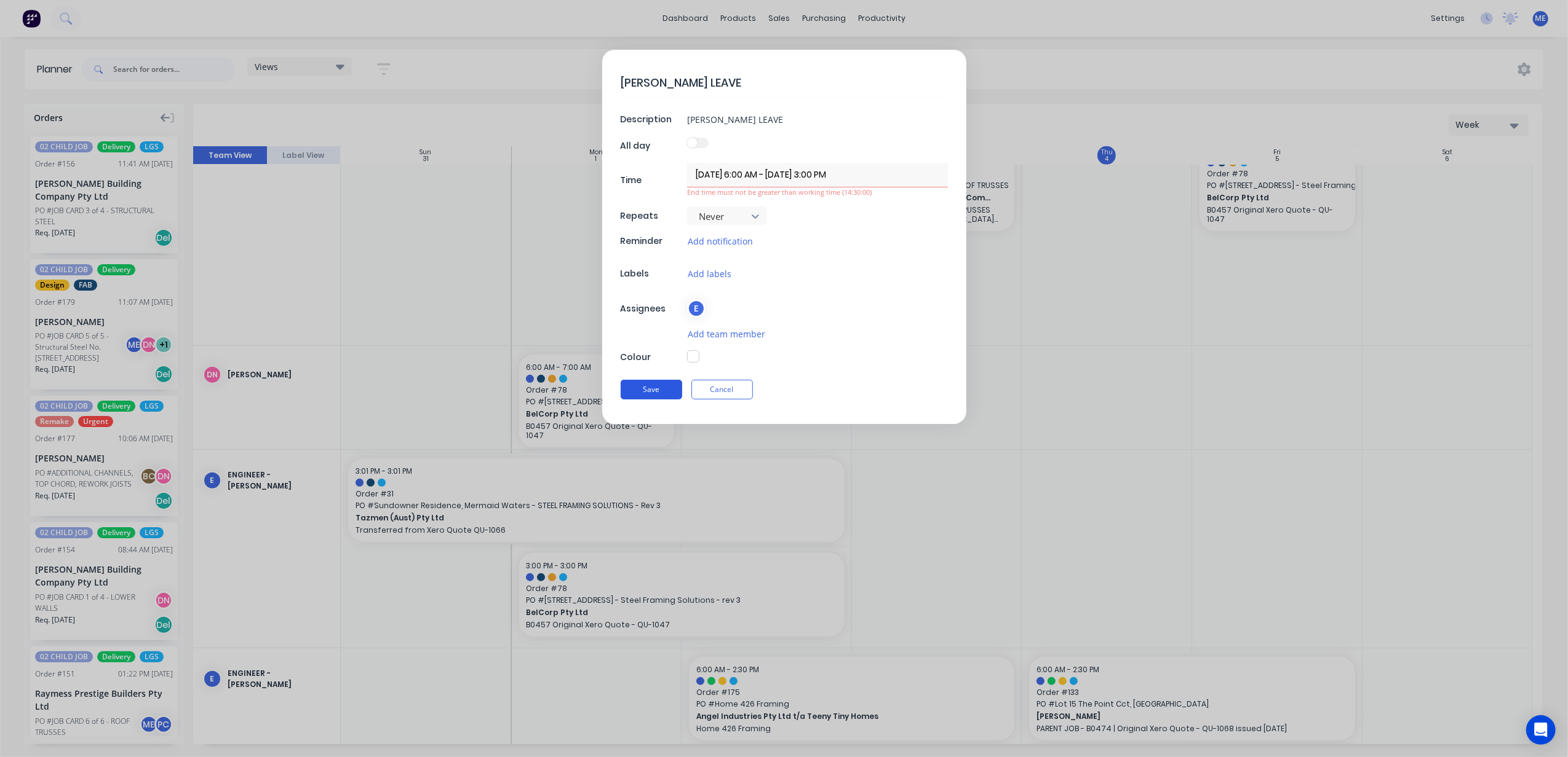
click at [670, 385] on button "Save" at bounding box center [651, 390] width 62 height 20
click at [757, 173] on input "04/09/2025 6:00 AM - 05/09/2025 3:00 PM" at bounding box center [817, 175] width 261 height 24
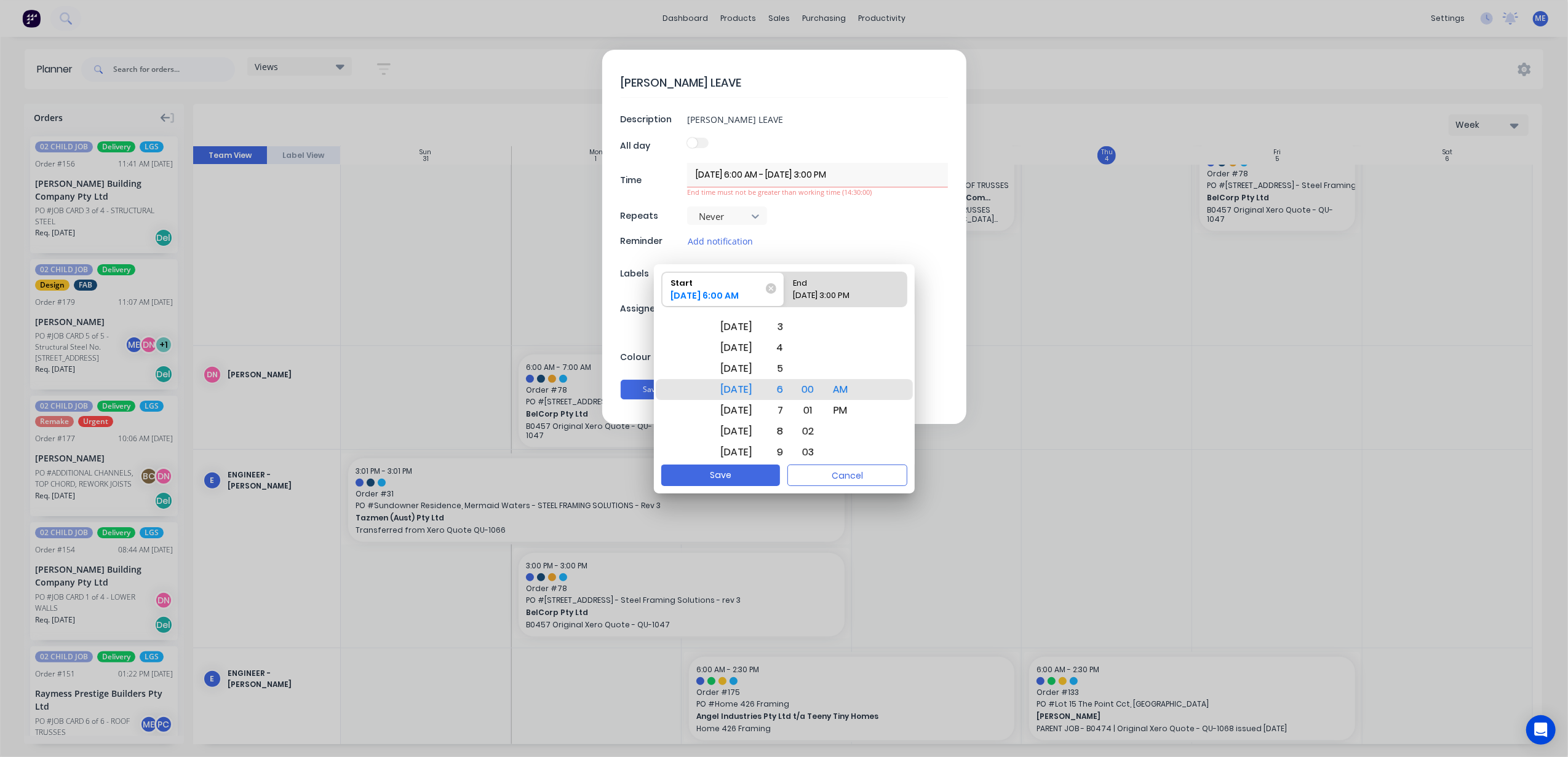
click at [700, 290] on div "04/09/2025 6:00 AM" at bounding box center [717, 298] width 102 height 17
click at [663, 290] on input "Start 04/09/2025 6:00 AM" at bounding box center [662, 290] width 1 height 35
drag, startPoint x: 792, startPoint y: 380, endPoint x: 769, endPoint y: 290, distance: 92.9
click at [769, 290] on div "Start 04/09/2025 6:00 AM End 05/09/2025 3:00 PM Sat Jul 26 Sun Jul 27 Mon Jul 2…" at bounding box center [784, 364] width 261 height 201
drag, startPoint x: 849, startPoint y: 379, endPoint x: 847, endPoint y: 370, distance: 9.2
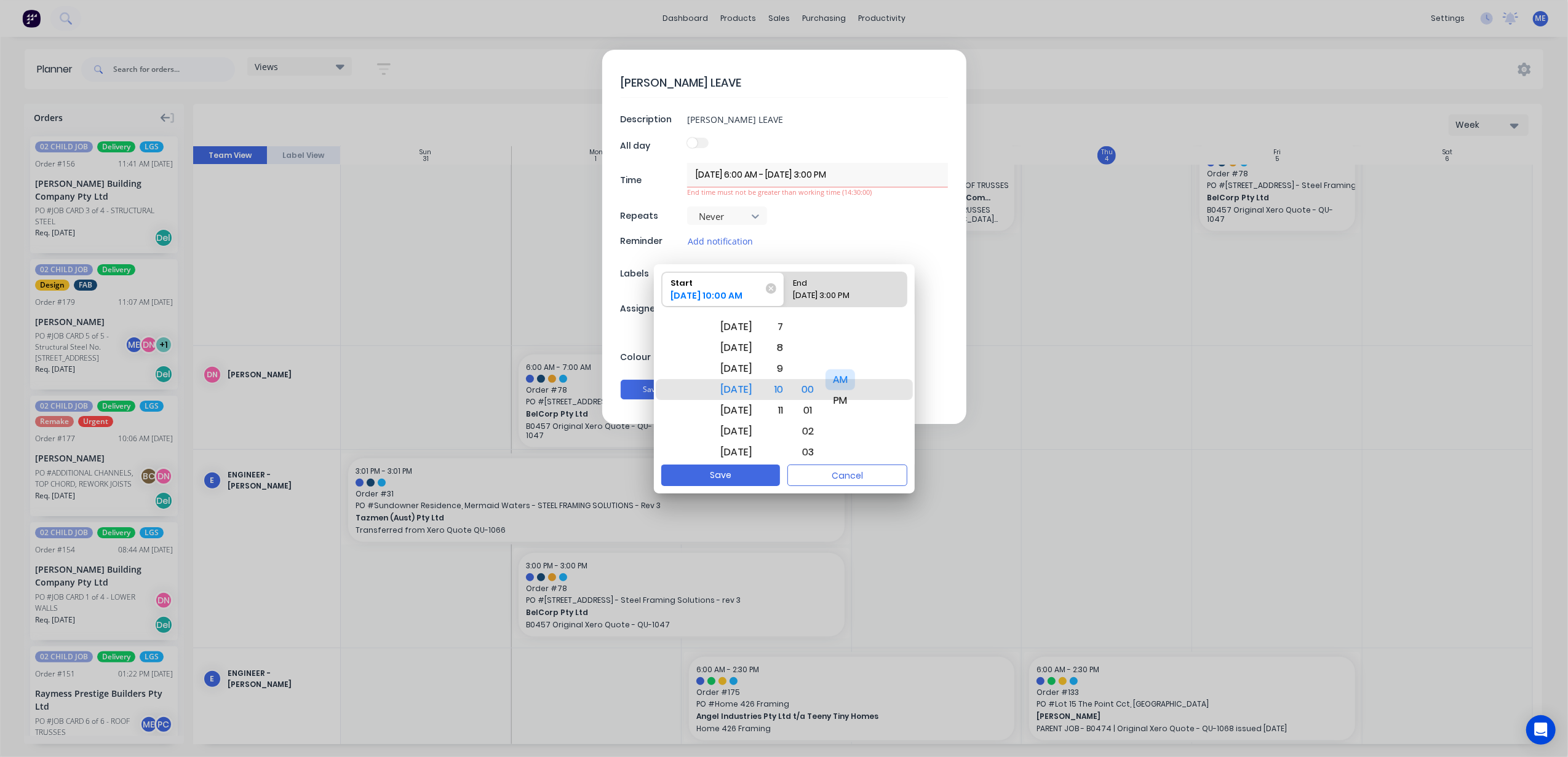
click at [847, 370] on div "AM" at bounding box center [840, 380] width 29 height 21
drag, startPoint x: 791, startPoint y: 368, endPoint x: 805, endPoint y: 362, distance: 15.2
click at [788, 345] on div "9" at bounding box center [777, 348] width 27 height 21
drag, startPoint x: 792, startPoint y: 352, endPoint x: 798, endPoint y: 472, distance: 120.1
click at [792, 456] on div "12 1 2 3 4 5 6 7 8 9 10 11" at bounding box center [776, 403] width 31 height 1693
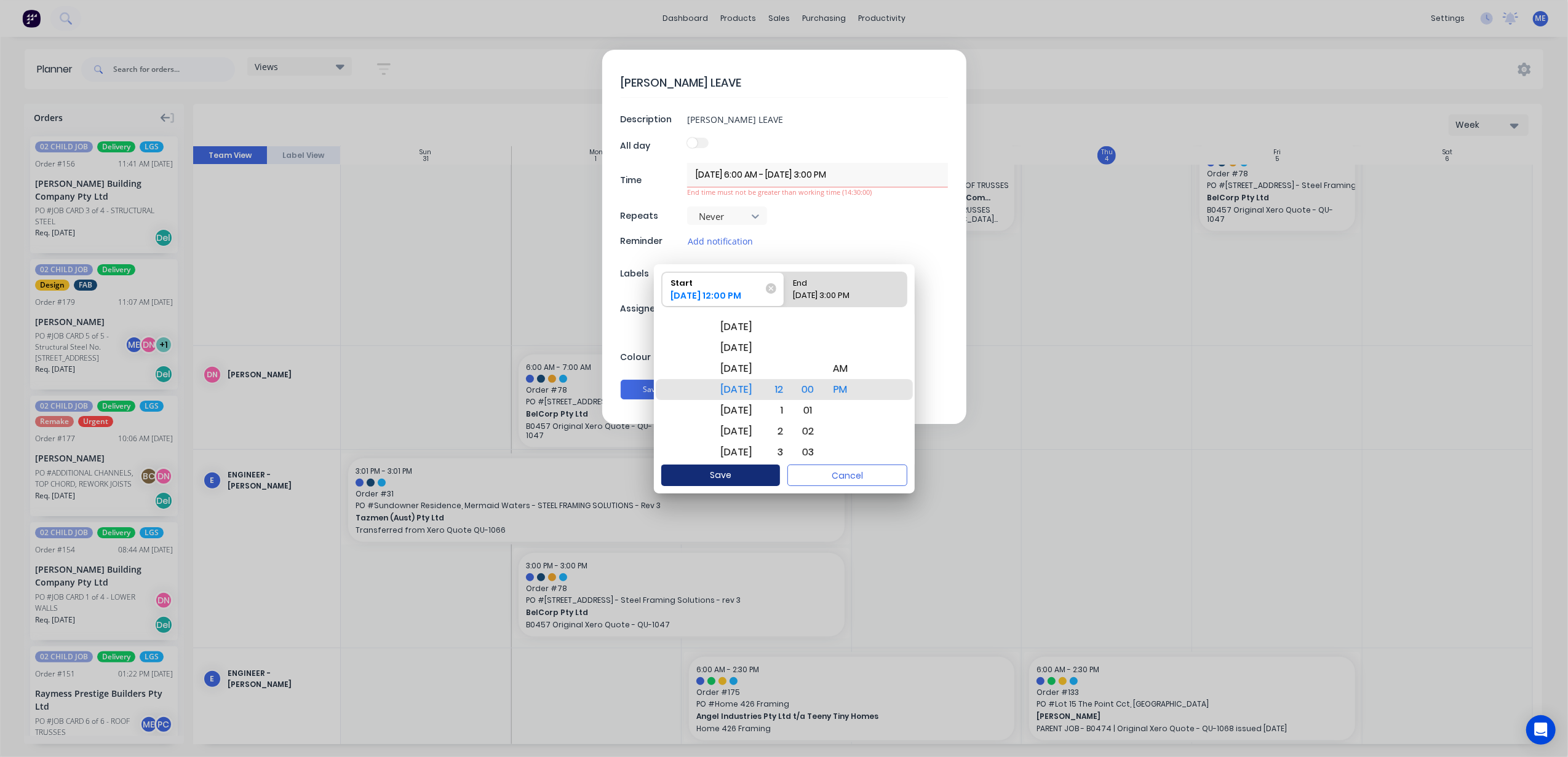
click at [759, 471] on button "Save" at bounding box center [721, 475] width 119 height 22
type textarea "x"
type input "04/09/2025 12:00 PM - 05/09/2025 3:00 PM"
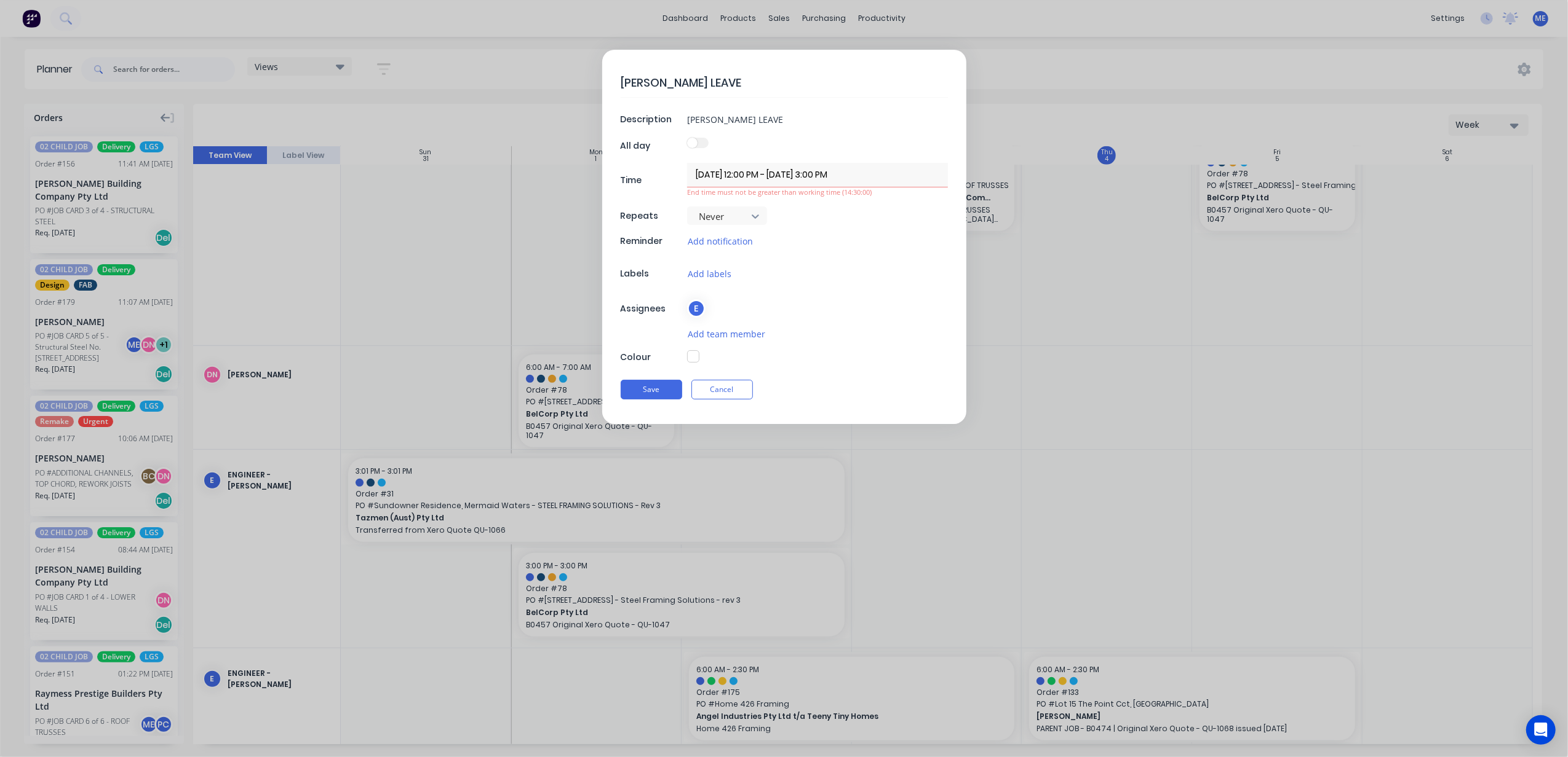
click at [832, 180] on input "04/09/2025 12:00 PM - 05/09/2025 3:00 PM" at bounding box center [817, 175] width 261 height 24
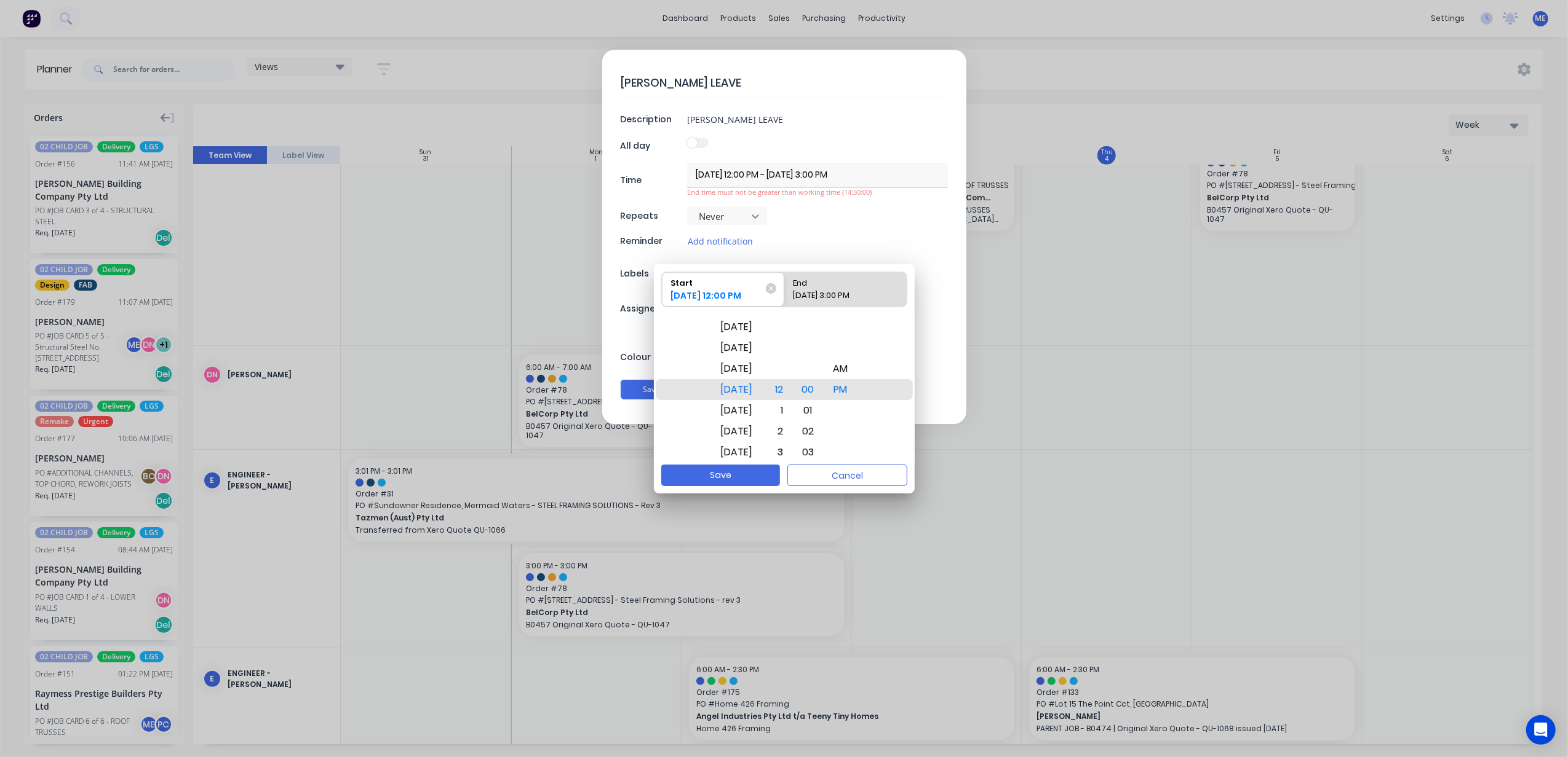
click at [820, 294] on div "05/09/2025 3:00 PM" at bounding box center [839, 298] width 102 height 17
click at [784, 294] on input "End 05/09/2025 3:00 PM" at bounding box center [784, 290] width 1 height 35
radio input "true"
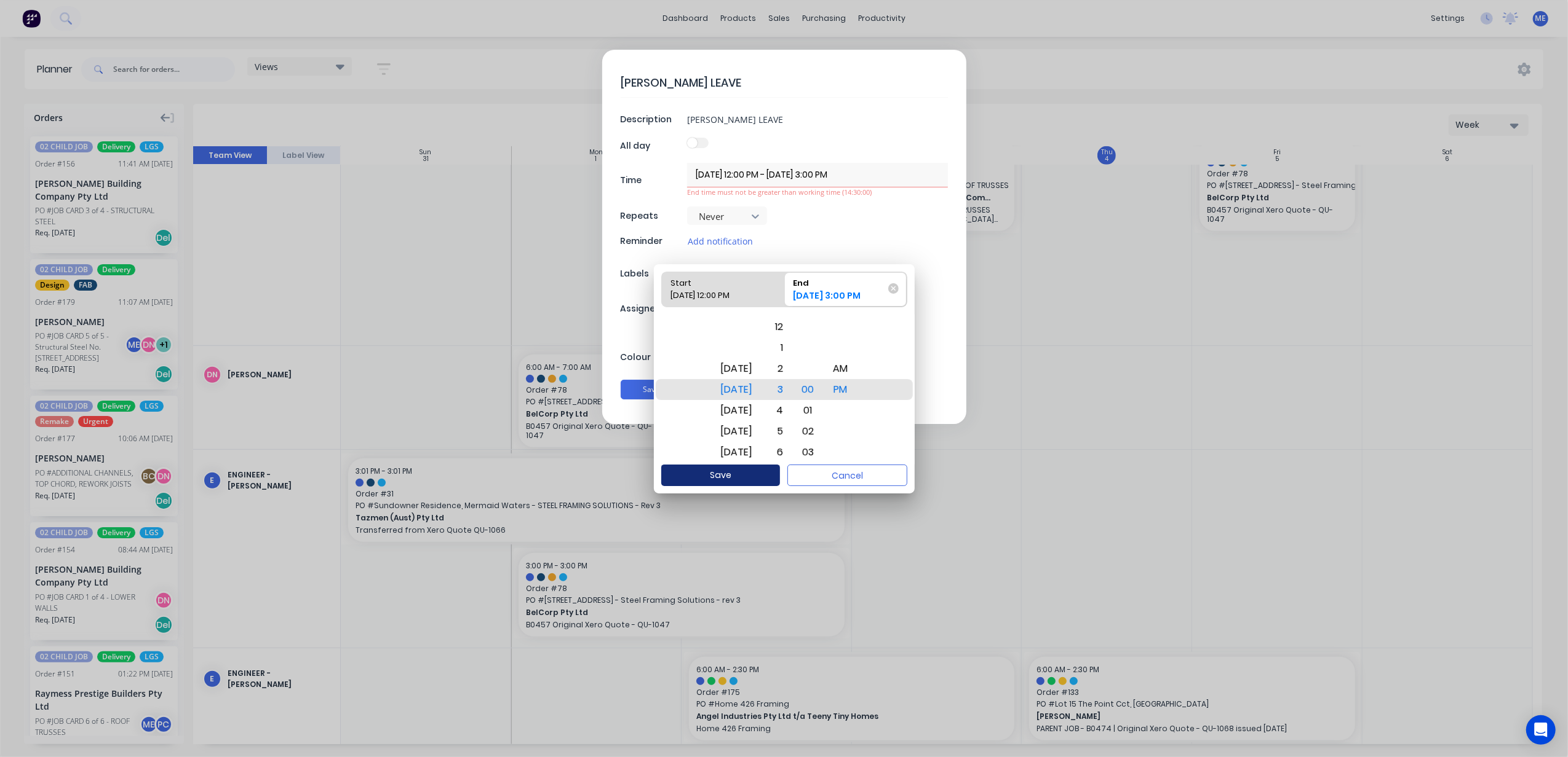
click at [748, 469] on button "Save" at bounding box center [721, 475] width 119 height 22
type textarea "x"
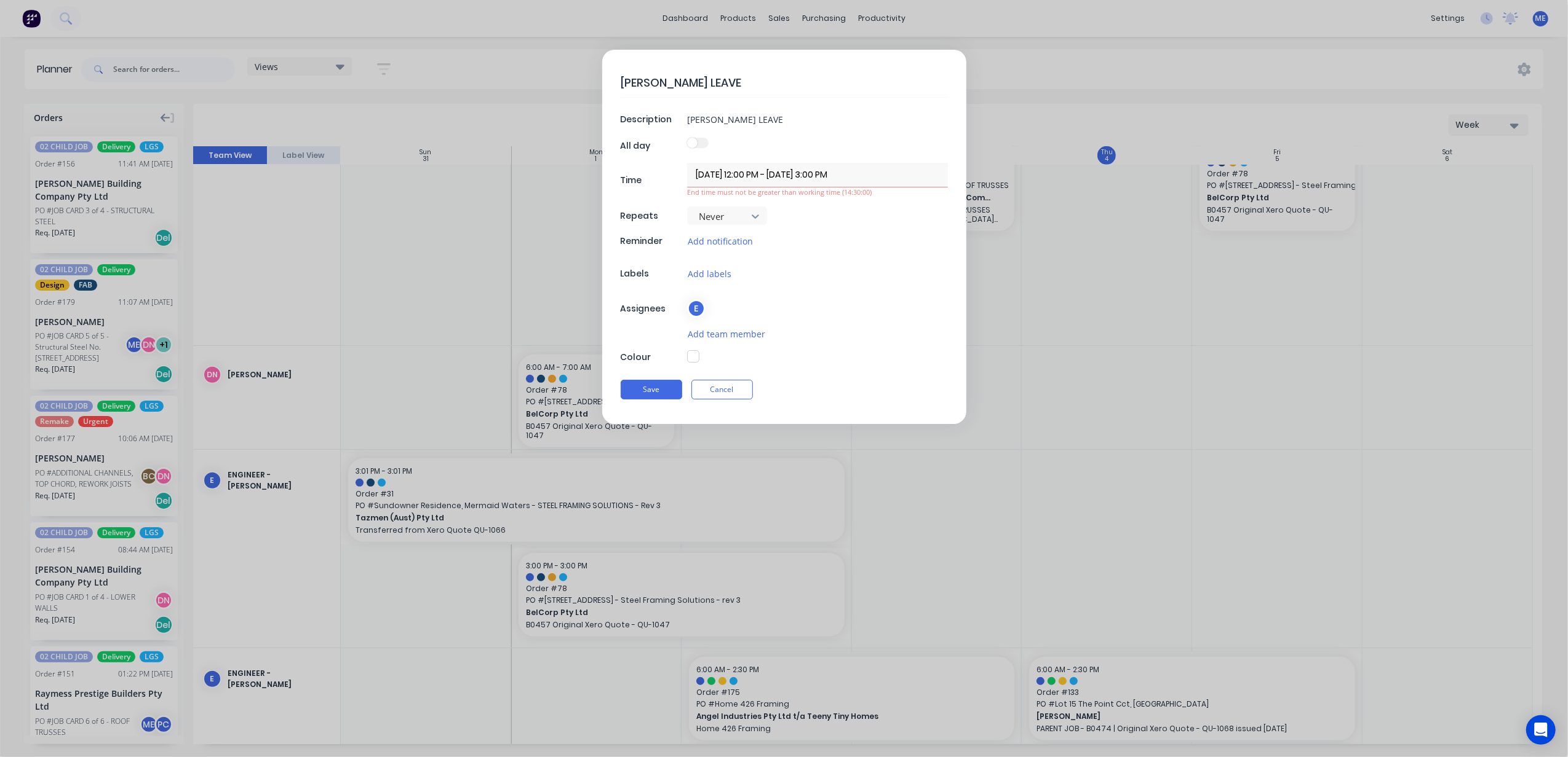
click at [765, 178] on input "04/09/2025 12:00 PM - 05/09/2025 3:00 PM" at bounding box center [817, 175] width 261 height 24
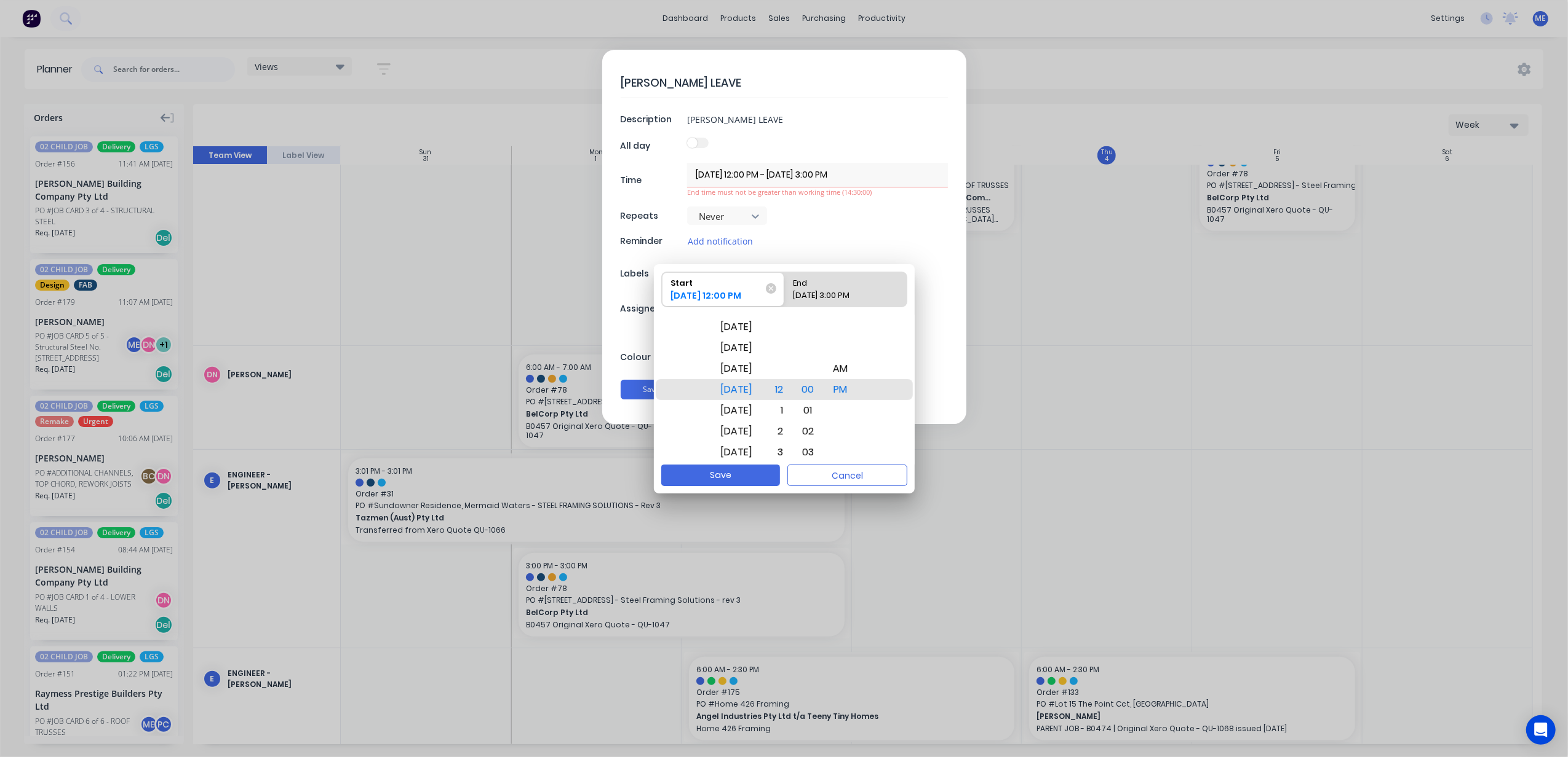
click at [825, 290] on div "05/09/2025 3:00 PM" at bounding box center [839, 298] width 102 height 17
click at [784, 289] on input "End 05/09/2025 3:00 PM" at bounding box center [784, 290] width 1 height 35
radio input "true"
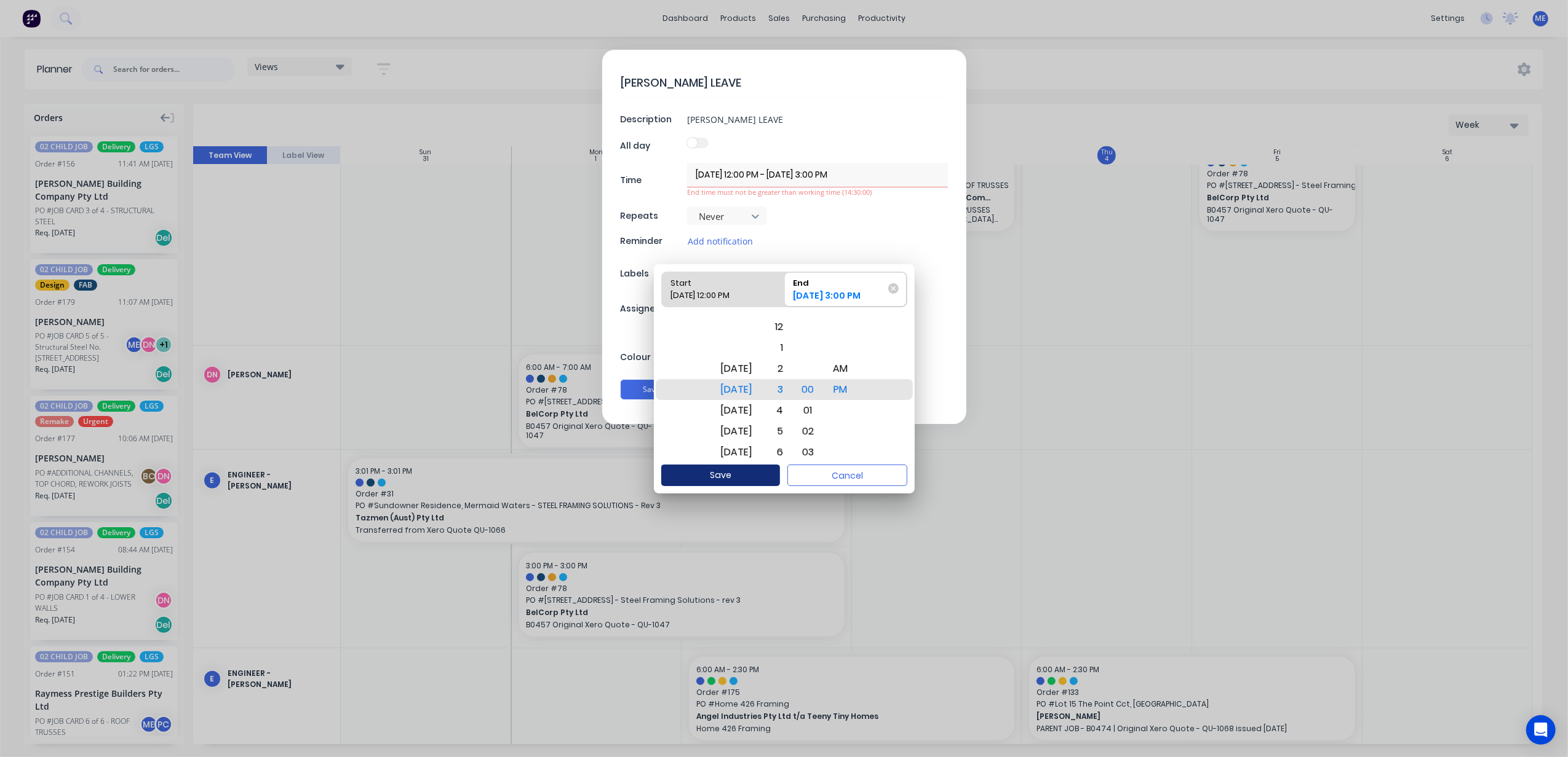
click at [754, 478] on button "Save" at bounding box center [721, 475] width 119 height 22
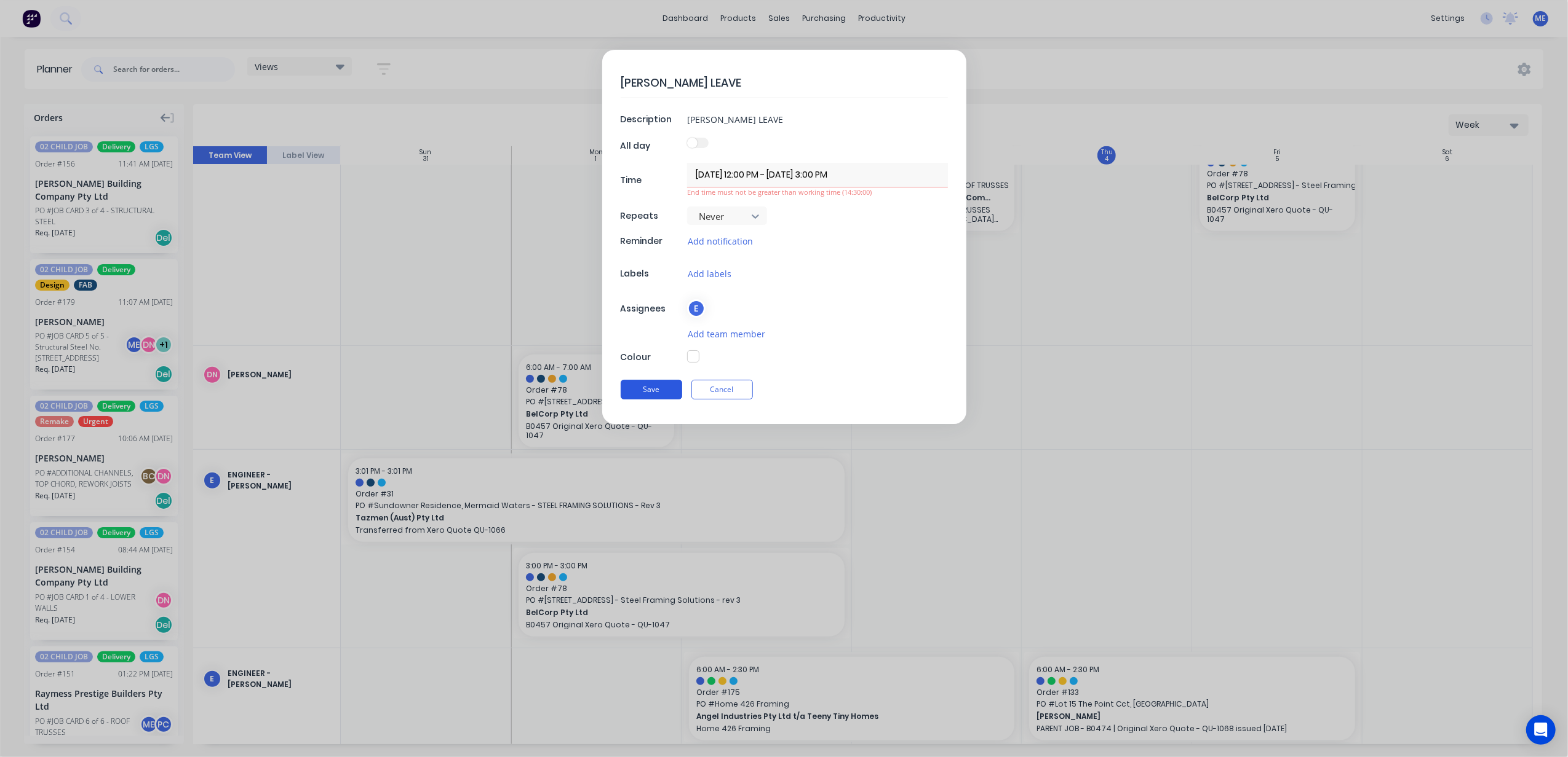
click at [657, 390] on button "Save" at bounding box center [651, 390] width 62 height 20
click at [721, 394] on button "Cancel" at bounding box center [722, 390] width 62 height 20
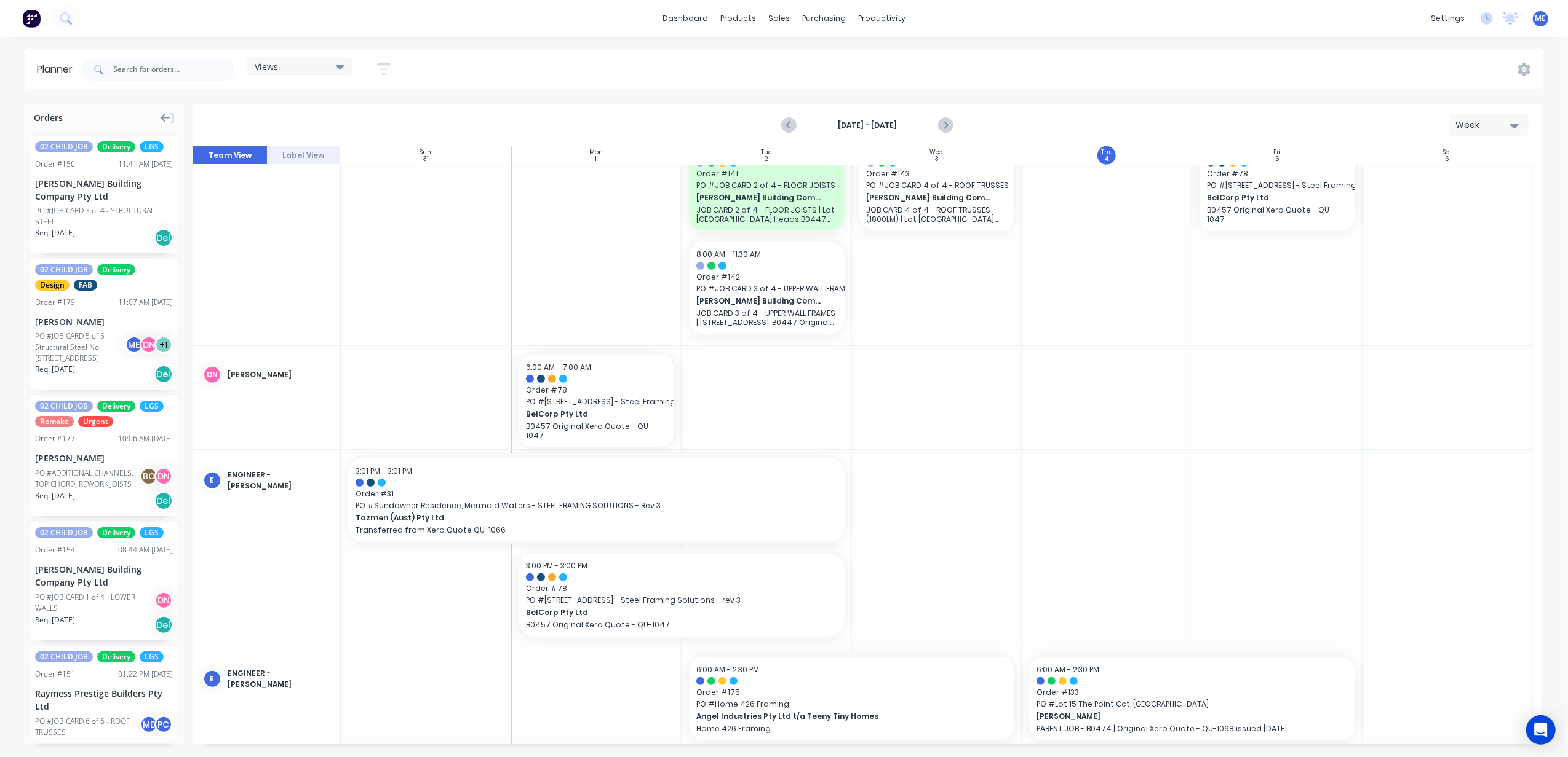
click at [987, 382] on div at bounding box center [937, 398] width 171 height 104
drag, startPoint x: 987, startPoint y: 382, endPoint x: 955, endPoint y: 382, distance: 32.0
click at [955, 382] on div at bounding box center [937, 398] width 171 height 104
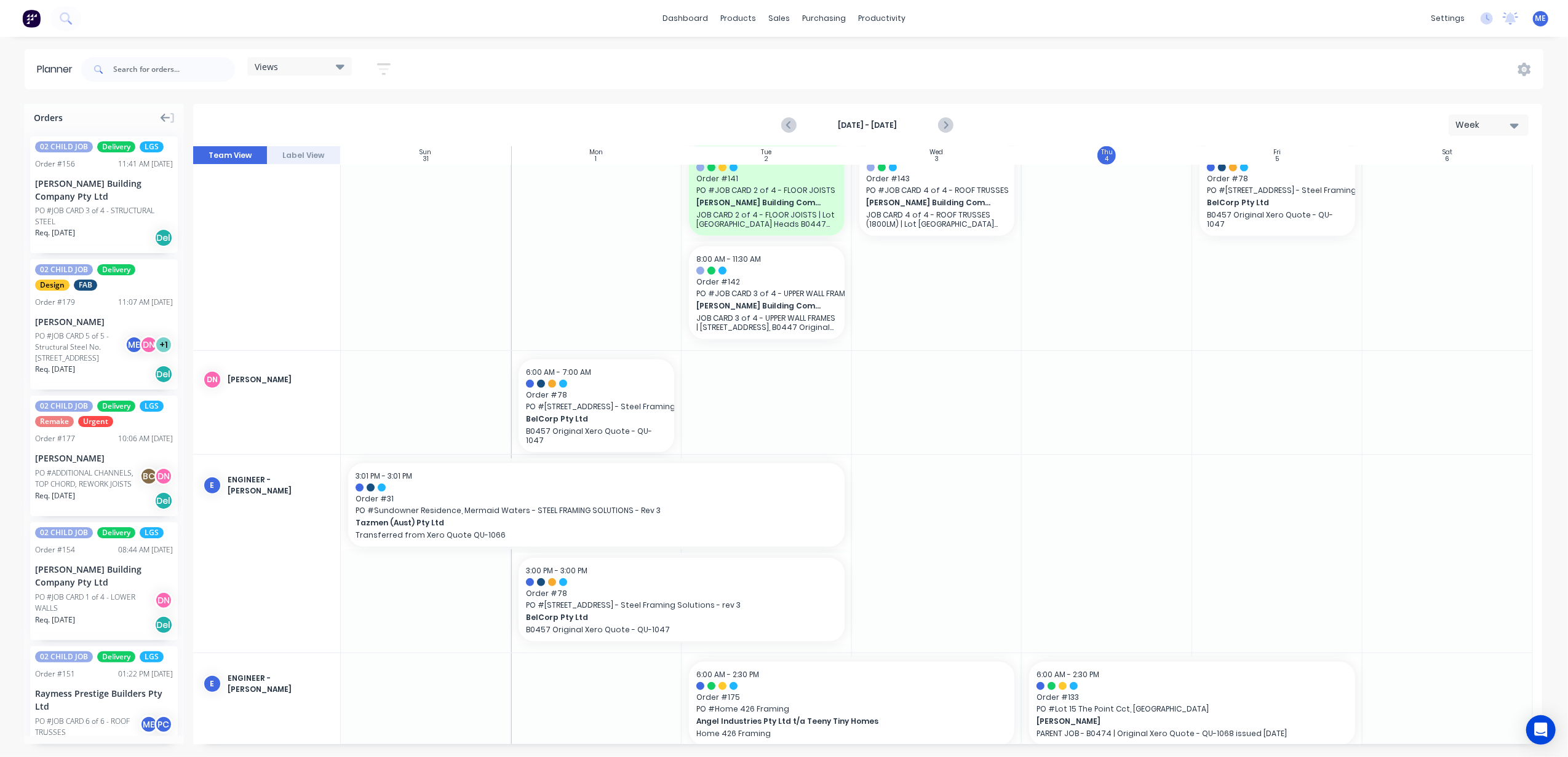
scroll to position [855, 0]
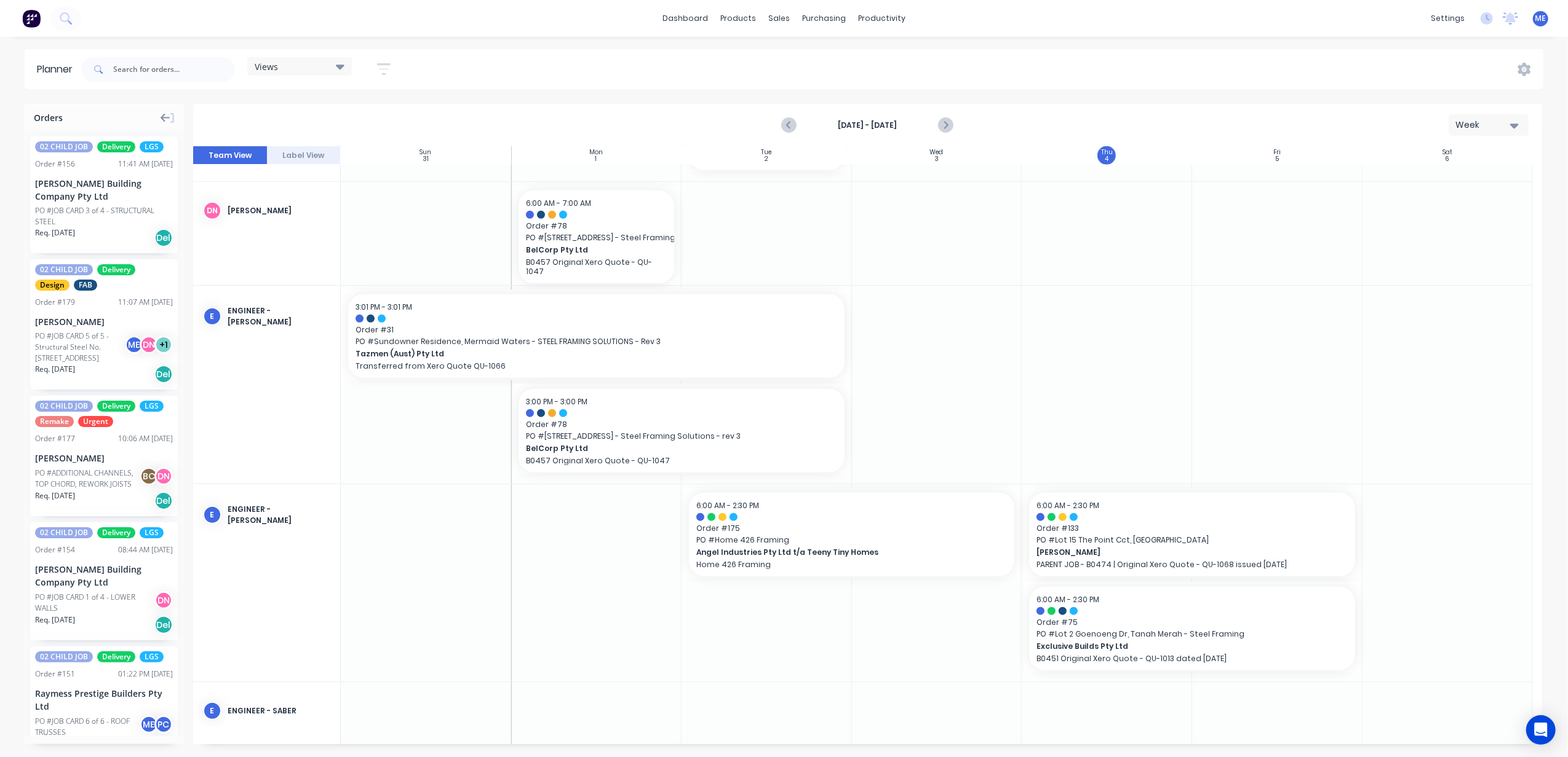
click at [948, 343] on div at bounding box center [937, 385] width 171 height 198
click at [1113, 340] on div at bounding box center [1107, 385] width 171 height 198
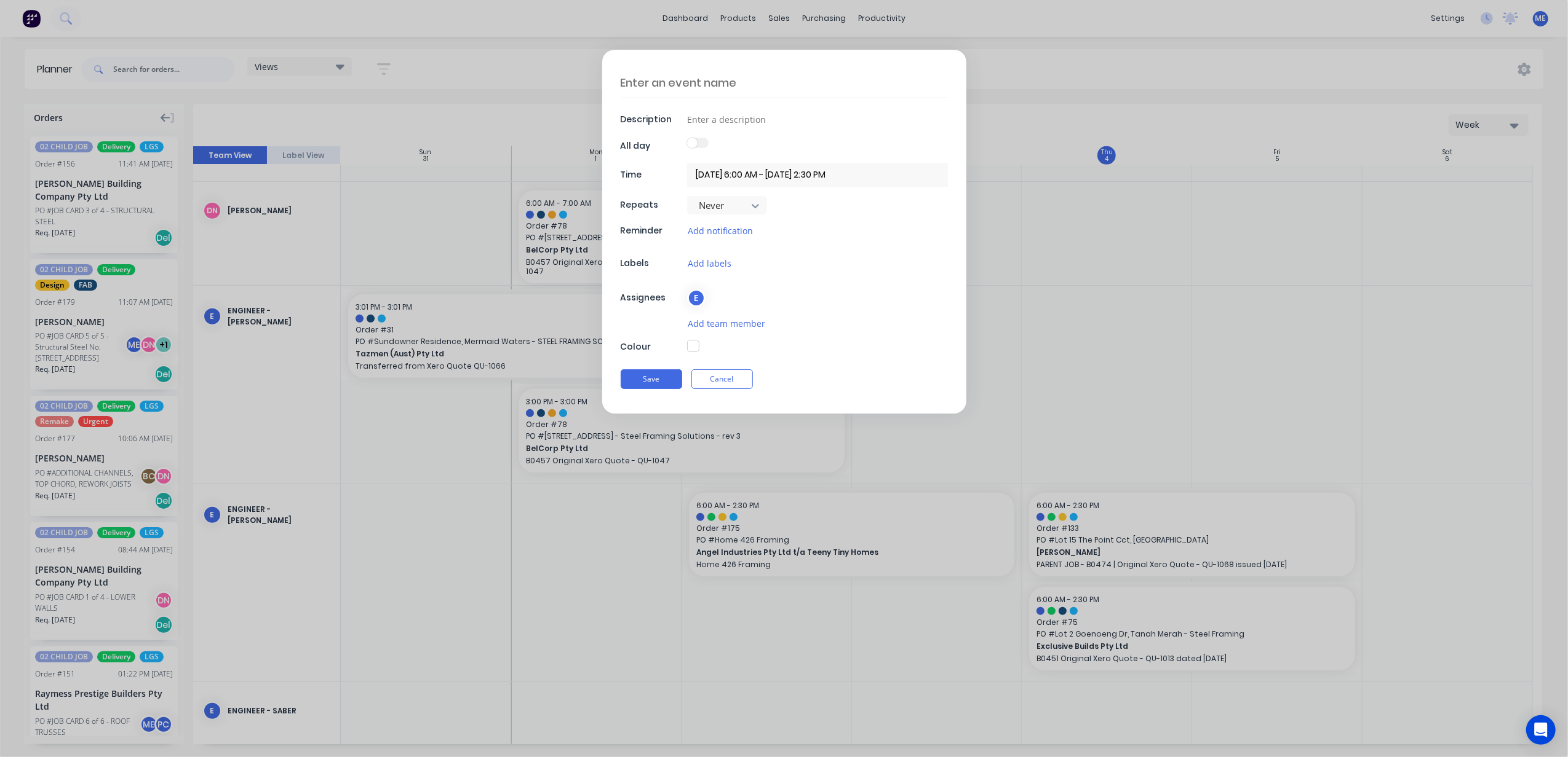
click at [707, 85] on textarea at bounding box center [784, 83] width 327 height 29
paste textarea "BEN ABSALOM LEAVE"
type textarea "x"
type textarea "BEN ABSALOM LEAVE"
click at [734, 119] on input at bounding box center [817, 119] width 261 height 19
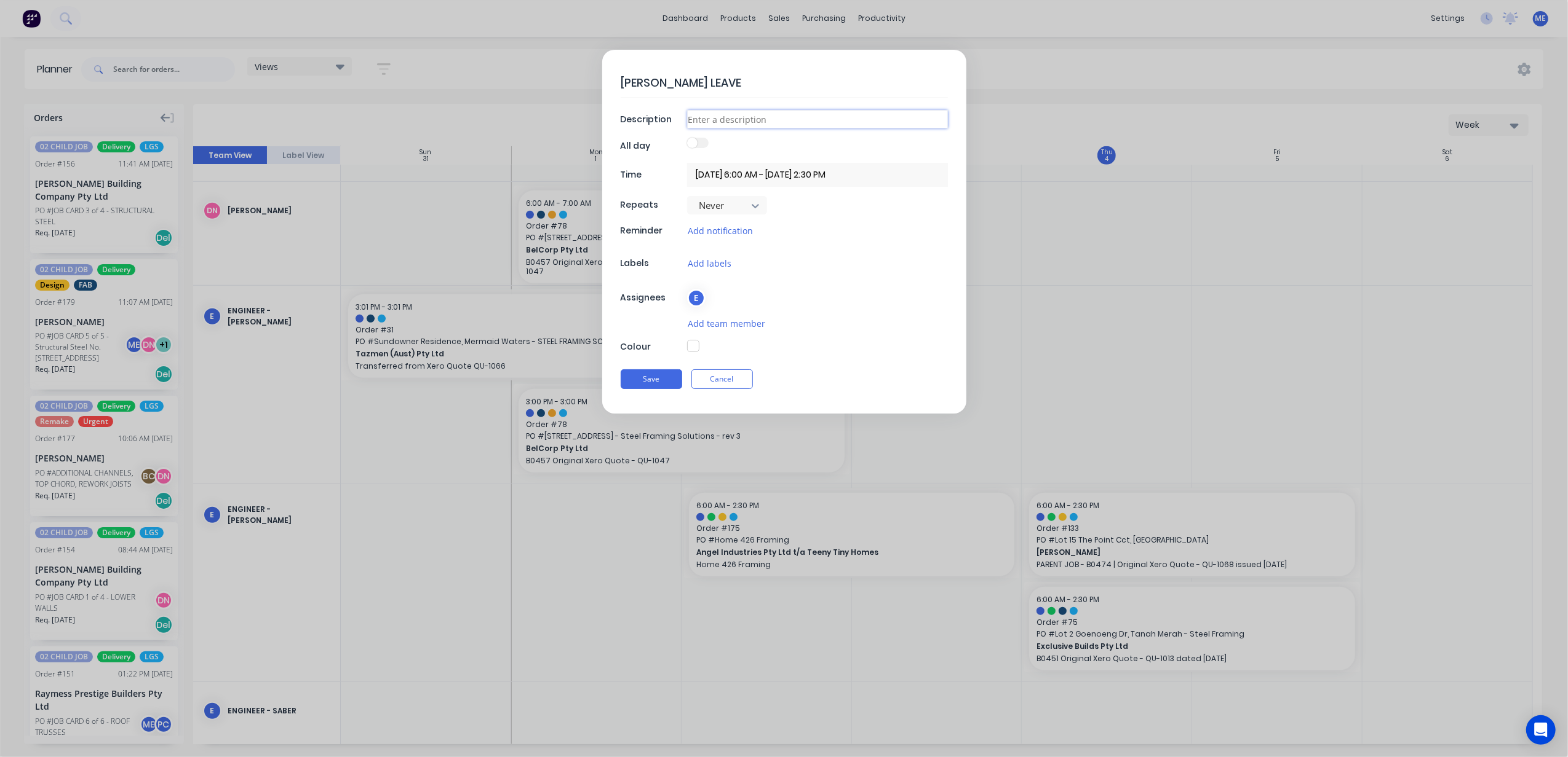
paste input "BEN ABSALOM LEAVE"
type textarea "x"
type input "BEN ABSALOM LEAVE"
click at [653, 388] on button "Save" at bounding box center [651, 379] width 62 height 20
type textarea "x"
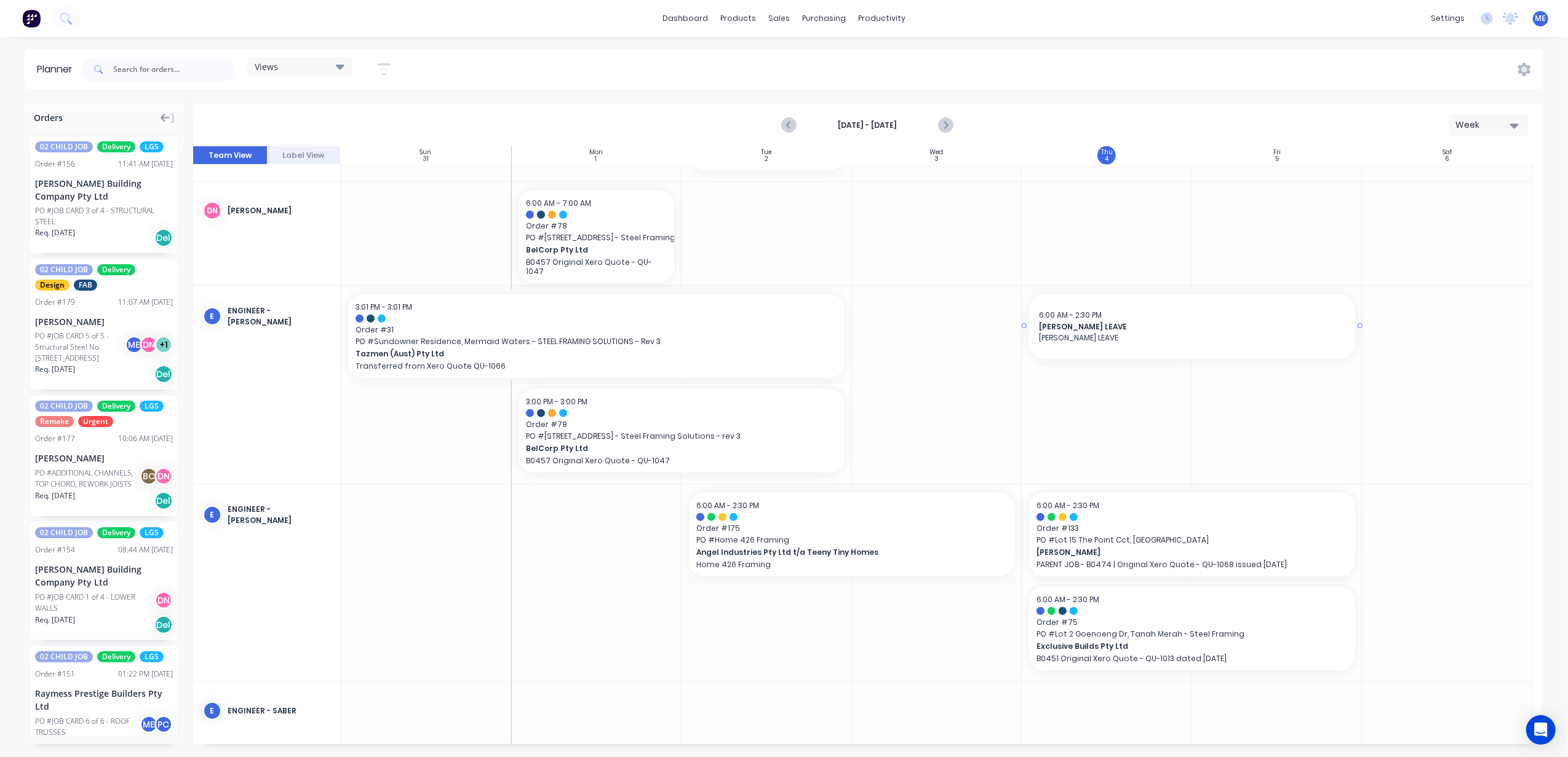
drag, startPoint x: 1188, startPoint y: 324, endPoint x: 1316, endPoint y: 330, distance: 128.1
click at [1326, 318] on div "Set start/finish time" at bounding box center [1326, 313] width 131 height 26
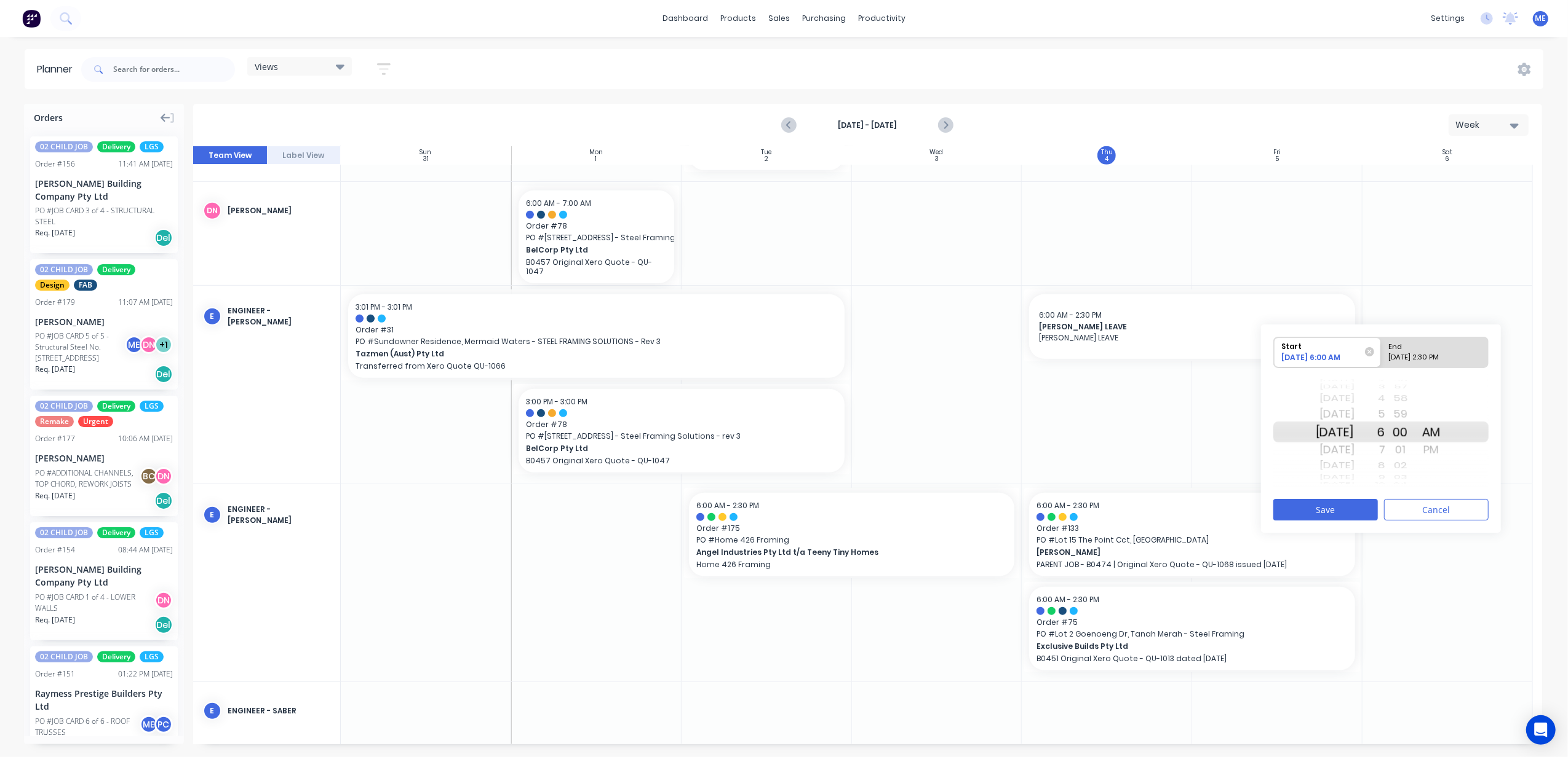
click at [1411, 360] on div "09/05/2025 2:30 PM" at bounding box center [1429, 360] width 89 height 15
click at [1381, 360] on input "End 09/05/2025 2:30 PM" at bounding box center [1381, 352] width 1 height 30
radio input "true"
drag, startPoint x: 1344, startPoint y: 414, endPoint x: 1337, endPoint y: 365, distance: 49.5
click at [1337, 365] on div "Start 09/04/2025 6:00 AM End 09/05/2025 2:30 PM Today Fri Sep 5 Sat Sep 6 Sun S…" at bounding box center [1380, 413] width 215 height 154
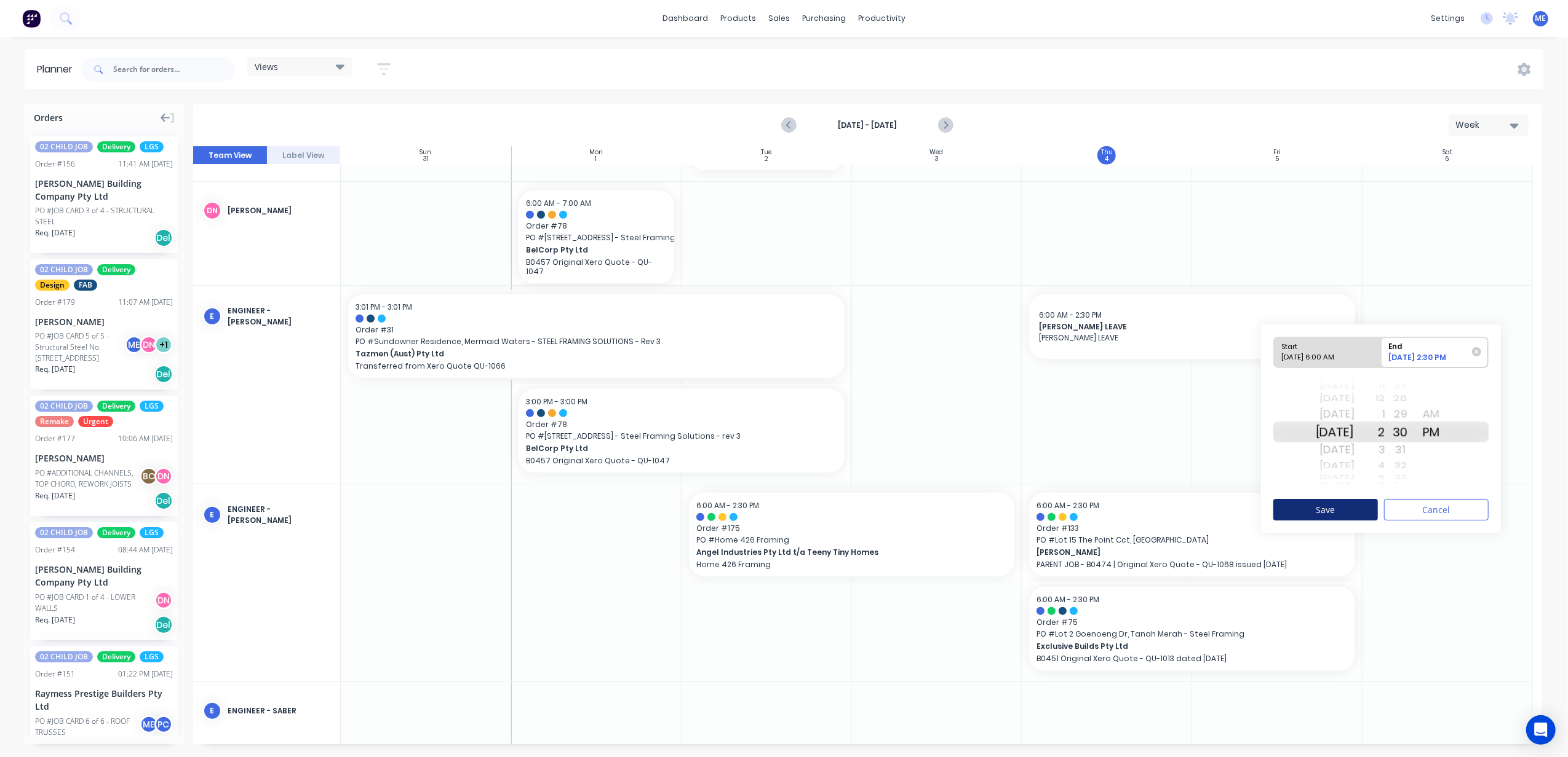
click at [1337, 510] on button "Save" at bounding box center [1325, 510] width 104 height 22
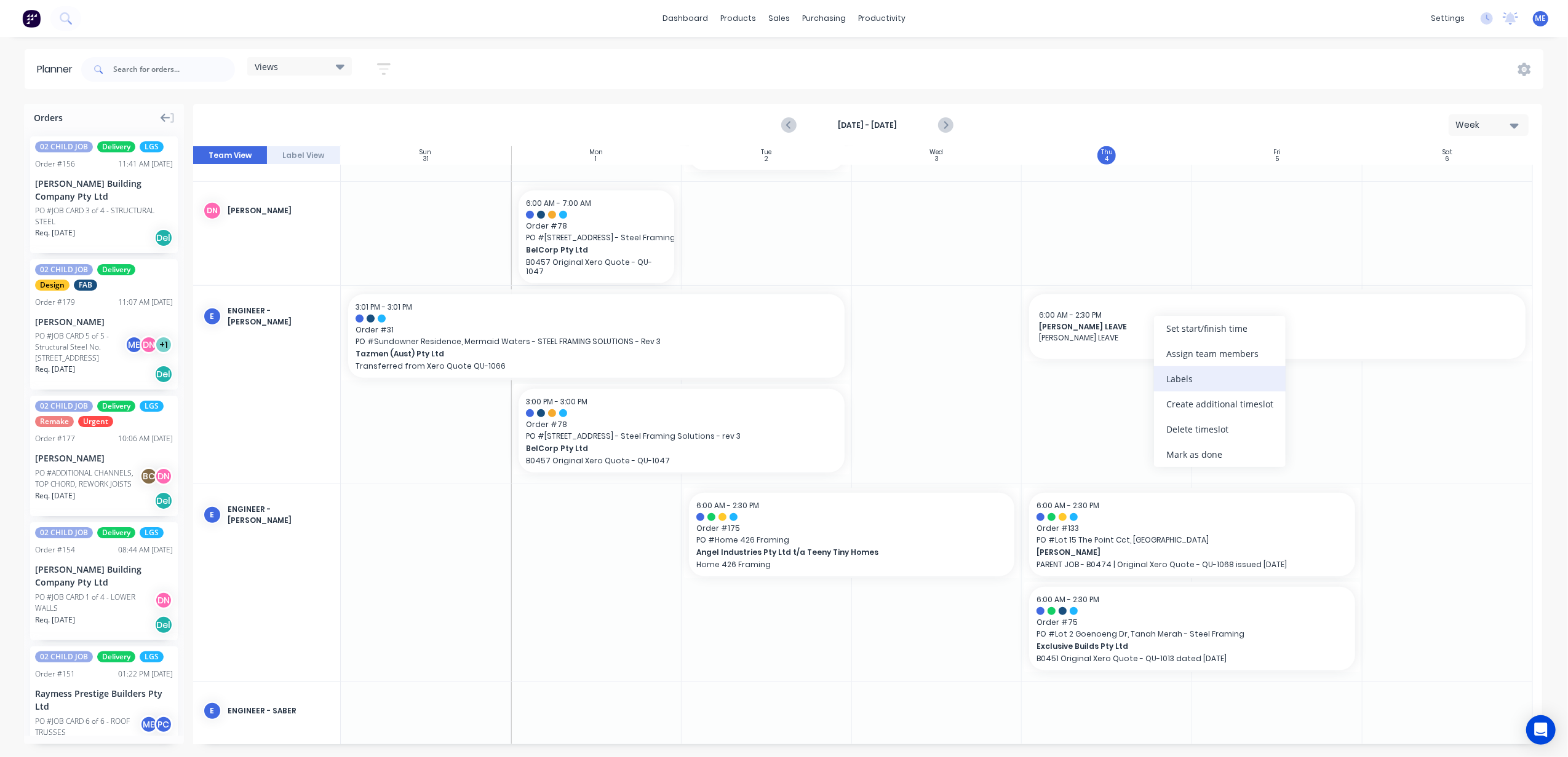
click at [1210, 372] on div "Labels" at bounding box center [1219, 379] width 131 height 26
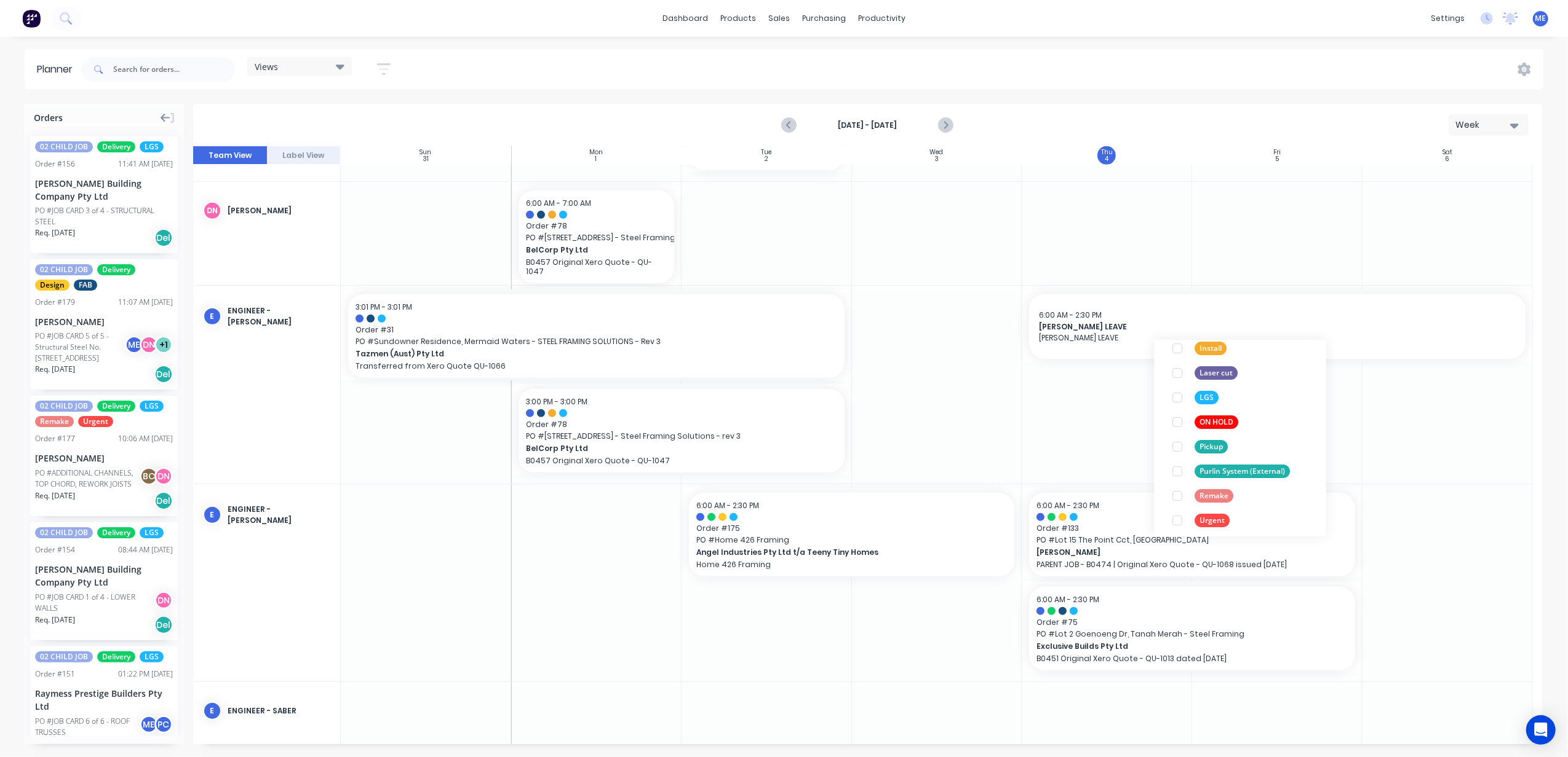
scroll to position [222, 0]
click at [1388, 433] on div at bounding box center [1447, 385] width 171 height 198
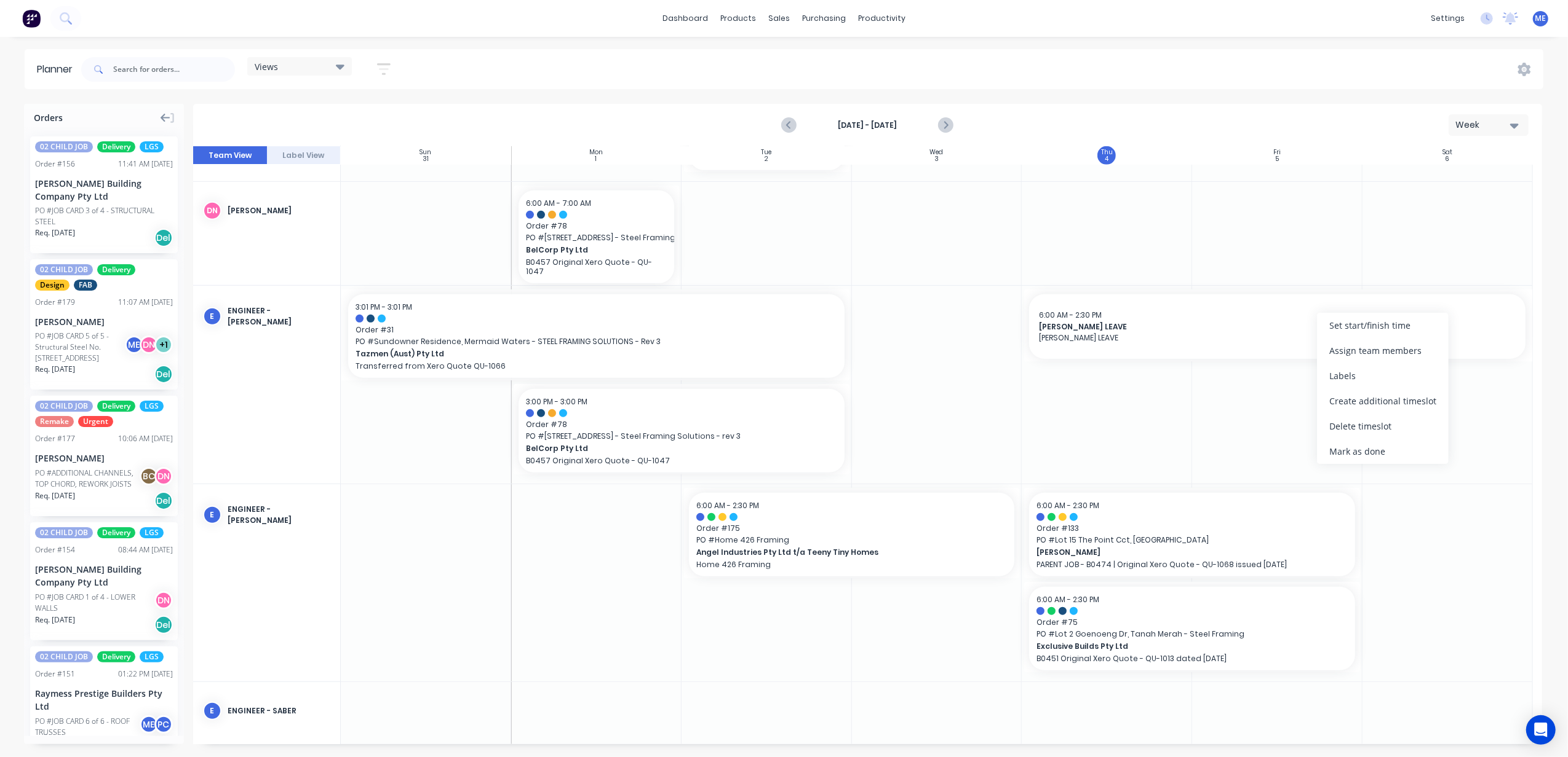
click at [1246, 445] on div at bounding box center [1276, 385] width 171 height 198
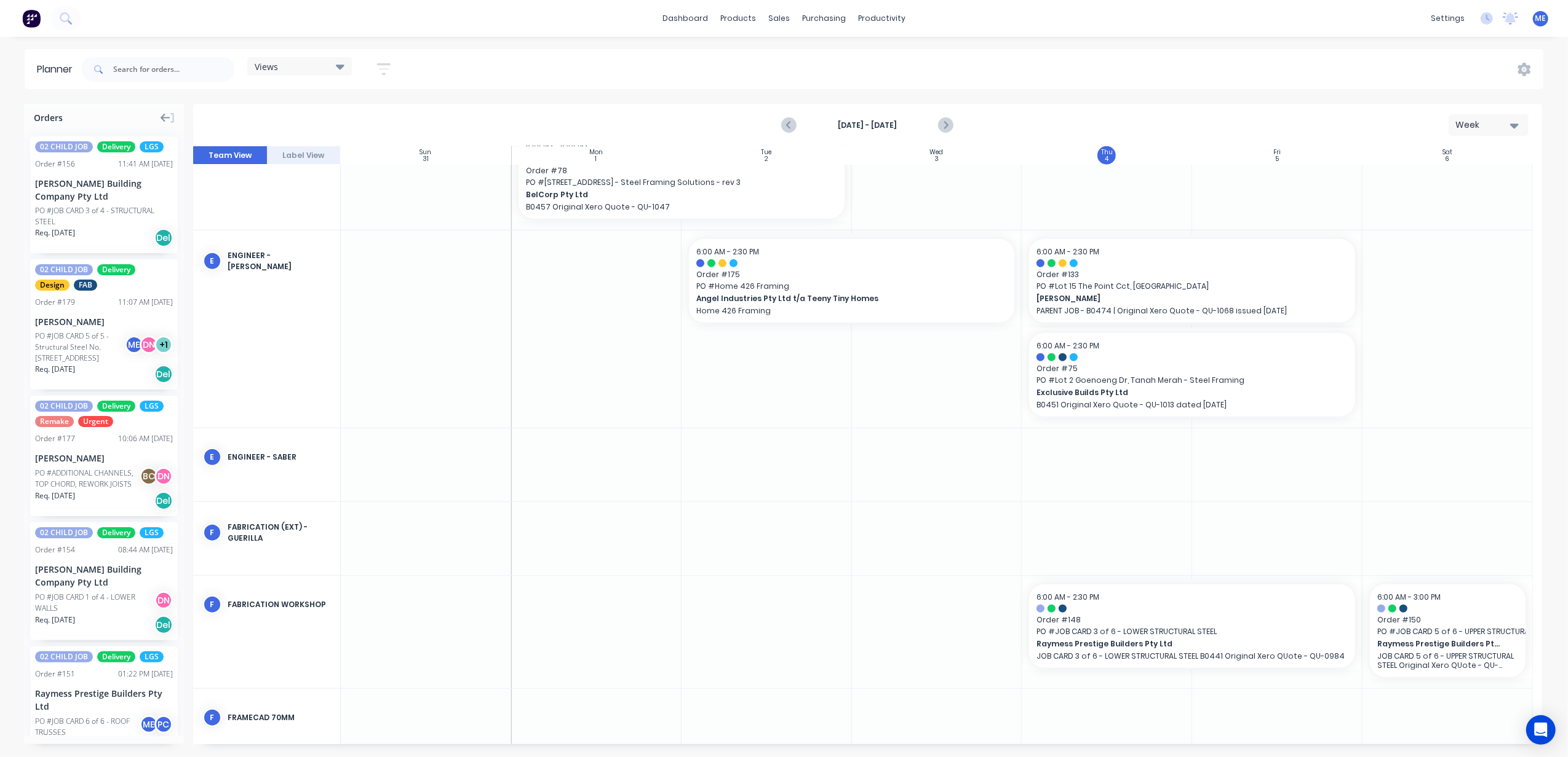
scroll to position [1102, 0]
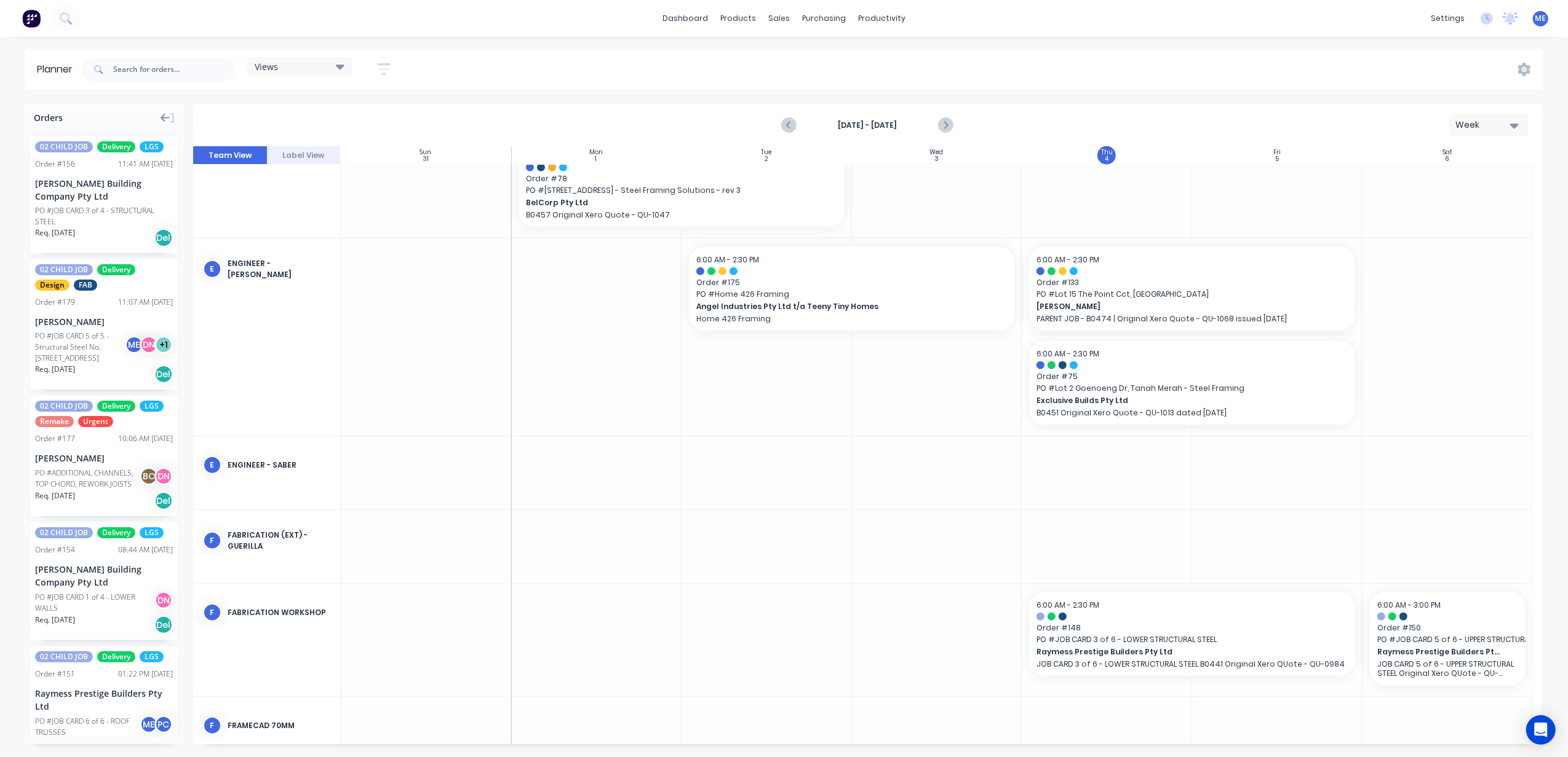
click at [107, 202] on div "[PERSON_NAME] Building Company Pty Ltd" at bounding box center [104, 190] width 137 height 26
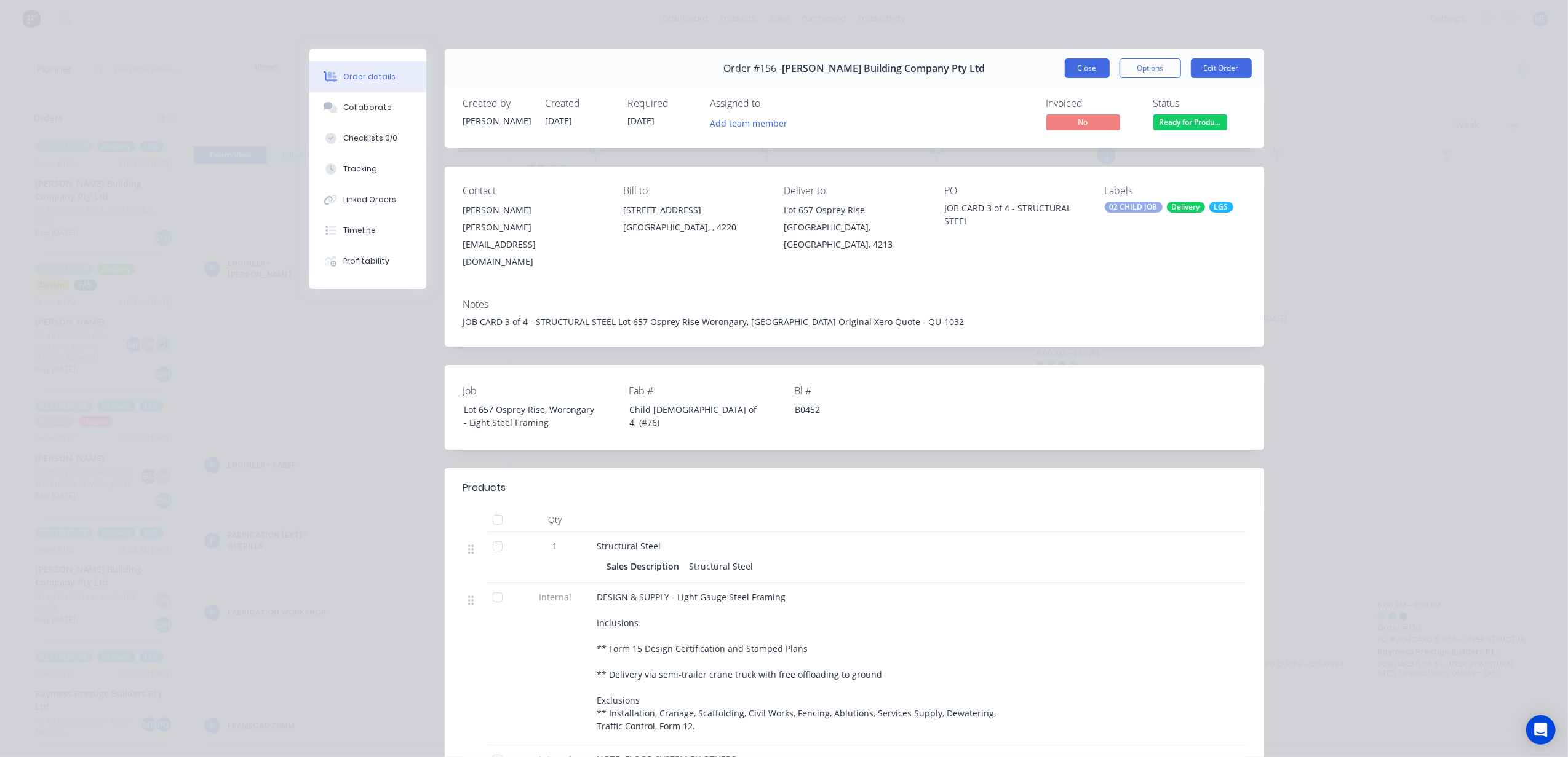
click at [1087, 68] on button "Close" at bounding box center [1087, 68] width 45 height 20
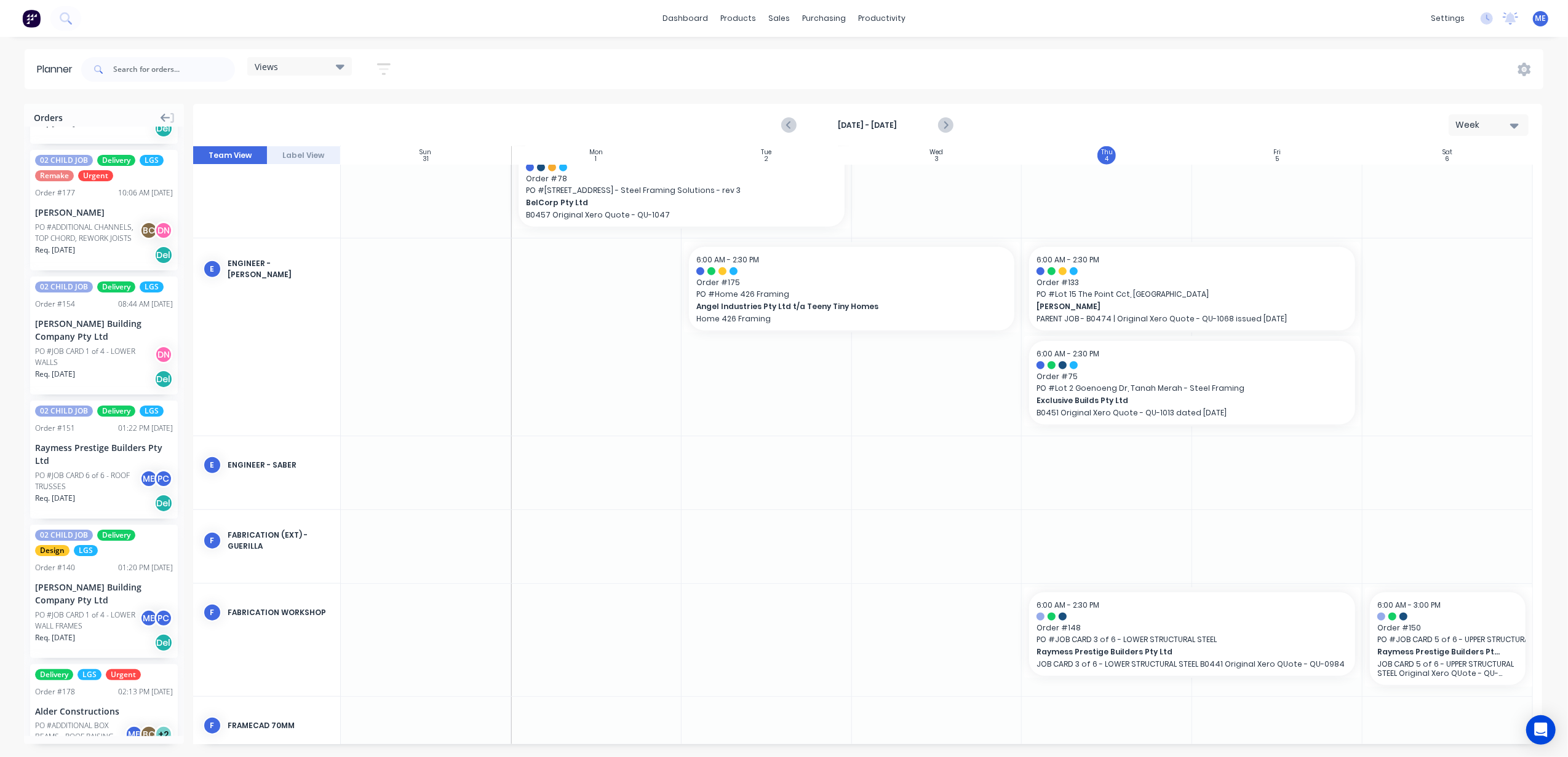
scroll to position [327, 0]
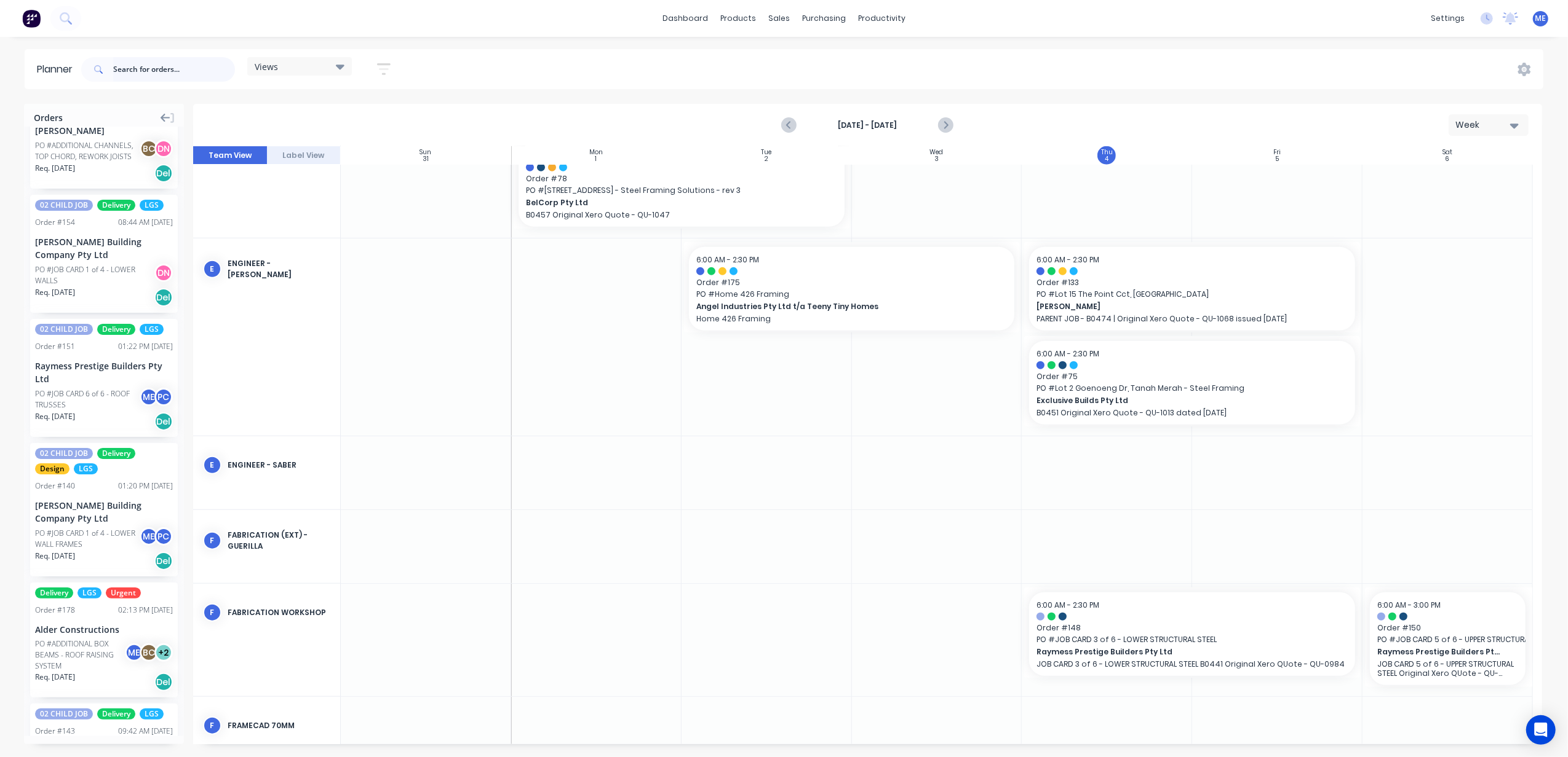
click at [158, 66] on input "text" at bounding box center [174, 69] width 122 height 25
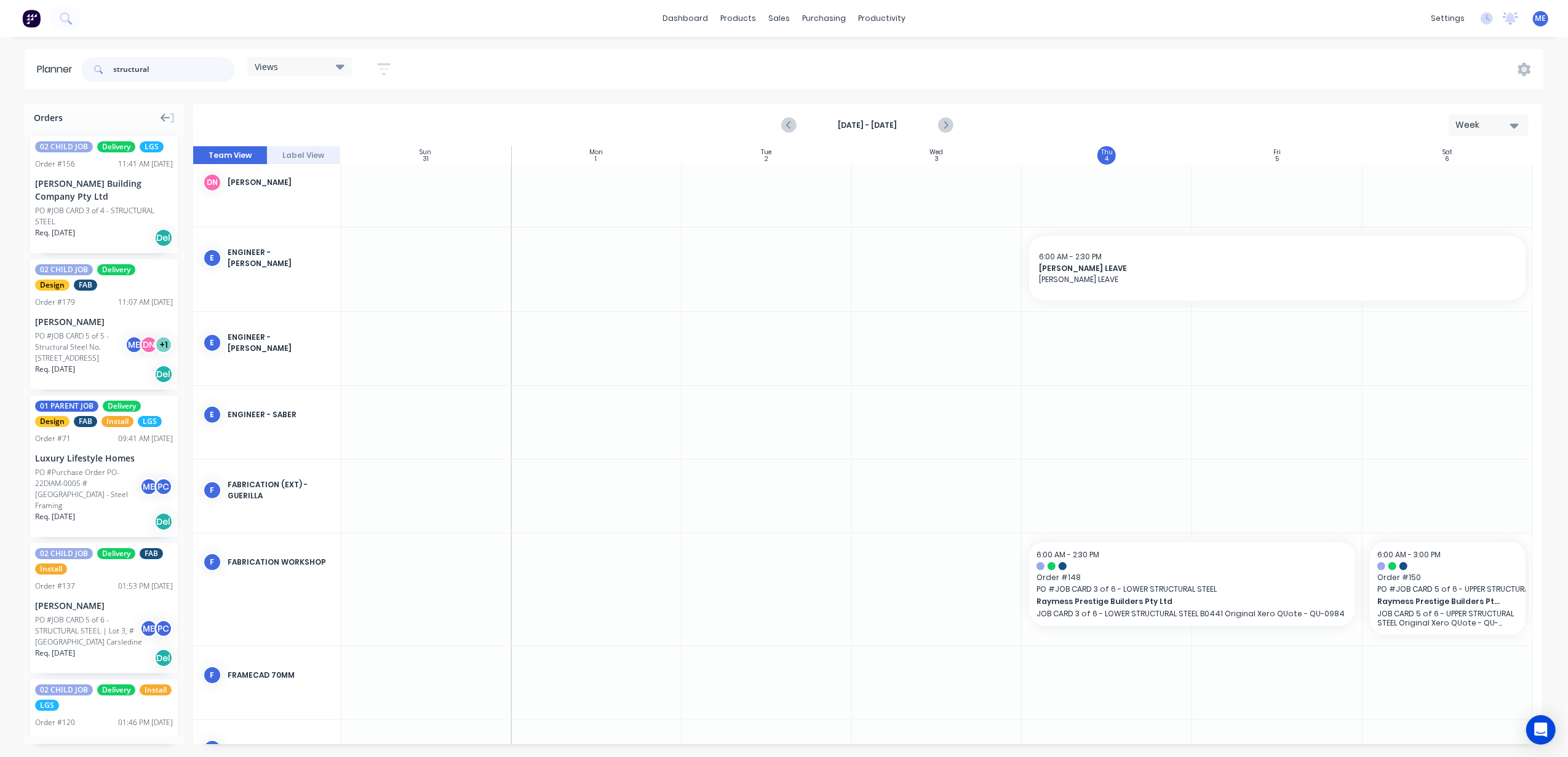
scroll to position [340, 0]
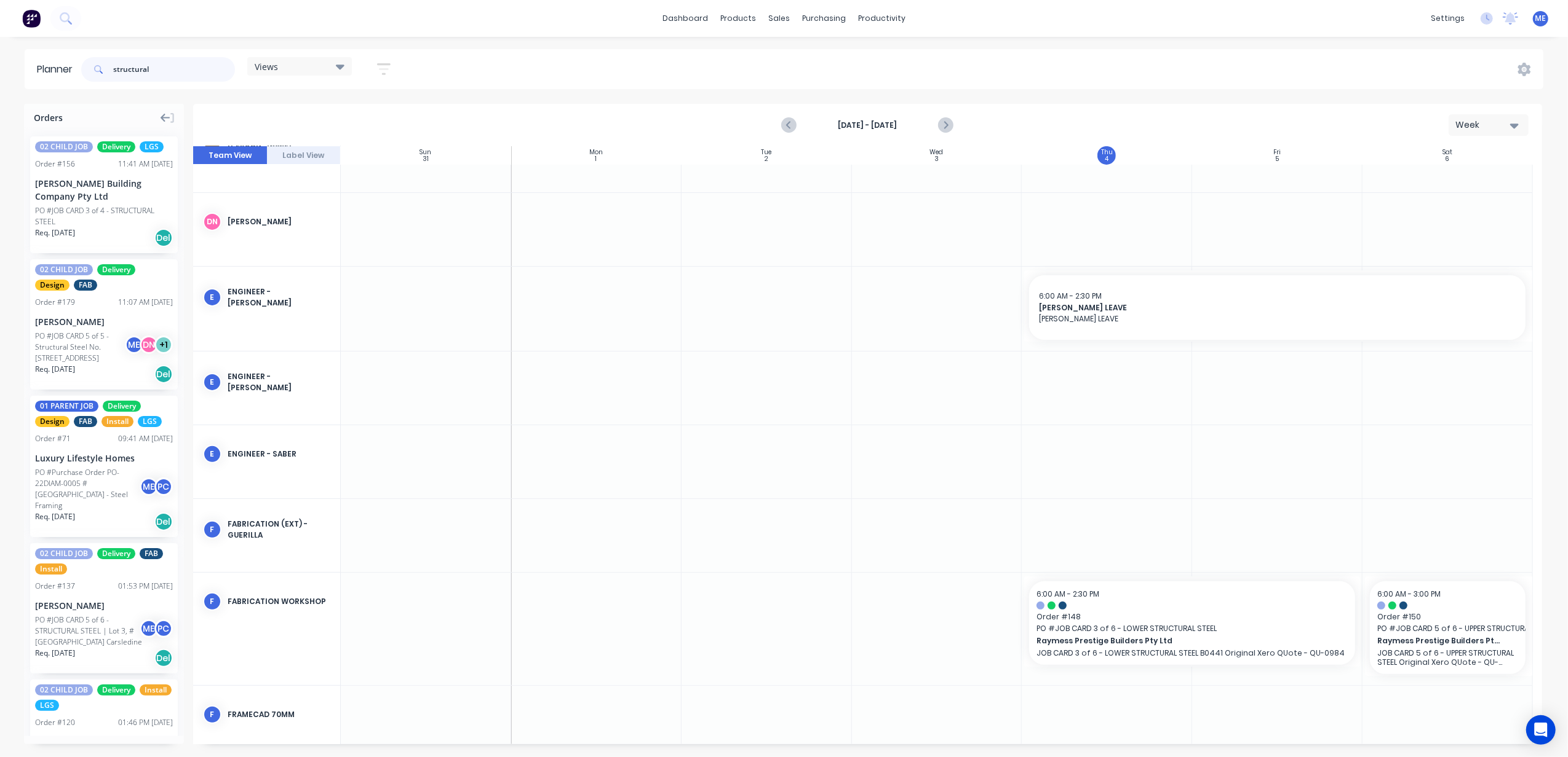
type input "structural"
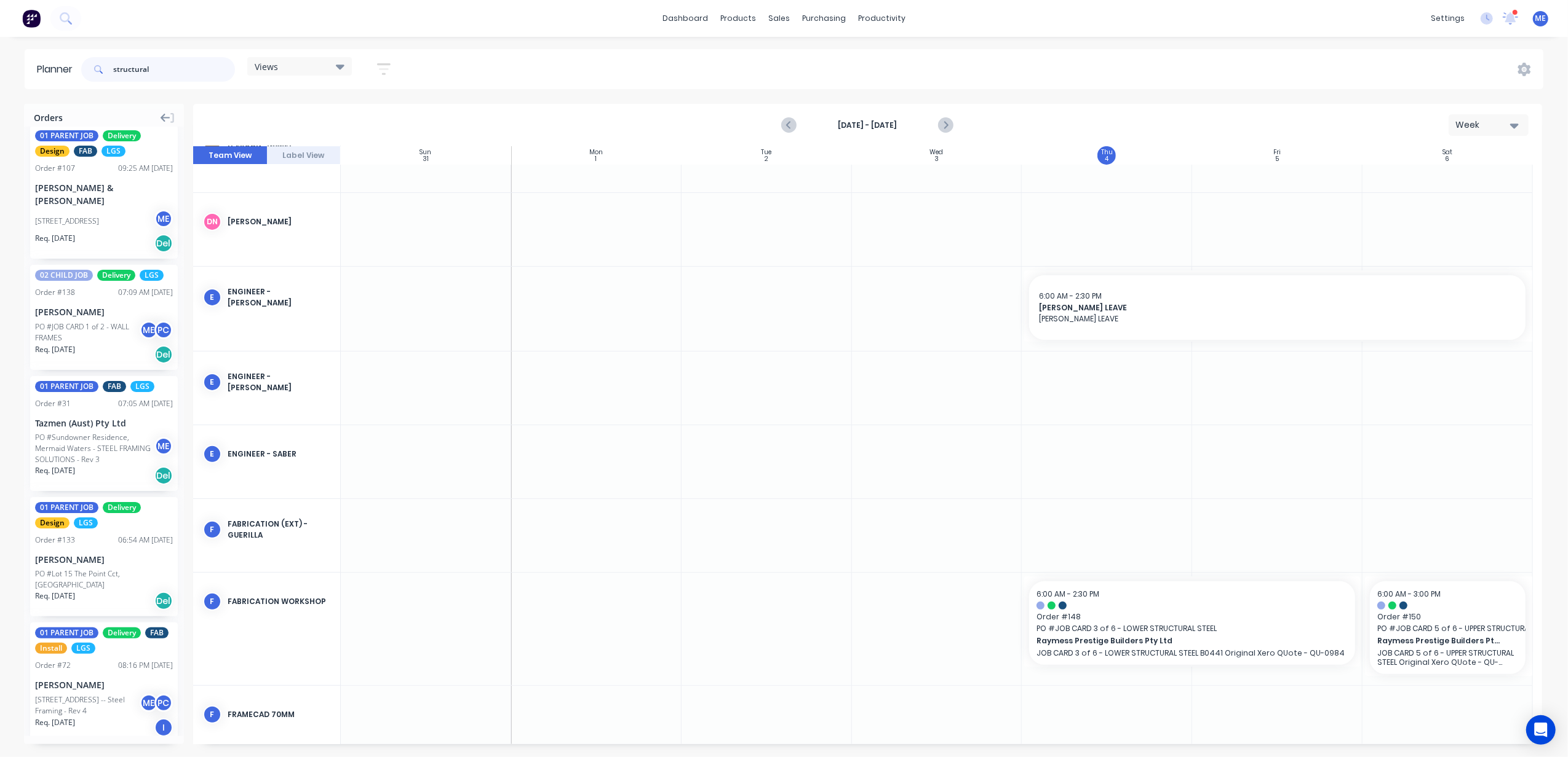
scroll to position [1956, 0]
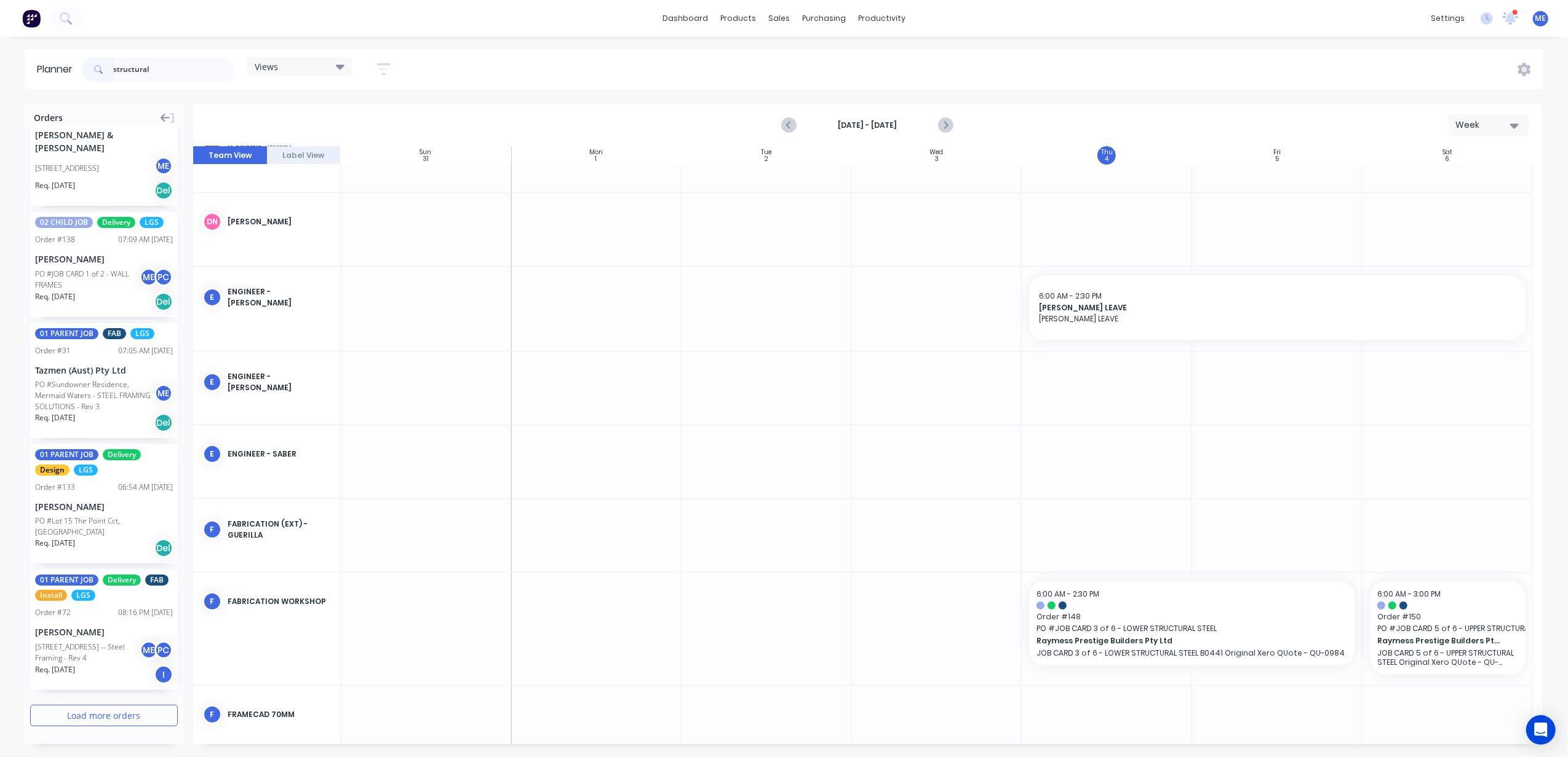
click at [101, 701] on div "02 CHILD JOB Delivery LGS Order # 156 11:41 AM 04/09/25 Blackwood Building Comp…" at bounding box center [104, 432] width 160 height 610
click at [97, 716] on button "Load more orders" at bounding box center [104, 716] width 147 height 22
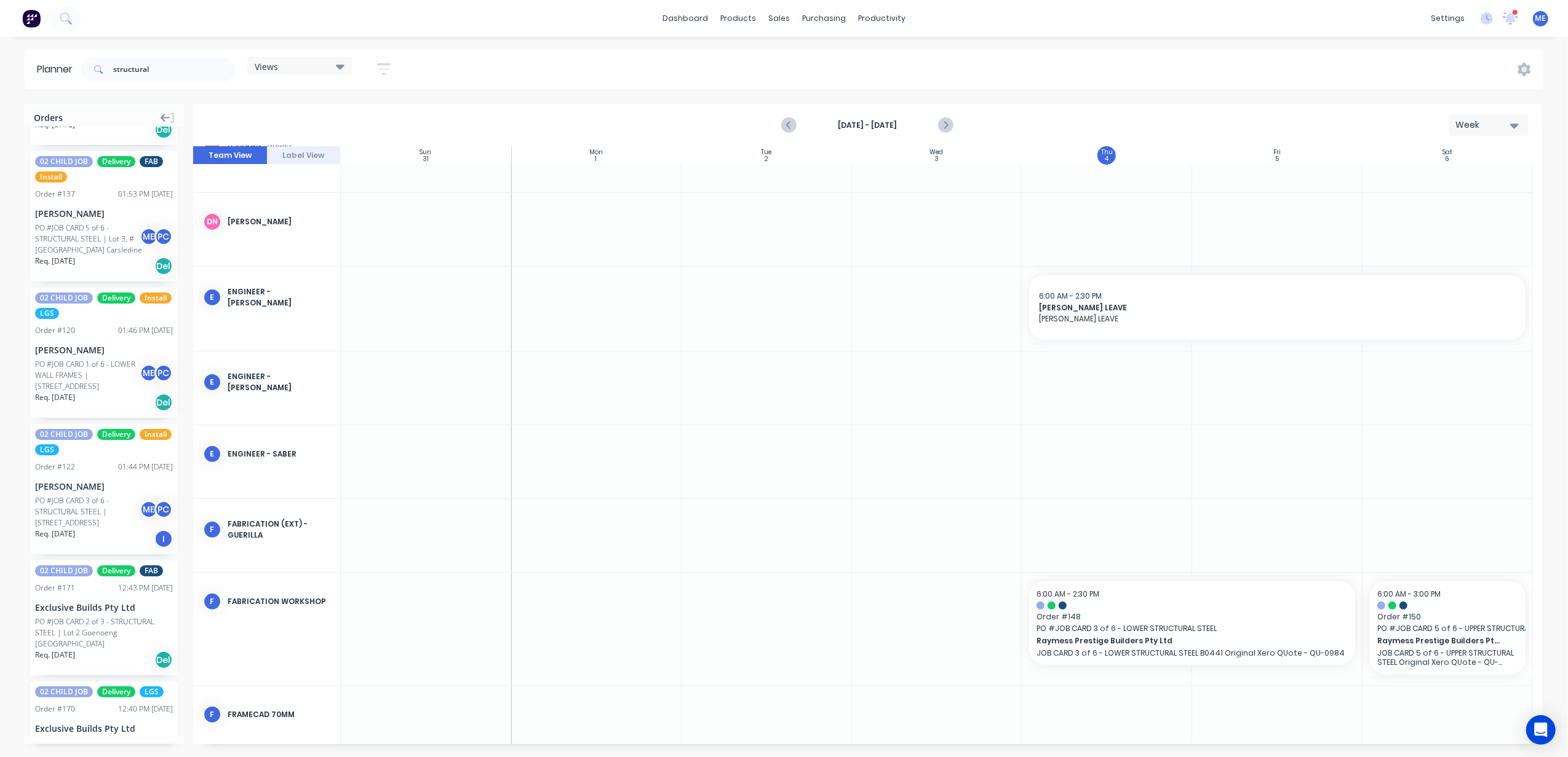
scroll to position [0, 0]
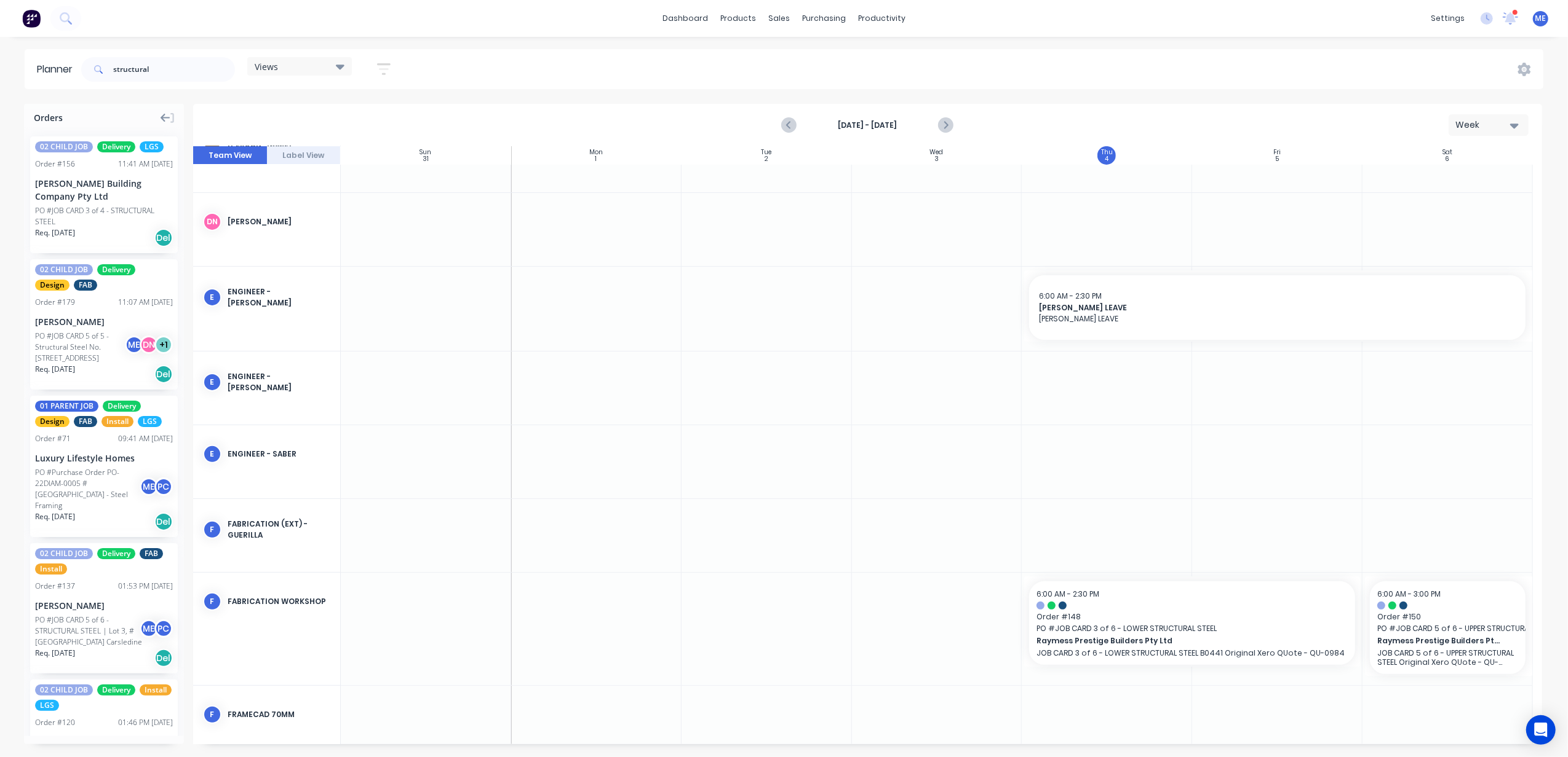
click at [59, 214] on div "PO #JOB CARD 3 of 4 - STRUCTURAL STEEL" at bounding box center [104, 216] width 137 height 22
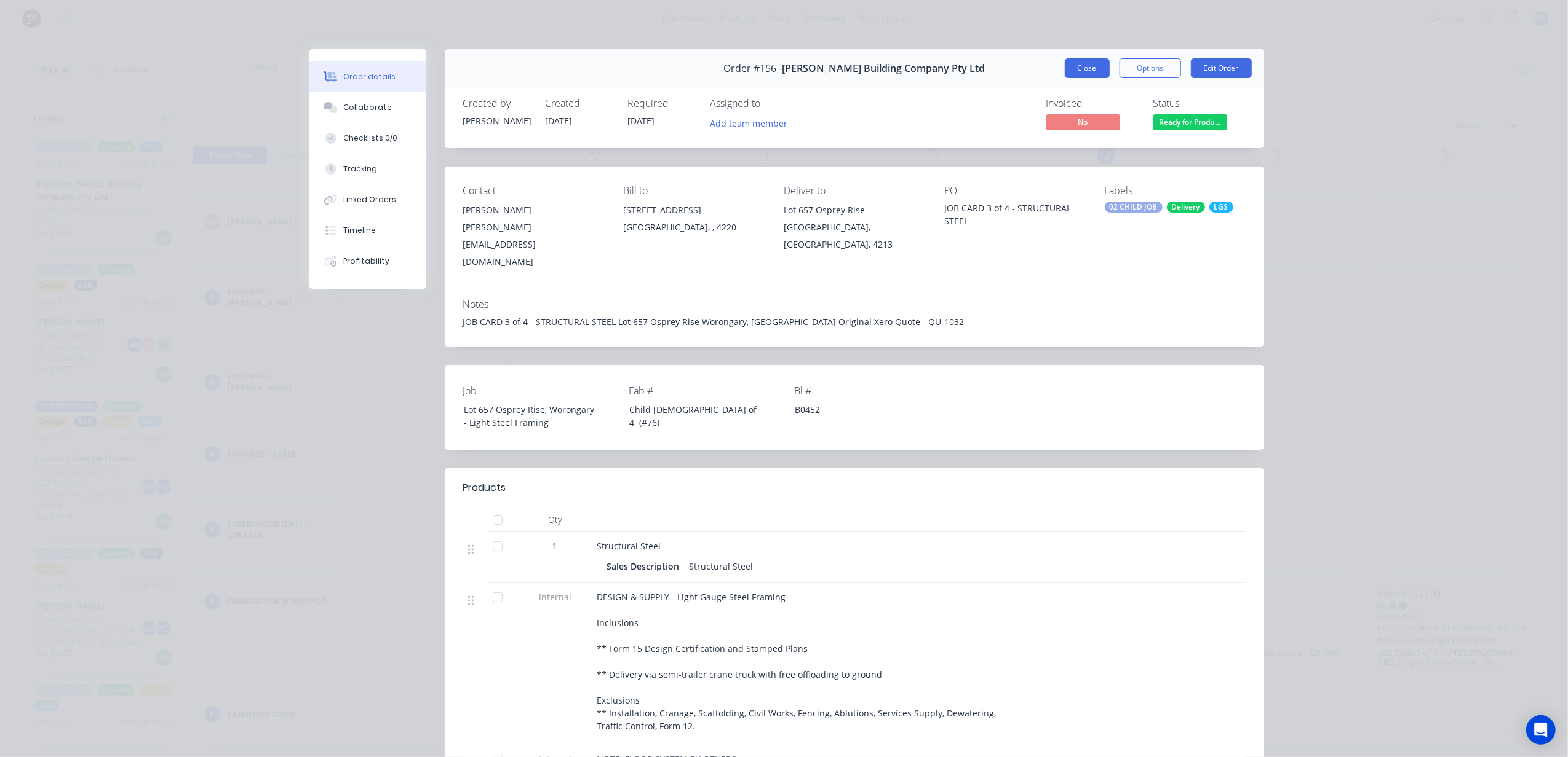
click at [1069, 67] on button "Close" at bounding box center [1087, 68] width 45 height 20
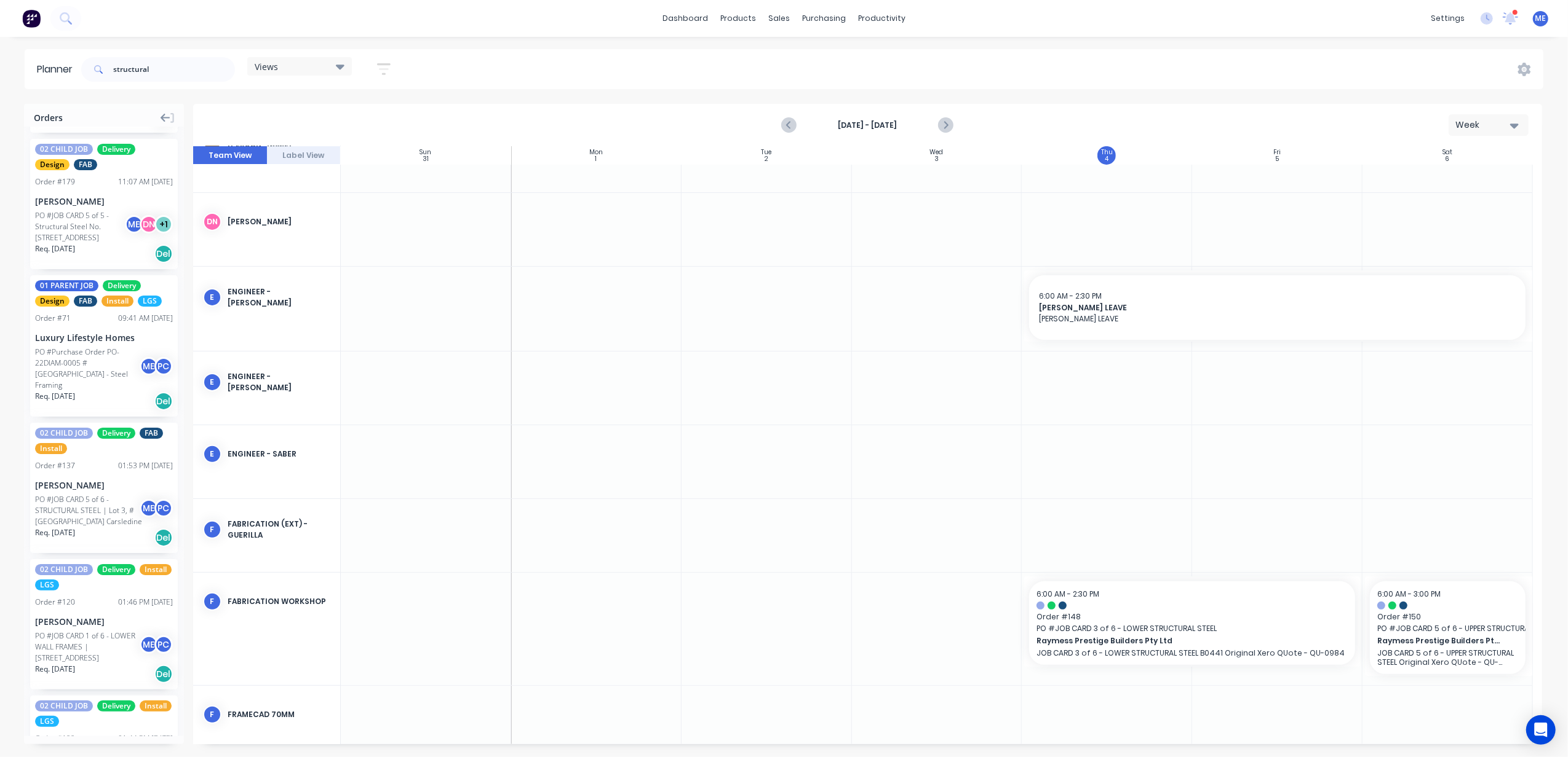
scroll to position [164, 0]
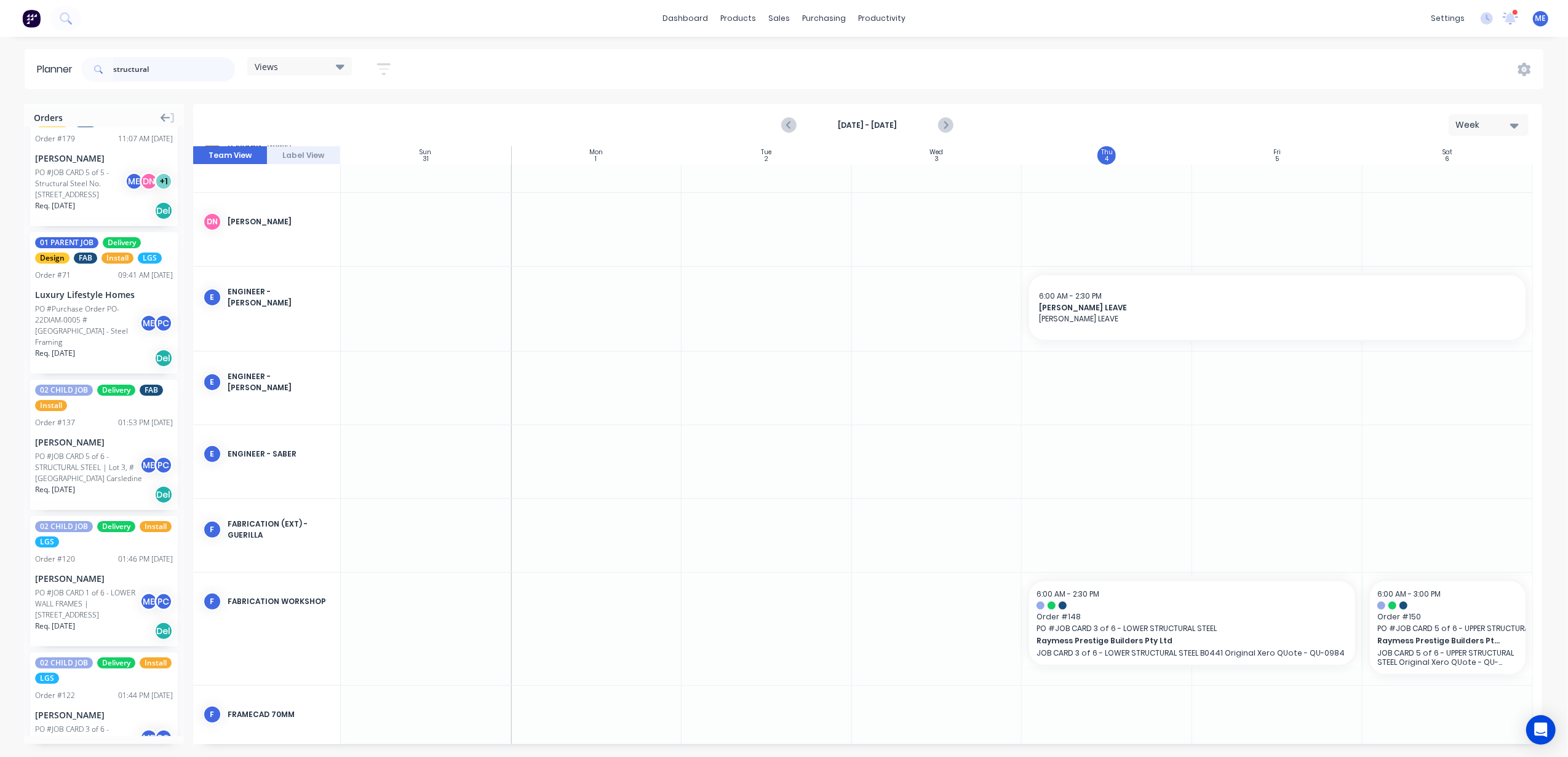
click at [133, 69] on input "structural" at bounding box center [174, 69] width 122 height 25
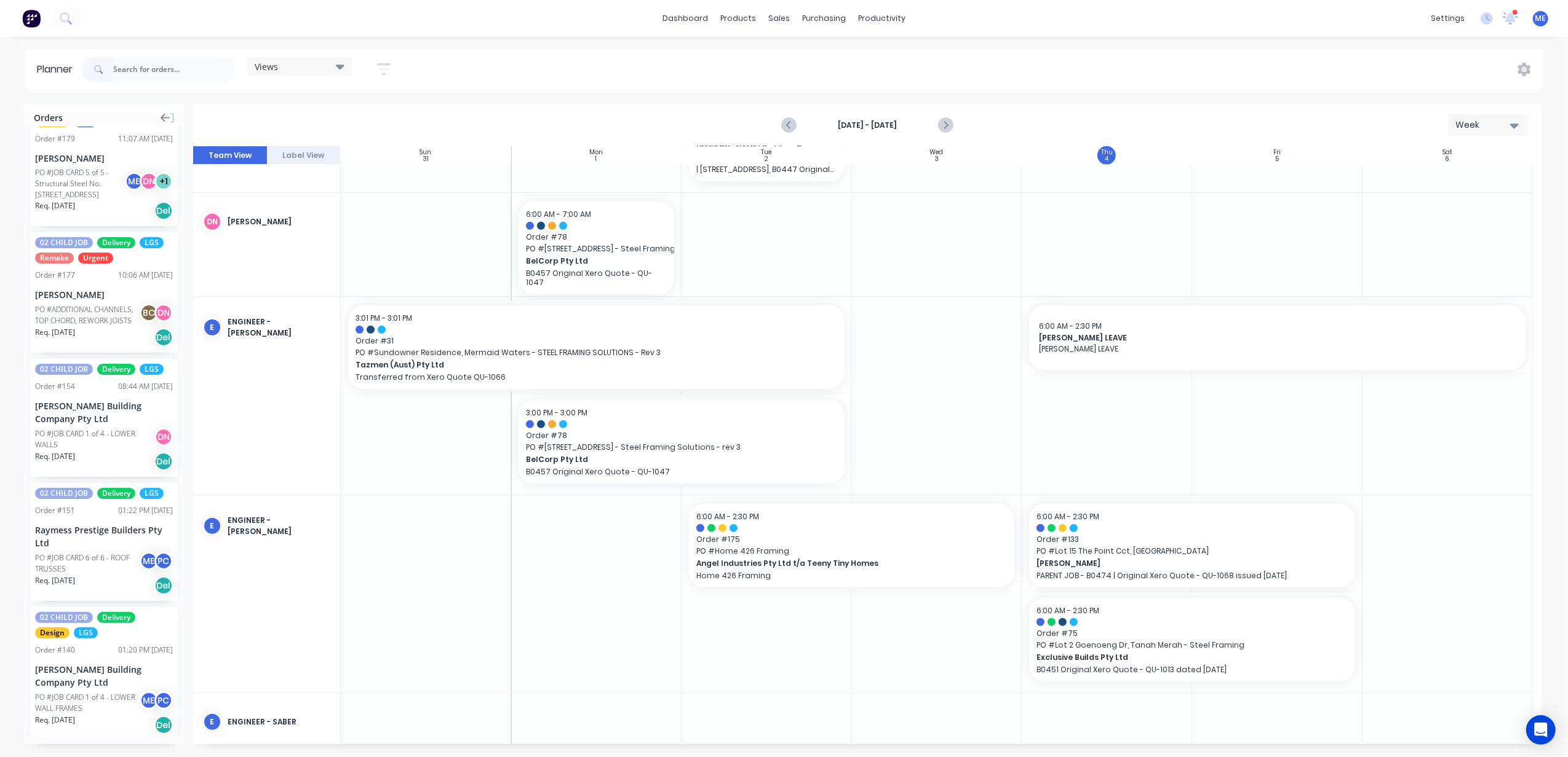
click at [92, 451] on div "PO #JOB CARD 1 of 4 - LOWER WALLS" at bounding box center [97, 439] width 123 height 22
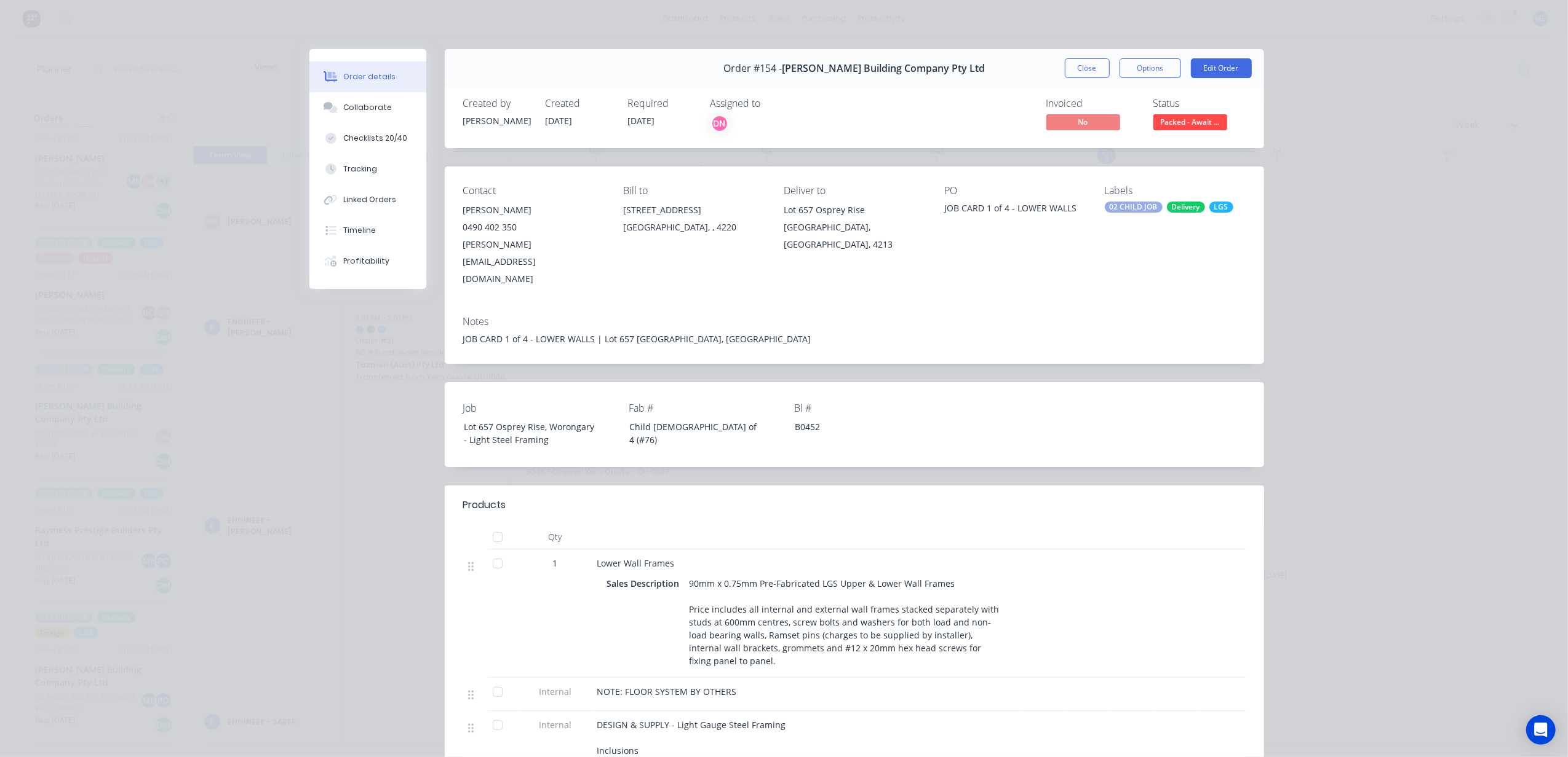
click at [1079, 68] on button "Close" at bounding box center [1087, 68] width 45 height 20
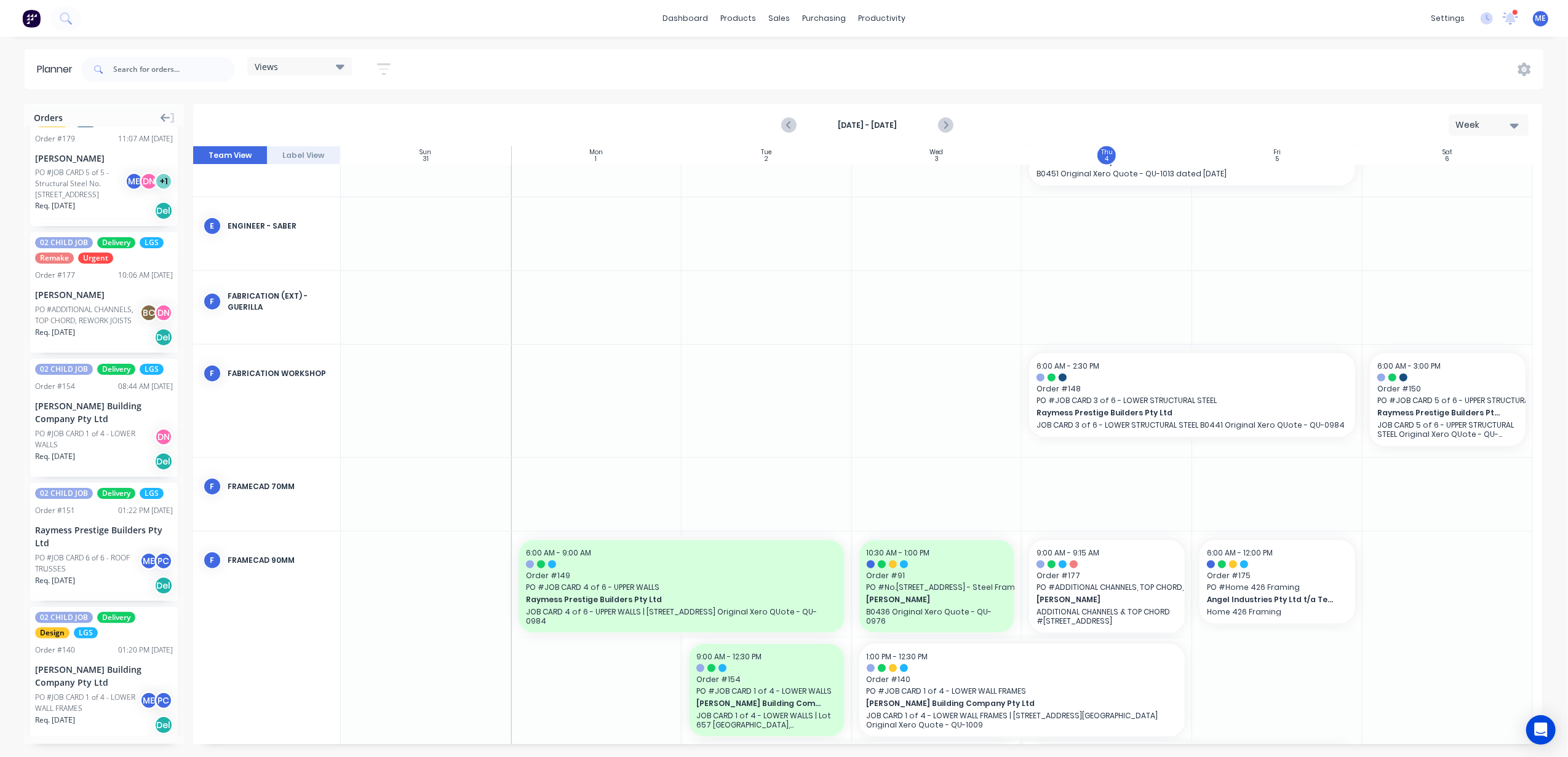
scroll to position [1393, 0]
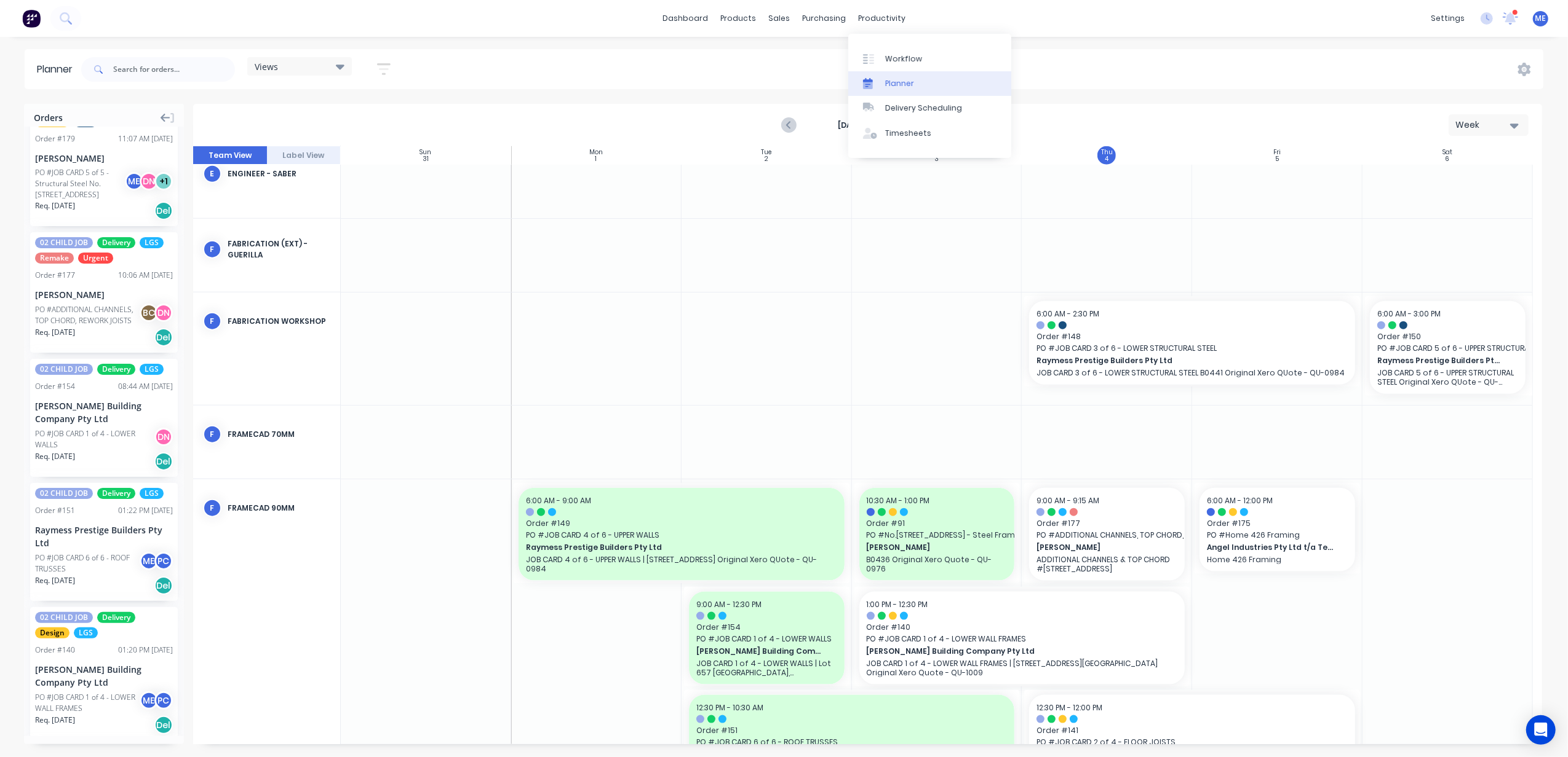
click at [906, 86] on div "Planner" at bounding box center [899, 83] width 29 height 11
click at [903, 82] on div "Planner" at bounding box center [899, 83] width 29 height 11
click at [1100, 65] on div "Views Save new view None (Default) edit DESIGN TEAM (INTERNAL) edit ENGINEERING…" at bounding box center [811, 69] width 1464 height 37
drag, startPoint x: 304, startPoint y: 65, endPoint x: 307, endPoint y: 77, distance: 12.4
click at [304, 65] on div "Views" at bounding box center [300, 66] width 90 height 11
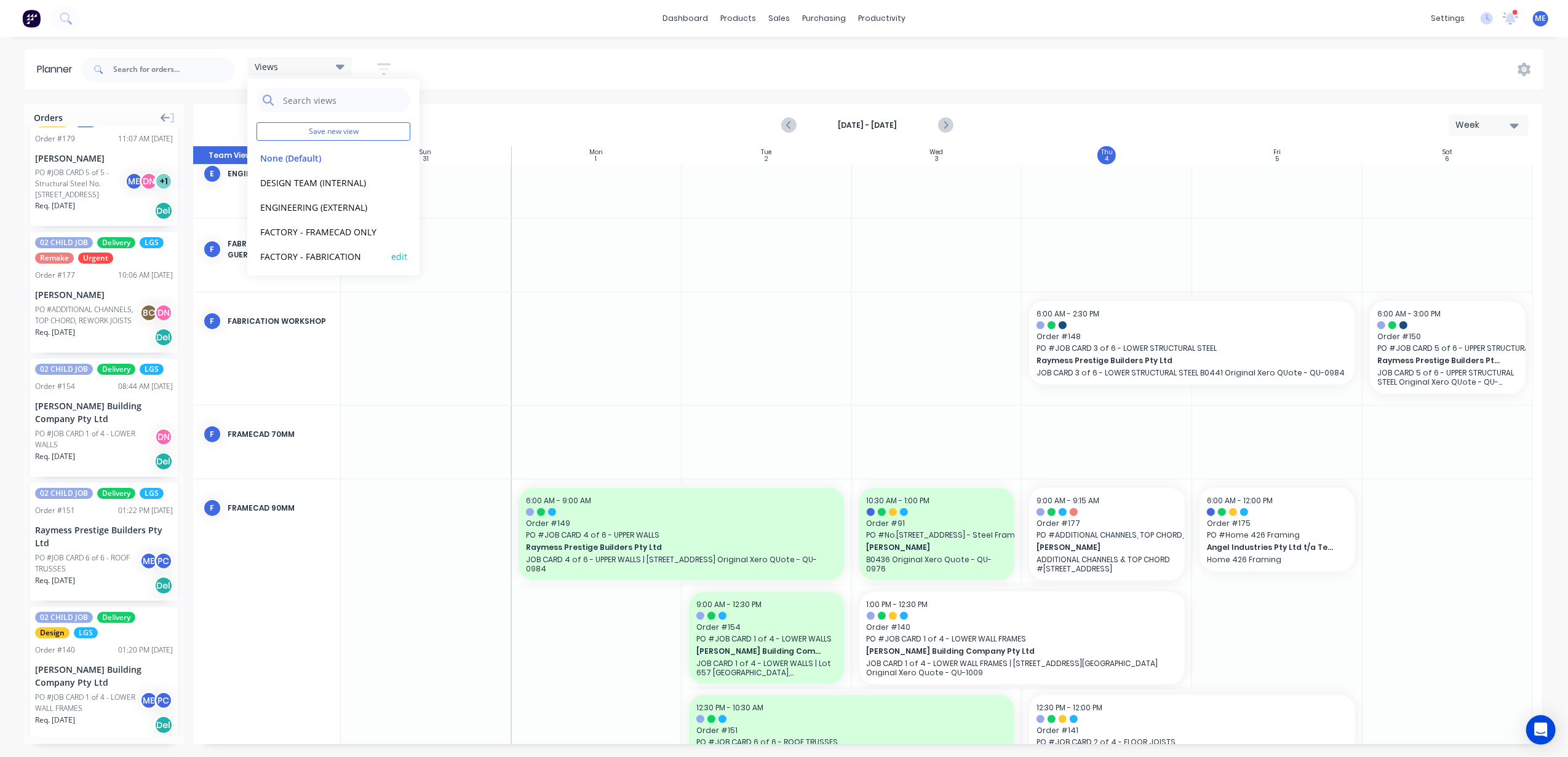
click at [325, 253] on button "FACTORY - FABRICATION" at bounding box center [322, 256] width 131 height 14
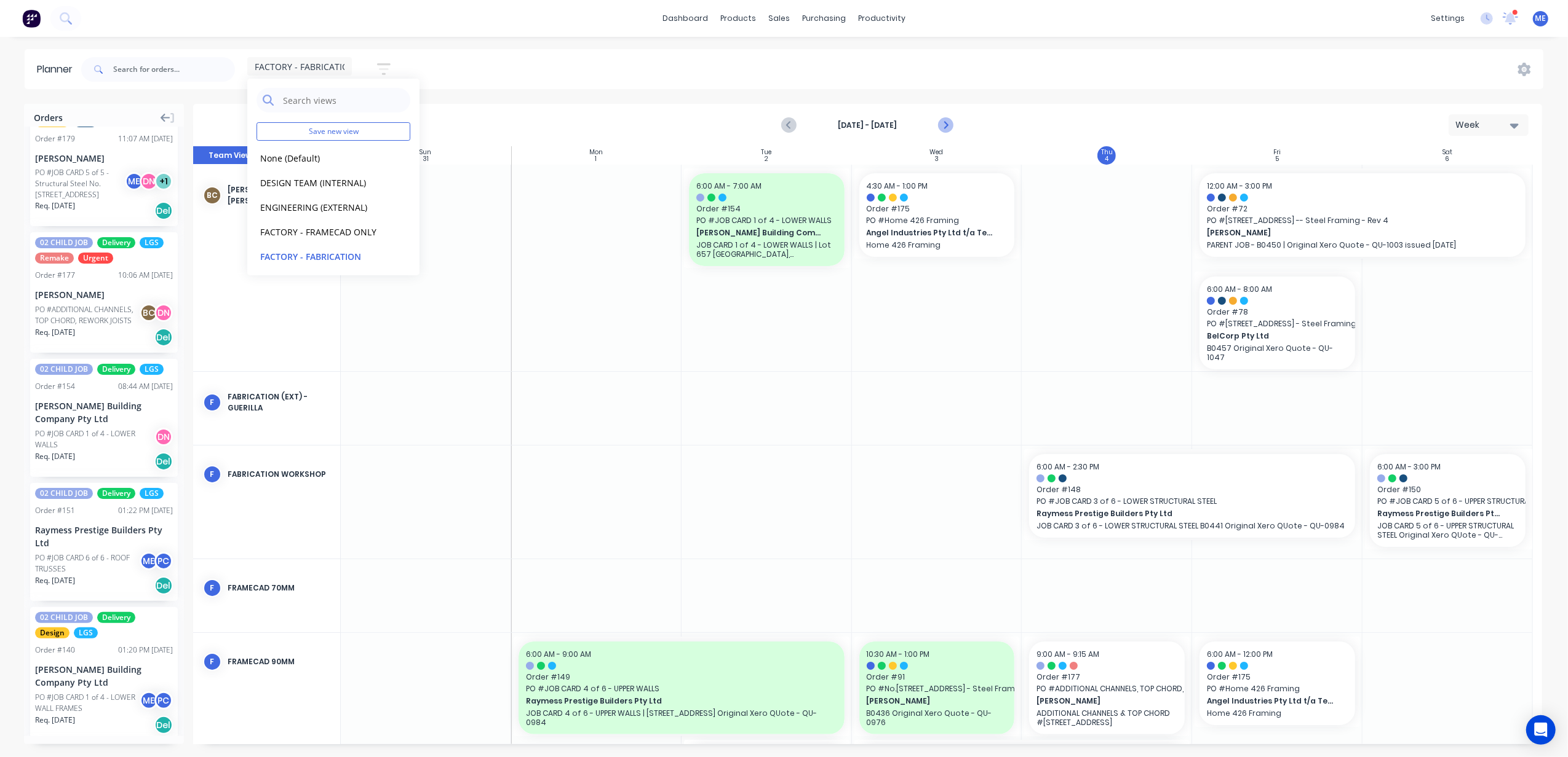
click at [947, 127] on icon "Next page" at bounding box center [945, 125] width 15 height 15
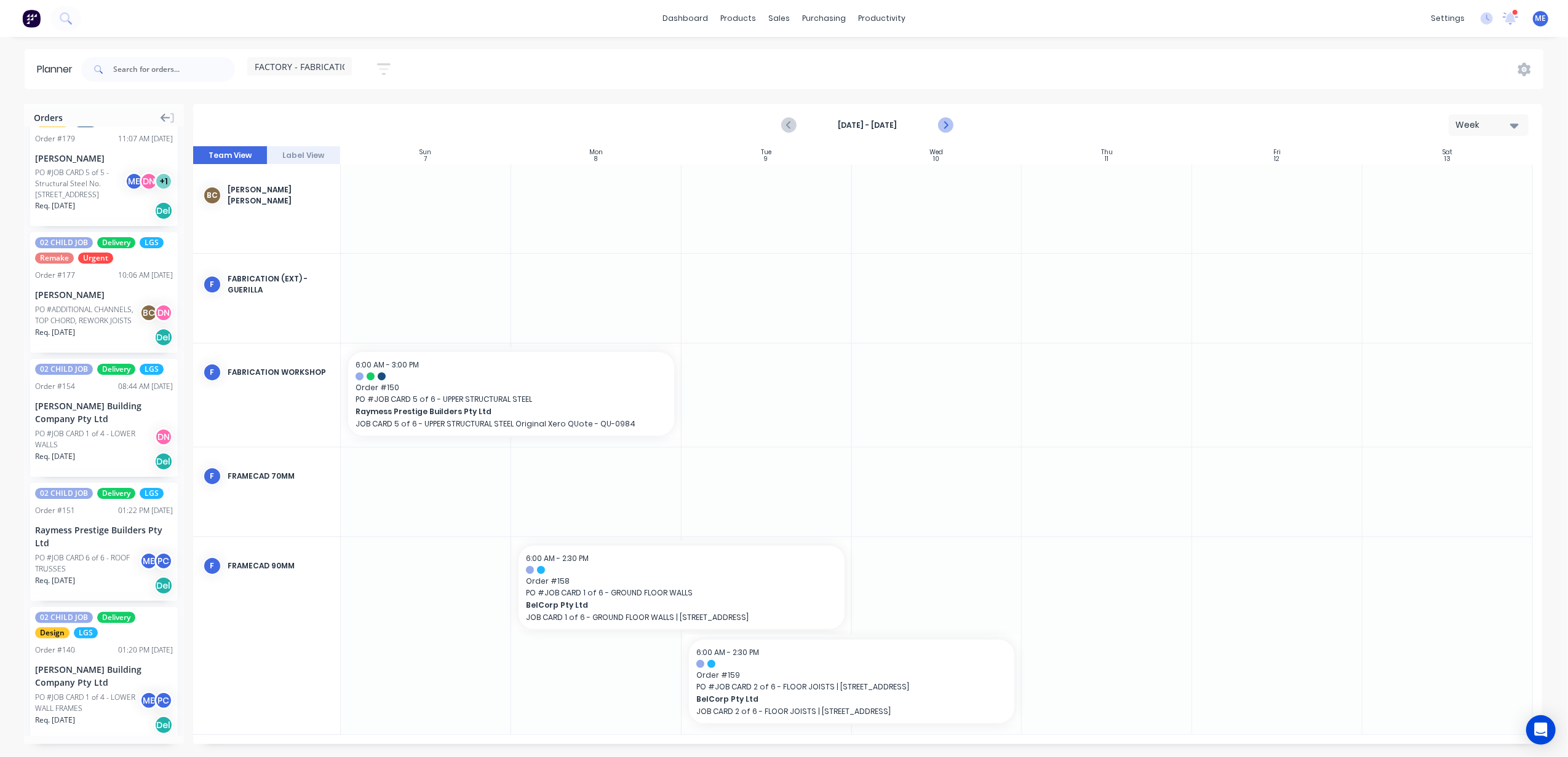
click at [947, 121] on icon "Next page" at bounding box center [945, 125] width 15 height 15
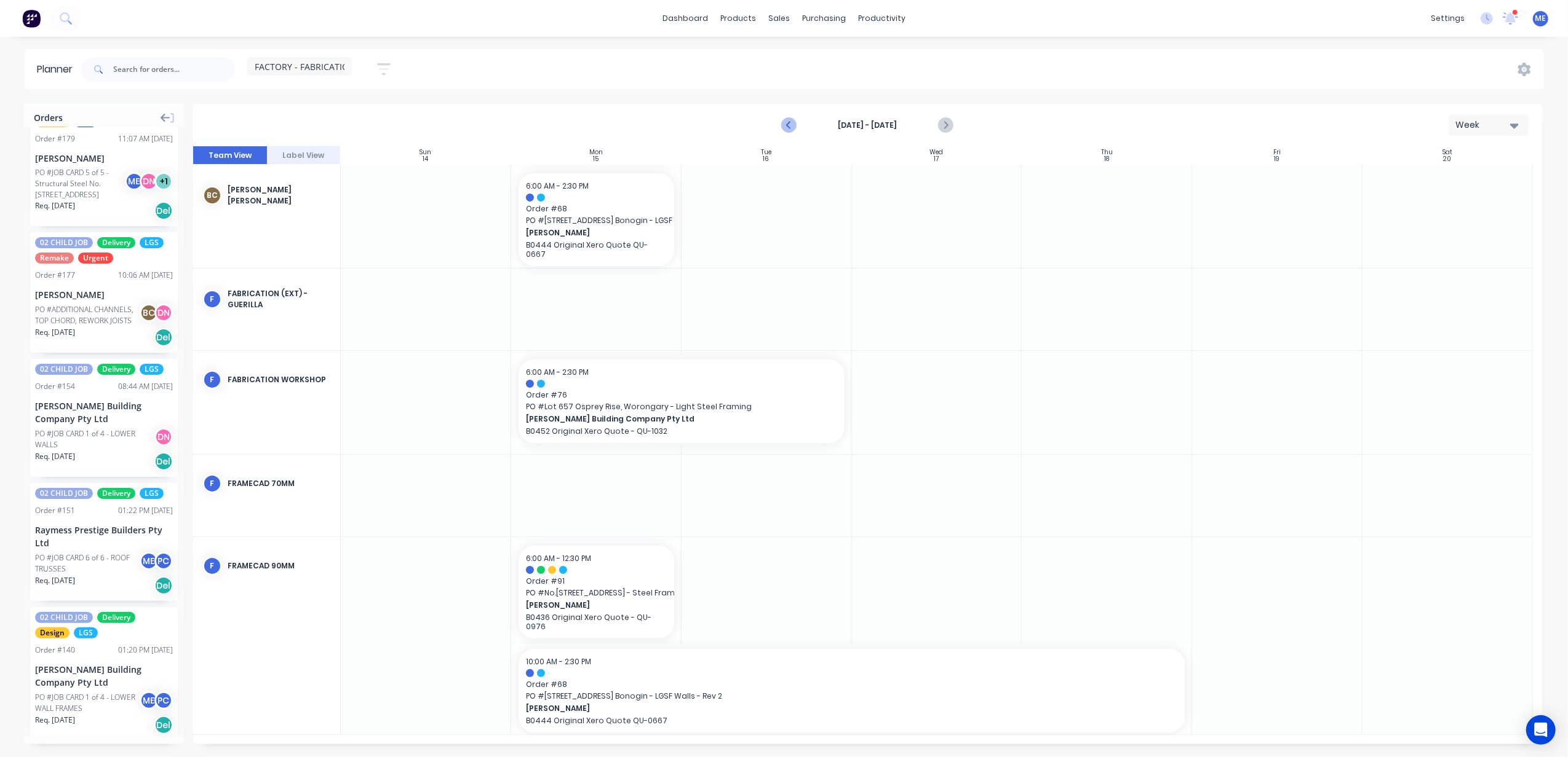
click at [781, 124] on button "Previous page" at bounding box center [790, 125] width 25 height 25
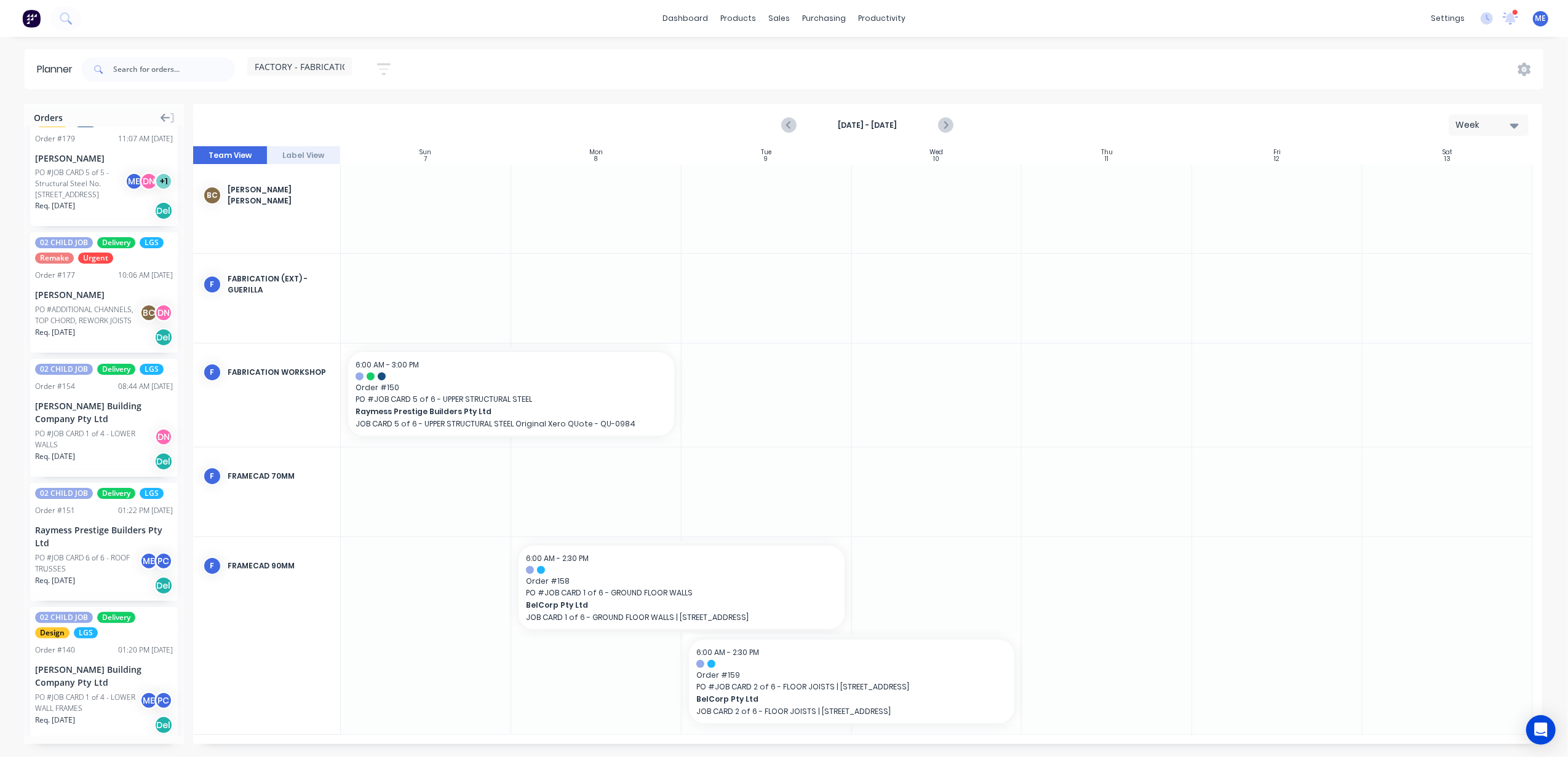
click at [311, 64] on span "FACTORY - FABRICATION" at bounding box center [305, 66] width 101 height 13
click at [308, 154] on button "None (Default)" at bounding box center [322, 158] width 131 height 14
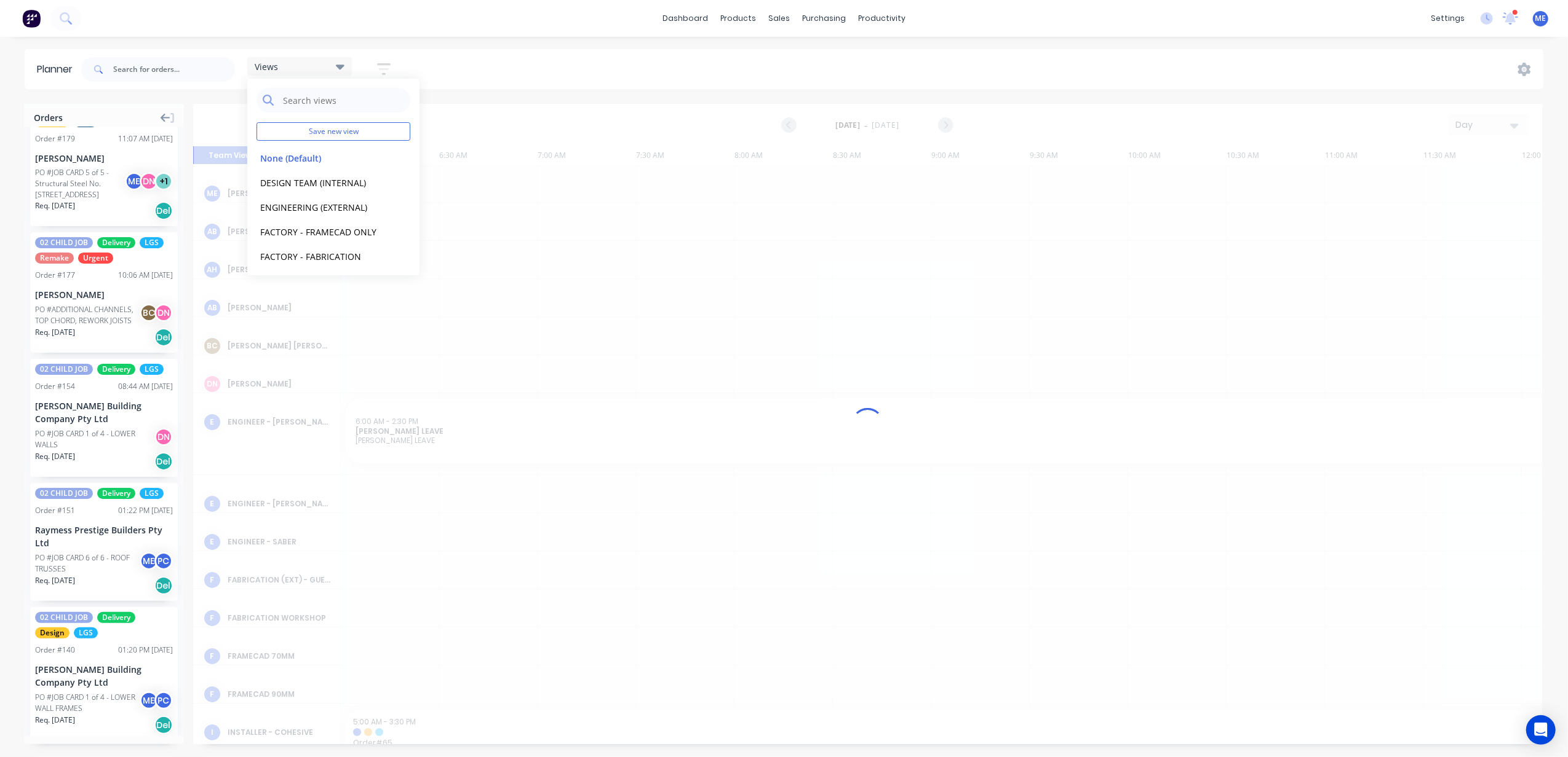
scroll to position [0, 476]
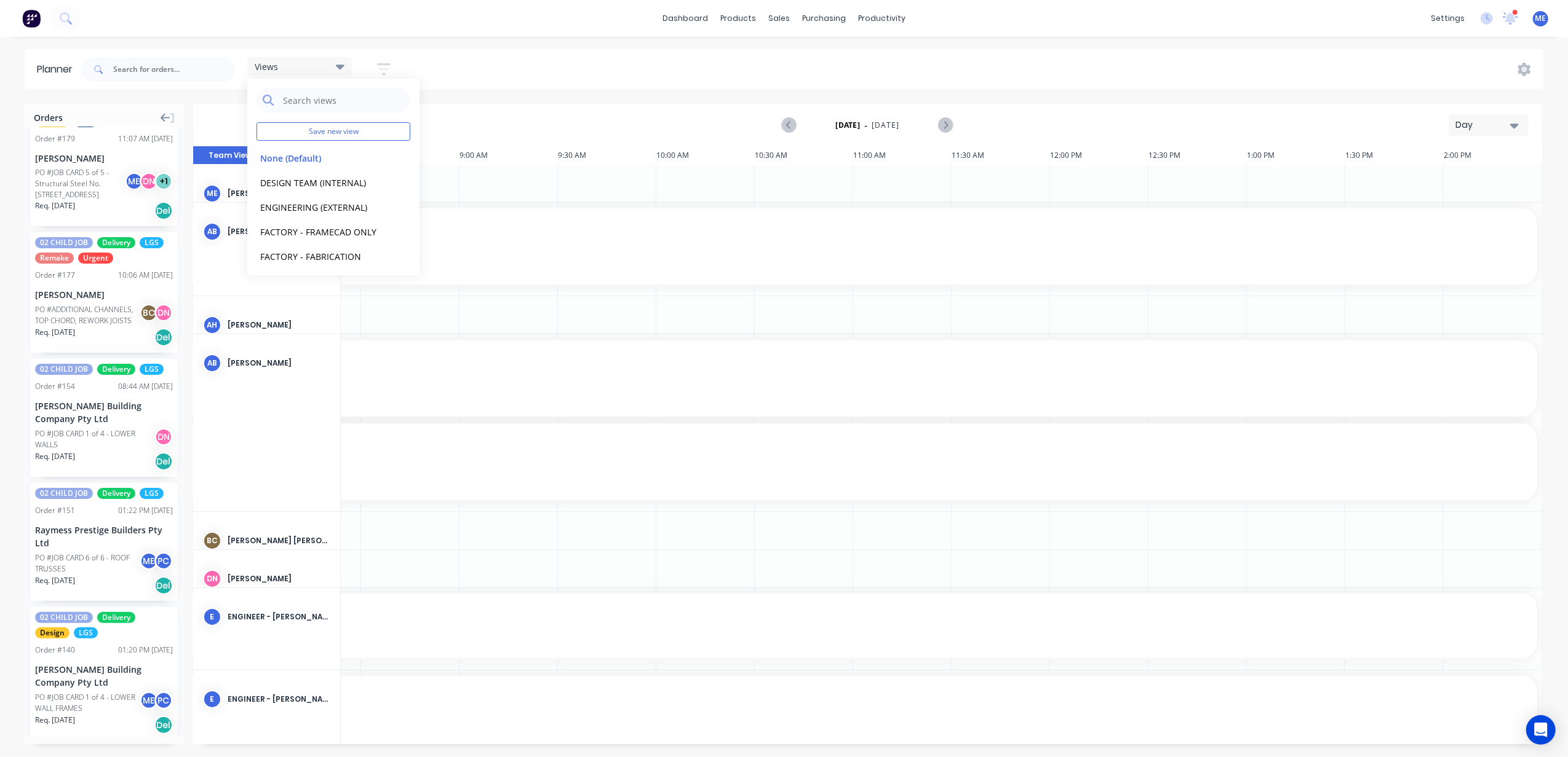
click at [1477, 127] on div "Day" at bounding box center [1483, 125] width 56 height 13
click at [1452, 182] on div "Week" at bounding box center [1466, 182] width 122 height 25
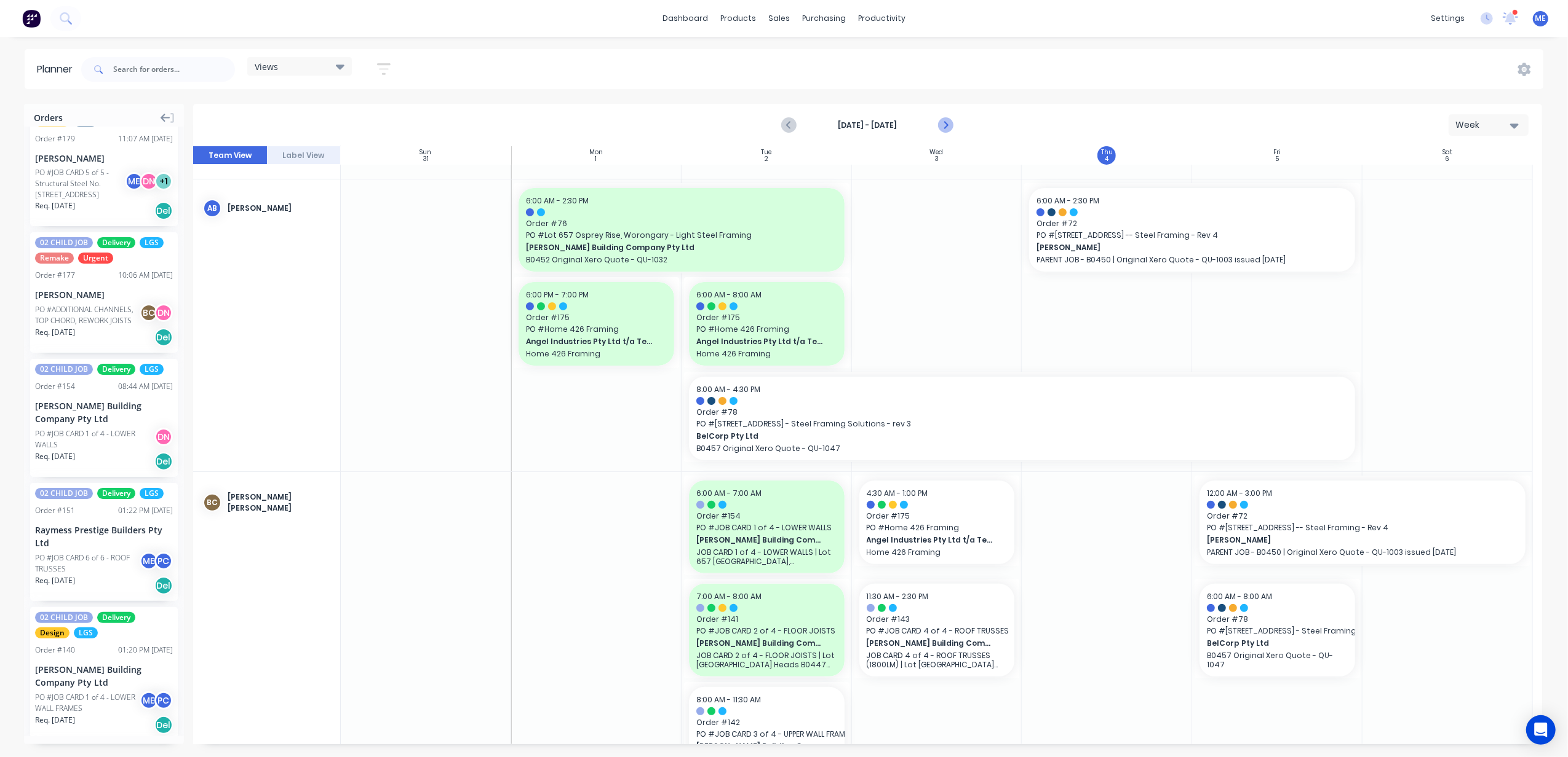
click at [947, 123] on icon "Next page" at bounding box center [945, 125] width 15 height 15
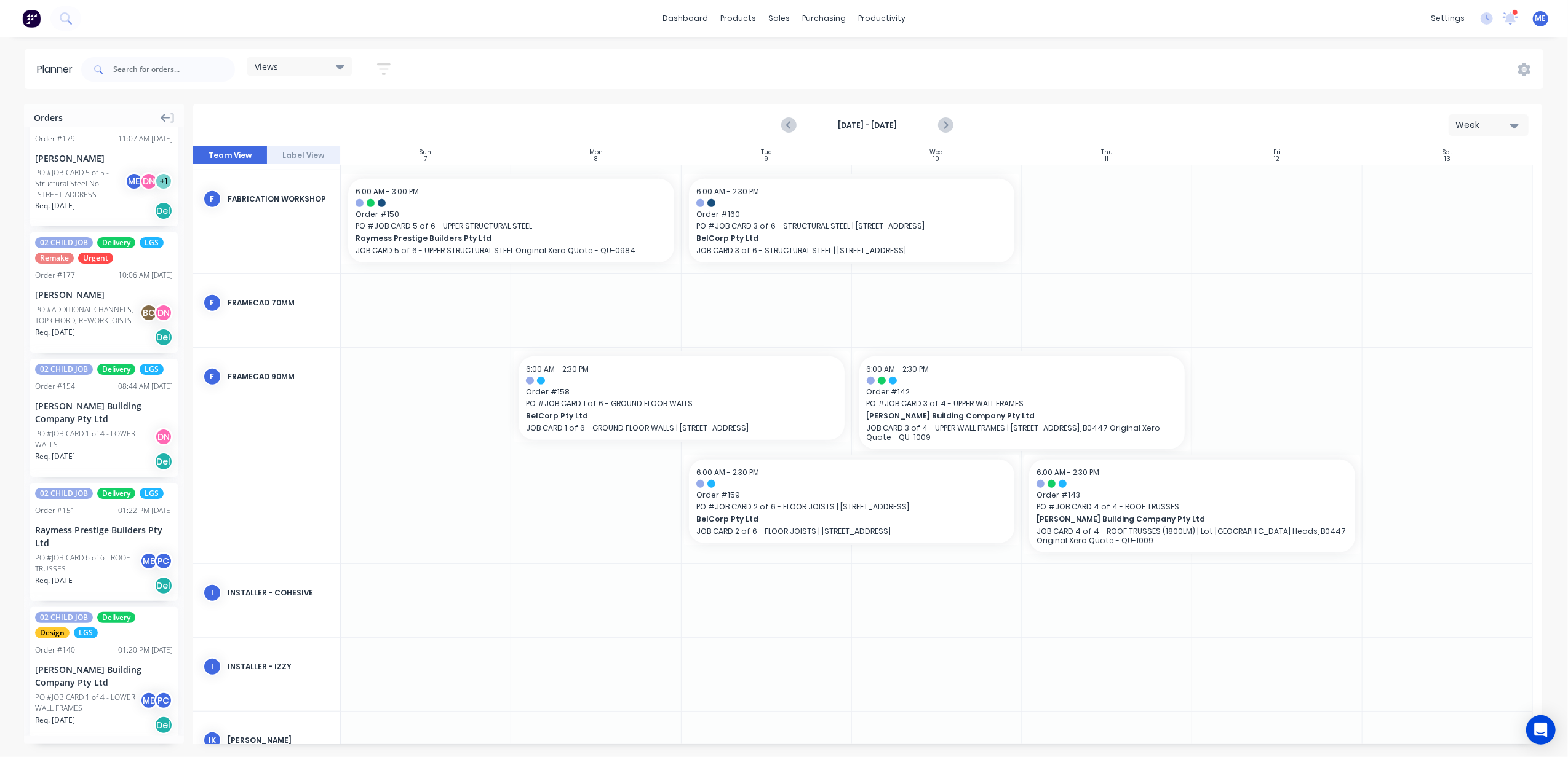
scroll to position [1056, 0]
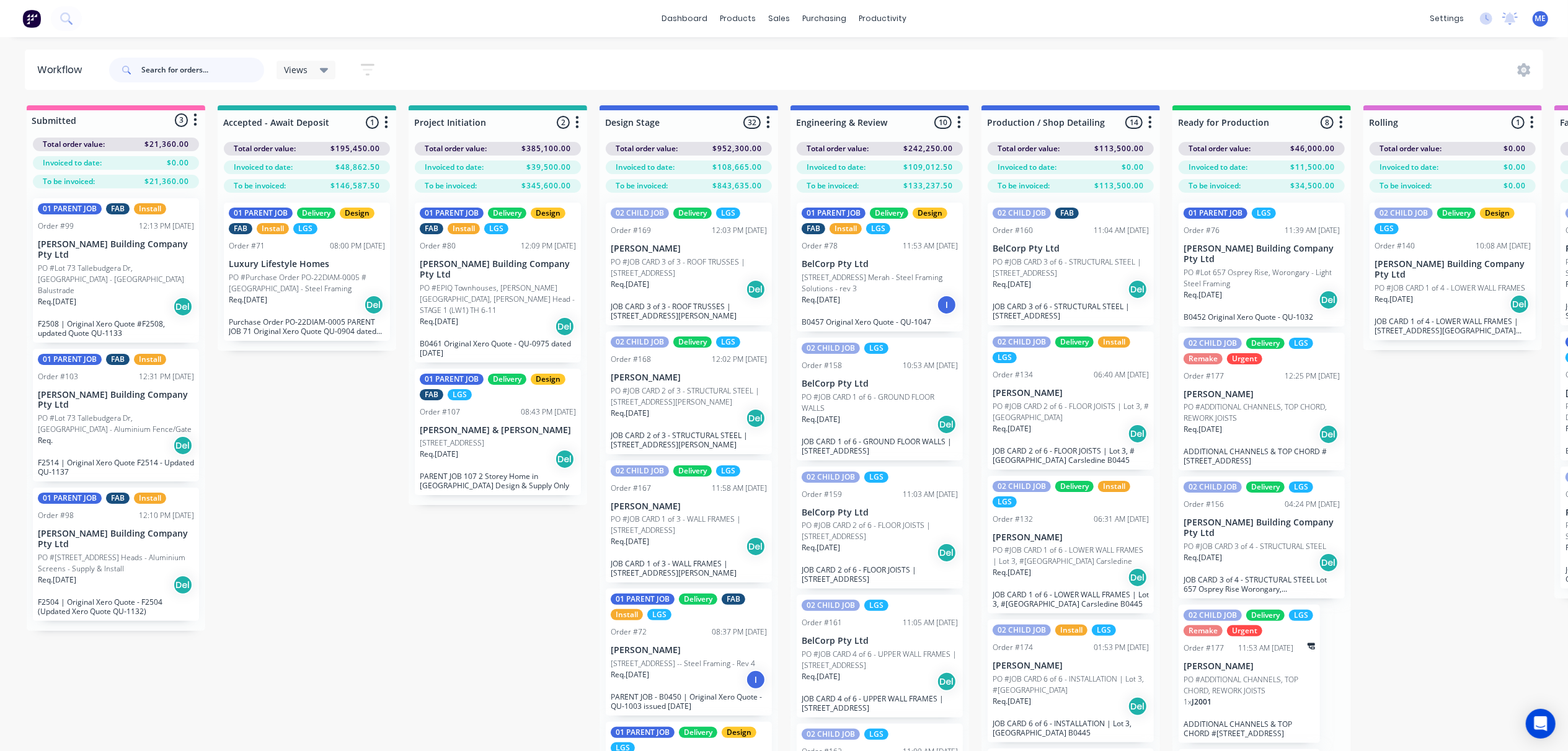
click at [167, 66] on input "text" at bounding box center [203, 70] width 123 height 25
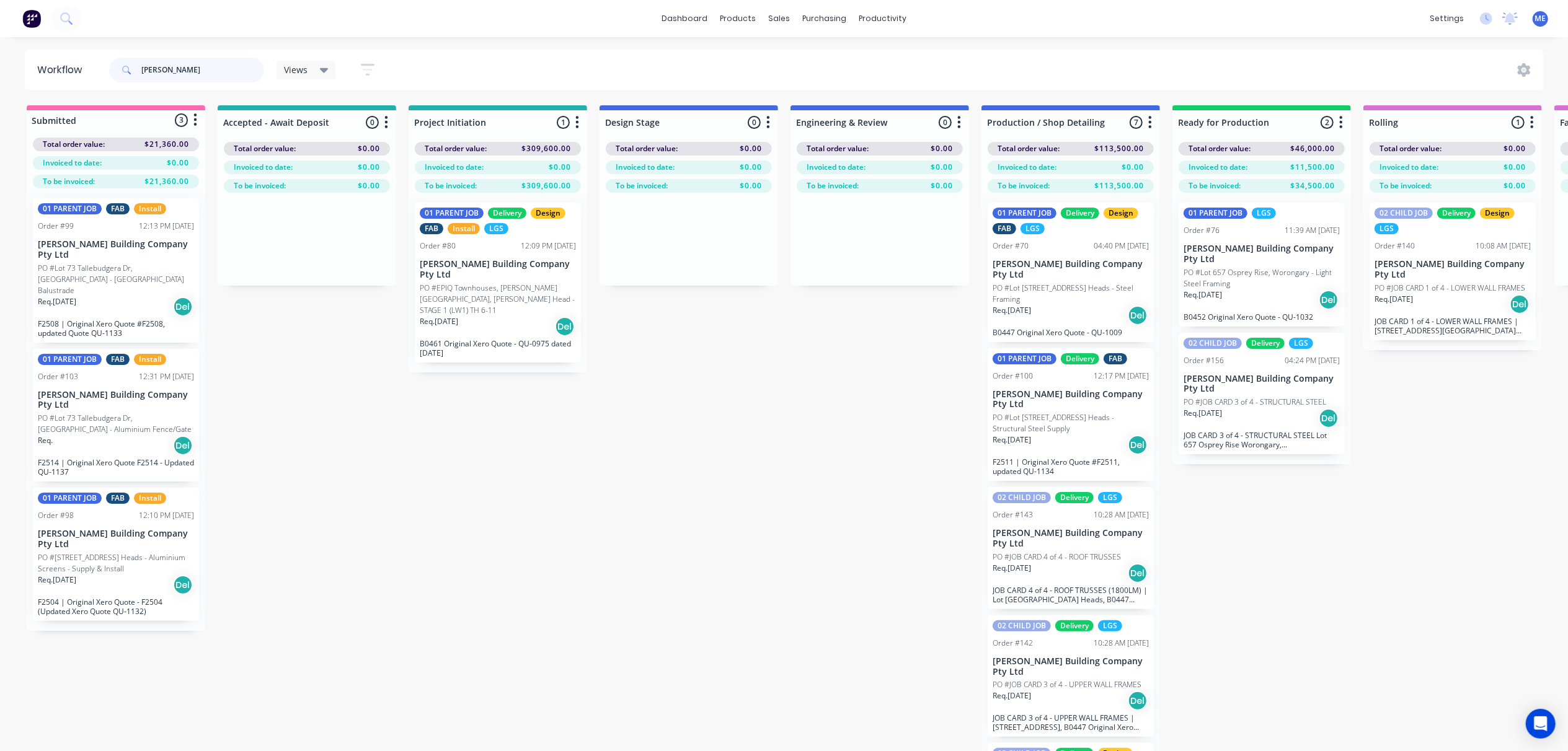
type input "[PERSON_NAME]"
click at [1041, 419] on p "PO #Lot [STREET_ADDRESS] Heads - Structural Steel Supply" at bounding box center [1071, 422] width 156 height 22
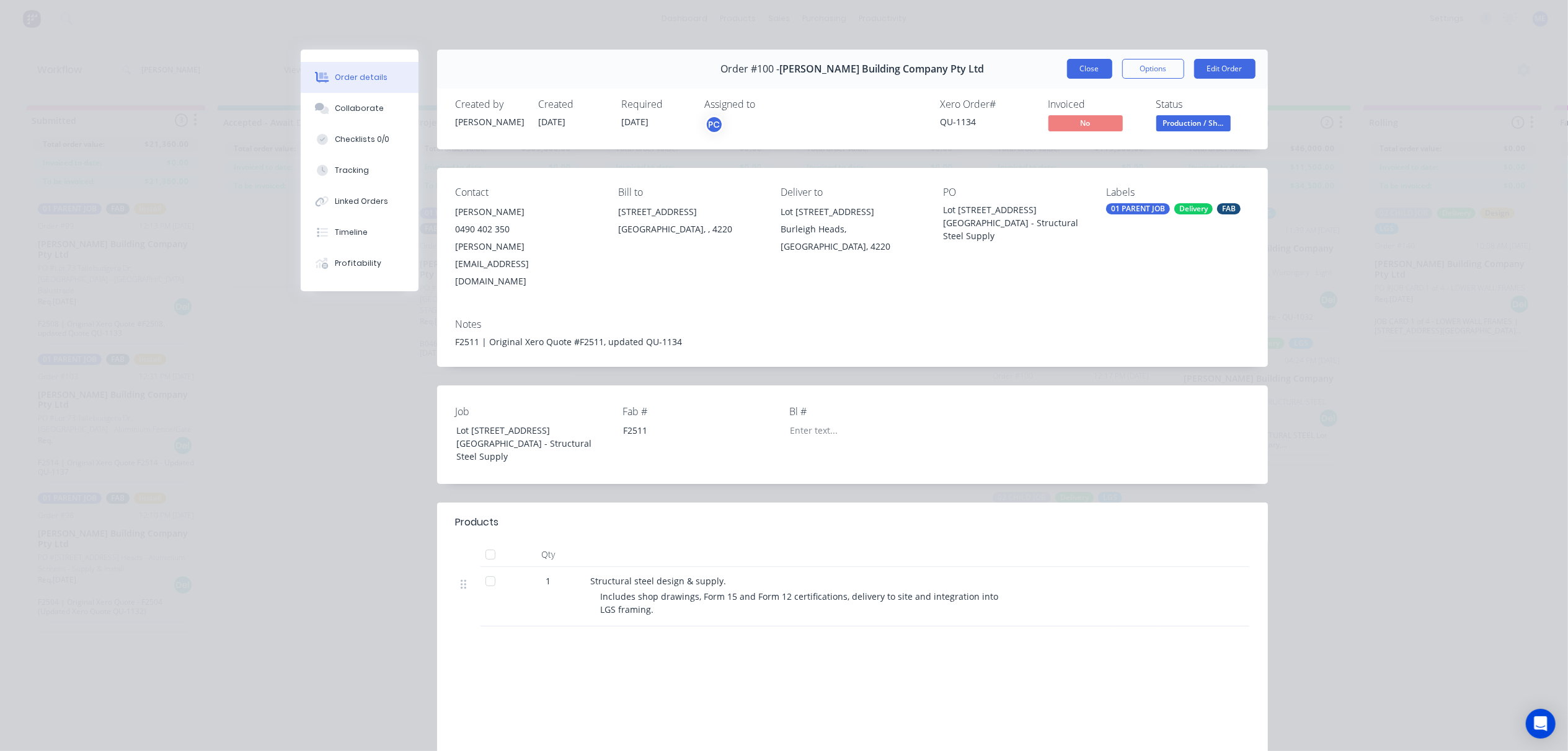
click at [1087, 72] on button "Close" at bounding box center [1090, 69] width 45 height 20
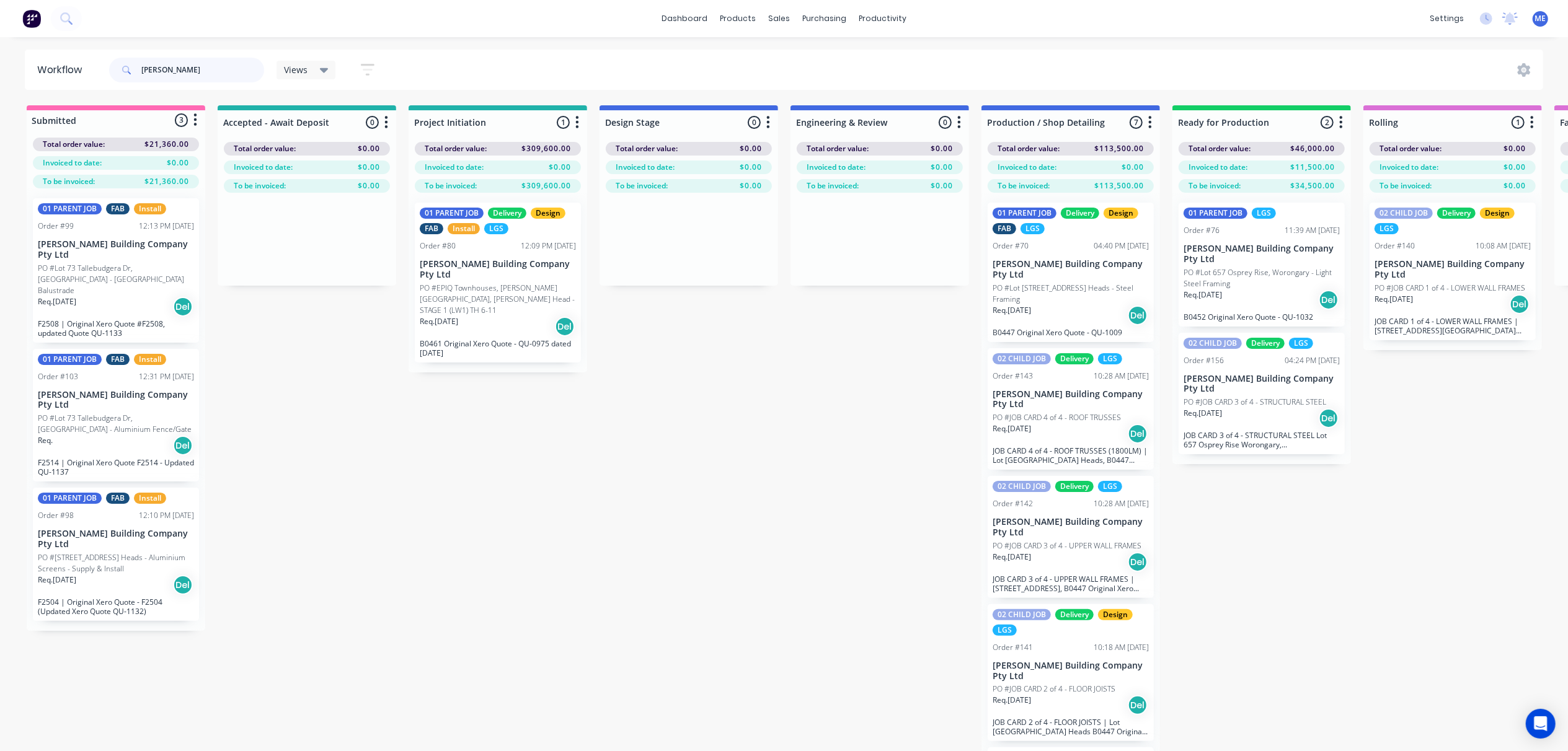
drag, startPoint x: 603, startPoint y: 457, endPoint x: -1456, endPoint y: 360, distance: 2061.3
click at [0, 360] on html "dashboard products sales purchasing productivity dashboard products Product Cat…" at bounding box center [784, 338] width 1568 height 677
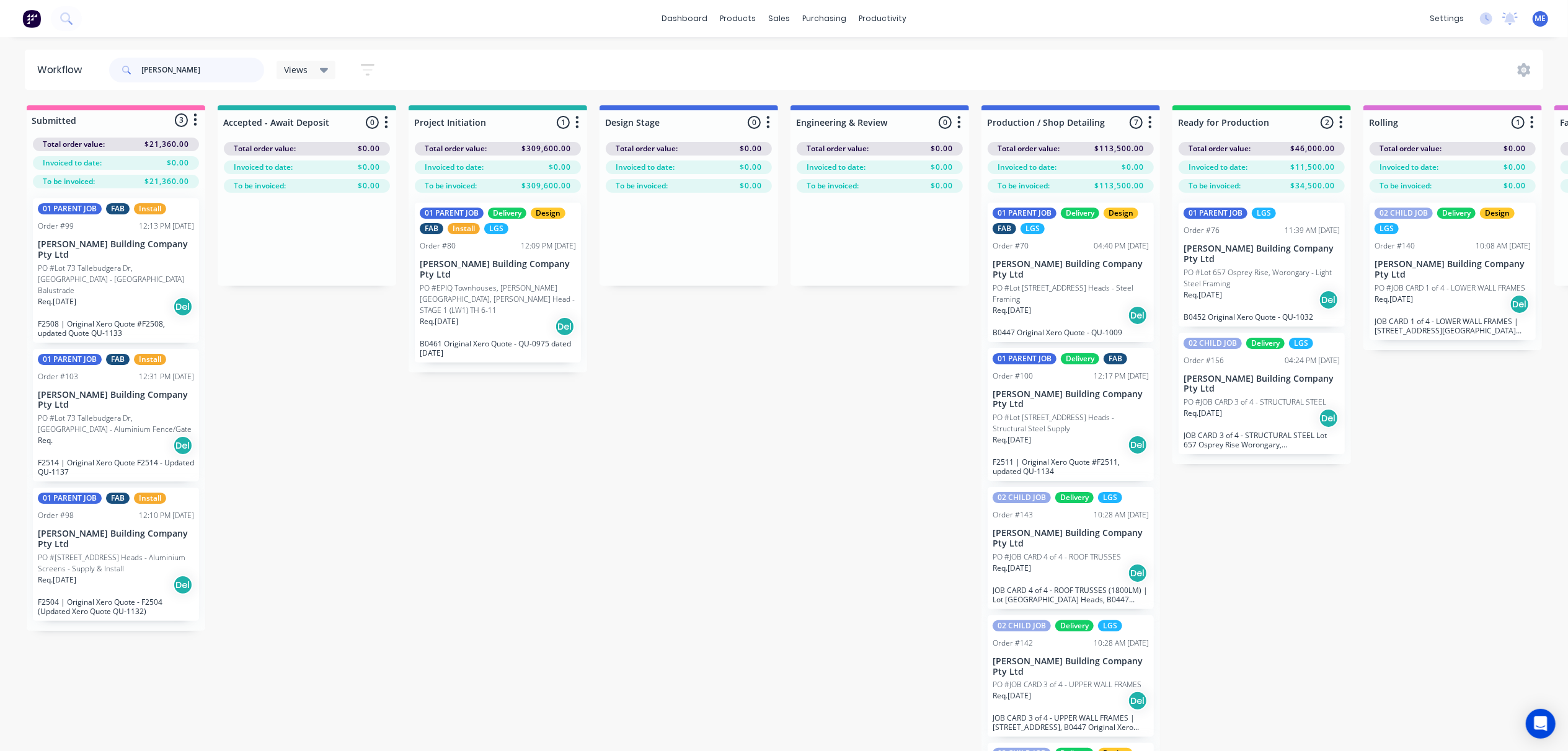
click at [189, 65] on input "[PERSON_NAME]" at bounding box center [203, 70] width 123 height 25
click at [67, 18] on icon at bounding box center [66, 18] width 12 height 12
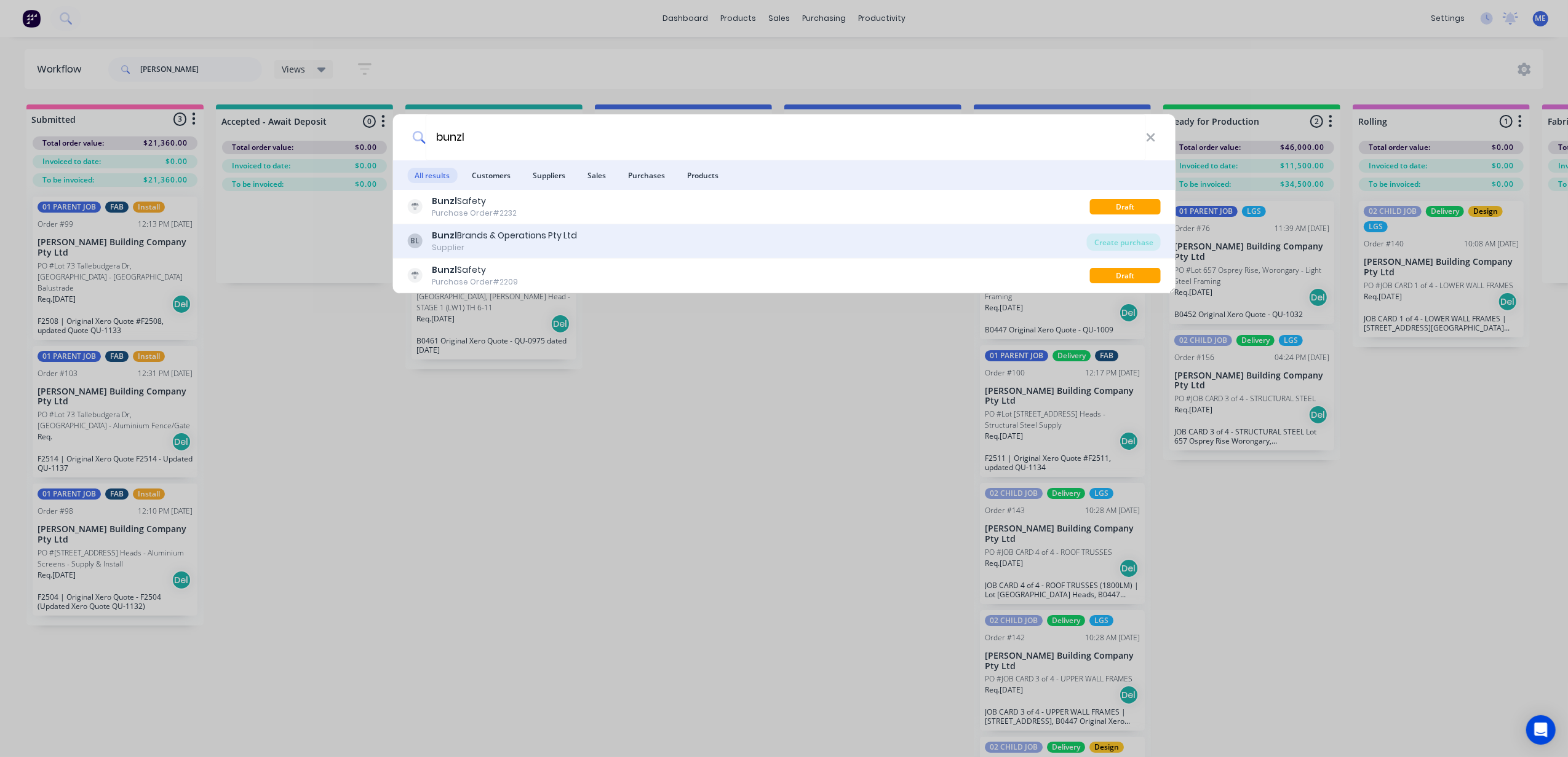
type input "bunzl"
click at [609, 240] on div "BL Bunzl Brands & Operations Pty Ltd Supplier" at bounding box center [747, 241] width 680 height 24
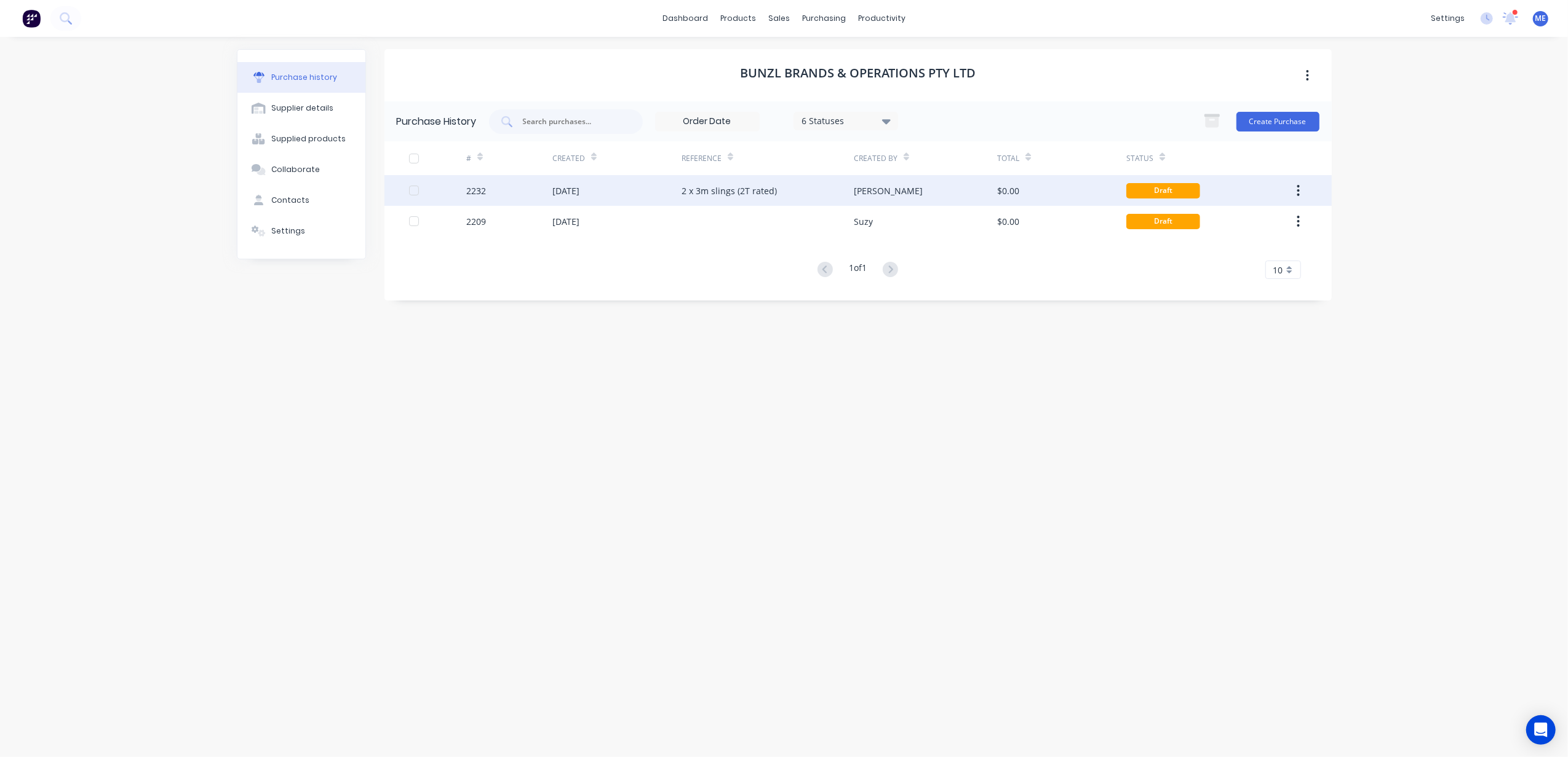
click at [1157, 187] on div "Draft" at bounding box center [1163, 191] width 74 height 15
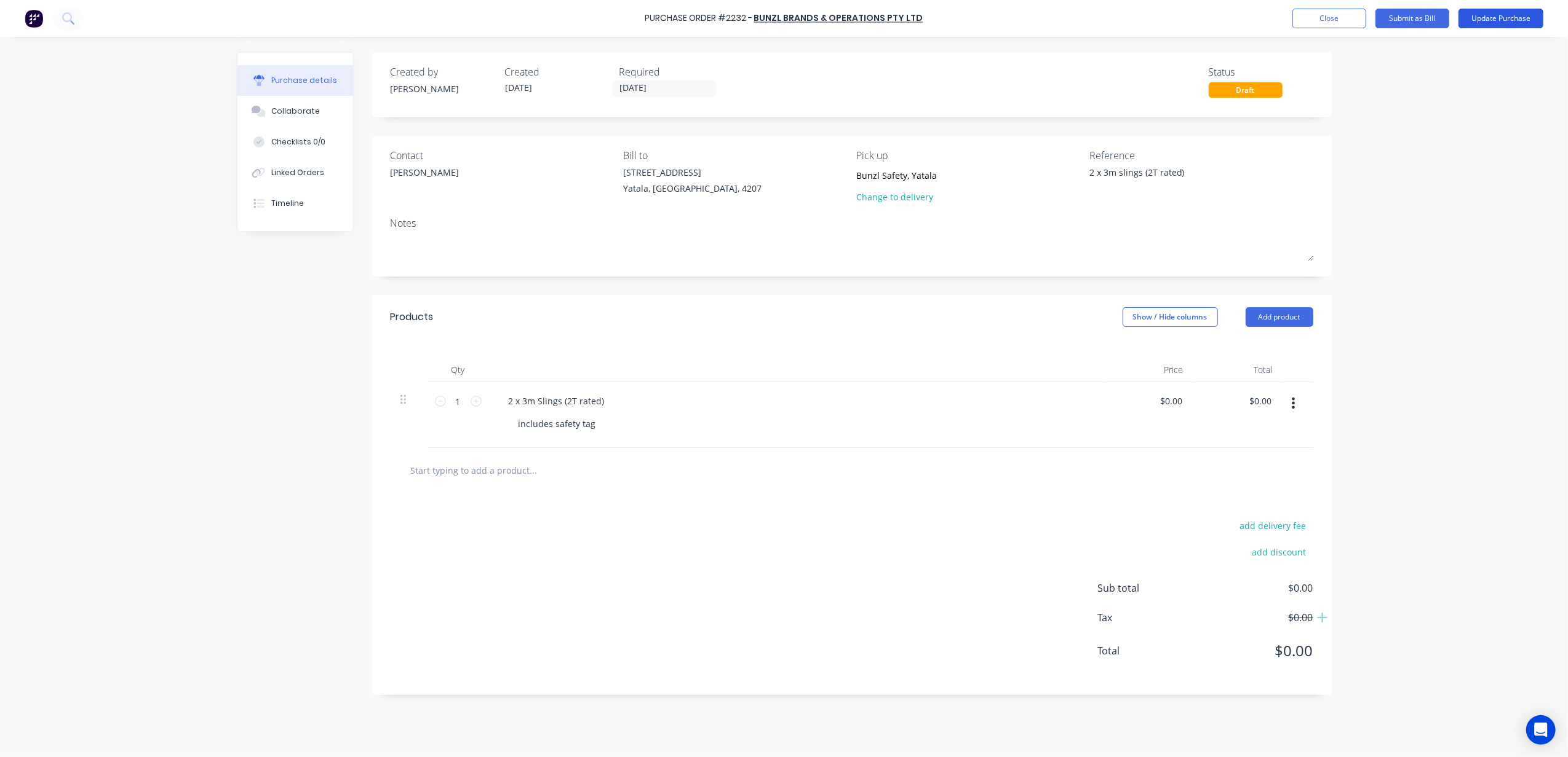
click at [1494, 25] on button "Update Purchase" at bounding box center [1500, 18] width 85 height 20
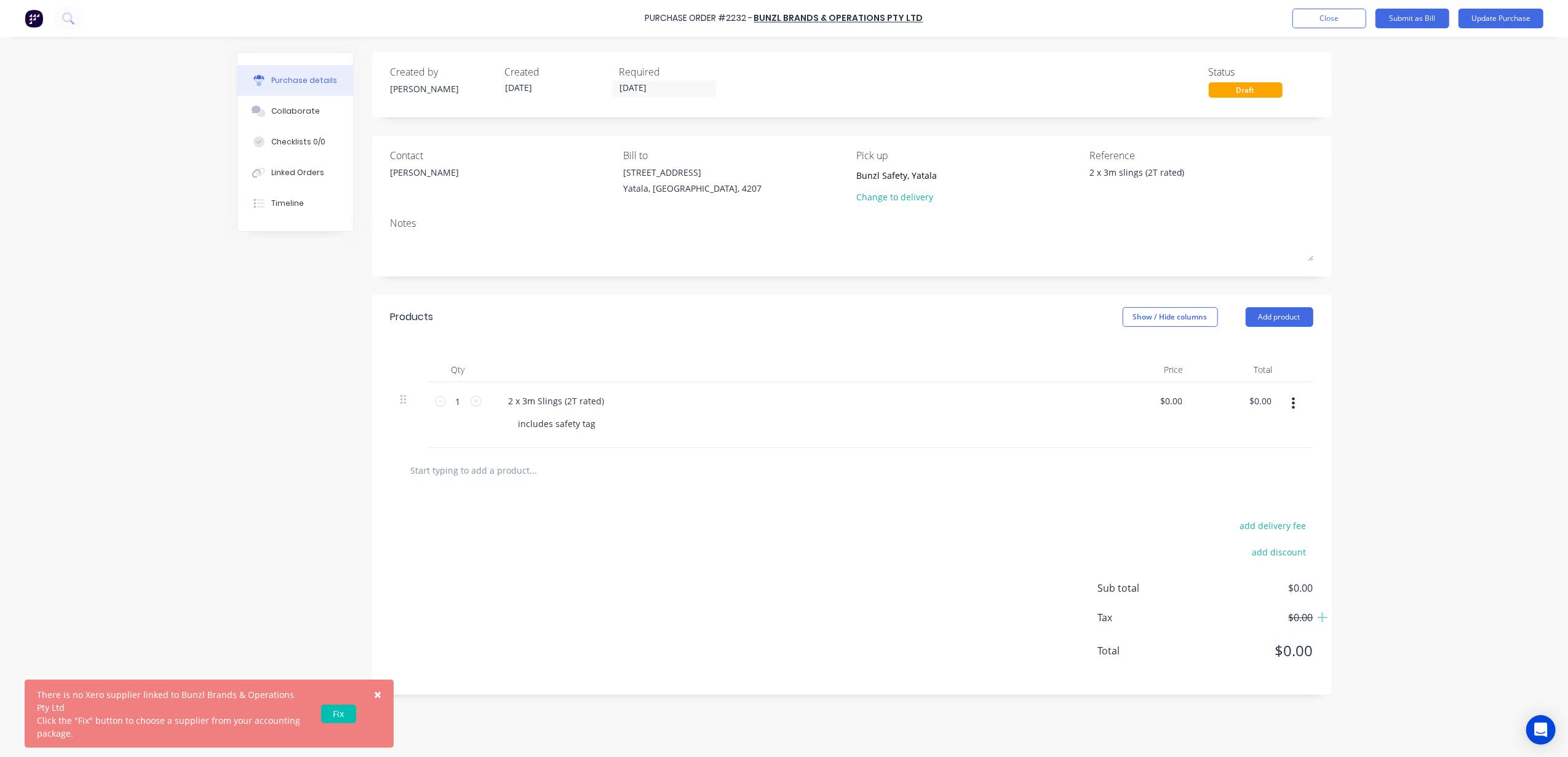
type textarea "x"
click at [340, 716] on link "Fix" at bounding box center [338, 714] width 35 height 19
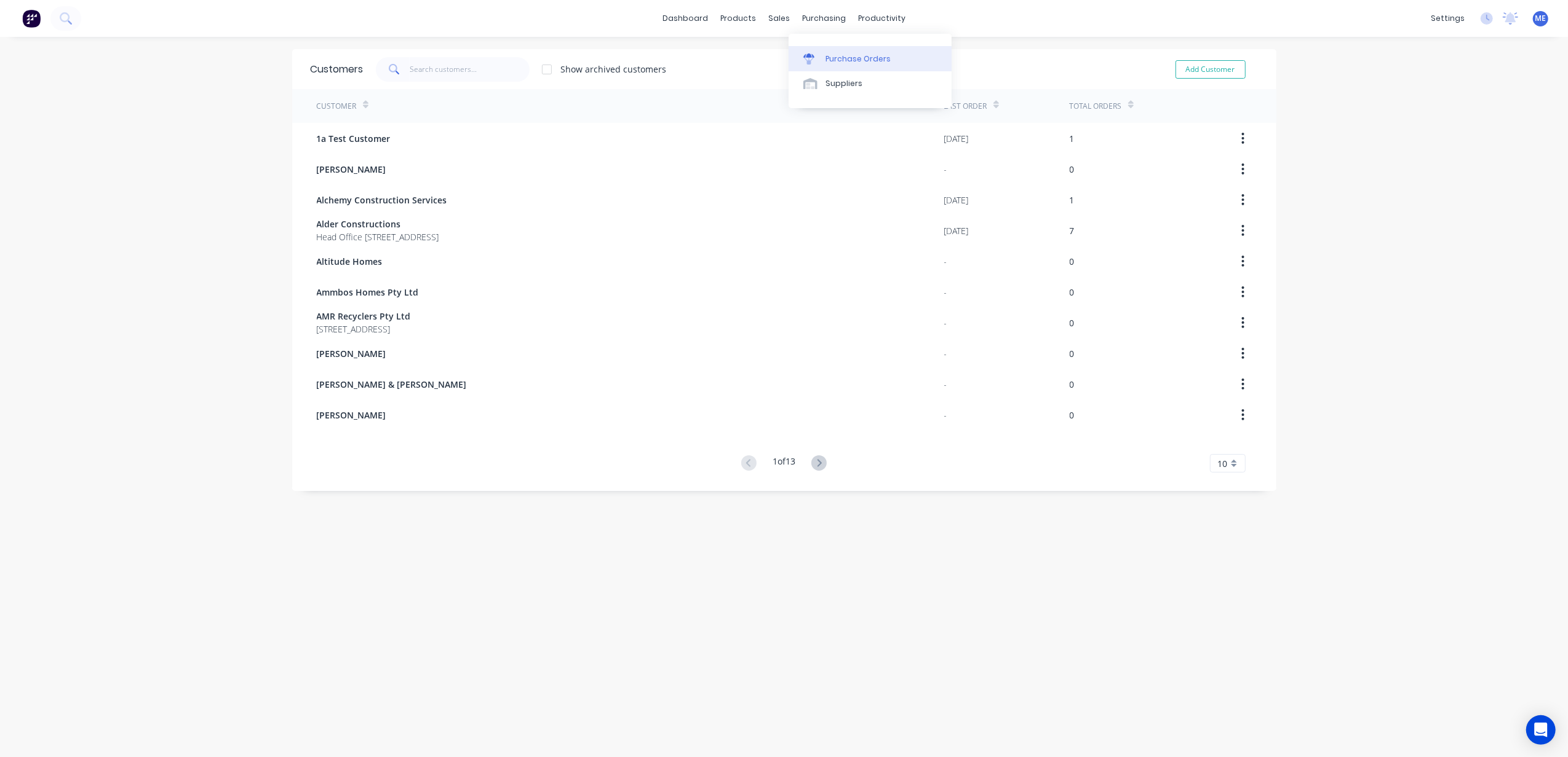
click at [839, 60] on div "Purchase Orders" at bounding box center [858, 59] width 65 height 11
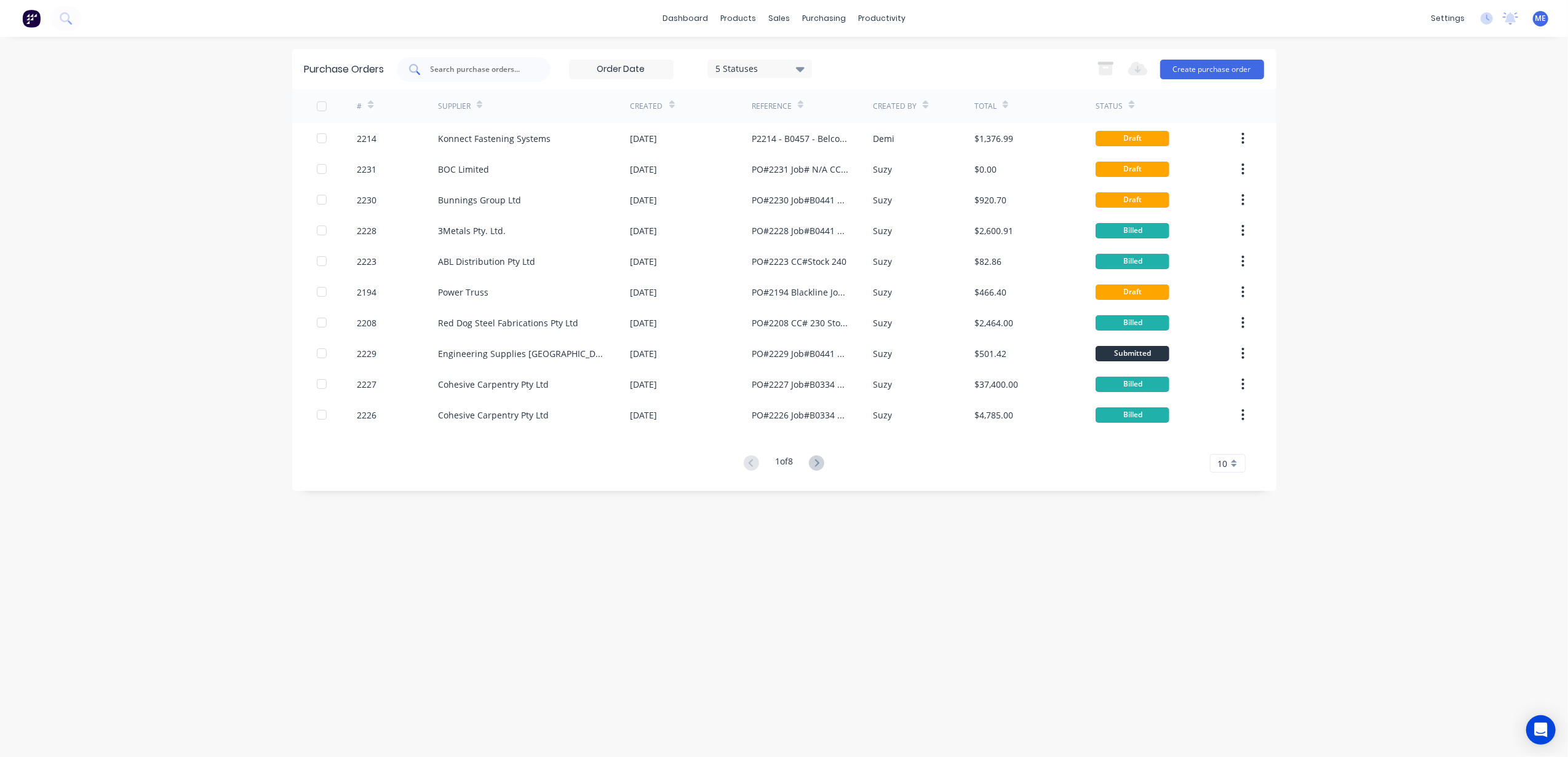
click at [515, 75] on div at bounding box center [473, 69] width 154 height 25
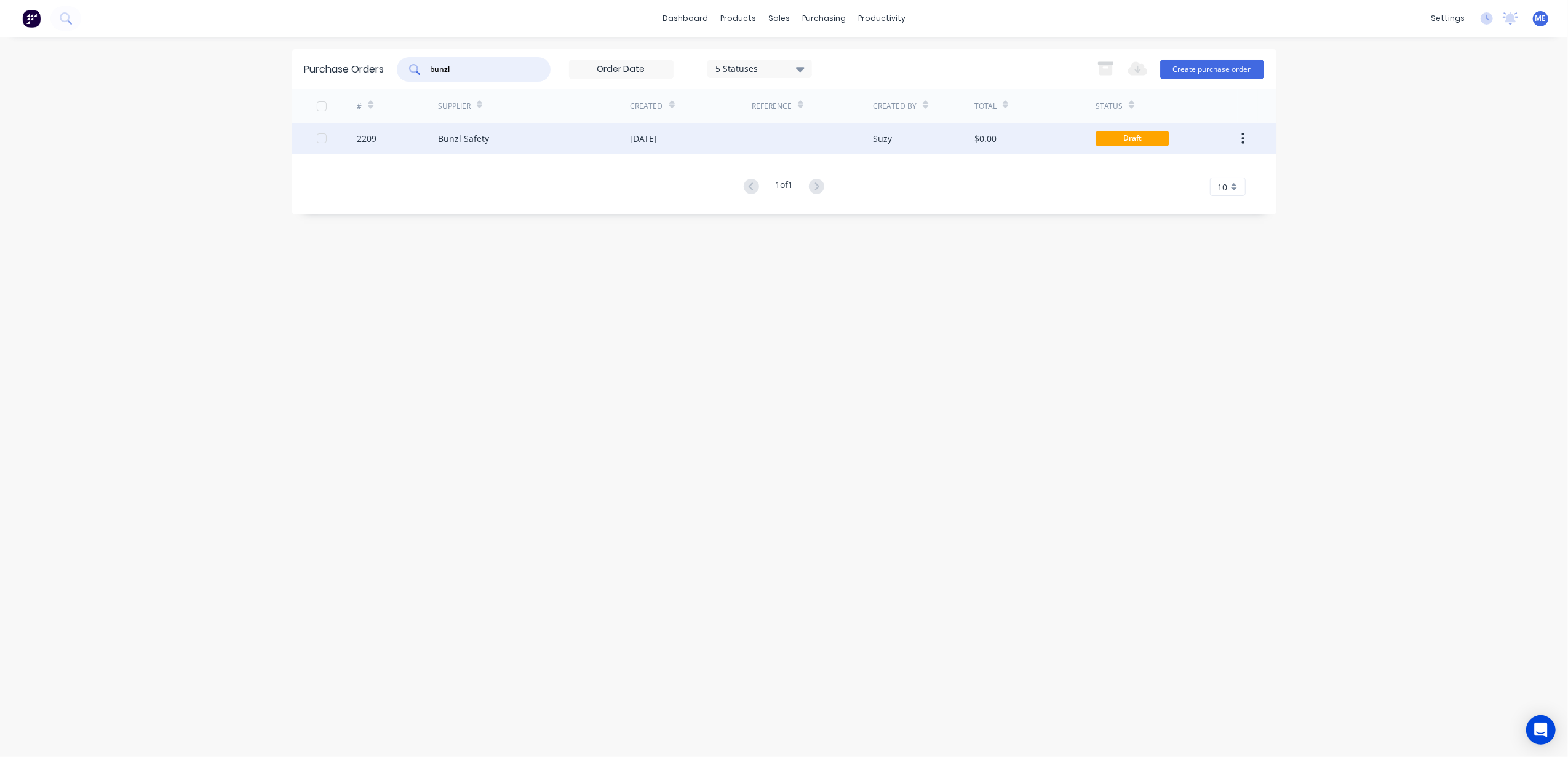
type input "bunzl"
click at [470, 133] on div "Bunzl Safety" at bounding box center [464, 138] width 51 height 13
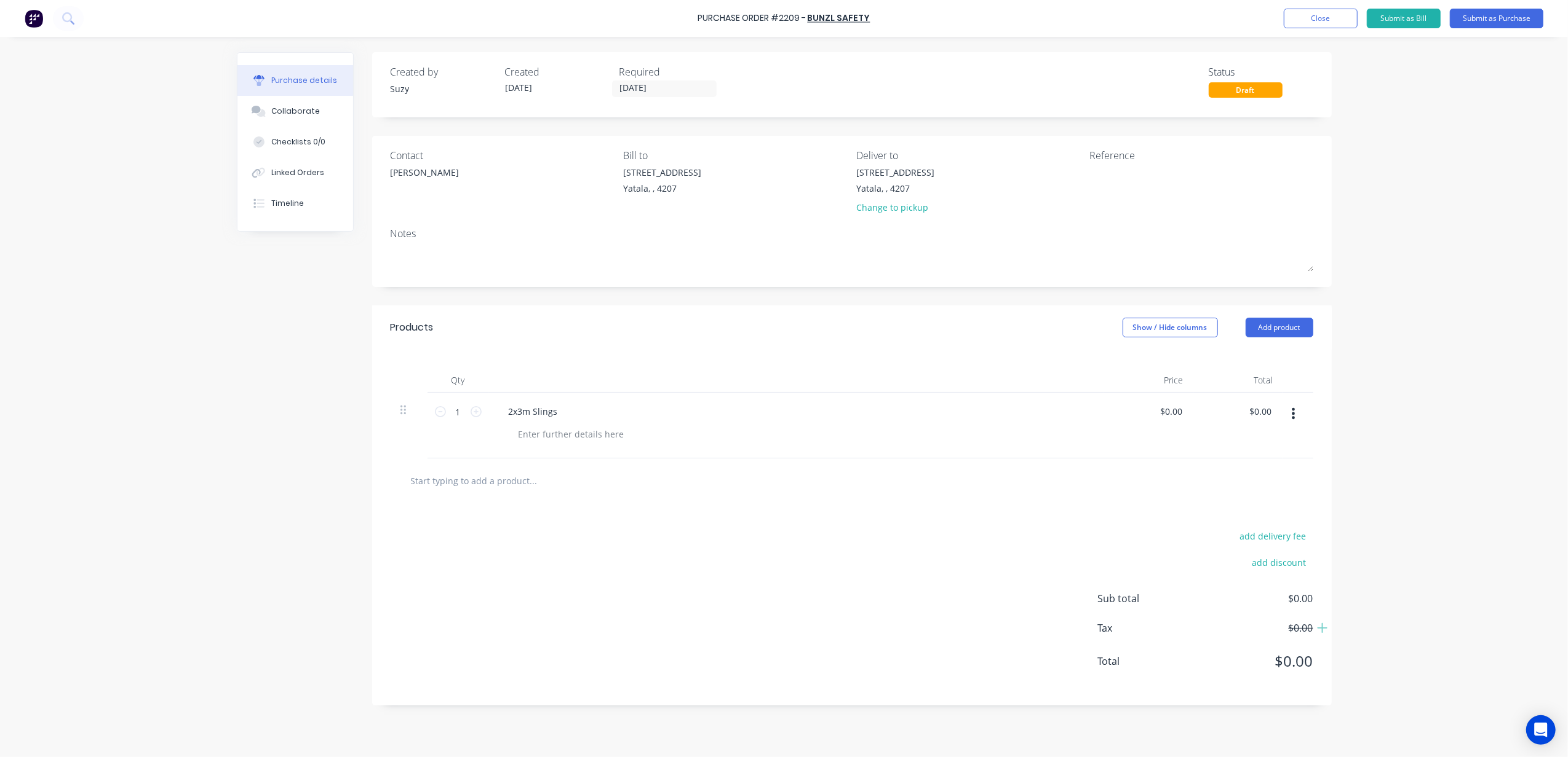
click at [1452, 295] on div "Purchase Order #2209 - Bunzl Safety Add product Close Submit as Bill Submit as …" at bounding box center [784, 378] width 1568 height 757
click at [1383, 209] on div "Purchase Order #2209 - Bunzl Safety Add product Close Submit as Bill Submit as …" at bounding box center [784, 378] width 1568 height 757
click at [1314, 18] on button "Close" at bounding box center [1320, 18] width 74 height 20
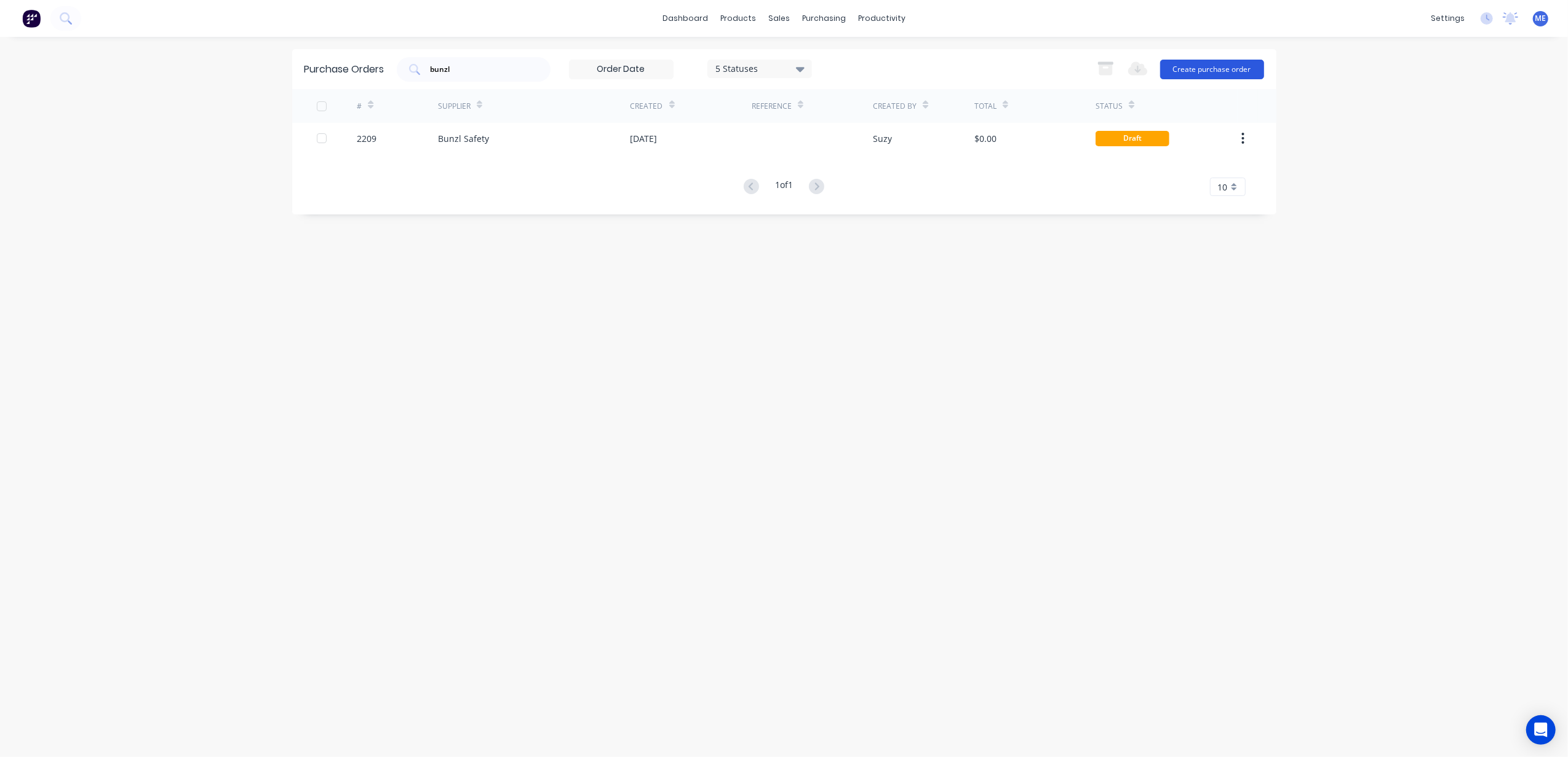
click at [1209, 65] on button "Create purchase order" at bounding box center [1212, 69] width 104 height 20
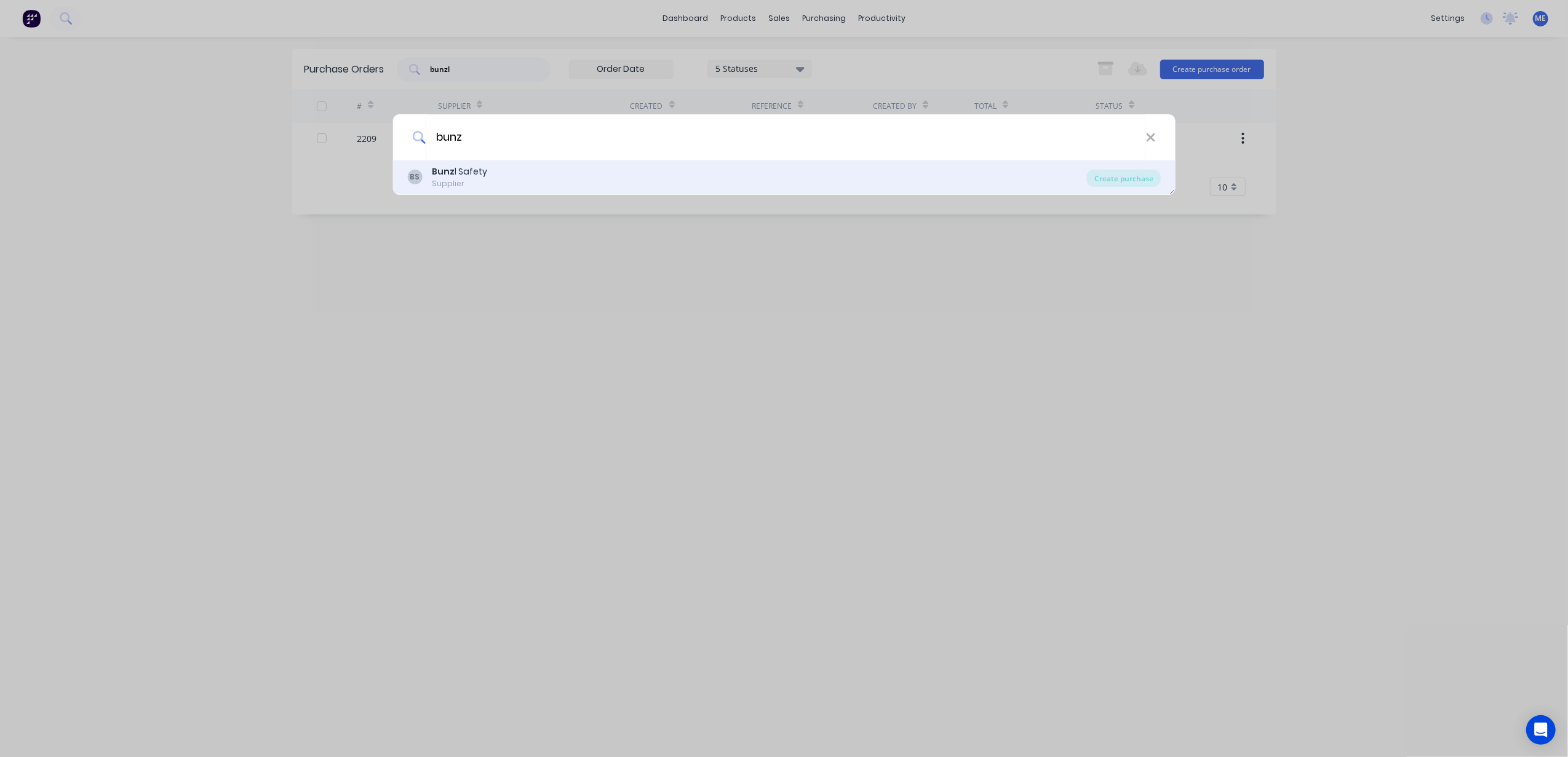
type input "bunz"
click at [485, 182] on div "BS Bunz l Safety Supplier" at bounding box center [747, 177] width 680 height 24
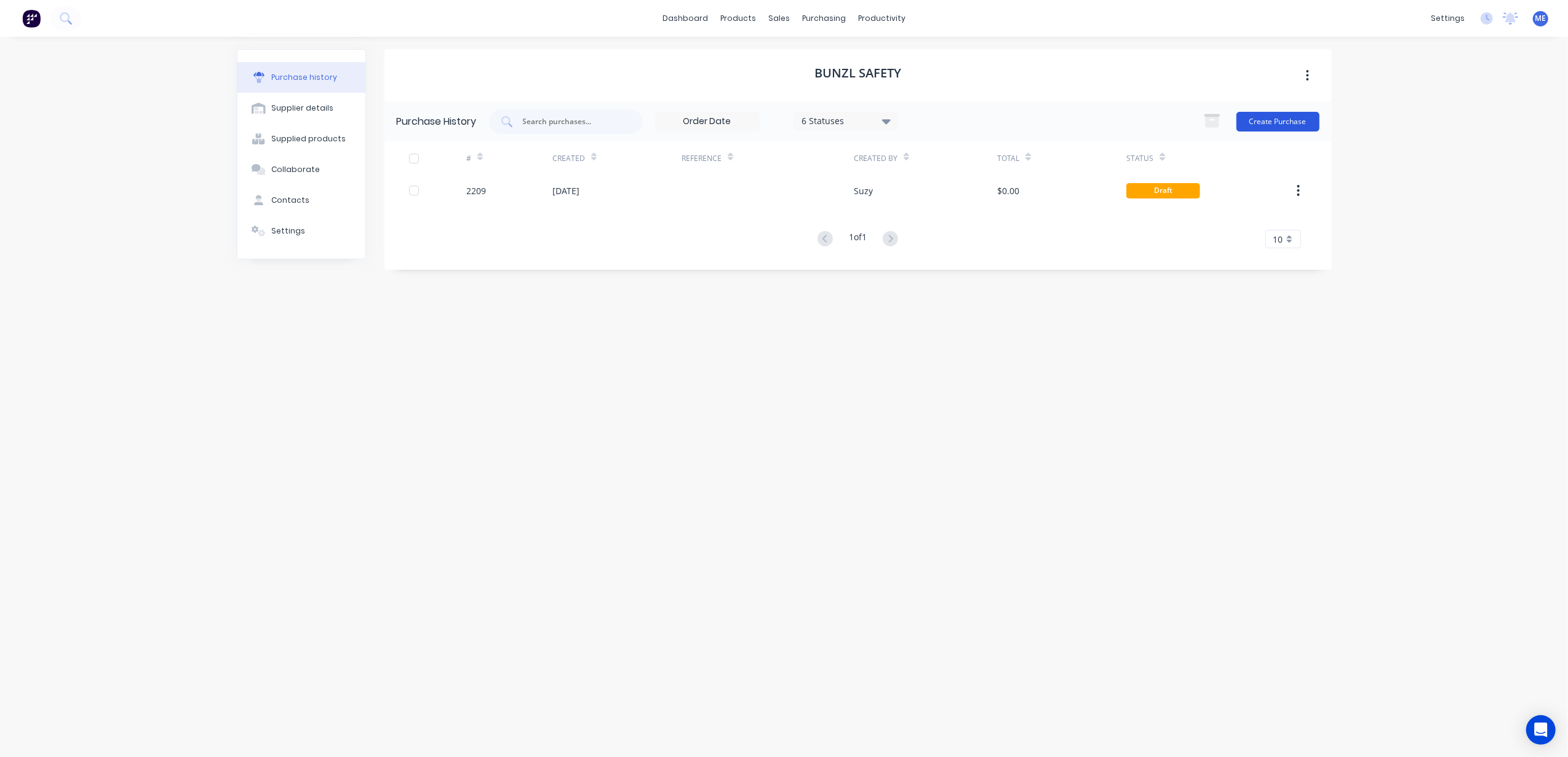
click at [1258, 119] on button "Create Purchase" at bounding box center [1277, 122] width 83 height 20
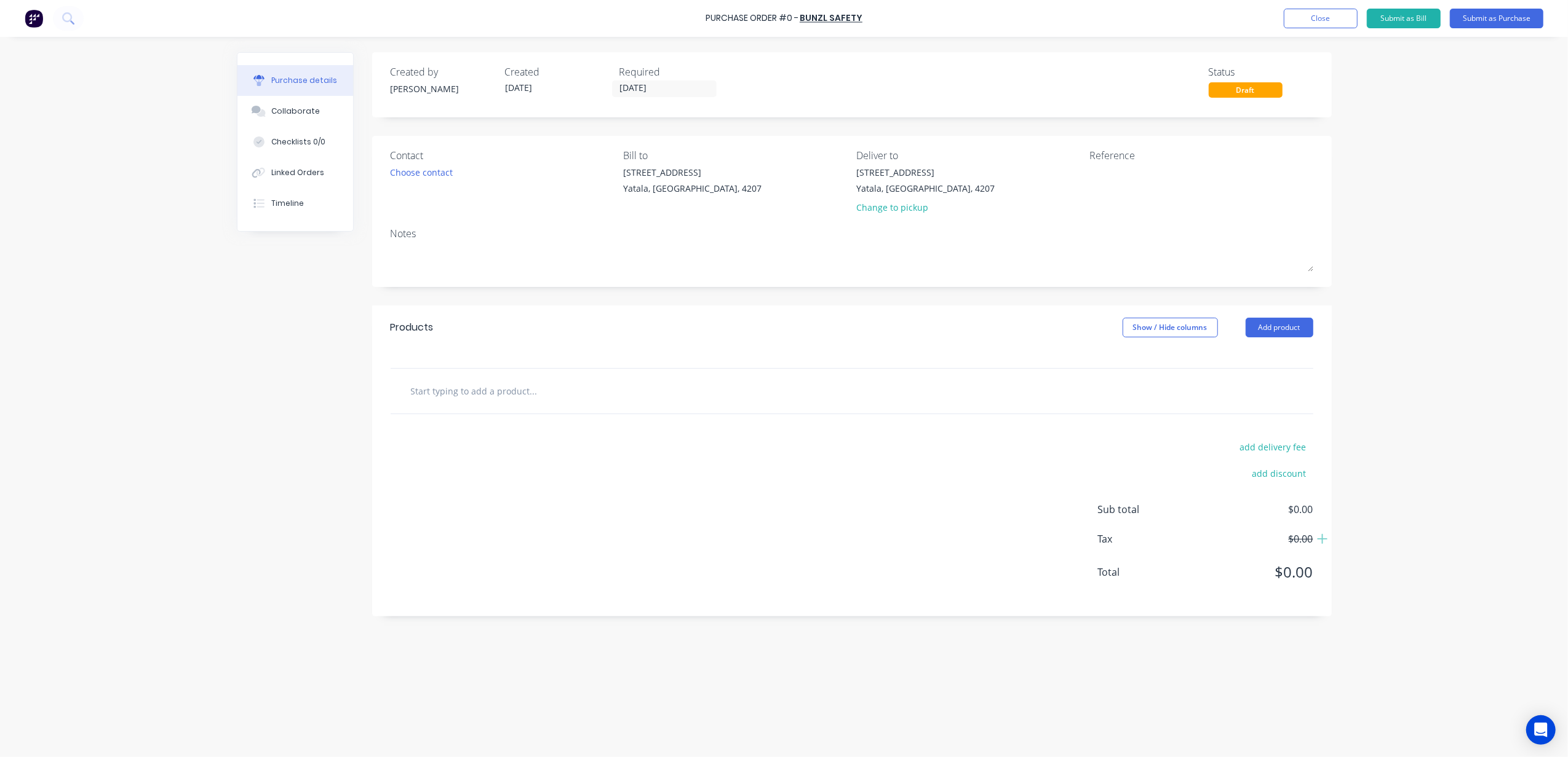
click at [532, 409] on div at bounding box center [852, 391] width 923 height 45
click at [533, 391] on input "text" at bounding box center [533, 391] width 246 height 25
type input "2 x 3m Slings (2T rated)"
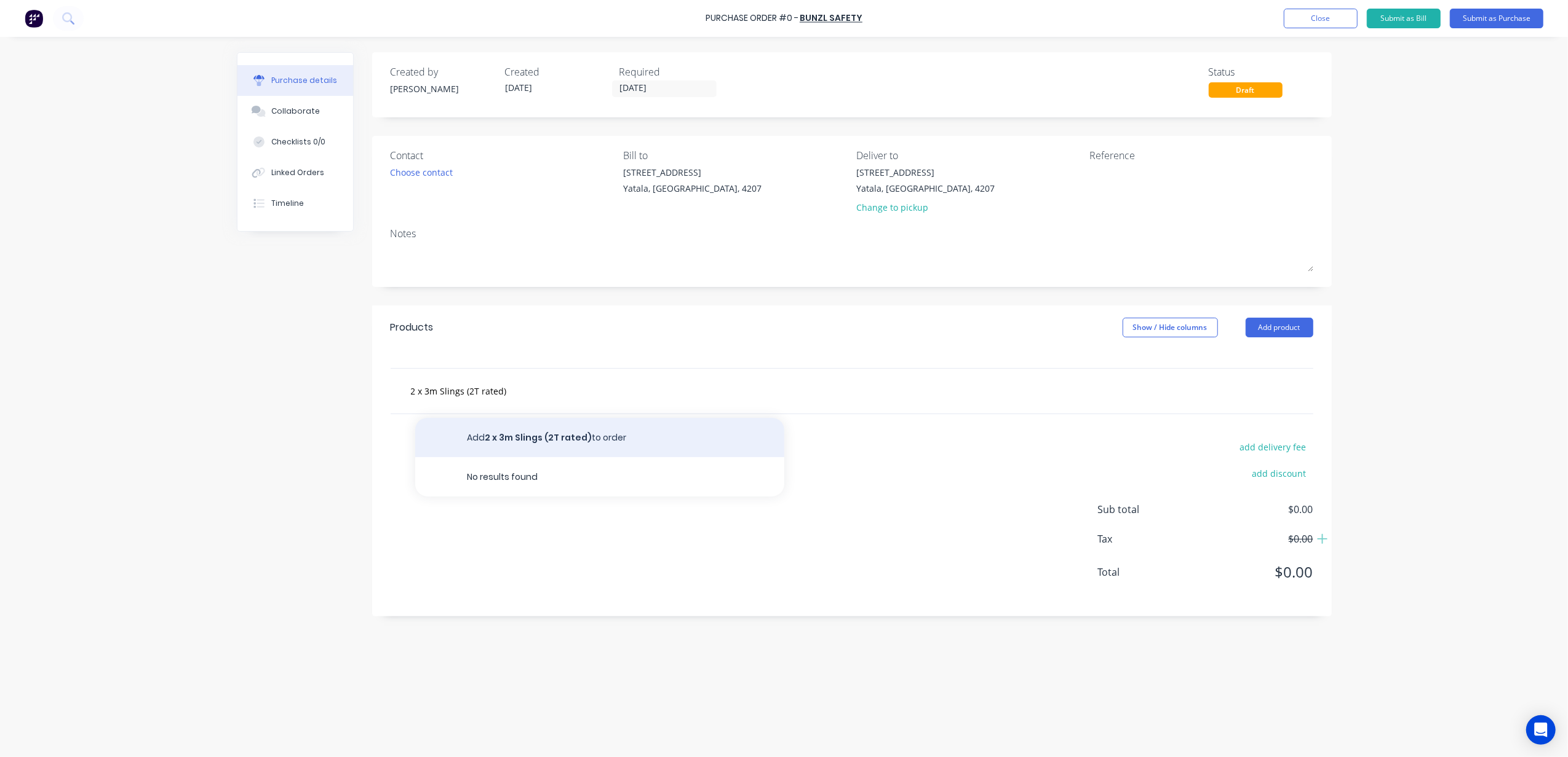
click at [621, 438] on button "Add 2 x 3m Slings (2T rated) to order" at bounding box center [600, 438] width 369 height 39
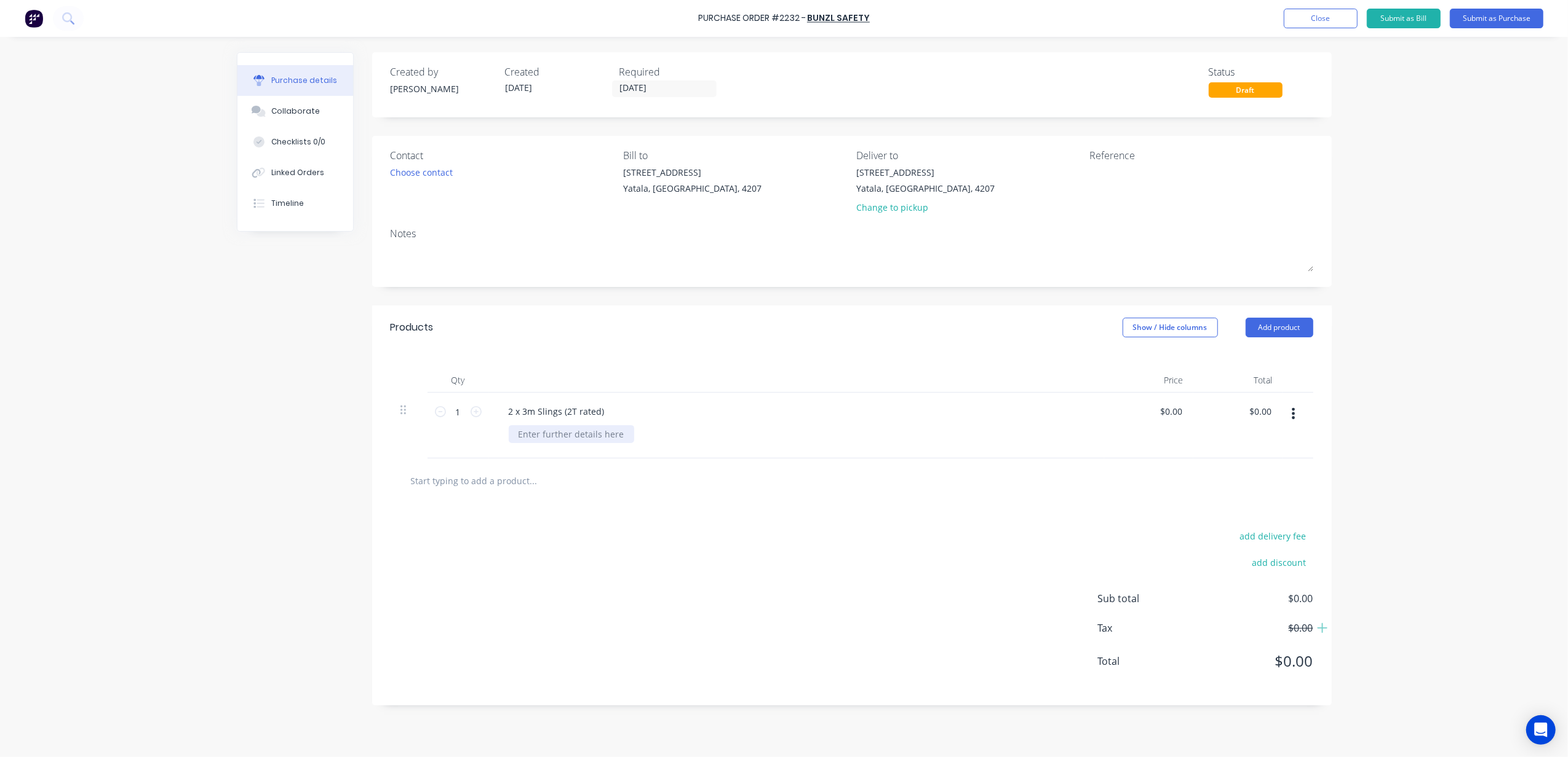
click at [563, 436] on div at bounding box center [571, 434] width 125 height 18
click at [1544, 411] on div "Purchase Order #2232 - Bunzl Safety Add product Close Submit as Bill Submit as …" at bounding box center [784, 378] width 1568 height 757
click at [907, 203] on div "Change to pickup" at bounding box center [925, 207] width 138 height 13
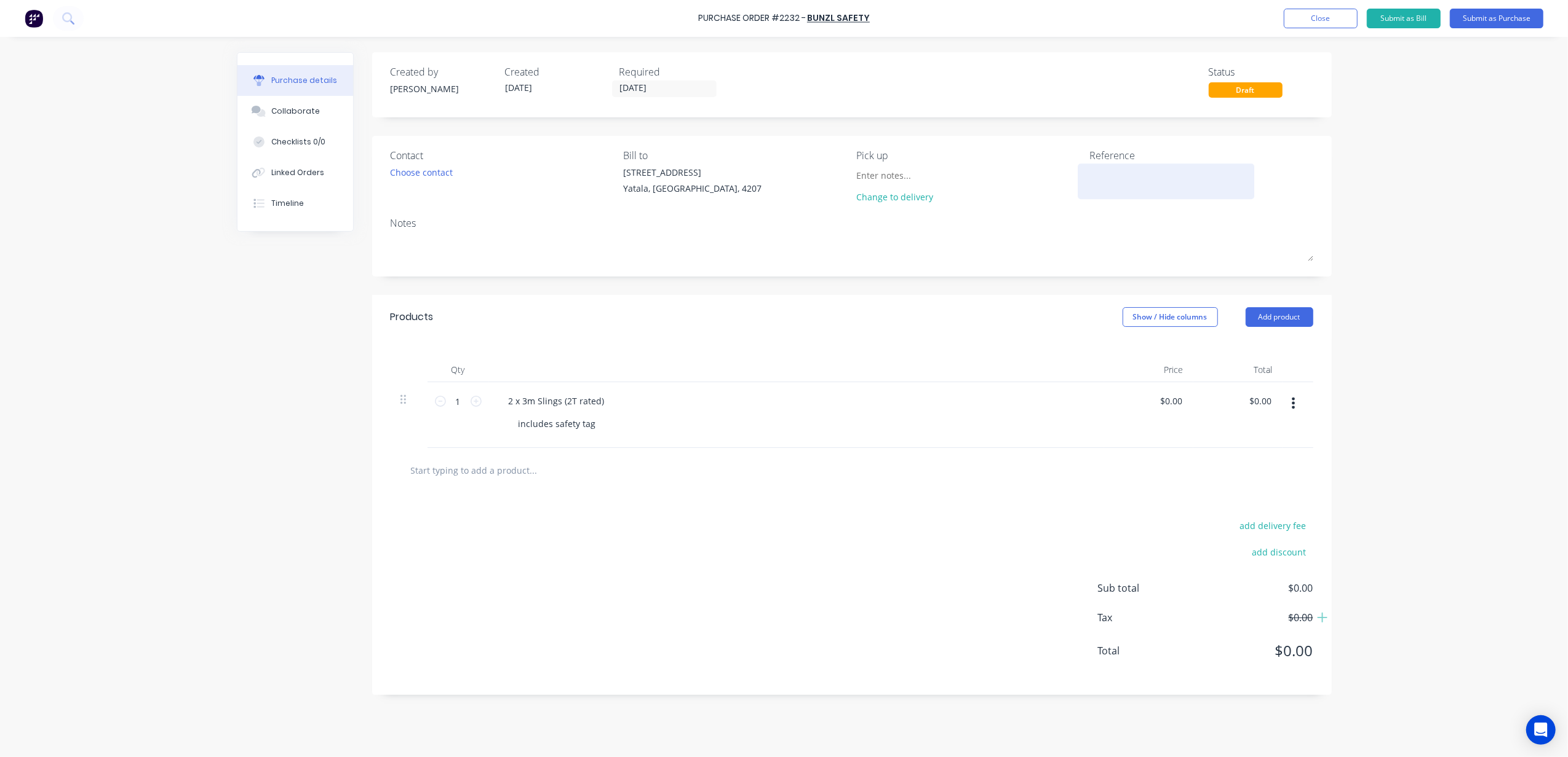
click at [1110, 171] on textarea at bounding box center [1166, 179] width 154 height 28
type textarea "2 x 3m slings (2T rated)"
type textarea "x"
type textarea "2 x 3m slings (2T rated)"
click at [887, 171] on input at bounding box center [911, 175] width 112 height 19
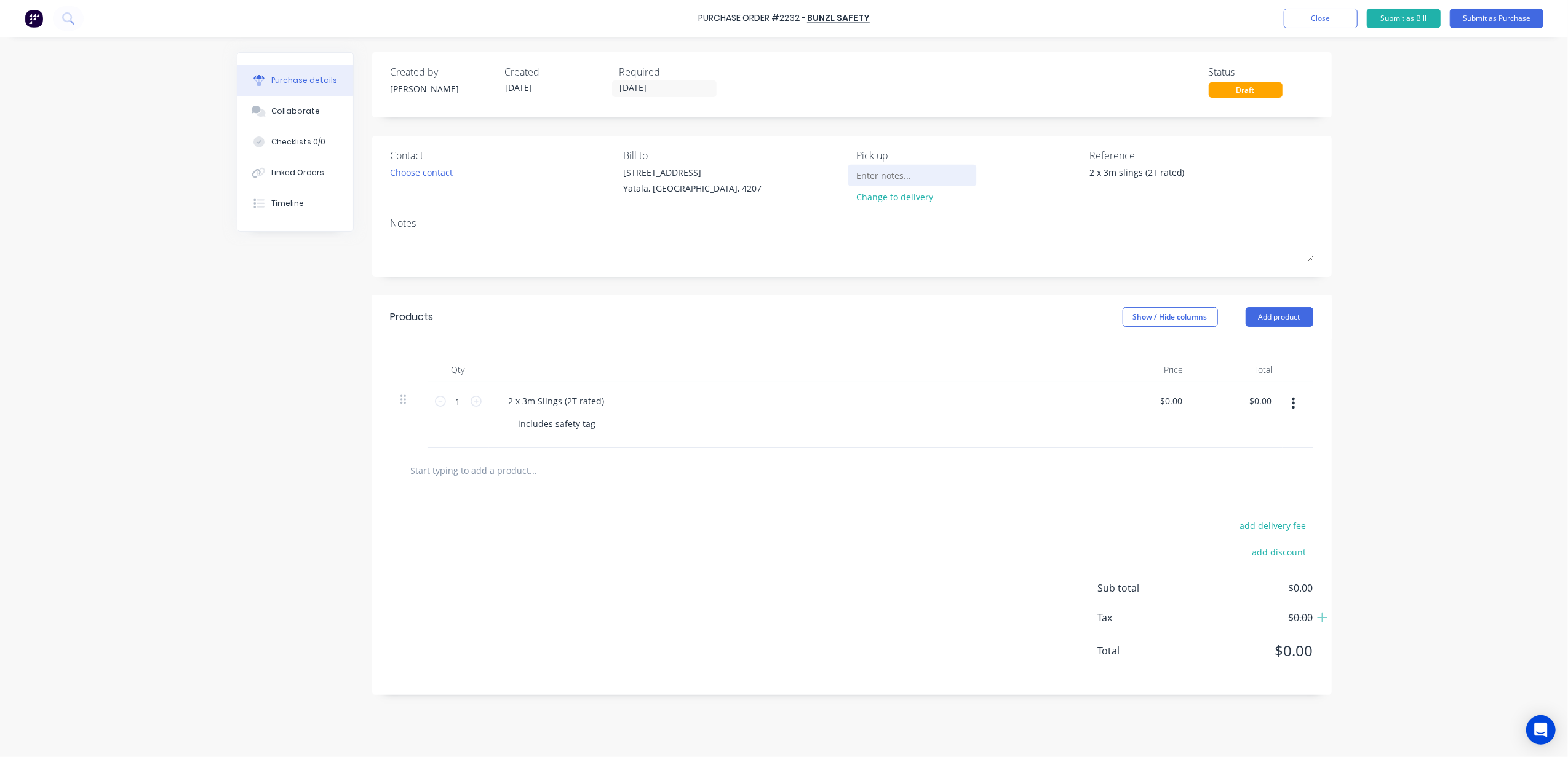
type textarea "x"
type input "P"
type textarea "x"
type input "Pi"
type textarea "x"
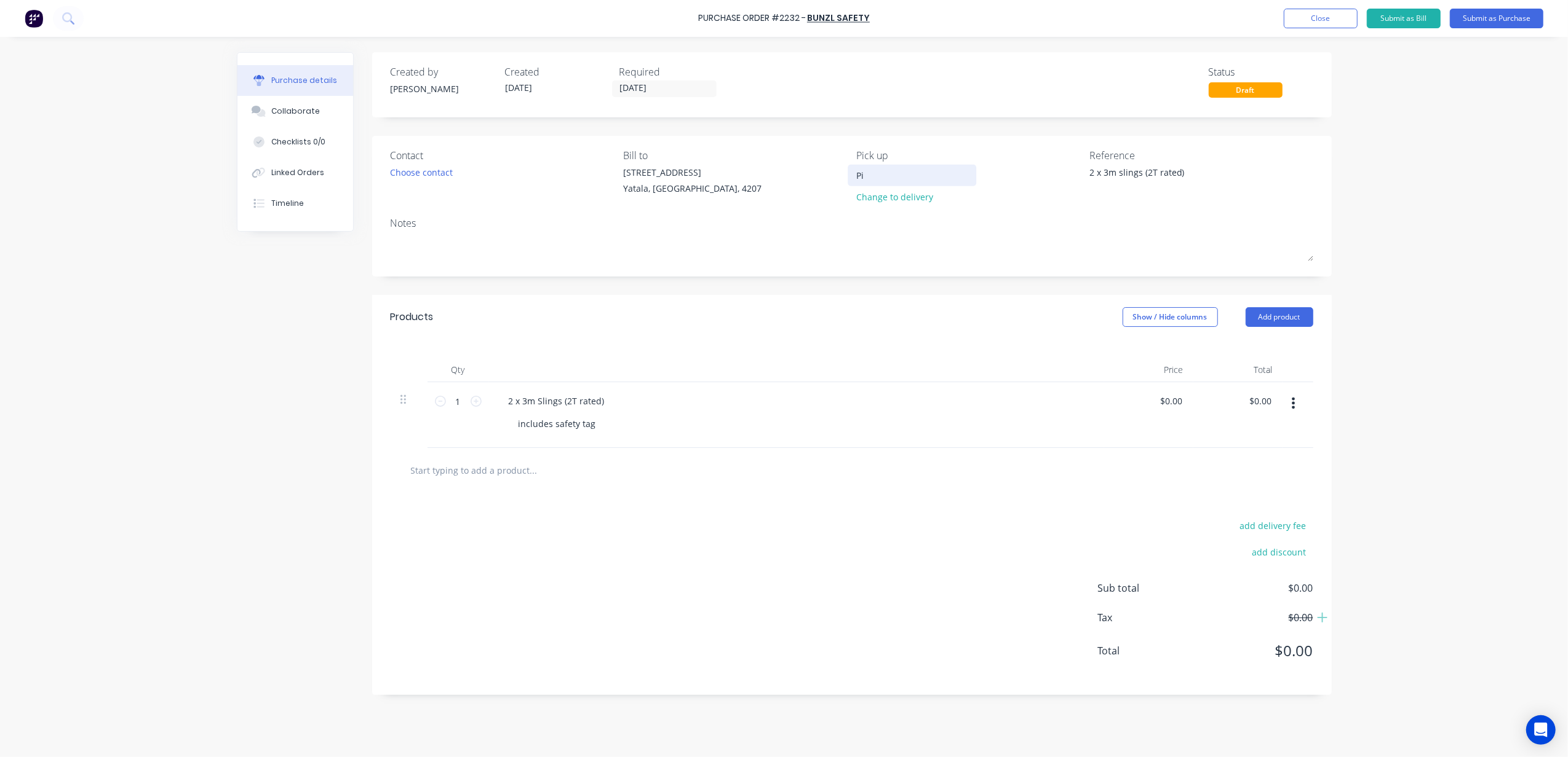
type input "Pic"
type textarea "x"
type input "Pick"
type textarea "x"
type input "Picku"
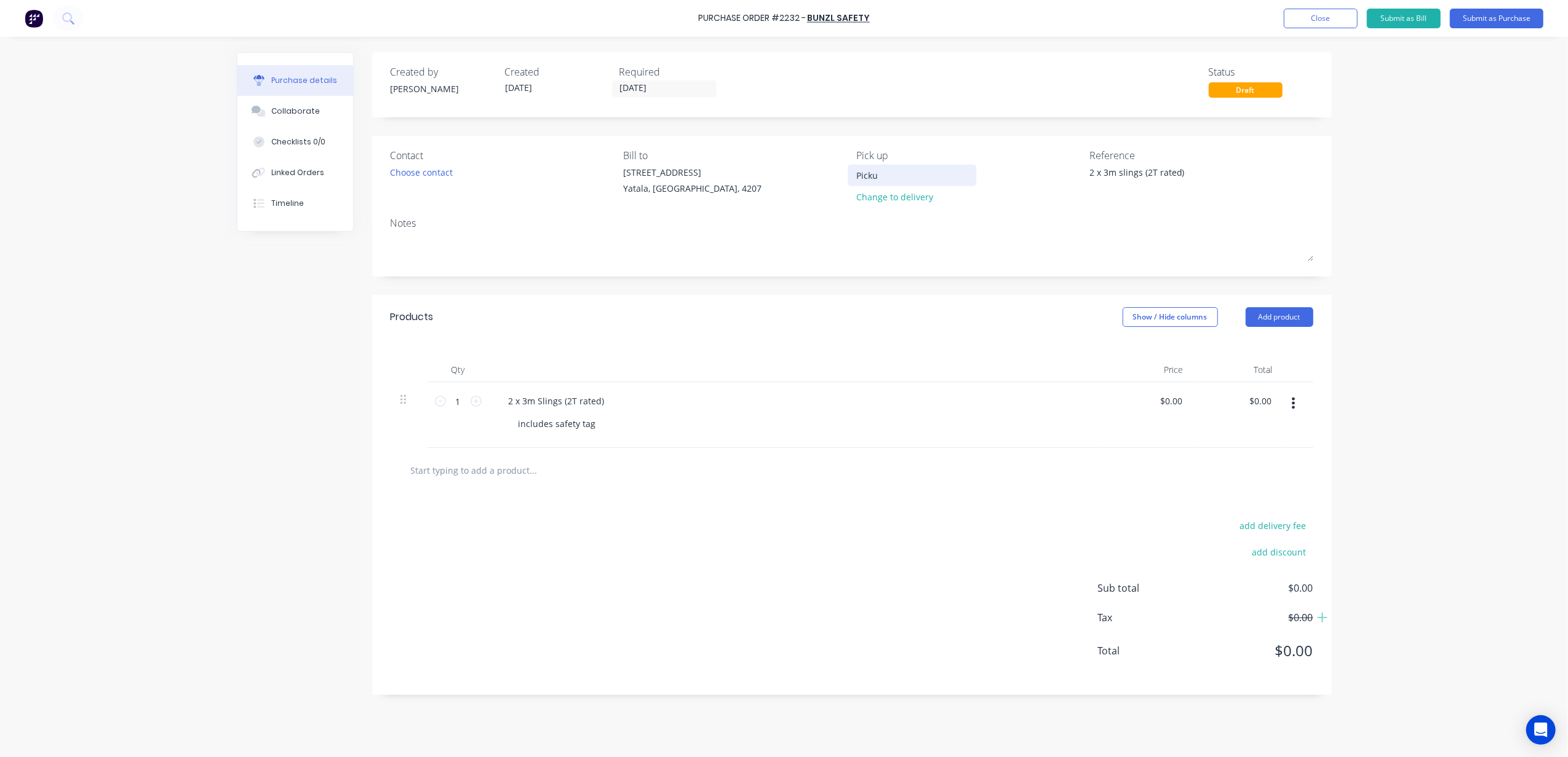
type textarea "x"
type input "Pickup"
type textarea "x"
type input "Pickup"
type textarea "x"
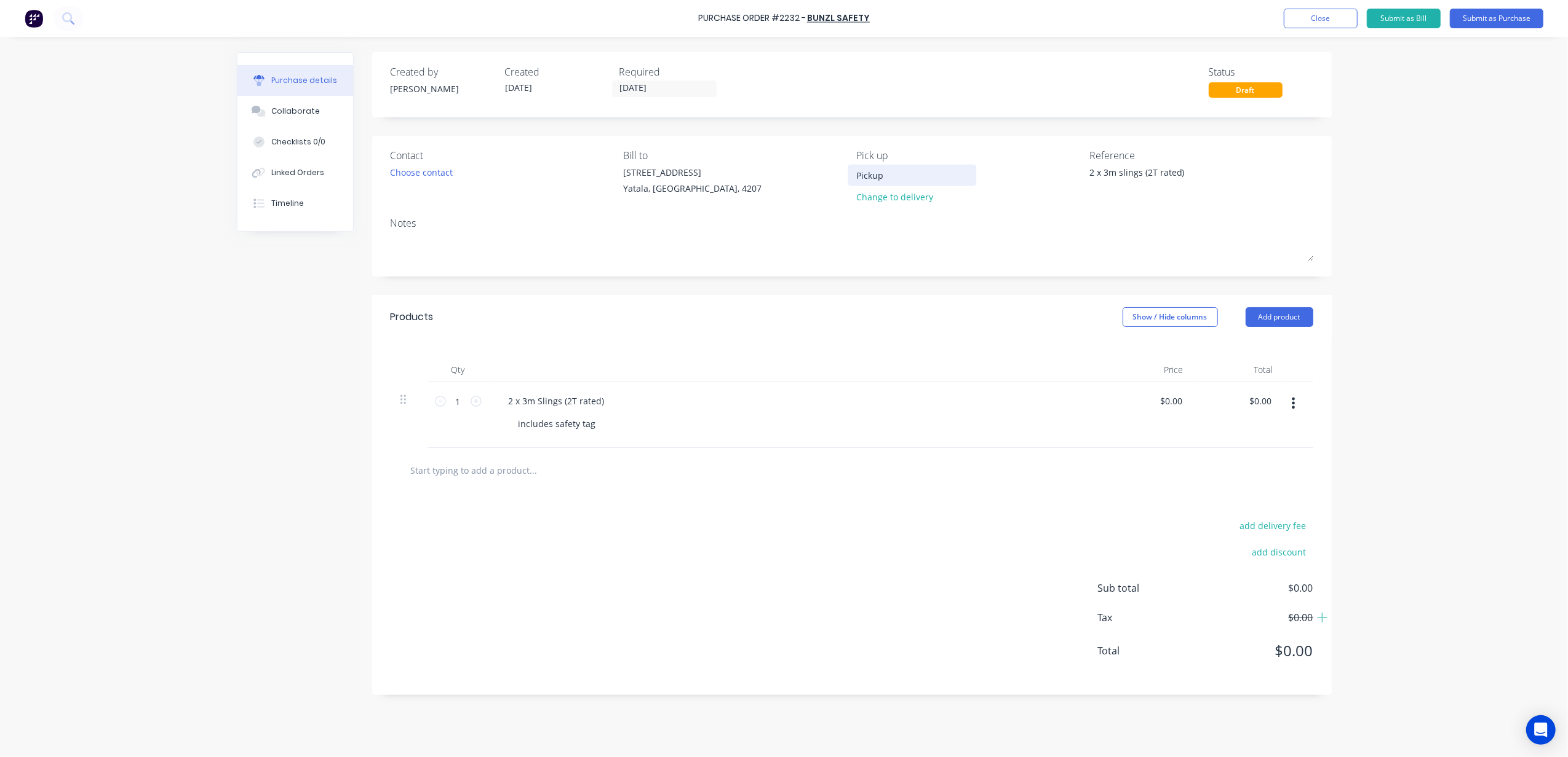
type input "Pickup"
type textarea "x"
type input "Picku"
type textarea "x"
type input "Pick"
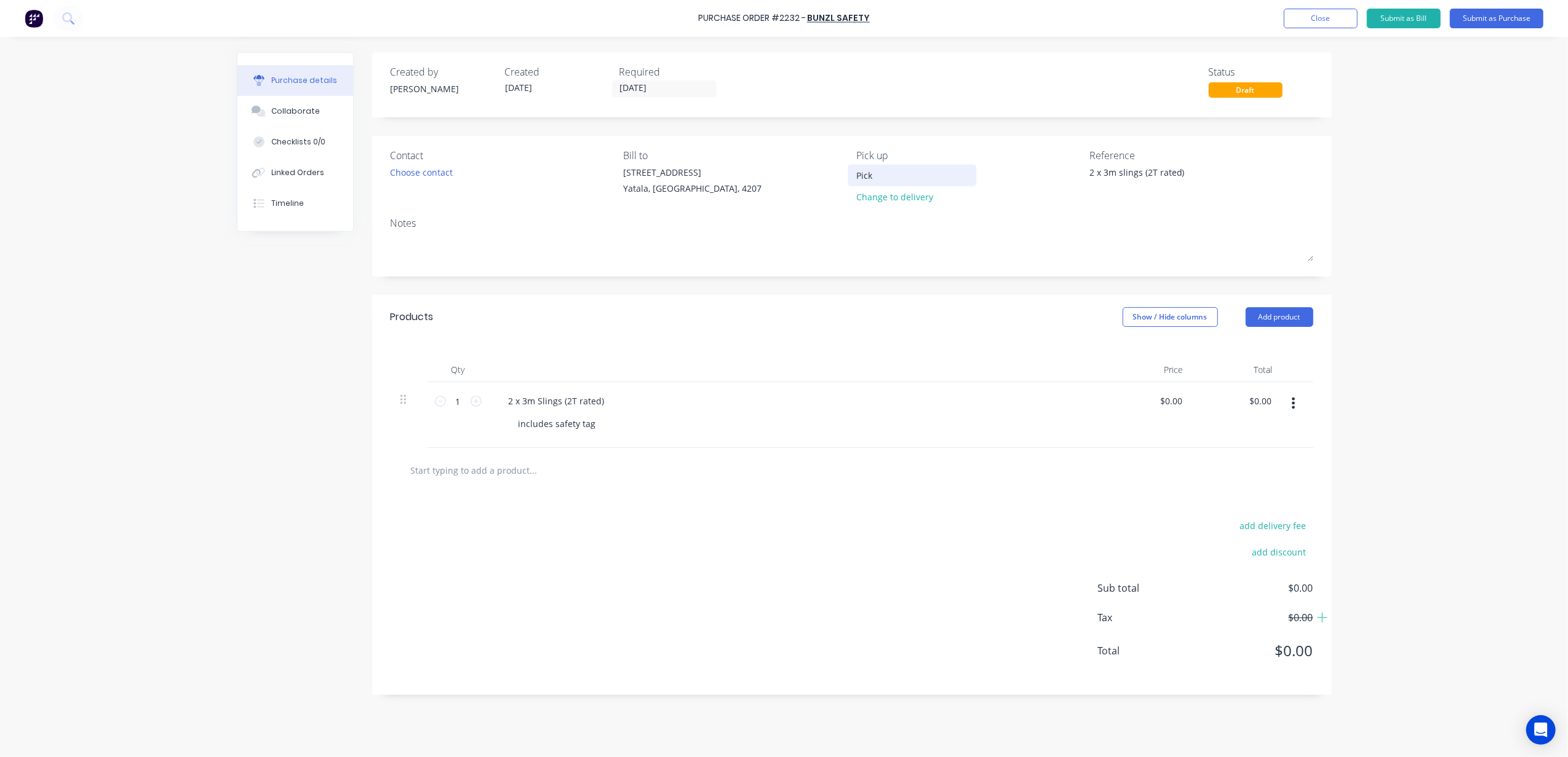
type textarea "x"
type input "Pic"
type textarea "x"
type input "Pi"
type textarea "x"
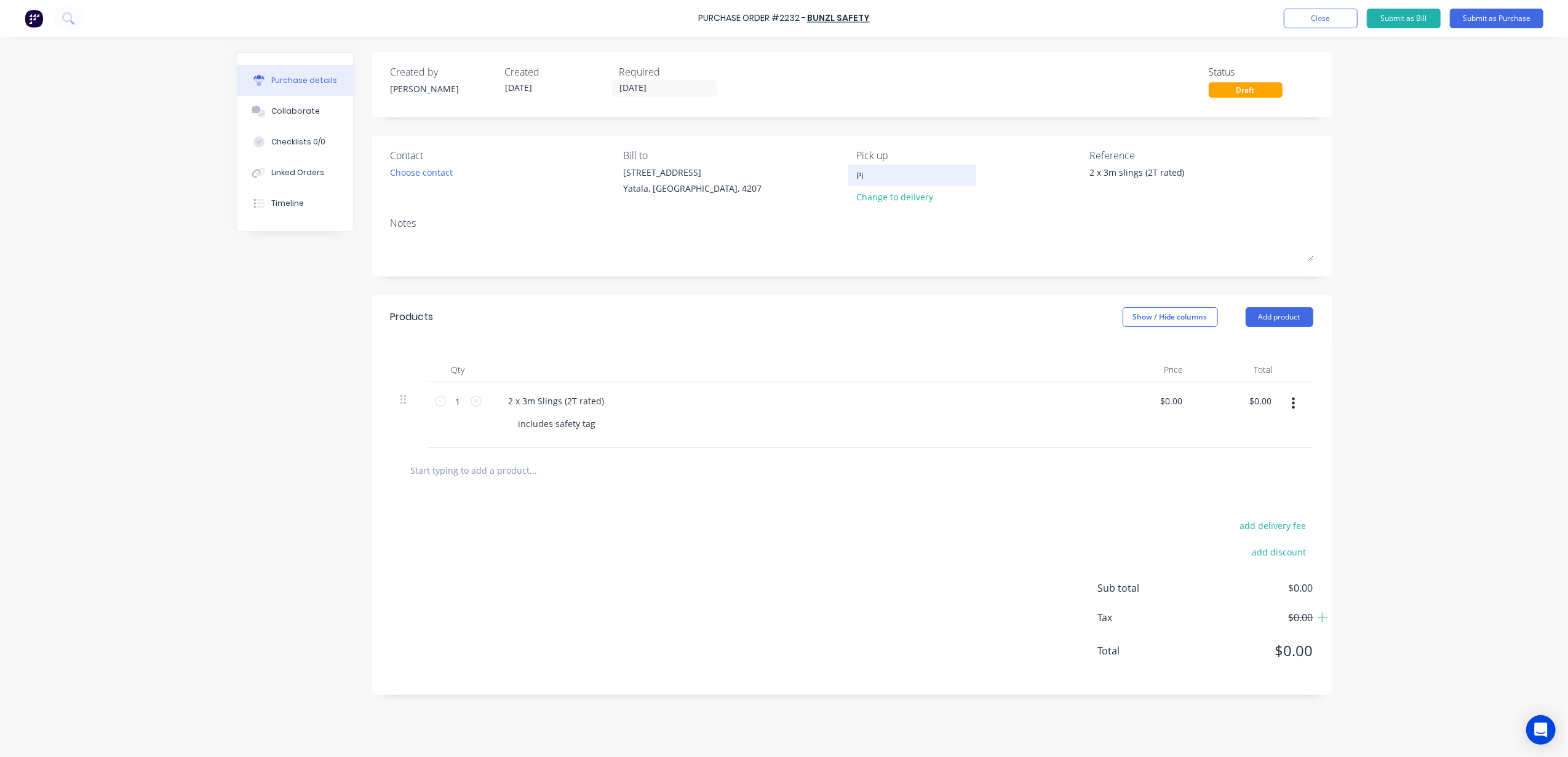
type input "P"
type textarea "x"
type input "B"
type textarea "x"
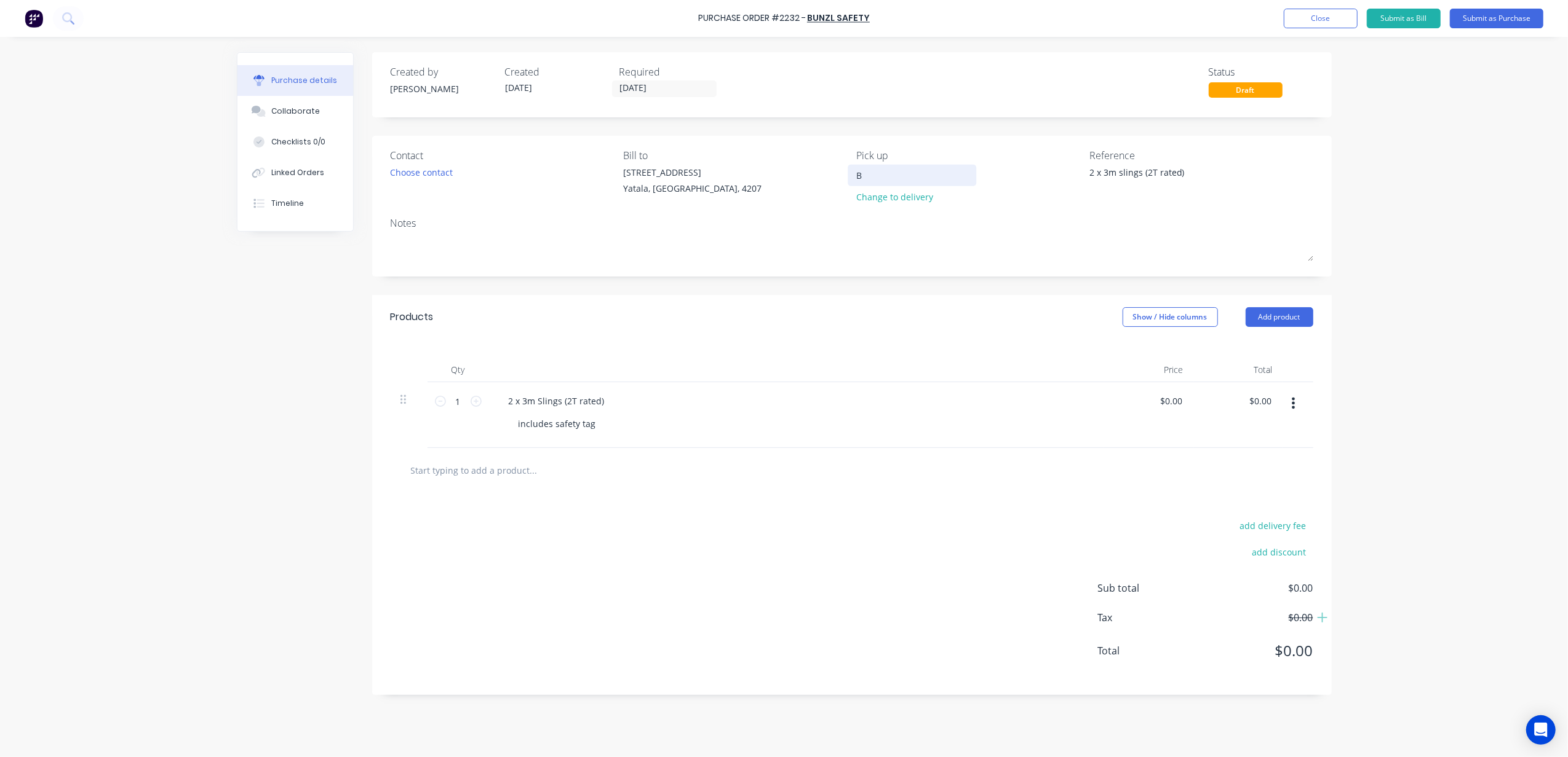
type input "Bu"
type textarea "x"
type input "Bun"
type textarea "x"
type input "Bunz"
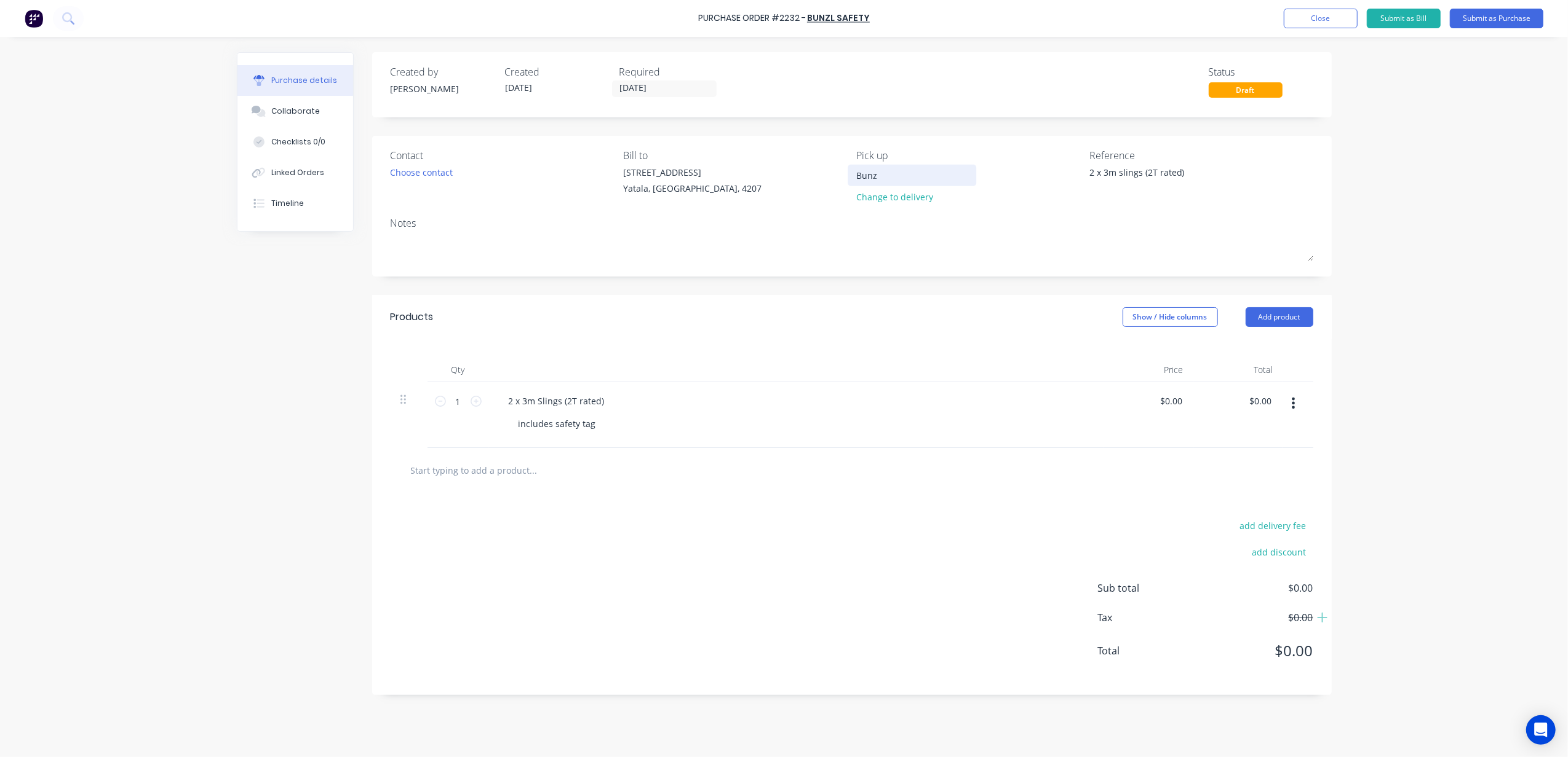
type textarea "x"
type input "Bunzl"
type textarea "x"
type input "Bunzl"
type textarea "x"
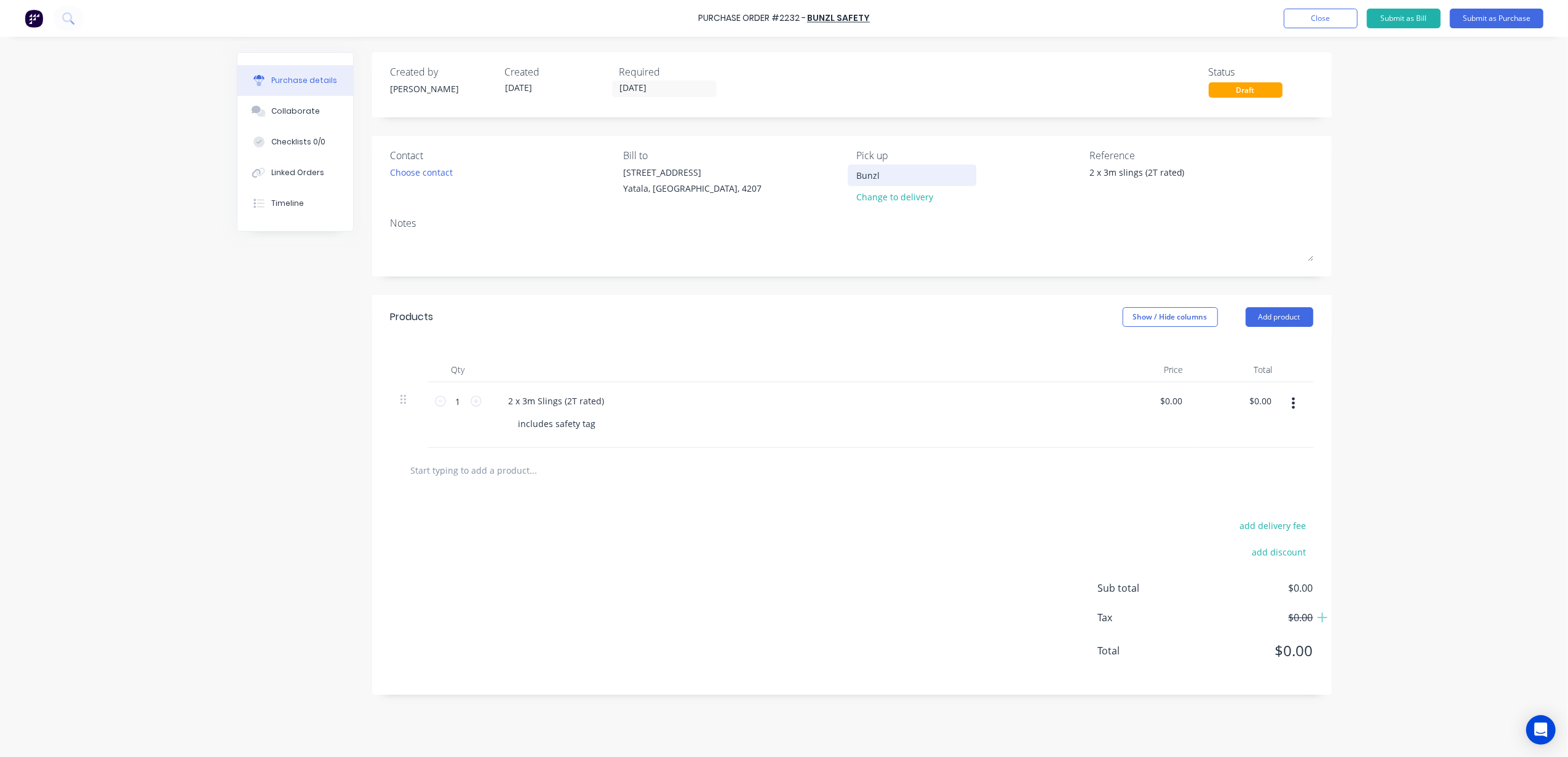
type input "Bunzl S"
type textarea "x"
type input "Bunzl Sa"
type textarea "x"
type input "Bunzl Saf"
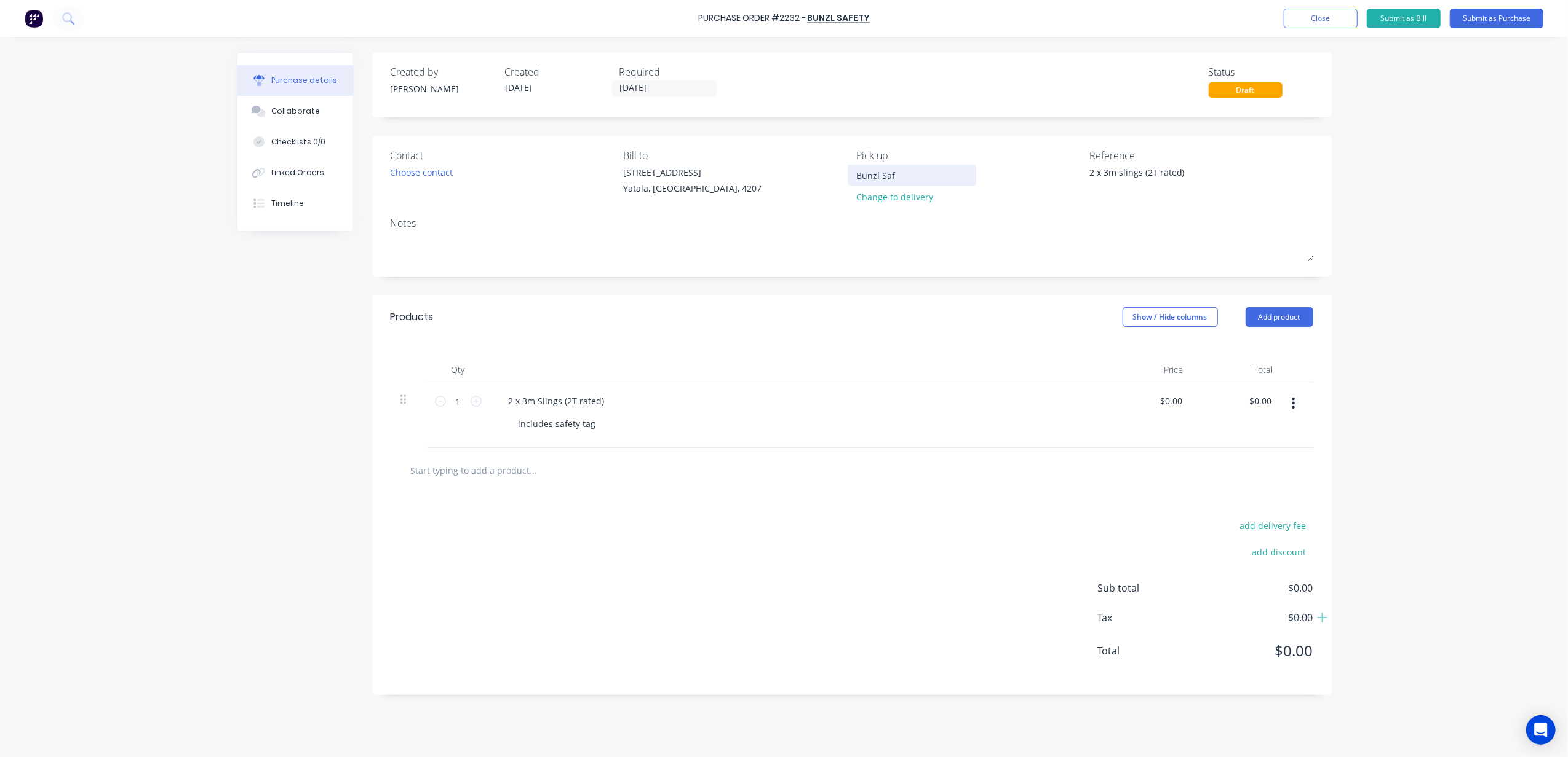
type textarea "x"
type input "Bunzl Safe"
type textarea "x"
type input "Bunzl Safet"
type textarea "x"
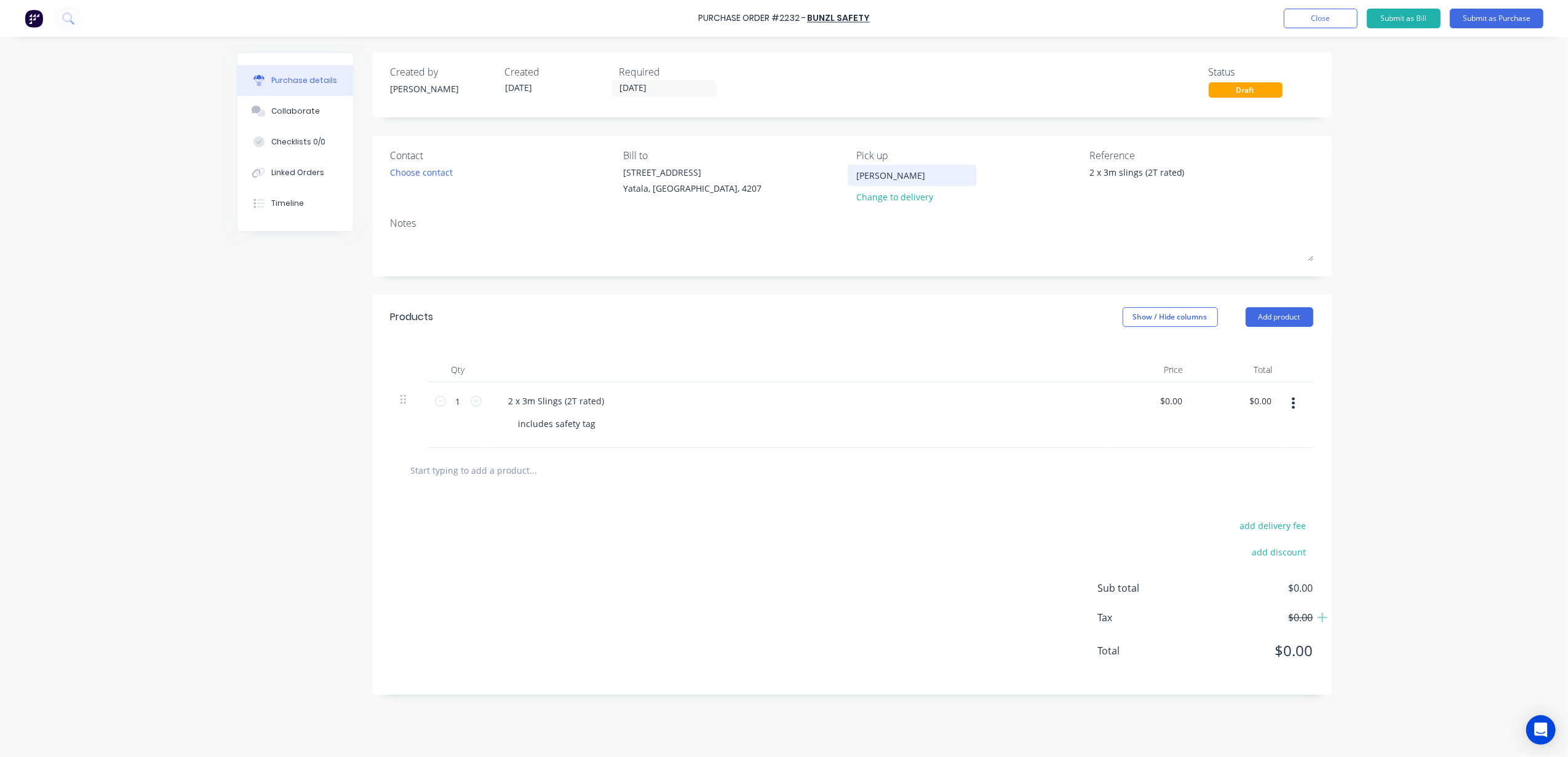
type input "Bunzl Safety"
type textarea "x"
type input "Bunzl Safety"
type textarea "x"
type input "Bunzl Safety"
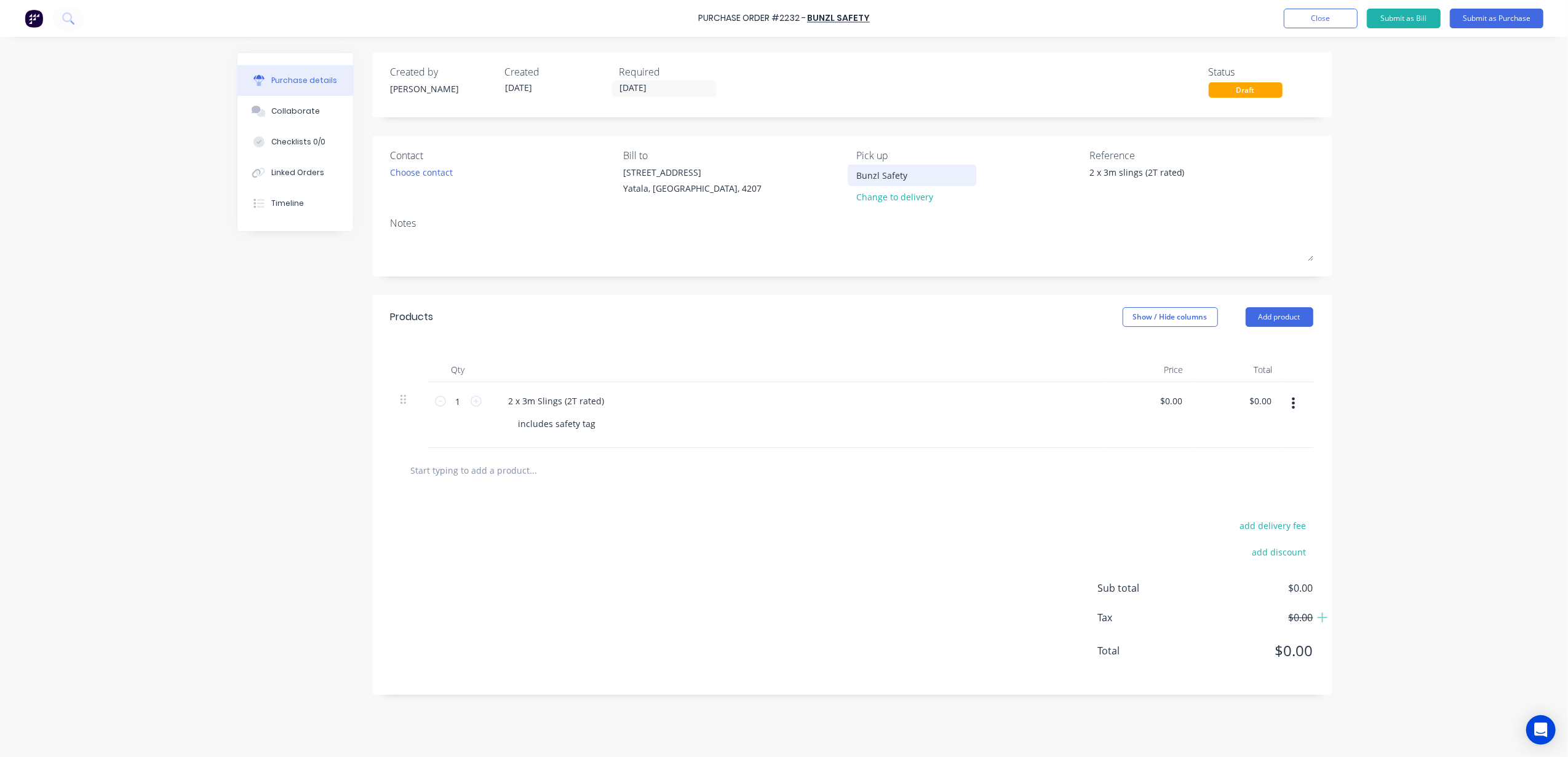
type textarea "x"
type input "Bunzl Safety,"
type textarea "x"
type input "Bunzl Safety,"
type textarea "x"
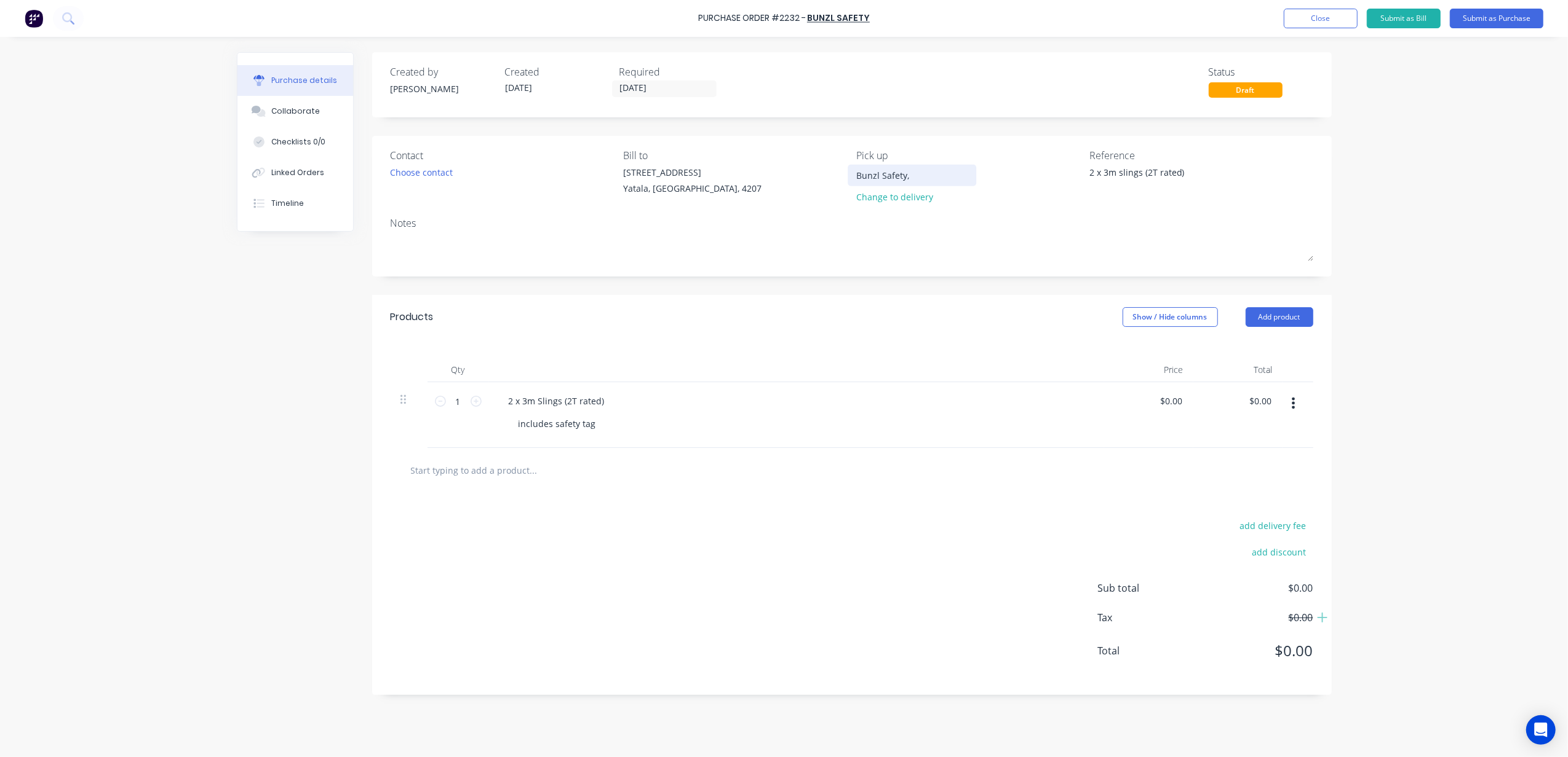
type input "Bunzl Safety, Y"
type textarea "x"
type input "Bunzl Safety, Ya"
type textarea "x"
type input "Bunzl Safety, Yat"
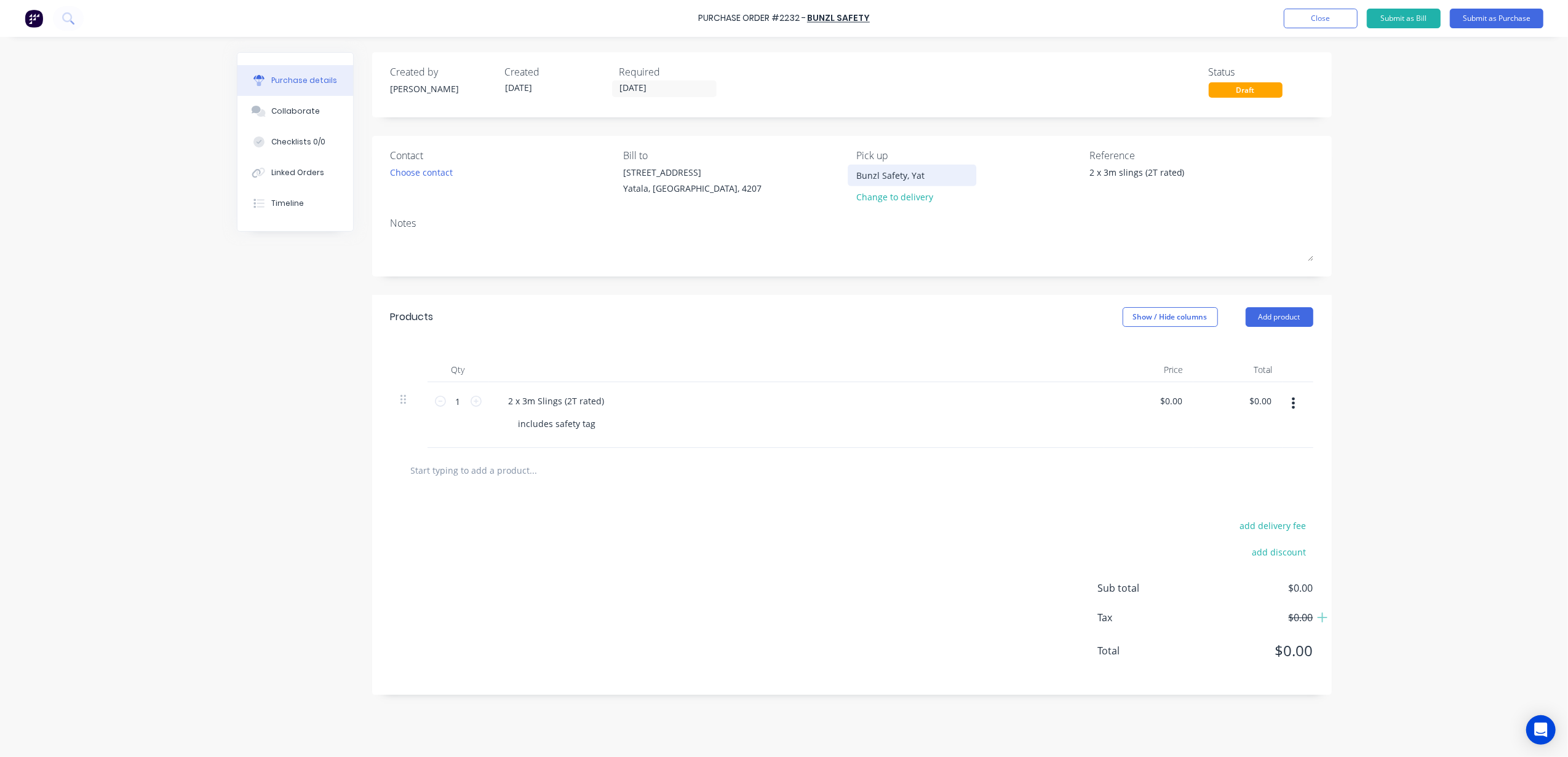
type textarea "x"
type input "Bunzl Safety, Yata"
type textarea "x"
type input "Bunzl Safety, Yatal"
type textarea "x"
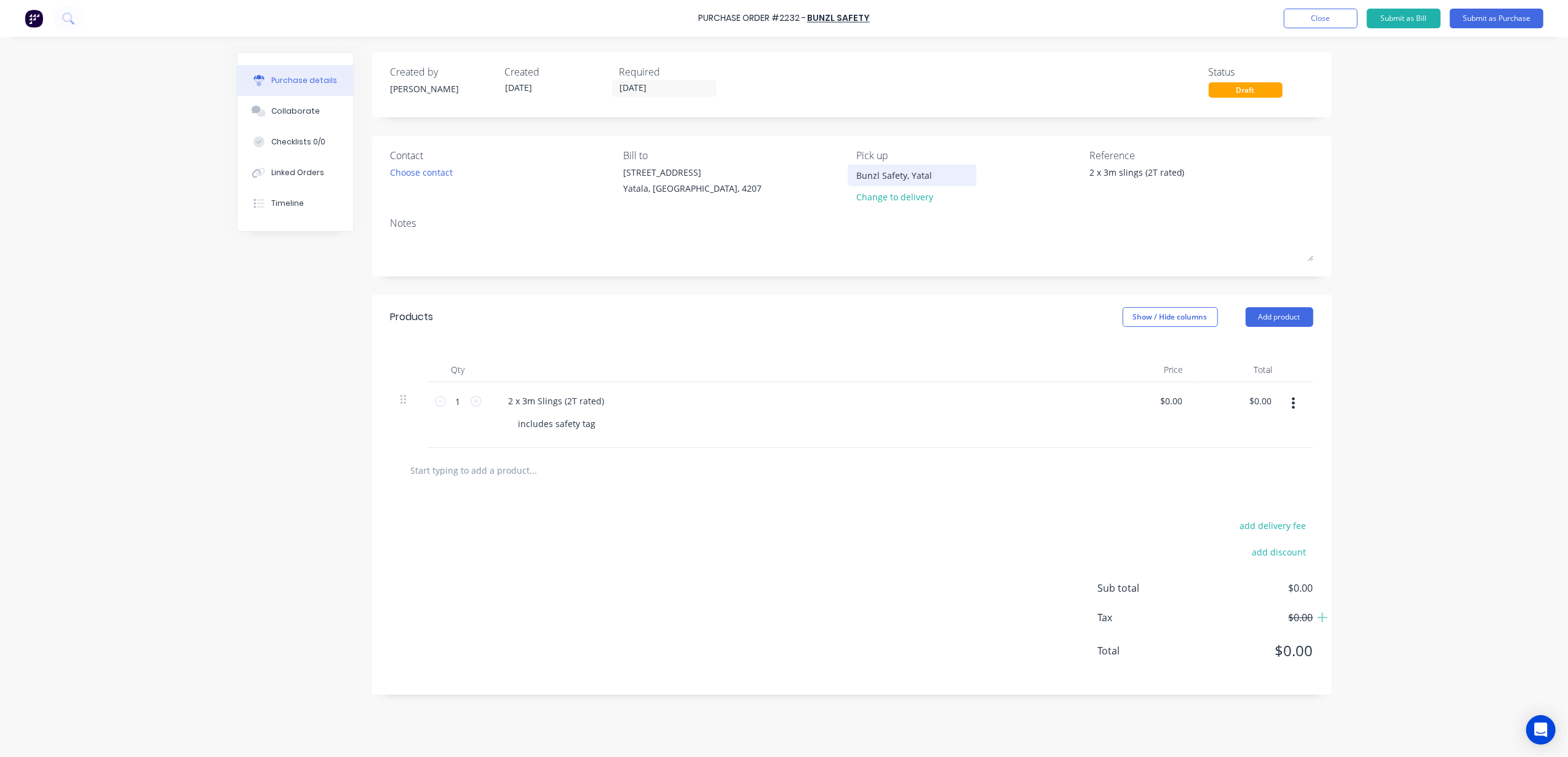
type input "Bunzl Safety, Yatala"
type textarea "x"
type input "Bunzl Safety, Yatala"
click at [208, 332] on div "Purchase Order #2232 - Bunzl Safety Add product Close Submit as Bill Submit as …" at bounding box center [784, 378] width 1568 height 757
click at [411, 172] on div "Choose contact" at bounding box center [421, 172] width 62 height 13
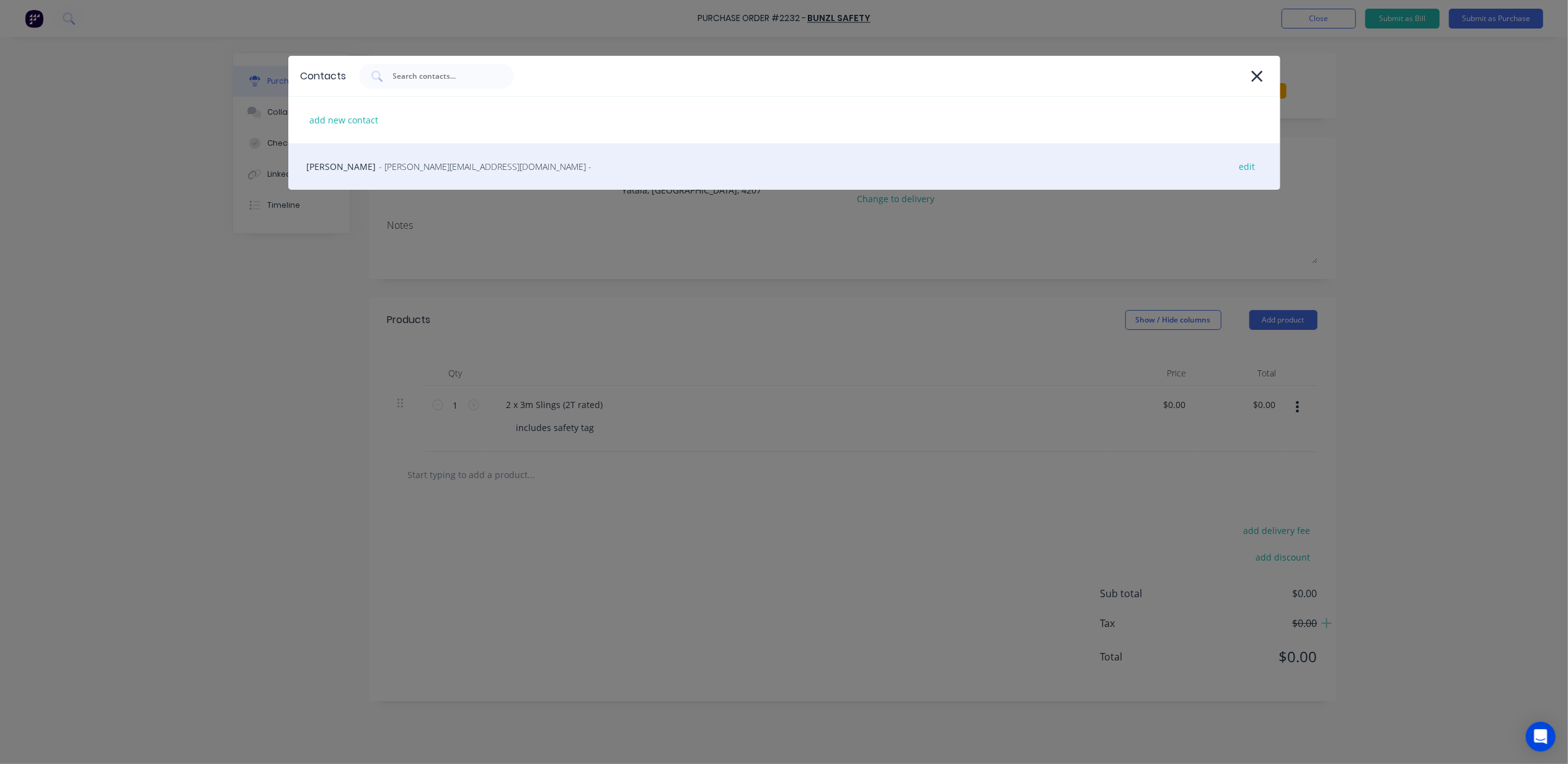
click at [412, 164] on span "- i.khan@blacklinesteel.com.au -" at bounding box center [486, 166] width 213 height 13
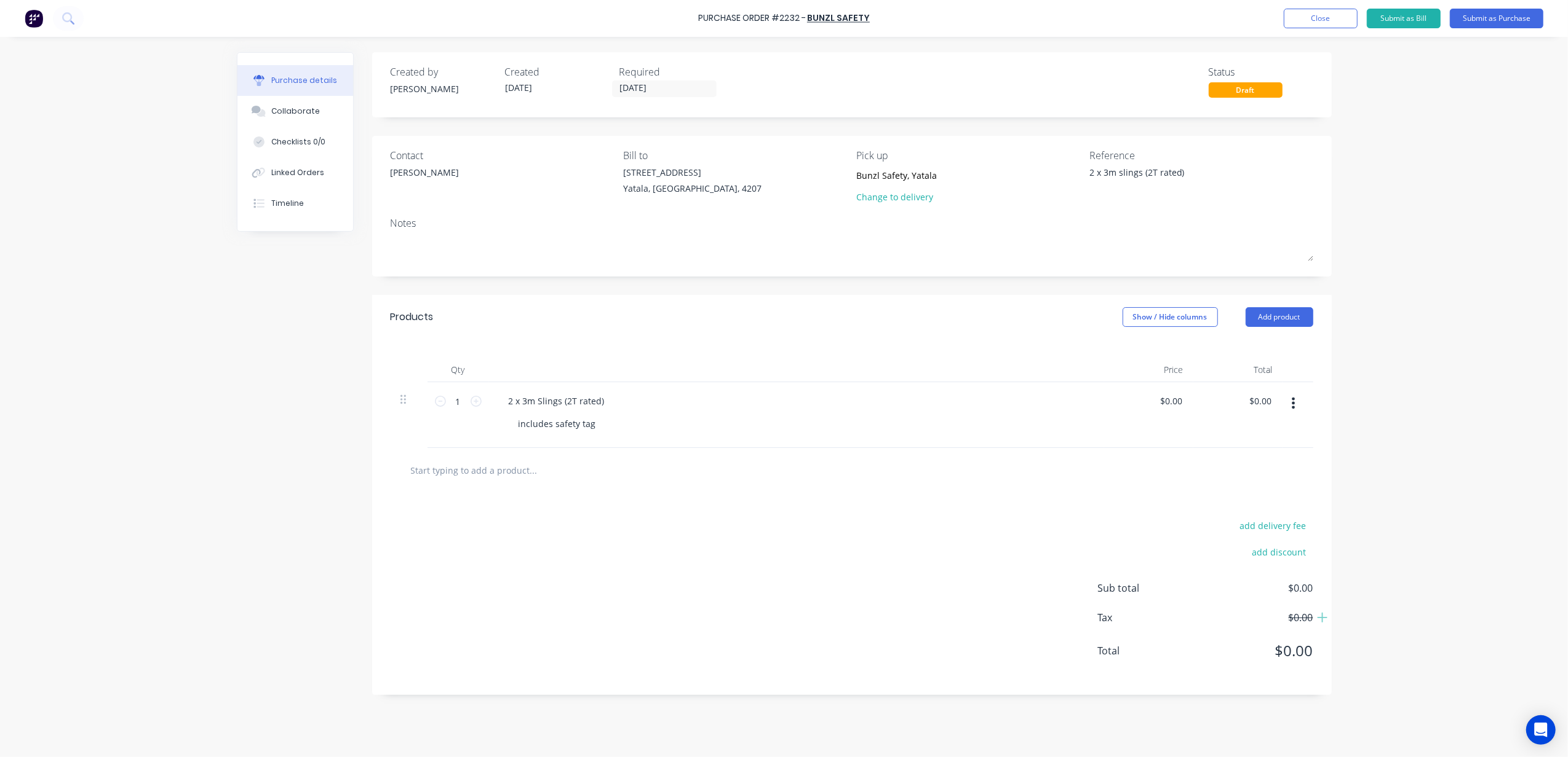
drag, startPoint x: 305, startPoint y: 403, endPoint x: 288, endPoint y: 397, distance: 18.0
click at [301, 401] on div "Created by Michael Created 04/09/25 Required 04/09/25 Status Draft Contact Izzy…" at bounding box center [784, 394] width 1095 height 683
click at [1405, 415] on div "Purchase Order #2232 - Bunzl Safety Add product Close Submit as Bill Submit as …" at bounding box center [784, 378] width 1568 height 757
drag, startPoint x: 1405, startPoint y: 415, endPoint x: 1412, endPoint y: 510, distance: 95.3
click at [1412, 513] on div "Purchase Order #2232 - Bunzl Safety Add product Close Submit as Bill Submit as …" at bounding box center [784, 378] width 1568 height 757
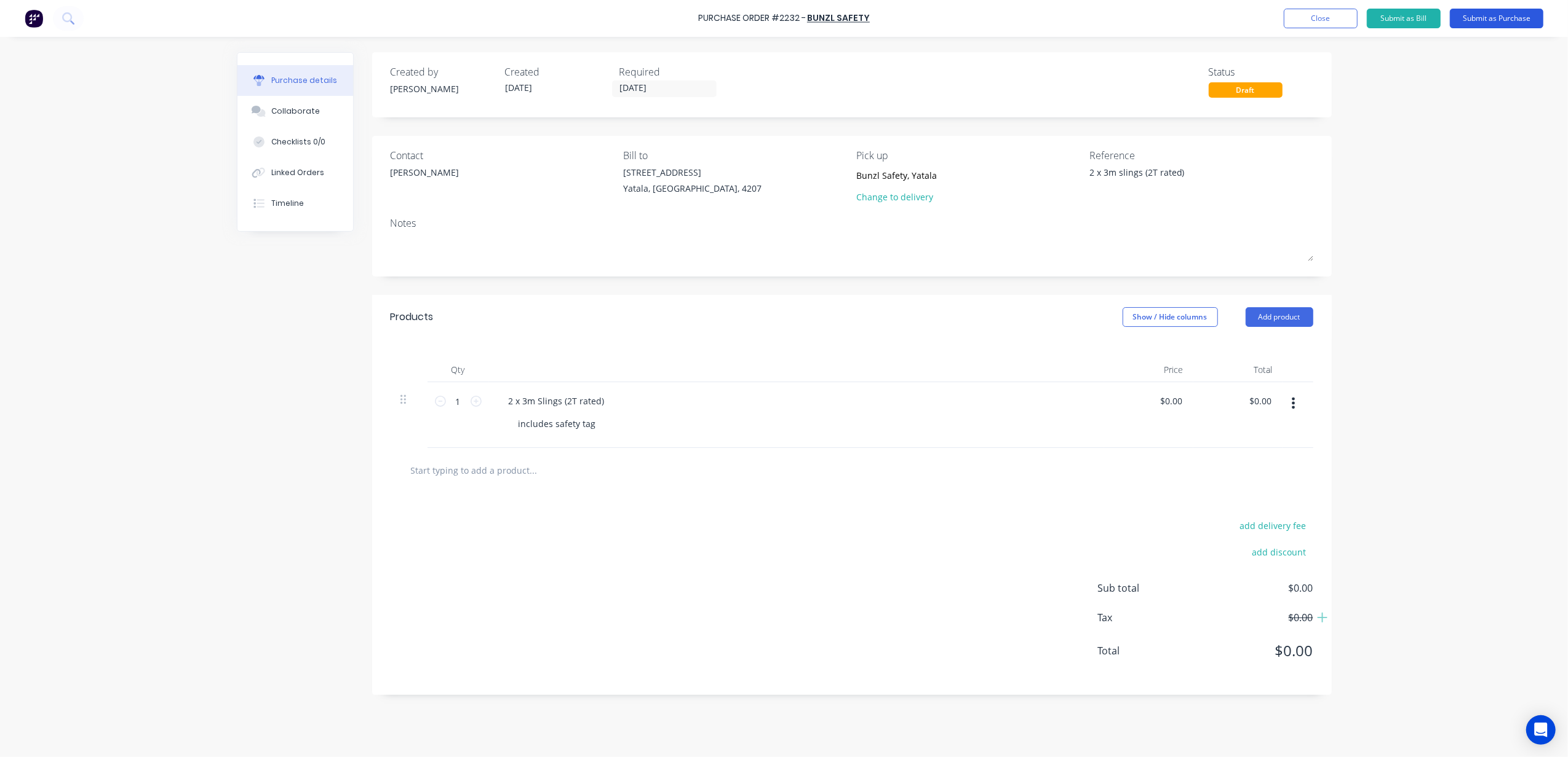
click at [1486, 19] on button "Submit as Purchase" at bounding box center [1496, 18] width 93 height 20
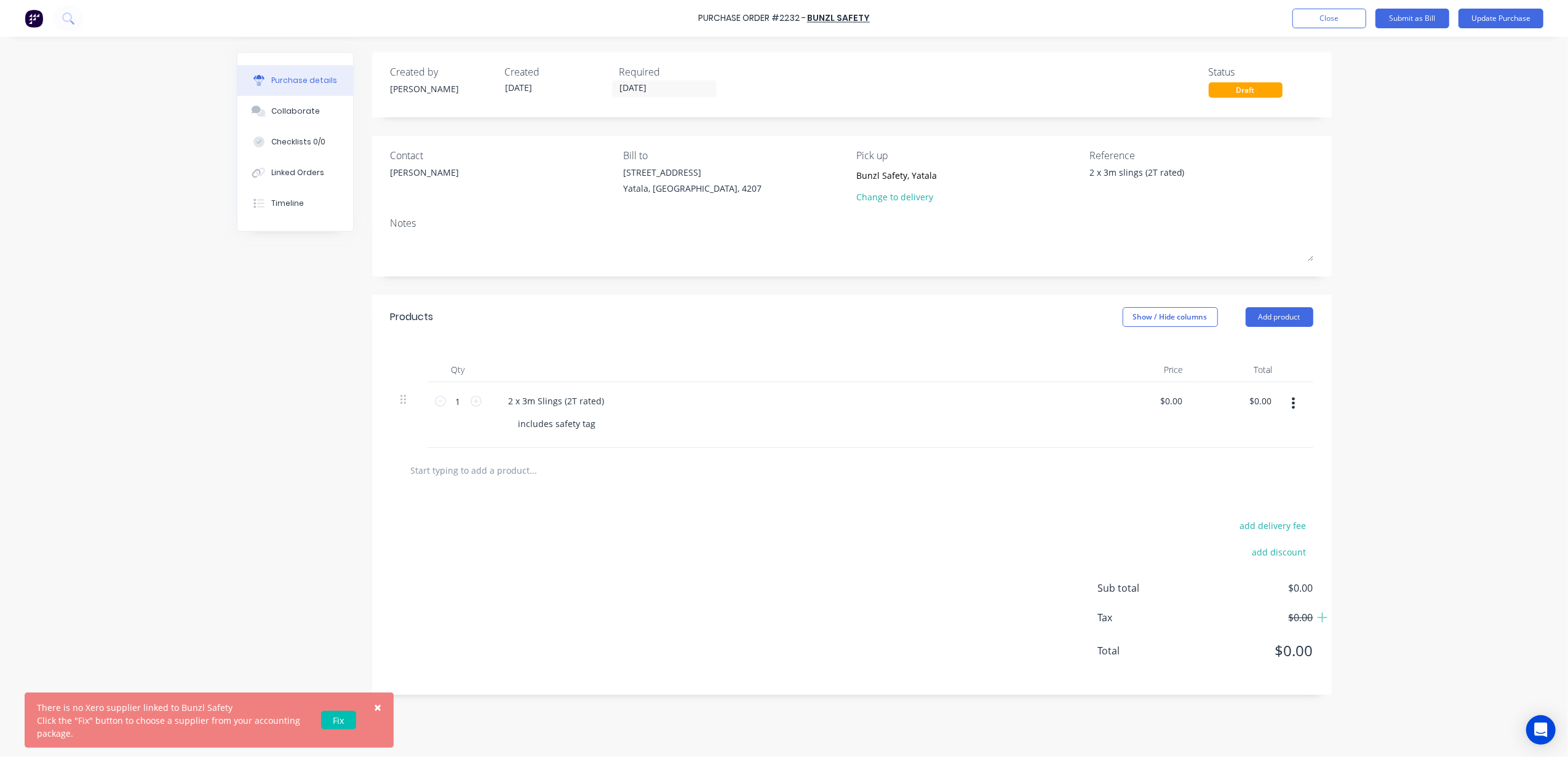
type textarea "x"
click at [353, 716] on link "Fix" at bounding box center [338, 720] width 35 height 19
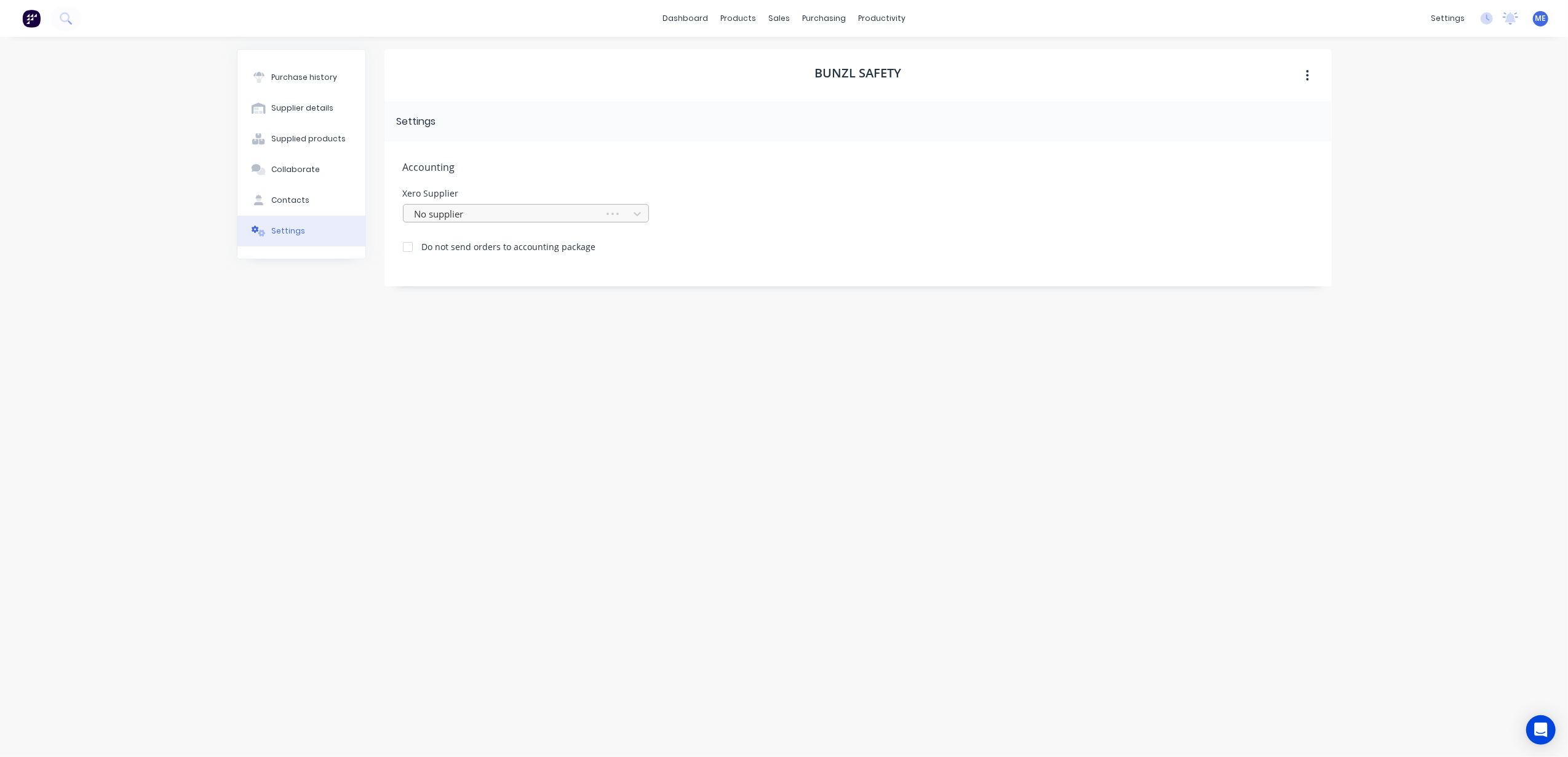
click at [480, 212] on div at bounding box center [506, 214] width 185 height 15
type input "bun"
drag, startPoint x: 345, startPoint y: 378, endPoint x: 347, endPoint y: 362, distance: 16.1
click at [343, 378] on div "Purchase history Supplier details Supplied products Collaborate Contacts Settin…" at bounding box center [301, 391] width 129 height 683
click at [481, 237] on div "Do not send orders to accounting package" at bounding box center [499, 245] width 193 height 16
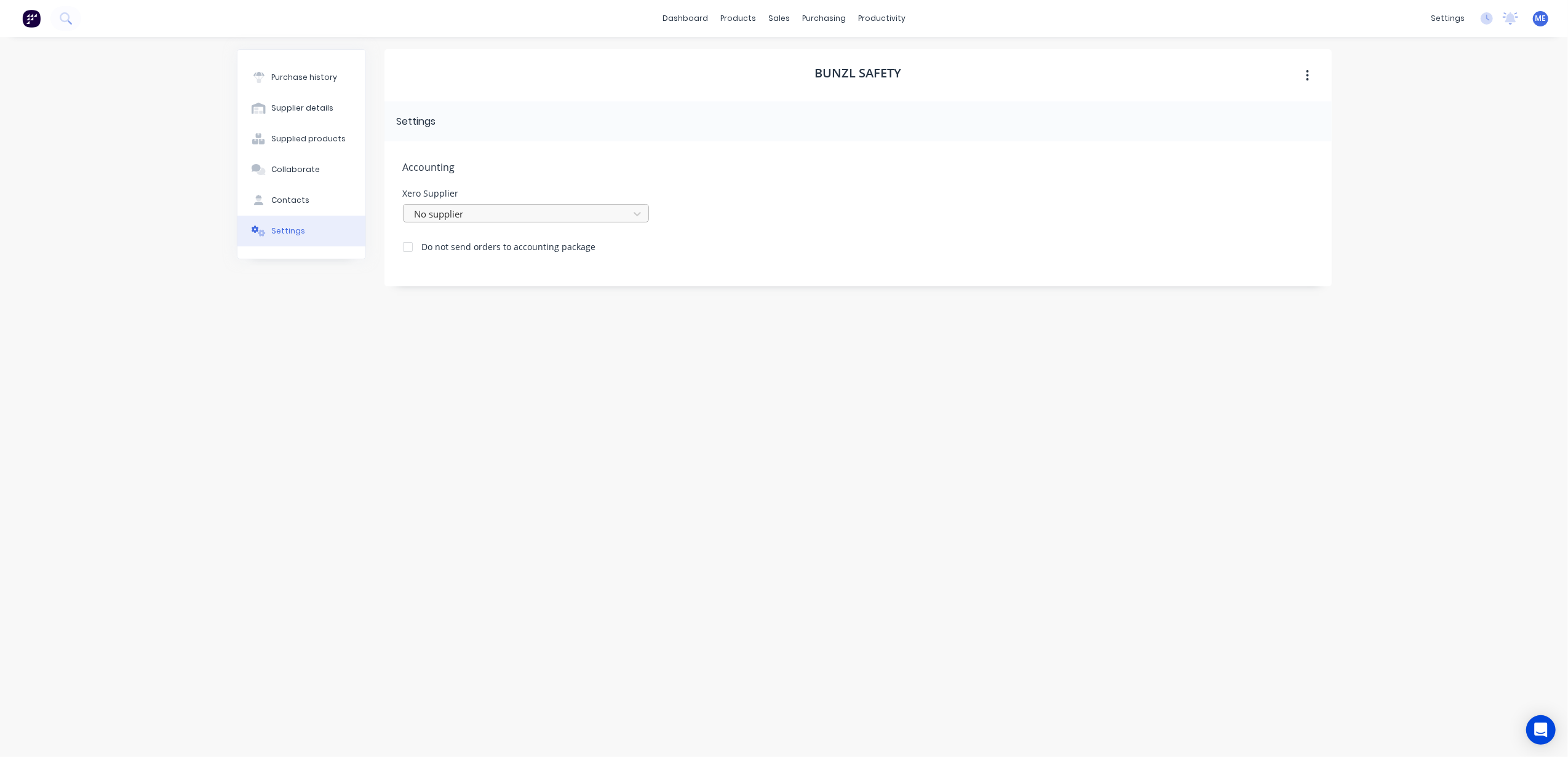
click at [454, 210] on div at bounding box center [518, 214] width 209 height 15
type input "beav"
click at [556, 158] on div "Accounting Xero Supplier No supplier Do not send orders to accounting package" at bounding box center [858, 213] width 947 height 145
click at [884, 77] on h1 "Bunzl Safety" at bounding box center [857, 74] width 86 height 15
click at [308, 75] on div "Purchase history" at bounding box center [304, 77] width 66 height 11
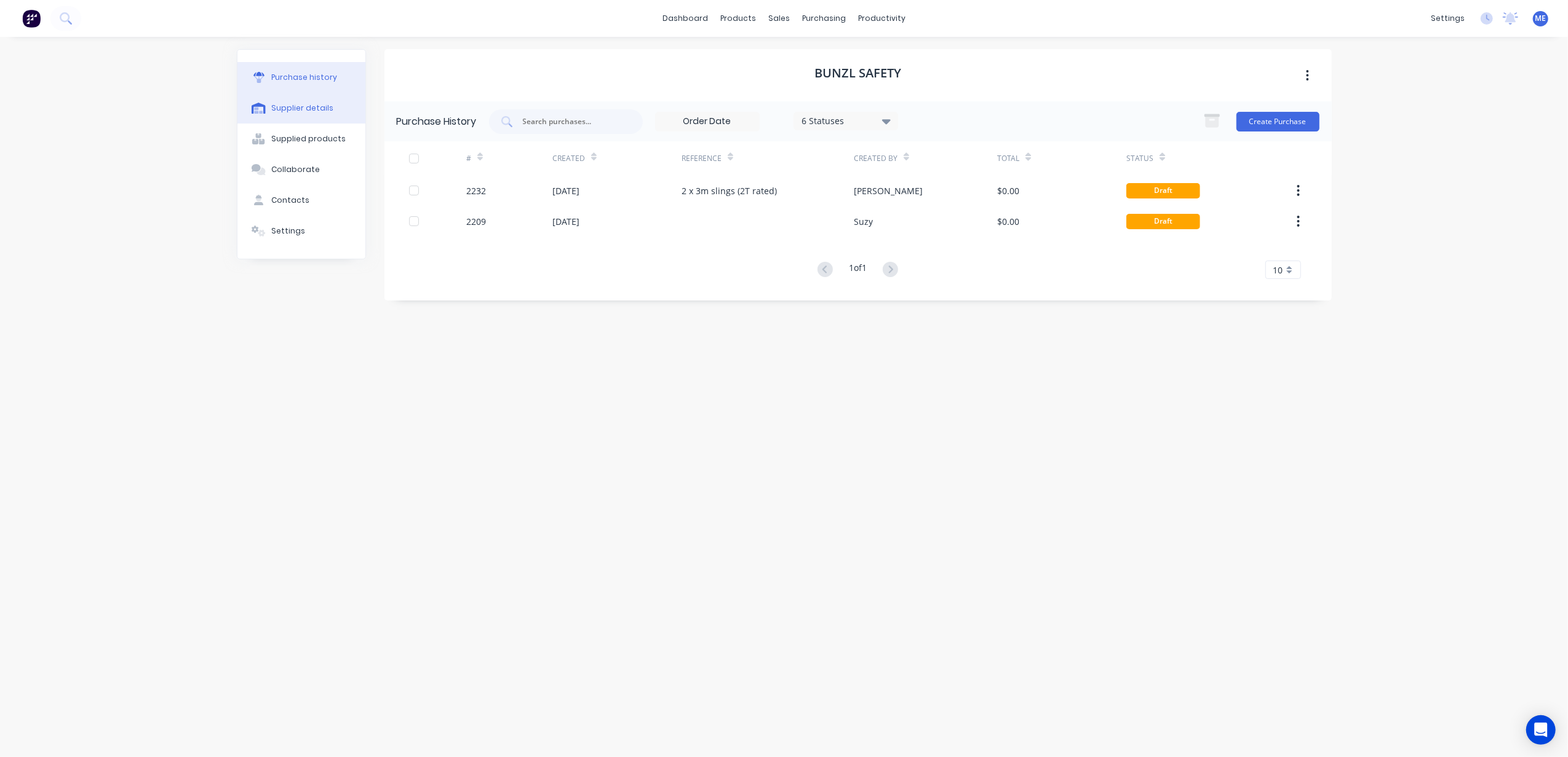
click at [303, 113] on button "Supplier details" at bounding box center [301, 108] width 128 height 31
select select "AU"
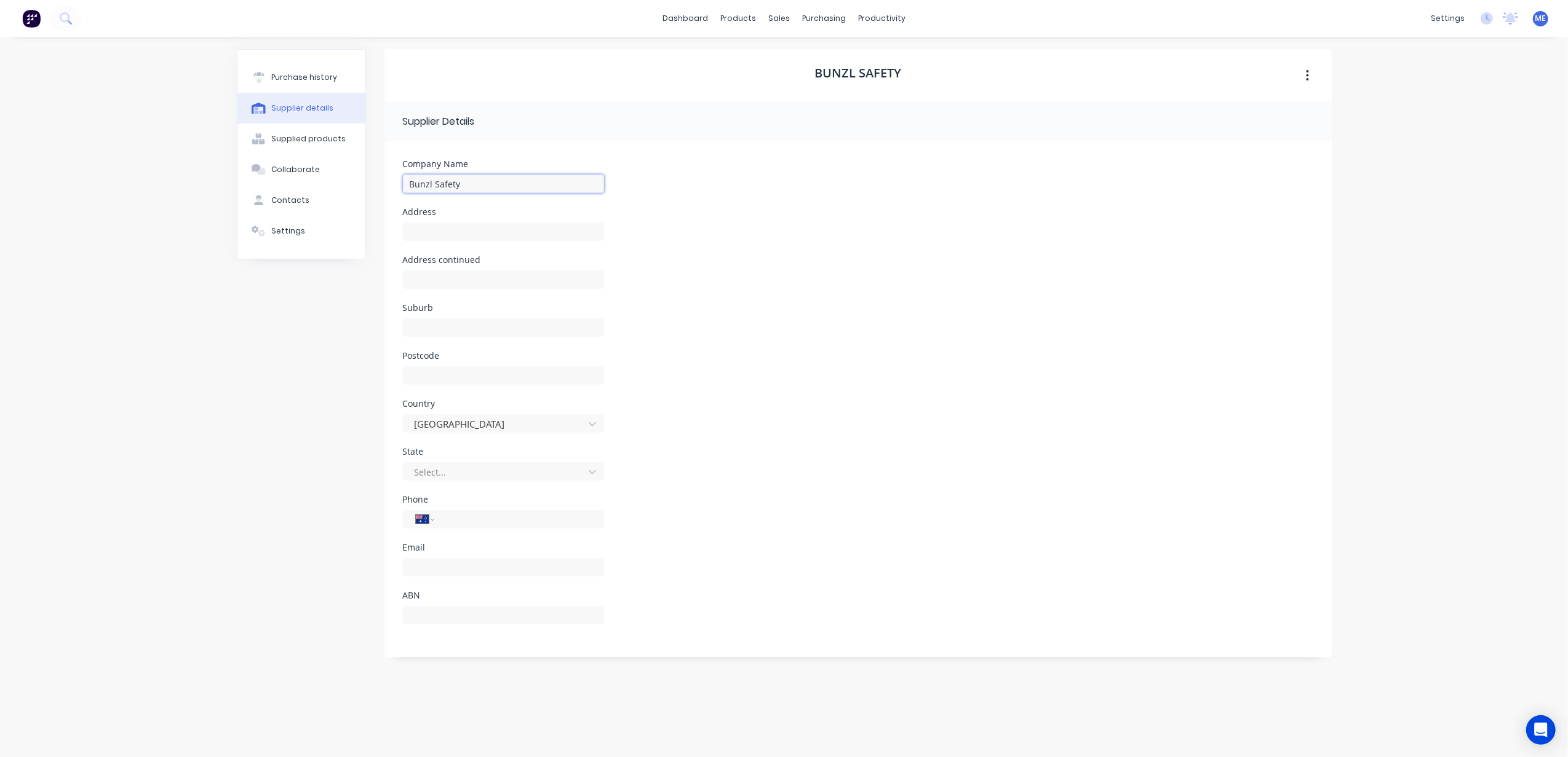
click at [452, 187] on input "Bunzl Safety" at bounding box center [503, 183] width 201 height 19
click at [449, 185] on input "Bunzl Safety" at bounding box center [503, 183] width 201 height 19
paste input "Brands & Operations Pty Ltd"
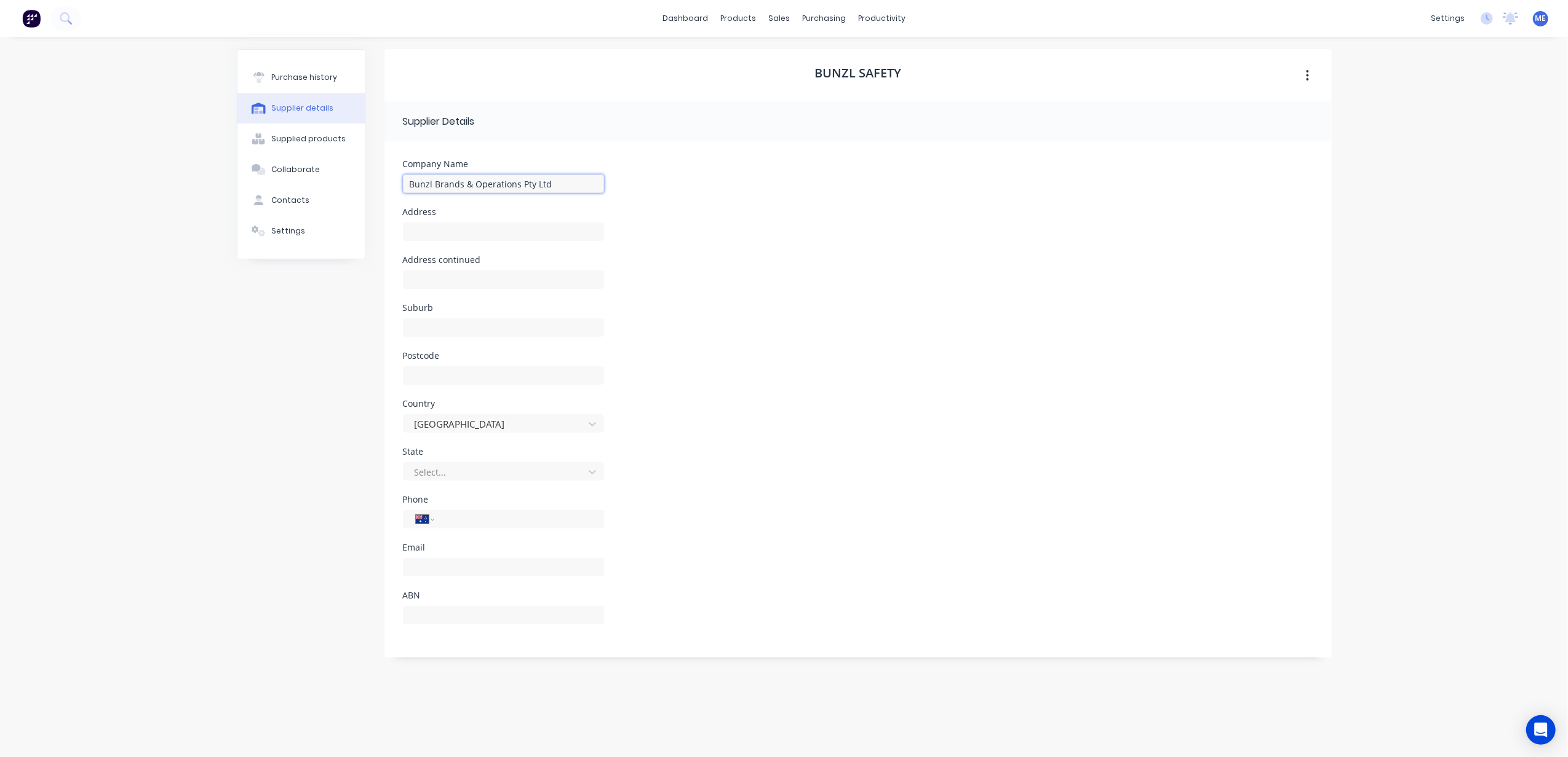
type input "Bunzl Brands & Operations Pty Ltd"
drag, startPoint x: 452, startPoint y: 594, endPoint x: 455, endPoint y: 605, distance: 11.4
click at [452, 595] on div "ABN" at bounding box center [503, 595] width 201 height 8
click at [458, 608] on input at bounding box center [503, 615] width 201 height 19
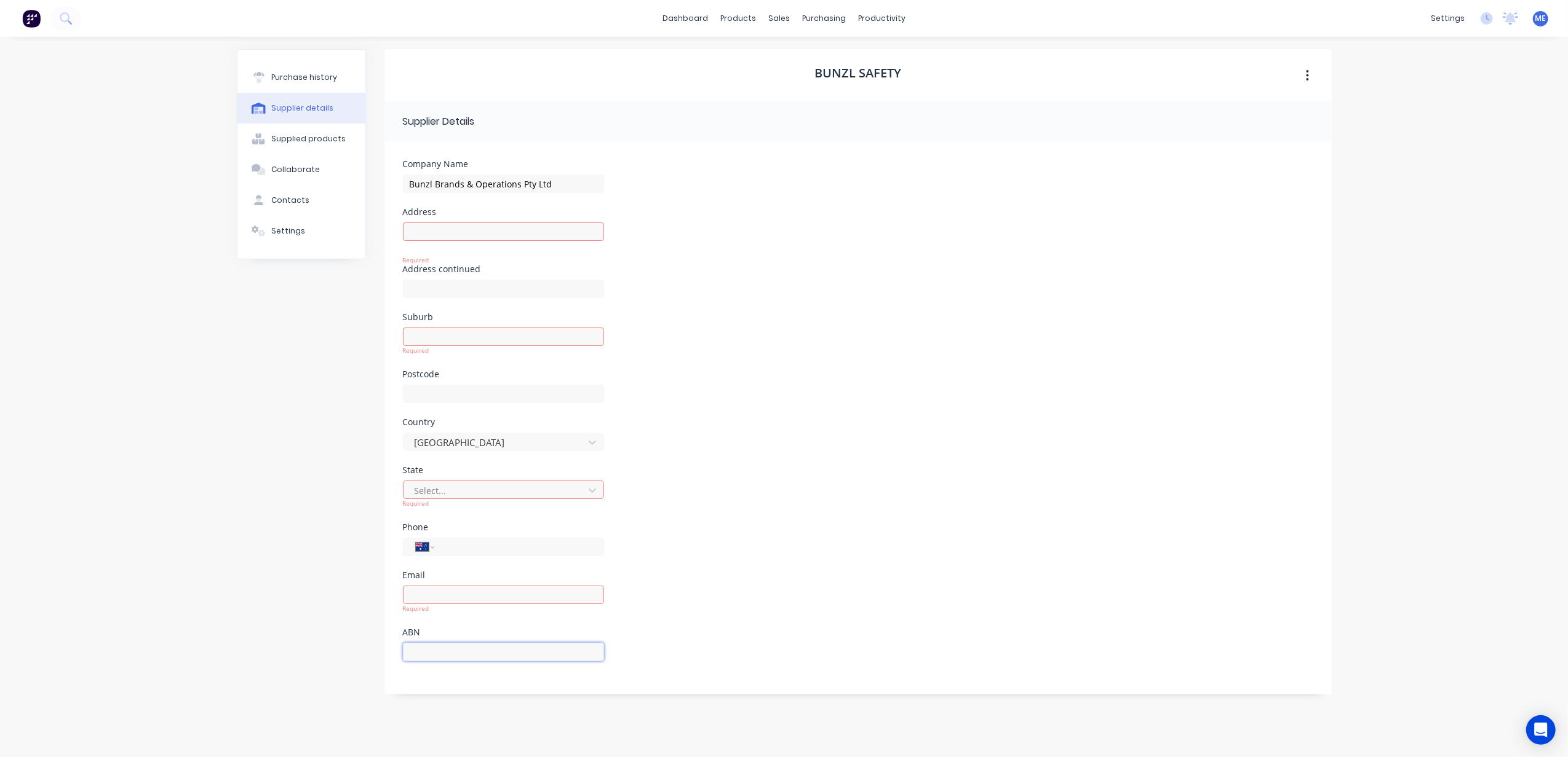
paste input "54 001 428 815"
type input "54 001 428 815"
click at [438, 229] on input at bounding box center [503, 231] width 201 height 19
type input "36 Copmuter Rd"
click at [461, 342] on div "Required" at bounding box center [503, 332] width 201 height 28
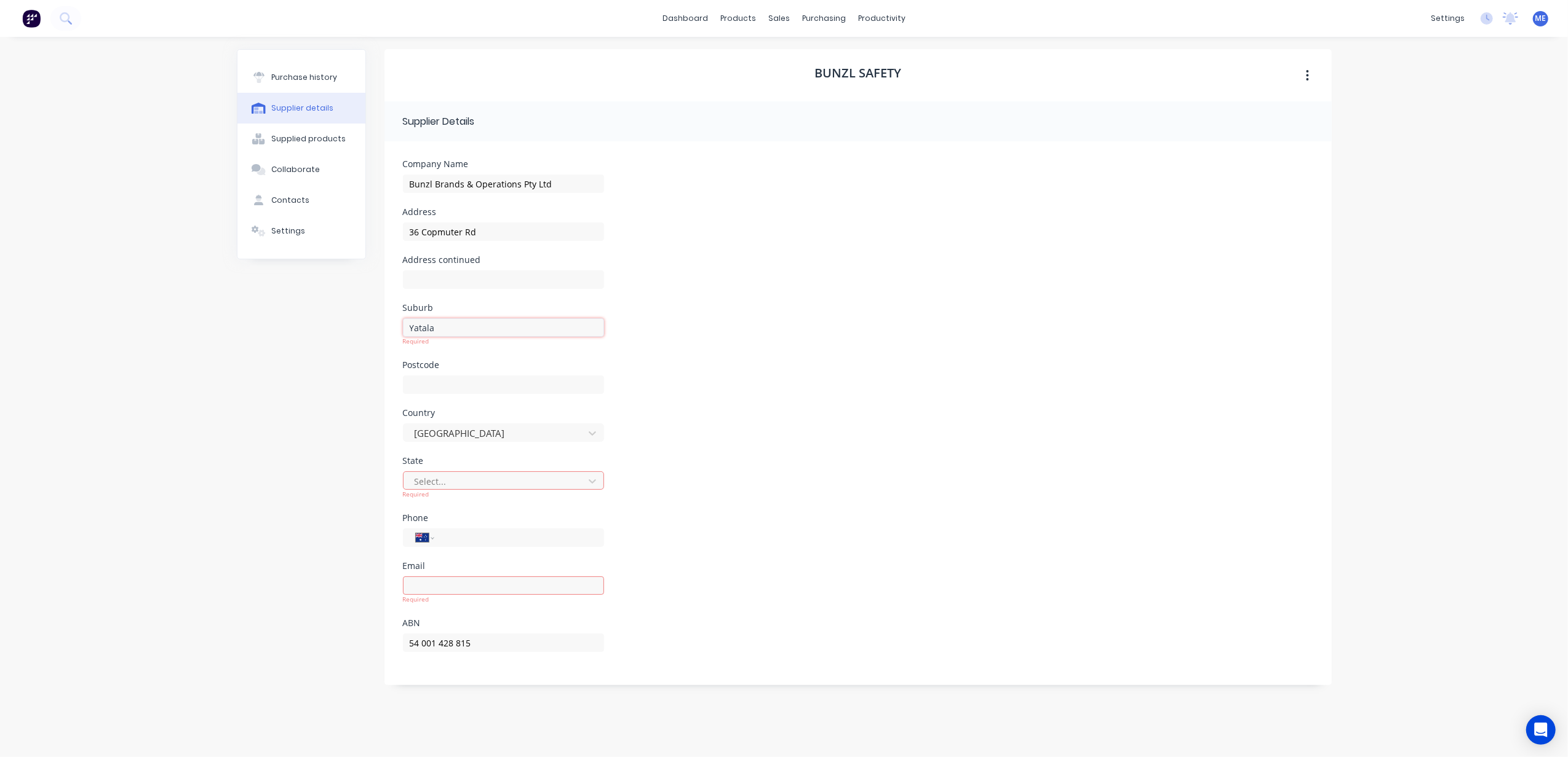
type input "Yatala"
type input "4207"
click at [460, 477] on div at bounding box center [495, 472] width 165 height 15
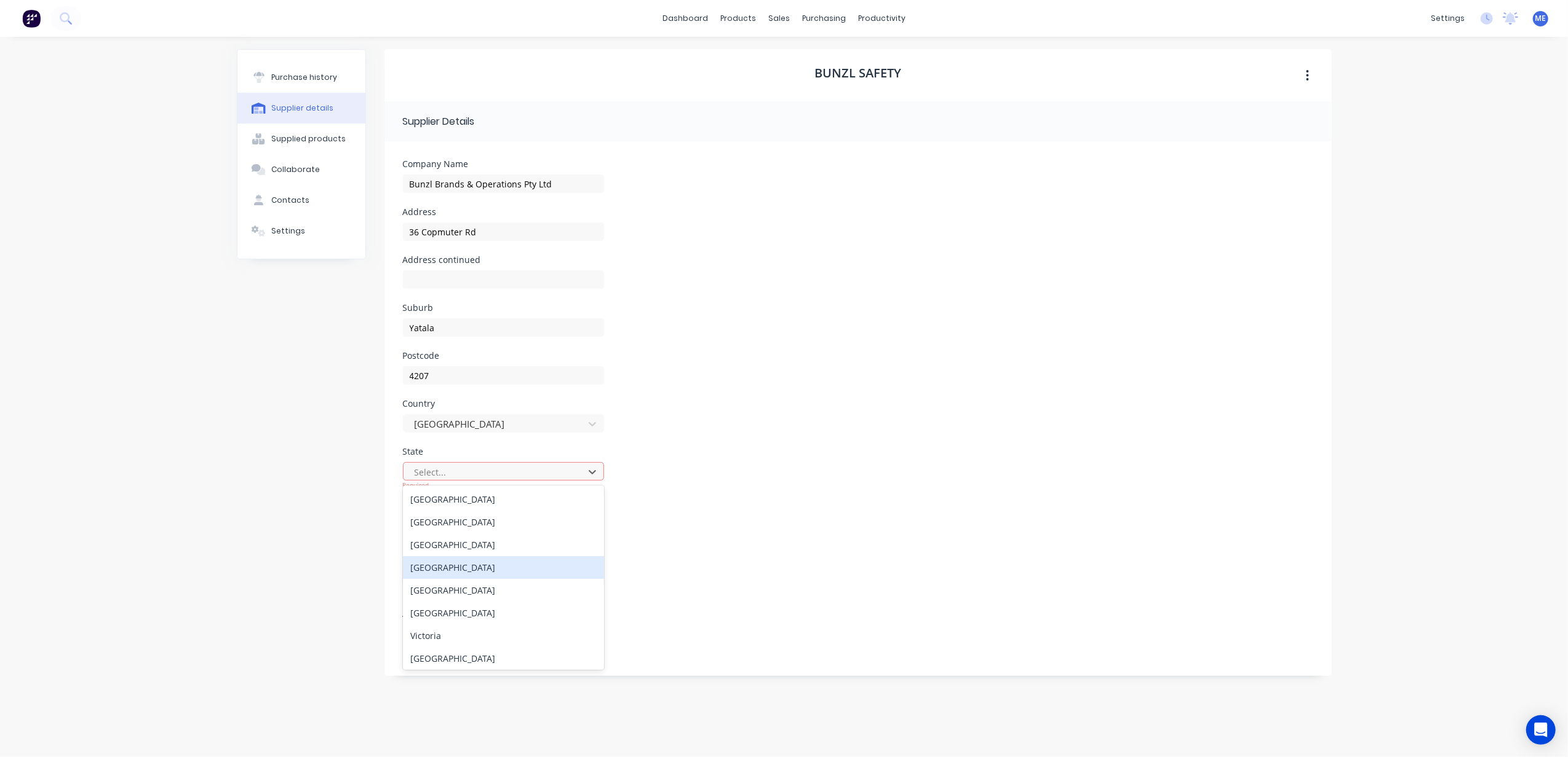
click at [452, 571] on div "Queensland" at bounding box center [503, 568] width 201 height 23
click at [461, 579] on div "Required" at bounding box center [503, 581] width 201 height 9
click at [464, 568] on input at bounding box center [503, 567] width 201 height 19
click at [748, 538] on div "Phone International Afghanistan Åland Islands Albania Algeria American Samoa An…" at bounding box center [857, 520] width 910 height 48
click at [473, 567] on input "accountsreceivable@bunzlsafety.com.au" at bounding box center [503, 567] width 201 height 19
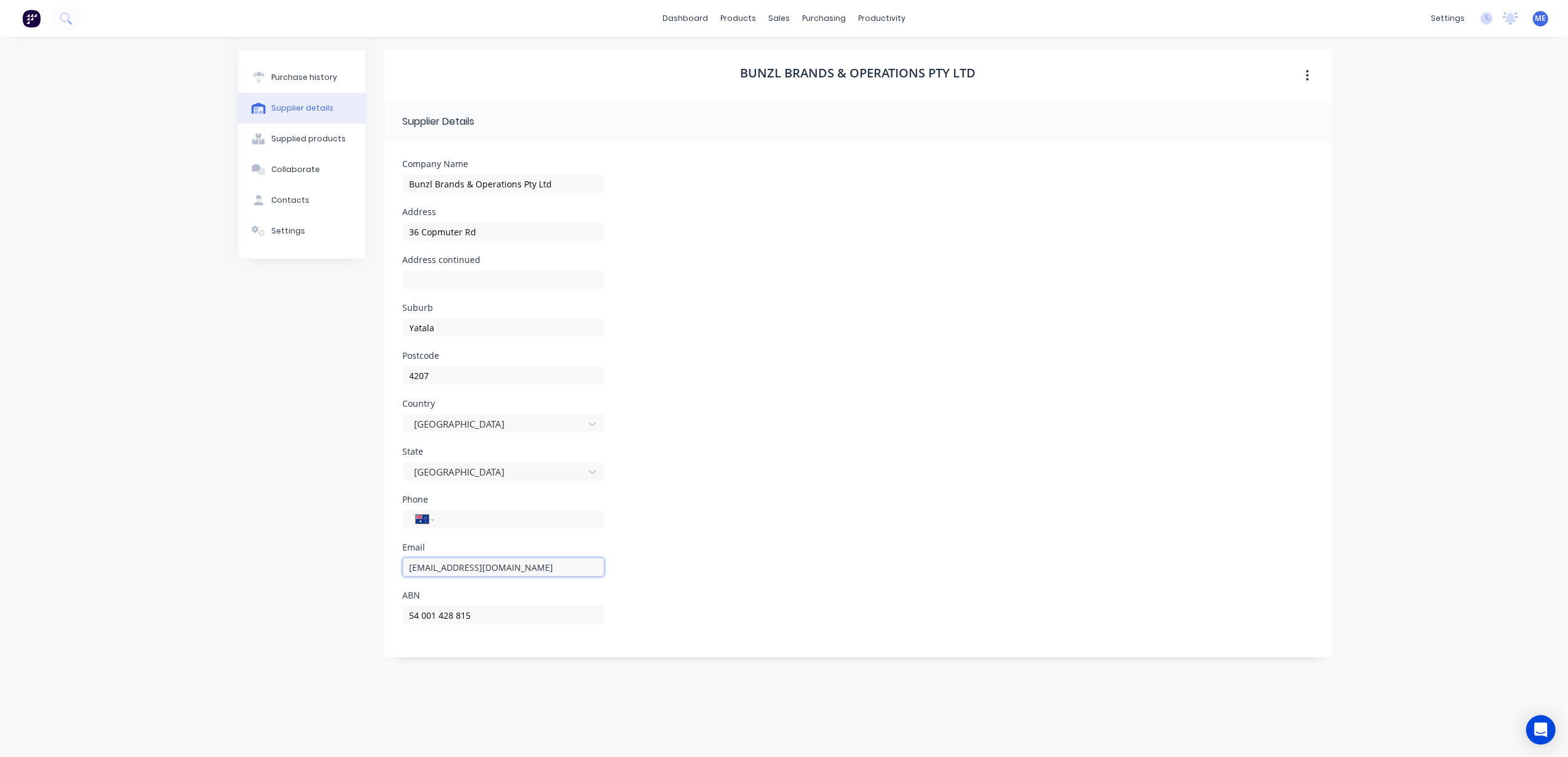
click at [473, 567] on input "accountsreceivable@bunzlsafety.com.au" at bounding box center [503, 567] width 201 height 19
paste input "brisbanesouthsales"
type input "brisbanesouthsales@bunzlsafety.com.au"
click at [466, 517] on input "tel" at bounding box center [516, 520] width 147 height 14
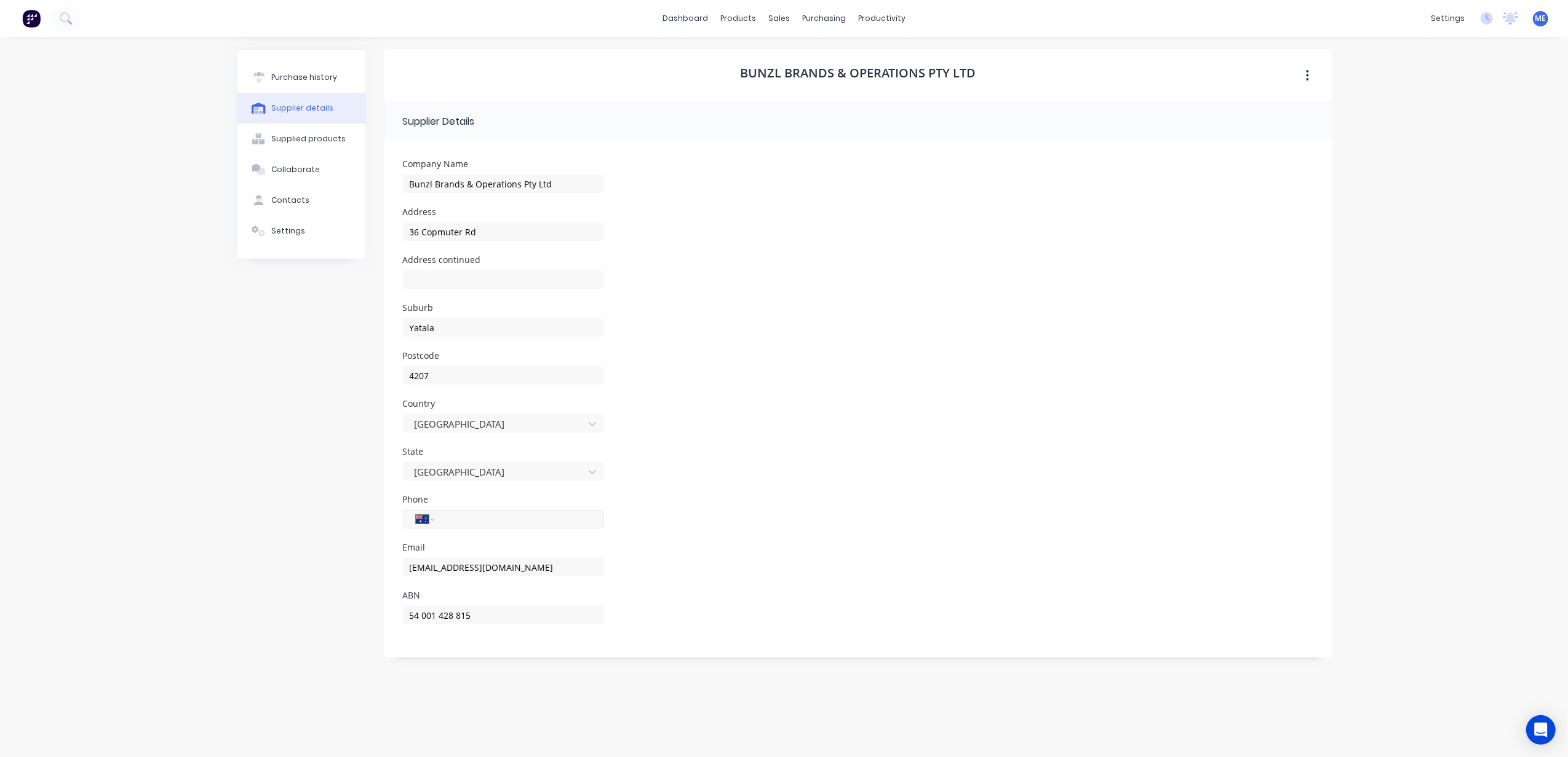
paste input "39228600"
click at [298, 534] on div "Purchase history Supplier details Supplied products Collaborate Contacts Settin…" at bounding box center [301, 391] width 129 height 683
click at [507, 517] on input "39228600" at bounding box center [516, 520] width 147 height 14
type input "(07) 3922 8600"
click at [252, 510] on div "Purchase history Supplier details Supplied products Collaborate Contacts Settin…" at bounding box center [301, 391] width 129 height 683
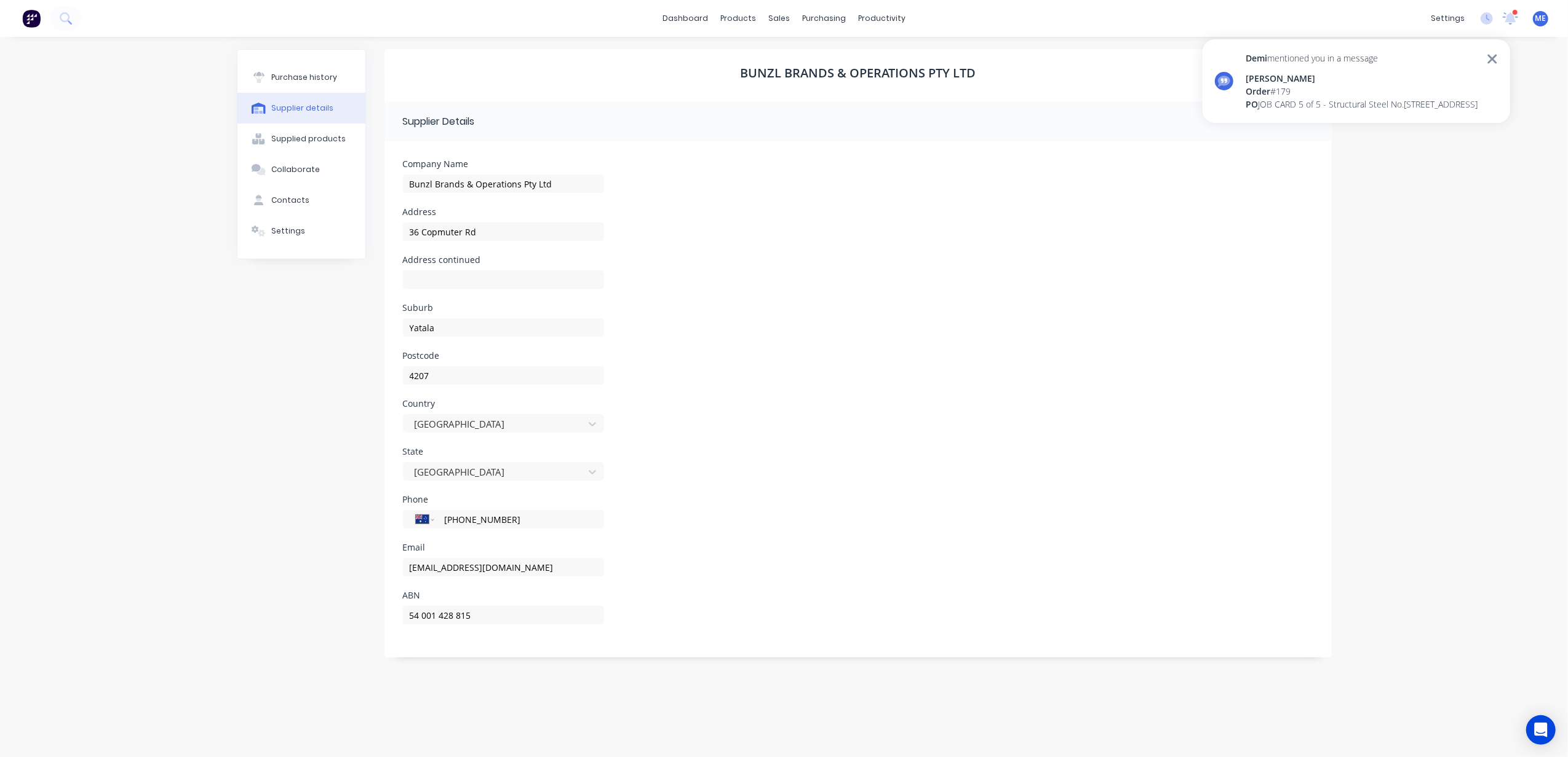
click at [1494, 54] on icon at bounding box center [1491, 59] width 11 height 15
click at [1435, 210] on div "dashboard products sales purchasing productivity dashboard products Product Cat…" at bounding box center [784, 378] width 1568 height 757
click at [324, 79] on div "Purchase history" at bounding box center [304, 77] width 66 height 11
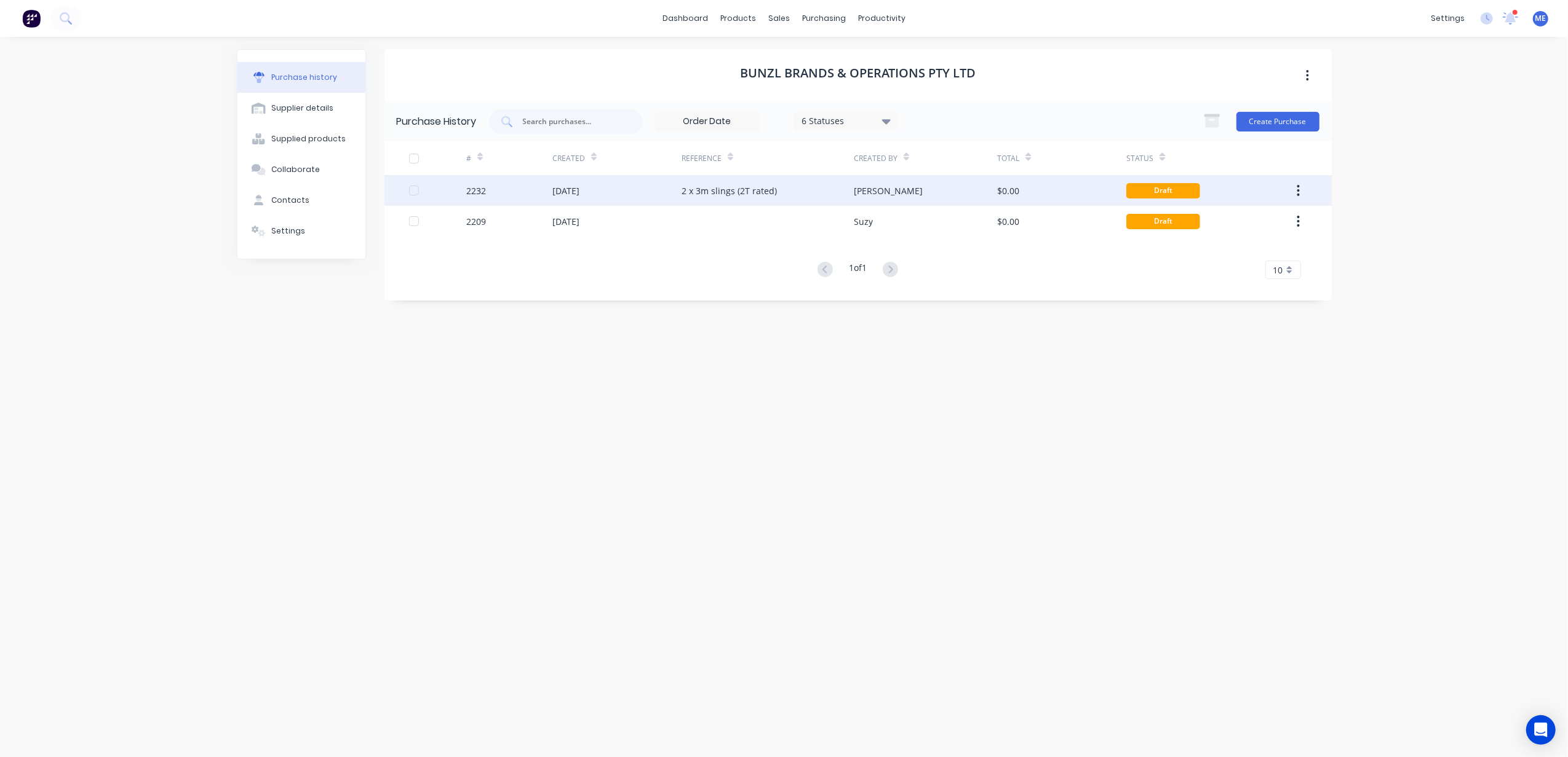
click at [734, 188] on div "2 x 3m slings (2T rated)" at bounding box center [729, 191] width 95 height 13
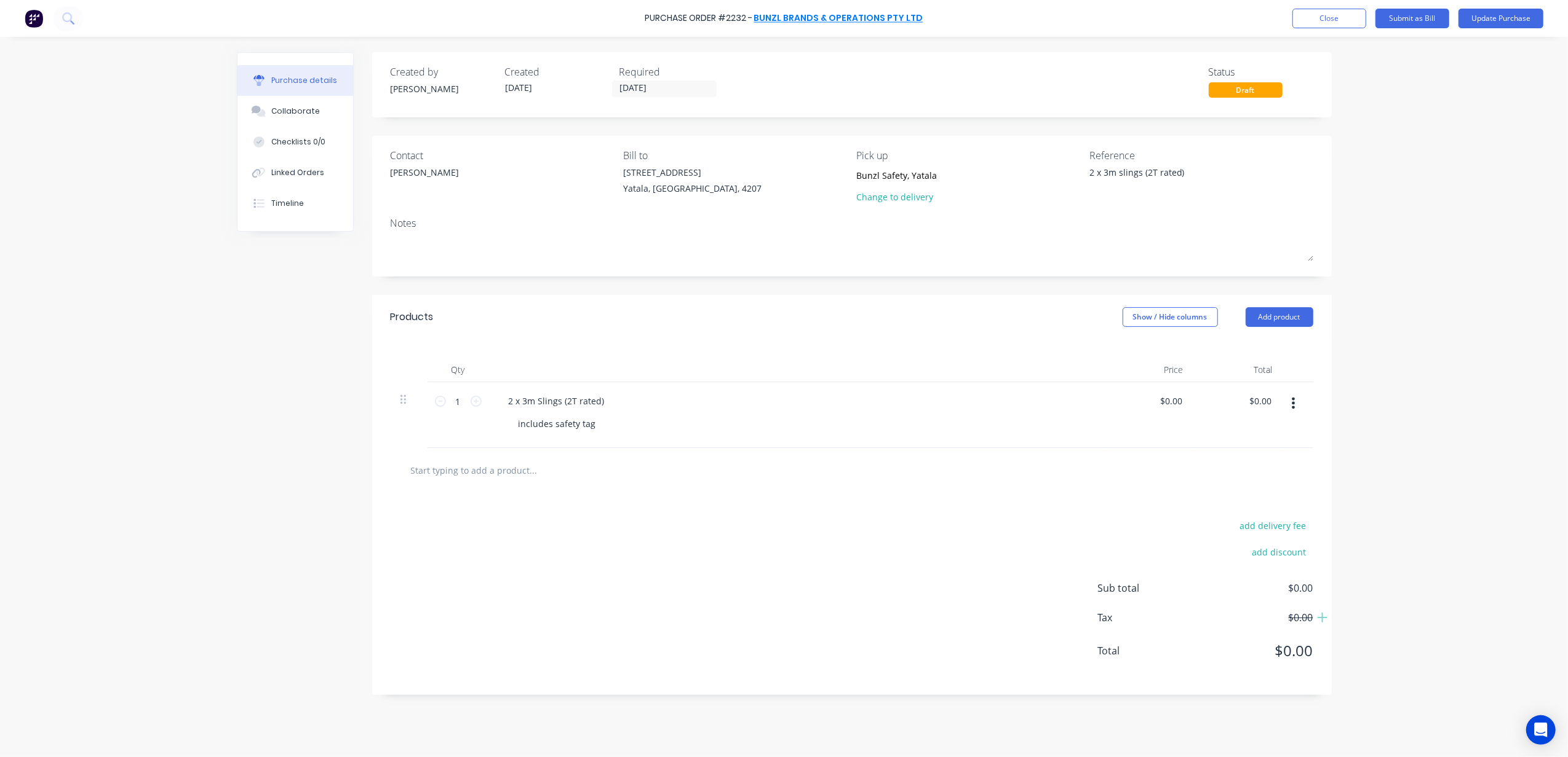
click at [830, 20] on link "Bunzl Brands & Operations Pty Ltd" at bounding box center [838, 18] width 169 height 12
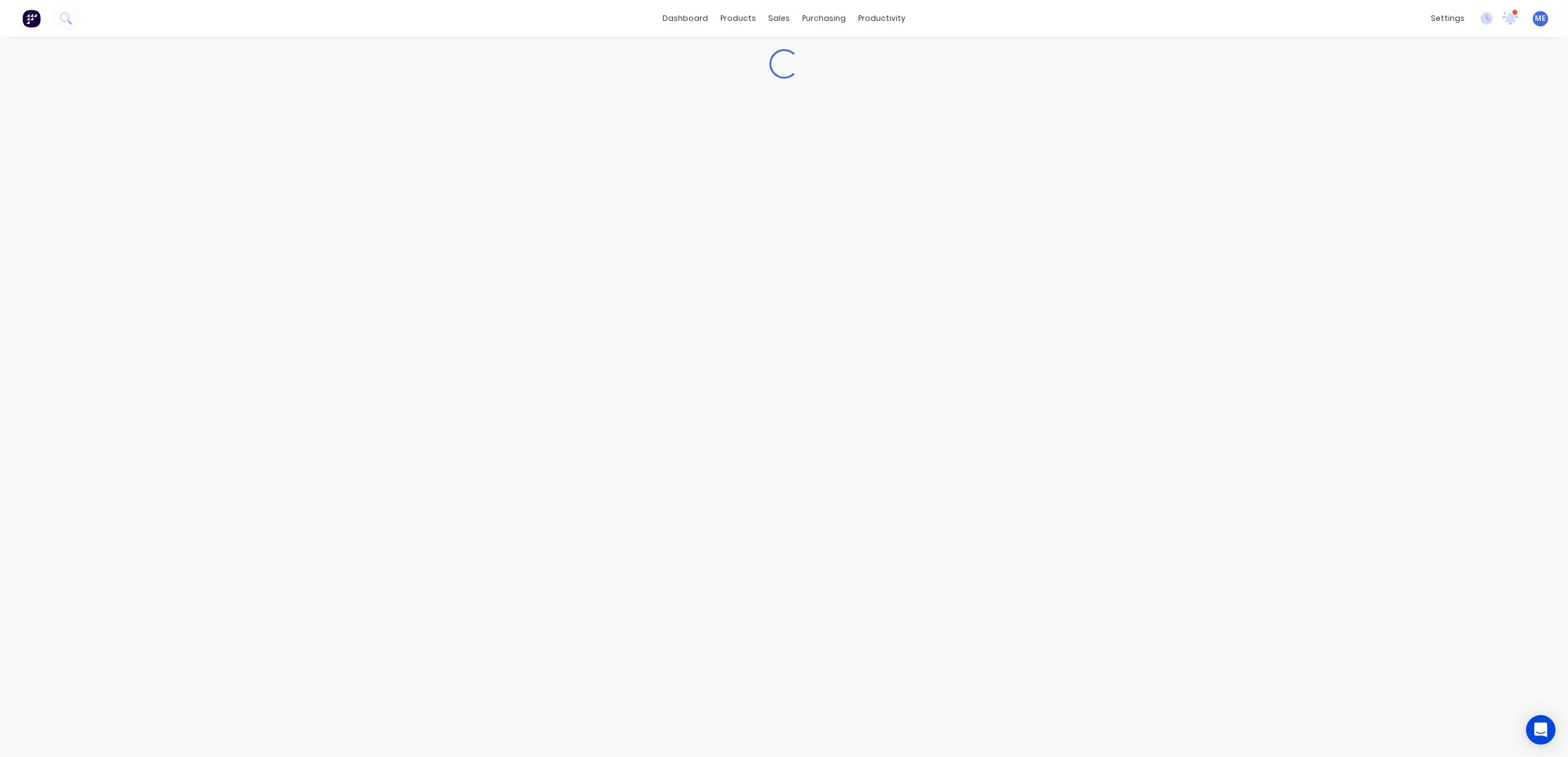
type textarea "x"
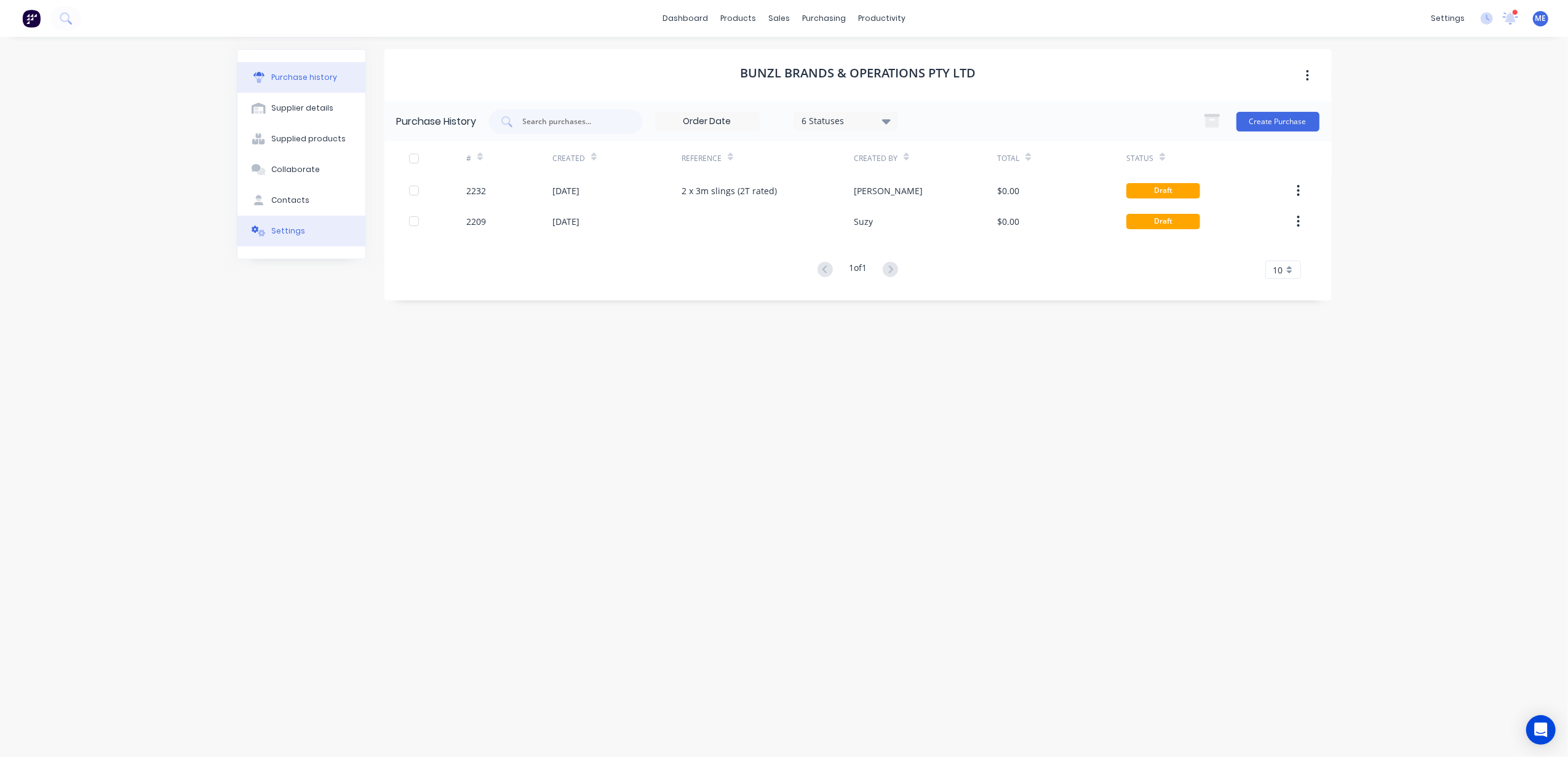
click at [286, 222] on button "Settings" at bounding box center [301, 231] width 128 height 31
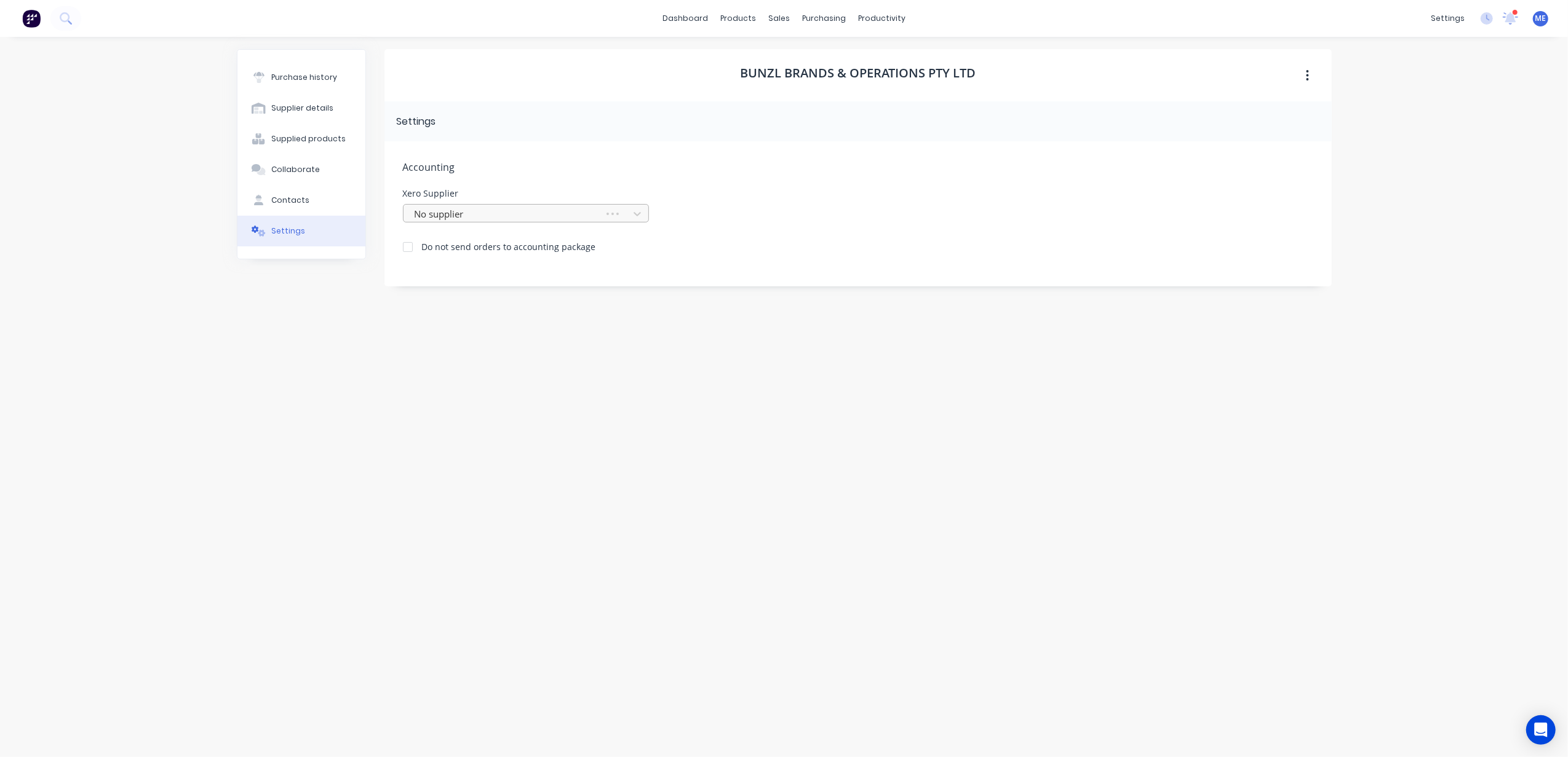
click at [517, 215] on div at bounding box center [506, 214] width 185 height 15
click at [517, 215] on div at bounding box center [518, 214] width 209 height 15
type input "bunz"
click at [685, 342] on div "Bunzl Brands & Operations Pty Ltd Settings Accounting Xero Supplier Use Up and …" at bounding box center [858, 391] width 947 height 683
click at [569, 207] on div at bounding box center [518, 214] width 209 height 15
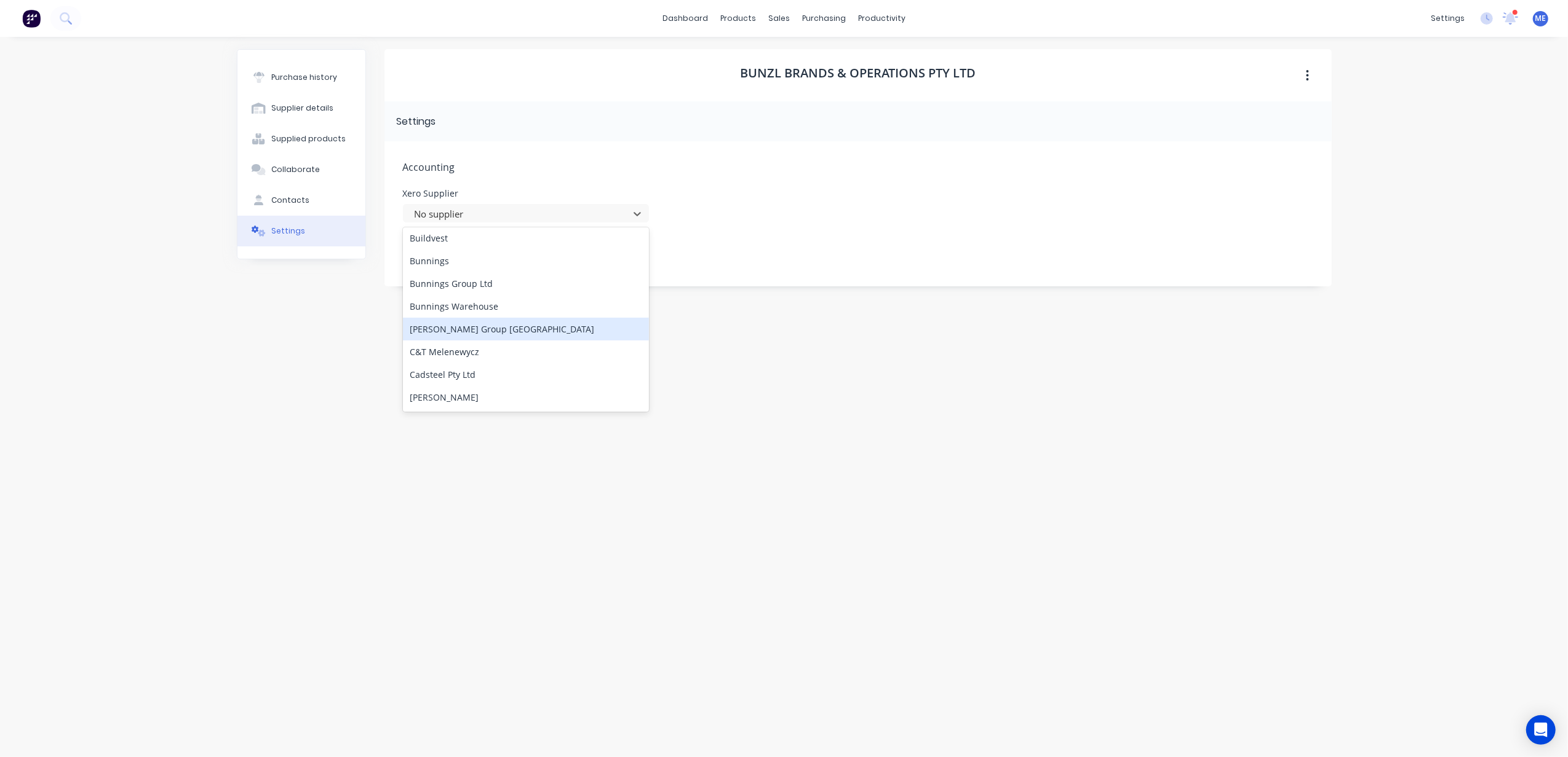
scroll to position [2295, 0]
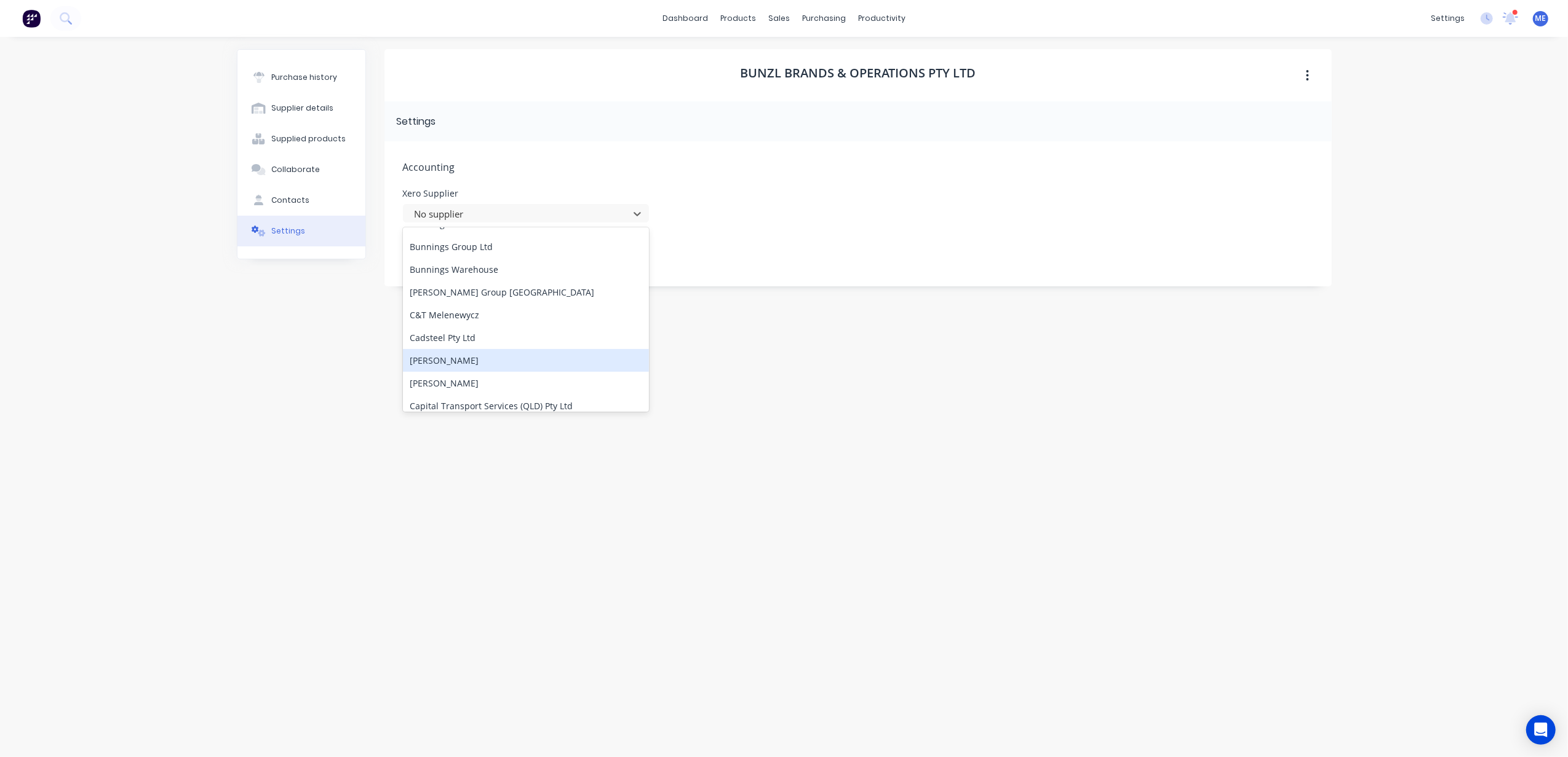
click at [920, 389] on div "Bunzl Brands & Operations Pty Ltd Settings Accounting Xero Supplier 621 results…" at bounding box center [858, 391] width 947 height 683
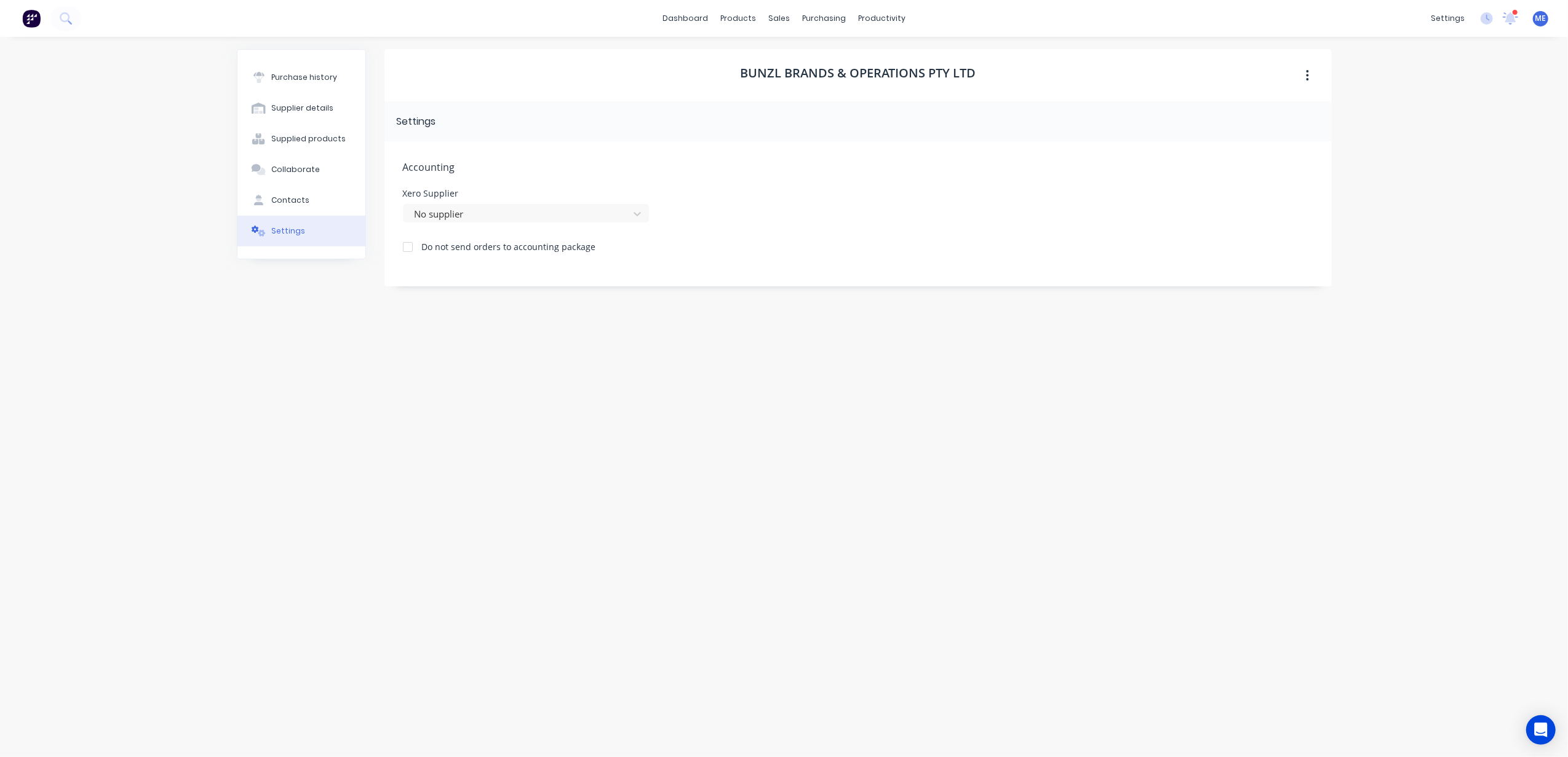
click at [790, 415] on div "Bunzl Brands & Operations Pty Ltd Settings Accounting Xero Supplier No supplier…" at bounding box center [858, 391] width 947 height 683
click at [470, 222] on div at bounding box center [506, 214] width 185 height 15
type input "bunz"
click at [527, 327] on div "Bunzl Brands & Operations Pty Ltd Settings Accounting Xero Supplier Use Up and …" at bounding box center [858, 391] width 947 height 683
click at [1509, 12] on icon at bounding box center [1510, 18] width 16 height 13
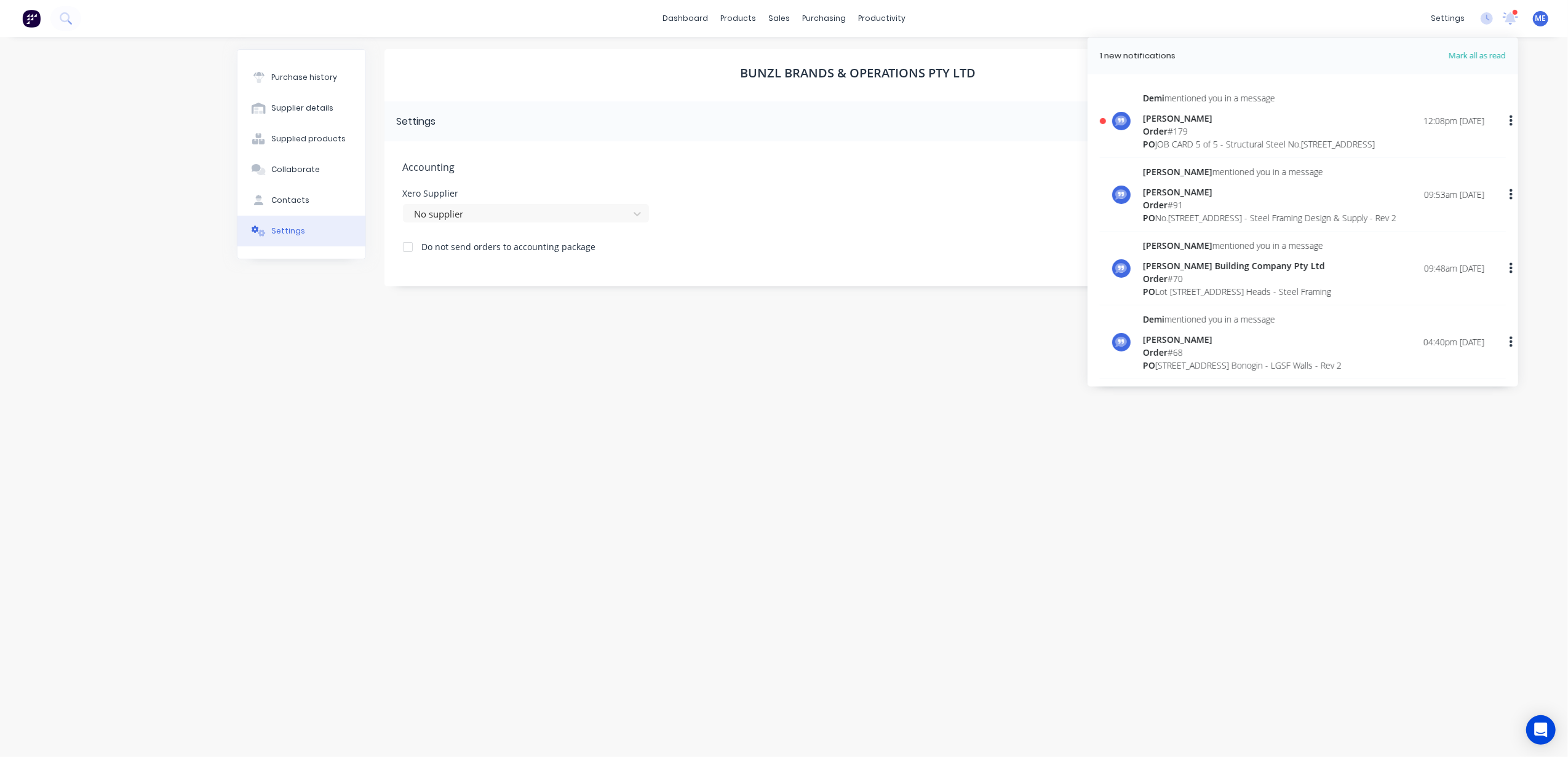
click at [1290, 129] on div "Order # 179" at bounding box center [1258, 131] width 232 height 13
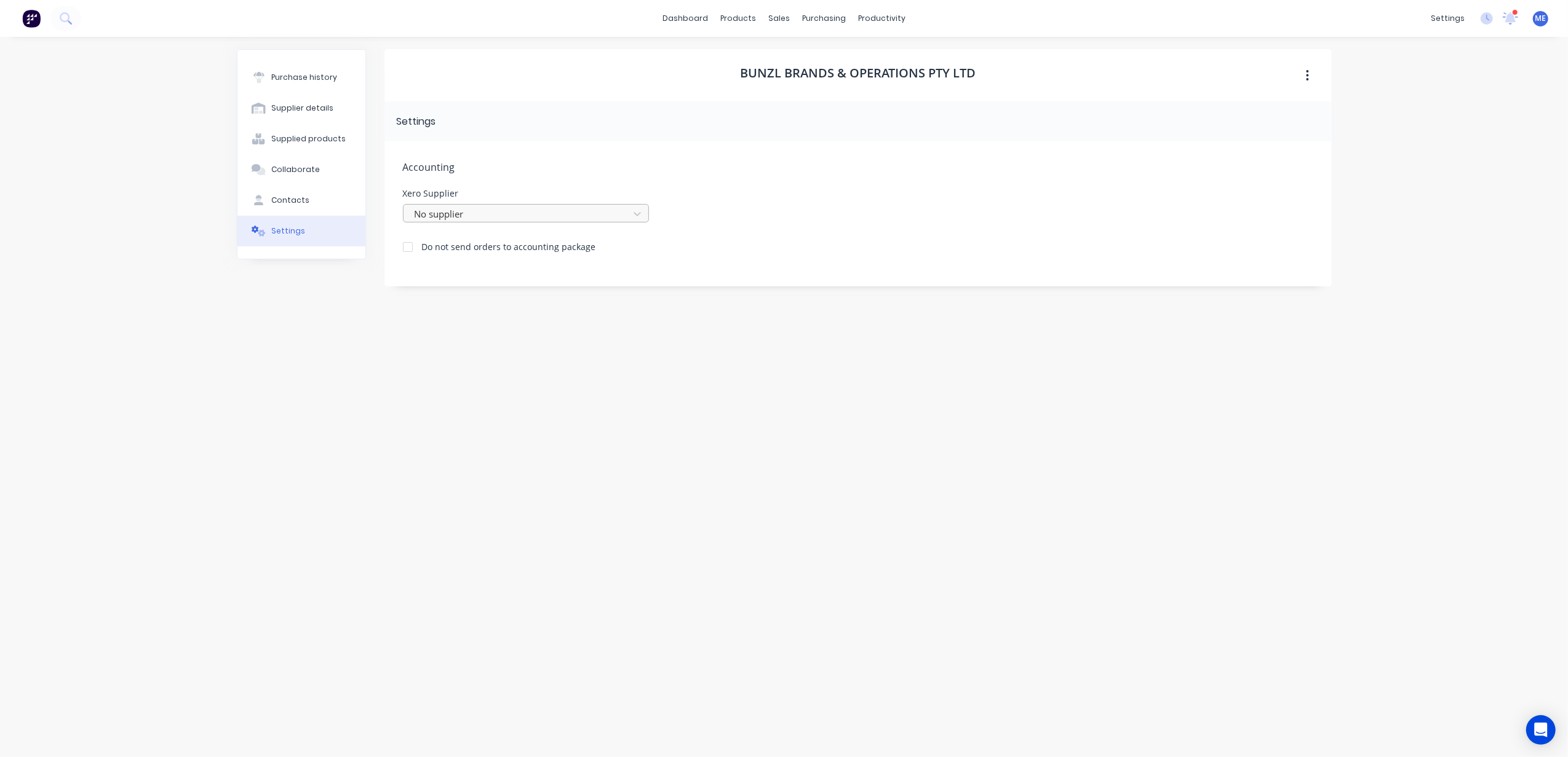
click at [497, 212] on div at bounding box center [518, 214] width 209 height 15
type input "bunz"
click at [534, 394] on div "Bunzl Brands & Operations Pty Ltd Settings Accounting Xero Supplier Use Up and …" at bounding box center [858, 391] width 947 height 683
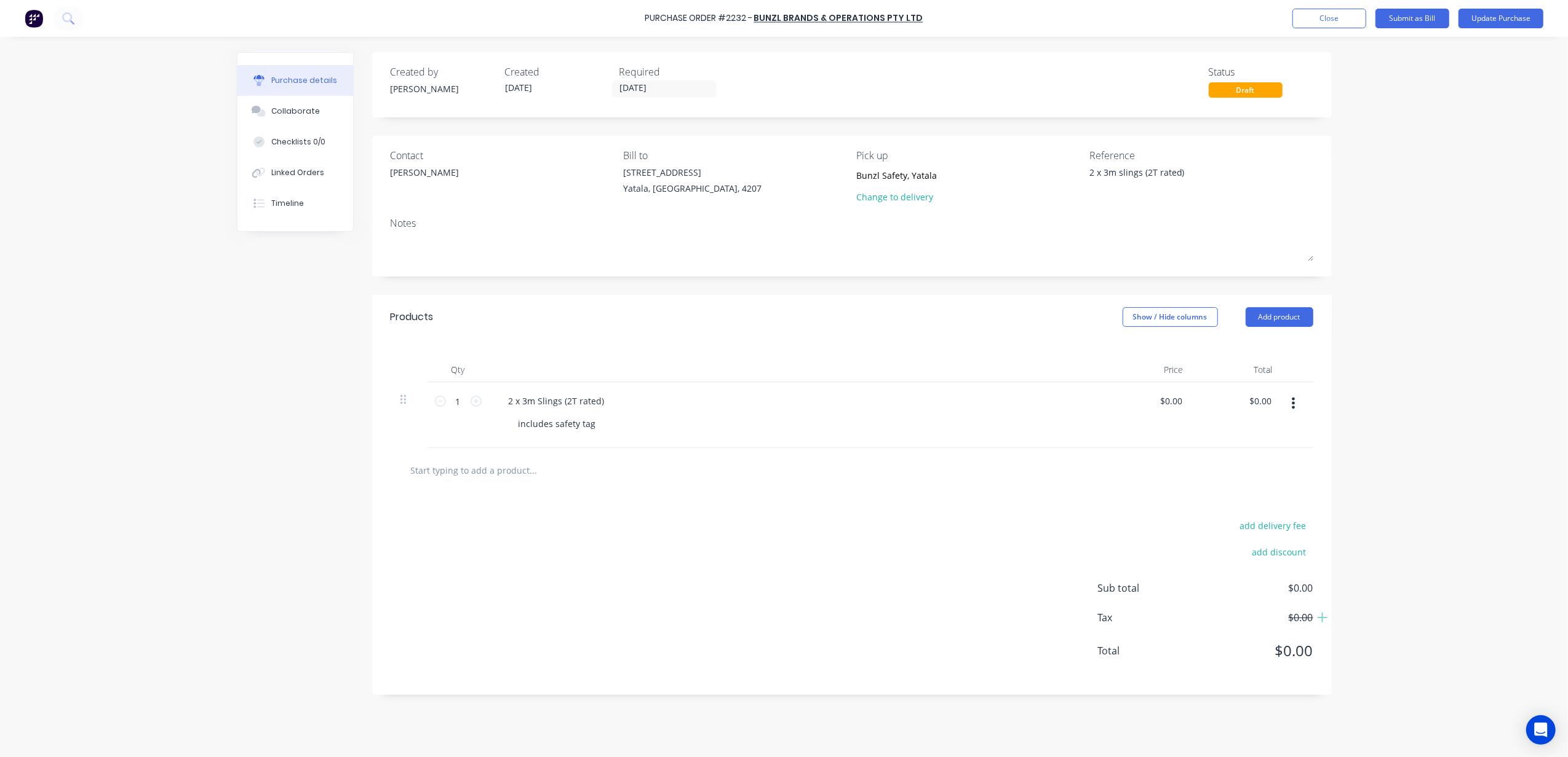
click at [79, 192] on div "Purchase Order #2232 - Bunzl Brands & Operations Pty Ltd Add product Close Subm…" at bounding box center [784, 378] width 1568 height 757
type textarea "x"
click at [889, 18] on link "Bunzl Brands & Operations Pty Ltd" at bounding box center [838, 18] width 169 height 12
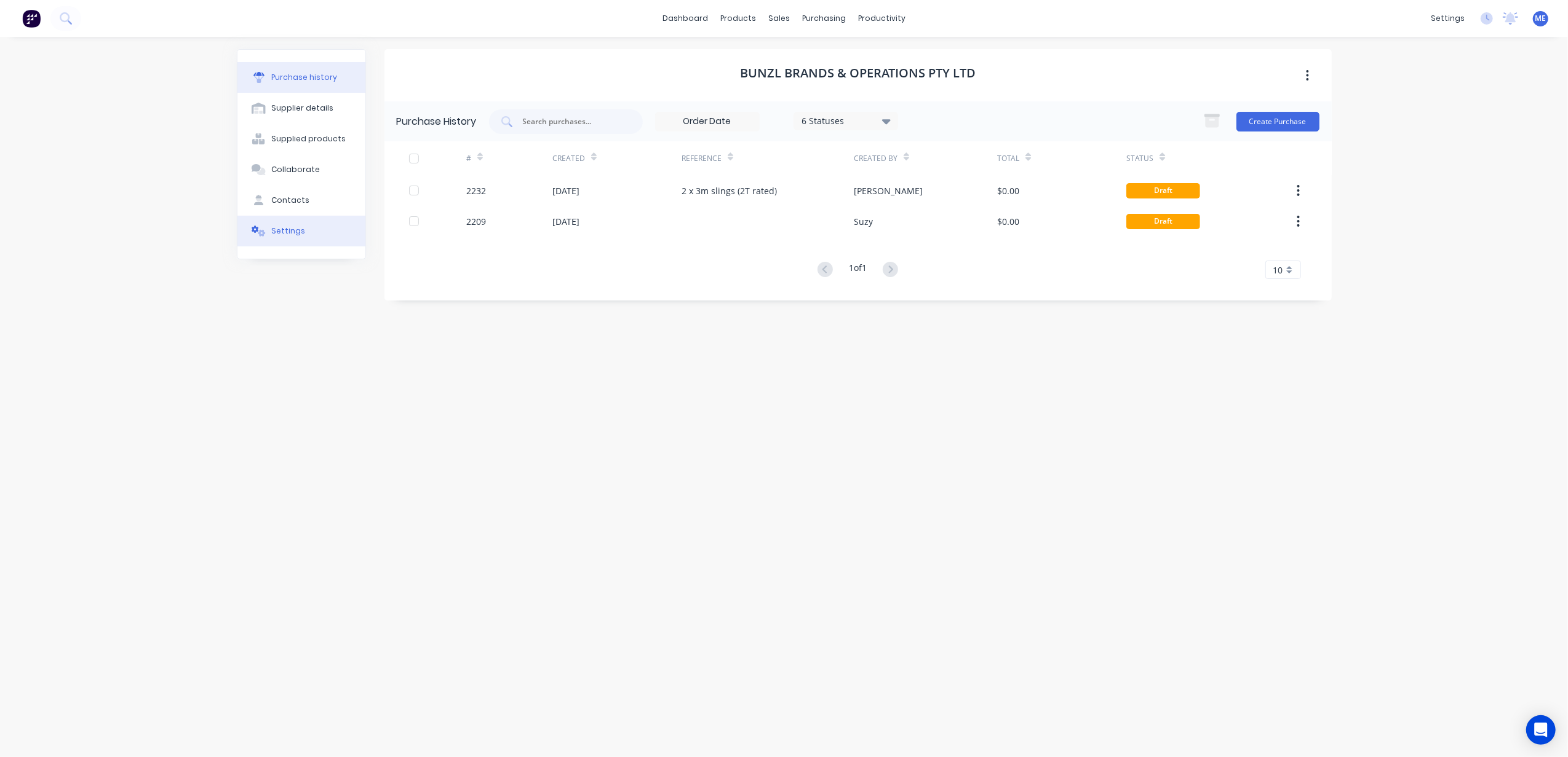
click at [304, 234] on button "Settings" at bounding box center [301, 231] width 128 height 31
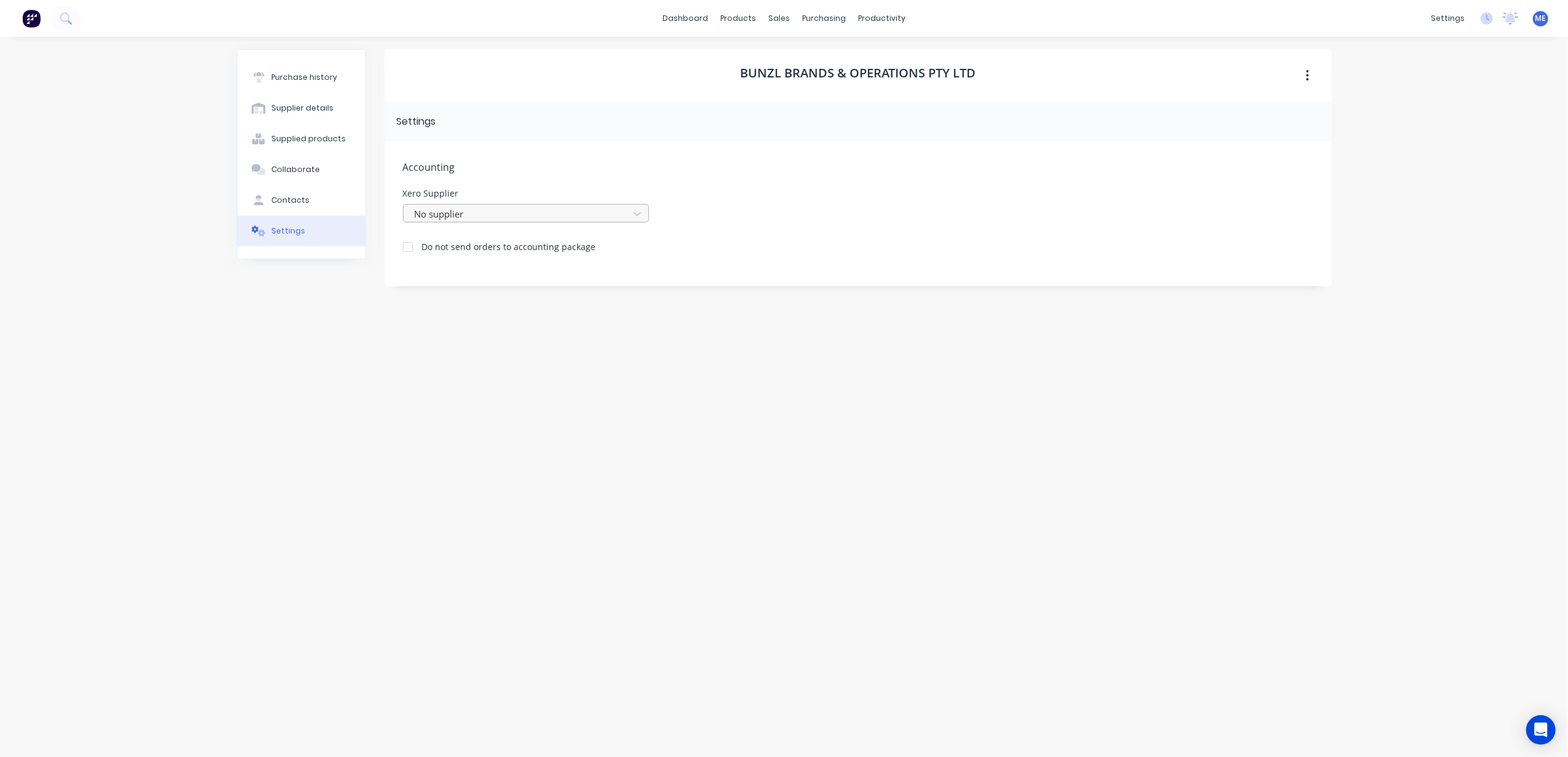
click at [466, 210] on div at bounding box center [518, 214] width 209 height 15
type input "bunz"
click at [458, 399] on div "Bunzl Brands & Operations Pty Ltd Settings Accounting Xero Supplier Use Up and …" at bounding box center [858, 391] width 947 height 683
click at [581, 391] on div "Bunzl Brands & Operations Pty Ltd Settings Accounting Xero Supplier No supplier…" at bounding box center [858, 391] width 947 height 683
click at [505, 215] on div at bounding box center [518, 214] width 209 height 15
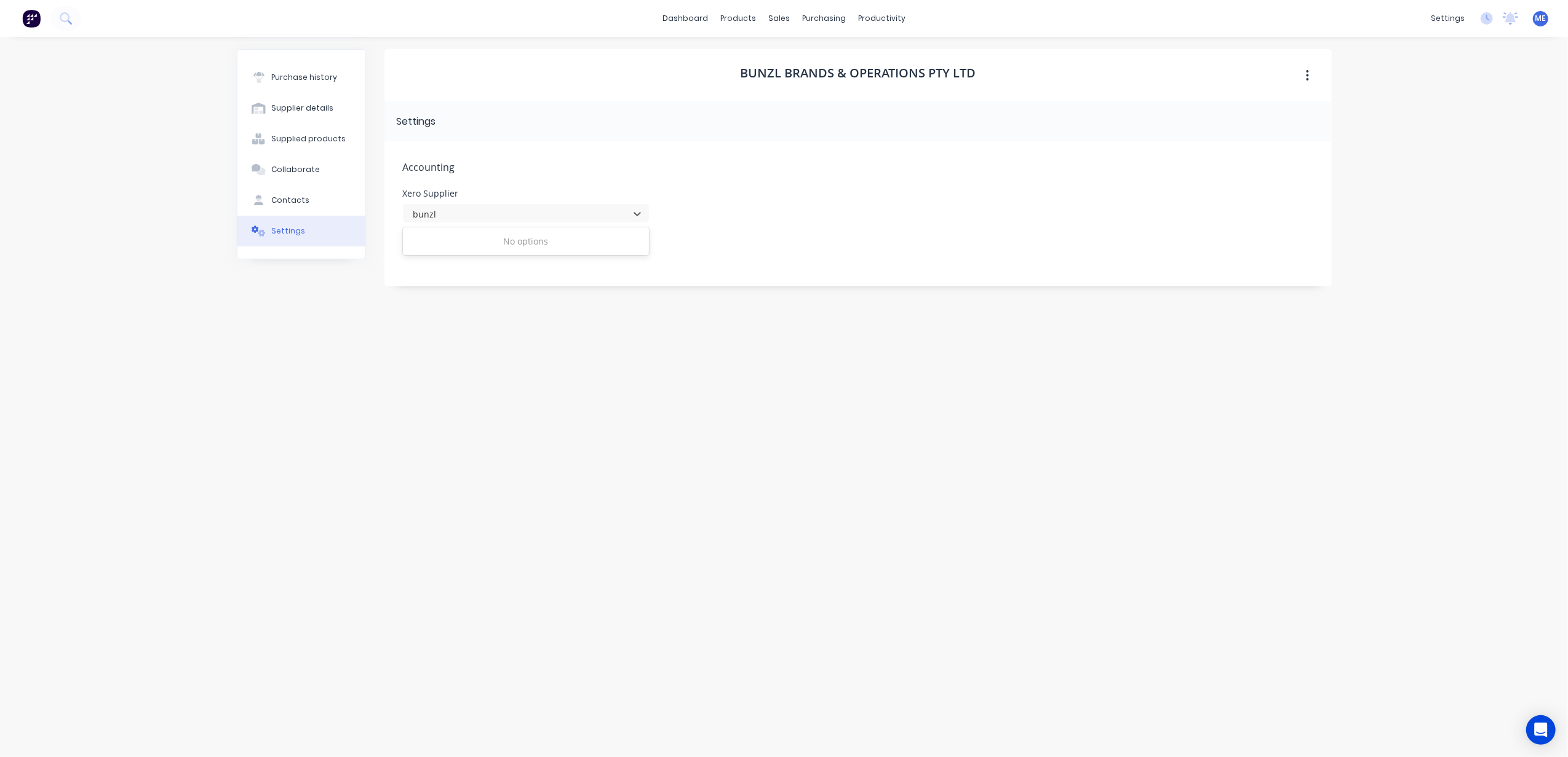
type input "bunzl"
drag, startPoint x: 507, startPoint y: 390, endPoint x: 492, endPoint y: 390, distance: 15.0
click at [492, 390] on div "Bunzl Brands & Operations Pty Ltd Settings Accounting Xero Supplier No supplier…" at bounding box center [858, 391] width 947 height 683
drag, startPoint x: 492, startPoint y: 390, endPoint x: 471, endPoint y: 222, distance: 169.3
click at [471, 224] on div "Accounting Xero Supplier No supplier Do not send orders to accounting package" at bounding box center [858, 213] width 947 height 145
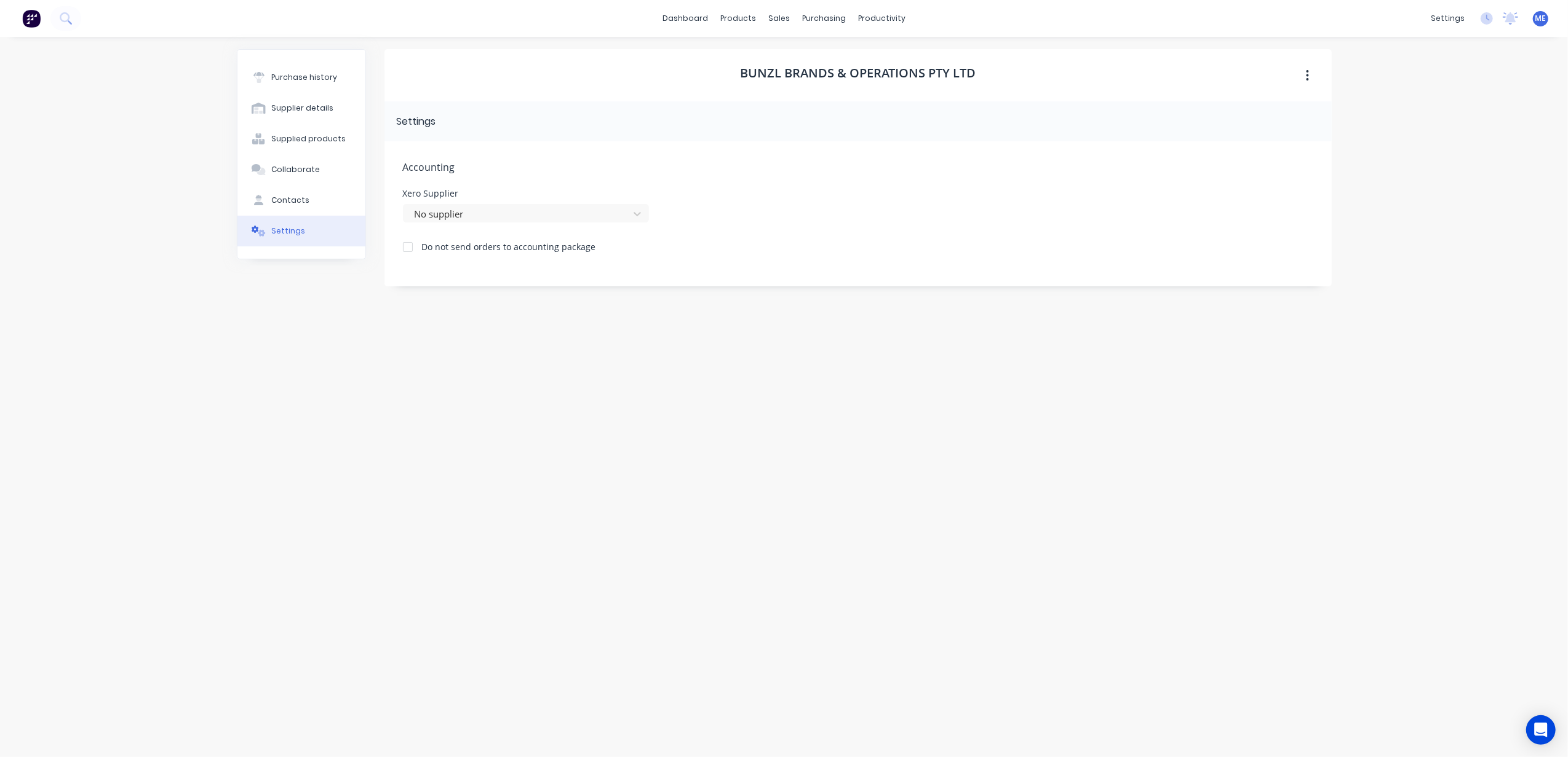
click at [481, 226] on div "Accounting Xero Supplier No supplier Do not send orders to accounting package" at bounding box center [858, 213] width 947 height 145
click at [480, 210] on div at bounding box center [518, 214] width 209 height 15
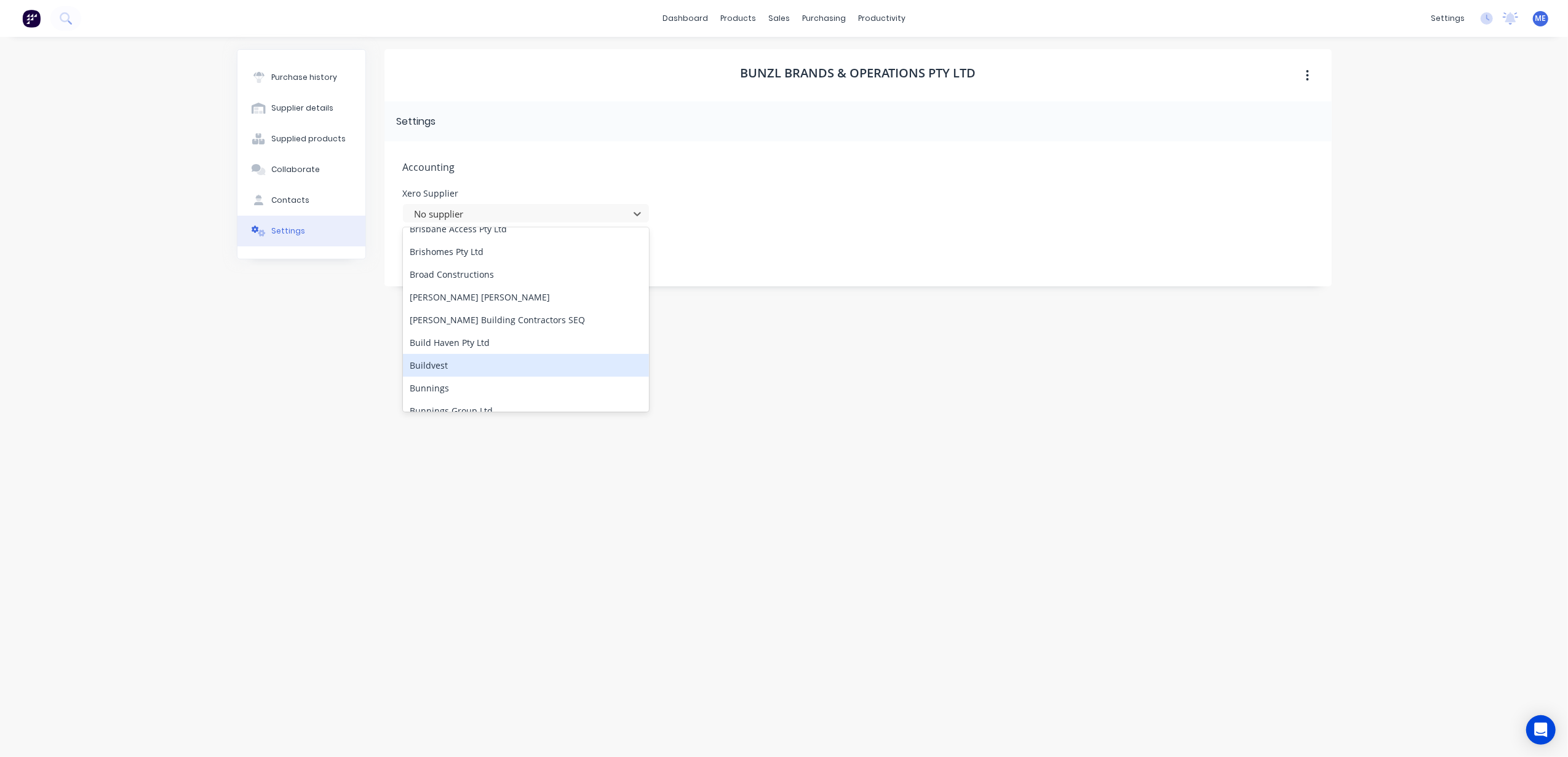
click at [291, 347] on div "Purchase history Supplier details Supplied products Collaborate Contacts Settin…" at bounding box center [301, 391] width 129 height 683
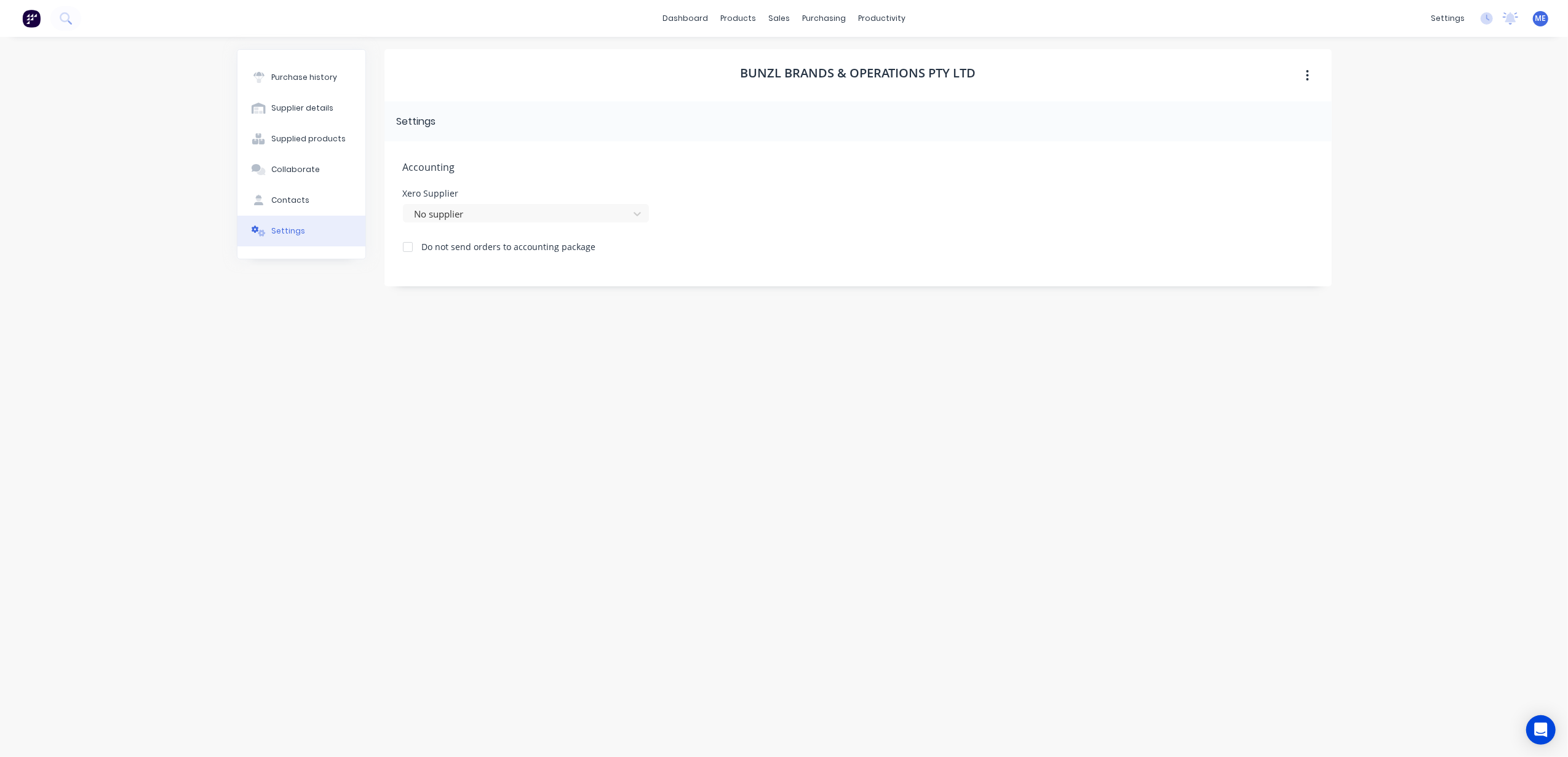
click at [556, 374] on div "Bunzl Brands & Operations Pty Ltd Settings Accounting Xero Supplier No supplier…" at bounding box center [858, 391] width 947 height 683
click at [443, 429] on div "Bunzl Brands & Operations Pty Ltd Settings Accounting Xero Supplier No supplier…" at bounding box center [858, 391] width 947 height 683
click at [500, 385] on div "Bunzl Brands & Operations Pty Ltd Settings Accounting Xero Supplier No supplier…" at bounding box center [858, 391] width 947 height 683
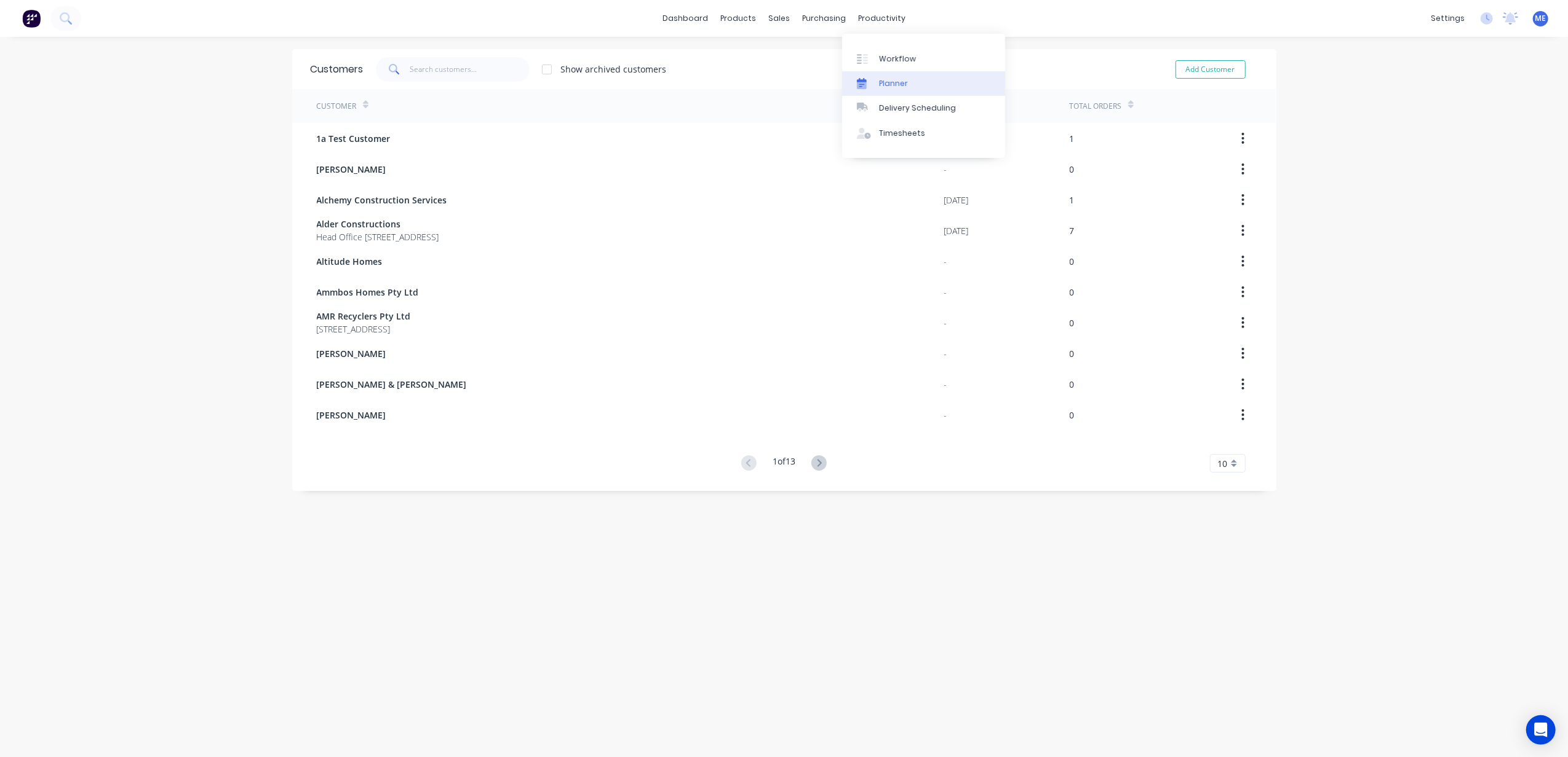
click at [888, 75] on link "Planner" at bounding box center [923, 83] width 163 height 25
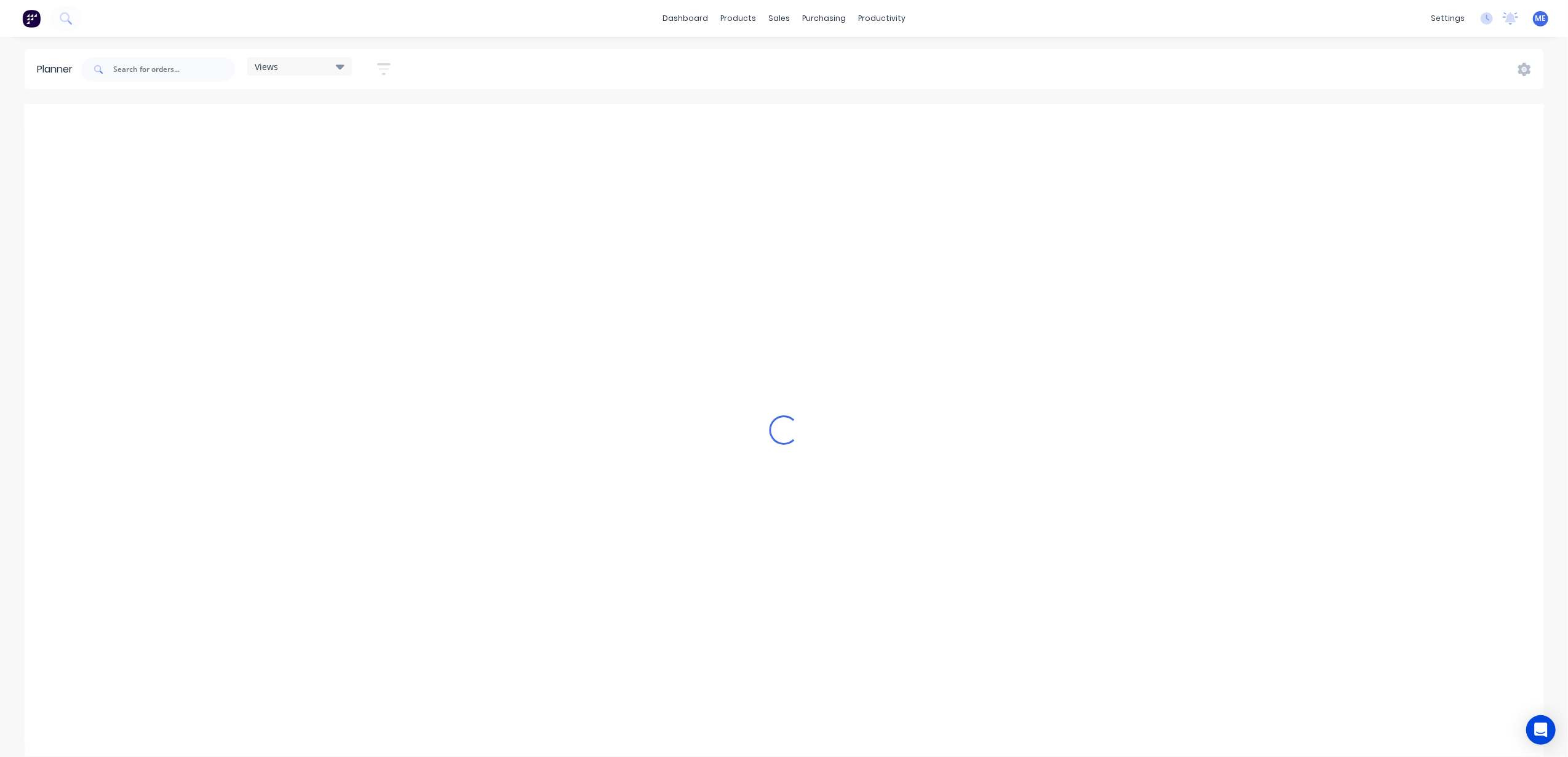
scroll to position [0, 476]
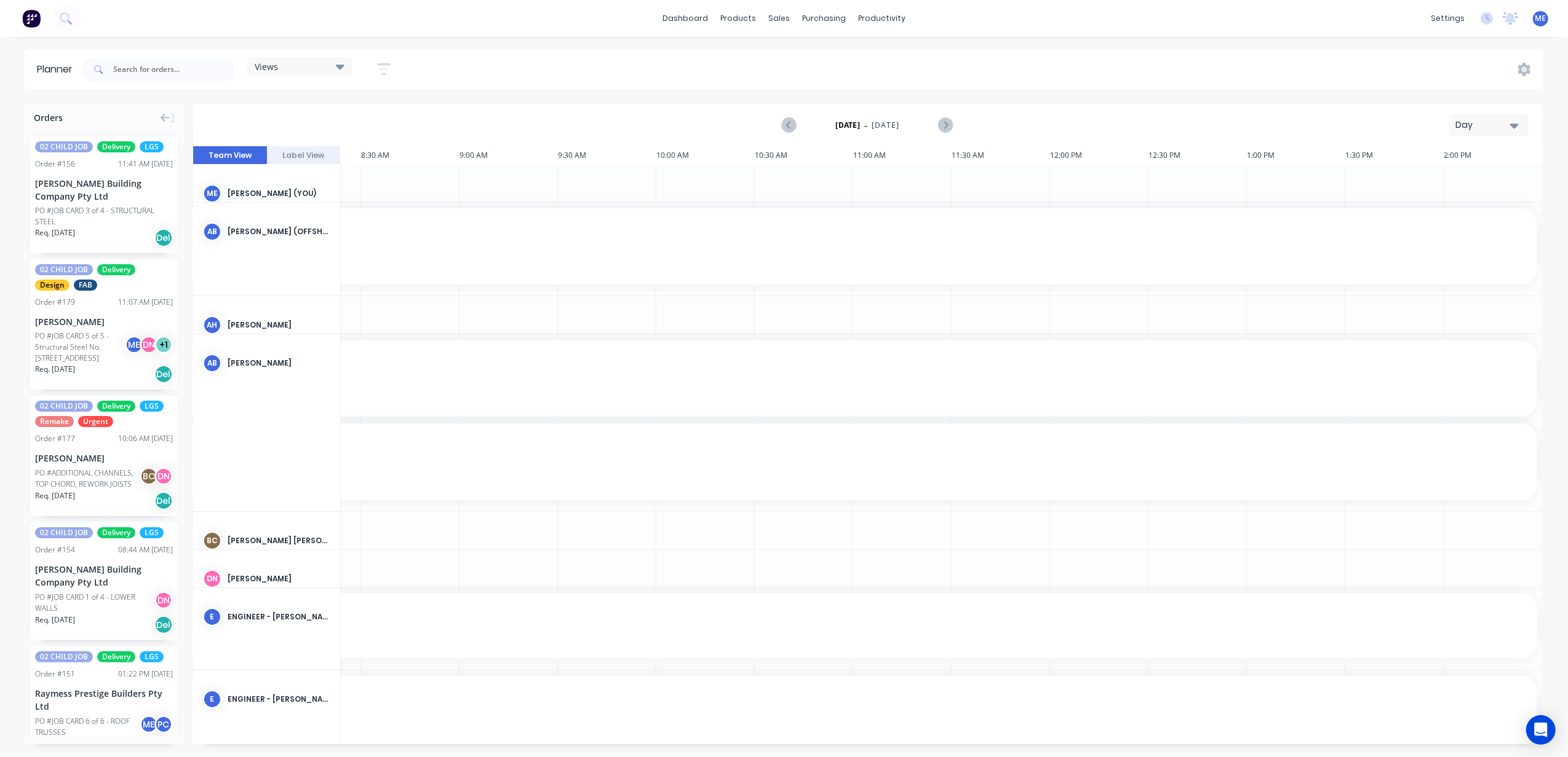
click at [1491, 125] on div "Day" at bounding box center [1483, 125] width 56 height 13
click at [1476, 178] on div "Week" at bounding box center [1466, 182] width 122 height 25
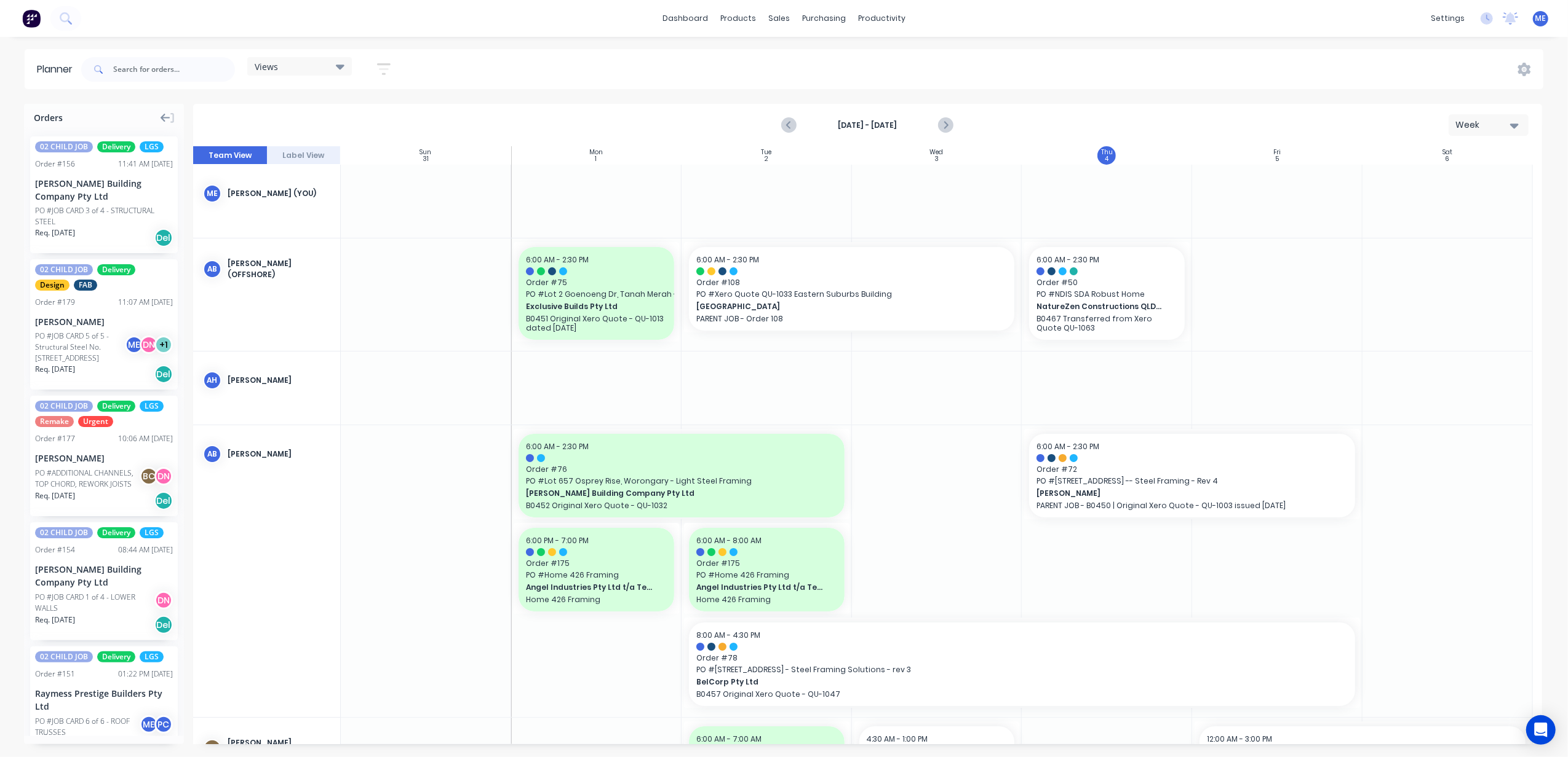
click at [166, 113] on icon at bounding box center [165, 118] width 10 height 11
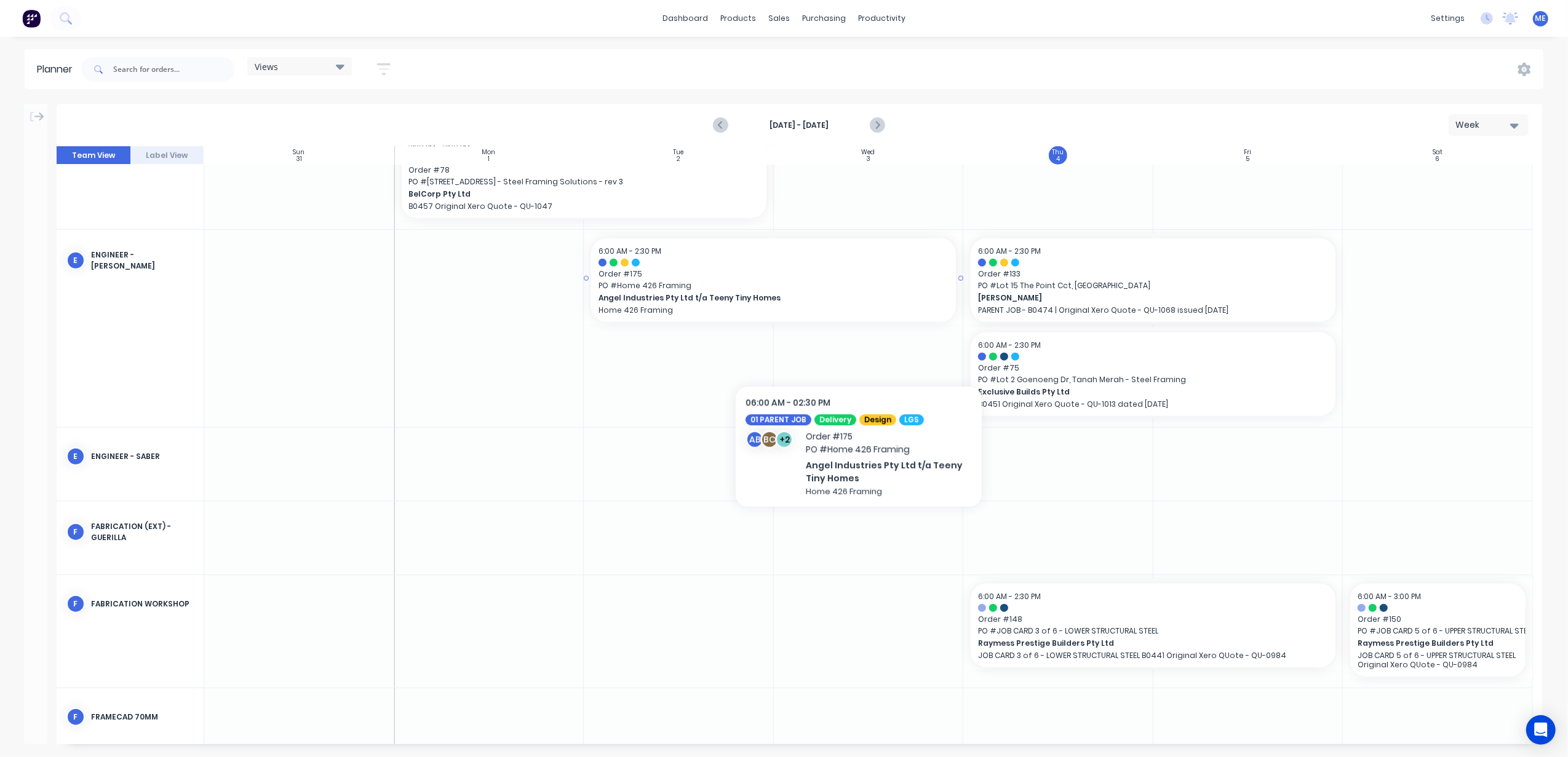
scroll to position [1311, 0]
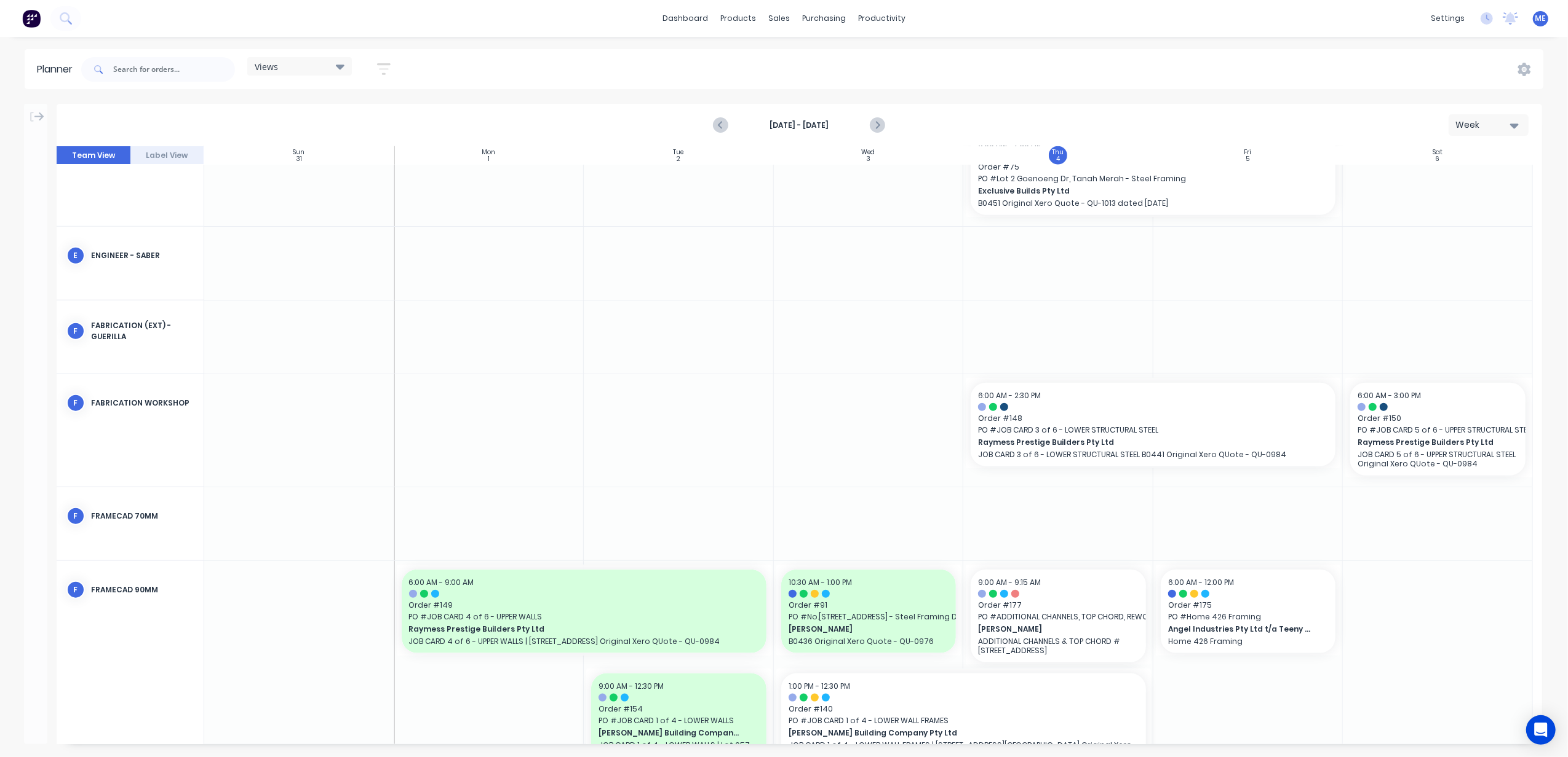
click at [890, 126] on div "Aug 31st - Sep 6th Week" at bounding box center [799, 125] width 1483 height 40
click at [881, 124] on icon "Next page" at bounding box center [877, 125] width 15 height 15
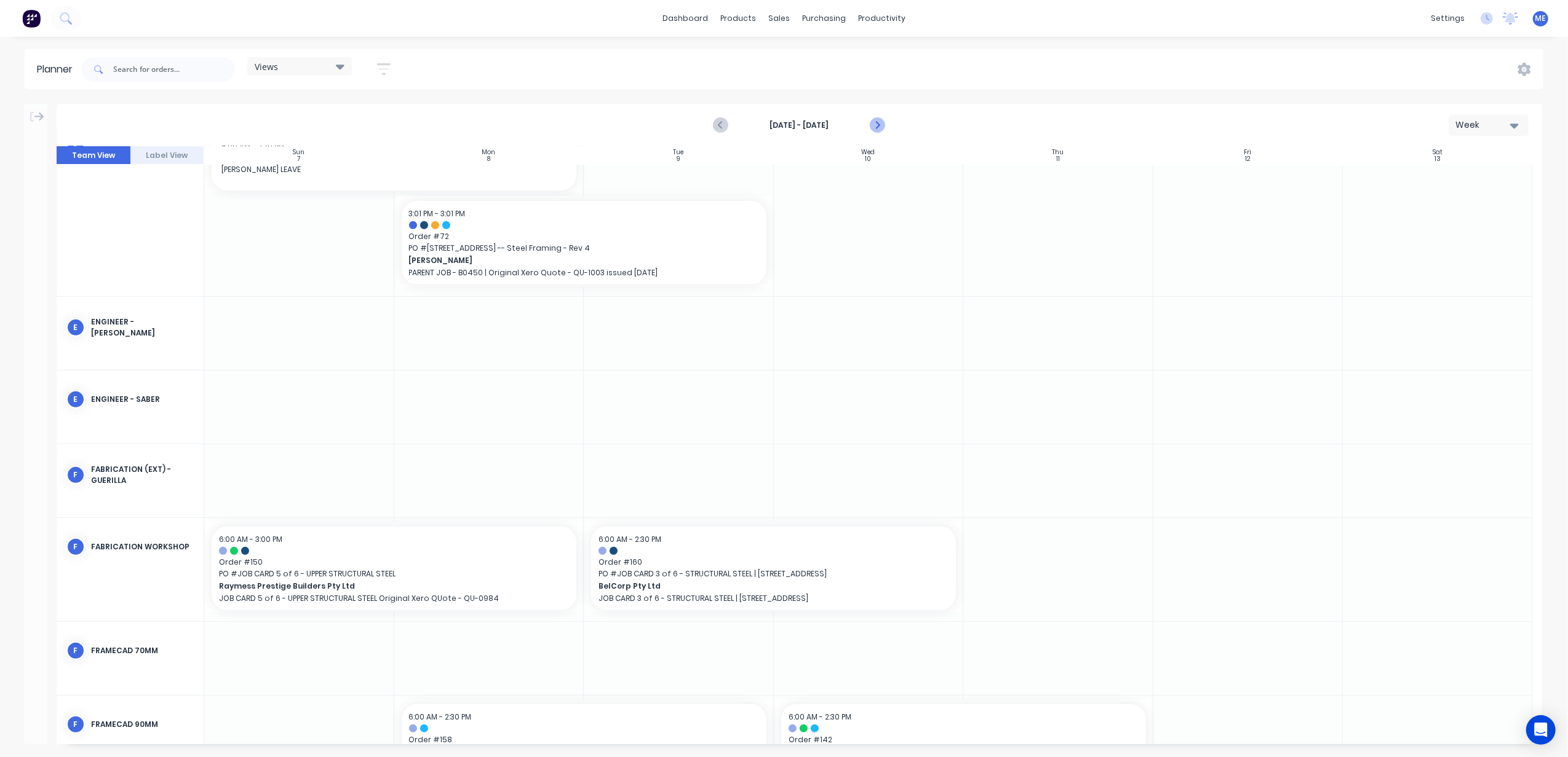
scroll to position [623, 0]
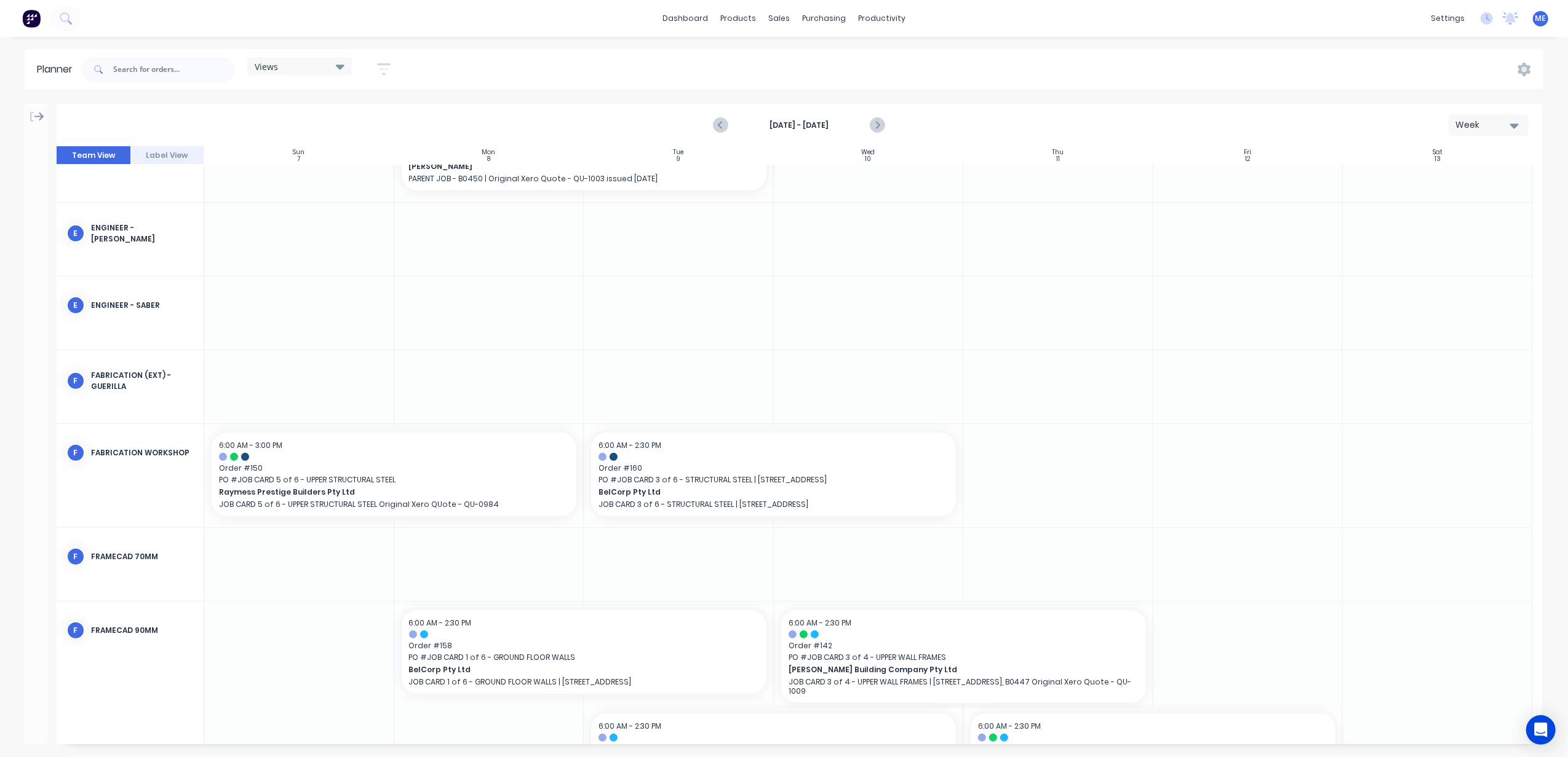
click at [38, 112] on icon at bounding box center [39, 116] width 10 height 11
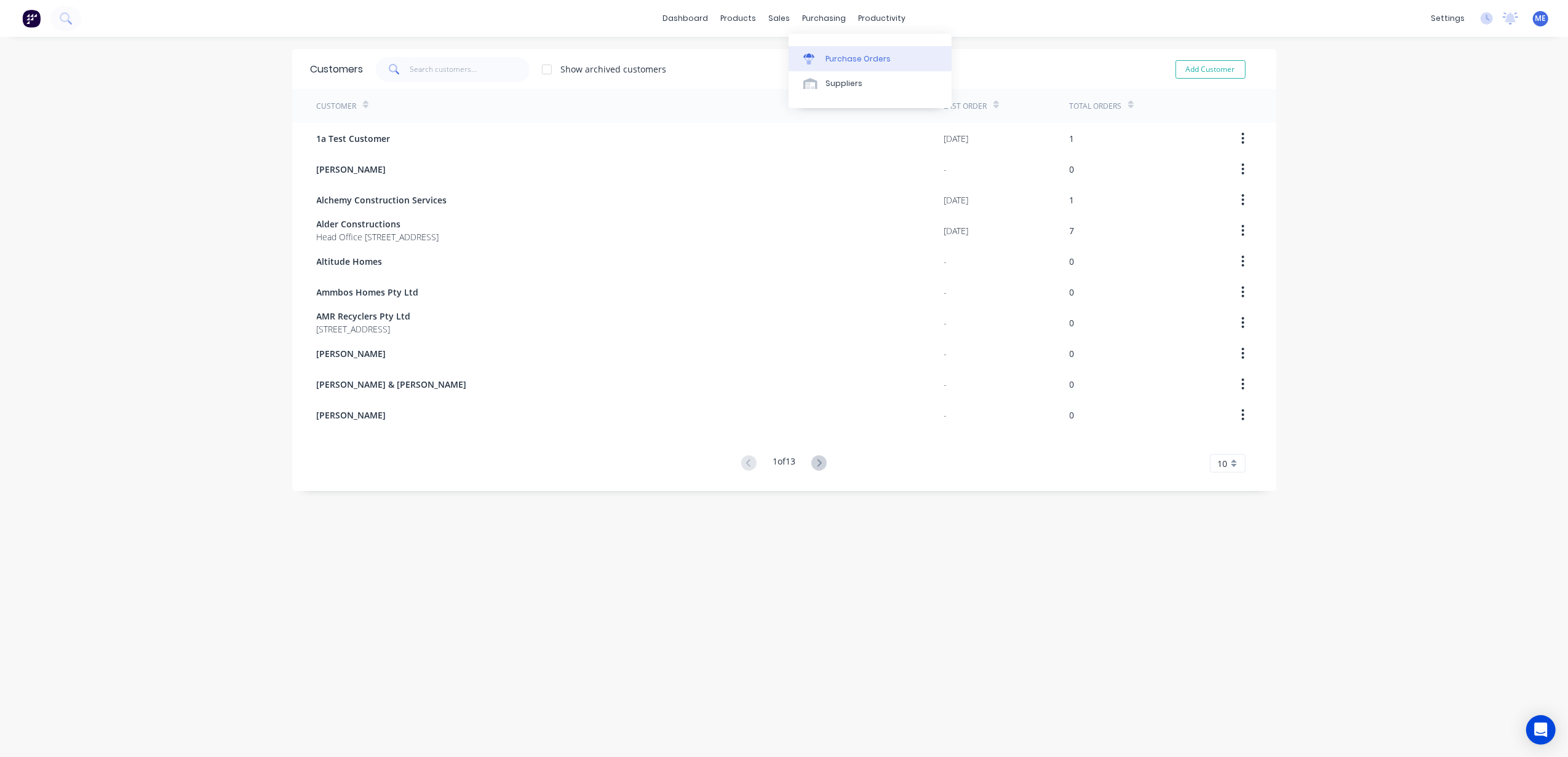
click at [823, 53] on link "Purchase Orders" at bounding box center [869, 58] width 163 height 25
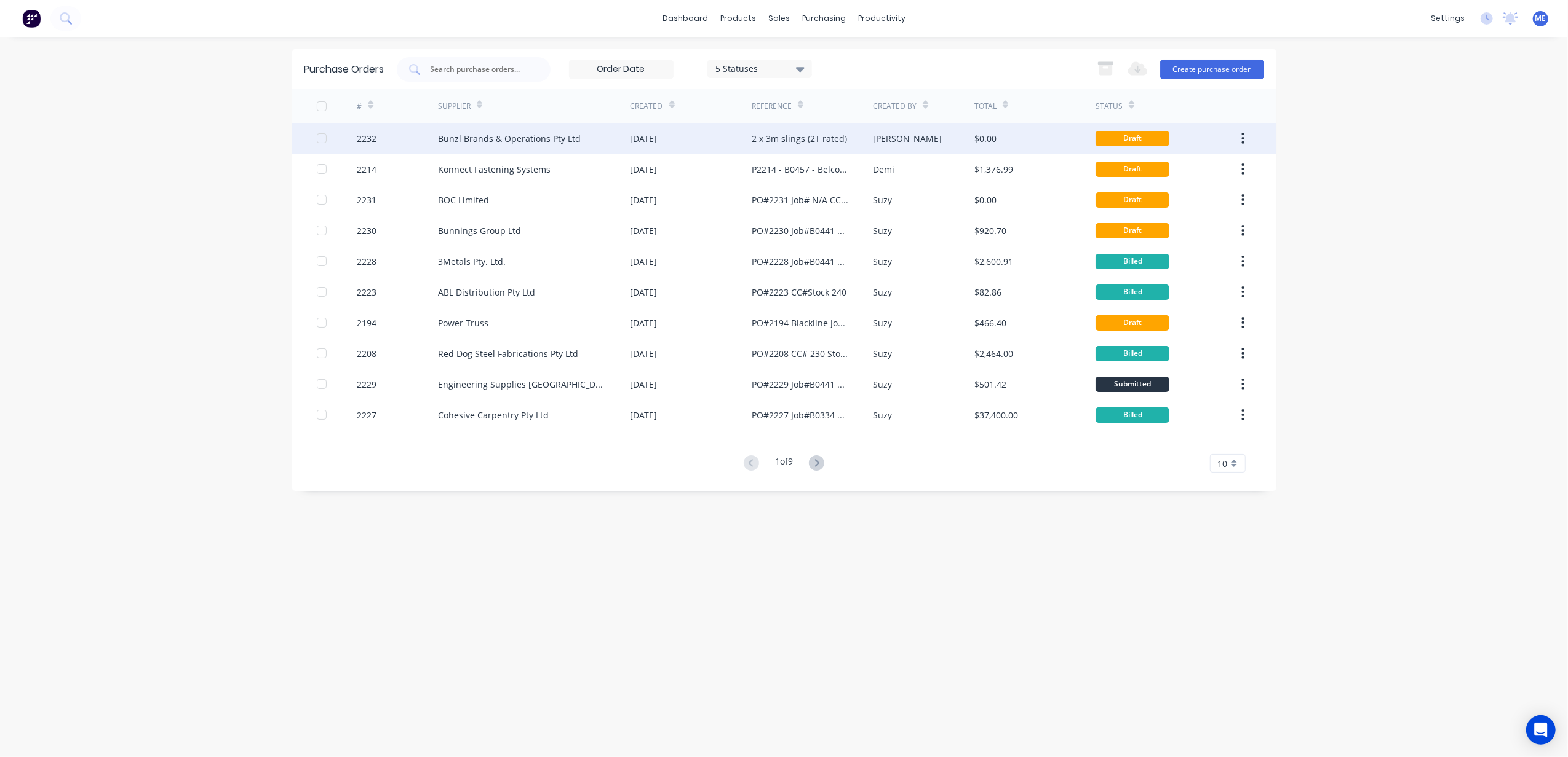
click at [471, 137] on div "Bunzl Brands & Operations Pty Ltd" at bounding box center [509, 138] width 143 height 13
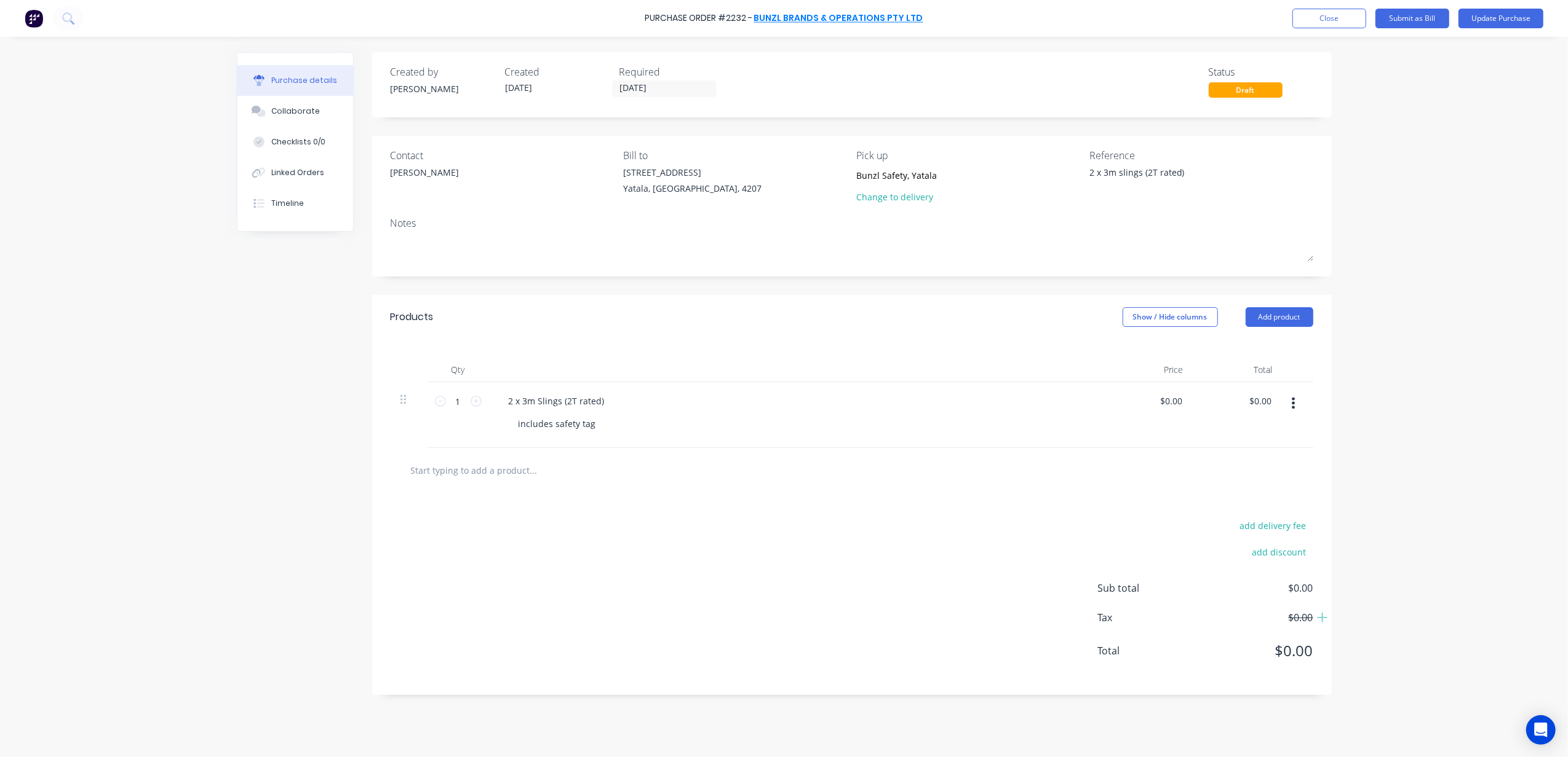
type textarea "x"
click at [784, 20] on link "Bunzl Brands & Operations Pty Ltd" at bounding box center [838, 18] width 169 height 12
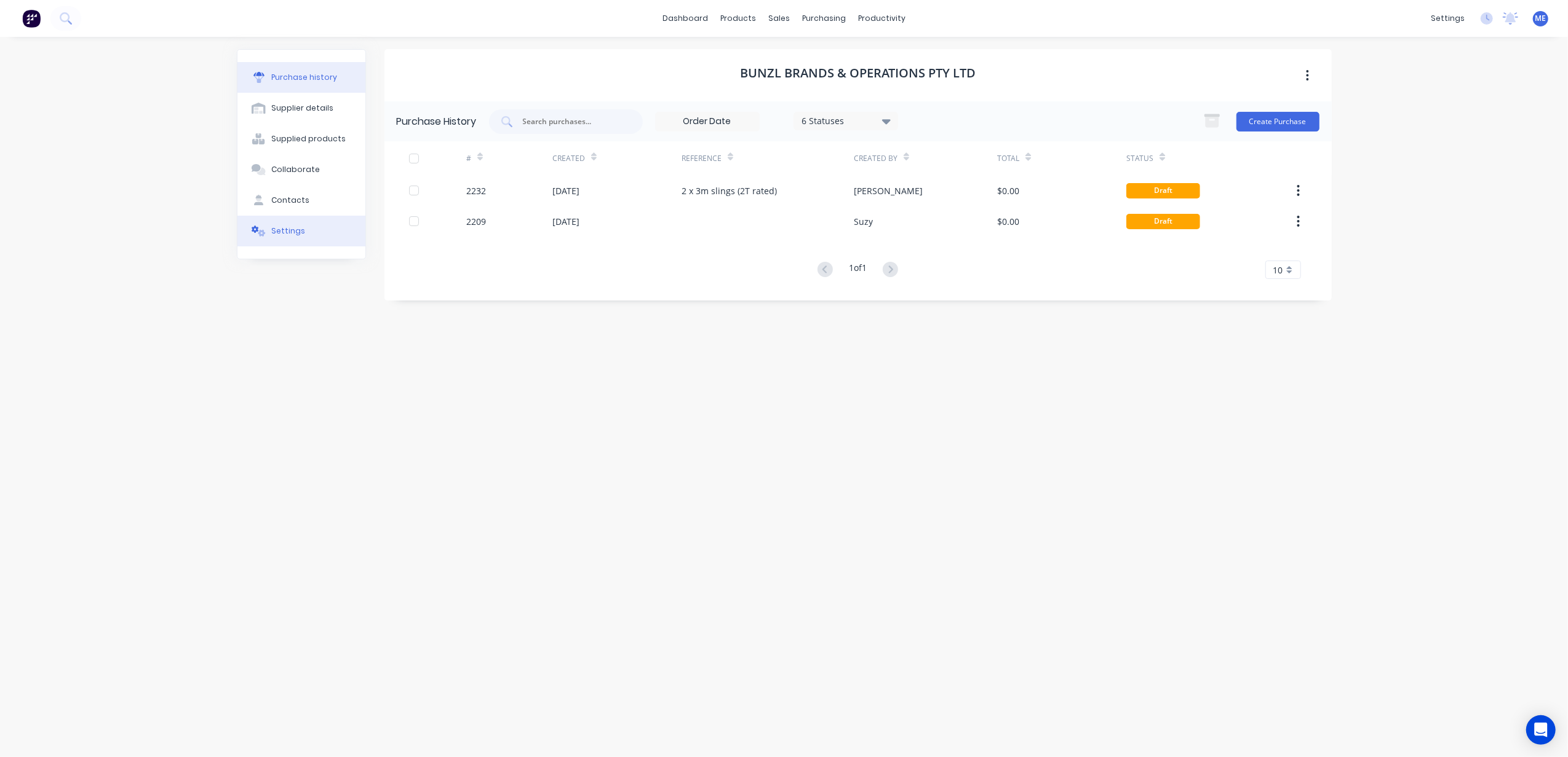
click at [280, 232] on div "Settings" at bounding box center [288, 231] width 34 height 11
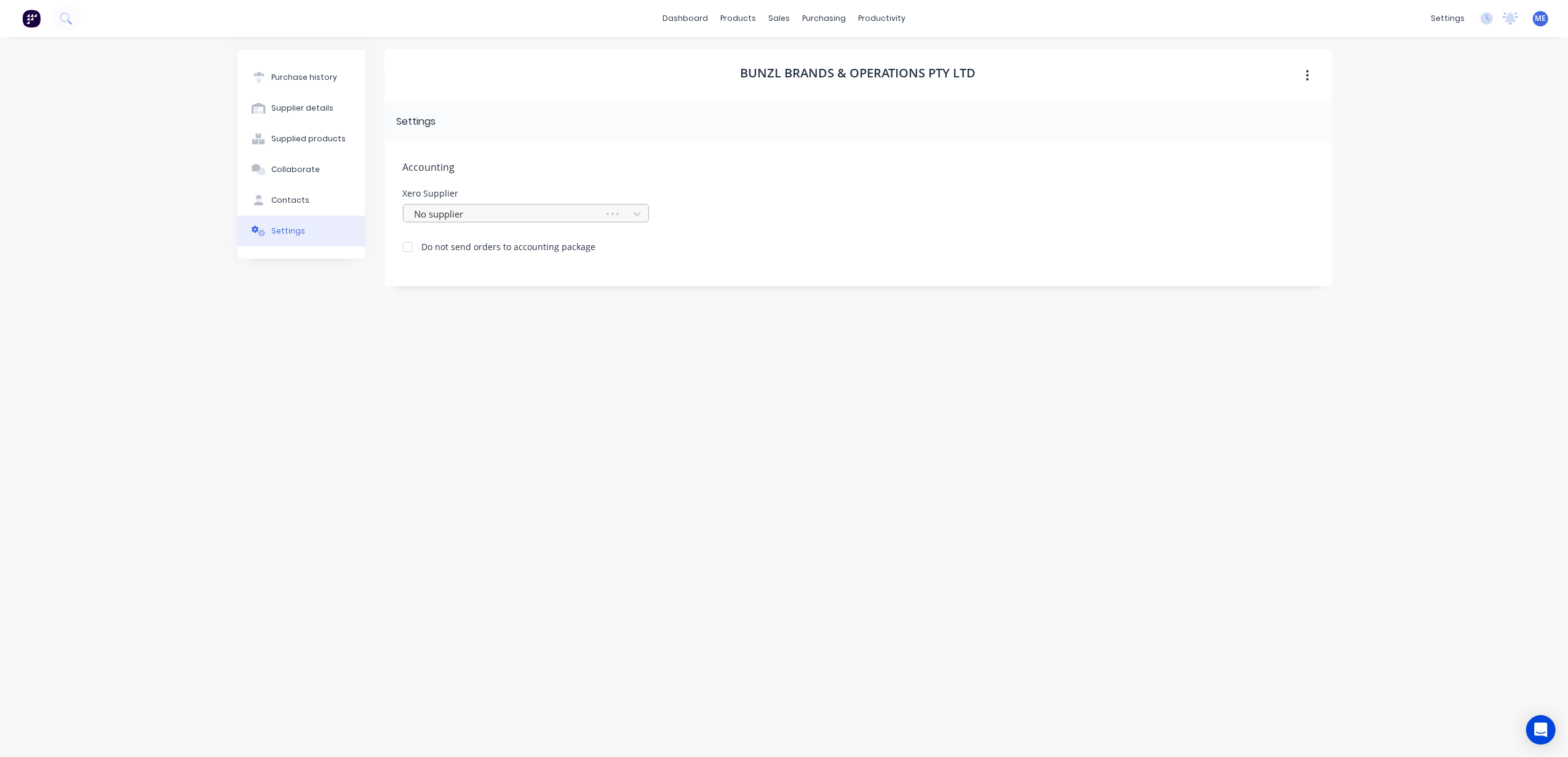
click at [485, 210] on div at bounding box center [506, 214] width 185 height 15
click at [485, 210] on div at bounding box center [518, 214] width 209 height 15
type input "bunz"
